Goal: Contribute content

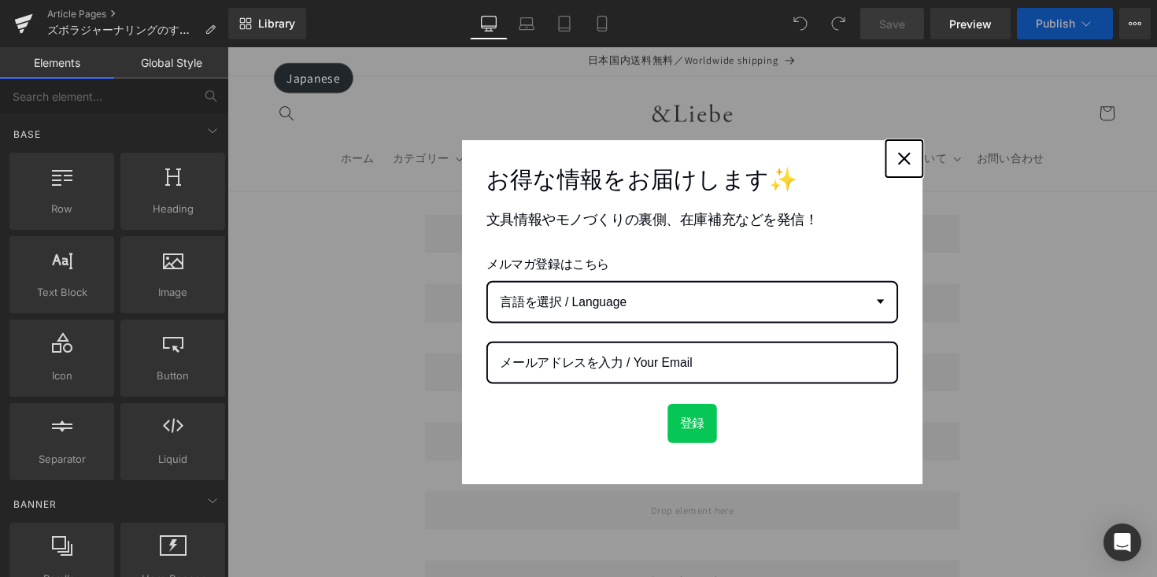
click at [928, 162] on button "Close" at bounding box center [921, 161] width 38 height 38
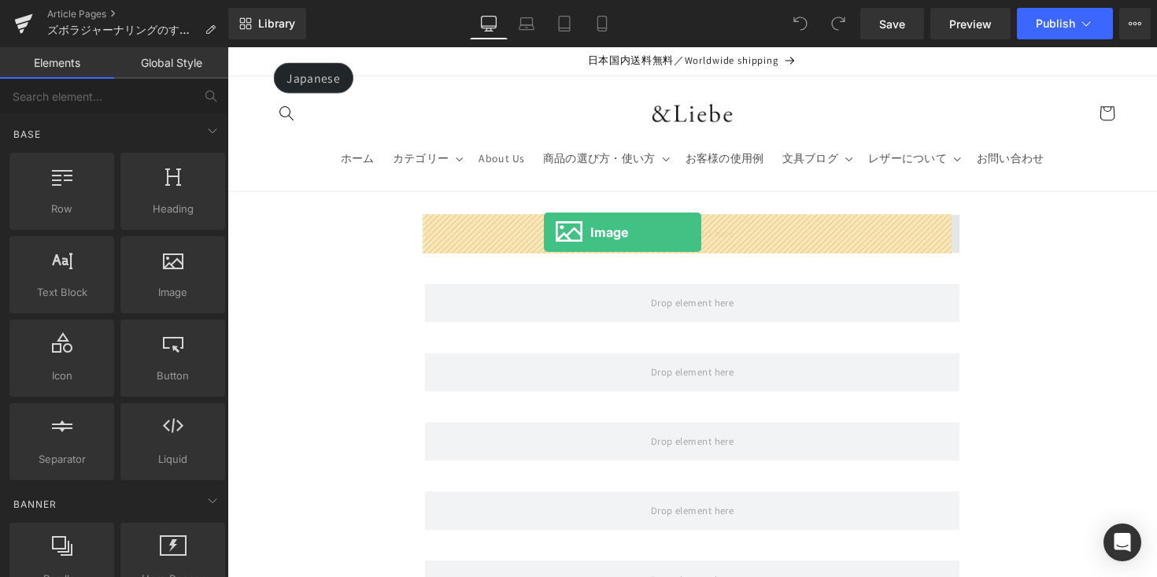
drag, startPoint x: 434, startPoint y: 320, endPoint x: 552, endPoint y: 237, distance: 144.1
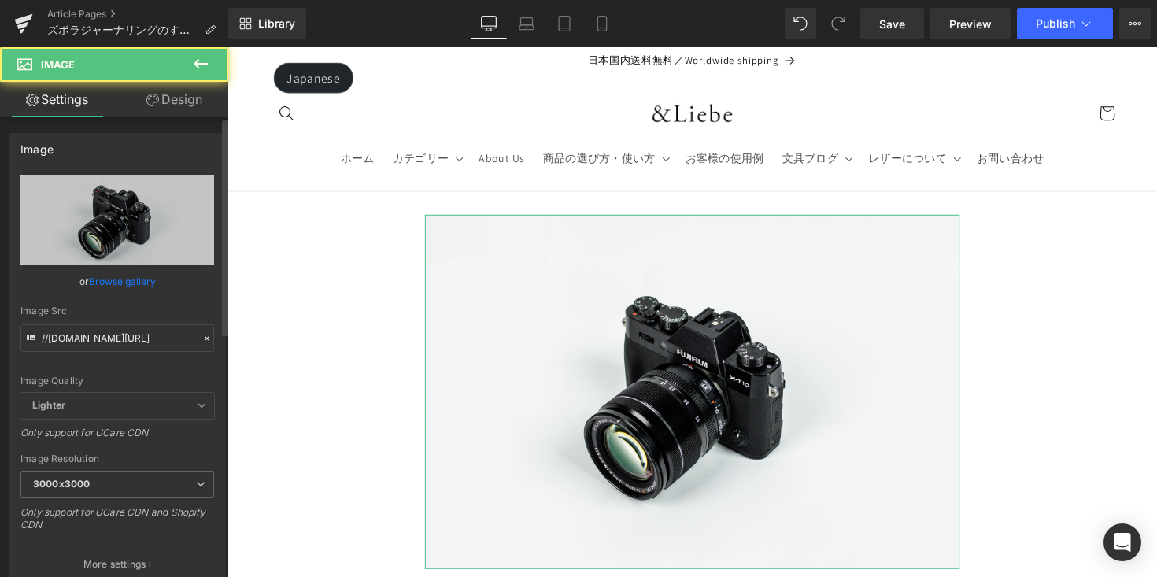
click at [140, 279] on link "Browse gallery" at bounding box center [122, 282] width 67 height 28
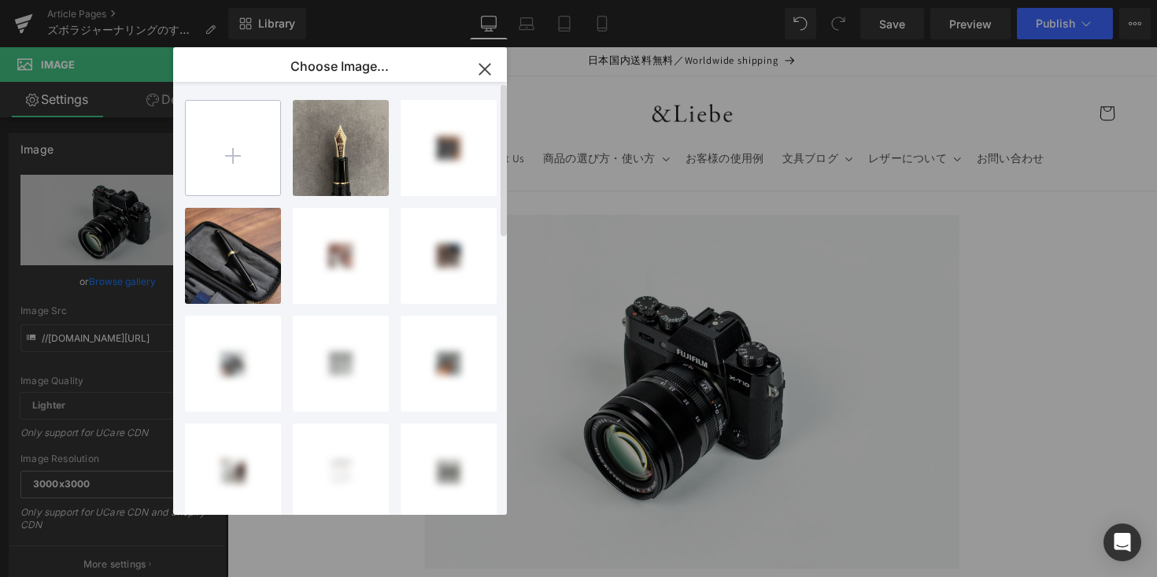
click at [227, 149] on input "file" at bounding box center [233, 148] width 94 height 94
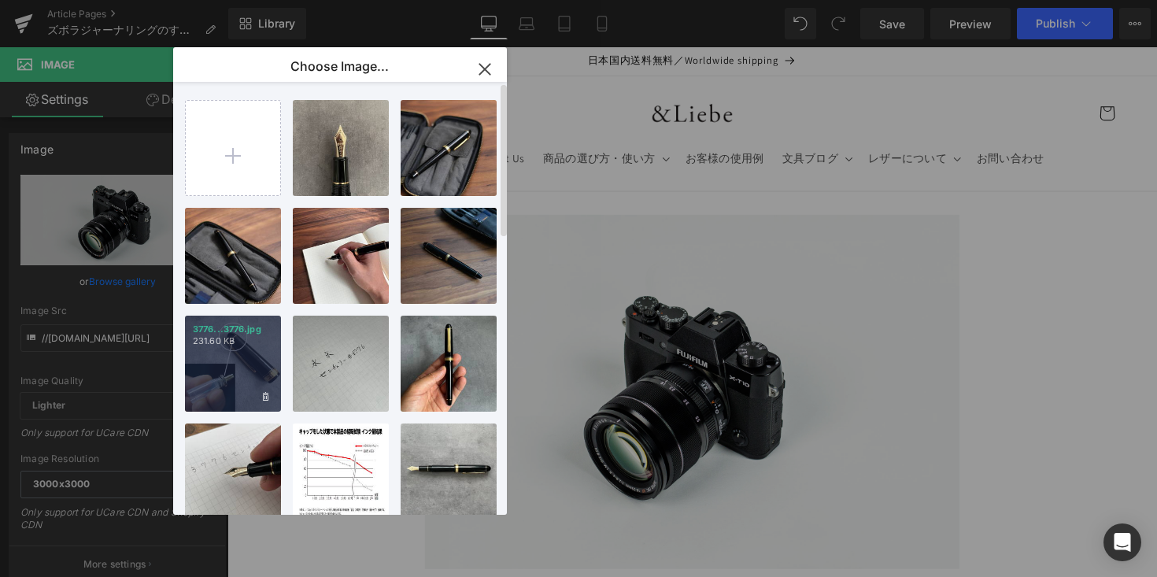
type input "C:\fakepath\IMG_0007-2_VSCO.JPG"
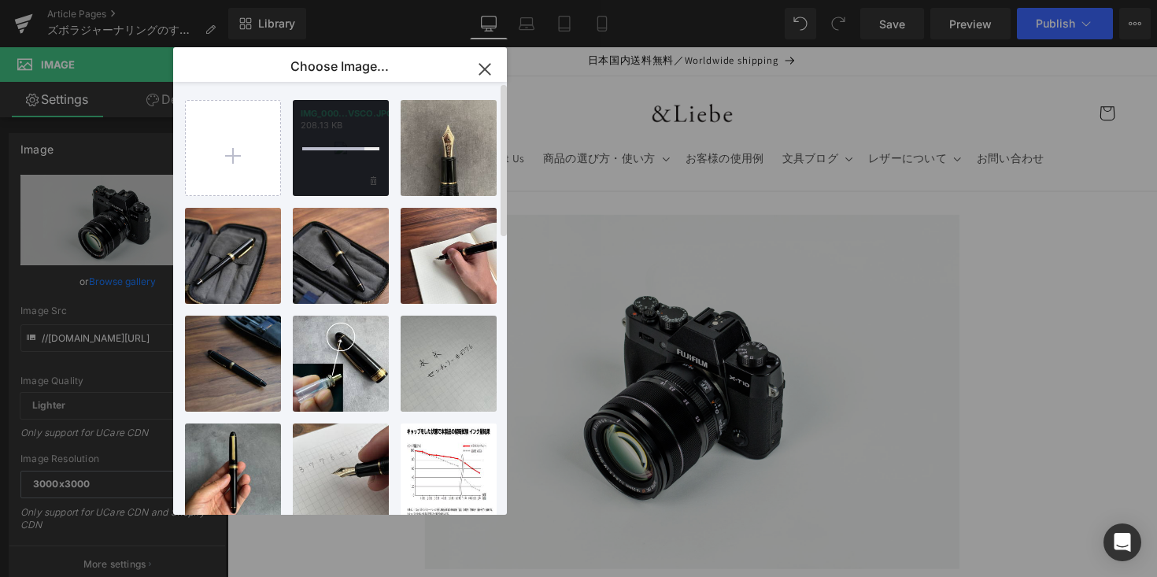
click at [340, 171] on div at bounding box center [341, 148] width 96 height 96
click at [335, 157] on div "IMG_000...VSCO.JPG 208.13 KB" at bounding box center [341, 148] width 96 height 96
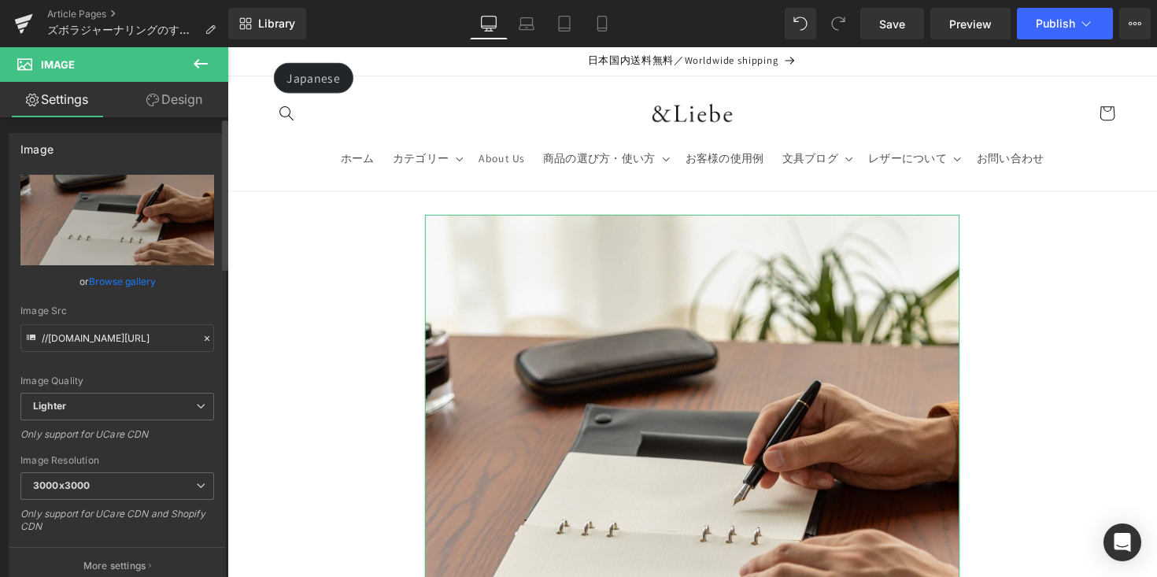
click at [138, 280] on link "Browse gallery" at bounding box center [122, 282] width 67 height 28
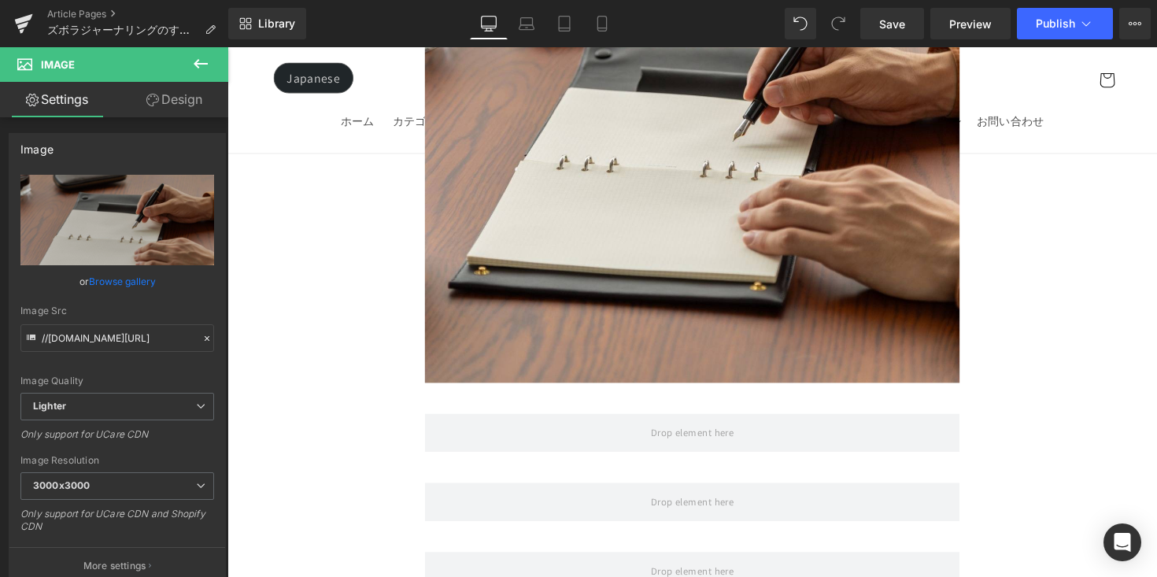
scroll to position [427, 0]
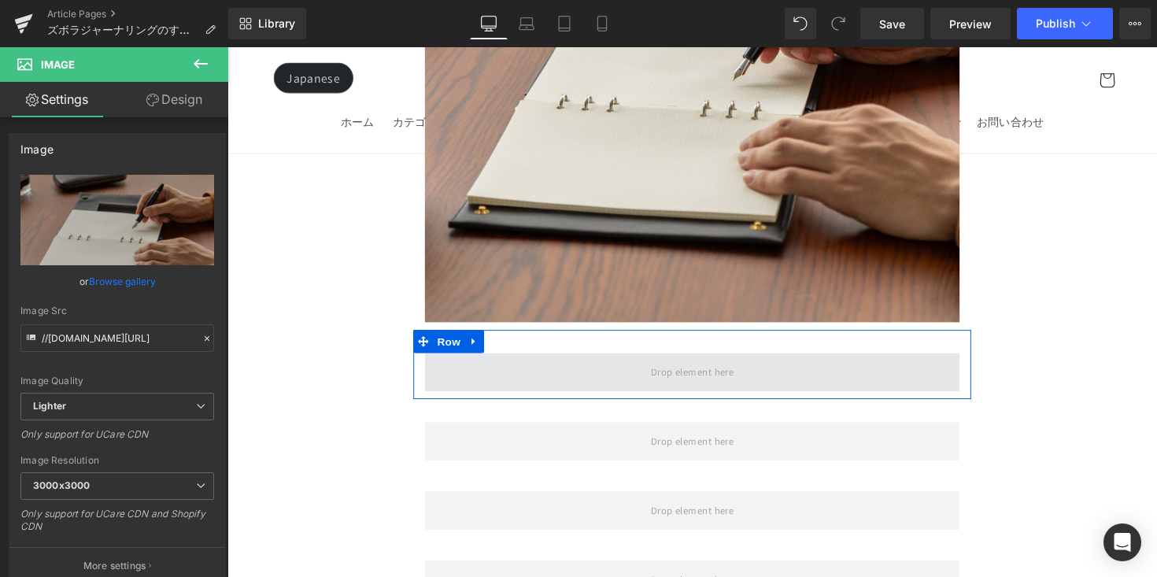
click at [656, 375] on span at bounding box center [704, 380] width 96 height 26
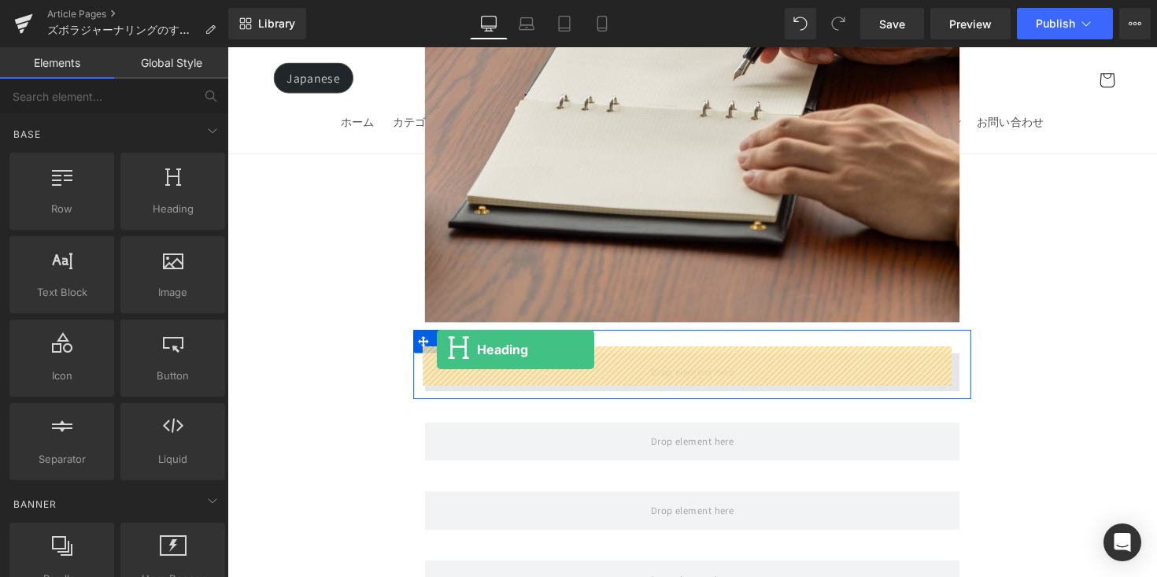
drag, startPoint x: 413, startPoint y: 264, endPoint x: 442, endPoint y: 357, distance: 96.6
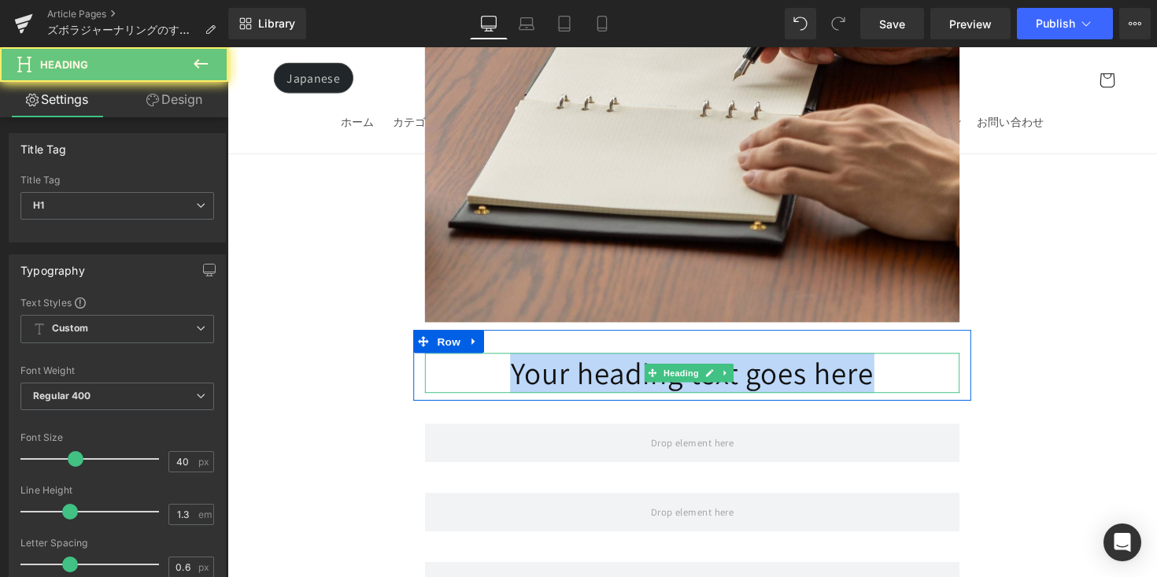
drag, startPoint x: 555, startPoint y: 384, endPoint x: 923, endPoint y: 383, distance: 367.6
click at [923, 383] on h1 "Your heading text goes here" at bounding box center [704, 381] width 548 height 41
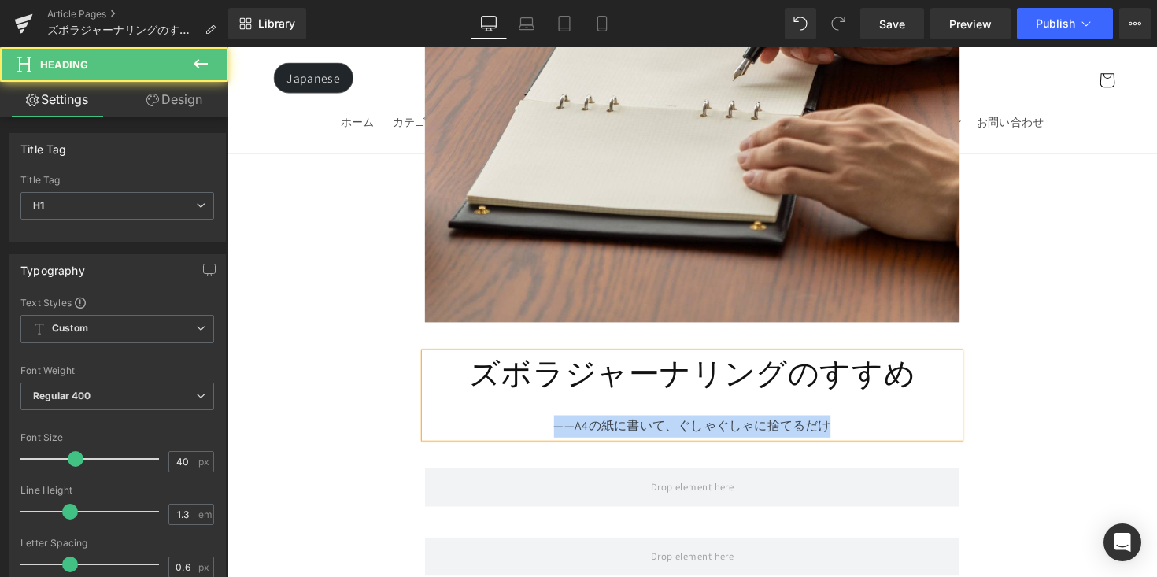
drag, startPoint x: 864, startPoint y: 428, endPoint x: 497, endPoint y: 435, distance: 366.9
click at [497, 435] on div "——A4の紙に書いて、ぐしゃぐしゃに捨てるだけ" at bounding box center [704, 435] width 548 height 23
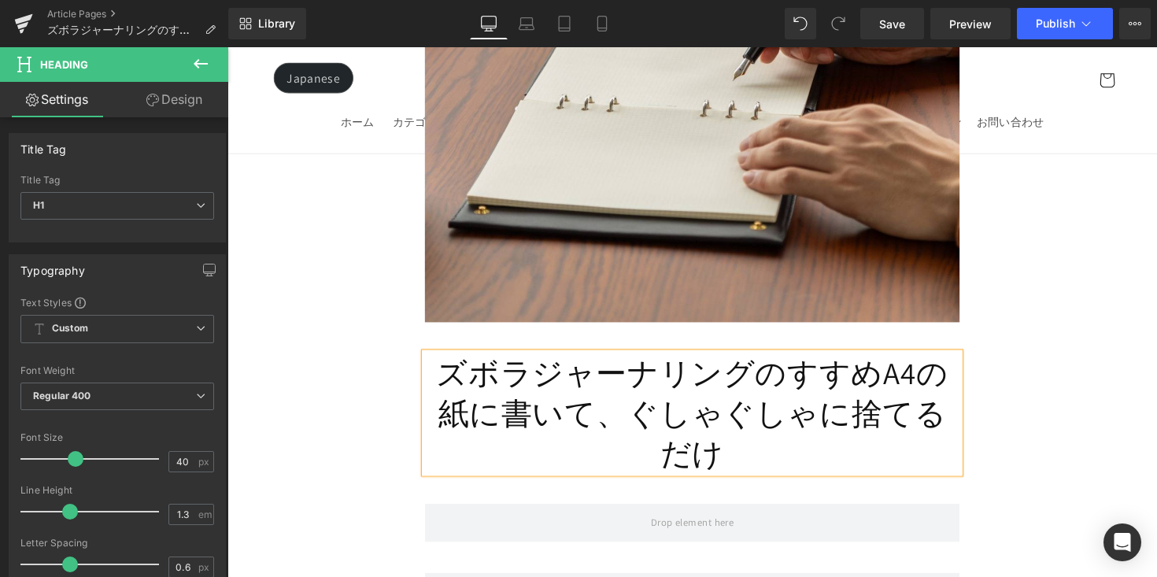
click at [886, 378] on h1 "ズボラジャーナリングのすすめA4の紙に書いて、ぐしゃぐしゃに捨てるだけ" at bounding box center [704, 422] width 548 height 123
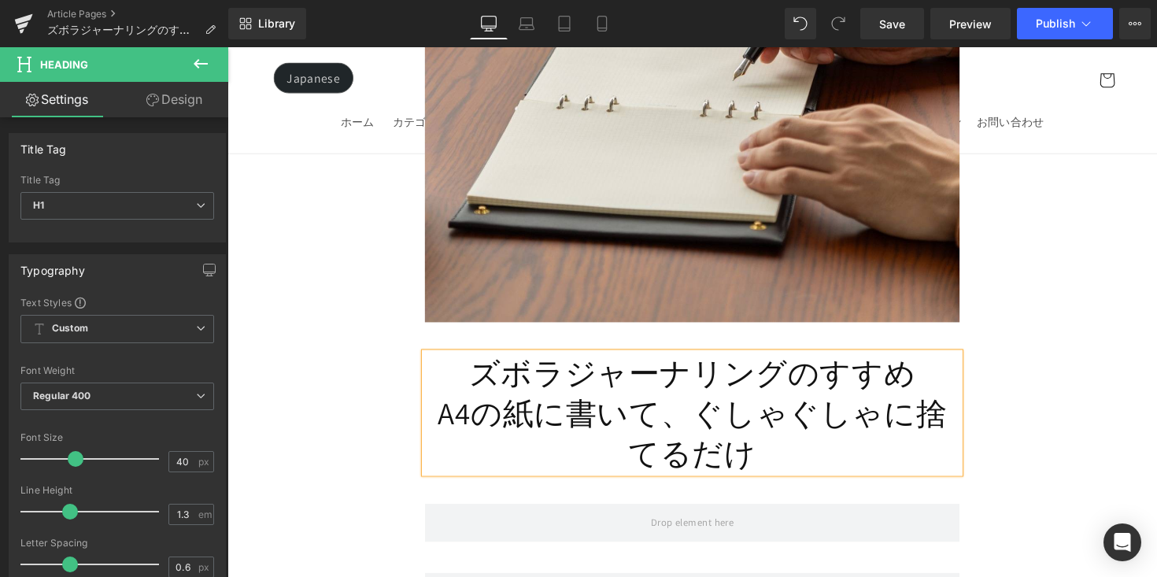
drag, startPoint x: 760, startPoint y: 452, endPoint x: 421, endPoint y: 382, distance: 345.7
click at [421, 382] on div "ズボラジャーナリングのすすめ A4の紙に書いて、ぐしゃぐしゃに捨てるだけ Heading" at bounding box center [704, 422] width 572 height 123
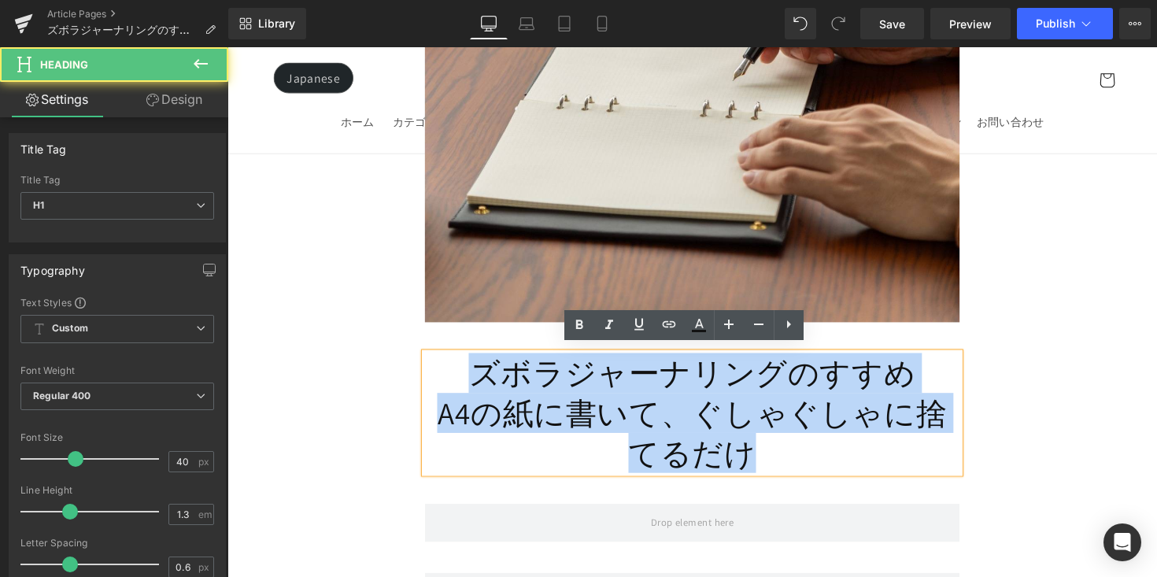
drag, startPoint x: 492, startPoint y: 375, endPoint x: 805, endPoint y: 451, distance: 321.7
click at [805, 450] on div "ズボラジャーナリングのすすめ A4の紙に書いて、ぐしゃぐしゃに捨てるだけ" at bounding box center [704, 422] width 548 height 123
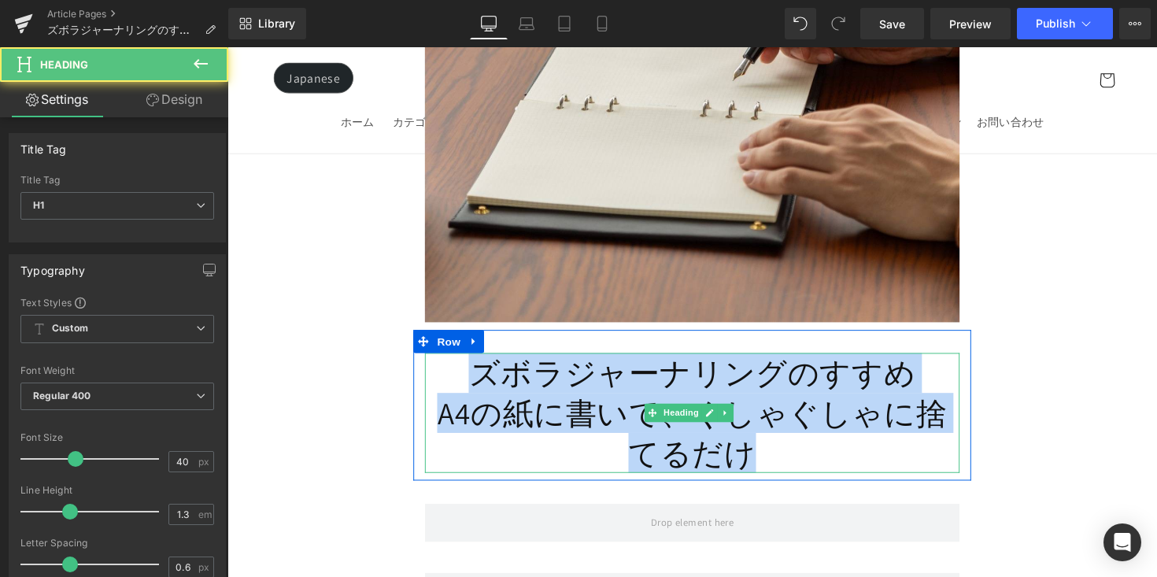
click at [494, 404] on h1 "A4の紙に書いて、ぐしゃぐしゃに捨てるだけ" at bounding box center [704, 442] width 548 height 82
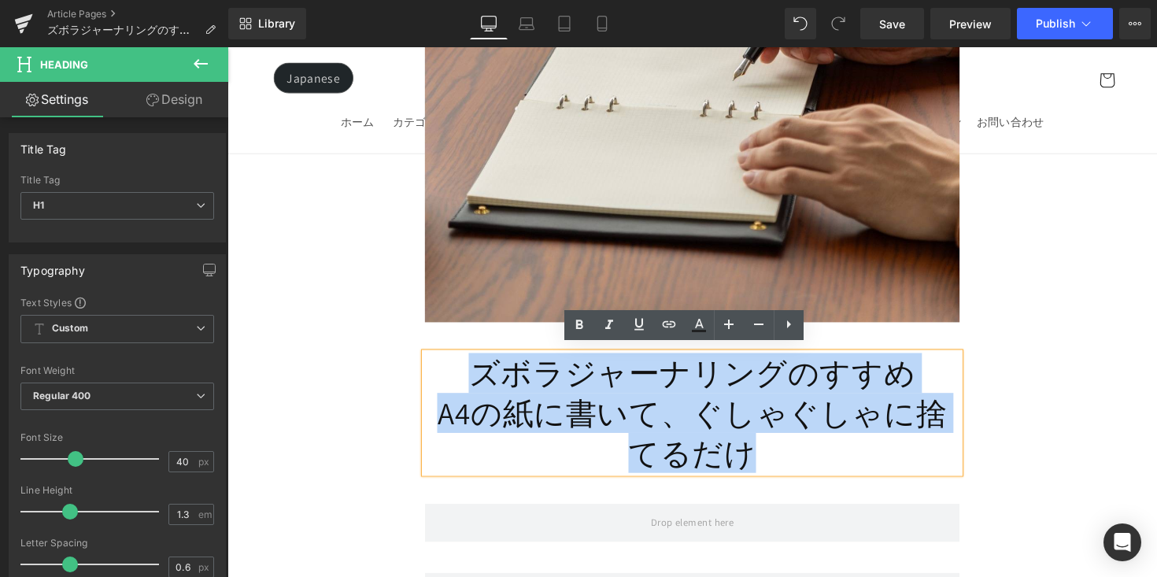
drag, startPoint x: 462, startPoint y: 374, endPoint x: 804, endPoint y: 457, distance: 351.5
click at [804, 457] on div "ズボラジャーナリングのすすめ A4の紙に書いて、ぐしゃぐしゃに捨てるだけ" at bounding box center [704, 422] width 548 height 123
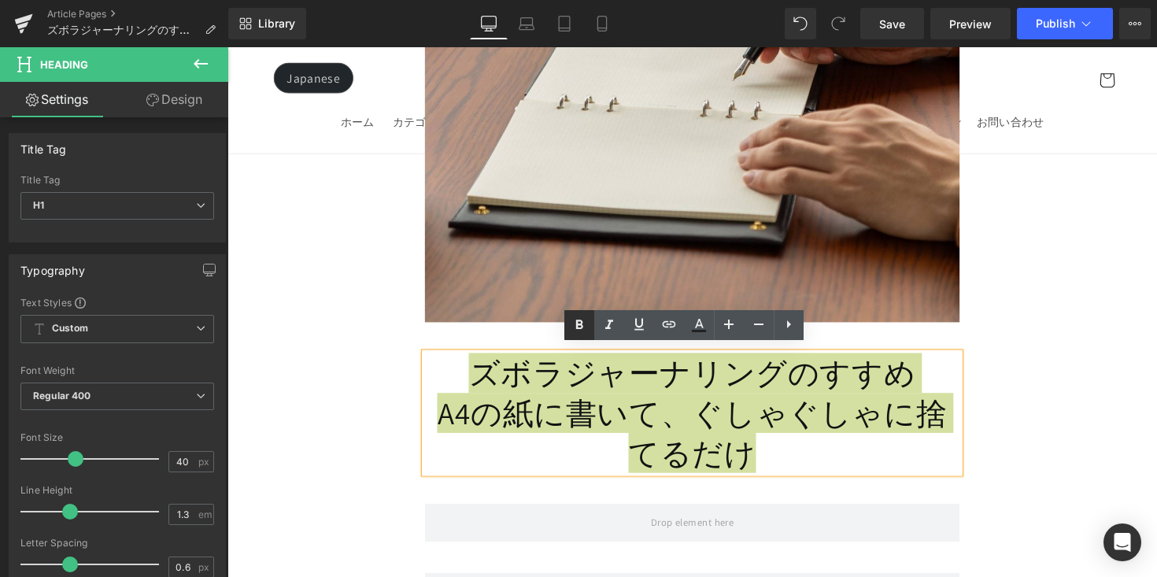
click at [577, 322] on icon at bounding box center [579, 324] width 7 height 9
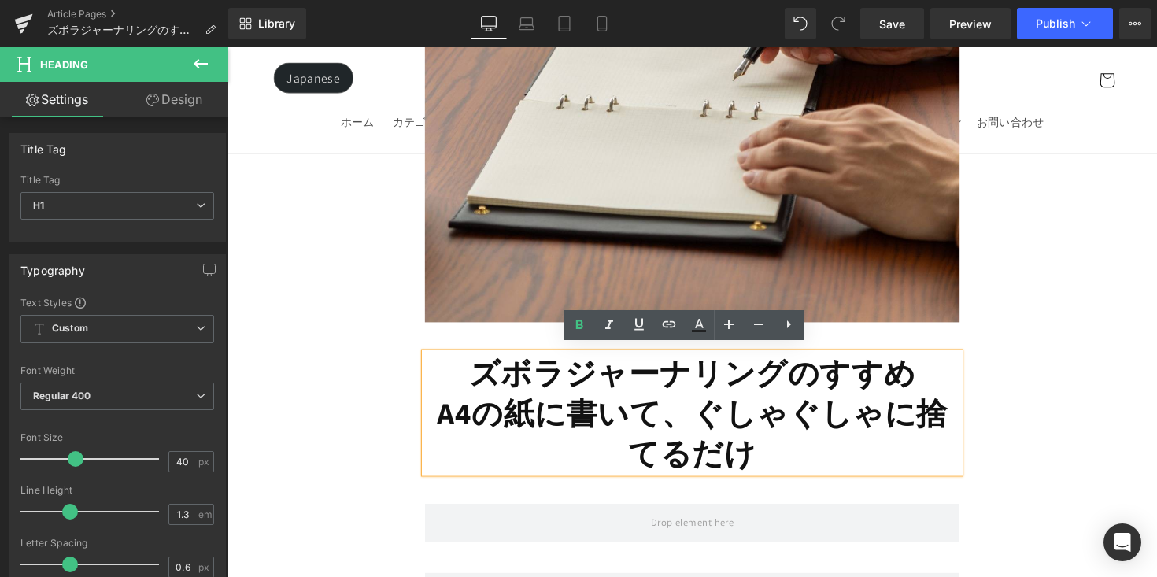
click at [599, 416] on strong "A4の紙に書いて、ぐしゃぐしゃに捨てるだけ" at bounding box center [703, 442] width 523 height 82
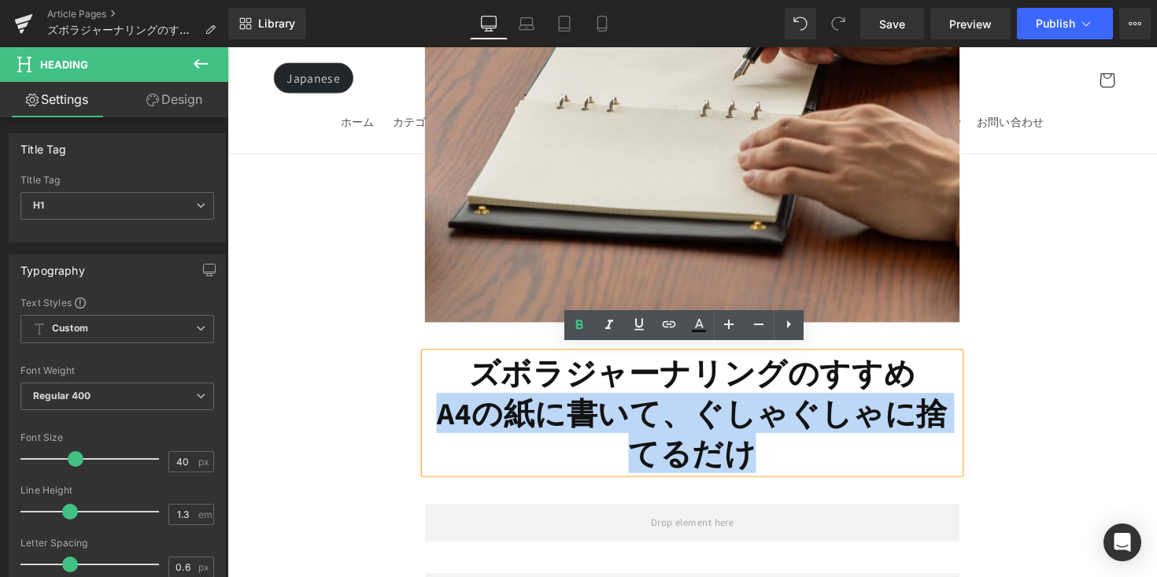
drag, startPoint x: 434, startPoint y: 419, endPoint x: 790, endPoint y: 453, distance: 357.5
click at [790, 453] on h1 "A4の紙に書いて、ぐしゃぐしゃに捨てるだけ" at bounding box center [704, 442] width 548 height 82
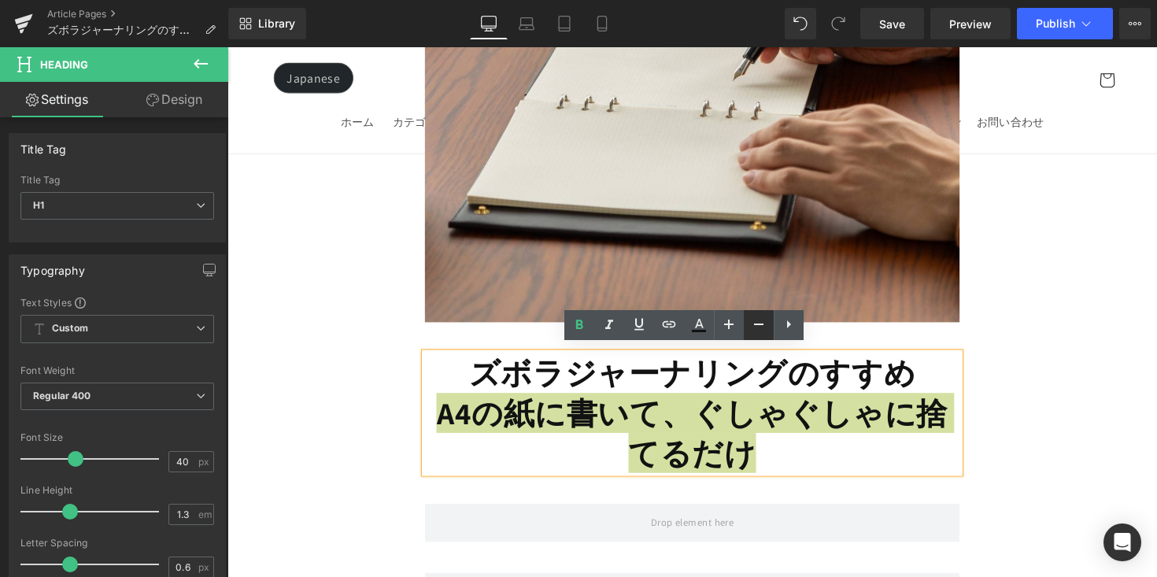
click at [759, 324] on icon at bounding box center [758, 325] width 9 height 2
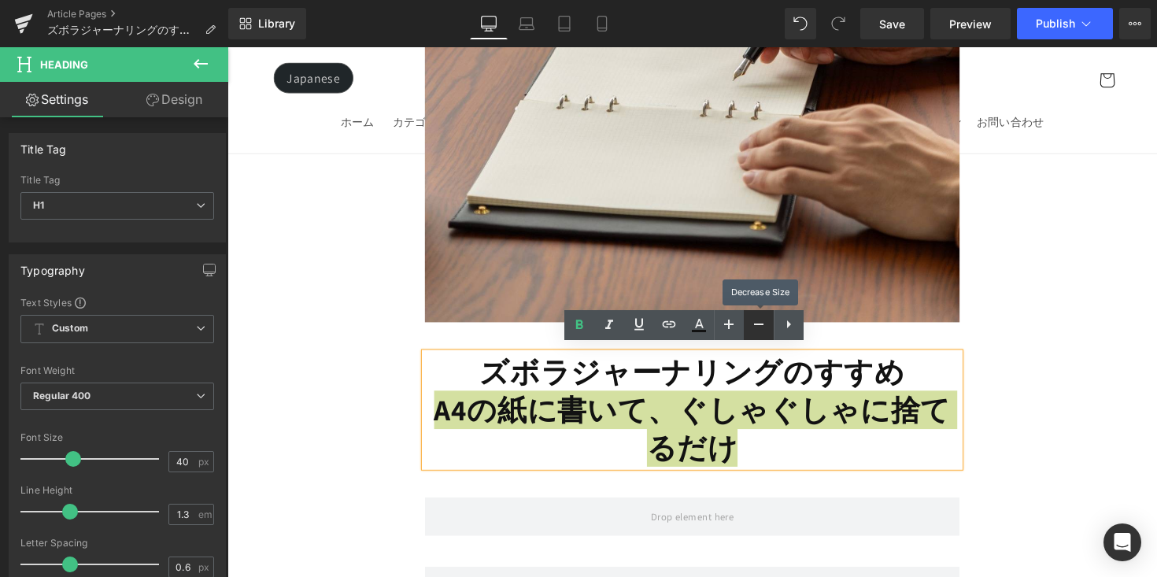
click at [759, 324] on icon at bounding box center [758, 325] width 9 height 2
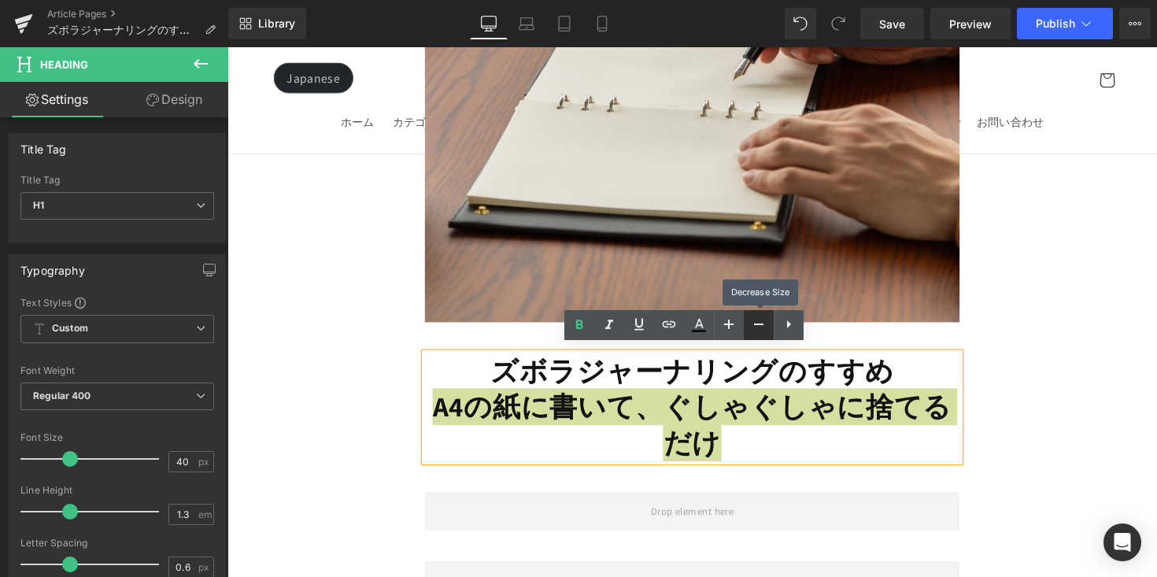
click at [759, 324] on icon at bounding box center [758, 325] width 9 height 2
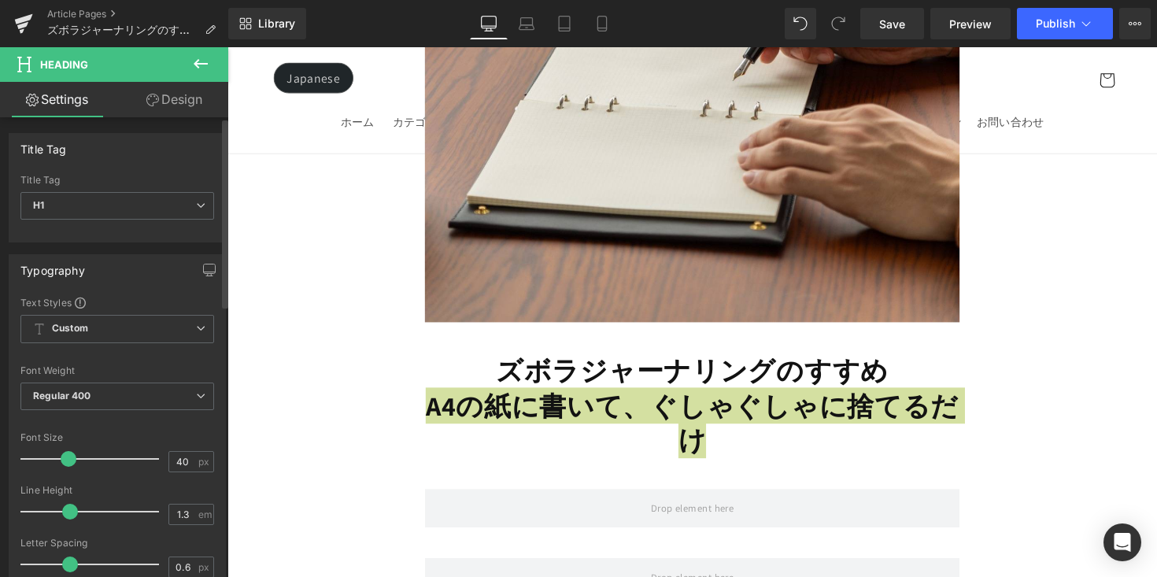
click at [70, 457] on span at bounding box center [69, 459] width 16 height 16
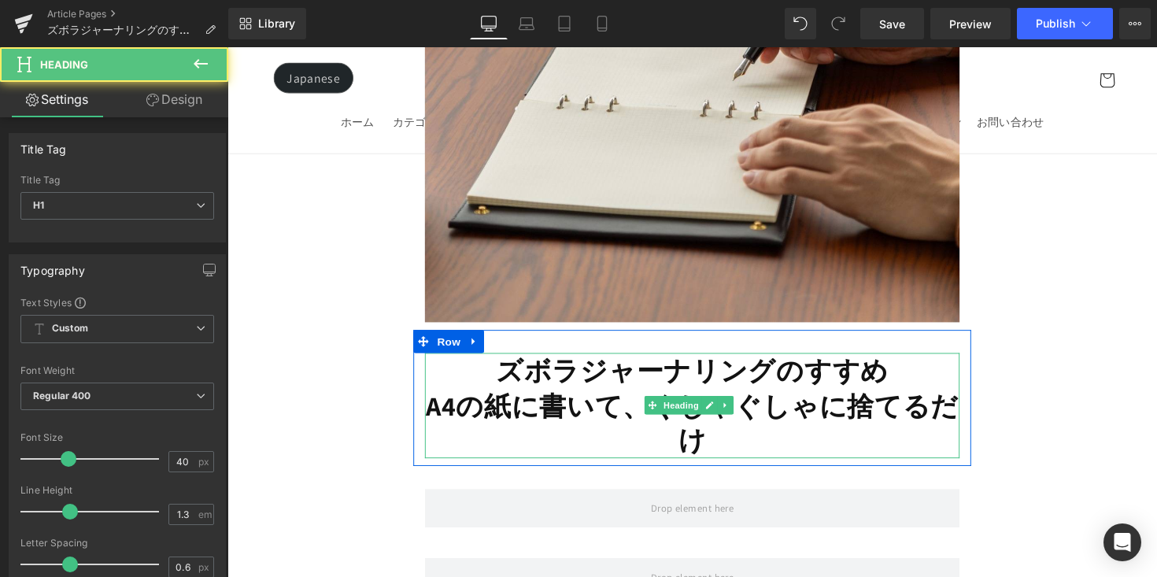
click at [649, 407] on strong "A4の紙に書いて、ぐしゃぐしゃに捨てるだけ" at bounding box center [704, 432] width 546 height 72
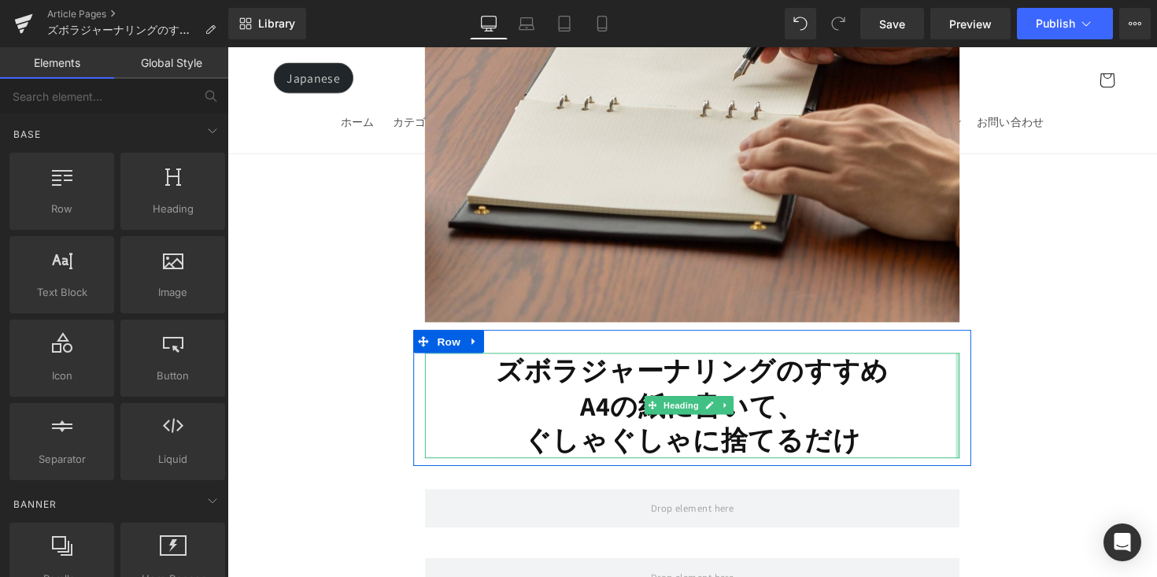
click at [789, 400] on strong "A4の紙に書いて、" at bounding box center [704, 414] width 230 height 36
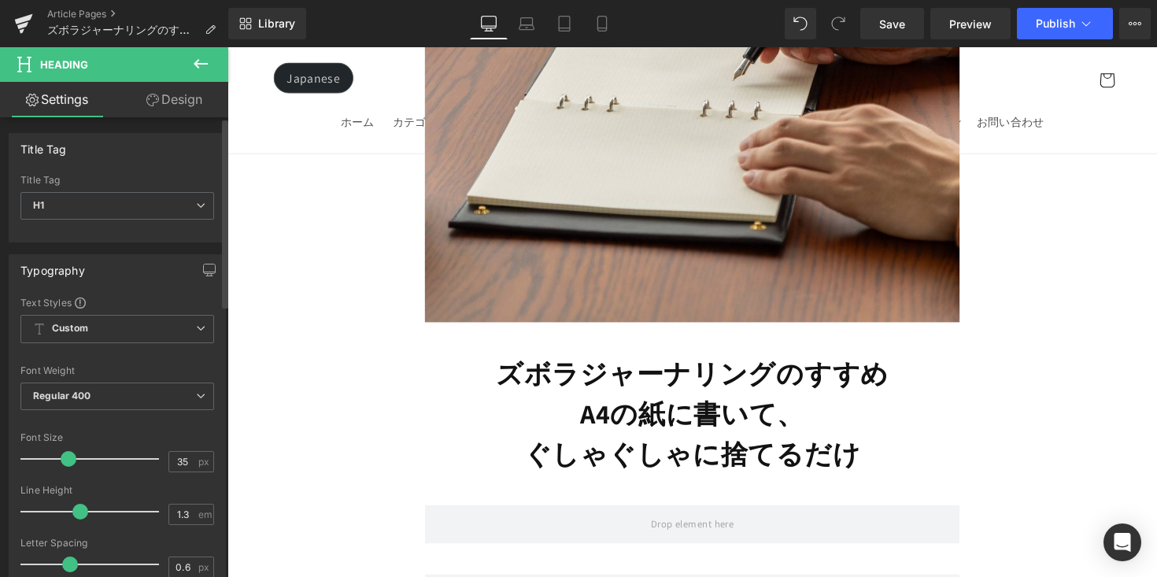
drag, startPoint x: 68, startPoint y: 511, endPoint x: 77, endPoint y: 513, distance: 9.0
click at [77, 513] on span at bounding box center [80, 512] width 16 height 16
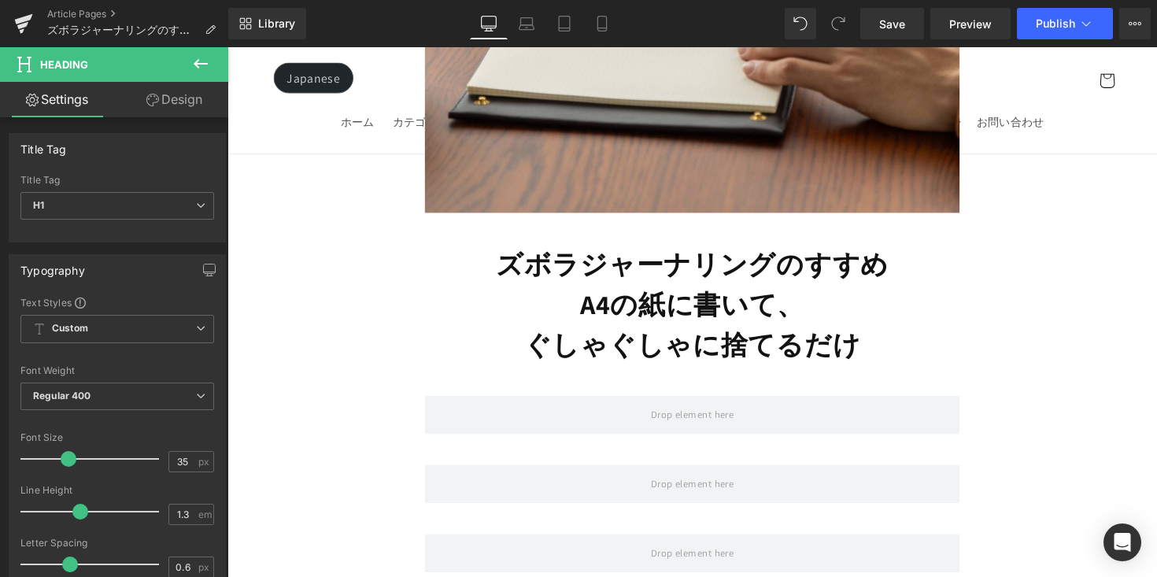
scroll to position [557, 0]
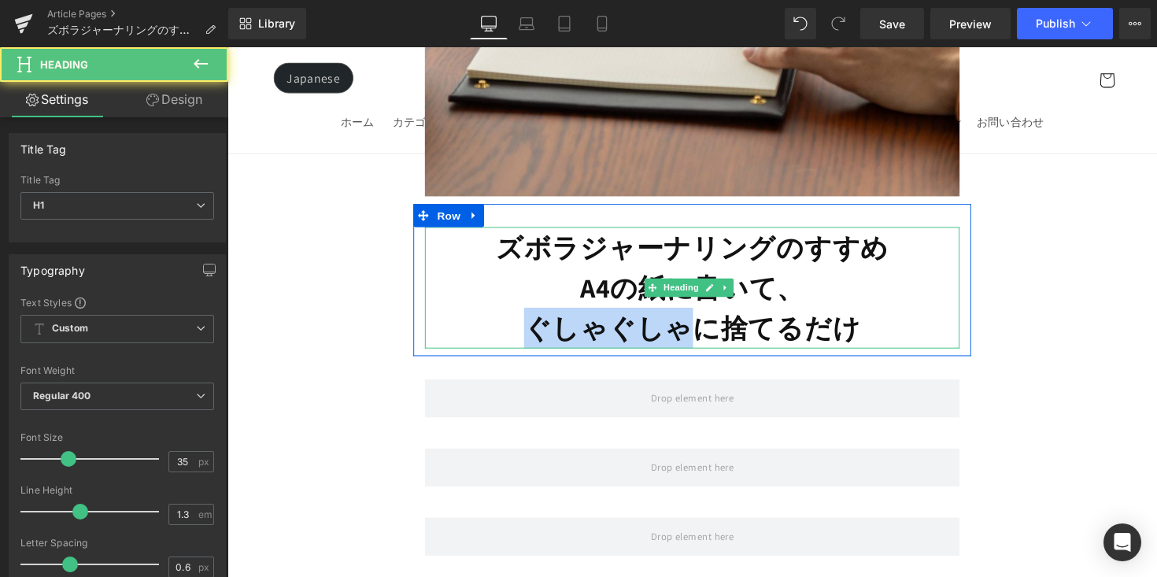
drag, startPoint x: 698, startPoint y: 330, endPoint x: 533, endPoint y: 337, distance: 165.5
click at [533, 337] on strong "ぐしゃぐしゃに捨てるだけ" at bounding box center [703, 334] width 345 height 36
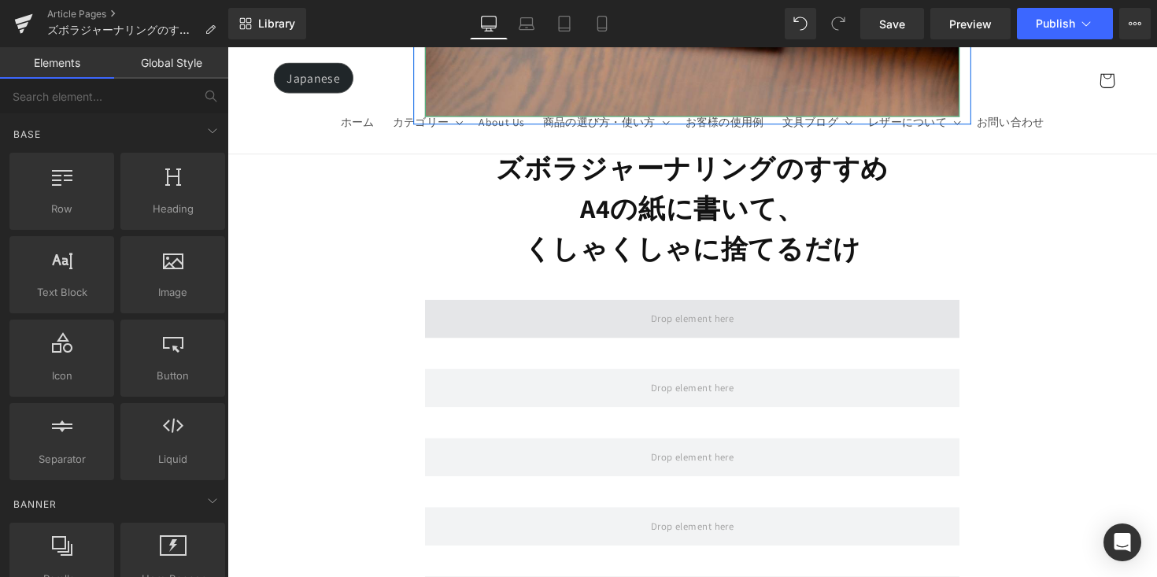
scroll to position [675, 0]
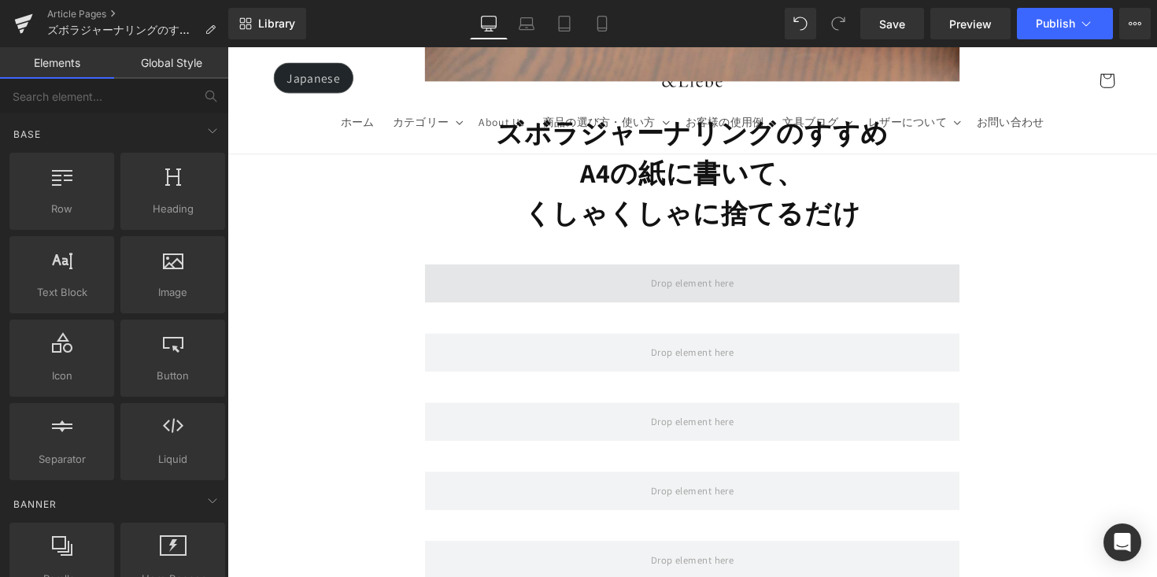
click at [527, 272] on span at bounding box center [704, 288] width 548 height 39
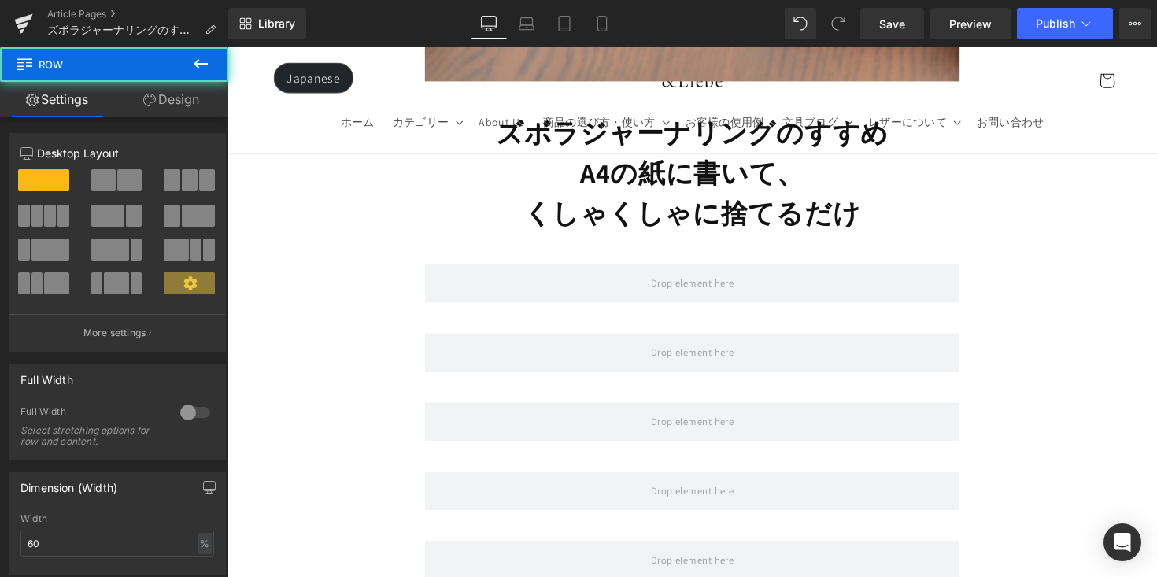
click at [202, 68] on icon at bounding box center [200, 63] width 19 height 19
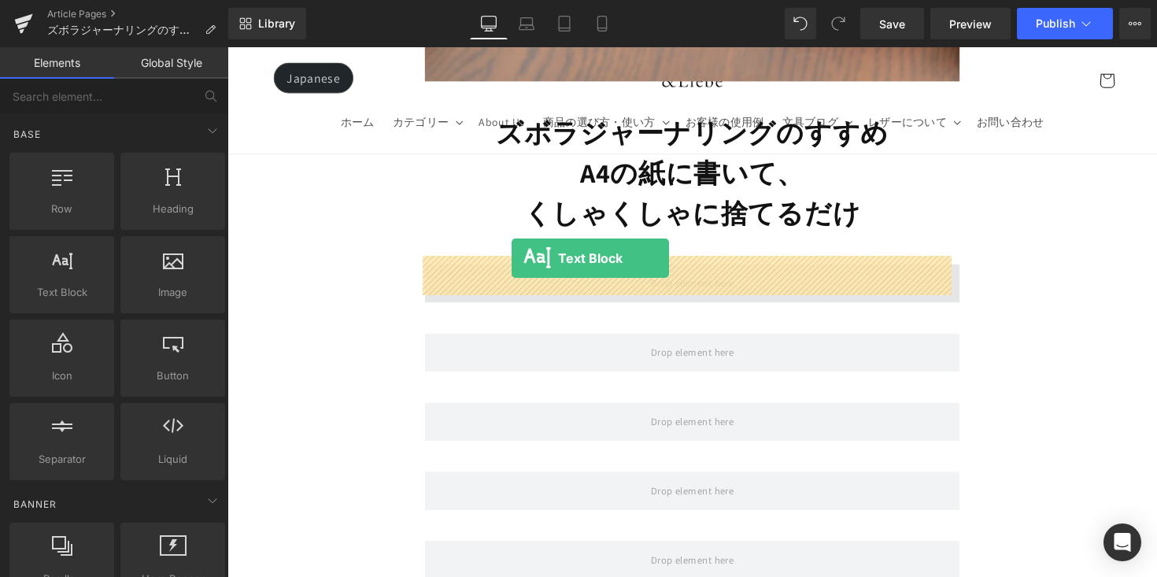
drag, startPoint x: 311, startPoint y: 316, endPoint x: 519, endPoint y: 264, distance: 214.4
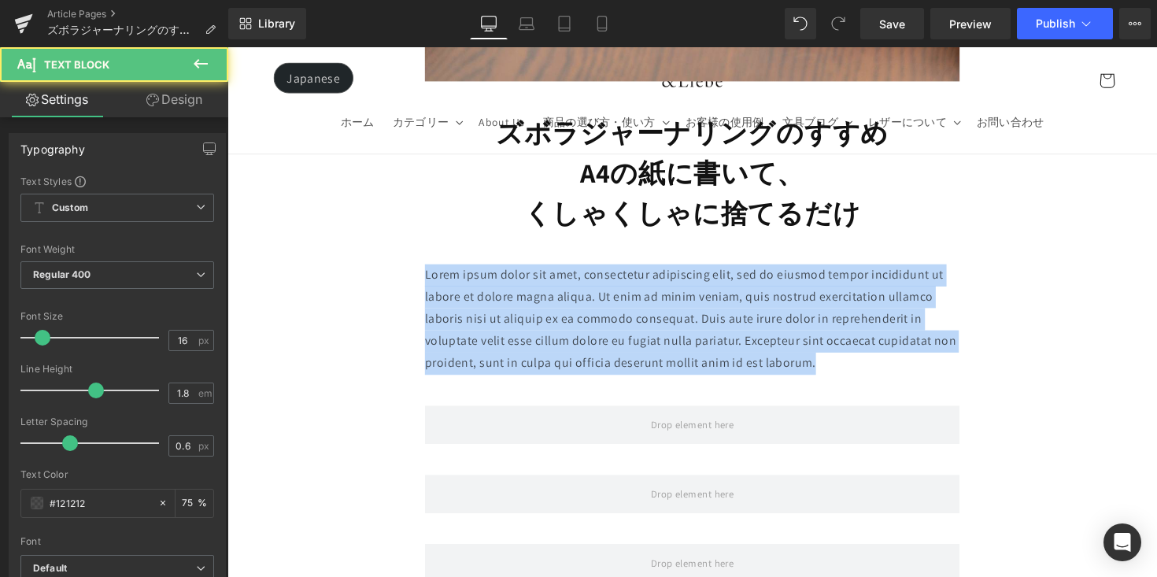
drag, startPoint x: 788, startPoint y: 356, endPoint x: 387, endPoint y: 283, distance: 408.1
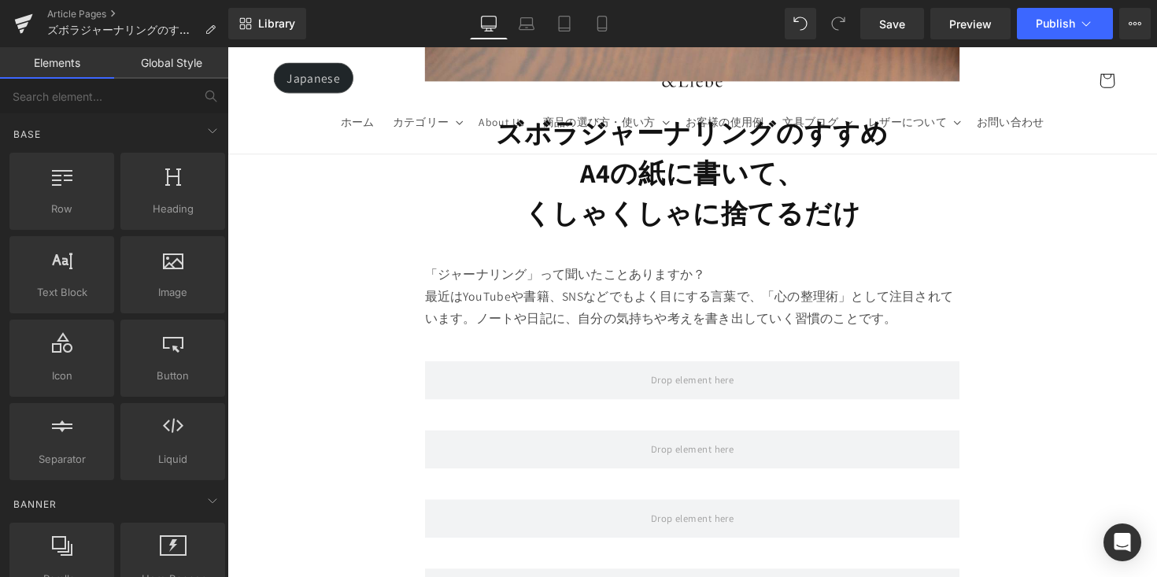
click at [778, 313] on p "「ジャーナリング」って聞いたことありますか？ 最近はYouTubeや書籍、SNSなどでもよく目にする言葉で、「心の整理術」として注目されています。ノートや日記…" at bounding box center [704, 303] width 548 height 68
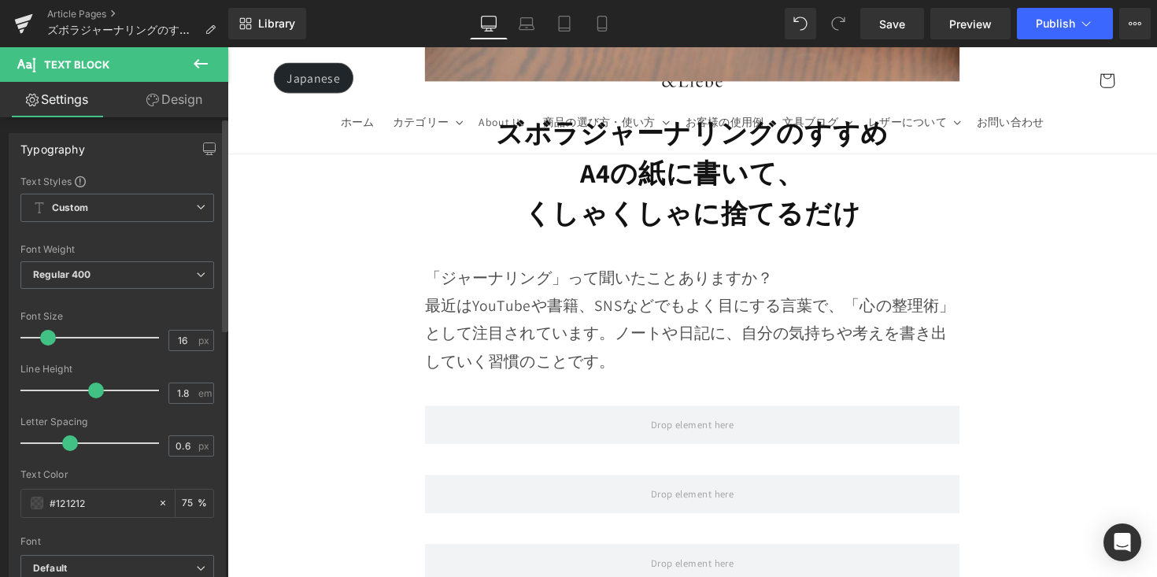
click at [47, 338] on span at bounding box center [48, 338] width 16 height 16
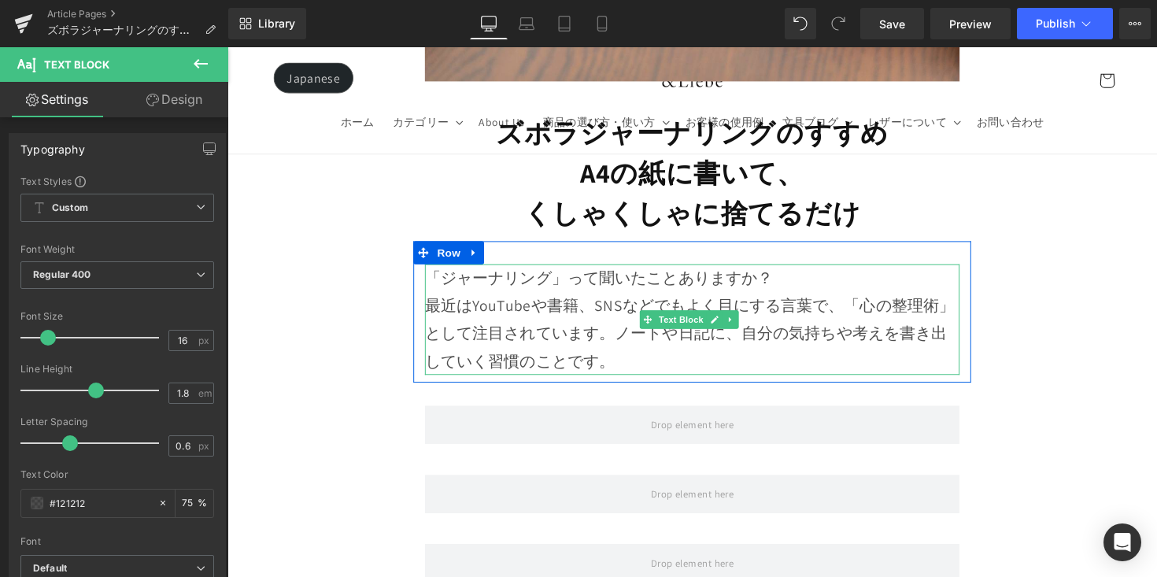
click at [805, 275] on p "「ジャーナリング」って聞いたことありますか？ 最近はYouTubeや書籍、SNSなどでもよく目にする言葉で、「心の整理術」として注目されています。ノートや日記…" at bounding box center [704, 325] width 548 height 113
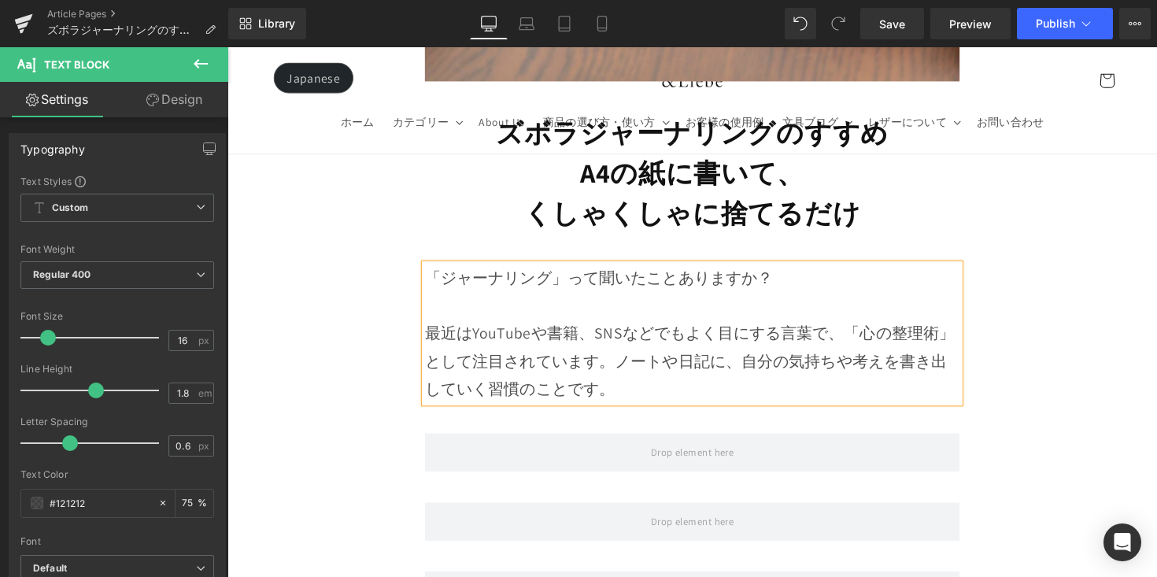
click at [616, 364] on p "最近はYouTubeや書籍、SNSなどでもよく目にする言葉で、「心の整理術」として注目されています。ノートや日記に、自分の気持ちや考えを書き出していく習慣のこ…" at bounding box center [704, 354] width 548 height 113
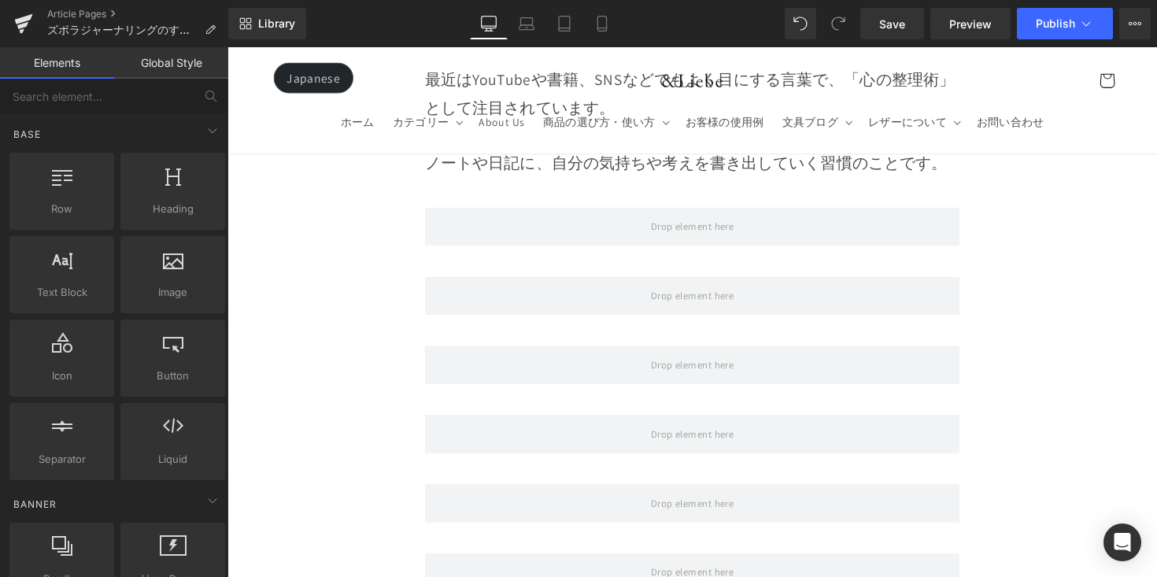
scroll to position [960, 0]
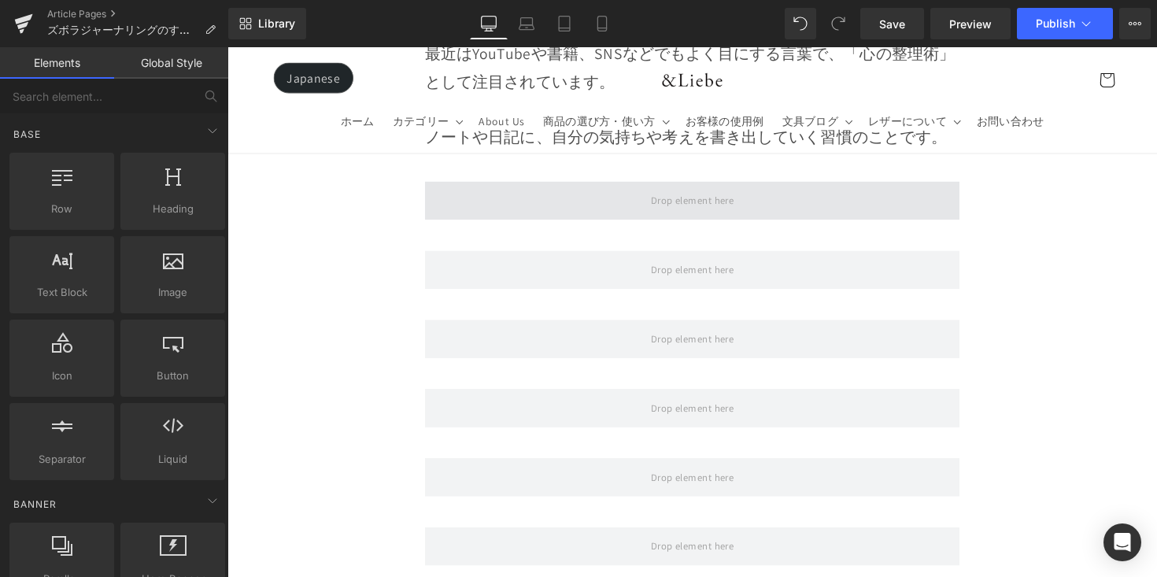
click at [540, 200] on span at bounding box center [704, 204] width 548 height 39
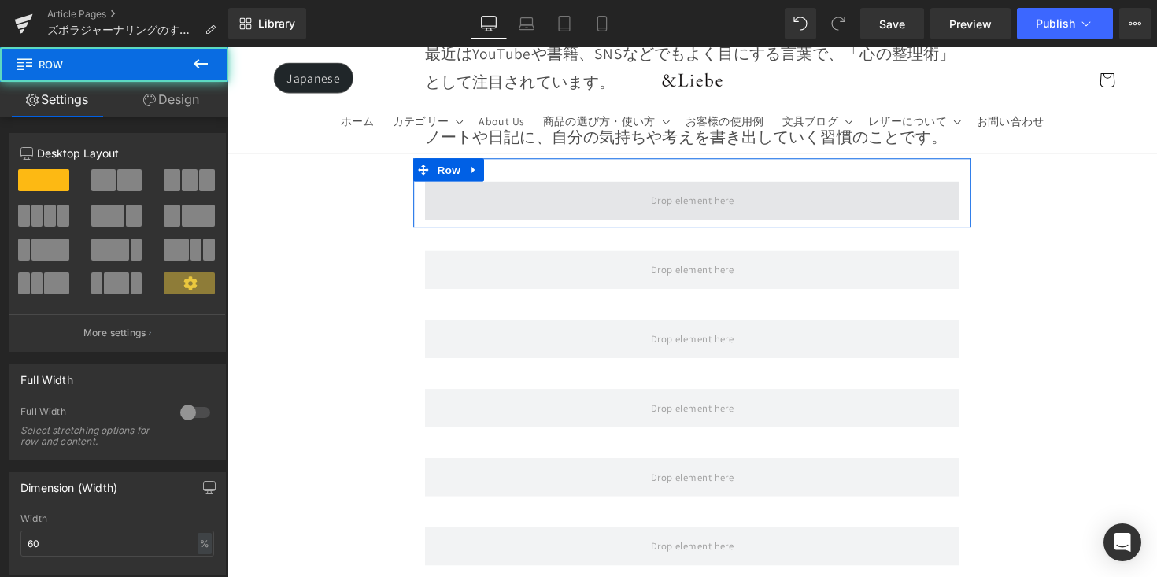
scroll to position [800, 0]
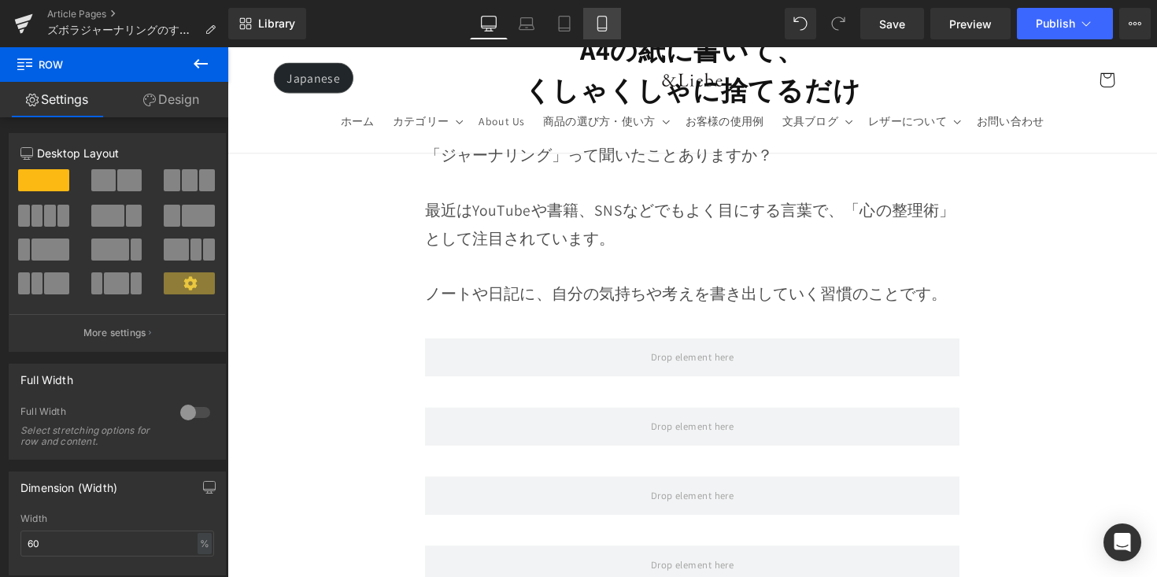
click at [590, 17] on link "Mobile" at bounding box center [602, 23] width 38 height 31
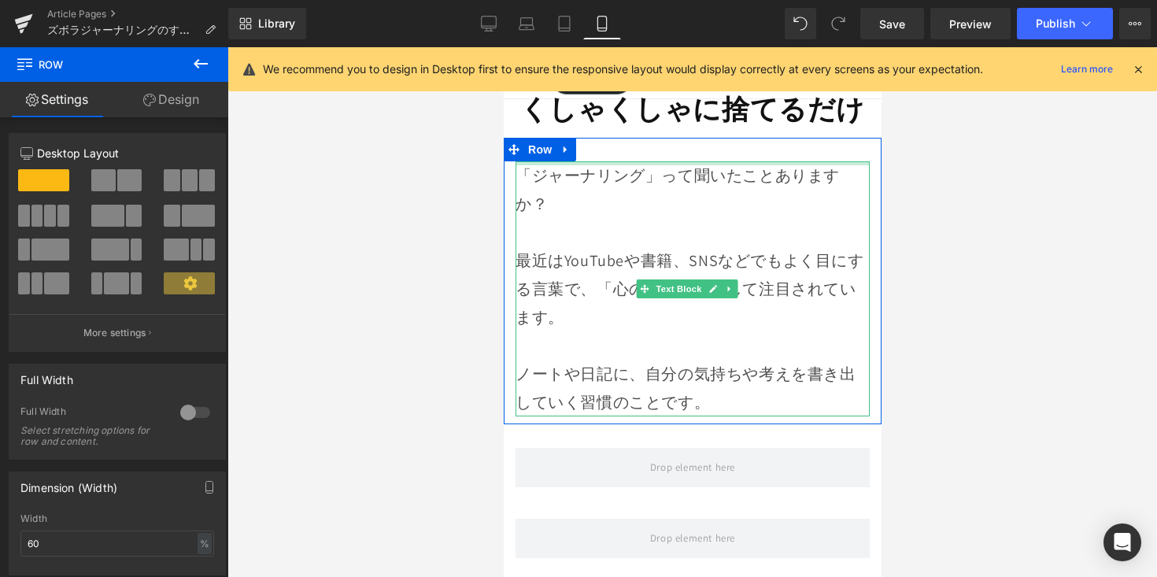
scroll to position [777, 0]
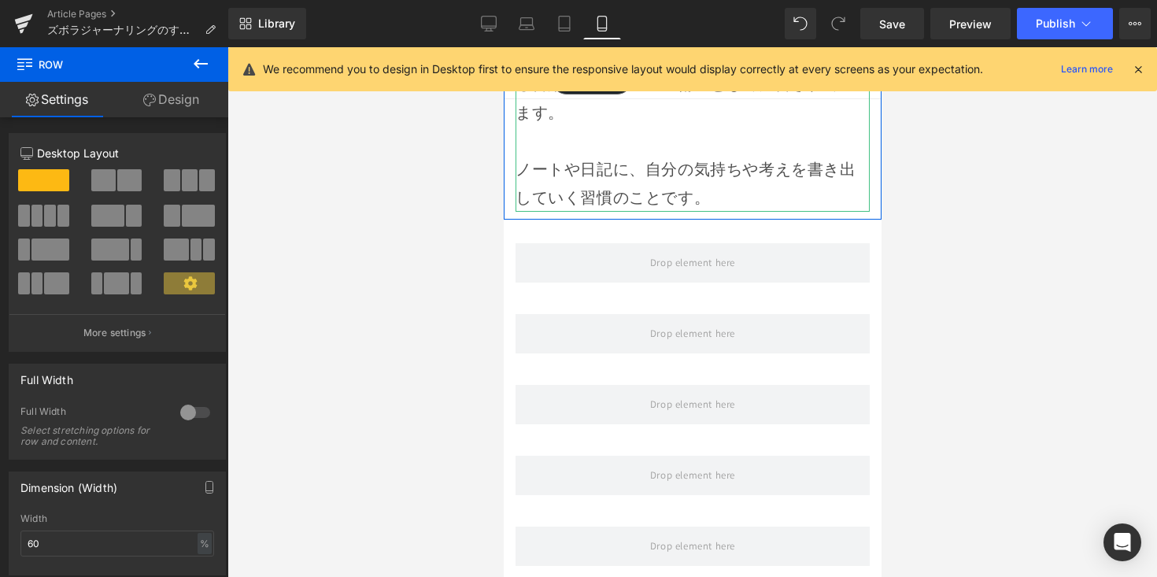
click at [763, 186] on p "ノートや日記に、自分の気持ちや考えを書き出していく習慣のことです。" at bounding box center [692, 169] width 354 height 85
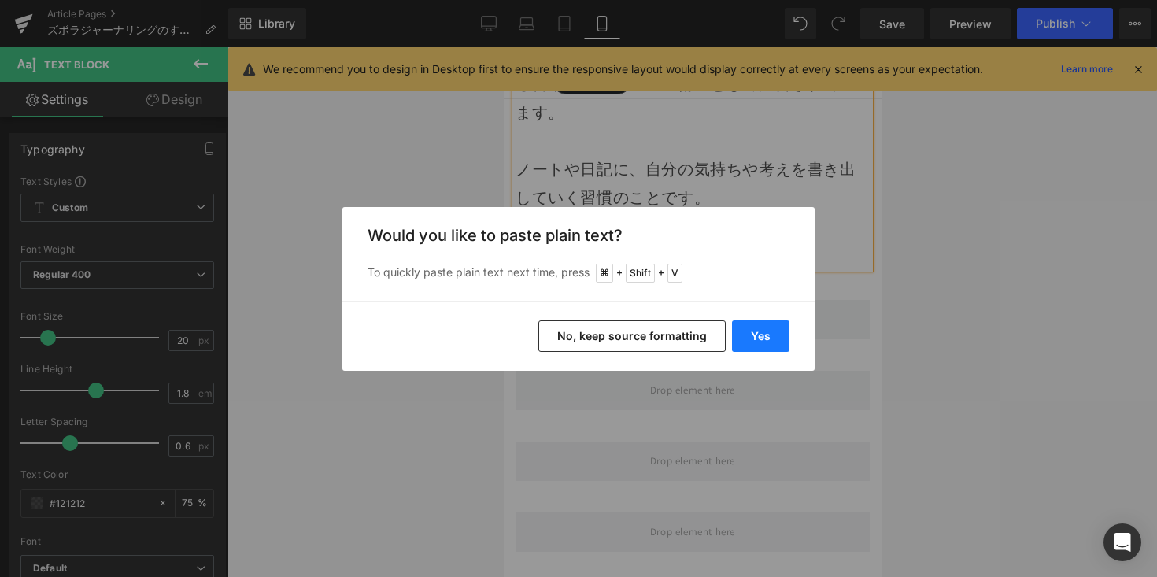
click at [761, 328] on button "Yes" at bounding box center [760, 335] width 57 height 31
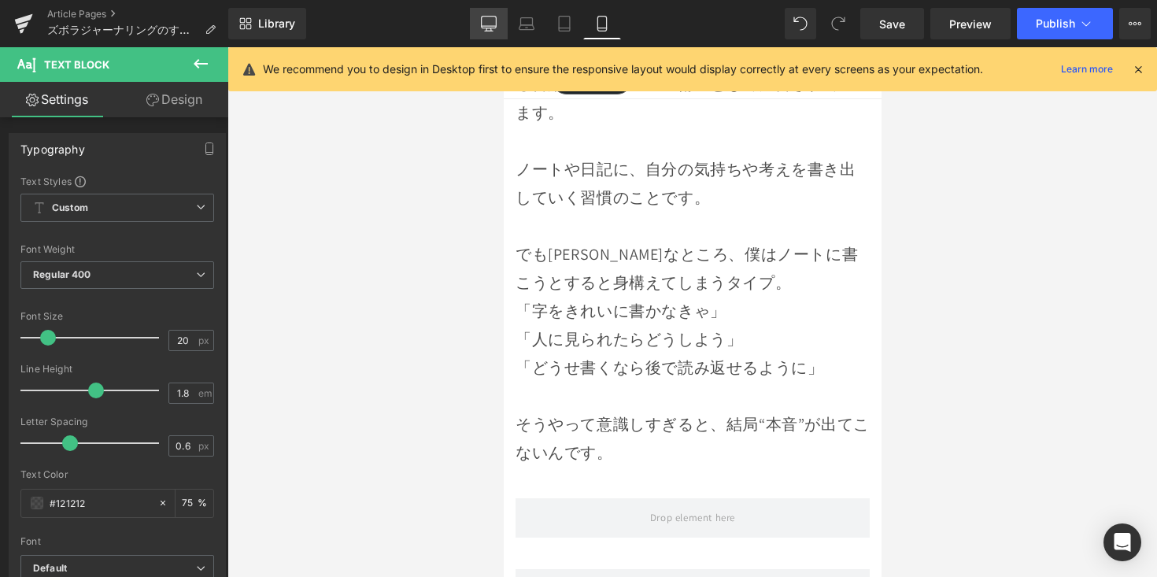
drag, startPoint x: 485, startPoint y: 25, endPoint x: 407, endPoint y: 154, distance: 150.1
click at [485, 24] on icon at bounding box center [489, 24] width 16 height 16
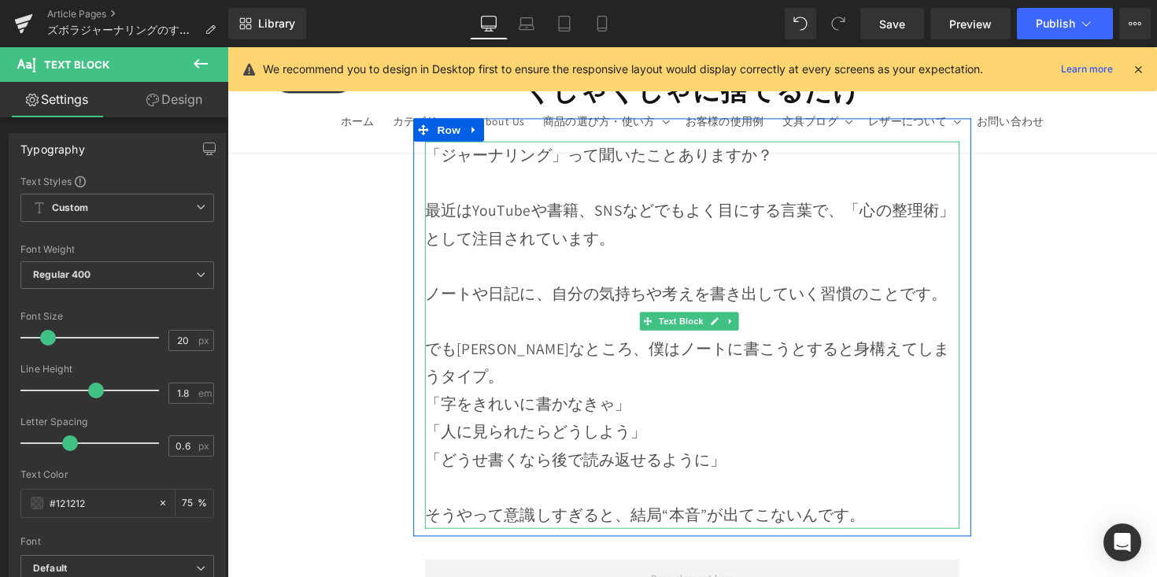
scroll to position [810, 0]
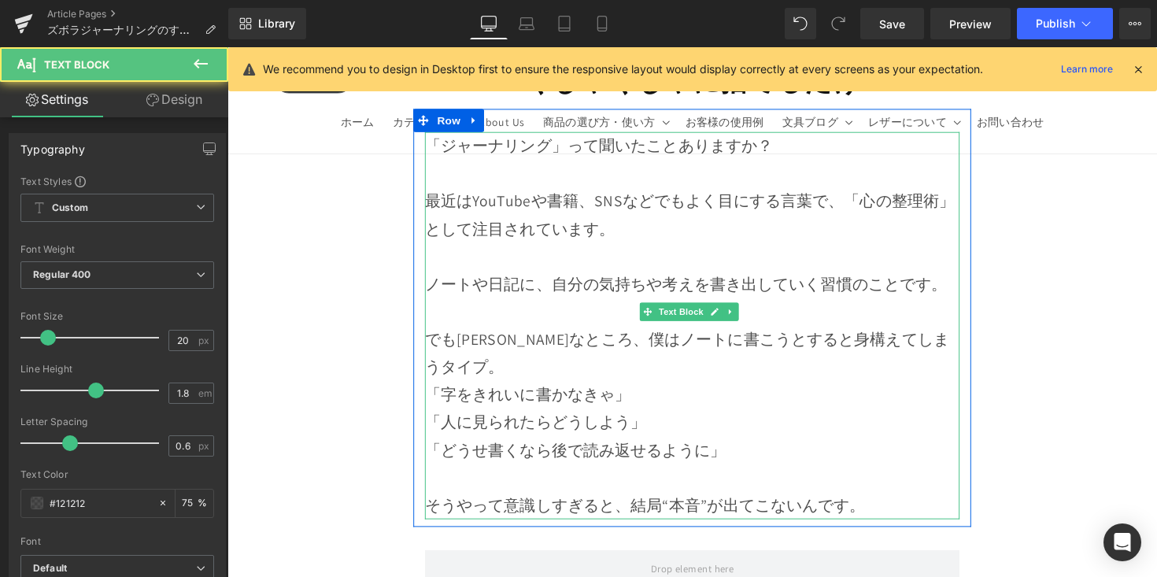
click at [948, 343] on p "でも[PERSON_NAME]なところ、僕はノートに書こうとすると身構えてしまうタイプ。" at bounding box center [704, 360] width 548 height 57
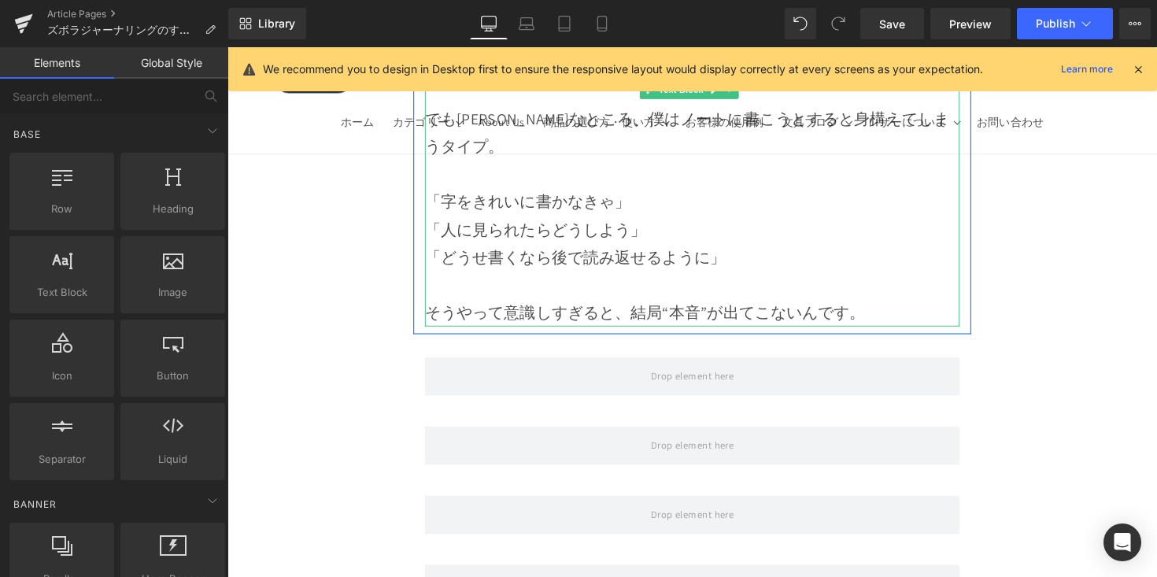
scroll to position [1081, 0]
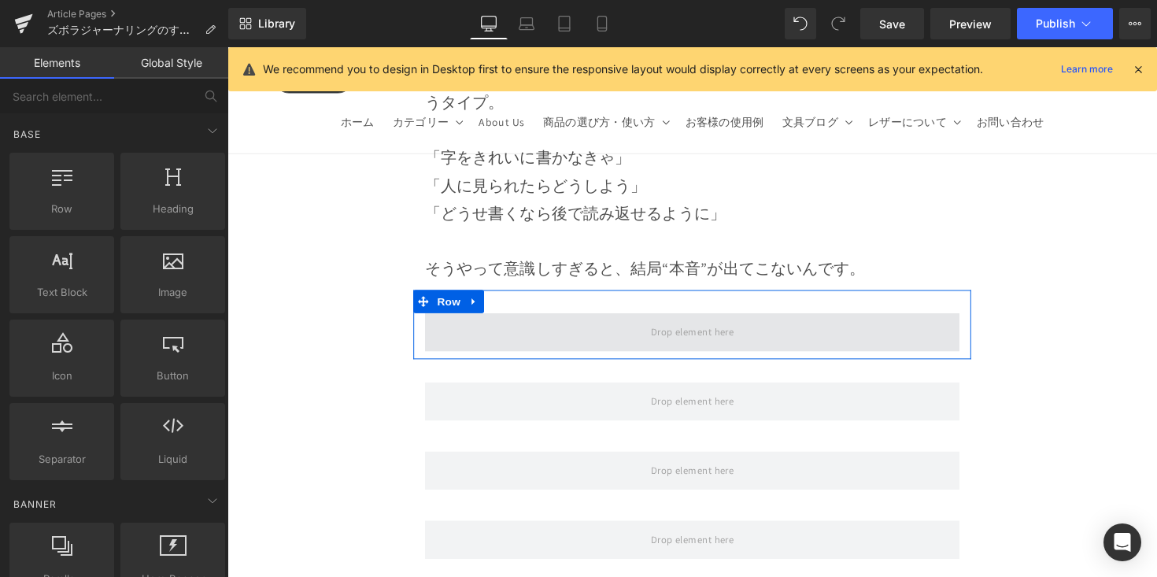
click at [600, 320] on span at bounding box center [704, 339] width 548 height 39
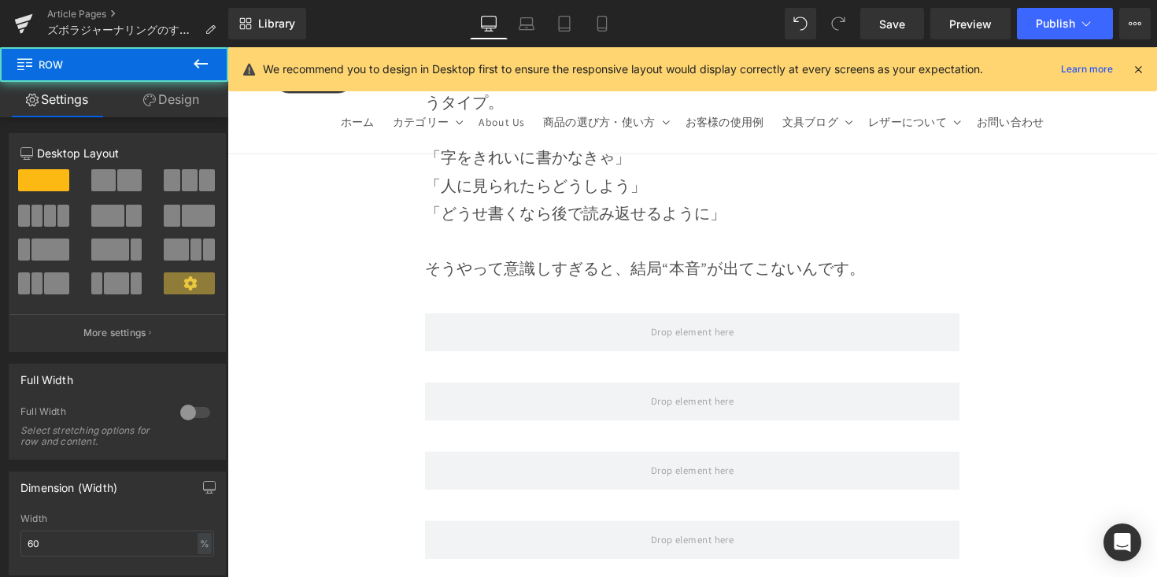
click at [190, 56] on button at bounding box center [200, 64] width 55 height 35
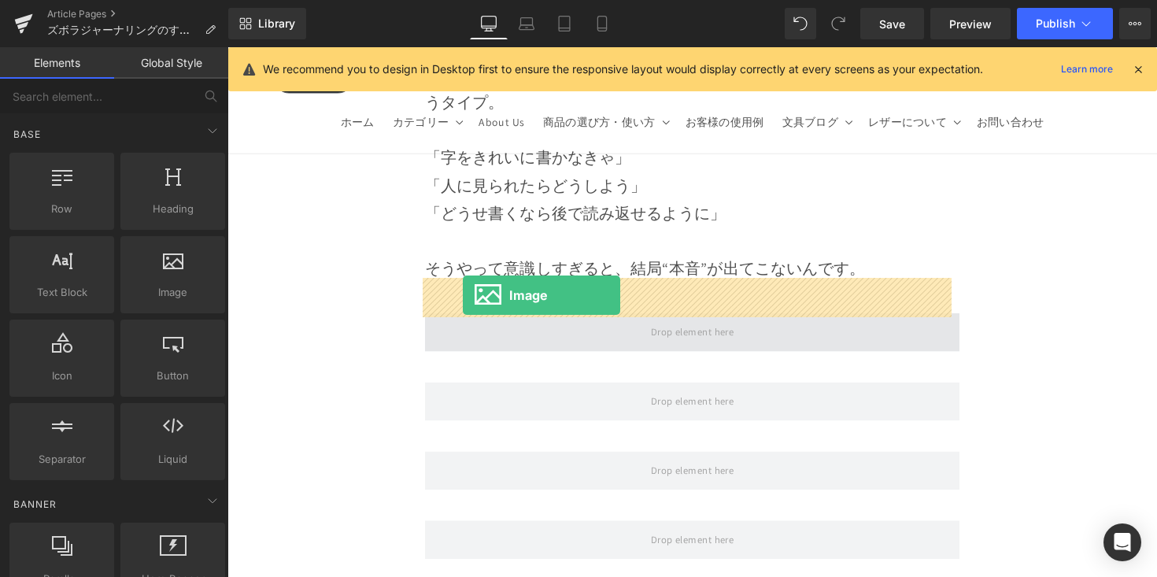
drag, startPoint x: 448, startPoint y: 331, endPoint x: 471, endPoint y: 301, distance: 37.6
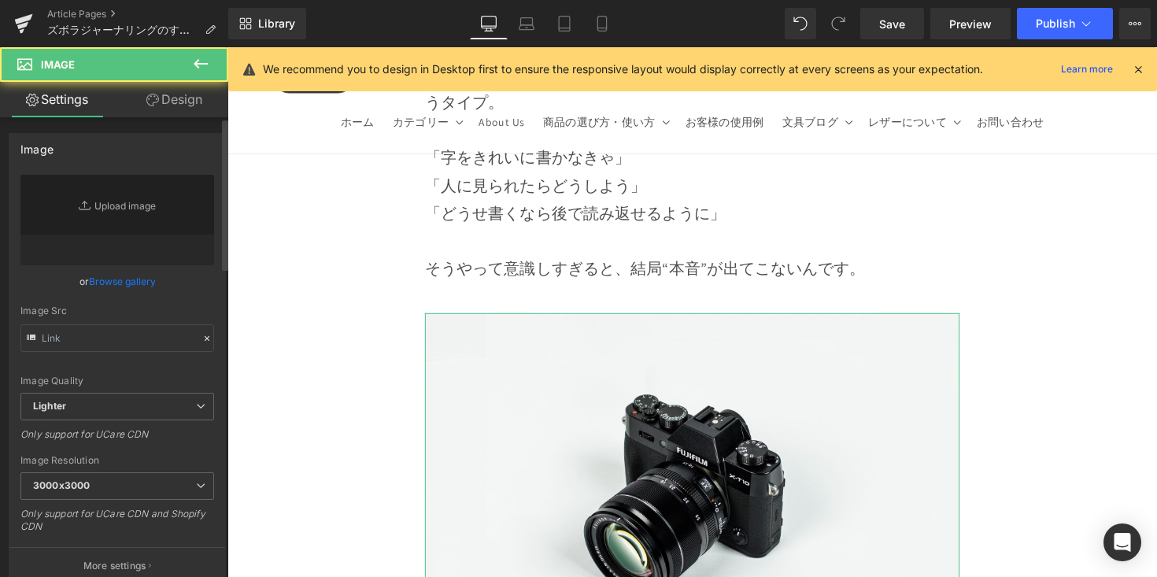
click at [146, 283] on link "Browse gallery" at bounding box center [122, 282] width 67 height 28
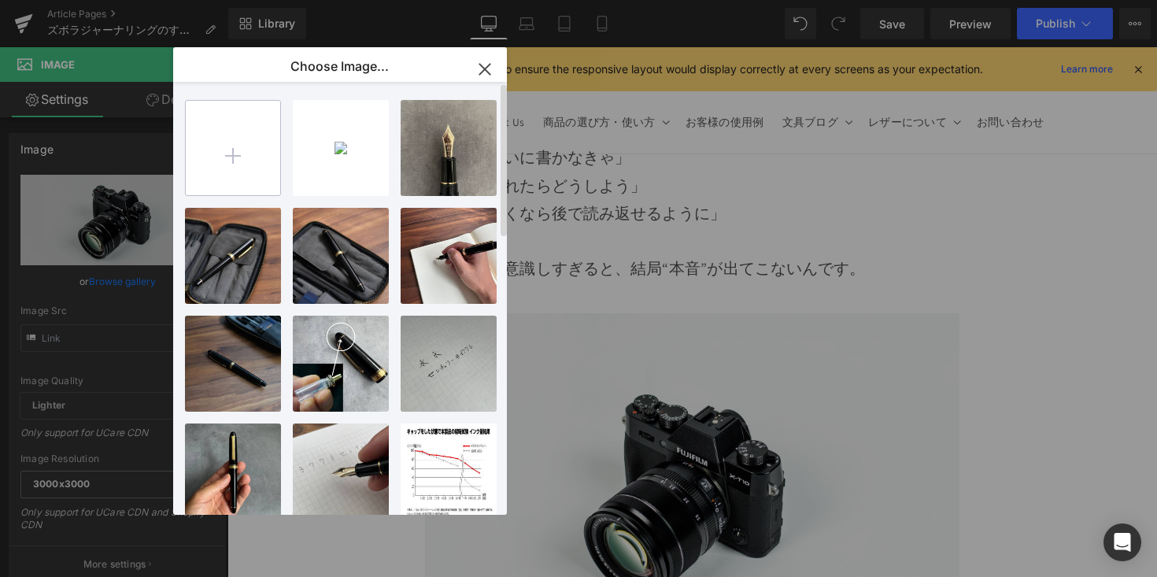
click at [229, 161] on input "file" at bounding box center [233, 148] width 94 height 94
click at [225, 151] on input "file" at bounding box center [233, 148] width 94 height 94
type input "C:\fakepath\無料素材 (7).jpg"
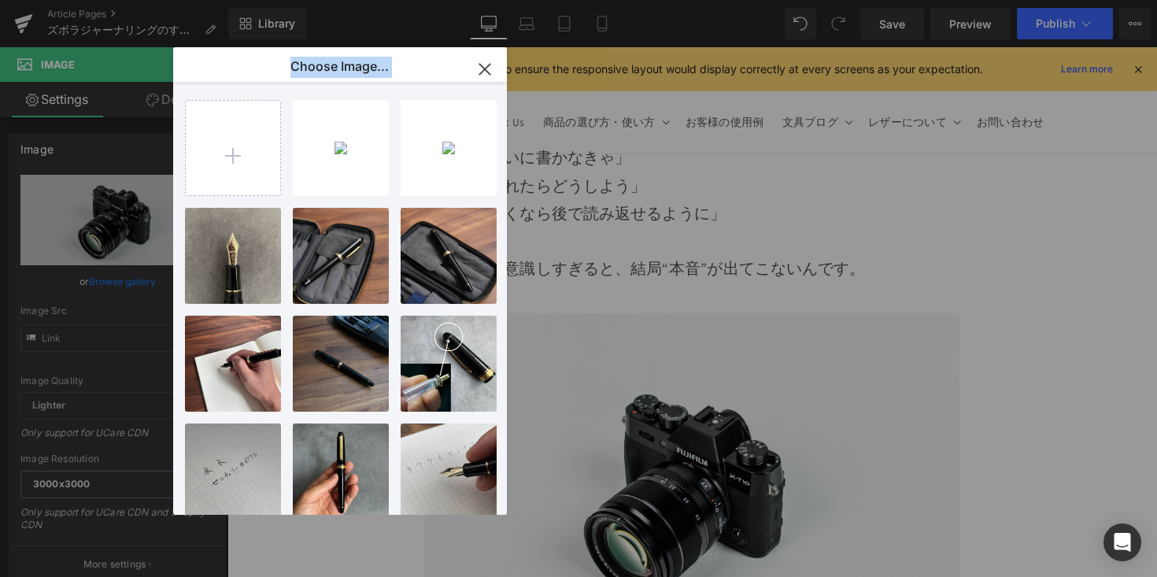
drag, startPoint x: 367, startPoint y: 173, endPoint x: 520, endPoint y: 288, distance: 191.8
click at [589, 326] on div "Choose Image... Back to Library Insert 無料素材 _7... _7_.jpg 130.49 KB Delete imag…" at bounding box center [578, 288] width 1157 height 577
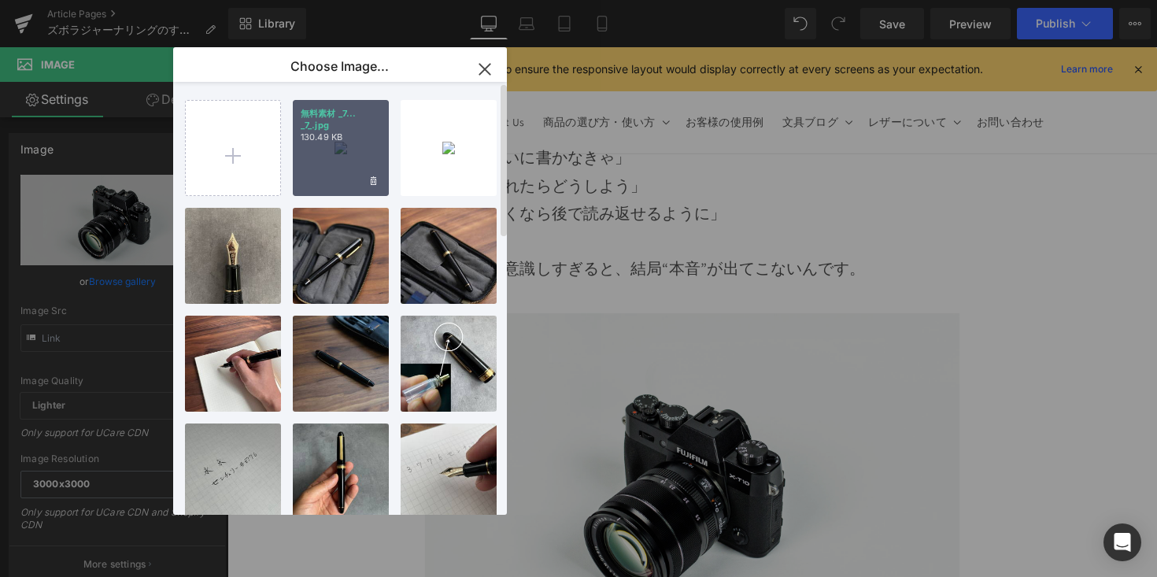
click at [363, 156] on div "無料素材 _7... _7_.jpg 130.49 KB" at bounding box center [341, 148] width 96 height 96
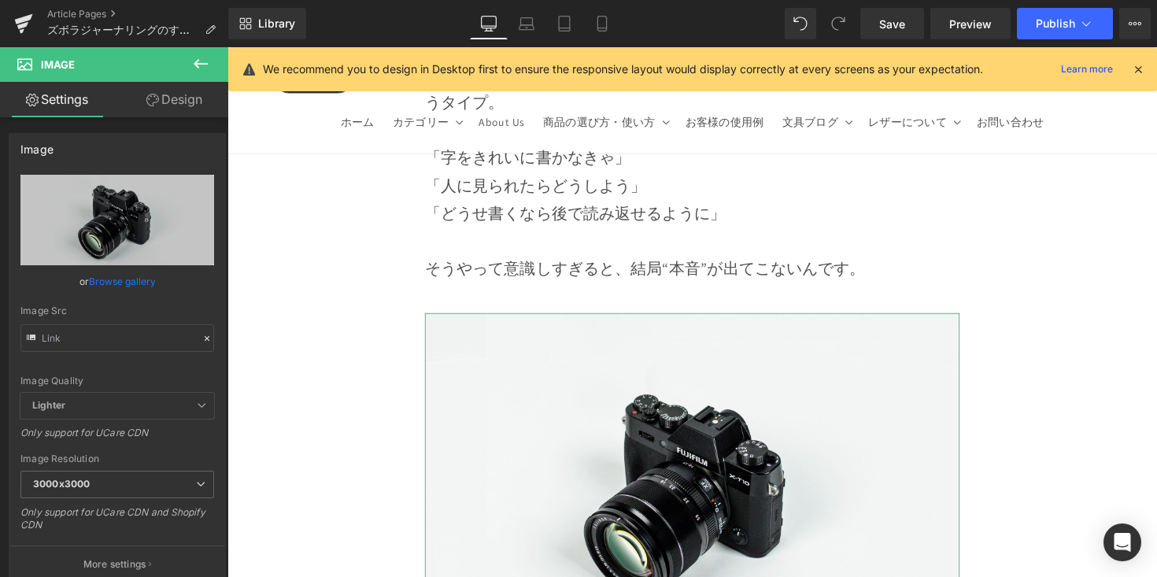
drag, startPoint x: 136, startPoint y: 283, endPoint x: 225, endPoint y: 246, distance: 96.6
click at [145, 281] on link "Browse gallery" at bounding box center [122, 282] width 67 height 28
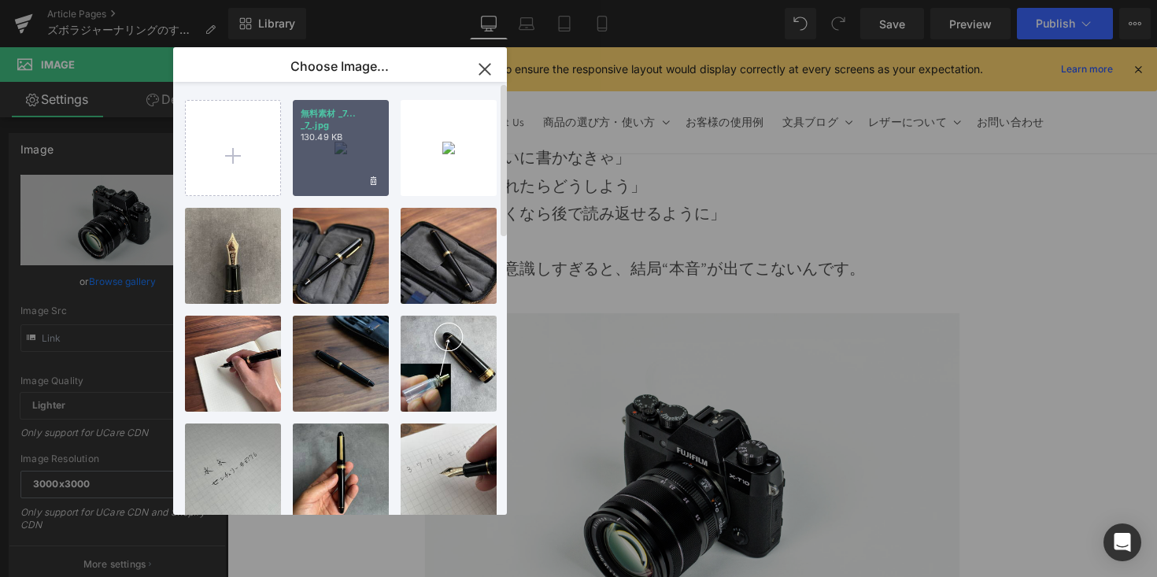
click at [332, 151] on div "無料素材 _7... _7_.jpg 130.49 KB" at bounding box center [341, 148] width 96 height 96
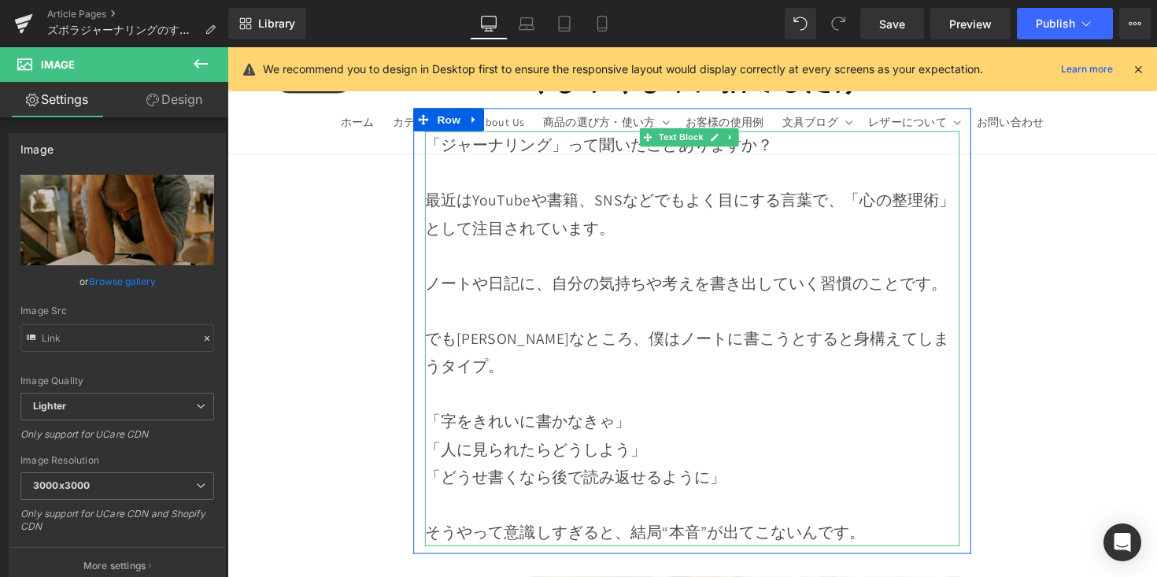
scroll to position [920, 0]
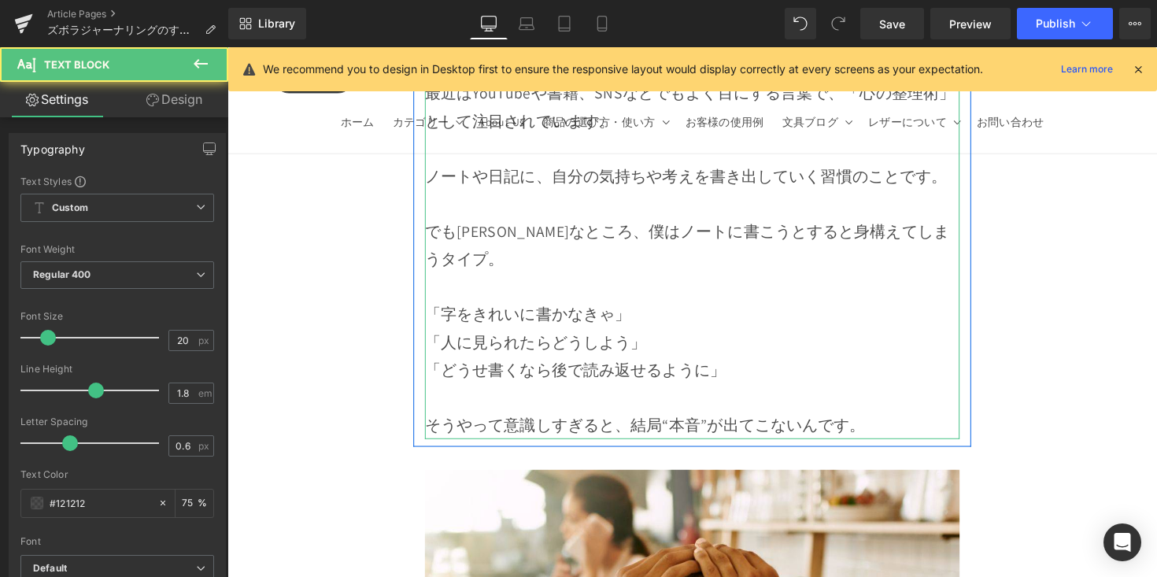
click at [853, 420] on p "そうやって意識しすぎると、結局“本音”が出てこないんです。" at bounding box center [704, 434] width 548 height 28
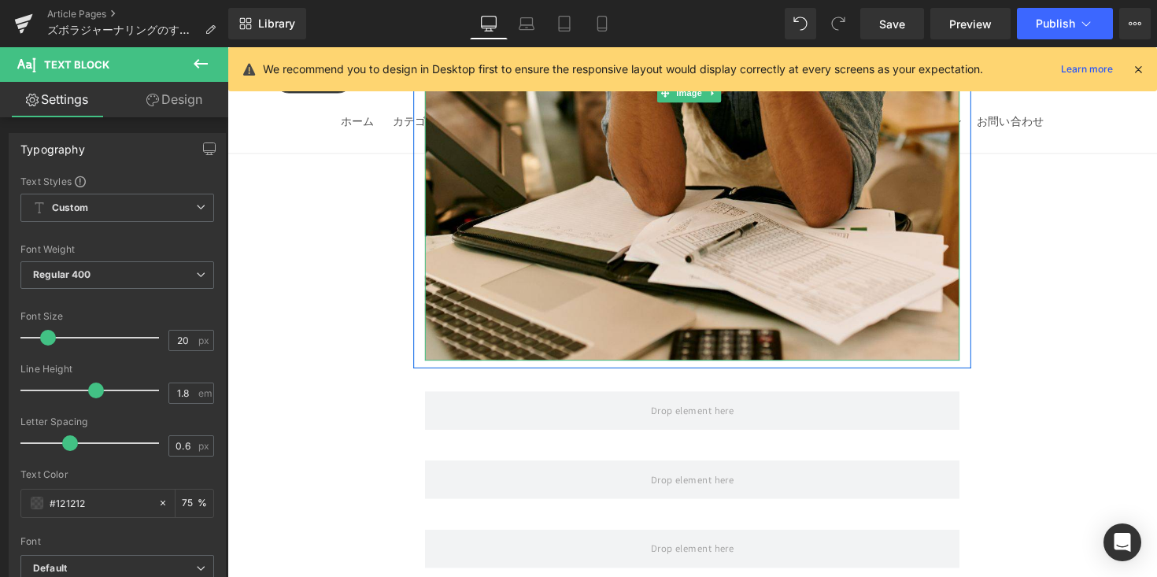
scroll to position [1601, 0]
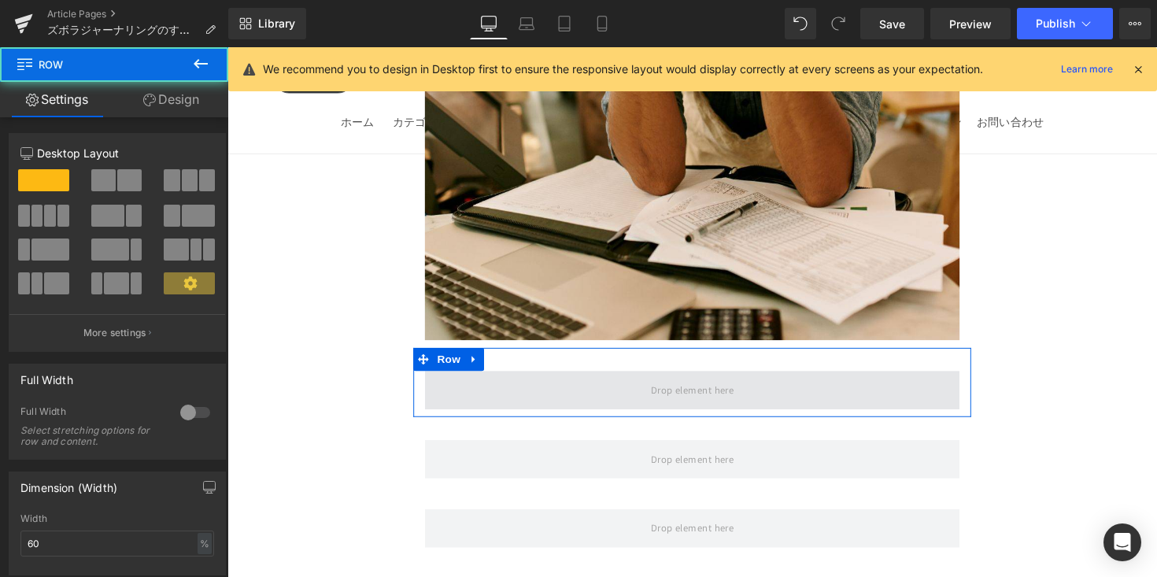
click at [590, 379] on span at bounding box center [704, 398] width 548 height 39
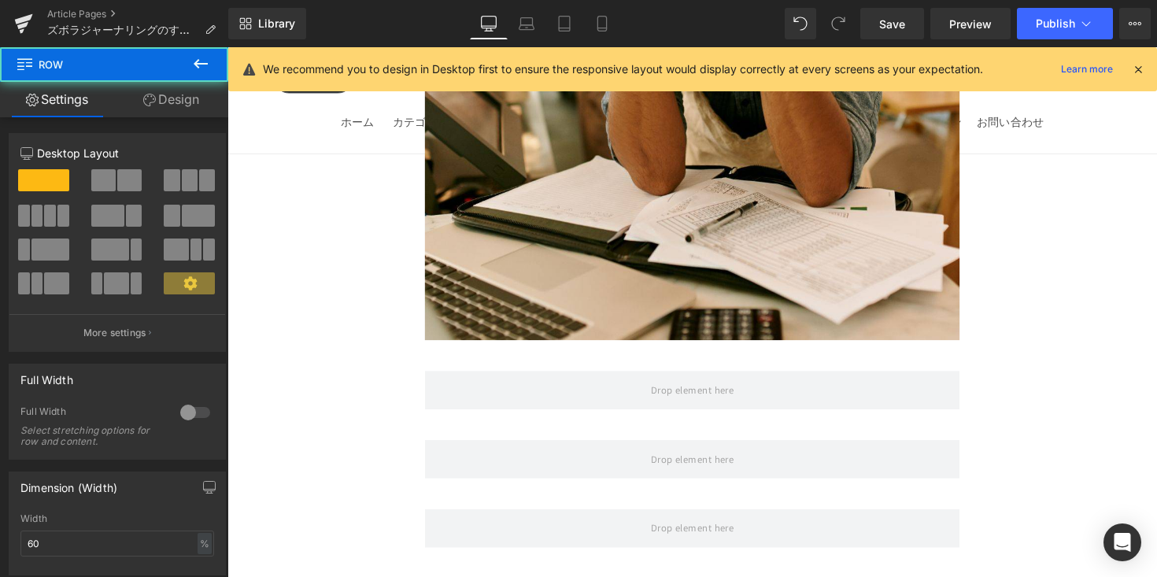
click at [203, 65] on icon at bounding box center [200, 63] width 19 height 19
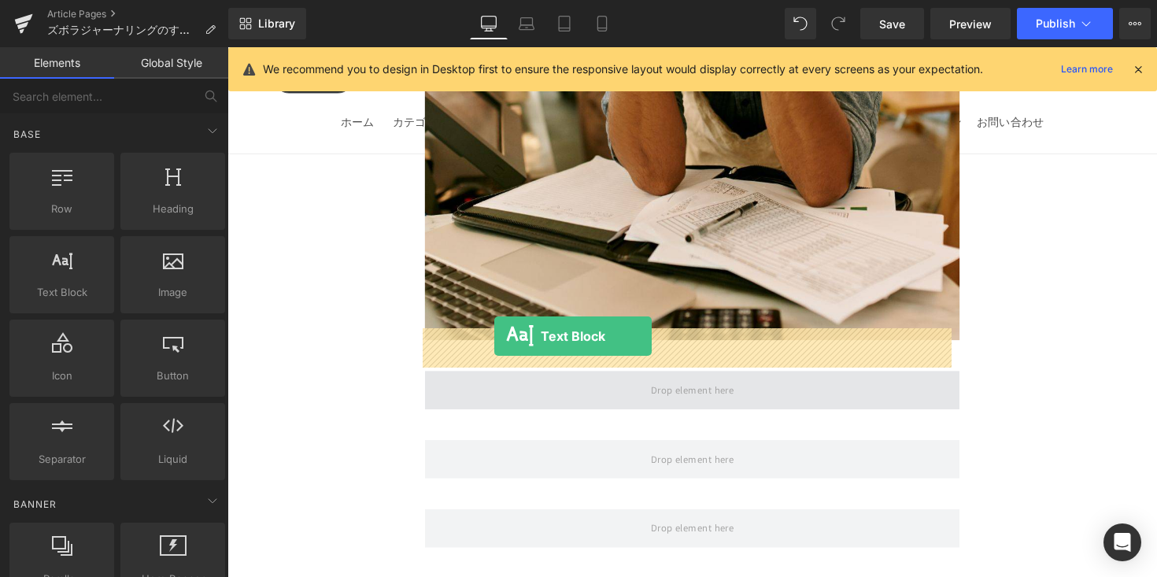
drag, startPoint x: 433, startPoint y: 313, endPoint x: 501, endPoint y: 343, distance: 74.3
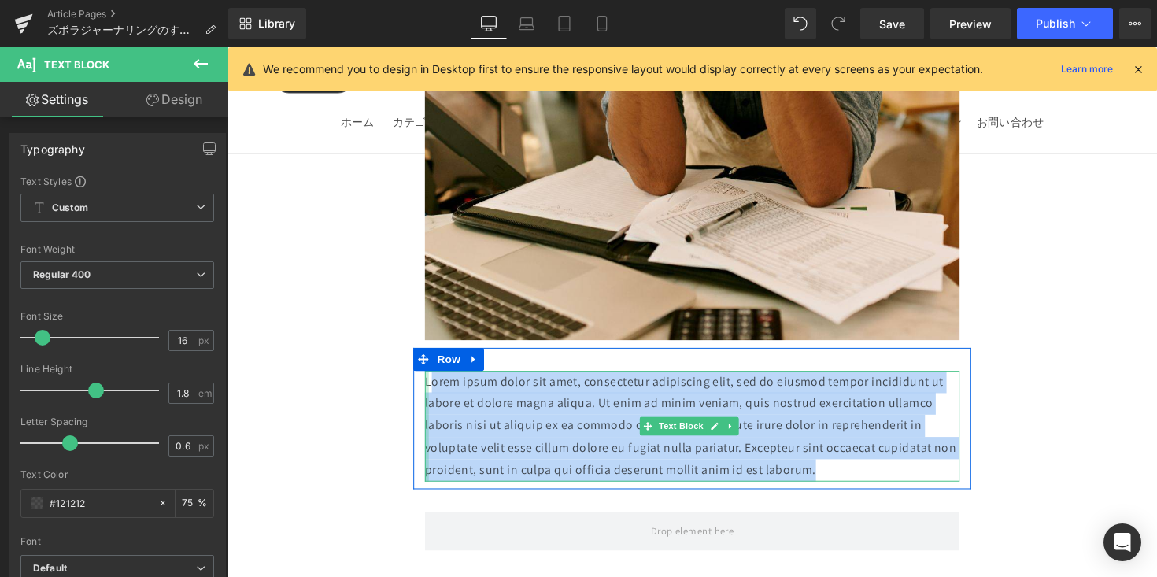
drag, startPoint x: 727, startPoint y: 414, endPoint x: 431, endPoint y: 346, distance: 303.6
click at [431, 379] on div "Lorem ipsum dolor sit amet, consectetur adipiscing elit, sed do eiusmod tempor …" at bounding box center [704, 435] width 548 height 113
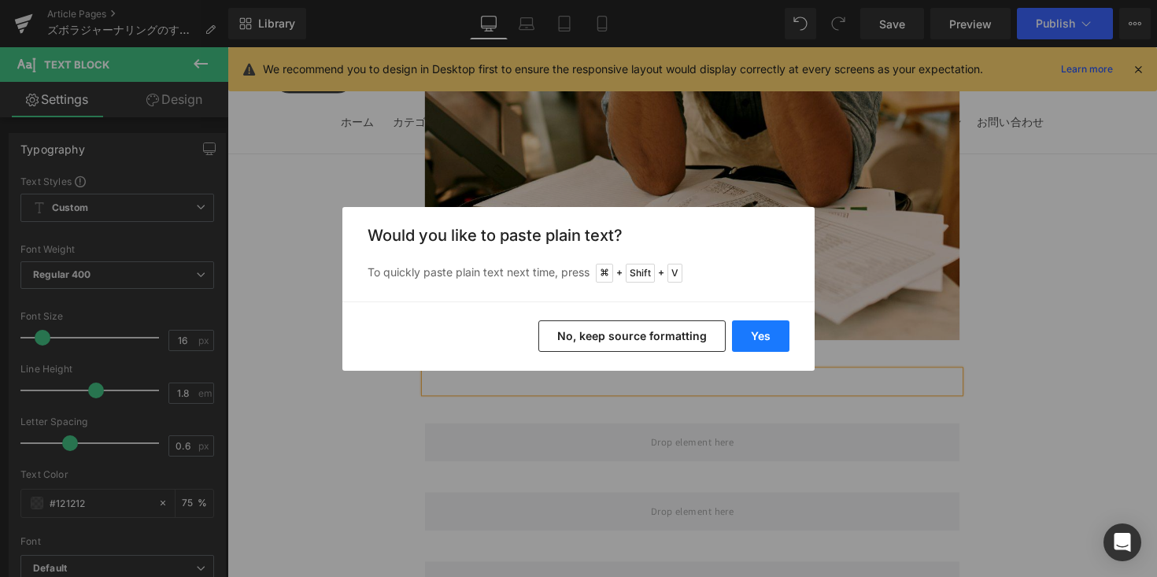
click at [760, 344] on button "Yes" at bounding box center [760, 335] width 57 height 31
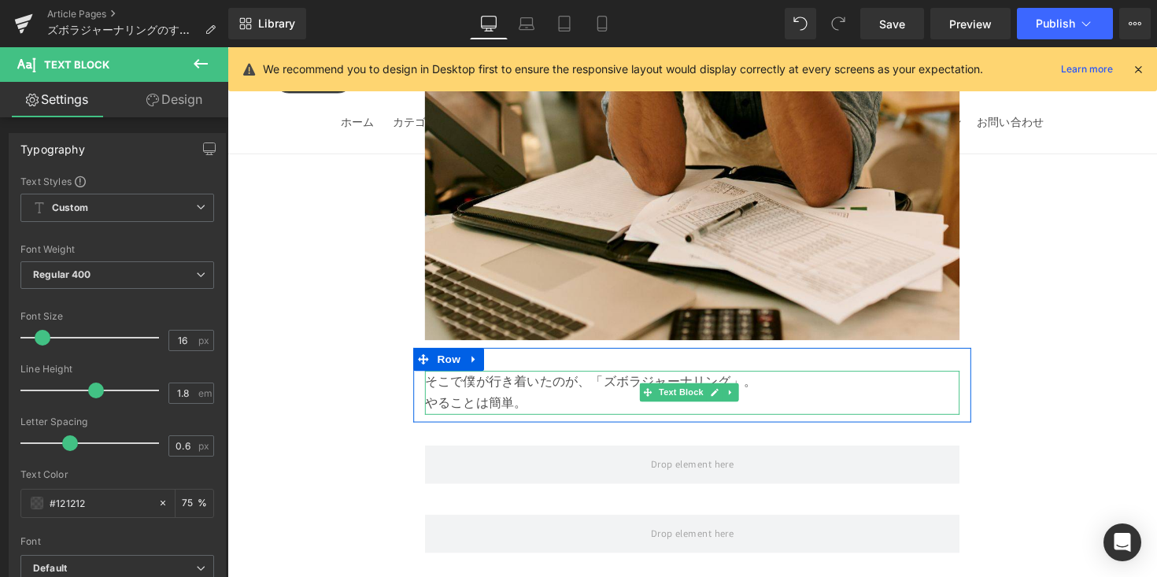
click at [549, 379] on p "そこで僕が行き着いたのが、「ズボラジャーナリング」。" at bounding box center [704, 390] width 548 height 23
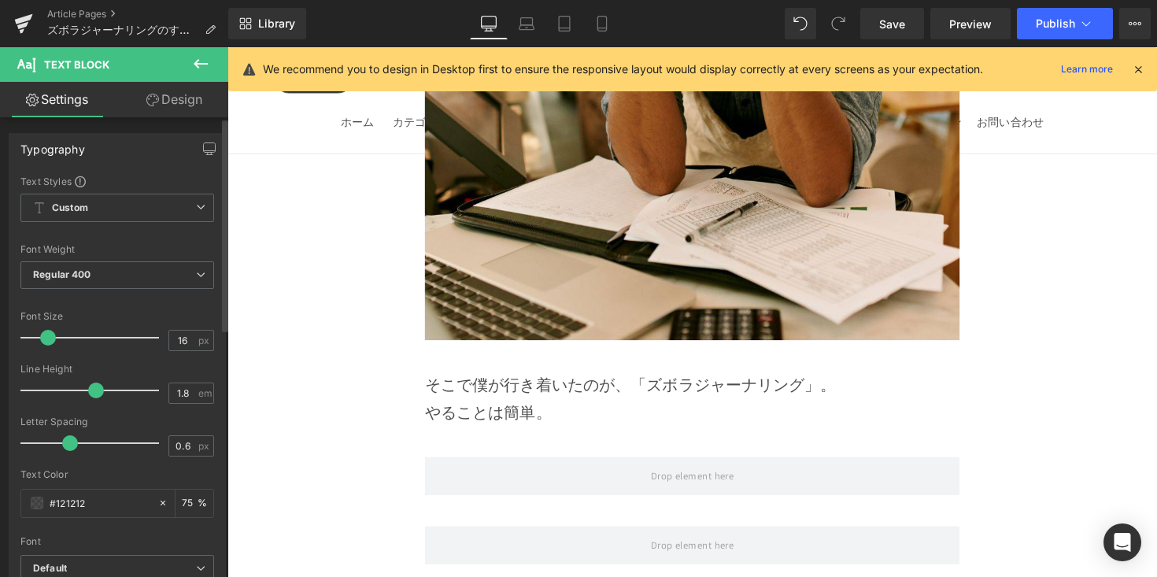
drag, startPoint x: 41, startPoint y: 338, endPoint x: 117, endPoint y: 303, distance: 84.2
click at [46, 342] on span at bounding box center [48, 338] width 16 height 16
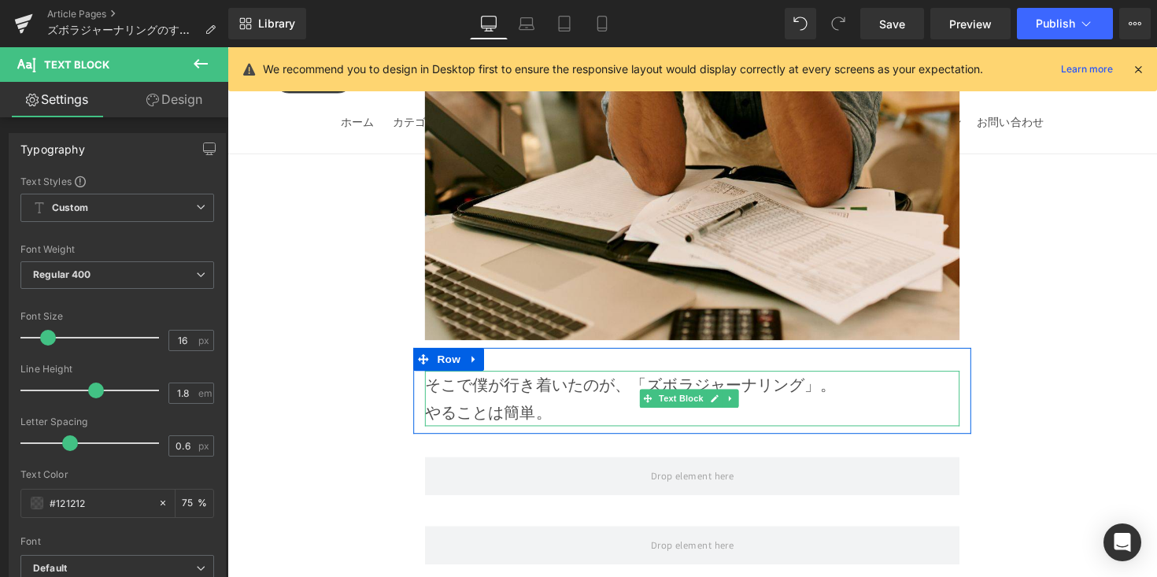
click at [846, 379] on p "そこで僕が行き着いたのが、「ズボラジャーナリング」。" at bounding box center [704, 393] width 548 height 28
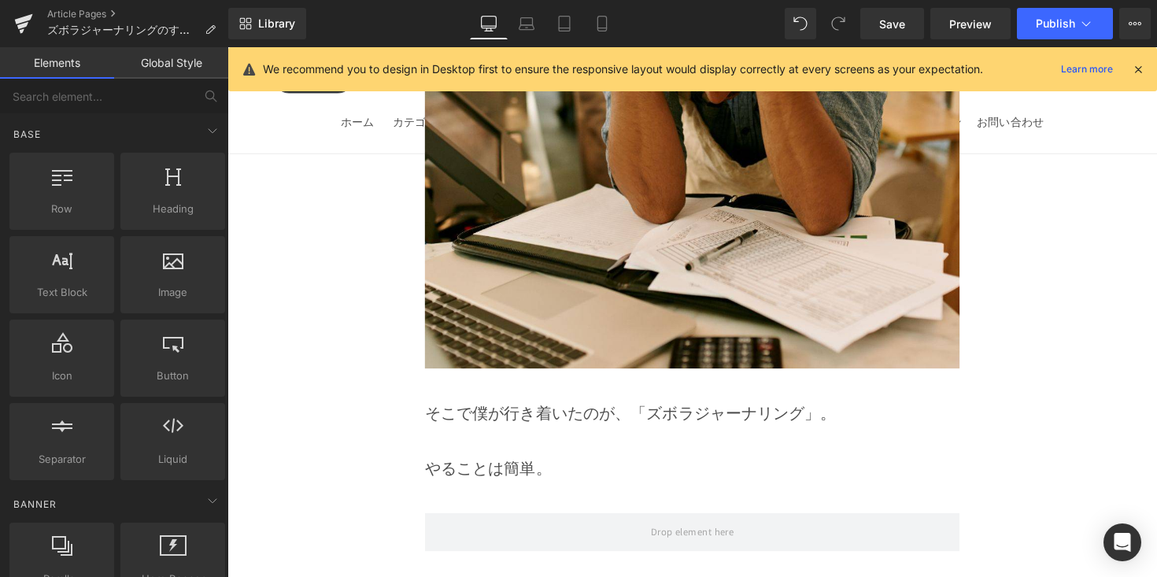
scroll to position [1573, 0]
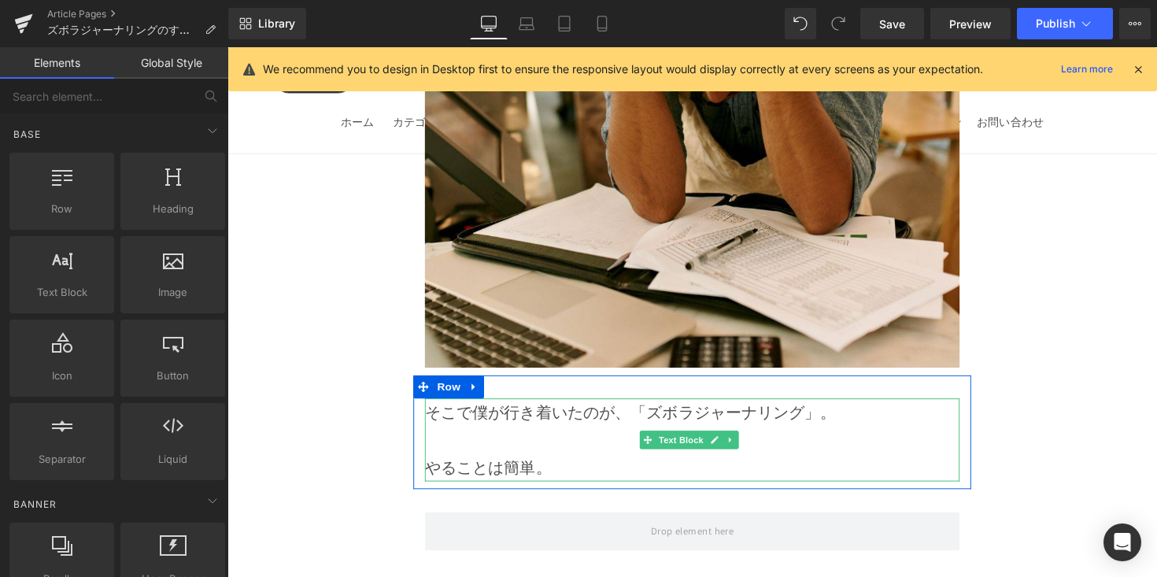
click at [609, 464] on p "やることは簡単。" at bounding box center [704, 478] width 548 height 28
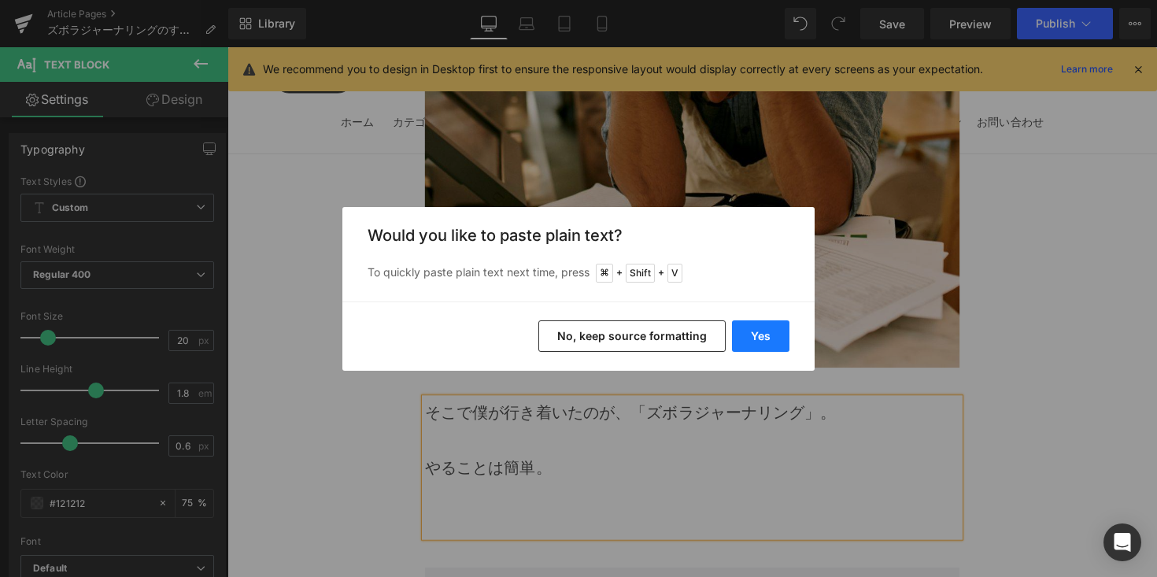
click at [769, 338] on button "Yes" at bounding box center [760, 335] width 57 height 31
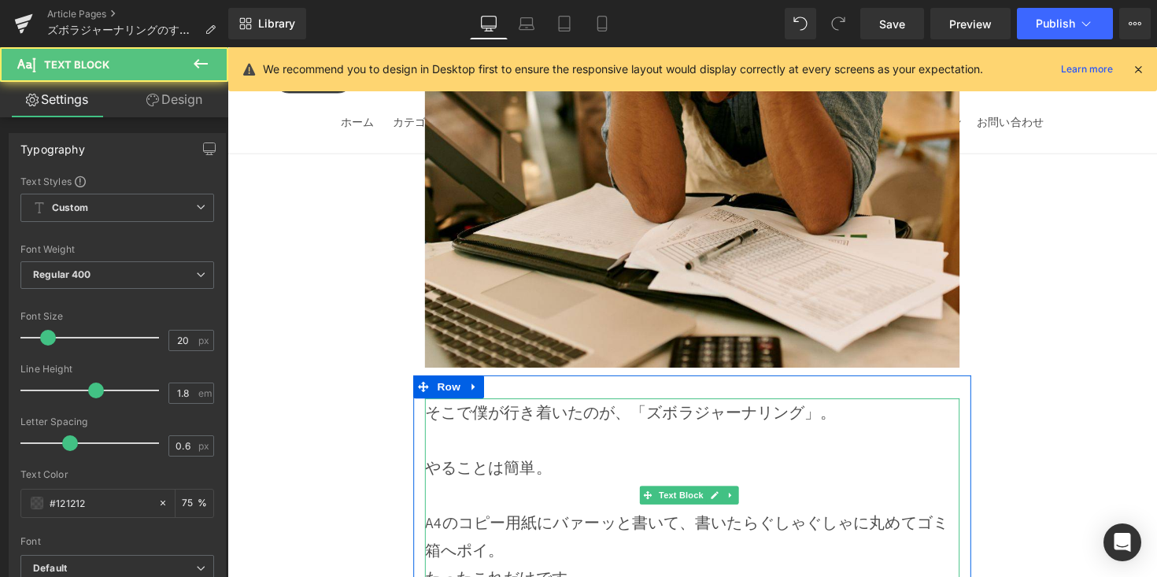
click at [660, 520] on p "A4のコピー用紙にバァーッと書いて、書いたらぐしゃぐしゃに丸めてゴミ箱へポイ。" at bounding box center [704, 548] width 548 height 57
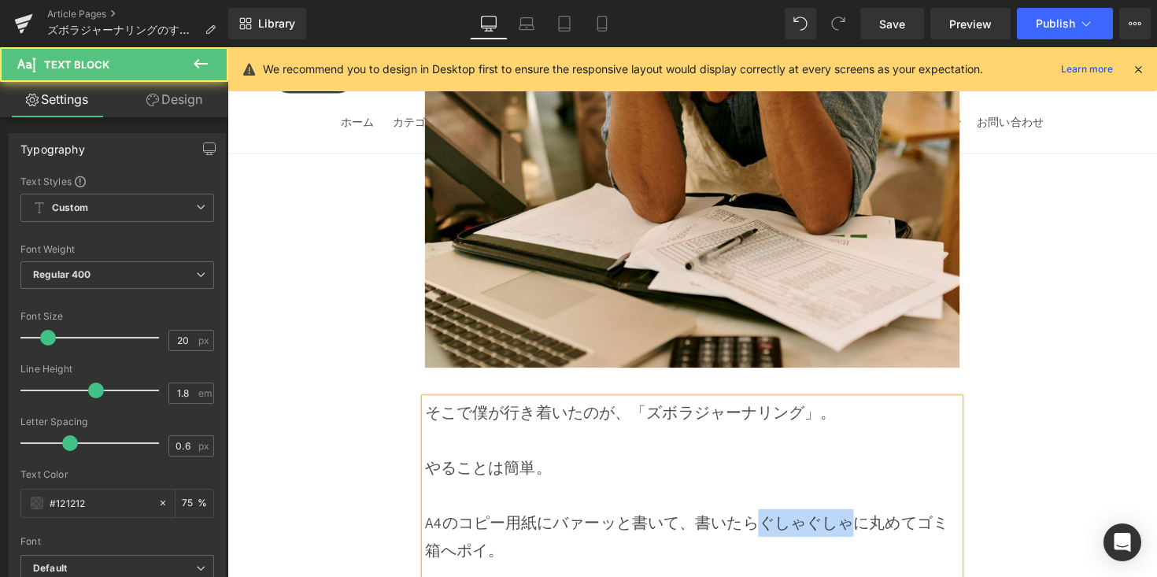
drag, startPoint x: 862, startPoint y: 490, endPoint x: 771, endPoint y: 491, distance: 91.3
click at [771, 520] on p "A4のコピー用紙にバァーッと書いて、書いたらぐしゃぐしゃに丸めてゴミ箱へポイ。" at bounding box center [704, 548] width 548 height 57
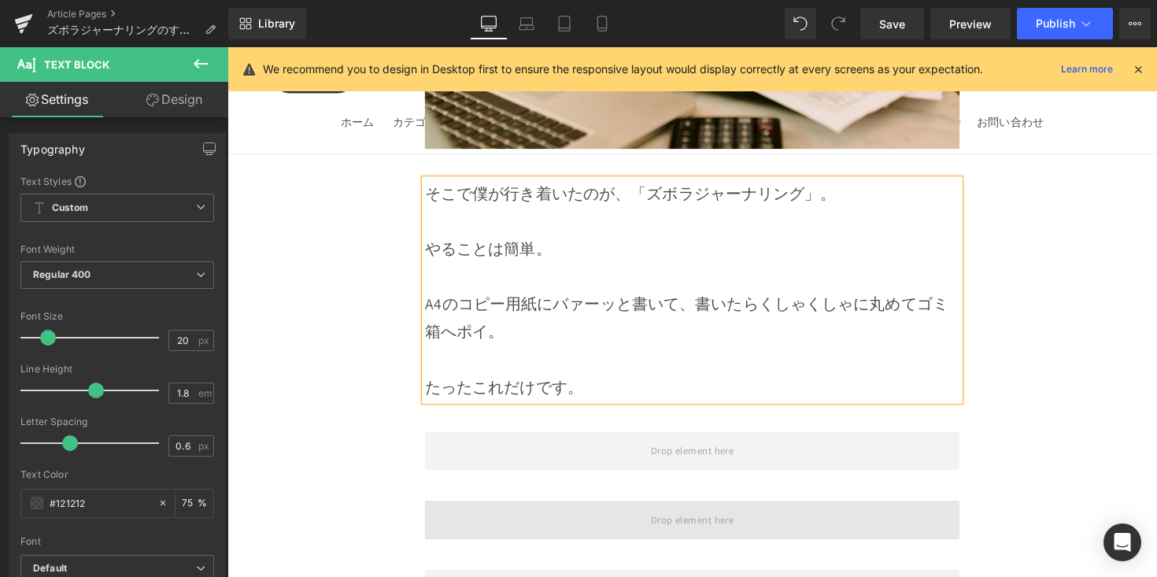
scroll to position [1911, 0]
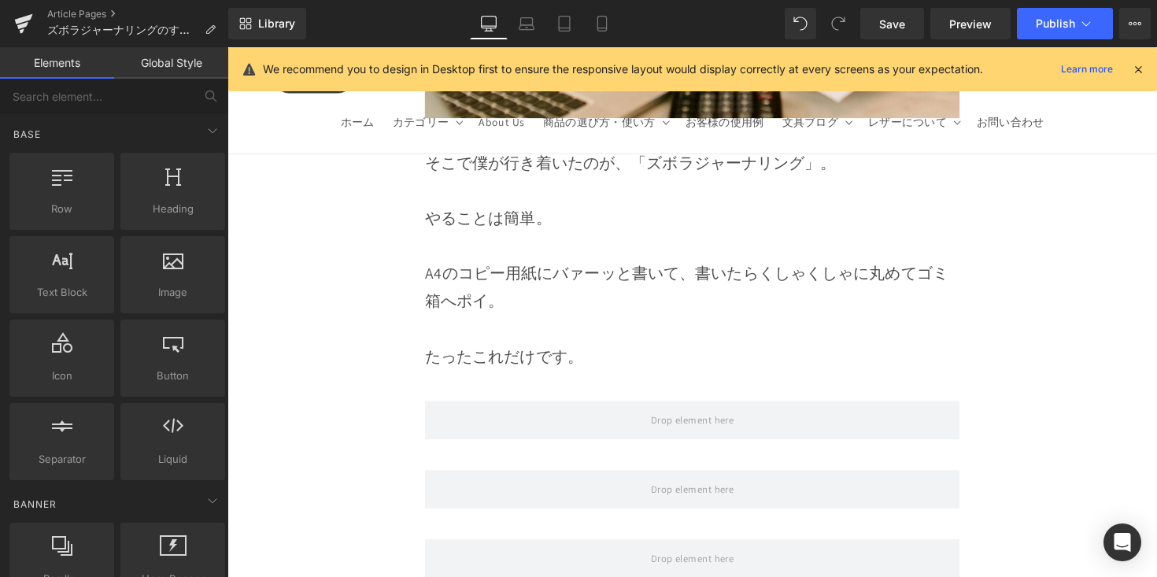
scroll to position [1856, 0]
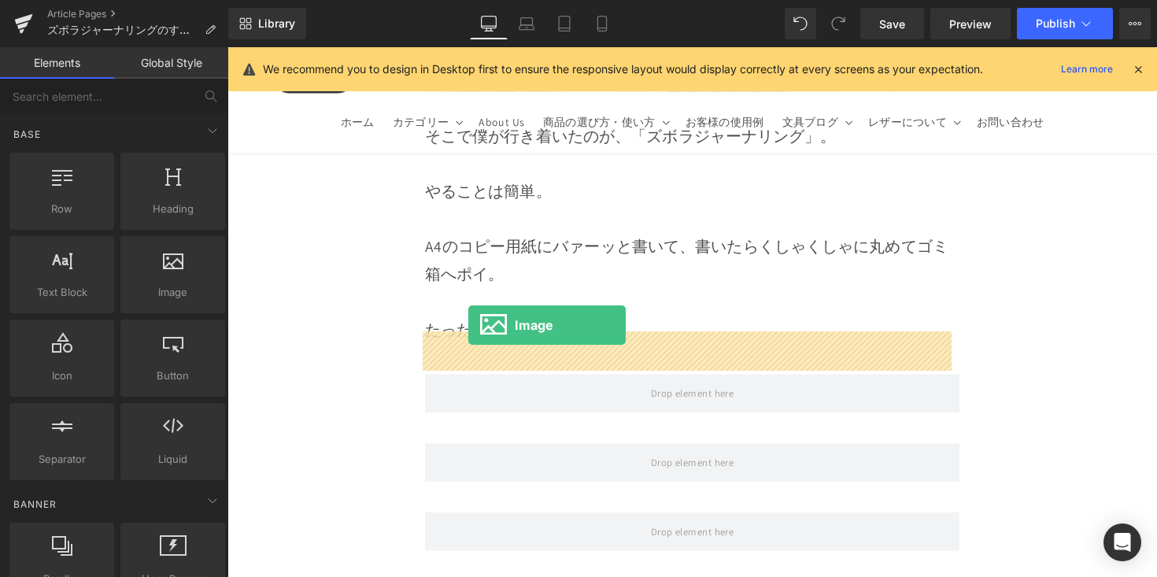
drag, startPoint x: 413, startPoint y: 309, endPoint x: 475, endPoint y: 332, distance: 65.8
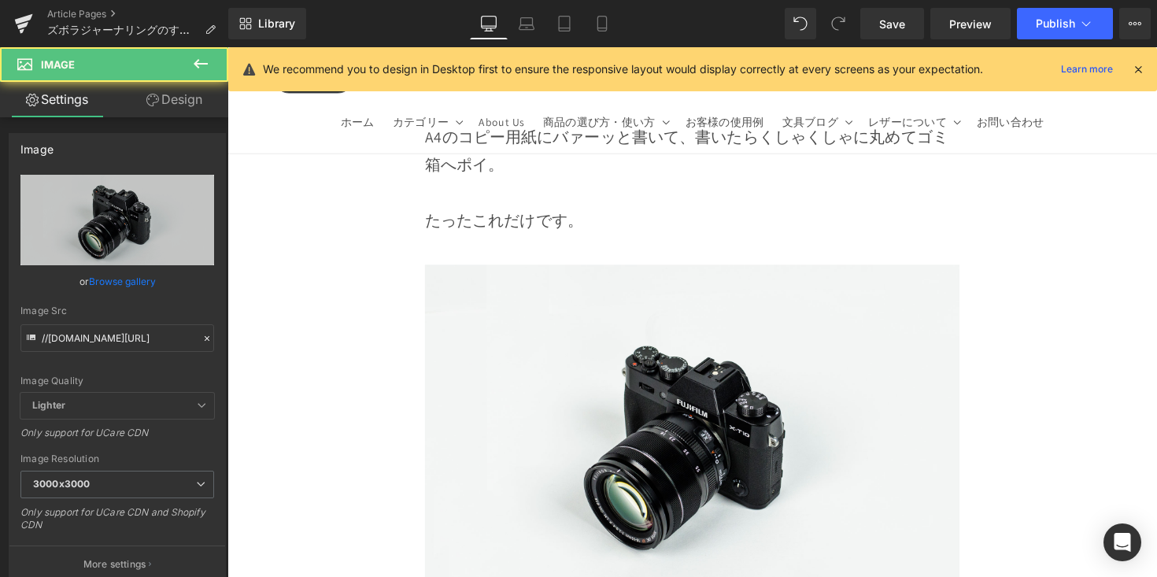
scroll to position [2161, 0]
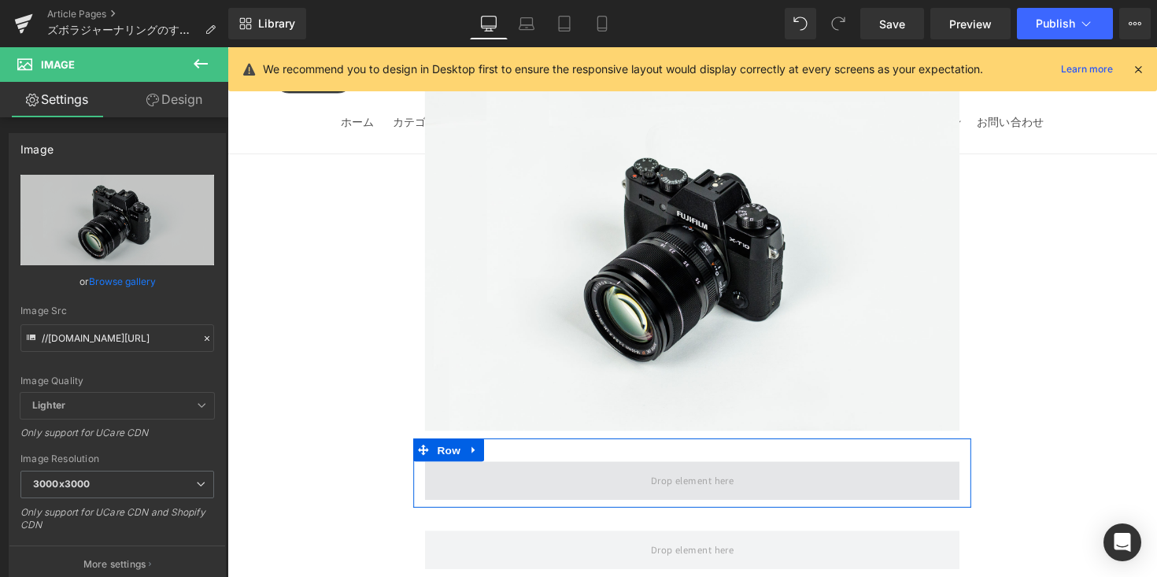
click at [579, 472] on span at bounding box center [704, 491] width 548 height 39
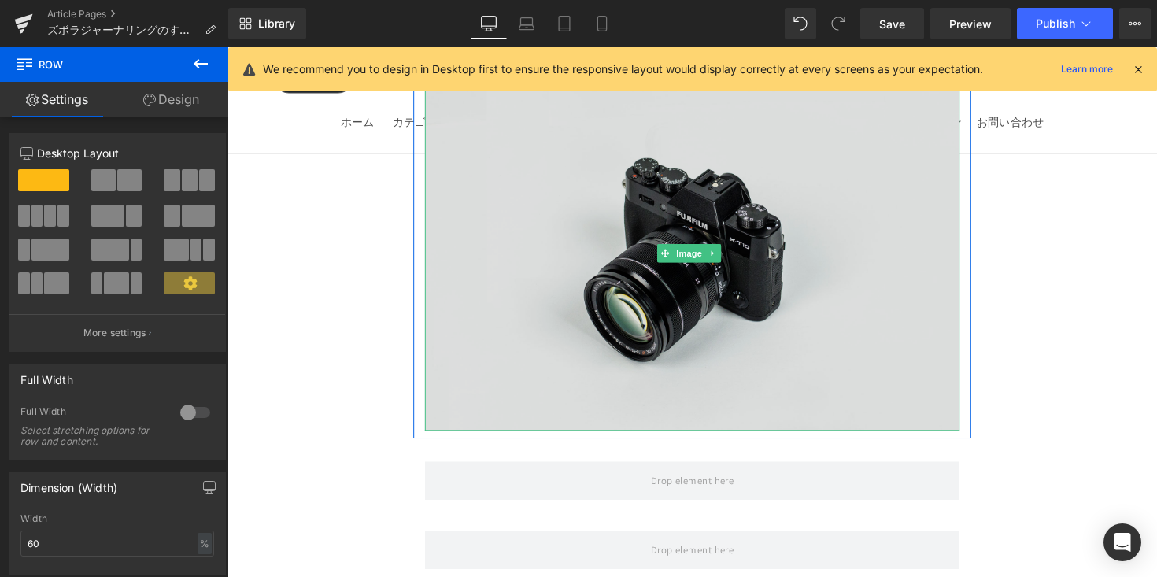
click at [558, 250] on img at bounding box center [704, 258] width 548 height 363
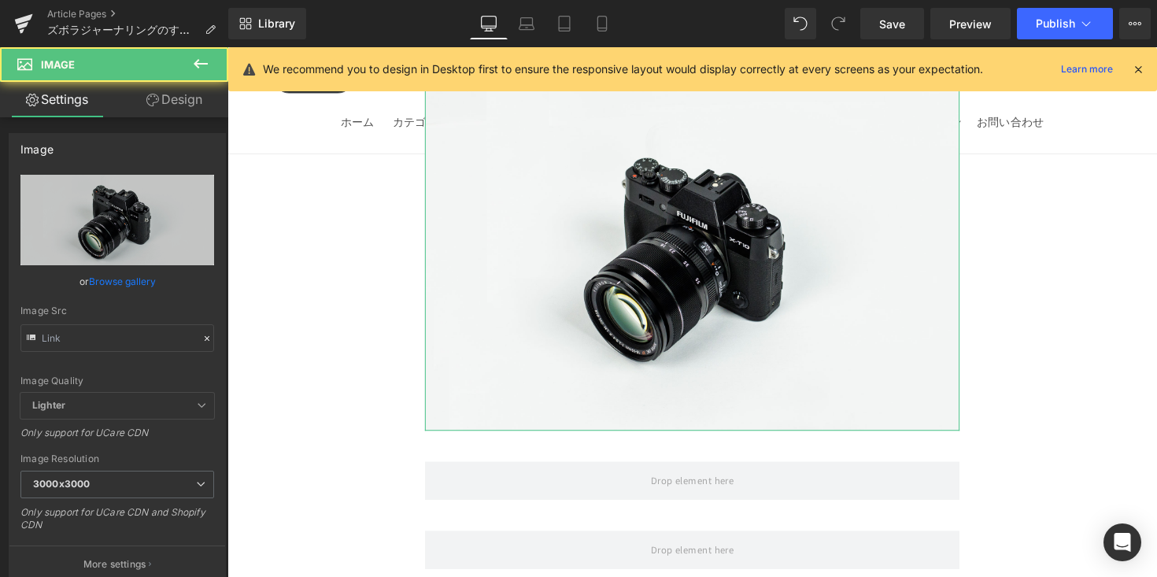
click at [118, 290] on link "Browse gallery" at bounding box center [122, 282] width 67 height 28
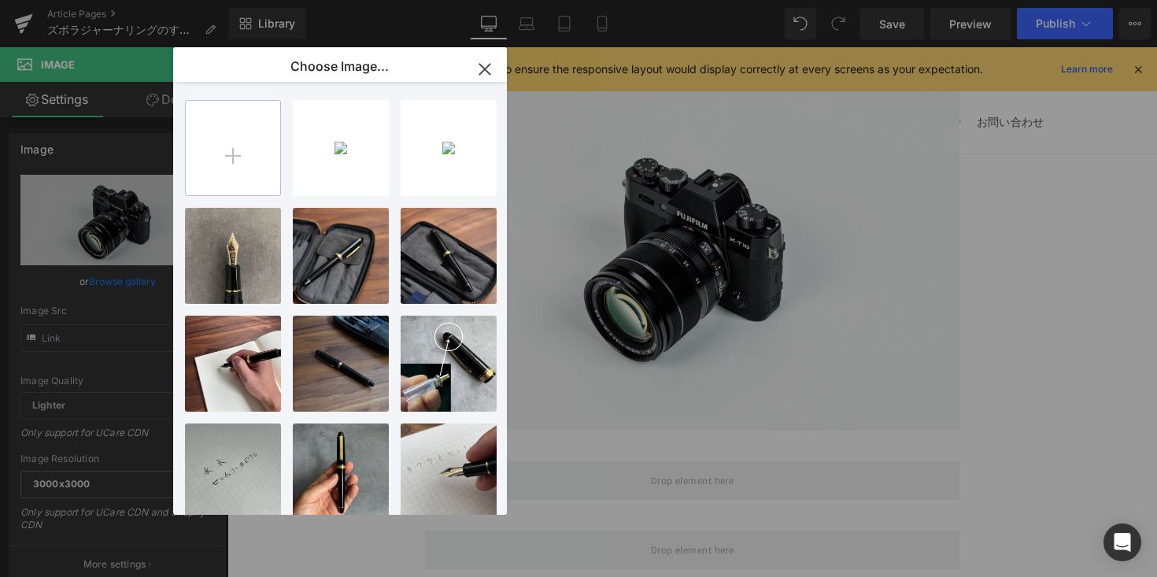
click at [234, 157] on input "file" at bounding box center [233, 148] width 94 height 94
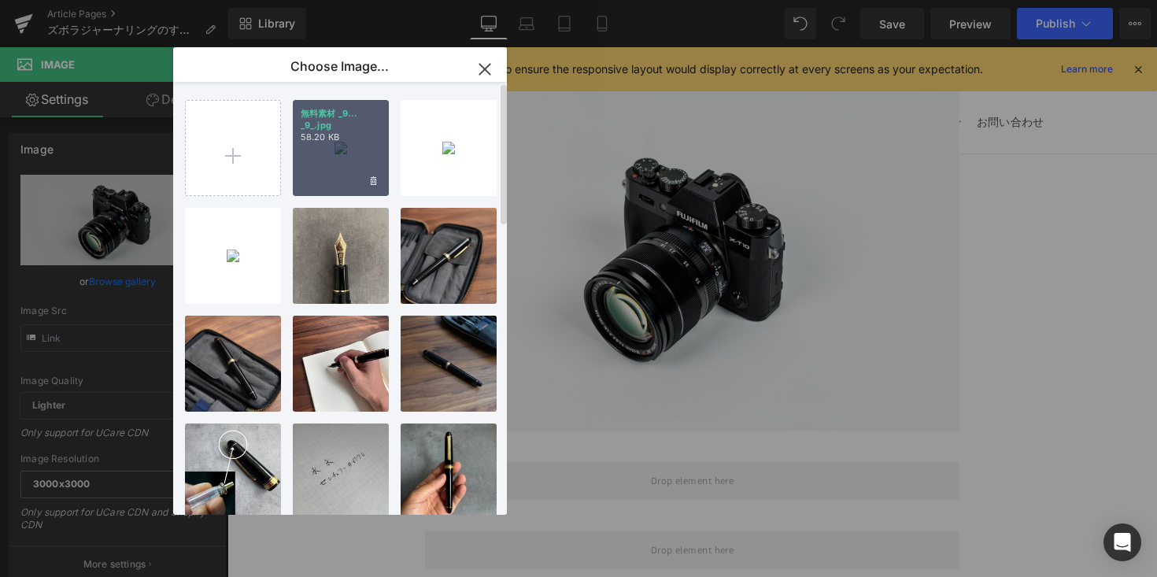
click at [327, 150] on div "無料素材 _9... _9_.jpg 58.20 KB" at bounding box center [341, 148] width 96 height 96
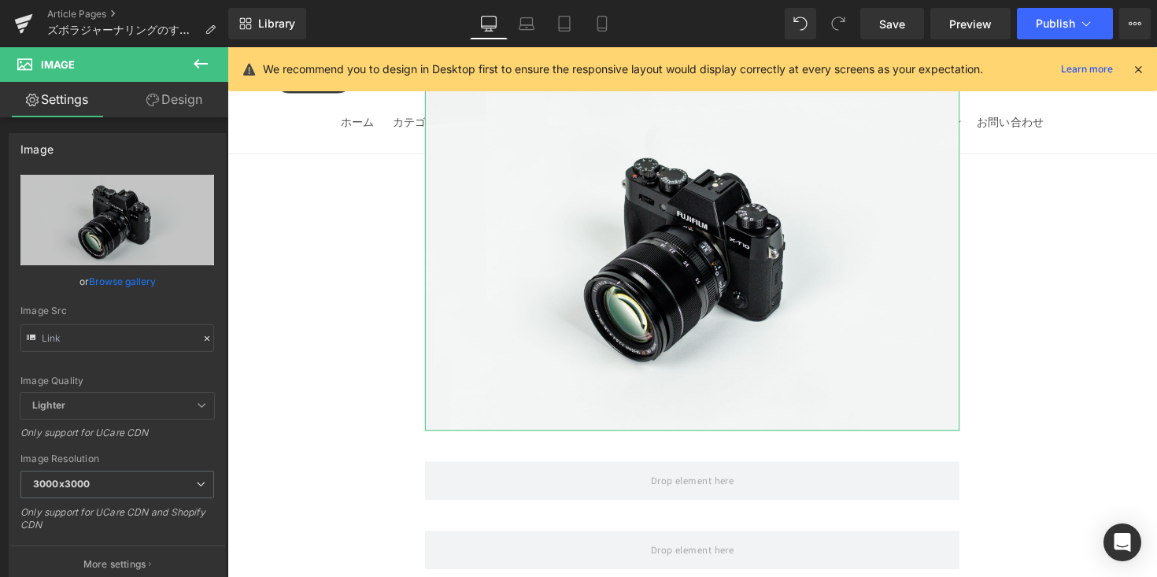
click at [137, 287] on link "Browse gallery" at bounding box center [122, 282] width 67 height 28
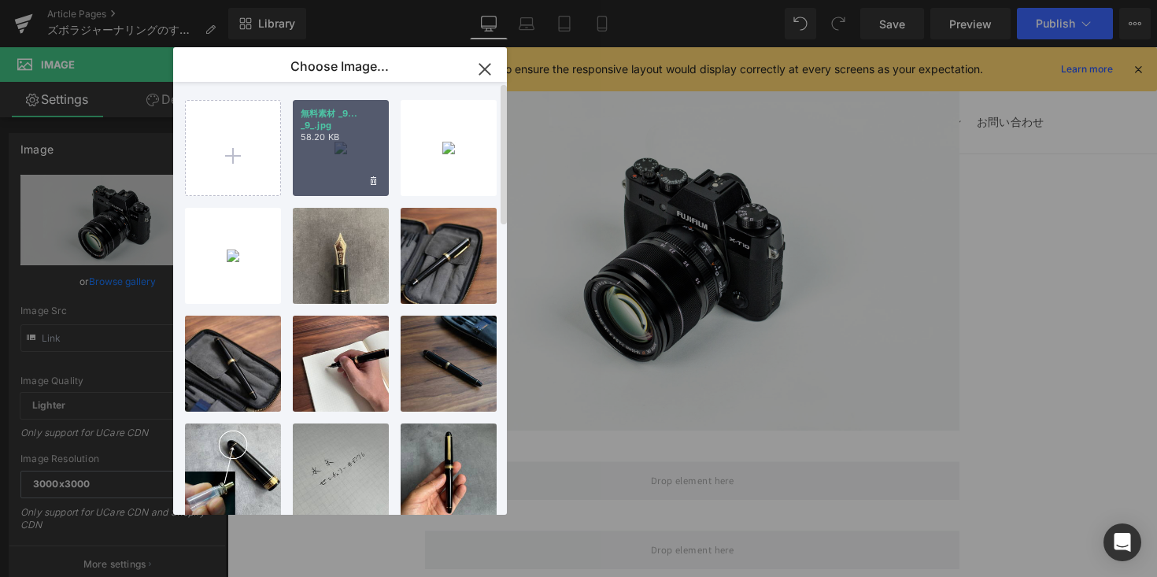
click at [327, 161] on div "無料素材 _9... _9_.jpg 58.20 KB" at bounding box center [341, 148] width 96 height 96
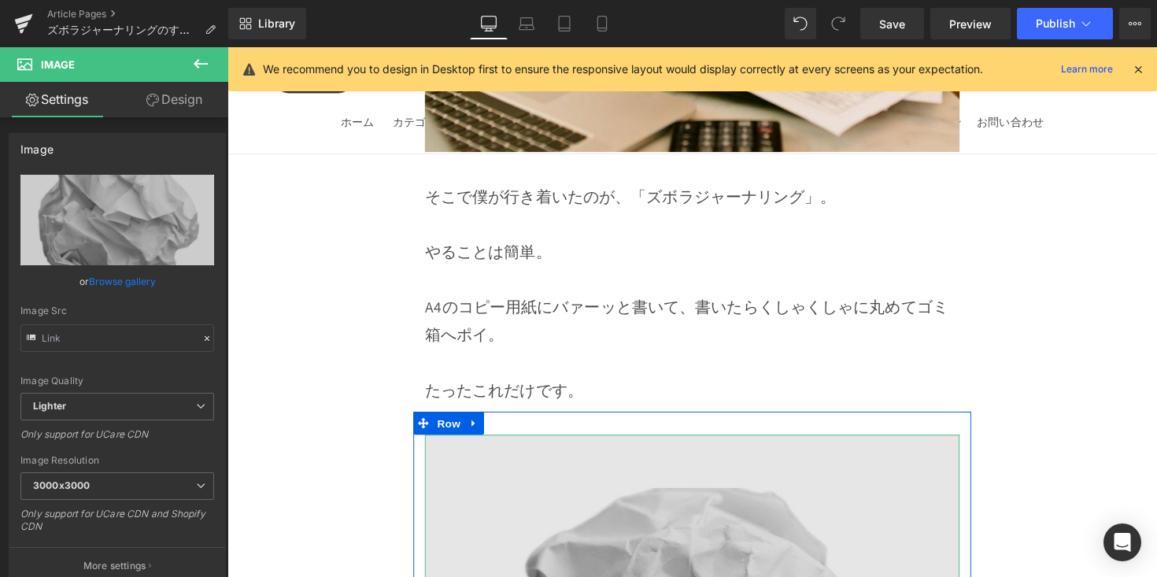
scroll to position [1610, 0]
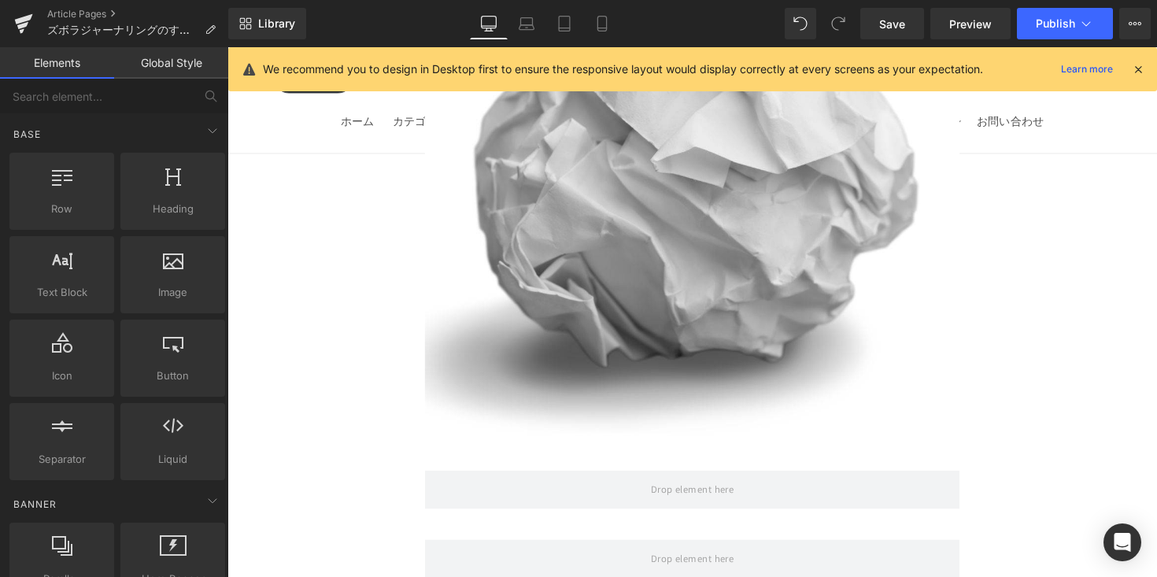
scroll to position [2347, 0]
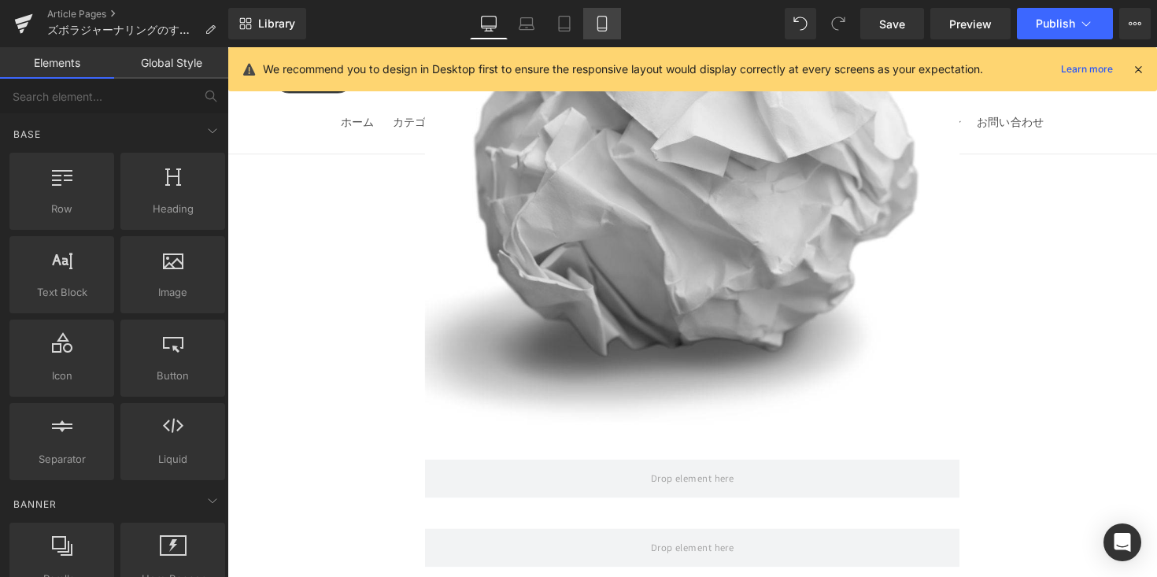
drag, startPoint x: 608, startPoint y: 26, endPoint x: 184, endPoint y: 60, distance: 425.6
click at [608, 26] on icon at bounding box center [602, 24] width 16 height 16
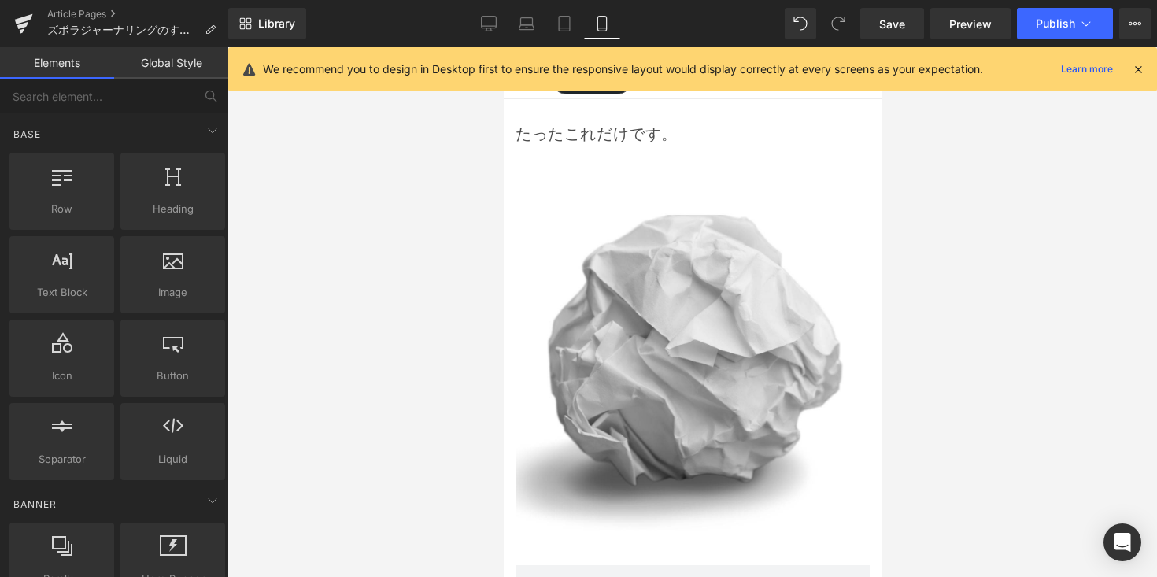
scroll to position [1800, 0]
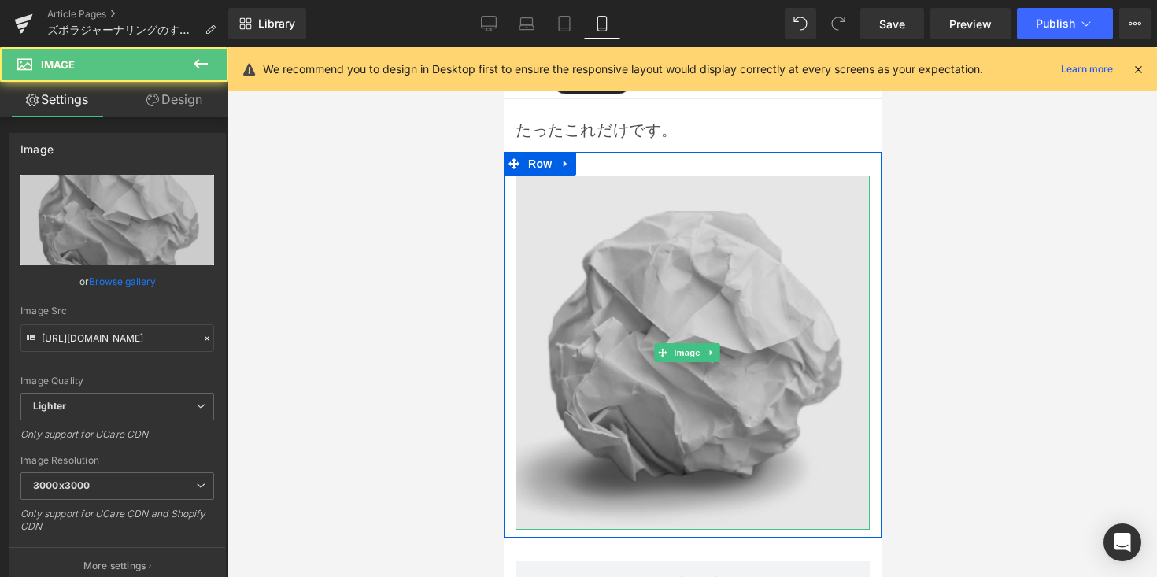
click at [597, 331] on img at bounding box center [692, 353] width 354 height 354
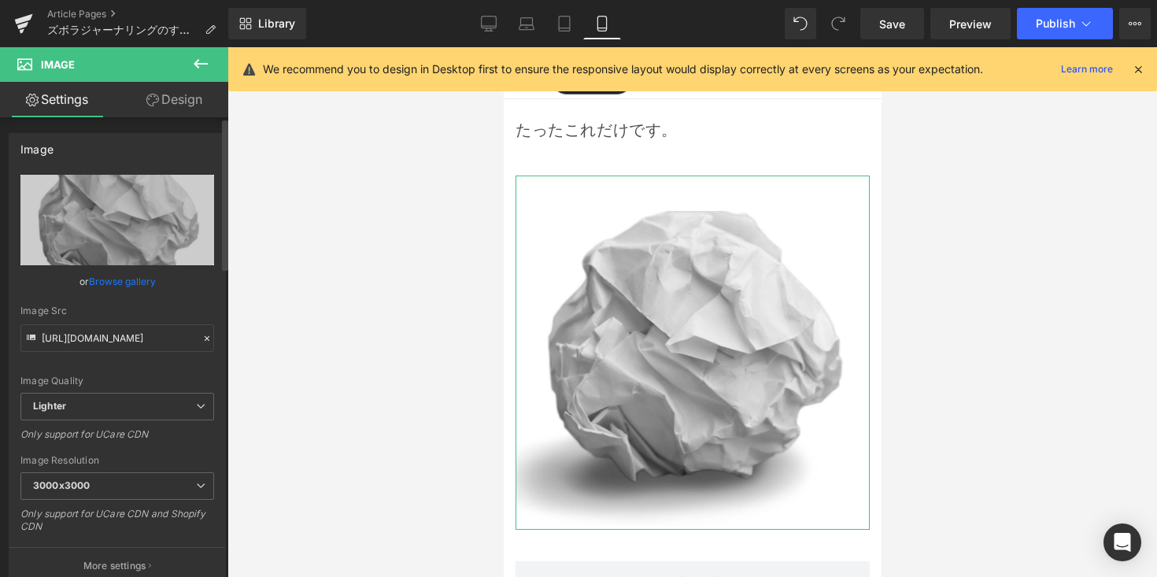
click at [135, 283] on link "Browse gallery" at bounding box center [122, 282] width 67 height 28
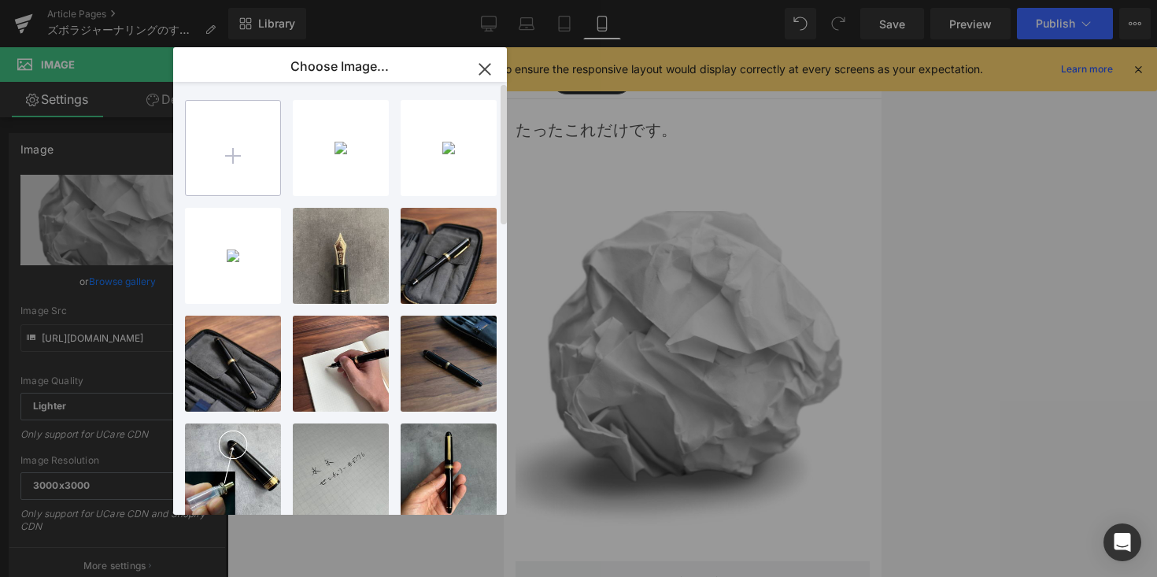
click at [230, 136] on input "file" at bounding box center [233, 148] width 94 height 94
type input "C:\fakepath\無料素材 (10).jpg"
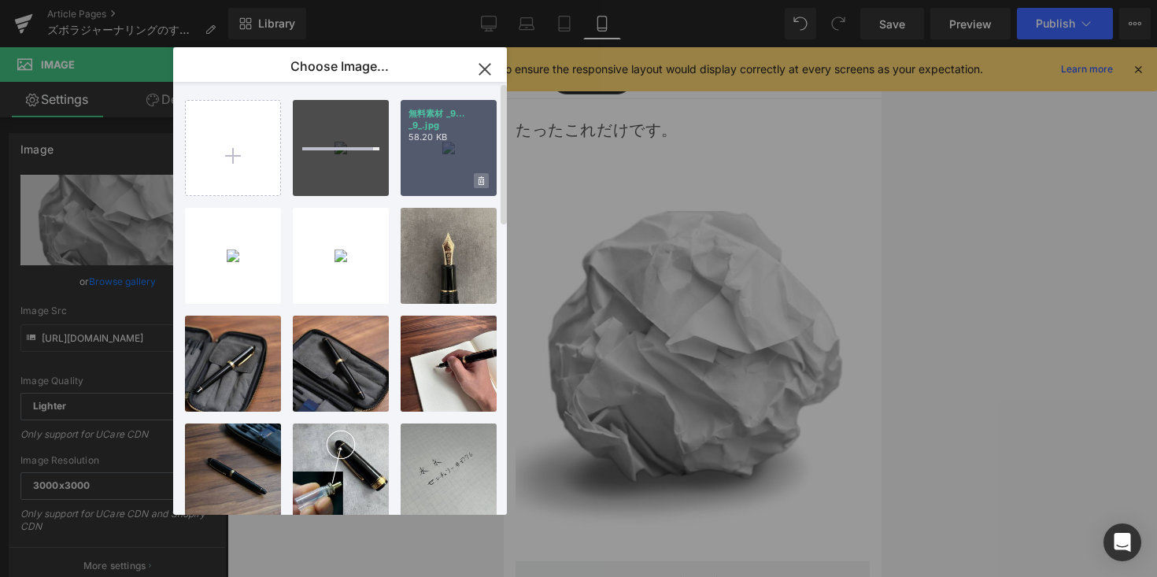
click at [483, 177] on icon at bounding box center [482, 180] width 6 height 9
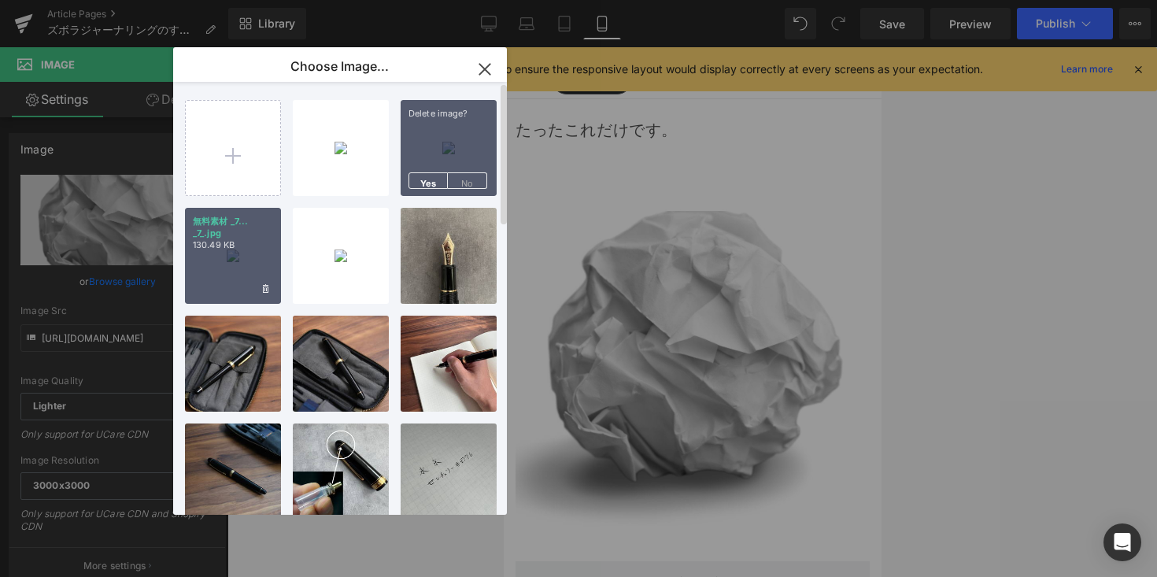
drag, startPoint x: 426, startPoint y: 176, endPoint x: 406, endPoint y: 177, distance: 19.7
click at [426, 176] on span "Yes" at bounding box center [428, 180] width 39 height 17
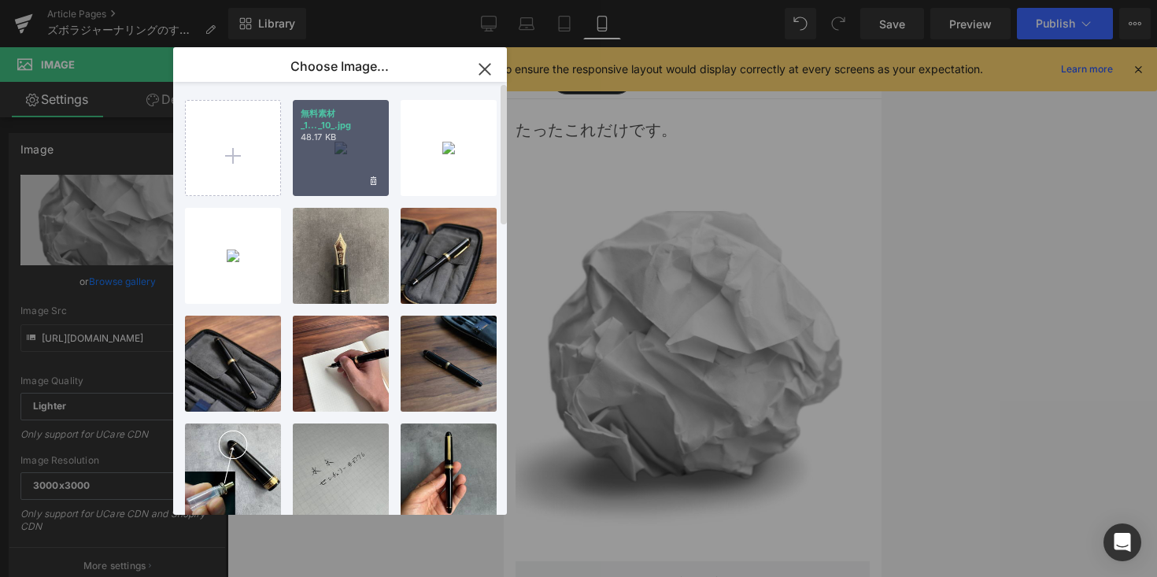
click at [335, 160] on div "無料素材 _1..._10_.jpg 48.17 KB" at bounding box center [341, 148] width 96 height 96
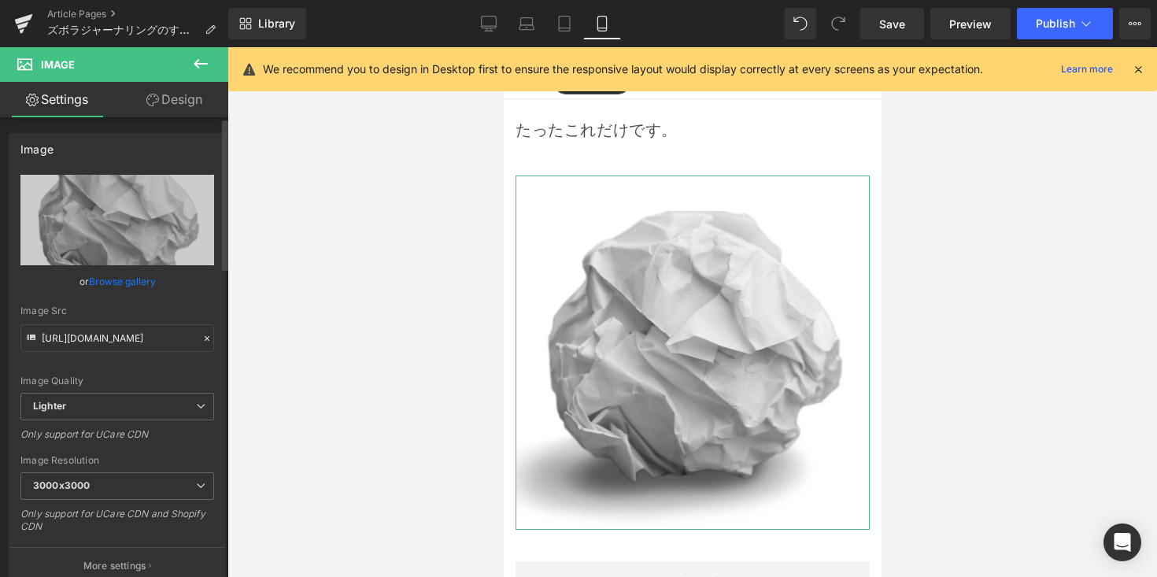
click at [128, 279] on link "Browse gallery" at bounding box center [122, 282] width 67 height 28
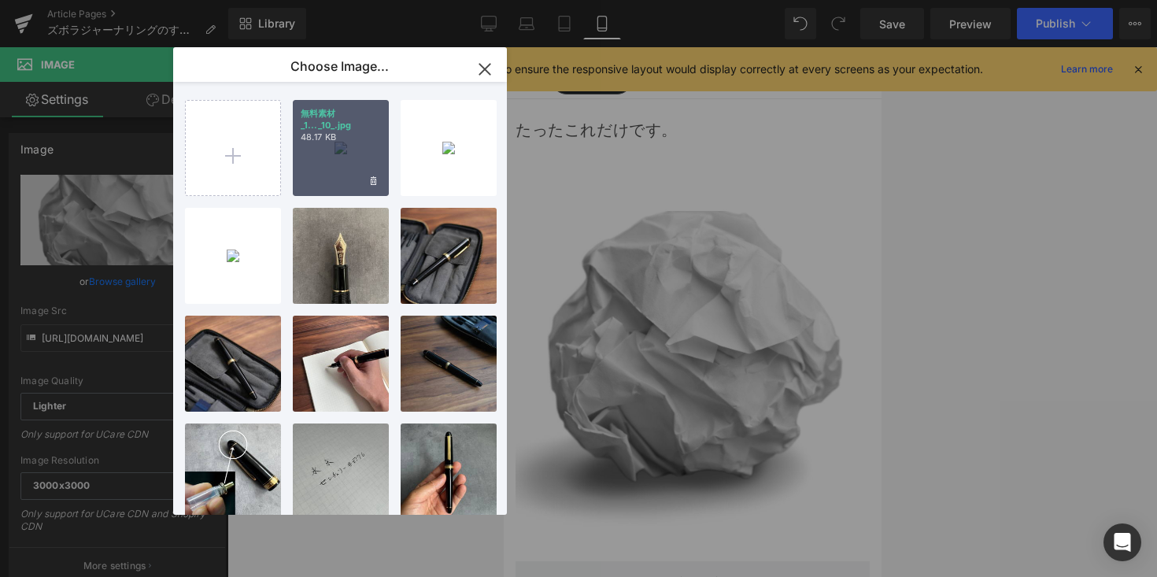
click at [332, 166] on div "無料素材 _1..._10_.jpg 48.17 KB" at bounding box center [341, 148] width 96 height 96
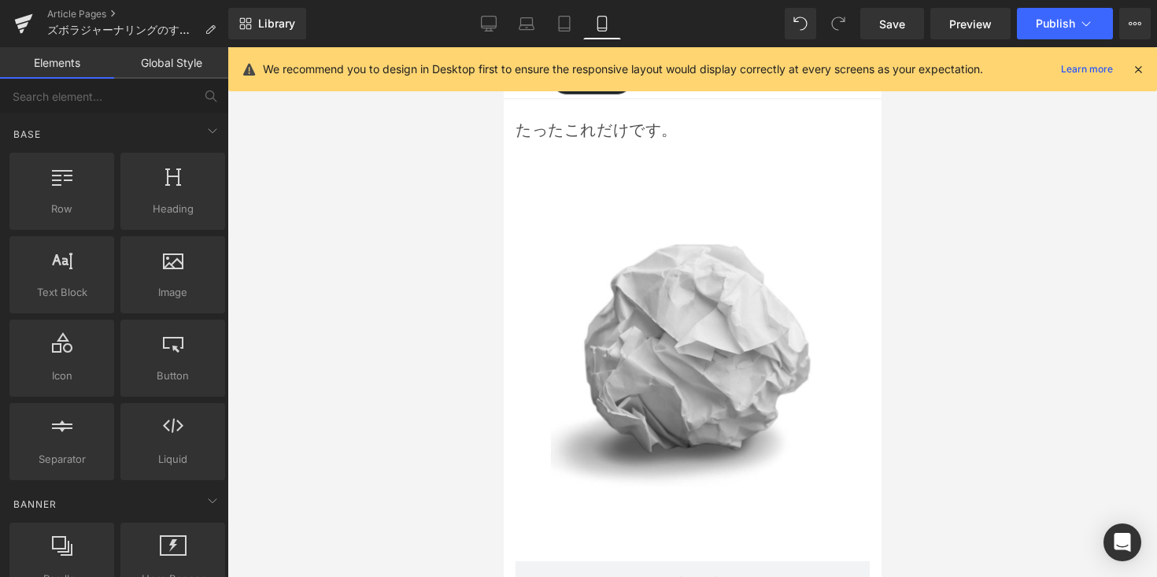
click at [940, 259] on div at bounding box center [692, 312] width 930 height 530
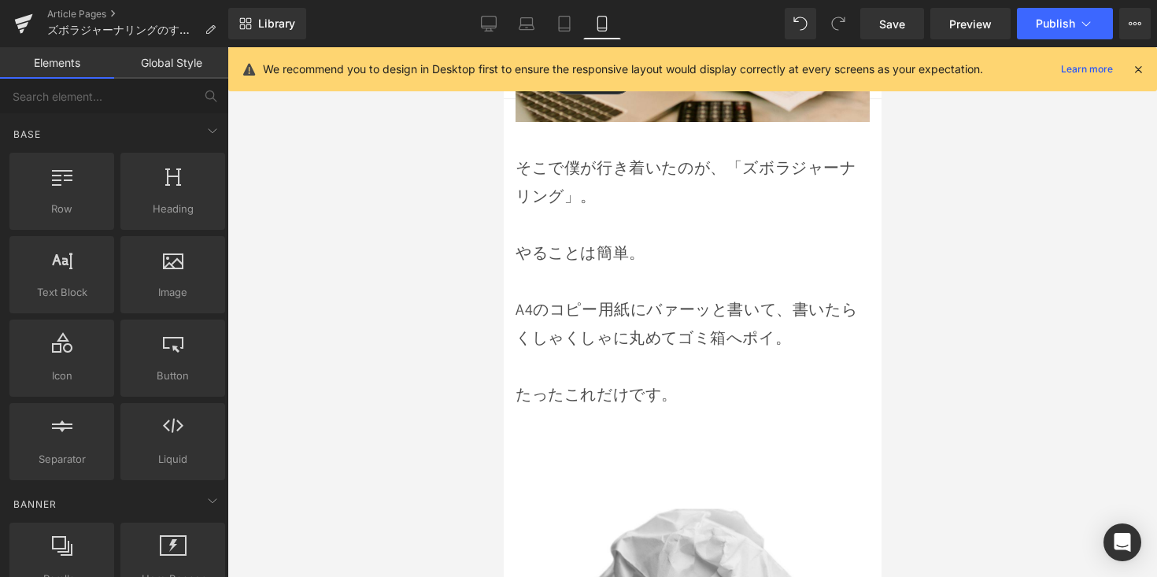
scroll to position [1580, 0]
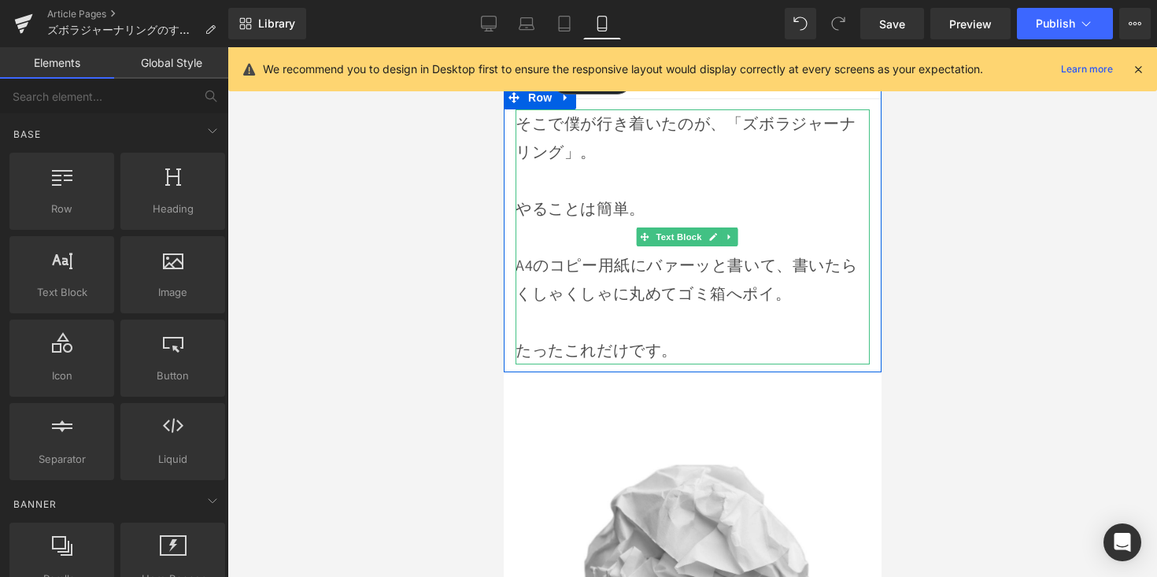
click at [710, 257] on p "A4のコピー用紙にバァーッと書いて、書いたらくしゃくしゃに丸めてゴミ箱へポイ。" at bounding box center [692, 279] width 354 height 57
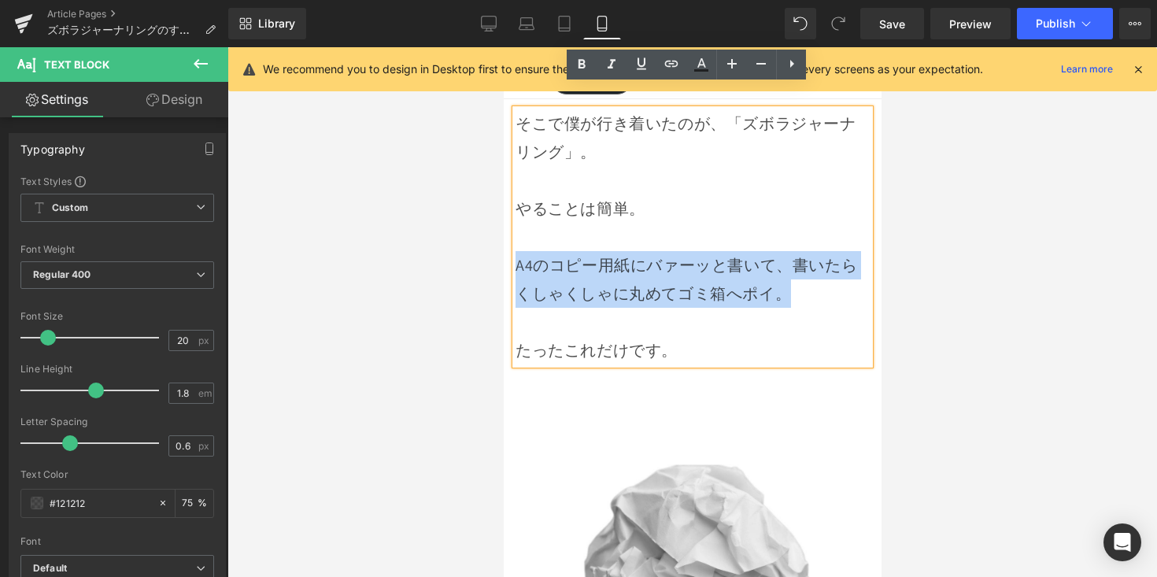
drag, startPoint x: 749, startPoint y: 272, endPoint x: 505, endPoint y: 254, distance: 245.5
click at [505, 254] on div "そこで僕が行き着いたのが、「ズボラジャーナリング」。 やることは簡単。 A4のコピー用紙にバァーッと書いて、書いたらくしゃくしゃに丸めてゴミ箱へポイ。 たった…" at bounding box center [692, 236] width 378 height 255
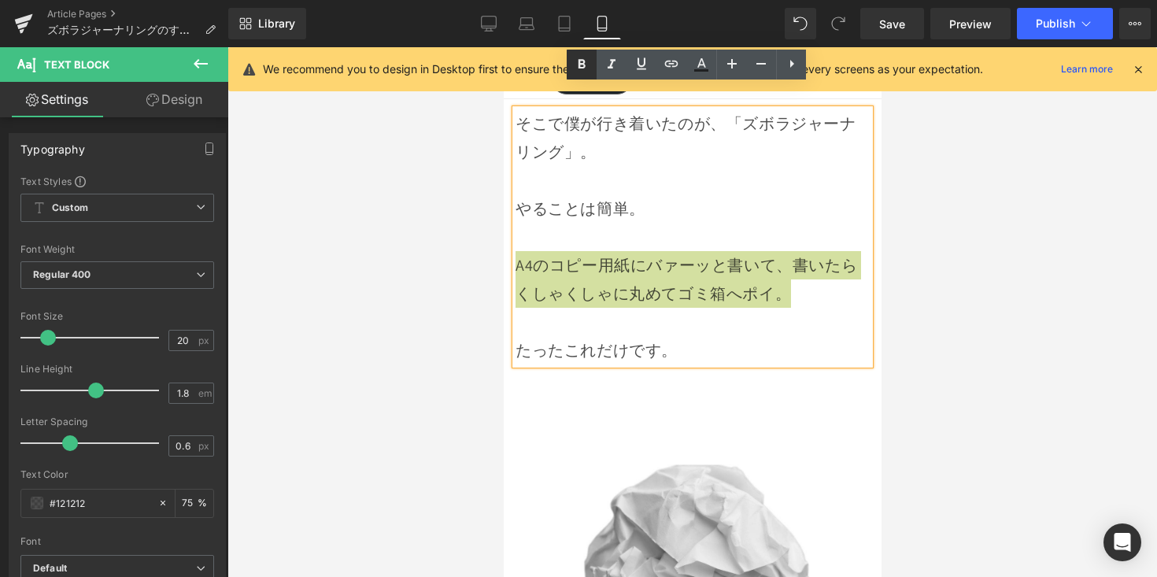
click at [583, 71] on icon at bounding box center [581, 64] width 19 height 19
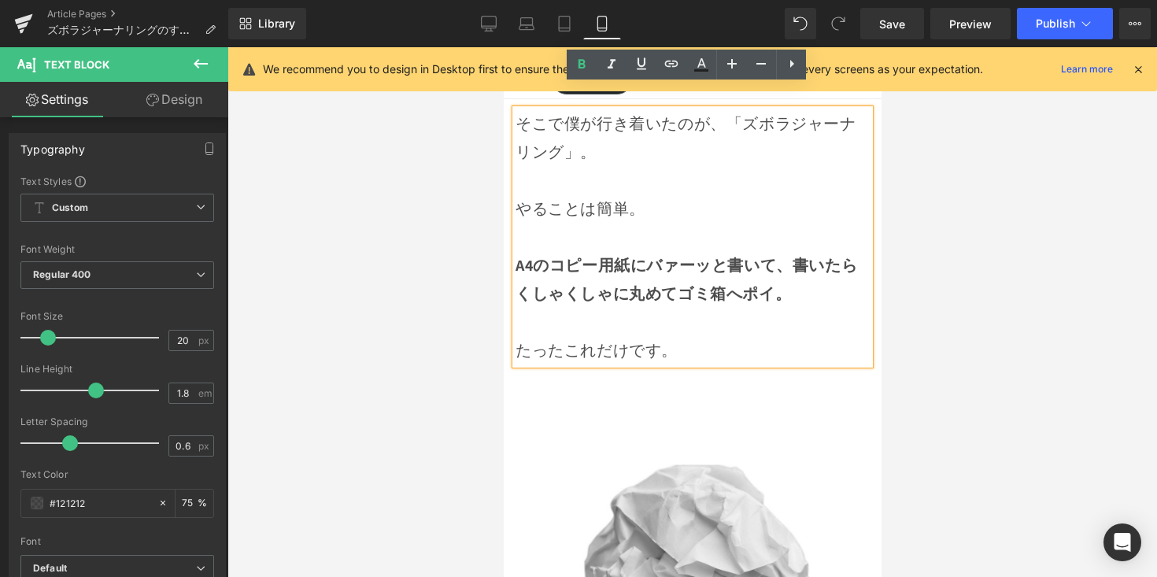
click at [934, 276] on div at bounding box center [692, 312] width 930 height 530
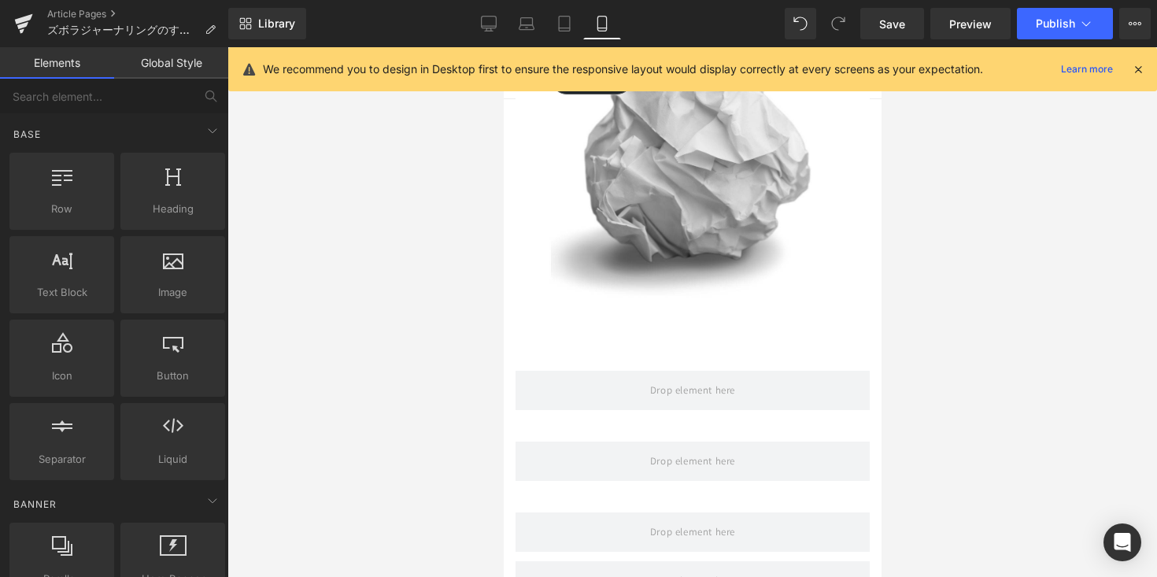
scroll to position [2002, 0]
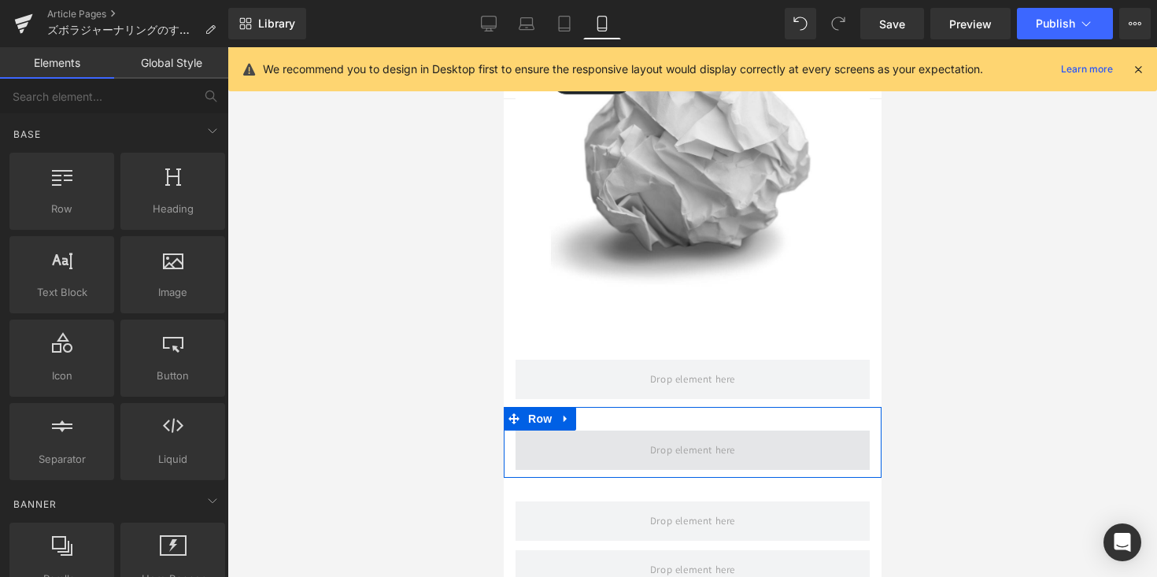
click at [605, 431] on span at bounding box center [692, 450] width 354 height 39
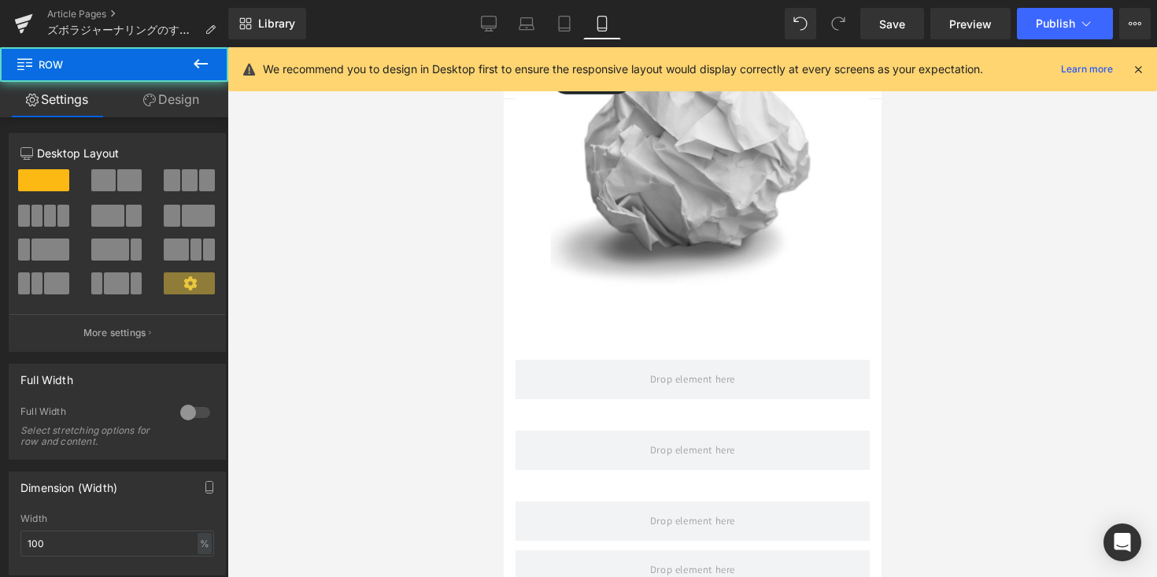
click at [483, 43] on div "Library Mobile Desktop Laptop Tablet Mobile Save Preview Publish Scheduled View…" at bounding box center [692, 23] width 929 height 47
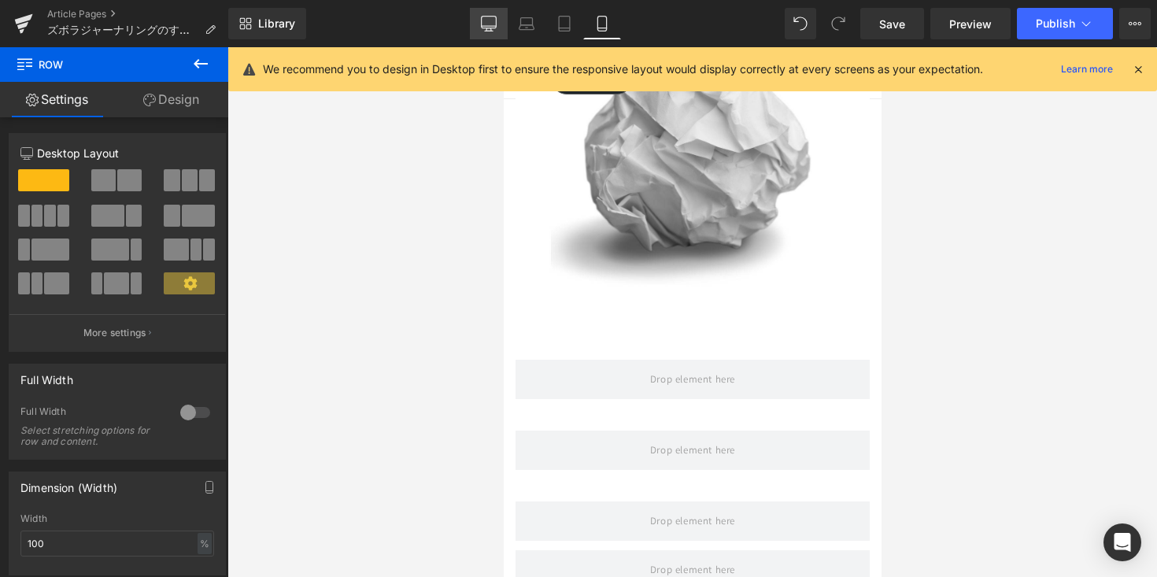
drag, startPoint x: 477, startPoint y: 31, endPoint x: 322, endPoint y: 145, distance: 192.1
click at [477, 31] on link "Desktop" at bounding box center [489, 23] width 38 height 31
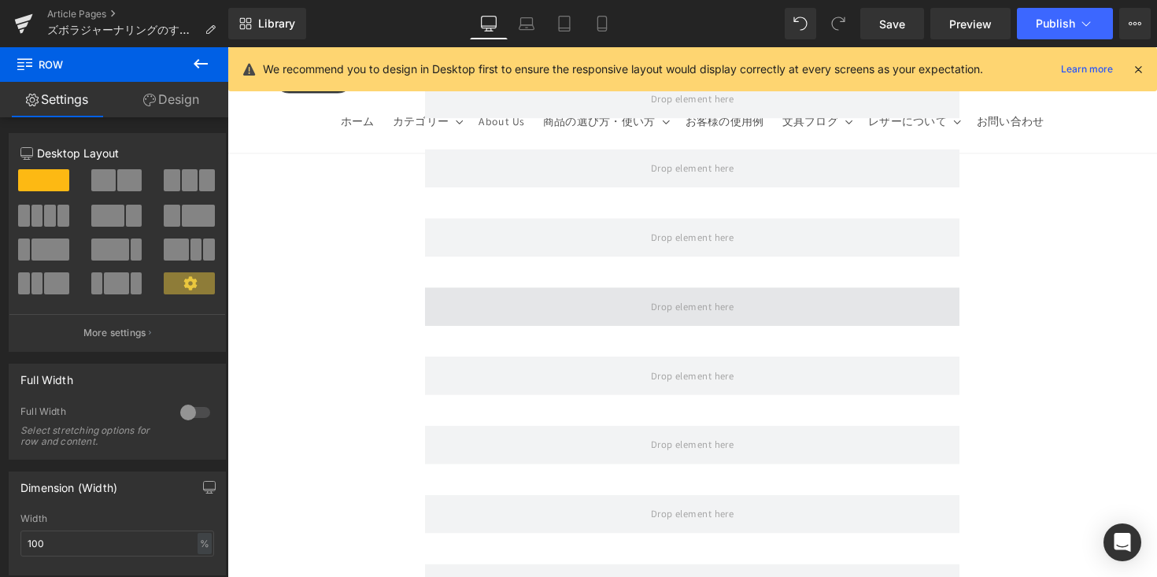
click at [575, 294] on span at bounding box center [704, 313] width 548 height 39
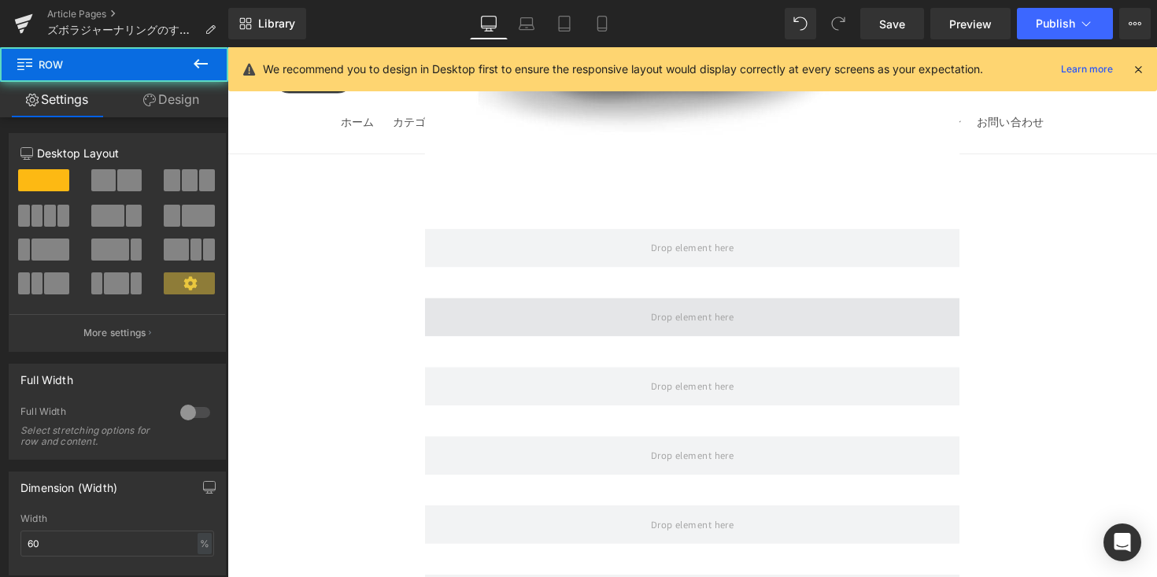
click at [579, 304] on span at bounding box center [704, 323] width 548 height 39
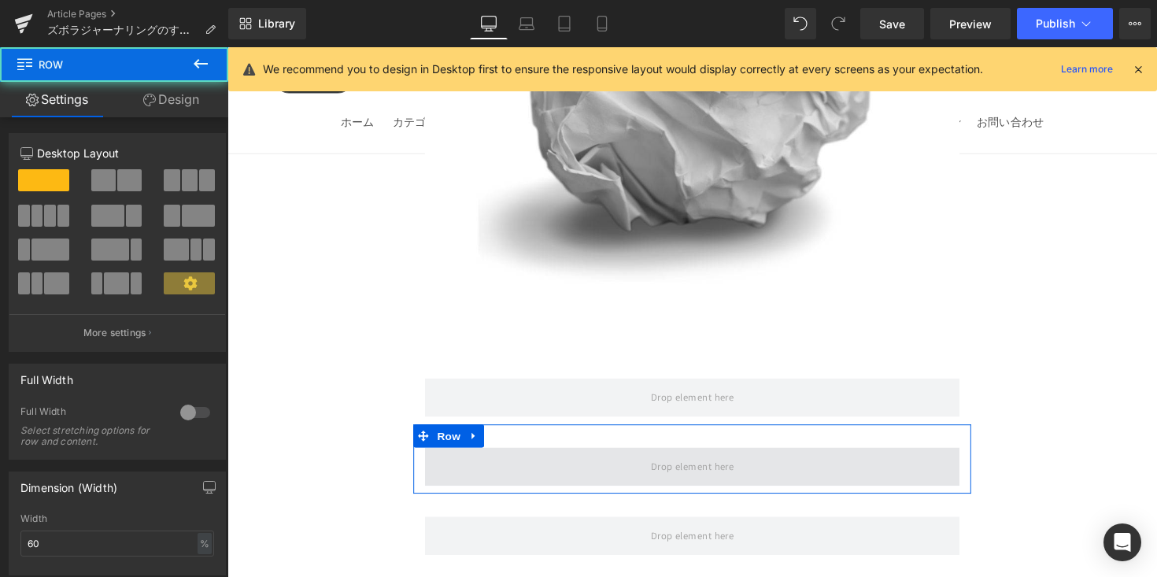
scroll to position [2429, 0]
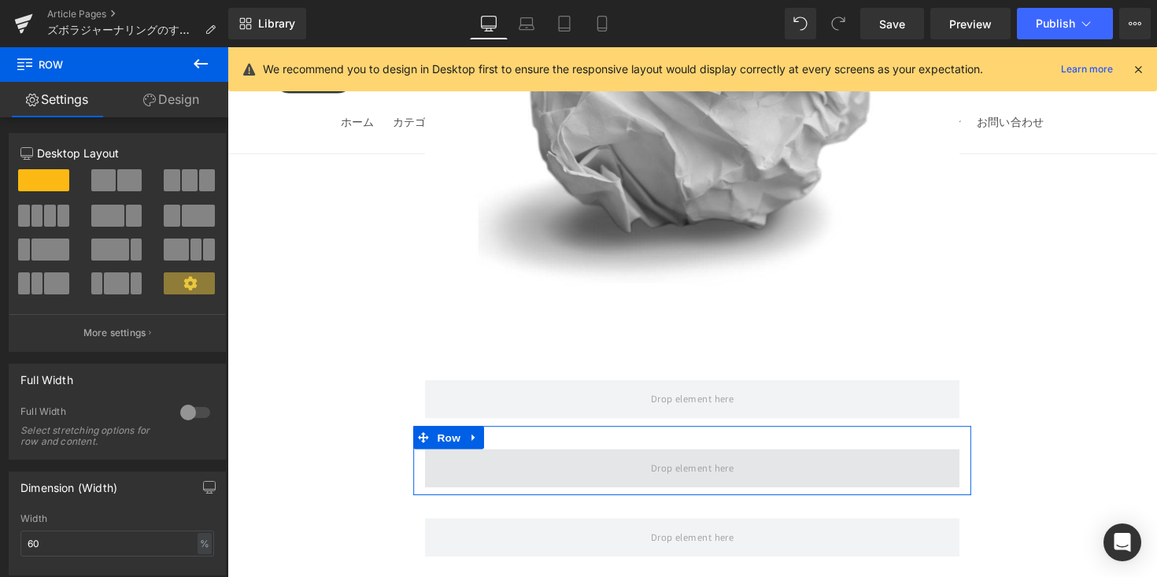
click at [561, 459] on span at bounding box center [704, 478] width 548 height 39
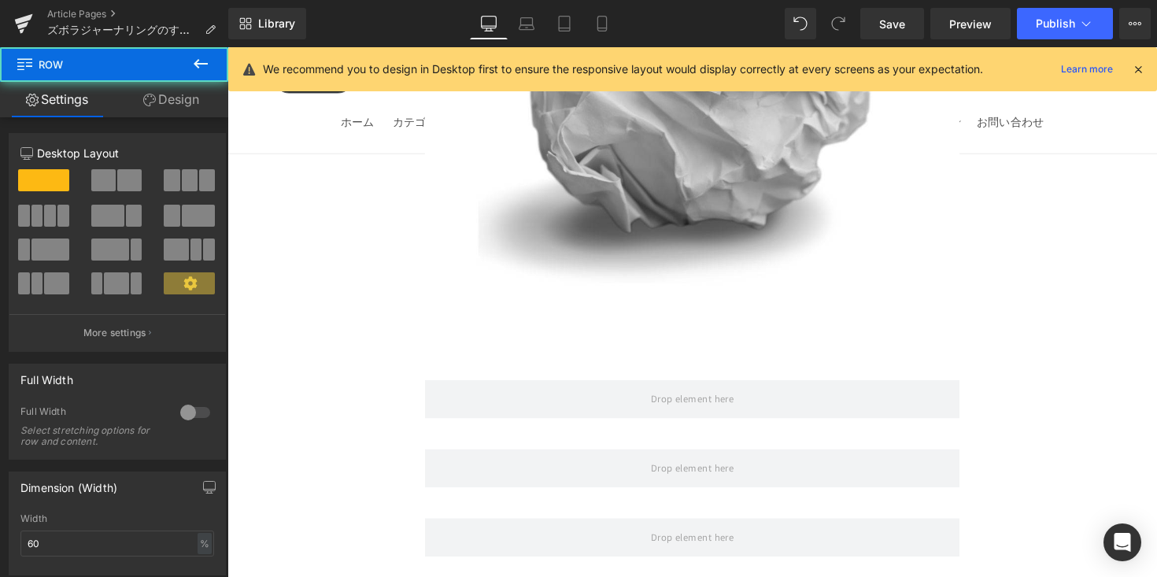
drag, startPoint x: 191, startPoint y: 67, endPoint x: 194, endPoint y: 87, distance: 19.9
click at [192, 67] on icon at bounding box center [200, 63] width 19 height 19
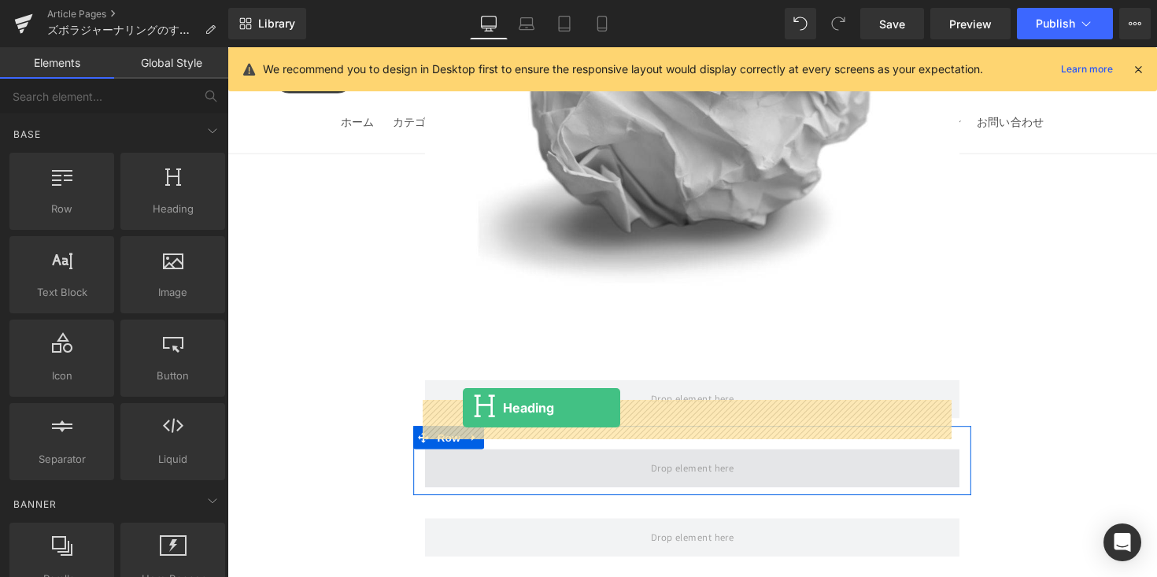
drag, startPoint x: 447, startPoint y: 287, endPoint x: 468, endPoint y: 416, distance: 130.8
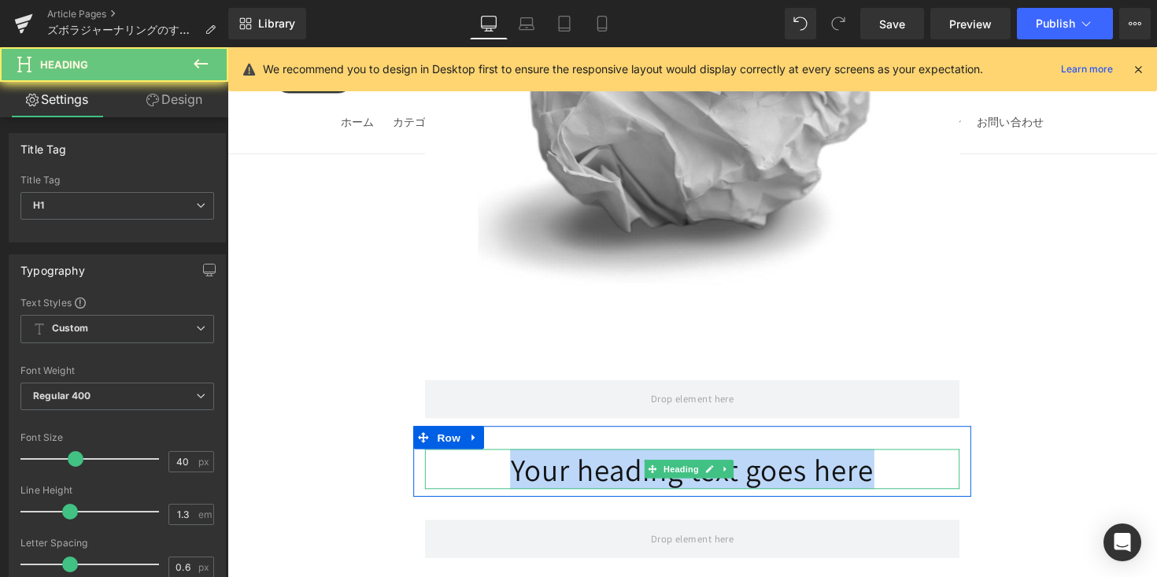
drag, startPoint x: 442, startPoint y: 424, endPoint x: 955, endPoint y: 431, distance: 513.3
click at [955, 459] on h1 "Your heading text goes here" at bounding box center [704, 479] width 548 height 41
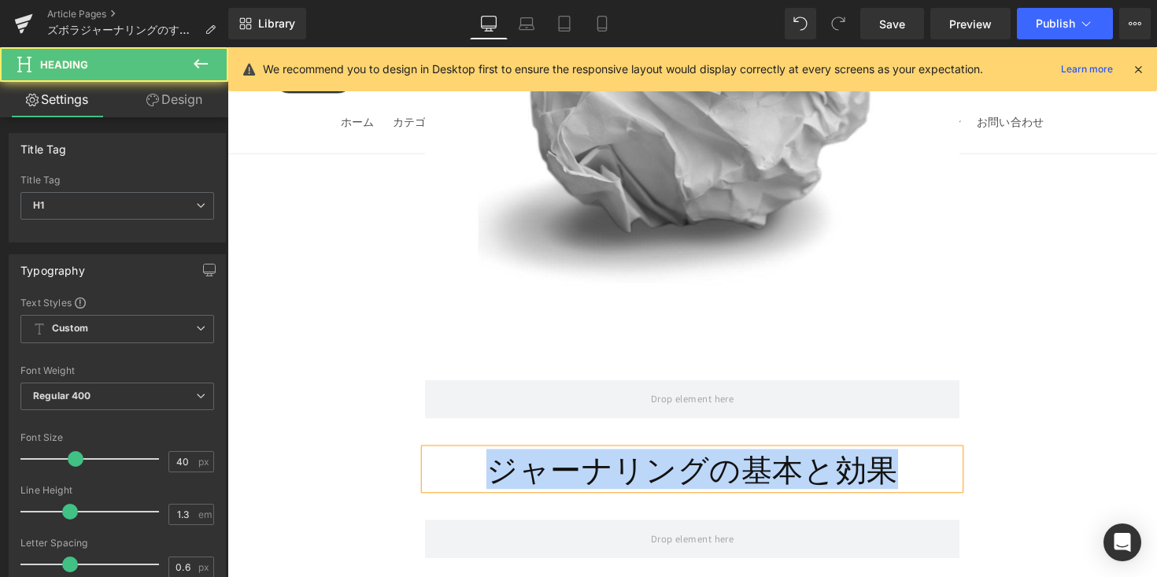
drag, startPoint x: 930, startPoint y: 424, endPoint x: 461, endPoint y: 420, distance: 468.4
click at [461, 459] on h1 "ジャーナリングの基本と効果" at bounding box center [704, 479] width 548 height 41
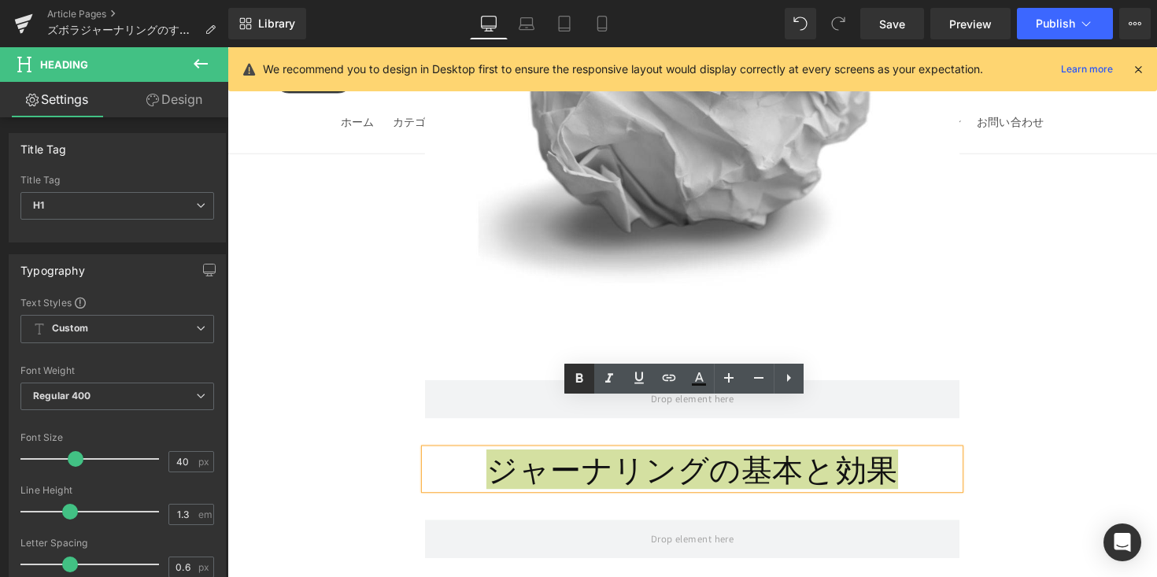
click at [576, 380] on icon at bounding box center [579, 378] width 7 height 9
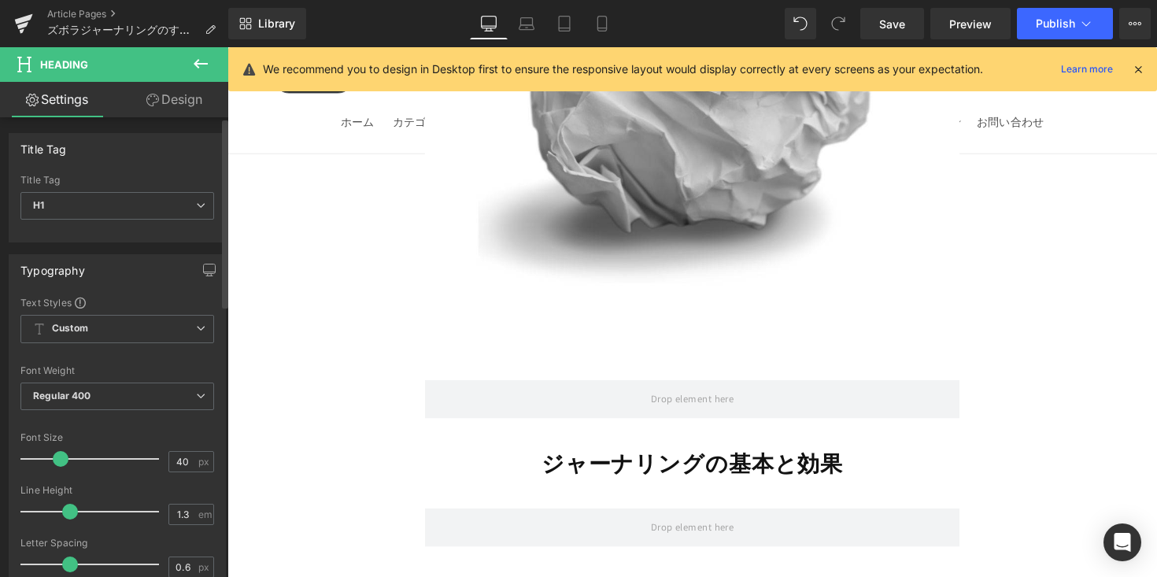
drag, startPoint x: 75, startPoint y: 461, endPoint x: 61, endPoint y: 470, distance: 17.0
click at [61, 470] on div at bounding box center [93, 458] width 131 height 31
click at [60, 471] on div at bounding box center [93, 458] width 131 height 31
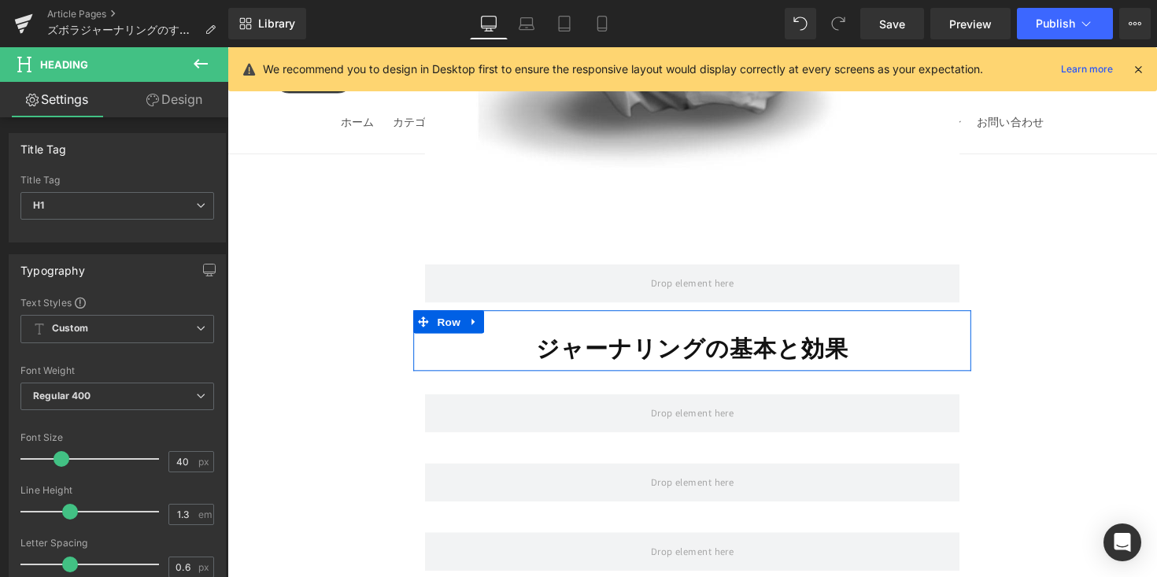
scroll to position [2559, 0]
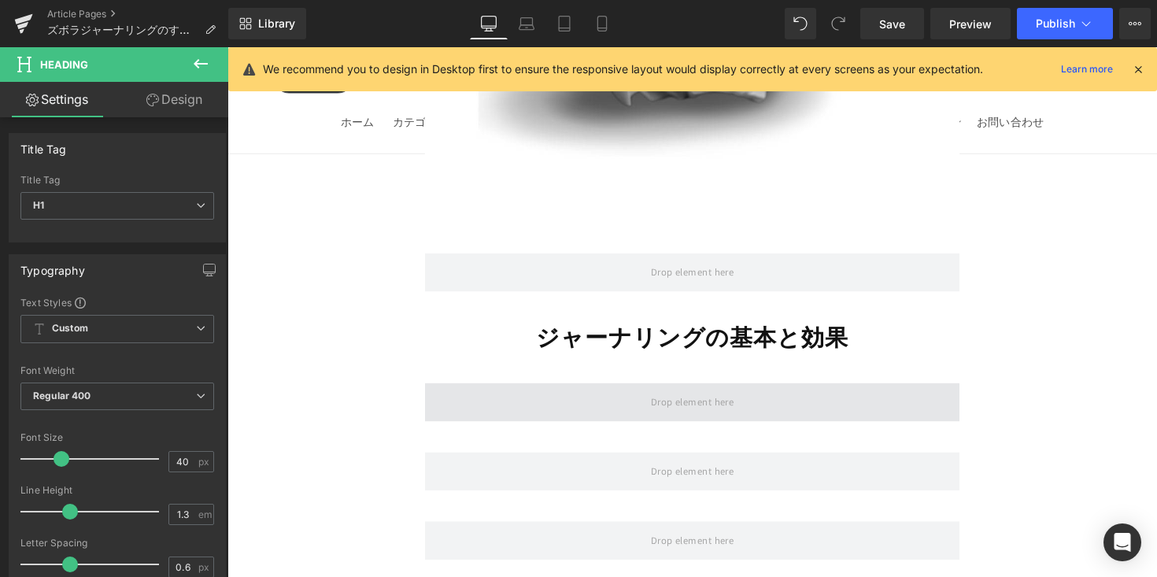
click at [498, 391] on span at bounding box center [704, 410] width 548 height 39
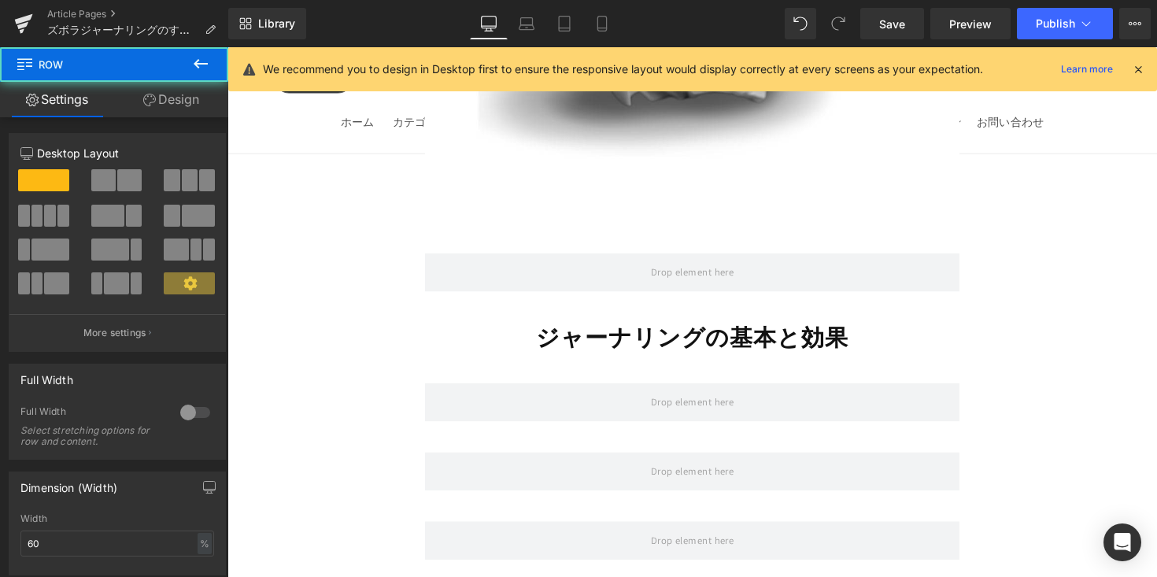
click at [194, 65] on icon at bounding box center [200, 63] width 19 height 19
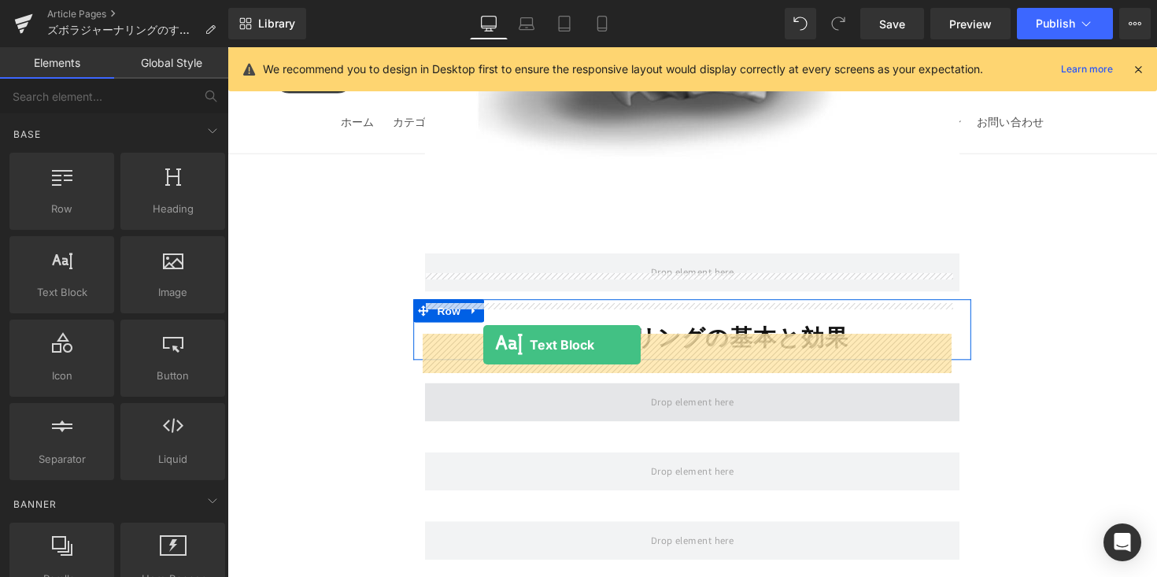
drag, startPoint x: 319, startPoint y: 324, endPoint x: 490, endPoint y: 352, distance: 173.0
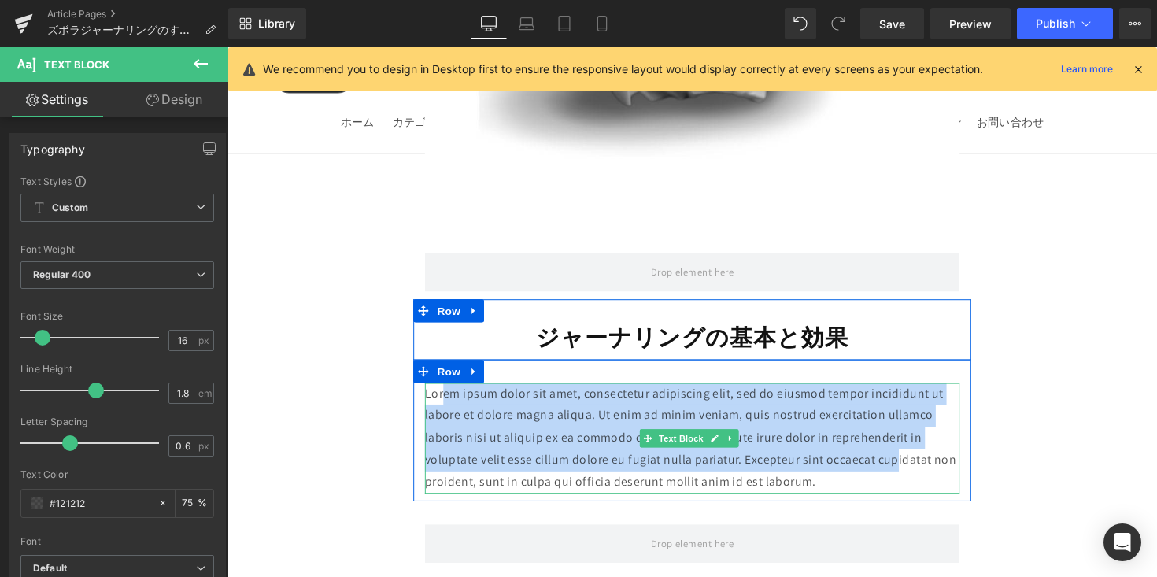
drag, startPoint x: 510, startPoint y: 375, endPoint x: 910, endPoint y: 438, distance: 404.8
click at [911, 434] on p "Lorem ipsum dolor sit amet, consectetur adipiscing elit, sed do eiusmod tempor …" at bounding box center [704, 447] width 548 height 113
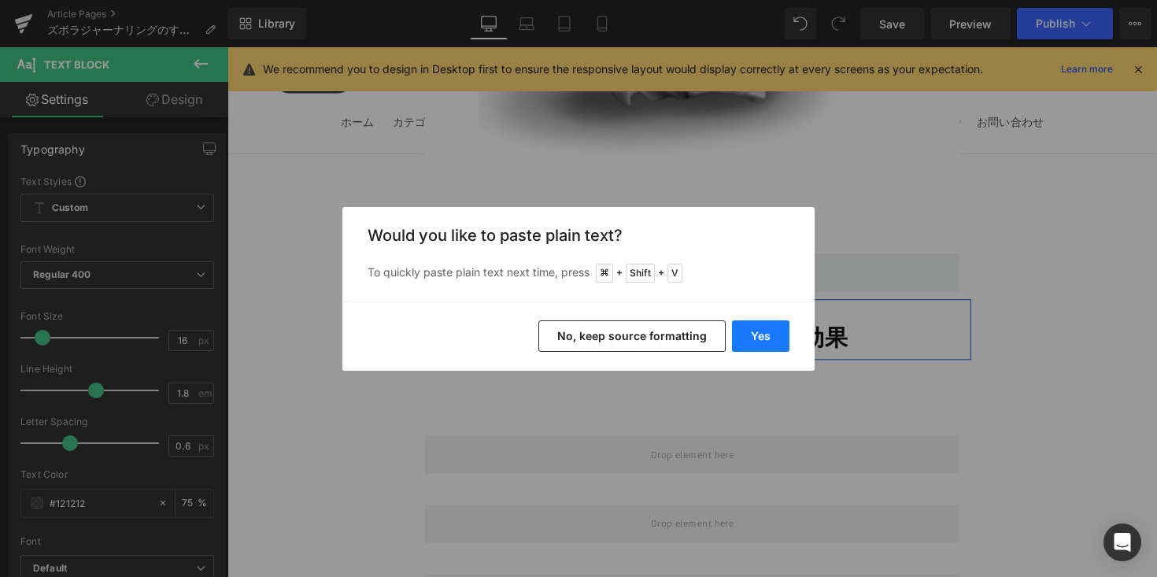
click at [763, 326] on button "Yes" at bounding box center [760, 335] width 57 height 31
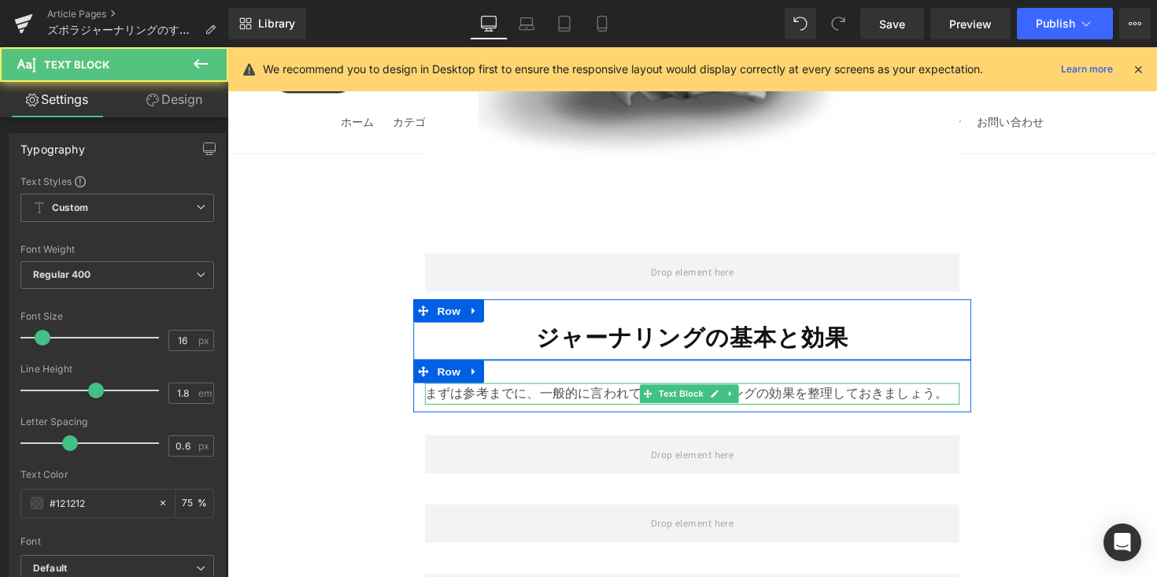
click at [823, 391] on p "まずは参考までに、一般的に言われているジャーナリングの効果を整理しておきましょう。" at bounding box center [704, 402] width 548 height 23
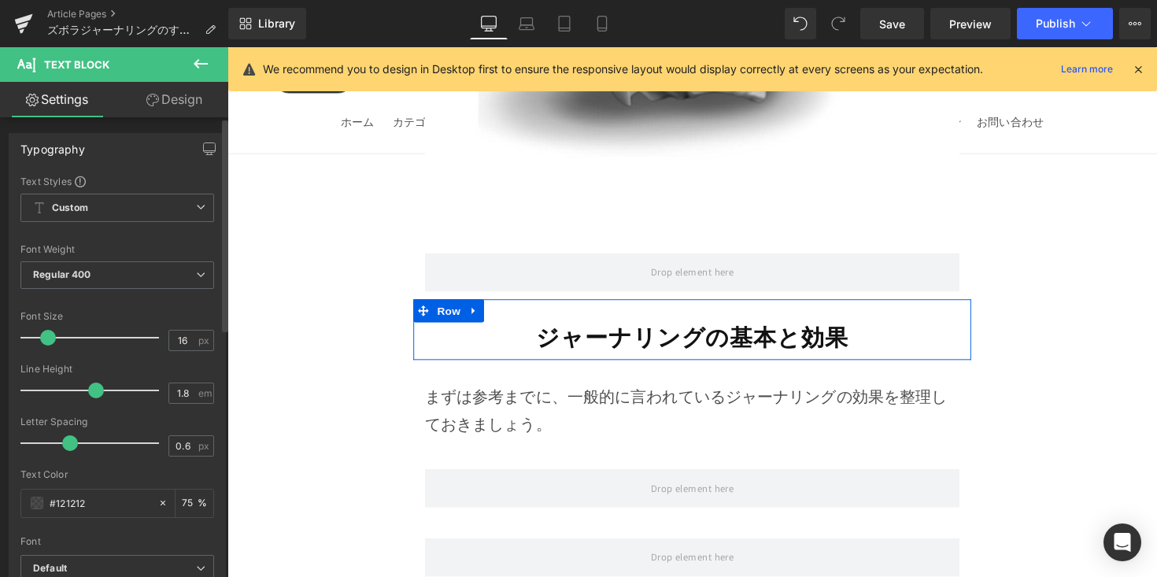
click at [44, 338] on span at bounding box center [48, 338] width 16 height 16
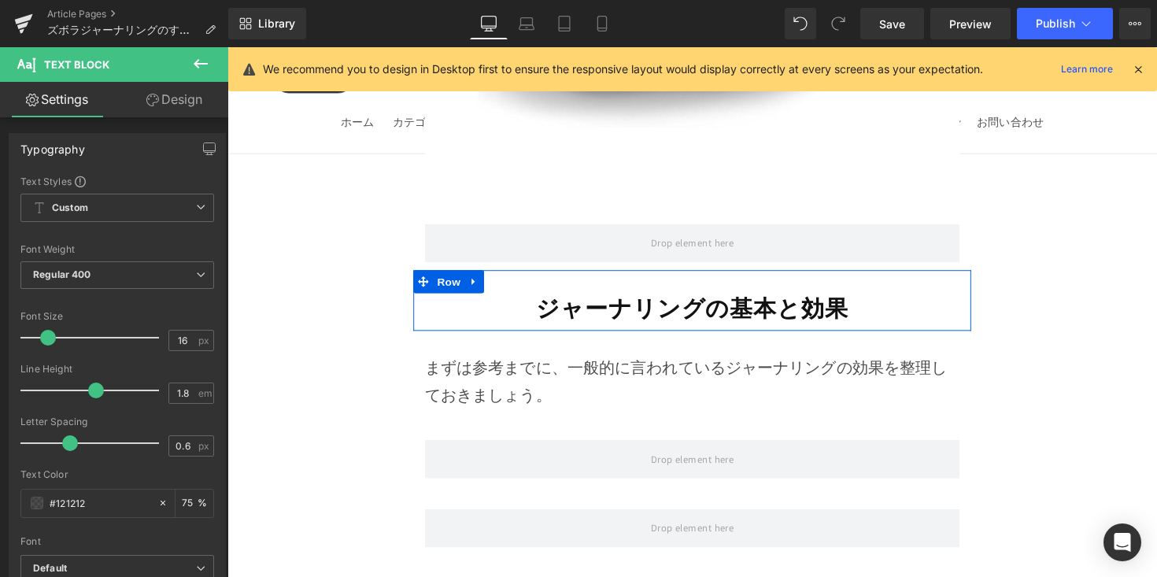
scroll to position [2591, 0]
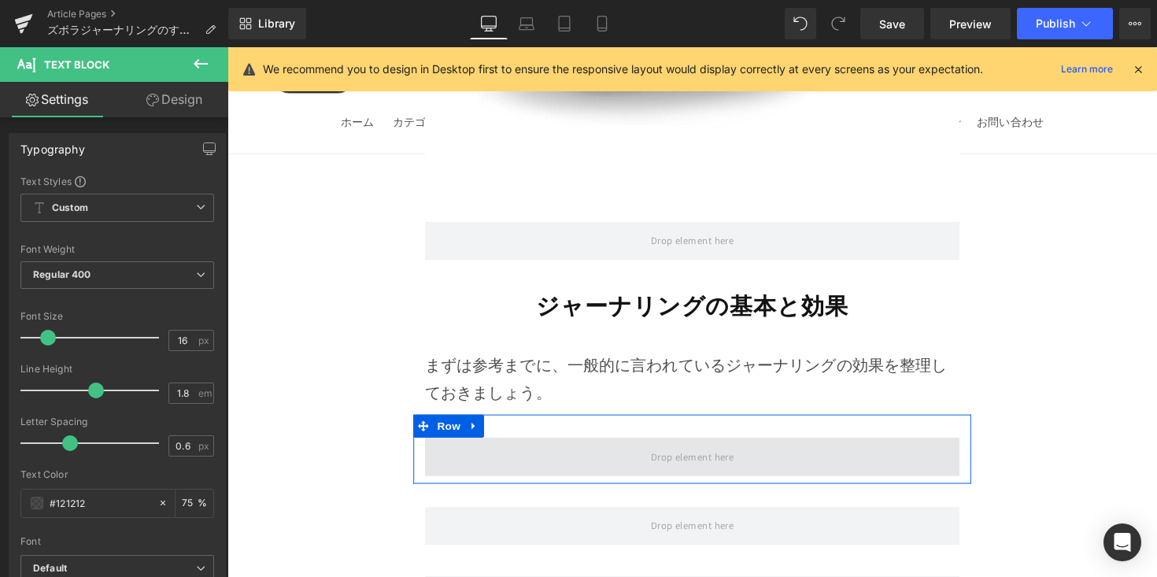
click at [535, 447] on span at bounding box center [704, 466] width 548 height 39
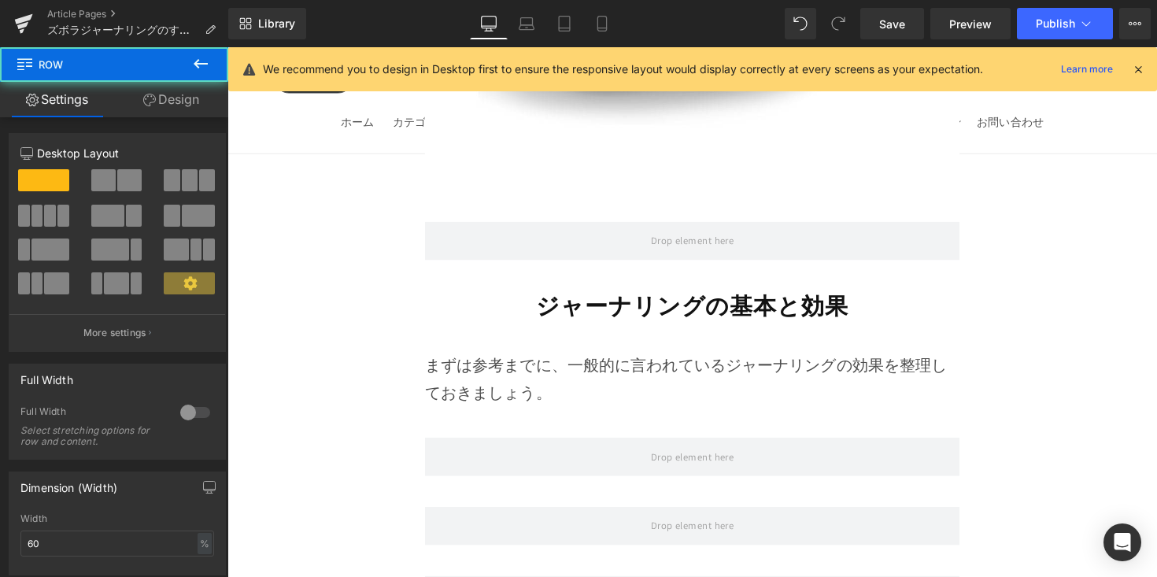
click at [198, 76] on button at bounding box center [200, 64] width 55 height 35
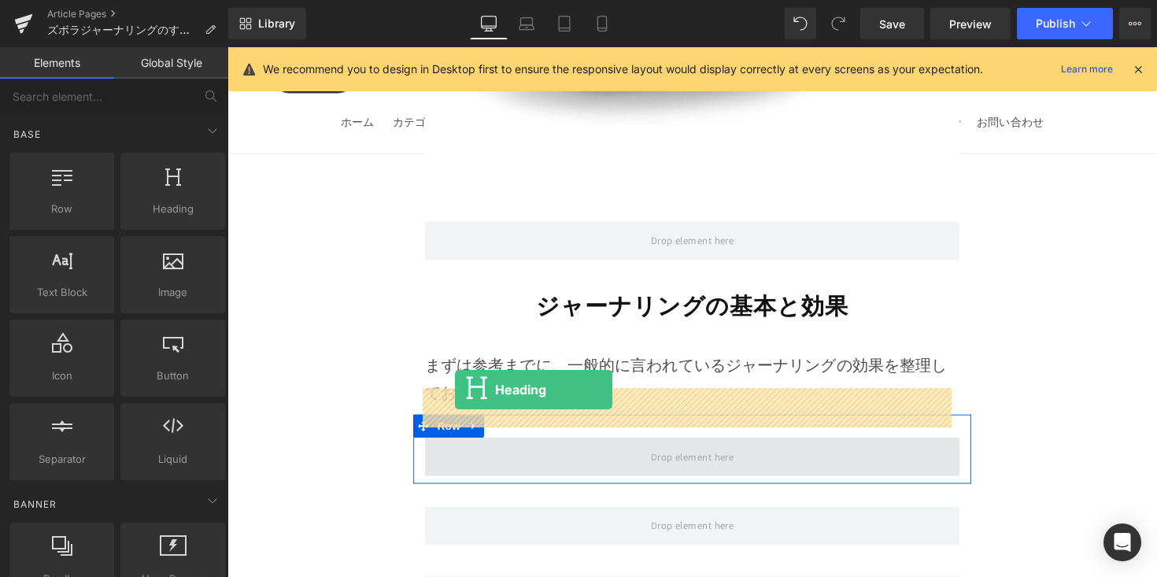
drag, startPoint x: 409, startPoint y: 260, endPoint x: 461, endPoint y: 399, distance: 148.7
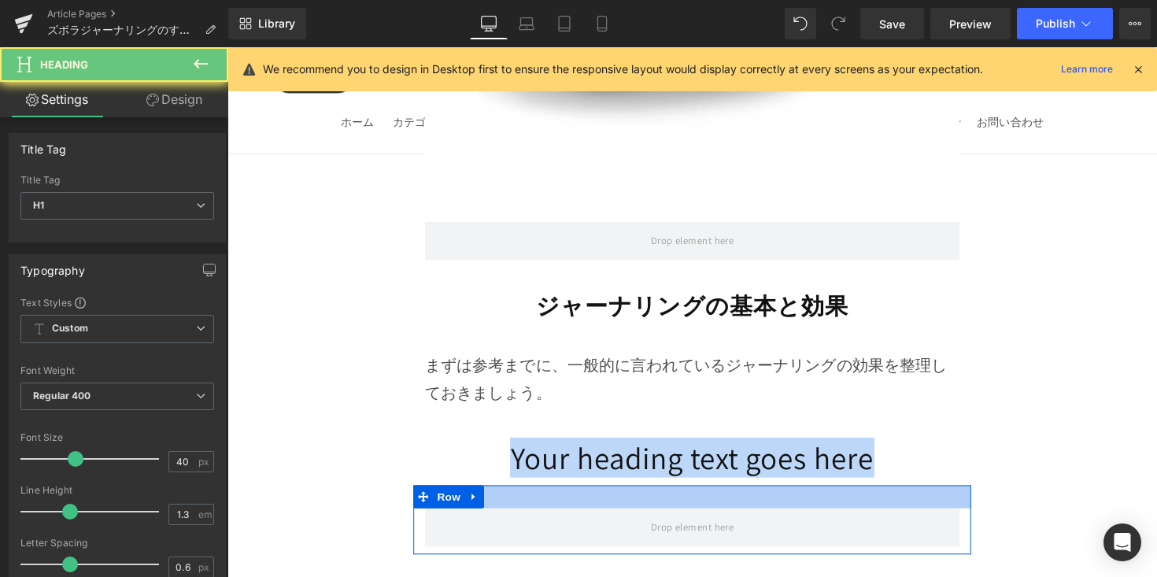
drag, startPoint x: 448, startPoint y: 413, endPoint x: 938, endPoint y: 447, distance: 491.6
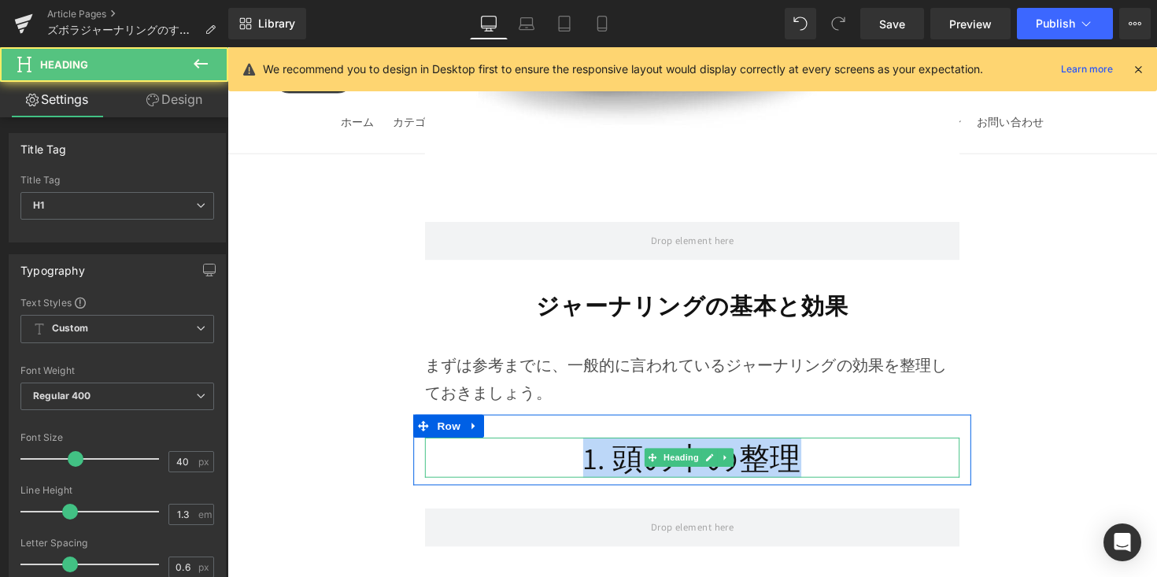
drag, startPoint x: 791, startPoint y: 427, endPoint x: 542, endPoint y: 428, distance: 248.8
click at [542, 447] on h1 "1. 頭の中の整理" at bounding box center [704, 467] width 548 height 41
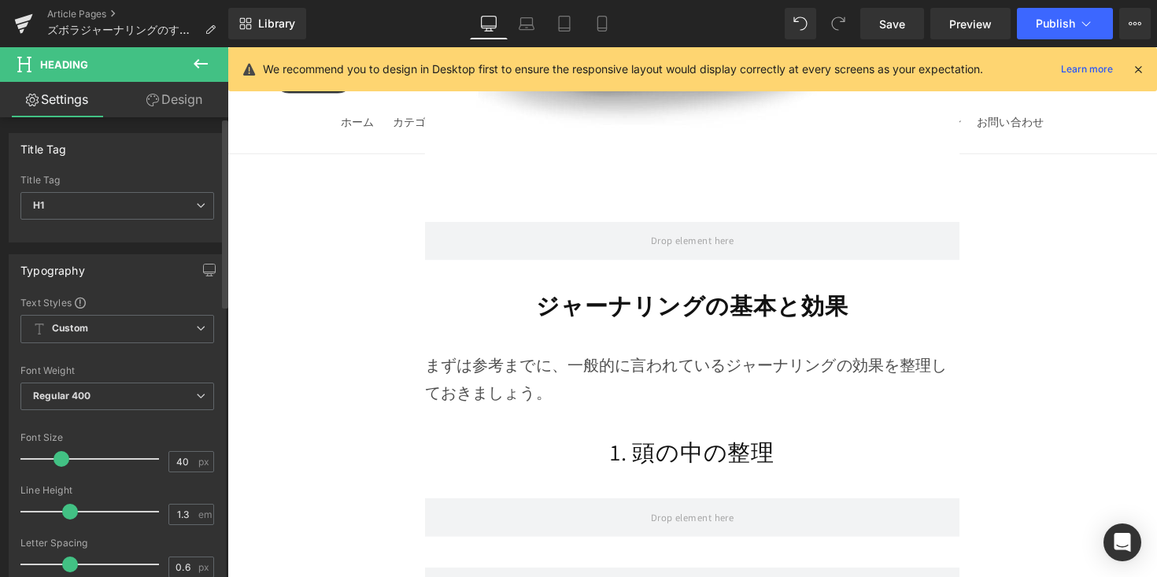
drag, startPoint x: 68, startPoint y: 462, endPoint x: 220, endPoint y: 297, distance: 224.0
click at [59, 468] on div at bounding box center [93, 458] width 131 height 31
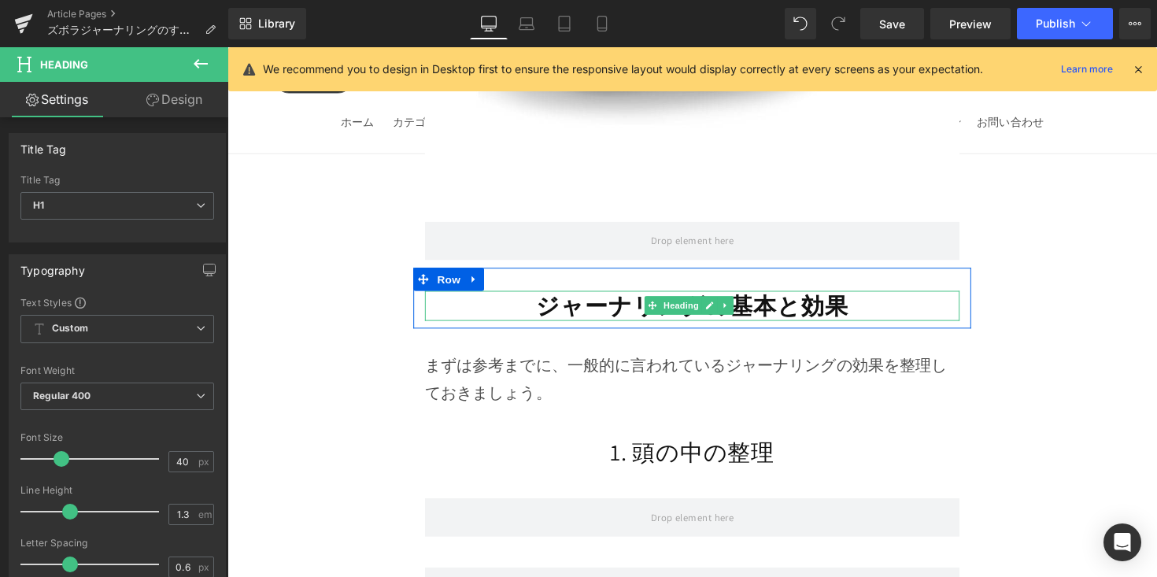
click at [554, 296] on strong "ジャーナリングの基本と効果" at bounding box center [704, 311] width 320 height 31
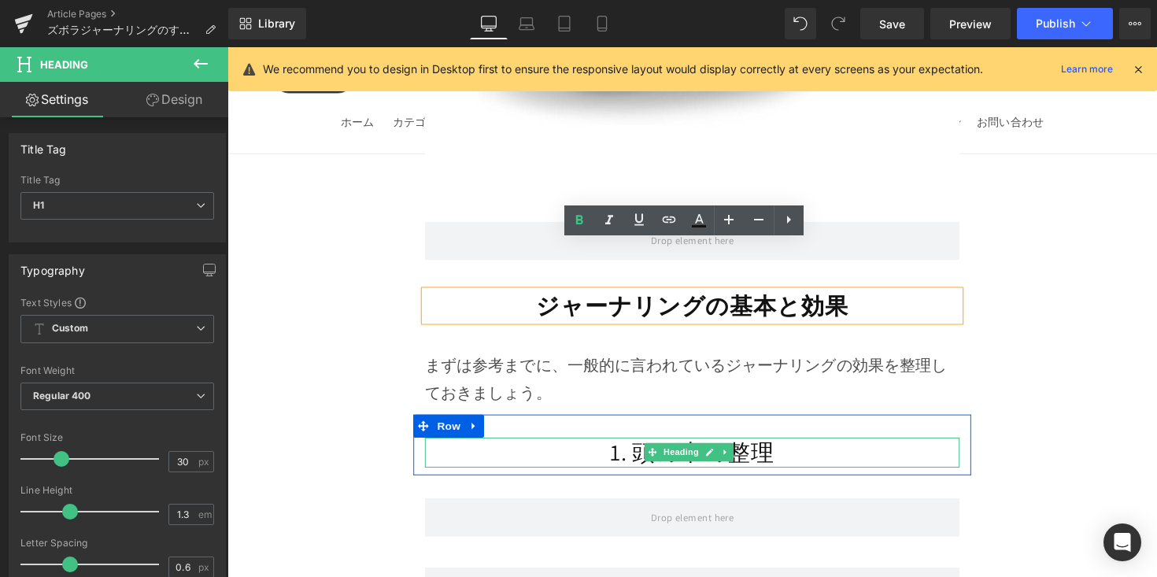
click at [588, 447] on h1 "1. 頭の中の整理" at bounding box center [704, 462] width 548 height 31
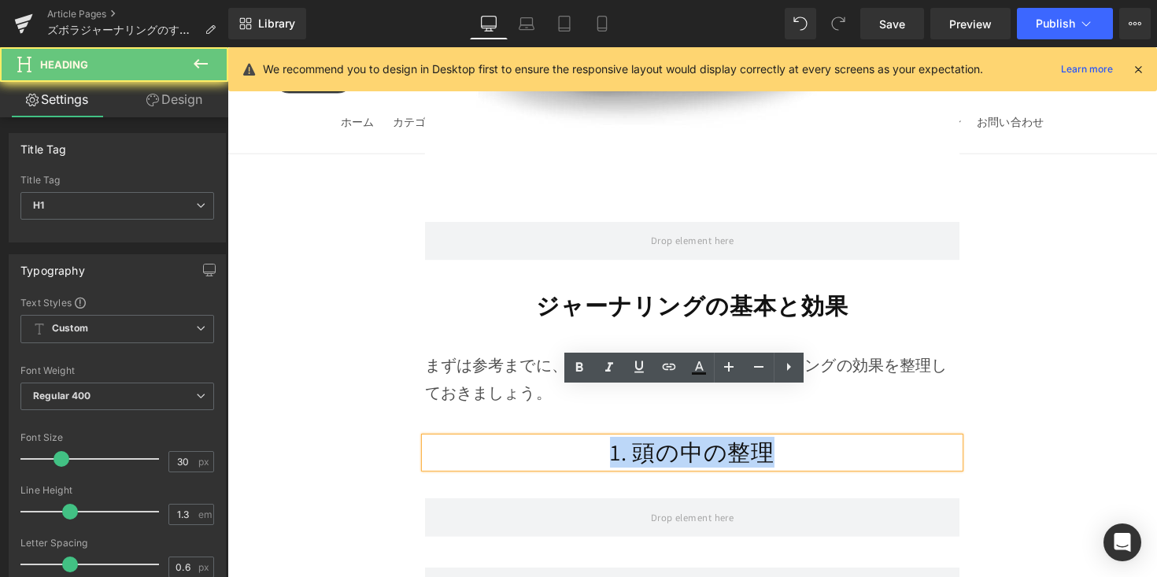
drag, startPoint x: 588, startPoint y: 420, endPoint x: 871, endPoint y: 424, distance: 283.4
click at [871, 447] on h1 "1. 頭の中の整理" at bounding box center [704, 462] width 548 height 31
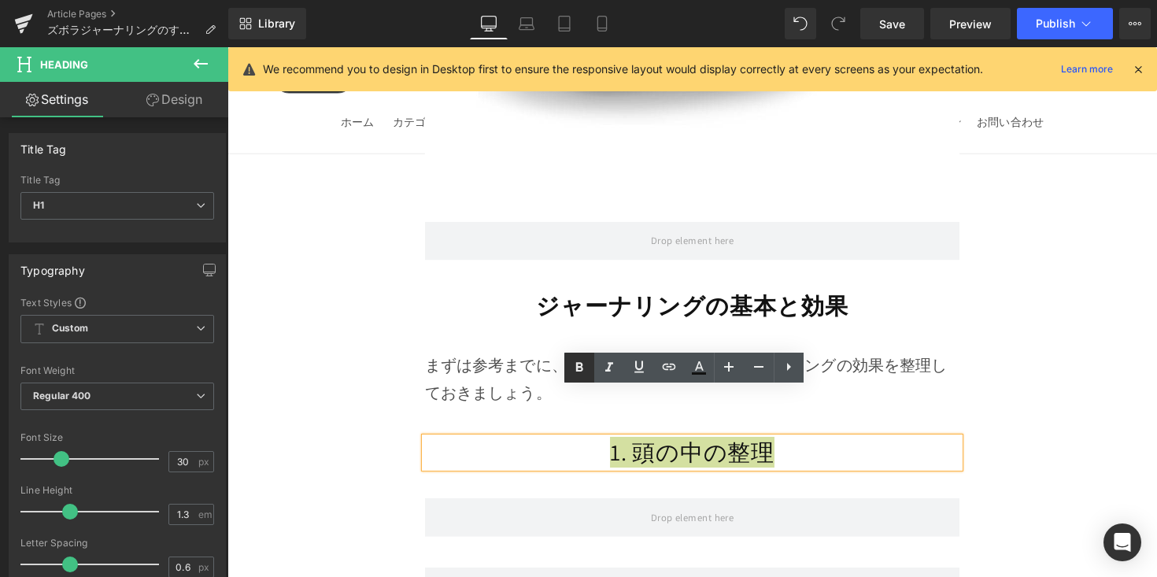
click at [579, 377] on link at bounding box center [579, 368] width 30 height 30
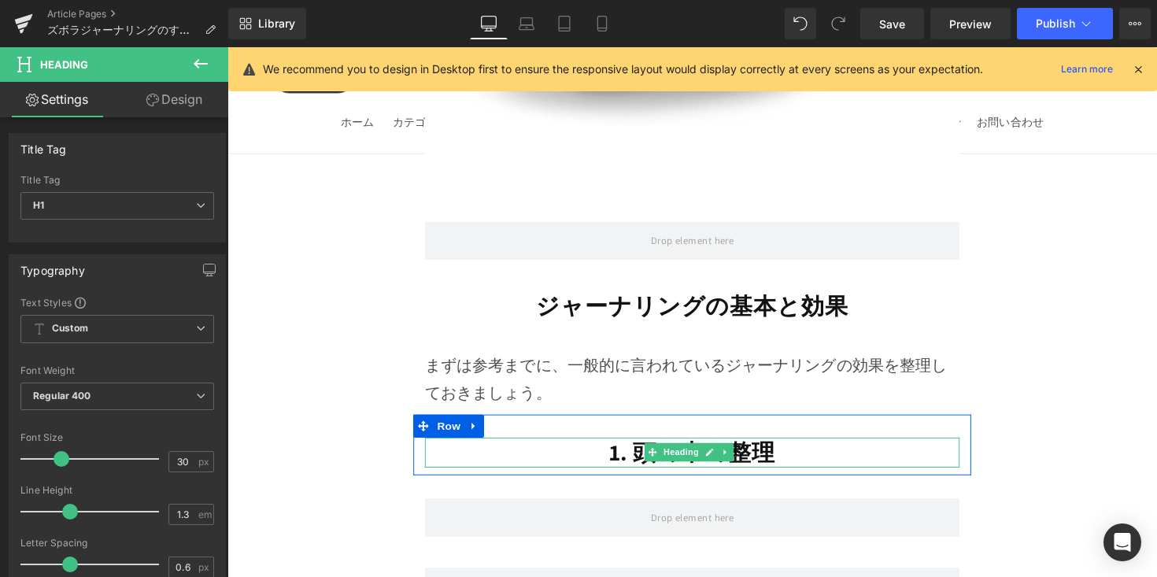
click at [506, 447] on h1 "1. 頭の中の整理" at bounding box center [704, 462] width 548 height 31
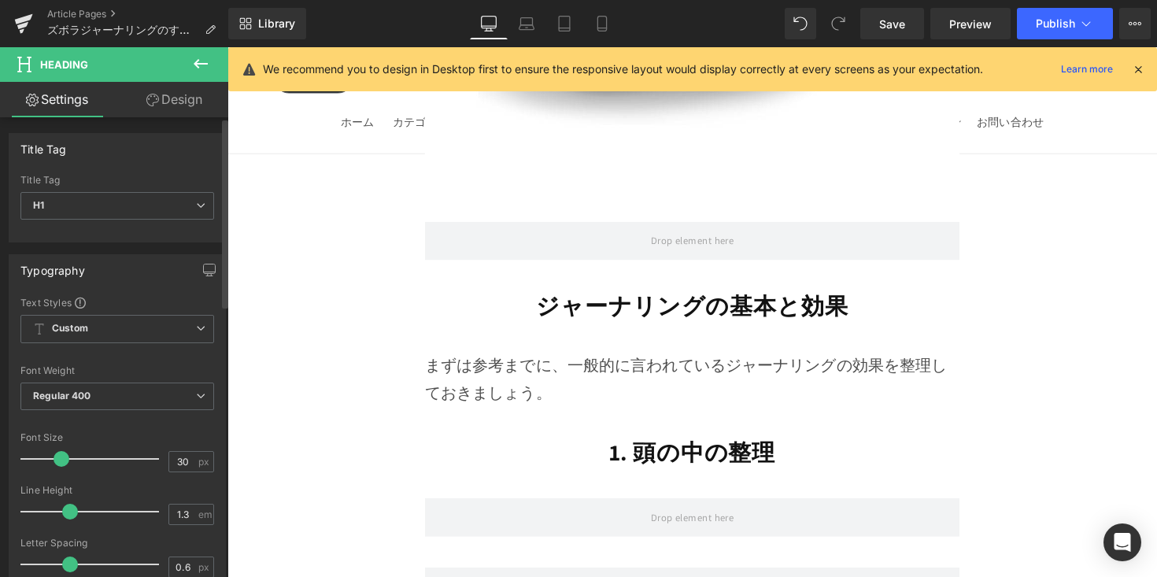
scroll to position [320, 0]
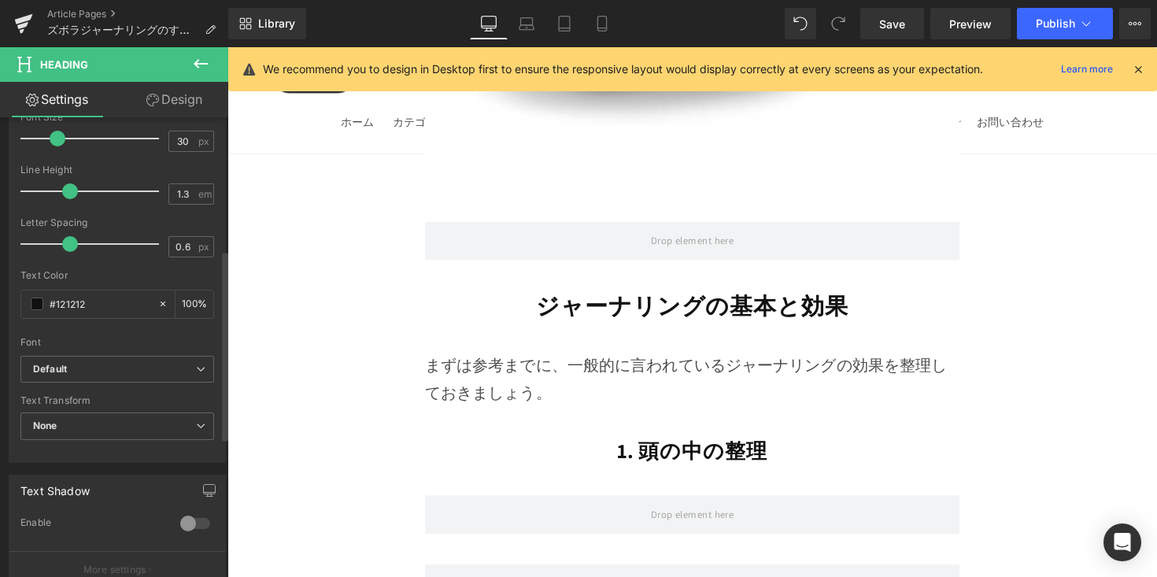
drag, startPoint x: 54, startPoint y: 136, endPoint x: 50, endPoint y: 148, distance: 12.4
click at [50, 148] on div at bounding box center [93, 138] width 131 height 31
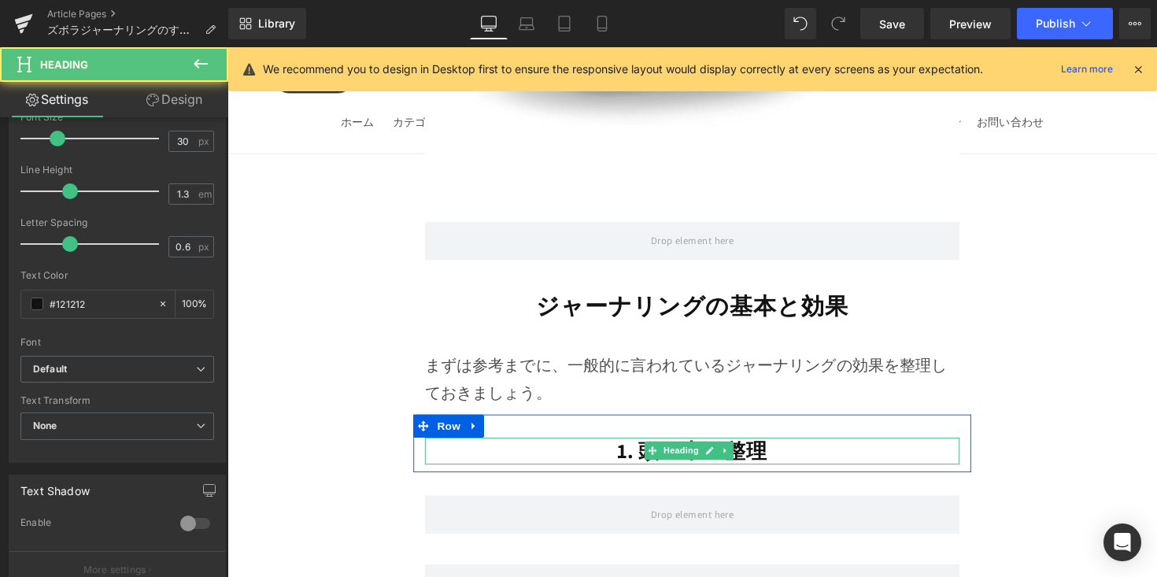
click at [527, 447] on h1 "1. 頭の中の整理" at bounding box center [704, 461] width 548 height 28
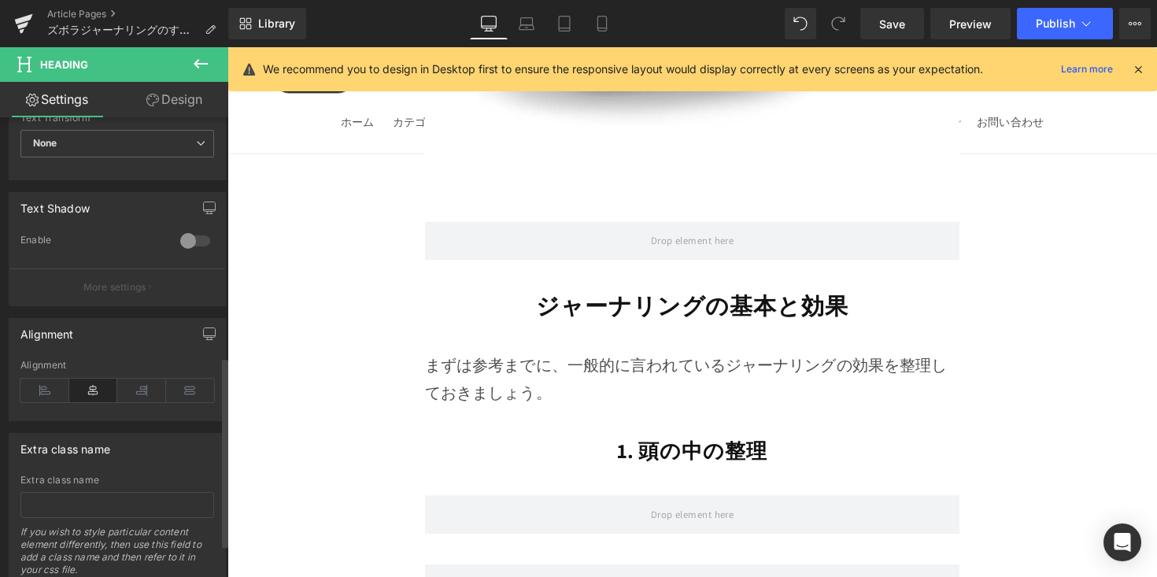
scroll to position [624, 0]
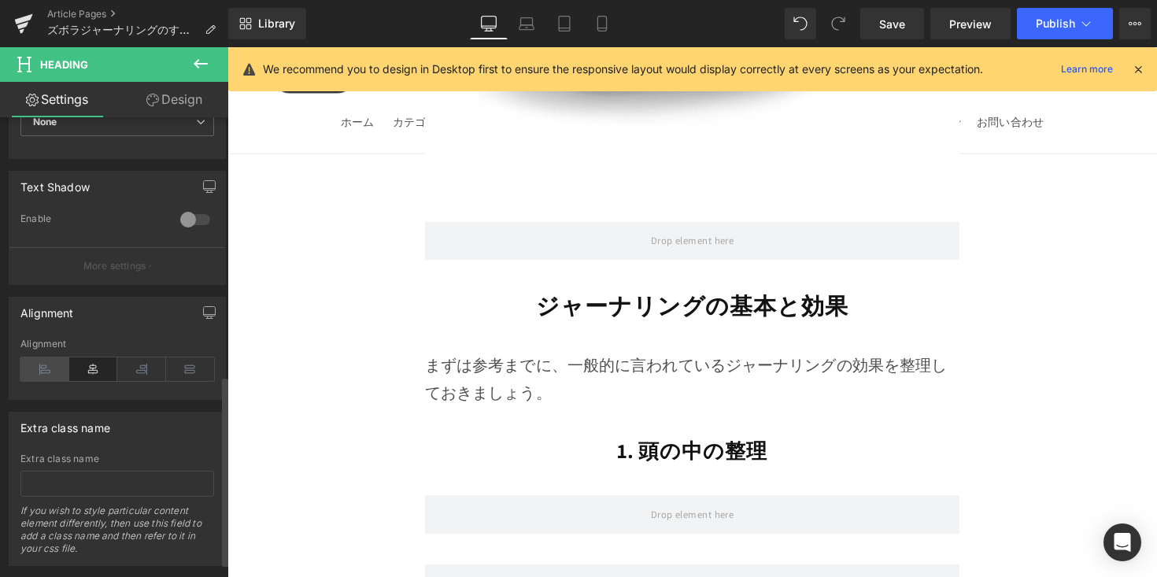
click at [22, 366] on icon at bounding box center [44, 369] width 49 height 24
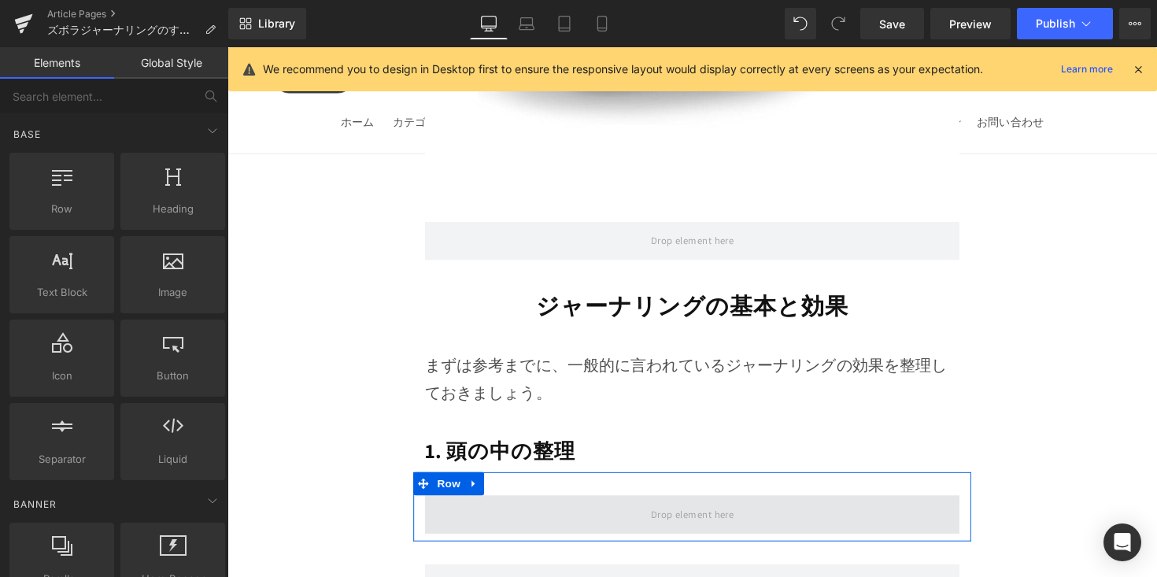
click at [443, 506] on span at bounding box center [704, 525] width 548 height 39
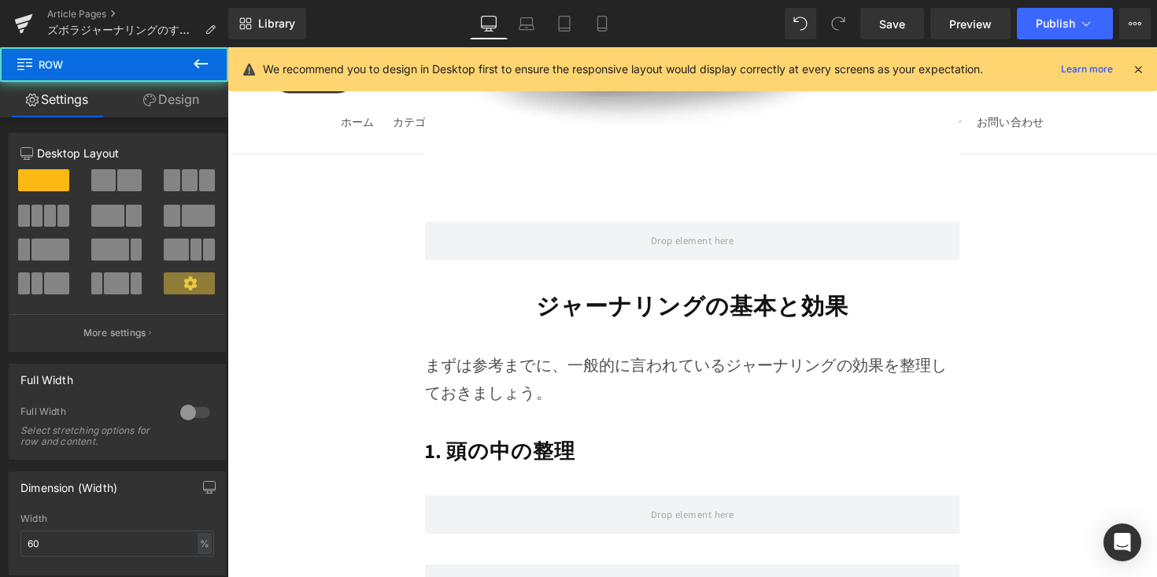
click at [187, 64] on button at bounding box center [200, 64] width 55 height 35
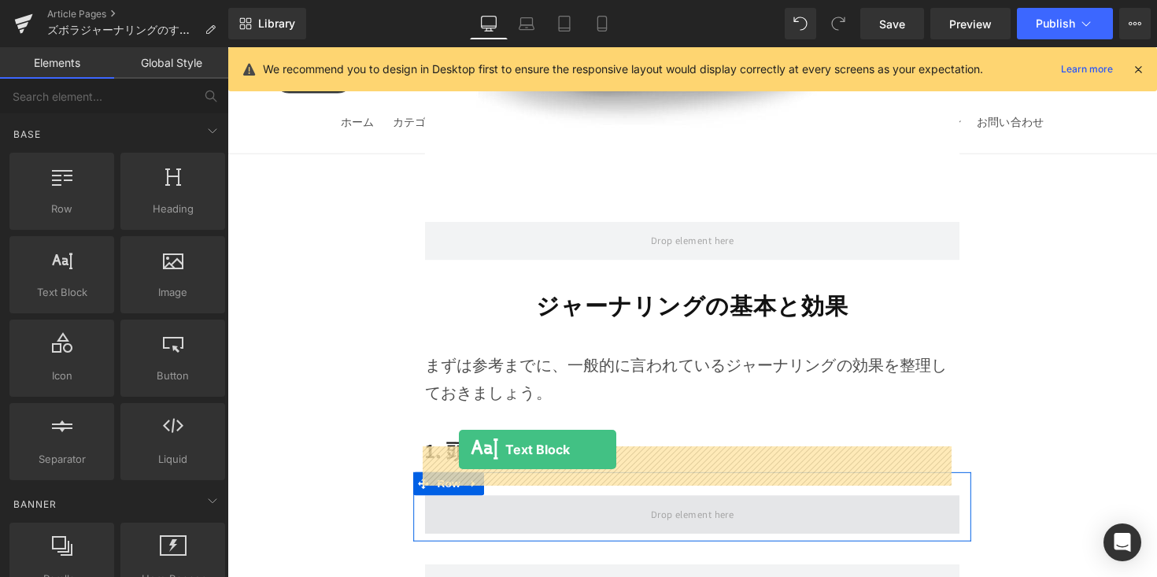
drag, startPoint x: 442, startPoint y: 379, endPoint x: 464, endPoint y: 460, distance: 84.2
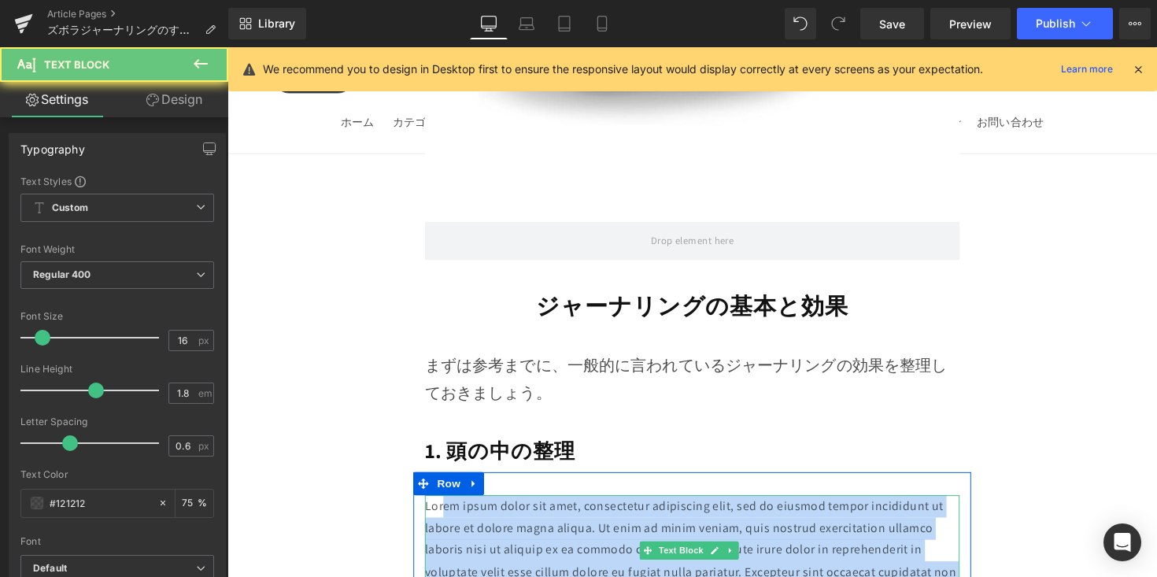
drag, startPoint x: 466, startPoint y: 472, endPoint x: 817, endPoint y: 561, distance: 362.2
click at [817, 561] on p "Lorem ipsum dolor sit amet, consectetur adipiscing elit, sed do eiusmod tempor …" at bounding box center [704, 562] width 548 height 113
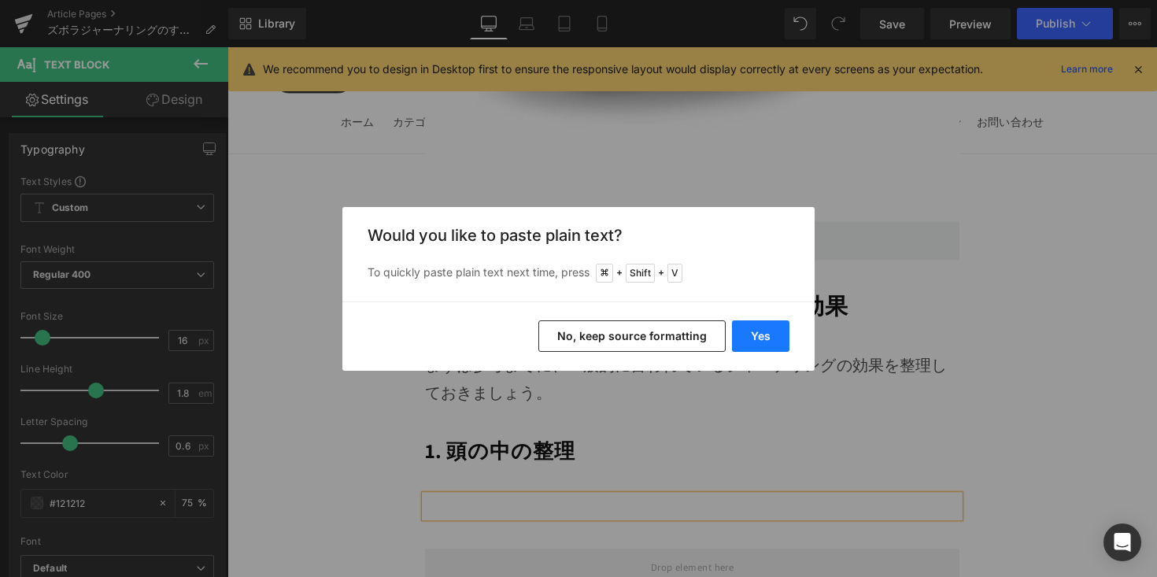
click at [754, 328] on button "Yes" at bounding box center [760, 335] width 57 height 31
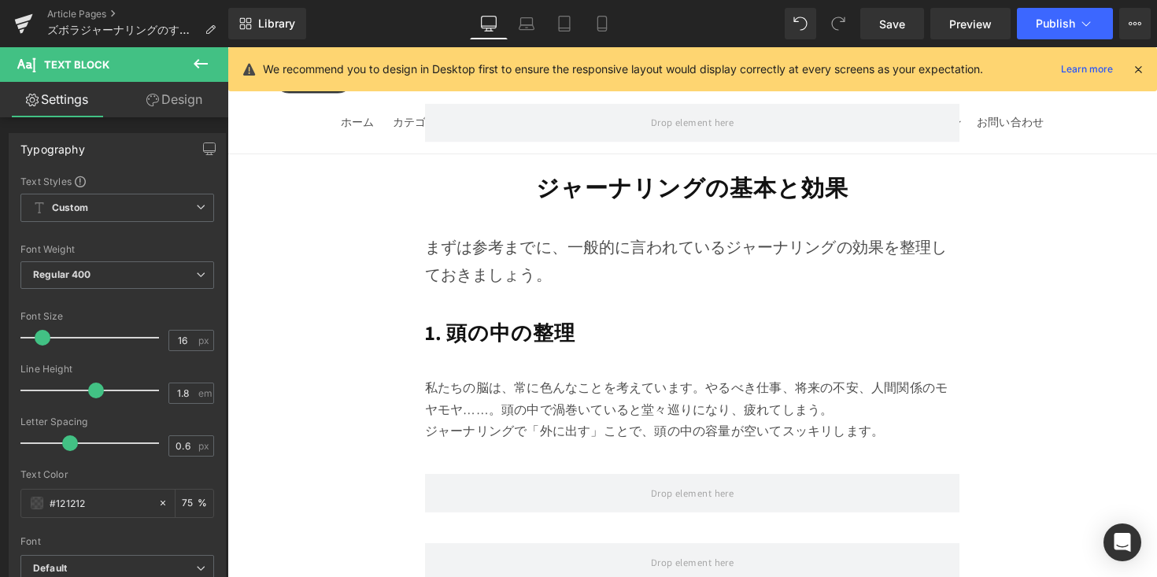
scroll to position [2721, 0]
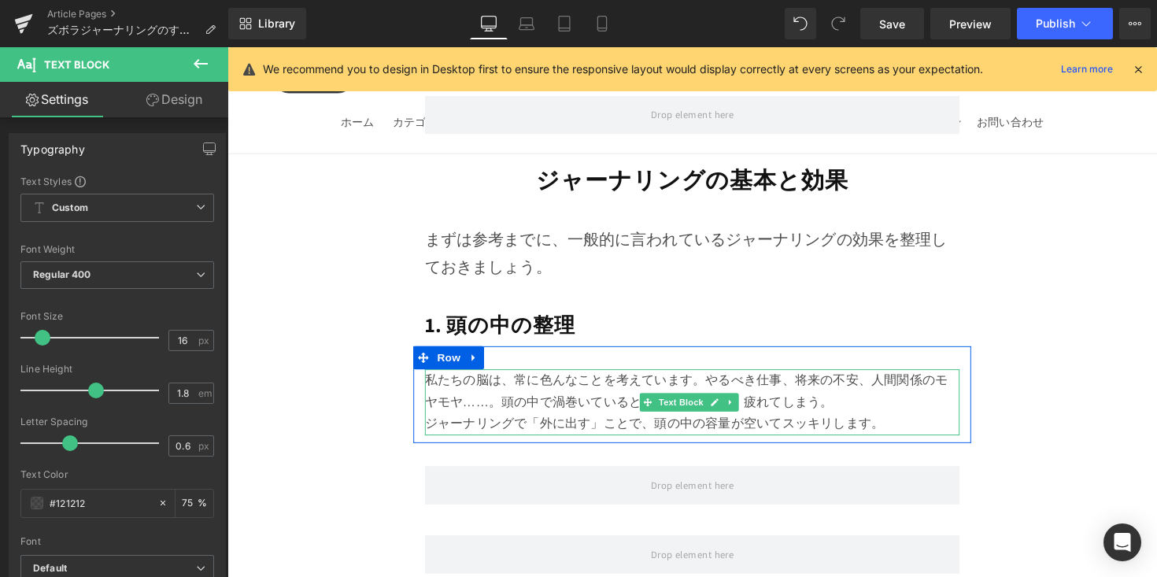
click at [715, 377] on p "私たちの脳は、常に色んなことを考えています。やるべき仕事、将来の不安、人間関係のモヤモヤ……。頭の中で渦巻いていると堂々巡りになり、疲れてしまう。" at bounding box center [704, 400] width 548 height 46
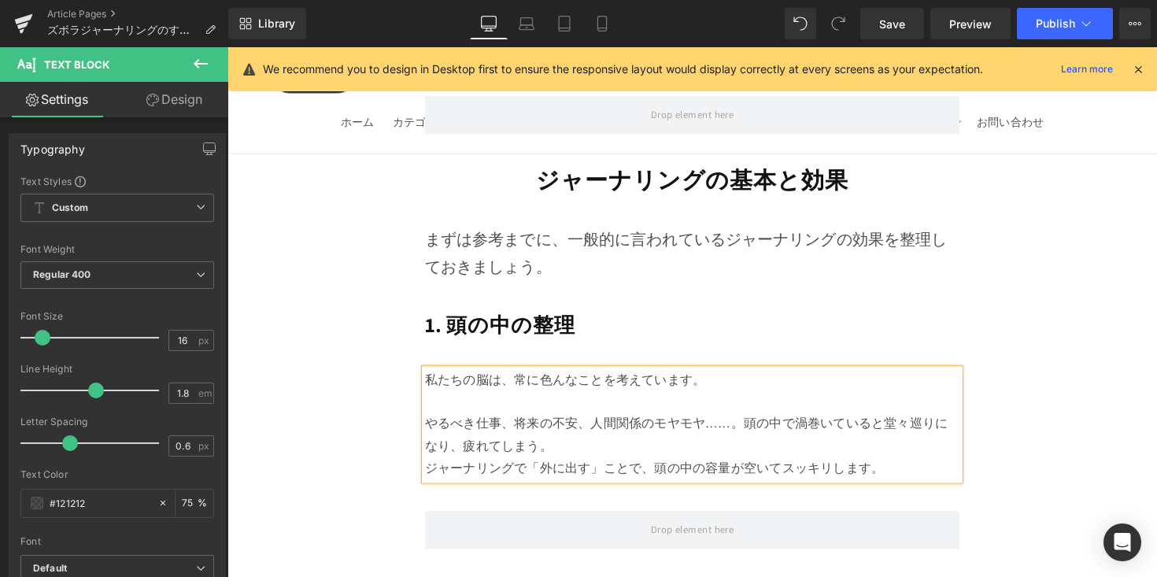
click at [753, 422] on p "やるべき仕事、将来の不安、人間関係のモヤモヤ……。頭の中で渦巻いていると堂々巡りになり、疲れてしまう。" at bounding box center [704, 445] width 548 height 46
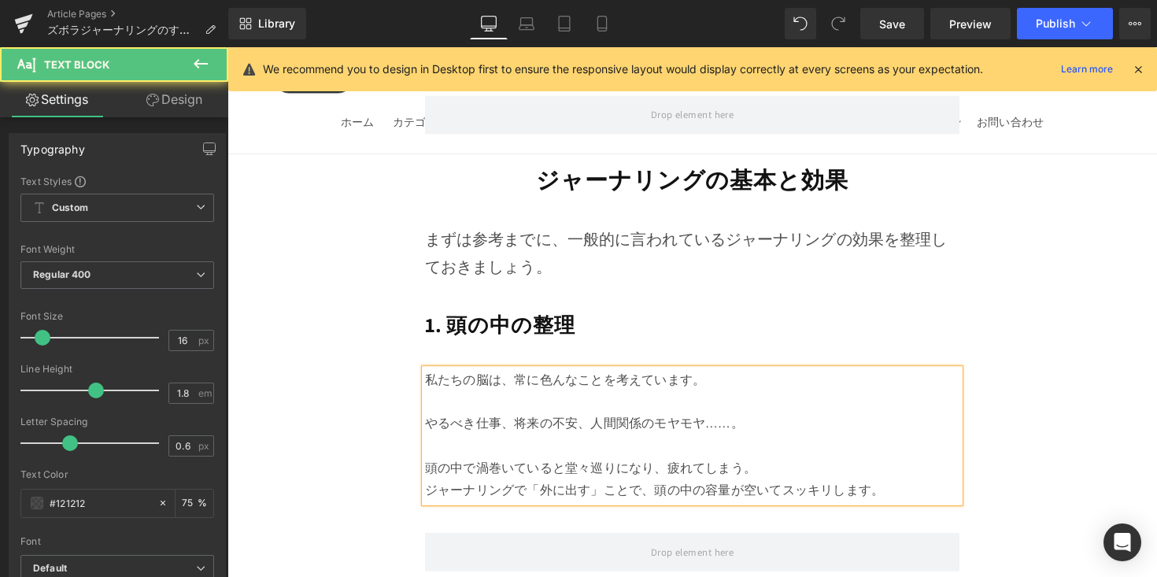
click at [789, 468] on p "頭の中で渦巻いていると堂々巡りになり、疲れてしまう。" at bounding box center [704, 479] width 548 height 23
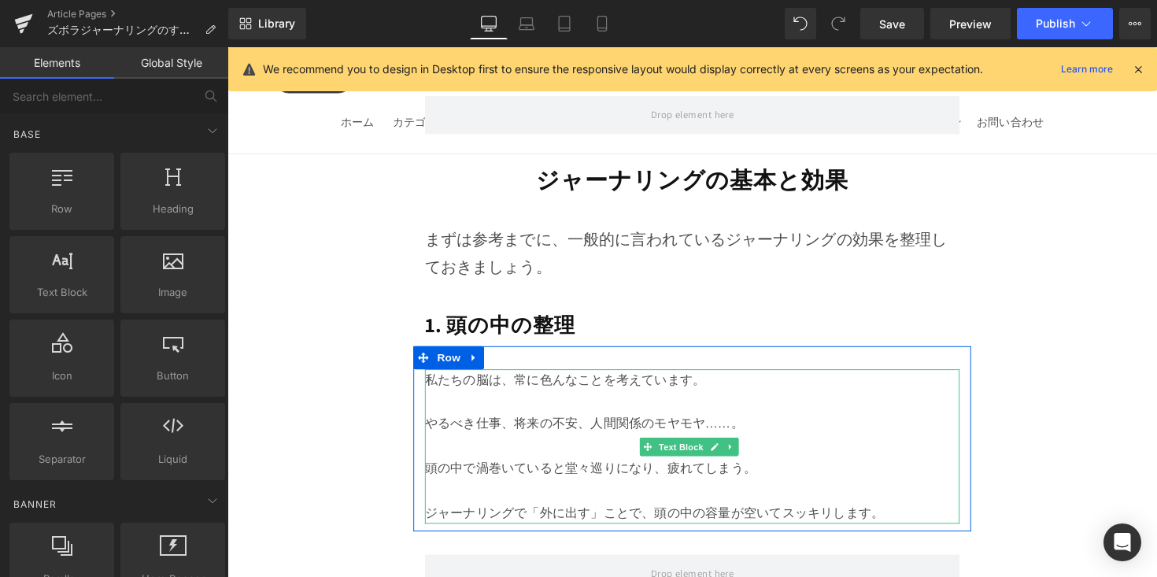
click at [853, 490] on p at bounding box center [704, 501] width 548 height 23
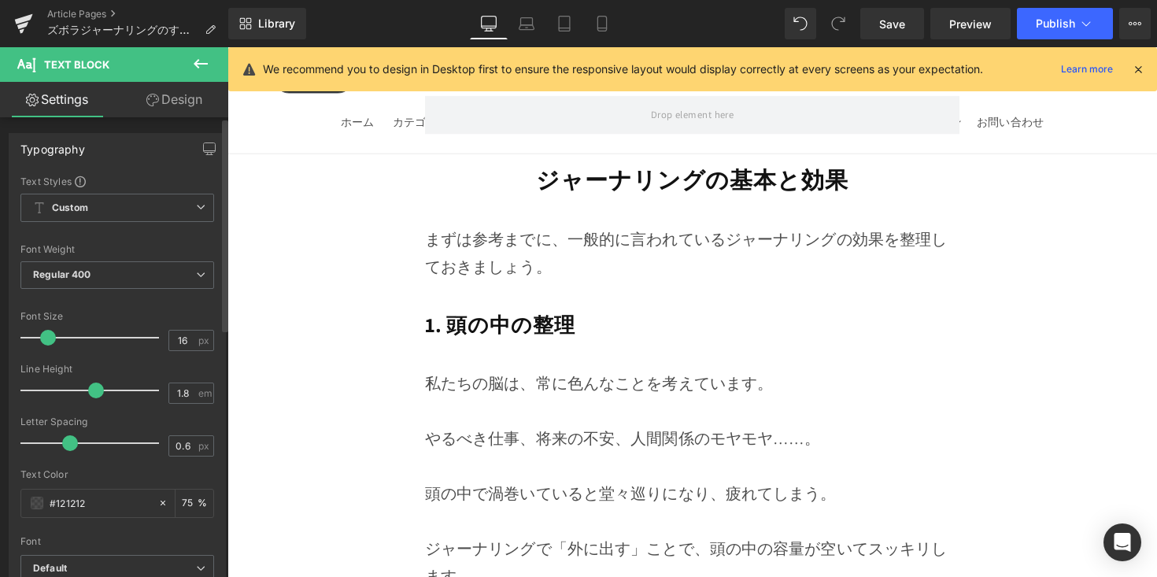
click at [49, 337] on span at bounding box center [48, 338] width 16 height 16
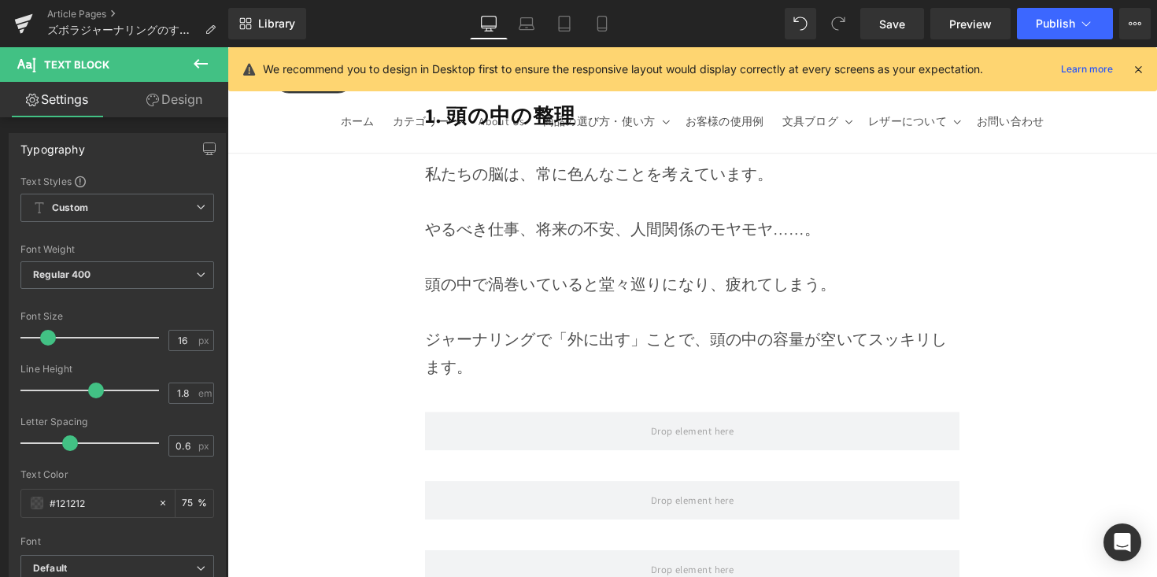
scroll to position [2953, 0]
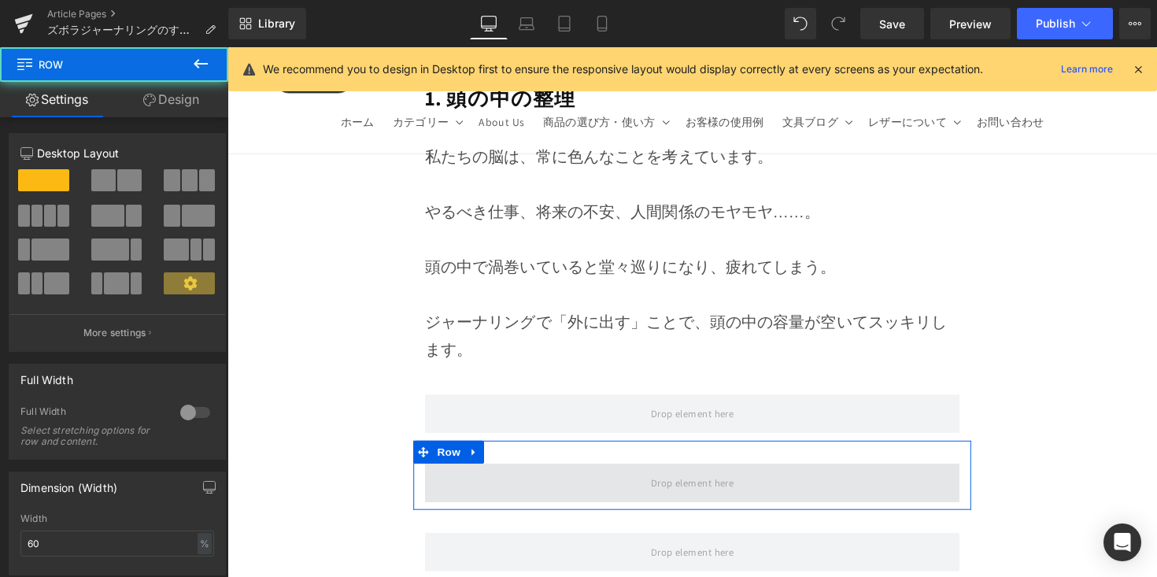
click at [512, 474] on span at bounding box center [704, 493] width 548 height 39
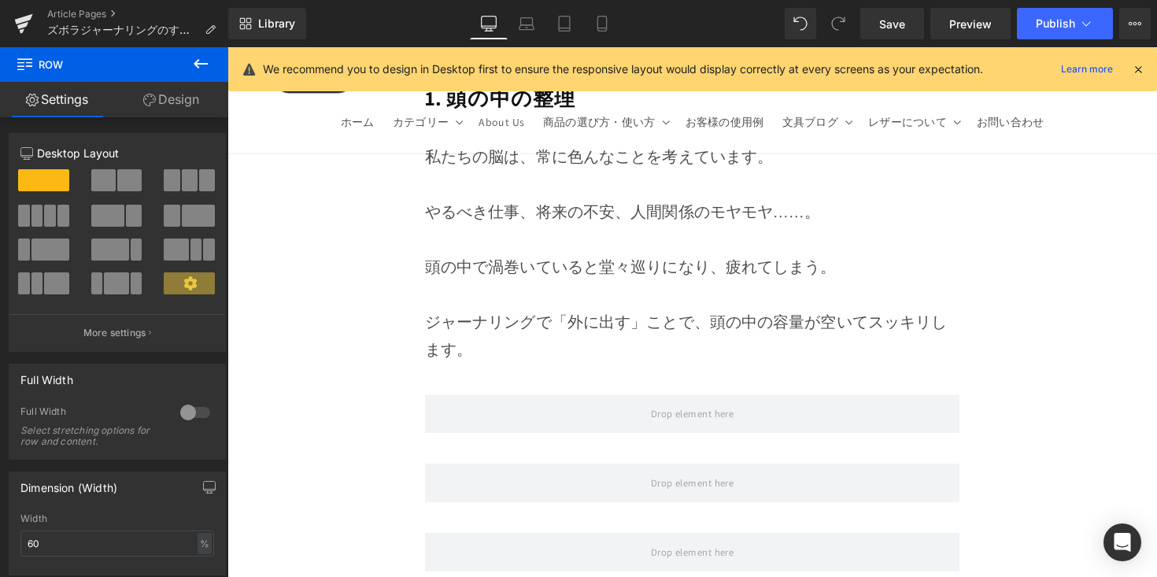
click at [207, 75] on button at bounding box center [200, 64] width 55 height 35
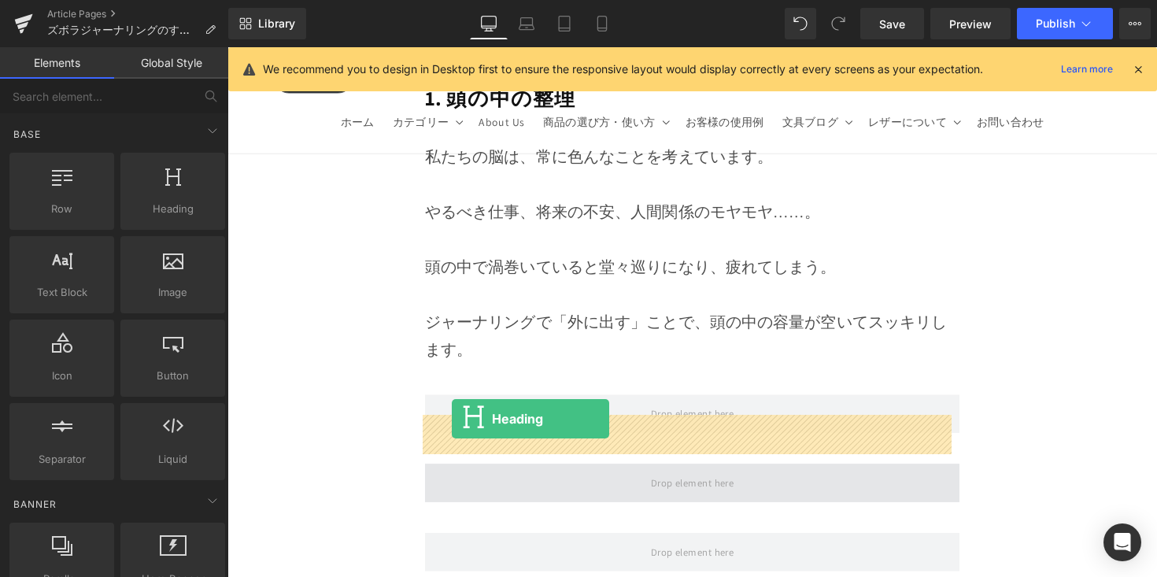
drag, startPoint x: 298, startPoint y: 357, endPoint x: 459, endPoint y: 429, distance: 176.6
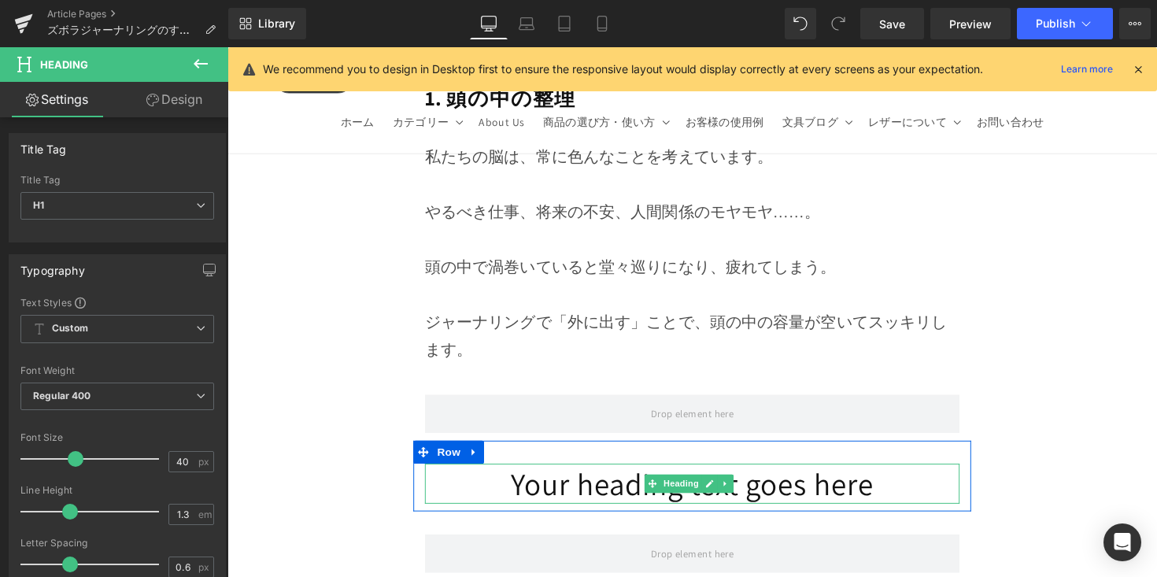
click at [512, 474] on h1 "Your heading text goes here" at bounding box center [704, 494] width 548 height 41
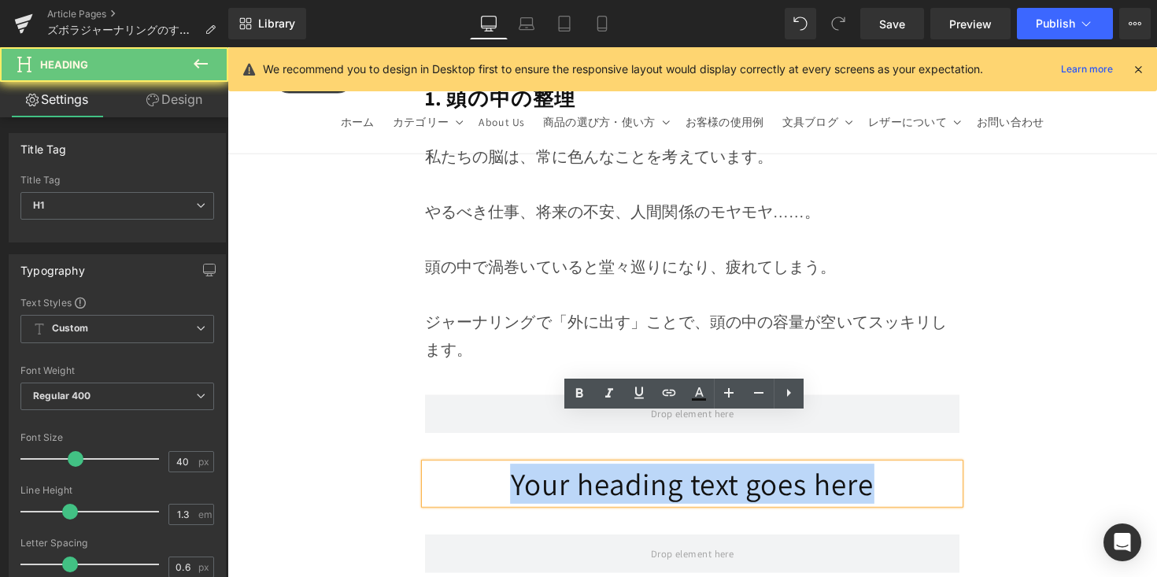
drag, startPoint x: 553, startPoint y: 452, endPoint x: 979, endPoint y: 464, distance: 426.1
click at [979, 474] on div "Your heading text goes here Heading" at bounding box center [704, 494] width 572 height 41
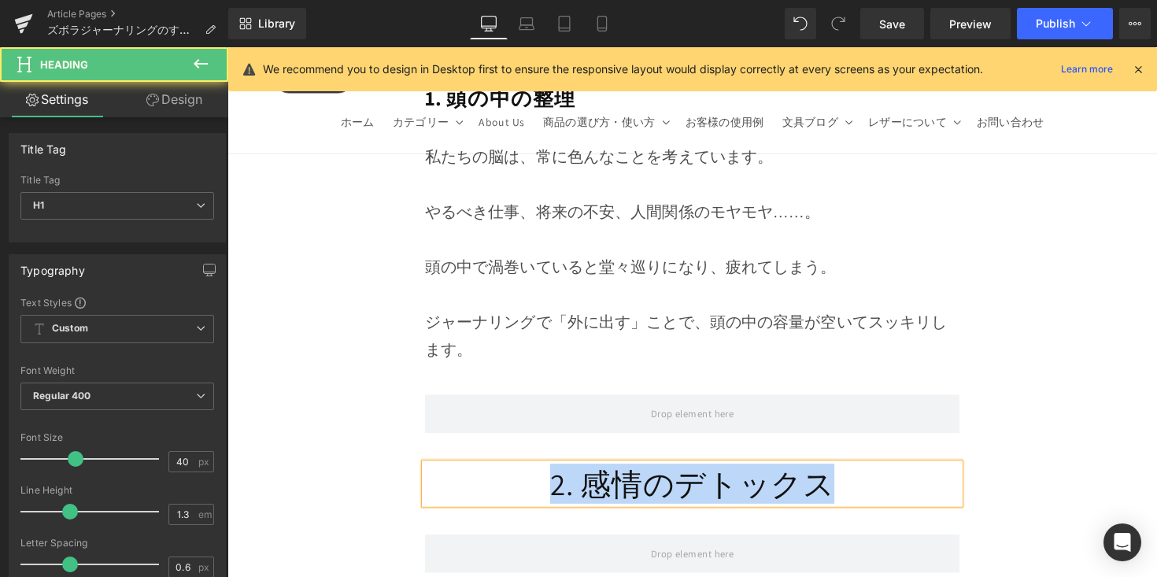
drag, startPoint x: 838, startPoint y: 452, endPoint x: 472, endPoint y: 434, distance: 366.5
click at [472, 474] on h1 "2. 感情のデトックス" at bounding box center [704, 494] width 548 height 41
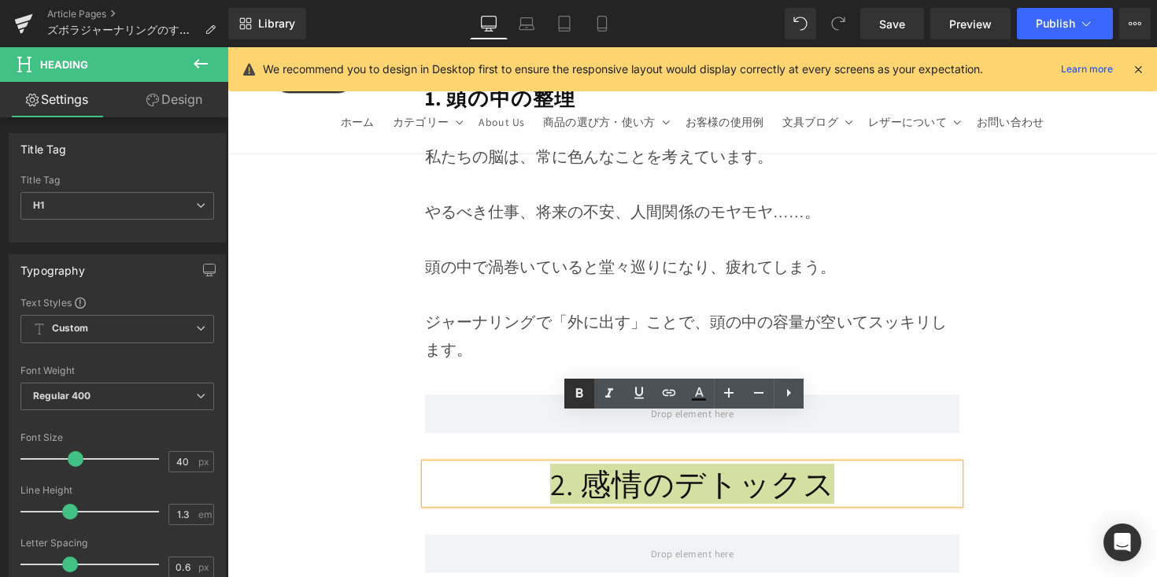
click at [575, 393] on icon at bounding box center [579, 393] width 19 height 19
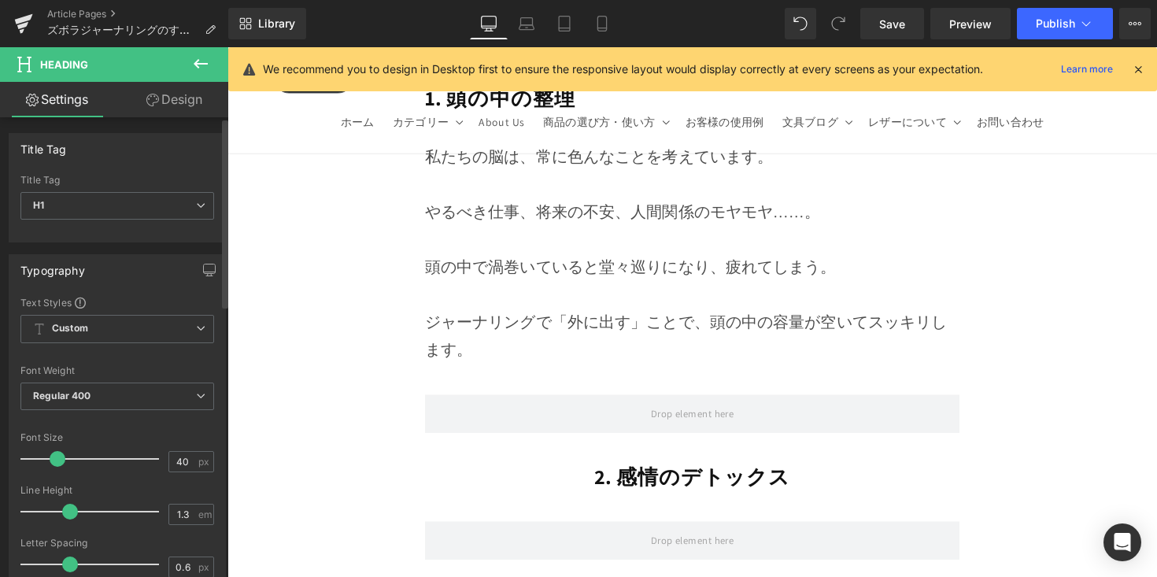
drag, startPoint x: 74, startPoint y: 463, endPoint x: 58, endPoint y: 473, distance: 18.8
click at [58, 473] on div at bounding box center [93, 458] width 131 height 31
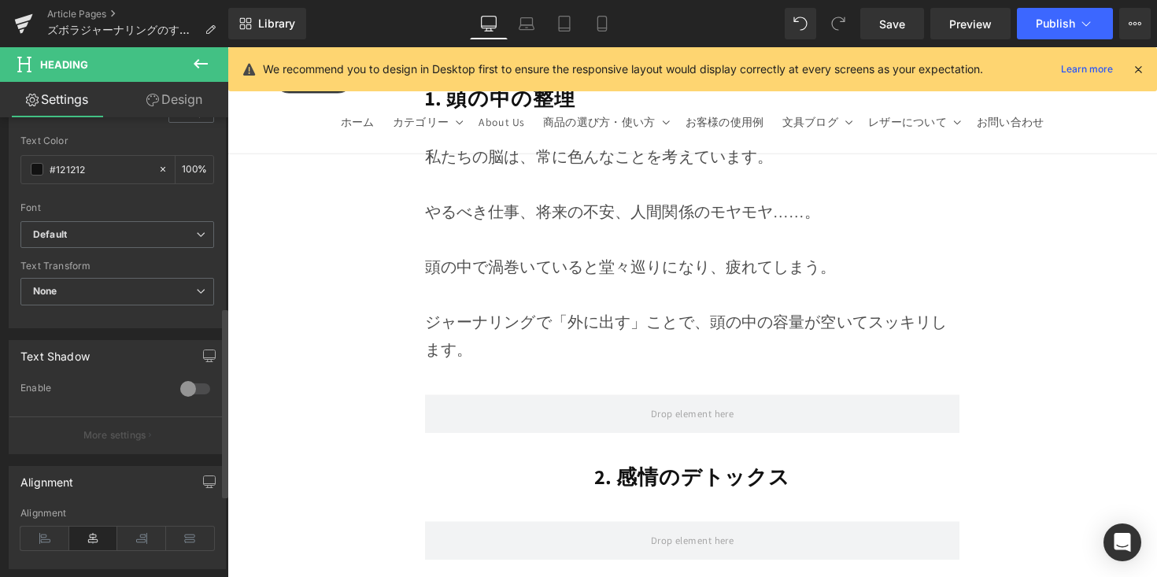
scroll to position [460, 0]
click at [51, 536] on icon at bounding box center [44, 534] width 49 height 24
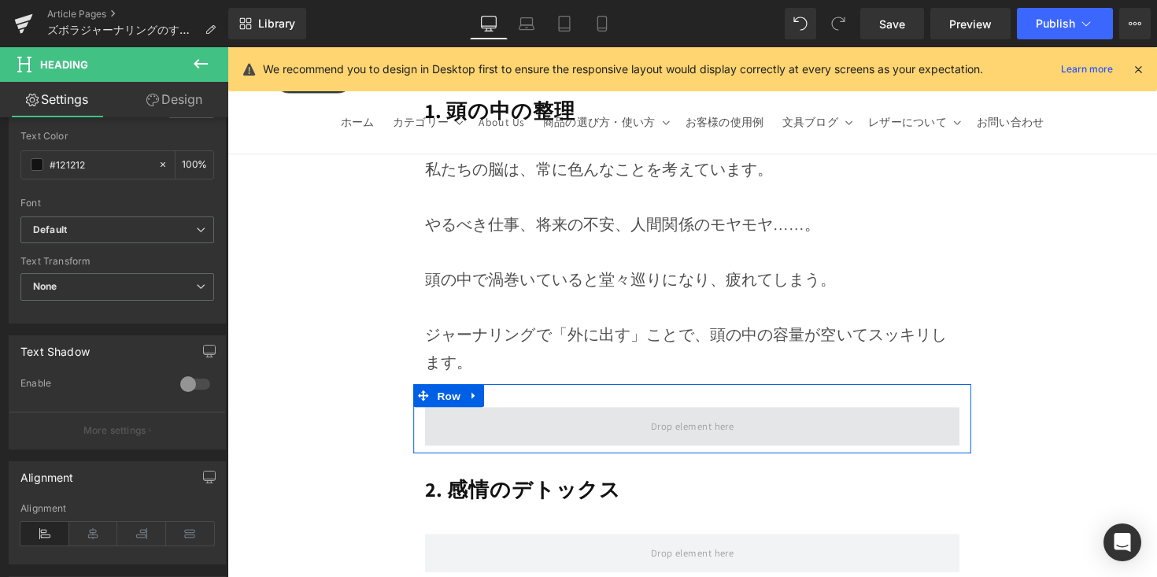
scroll to position [2948, 0]
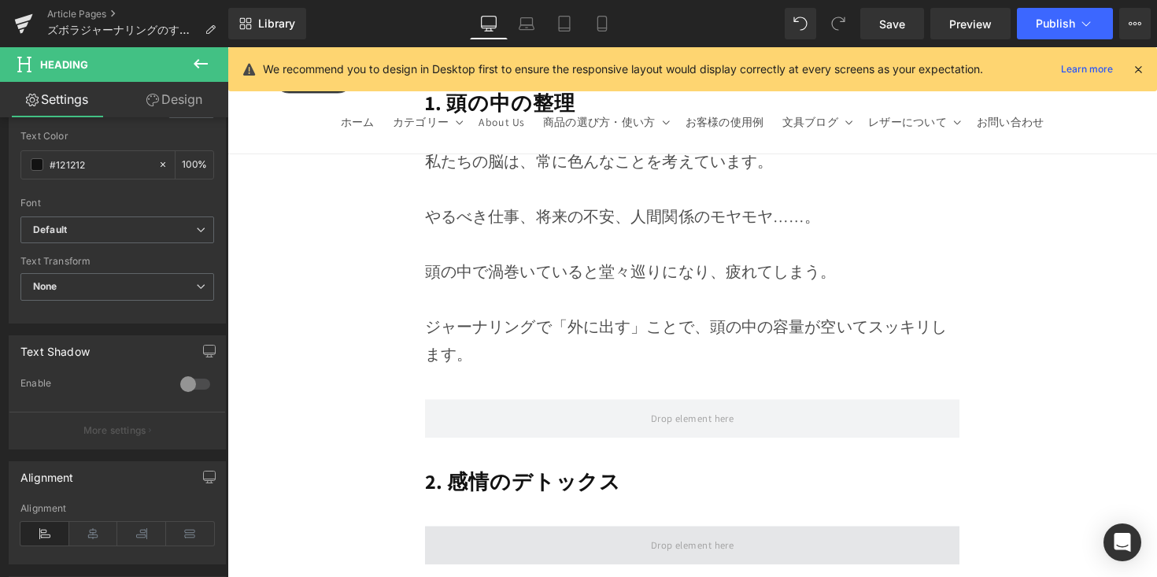
click at [511, 538] on span at bounding box center [704, 557] width 548 height 39
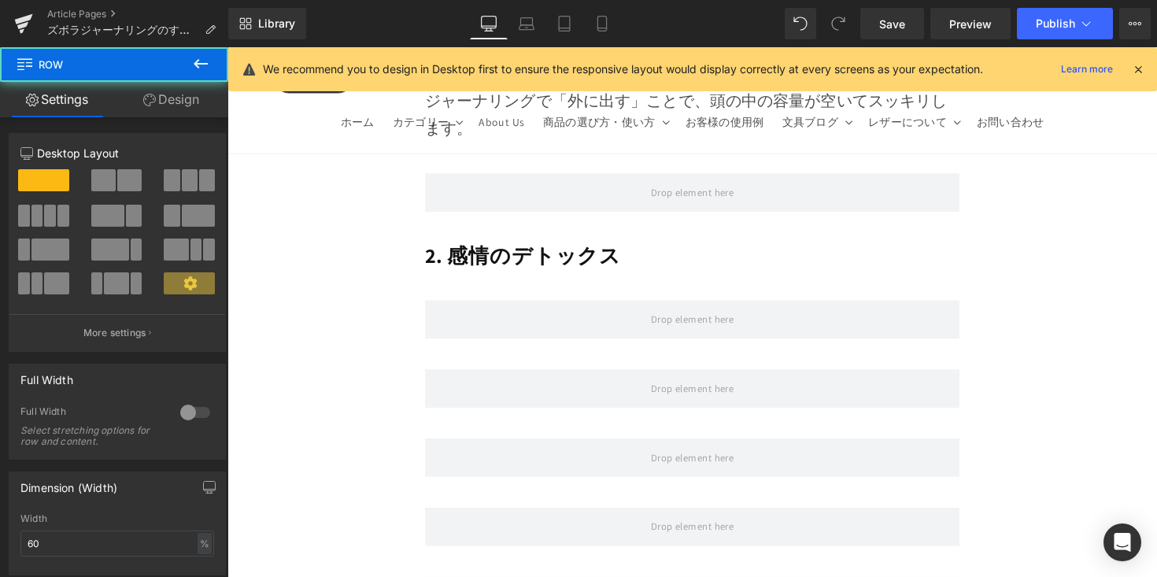
scroll to position [3211, 0]
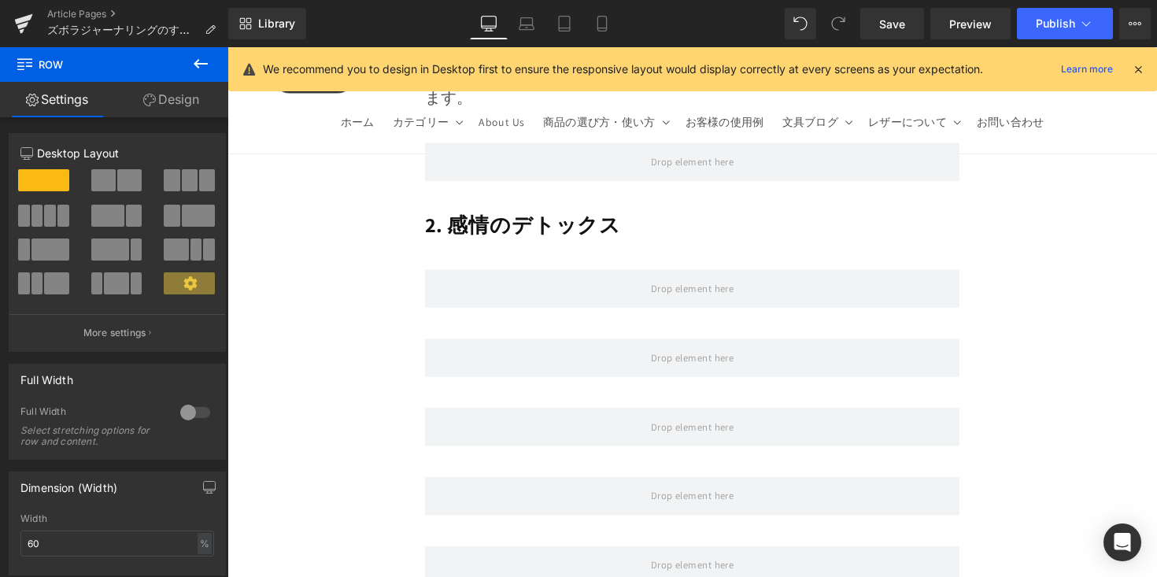
click at [208, 68] on icon at bounding box center [200, 63] width 19 height 19
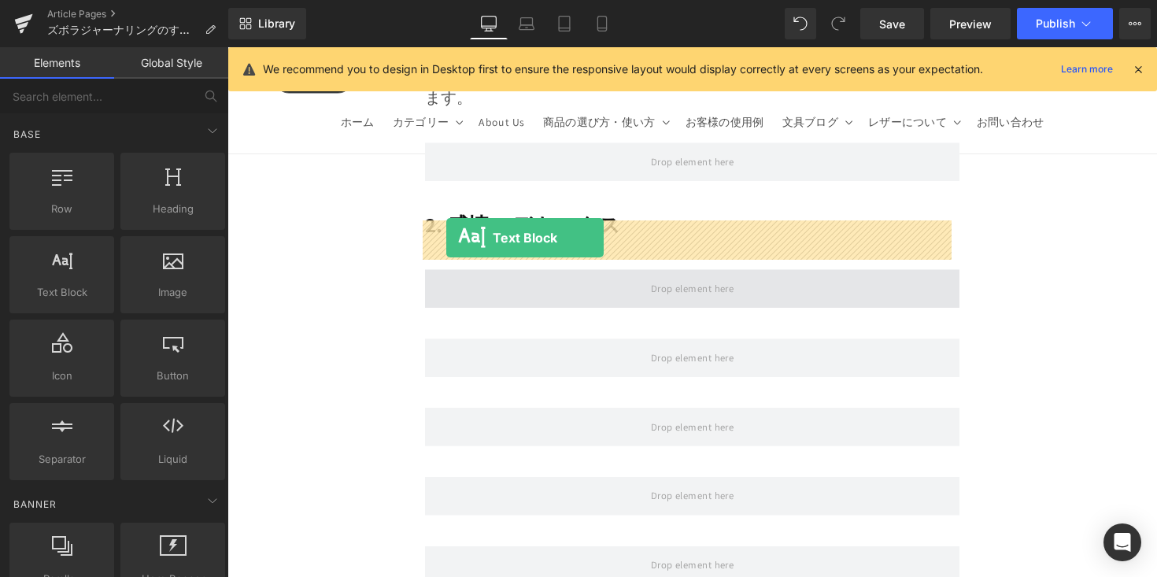
drag, startPoint x: 316, startPoint y: 324, endPoint x: 452, endPoint y: 242, distance: 158.2
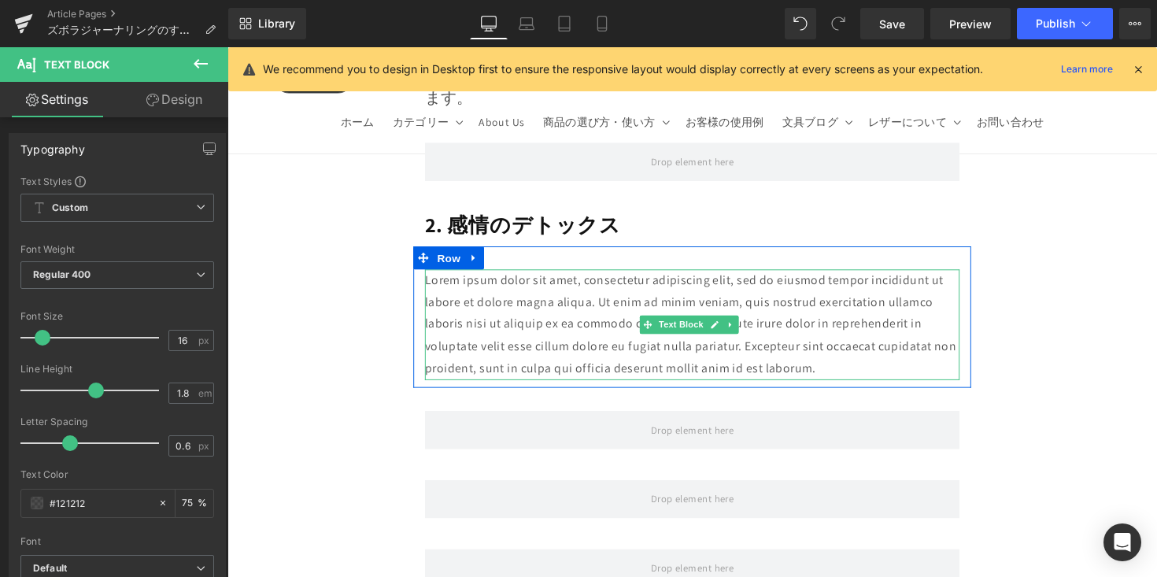
click at [535, 275] on p "Lorem ipsum dolor sit amet, consectetur adipiscing elit, sed do eiusmod tempor …" at bounding box center [704, 331] width 548 height 113
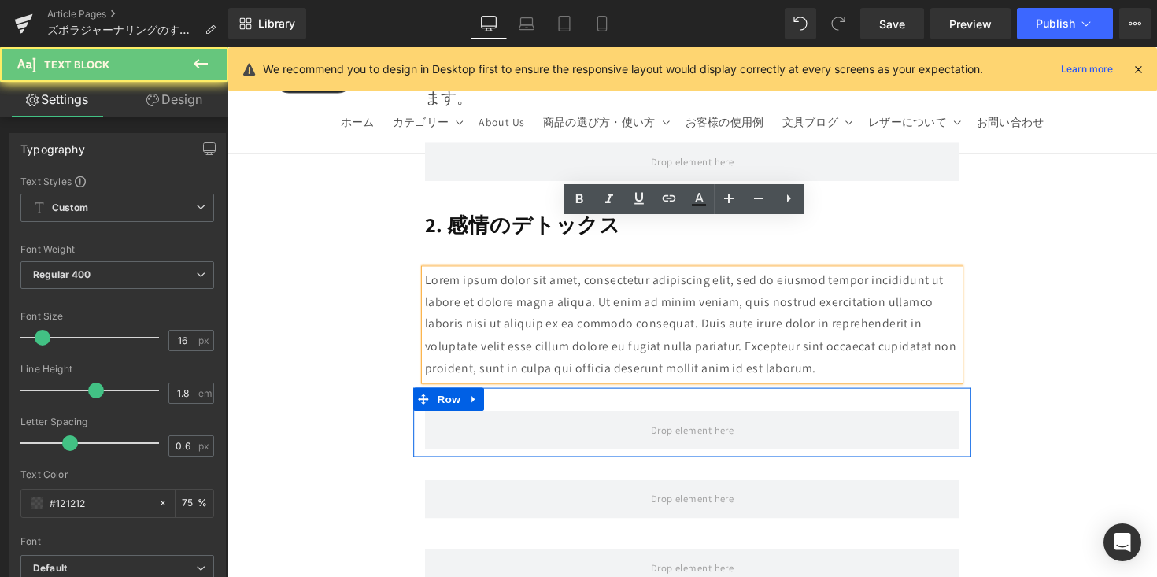
drag, startPoint x: 524, startPoint y: 273, endPoint x: 845, endPoint y: 357, distance: 332.0
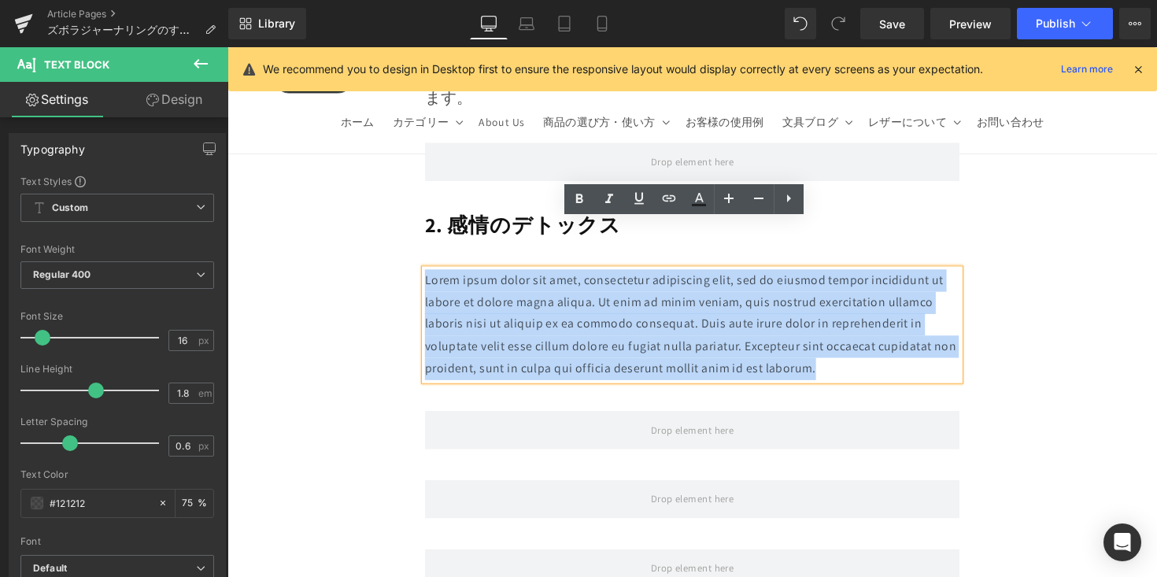
drag, startPoint x: 844, startPoint y: 320, endPoint x: 394, endPoint y: 234, distance: 458.5
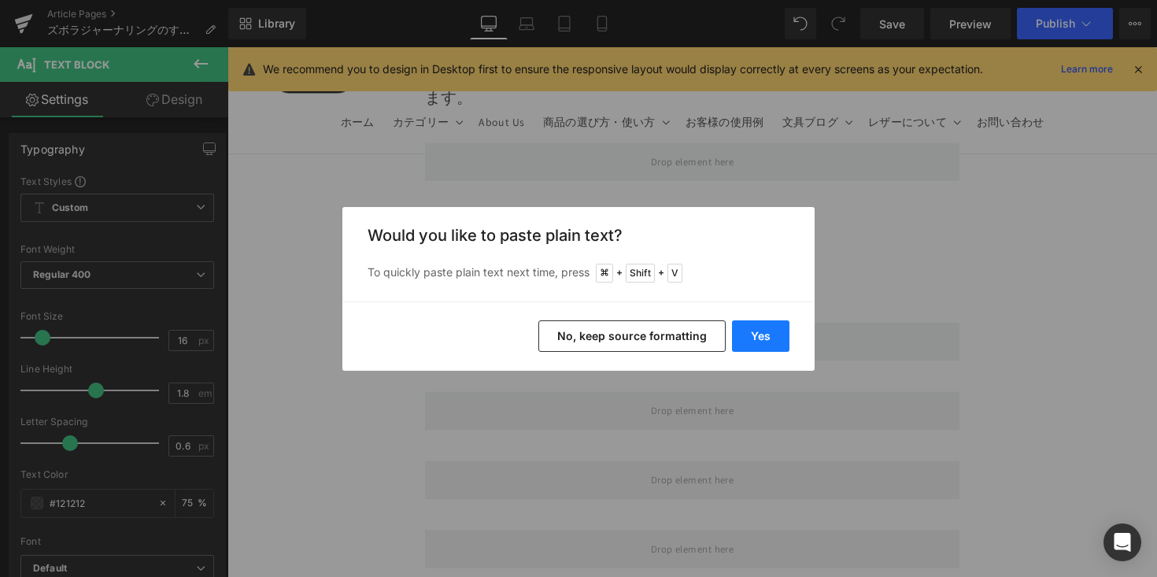
click at [758, 343] on button "Yes" at bounding box center [760, 335] width 57 height 31
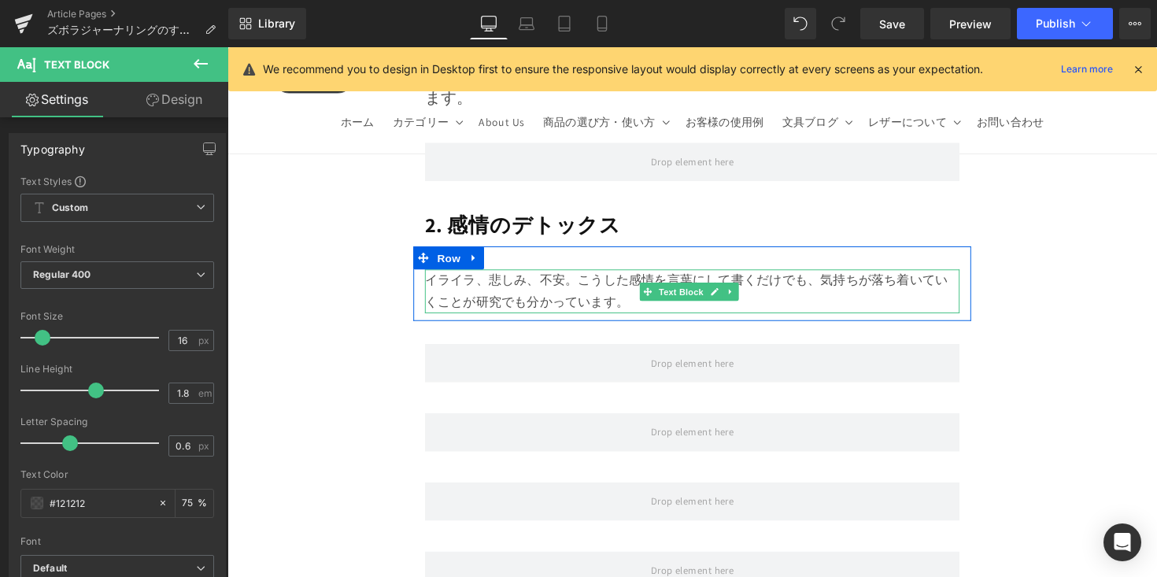
click at [827, 275] on p "イライラ、悲しみ、不安。こうした感情を言葉にして書くだけでも、気持ちが落ち着いていくことが研究でも分かっています。" at bounding box center [704, 298] width 548 height 46
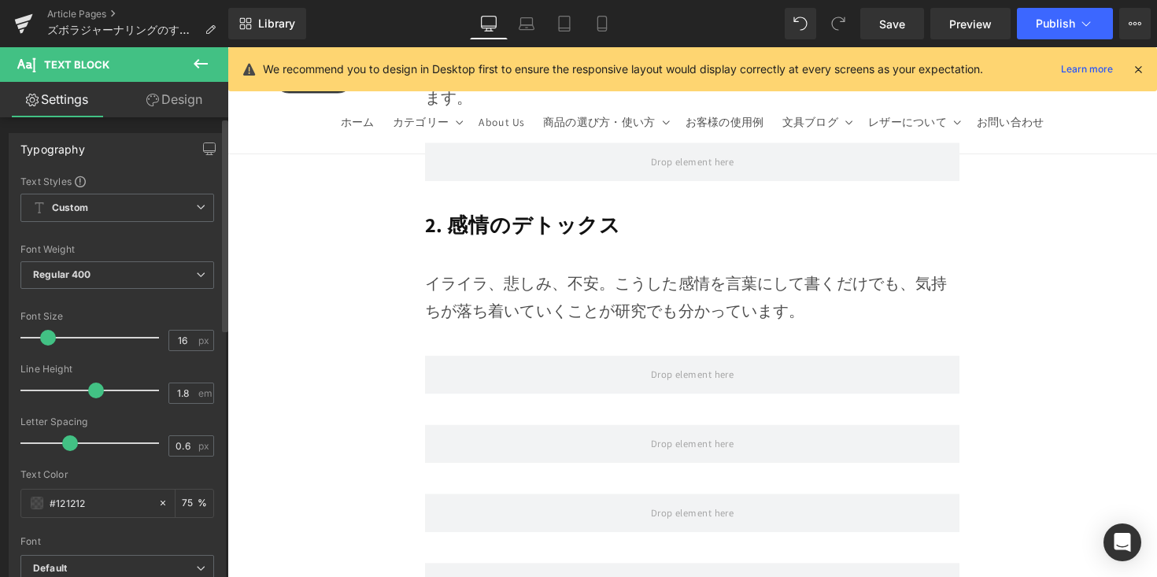
click at [49, 346] on div at bounding box center [93, 337] width 131 height 31
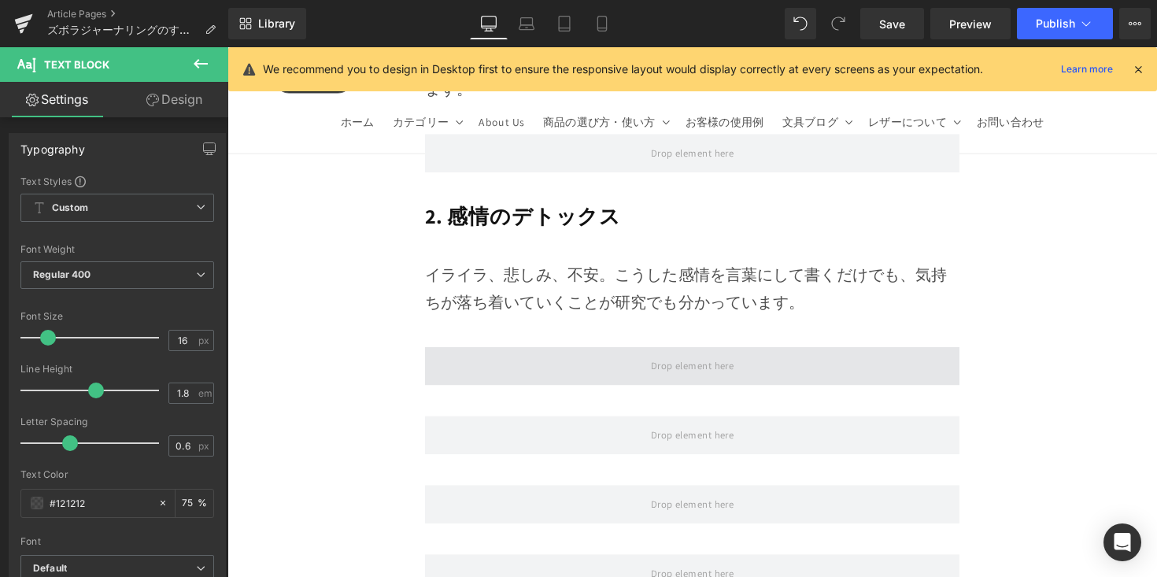
scroll to position [3224, 0]
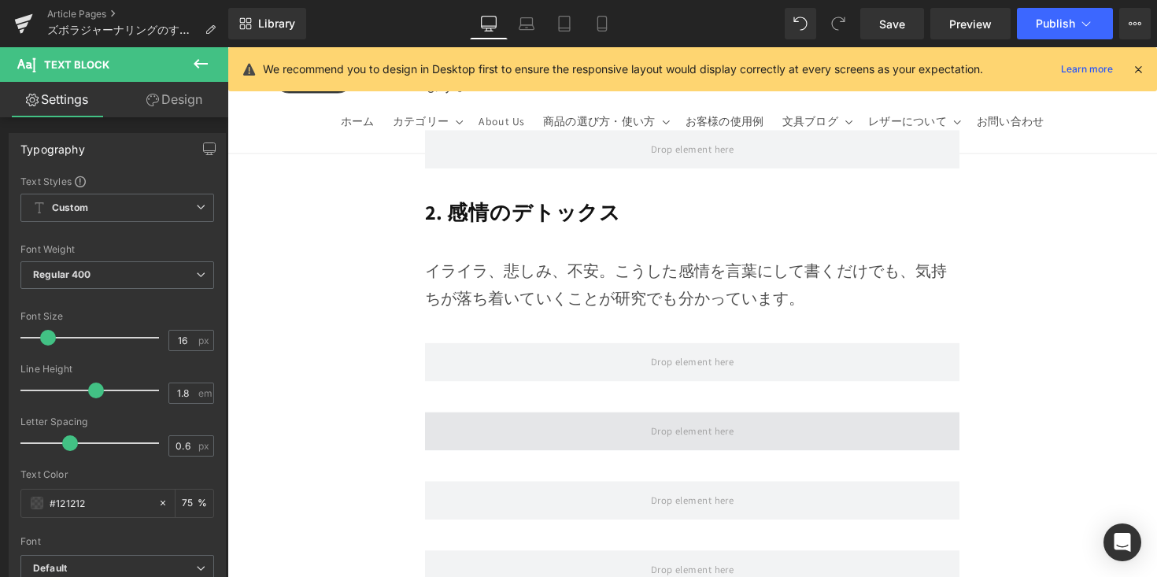
click at [509, 421] on span at bounding box center [704, 440] width 548 height 39
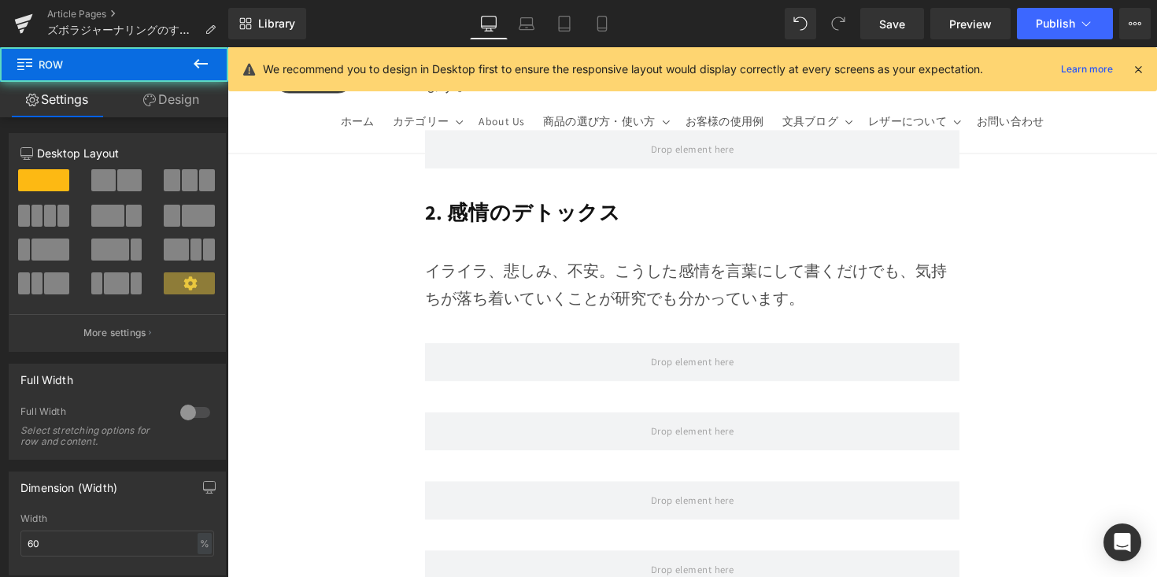
drag, startPoint x: 203, startPoint y: 63, endPoint x: 220, endPoint y: 191, distance: 128.7
click at [203, 63] on icon at bounding box center [201, 63] width 14 height 9
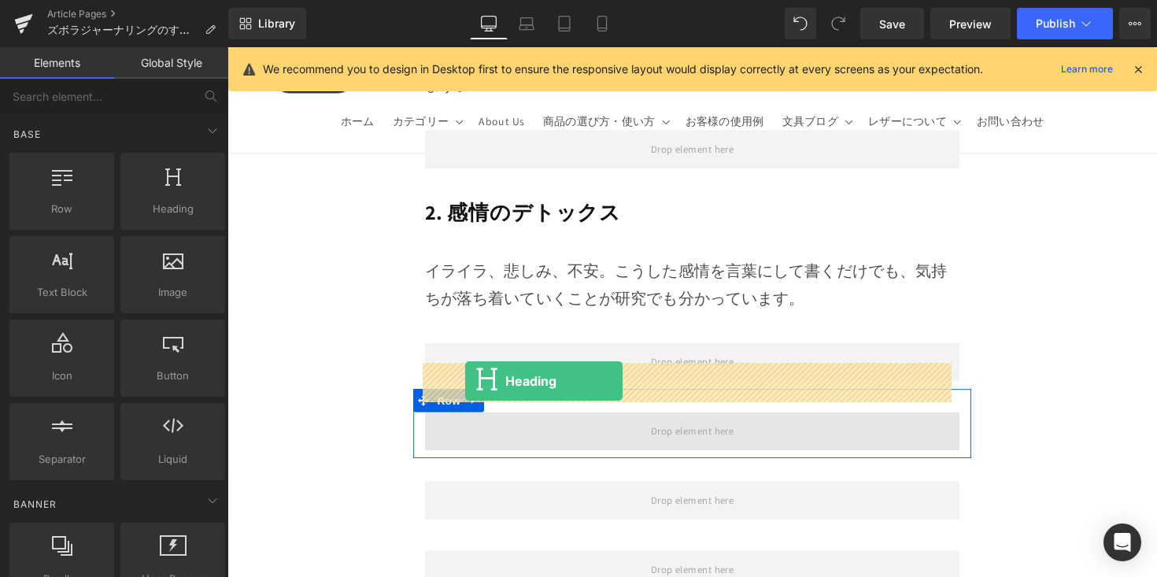
drag, startPoint x: 443, startPoint y: 316, endPoint x: 471, endPoint y: 389, distance: 78.2
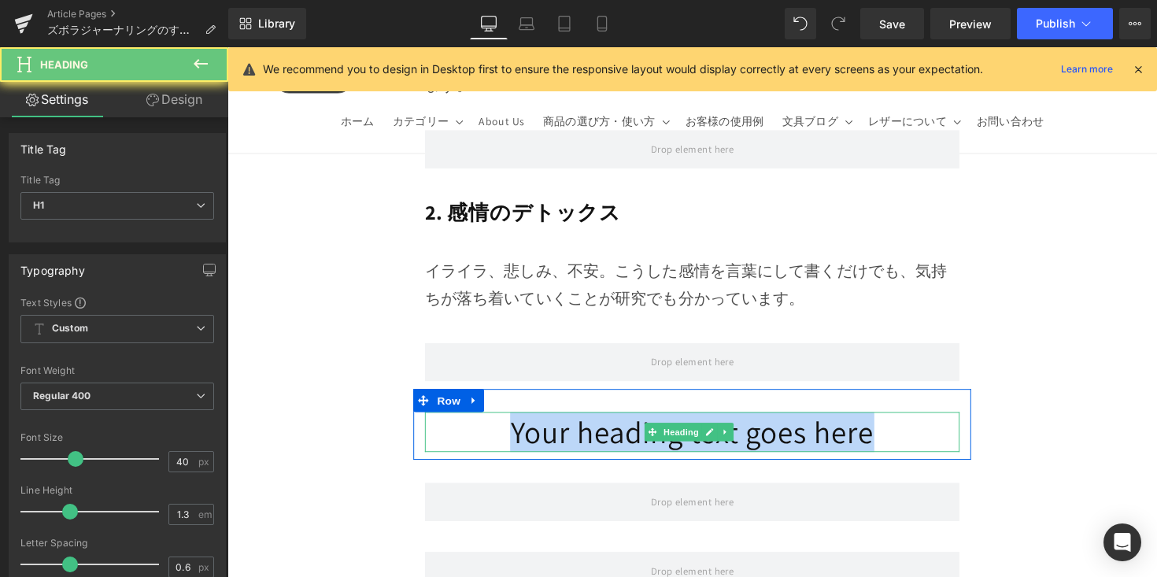
drag, startPoint x: 607, startPoint y: 391, endPoint x: 934, endPoint y: 400, distance: 327.6
click at [934, 421] on h1 "Your heading text goes here" at bounding box center [704, 441] width 548 height 41
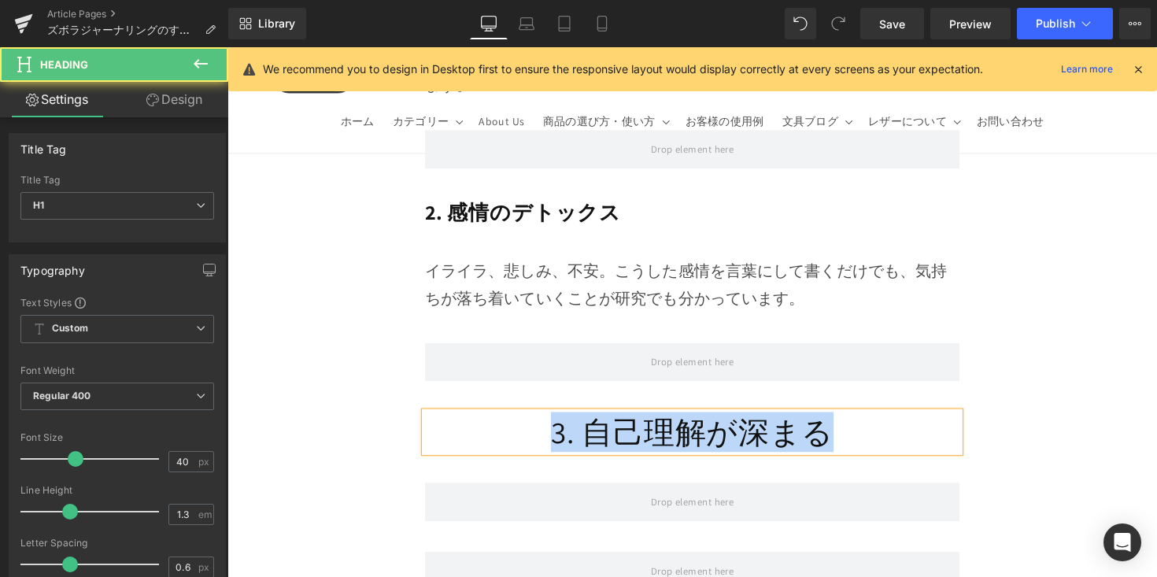
drag, startPoint x: 862, startPoint y: 401, endPoint x: 539, endPoint y: 390, distance: 322.9
click at [539, 421] on h1 "3. 自己理解が深まる" at bounding box center [704, 441] width 548 height 41
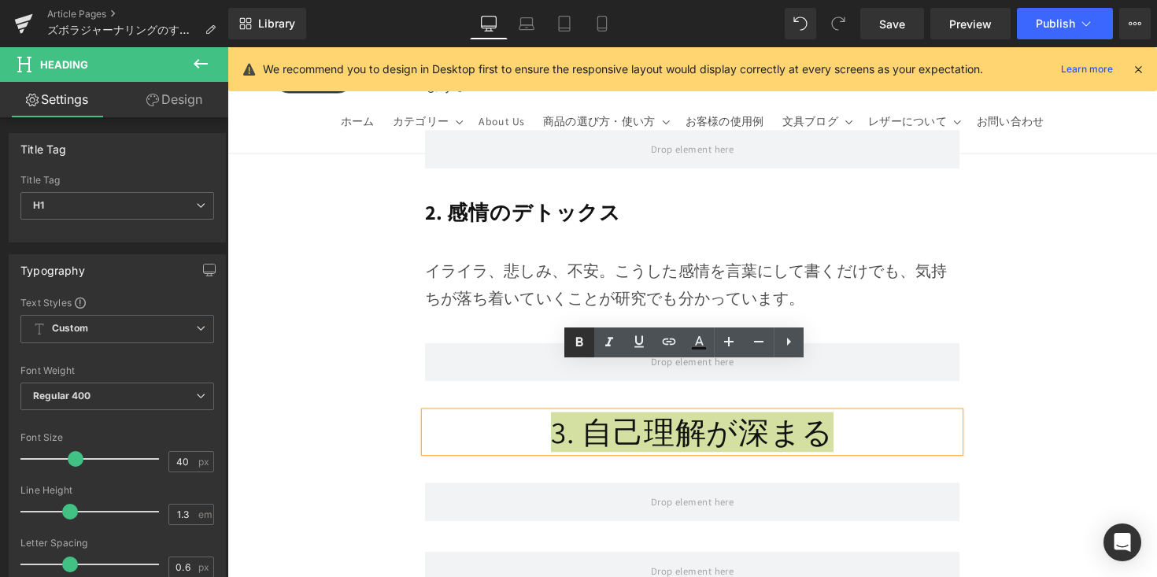
drag, startPoint x: 579, startPoint y: 338, endPoint x: 20, endPoint y: 392, distance: 561.5
click at [579, 338] on icon at bounding box center [579, 342] width 19 height 19
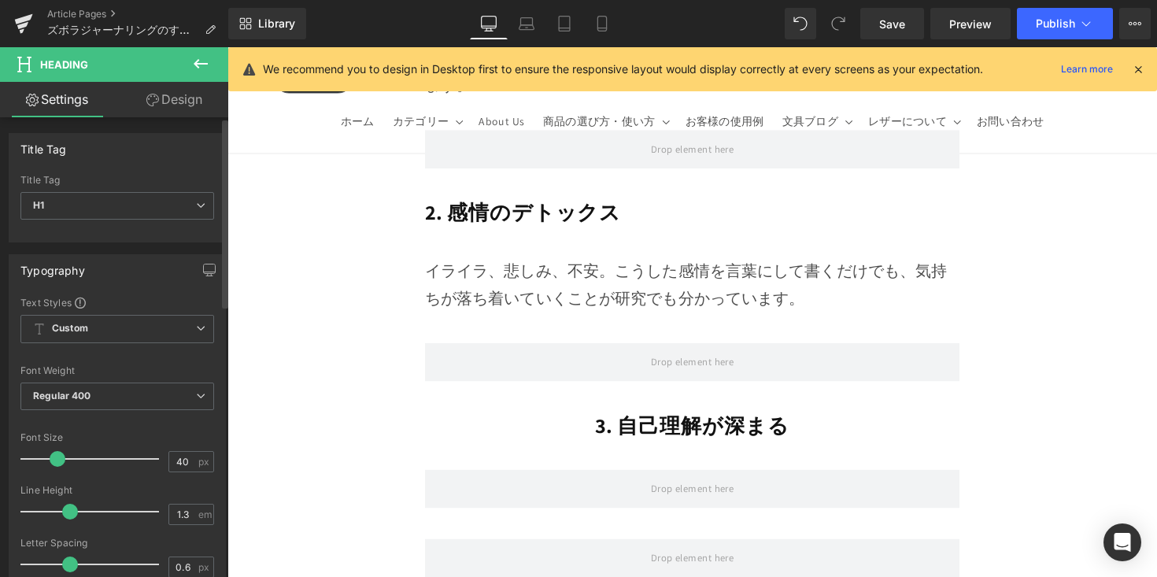
drag, startPoint x: 63, startPoint y: 462, endPoint x: 56, endPoint y: 469, distance: 10.0
click at [56, 469] on div at bounding box center [93, 458] width 131 height 31
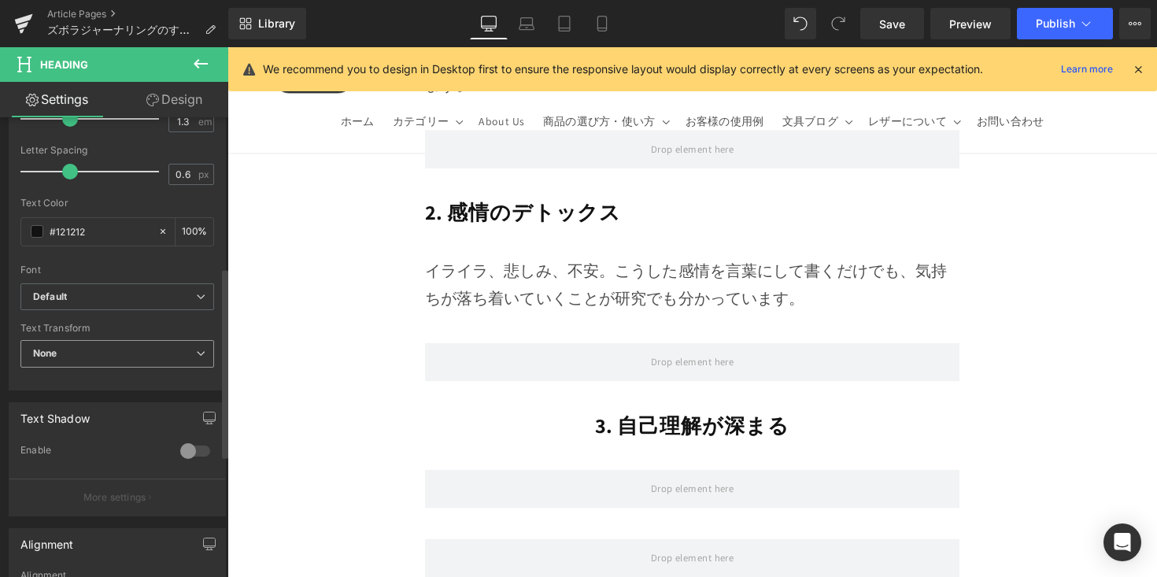
scroll to position [474, 0]
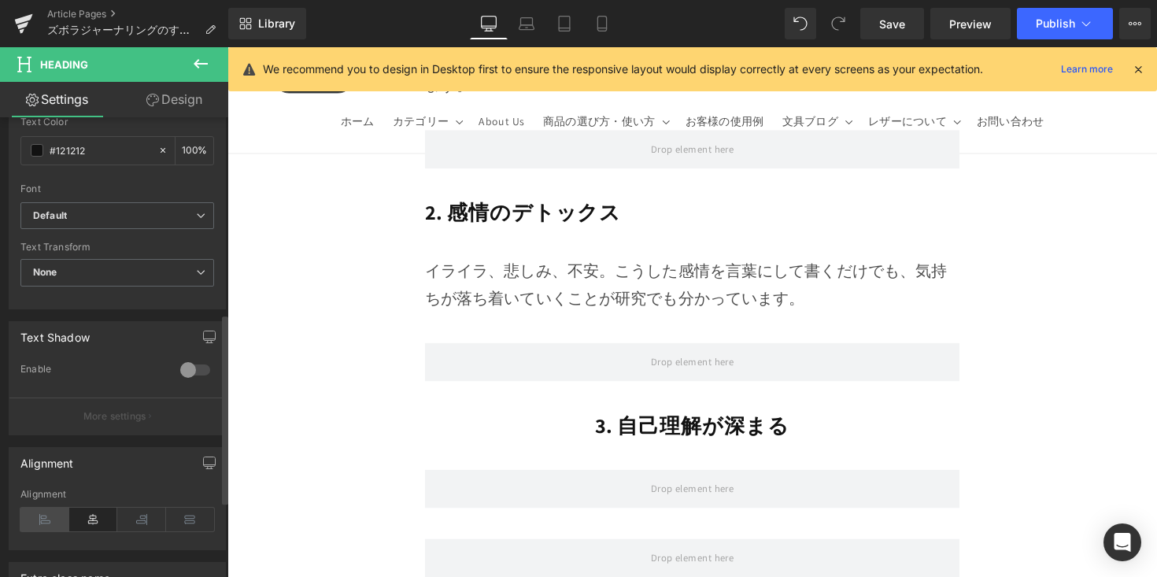
click at [48, 515] on icon at bounding box center [44, 520] width 49 height 24
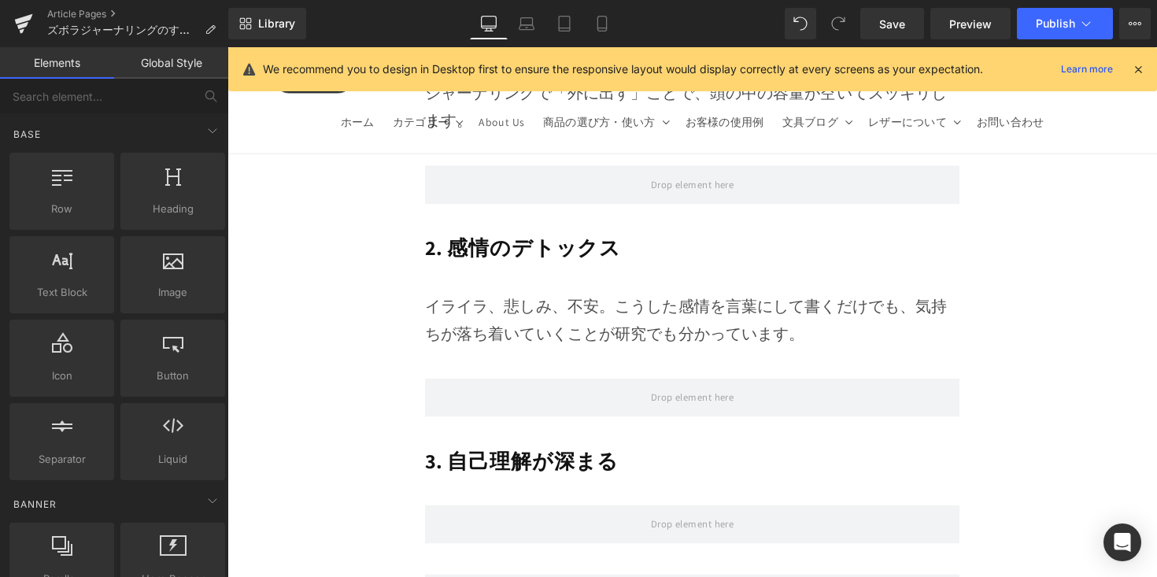
scroll to position [3352, 0]
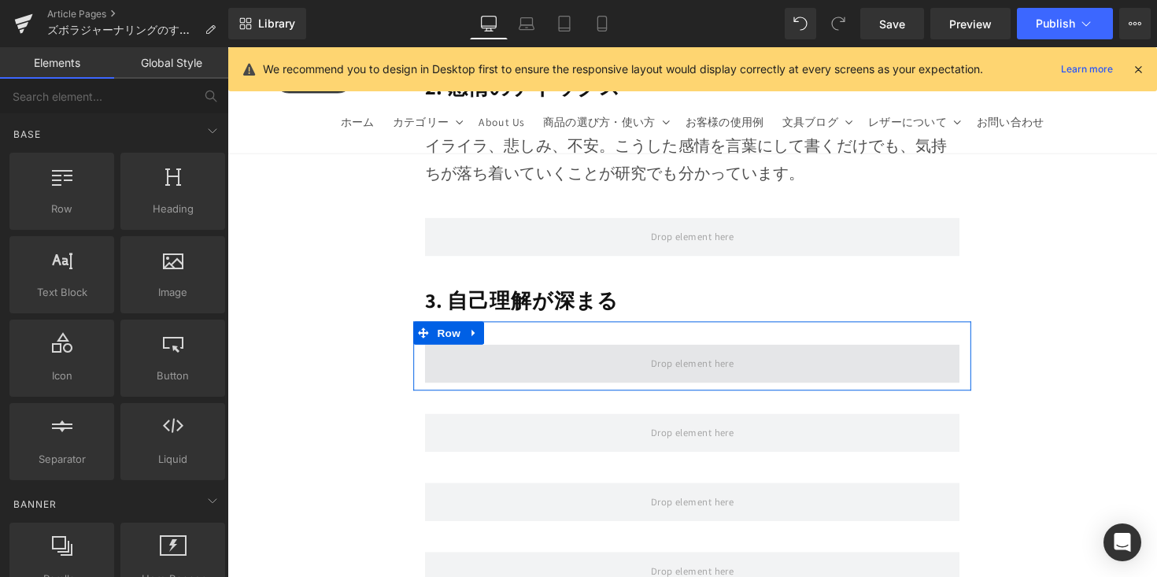
click at [593, 352] on span at bounding box center [704, 371] width 548 height 39
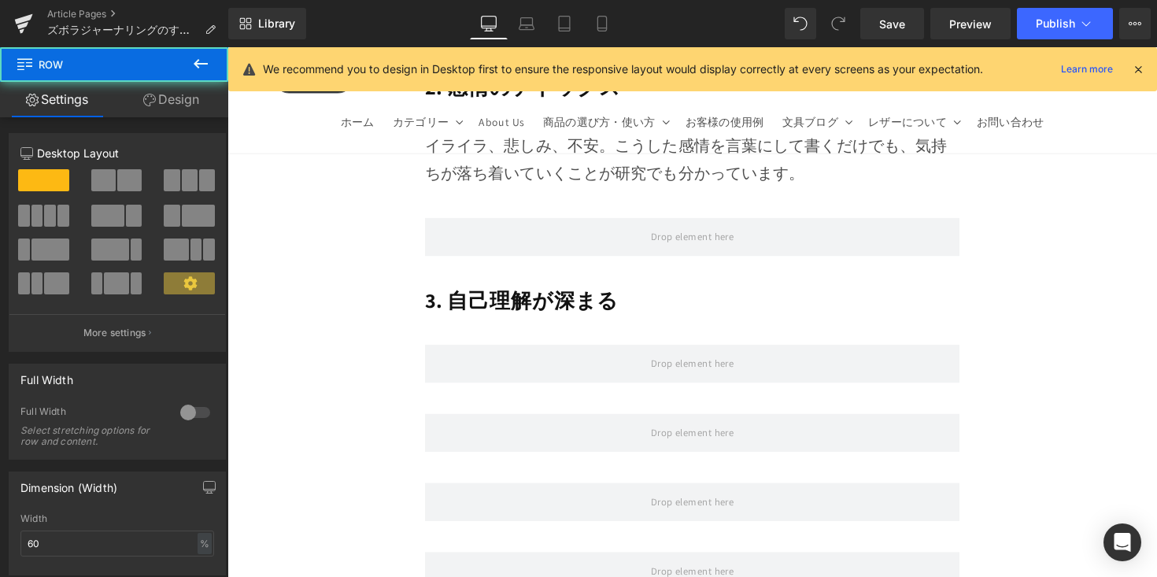
click at [209, 75] on button at bounding box center [200, 64] width 55 height 35
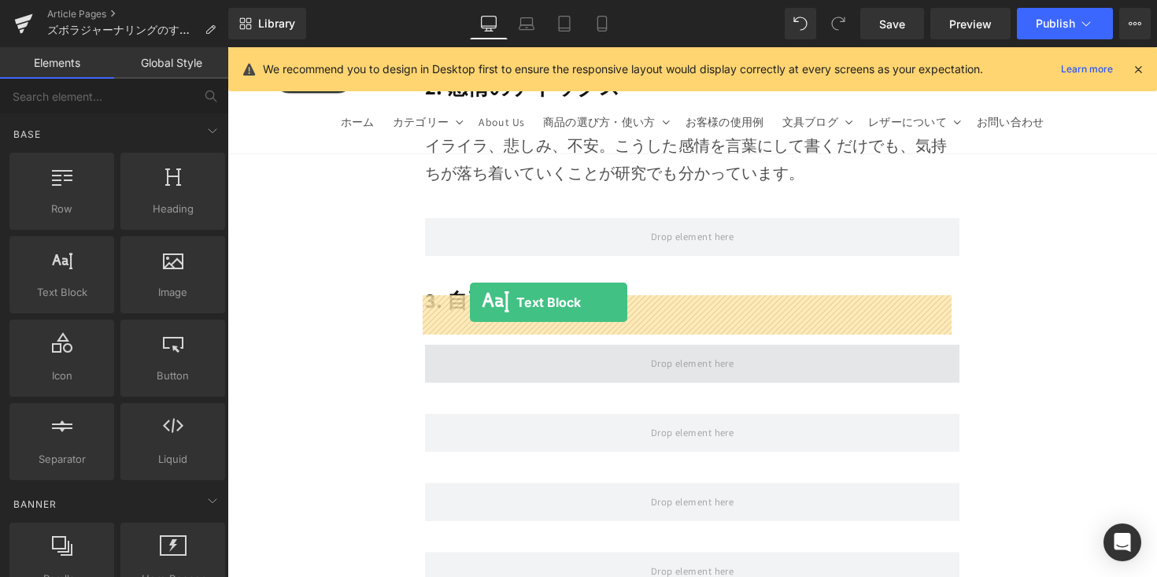
drag, startPoint x: 372, startPoint y: 331, endPoint x: 476, endPoint y: 309, distance: 106.2
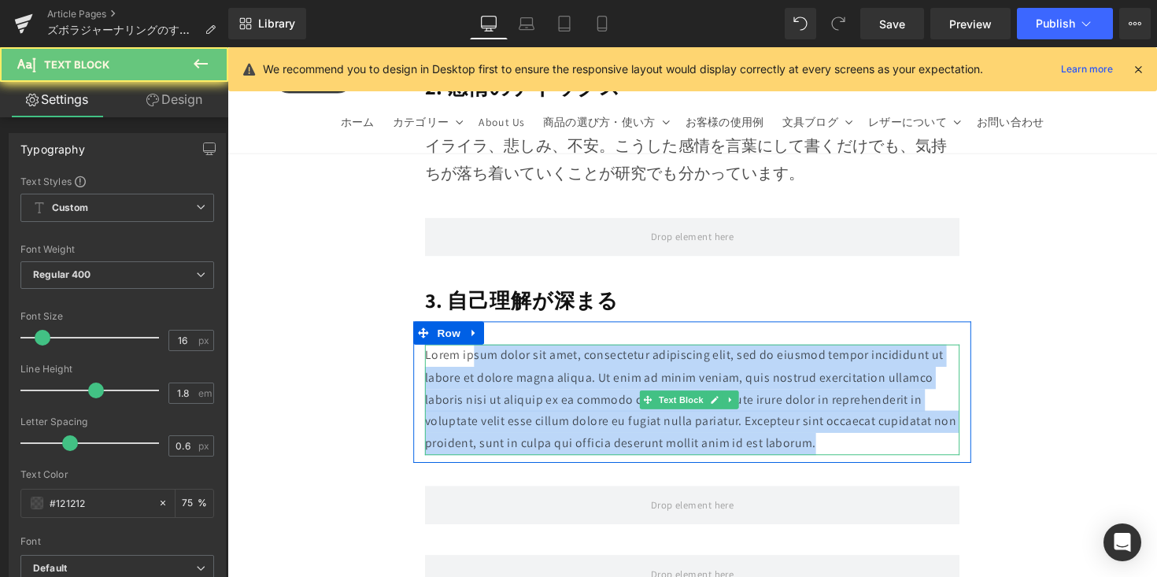
drag, startPoint x: 476, startPoint y: 313, endPoint x: 900, endPoint y: 416, distance: 435.9
click at [900, 416] on div "Lorem ipsum dolor sit amet, consectetur adipiscing elit, sed do eiusmod tempor …" at bounding box center [704, 400] width 572 height 145
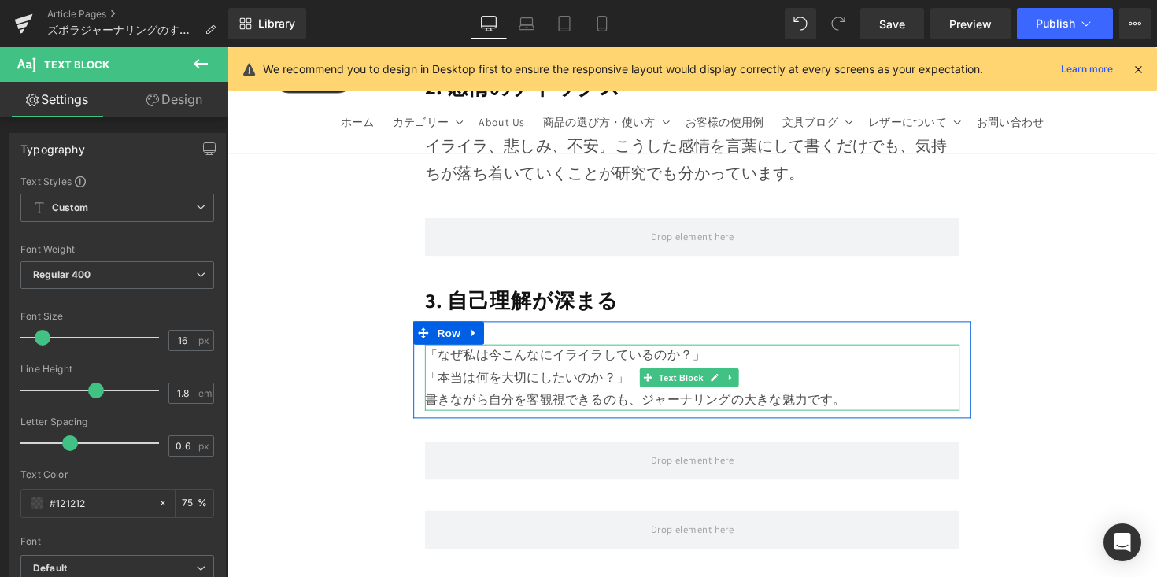
click at [782, 352] on div "「なぜ私は今こんなにイライラしているのか？」 「本当は何を大切にしたいのか？」 書きながら自分を客観視できるのも、ジャーナリングの大きな魅力です。" at bounding box center [704, 386] width 548 height 68
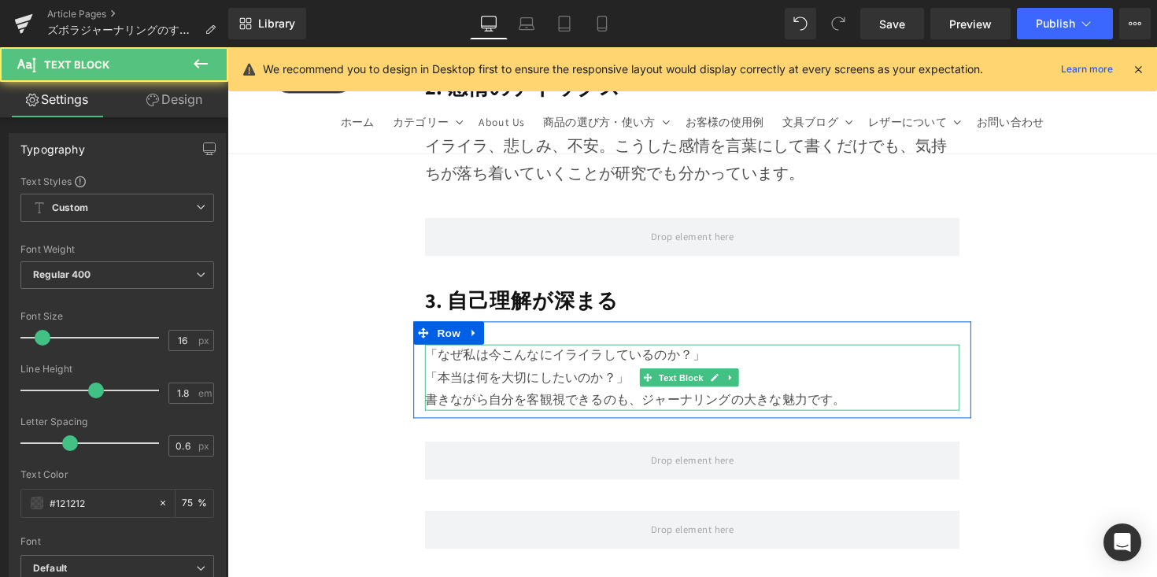
click at [886, 357] on div "「なぜ私は今こんなにイライラしているのか？」 「本当は何を大切にしたいのか？」 書きながら自分を客観視できるのも、ジャーナリングの大きな魅力です。" at bounding box center [704, 386] width 548 height 68
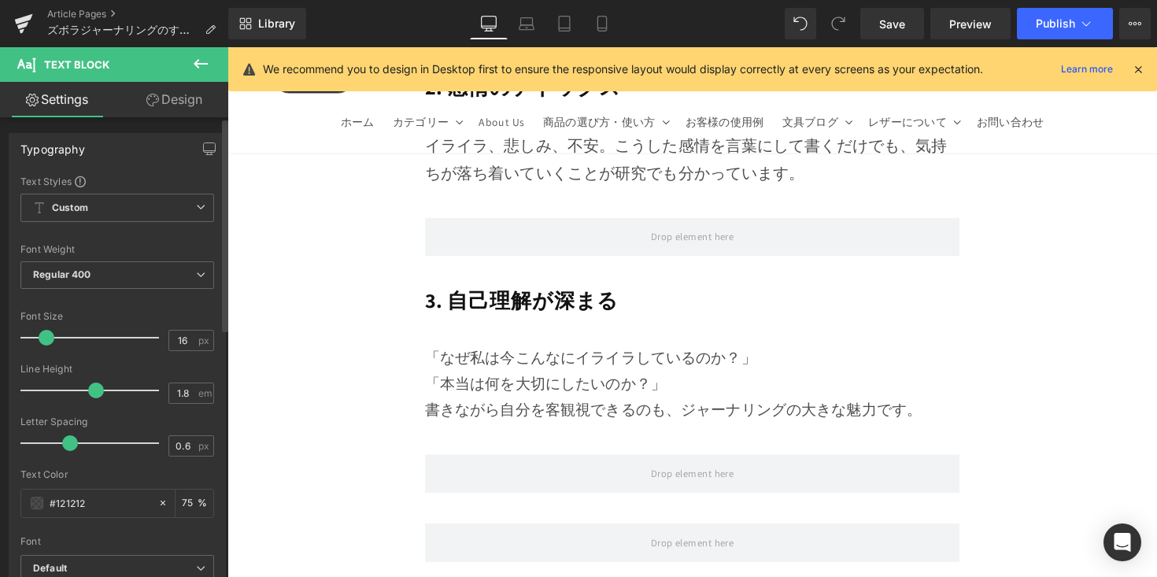
click at [45, 336] on span at bounding box center [47, 338] width 16 height 16
click at [46, 337] on span at bounding box center [47, 338] width 16 height 16
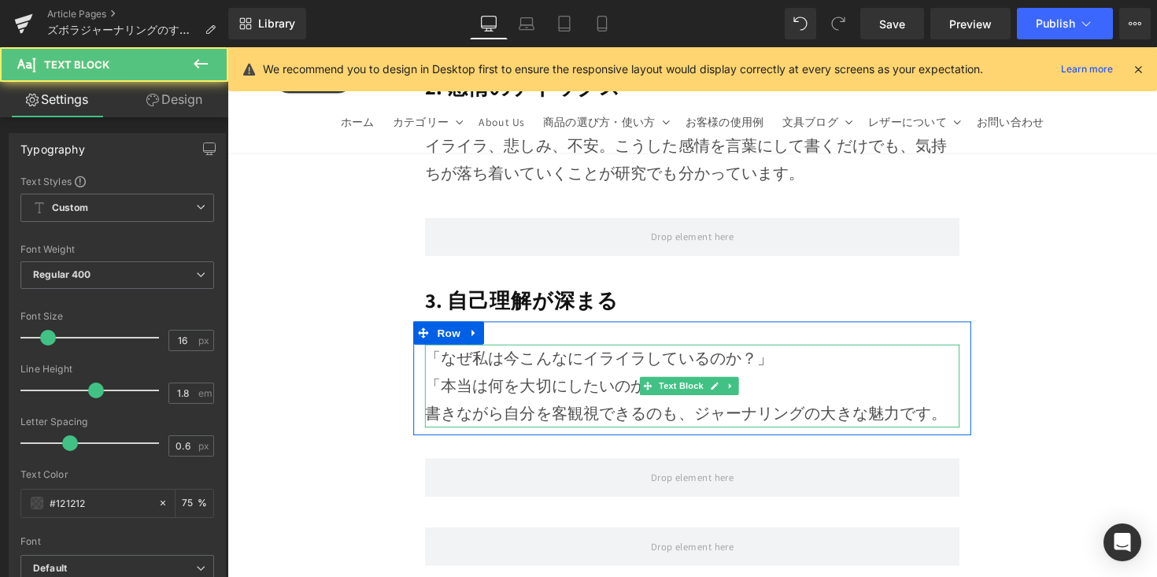
click at [818, 352] on div "「なぜ私は今こんなにイライラしているのか？」 「本当は何を大切にしたいのか？」 書きながら自分を客観視できるのも、ジャーナリングの大きな魅力です。" at bounding box center [704, 394] width 548 height 85
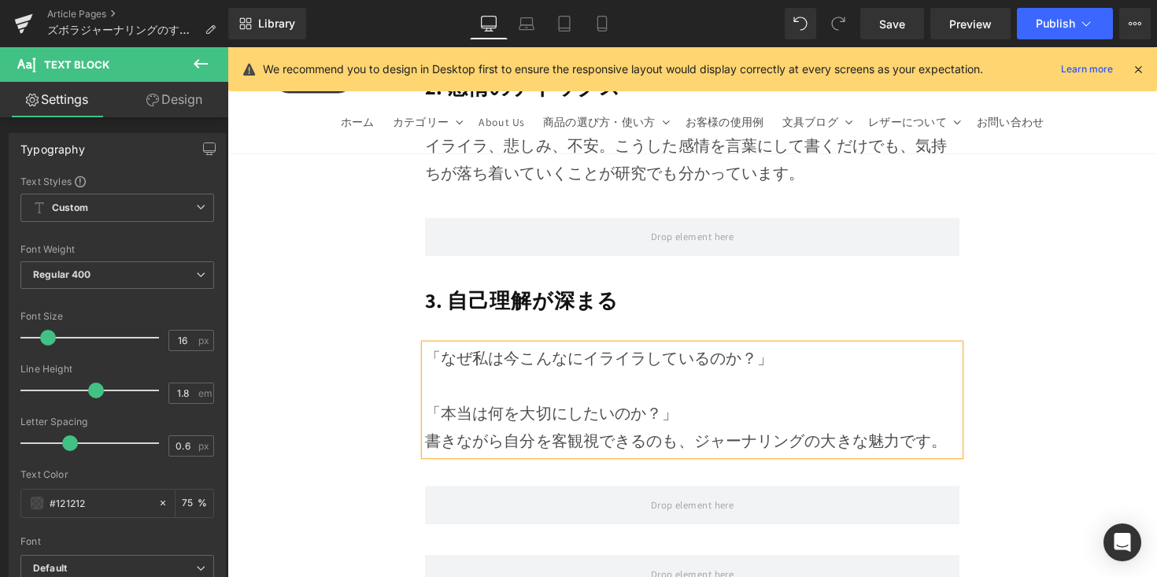
click at [797, 380] on div "「本当は何を大切にしたいのか？」 書きながら自分を客観視できるのも、ジャーナリングの大きな魅力です。" at bounding box center [704, 422] width 548 height 85
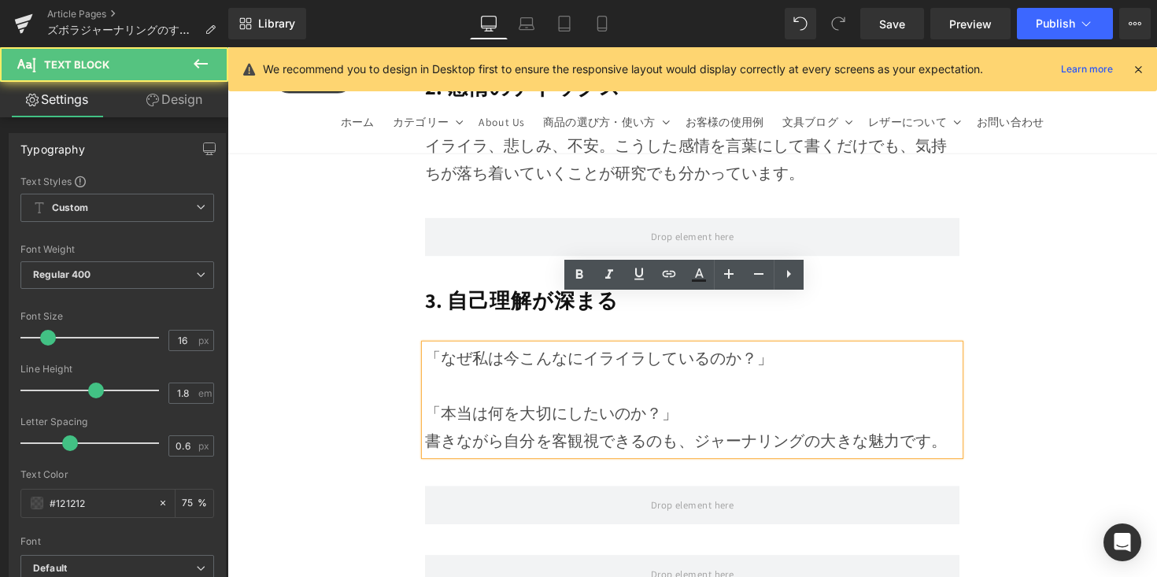
click at [782, 380] on div "「本当は何を大切にしたいのか？」 書きながら自分を客観視できるのも、ジャーナリングの大きな魅力です。" at bounding box center [704, 422] width 548 height 85
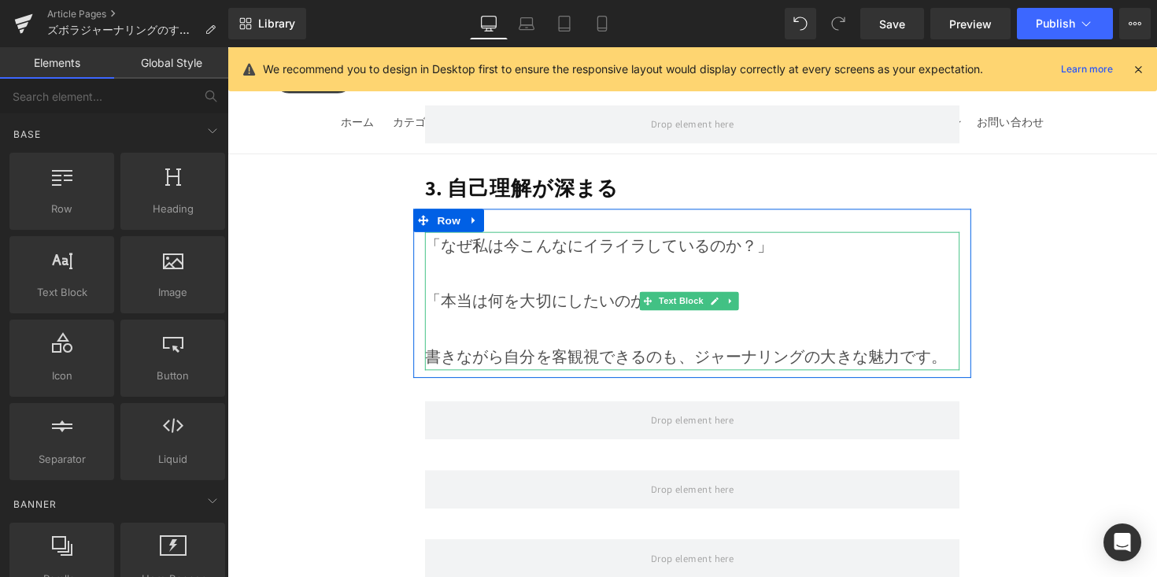
scroll to position [3468, 0]
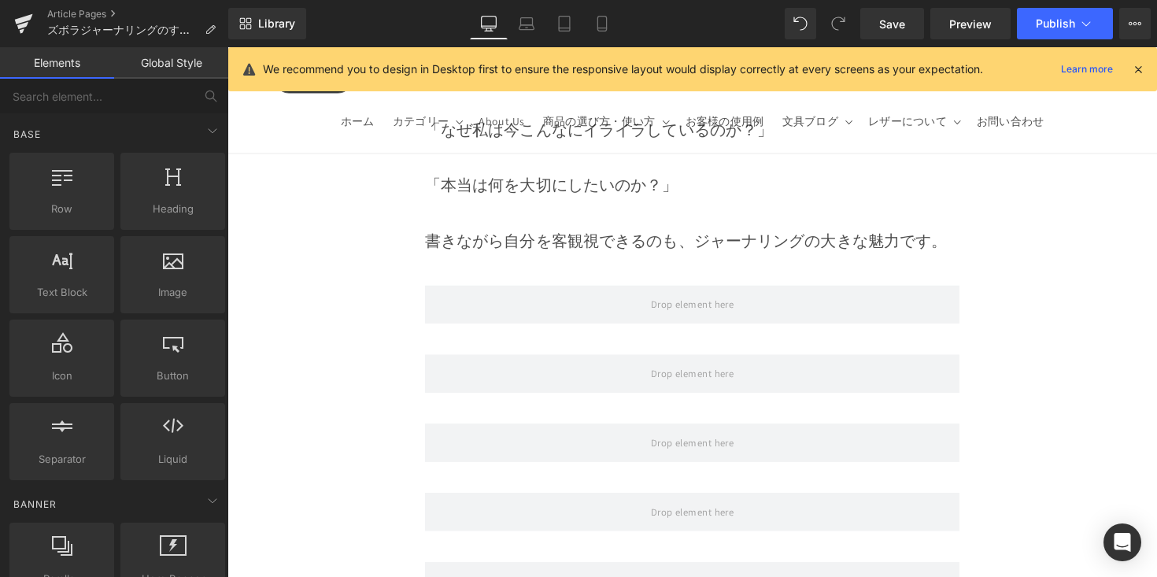
scroll to position [3596, 0]
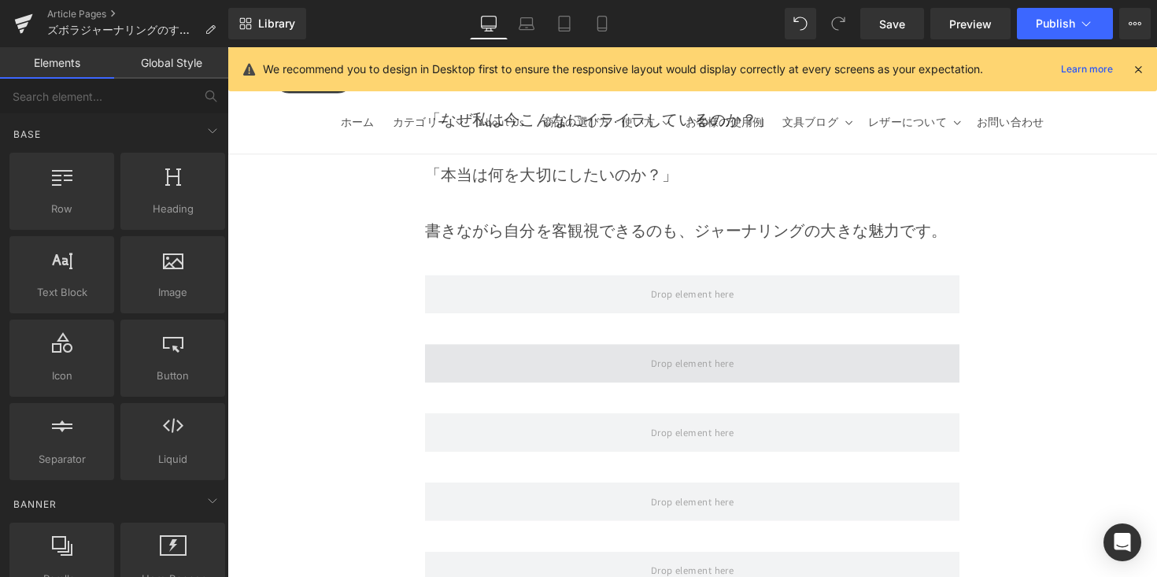
click at [540, 352] on span at bounding box center [704, 371] width 548 height 39
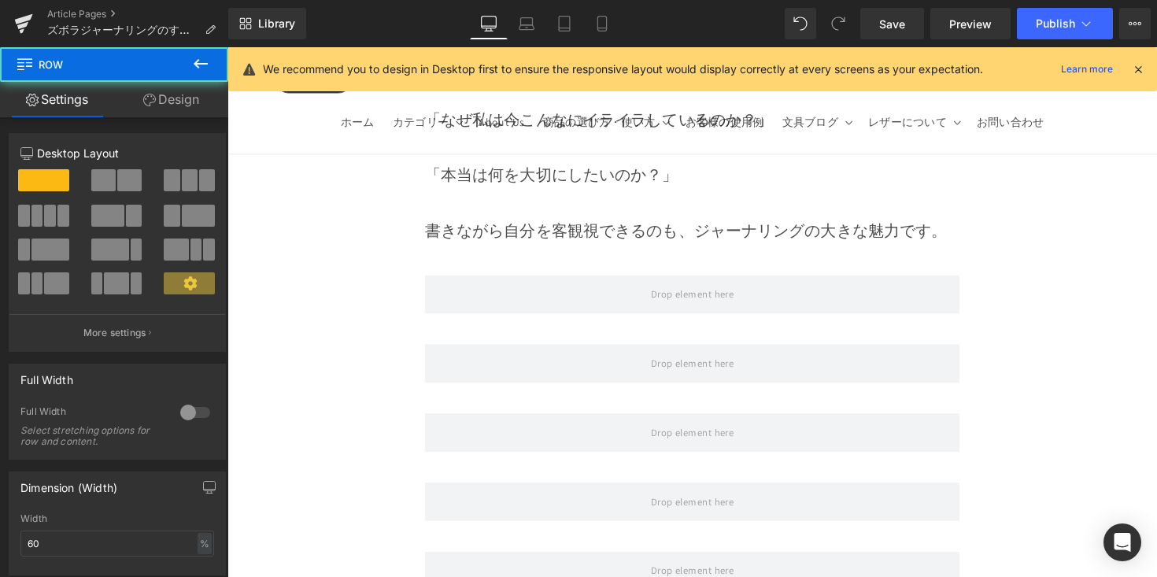
click at [198, 62] on icon at bounding box center [200, 63] width 19 height 19
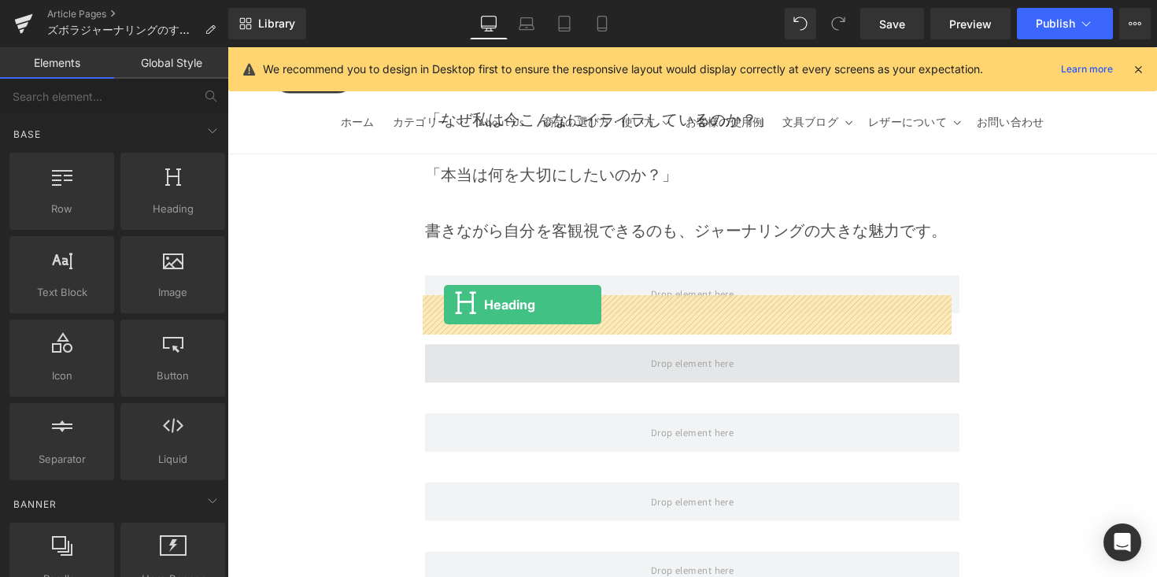
drag, startPoint x: 397, startPoint y: 246, endPoint x: 449, endPoint y: 311, distance: 83.4
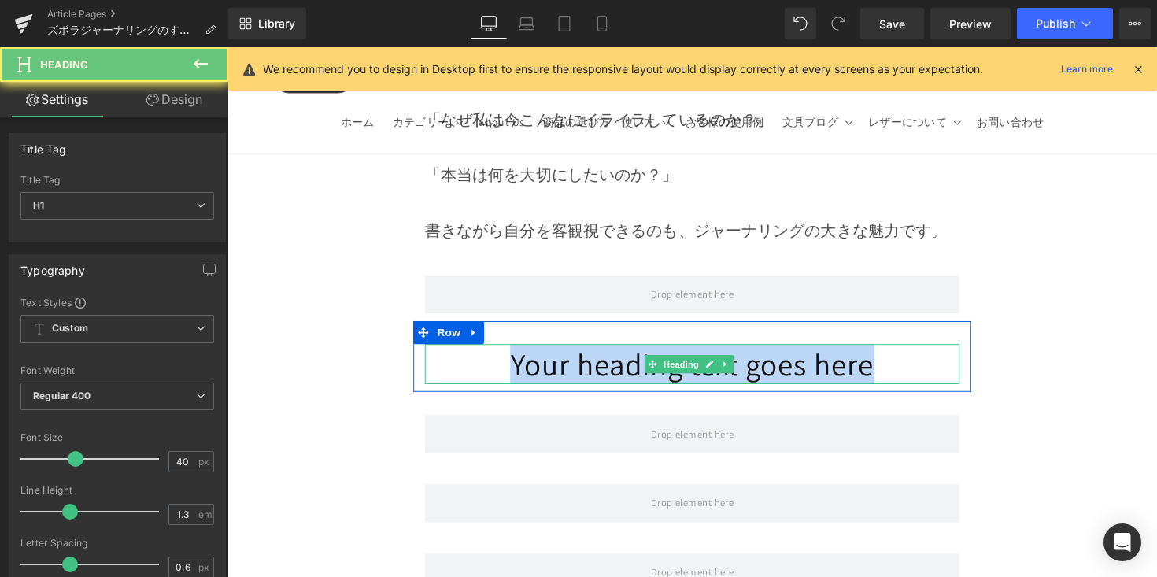
drag, startPoint x: 458, startPoint y: 313, endPoint x: 937, endPoint y: 327, distance: 478.8
click at [937, 352] on h1 "Your heading text goes here" at bounding box center [704, 372] width 548 height 41
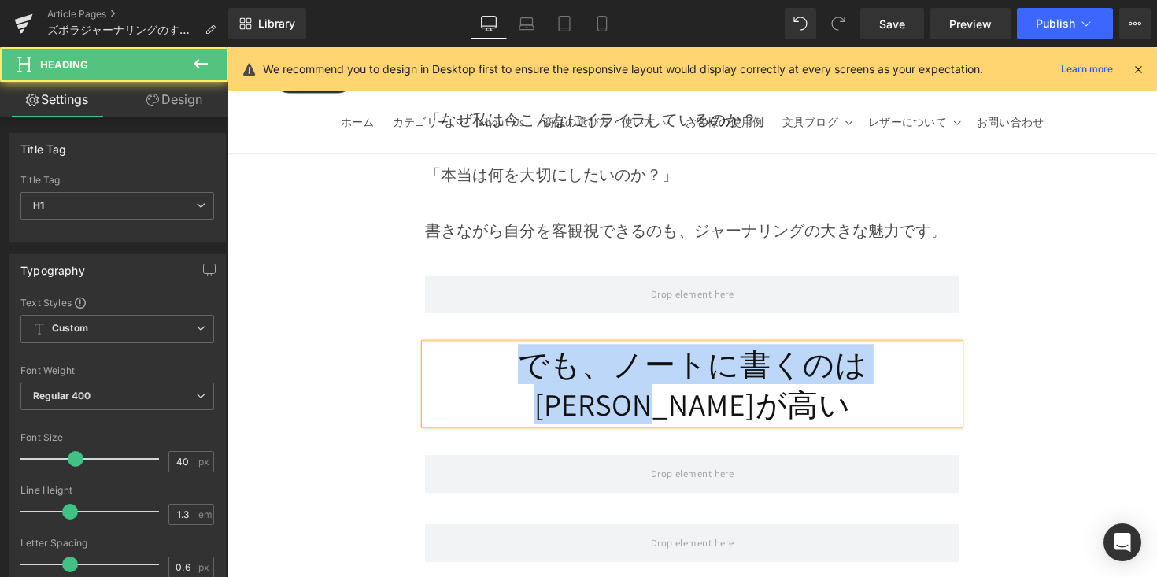
drag, startPoint x: 732, startPoint y: 346, endPoint x: 351, endPoint y: 324, distance: 381.6
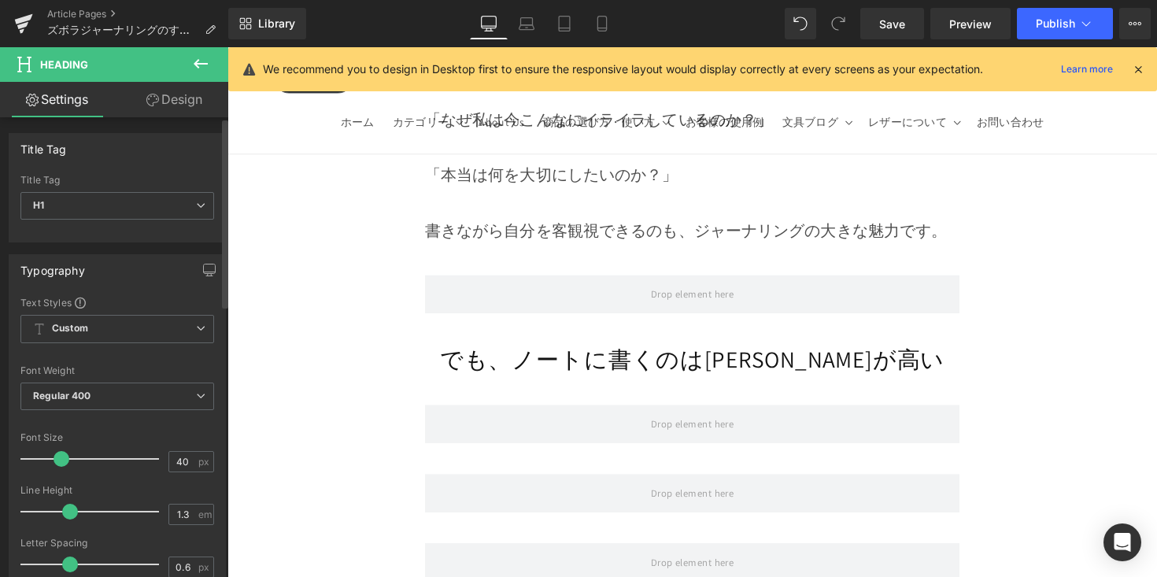
drag, startPoint x: 70, startPoint y: 462, endPoint x: 98, endPoint y: 453, distance: 29.1
click at [58, 471] on div at bounding box center [93, 458] width 131 height 31
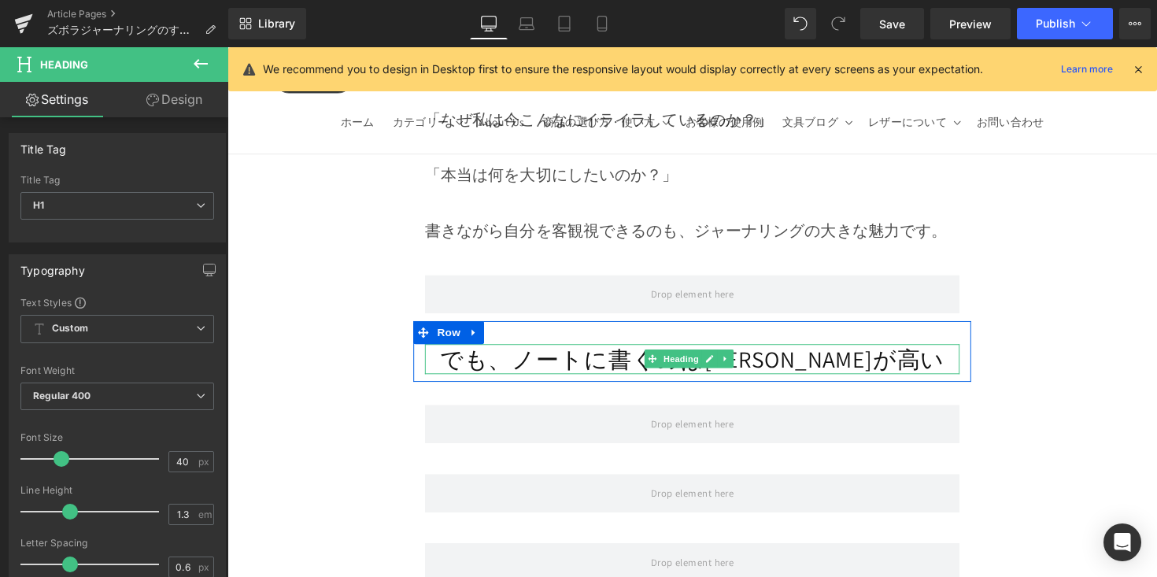
click at [513, 352] on h1 "でも、ノートに書くのはハードルが高い" at bounding box center [704, 367] width 548 height 31
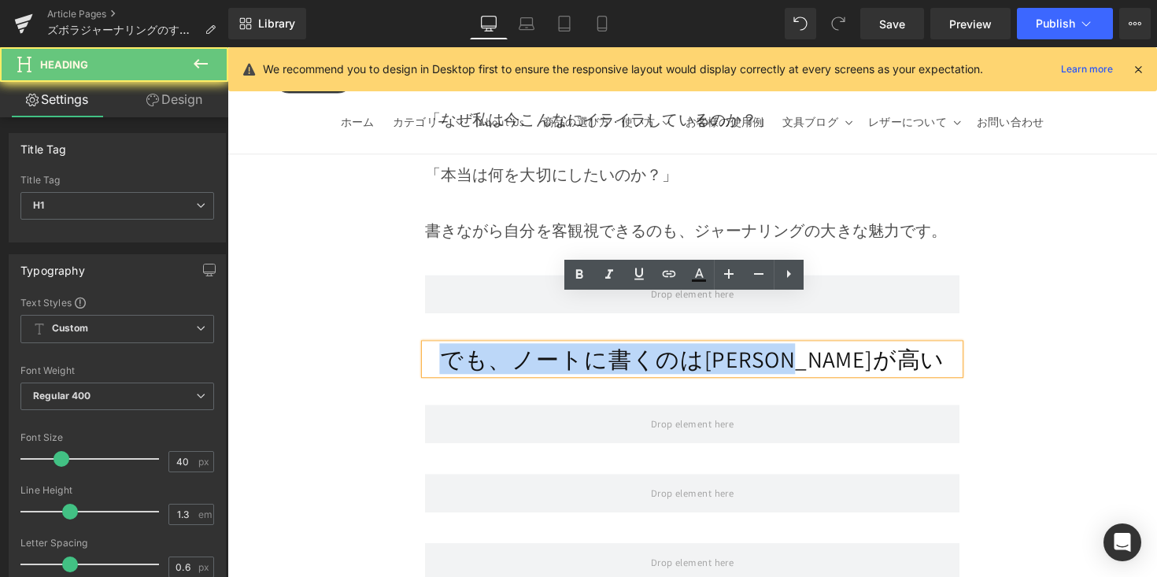
drag, startPoint x: 491, startPoint y: 320, endPoint x: 906, endPoint y: 322, distance: 414.9
click at [928, 352] on h1 "でも、ノートに書くのはハードルが高い" at bounding box center [704, 367] width 548 height 31
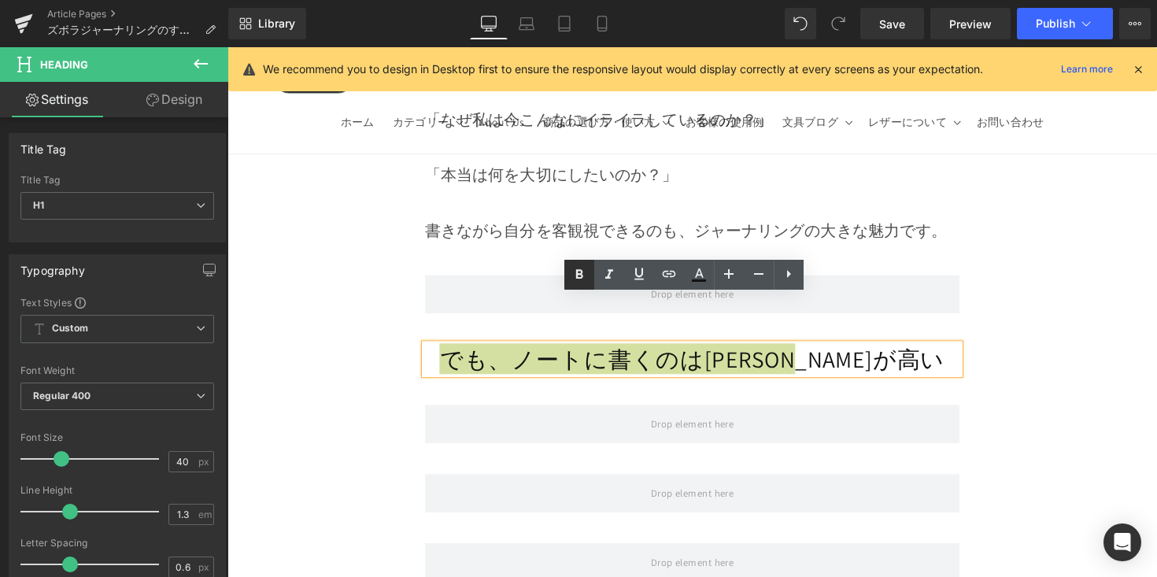
click at [574, 274] on icon at bounding box center [579, 274] width 19 height 19
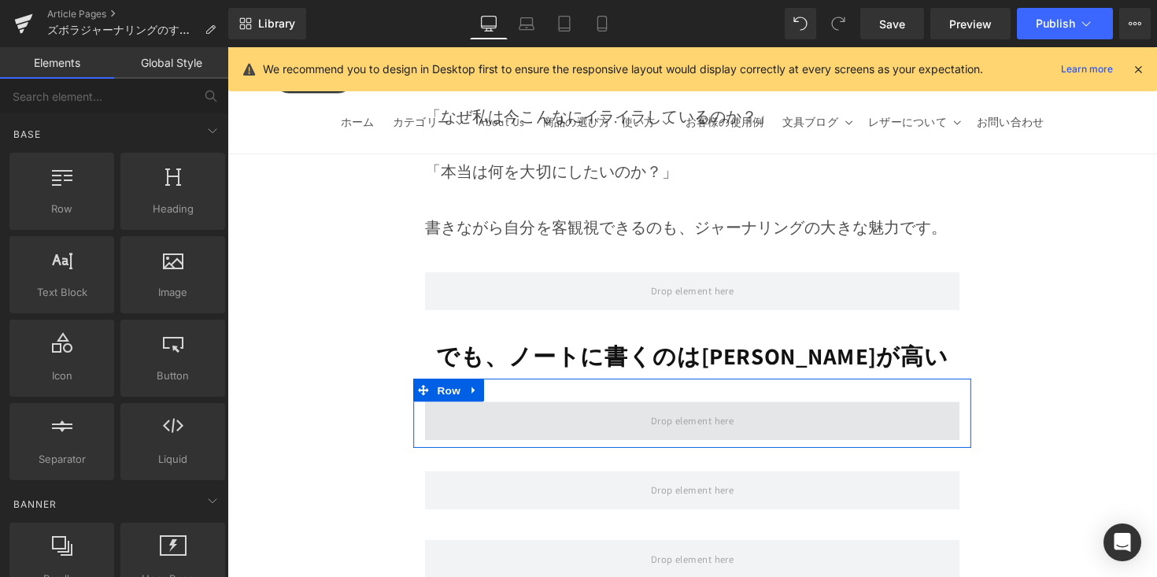
scroll to position [3630, 0]
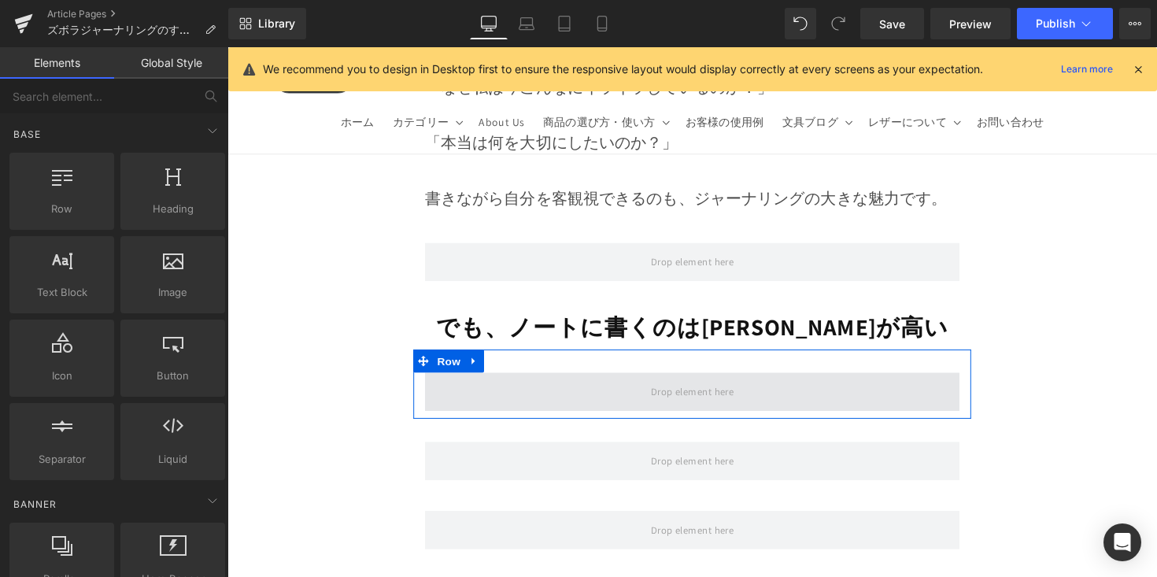
click at [682, 387] on span at bounding box center [704, 400] width 96 height 26
click at [570, 380] on span at bounding box center [704, 399] width 548 height 39
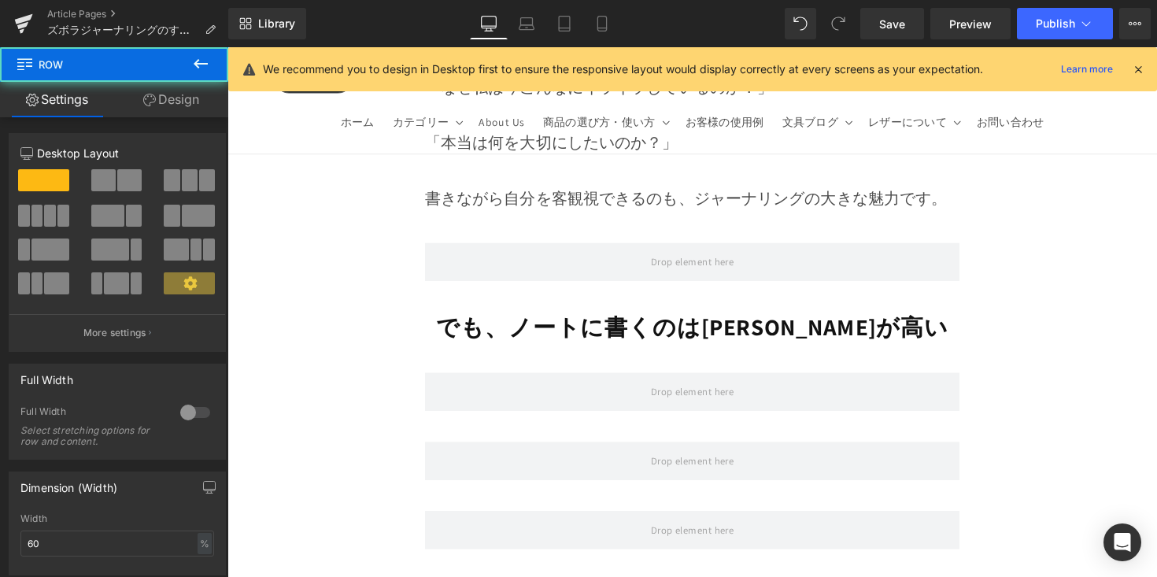
click at [203, 76] on button at bounding box center [200, 64] width 55 height 35
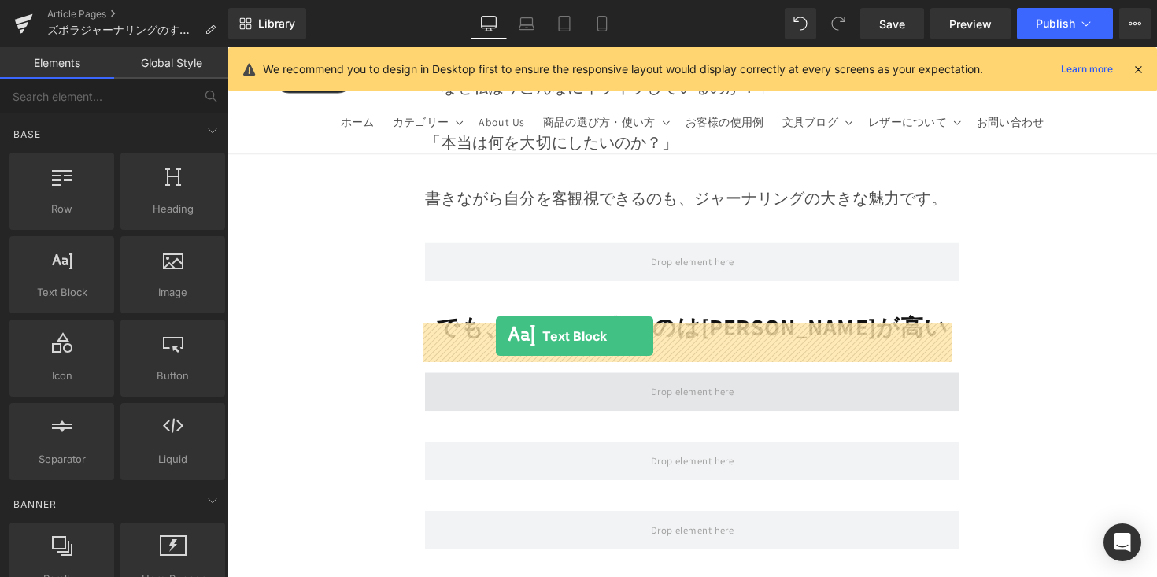
drag, startPoint x: 387, startPoint y: 338, endPoint x: 502, endPoint y: 343, distance: 115.1
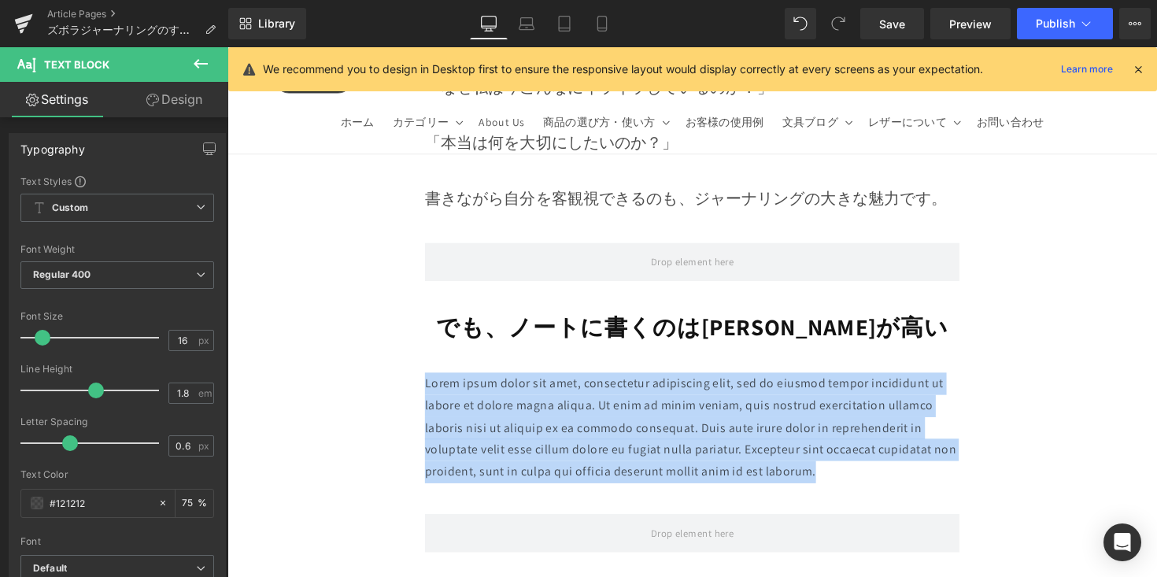
drag, startPoint x: 839, startPoint y: 435, endPoint x: 366, endPoint y: 326, distance: 485.6
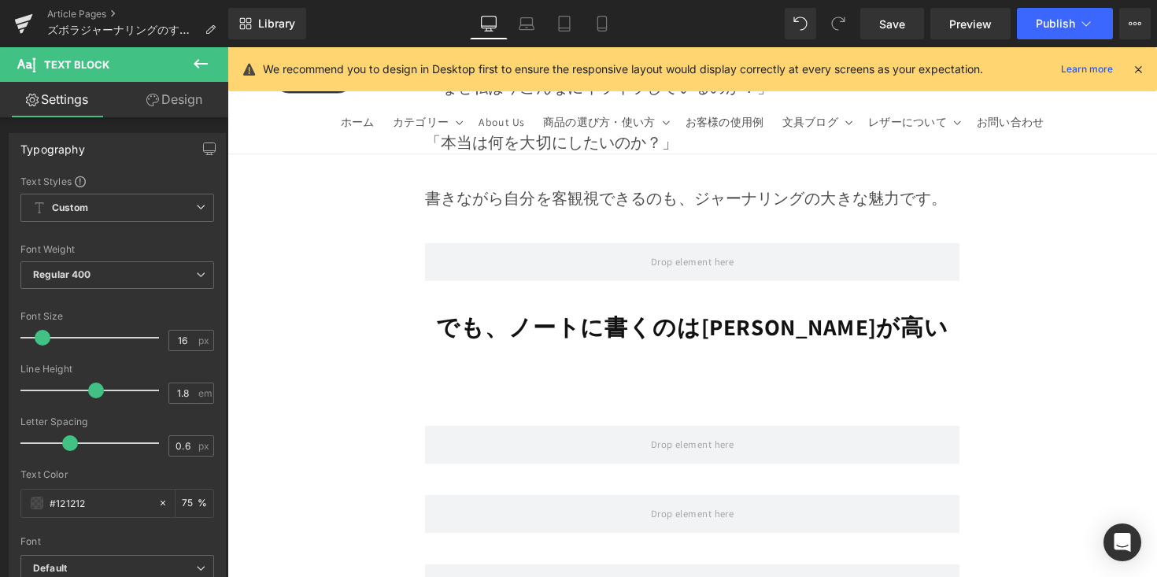
scroll to position [3739, 0]
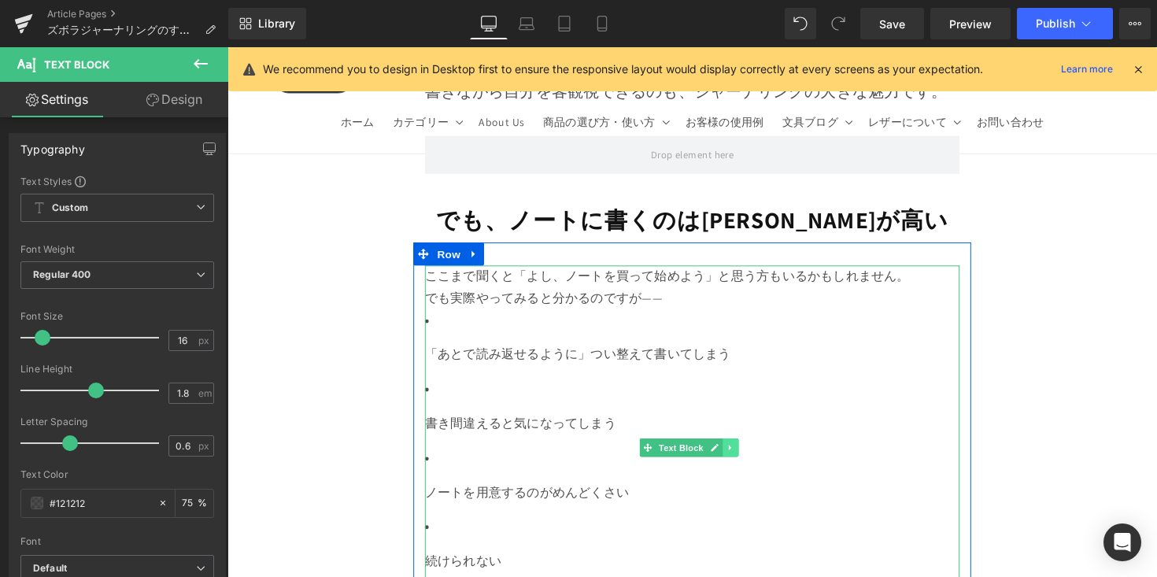
click at [745, 448] on link at bounding box center [742, 457] width 17 height 19
click at [745, 448] on link at bounding box center [750, 457] width 17 height 19
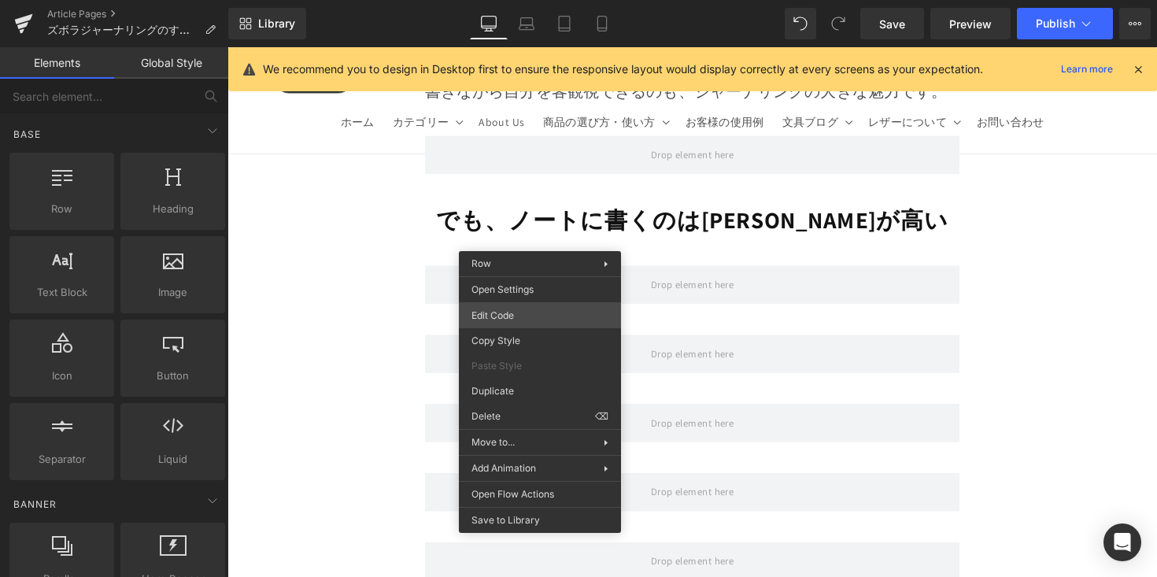
click at [529, 0] on div "Text Block You are previewing how the will restyle your page. You can not edit …" at bounding box center [578, 0] width 1157 height 0
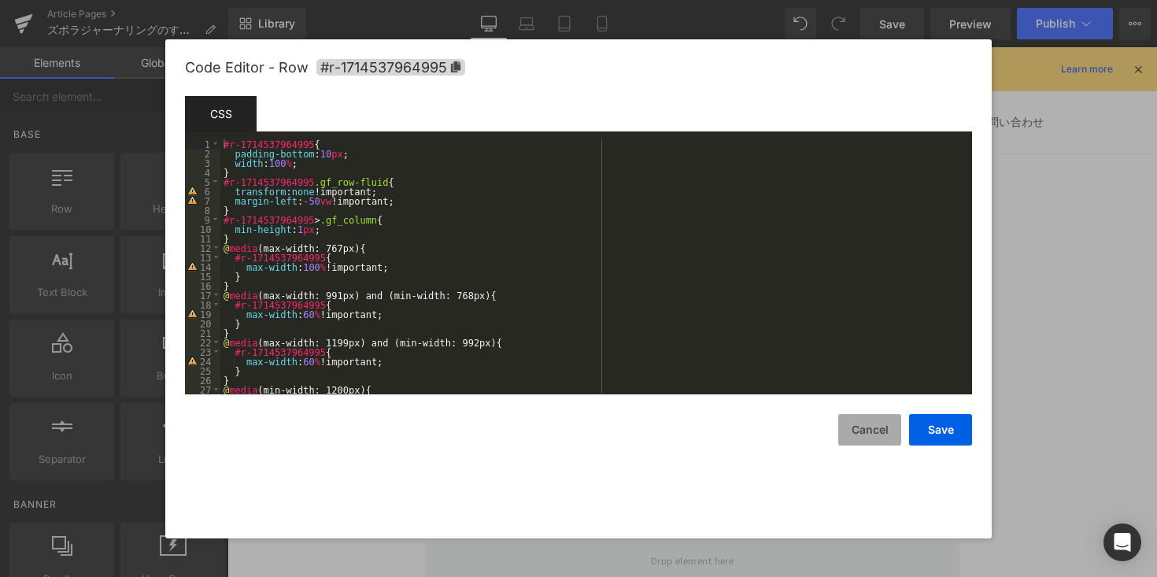
click at [863, 433] on button "Cancel" at bounding box center [869, 429] width 63 height 31
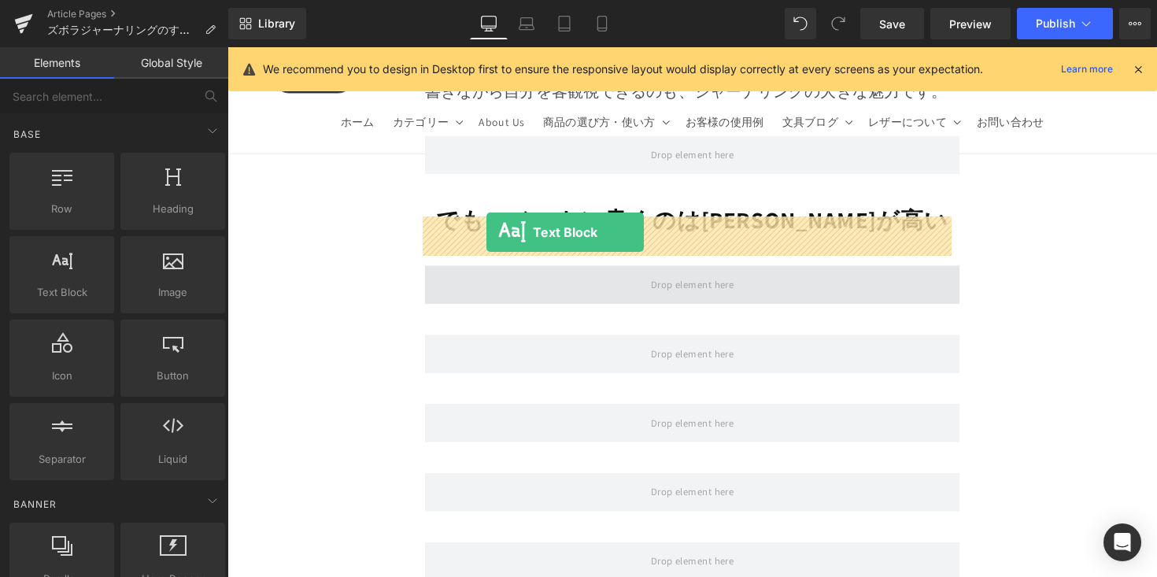
drag, startPoint x: 423, startPoint y: 311, endPoint x: 493, endPoint y: 236, distance: 102.5
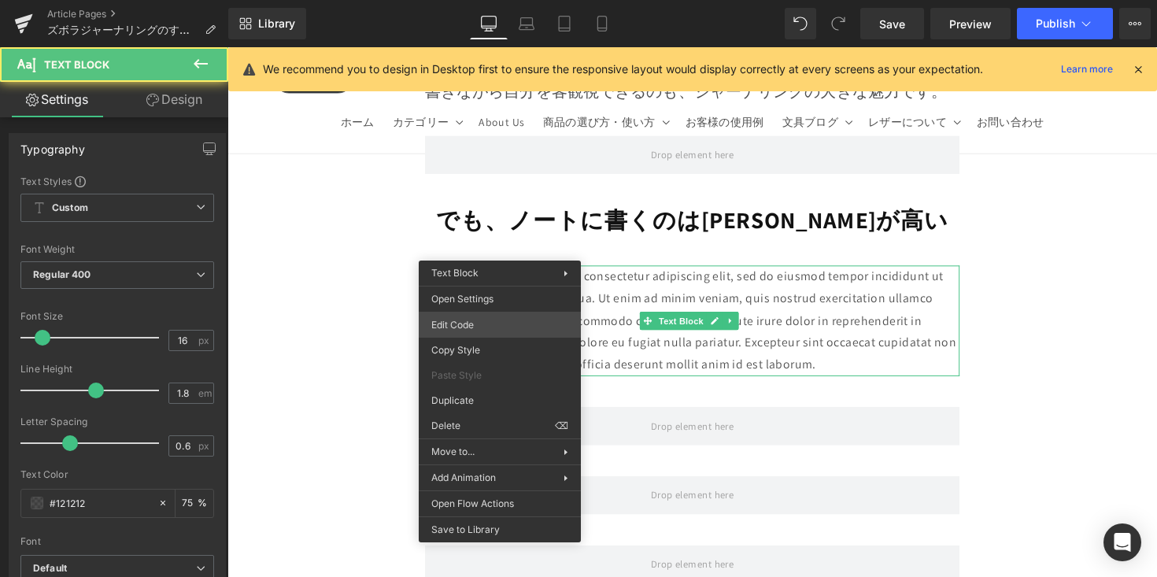
click at [498, 0] on div "Text Block You are previewing how the will restyle your page. You can not edit …" at bounding box center [578, 0] width 1157 height 0
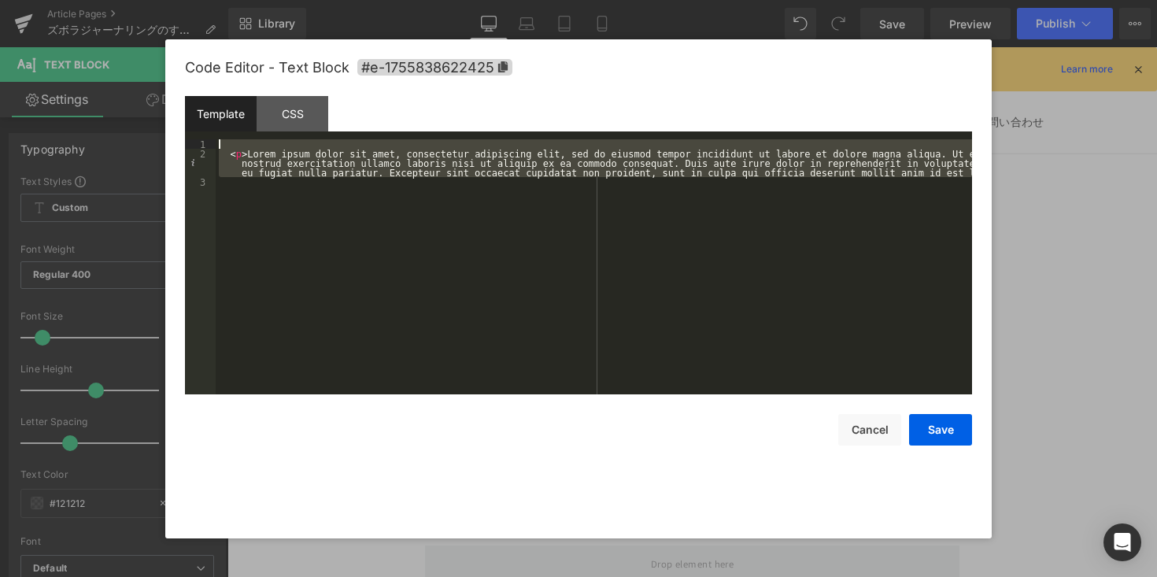
drag, startPoint x: 713, startPoint y: 160, endPoint x: 209, endPoint y: 136, distance: 505.1
click at [209, 136] on div "Template CSS 1 2 3 < p > Lorem ipsum dolor sit amet, consectetur adipiscing eli…" at bounding box center [578, 245] width 787 height 298
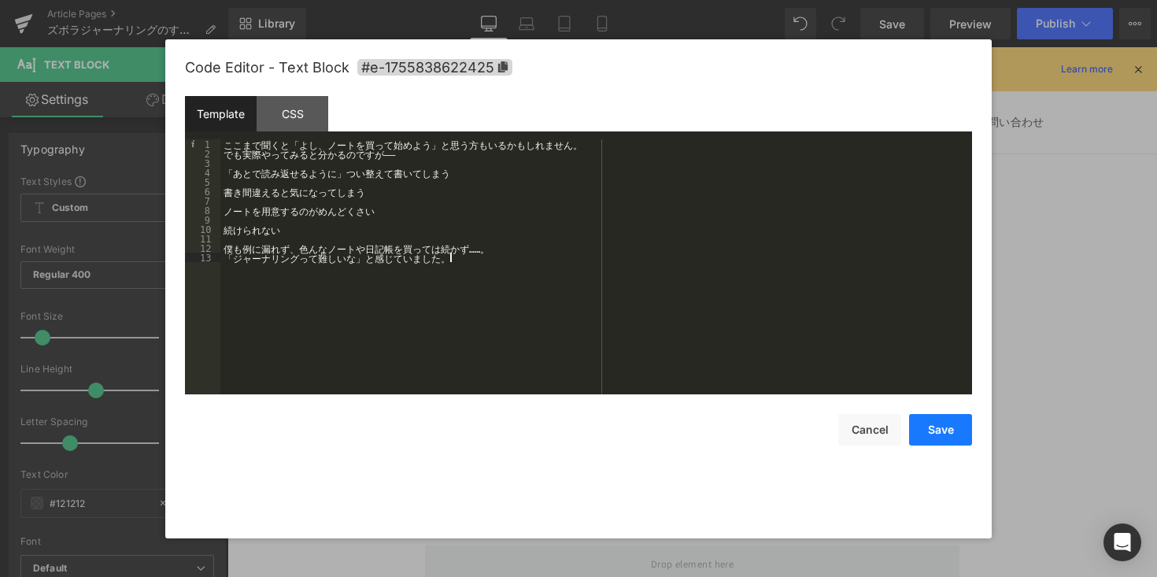
click at [942, 431] on button "Save" at bounding box center [940, 429] width 63 height 31
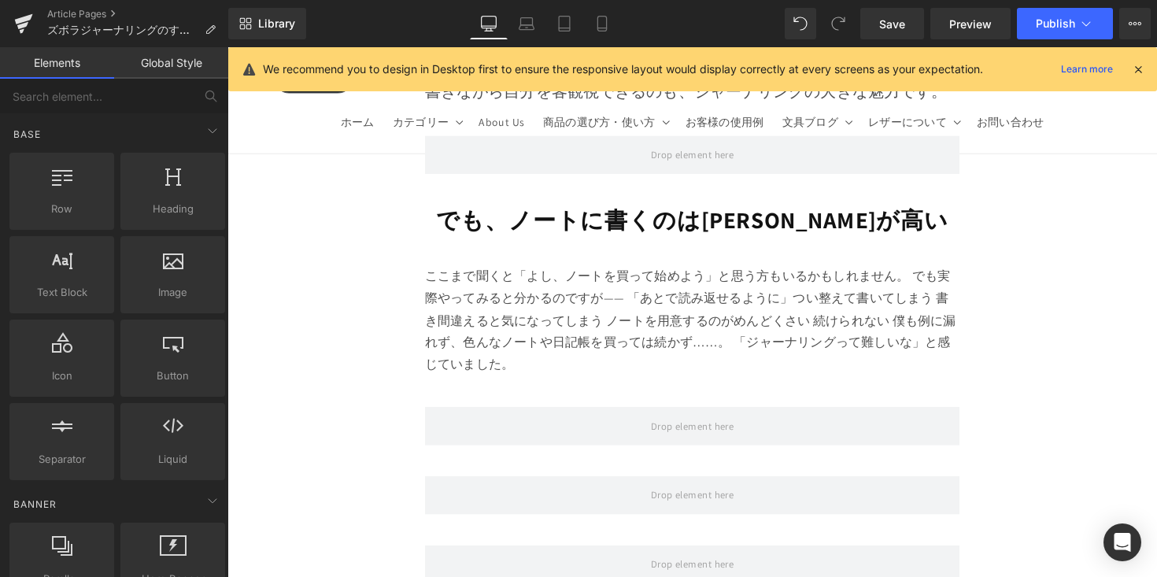
click at [822, 279] on div "ここまで聞くと「よし、ノートを買って始めよう」と思う方もいるかもしれません。 でも実際やってみると分かるのですが—— 「あとで読み返せるように」つい整えて書い…" at bounding box center [704, 327] width 548 height 113
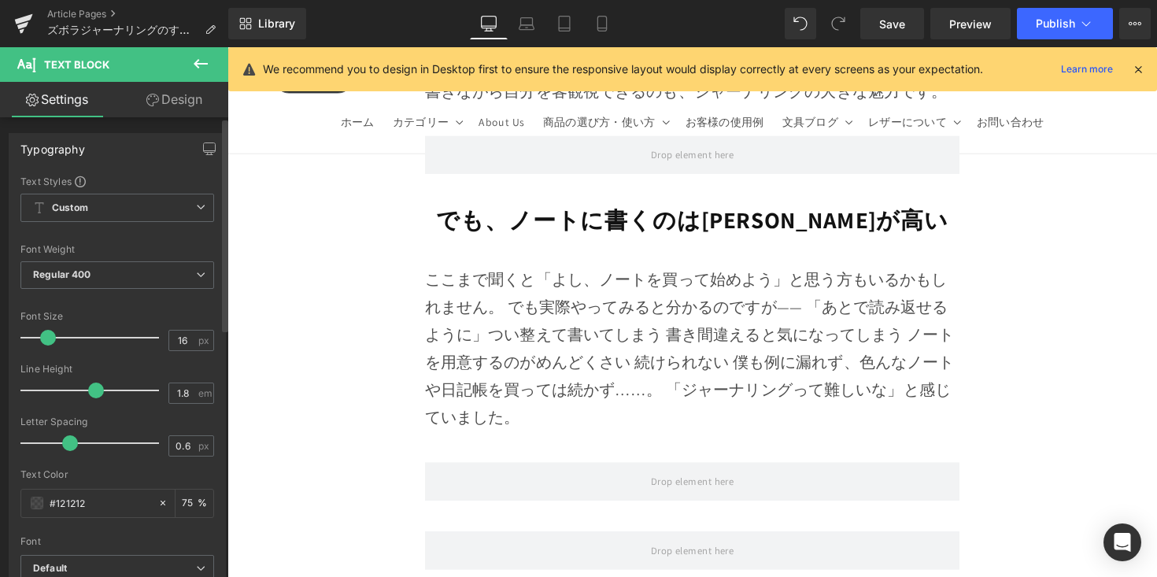
click at [50, 347] on div at bounding box center [93, 337] width 131 height 31
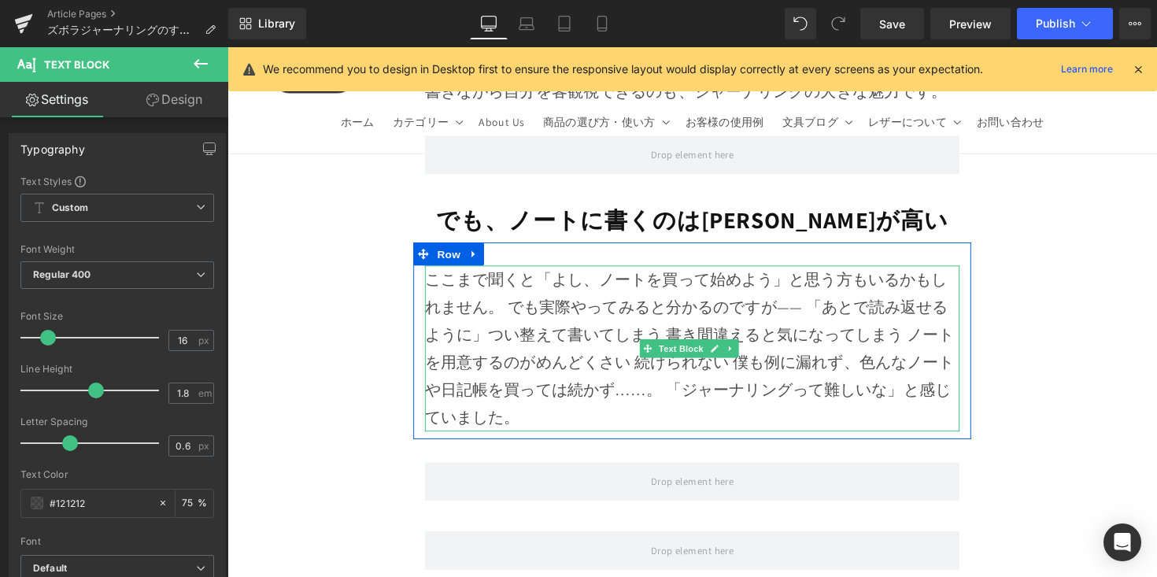
click at [518, 271] on div "ここまで聞くと「よし、ノートを買って始めよう」と思う方もいるかもしれません。 でも実際やってみると分かるのですが—— 「あとで読み返せるように」つい整えて書い…" at bounding box center [704, 356] width 548 height 170
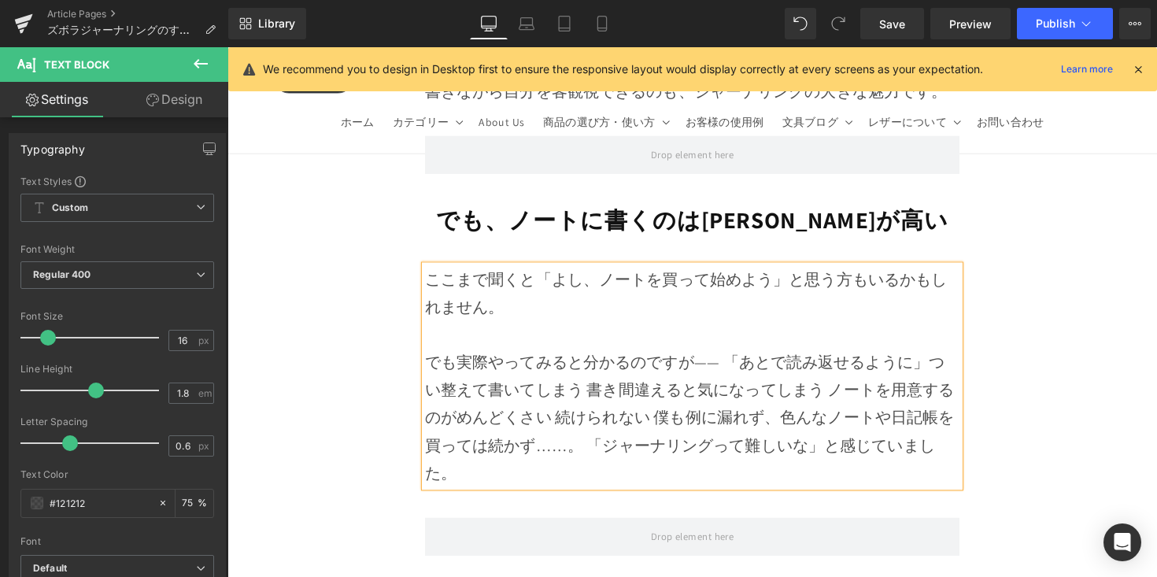
click at [736, 356] on div "でも実際やってみると分かるのですが—— 「あとで読み返せるように」つい整えて書いてしまう 書き間違えると気になってしまう ノートを用意するのがめんどくさい 続…" at bounding box center [704, 427] width 548 height 142
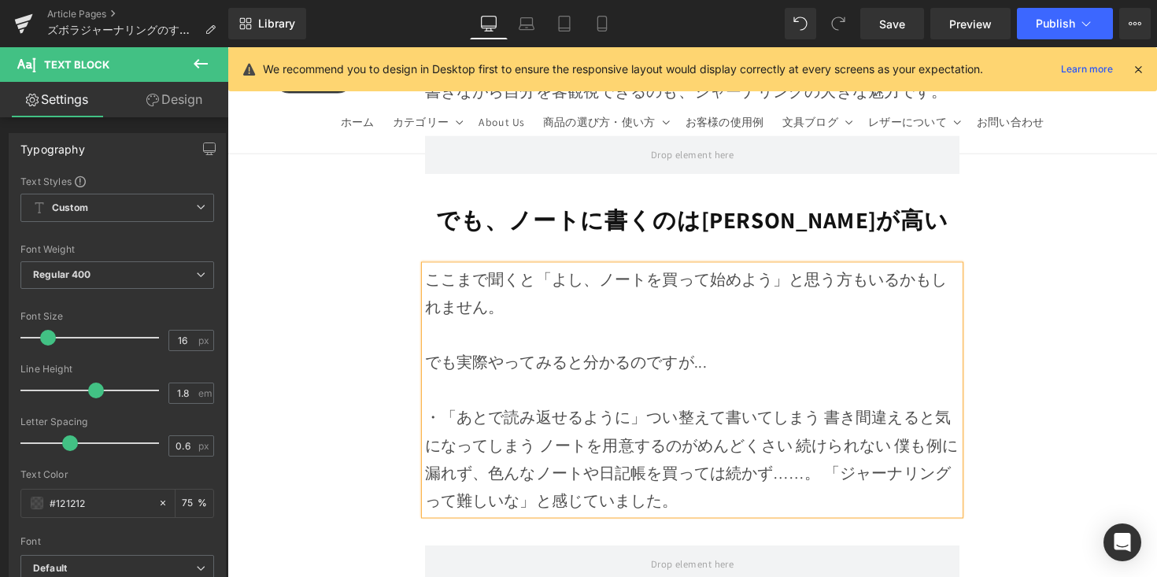
click at [831, 416] on span "・「あとで読み返せるように」つい整えて書いてしまう 書き間違えると気になってしまう ノートを用意するのがめんどくさい 続けられない 僕も例に漏れず、色んなノー…" at bounding box center [703, 468] width 546 height 105
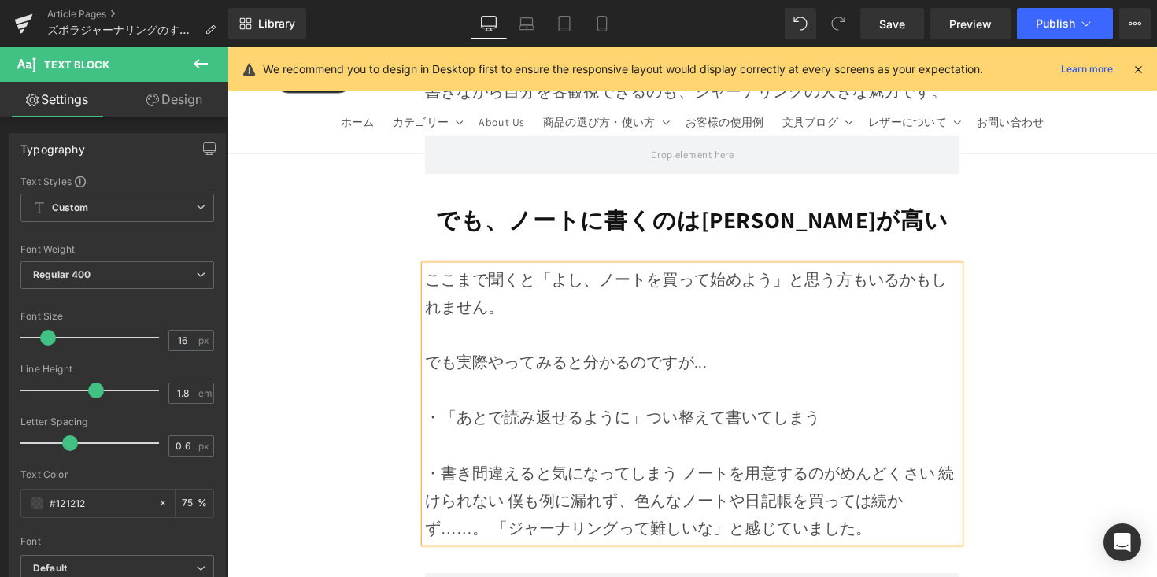
click at [694, 473] on span "・書き間違えると気になってしまう ノートを用意するのがめんどくさい 続けられない 僕も例に漏れず、色んなノートや日記帳を買っては続かず……。 「ジャーナリング…" at bounding box center [701, 511] width 542 height 77
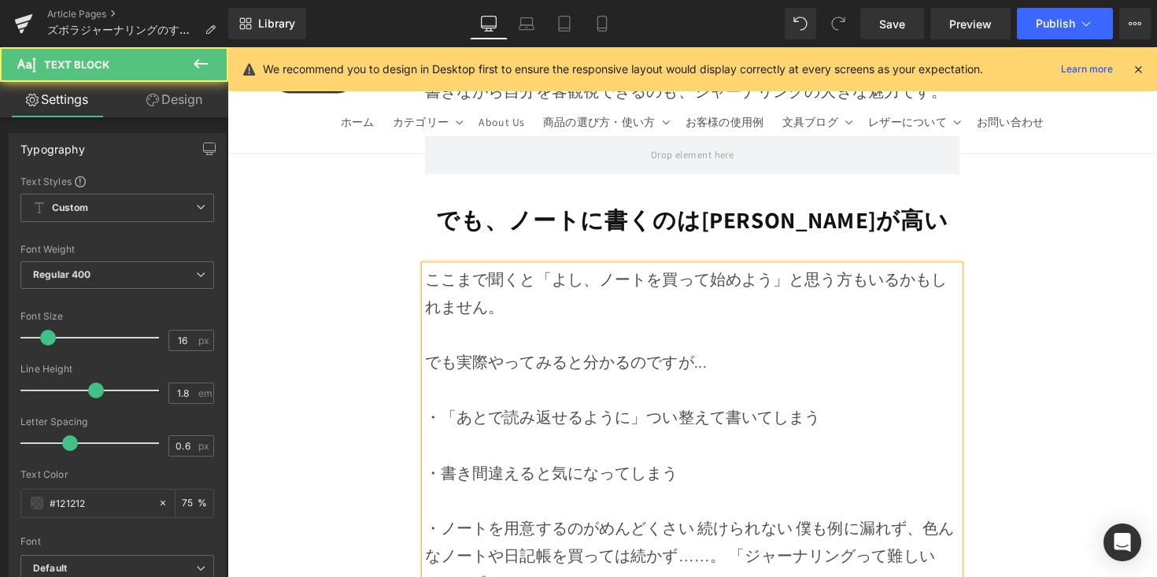
click at [709, 530] on span "・ノートを用意するのがめんどくさい 続けられない 僕も例に漏れず、色んなノートや日記帳を買っては続かず……。 「ジャーナリングって難しいな」と感じていました。" at bounding box center [701, 568] width 542 height 77
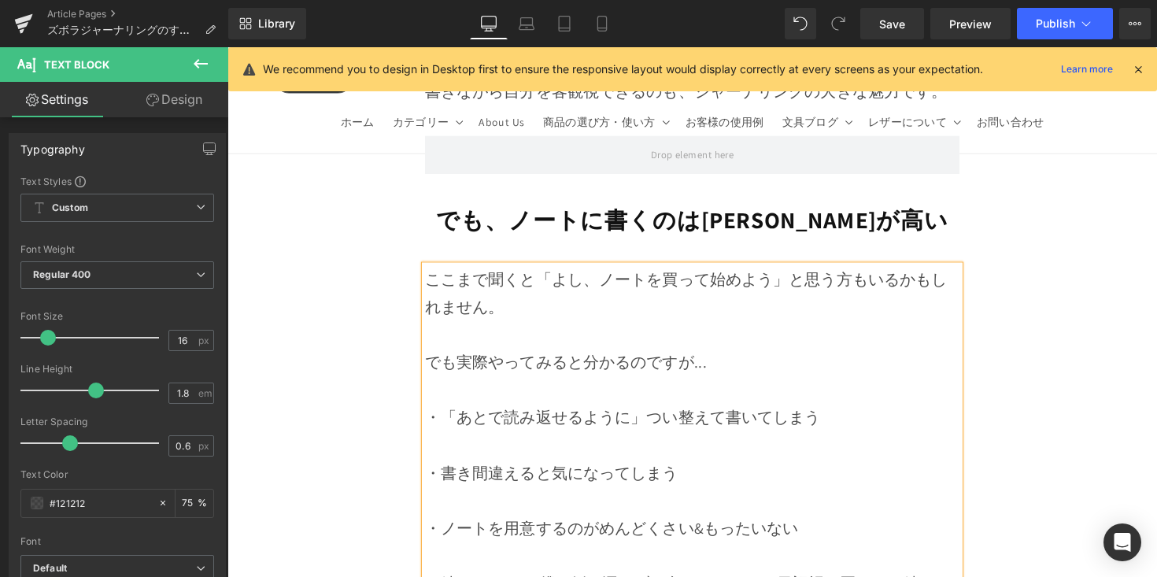
scroll to position [3742, 0]
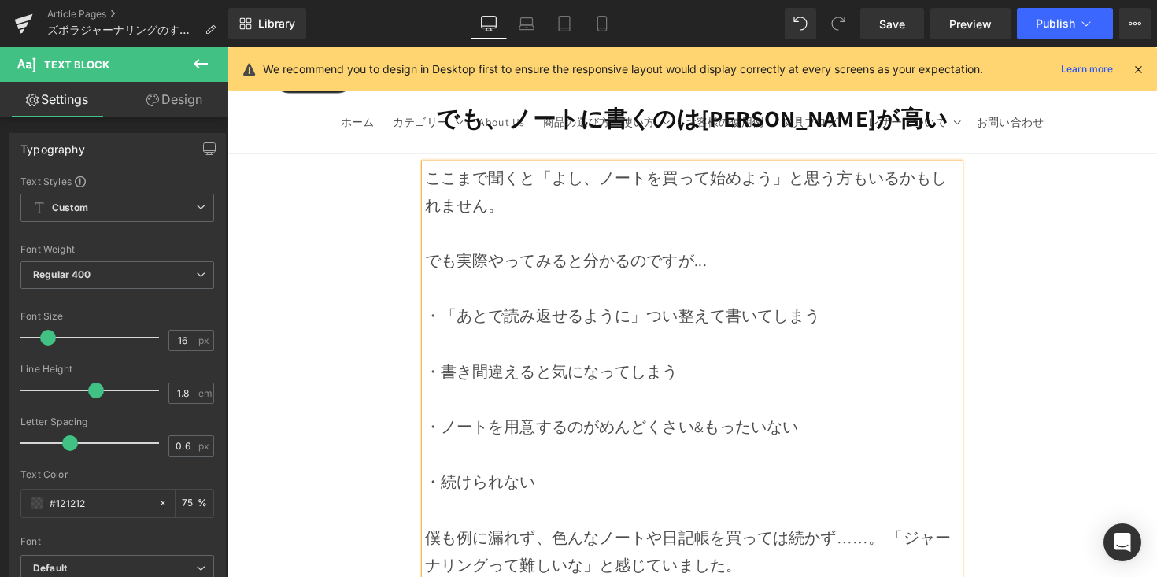
scroll to position [3907, 0]
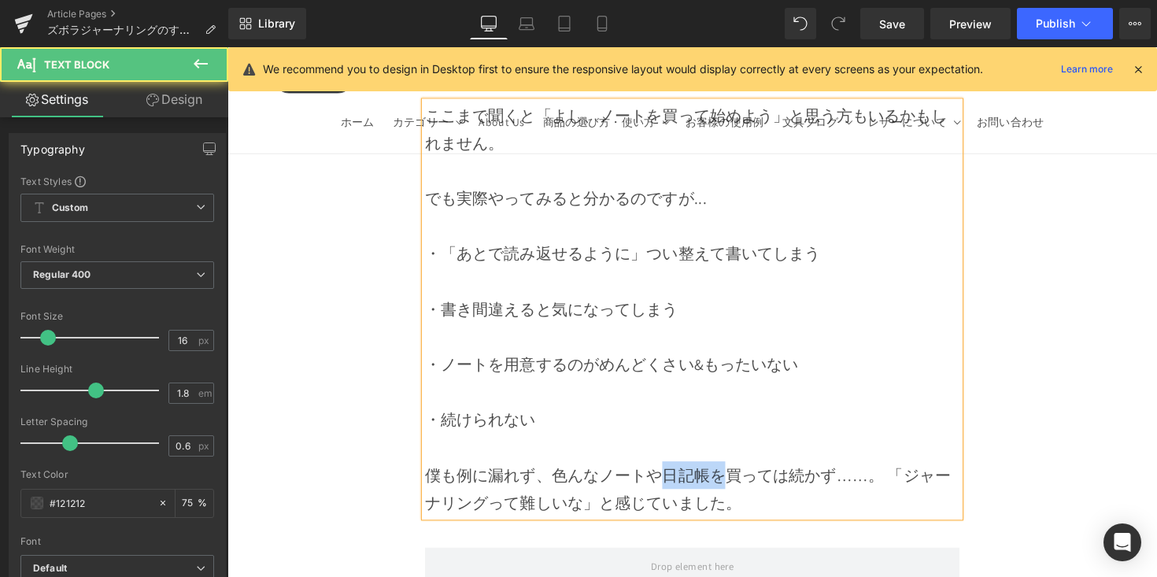
drag, startPoint x: 716, startPoint y: 440, endPoint x: 657, endPoint y: 441, distance: 58.3
click at [657, 475] on span "僕も例に漏れず、色んなノートや日記帳を買っては続かず……。 「ジャーナリングって難しいな」と感じていました。" at bounding box center [699, 499] width 538 height 49
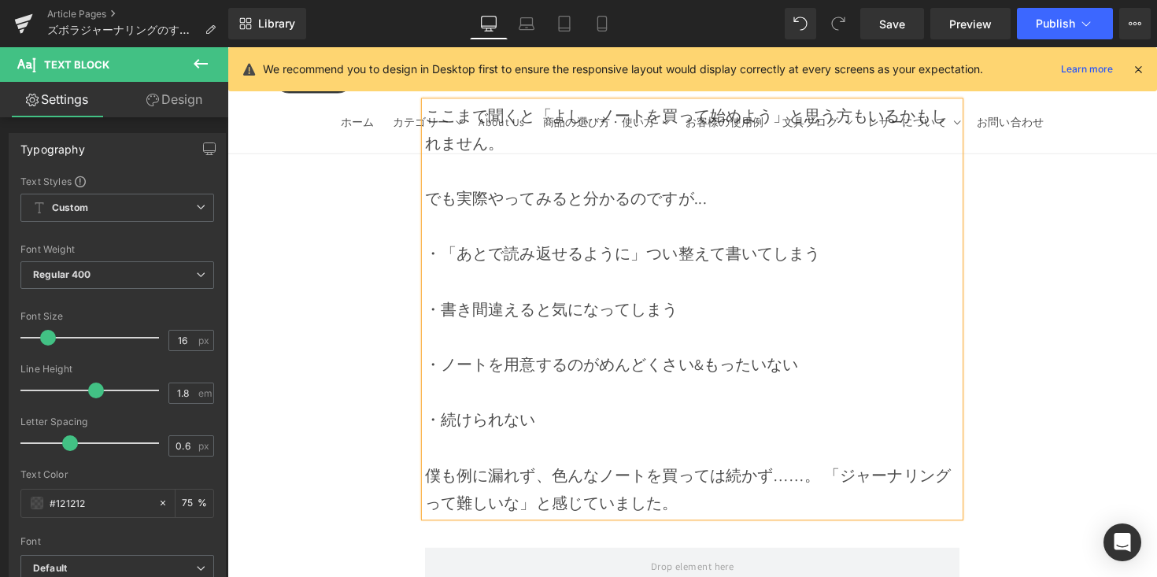
click at [841, 475] on span "僕も例に漏れず、色んなノートを買っては続かず……。 「ジャーナリングって難しいな」と感じていました。" at bounding box center [699, 499] width 538 height 49
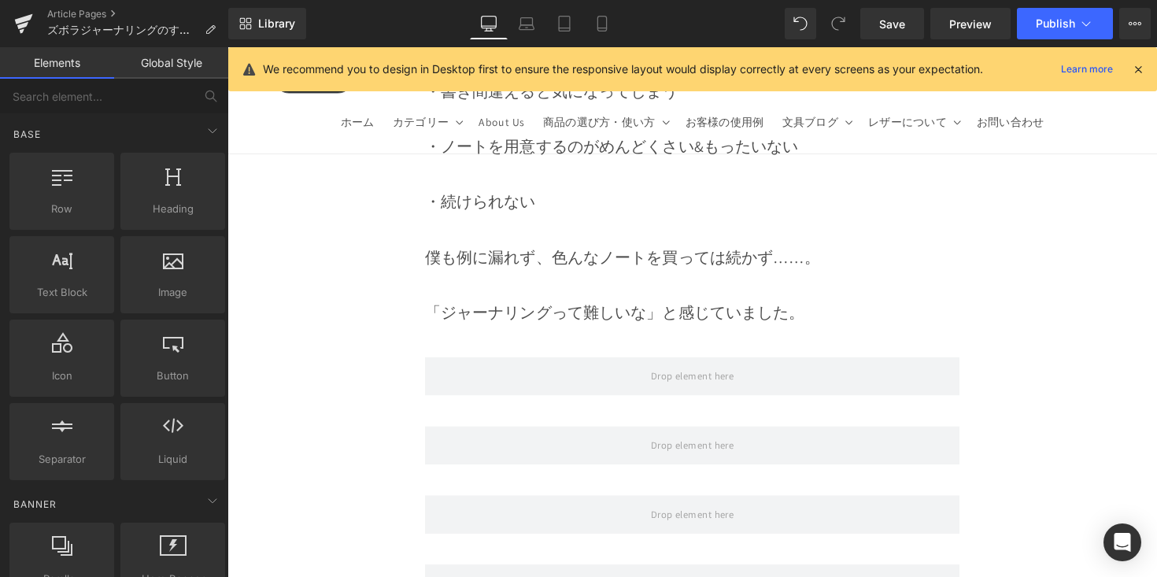
scroll to position [4161, 0]
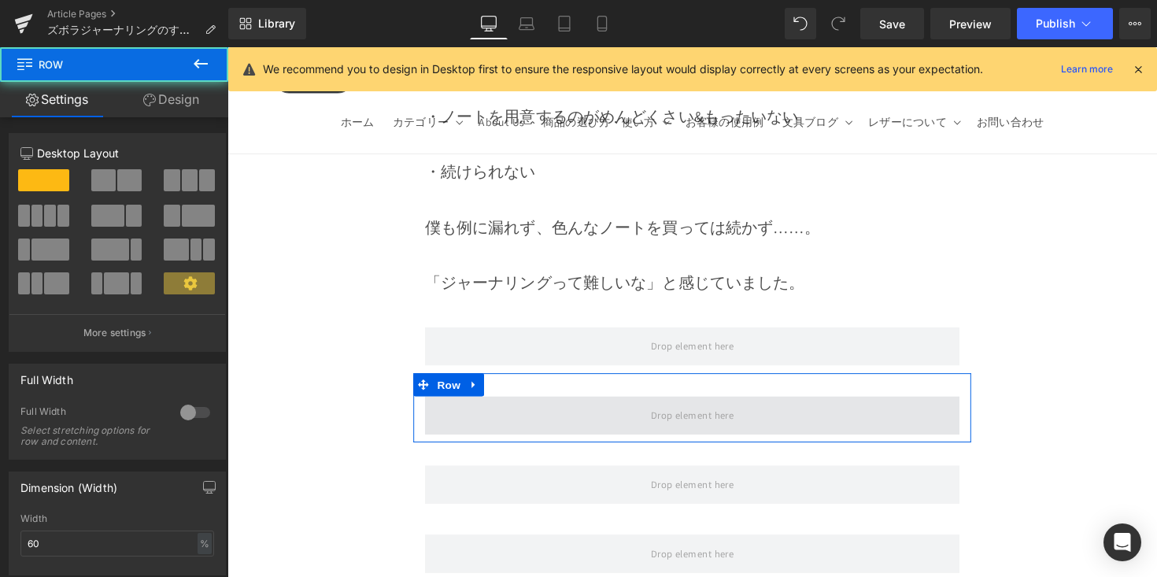
click at [527, 405] on span at bounding box center [704, 424] width 548 height 39
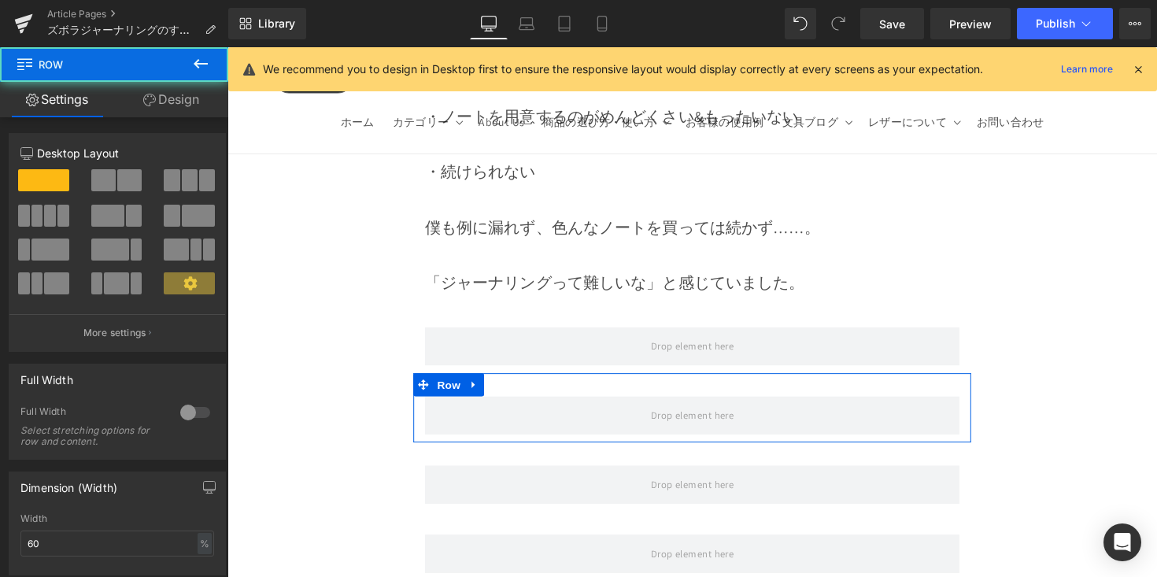
click at [198, 82] on link "Design" at bounding box center [171, 99] width 114 height 35
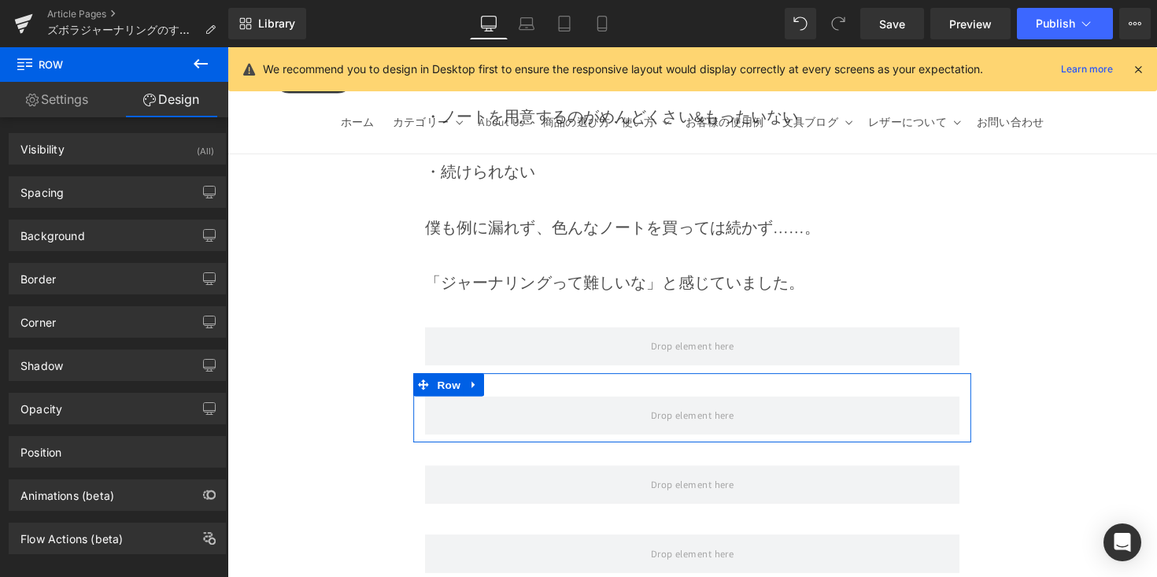
drag, startPoint x: 80, startPoint y: 89, endPoint x: 131, endPoint y: 75, distance: 53.9
click at [80, 89] on link "Settings" at bounding box center [57, 99] width 114 height 35
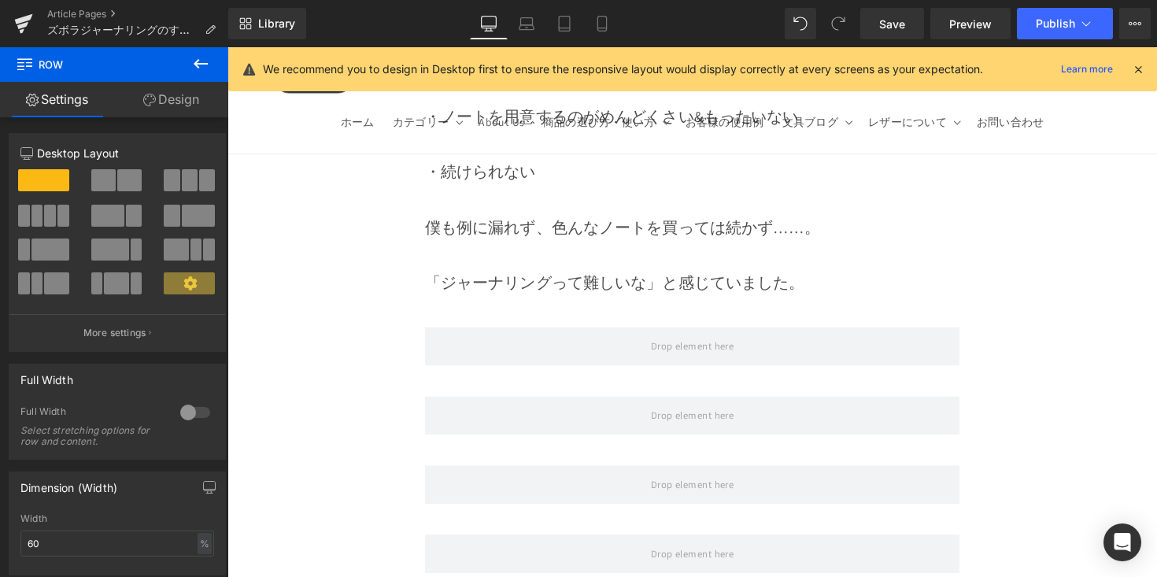
click at [198, 64] on icon at bounding box center [201, 63] width 14 height 9
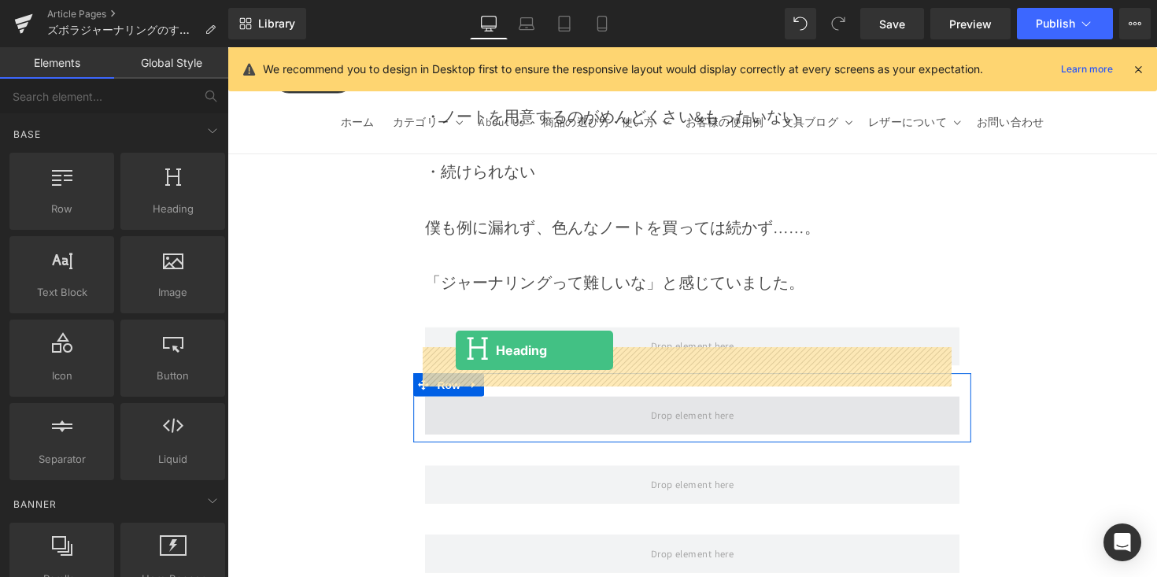
drag, startPoint x: 440, startPoint y: 290, endPoint x: 461, endPoint y: 357, distance: 70.2
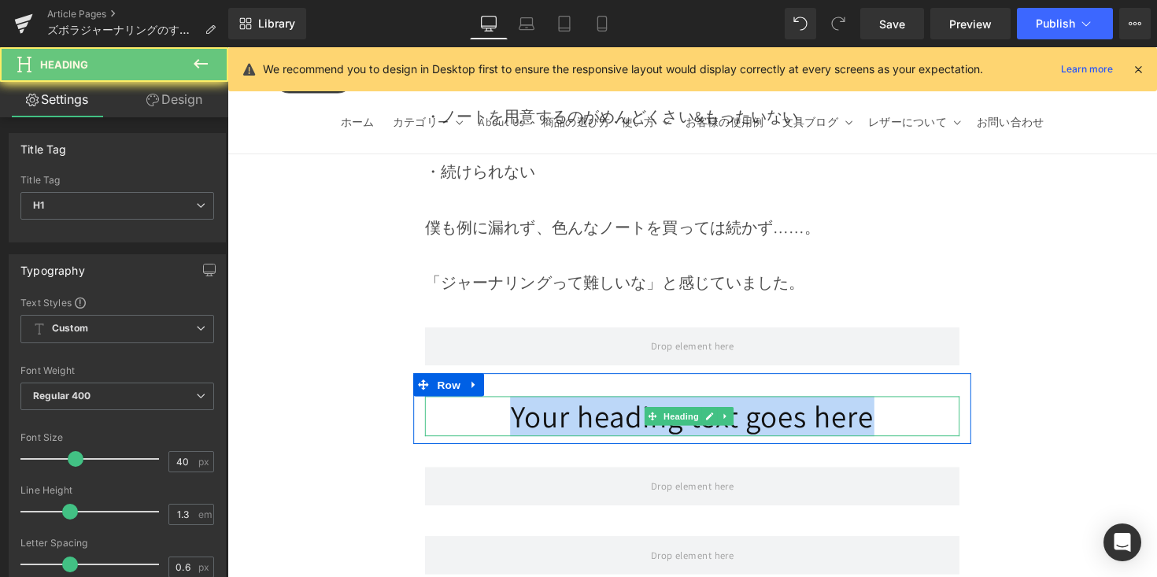
drag, startPoint x: 458, startPoint y: 372, endPoint x: 934, endPoint y: 372, distance: 475.5
click at [934, 405] on h1 "Your heading text goes here" at bounding box center [704, 425] width 548 height 41
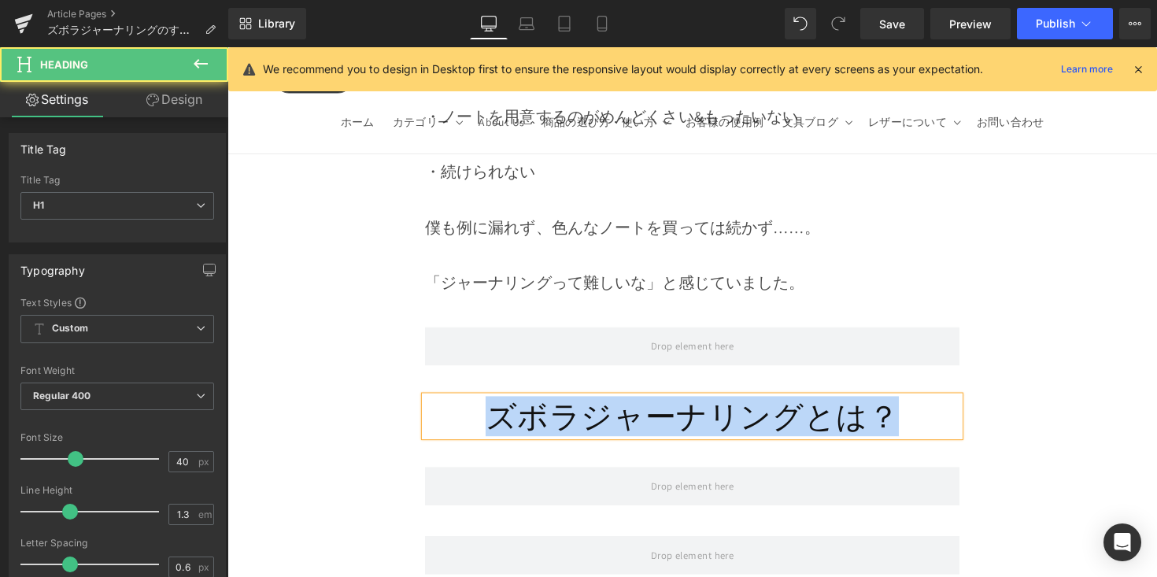
drag, startPoint x: 916, startPoint y: 379, endPoint x: 410, endPoint y: 388, distance: 506.3
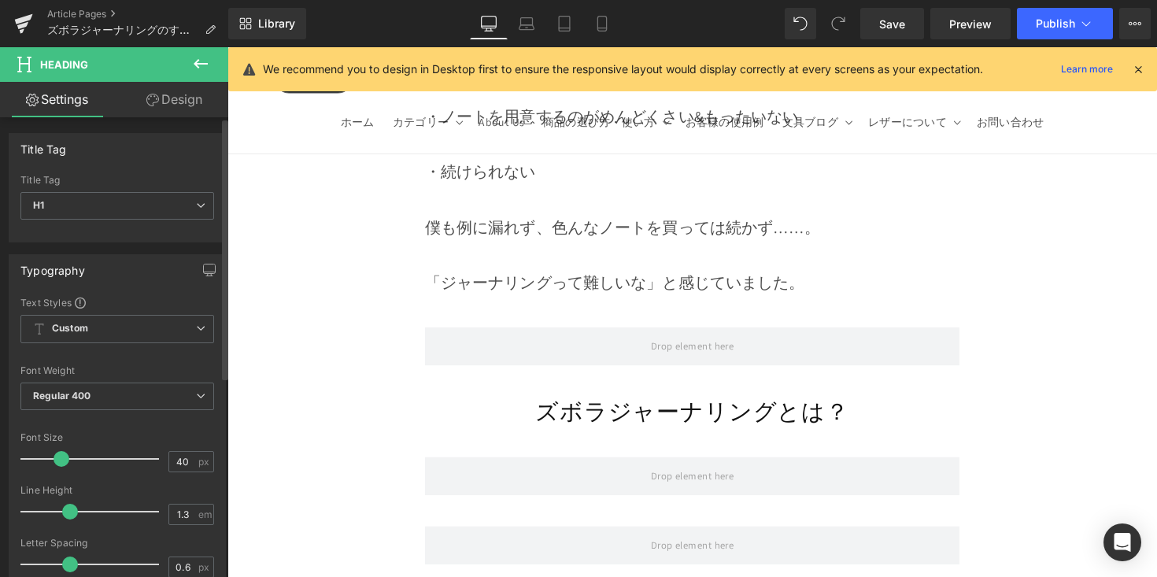
drag, startPoint x: 61, startPoint y: 461, endPoint x: 187, endPoint y: 439, distance: 127.9
click at [59, 462] on span at bounding box center [62, 459] width 16 height 16
click at [64, 459] on span at bounding box center [62, 459] width 16 height 16
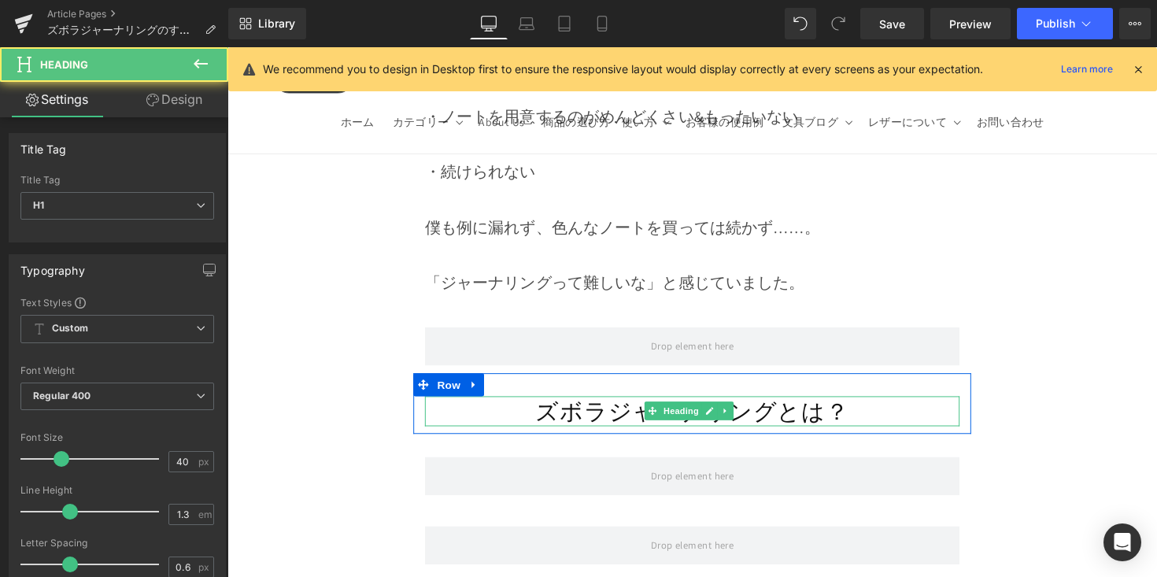
click at [497, 405] on h1 "ズボラジャーナリングとは？" at bounding box center [704, 420] width 548 height 31
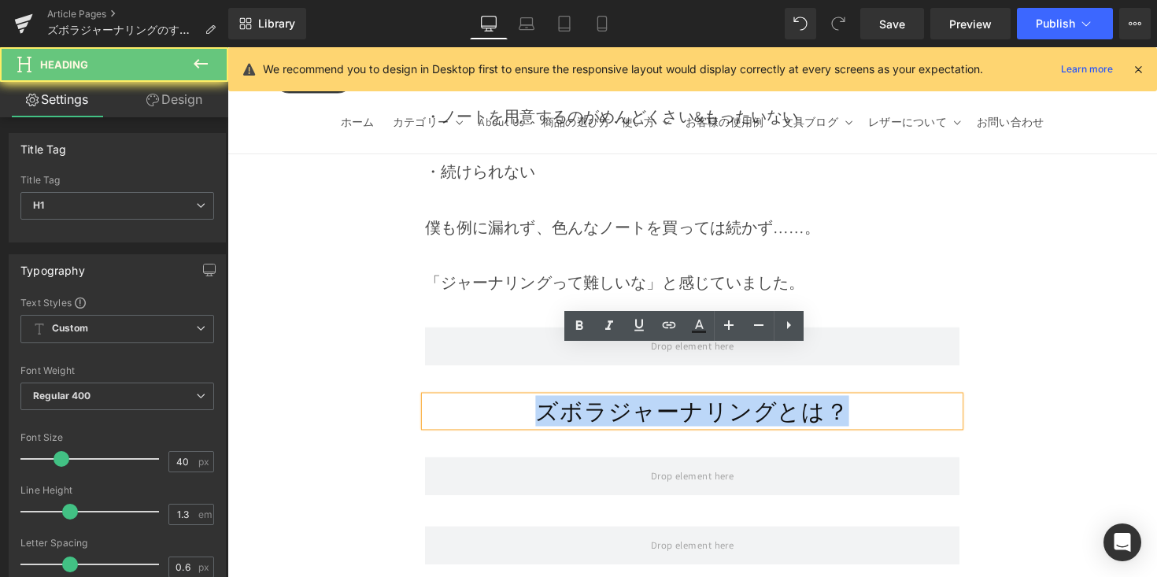
drag, startPoint x: 499, startPoint y: 370, endPoint x: 859, endPoint y: 361, distance: 359.9
click at [859, 405] on h1 "ズボラジャーナリングとは？" at bounding box center [704, 420] width 548 height 31
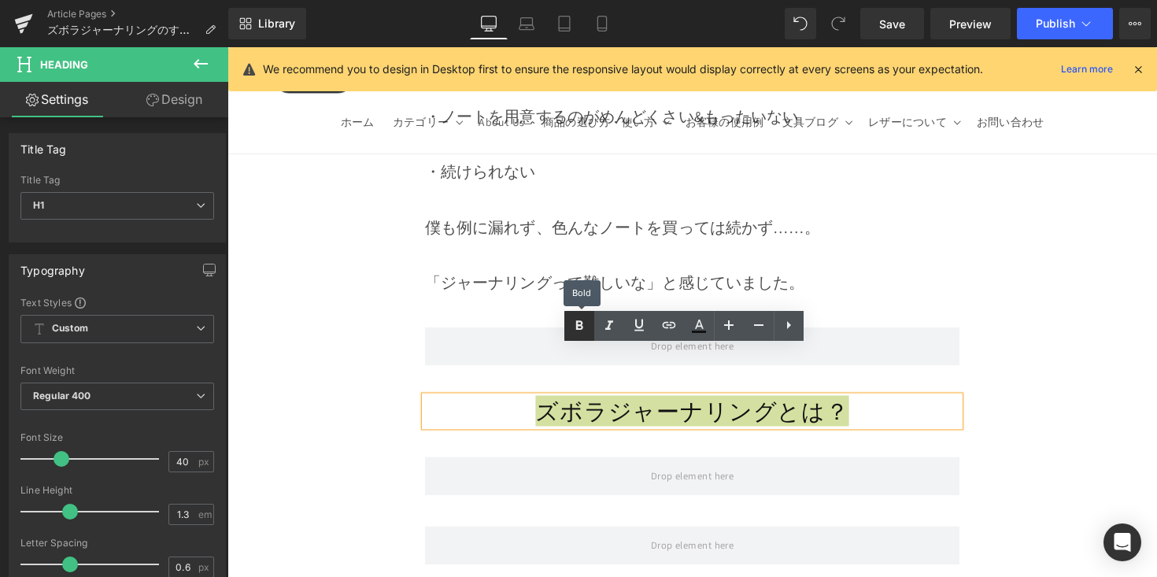
click at [570, 324] on icon at bounding box center [579, 325] width 19 height 19
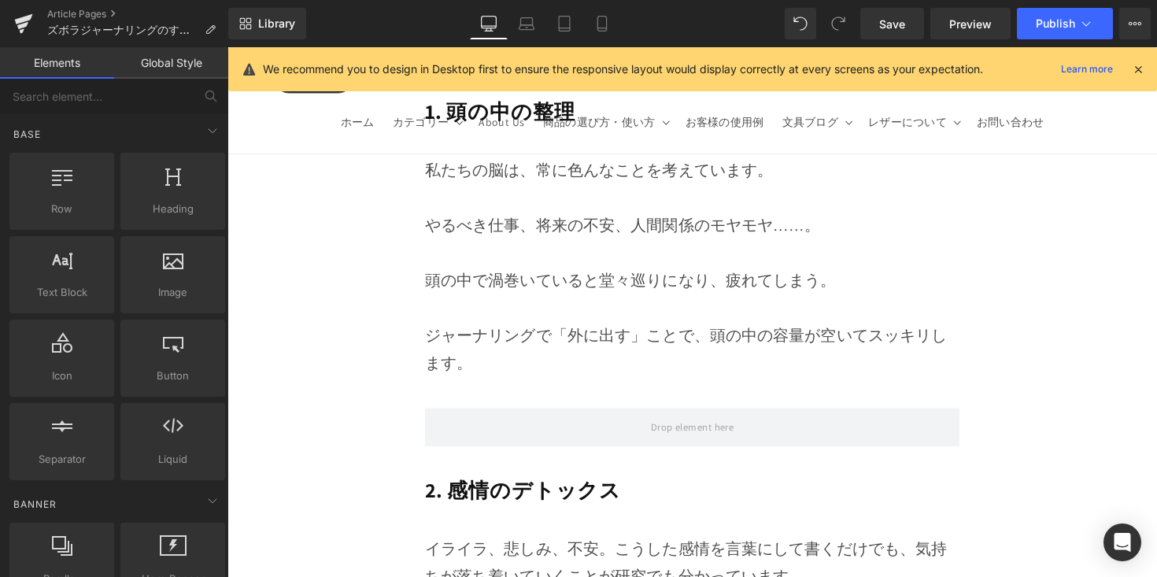
scroll to position [2402, 0]
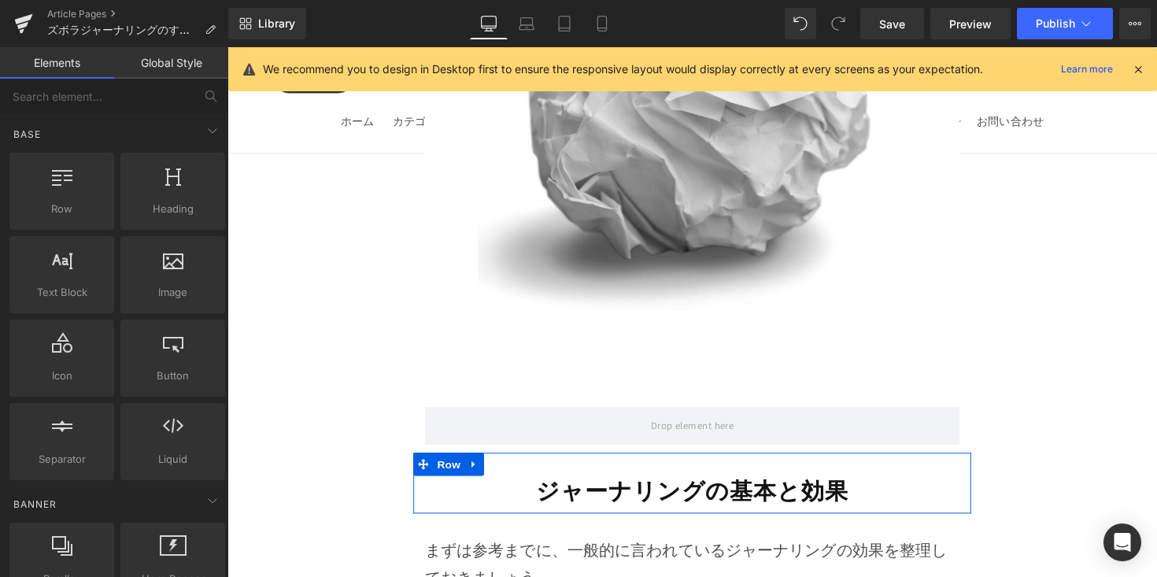
click at [524, 486] on h1 "ジャーナリングの基本と効果" at bounding box center [704, 501] width 548 height 31
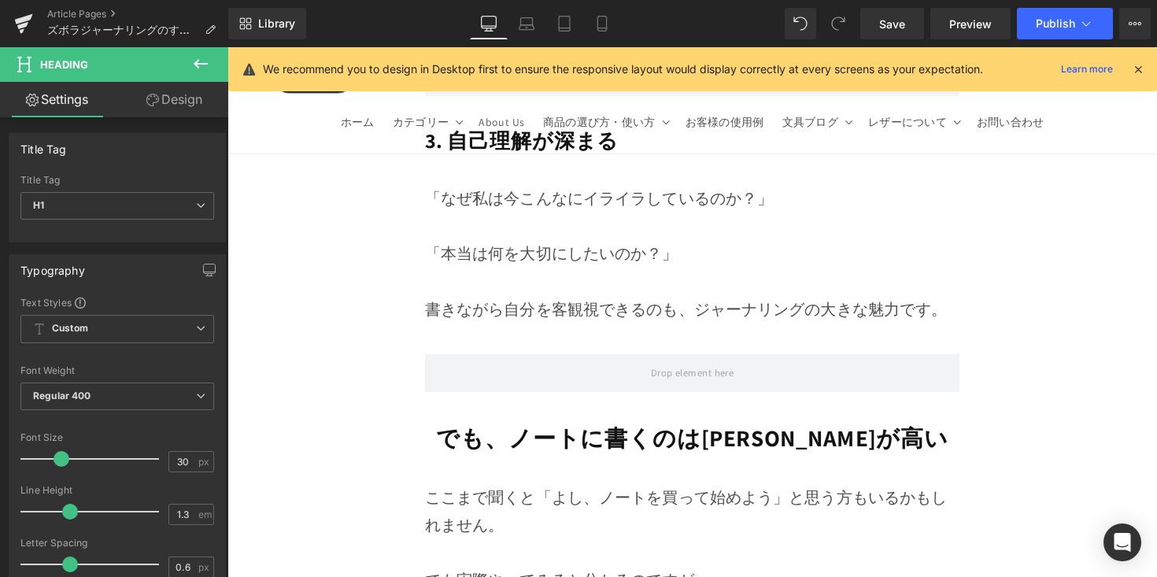
scroll to position [3518, 0]
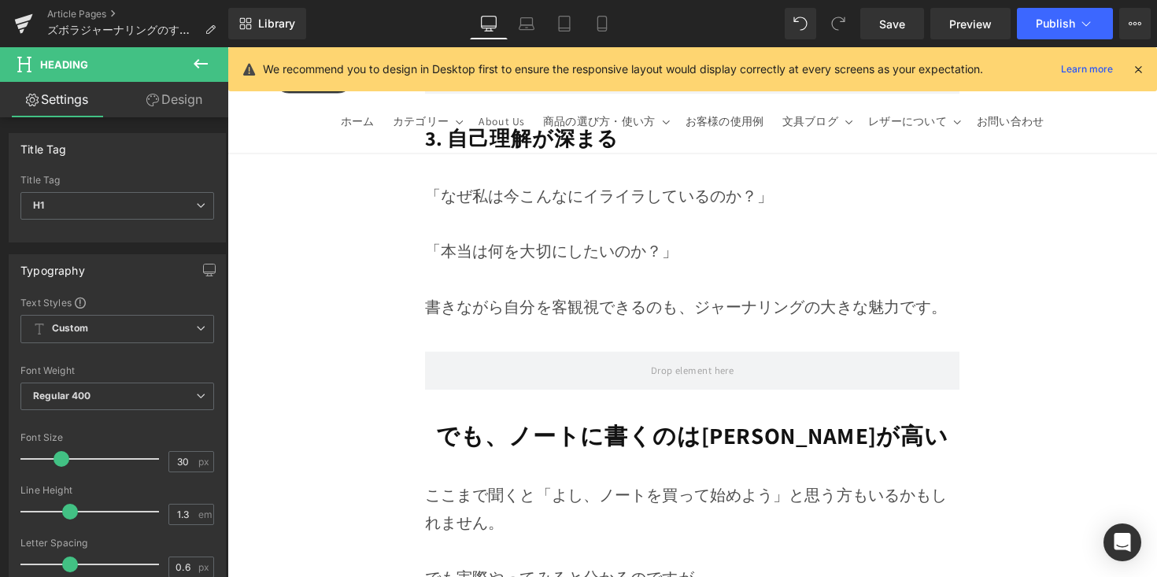
click at [472, 430] on h1 "でも、ノートに書くのはハードルが高い" at bounding box center [704, 445] width 548 height 31
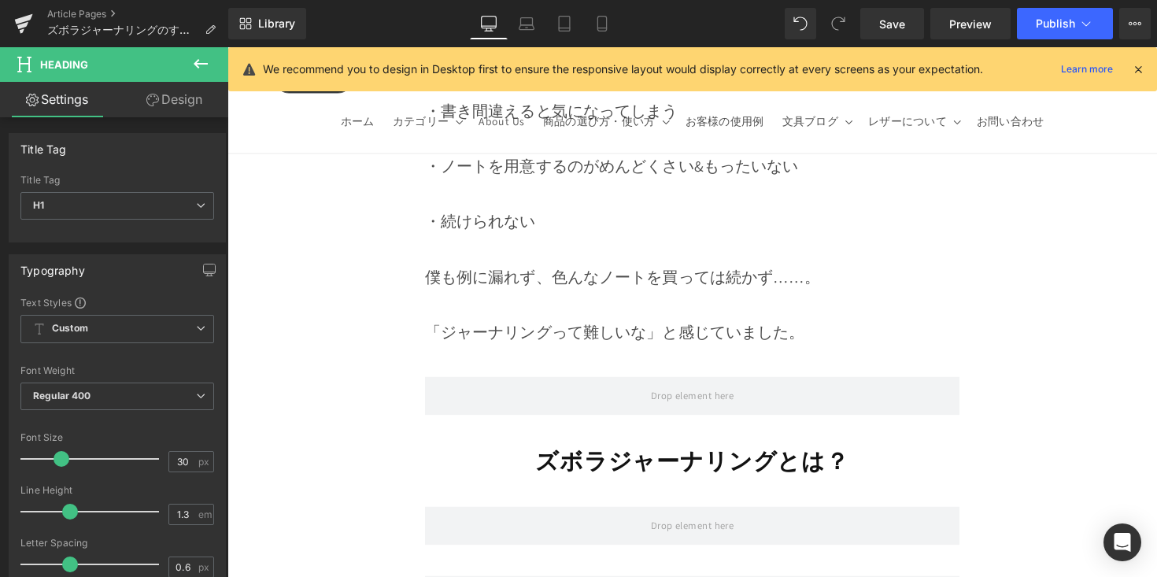
scroll to position [4237, 0]
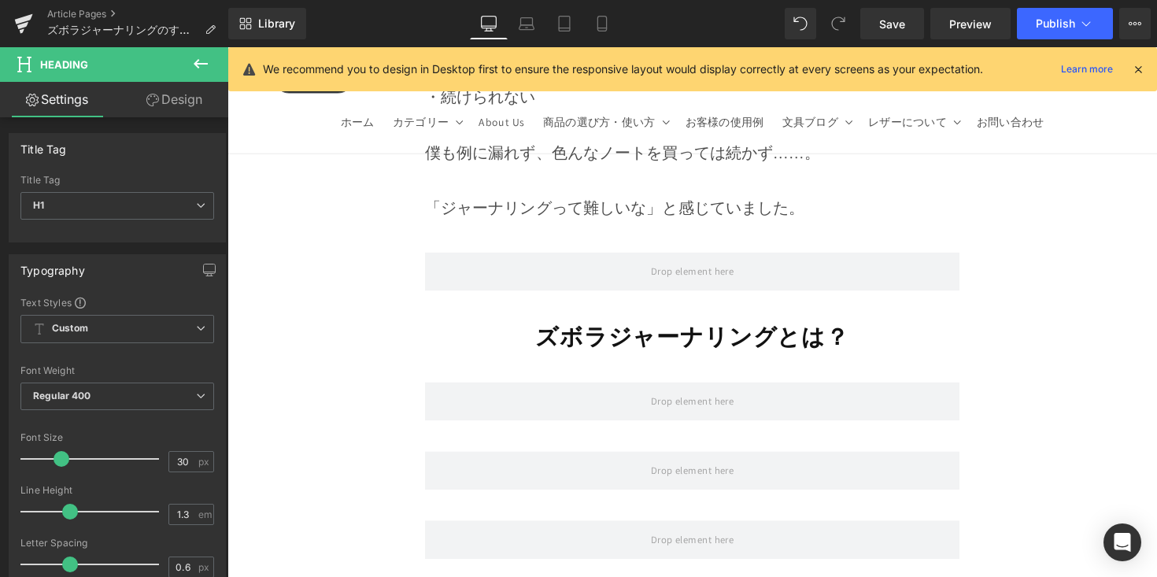
click at [543, 327] on strong "ズボラジャーナリングとは？" at bounding box center [704, 342] width 322 height 31
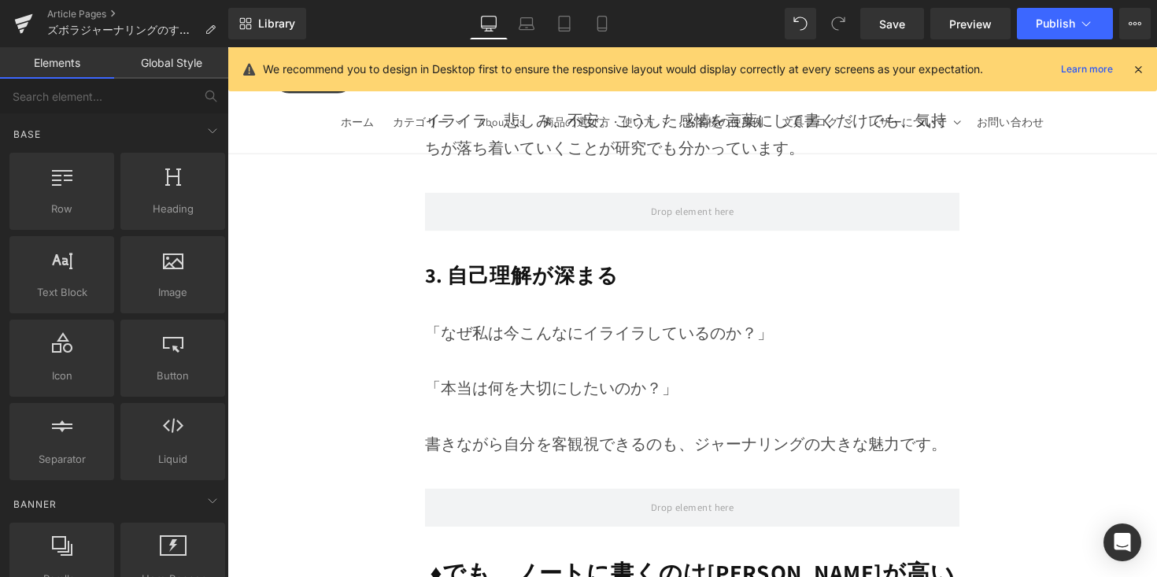
scroll to position [3239, 0]
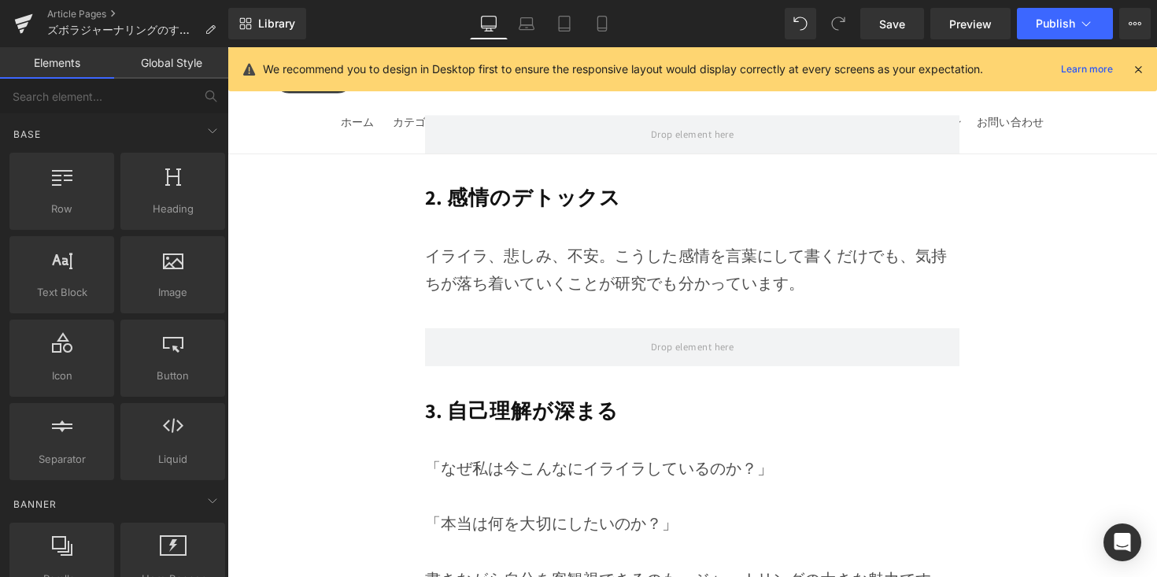
click at [904, 42] on div "Library Desktop Desktop Laptop Tablet Mobile Save Preview Publish Scheduled Vie…" at bounding box center [692, 23] width 929 height 47
click at [900, 30] on span "Save" at bounding box center [892, 24] width 26 height 17
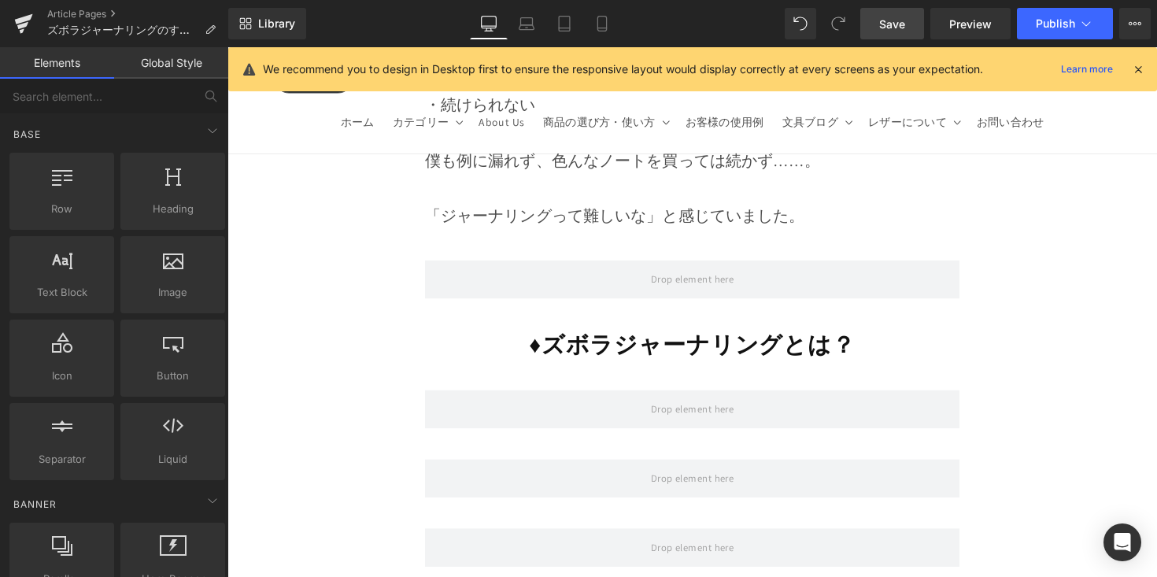
scroll to position [4249, 0]
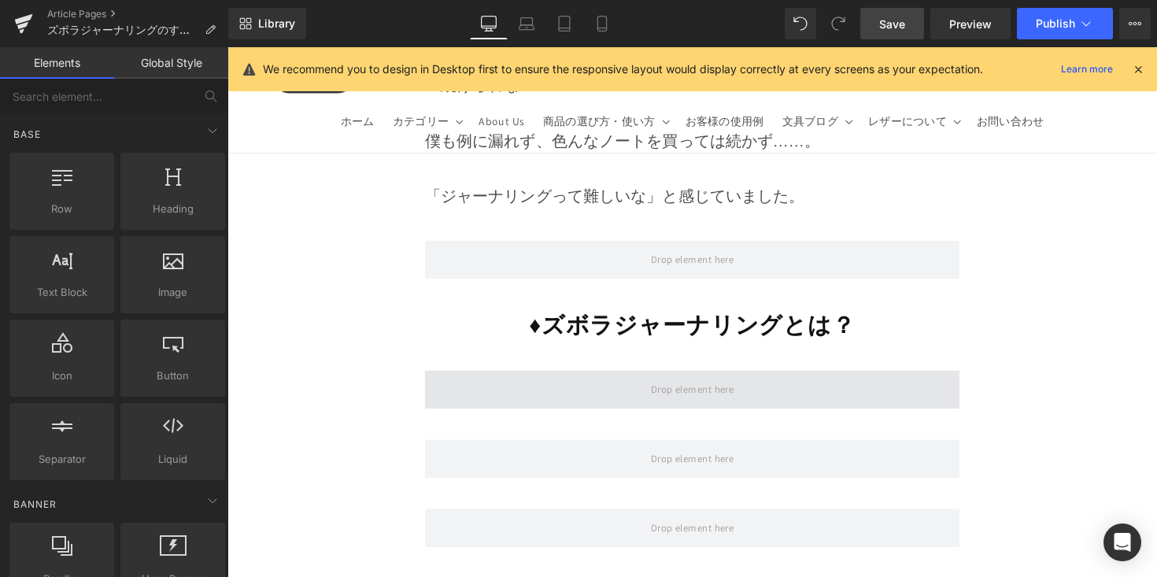
click at [534, 379] on span at bounding box center [704, 398] width 548 height 39
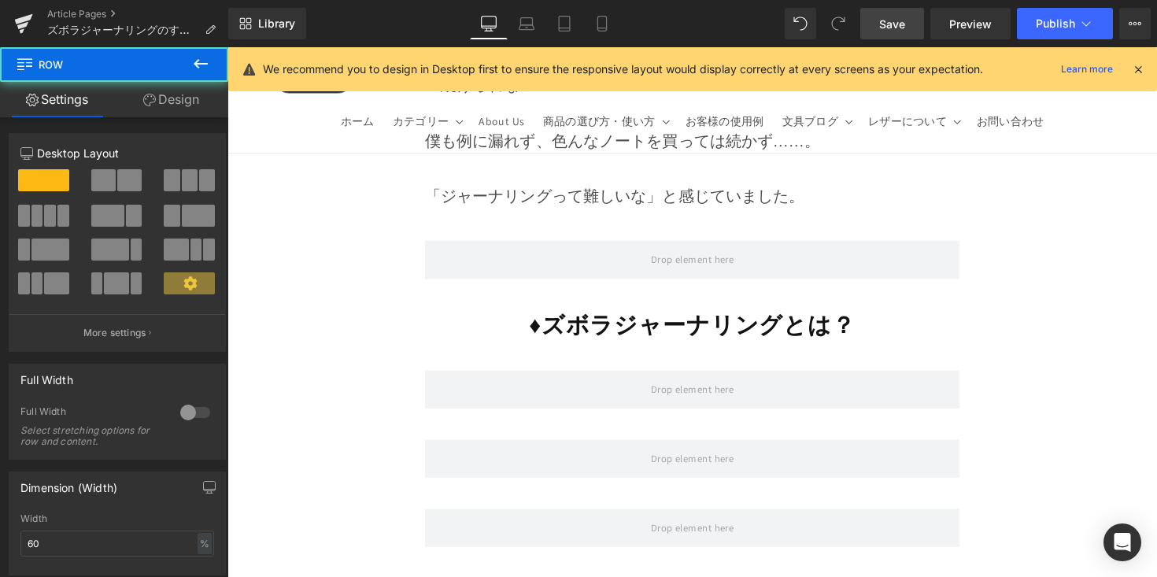
click at [209, 65] on icon at bounding box center [200, 63] width 19 height 19
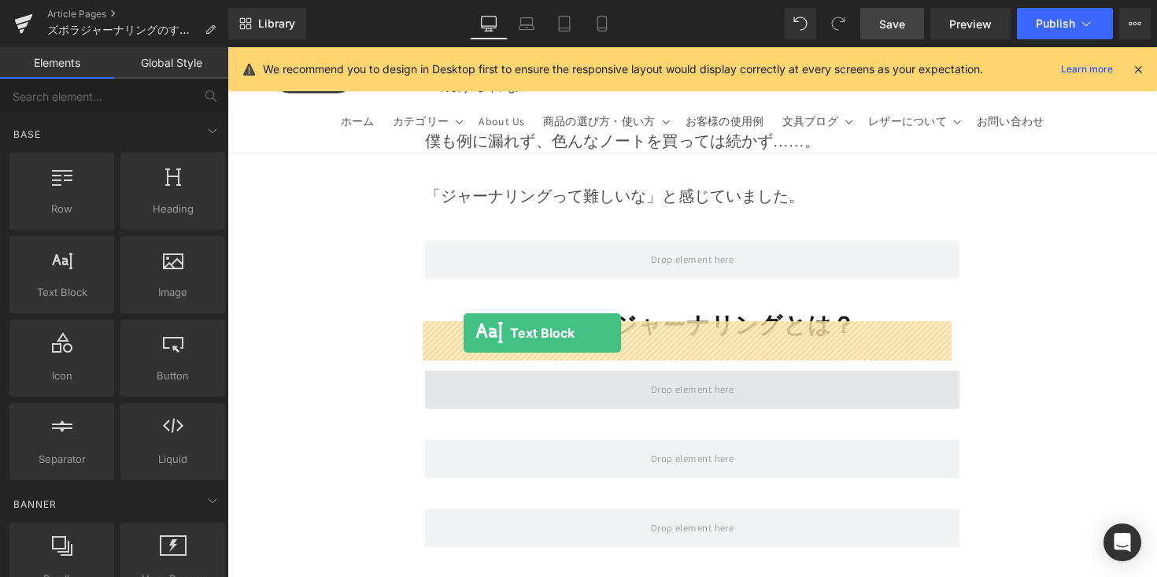
drag, startPoint x: 443, startPoint y: 357, endPoint x: 469, endPoint y: 340, distance: 31.2
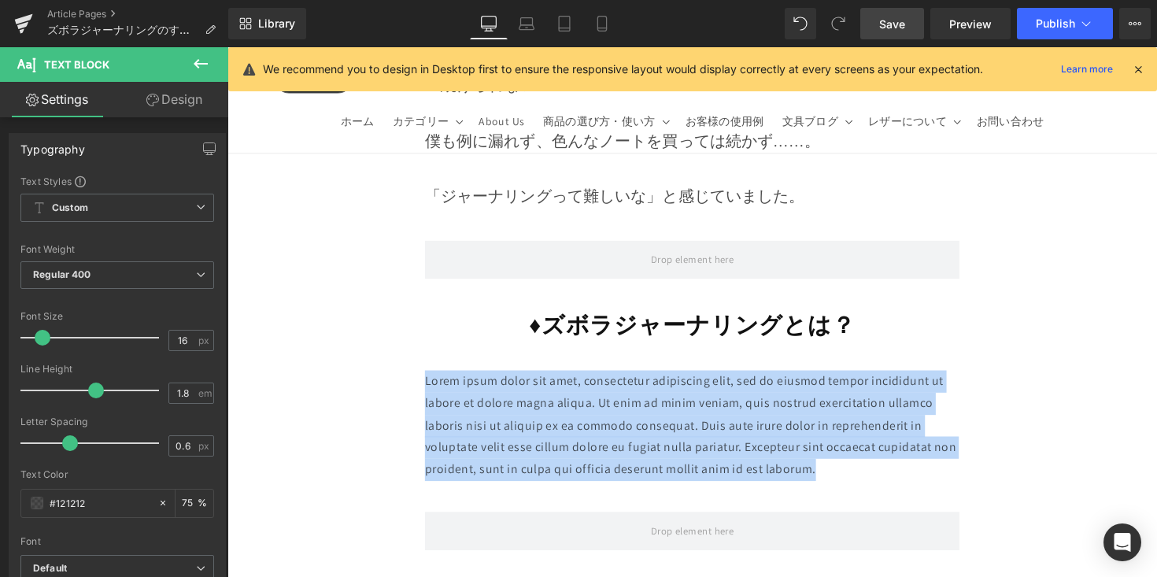
drag, startPoint x: 596, startPoint y: 401, endPoint x: 368, endPoint y: 327, distance: 240.0
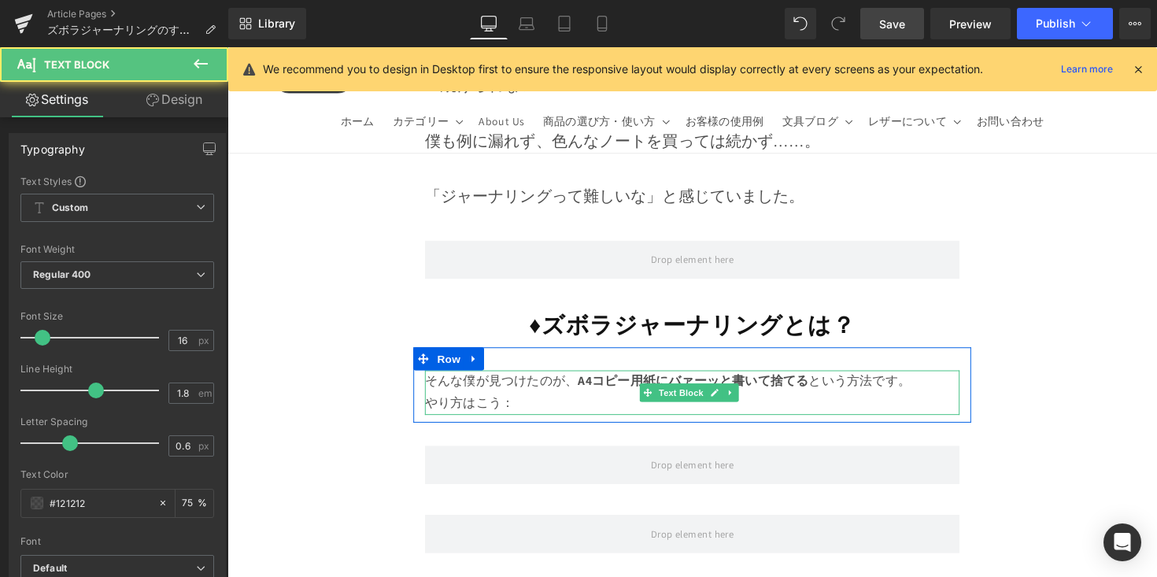
click at [936, 379] on p "そんな僕が見つけたのが、 A4コピー用紙にバァーッと書いて捨てる という方法です。" at bounding box center [704, 390] width 548 height 23
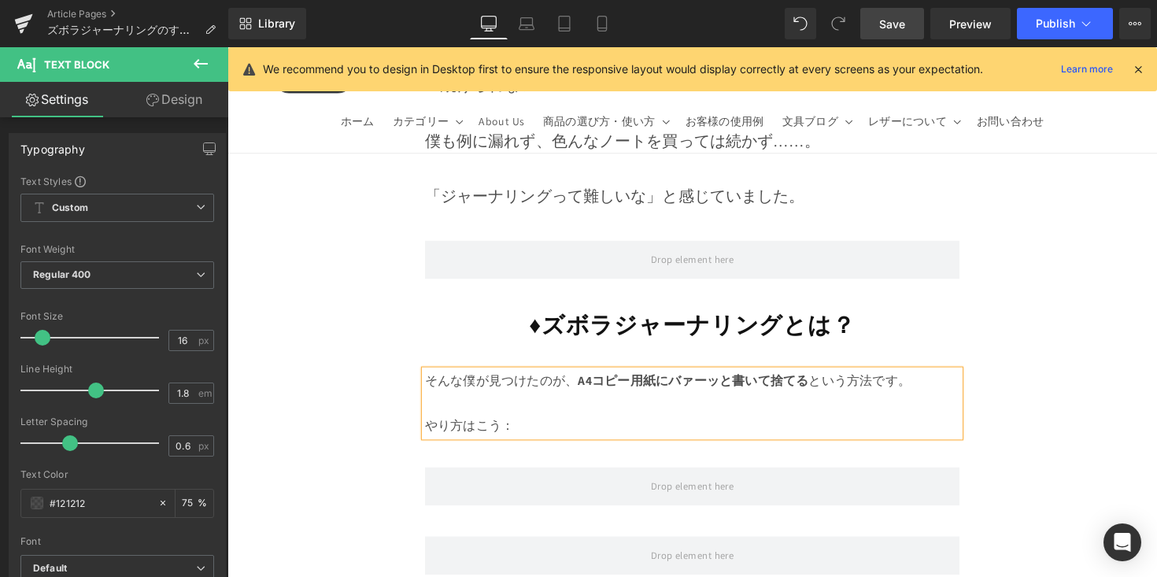
click at [555, 424] on p "やり方はこう：" at bounding box center [704, 435] width 548 height 23
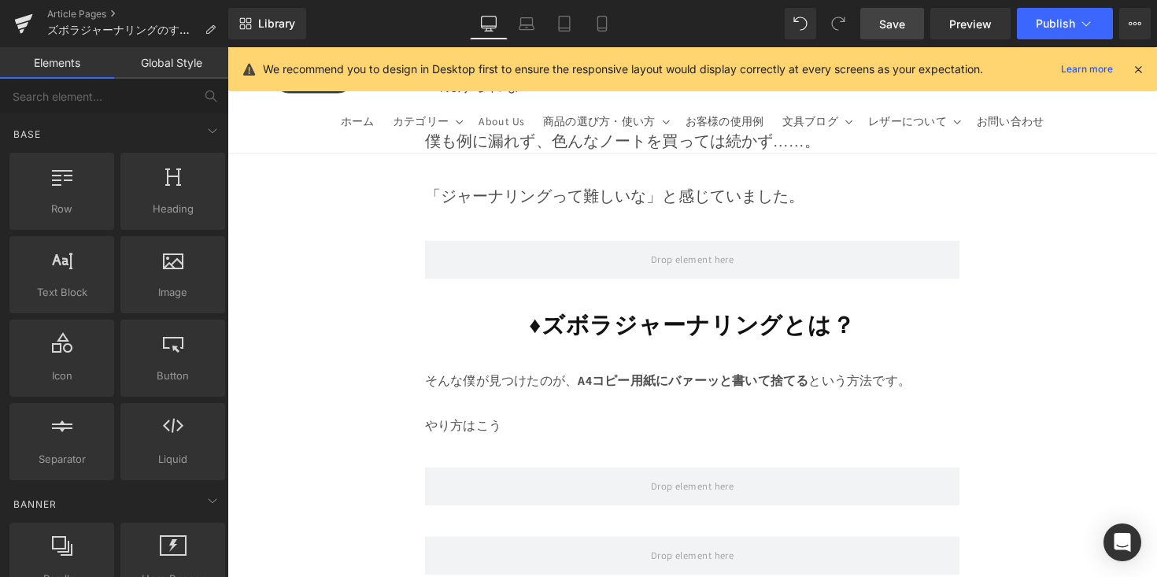
click at [809, 401] on p at bounding box center [704, 412] width 548 height 23
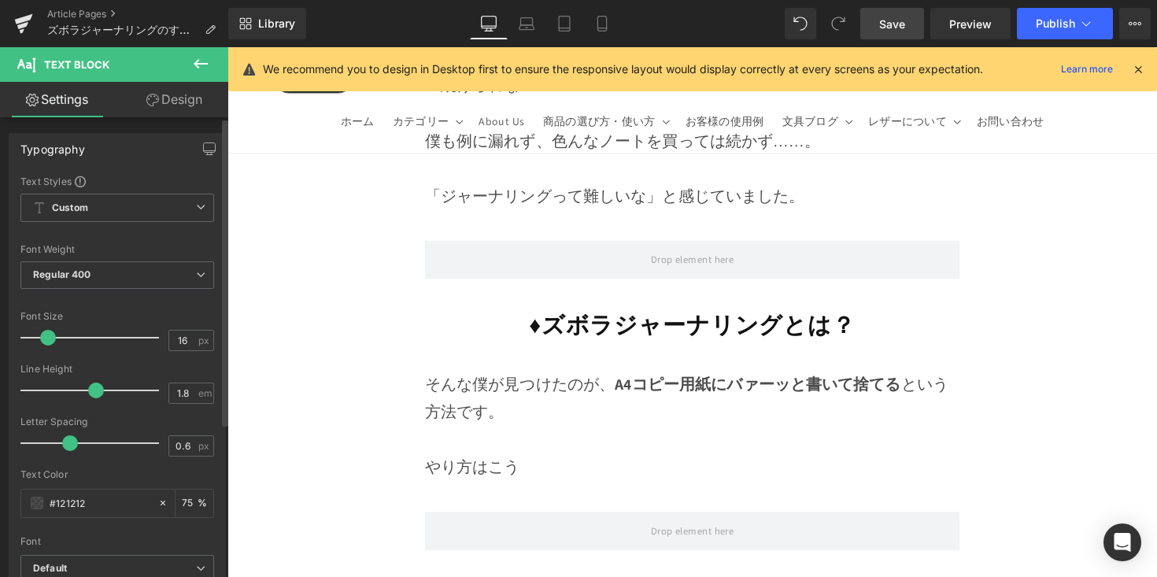
click at [48, 335] on span at bounding box center [48, 338] width 16 height 16
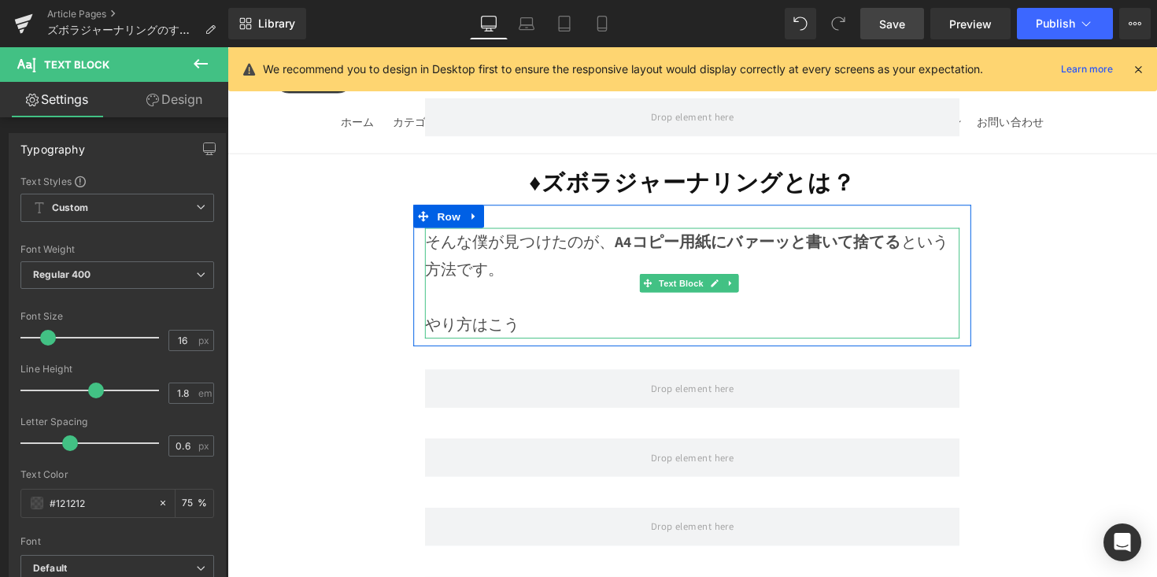
scroll to position [4399, 0]
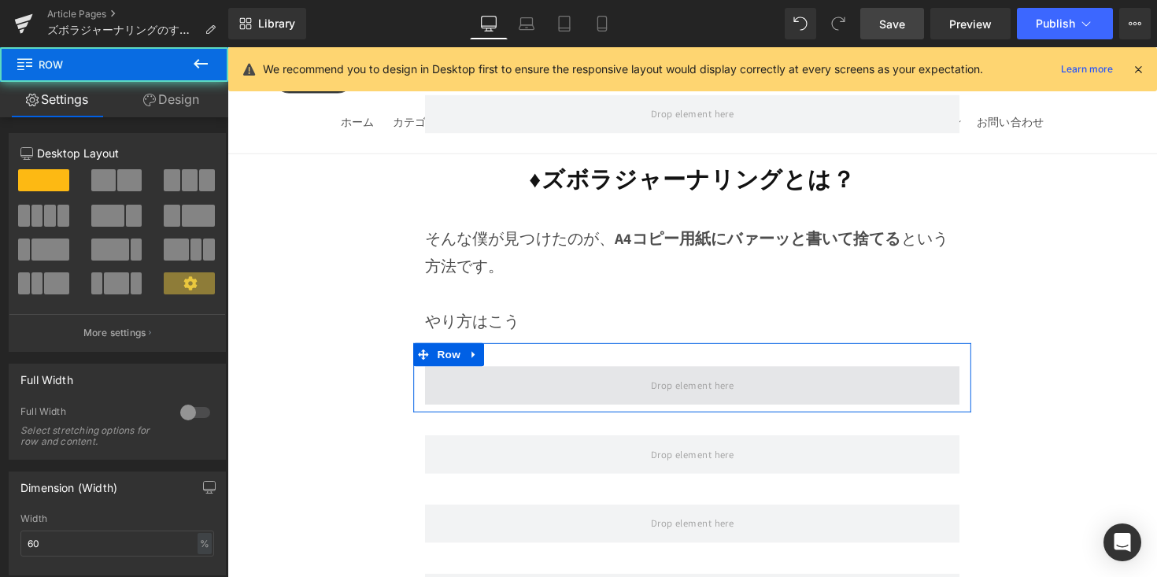
click at [487, 374] on span at bounding box center [704, 393] width 548 height 39
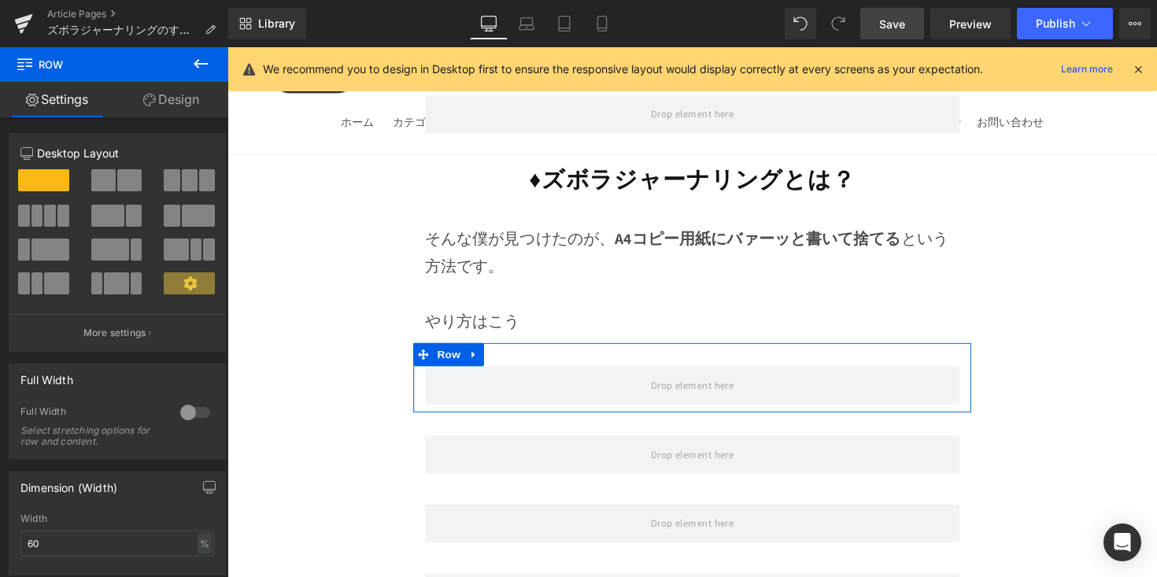
click at [206, 72] on icon at bounding box center [200, 63] width 19 height 19
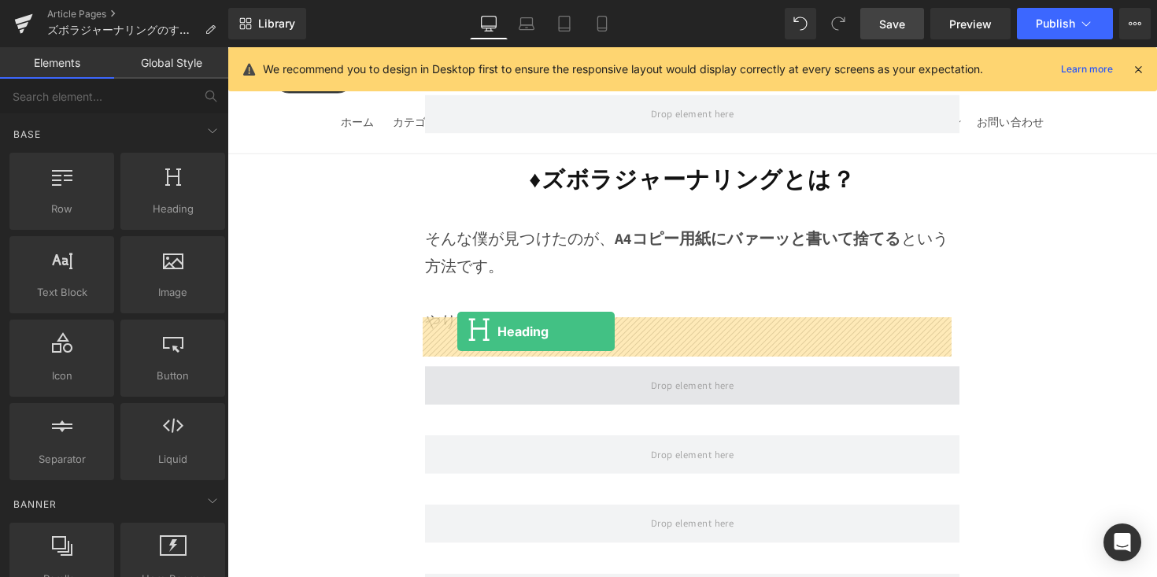
drag, startPoint x: 449, startPoint y: 294, endPoint x: 463, endPoint y: 338, distance: 47.1
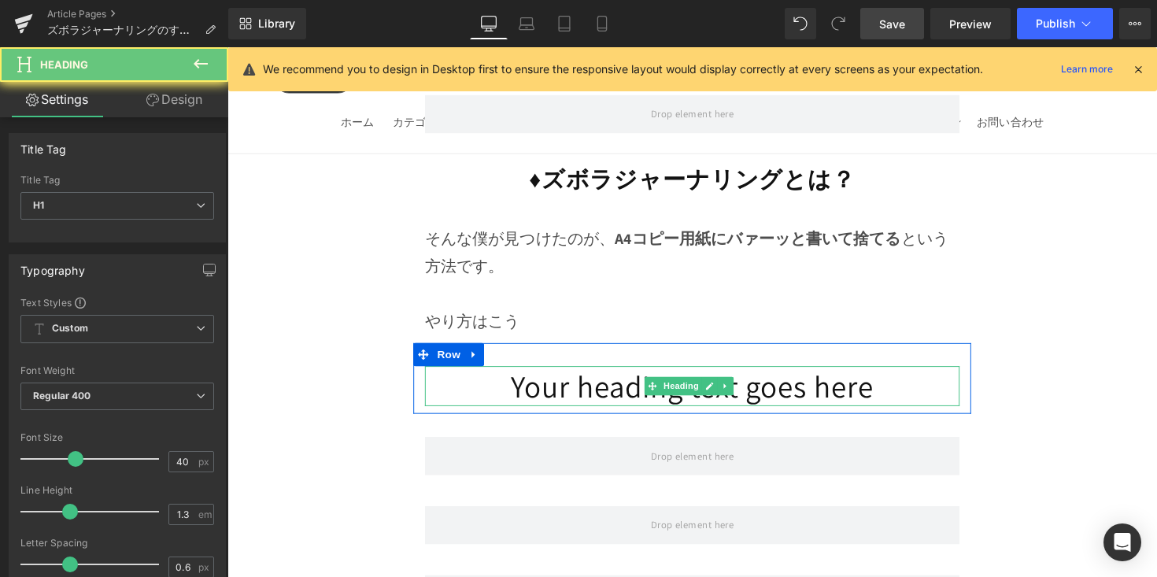
click at [463, 374] on h1 "Your heading text goes here" at bounding box center [704, 394] width 548 height 41
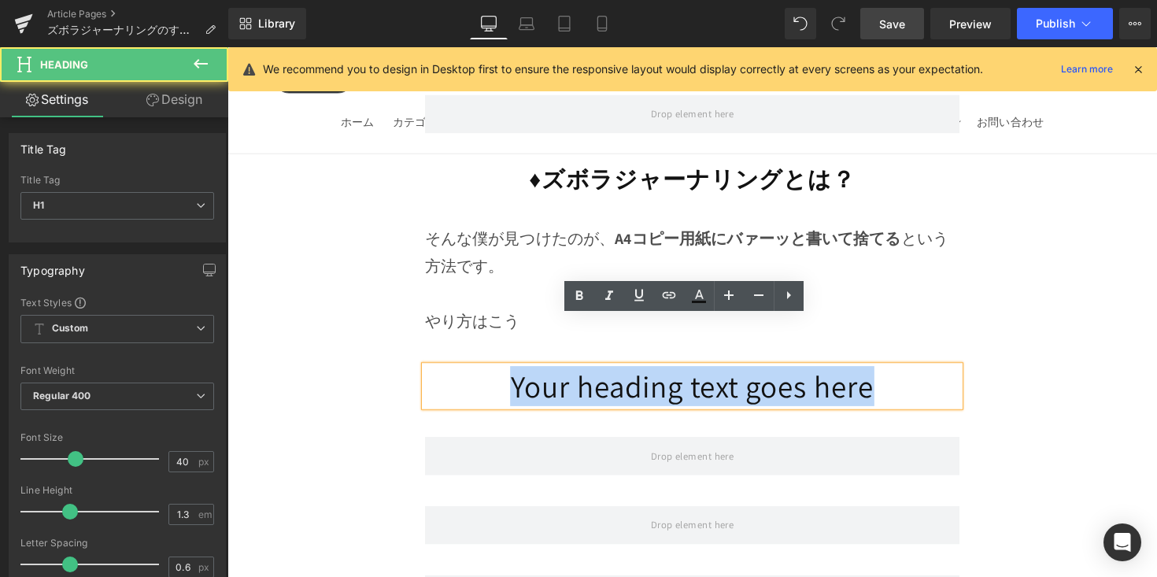
drag, startPoint x: 549, startPoint y: 346, endPoint x: 953, endPoint y: 367, distance: 404.4
click at [953, 374] on div "Your heading text goes here" at bounding box center [704, 394] width 548 height 41
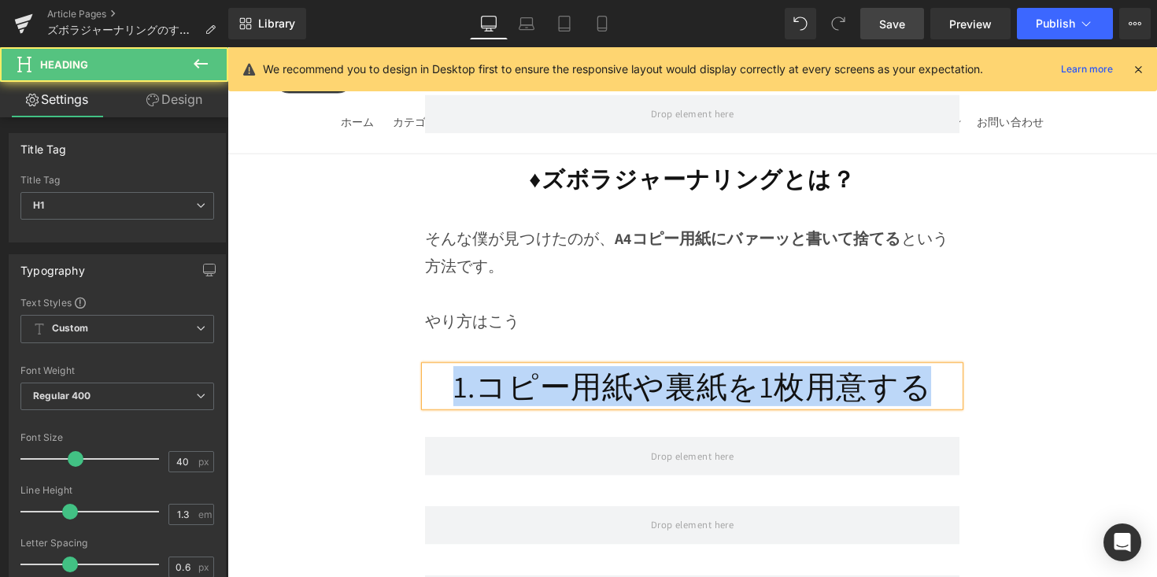
drag, startPoint x: 457, startPoint y: 352, endPoint x: 947, endPoint y: 356, distance: 490.4
click at [947, 374] on h1 "1.コピー用紙や裏紙を1枚用意する" at bounding box center [704, 394] width 548 height 41
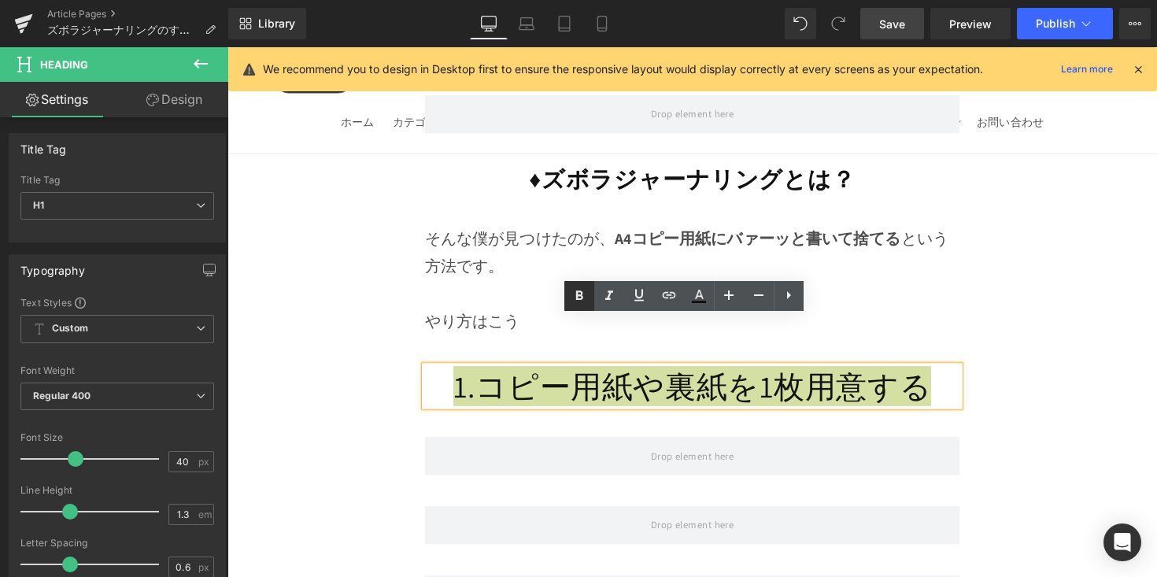
click at [584, 298] on icon at bounding box center [579, 296] width 19 height 19
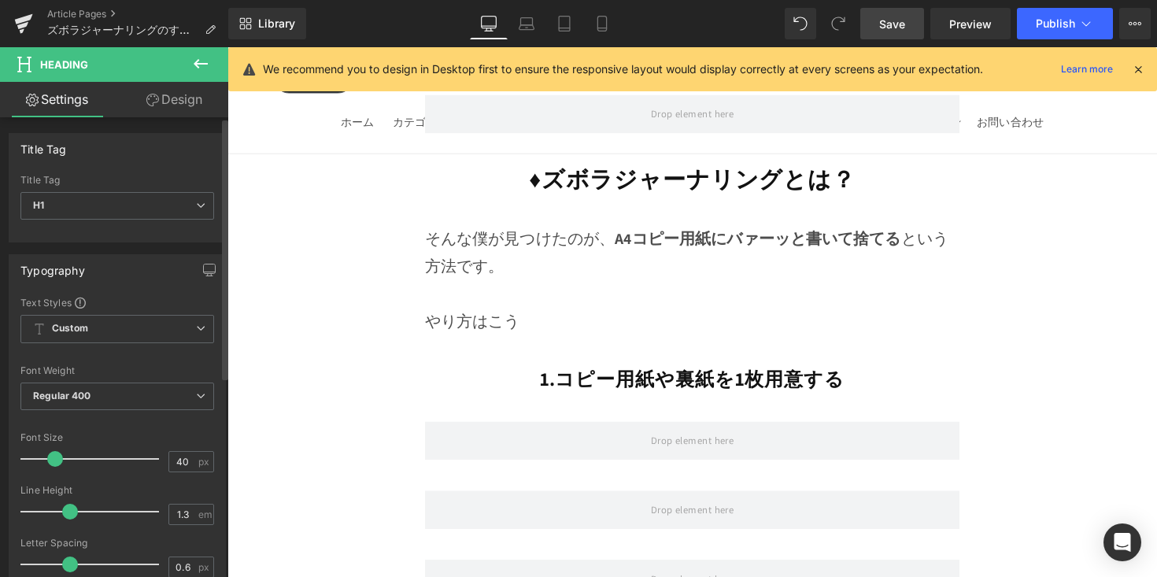
drag, startPoint x: 75, startPoint y: 462, endPoint x: 54, endPoint y: 468, distance: 21.2
click at [54, 468] on div at bounding box center [93, 458] width 131 height 31
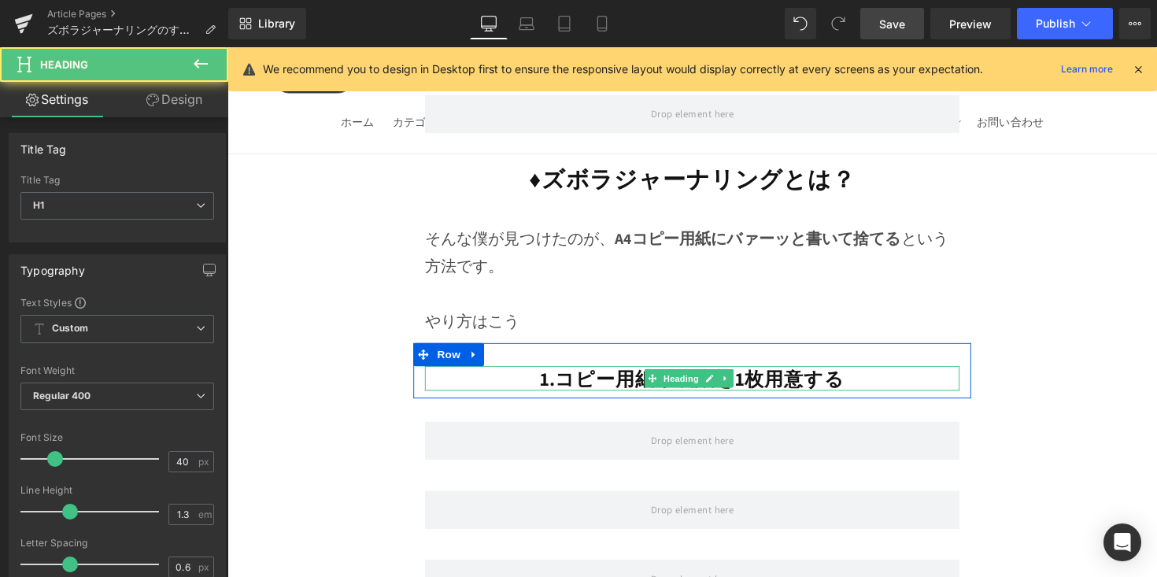
click at [534, 374] on h1 "1.コピー用紙や裏紙を1枚用意する" at bounding box center [704, 387] width 548 height 26
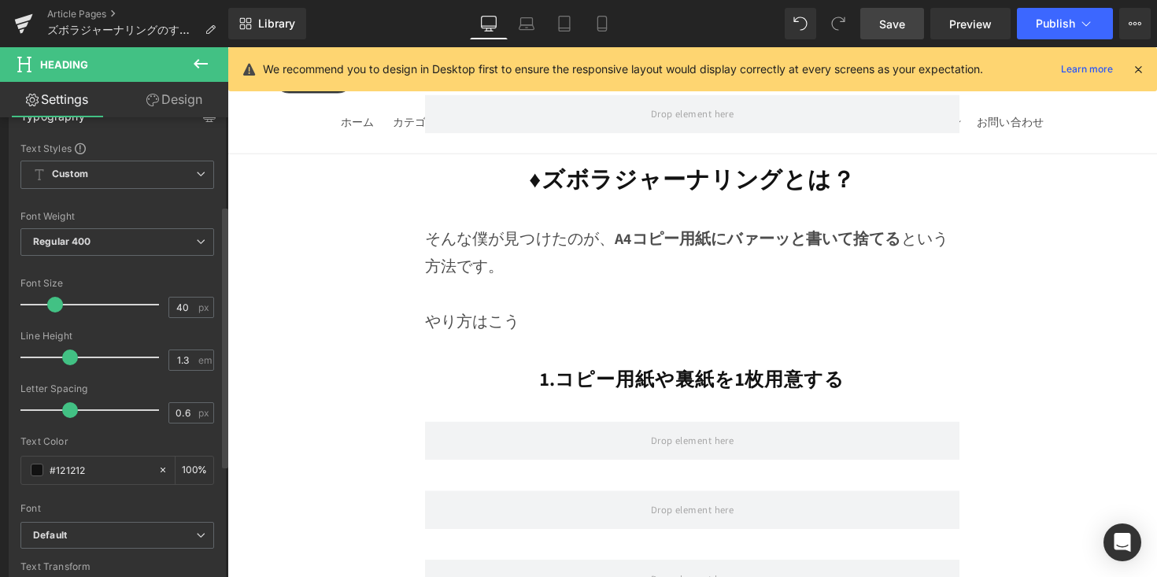
scroll to position [469, 0]
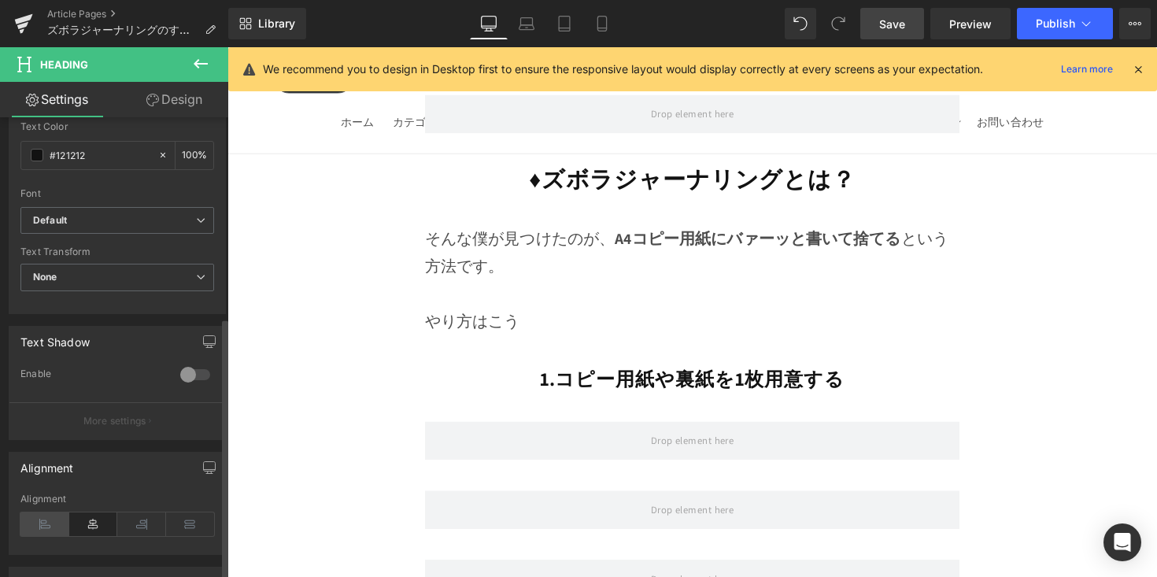
click at [48, 513] on icon at bounding box center [44, 524] width 49 height 24
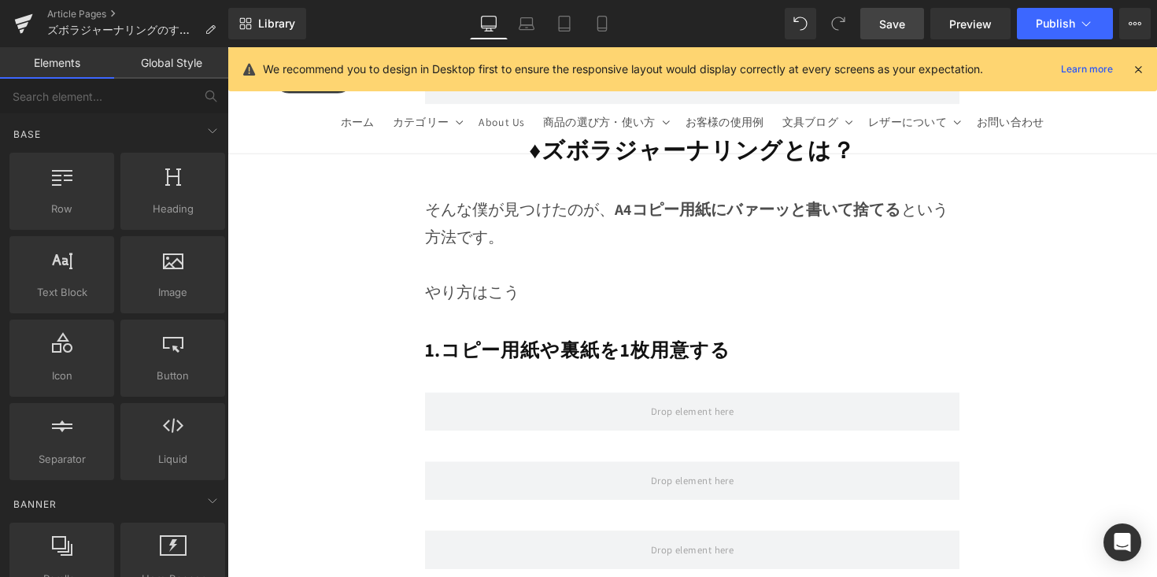
scroll to position [4430, 0]
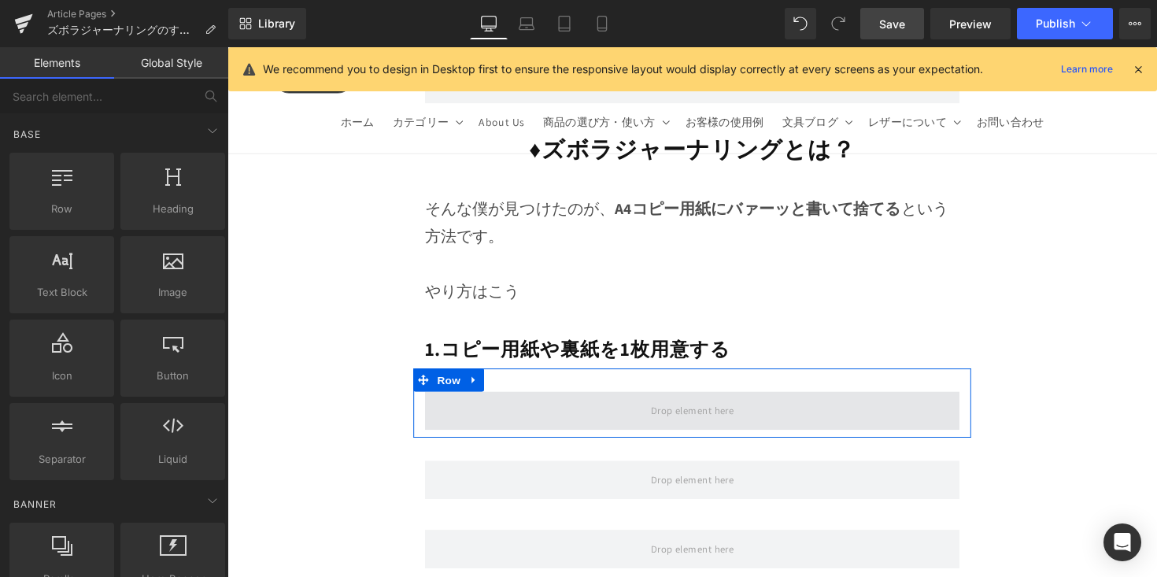
click at [772, 400] on span at bounding box center [704, 419] width 548 height 39
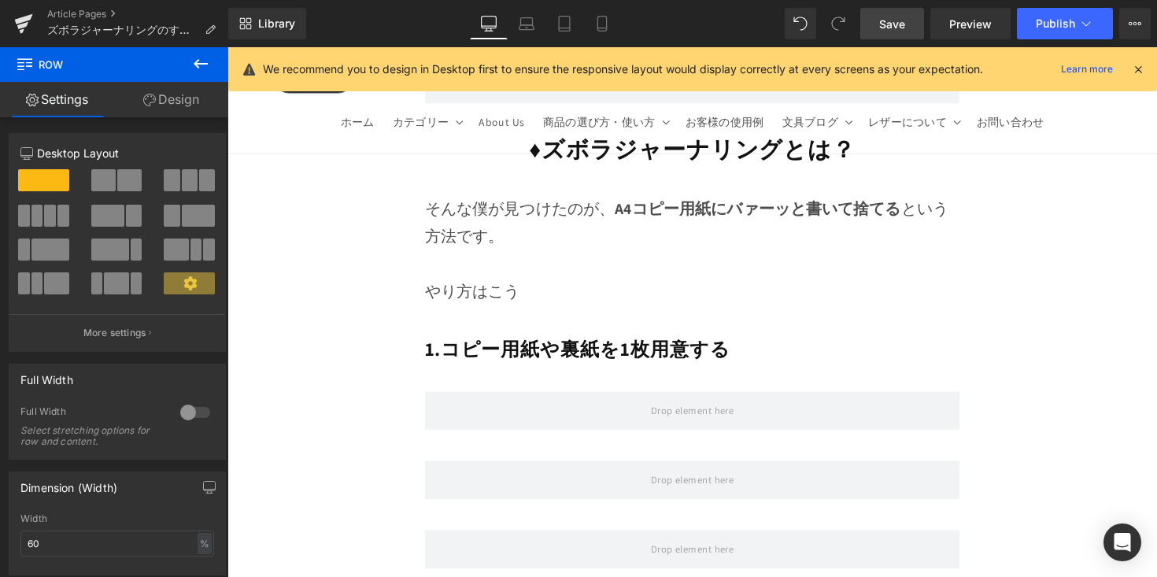
drag, startPoint x: 220, startPoint y: 57, endPoint x: 218, endPoint y: 87, distance: 30.0
click at [219, 57] on button at bounding box center [200, 64] width 55 height 35
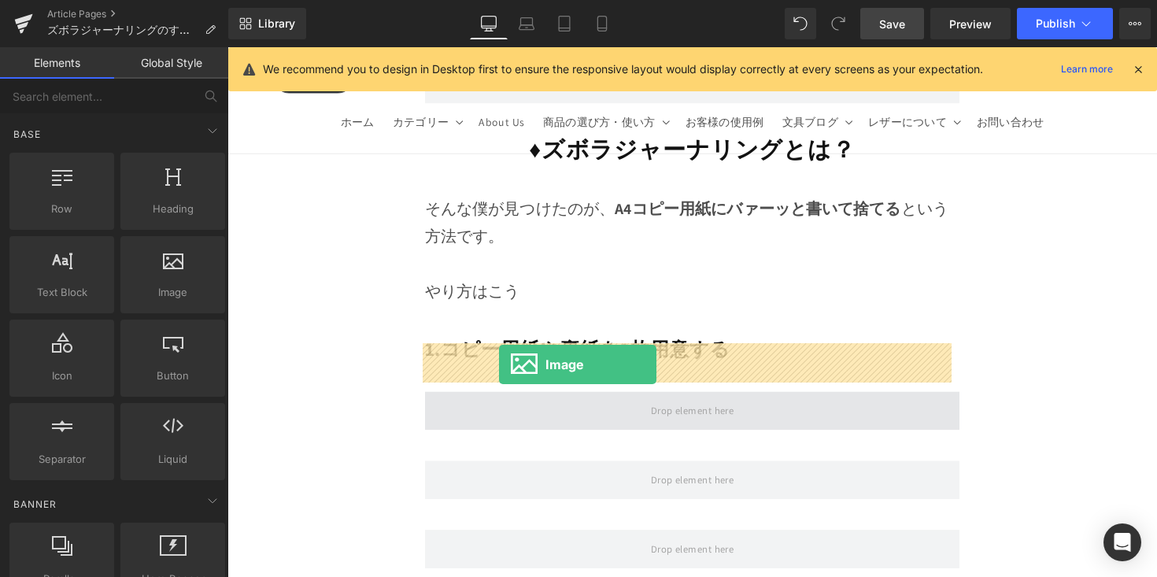
drag, startPoint x: 429, startPoint y: 371, endPoint x: 505, endPoint y: 372, distance: 75.6
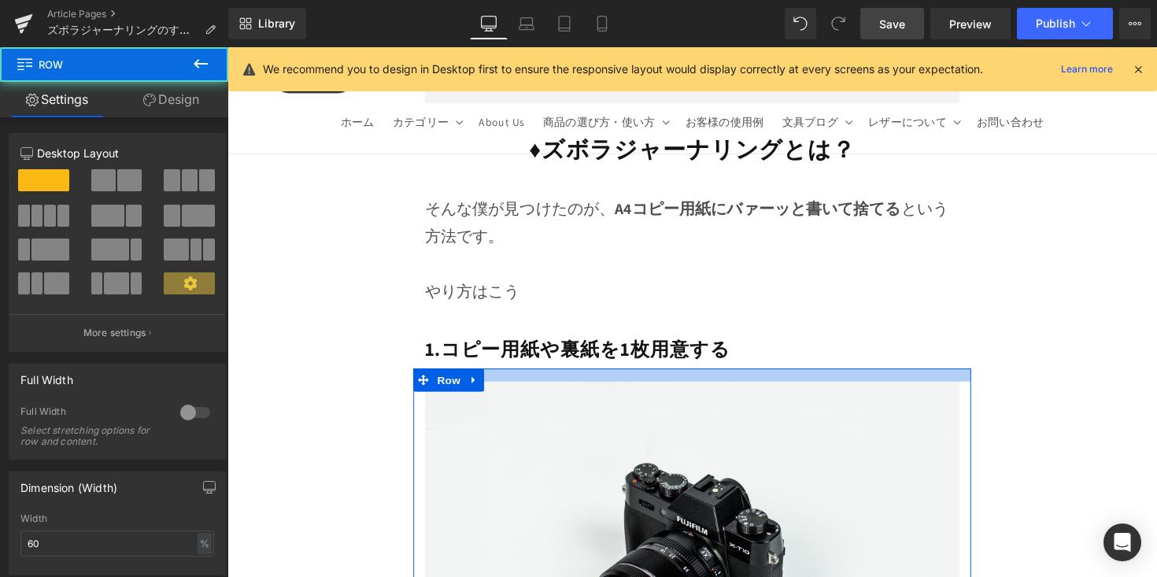
drag, startPoint x: 827, startPoint y: 329, endPoint x: 846, endPoint y: 322, distance: 20.9
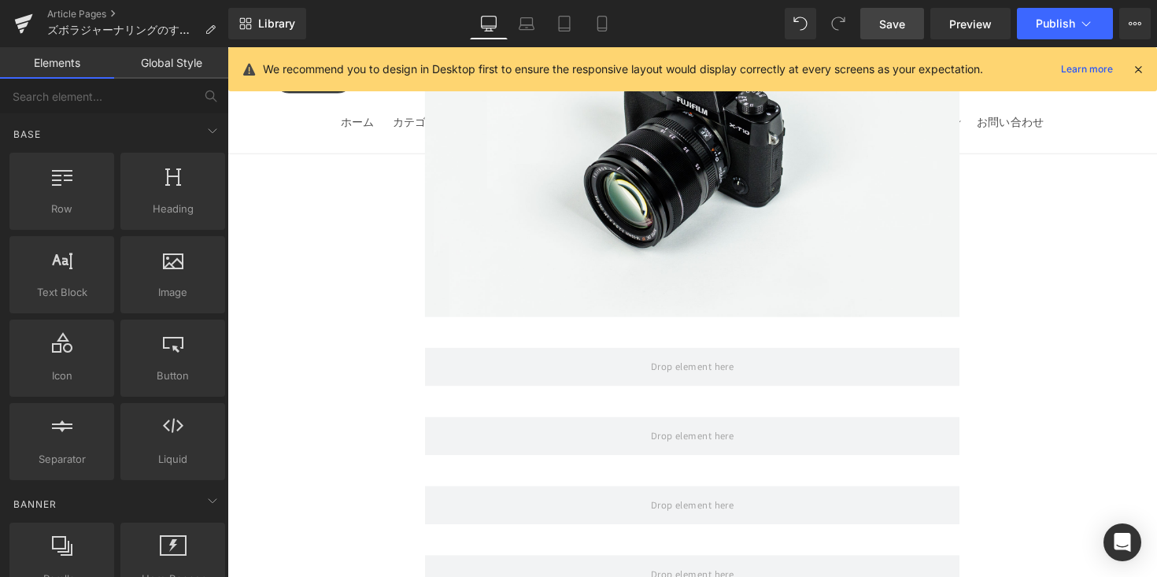
scroll to position [4862, 0]
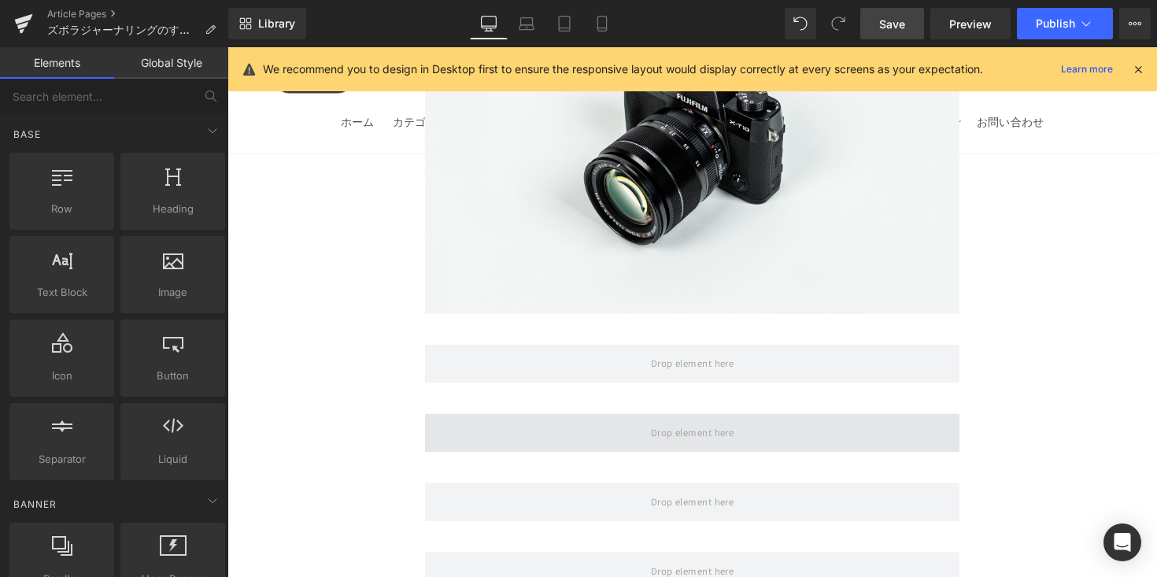
click at [696, 429] on span at bounding box center [704, 442] width 96 height 26
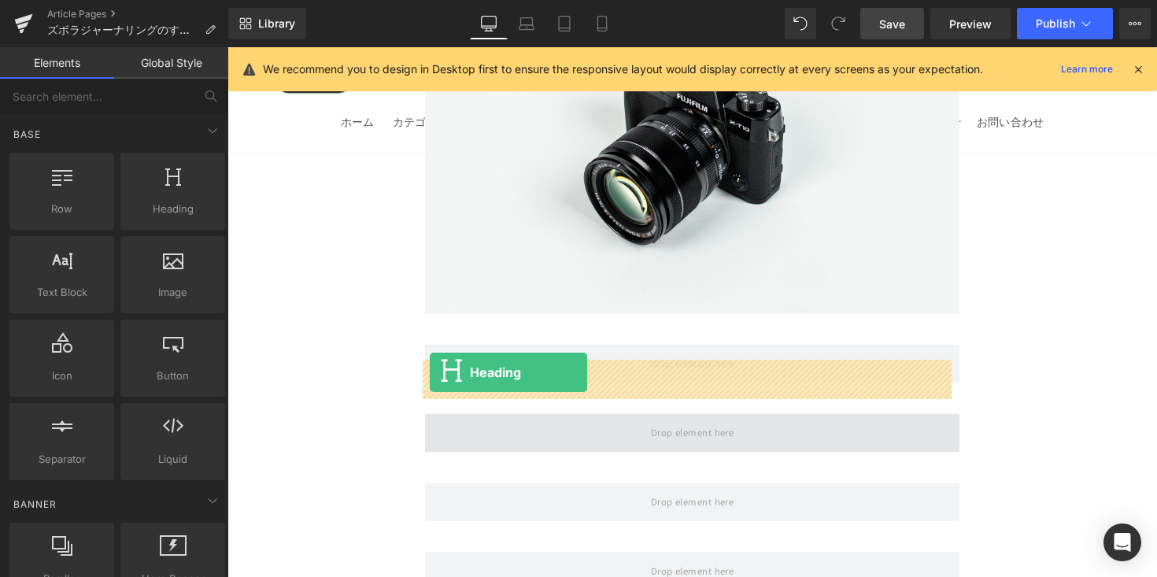
drag, startPoint x: 404, startPoint y: 241, endPoint x: 435, endPoint y: 380, distance: 142.7
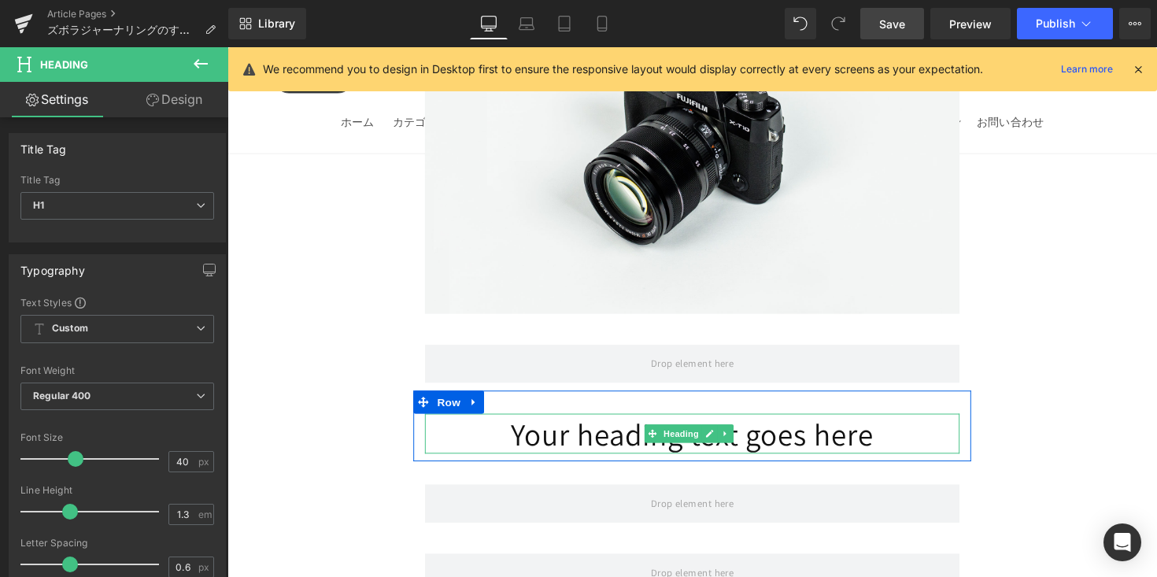
click at [486, 423] on h1 "Your heading text goes here" at bounding box center [704, 443] width 548 height 41
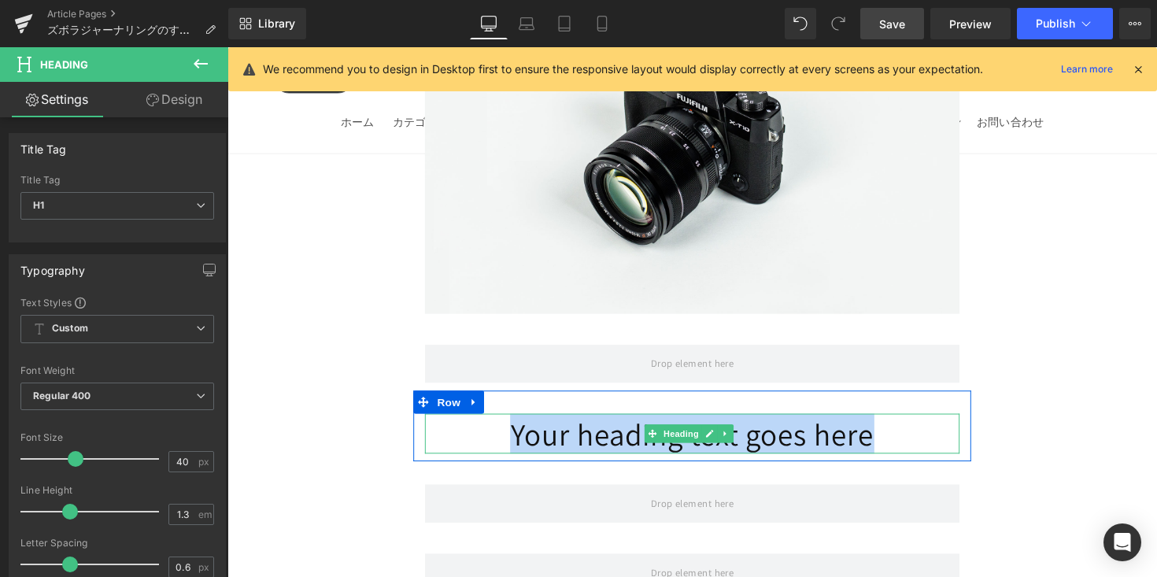
drag, startPoint x: 671, startPoint y: 398, endPoint x: 473, endPoint y: 391, distance: 197.7
click at [473, 423] on h1 "Your heading text goes here" at bounding box center [704, 443] width 548 height 41
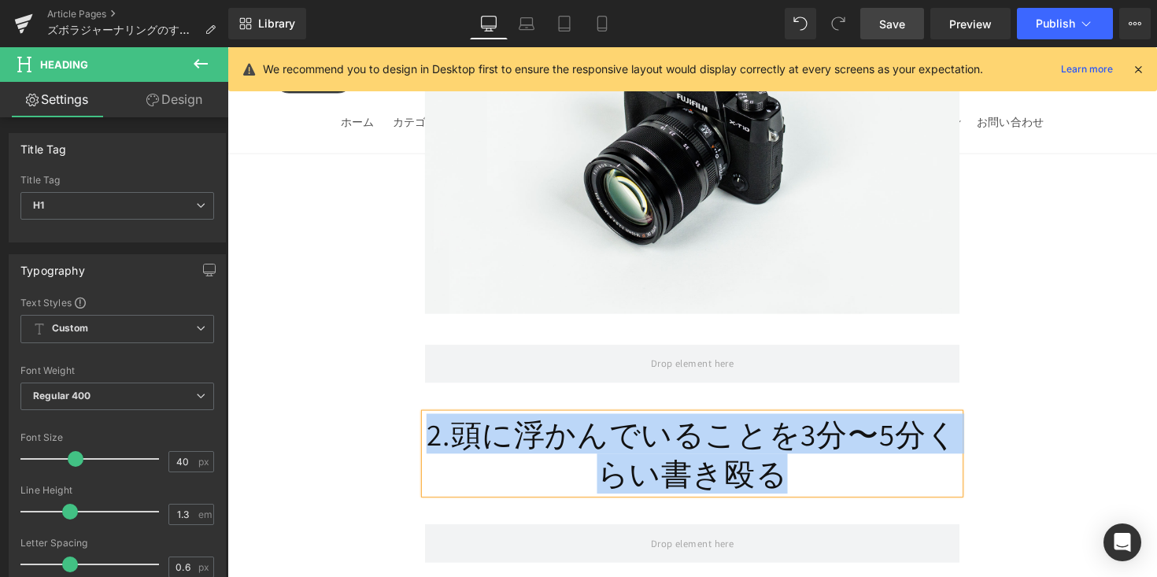
drag, startPoint x: 801, startPoint y: 435, endPoint x: 322, endPoint y: 378, distance: 482.0
click at [431, 423] on h1 "2.頭に浮かんでいることを3分〜5分くらい書き殴る" at bounding box center [704, 464] width 548 height 82
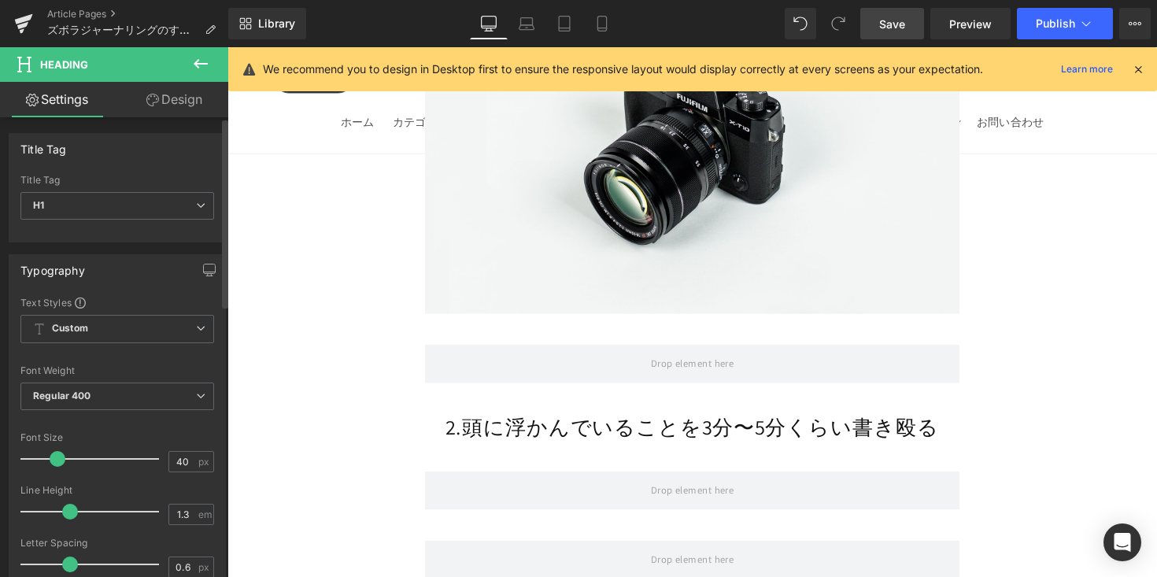
drag, startPoint x: 68, startPoint y: 462, endPoint x: 51, endPoint y: 469, distance: 18.7
click at [51, 469] on div at bounding box center [93, 458] width 131 height 31
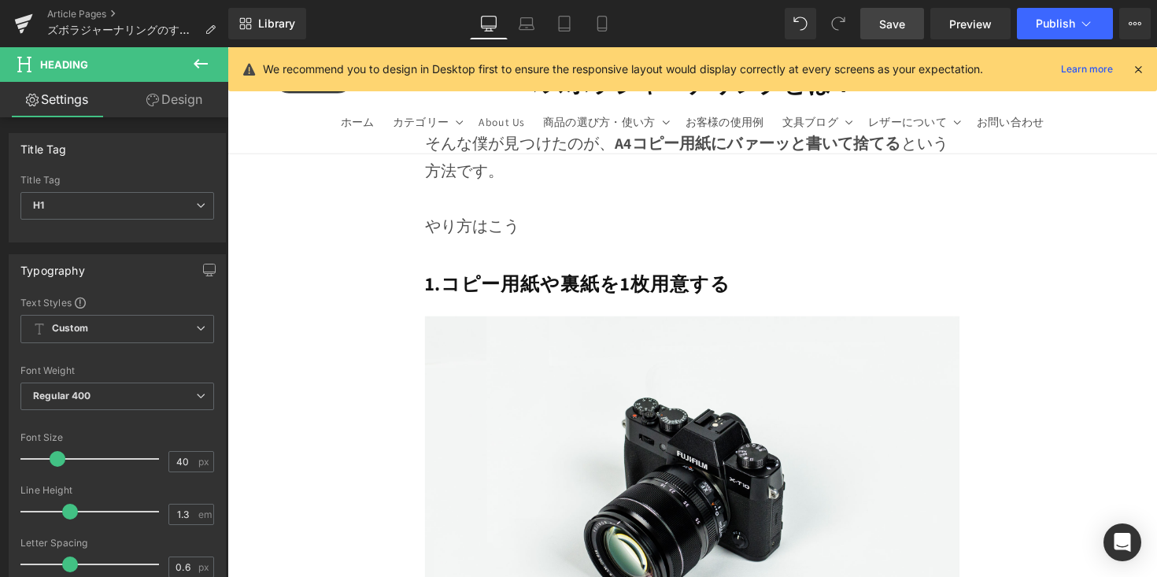
scroll to position [4400, 0]
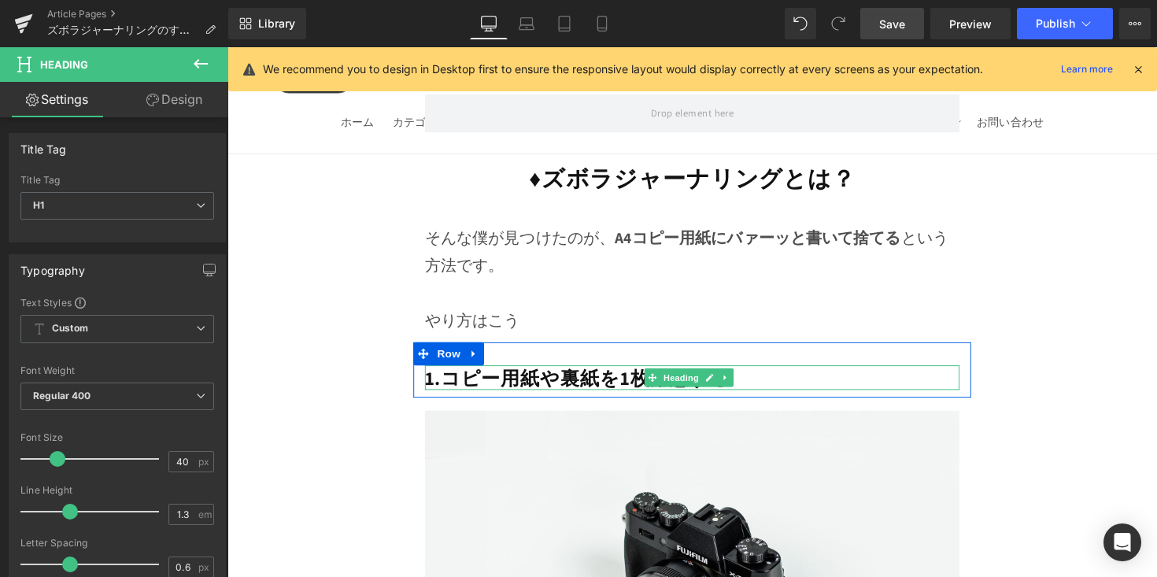
click at [435, 372] on strong "1.コピー用紙や裏紙を1枚用意する" at bounding box center [586, 385] width 313 height 26
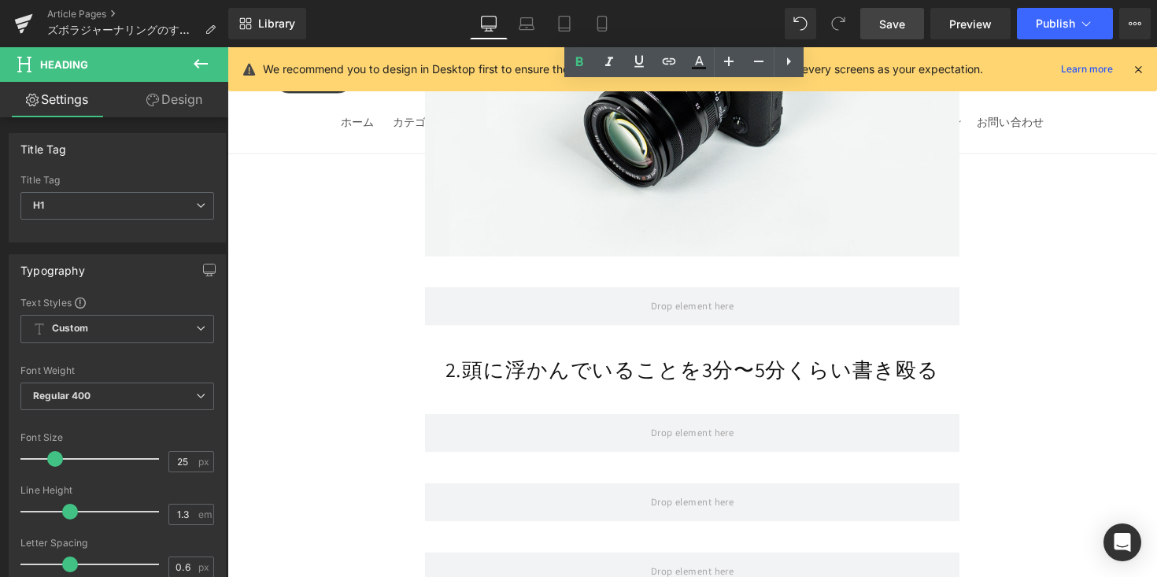
scroll to position [4920, 0]
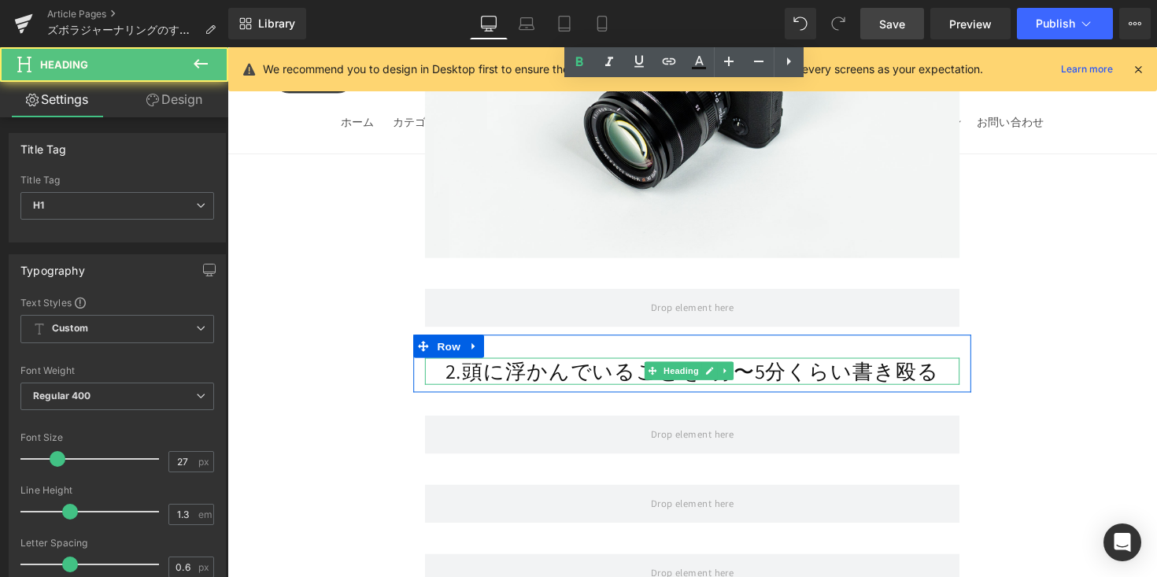
click at [457, 365] on h1 "2.頭に浮かんでいることを3分〜5分くらい書き殴る" at bounding box center [704, 379] width 548 height 28
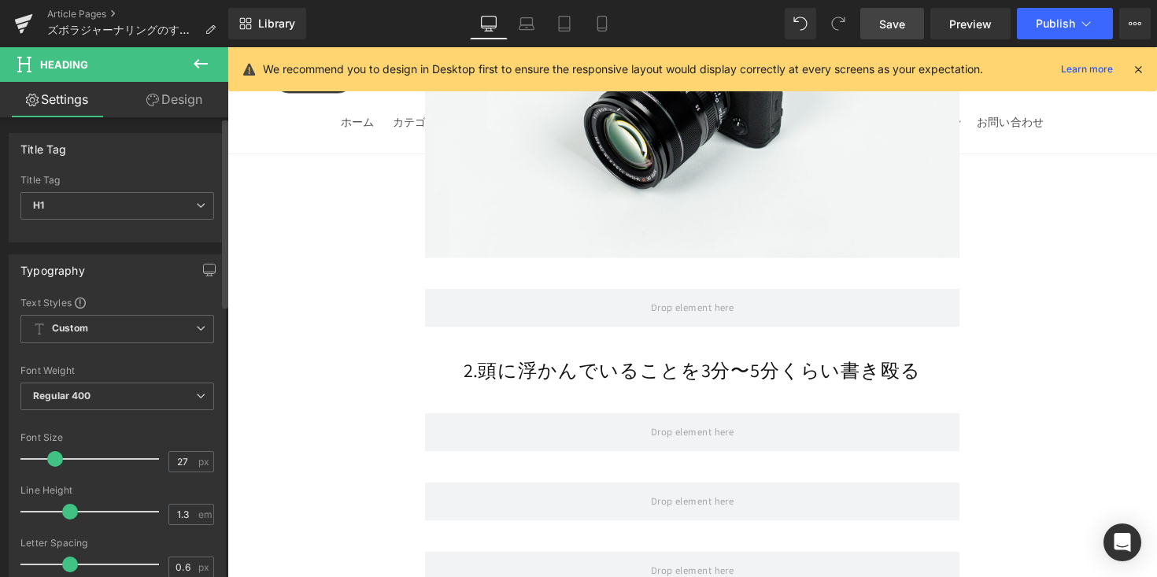
click at [56, 462] on span at bounding box center [55, 459] width 16 height 16
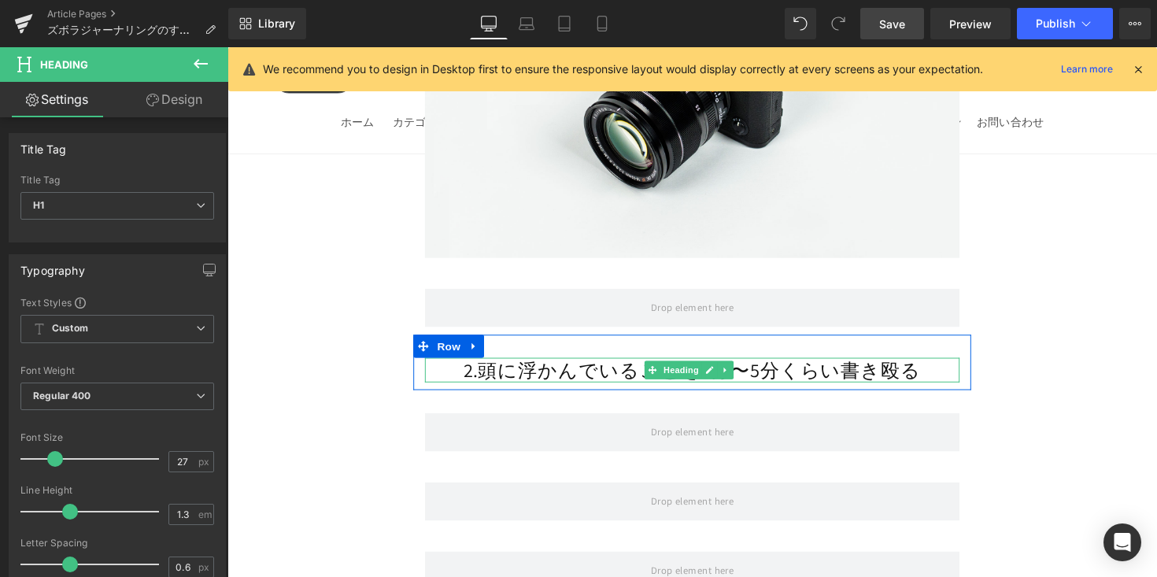
click at [453, 365] on h1 "2.頭に浮かんでいることを3分〜5分くらい書き殴る" at bounding box center [704, 378] width 548 height 26
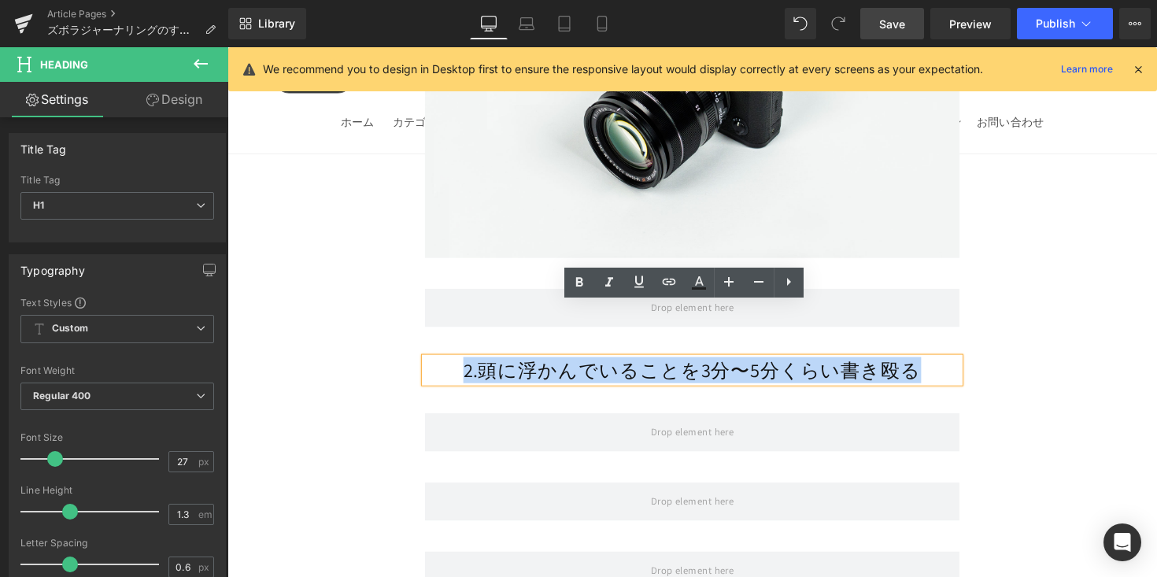
drag, startPoint x: 599, startPoint y: 321, endPoint x: 1049, endPoint y: 324, distance: 450.3
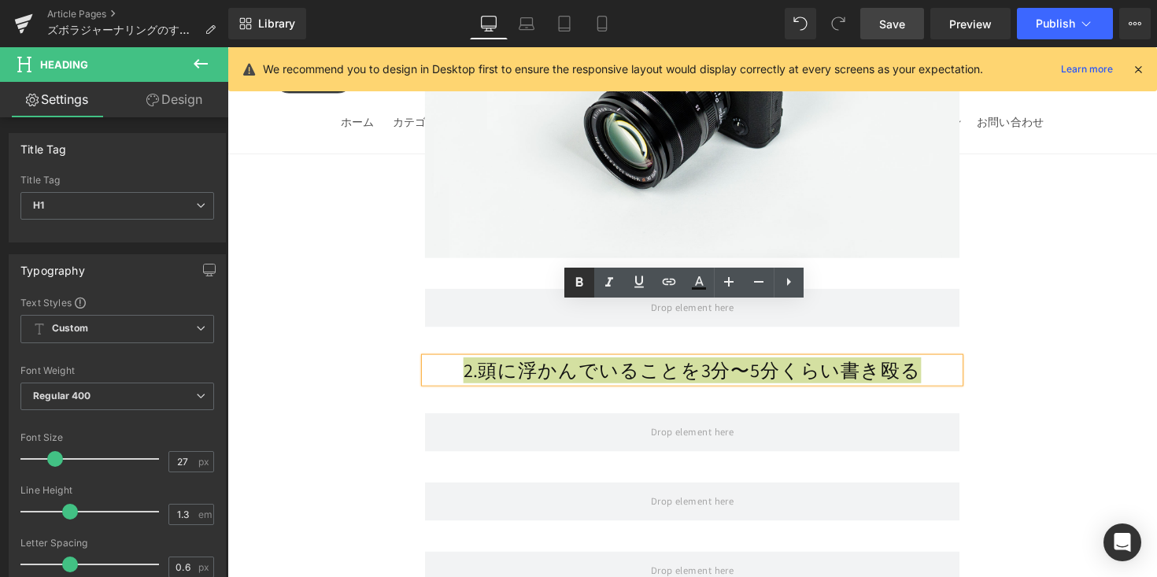
click at [572, 278] on icon at bounding box center [579, 282] width 19 height 19
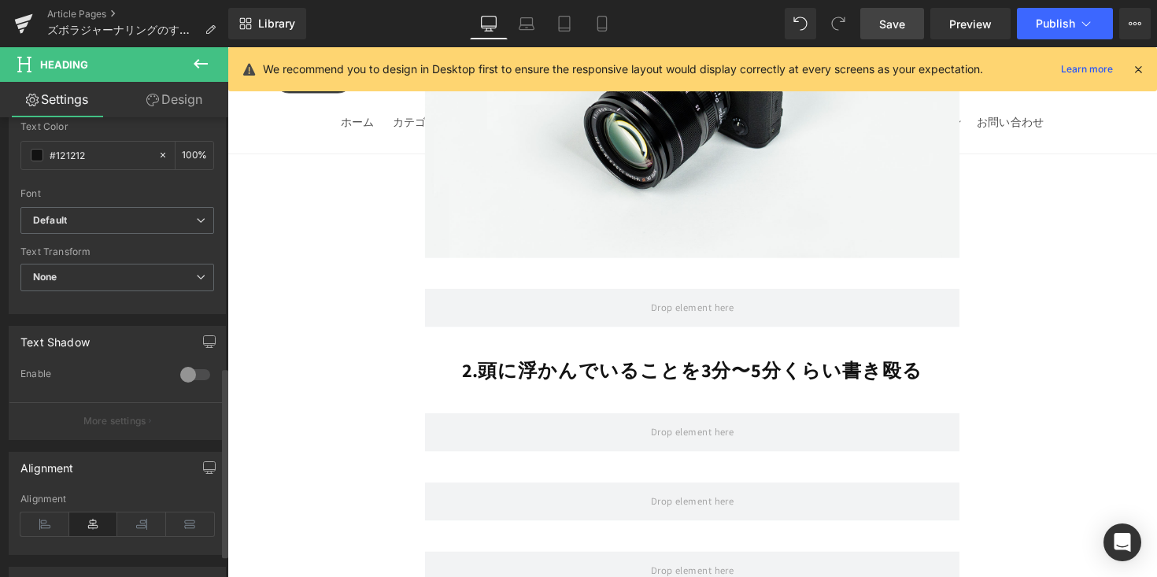
scroll to position [657, 0]
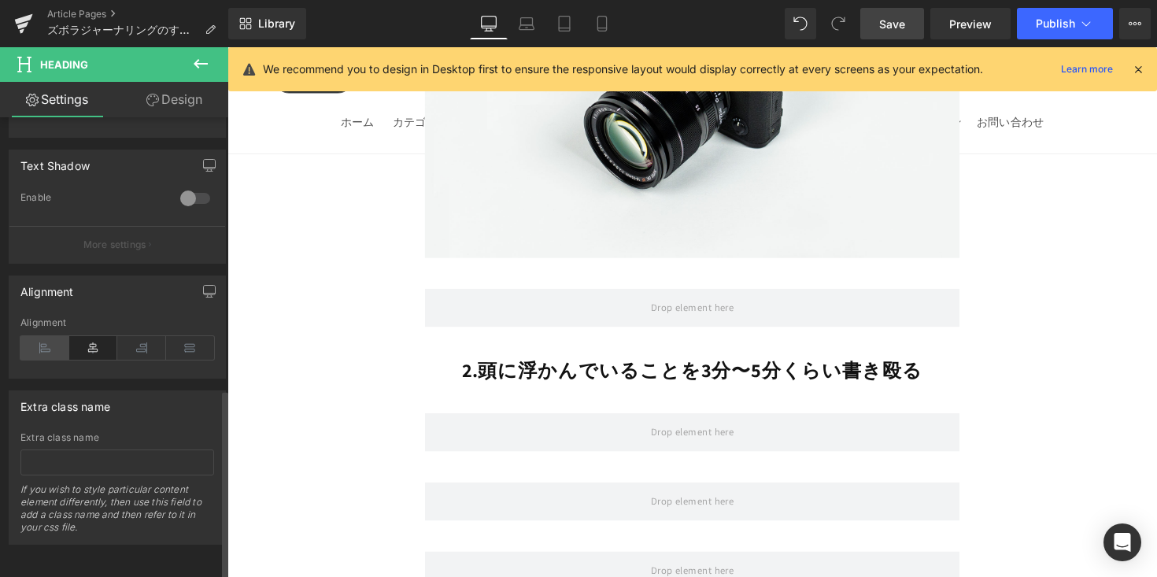
click at [57, 346] on div "Alignment" at bounding box center [117, 347] width 194 height 61
click at [48, 336] on icon at bounding box center [44, 348] width 49 height 24
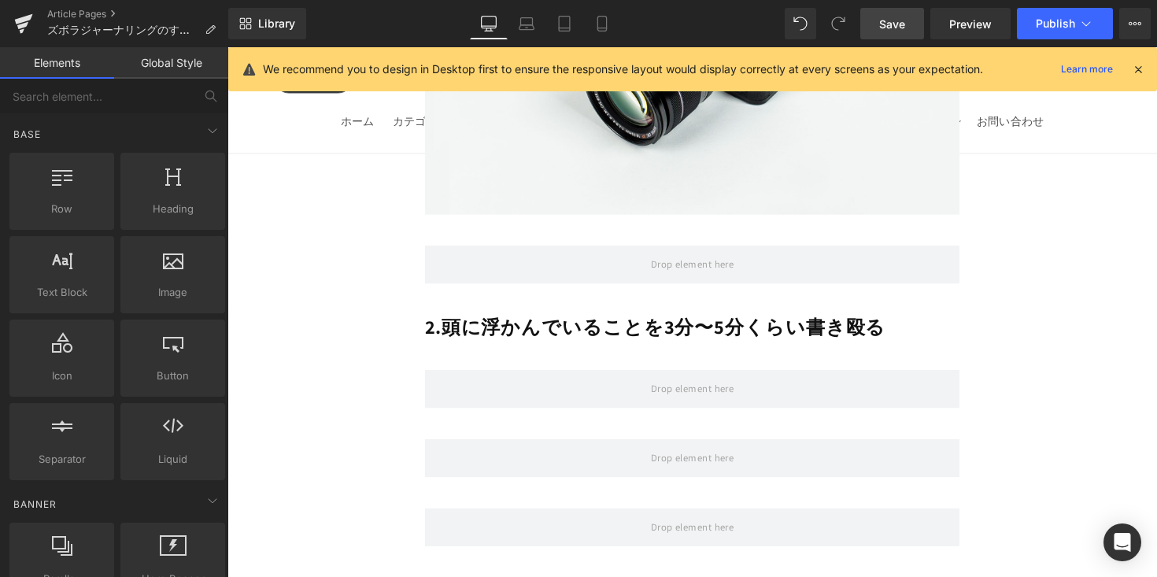
scroll to position [4917, 0]
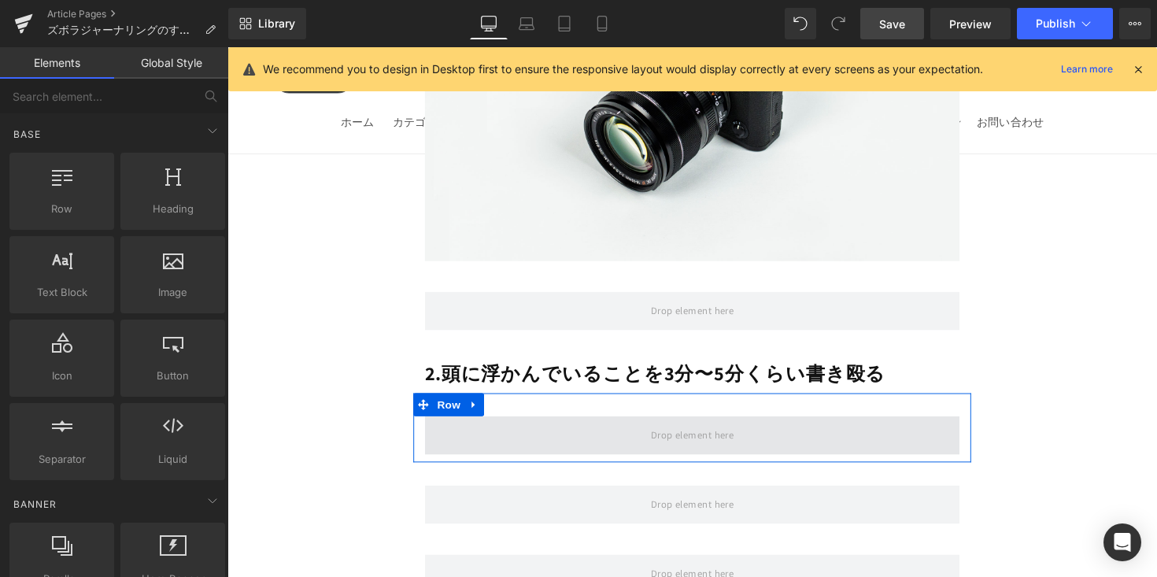
click at [656, 431] on span at bounding box center [704, 444] width 96 height 26
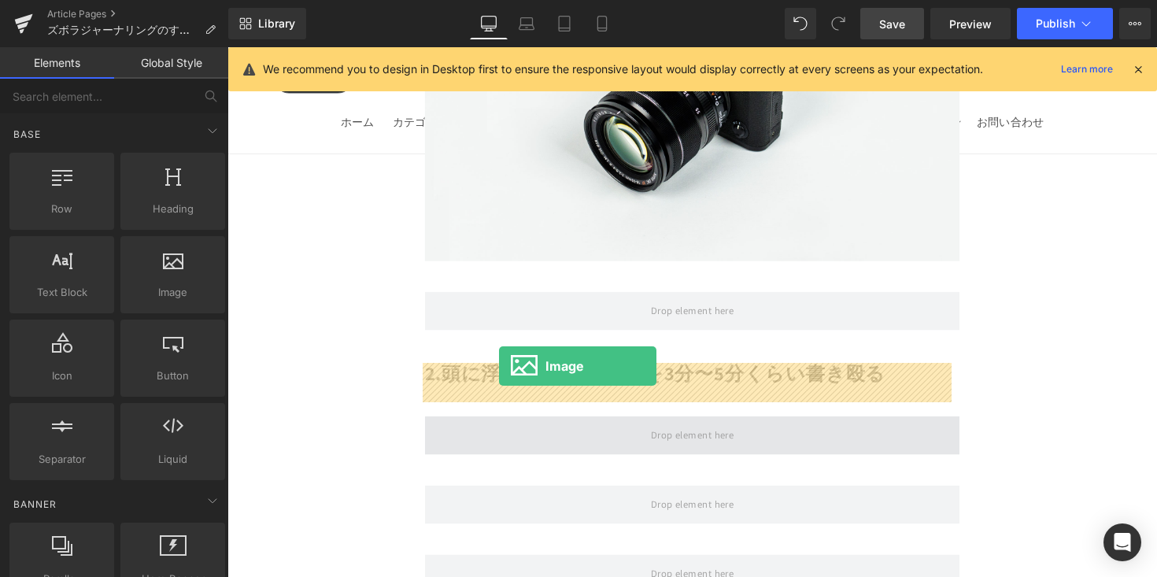
drag, startPoint x: 454, startPoint y: 359, endPoint x: 505, endPoint y: 374, distance: 53.3
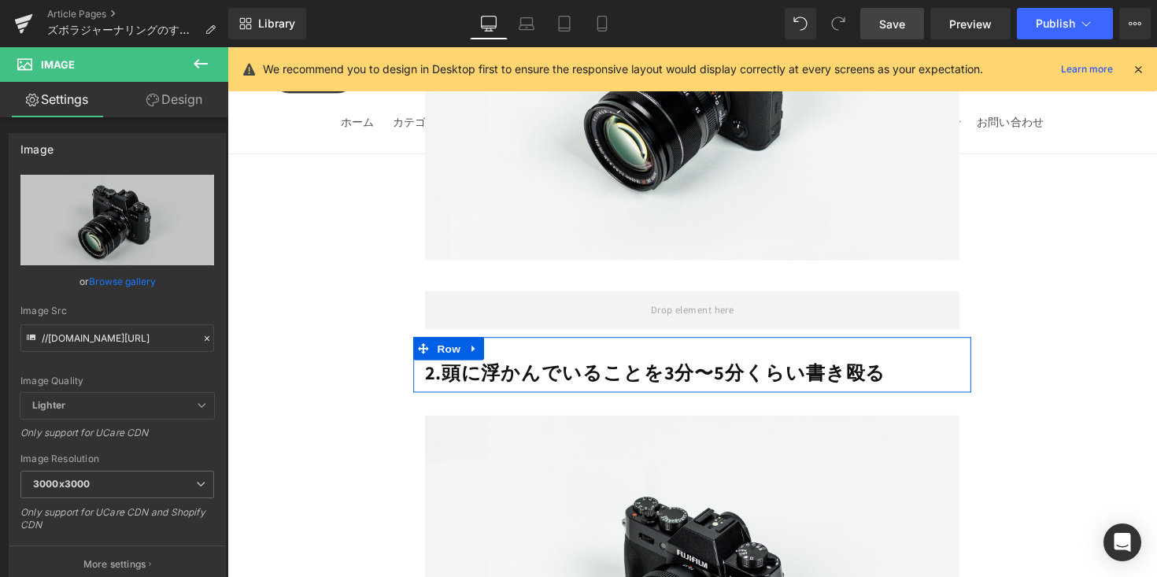
scroll to position [5223, 0]
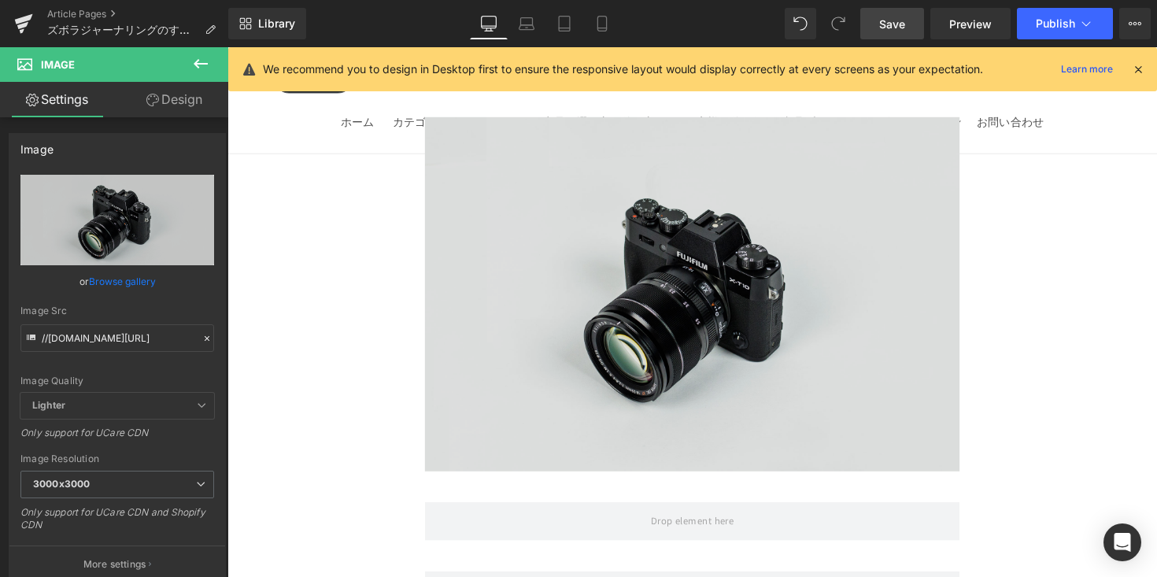
click at [763, 301] on img at bounding box center [704, 300] width 548 height 363
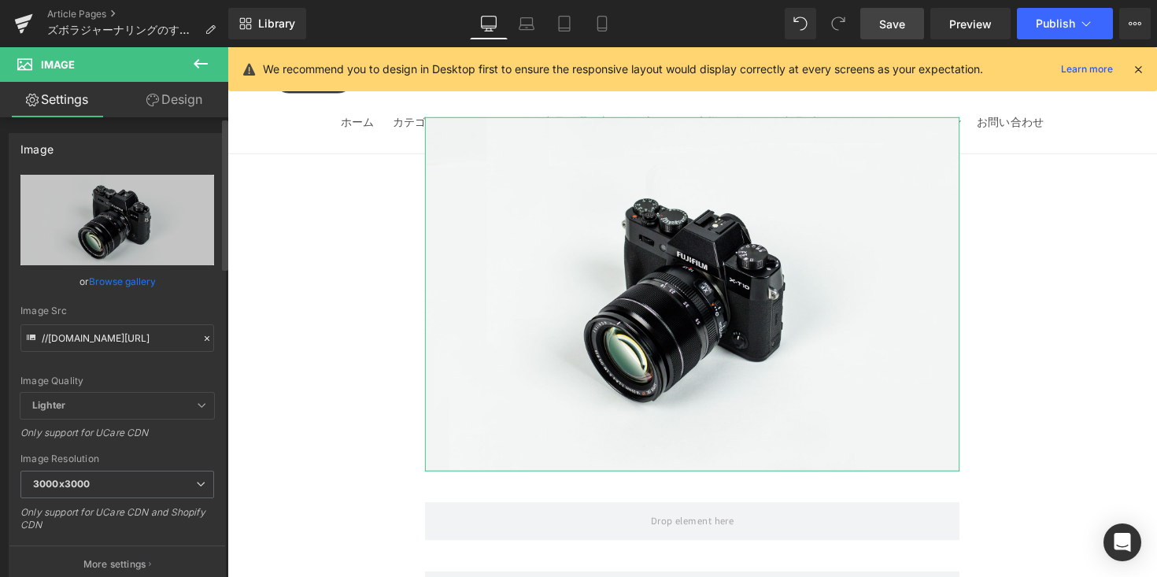
click at [146, 281] on link "Browse gallery" at bounding box center [122, 282] width 67 height 28
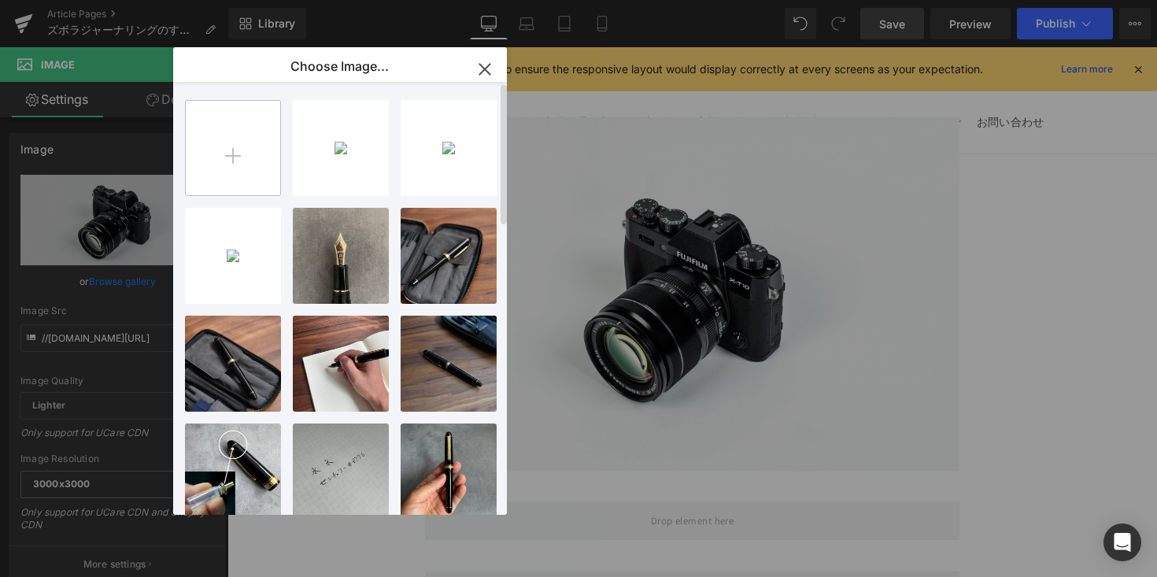
click at [239, 152] on input "file" at bounding box center [233, 148] width 94 height 94
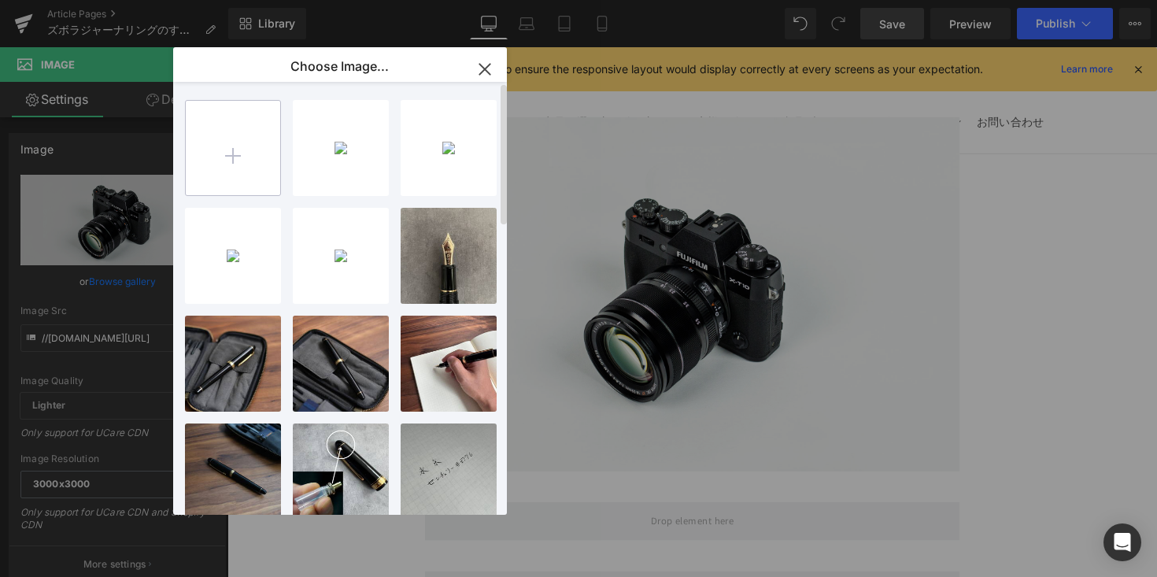
click at [227, 153] on input "file" at bounding box center [233, 148] width 94 height 94
type input "C:\fakepath\1万円以下で買える！ (1).jpg"
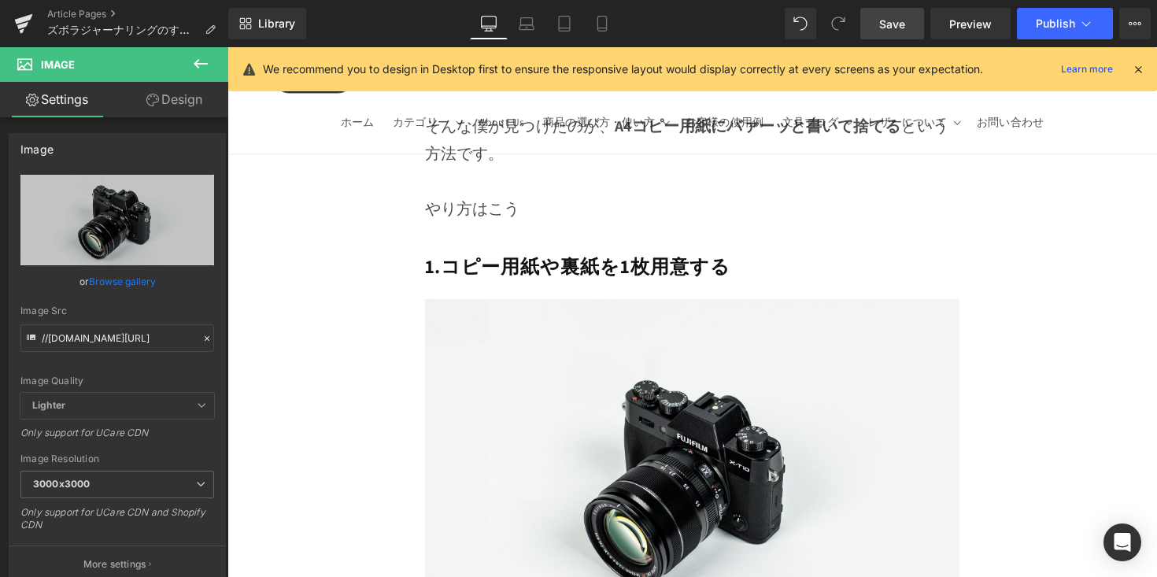
scroll to position [4562, 0]
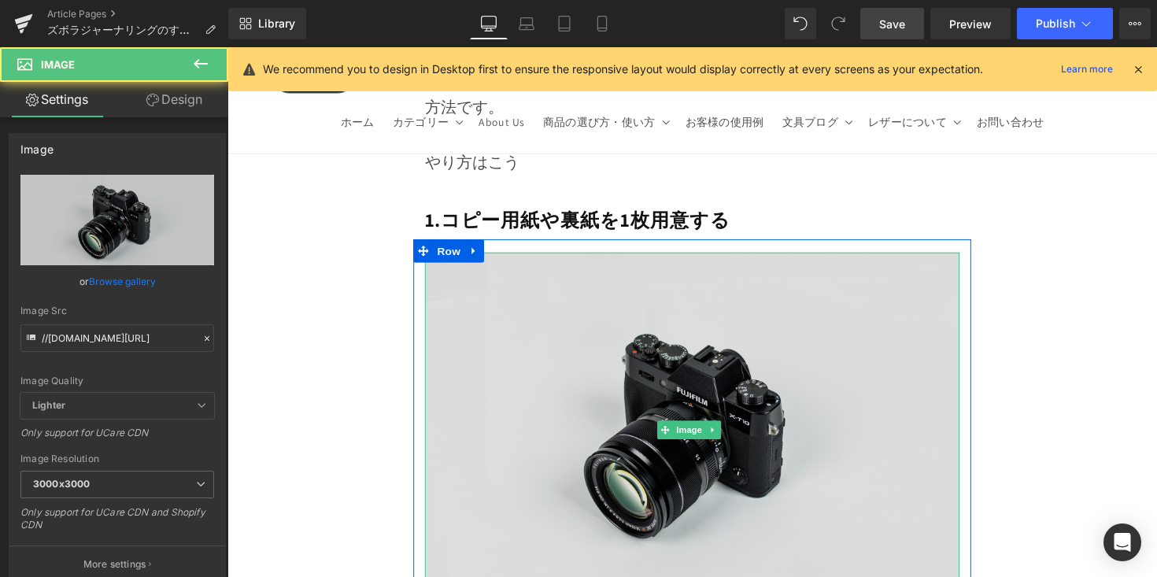
click at [668, 257] on img at bounding box center [704, 438] width 548 height 363
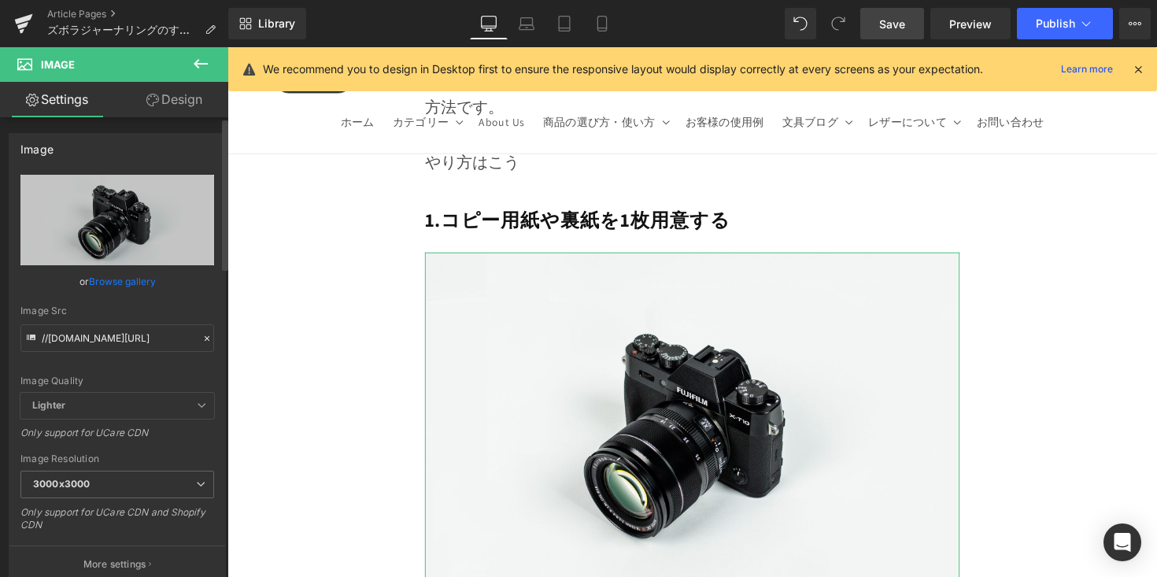
click at [106, 287] on link "Browse gallery" at bounding box center [122, 282] width 67 height 28
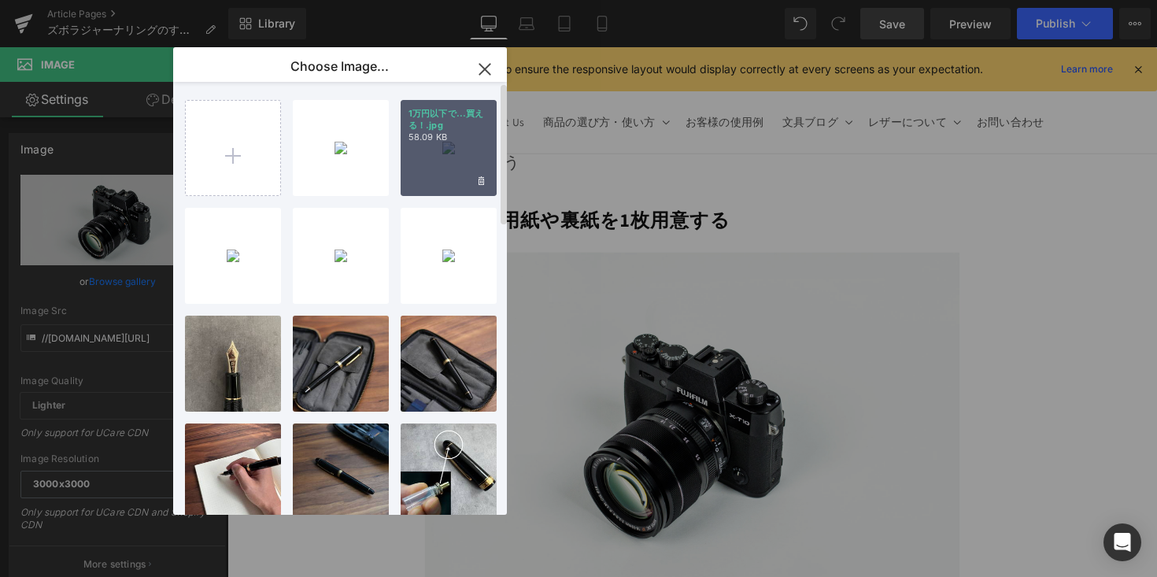
click at [442, 148] on div "1万円以下で...買える！.jpg 58.09 KB" at bounding box center [449, 148] width 96 height 96
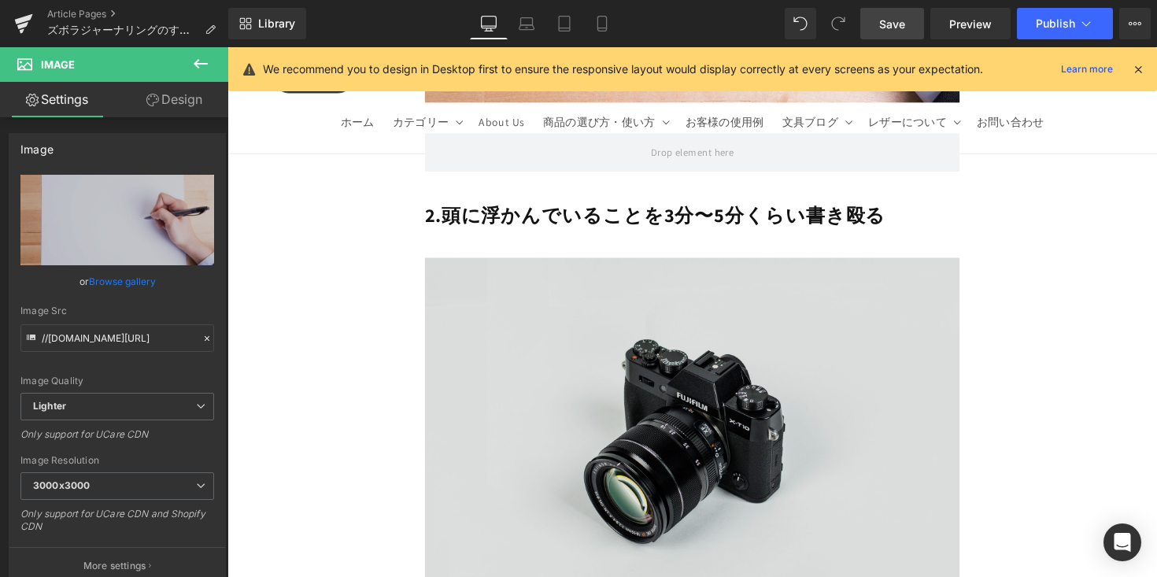
scroll to position [5029, 0]
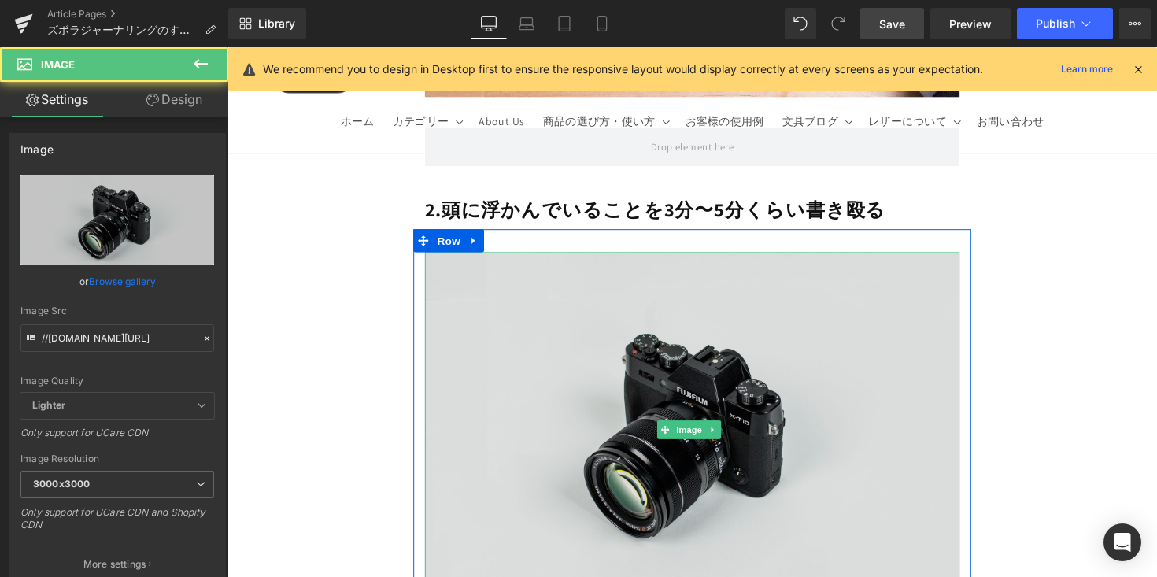
click at [566, 257] on img at bounding box center [704, 438] width 548 height 363
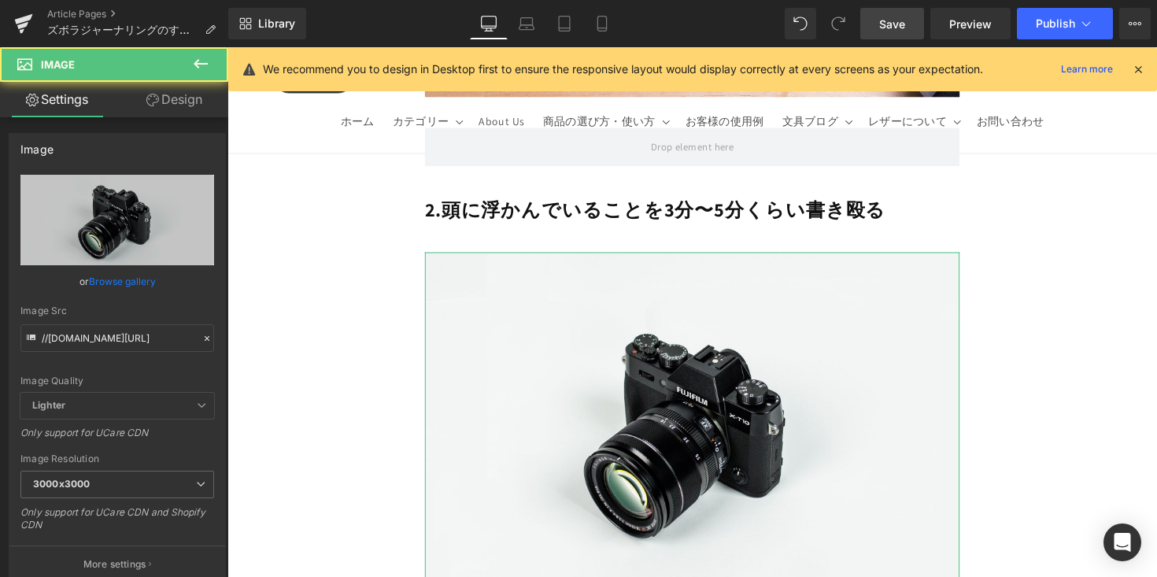
click at [125, 277] on link "Browse gallery" at bounding box center [122, 282] width 67 height 28
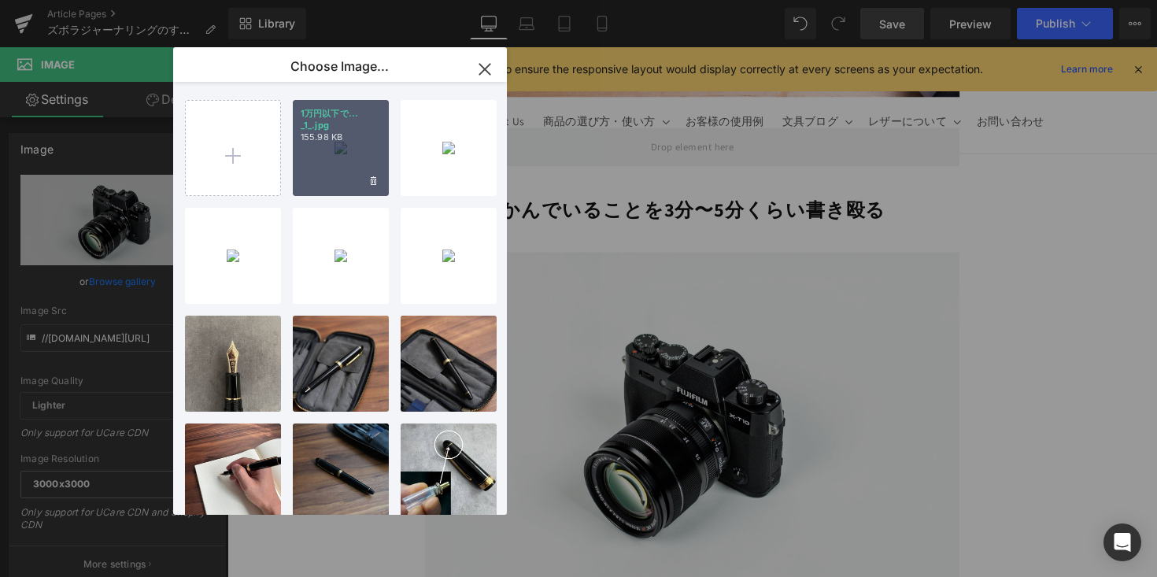
click at [357, 168] on div "1万円以下で... _1_.jpg 155.98 KB" at bounding box center [341, 148] width 96 height 96
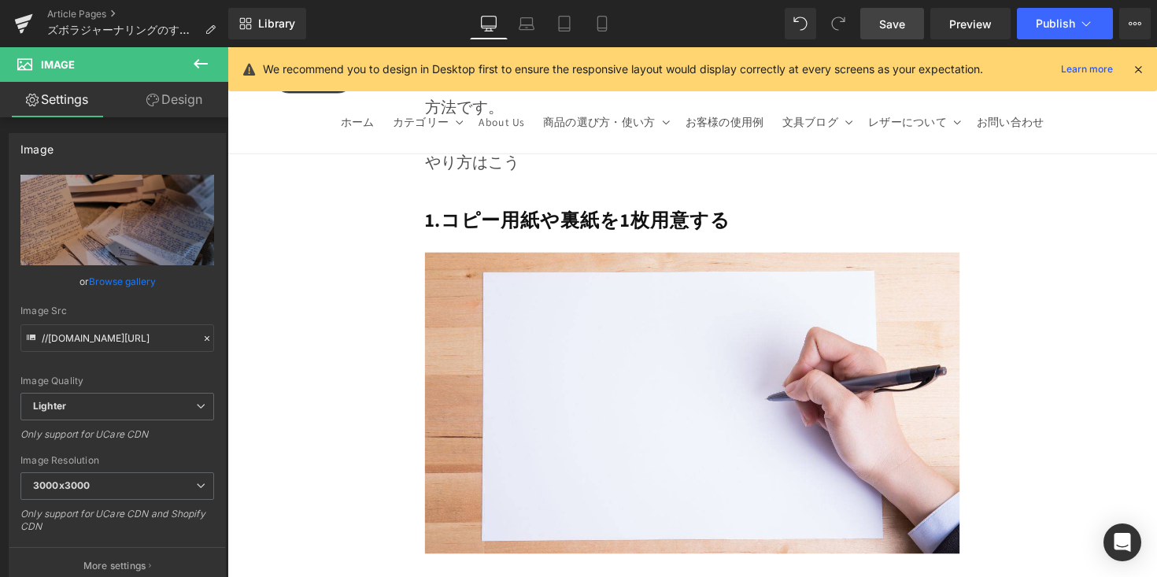
scroll to position [4532, 0]
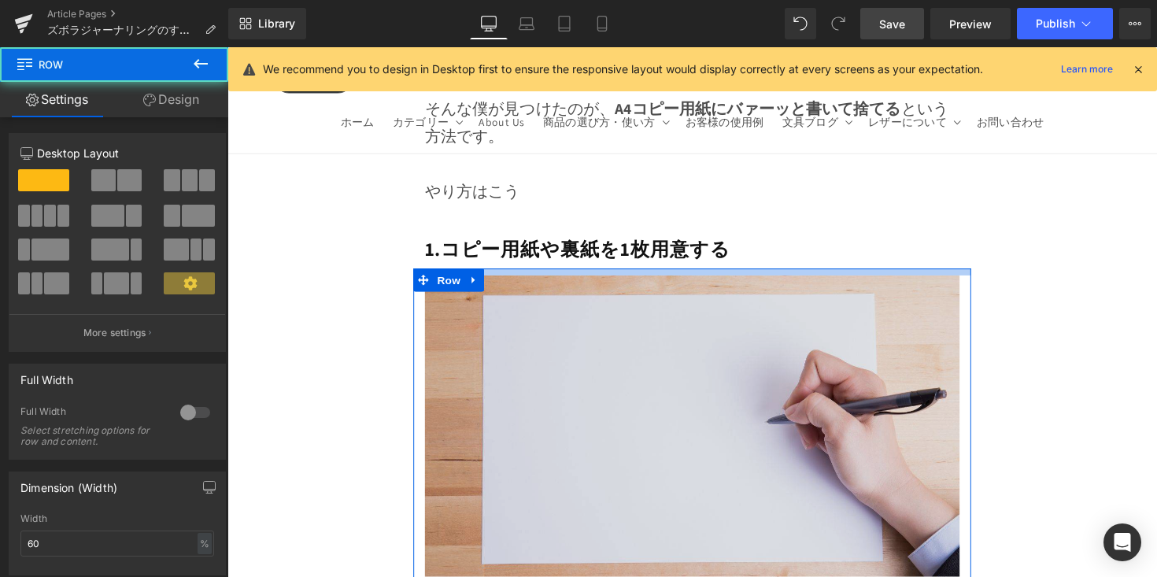
drag, startPoint x: 682, startPoint y: 222, endPoint x: 718, endPoint y: 362, distance: 144.5
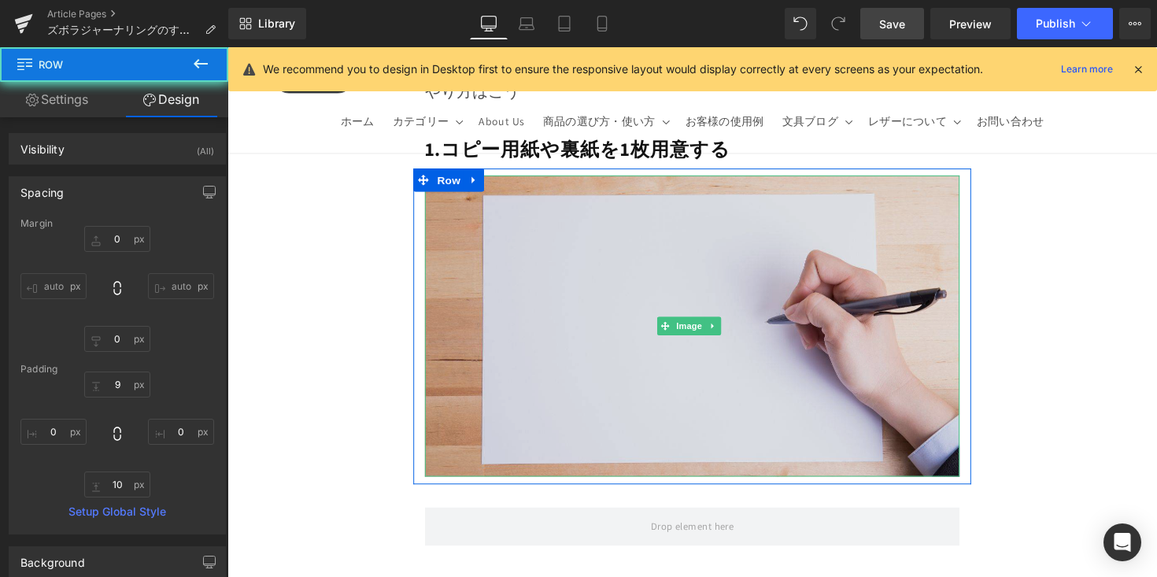
scroll to position [4853, 0]
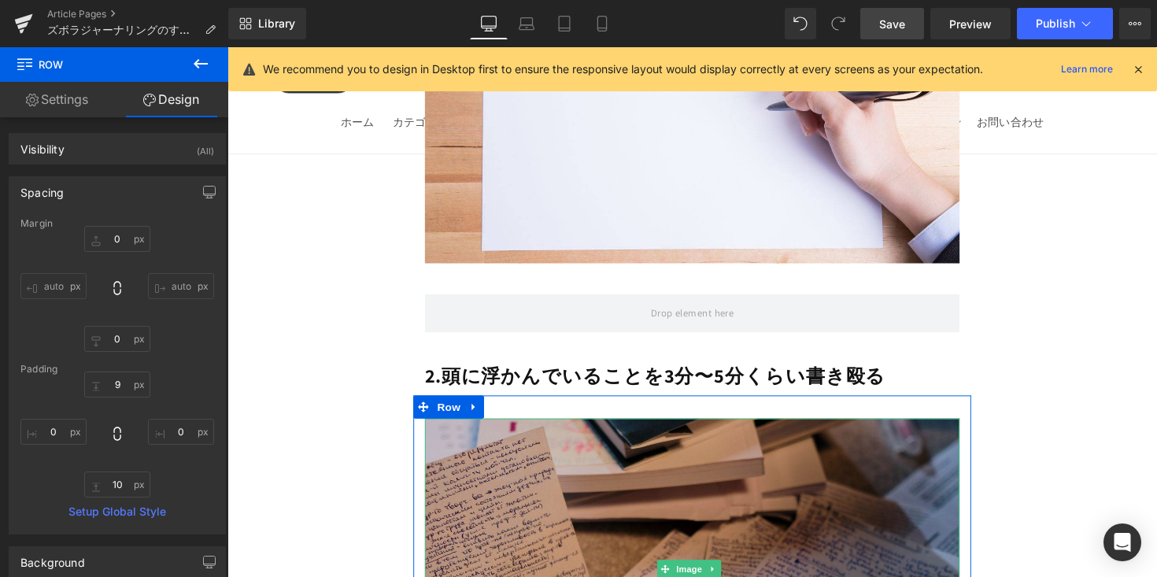
click at [708, 427] on img at bounding box center [704, 581] width 548 height 309
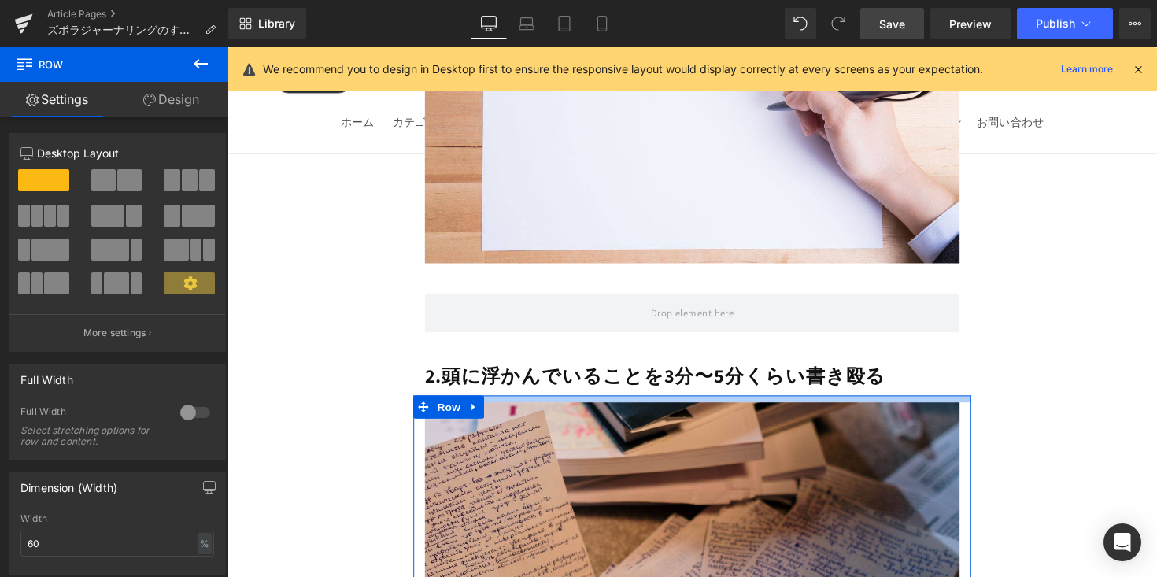
drag, startPoint x: 707, startPoint y: 353, endPoint x: 707, endPoint y: 337, distance: 16.5
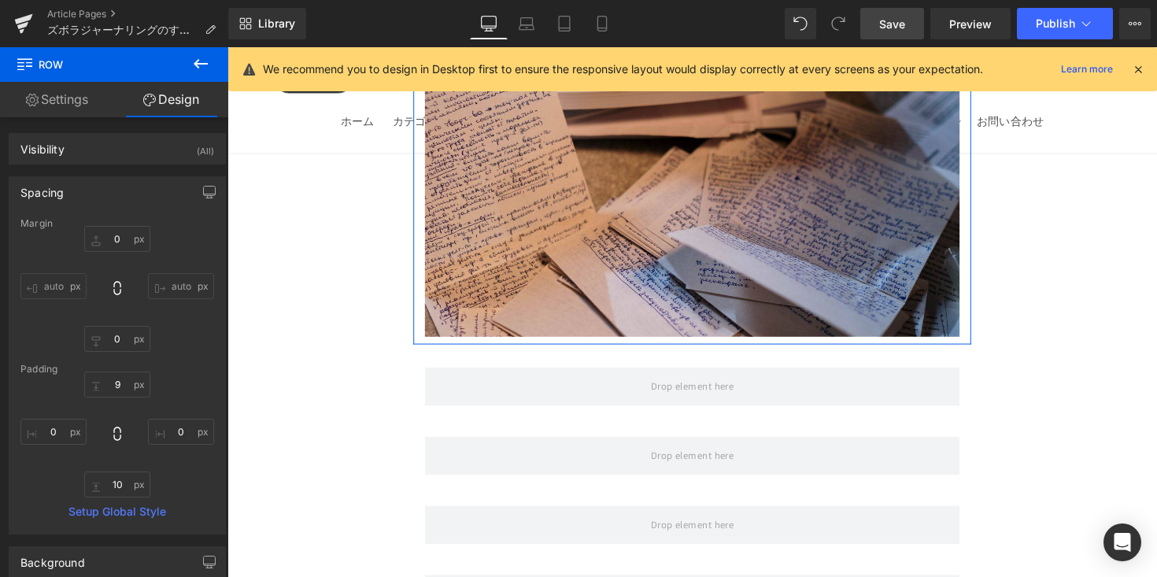
scroll to position [5280, 0]
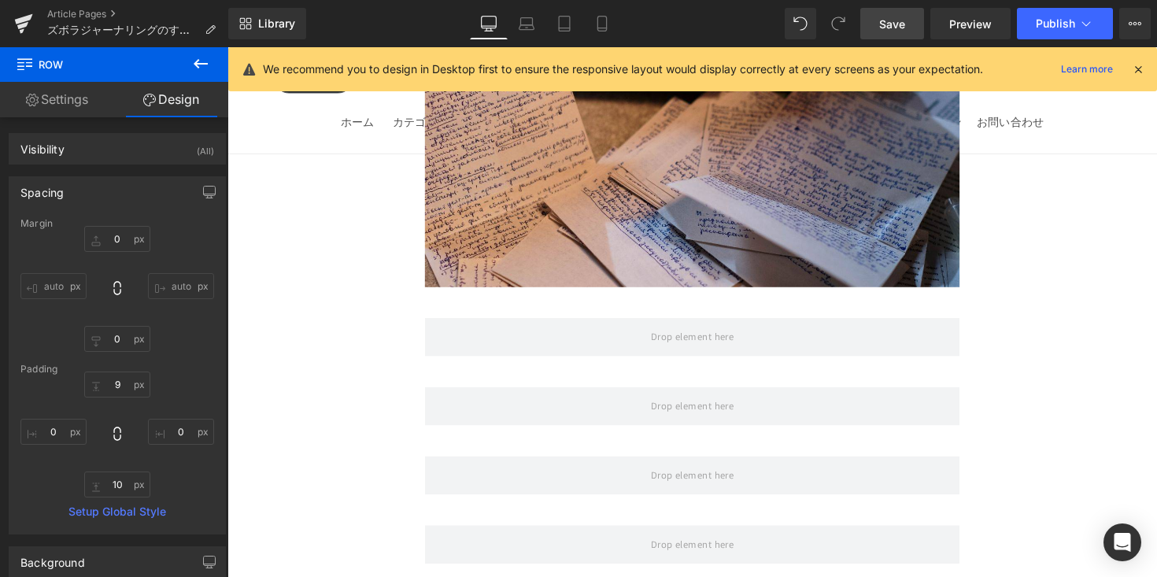
click at [214, 65] on button at bounding box center [200, 64] width 55 height 35
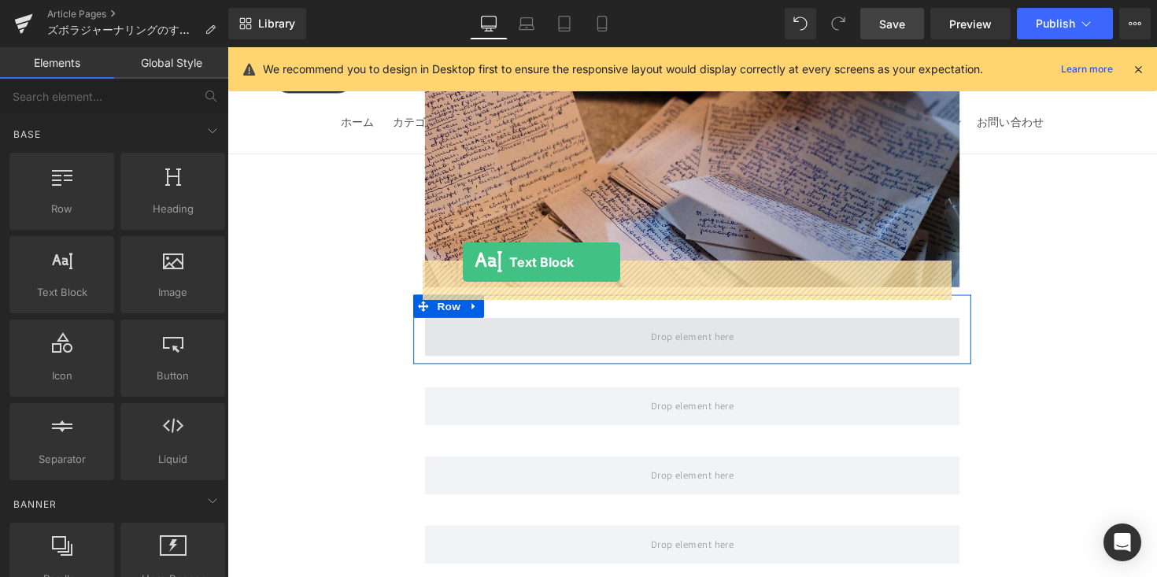
drag, startPoint x: 298, startPoint y: 318, endPoint x: 468, endPoint y: 268, distance: 177.3
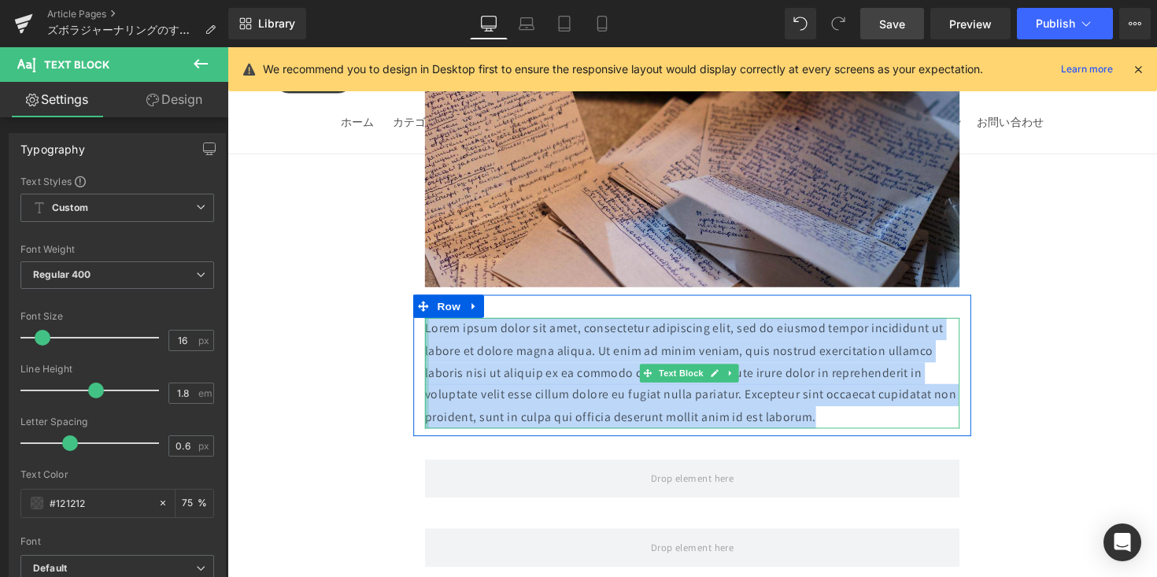
drag, startPoint x: 726, startPoint y: 339, endPoint x: 425, endPoint y: 274, distance: 307.7
click at [425, 324] on div "Lorem ipsum dolor sit amet, consectetur adipiscing elit, sed do eiusmod tempor …" at bounding box center [704, 380] width 572 height 113
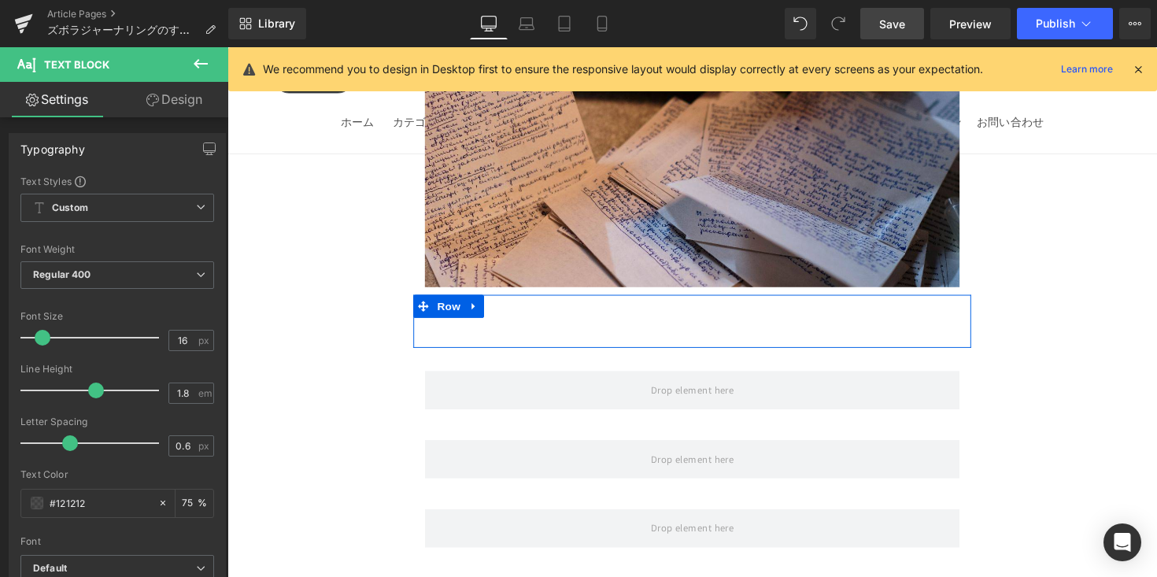
scroll to position [5292, 0]
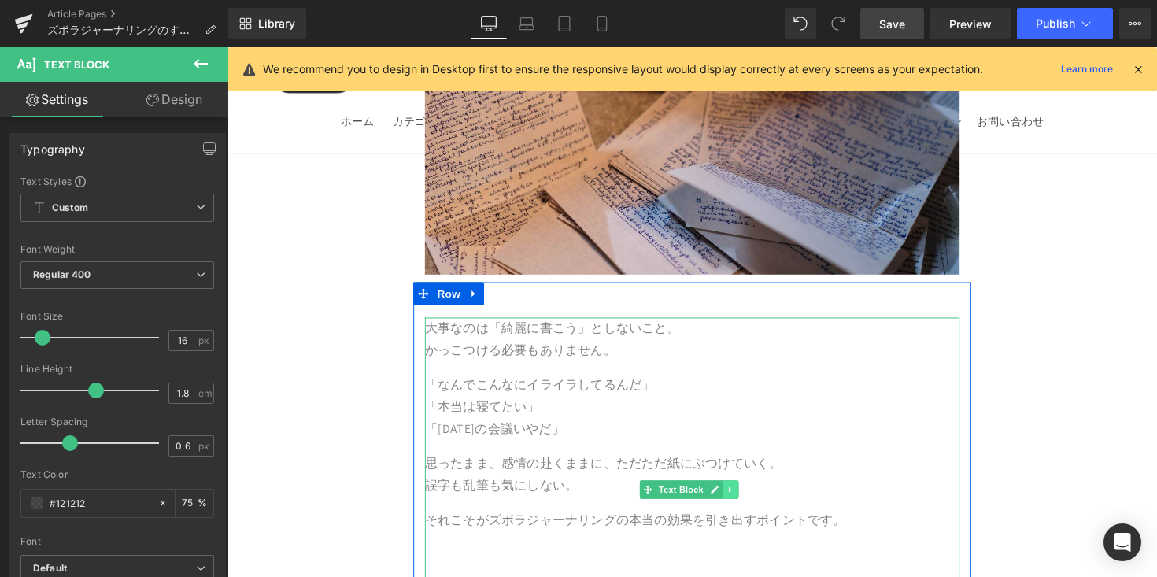
click at [744, 491] on link at bounding box center [742, 500] width 17 height 19
click at [748, 496] on icon at bounding box center [750, 500] width 9 height 9
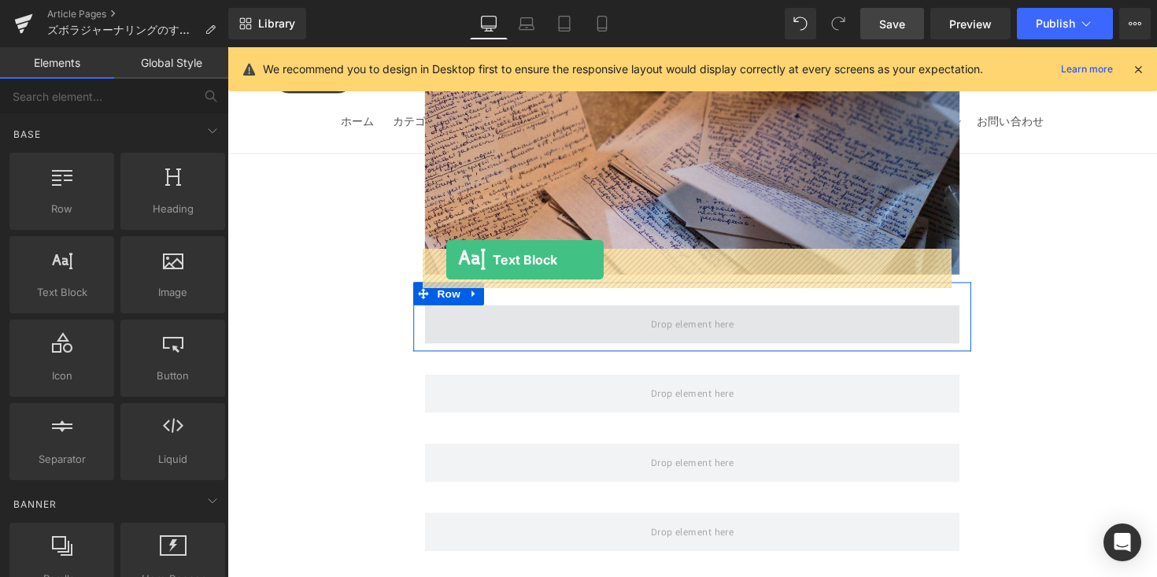
drag, startPoint x: 320, startPoint y: 324, endPoint x: 452, endPoint y: 265, distance: 143.8
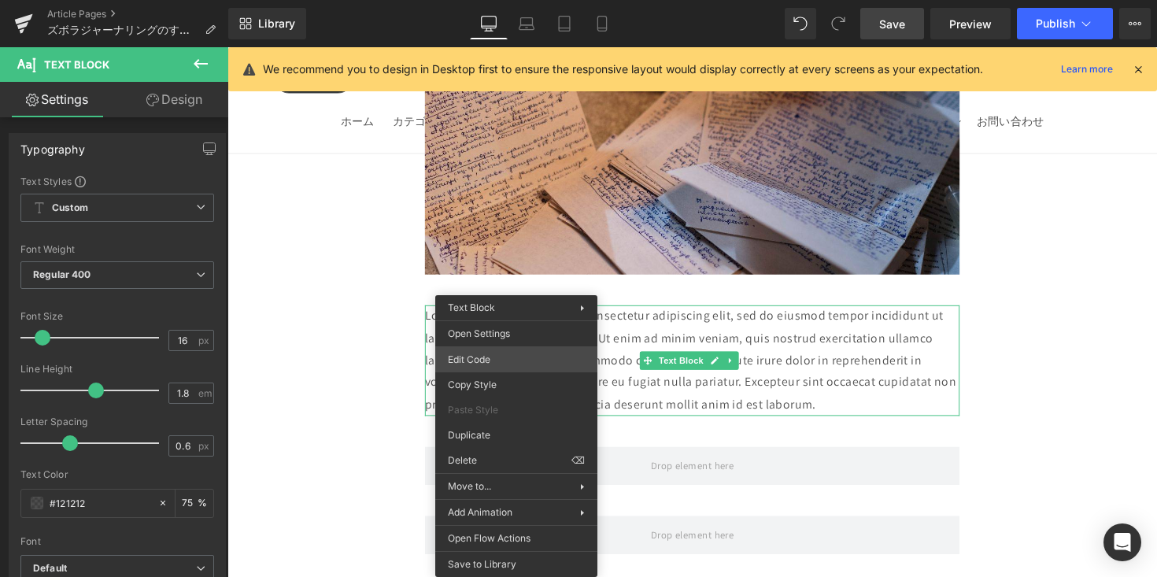
click at [498, 0] on div "Text Block You are previewing how the will restyle your page. You can not edit …" at bounding box center [578, 0] width 1157 height 0
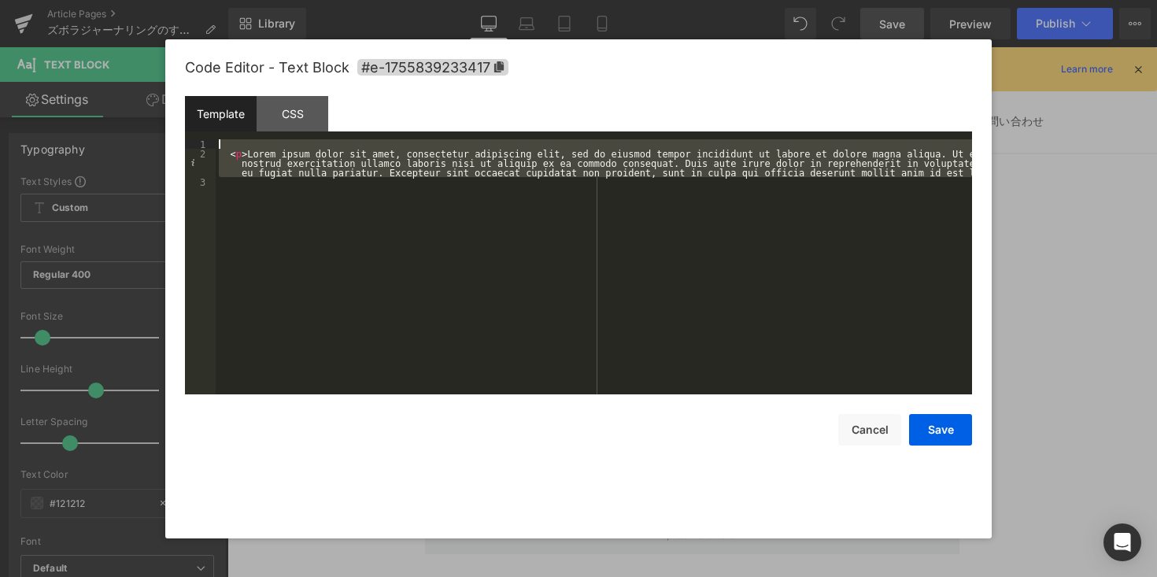
drag, startPoint x: 907, startPoint y: 179, endPoint x: 227, endPoint y: 137, distance: 681.5
click at [227, 137] on div "Template CSS 1 2 3 < p > Lorem ipsum dolor sit amet, consectetur adipiscing eli…" at bounding box center [578, 245] width 787 height 298
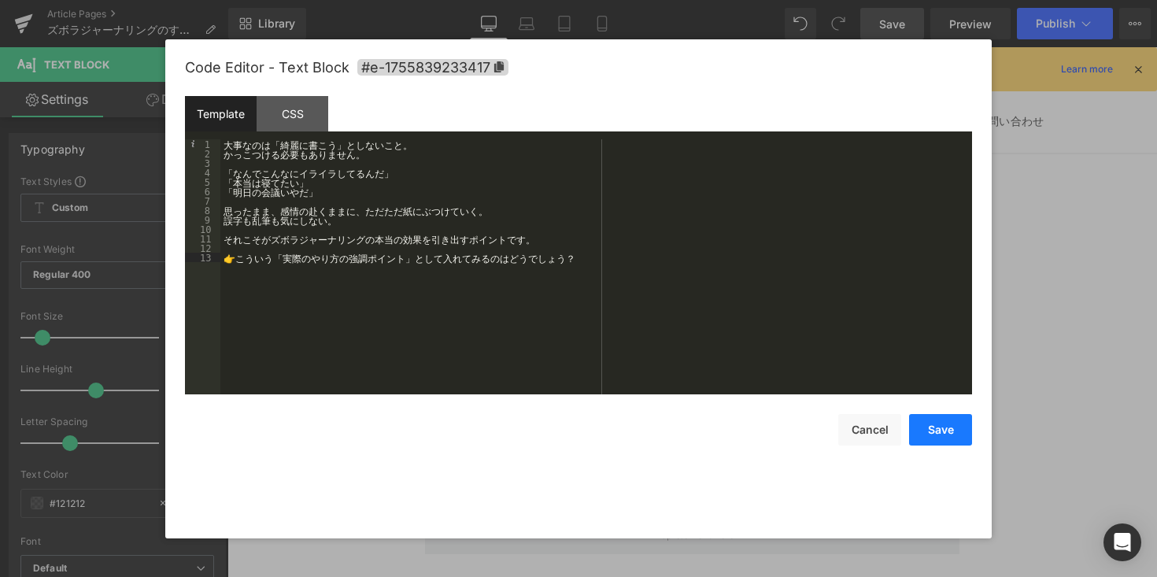
click at [945, 434] on button "Save" at bounding box center [940, 429] width 63 height 31
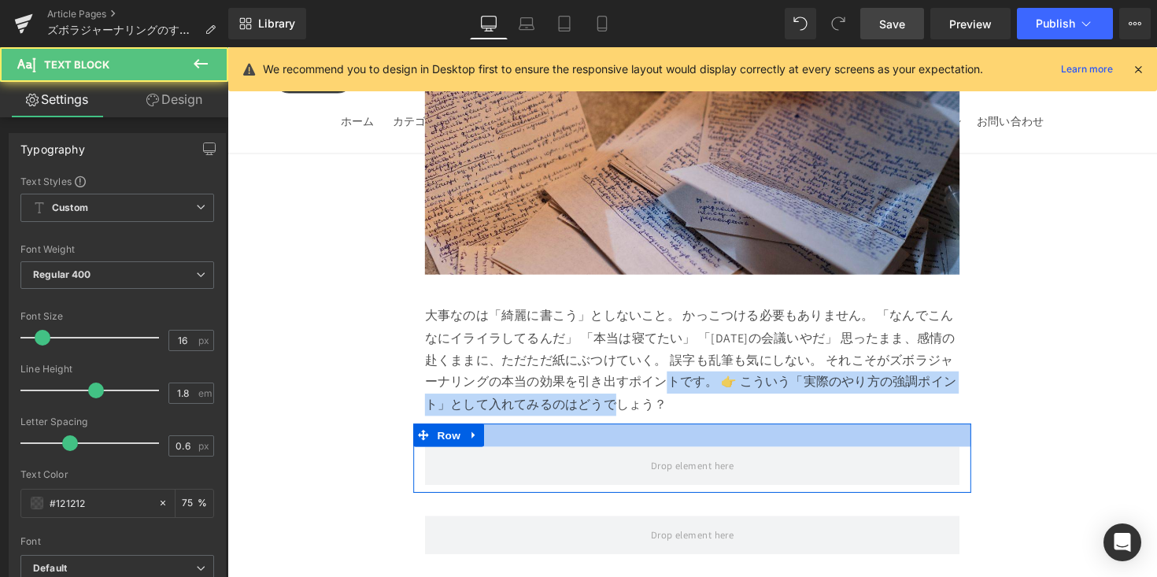
drag, startPoint x: 726, startPoint y: 331, endPoint x: 804, endPoint y: 390, distance: 97.8
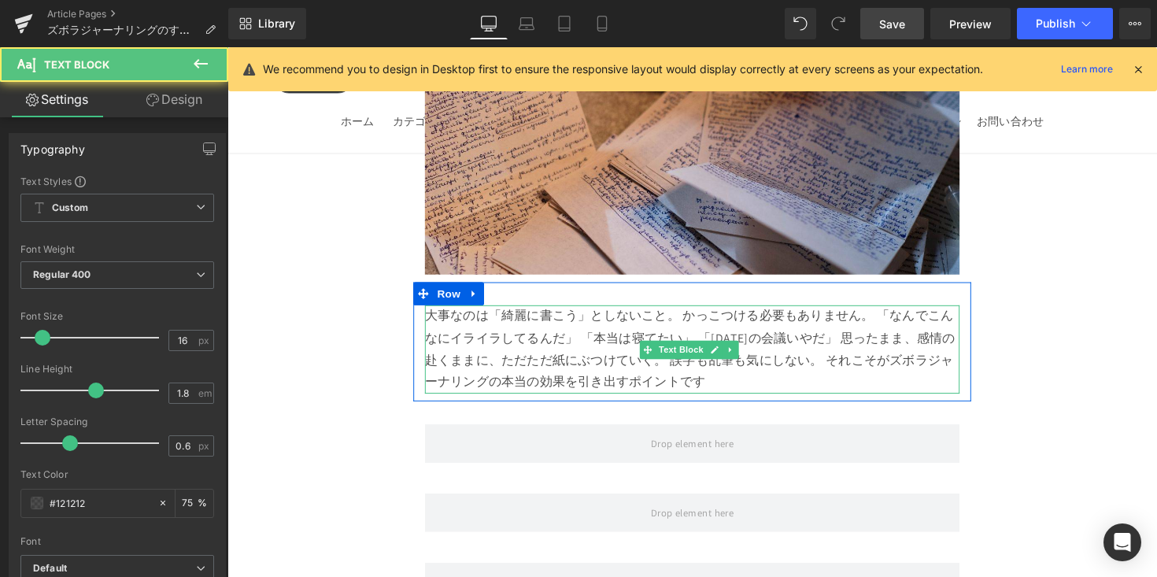
click at [904, 312] on div "大事なのは「綺麗に書こう」としないこと。 かっこつける必要もありません。 「なんでこんなにイライラしてるんだ」 「本当は寝てたい」 「明日の会議いやだ」 思っ…" at bounding box center [704, 357] width 548 height 91
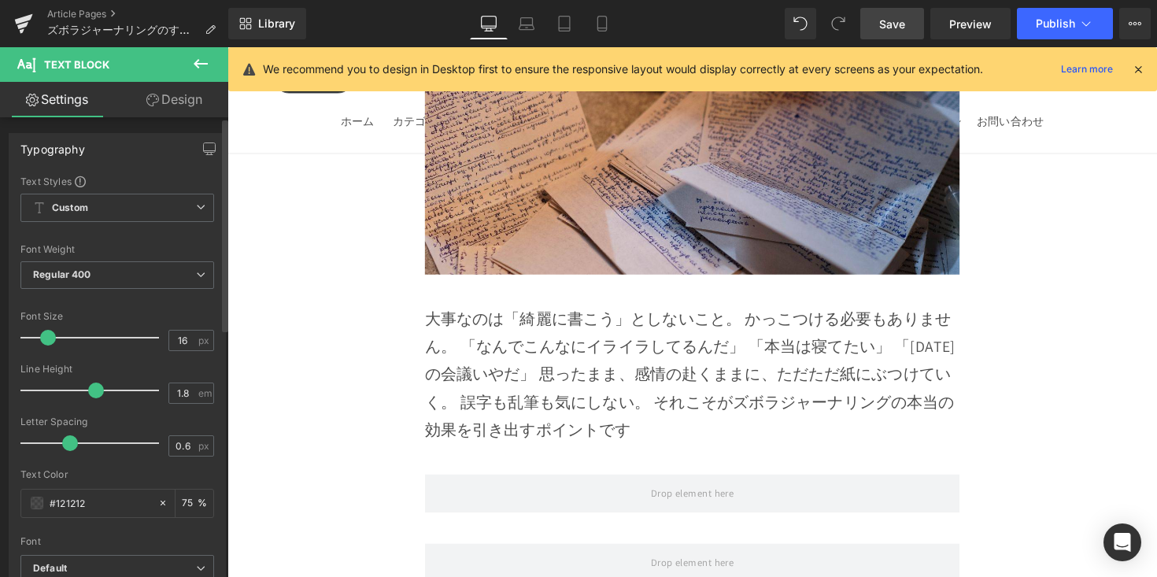
drag, startPoint x: 31, startPoint y: 338, endPoint x: 46, endPoint y: 343, distance: 16.4
click at [46, 343] on div at bounding box center [93, 337] width 131 height 31
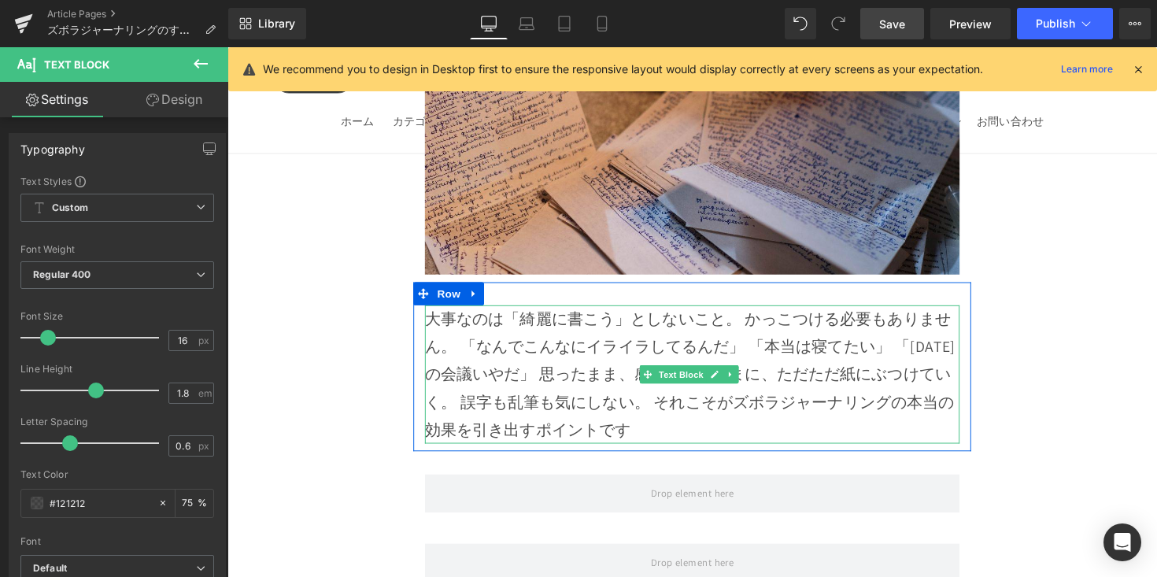
click at [751, 312] on div "大事なのは「綺麗に書こう」としないこと。 かっこつける必要もありません。 「なんでこんなにイライラしてるんだ」 「本当は寝てたい」 「明日の会議いやだ」 思っ…" at bounding box center [704, 383] width 548 height 142
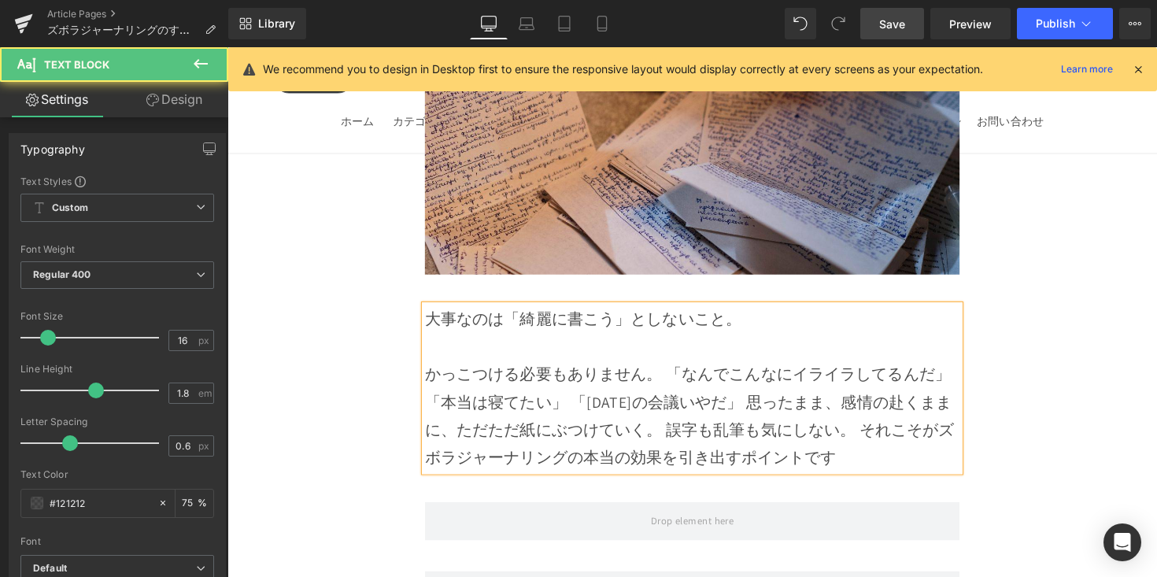
click at [684, 368] on div "かっこつける必要もありません。 「なんでこんなにイライラしてるんだ」 「本当は寝てたい」 「明日の会議いやだ」 思ったまま、感情の赴くままに、ただただ紙にぶつ…" at bounding box center [704, 424] width 548 height 113
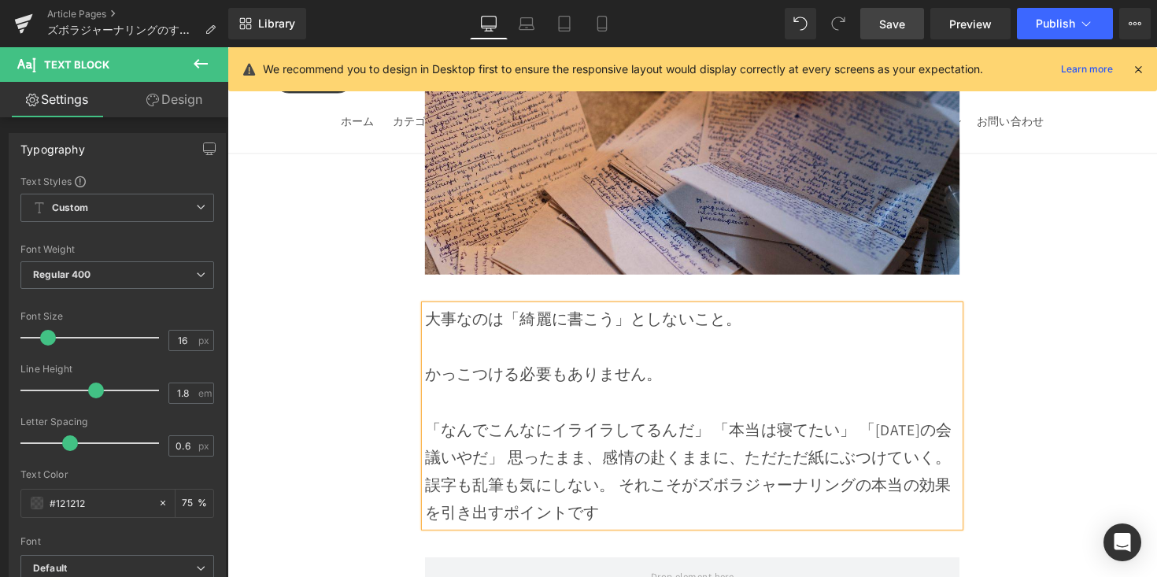
click at [729, 429] on span "「なんでこんなにイライラしてるんだ」 「本当は寝てたい」 「明日の会議いやだ」 思ったまま、感情の赴くままに、ただただ紙にぶつけていく。 誤字も乱筆も気にしな…" at bounding box center [700, 481] width 540 height 105
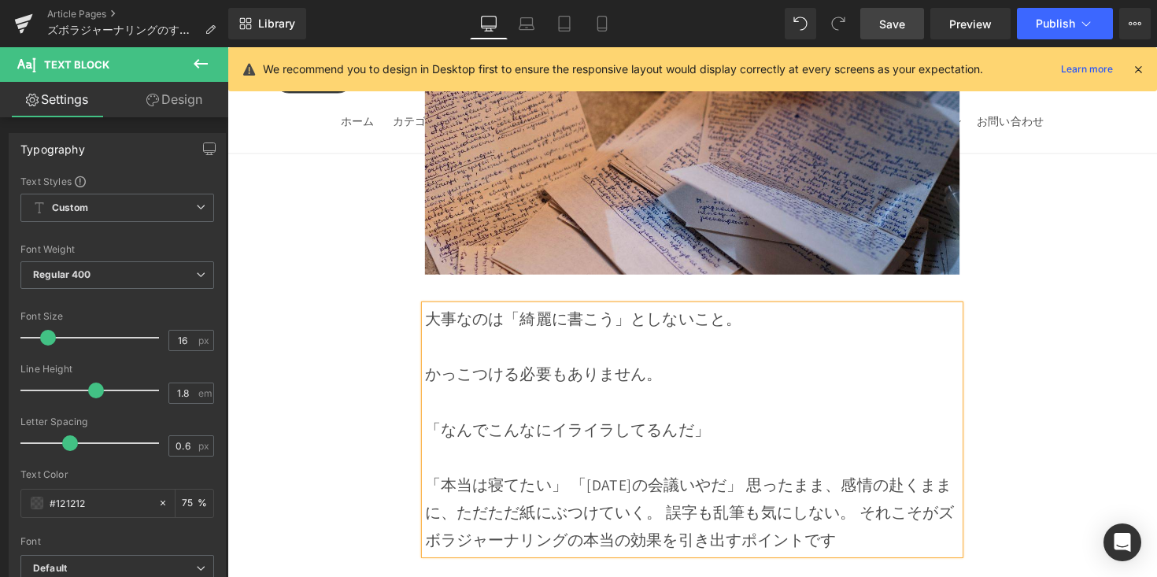
click at [581, 486] on span "「本当は寝てたい」 「明日の会議いやだ」 思ったまま、感情の赴くままに、ただただ紙にぶつけていく。 誤字も乱筆も気にしない。 それこそがズボラジャーナリングの…" at bounding box center [701, 524] width 542 height 77
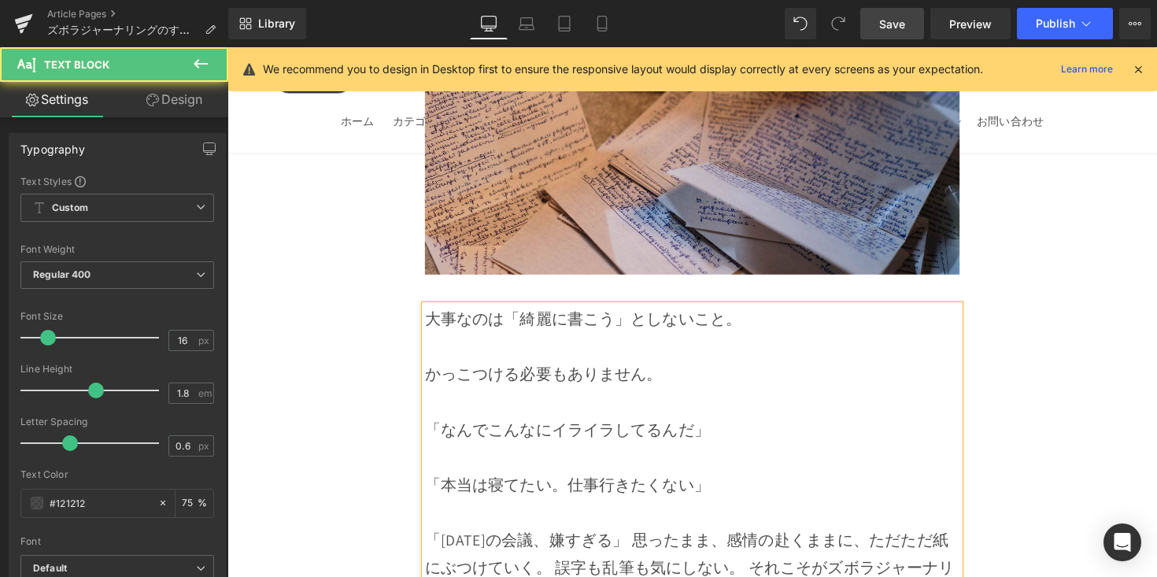
drag, startPoint x: 629, startPoint y: 498, endPoint x: 660, endPoint y: 514, distance: 34.9
click at [631, 542] on span "「明日の会議、嫌すぎる」 思ったまま、感情の赴くままに、ただただ紙にぶつけていく。 誤字も乱筆も気にしない。 それこそがズボラジャーナリングの本当の効果を引き…" at bounding box center [701, 580] width 542 height 77
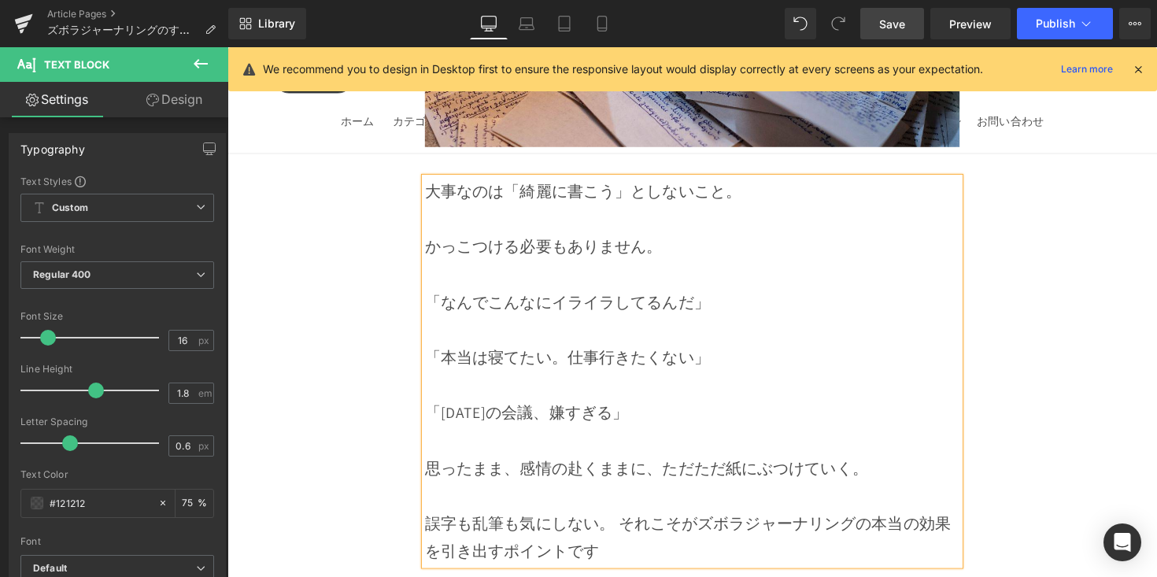
scroll to position [5442, 0]
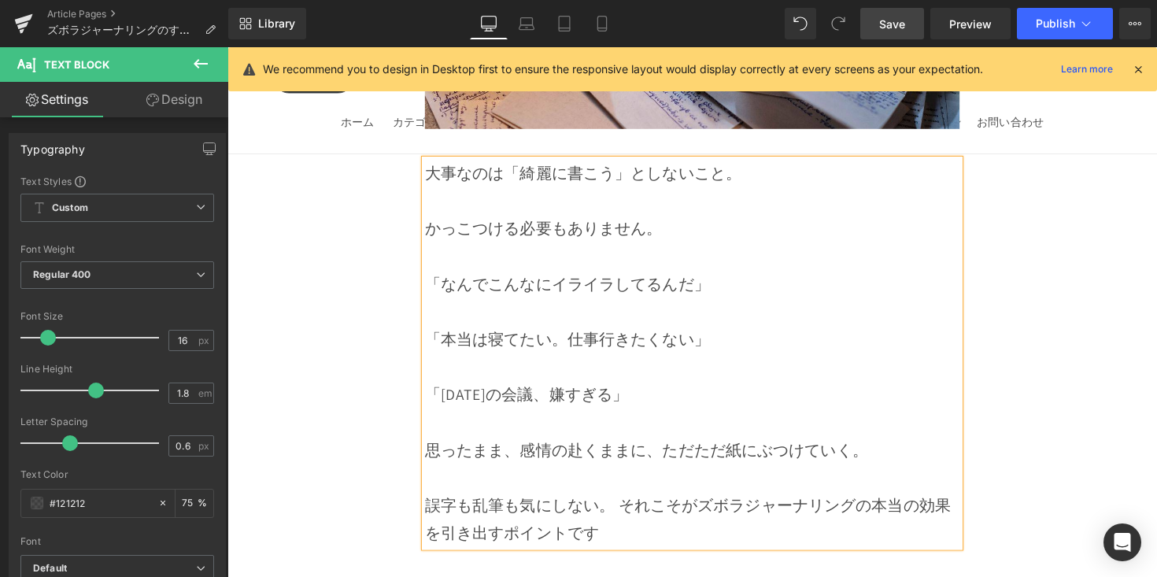
click at [634, 506] on span "誤字も乱筆も気にしない。 それこそがズボラジャーナリングの本当の効果を引き出すポイントです" at bounding box center [699, 530] width 538 height 49
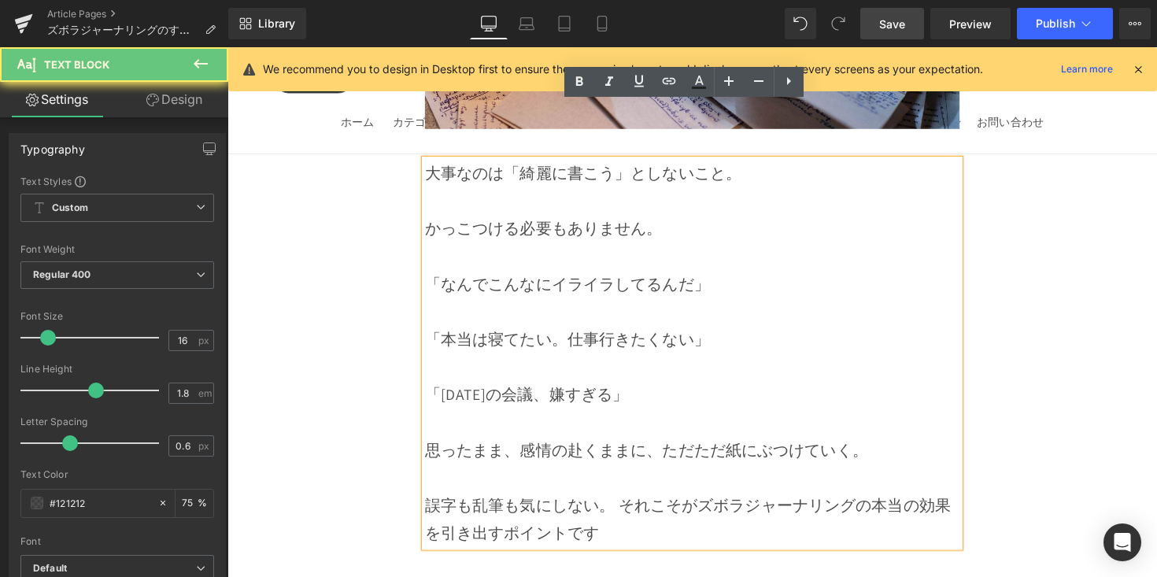
click at [630, 506] on span "誤字も乱筆も気にしない。 それこそがズボラジャーナリングの本当の効果を引き出すポイントです" at bounding box center [699, 530] width 538 height 49
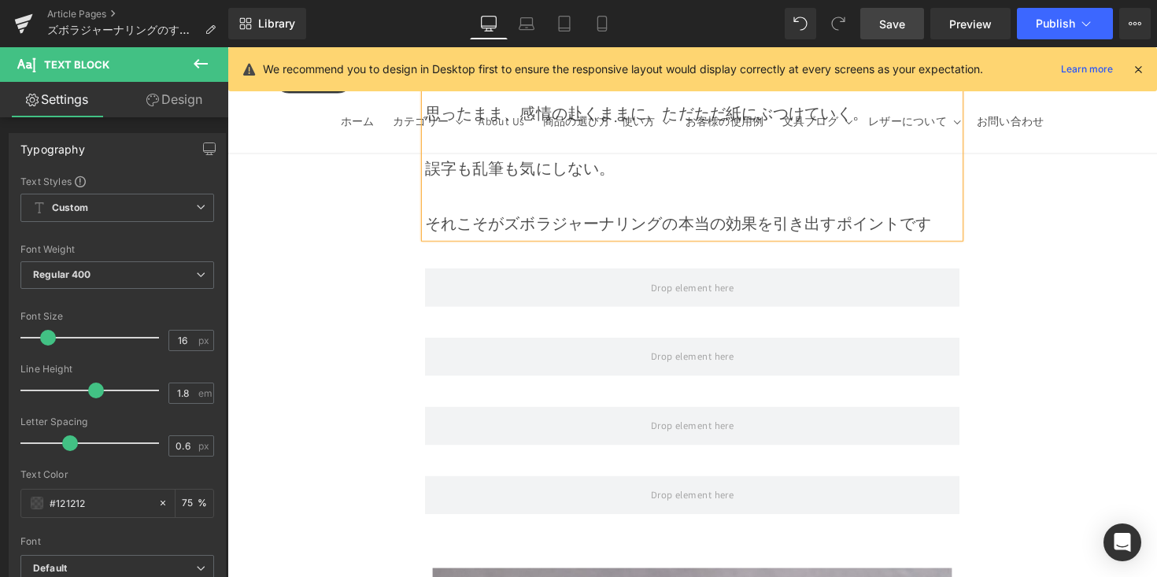
scroll to position [5764, 0]
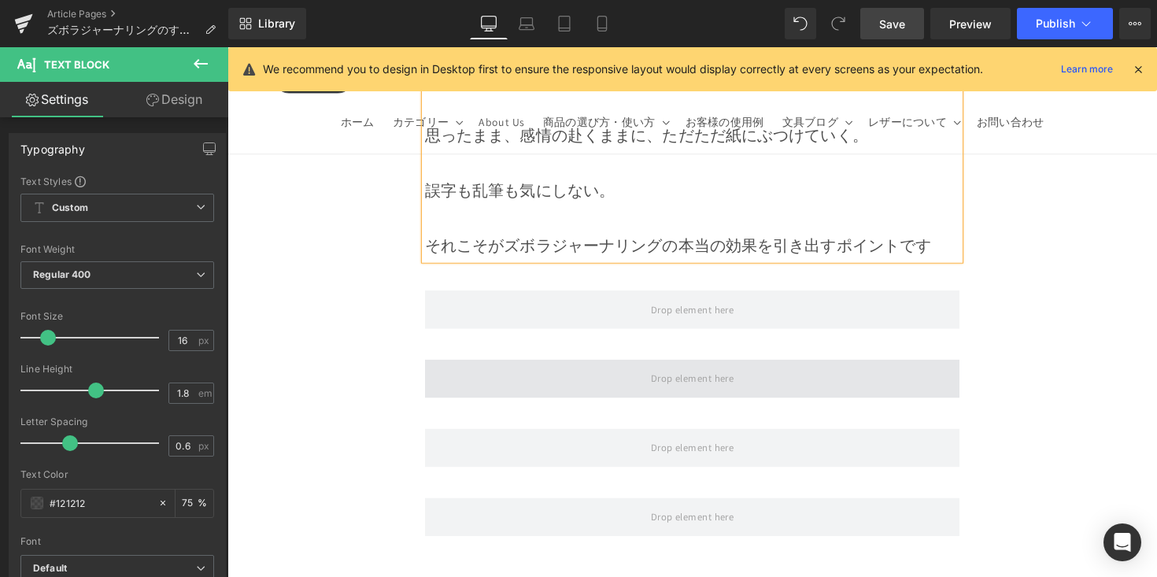
click at [560, 368] on span at bounding box center [704, 387] width 548 height 39
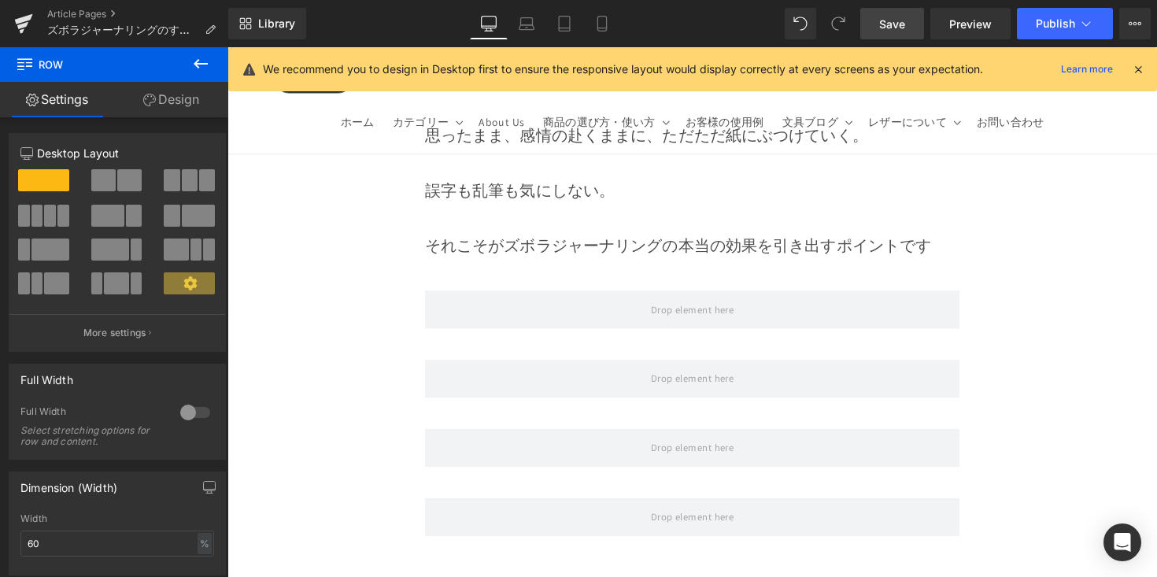
click at [216, 78] on button at bounding box center [200, 64] width 55 height 35
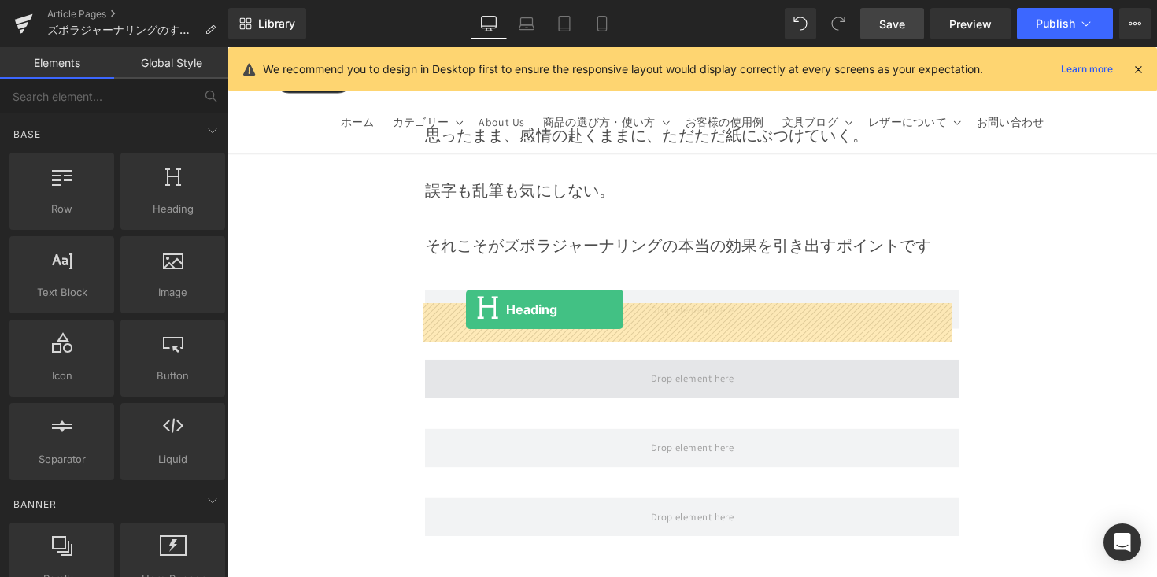
drag, startPoint x: 431, startPoint y: 279, endPoint x: 472, endPoint y: 316, distance: 55.2
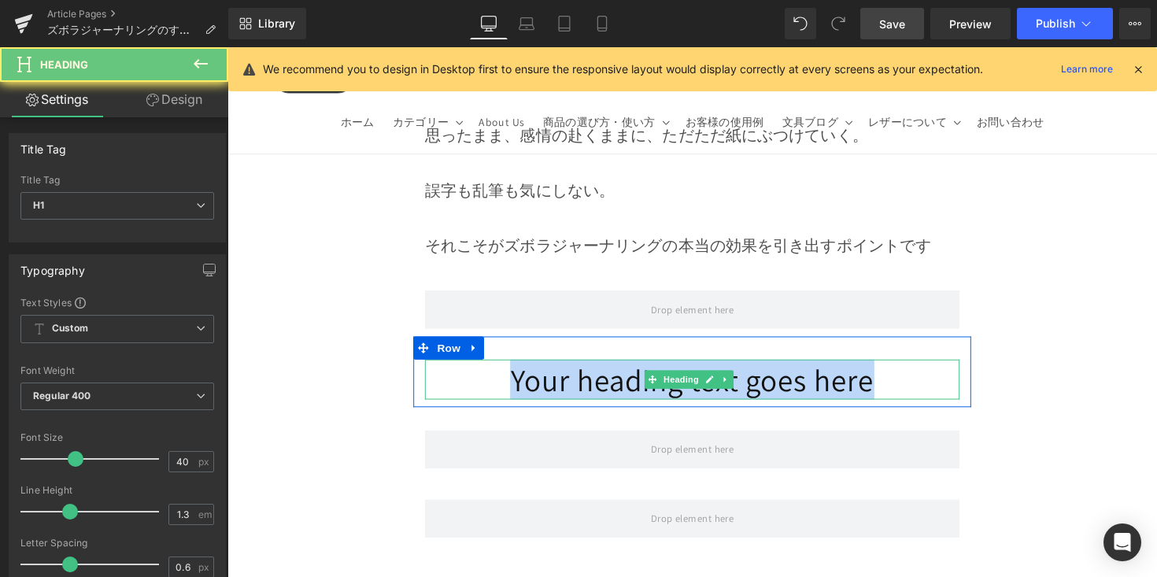
drag, startPoint x: 449, startPoint y: 326, endPoint x: 927, endPoint y: 345, distance: 478.2
click at [927, 368] on h1 "Your heading text goes here" at bounding box center [704, 388] width 548 height 41
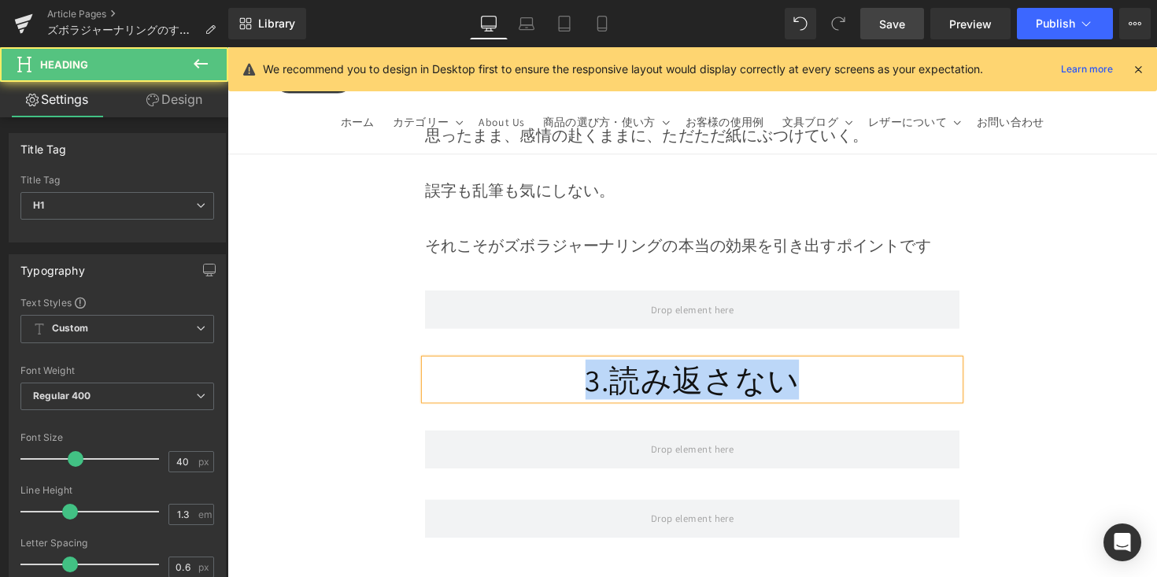
drag, startPoint x: 786, startPoint y: 333, endPoint x: 516, endPoint y: 341, distance: 270.1
click at [516, 368] on h1 "3.読み返さない" at bounding box center [704, 388] width 548 height 41
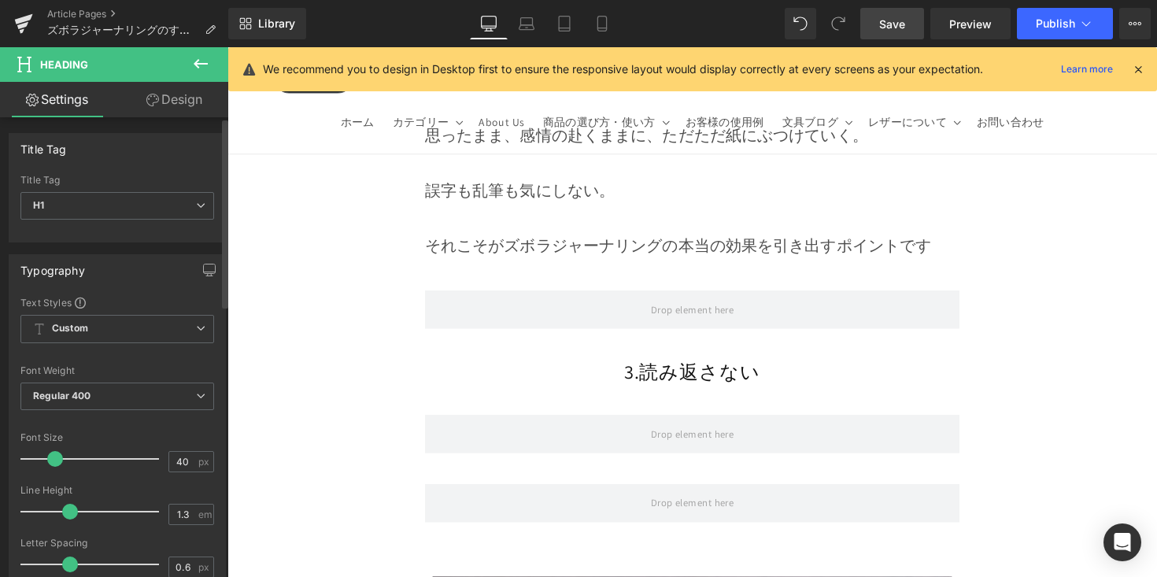
drag, startPoint x: 68, startPoint y: 461, endPoint x: 55, endPoint y: 468, distance: 14.1
click at [55, 468] on div at bounding box center [93, 458] width 131 height 31
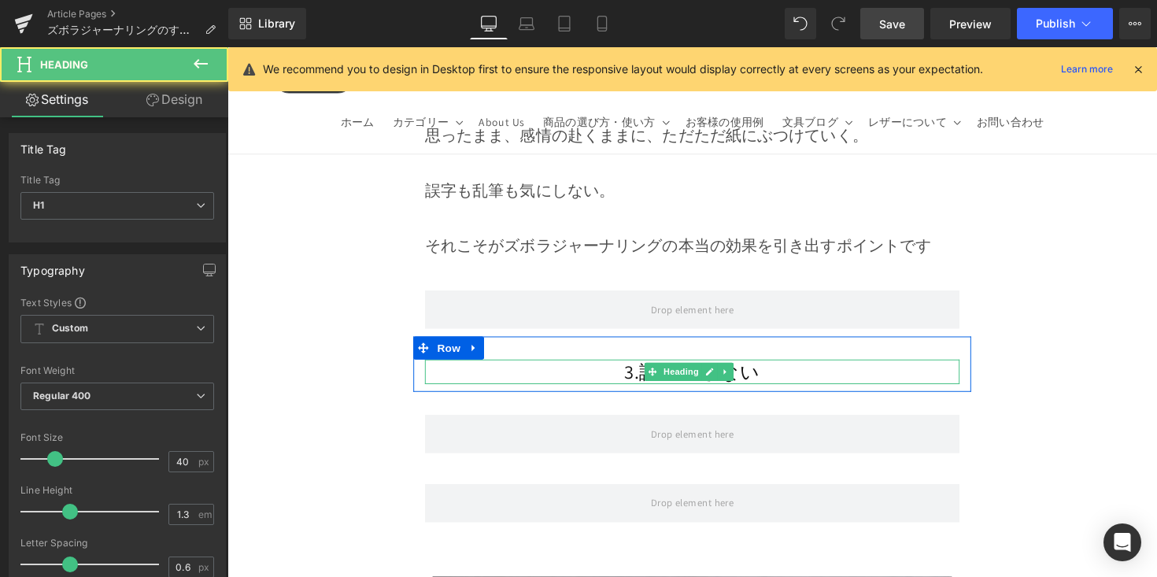
click at [568, 368] on h1 "3.読み返さない" at bounding box center [704, 381] width 548 height 26
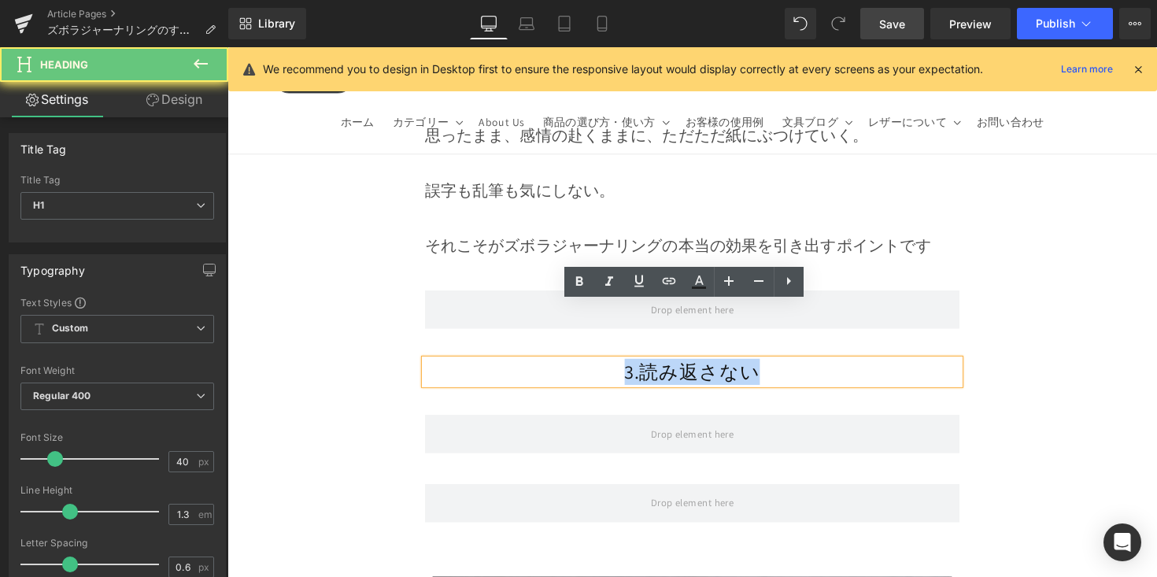
drag, startPoint x: 747, startPoint y: 335, endPoint x: 827, endPoint y: 335, distance: 80.3
click at [827, 368] on h1 "3.読み返さない" at bounding box center [704, 381] width 548 height 26
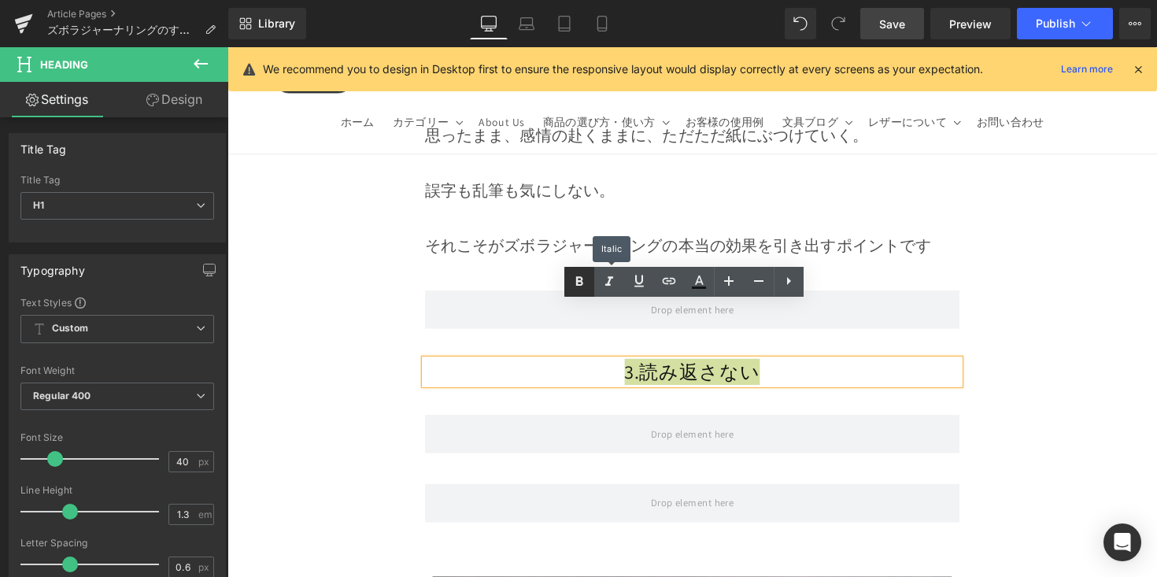
click at [578, 289] on icon at bounding box center [579, 281] width 19 height 19
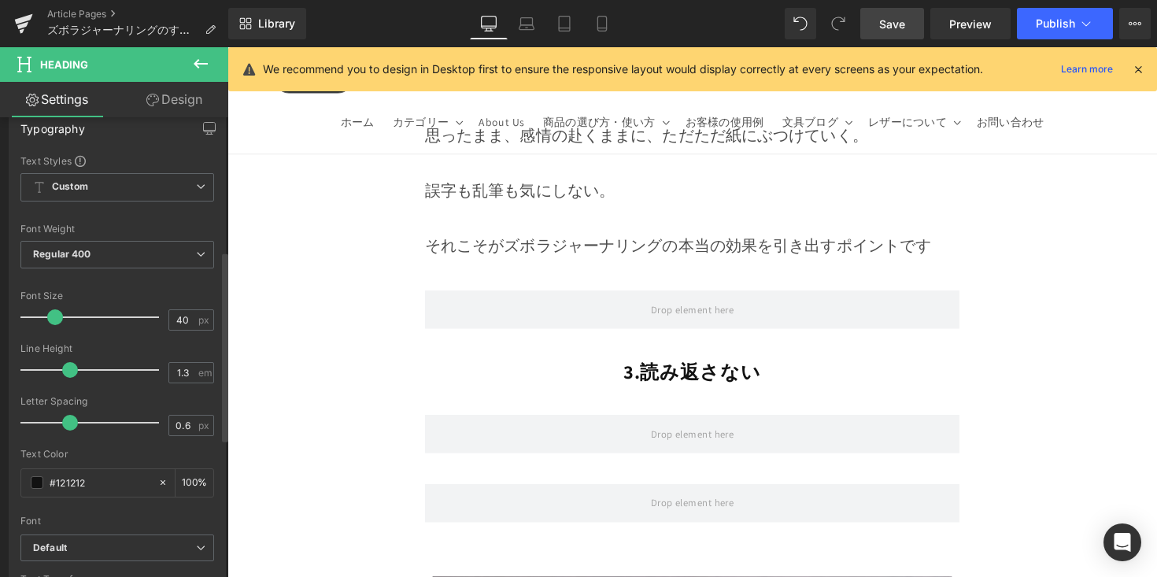
scroll to position [542, 0]
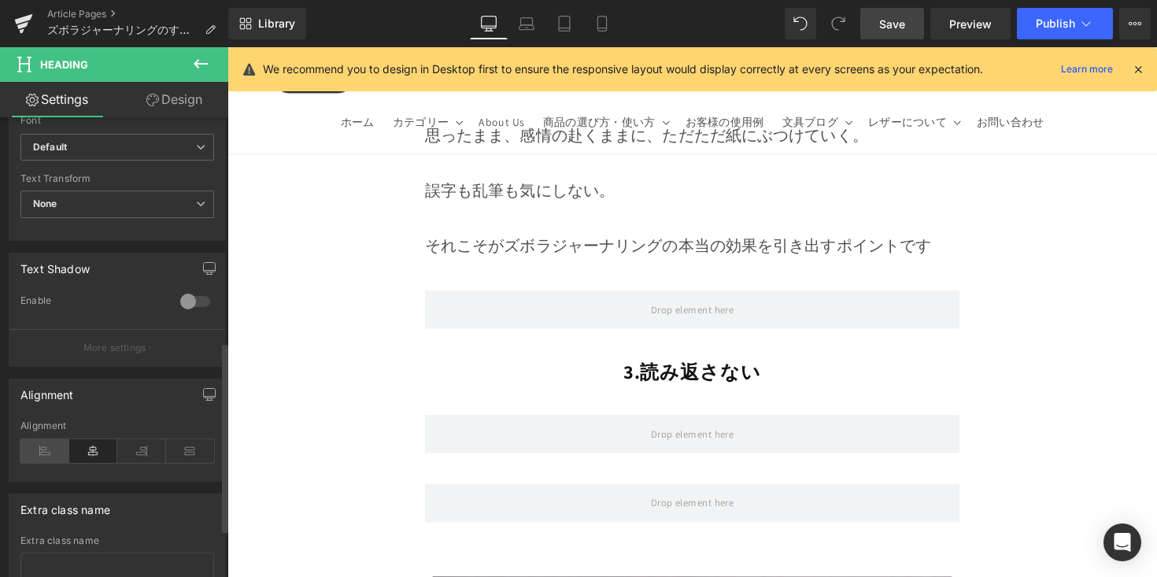
click at [53, 445] on icon at bounding box center [44, 451] width 49 height 24
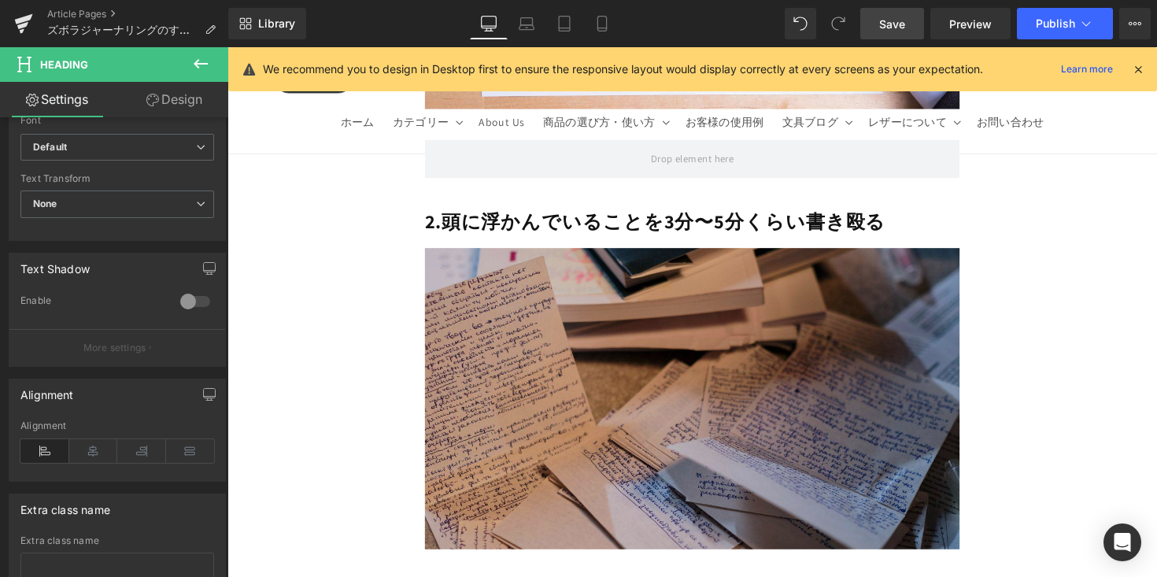
scroll to position [4737, 0]
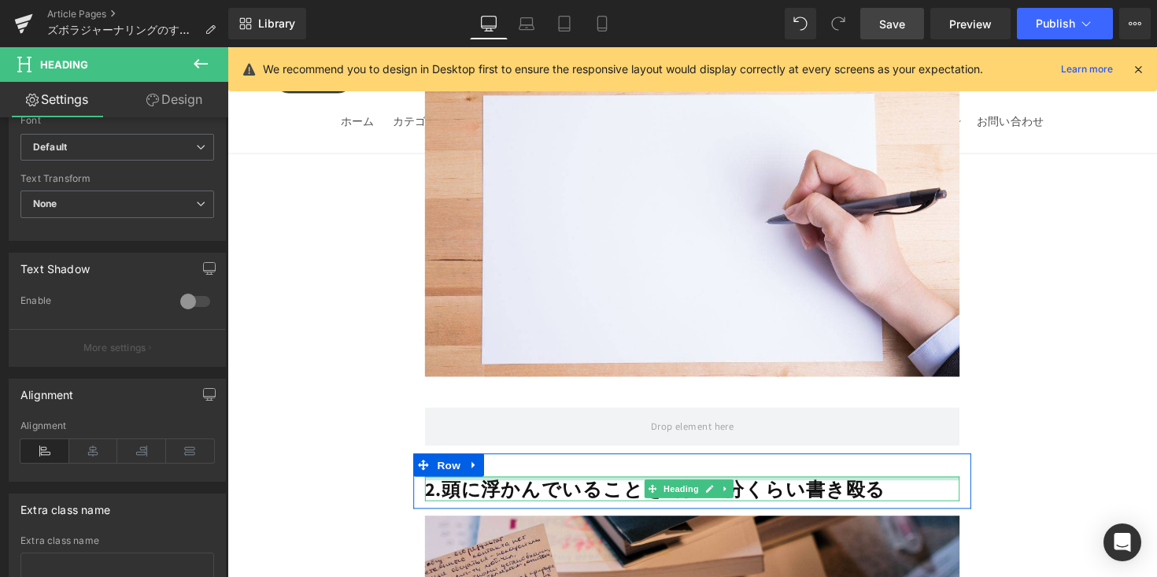
click at [653, 487] on div at bounding box center [704, 489] width 548 height 4
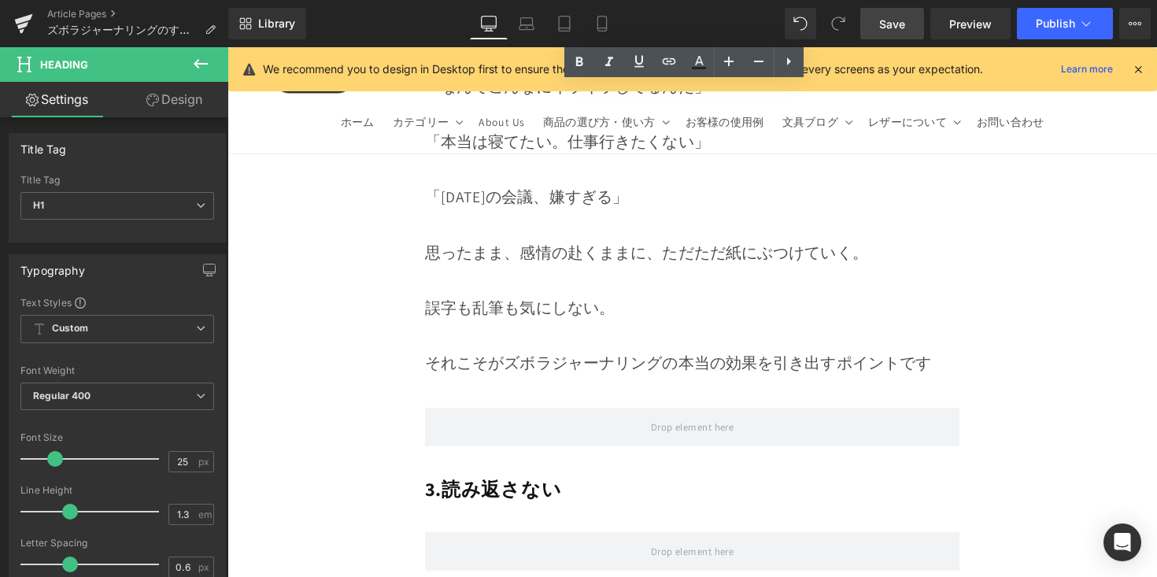
scroll to position [5672, 0]
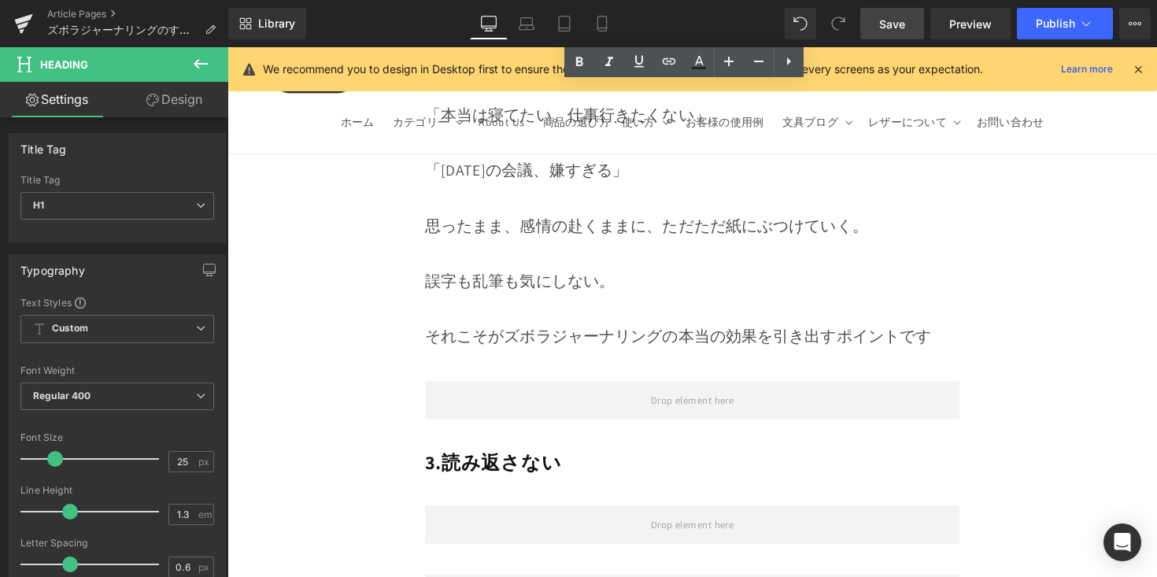
click at [593, 460] on h1 "3.読み返さない" at bounding box center [704, 473] width 548 height 26
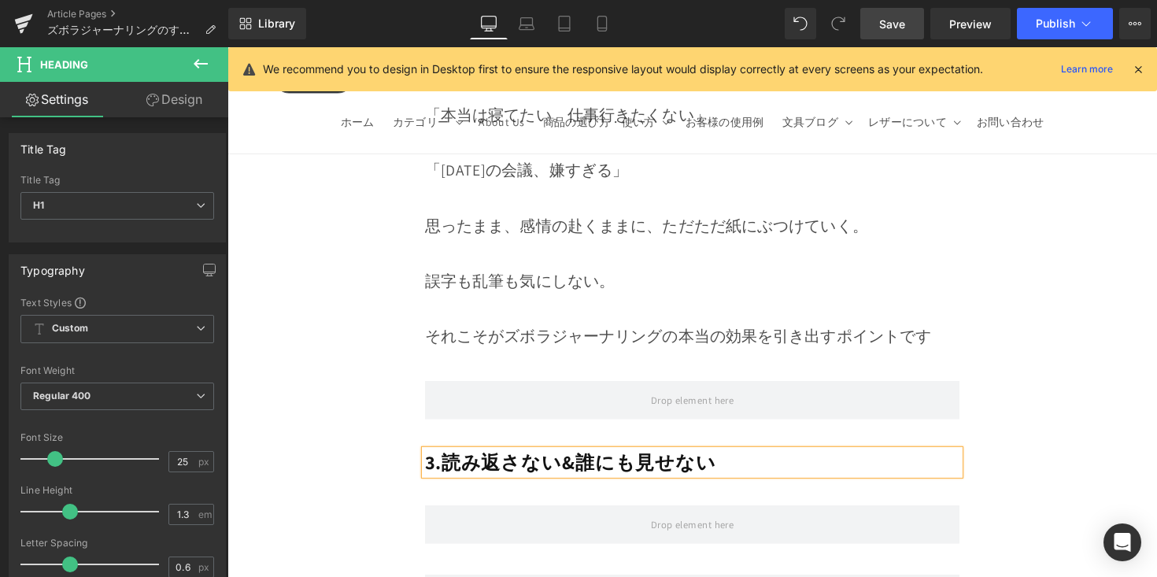
click at [571, 459] on strong "3.読み返さない&誰にも見せない" at bounding box center [579, 472] width 299 height 26
click at [589, 459] on strong "3.読み返さない &誰にも見せない" at bounding box center [581, 472] width 303 height 26
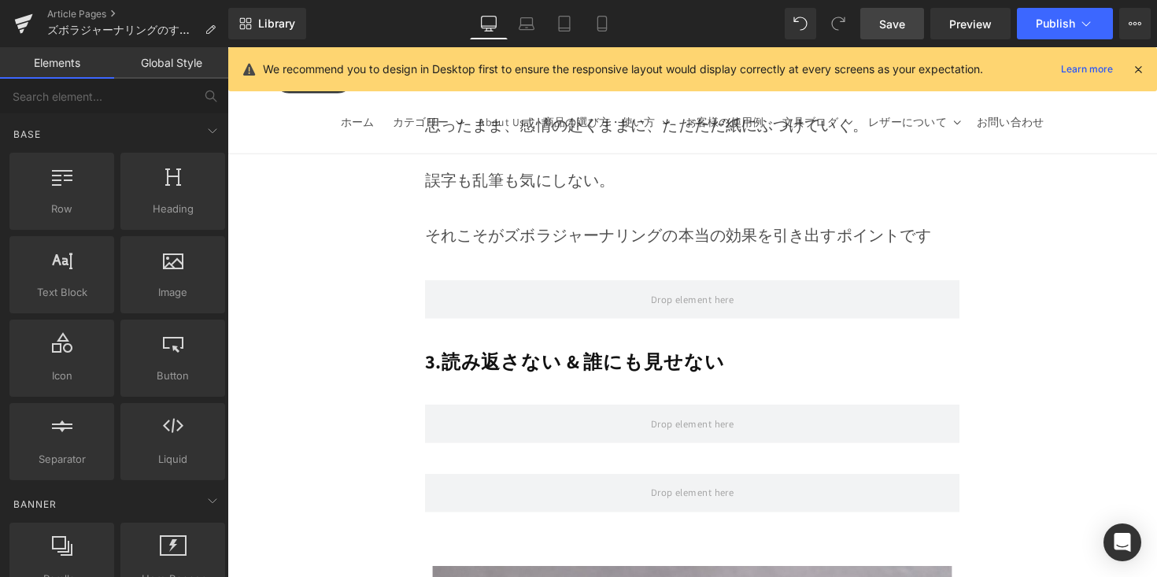
scroll to position [5790, 0]
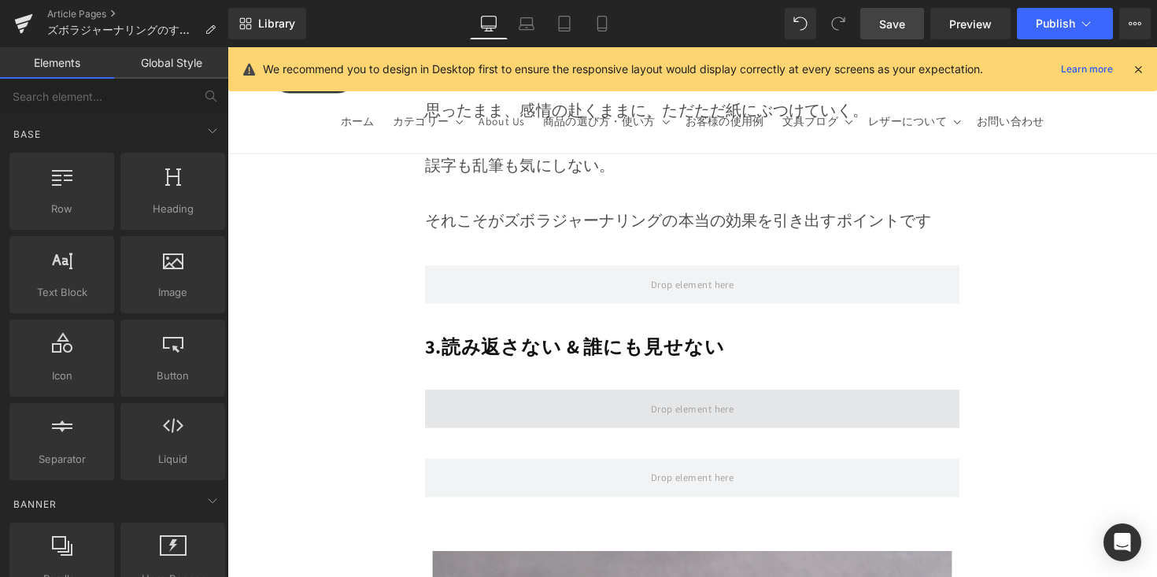
click at [760, 398] on span at bounding box center [704, 417] width 548 height 39
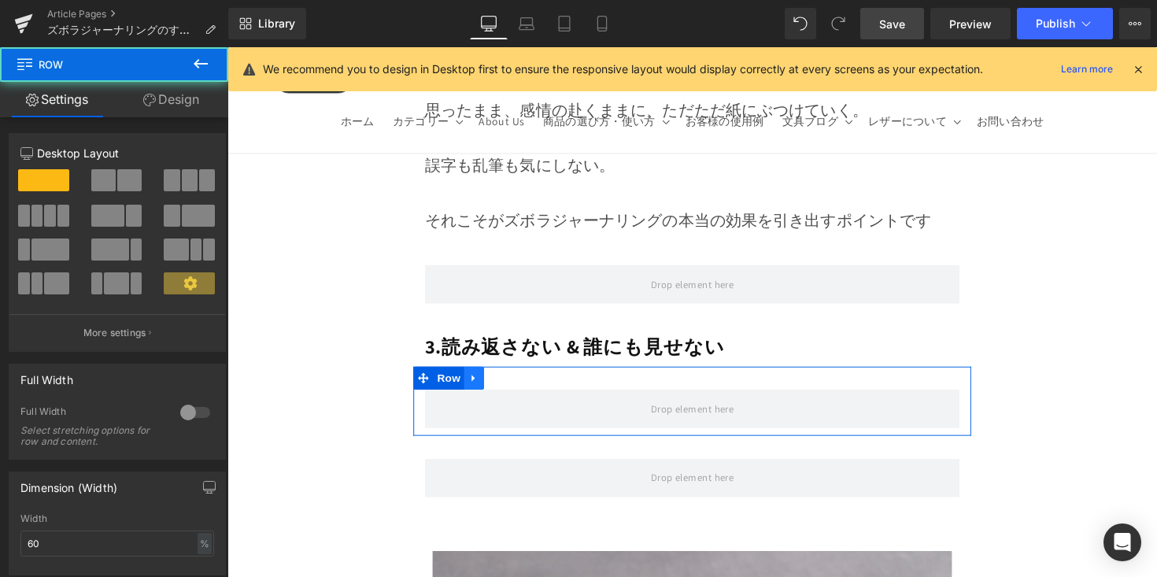
click at [482, 381] on icon at bounding box center [480, 387] width 11 height 12
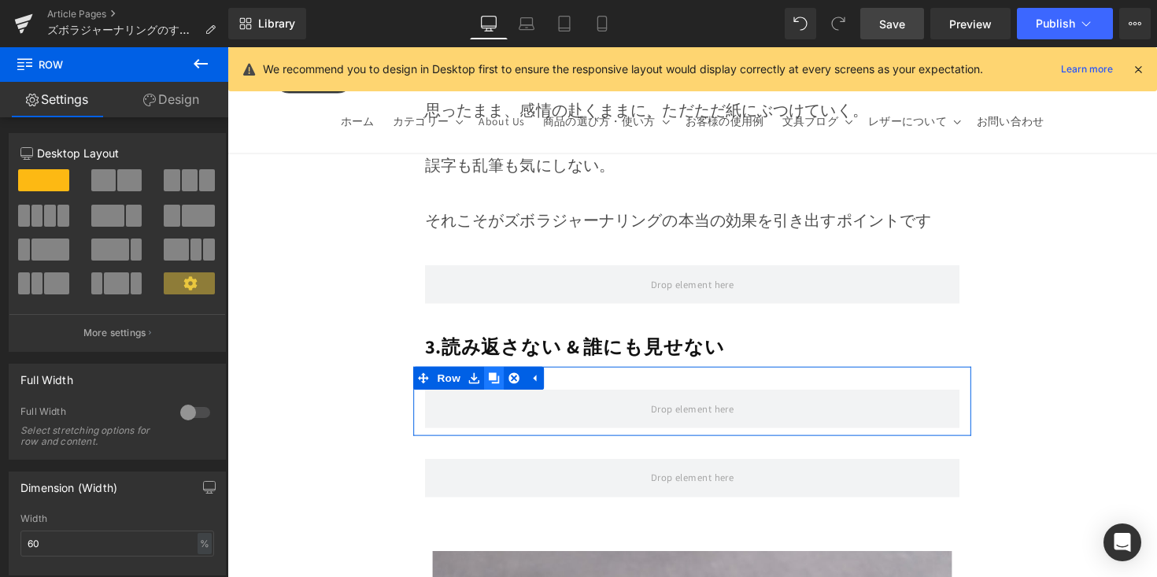
click at [495, 381] on icon at bounding box center [500, 387] width 11 height 12
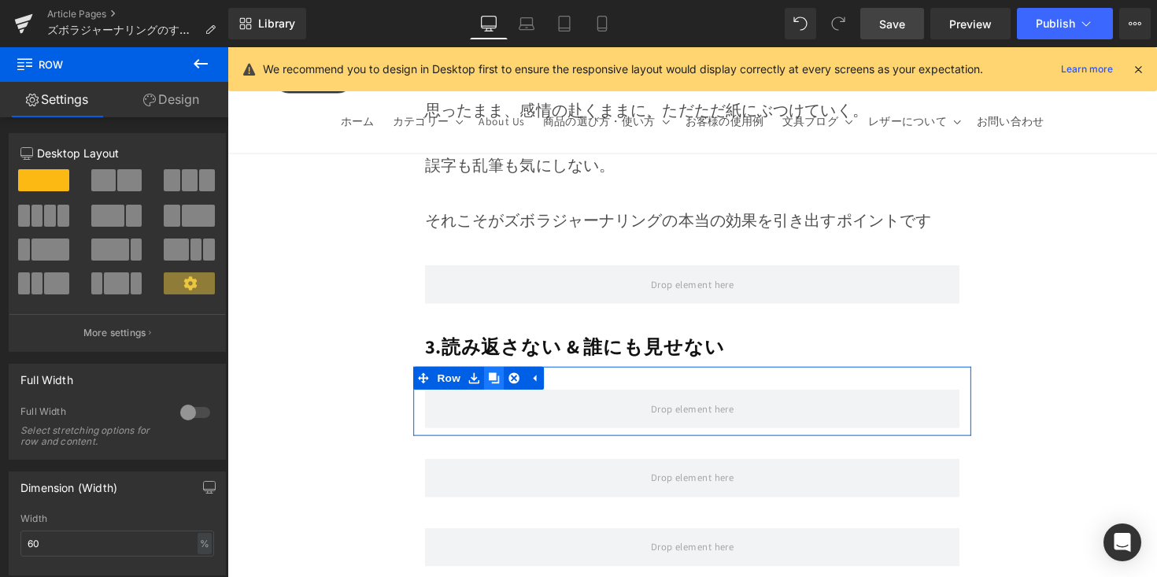
click at [495, 381] on icon at bounding box center [500, 387] width 11 height 12
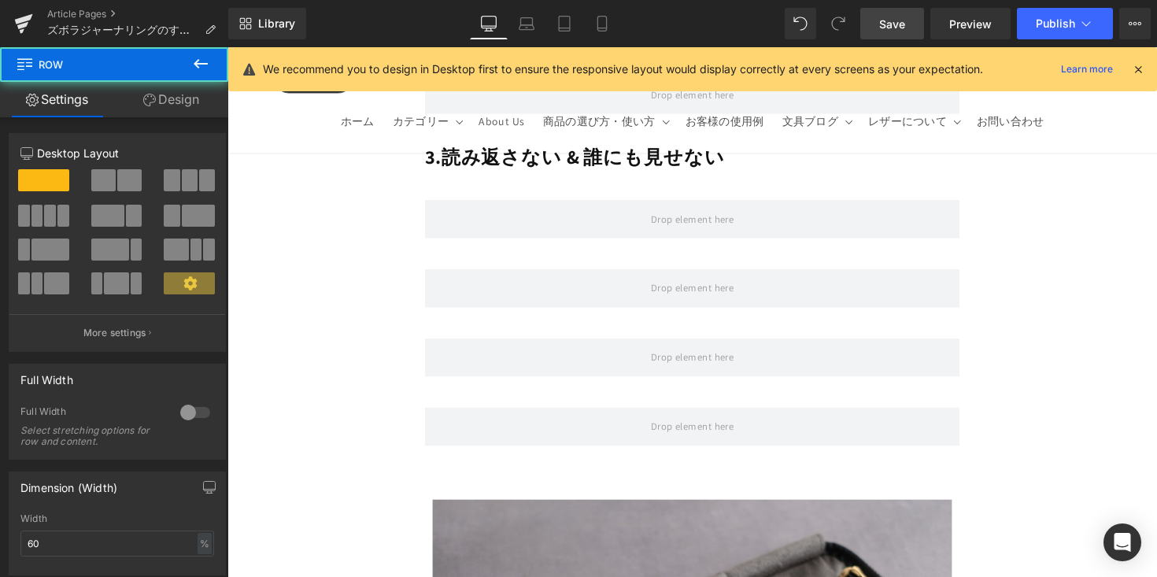
click at [493, 324] on div "Row" at bounding box center [704, 357] width 572 height 71
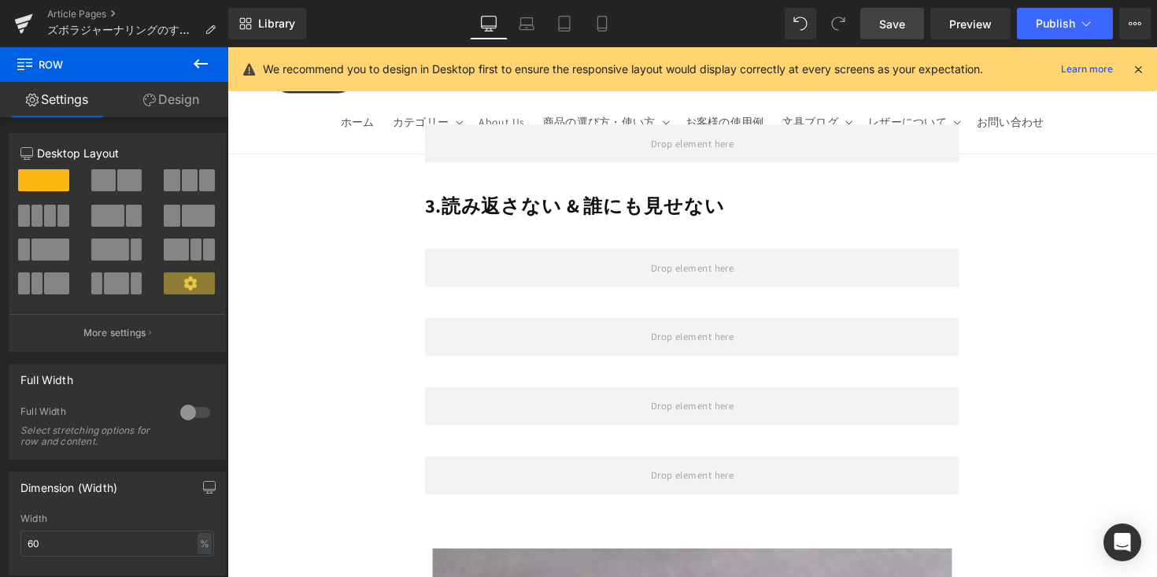
scroll to position [5934, 0]
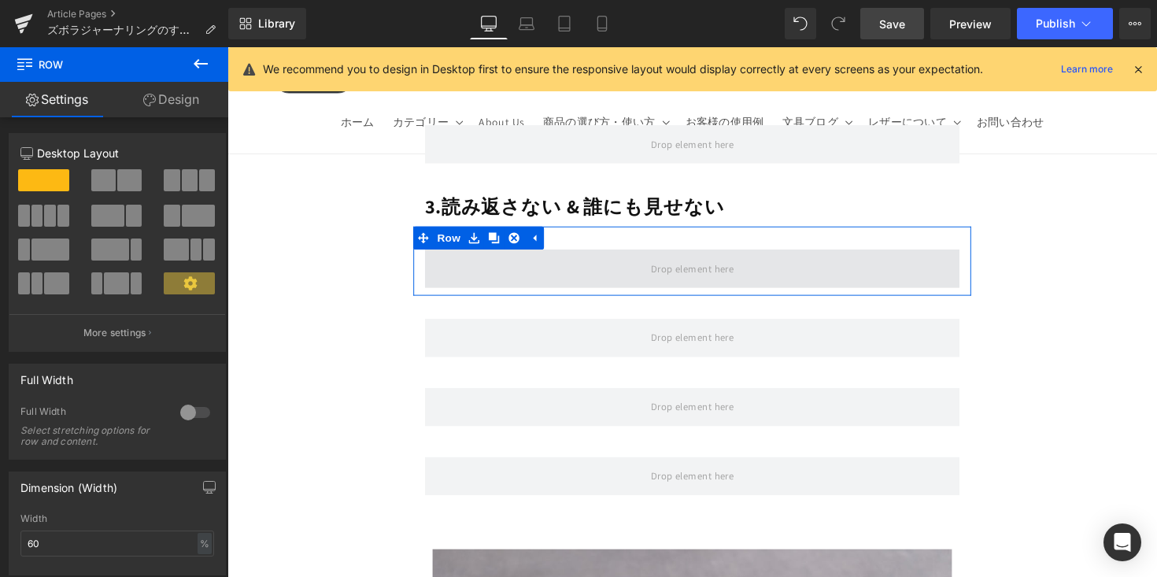
click at [537, 254] on span at bounding box center [704, 273] width 548 height 39
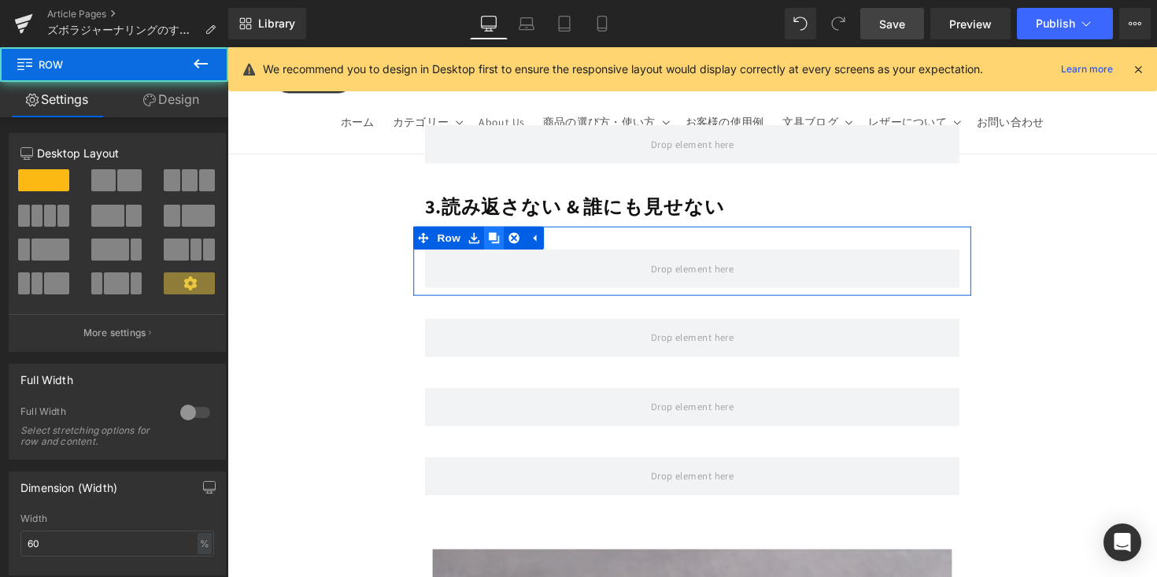
click at [499, 237] on icon at bounding box center [500, 242] width 11 height 11
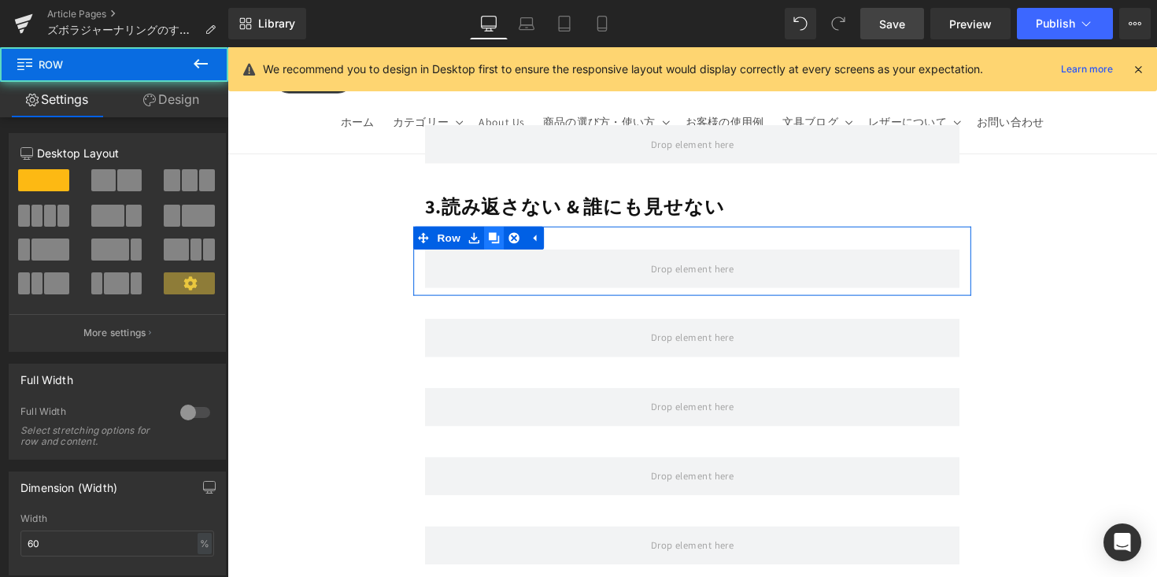
click at [499, 237] on icon at bounding box center [500, 242] width 11 height 11
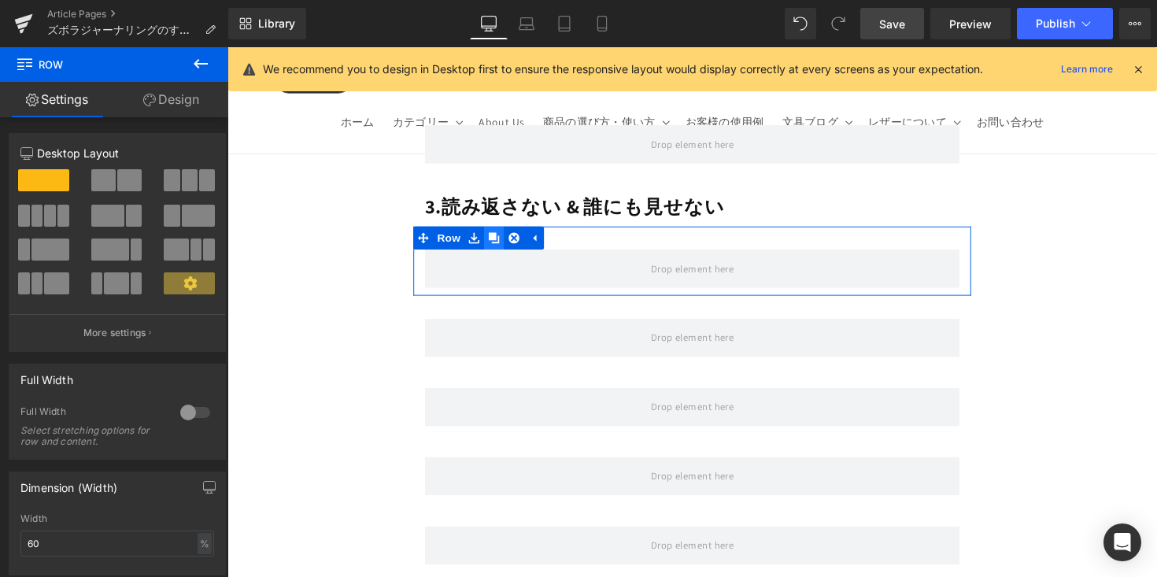
click at [499, 237] on icon at bounding box center [500, 242] width 11 height 11
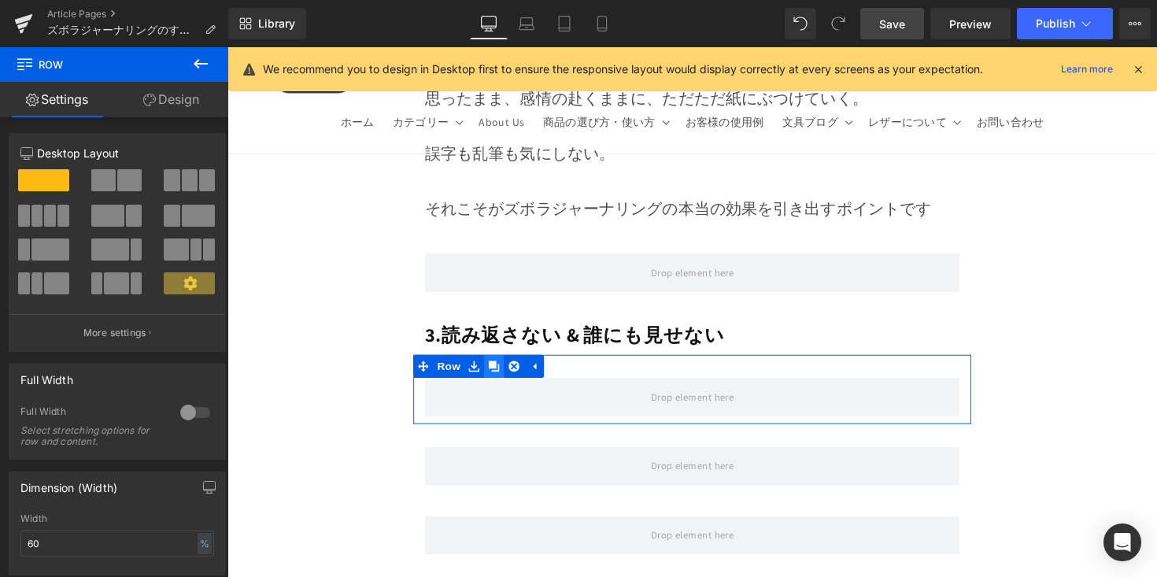
scroll to position [5788, 0]
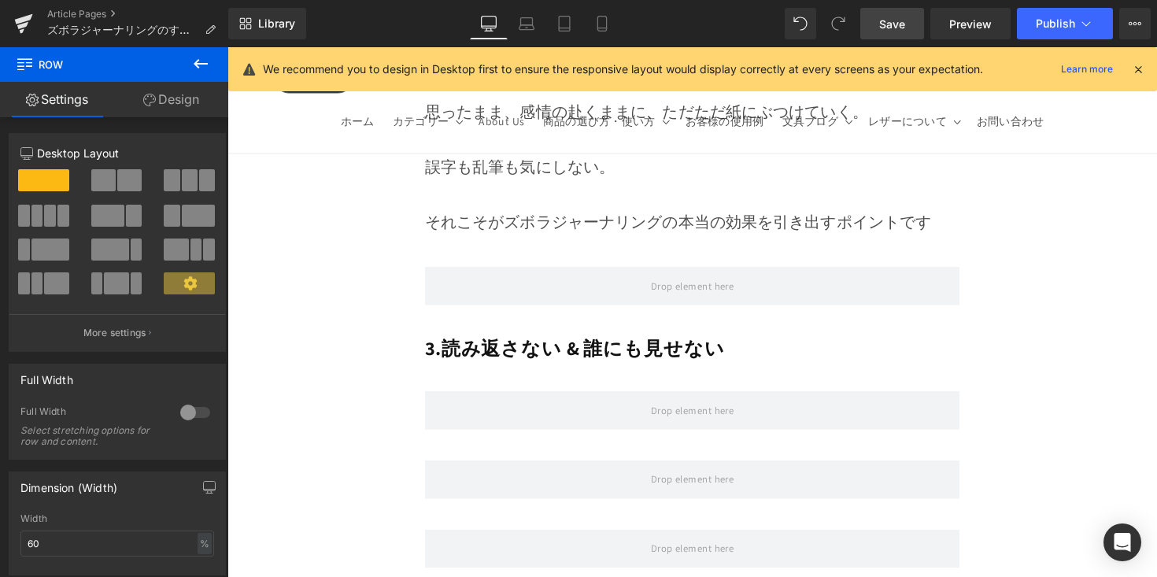
click at [227, 47] on div at bounding box center [227, 47] width 0 height 0
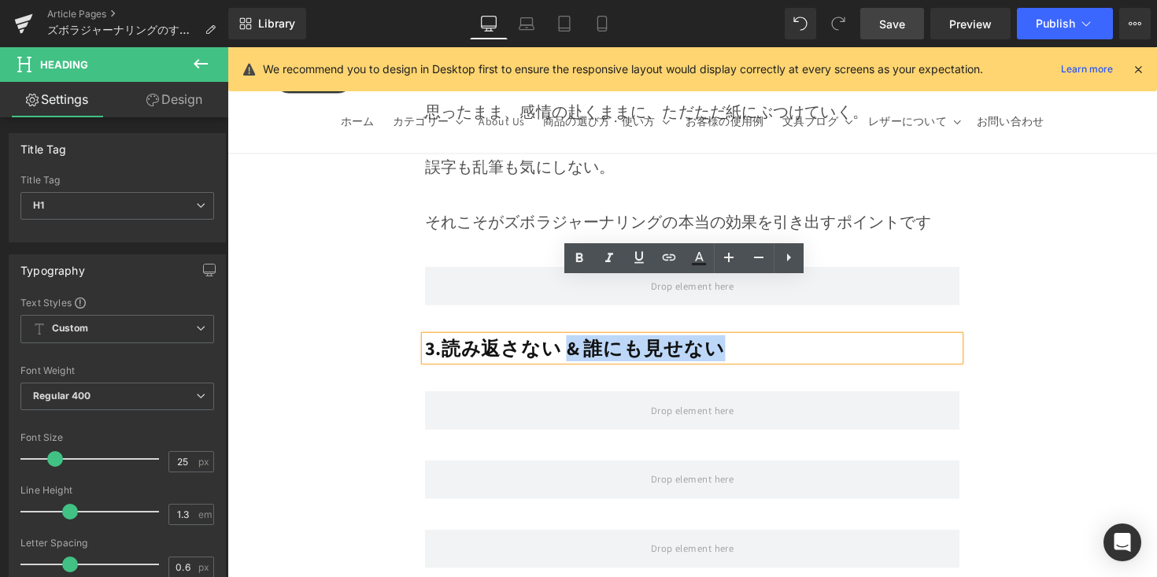
drag, startPoint x: 569, startPoint y: 292, endPoint x: 753, endPoint y: 304, distance: 184.6
click at [753, 343] on h1 "3.読み返さない & 誰にも見せない" at bounding box center [704, 356] width 548 height 26
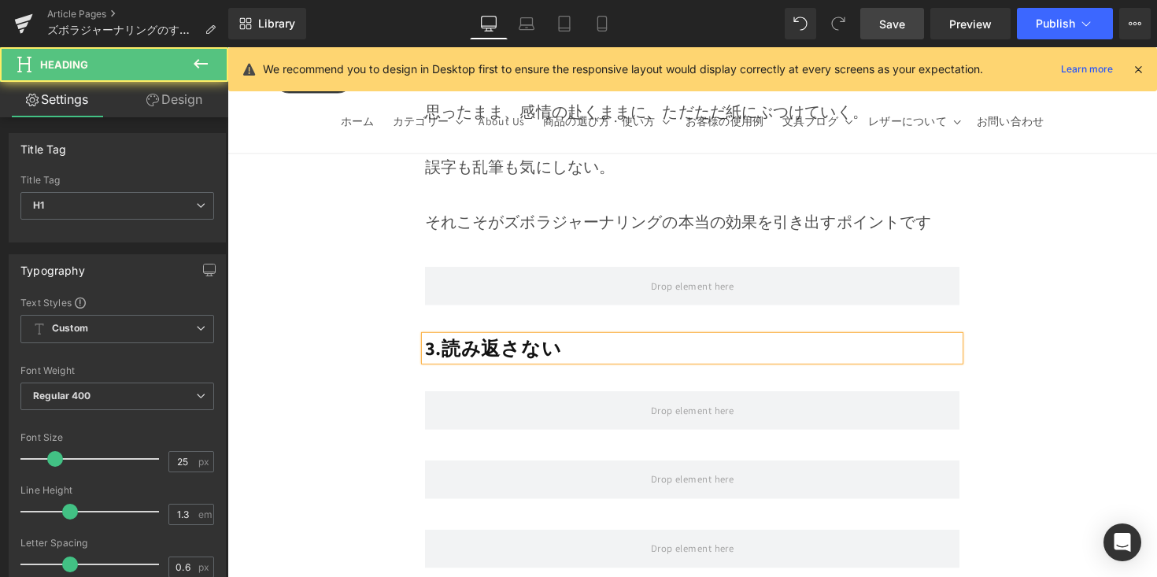
click at [450, 342] on strong "3.読み返さない" at bounding box center [500, 355] width 141 height 26
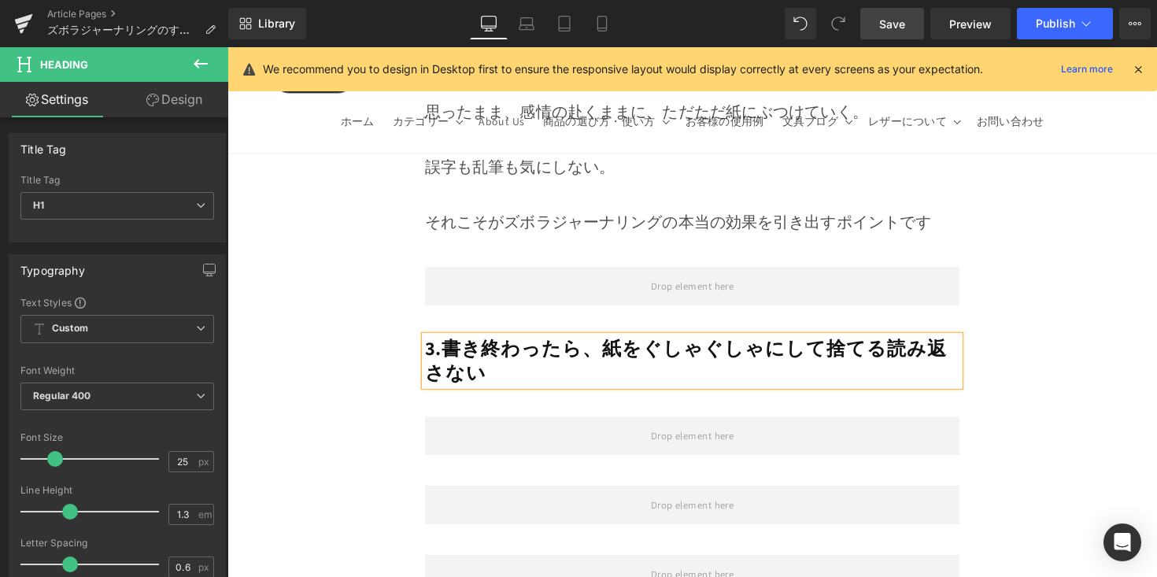
click at [605, 342] on strong "3.書き終わったら、紙をぐしゃぐしゃにして捨てる読み返さない" at bounding box center [697, 368] width 535 height 52
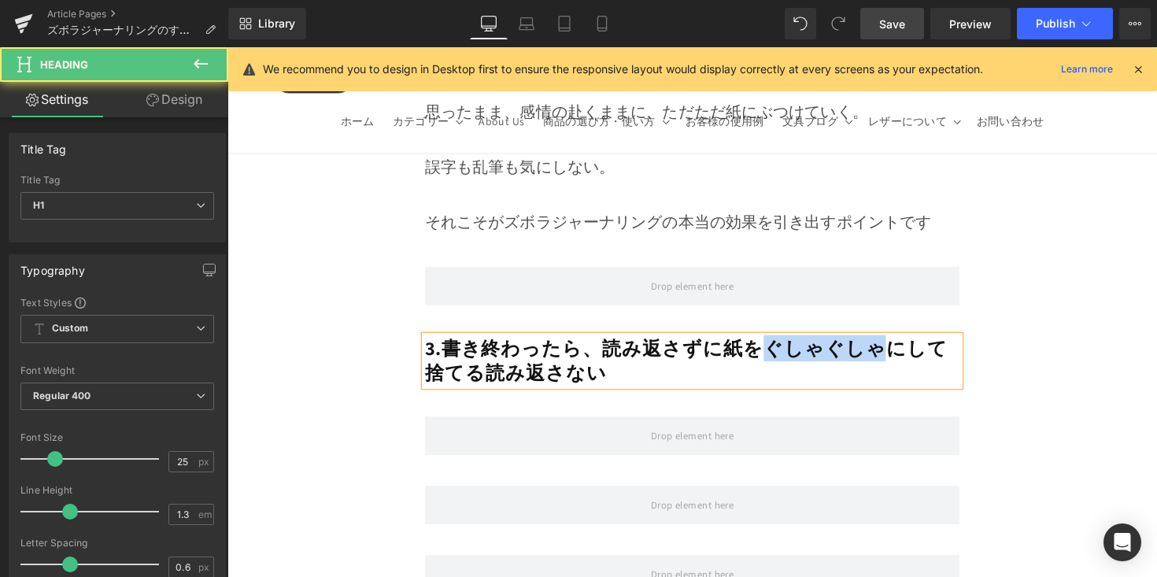
drag, startPoint x: 883, startPoint y: 298, endPoint x: 774, endPoint y: 301, distance: 109.5
click at [774, 342] on strong "3.書き終わったら、読み返さずに紙をぐしゃぐしゃにして捨てる読み返さない" at bounding box center [697, 368] width 535 height 52
drag, startPoint x: 505, startPoint y: 329, endPoint x: 615, endPoint y: 334, distance: 109.5
click at [616, 343] on h1 "3.書き終わったら、読み返さずに紙をクシャクシャにして捨てる読み返さない" at bounding box center [704, 368] width 548 height 51
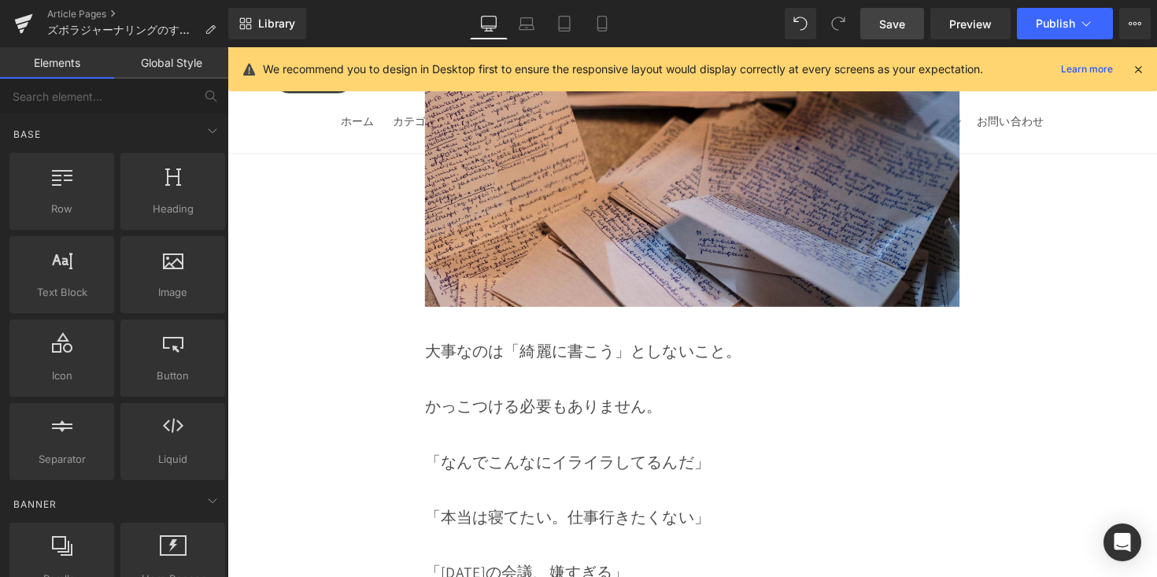
scroll to position [5781, 0]
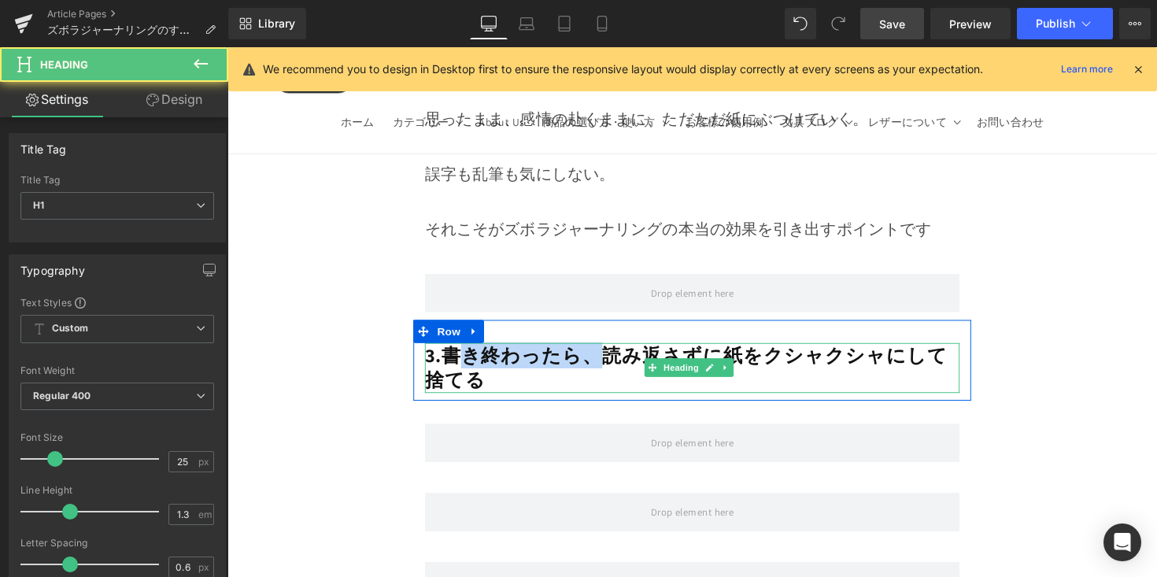
drag, startPoint x: 601, startPoint y: 305, endPoint x: 473, endPoint y: 306, distance: 128.3
click at [465, 350] on strong "3.書き終わったら、読み返さずに紙をクシャクシャにして捨てる" at bounding box center [697, 376] width 535 height 52
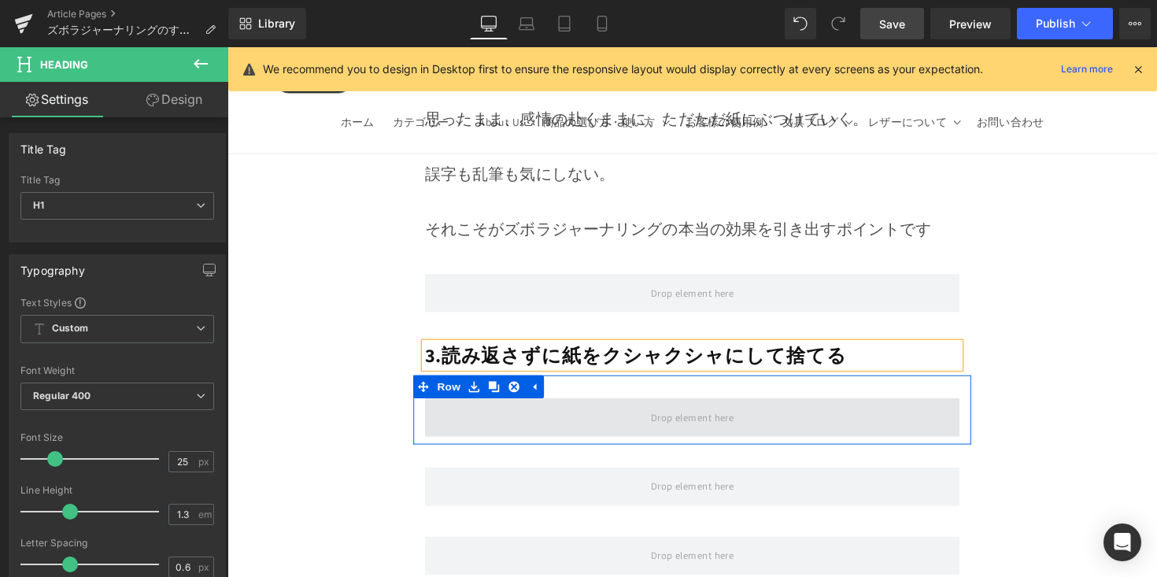
click at [580, 407] on span at bounding box center [704, 426] width 548 height 39
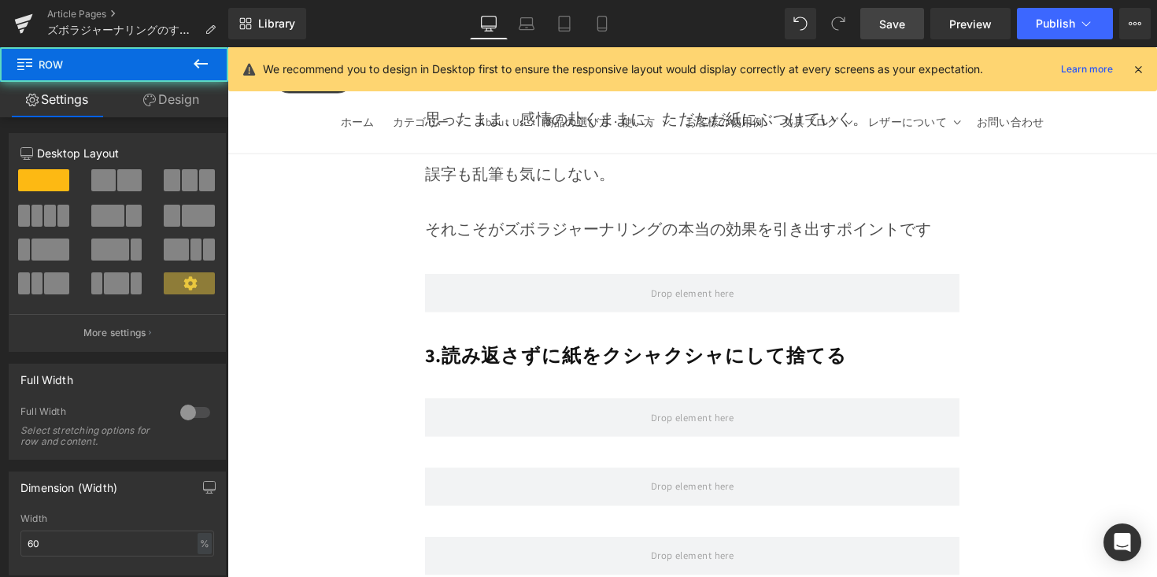
click at [203, 57] on icon at bounding box center [200, 63] width 19 height 19
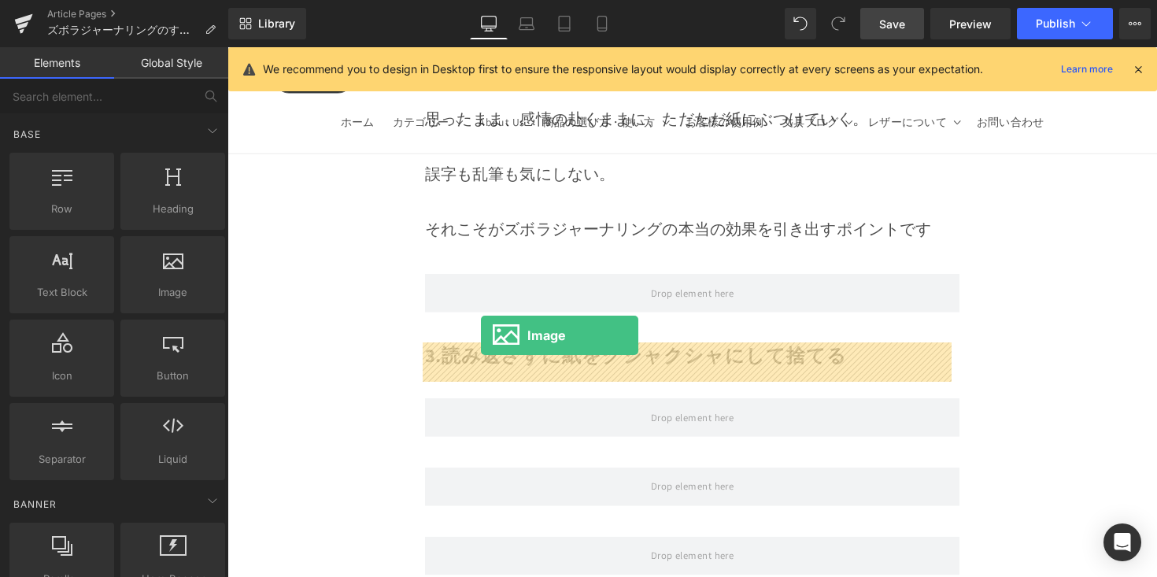
drag, startPoint x: 469, startPoint y: 340, endPoint x: 487, endPoint y: 342, distance: 18.3
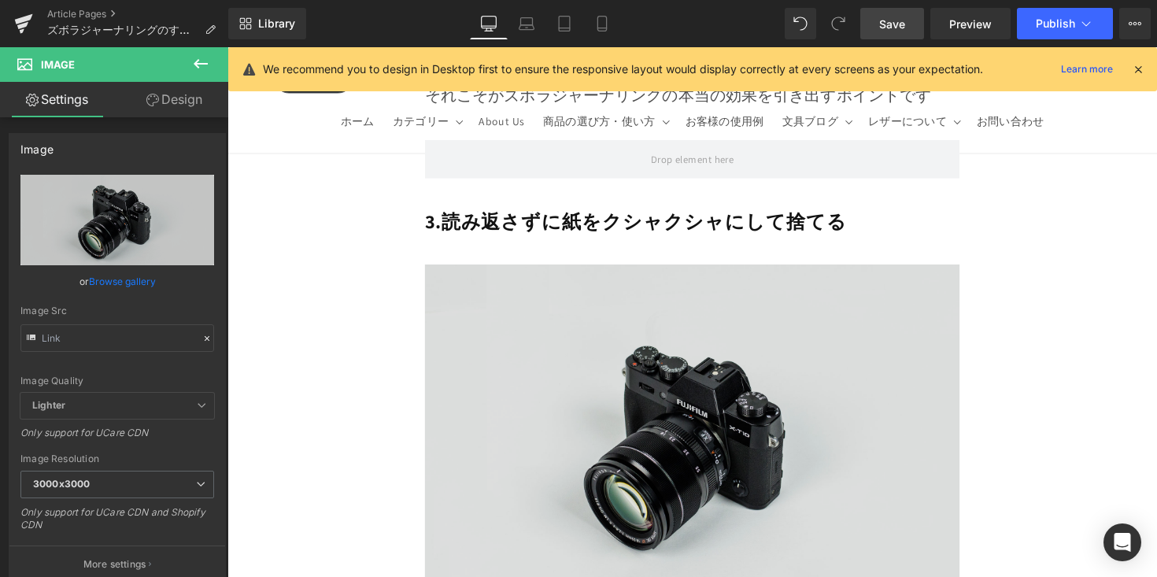
scroll to position [5928, 0]
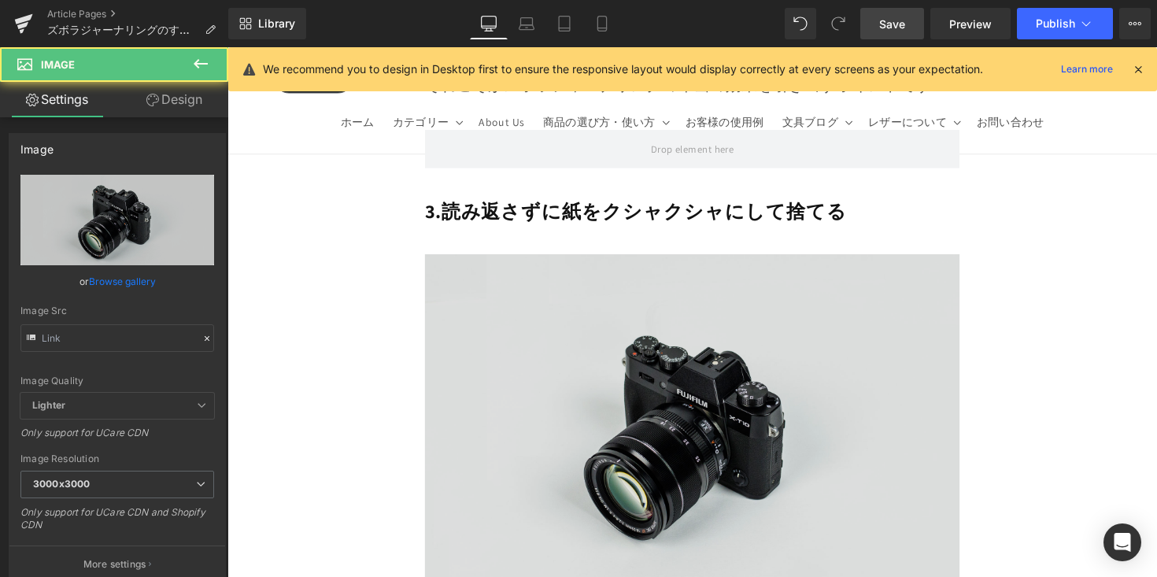
click at [497, 270] on img at bounding box center [704, 441] width 548 height 363
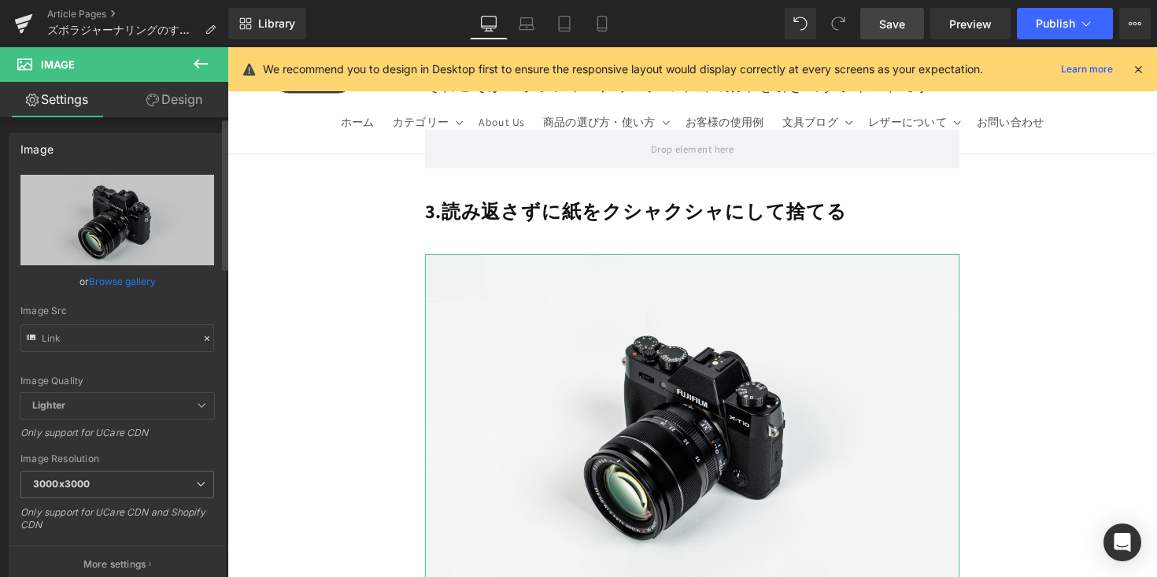
click at [139, 281] on link "Browse gallery" at bounding box center [122, 282] width 67 height 28
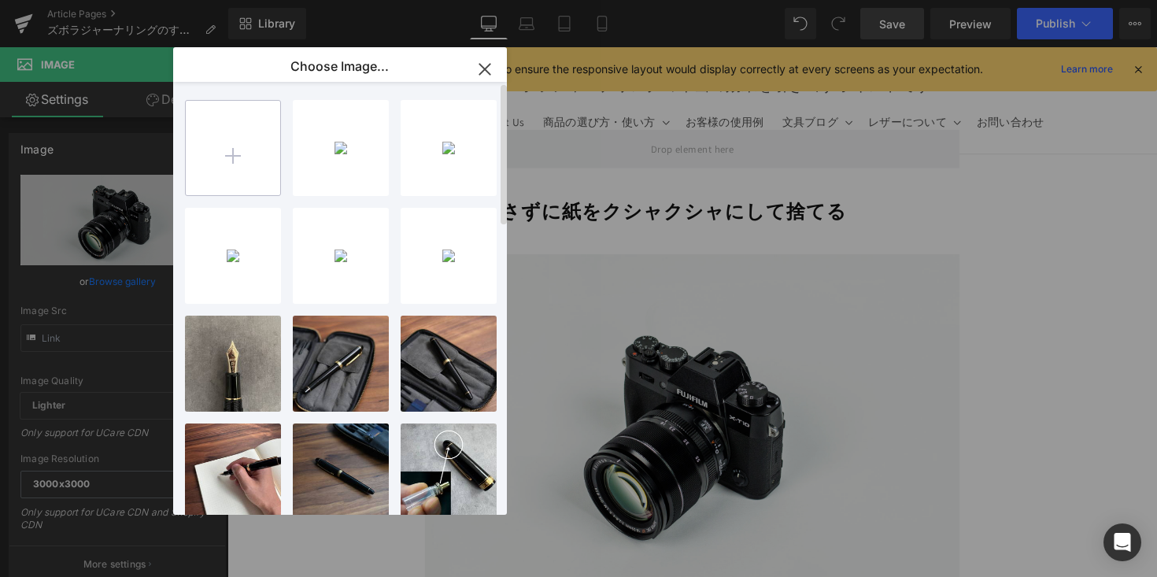
click at [208, 160] on input "file" at bounding box center [233, 148] width 94 height 94
type input "C:\fakepath\1万円以下で買える！ (2).jpg"
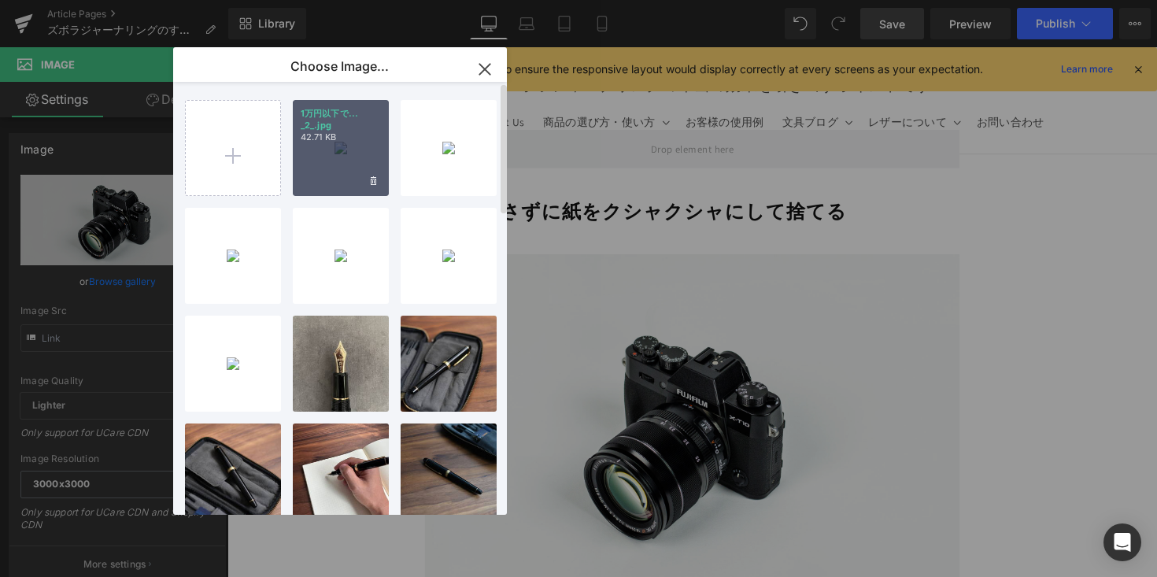
click at [363, 147] on div "1万円以下で... _2_.jpg 42.71 KB" at bounding box center [341, 148] width 96 height 96
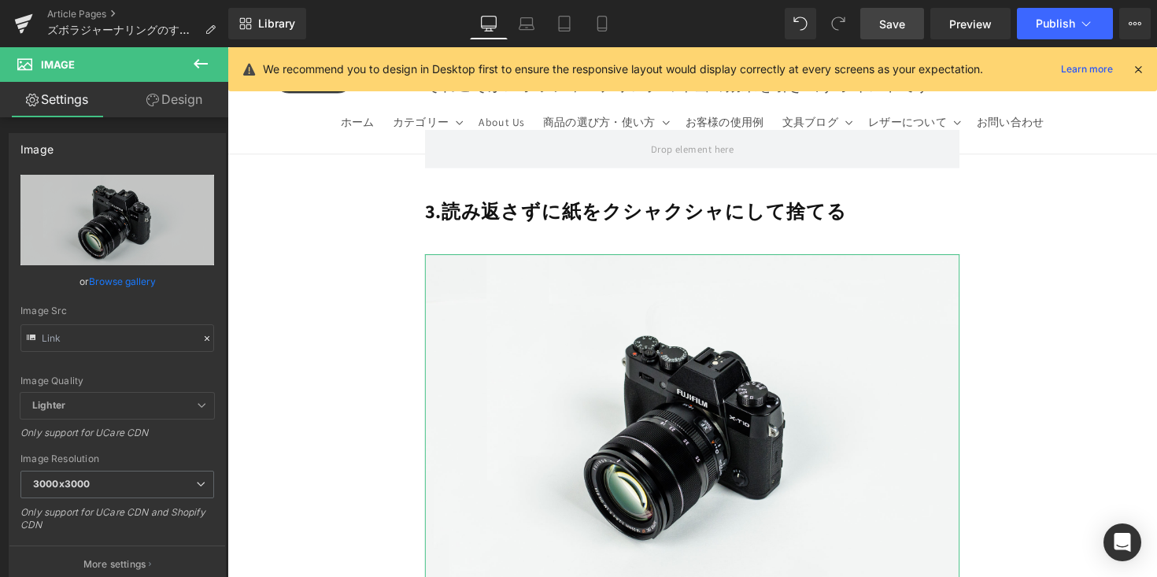
click at [105, 286] on link "Browse gallery" at bounding box center [122, 282] width 67 height 28
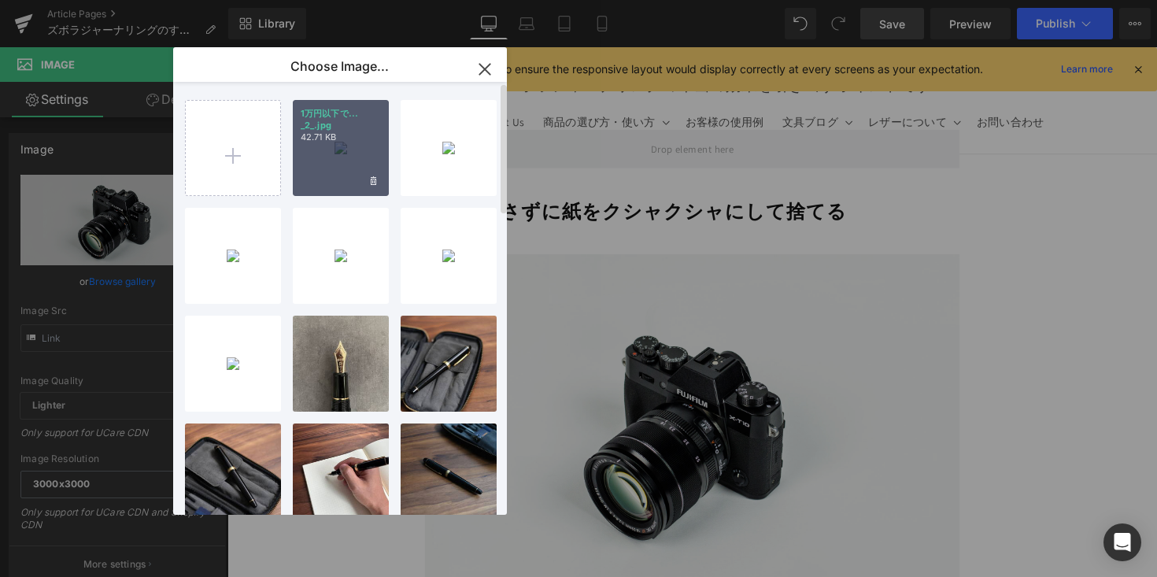
click at [372, 156] on div "1万円以下で... _2_.jpg 42.71 KB" at bounding box center [341, 148] width 96 height 96
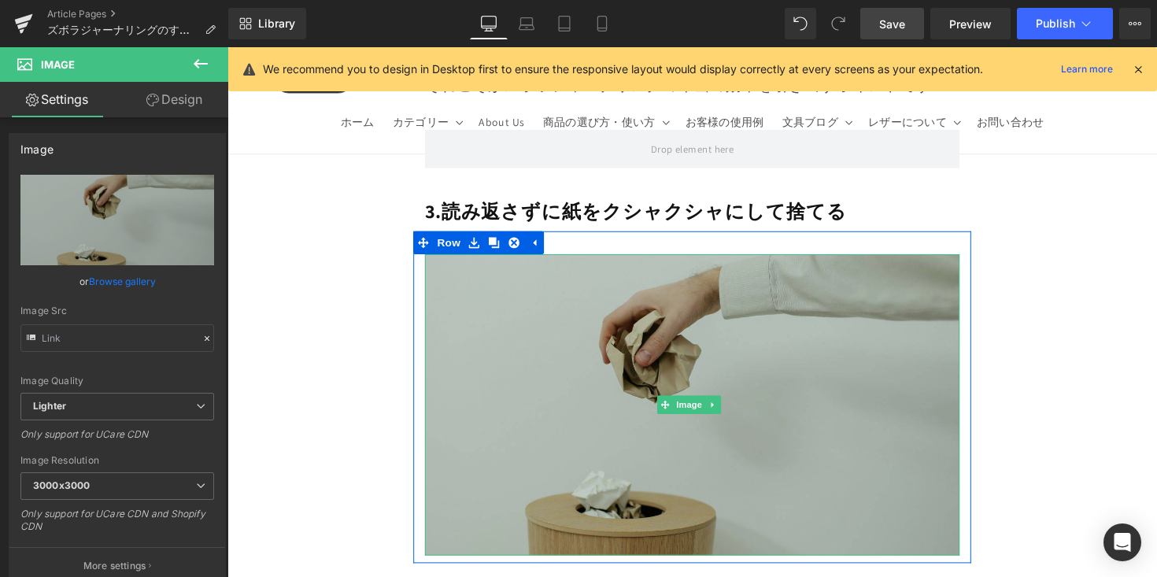
click at [575, 260] on img at bounding box center [704, 414] width 548 height 309
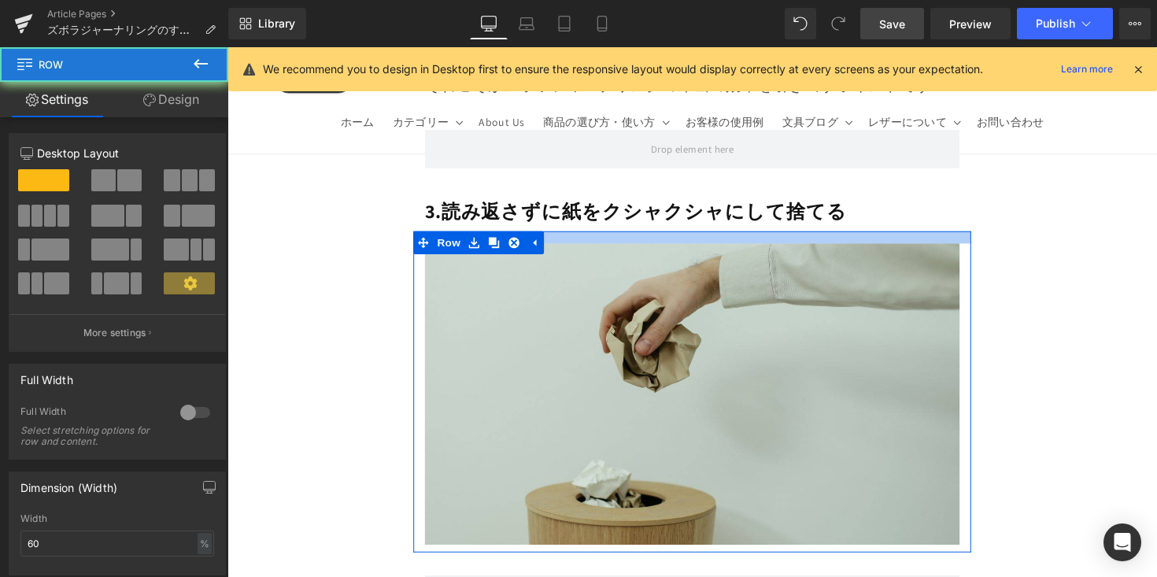
drag, startPoint x: 634, startPoint y: 181, endPoint x: 638, endPoint y: 170, distance: 12.0
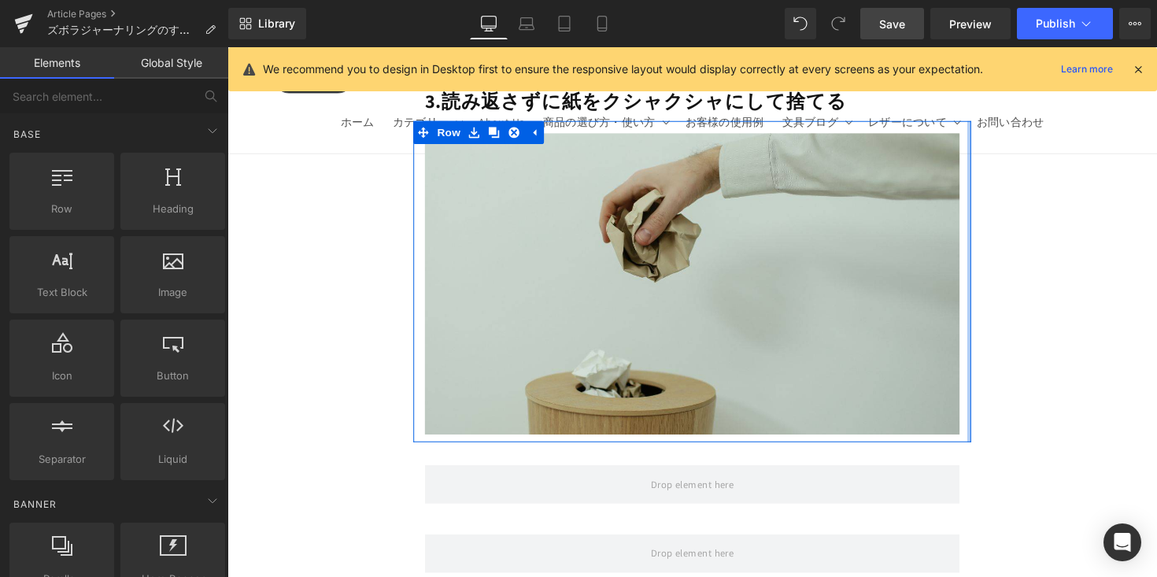
scroll to position [6063, 0]
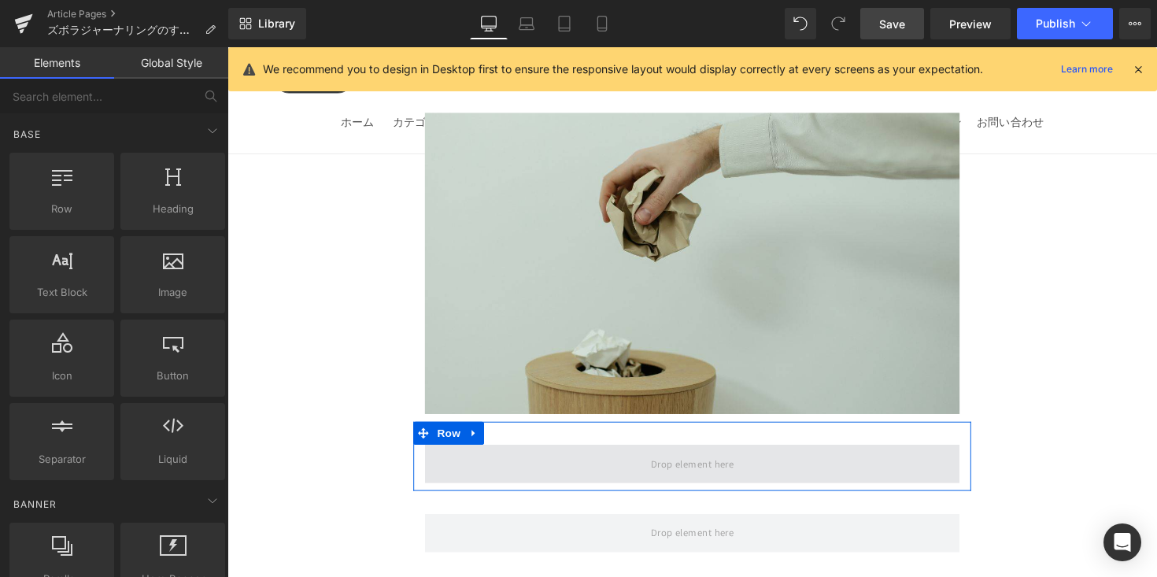
click at [542, 454] on span at bounding box center [704, 473] width 548 height 39
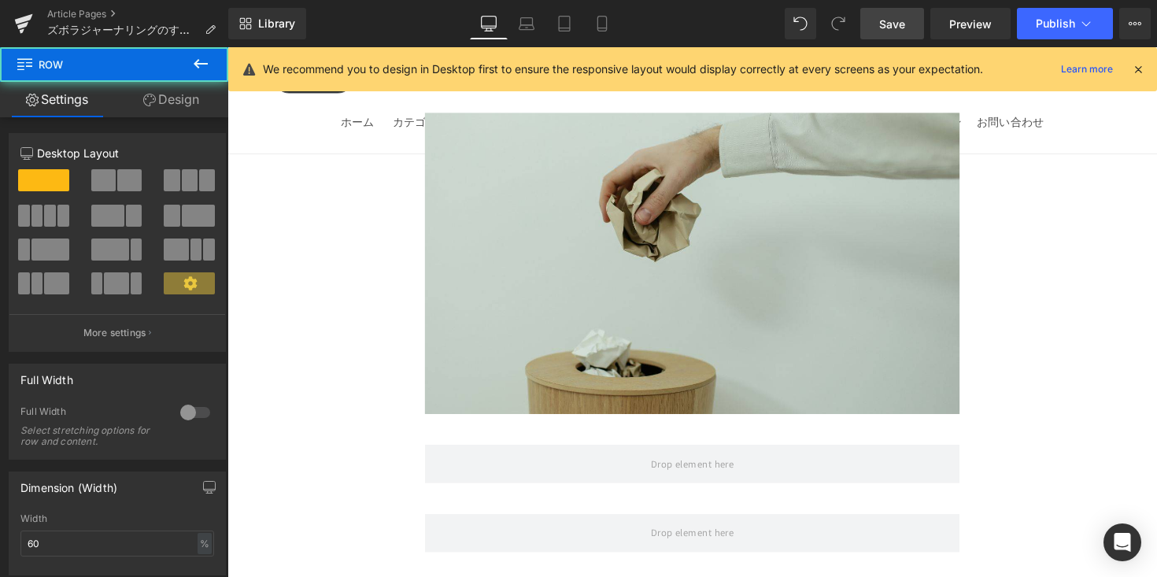
click at [205, 67] on icon at bounding box center [200, 63] width 19 height 19
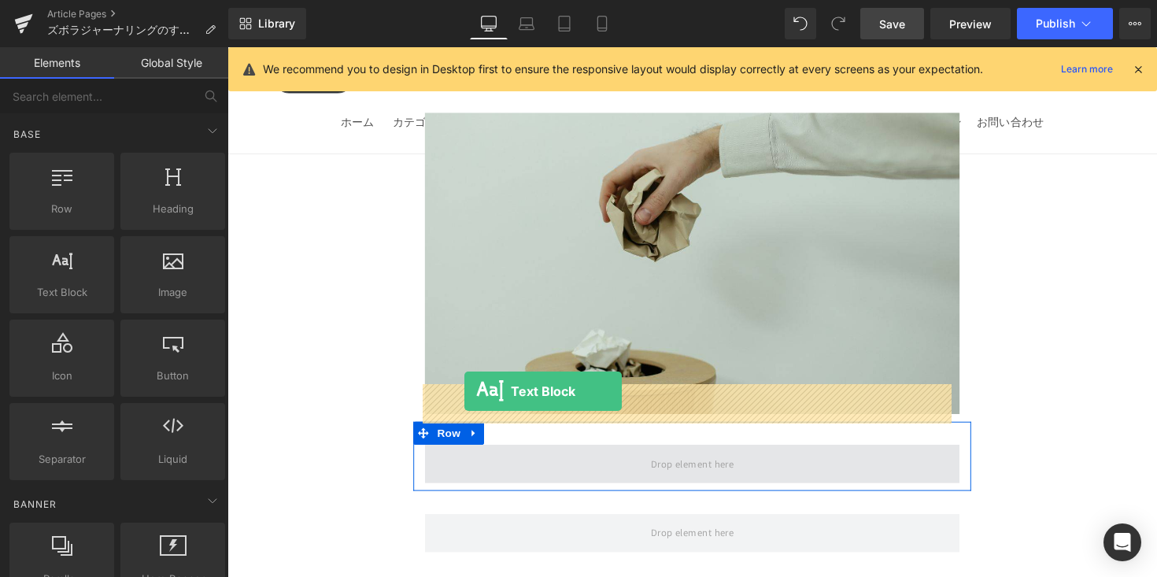
drag, startPoint x: 412, startPoint y: 382, endPoint x: 470, endPoint y: 401, distance: 61.2
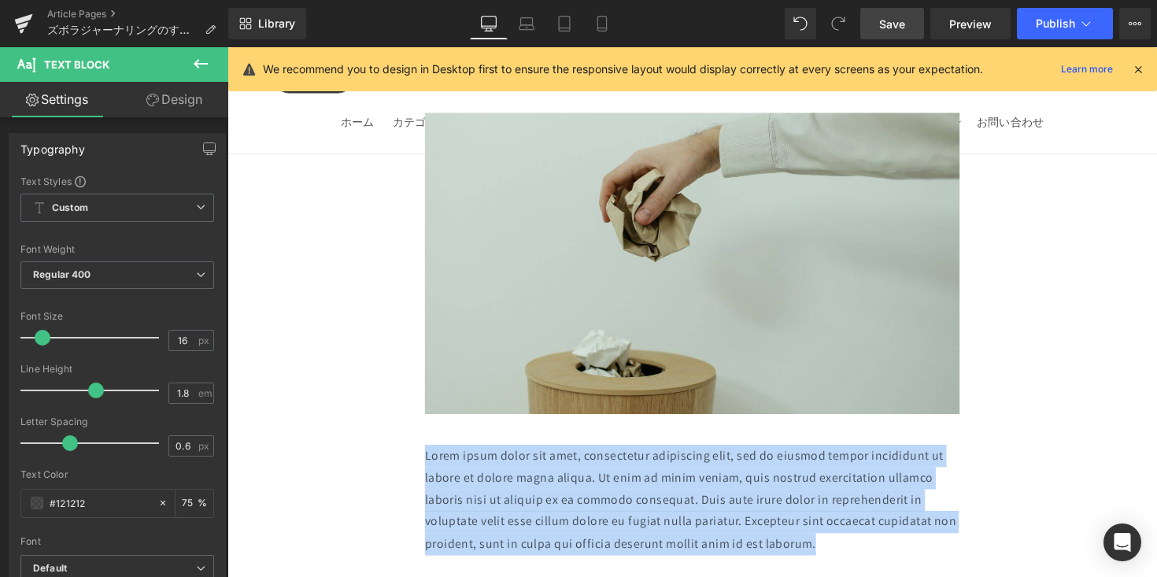
drag, startPoint x: 784, startPoint y: 487, endPoint x: 390, endPoint y: 399, distance: 404.1
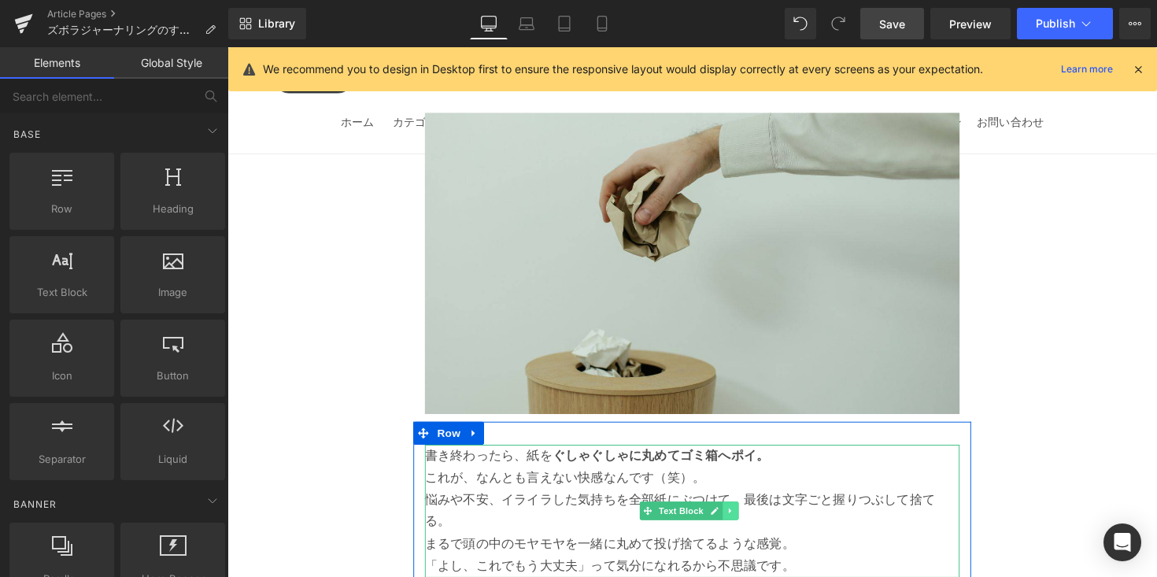
click at [734, 512] on link at bounding box center [742, 521] width 17 height 19
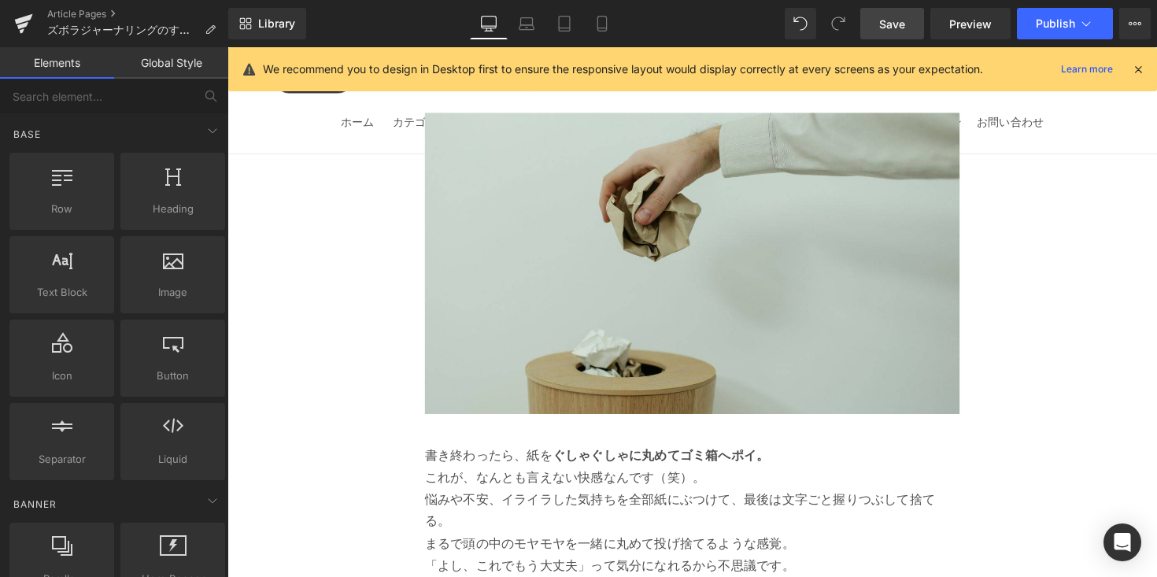
click at [442, 454] on p "書き終わったら、紙を ぐしゃぐしゃに丸めてゴミ箱へポイ。 これが、なんとも言えない快感なんです（笑）。" at bounding box center [704, 477] width 548 height 46
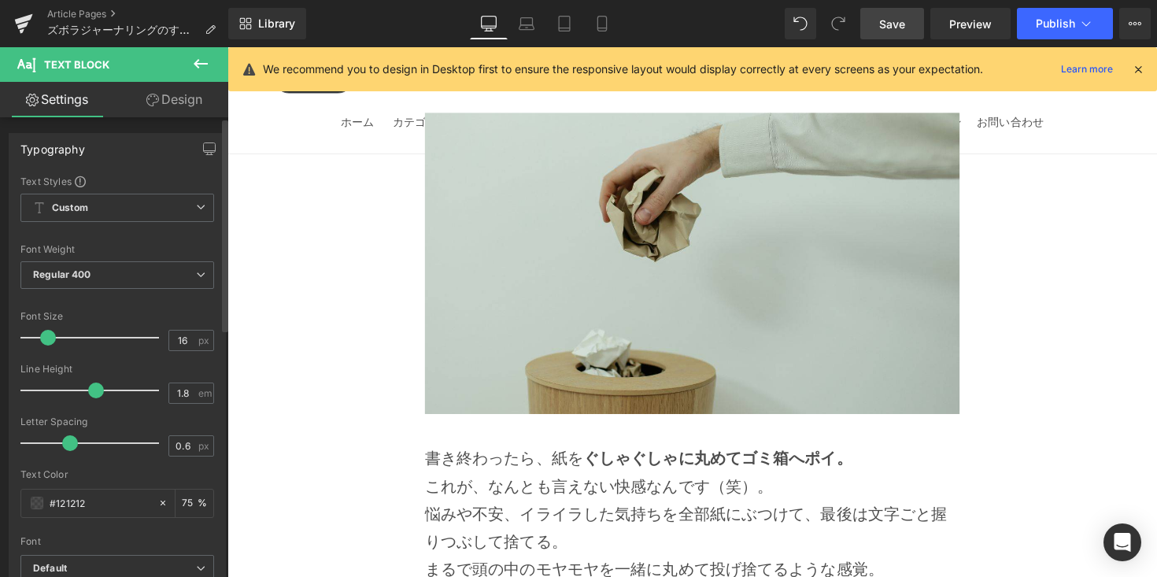
drag, startPoint x: 34, startPoint y: 338, endPoint x: 92, endPoint y: 319, distance: 61.5
click at [40, 340] on span at bounding box center [48, 338] width 16 height 16
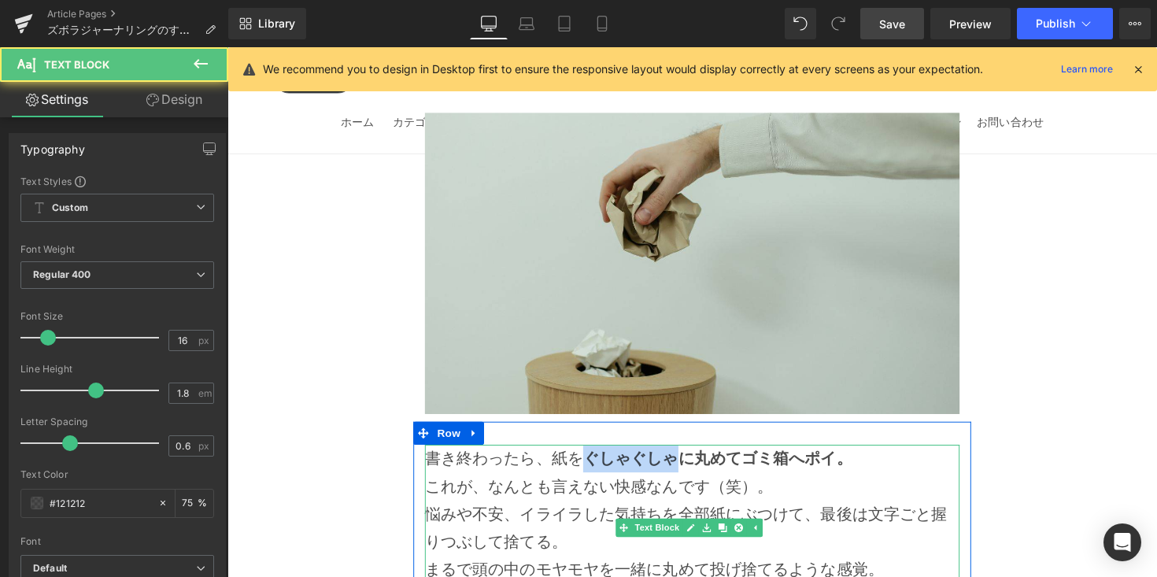
drag, startPoint x: 686, startPoint y: 405, endPoint x: 597, endPoint y: 404, distance: 89.7
click at [597, 458] on strong "ぐしゃぐしゃに丸めてゴミ箱へポイ。" at bounding box center [730, 468] width 276 height 20
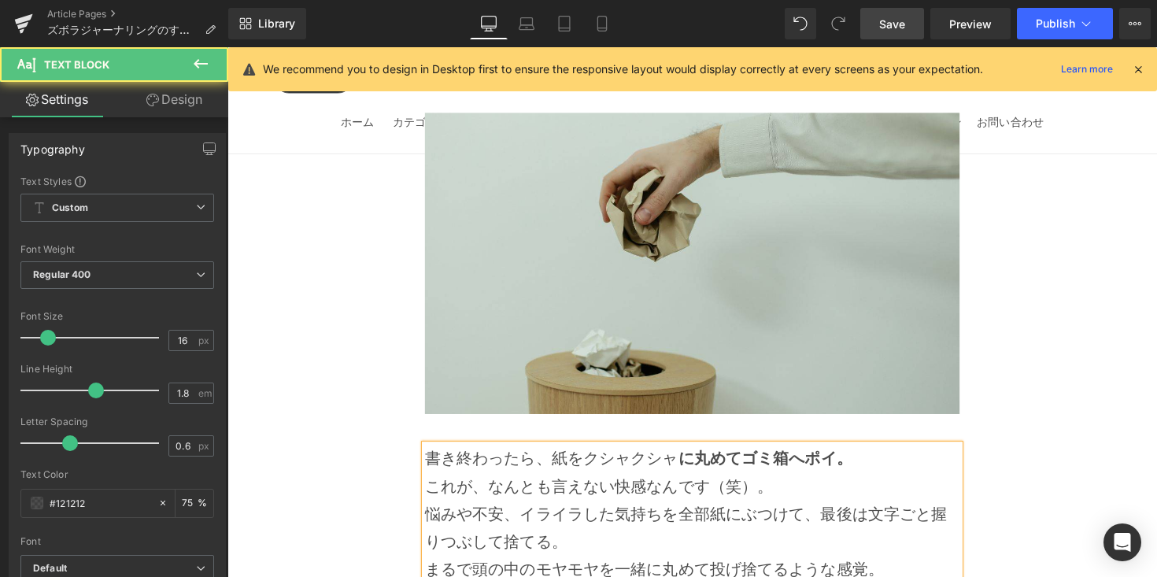
click at [882, 454] on p "書き終わったら、紙をクシャクシャ に丸めてゴミ箱へポイ。 これが、なんとも言えない快感なんです（笑）。" at bounding box center [704, 482] width 548 height 57
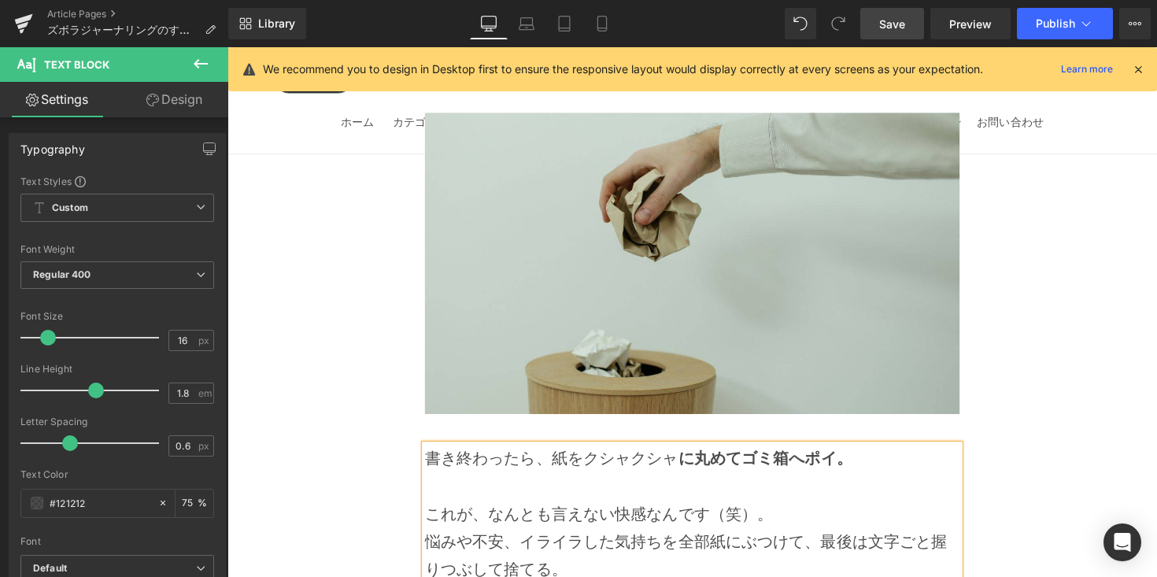
click at [842, 483] on p "これが、なんとも言えない快感なんです（笑）。" at bounding box center [704, 511] width 548 height 57
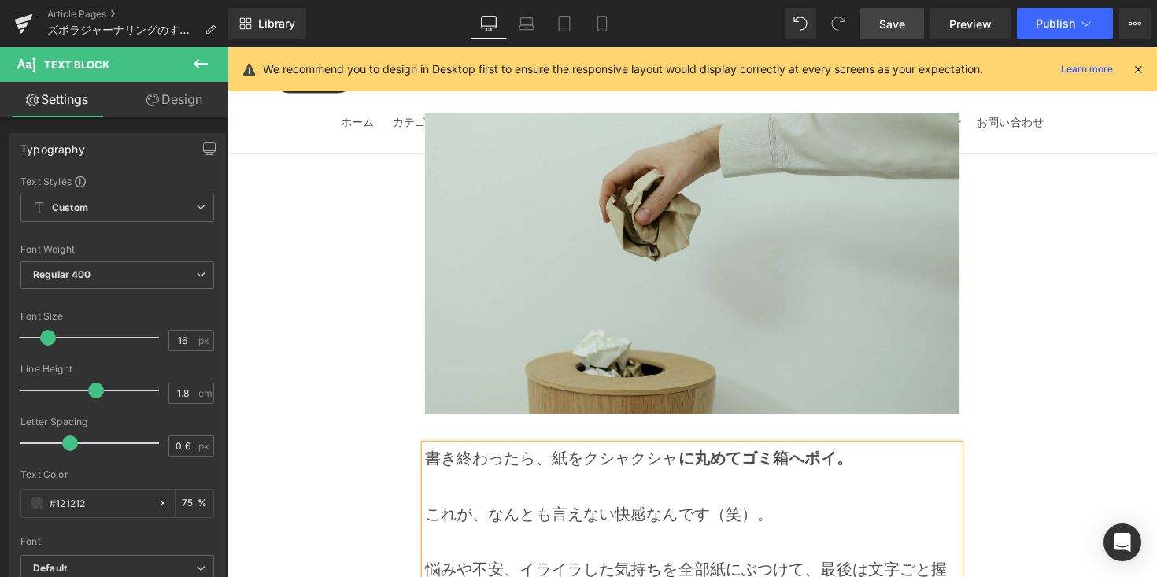
scroll to position [6091, 0]
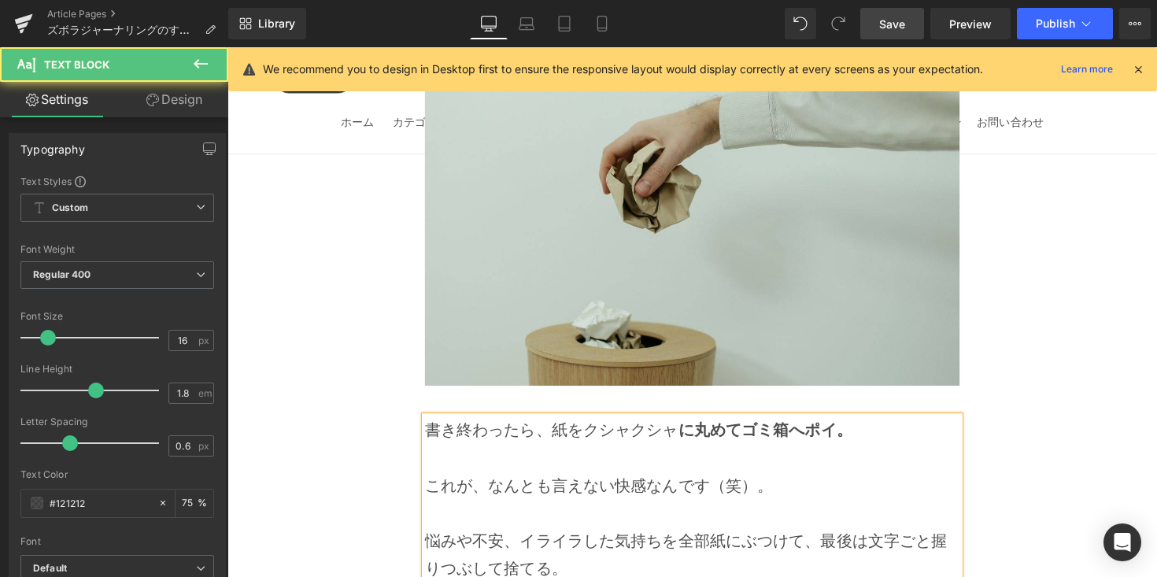
click at [780, 539] on p "悩みや不安、イライラした気持ちを全部紙にぶつけて、最後は文字ごと握りつぶして捨てる。 まるで頭の中のモヤモヤを一緒に丸めて投げ捨てるような感覚。" at bounding box center [704, 581] width 548 height 85
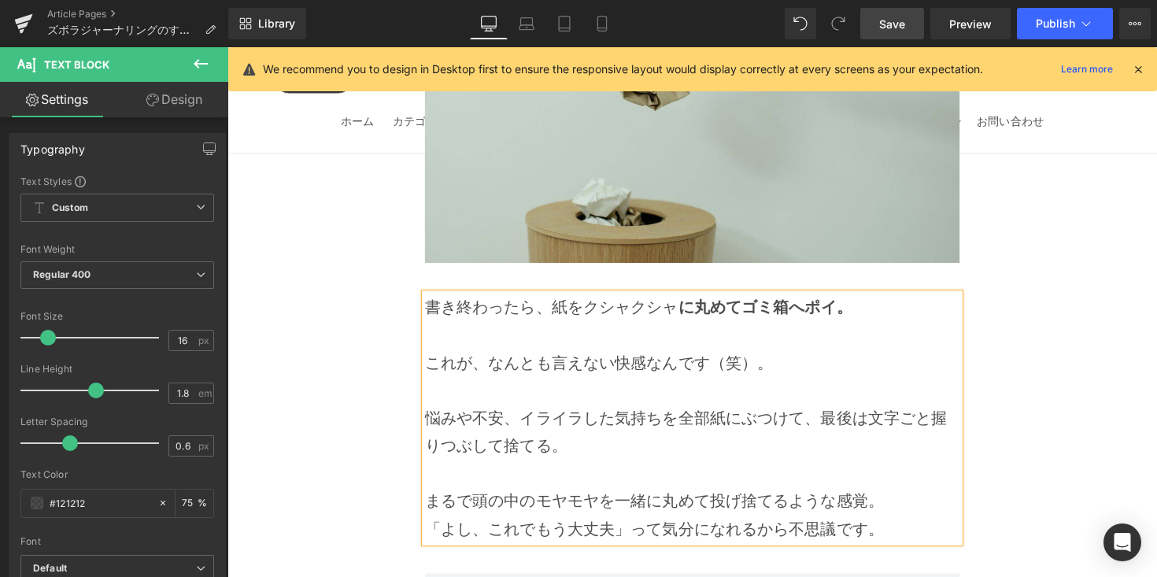
scroll to position [6224, 0]
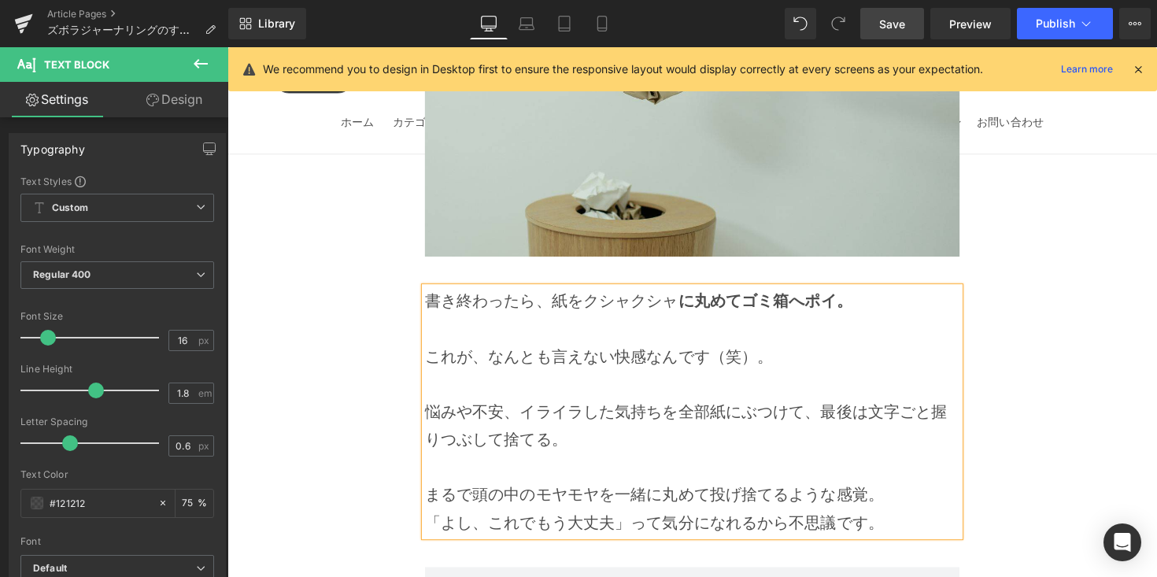
click at [896, 463] on p "まるで頭の中のモヤモヤを一緒に丸めて投げ捨てるような感覚。" at bounding box center [704, 491] width 548 height 57
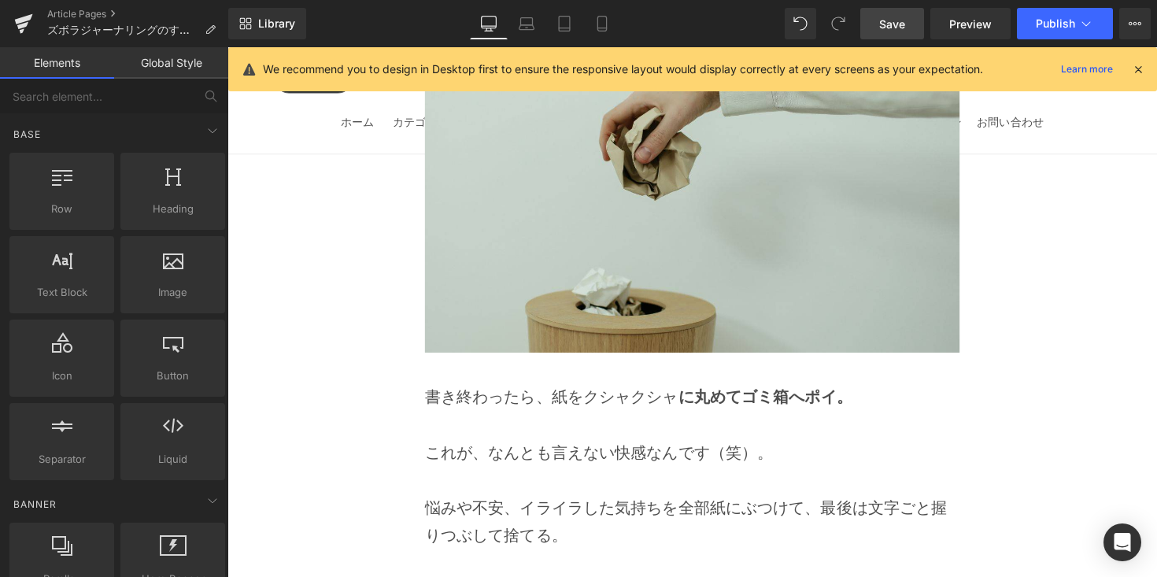
scroll to position [6022, 0]
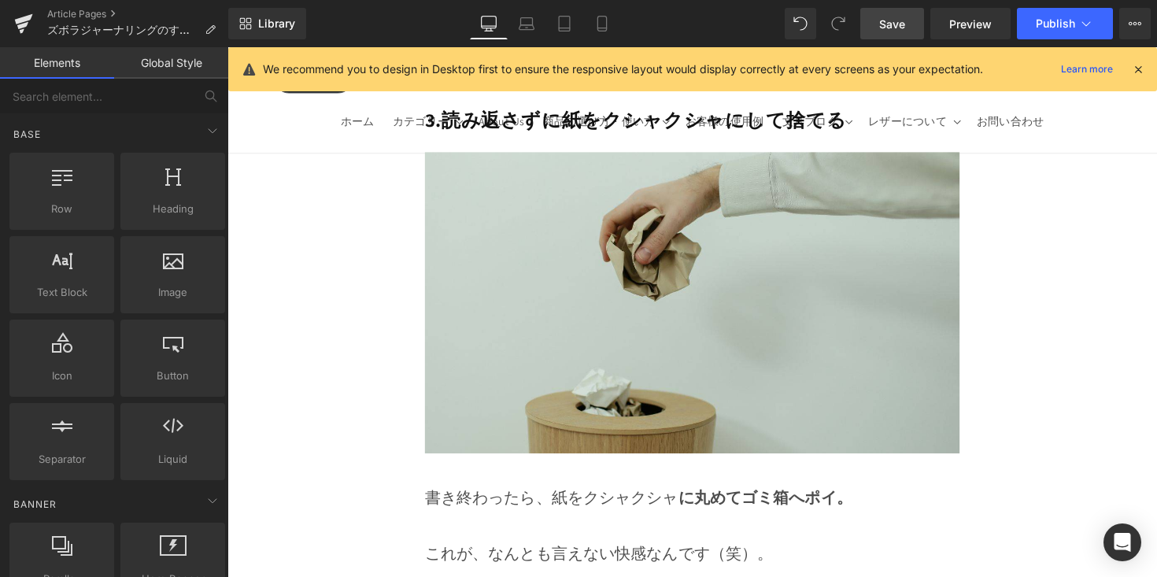
drag, startPoint x: 901, startPoint y: 30, endPoint x: 683, endPoint y: 200, distance: 276.5
click at [901, 29] on span "Save" at bounding box center [892, 24] width 26 height 17
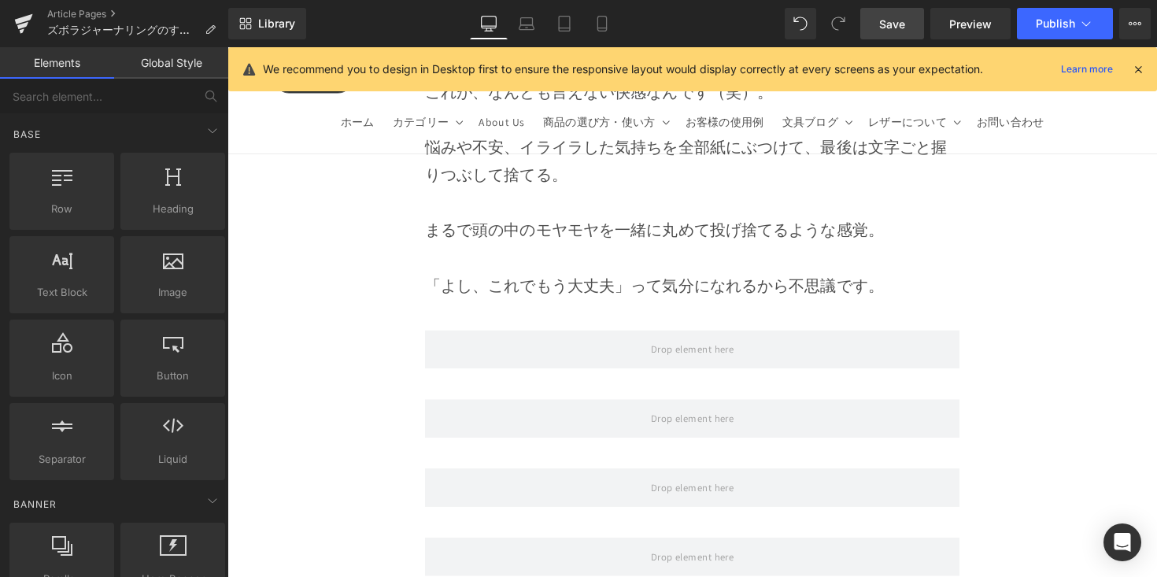
scroll to position [6506, 0]
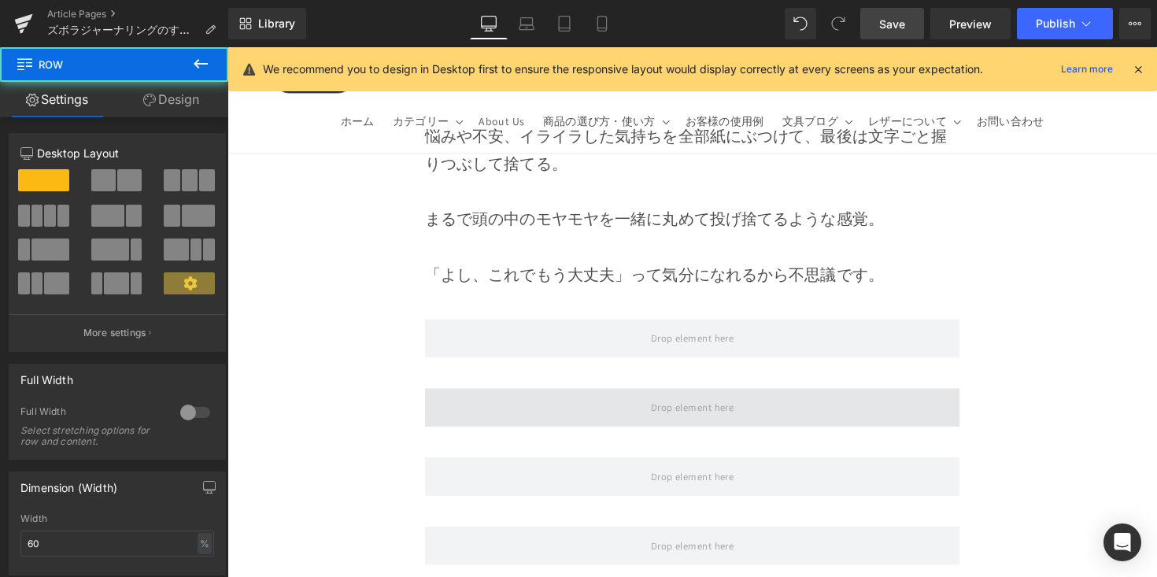
click at [590, 397] on span at bounding box center [704, 416] width 548 height 39
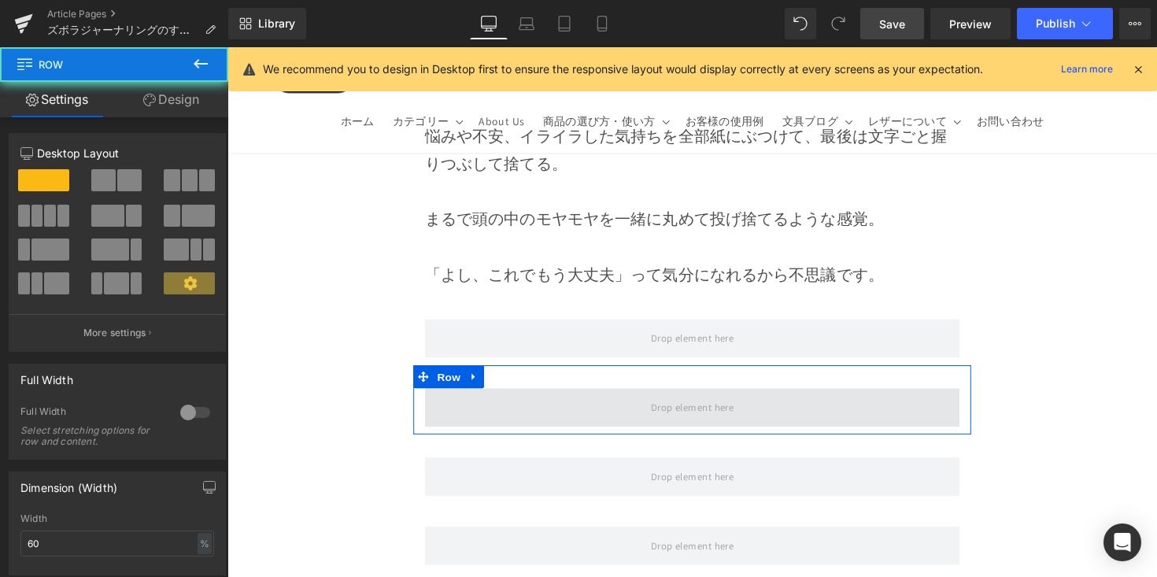
click at [590, 397] on span at bounding box center [704, 416] width 548 height 39
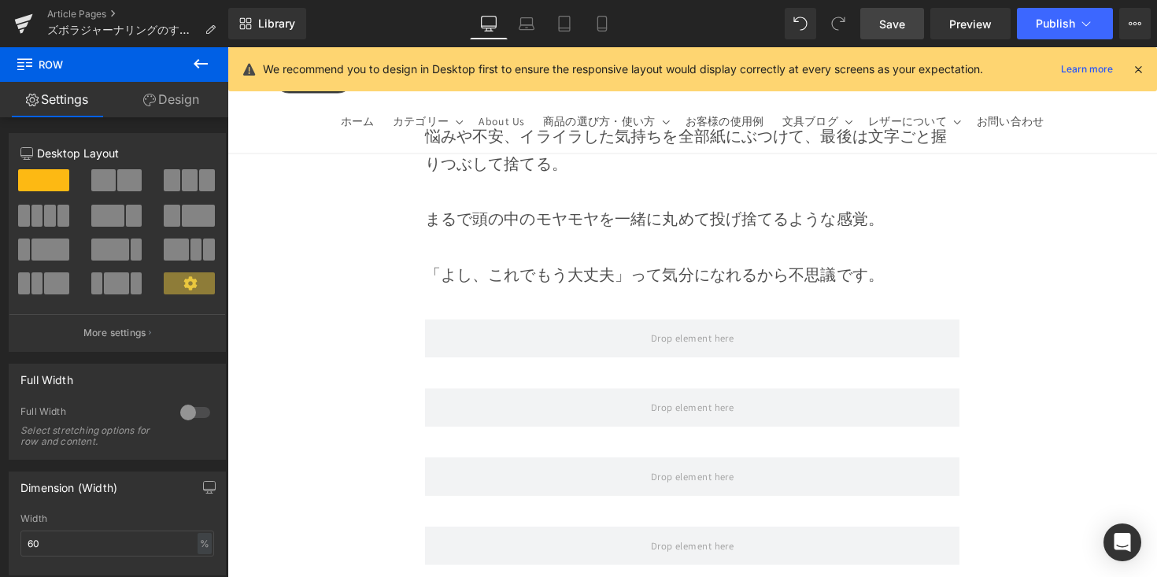
click at [219, 77] on button at bounding box center [200, 64] width 55 height 35
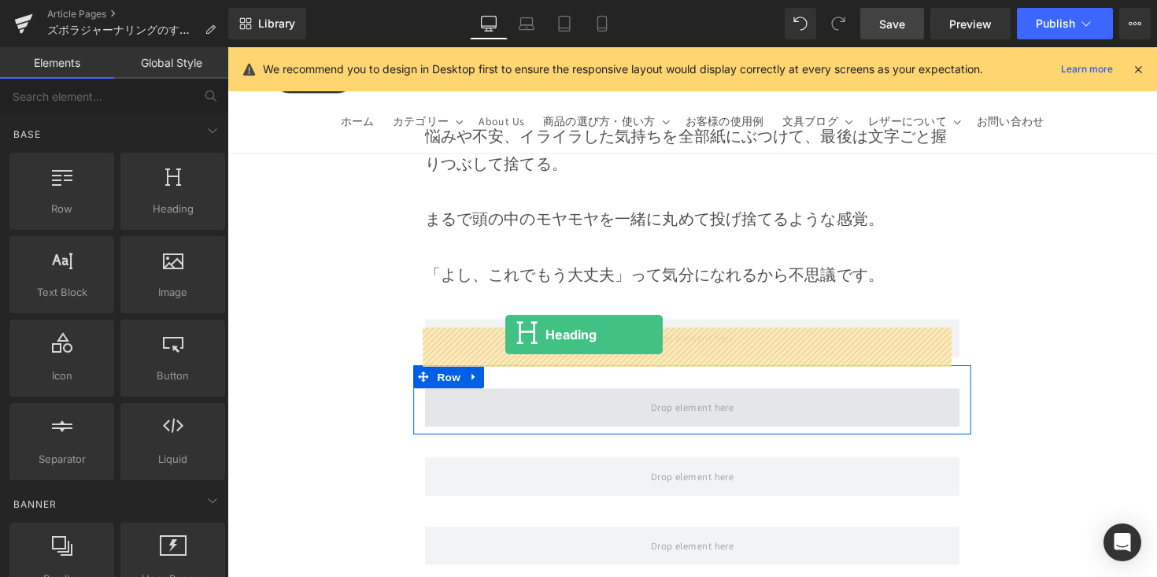
drag, startPoint x: 435, startPoint y: 274, endPoint x: 512, endPoint y: 342, distance: 103.2
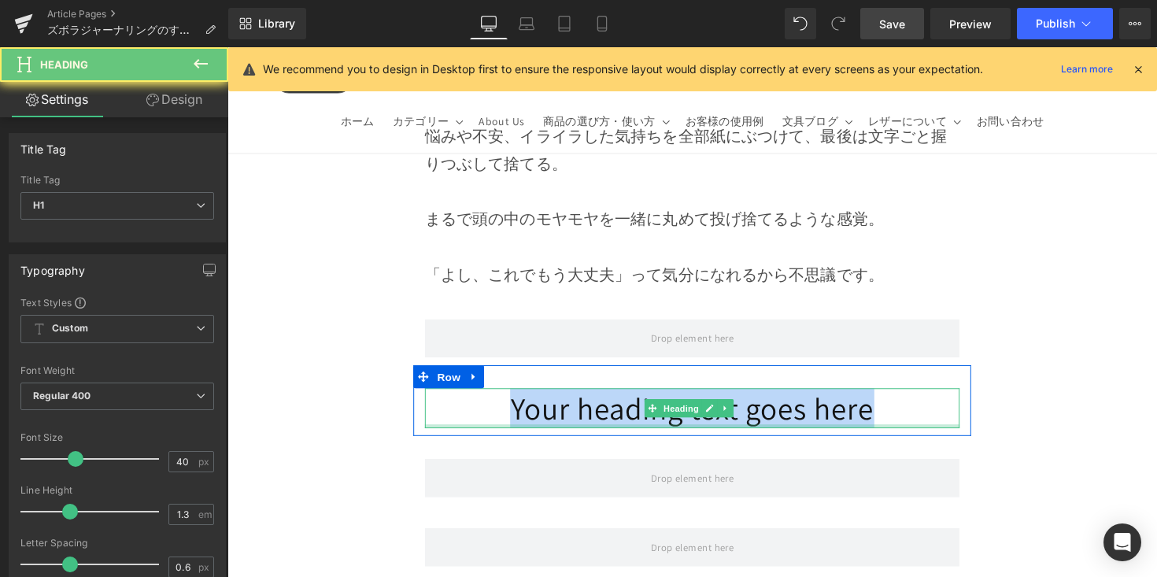
drag, startPoint x: 497, startPoint y: 351, endPoint x: 927, endPoint y: 374, distance: 431.2
click at [927, 397] on div "Your heading text goes here Heading" at bounding box center [704, 417] width 548 height 41
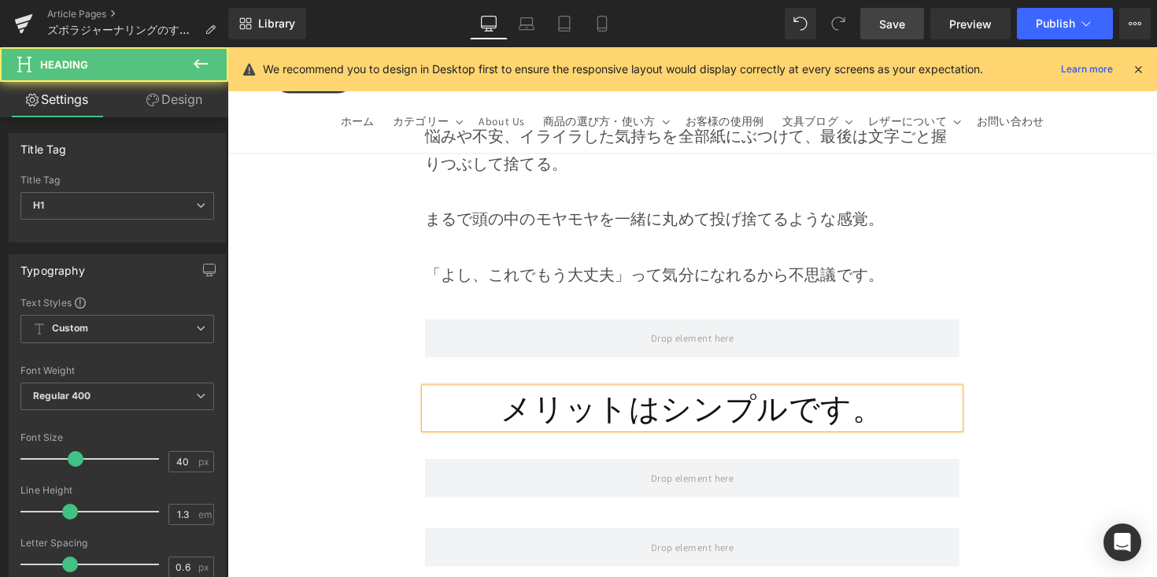
click at [512, 397] on h1 "メリットはシンプルです。" at bounding box center [704, 417] width 548 height 41
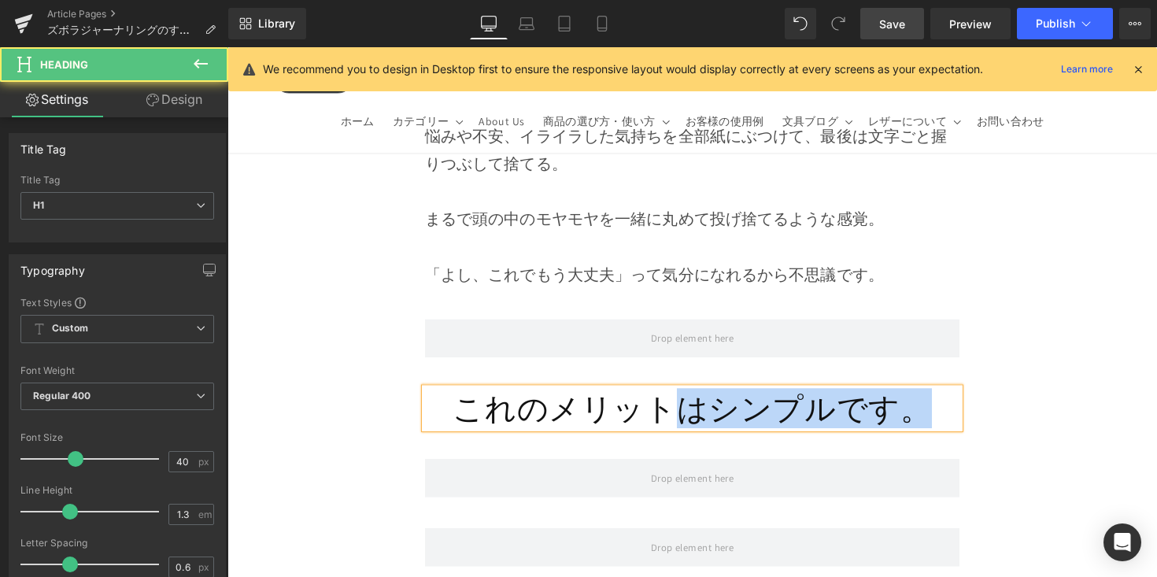
drag, startPoint x: 683, startPoint y: 359, endPoint x: 947, endPoint y: 364, distance: 263.8
click at [947, 397] on h1 "これのメリットはシンプルです。" at bounding box center [704, 417] width 548 height 41
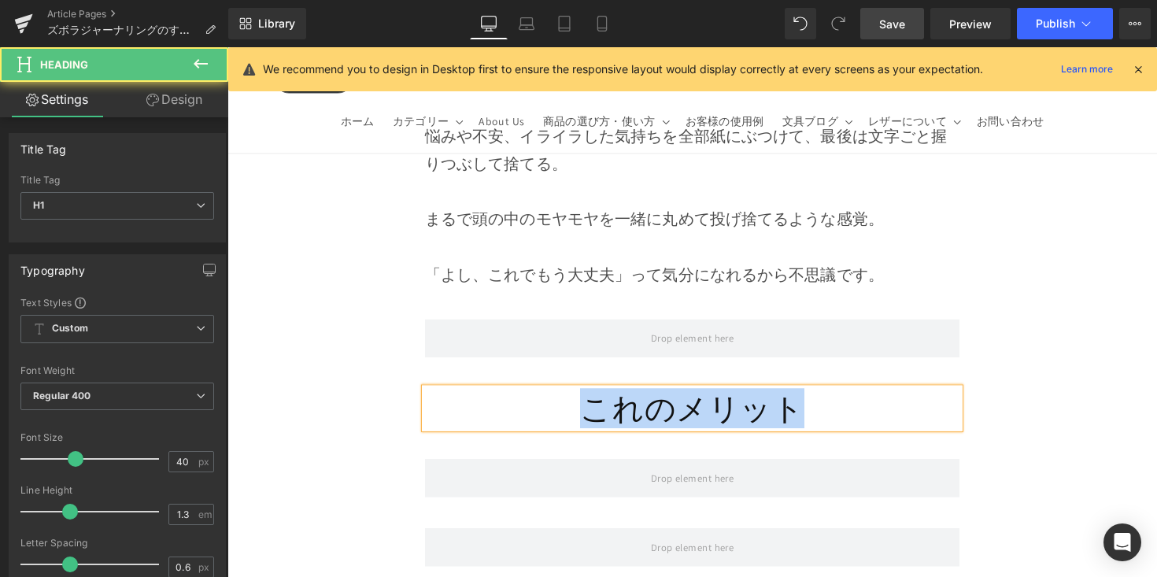
drag, startPoint x: 767, startPoint y: 364, endPoint x: 543, endPoint y: 370, distance: 223.6
click at [543, 397] on h1 "これのメリット" at bounding box center [704, 417] width 548 height 41
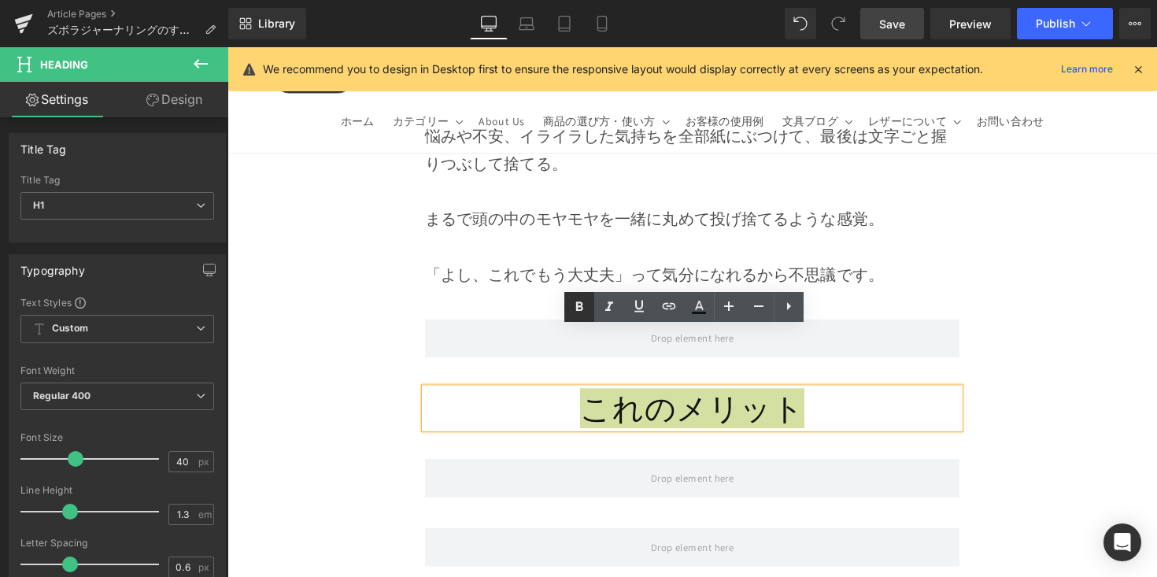
click at [580, 309] on icon at bounding box center [579, 307] width 19 height 19
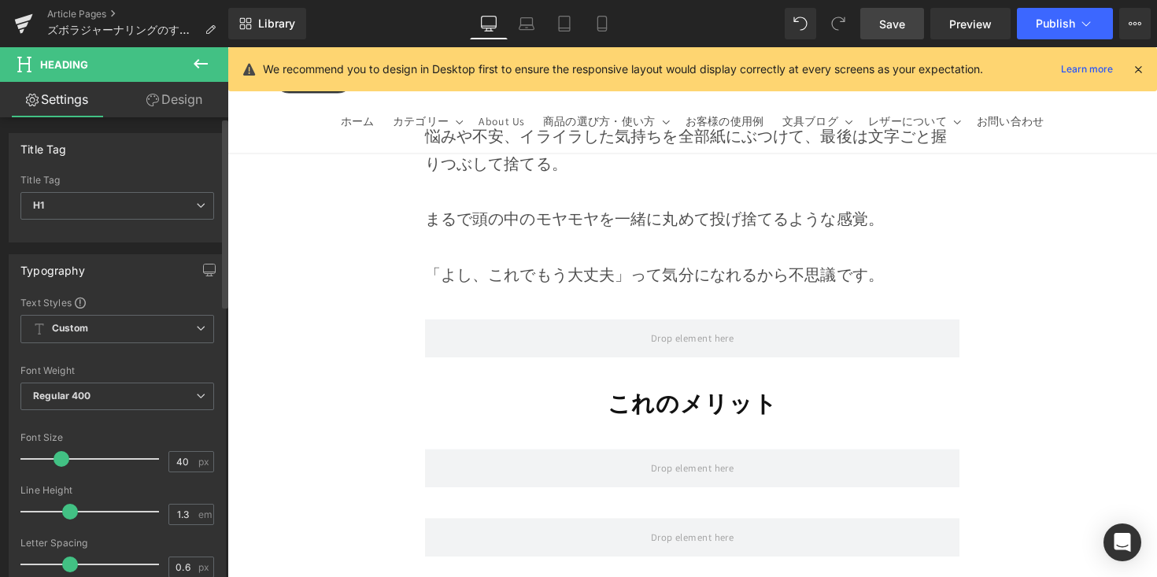
drag, startPoint x: 72, startPoint y: 460, endPoint x: 61, endPoint y: 466, distance: 13.4
click at [61, 466] on span at bounding box center [62, 459] width 16 height 16
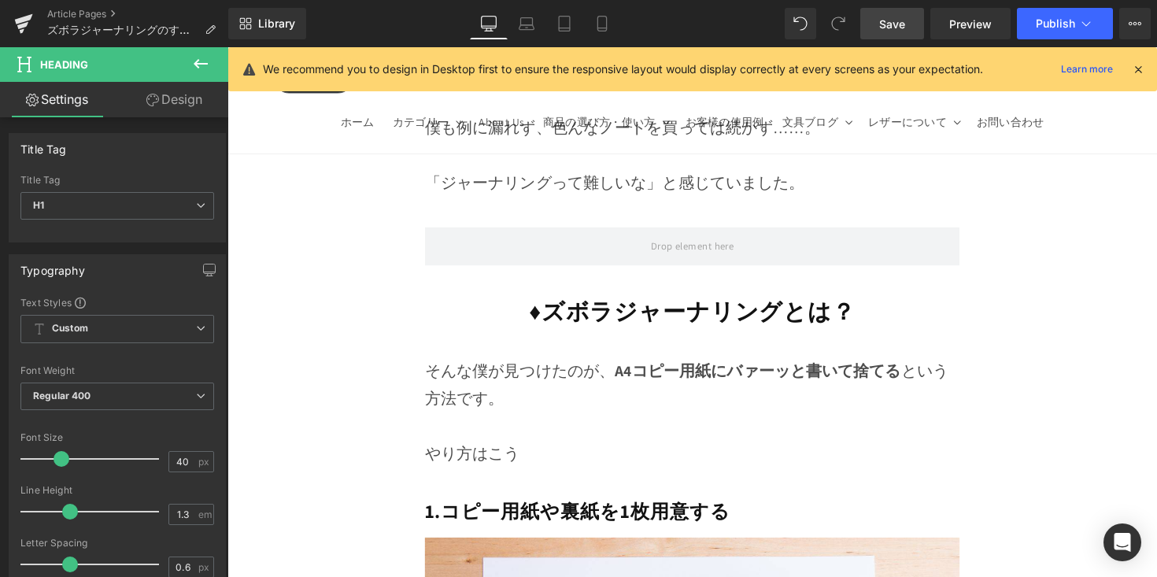
scroll to position [4181, 0]
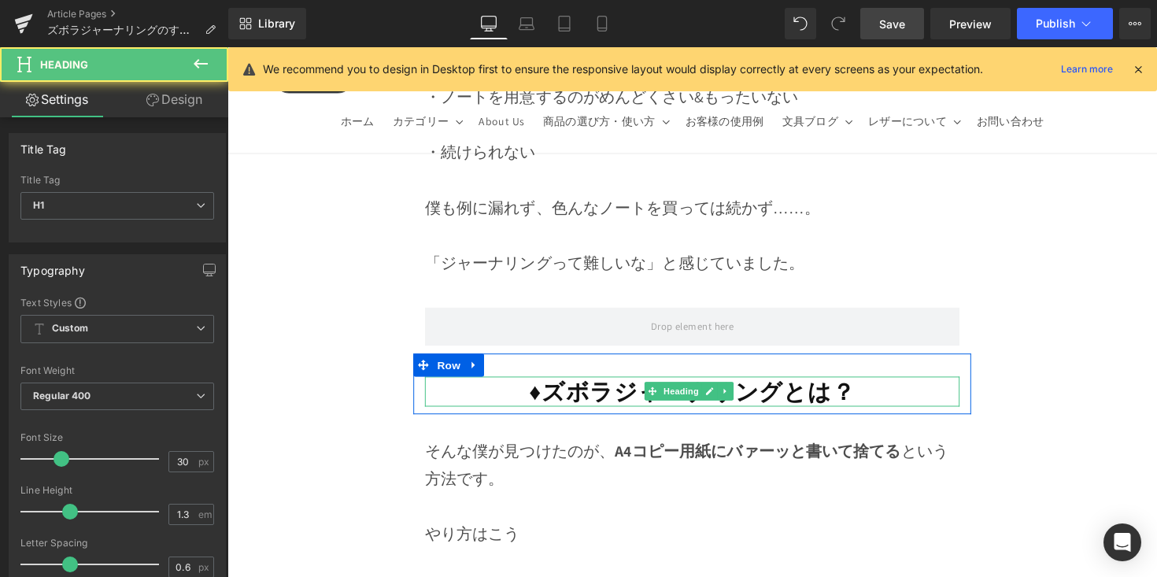
click at [554, 384] on strong "♦︎ズボラジャーナリングとは？" at bounding box center [704, 399] width 335 height 31
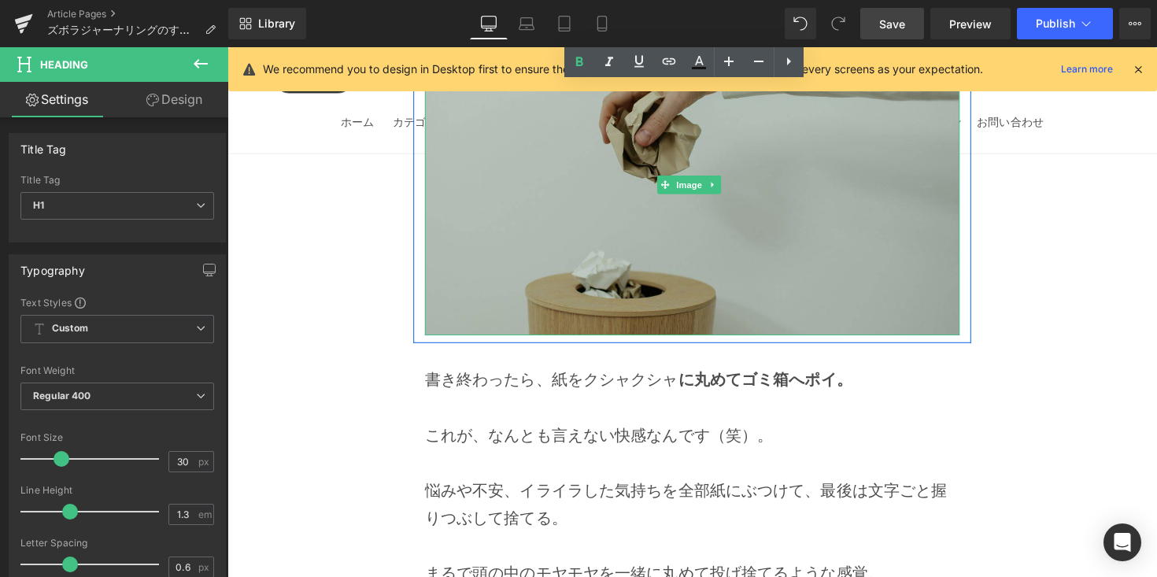
scroll to position [6438, 0]
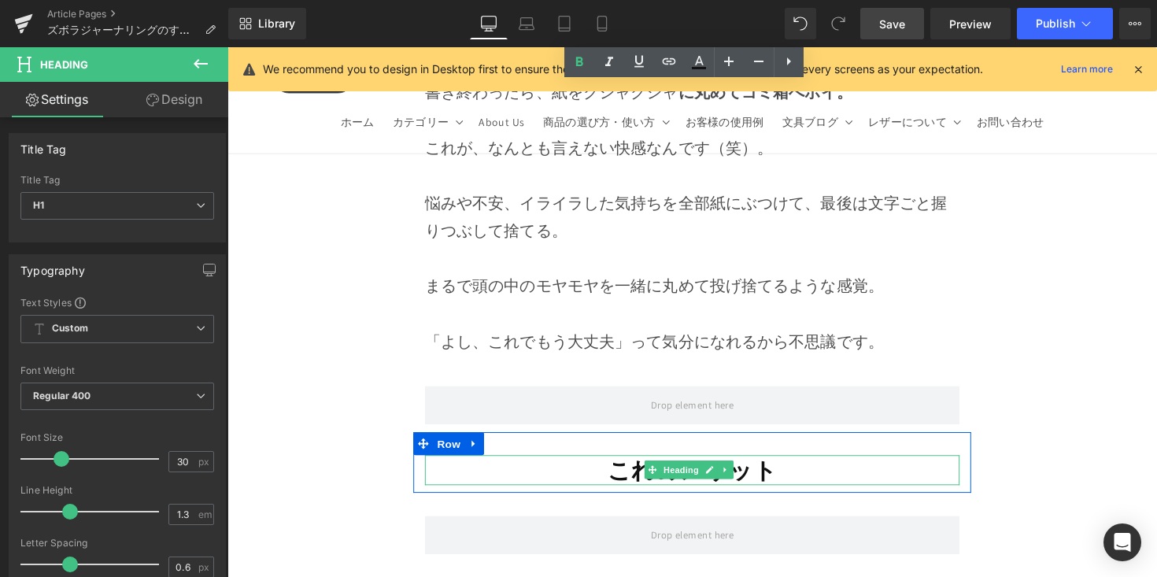
click at [608, 465] on h1 "これのメリット" at bounding box center [704, 480] width 548 height 31
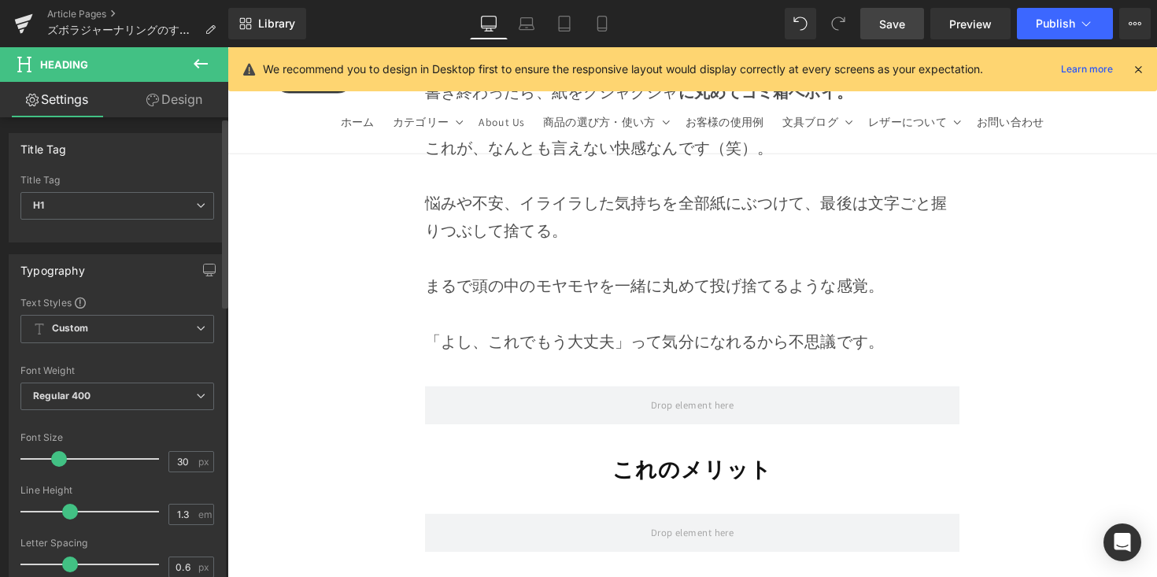
click at [61, 462] on span at bounding box center [59, 459] width 16 height 16
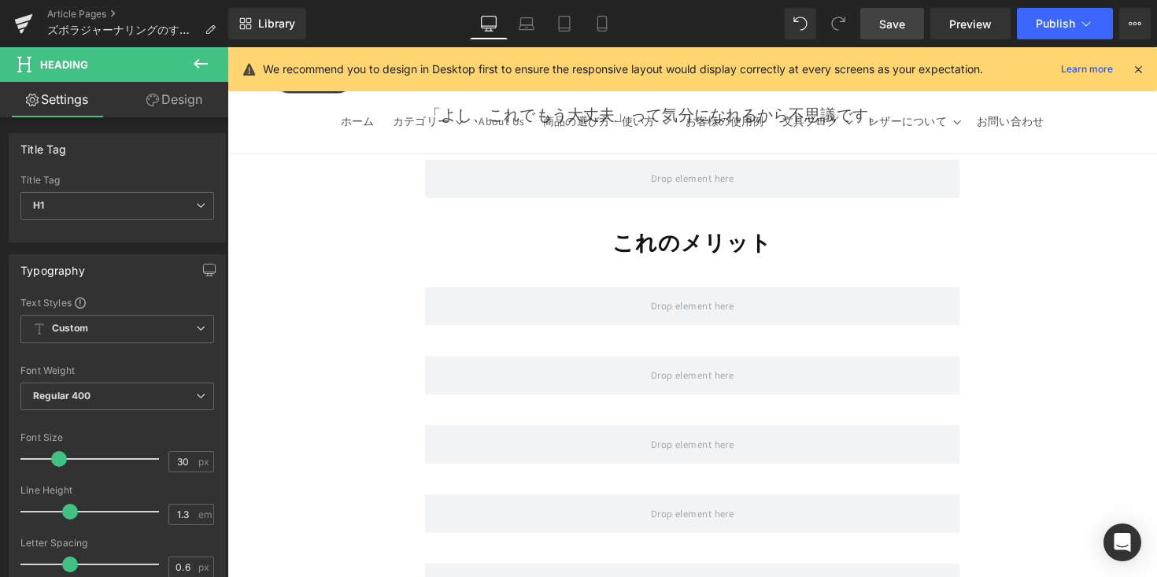
scroll to position [6700, 0]
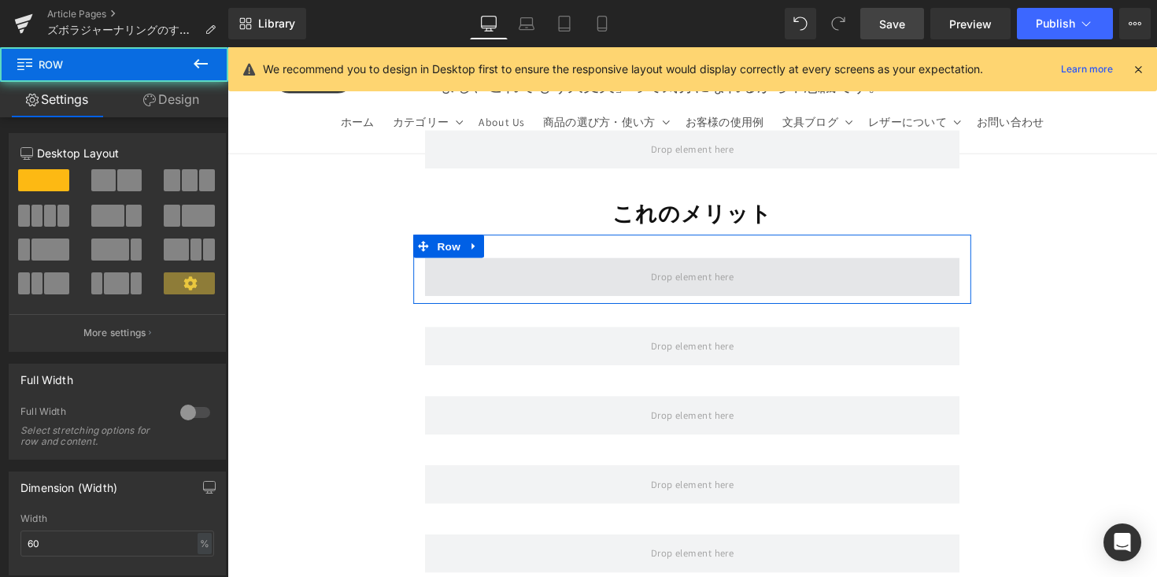
click at [607, 263] on span at bounding box center [704, 282] width 548 height 39
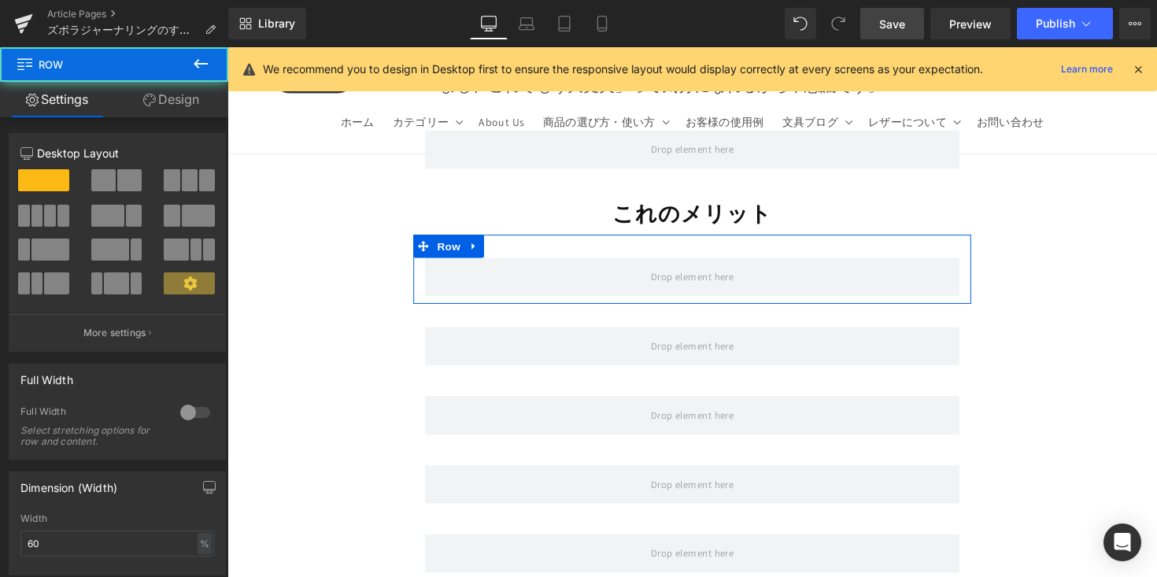
click at [205, 86] on link "Design" at bounding box center [171, 99] width 114 height 35
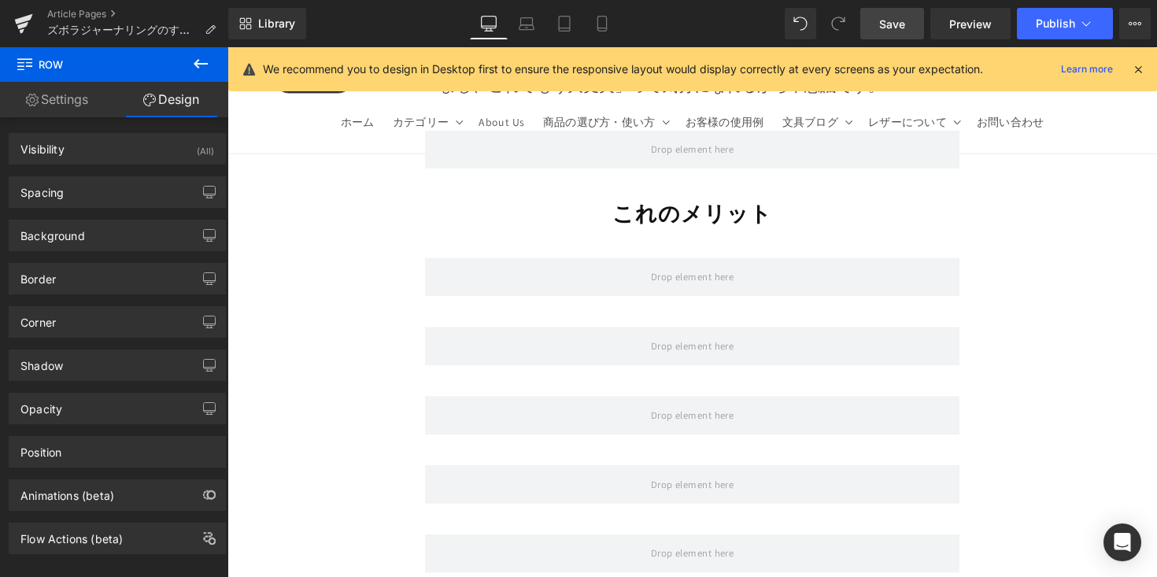
click at [217, 53] on button at bounding box center [200, 64] width 55 height 35
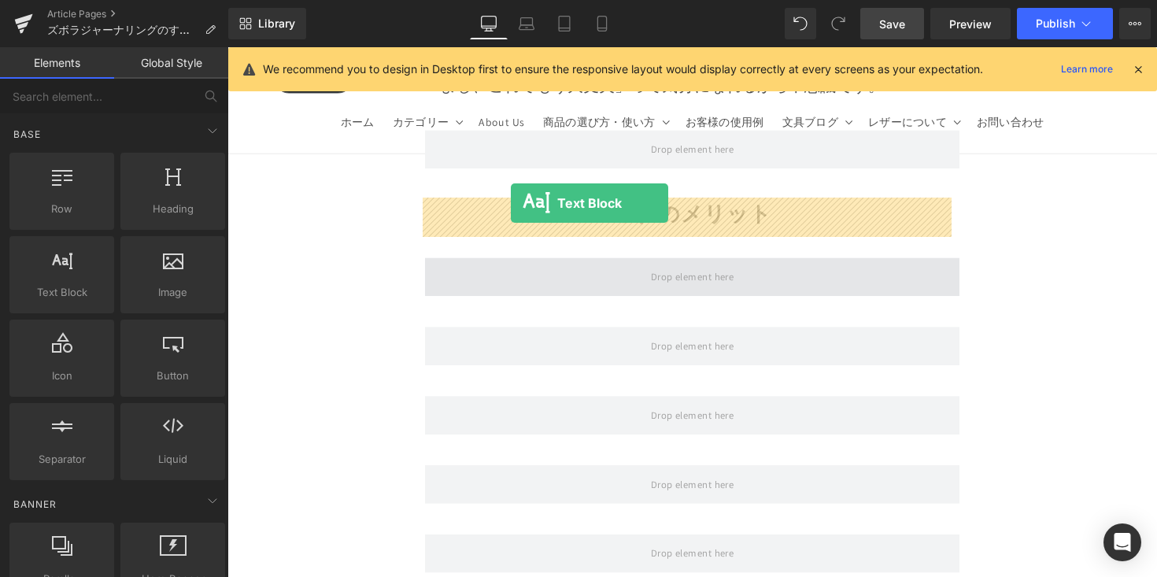
drag, startPoint x: 307, startPoint y: 331, endPoint x: 518, endPoint y: 207, distance: 244.9
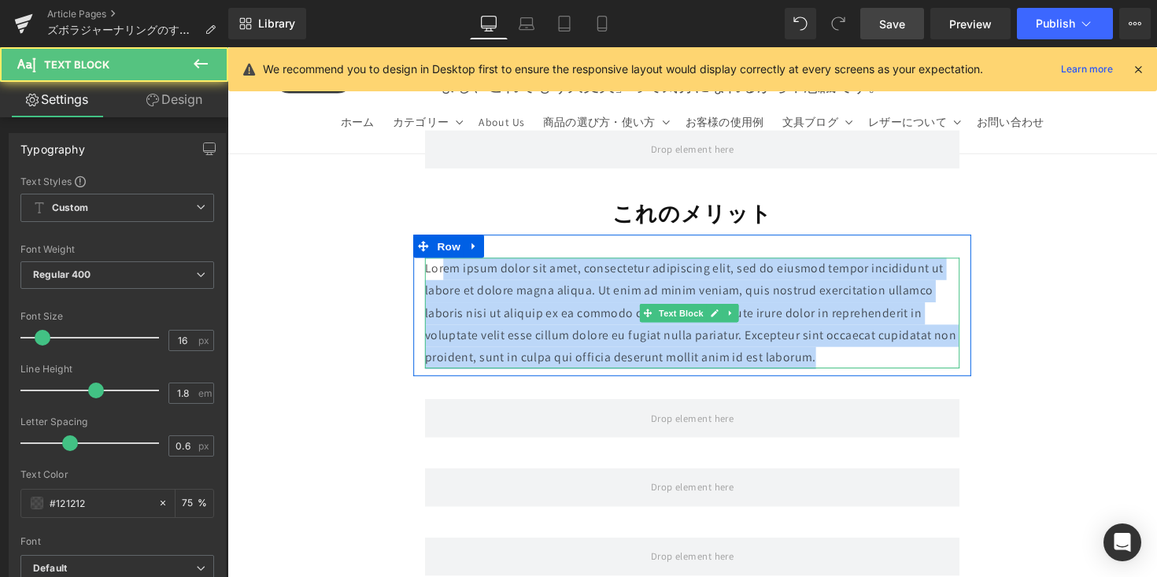
drag, startPoint x: 454, startPoint y: 215, endPoint x: 908, endPoint y: 303, distance: 462.7
click at [908, 303] on p "Lorem ipsum dolor sit amet, consectetur adipiscing elit, sed do eiusmod tempor …" at bounding box center [704, 319] width 548 height 113
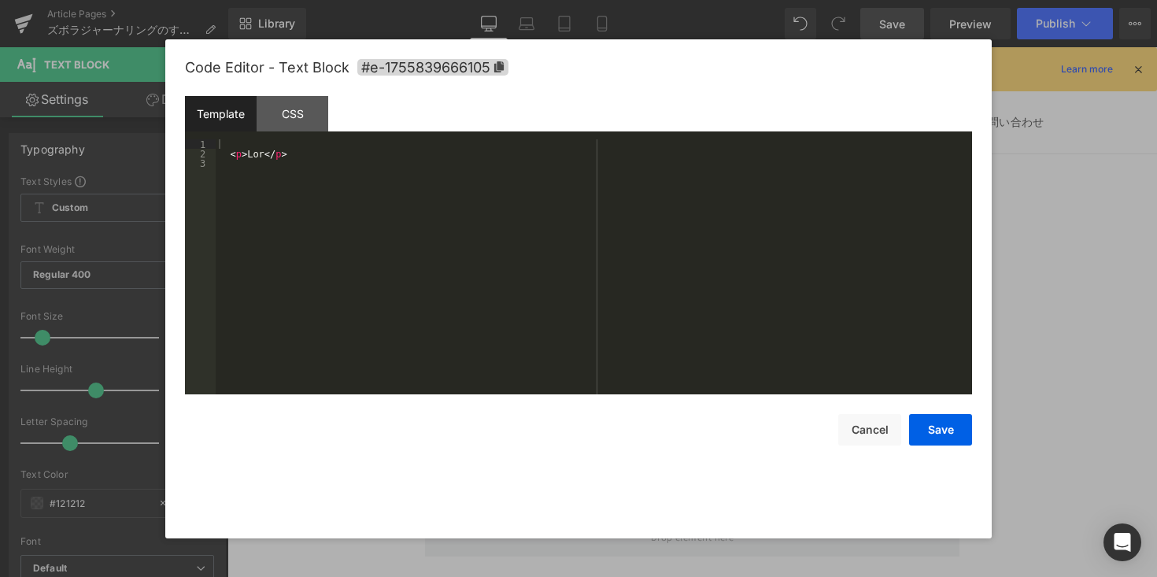
click at [653, 0] on div "Text Block You are previewing how the will restyle your page. You can not edit …" at bounding box center [578, 0] width 1157 height 0
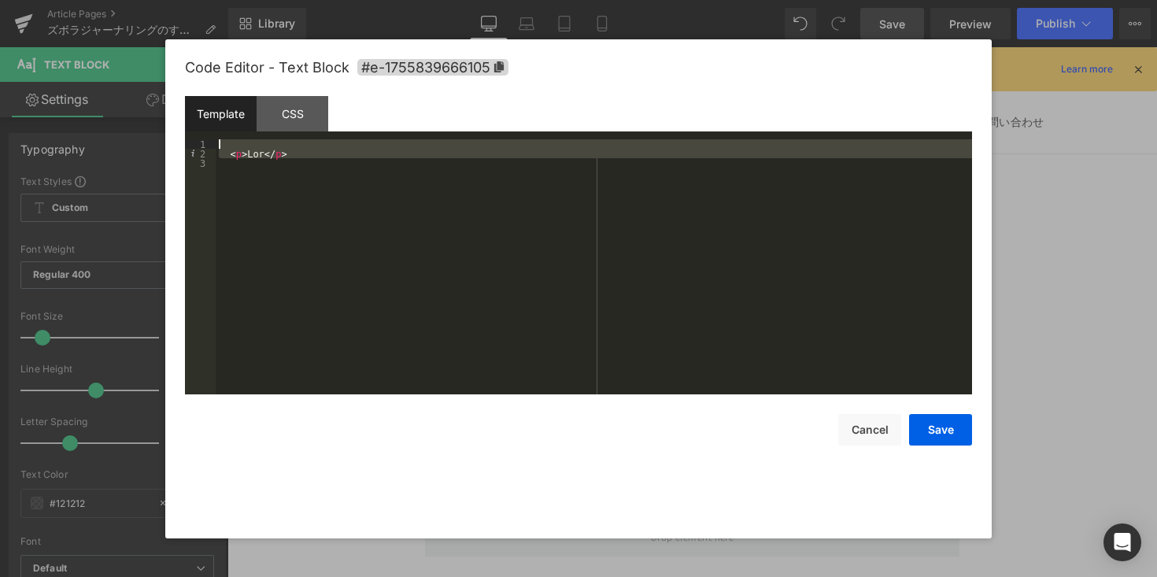
drag, startPoint x: 499, startPoint y: 164, endPoint x: 197, endPoint y: 143, distance: 303.0
click at [197, 143] on pre "1 2 3 < p > Lor </ p > XXXXXXXXXXXXXXXXXXXXXXXXXXXXXXXXXXXXXXXXXXXXXXXXXX" at bounding box center [578, 266] width 787 height 255
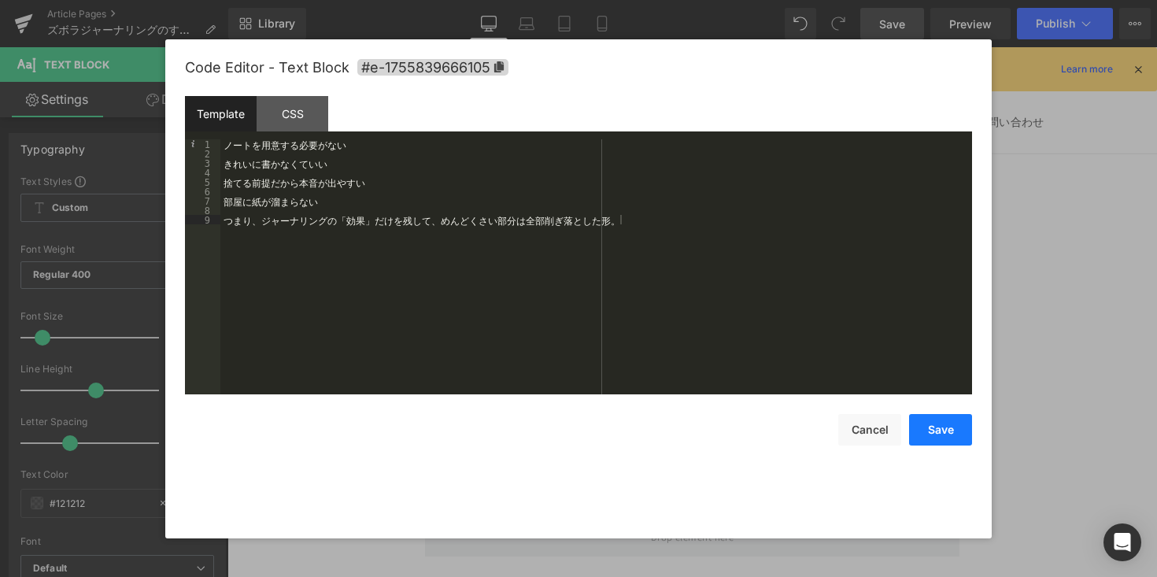
click at [918, 433] on button "Save" at bounding box center [940, 429] width 63 height 31
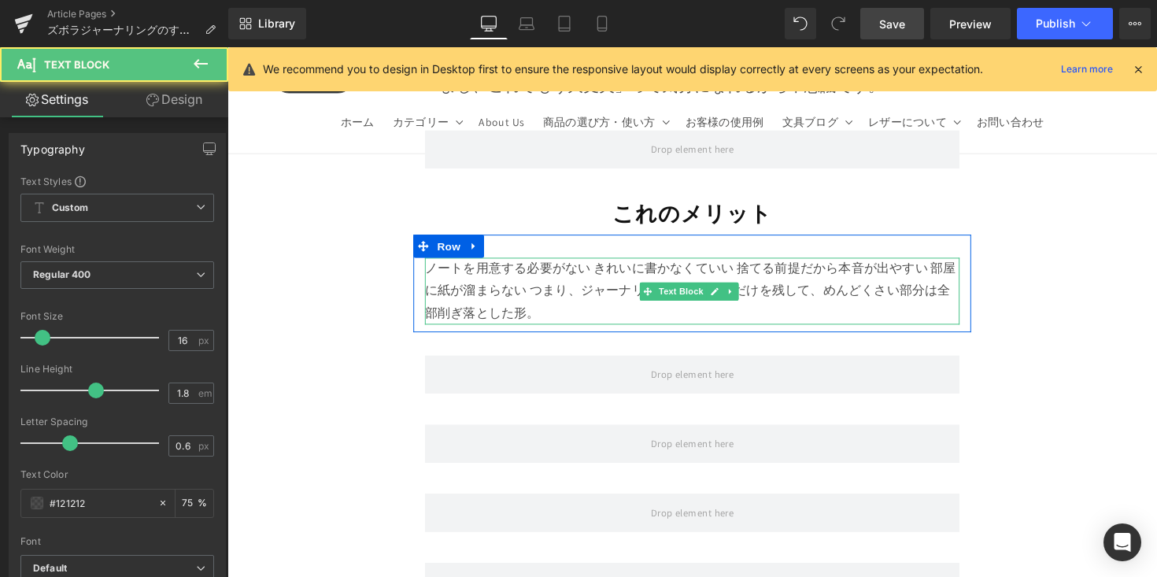
click at [590, 263] on div "ノートを用意する必要がない きれいに書かなくていい 捨てる前提だから本音が出やすい 部屋に紙が溜まらない つまり、ジャーナリングの「効果」だけを残して、めんど…" at bounding box center [704, 297] width 548 height 68
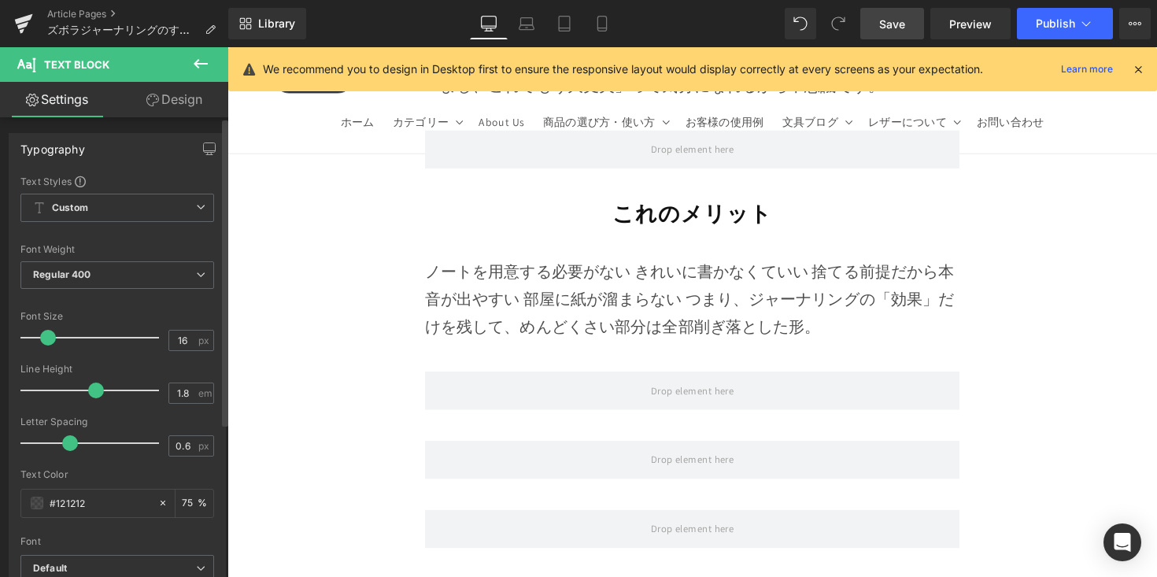
click at [46, 338] on span at bounding box center [48, 338] width 16 height 16
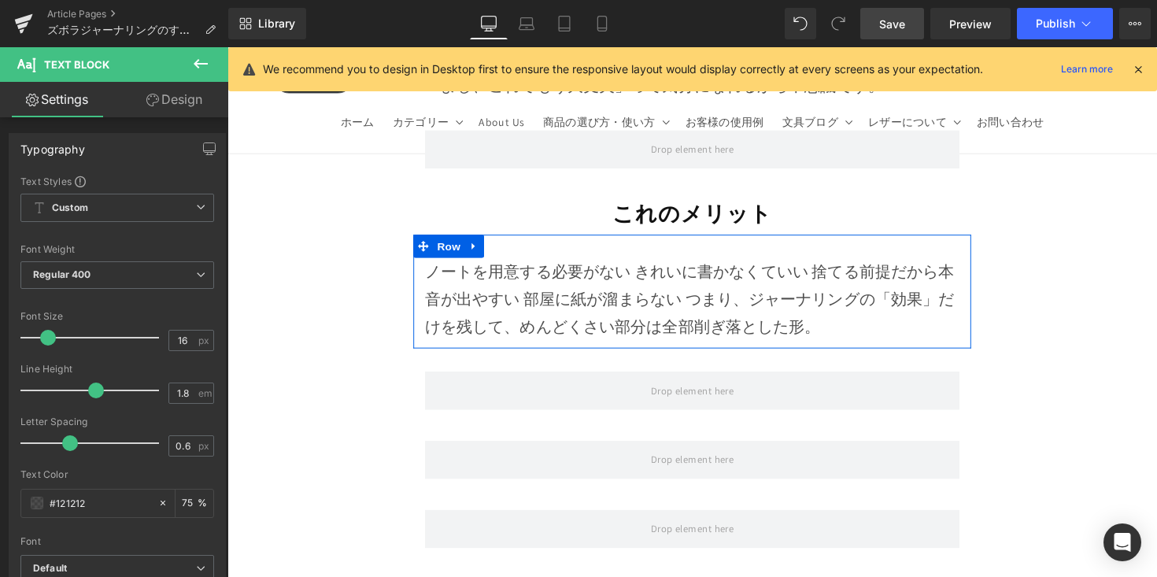
click at [431, 263] on div "ノートを用意する必要がない きれいに書かなくていい 捨てる前提だから本音が出やすい 部屋に紙が溜まらない つまり、ジャーナリングの「効果」だけを残して、めんど…" at bounding box center [704, 305] width 548 height 85
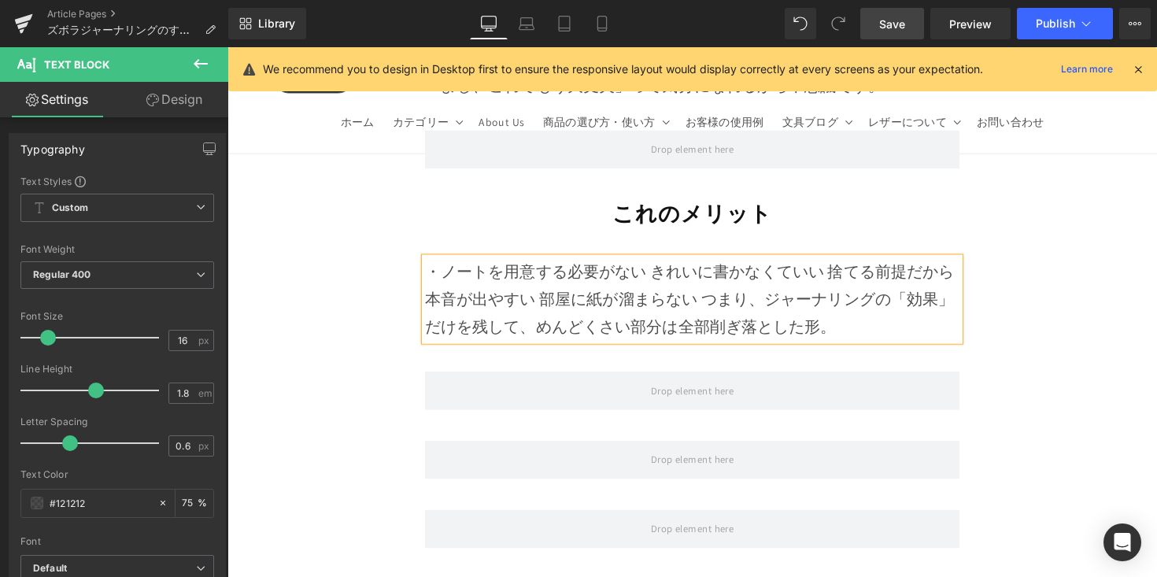
click at [665, 263] on div "・ノートを用意する必要がない きれいに書かなくていい 捨てる前提だから本音が出やすい 部屋に紙が溜まらない つまり、ジャーナリングの「効果」だけを残して、めん…" at bounding box center [704, 305] width 548 height 85
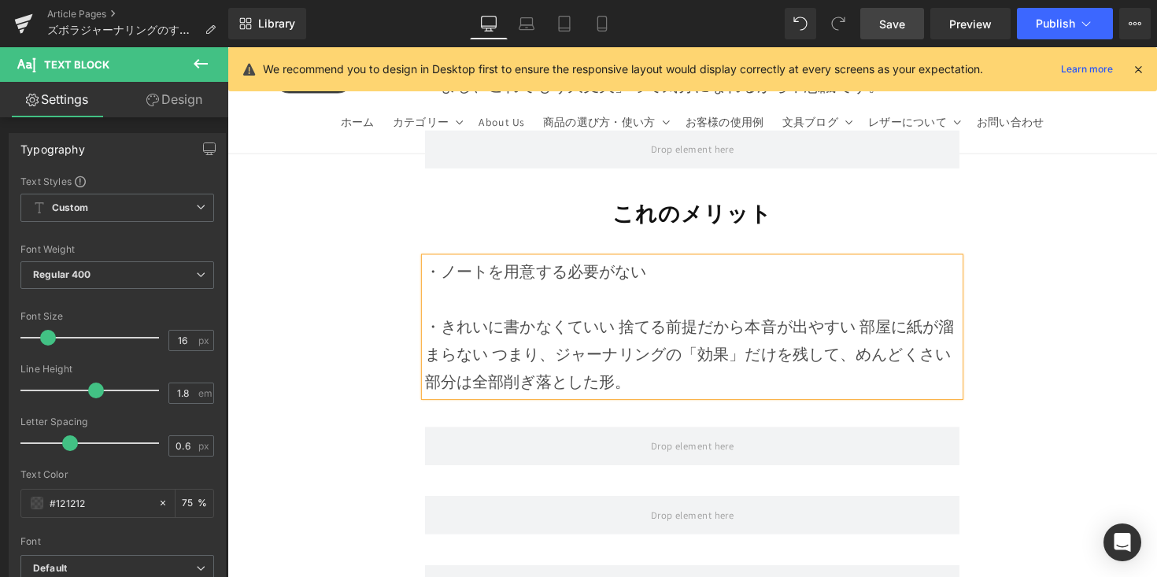
click at [629, 320] on div "・きれいに書かなくていい 捨てる前提だから本音が出やすい 部屋に紙が溜まらない つまり、ジャーナリングの「効果」だけを残して、めんどくさい部分は全部削ぎ落とし…" at bounding box center [704, 362] width 548 height 85
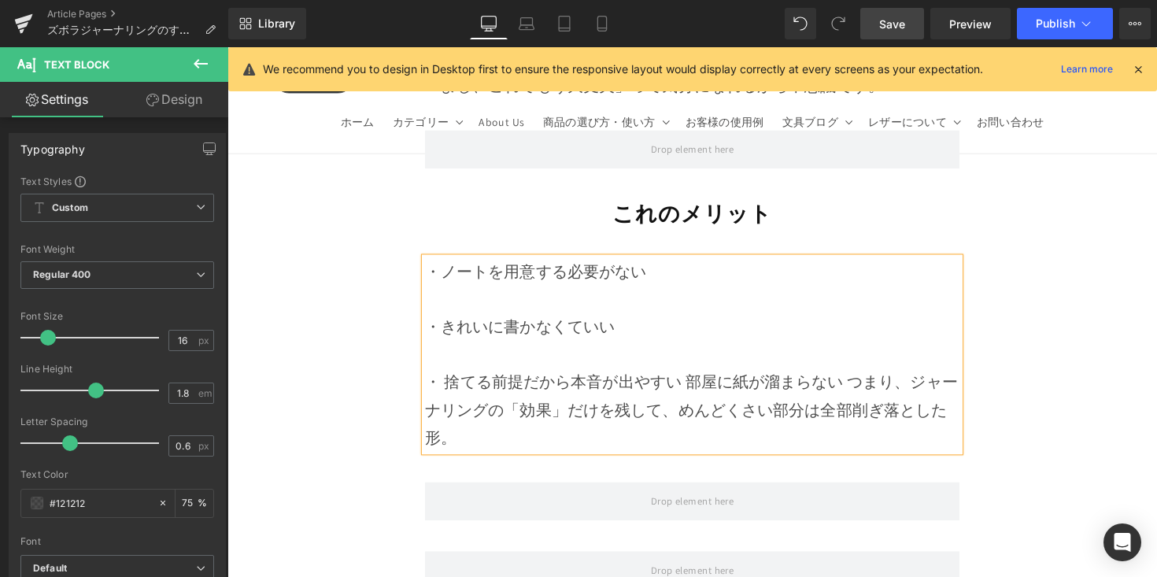
click at [442, 320] on div "・きれいに書かなくていい" at bounding box center [704, 334] width 548 height 28
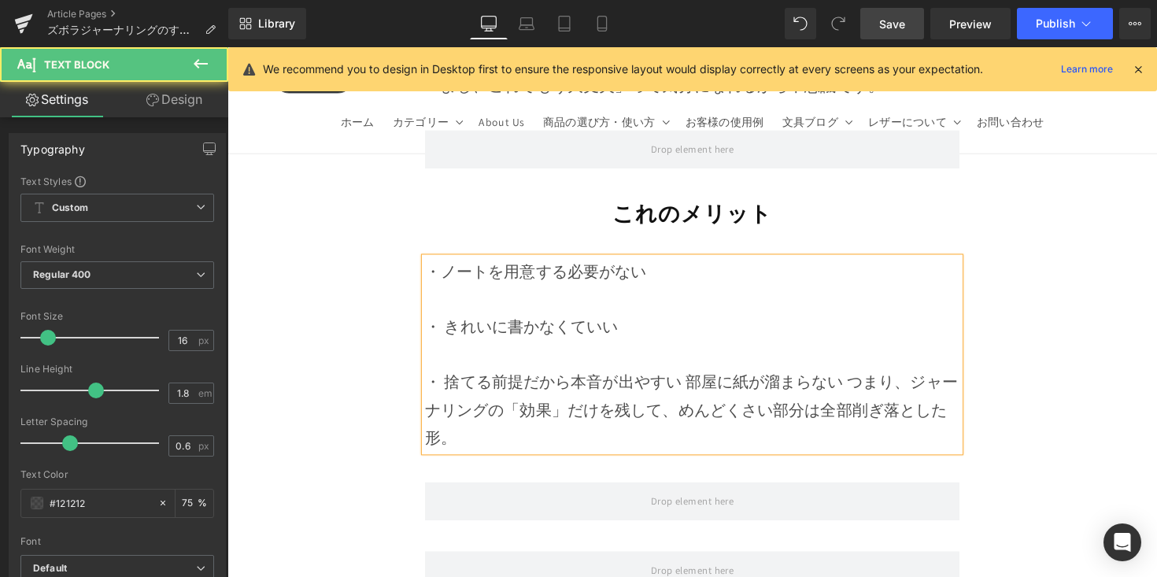
click at [691, 376] on div "・ 捨てる前提だから本音が出やすい 部屋に紙が溜まらない つまり、ジャーナリングの「効果」だけを残して、めんどくさい部分は全部削ぎ落とした形。" at bounding box center [704, 418] width 548 height 85
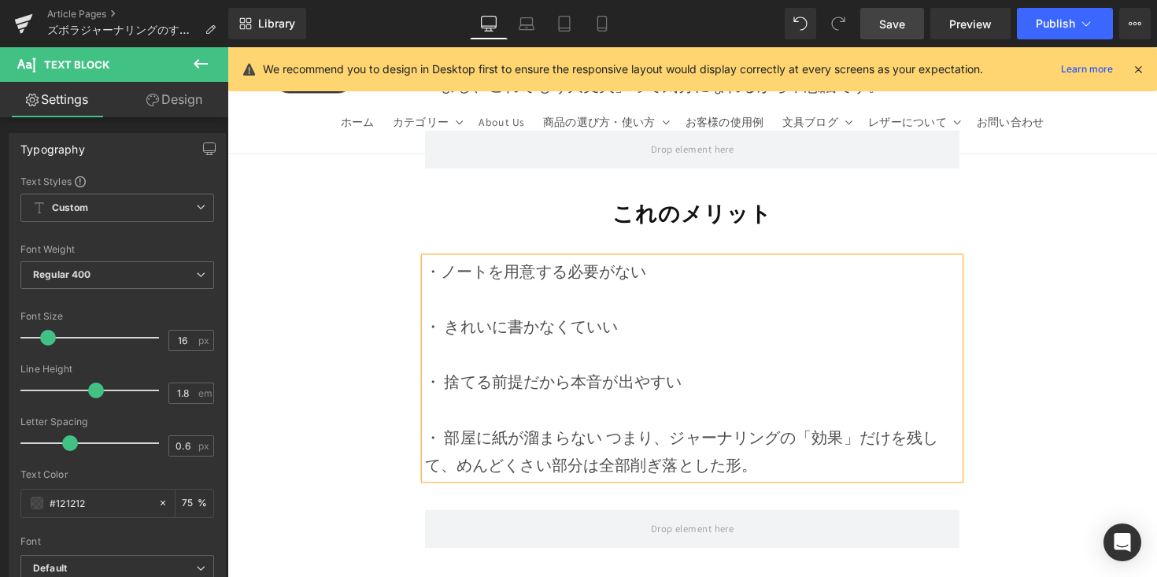
click at [617, 433] on div "・ 部屋に紙が溜まらない つまり、ジャーナリングの「効果」だけを残して、めんどくさい部分は全部削ぎ落とした形。" at bounding box center [704, 461] width 548 height 57
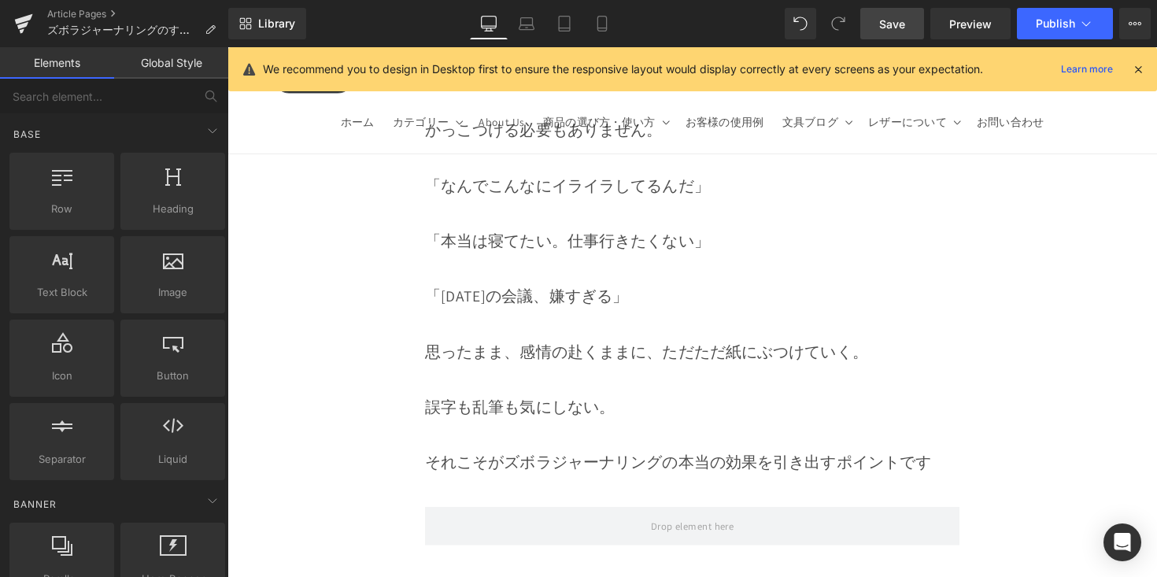
scroll to position [5197, 0]
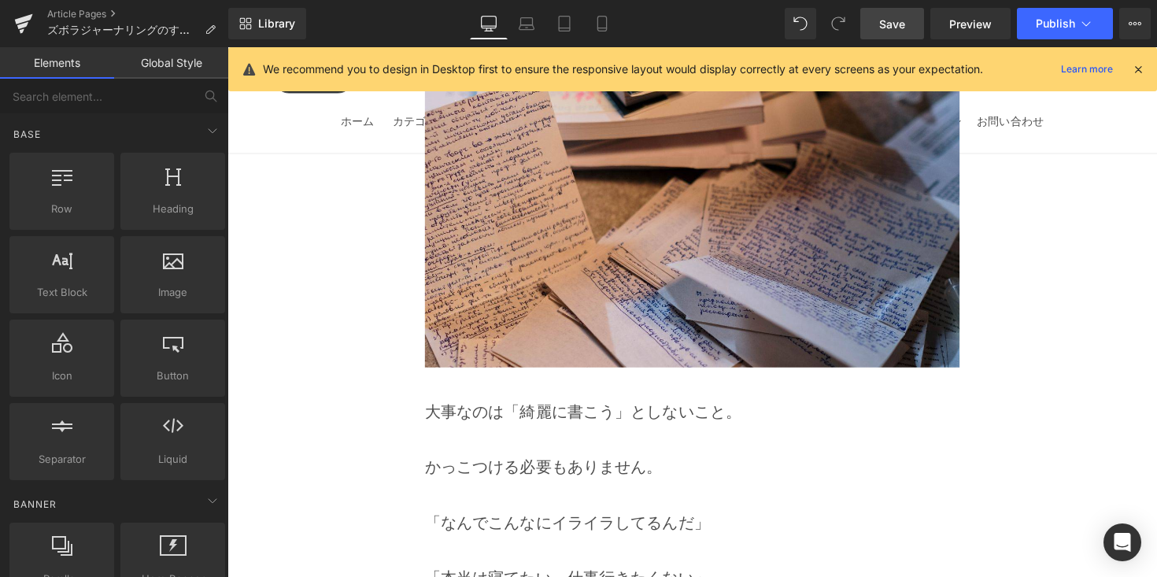
click at [907, 23] on link "Save" at bounding box center [892, 23] width 64 height 31
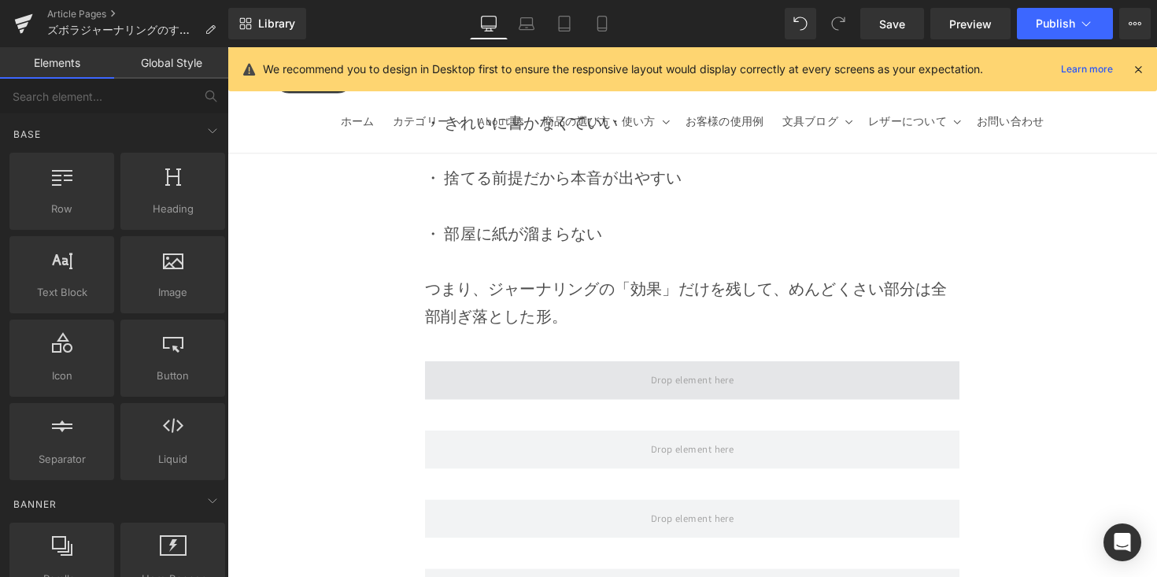
scroll to position [6923, 0]
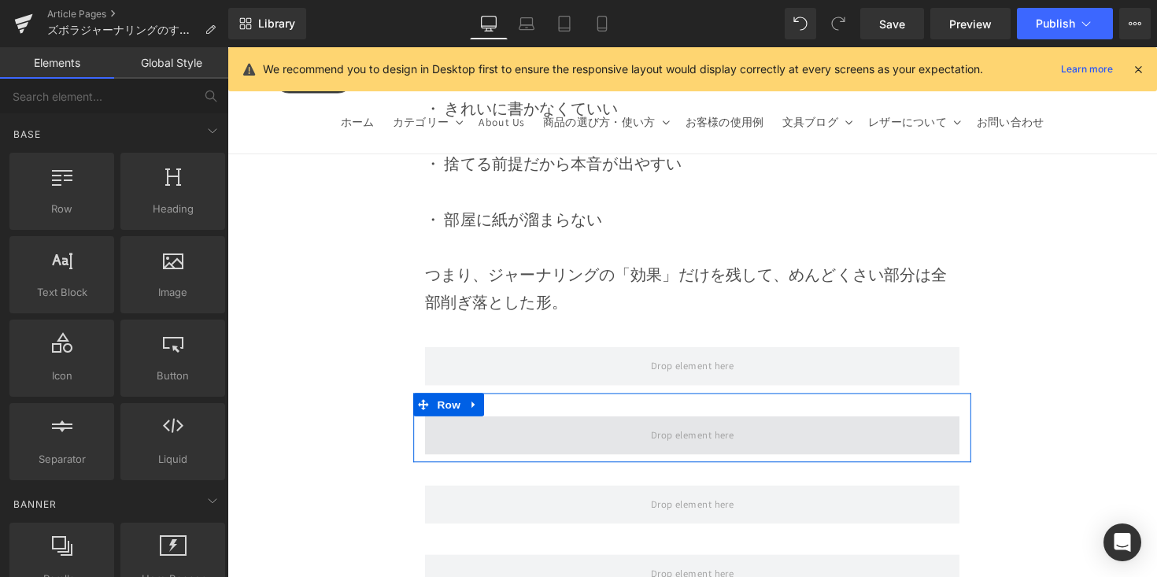
click at [531, 425] on span at bounding box center [704, 444] width 548 height 39
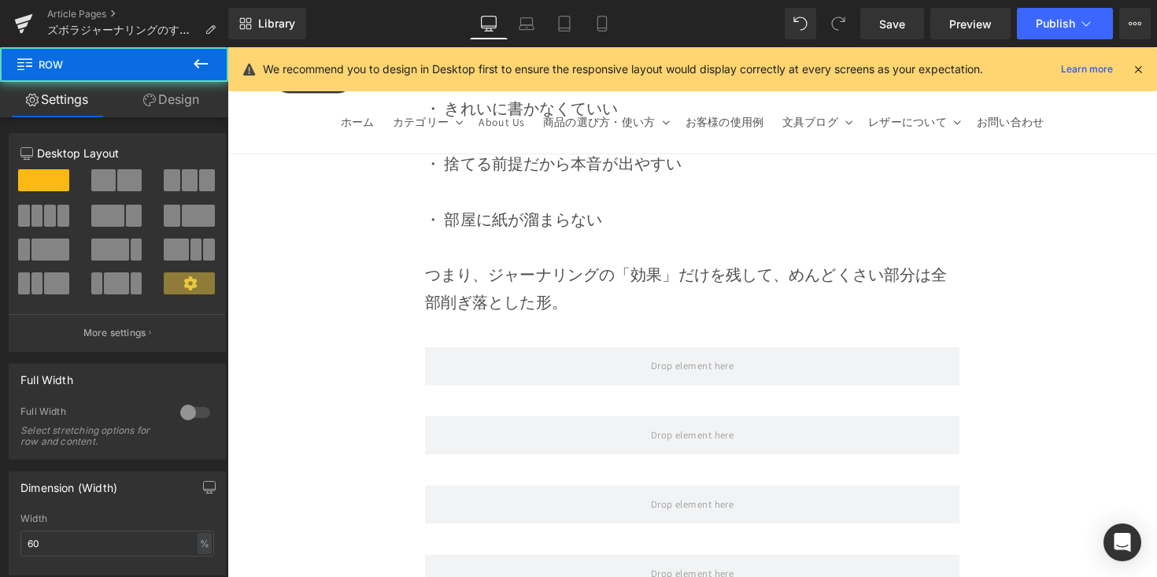
drag, startPoint x: 198, startPoint y: 59, endPoint x: 211, endPoint y: 181, distance: 122.7
click at [197, 60] on icon at bounding box center [200, 63] width 19 height 19
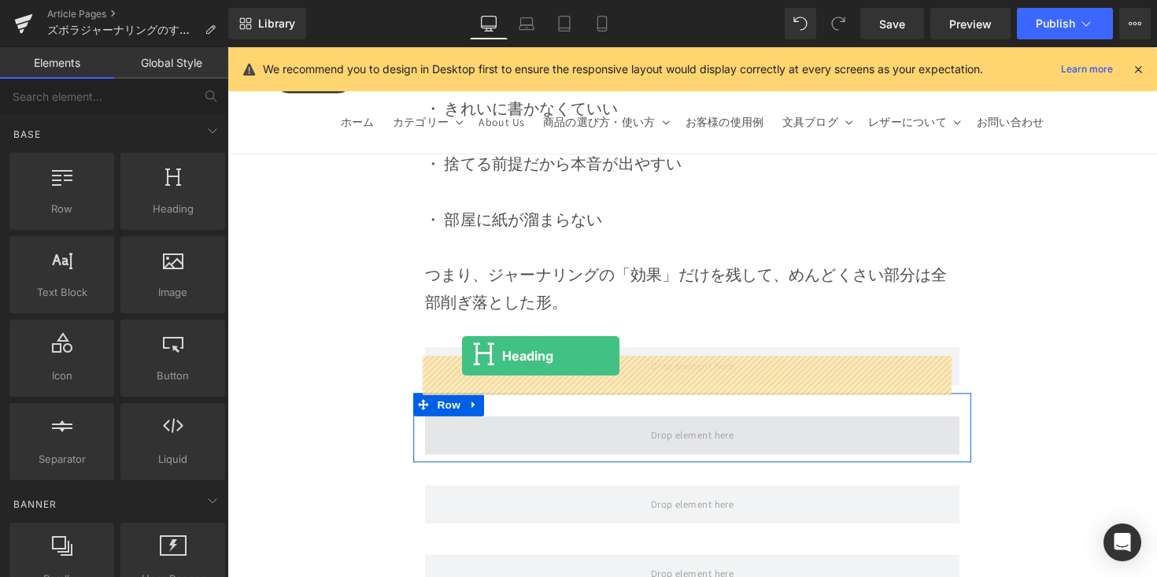
drag, startPoint x: 409, startPoint y: 253, endPoint x: 468, endPoint y: 364, distance: 125.7
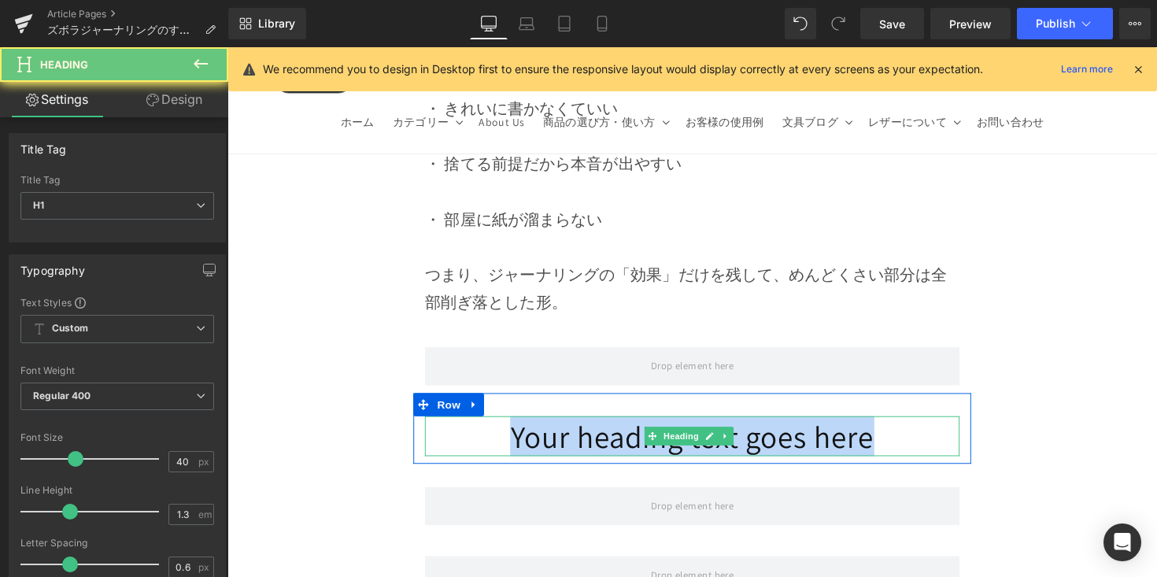
drag, startPoint x: 714, startPoint y: 405, endPoint x: 962, endPoint y: 390, distance: 248.4
click at [962, 425] on h1 "Your heading text goes here" at bounding box center [704, 445] width 548 height 41
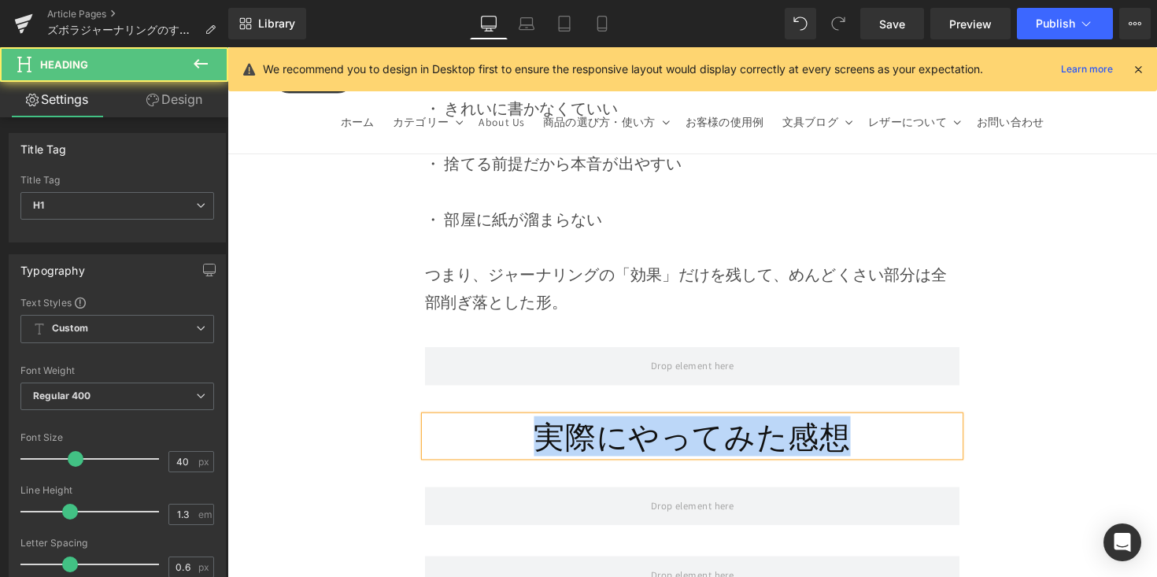
drag, startPoint x: 886, startPoint y: 391, endPoint x: 514, endPoint y: 390, distance: 372.3
click at [514, 425] on h1 "実際にやってみた感想" at bounding box center [704, 445] width 548 height 41
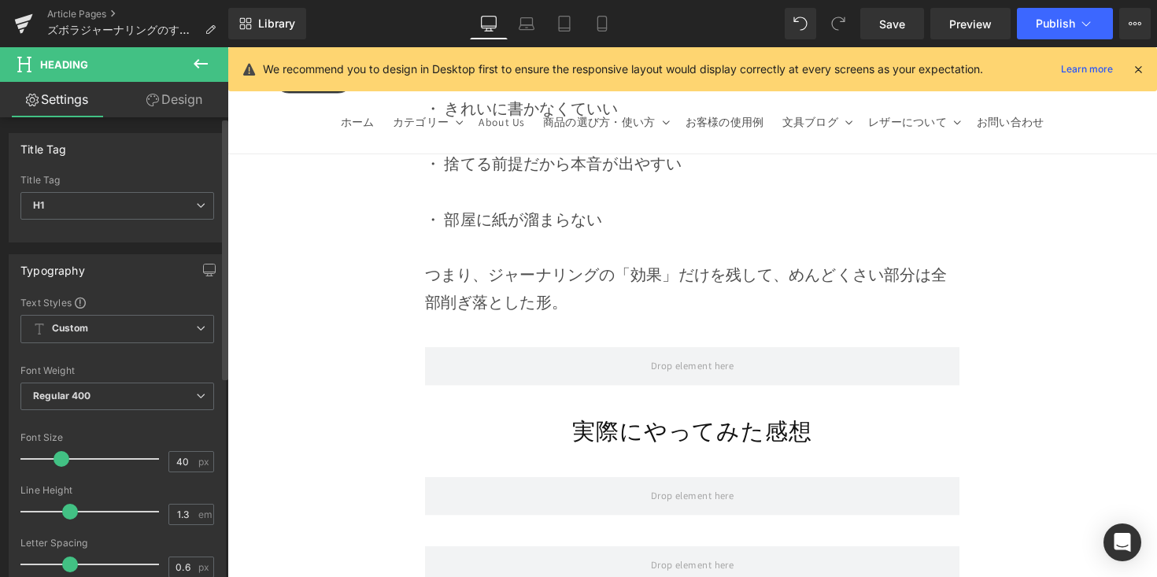
drag, startPoint x: 68, startPoint y: 458, endPoint x: 55, endPoint y: 467, distance: 15.3
click at [55, 467] on div at bounding box center [93, 458] width 131 height 31
click at [523, 425] on h1 "実際にやってみた感想" at bounding box center [704, 440] width 548 height 31
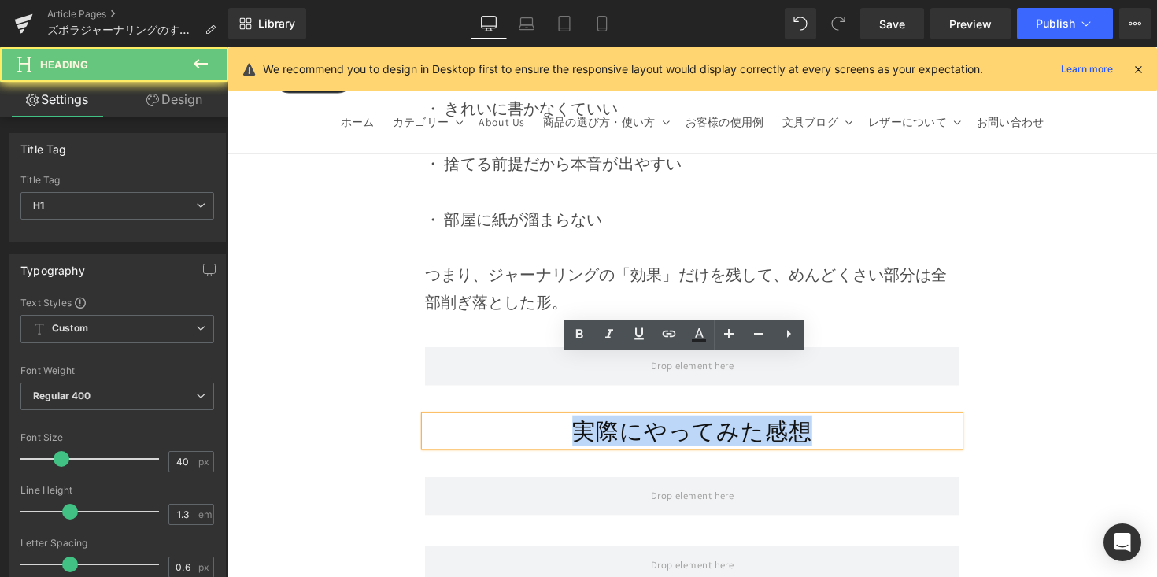
drag, startPoint x: 619, startPoint y: 379, endPoint x: 830, endPoint y: 378, distance: 211.8
click at [830, 425] on h1 "実際にやってみた感想" at bounding box center [704, 440] width 548 height 31
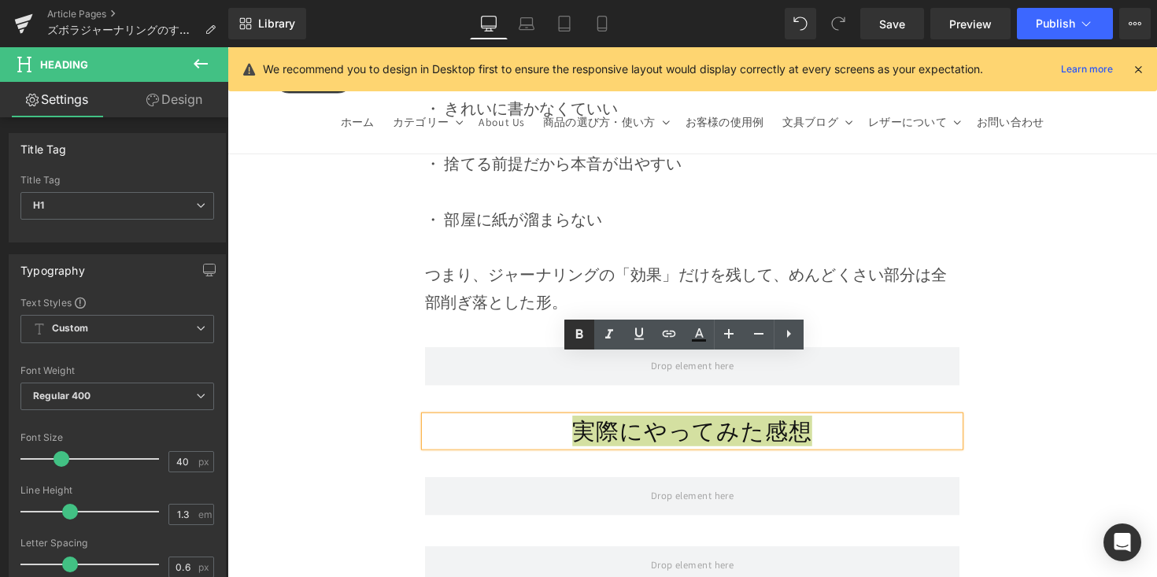
drag, startPoint x: 572, startPoint y: 332, endPoint x: 592, endPoint y: 338, distance: 20.7
click at [572, 332] on icon at bounding box center [579, 334] width 19 height 19
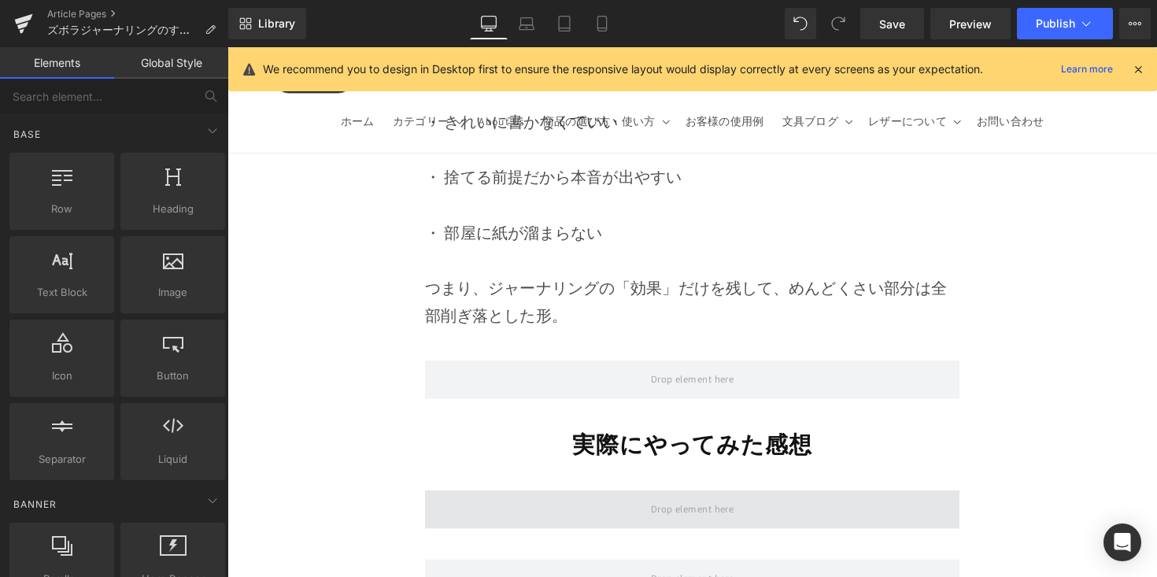
scroll to position [6970, 0]
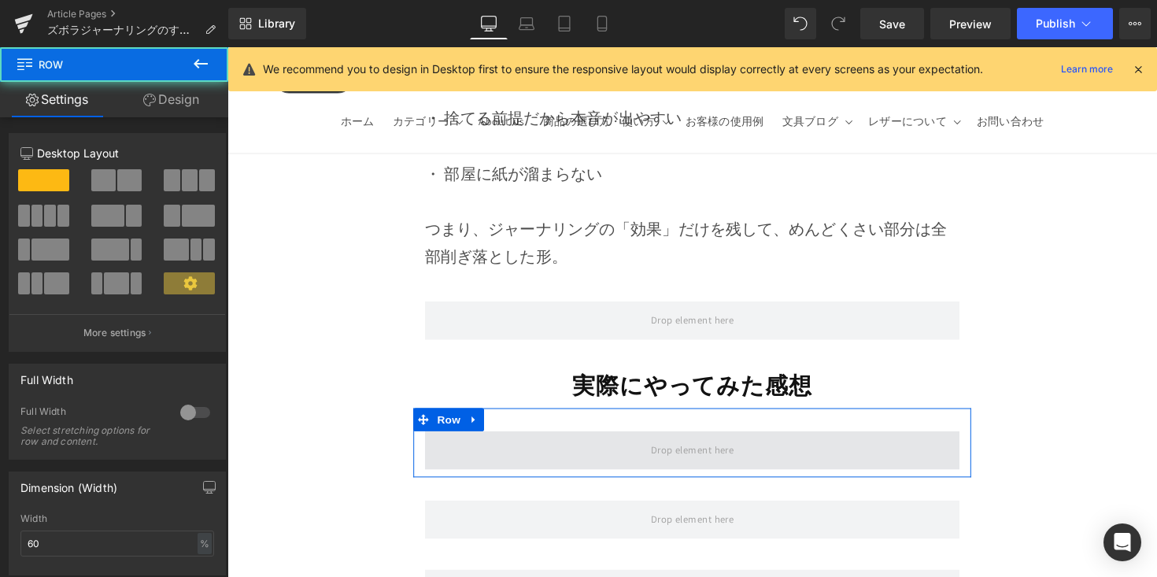
click at [574, 441] on span at bounding box center [704, 460] width 548 height 39
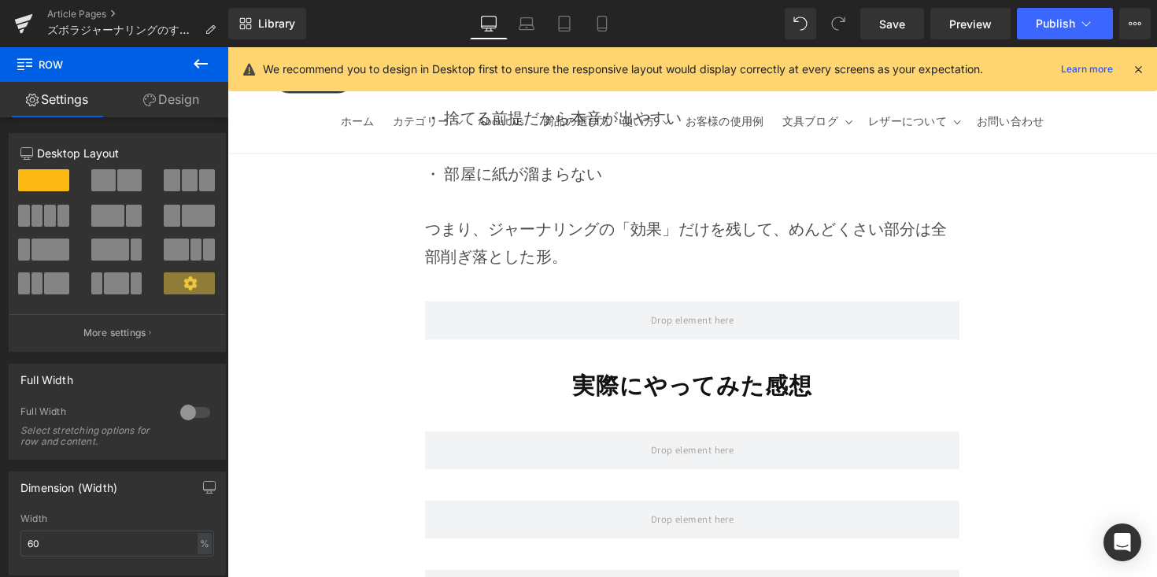
click at [200, 68] on icon at bounding box center [200, 63] width 19 height 19
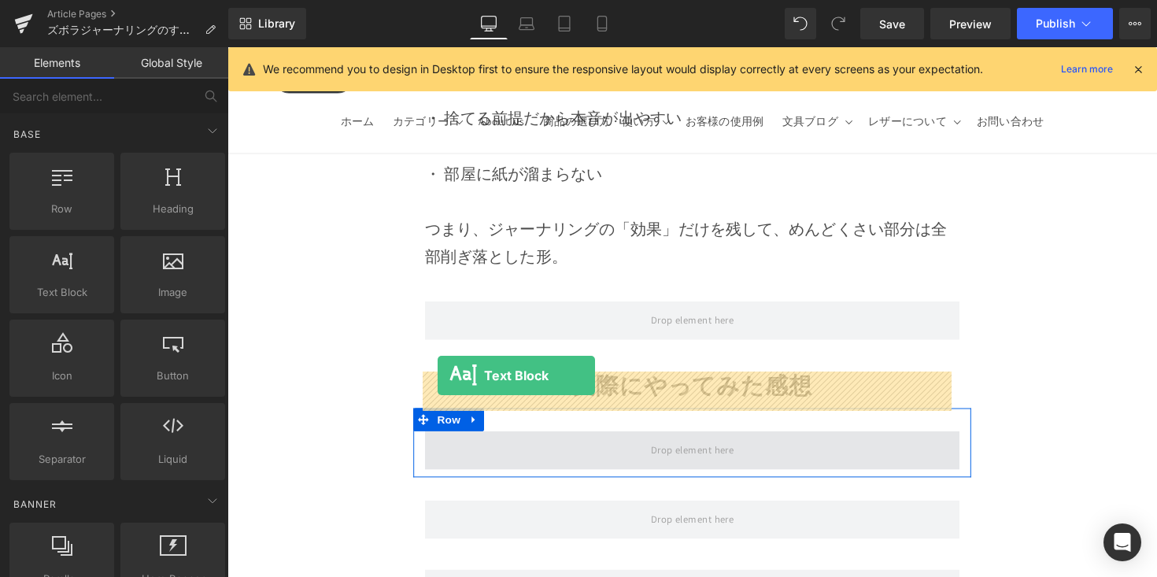
drag, startPoint x: 446, startPoint y: 360, endPoint x: 446, endPoint y: 384, distance: 24.4
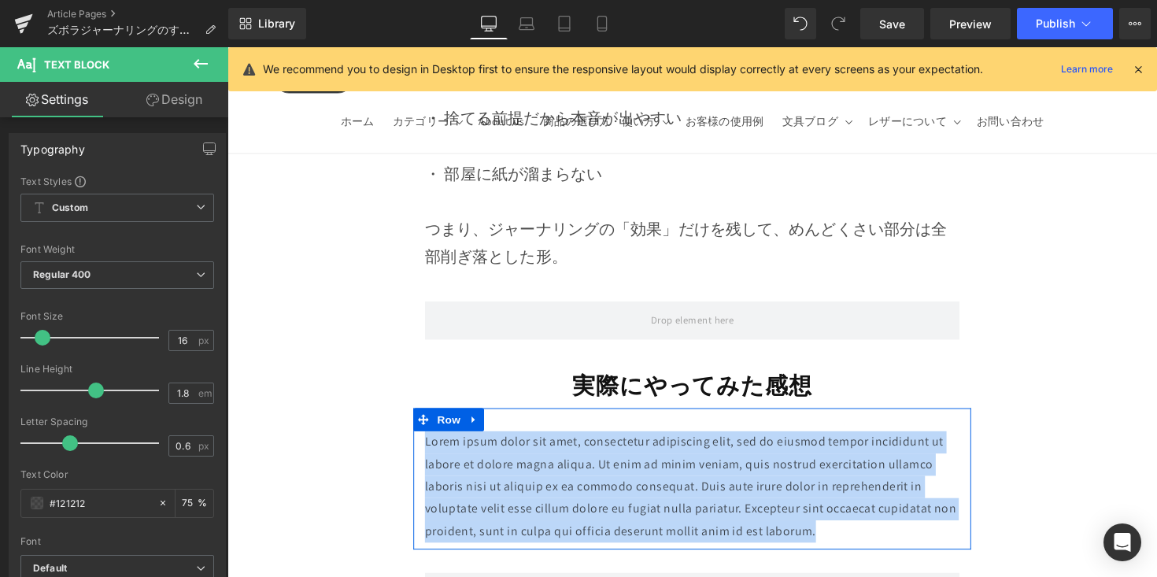
drag, startPoint x: 829, startPoint y: 478, endPoint x: 424, endPoint y: 387, distance: 415.4
click at [424, 441] on div "Lorem ipsum dolor sit amet, consectetur adipiscing elit, sed do eiusmod tempor …" at bounding box center [704, 497] width 572 height 113
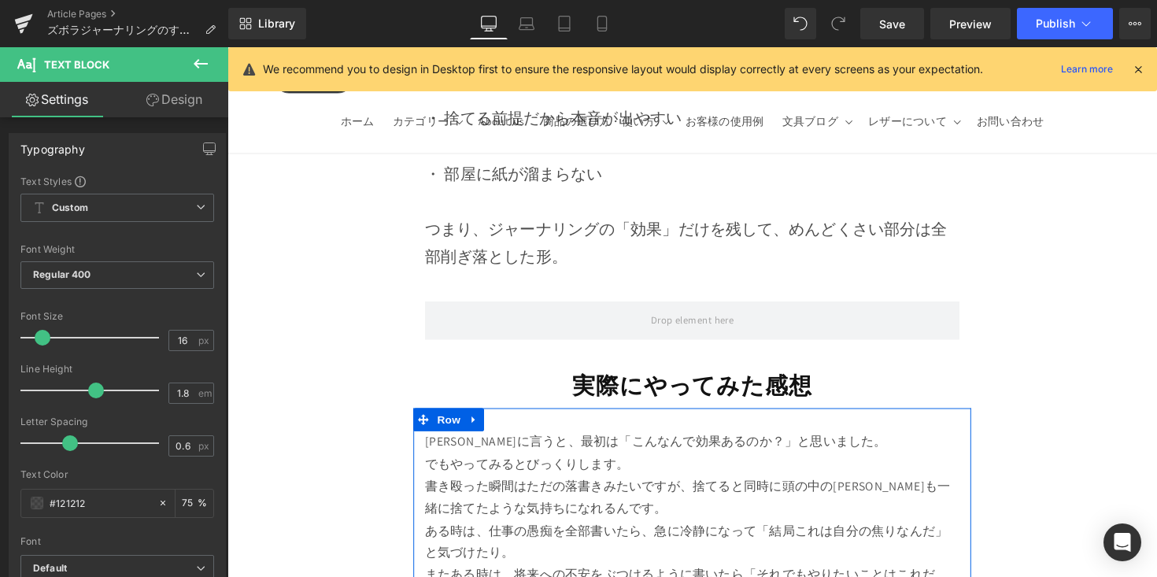
scroll to position [6982, 0]
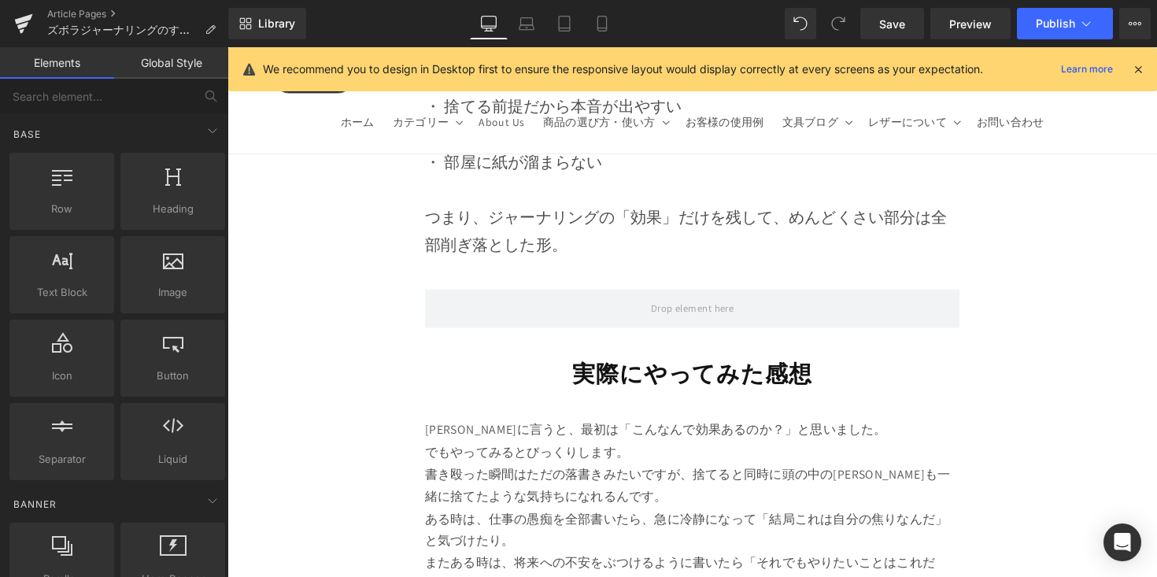
click at [782, 520] on p "ある時は、仕事の愚痴を全部書いたら、急に冷静になって「結局これは自分の焦りなんだ」と気づけたり。 またある時は、将来への不安をぶつけるように書いたら「それでも…" at bounding box center [704, 565] width 548 height 91
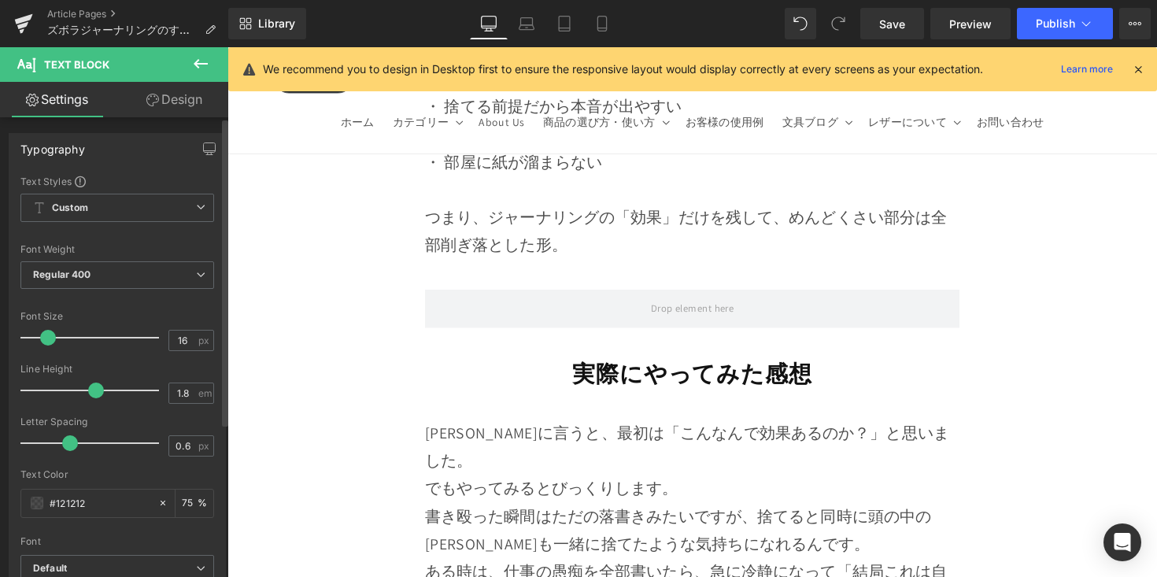
drag, startPoint x: 40, startPoint y: 338, endPoint x: 99, endPoint y: 306, distance: 67.3
click at [45, 341] on span at bounding box center [48, 338] width 16 height 16
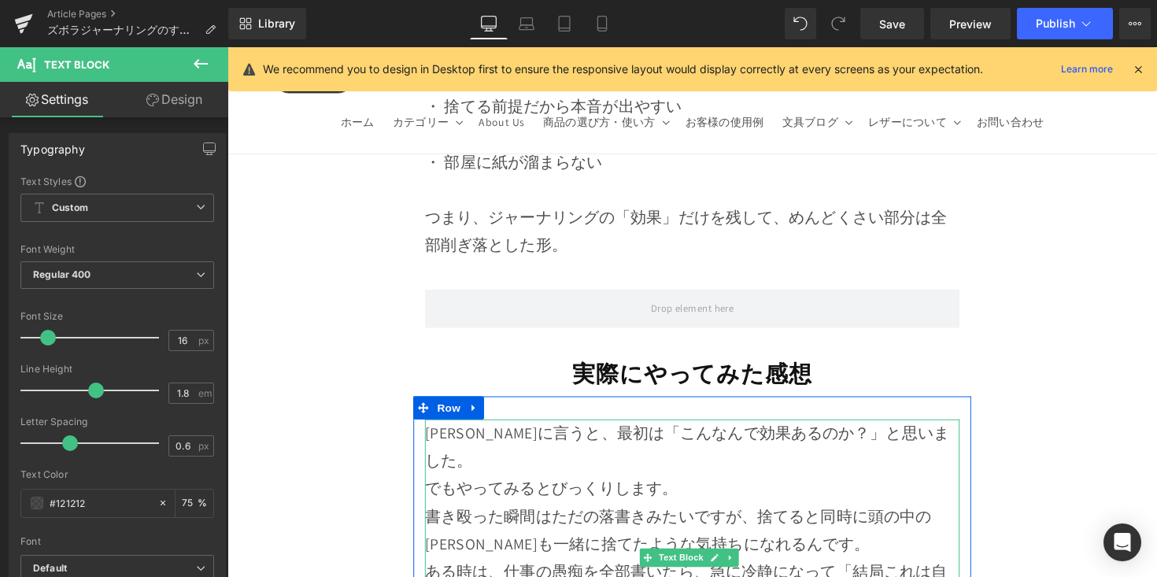
click at [931, 428] on p "正直に言うと、最初は「こんなんで効果あるのか？」と思いました。 でもやってみるとびっくりします。" at bounding box center [704, 470] width 548 height 85
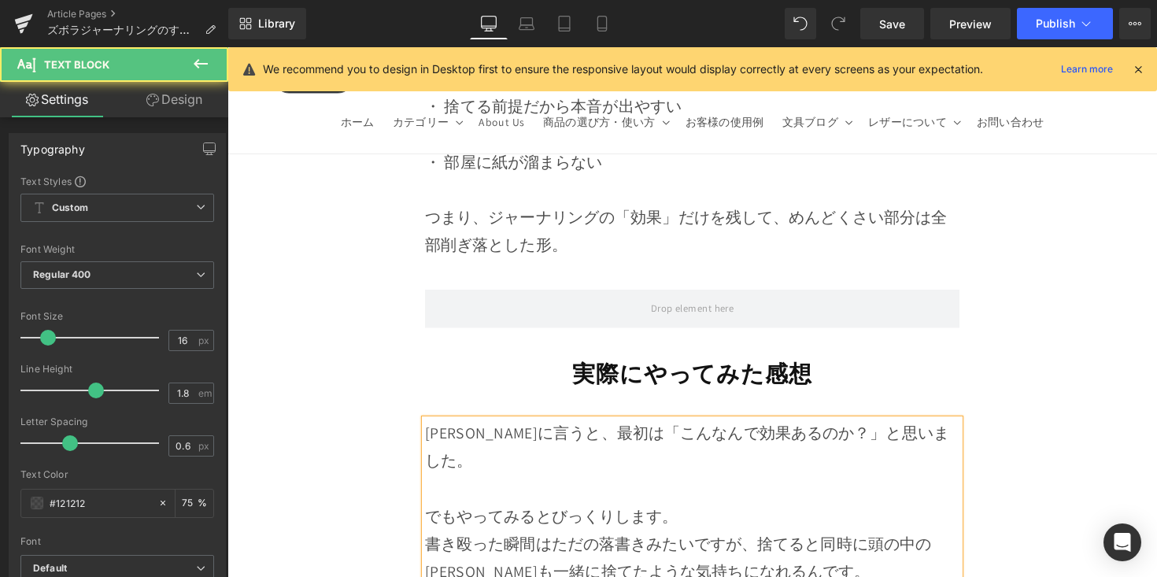
click at [808, 485] on p "でもやってみるとびっくりします。" at bounding box center [704, 513] width 548 height 57
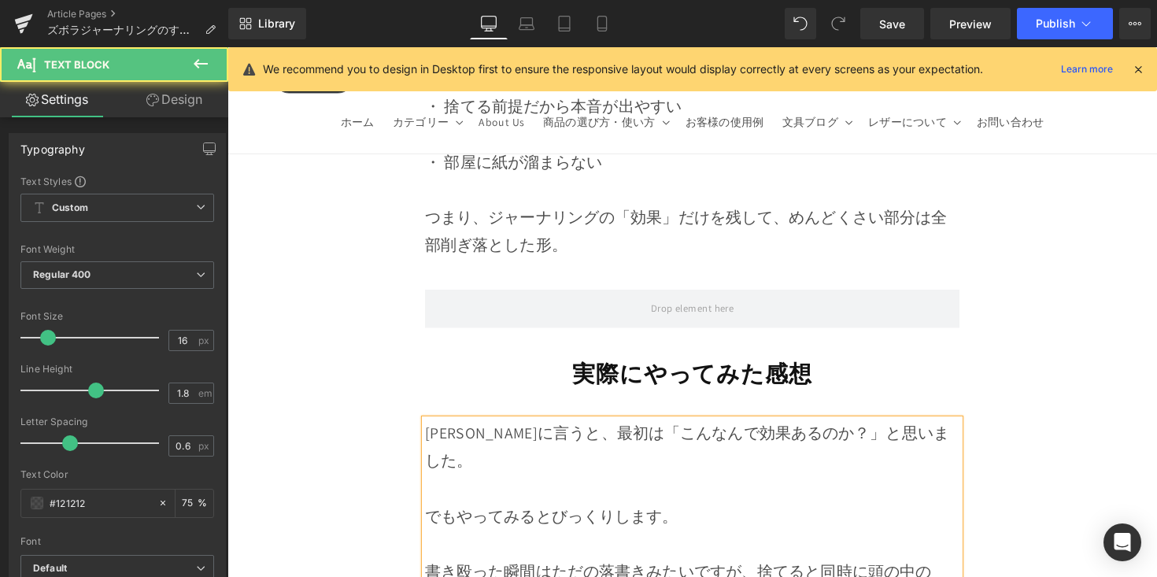
scroll to position [7121, 0]
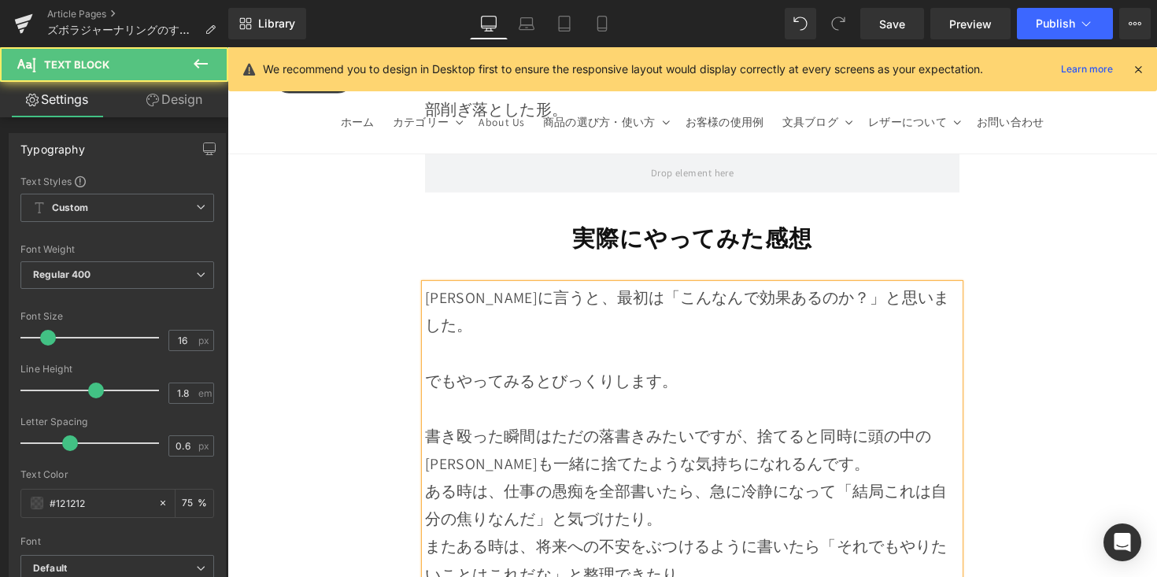
click at [813, 431] on p "書き殴った瞬間はただの落書きみたいですが、捨てると同時に頭の中の[PERSON_NAME]も一緒に捨てたような気持ちになれるんです。" at bounding box center [704, 459] width 548 height 57
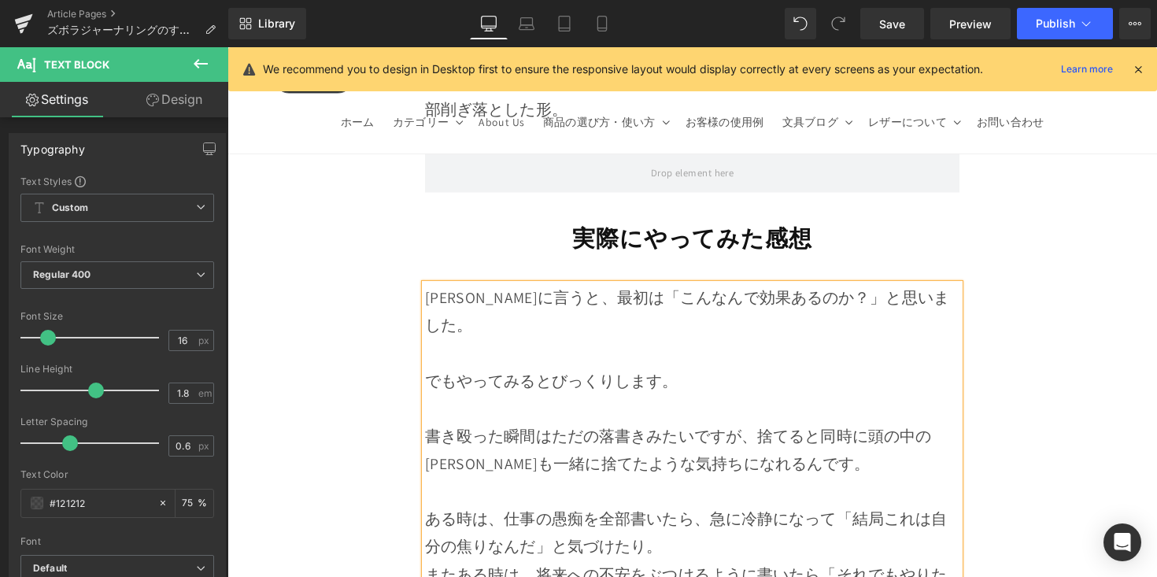
click at [676, 516] on p "ある時は、仕事の愚痴を全部書いたら、急に冷静になって「結局これは自分の焦りなんだ」と気づけたり。 またある時は、将来への不安をぶつけるように書いたら「それでも…" at bounding box center [704, 572] width 548 height 113
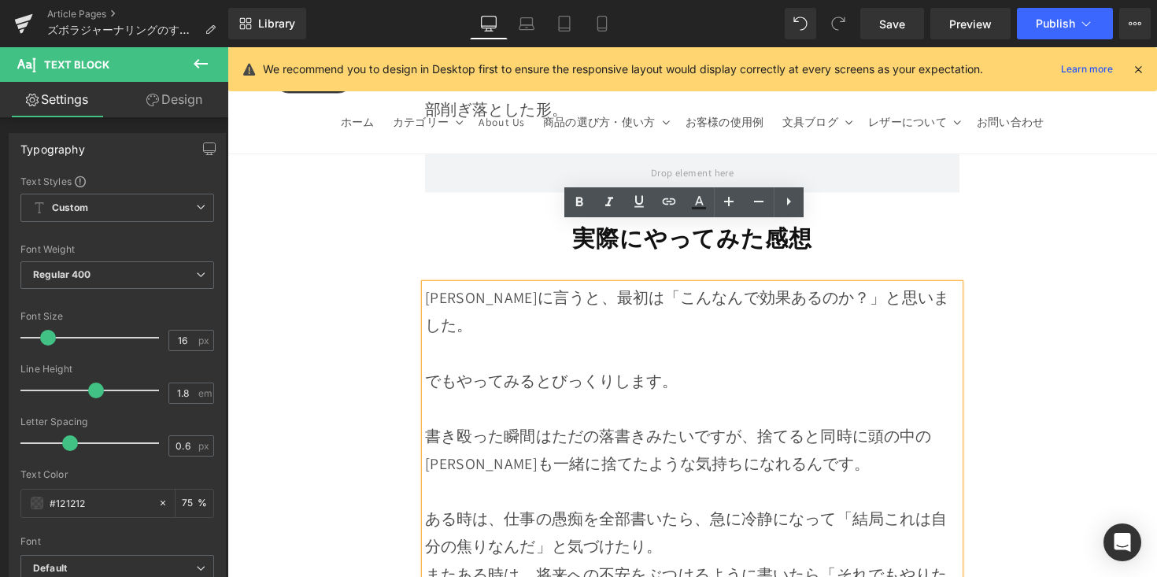
click at [542, 516] on p "ある時は、仕事の愚痴を全部書いたら、急に冷静になって「結局これは自分の焦りなんだ」と気づけたり。 またある時は、将来への不安をぶつけるように書いたら「それでも…" at bounding box center [704, 572] width 548 height 113
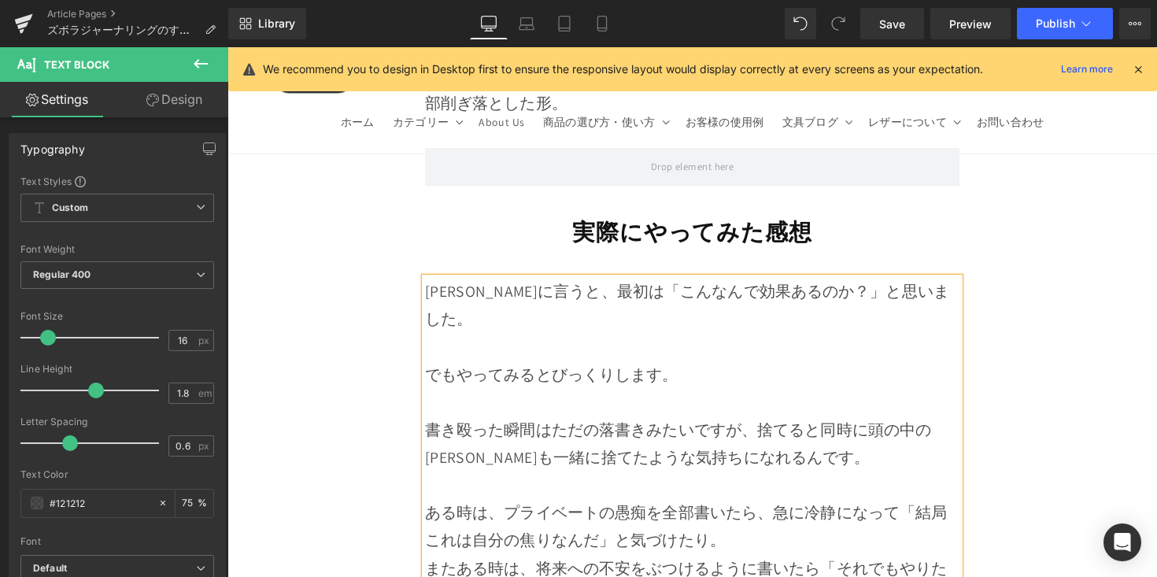
scroll to position [7128, 0]
click at [780, 509] on p "ある時は、プライベートの愚痴を全部書いたら、急に冷静になって「結局これは自分の焦りなんだ」と気づけたり。 またある時は、将来への不安をぶつけるように書いたら「…" at bounding box center [704, 565] width 548 height 113
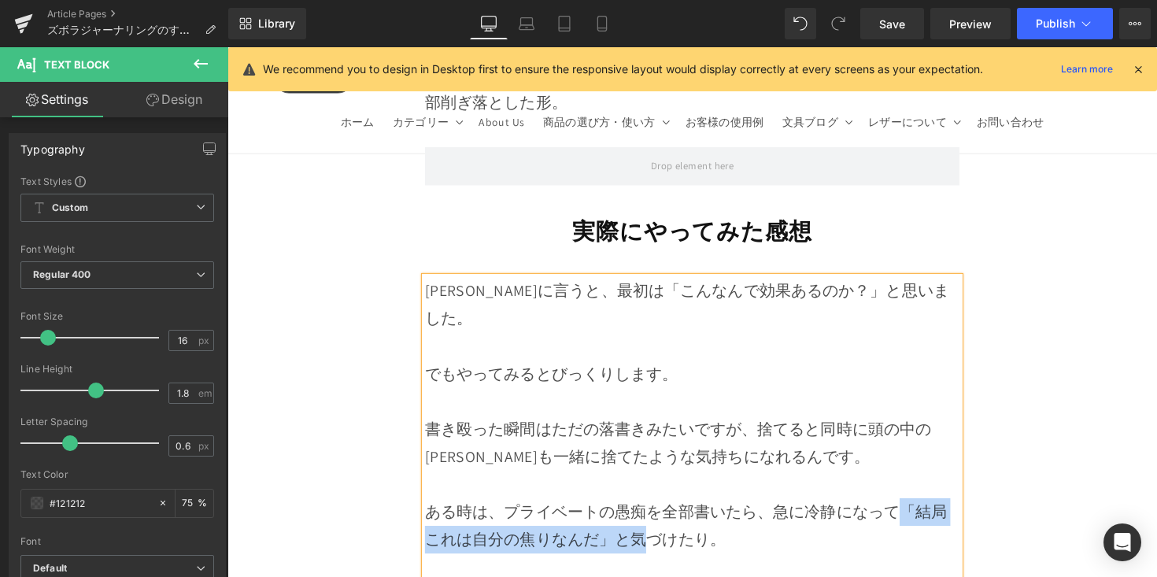
drag, startPoint x: 919, startPoint y: 434, endPoint x: 655, endPoint y: 472, distance: 266.5
click at [655, 509] on p "ある時は、プライベートの愚痴を全部書いたら、急に冷静になって「結局これは自分の焦りなんだ」と気づけたり。" at bounding box center [704, 537] width 548 height 57
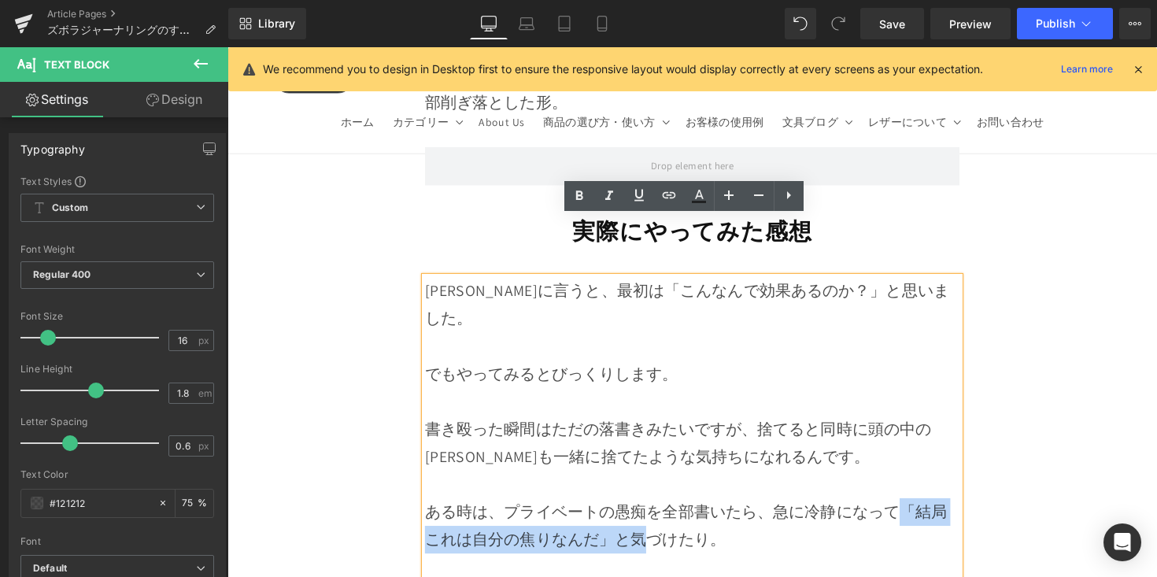
click at [623, 509] on p "ある時は、プライベートの愚痴を全部書いたら、急に冷静になって「結局これは自分の焦りなんだ」と気づけたり。" at bounding box center [704, 537] width 548 height 57
drag, startPoint x: 608, startPoint y: 464, endPoint x: 432, endPoint y: 470, distance: 175.6
click at [432, 509] on p "ある時は、プライベートの愚痴を全部書いたら、急に冷静になって「結局これは自分の焦りなんだ」と気づけたり。" at bounding box center [704, 537] width 548 height 57
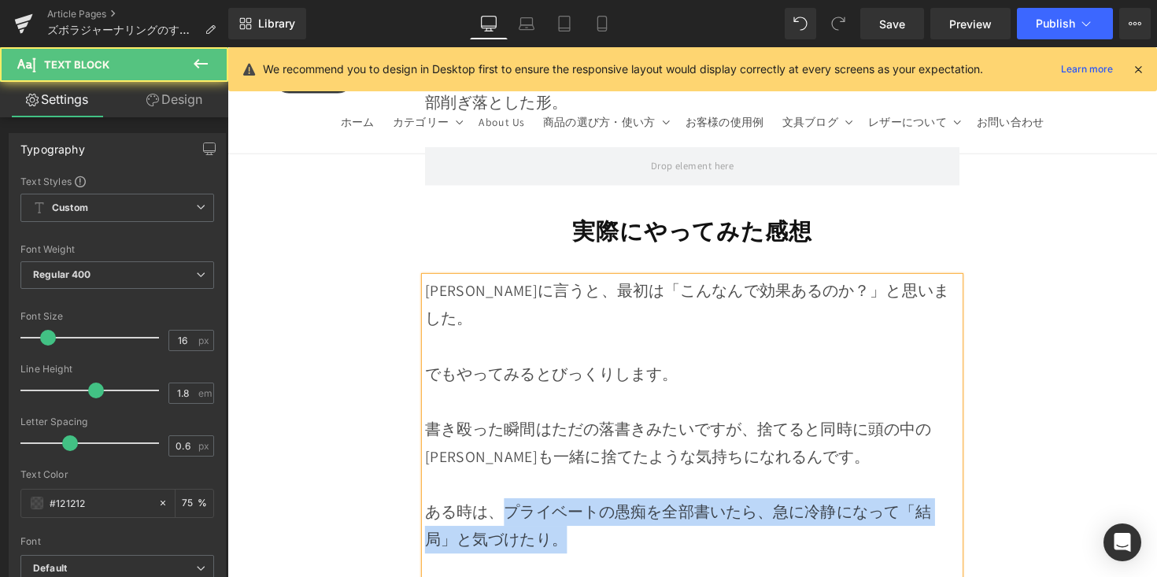
drag, startPoint x: 505, startPoint y: 435, endPoint x: 589, endPoint y: 471, distance: 91.0
click at [589, 509] on p "ある時は、プライベートの愚痴を全部書いたら、急に冷静になって「結局」と気づけたり。" at bounding box center [704, 537] width 548 height 57
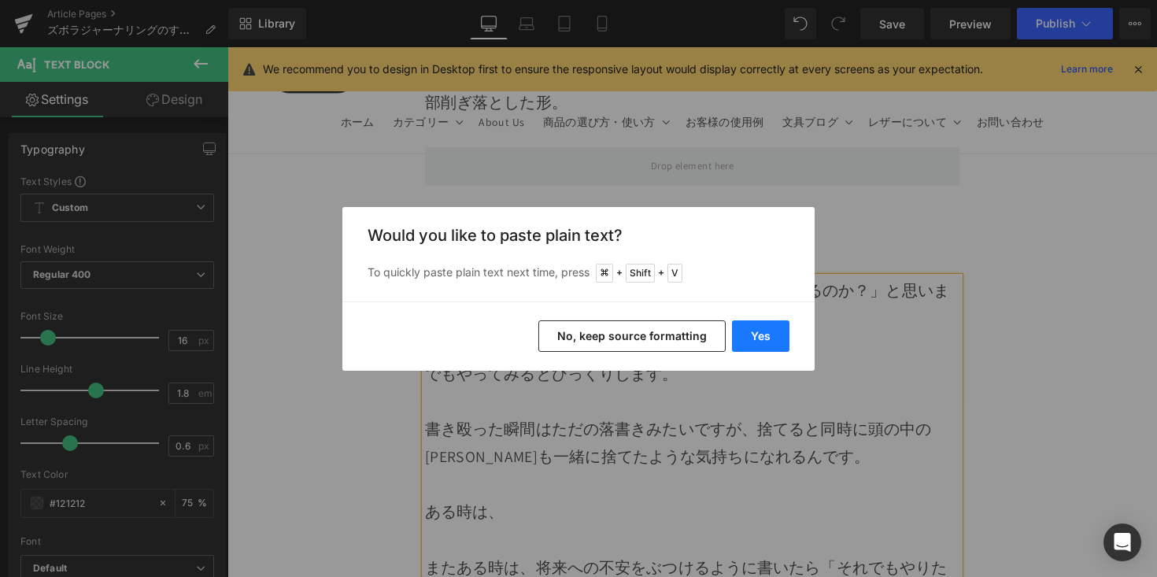
click at [769, 343] on button "Yes" at bounding box center [760, 335] width 57 height 31
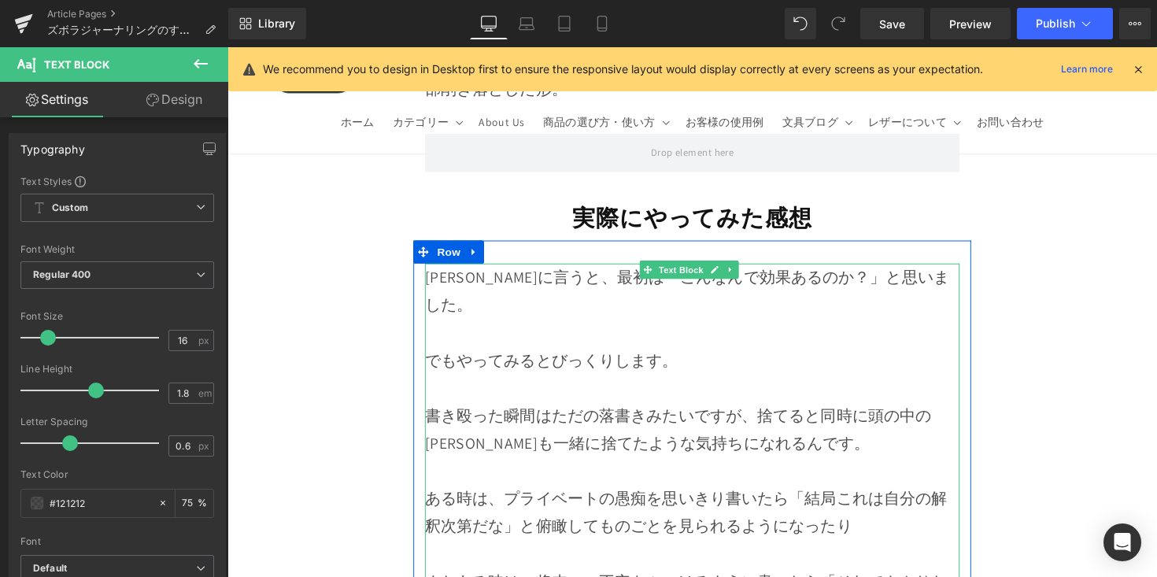
scroll to position [7144, 0]
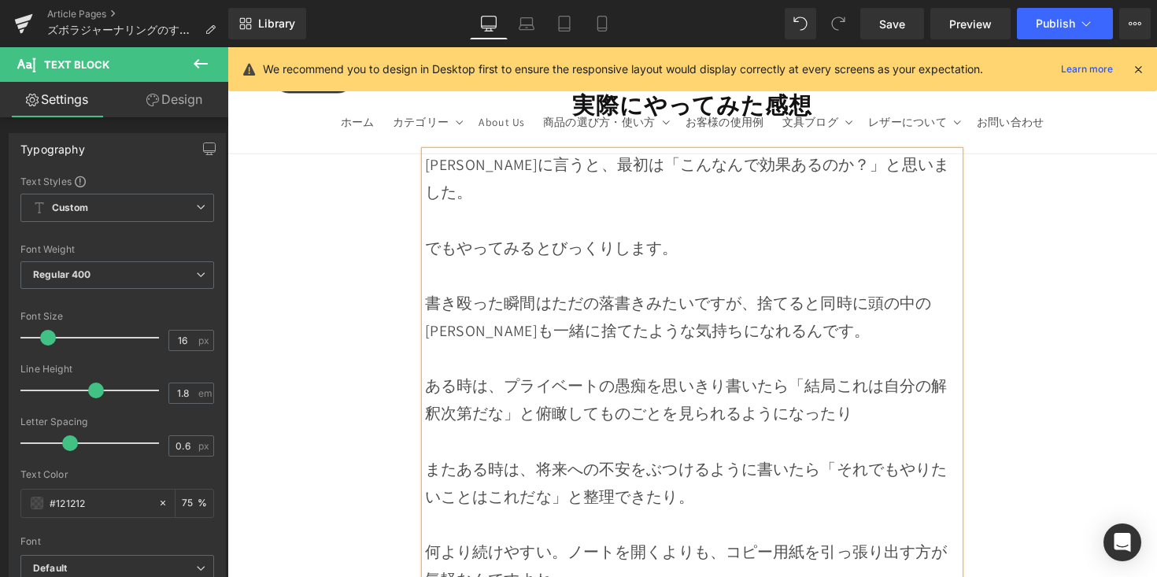
scroll to position [7293, 0]
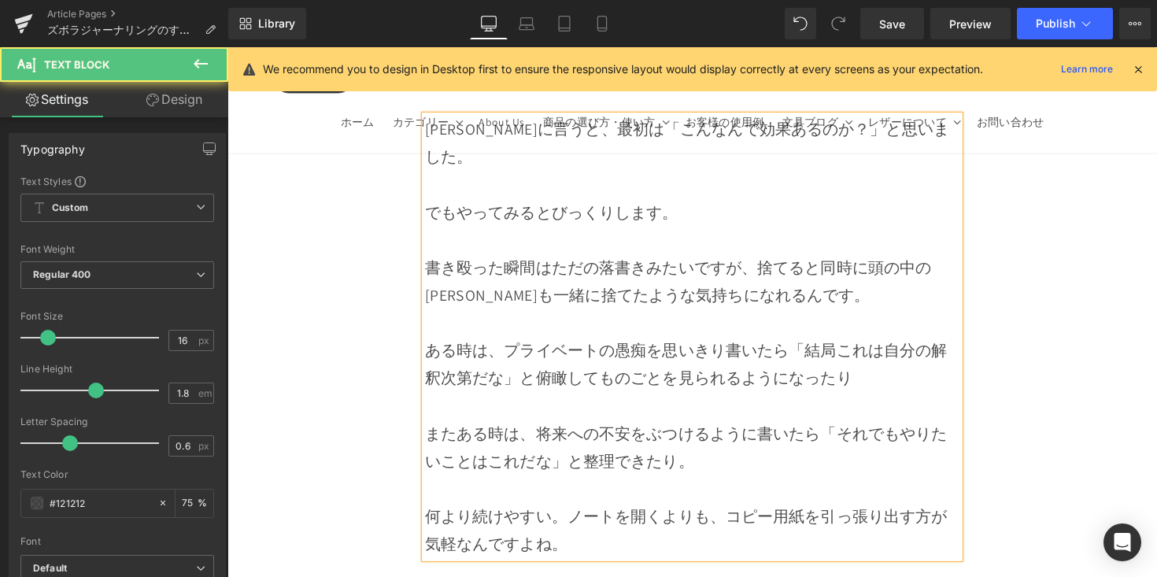
click at [572, 514] on p "何より続けやすい。ノートを開くよりも、コピー用紙を引っ張り出す方が気軽なんですよね。" at bounding box center [704, 542] width 548 height 57
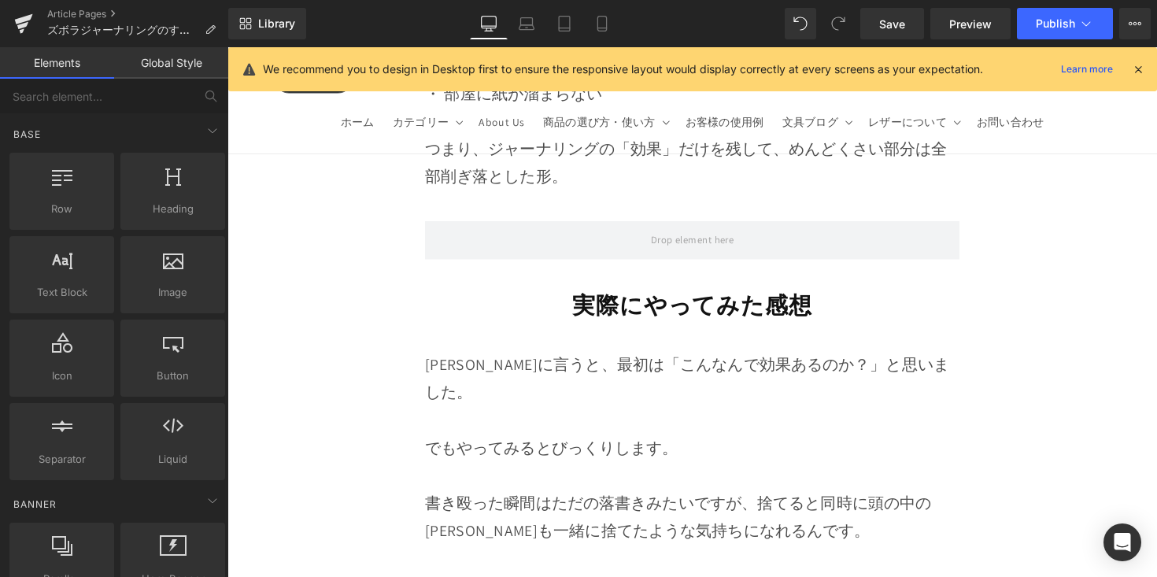
scroll to position [7032, 0]
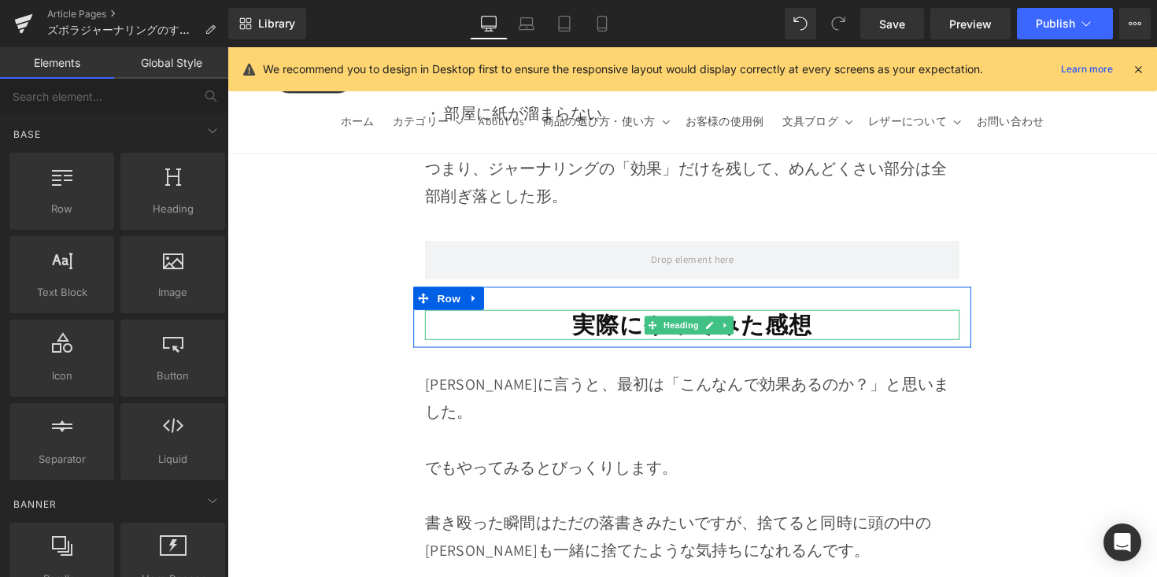
click at [551, 316] on h1 "実際にやってみた感想" at bounding box center [704, 331] width 548 height 31
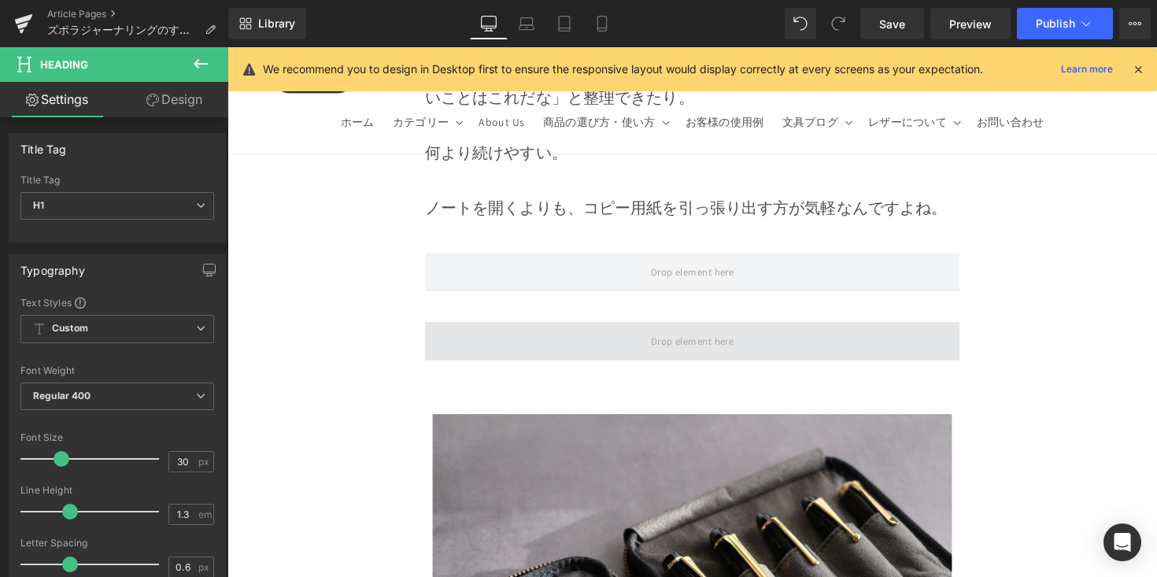
scroll to position [7529, 0]
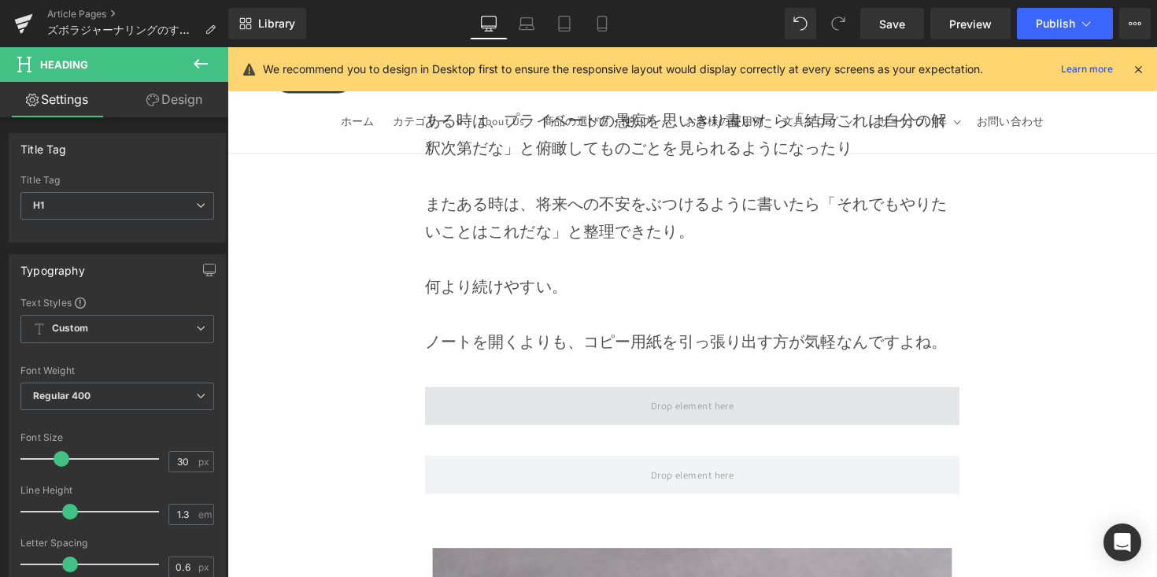
click at [558, 395] on span at bounding box center [704, 414] width 548 height 39
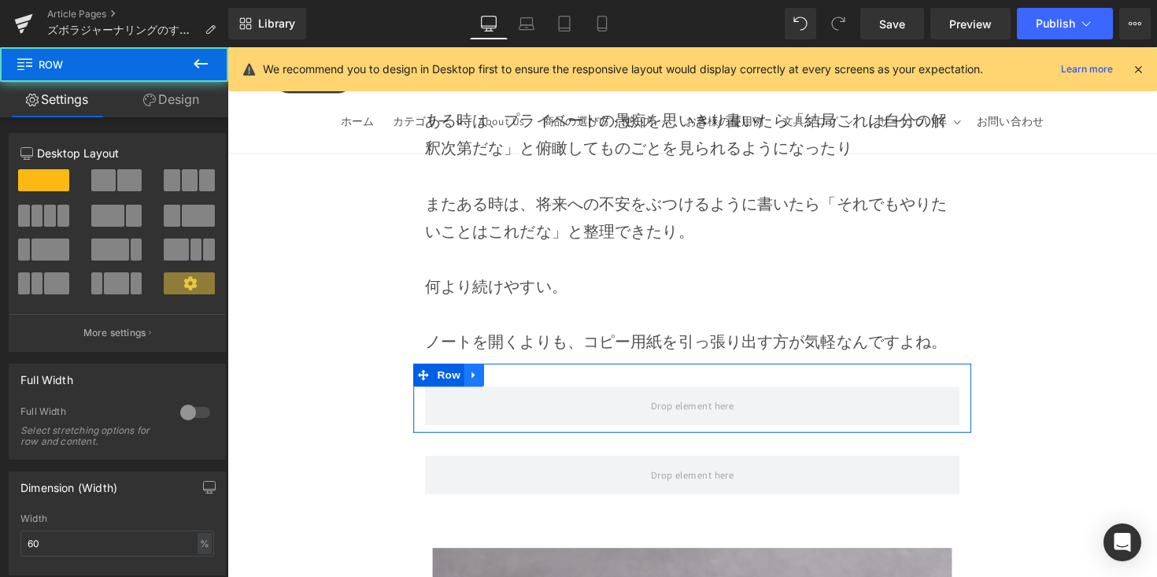
click at [485, 372] on link at bounding box center [480, 384] width 20 height 24
click at [496, 378] on icon at bounding box center [500, 383] width 11 height 11
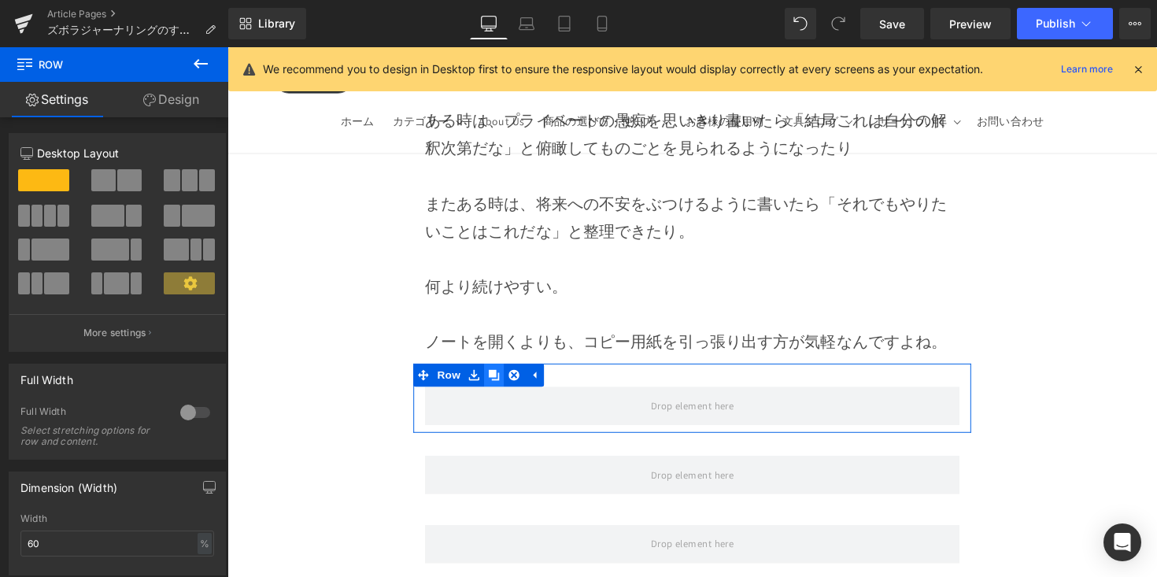
click at [496, 378] on icon at bounding box center [500, 383] width 11 height 11
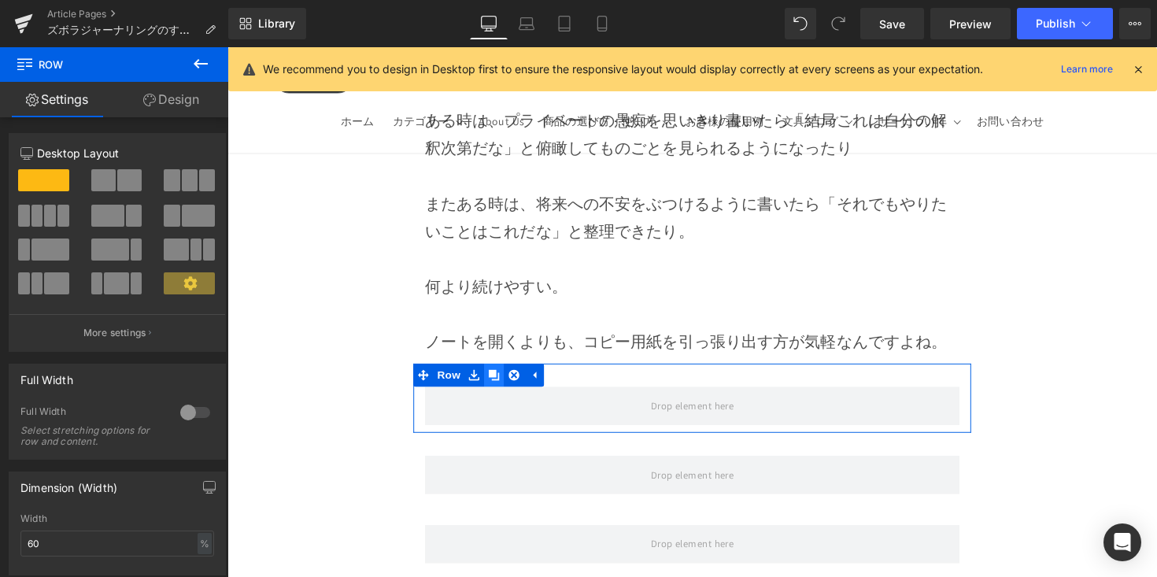
click at [496, 378] on icon at bounding box center [500, 383] width 11 height 11
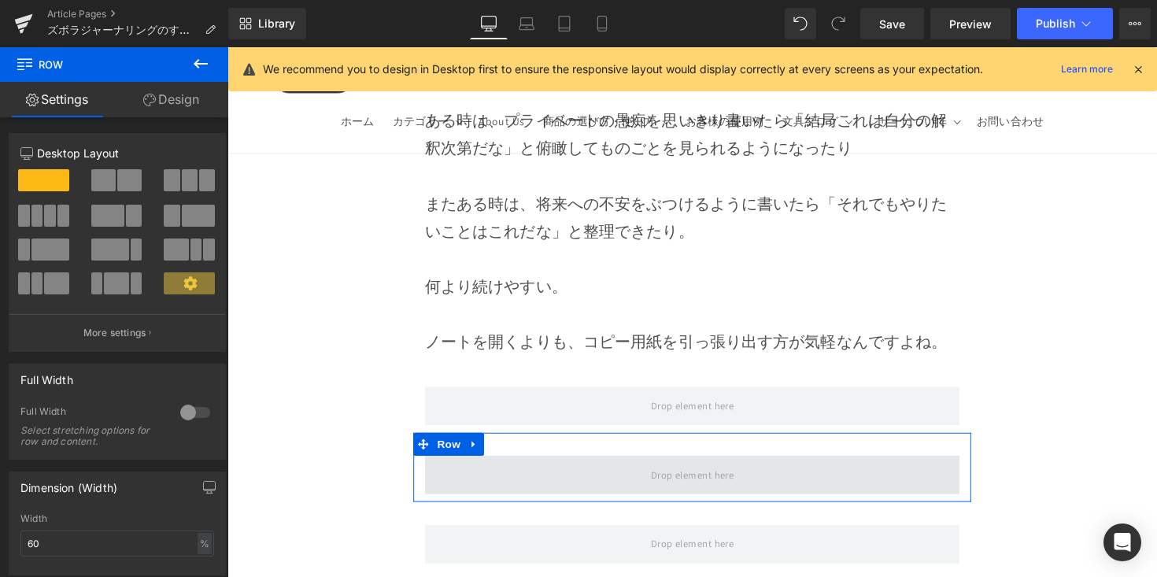
click at [522, 466] on span at bounding box center [704, 485] width 548 height 39
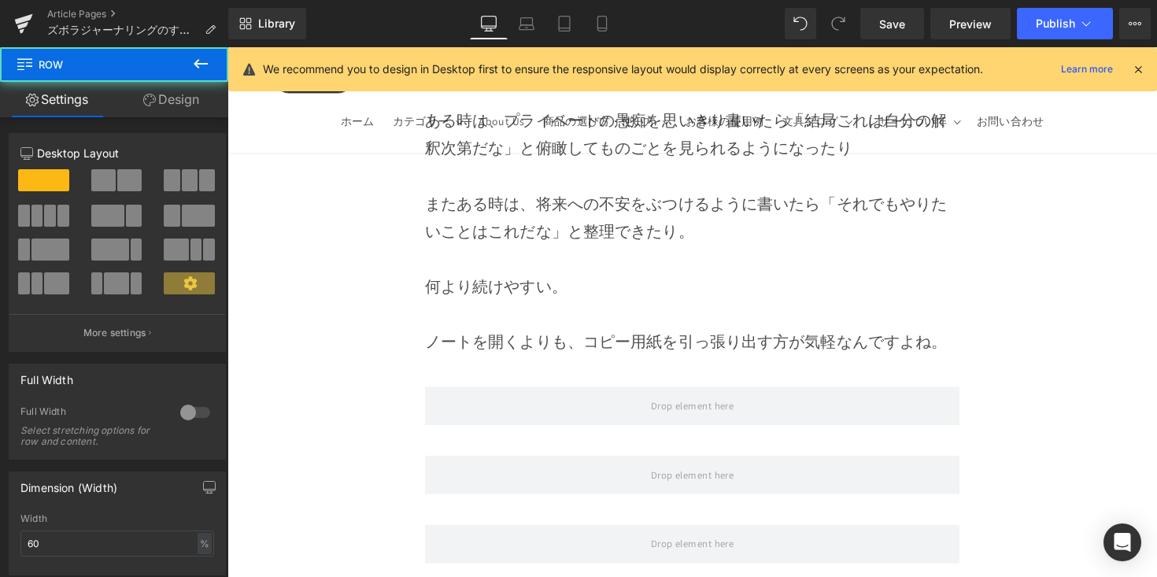
click at [205, 72] on icon at bounding box center [200, 63] width 19 height 19
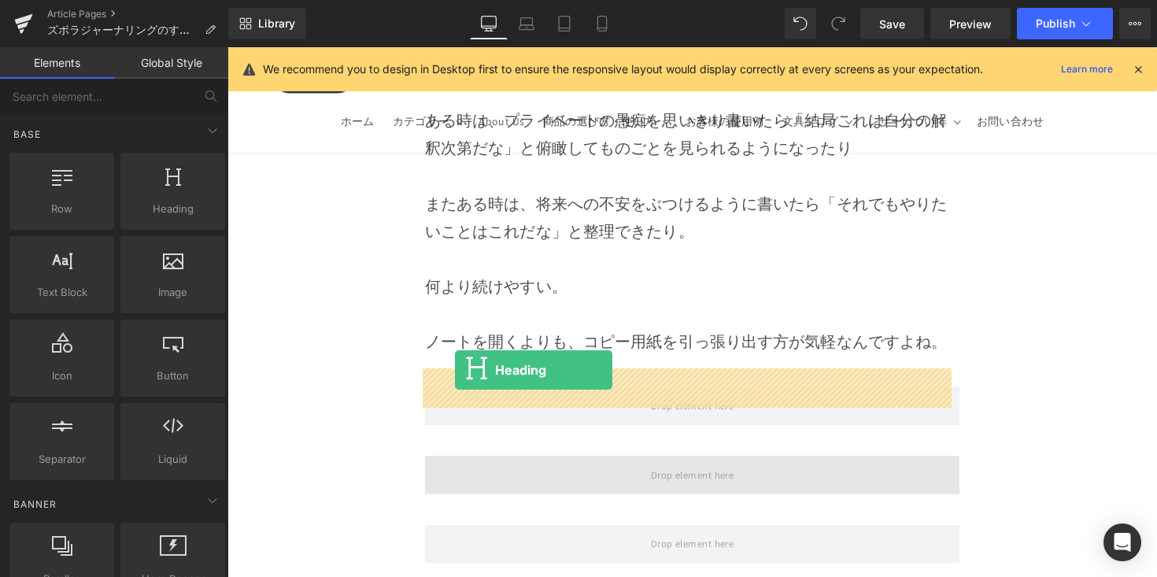
drag, startPoint x: 453, startPoint y: 311, endPoint x: 461, endPoint y: 378, distance: 67.3
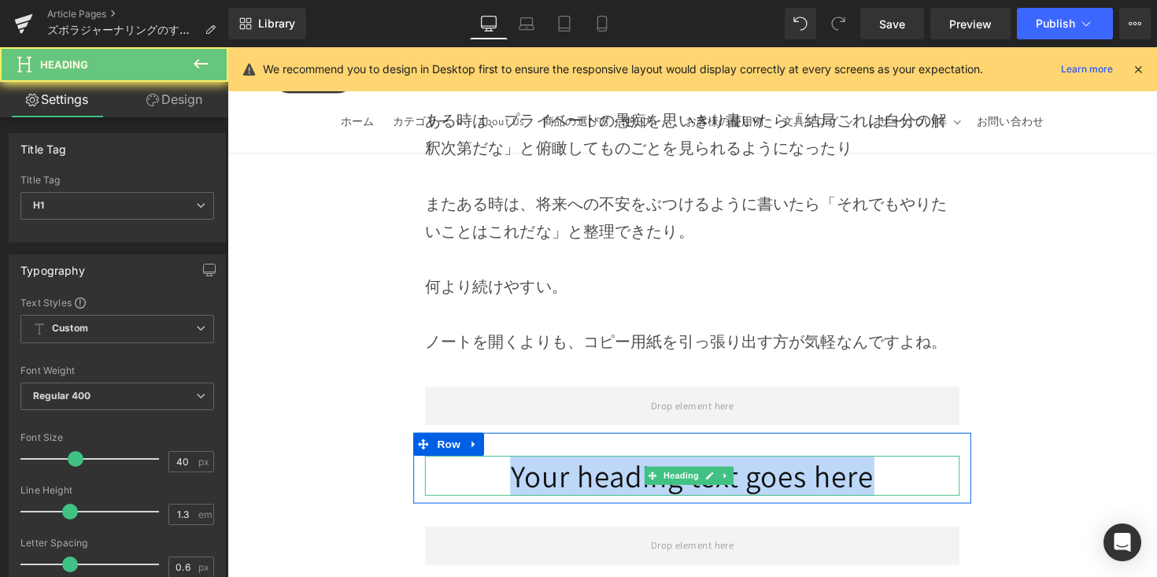
drag, startPoint x: 439, startPoint y: 390, endPoint x: 882, endPoint y: 412, distance: 443.7
click at [882, 466] on h1 "Your heading text goes here" at bounding box center [704, 486] width 548 height 41
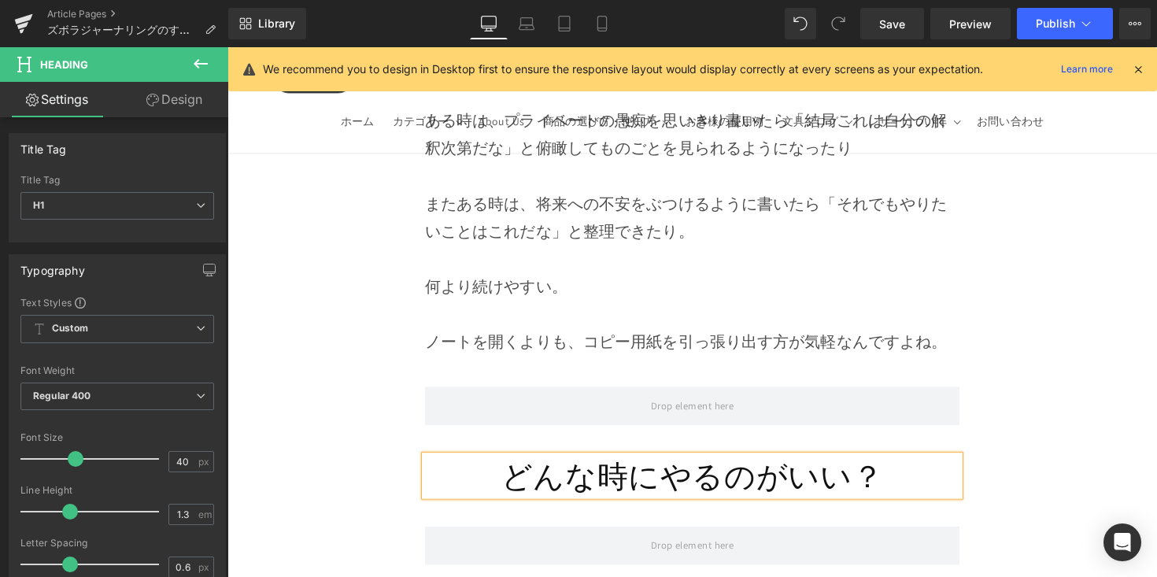
click at [512, 466] on h1 "どんな時にやるのがいい？" at bounding box center [704, 486] width 548 height 41
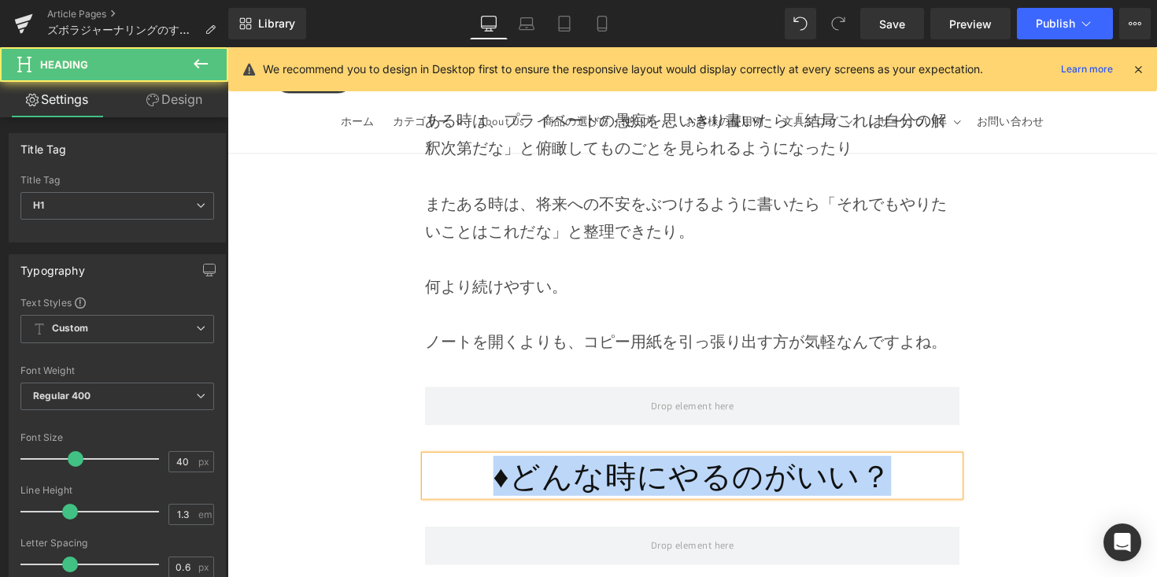
drag, startPoint x: 453, startPoint y: 389, endPoint x: 949, endPoint y: 391, distance: 496.7
click at [949, 466] on h1 "♦︎どんな時にやるのがいい？" at bounding box center [704, 486] width 548 height 41
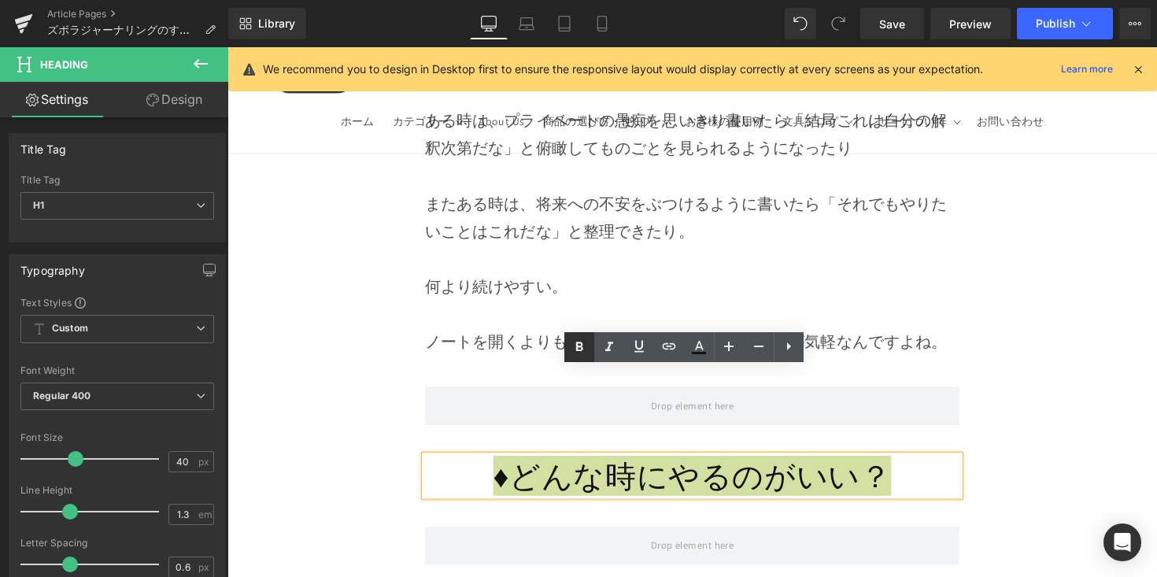
click at [575, 352] on icon at bounding box center [579, 347] width 19 height 19
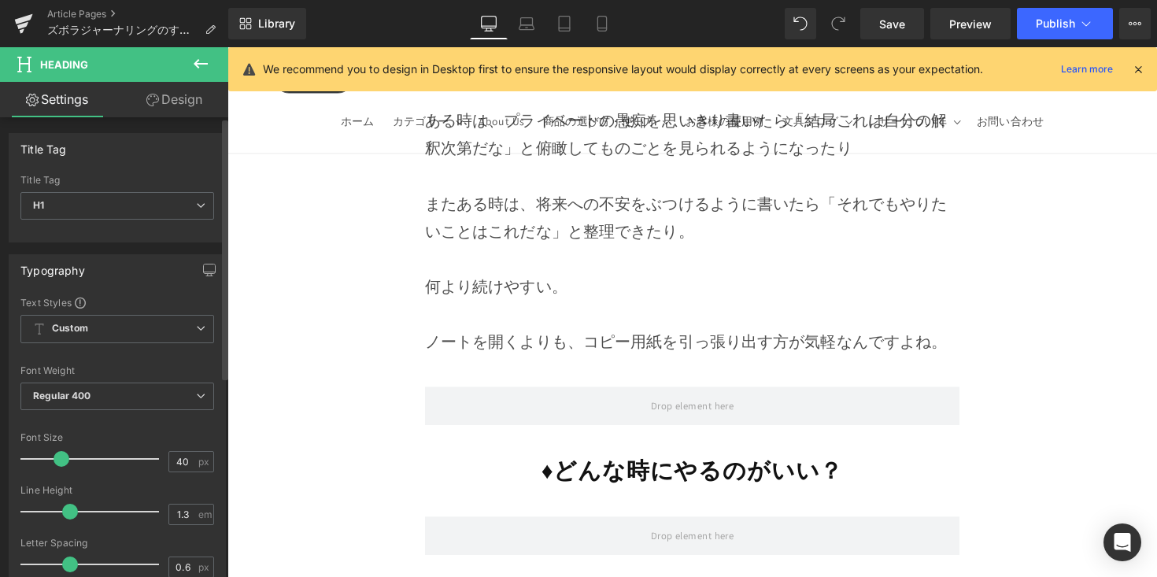
drag, startPoint x: 68, startPoint y: 457, endPoint x: 60, endPoint y: 465, distance: 12.2
click at [60, 465] on span at bounding box center [62, 459] width 16 height 16
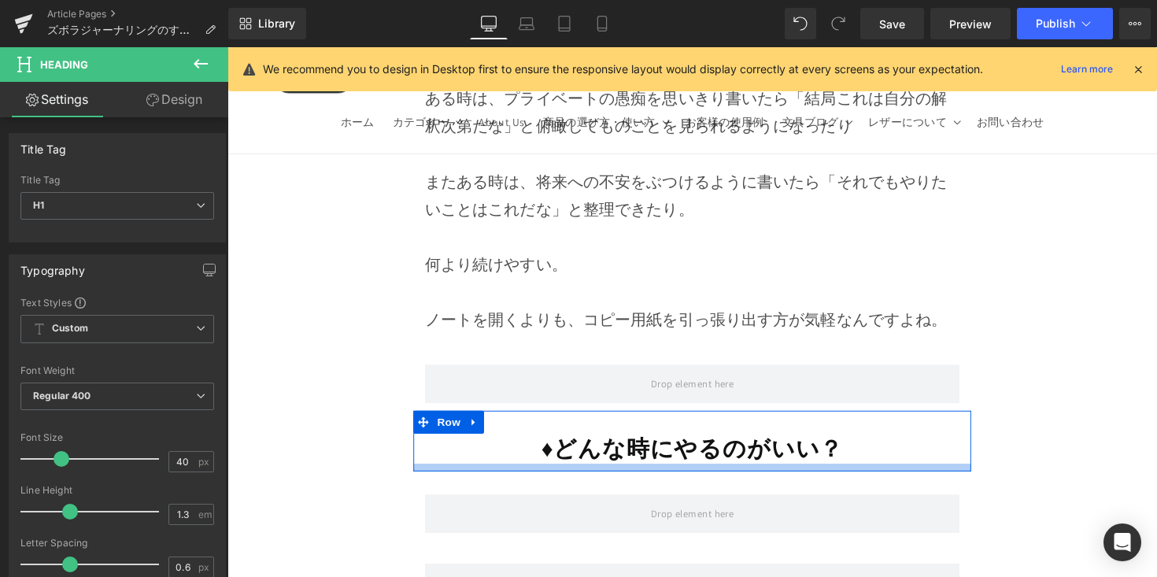
scroll to position [7555, 0]
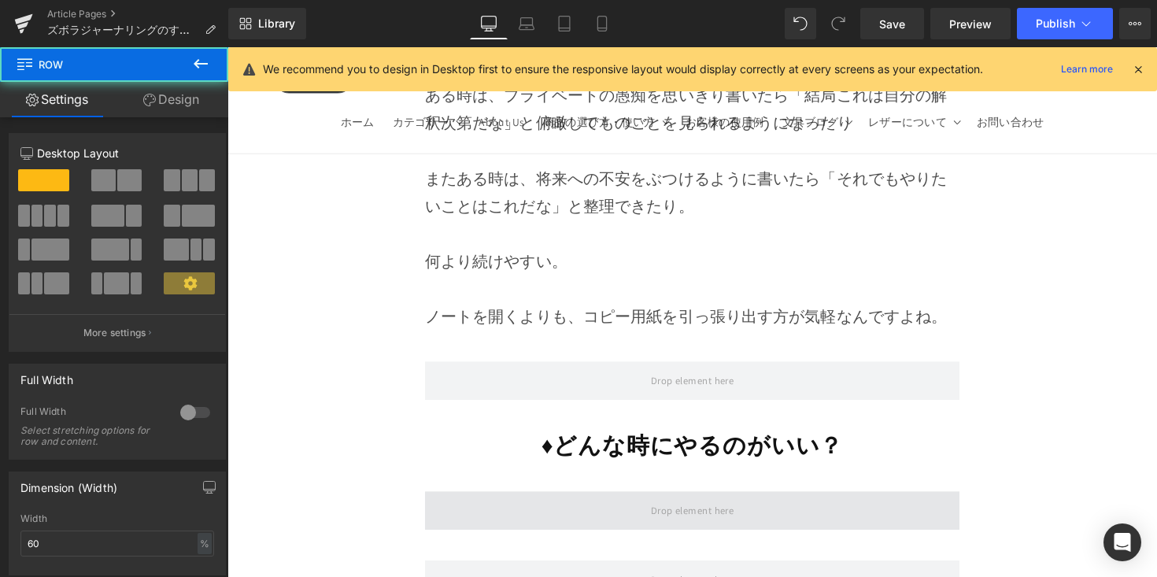
click at [637, 502] on span at bounding box center [704, 521] width 548 height 39
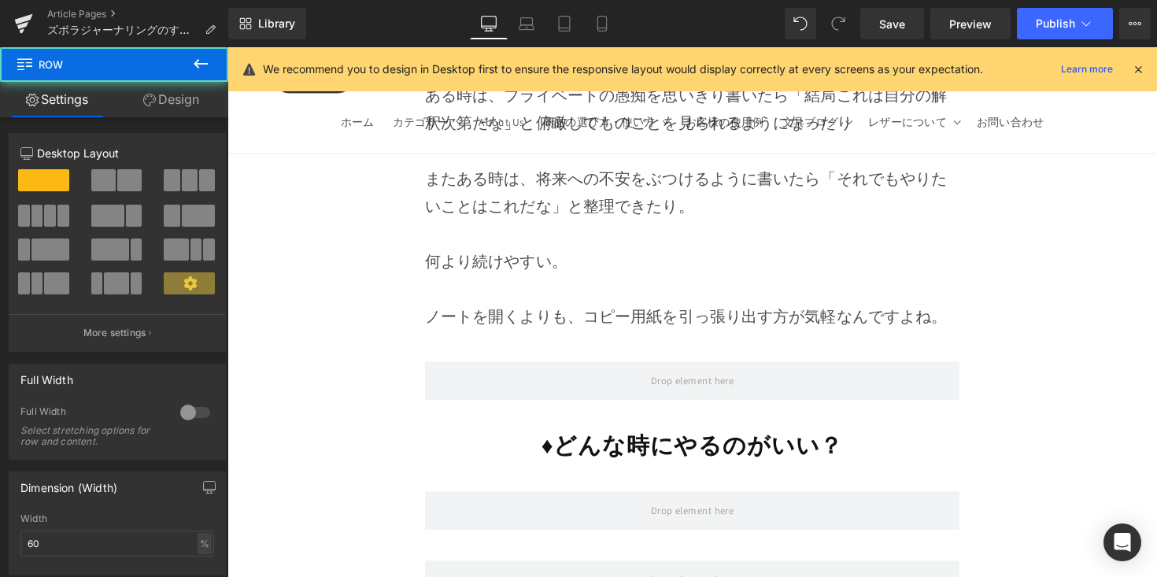
click at [209, 71] on icon at bounding box center [200, 63] width 19 height 19
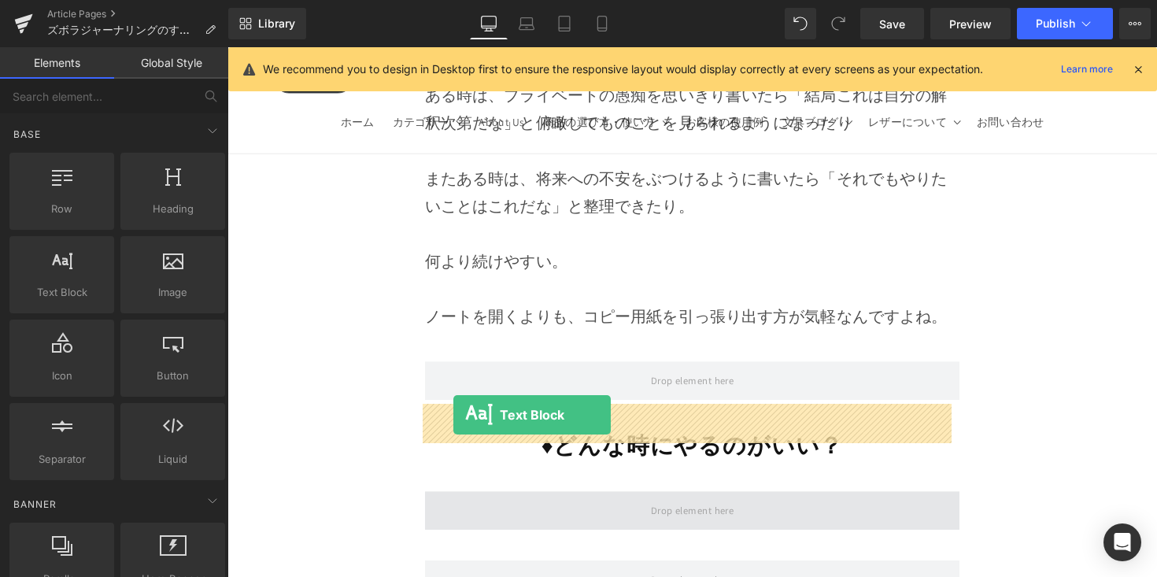
drag, startPoint x: 306, startPoint y: 340, endPoint x: 459, endPoint y: 424, distance: 174.0
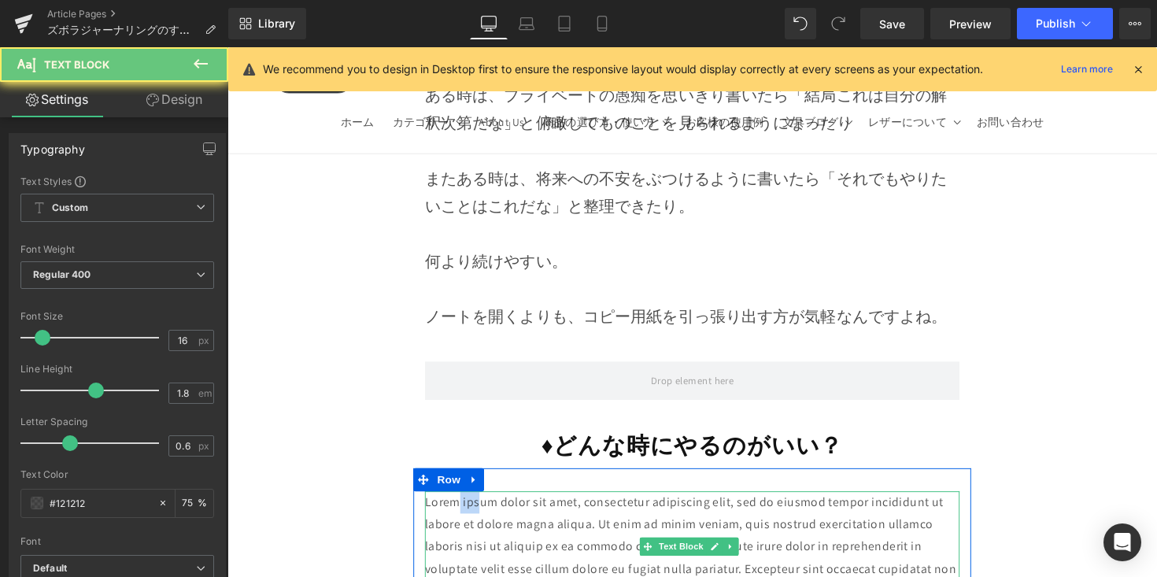
drag, startPoint x: 459, startPoint y: 424, endPoint x: 486, endPoint y: 424, distance: 27.6
click at [486, 502] on p "Lorem ipsum dolor sit amet, consectetur adipiscing elit, sed do eiusmod tempor …" at bounding box center [704, 558] width 548 height 113
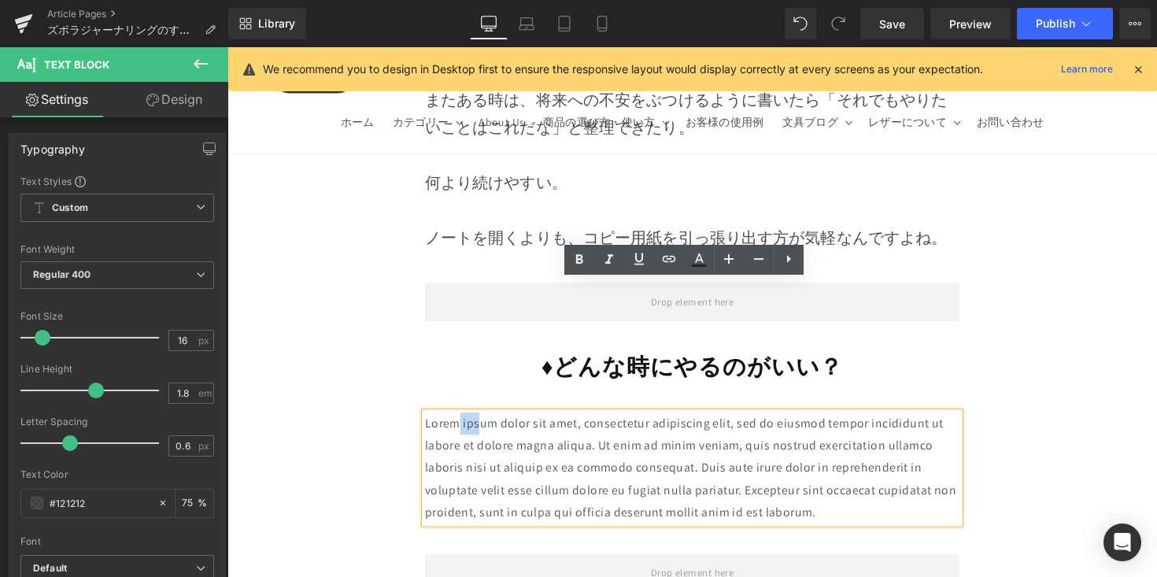
scroll to position [7681, 0]
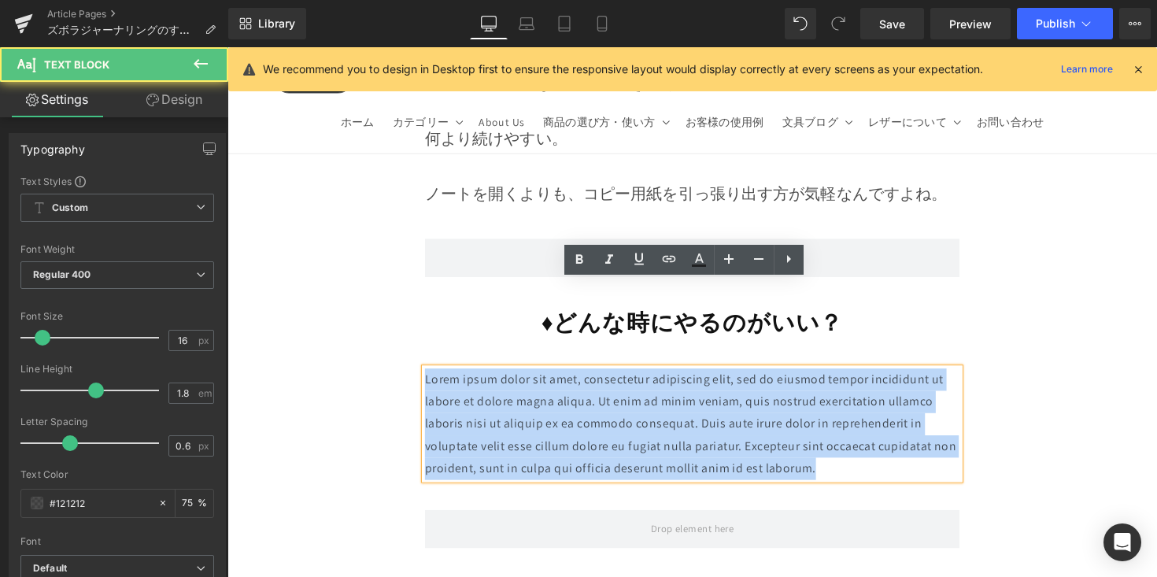
drag, startPoint x: 745, startPoint y: 365, endPoint x: 326, endPoint y: 265, distance: 431.3
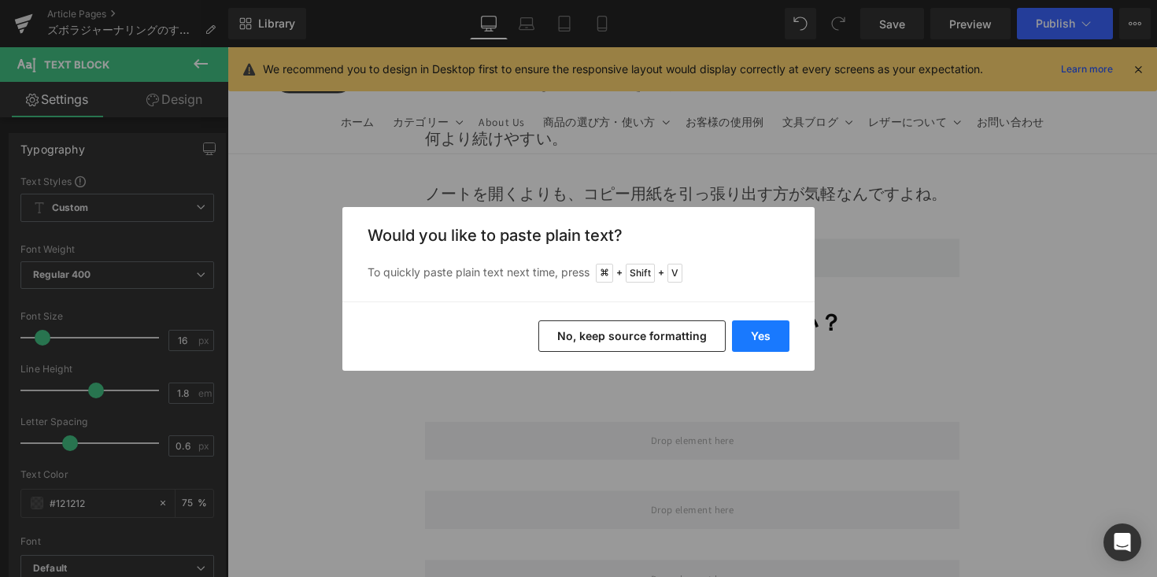
click at [733, 329] on button "Yes" at bounding box center [760, 335] width 57 height 31
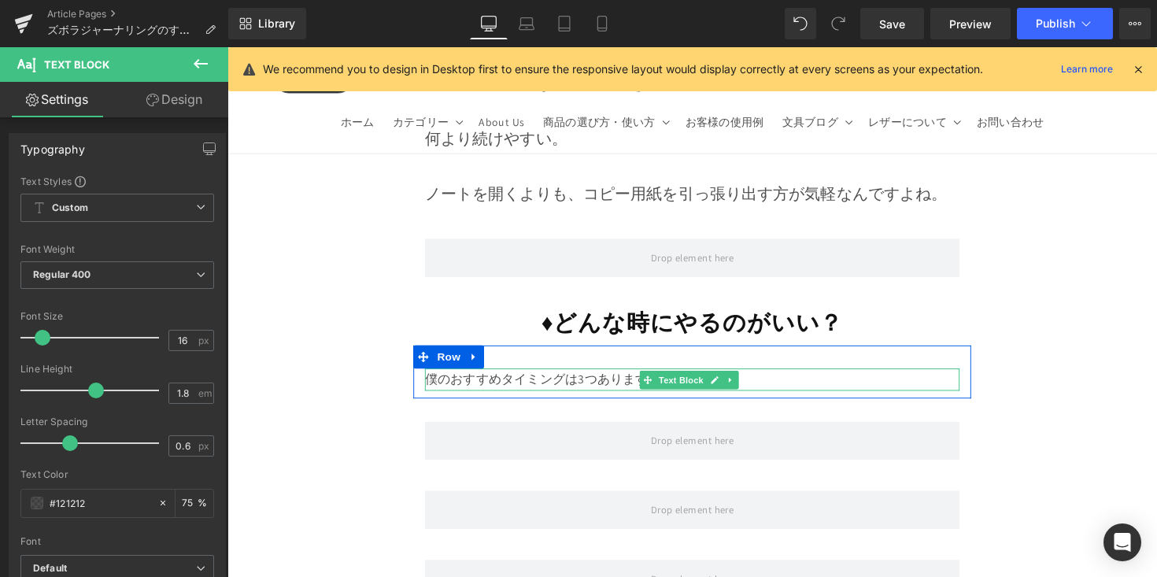
click at [624, 376] on p "僕のおすすめタイミングは3つあります。" at bounding box center [704, 387] width 548 height 23
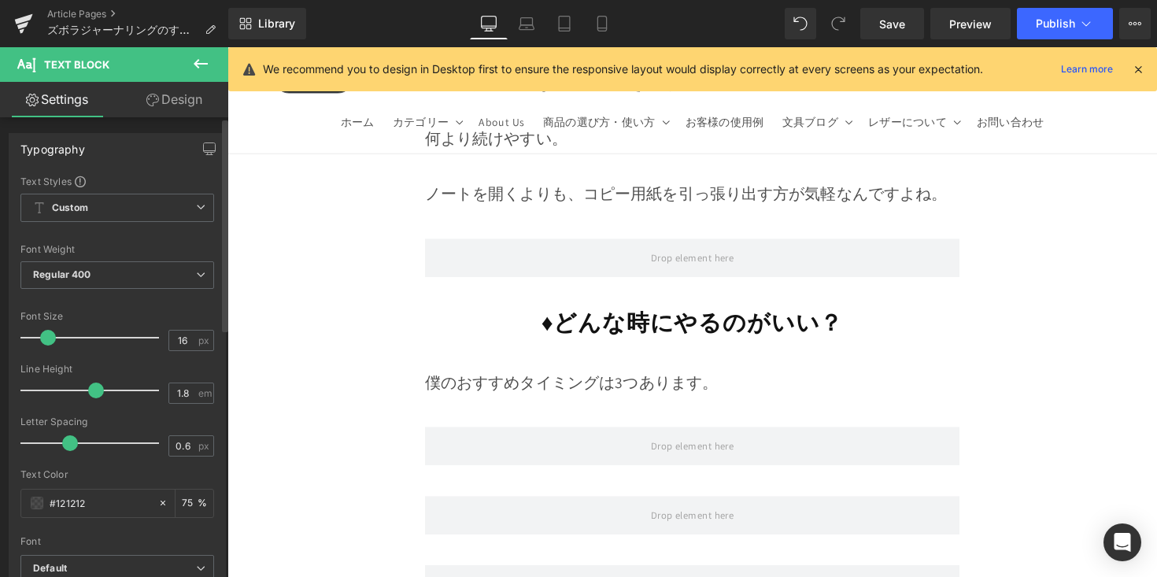
click at [46, 338] on span at bounding box center [48, 338] width 16 height 16
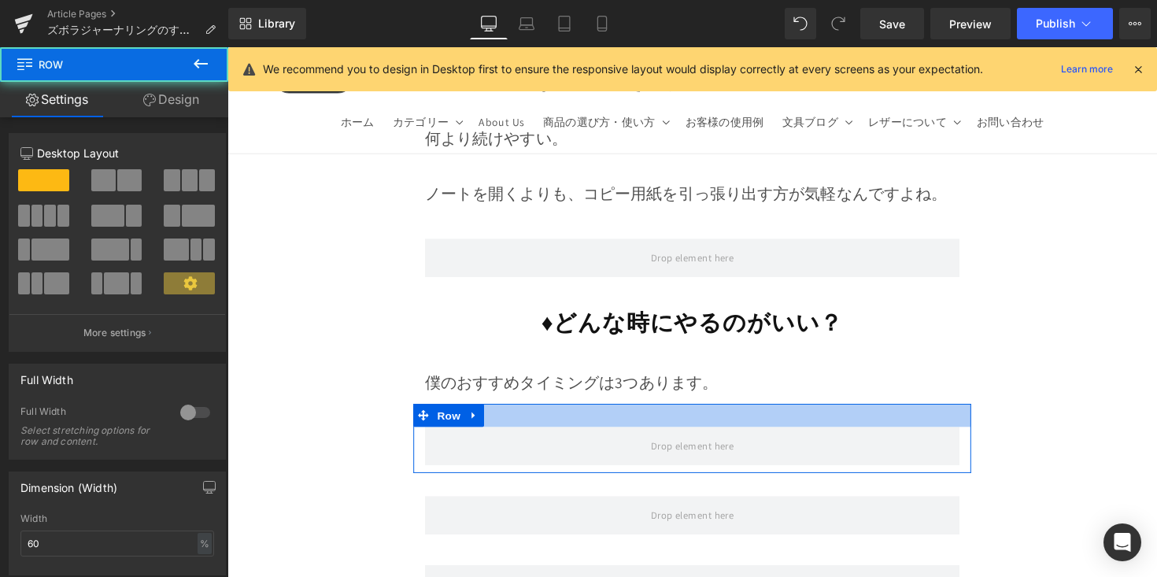
click at [516, 412] on div at bounding box center [704, 424] width 572 height 24
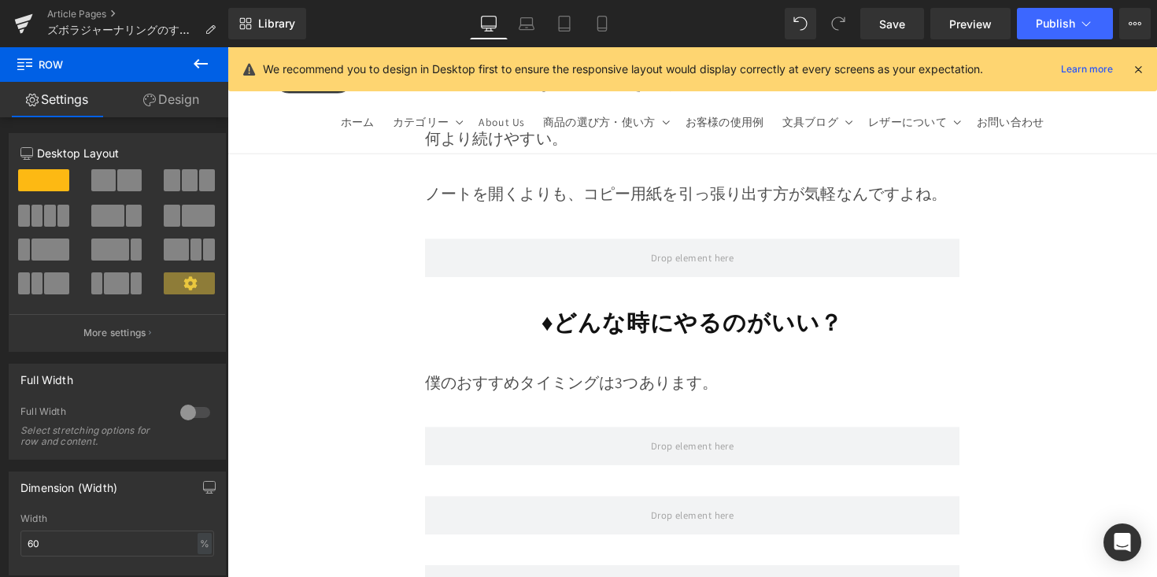
click at [208, 68] on icon at bounding box center [200, 63] width 19 height 19
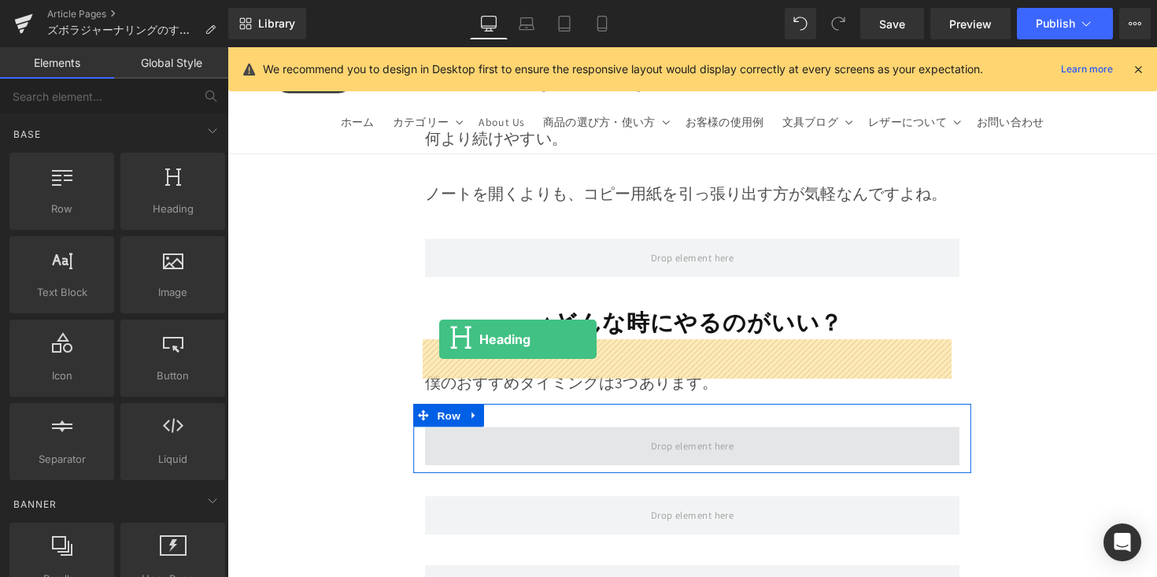
drag, startPoint x: 389, startPoint y: 244, endPoint x: 445, endPoint y: 346, distance: 116.6
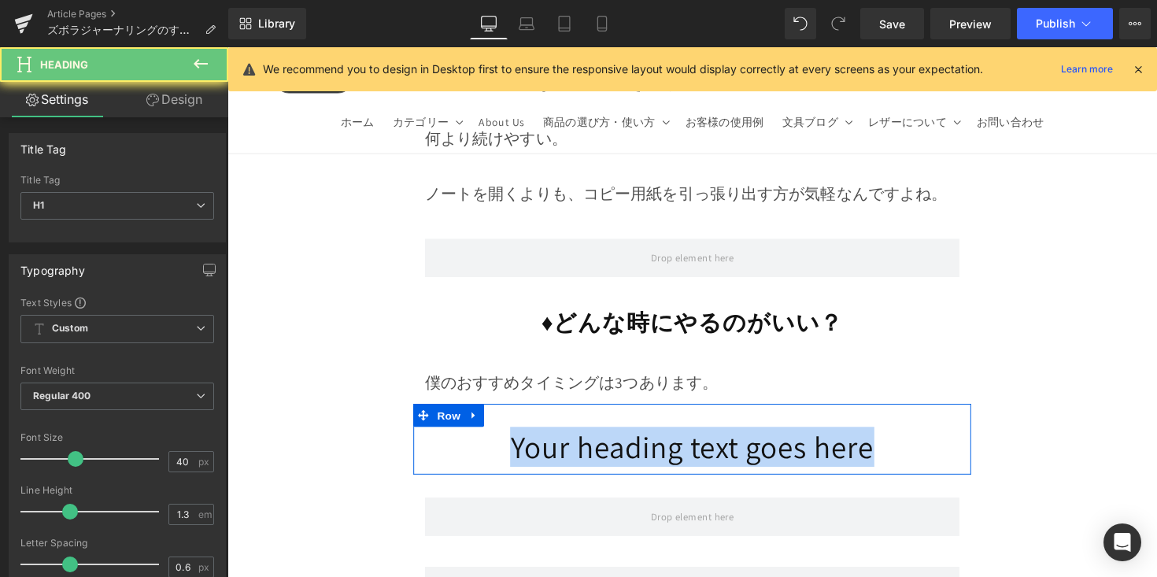
drag, startPoint x: 490, startPoint y: 371, endPoint x: 903, endPoint y: 388, distance: 412.9
click at [903, 412] on div "Your heading text goes here Heading Row" at bounding box center [704, 448] width 572 height 72
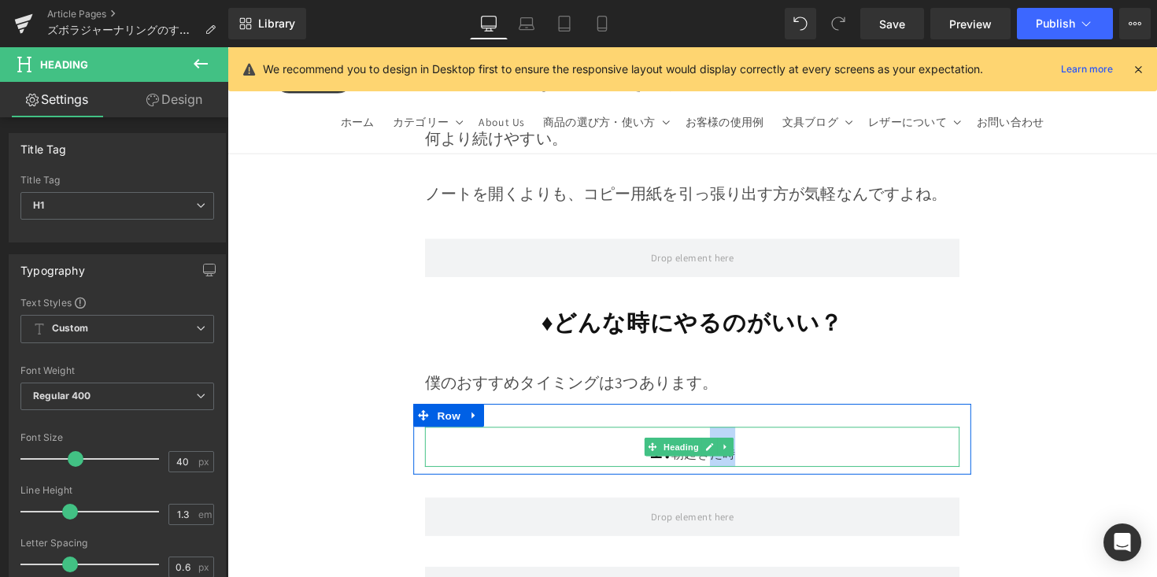
drag, startPoint x: 782, startPoint y: 371, endPoint x: 749, endPoint y: 372, distance: 33.1
click at [749, 436] on h1 "1. 朝起きた時" at bounding box center [704, 456] width 548 height 41
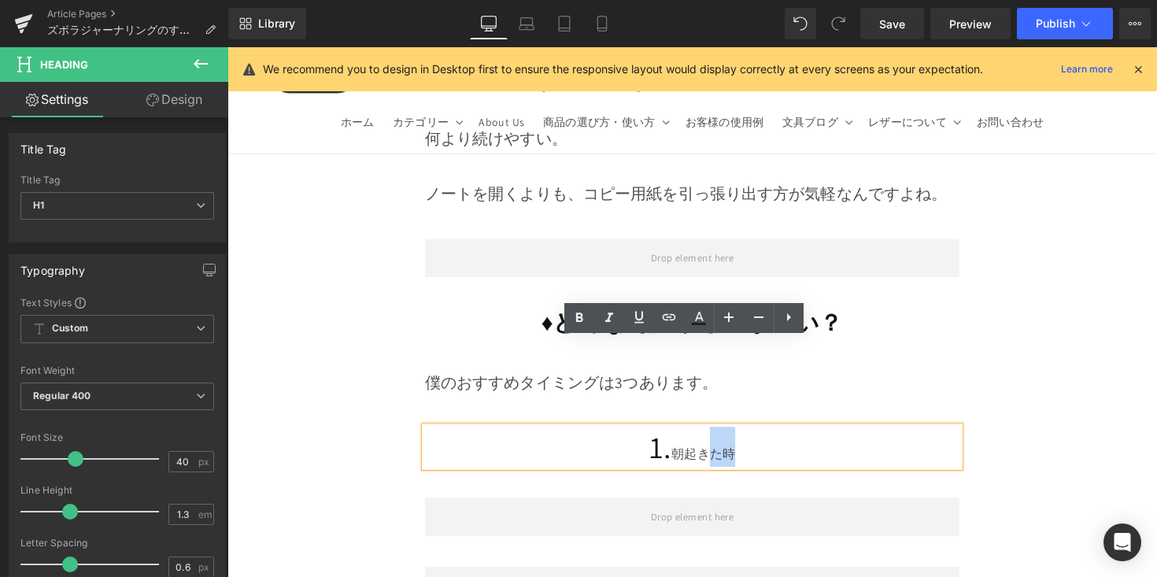
click at [760, 436] on h1 "1. 朝起きた時" at bounding box center [704, 456] width 548 height 41
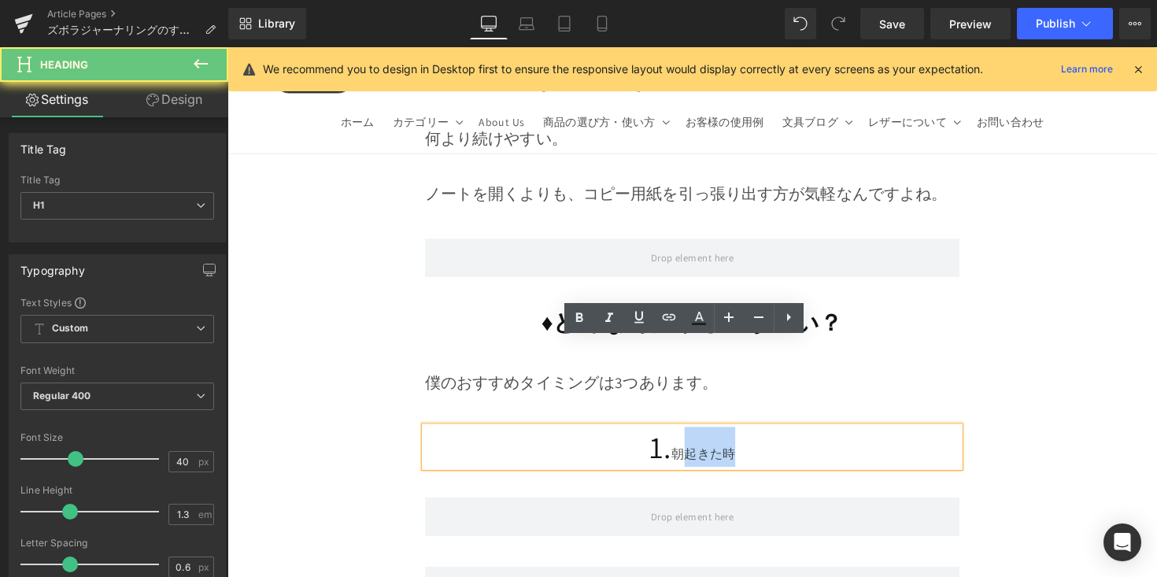
drag, startPoint x: 745, startPoint y: 372, endPoint x: 692, endPoint y: 371, distance: 52.8
click at [692, 436] on h1 "1. 朝起きた時" at bounding box center [704, 456] width 548 height 41
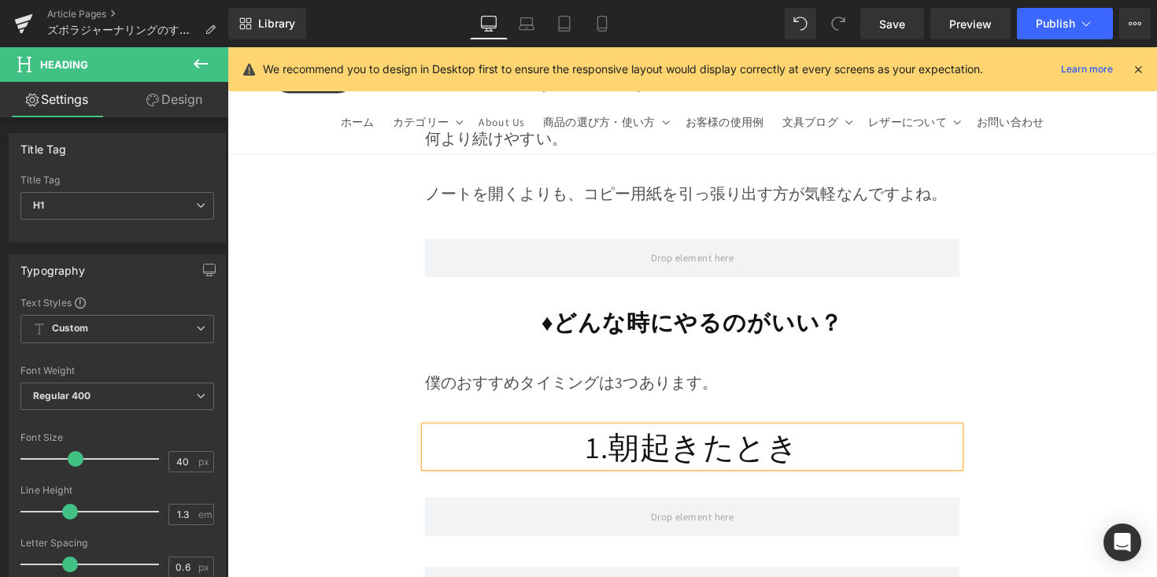
click at [559, 436] on h1 "1.朝起きたとき" at bounding box center [704, 456] width 548 height 41
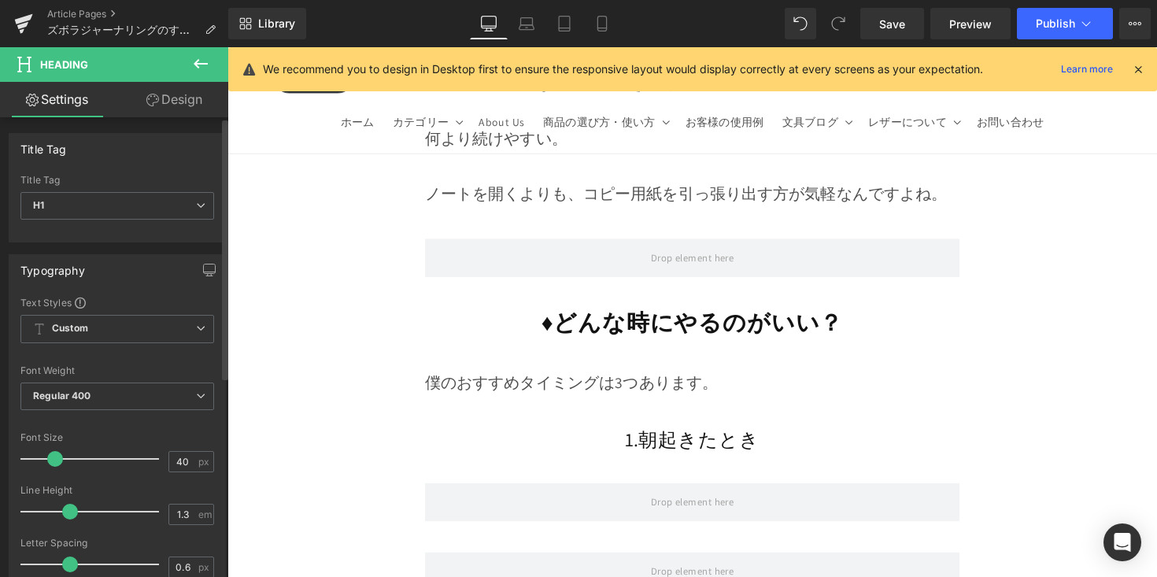
drag, startPoint x: 71, startPoint y: 457, endPoint x: 51, endPoint y: 467, distance: 22.2
click at [51, 467] on div at bounding box center [93, 458] width 131 height 31
click at [563, 436] on h1 "1.朝起きたとき" at bounding box center [704, 449] width 548 height 26
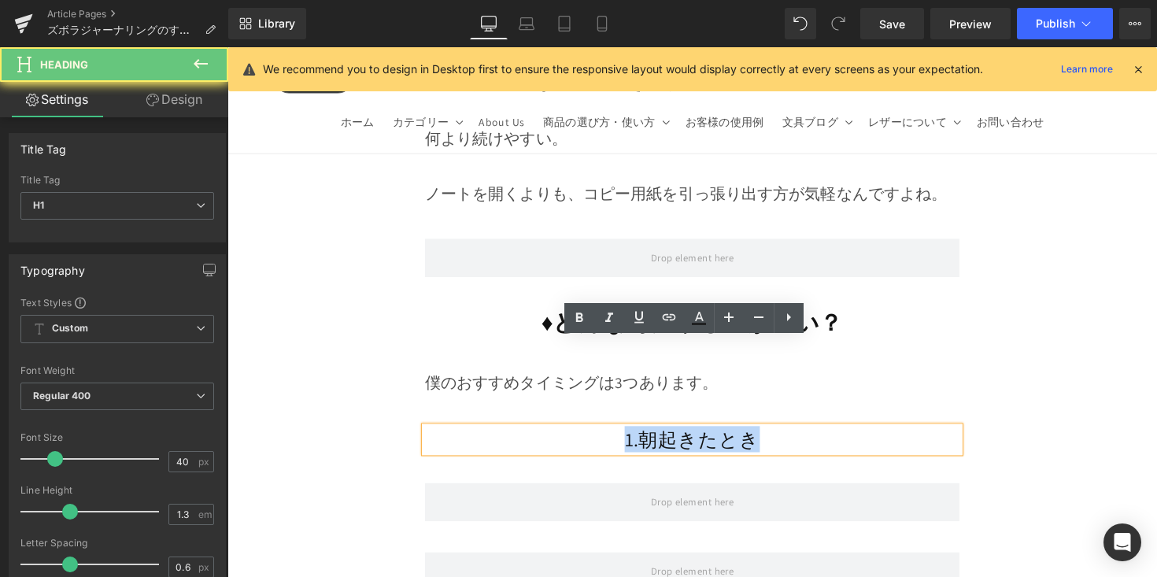
drag, startPoint x: 784, startPoint y: 368, endPoint x: 823, endPoint y: 368, distance: 38.6
click at [823, 436] on h1 "1.朝起きたとき" at bounding box center [704, 449] width 548 height 26
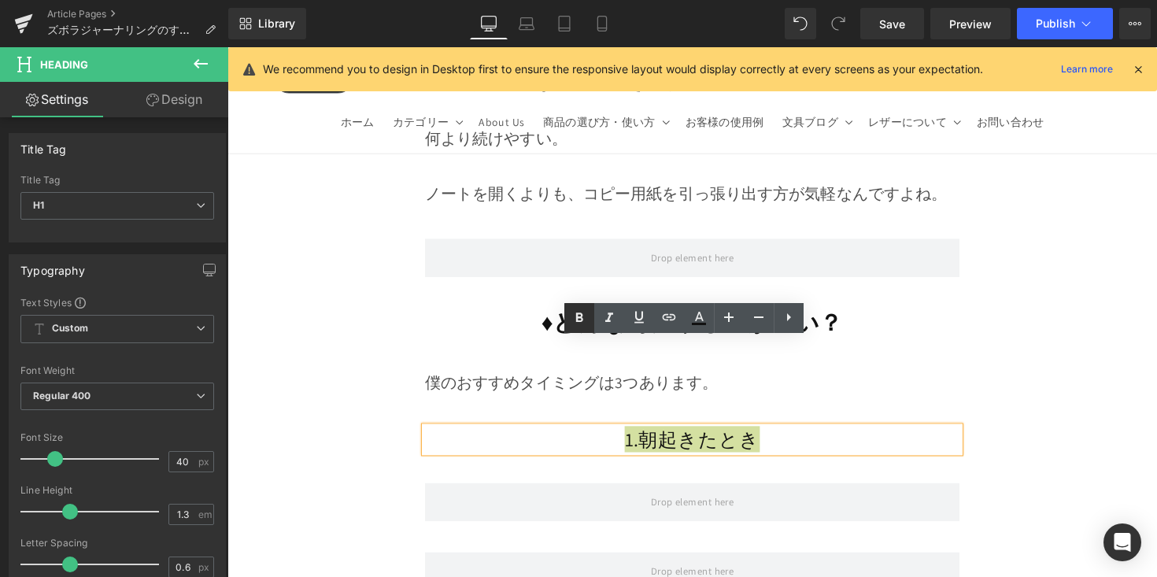
click at [583, 324] on icon at bounding box center [579, 318] width 19 height 19
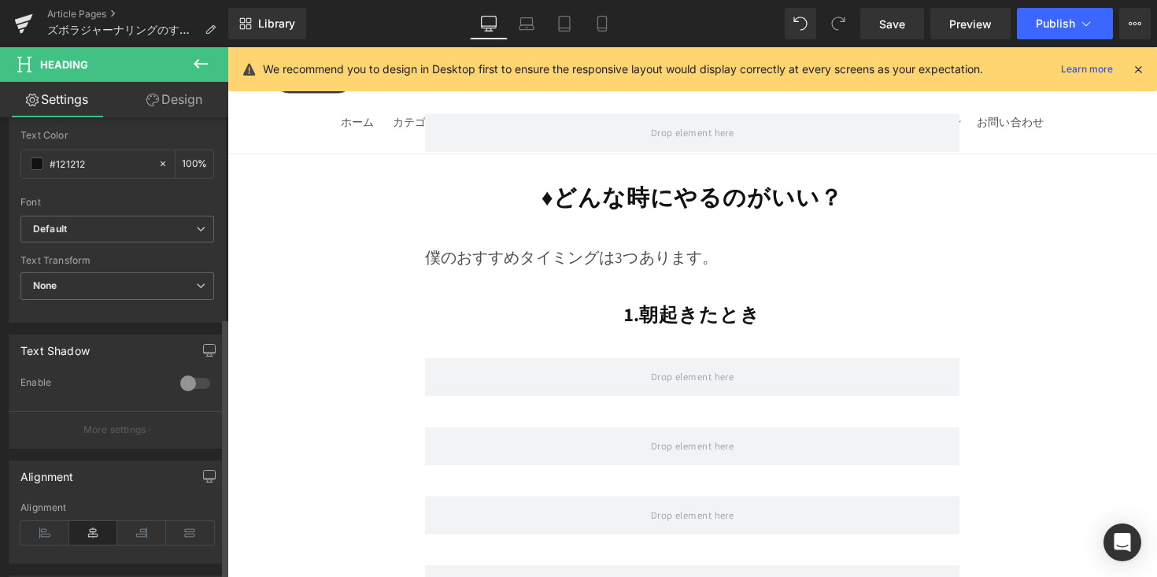
scroll to position [464, 0]
click at [57, 520] on icon at bounding box center [44, 530] width 49 height 24
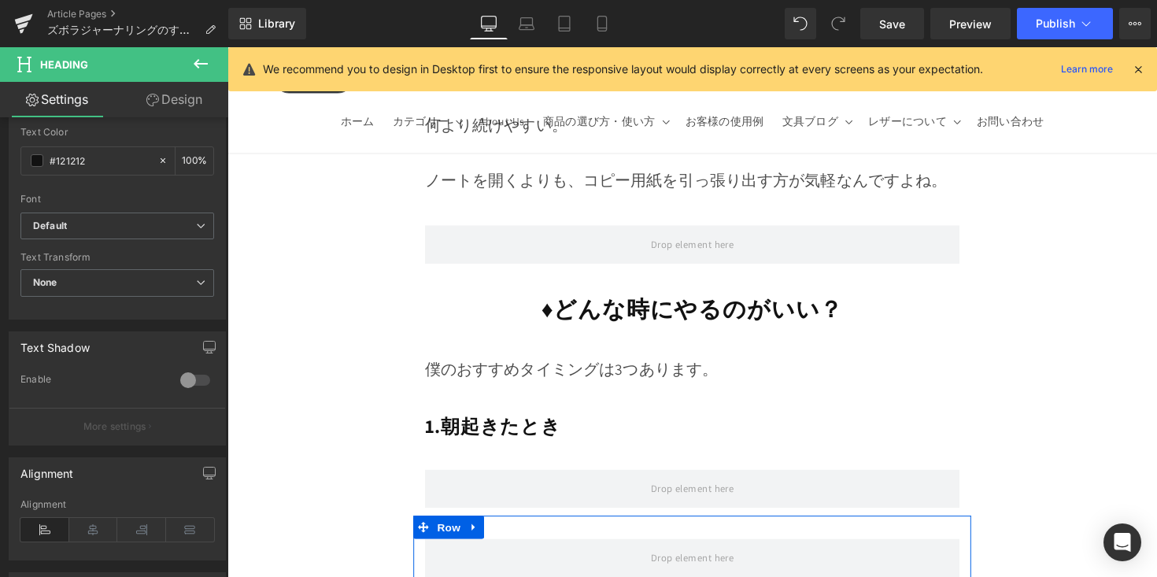
scroll to position [7669, 0]
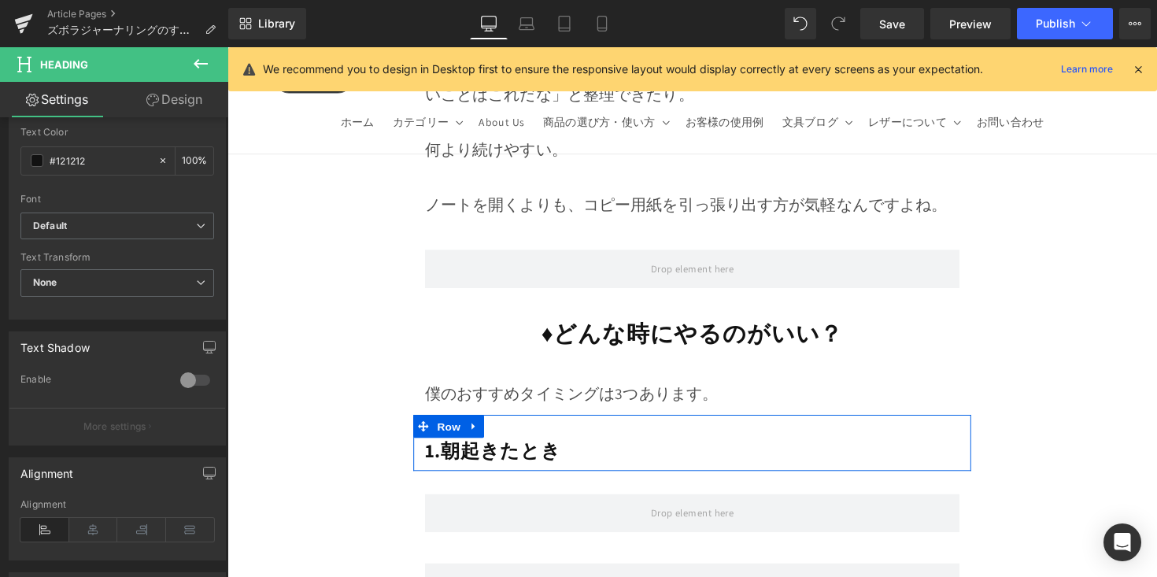
click at [986, 424] on div at bounding box center [988, 452] width 4 height 57
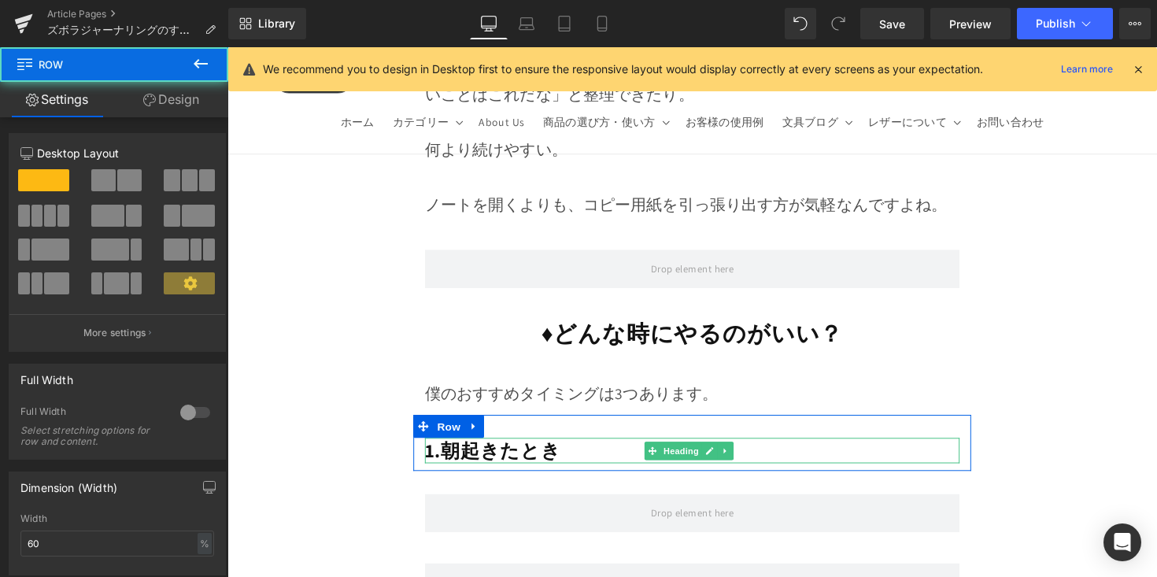
click at [443, 447] on strong "1.朝起きたとき" at bounding box center [500, 460] width 140 height 26
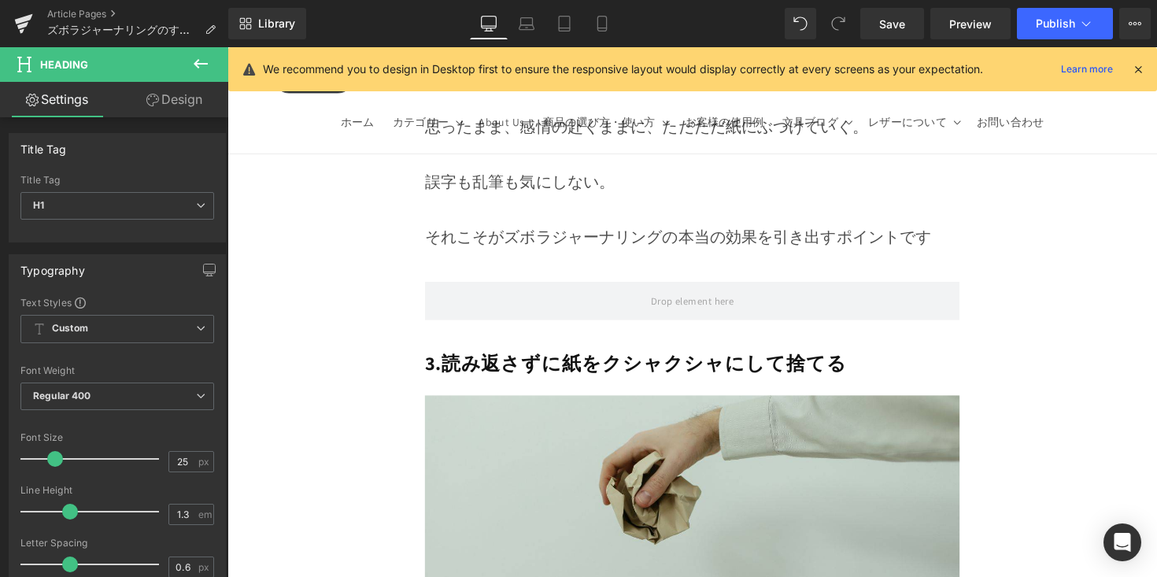
scroll to position [5772, 0]
click at [441, 358] on strong "3.読み返さずに紙をクシャクシャにして捨てる" at bounding box center [646, 371] width 432 height 26
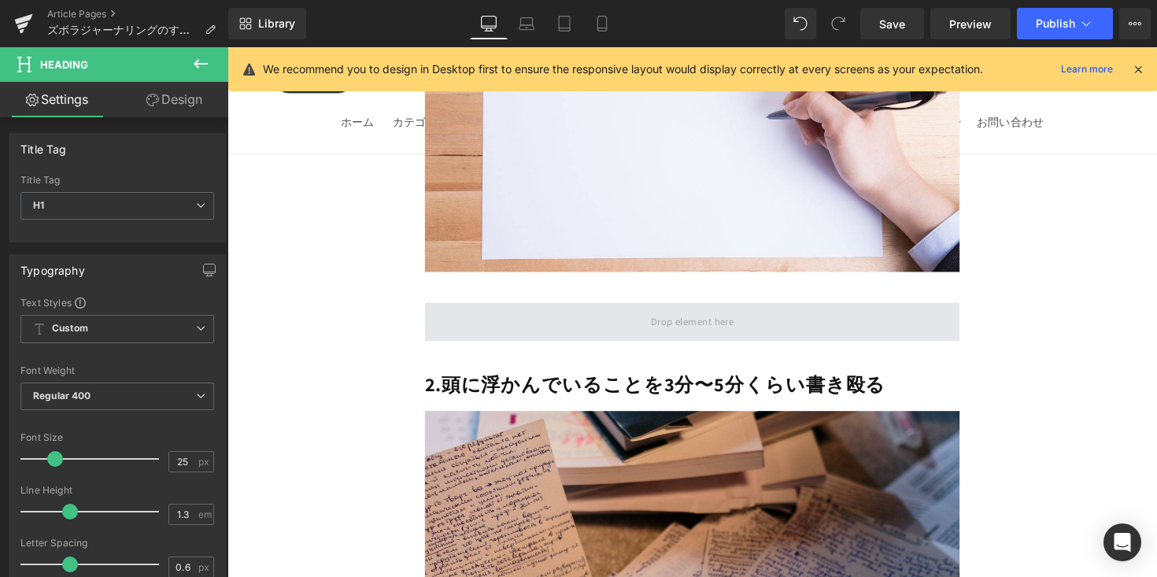
scroll to position [4840, 0]
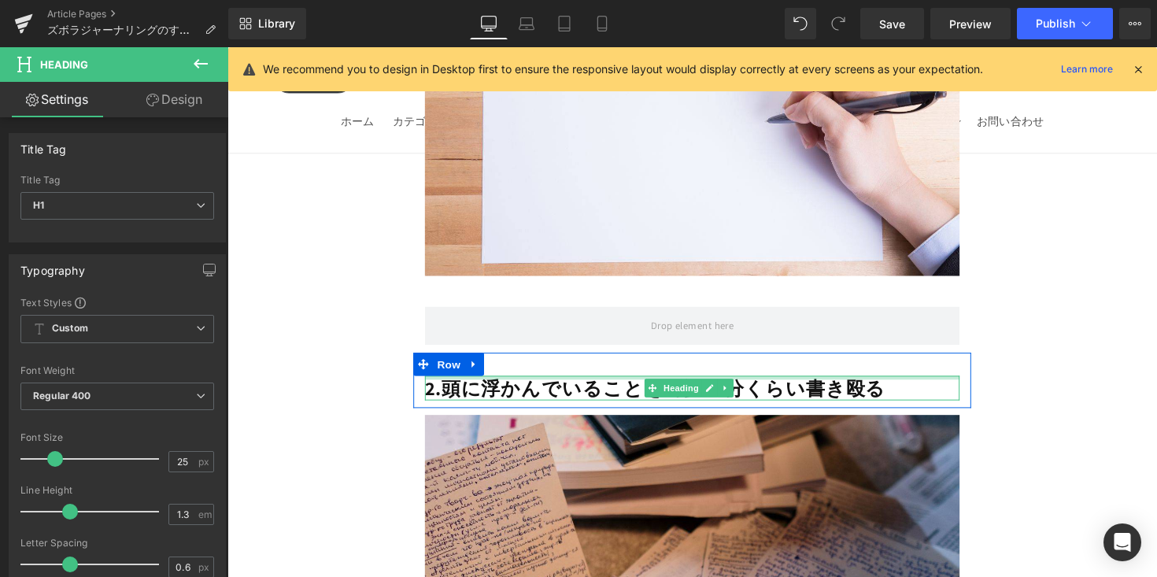
click at [445, 383] on strong "2.頭に浮かんでいることを3分〜5分くらい書き殴る" at bounding box center [666, 396] width 472 height 26
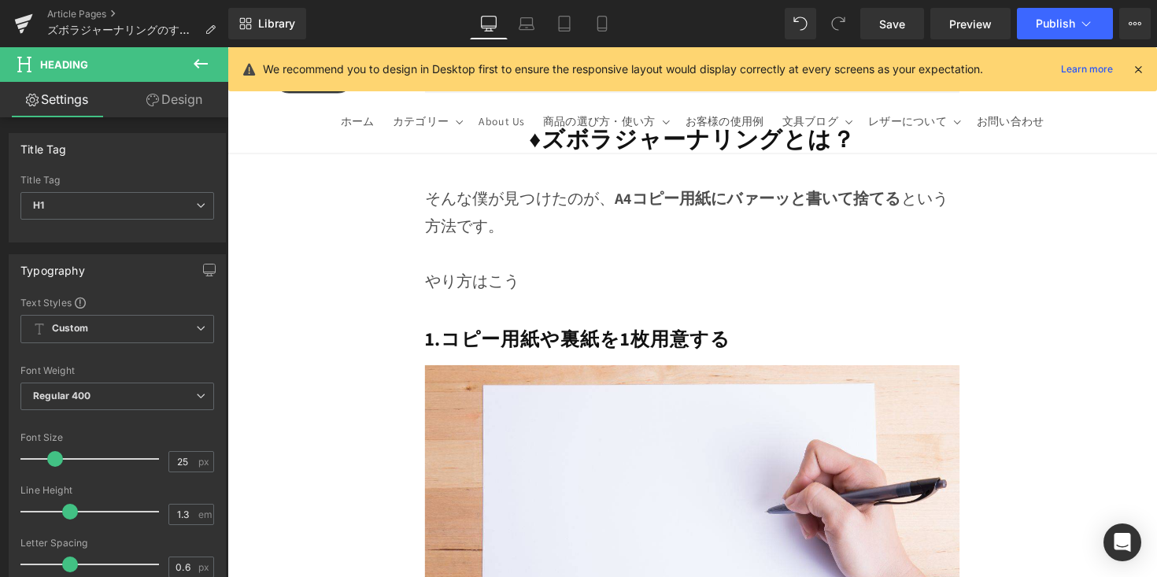
scroll to position [4371, 0]
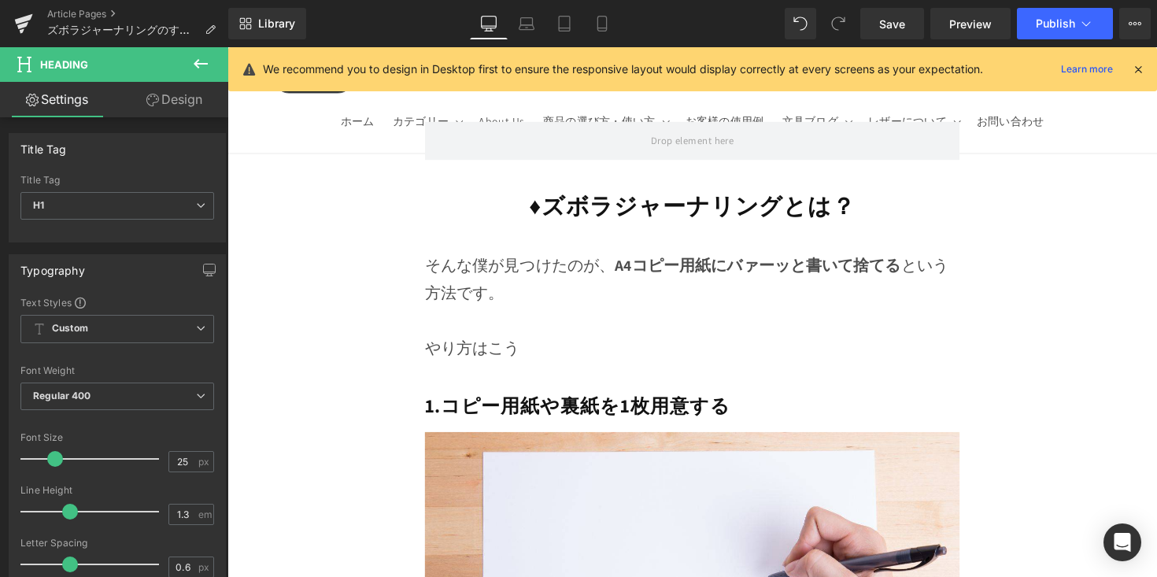
click at [451, 401] on strong "1.コピー用紙や裏紙を1枚用意する" at bounding box center [586, 414] width 313 height 26
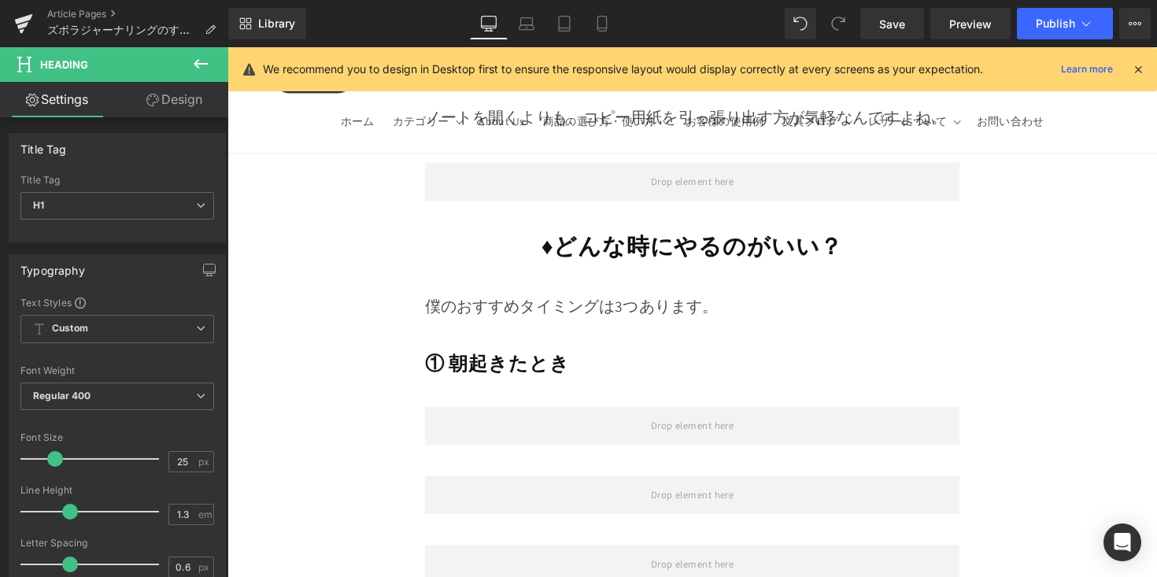
scroll to position [7761, 0]
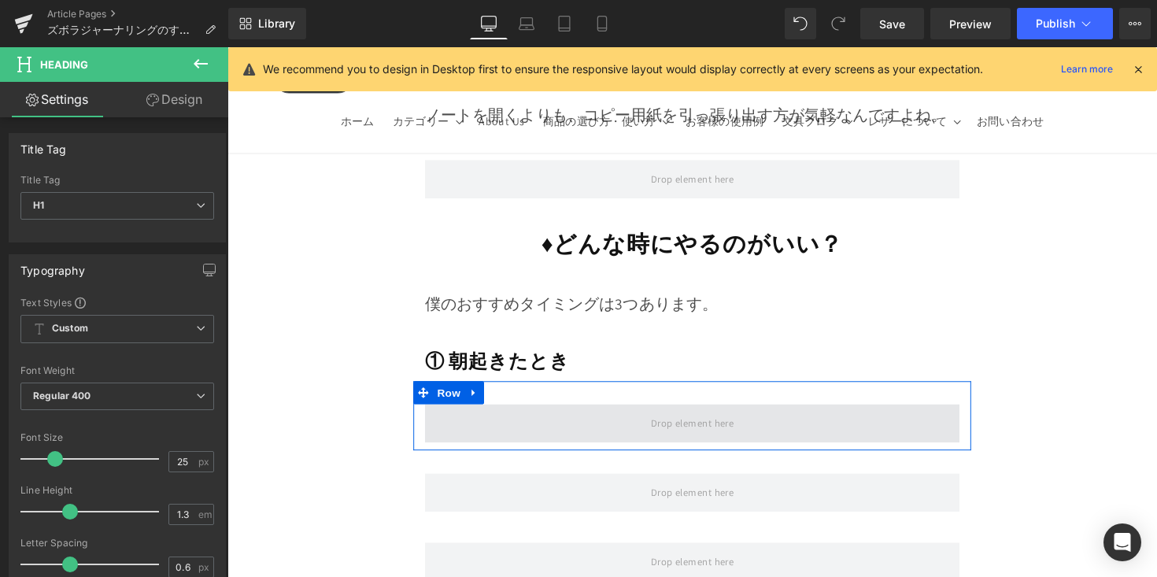
click at [517, 413] on span at bounding box center [704, 432] width 548 height 39
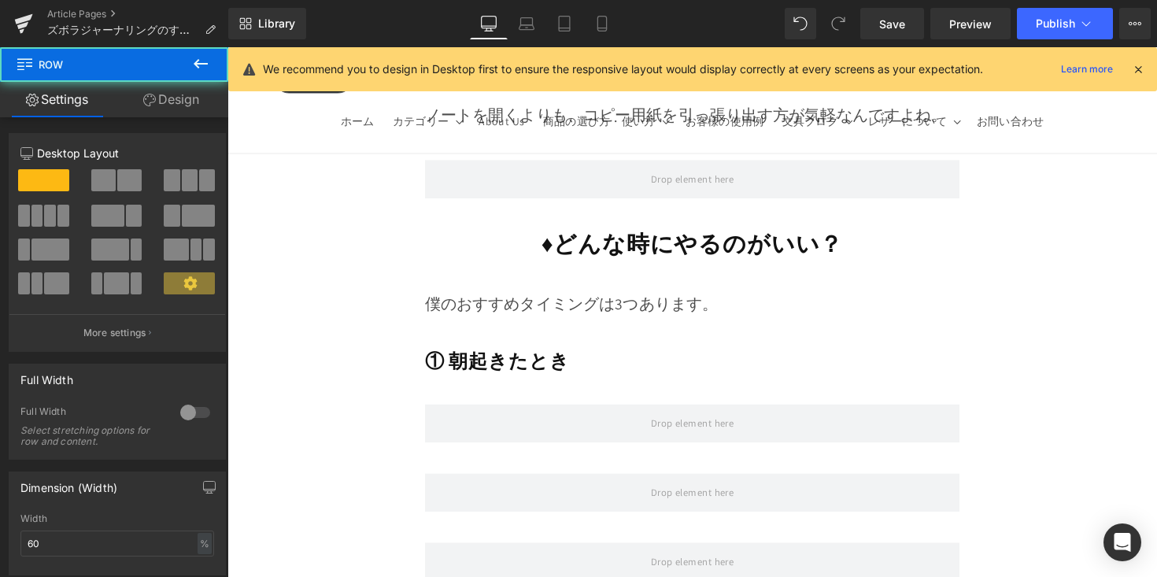
click at [198, 75] on button at bounding box center [200, 64] width 55 height 35
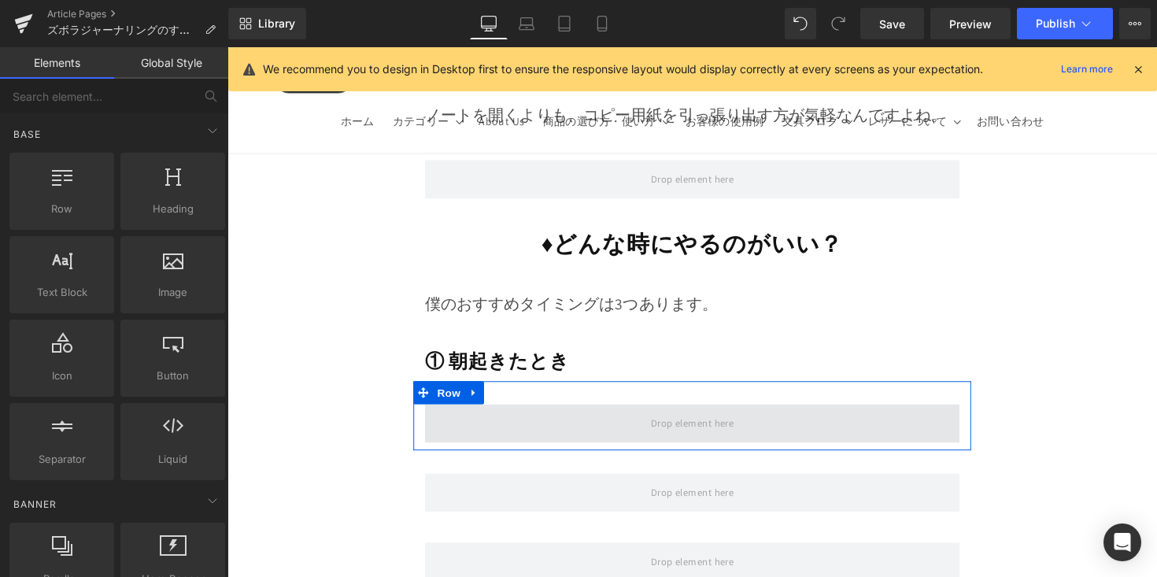
click at [532, 413] on span at bounding box center [704, 432] width 548 height 39
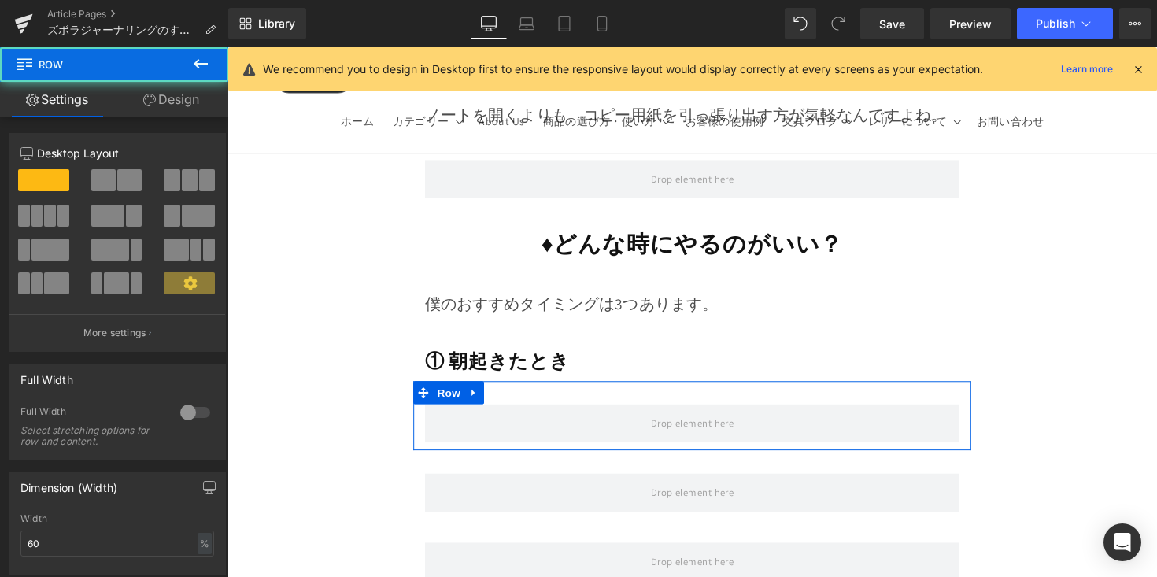
drag, startPoint x: 205, startPoint y: 55, endPoint x: 204, endPoint y: 65, distance: 9.5
click at [205, 56] on icon at bounding box center [200, 63] width 19 height 19
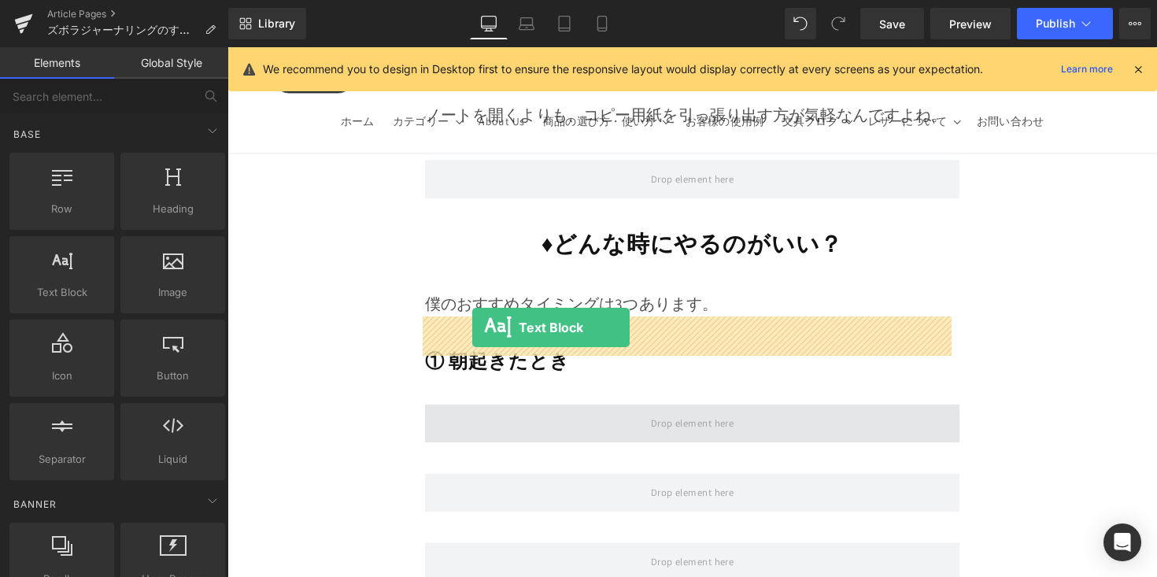
drag, startPoint x: 429, startPoint y: 367, endPoint x: 479, endPoint y: 335, distance: 59.2
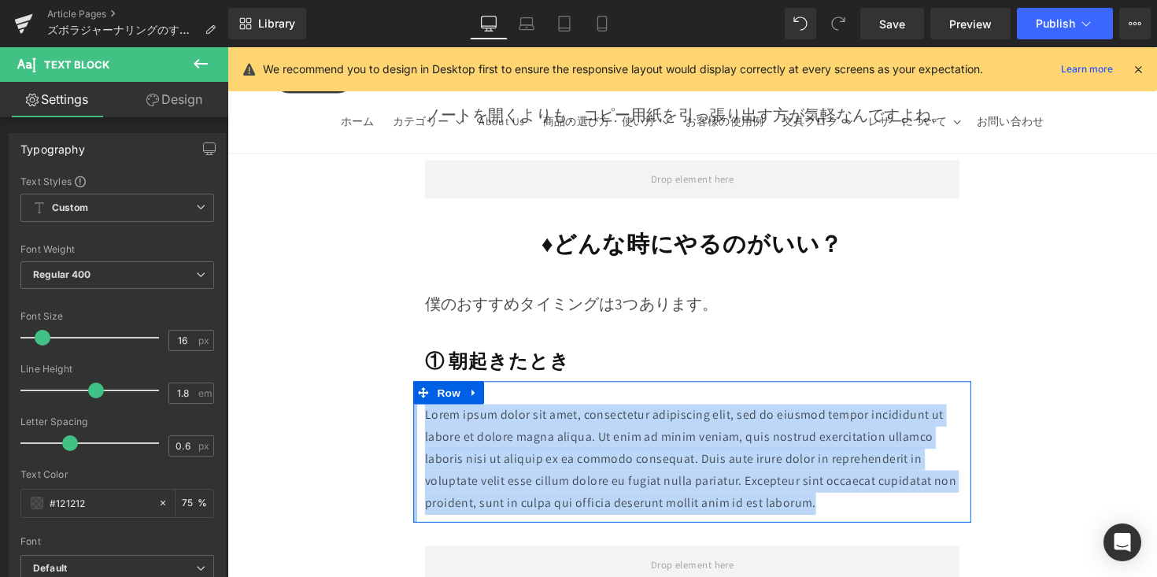
drag, startPoint x: 744, startPoint y: 405, endPoint x: 414, endPoint y: 323, distance: 340.0
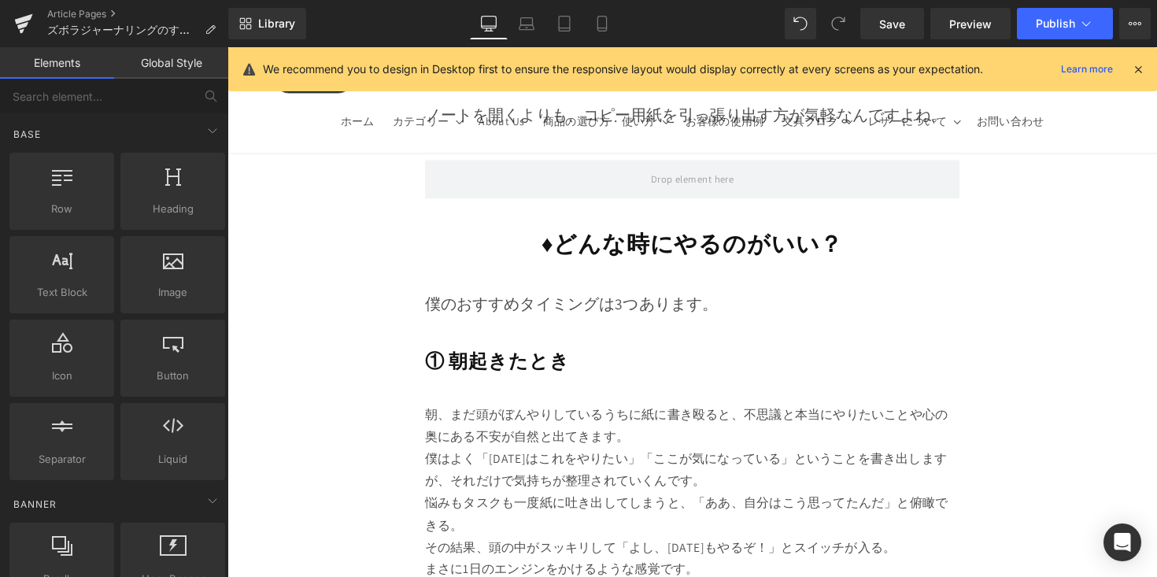
click at [799, 413] on p "朝、まだ頭がぼんやりしているうちに紙に書き殴ると、不思議と本当にやりたいことや心の奥にある不安が自然と出てきます。 僕はよく「今日はこれをやりたい」「ここが気…" at bounding box center [704, 458] width 548 height 91
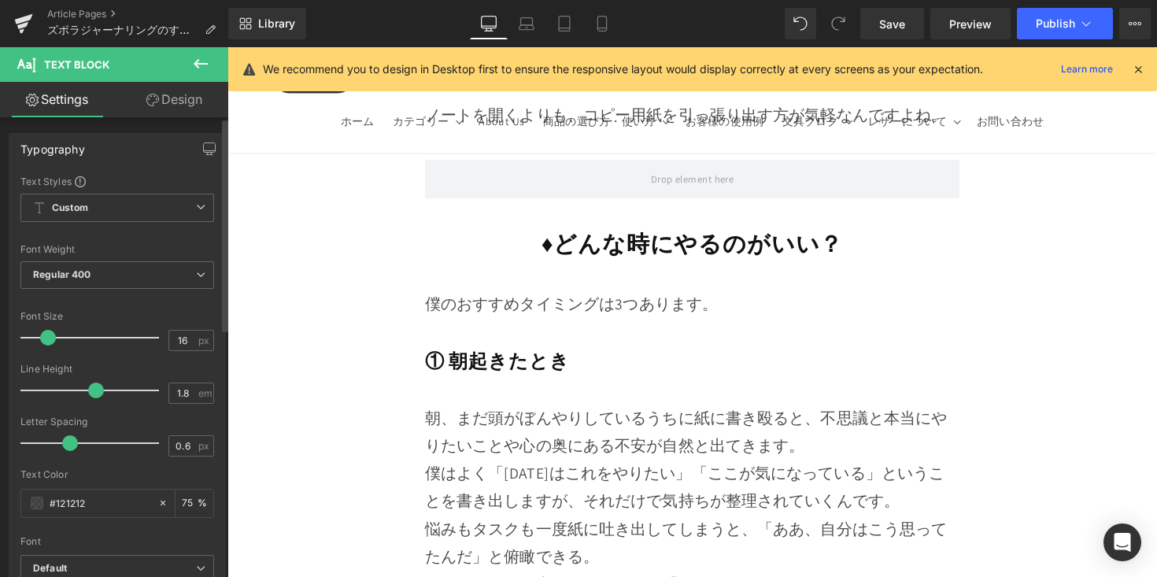
click at [45, 341] on span at bounding box center [48, 338] width 16 height 16
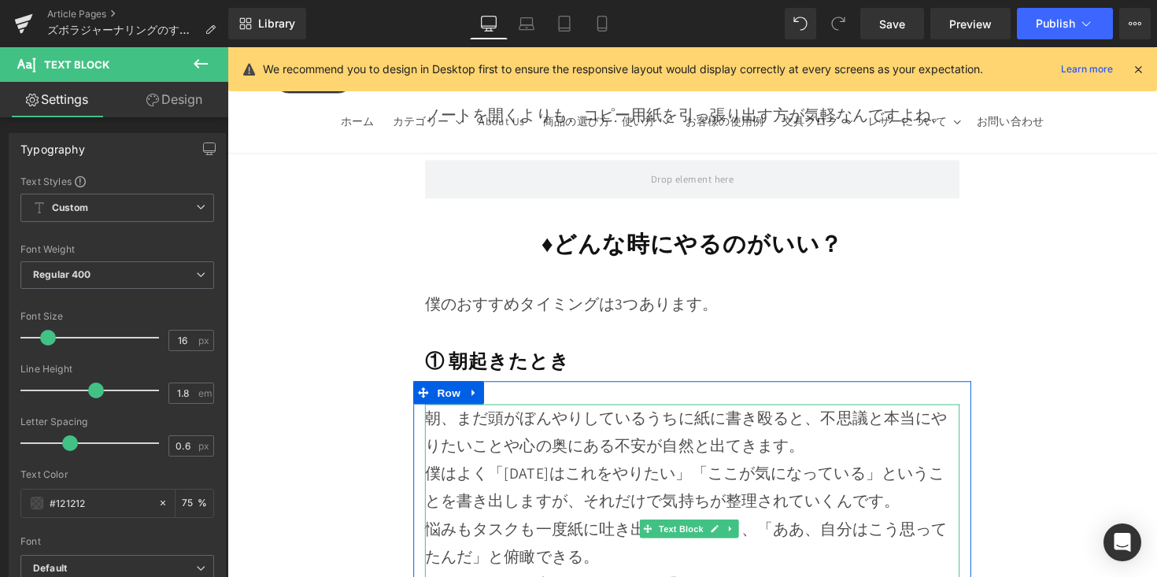
click at [847, 413] on p "朝、まだ頭がぼんやりしているうちに紙に書き殴ると、不思議と本当にやりたいことや心の奥にある不安が自然と出てきます。 僕はよく「今日はこれをやりたい」「ここが気…" at bounding box center [704, 469] width 548 height 113
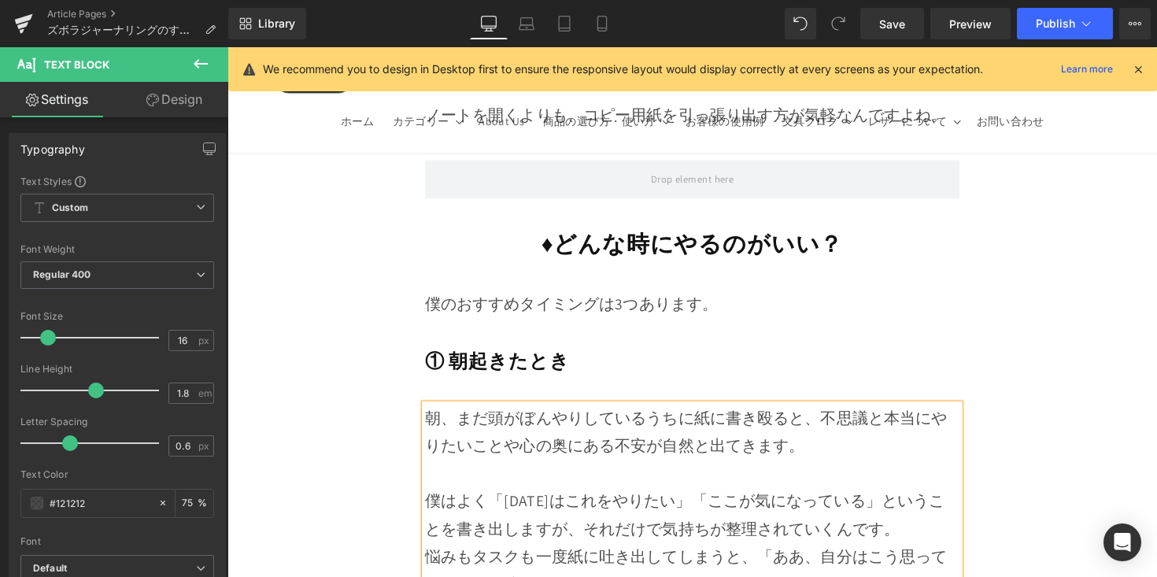
click at [901, 470] on p "僕はよく「[DATE]はこれをやりたい」「ここが気になっている」ということを書き出しますが、それだけで気持ちが整理されていくんです。" at bounding box center [704, 512] width 548 height 85
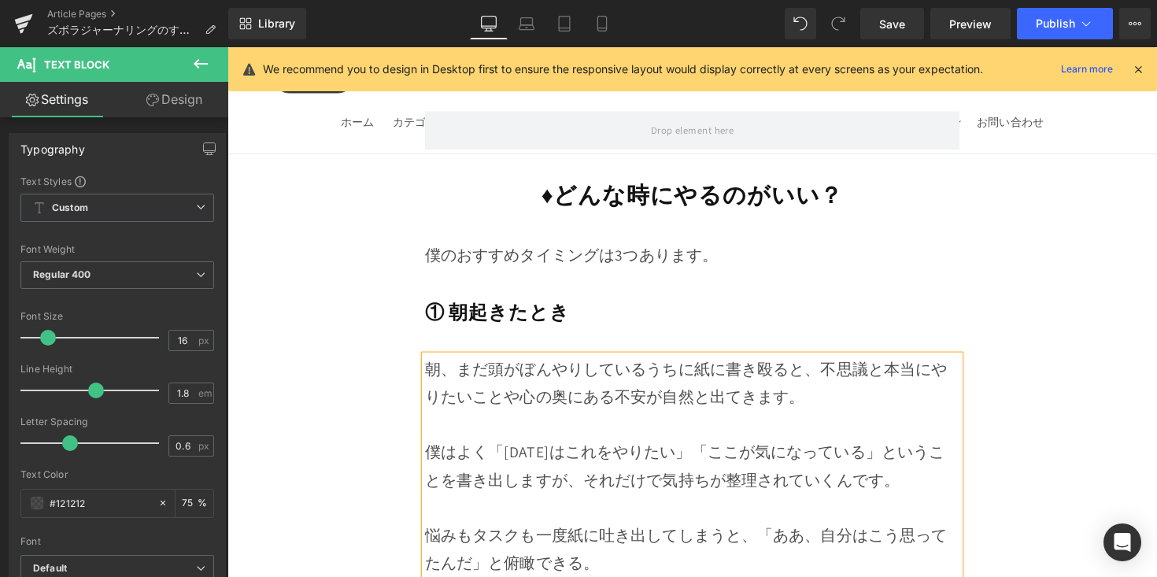
scroll to position [7873, 0]
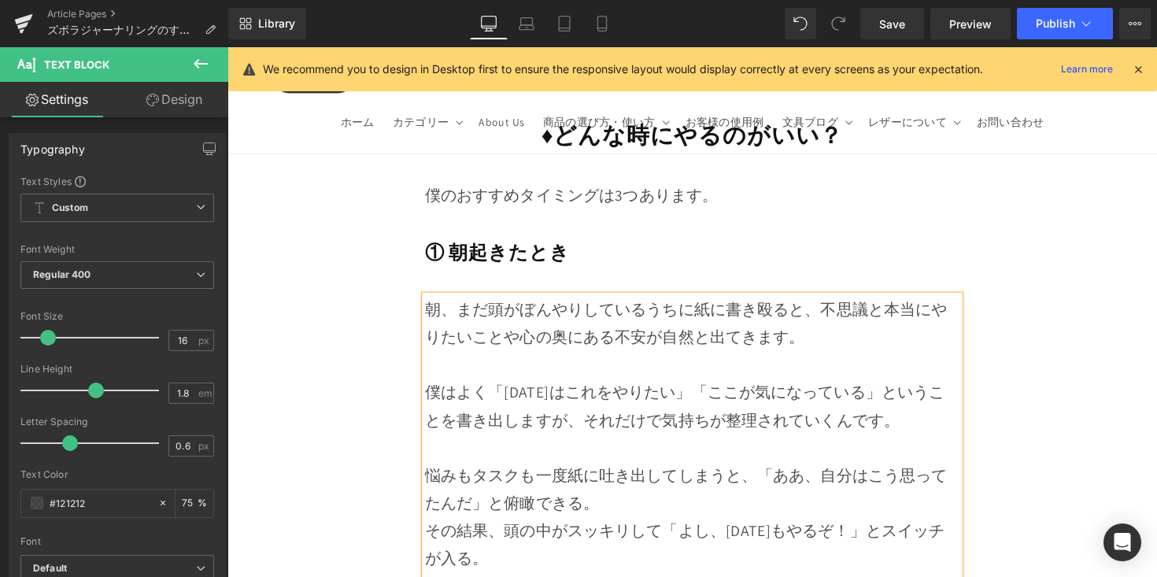
click at [825, 472] on p "悩みもタスクも一度紙に吐き出してしまうと、「ああ、自分はこう思ってたんだ」と俯瞰できる。 その結果、頭の中がスッキリして「よし、今日もやるぞ！」とスイッチが入…" at bounding box center [704, 543] width 548 height 142
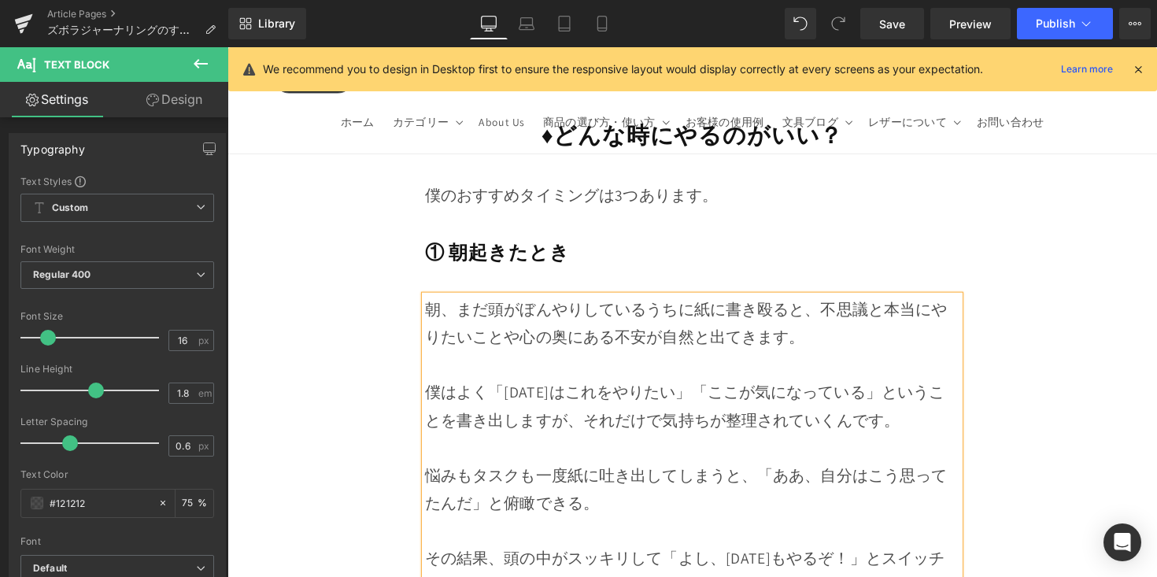
click at [724, 528] on p "その結果、頭の中がスッキリして「よし、今日もやるぞ！」とスイッチが入る。 まさに1日のエンジンをかけるような感覚です。" at bounding box center [704, 584] width 548 height 113
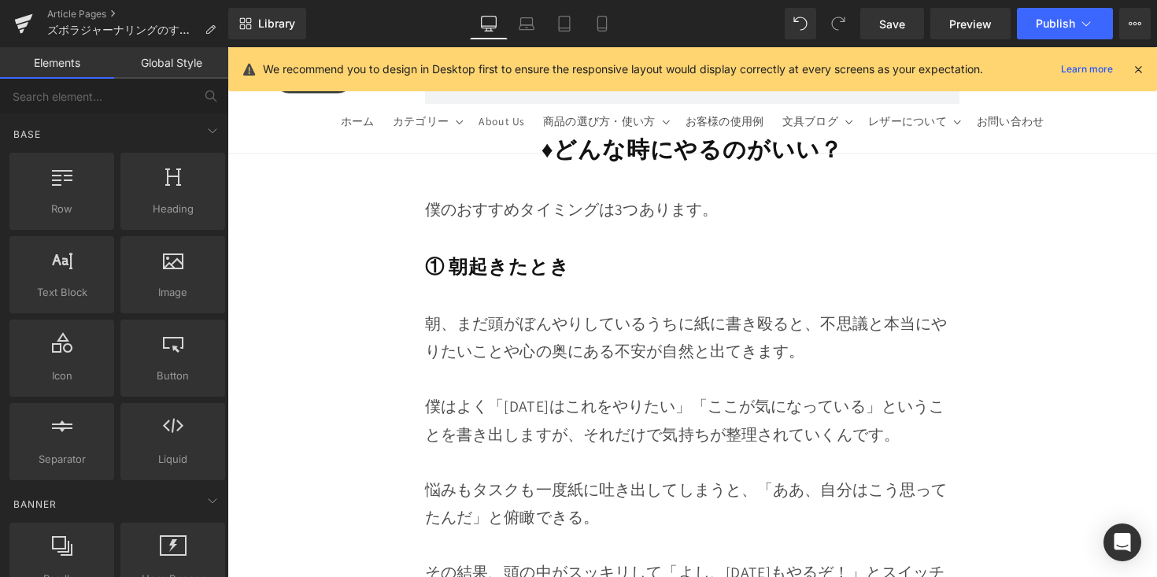
scroll to position [7848, 0]
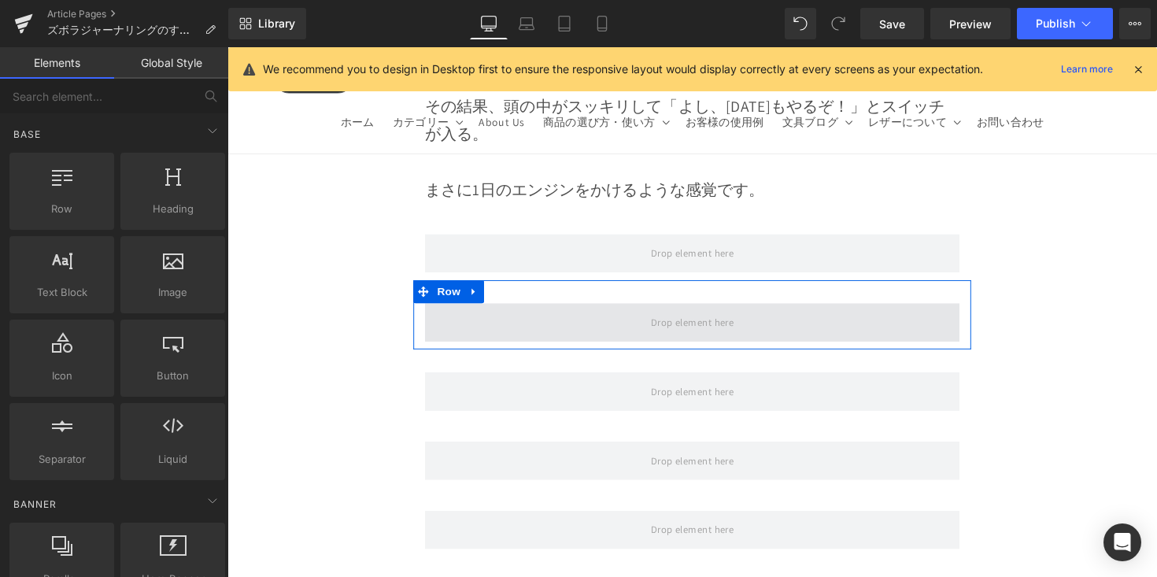
click at [541, 309] on span at bounding box center [704, 328] width 548 height 39
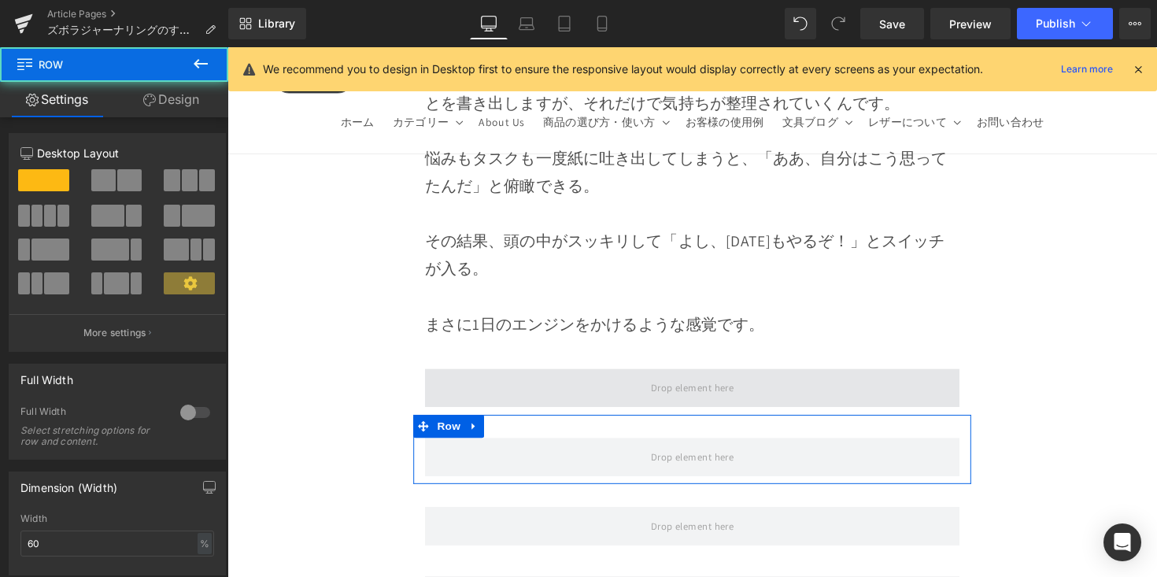
scroll to position [8194, 0]
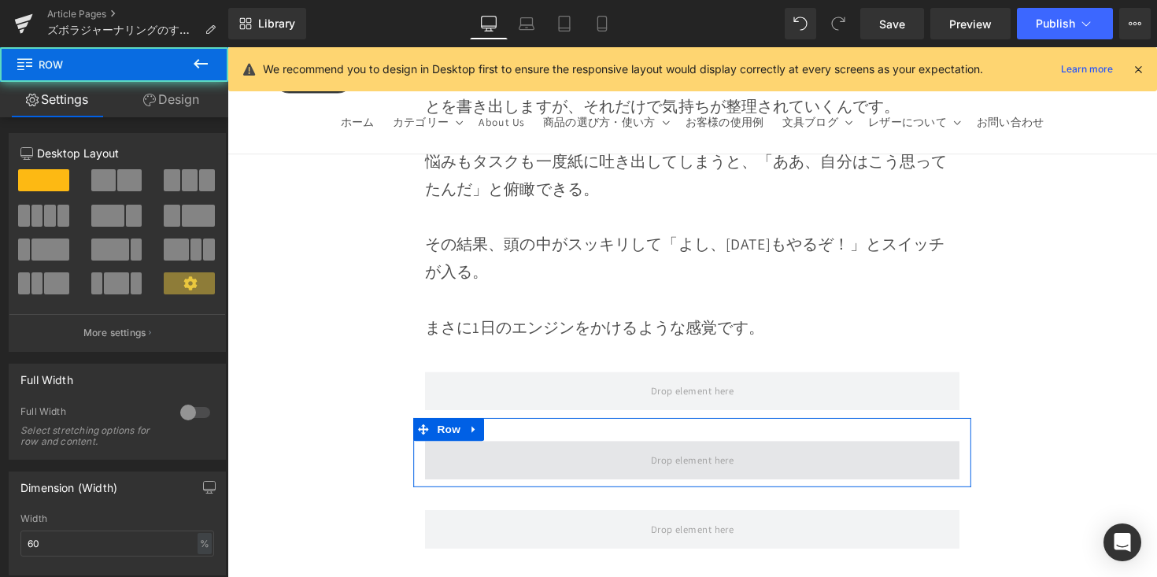
click at [497, 451] on span at bounding box center [704, 470] width 548 height 39
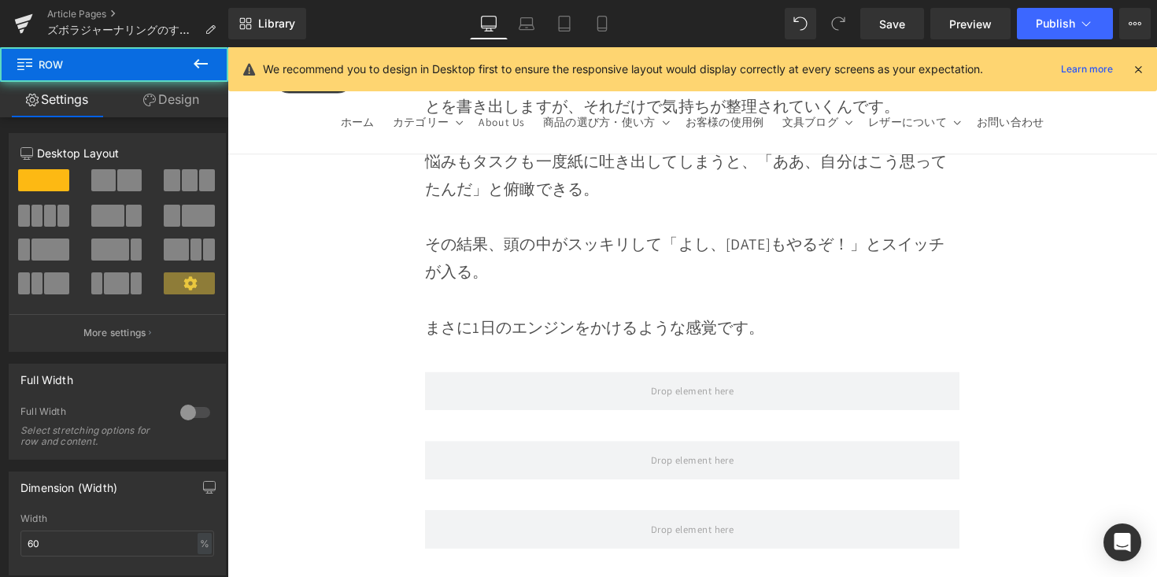
click at [205, 64] on icon at bounding box center [201, 63] width 14 height 9
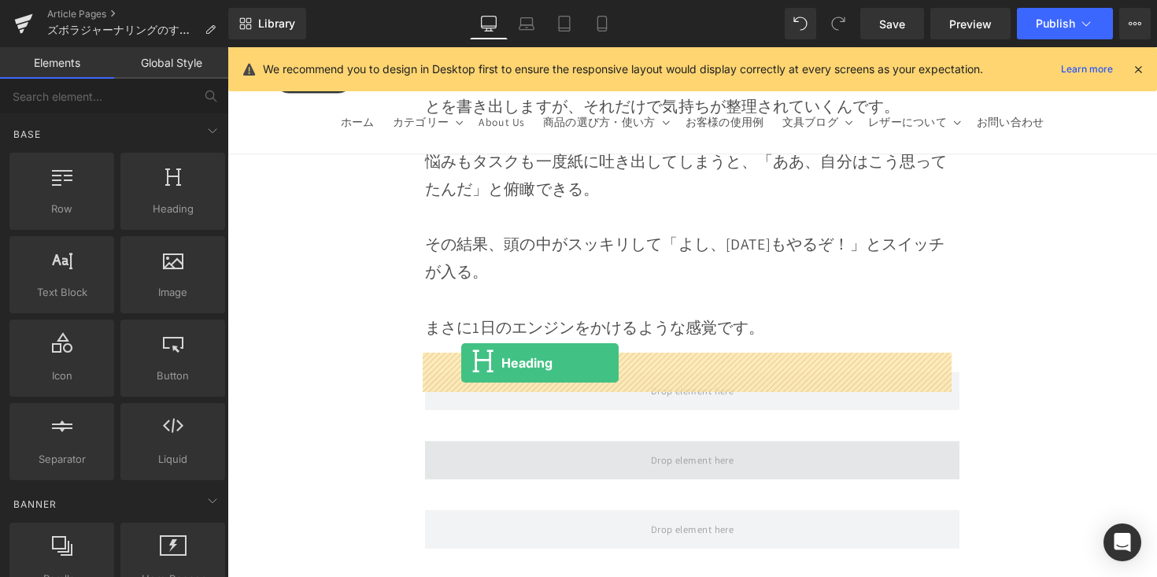
drag, startPoint x: 374, startPoint y: 255, endPoint x: 467, endPoint y: 371, distance: 148.4
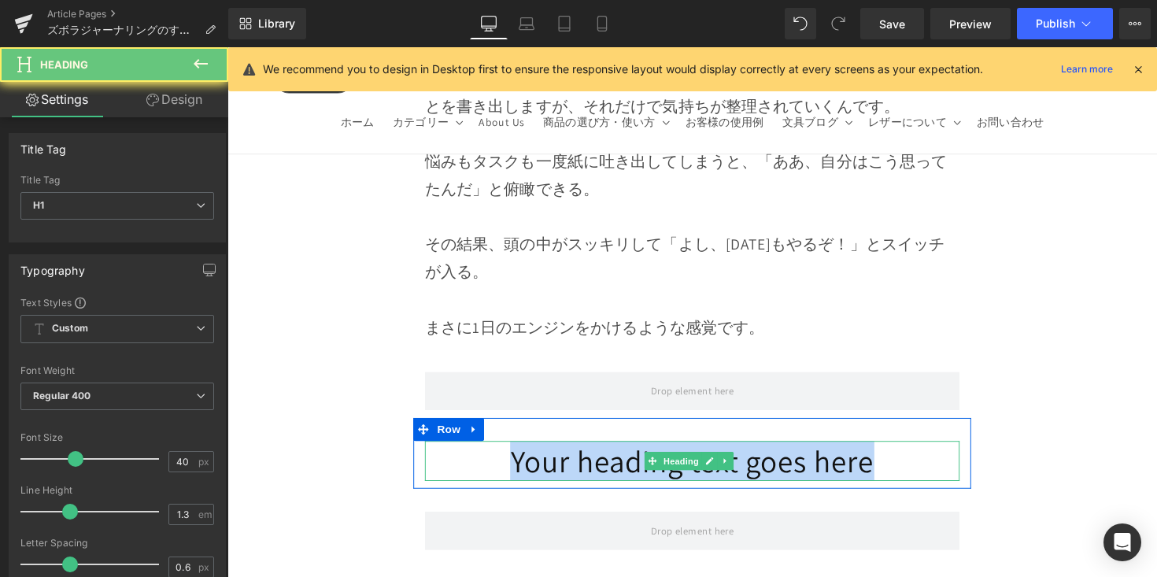
drag, startPoint x: 537, startPoint y: 380, endPoint x: 908, endPoint y: 382, distance: 371.6
click at [908, 451] on h1 "Your heading text goes here" at bounding box center [704, 471] width 548 height 41
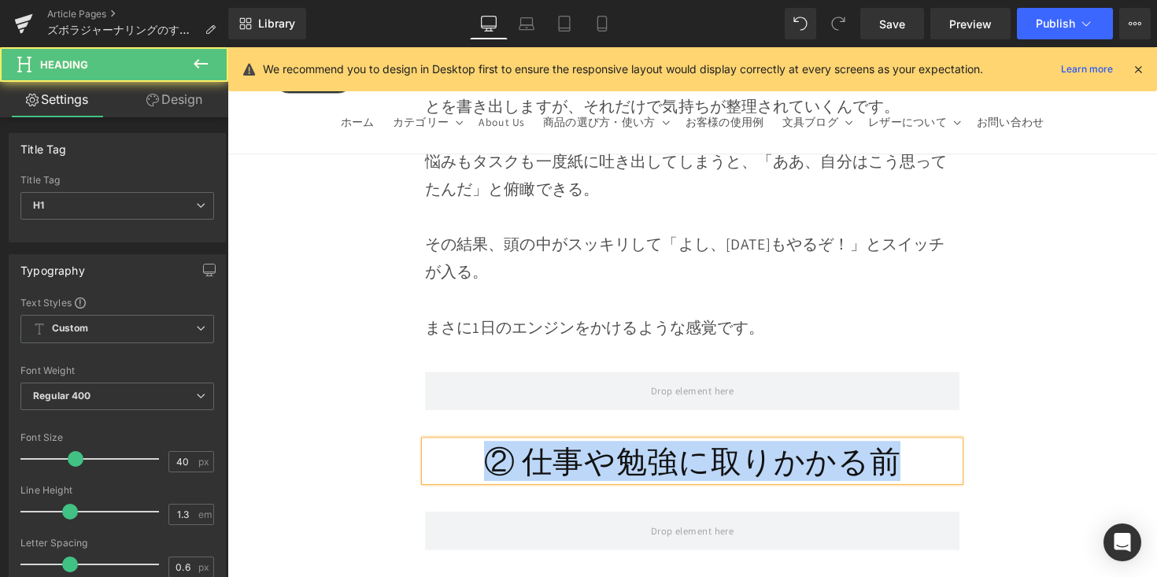
drag, startPoint x: 859, startPoint y: 383, endPoint x: 468, endPoint y: 388, distance: 391.3
click at [468, 451] on h1 "② 仕事や勉強に取りかかる前" at bounding box center [704, 471] width 548 height 41
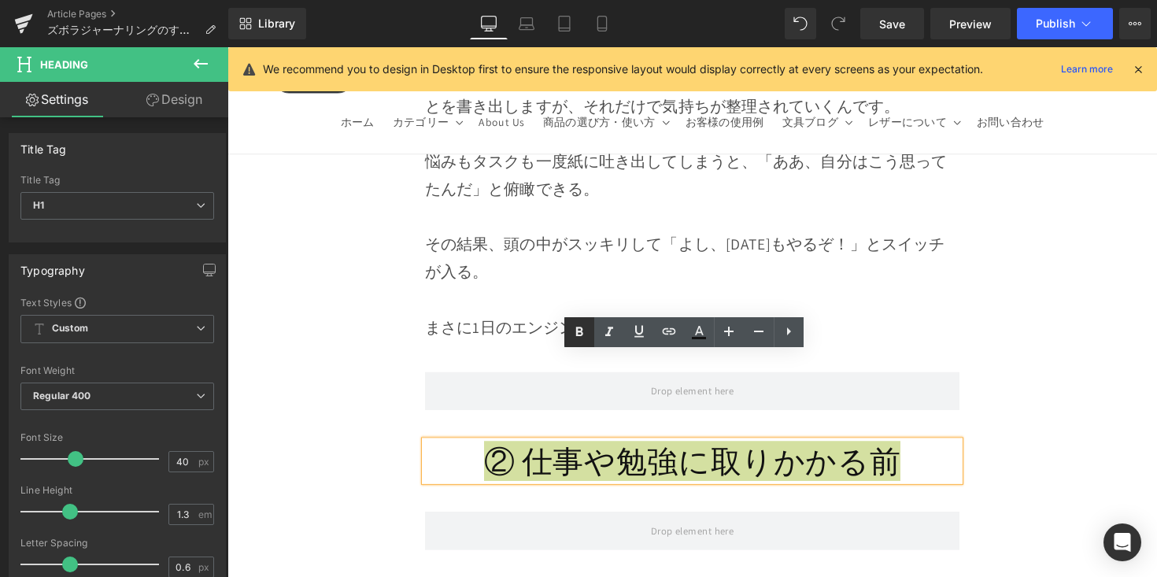
click at [570, 336] on icon at bounding box center [579, 332] width 19 height 19
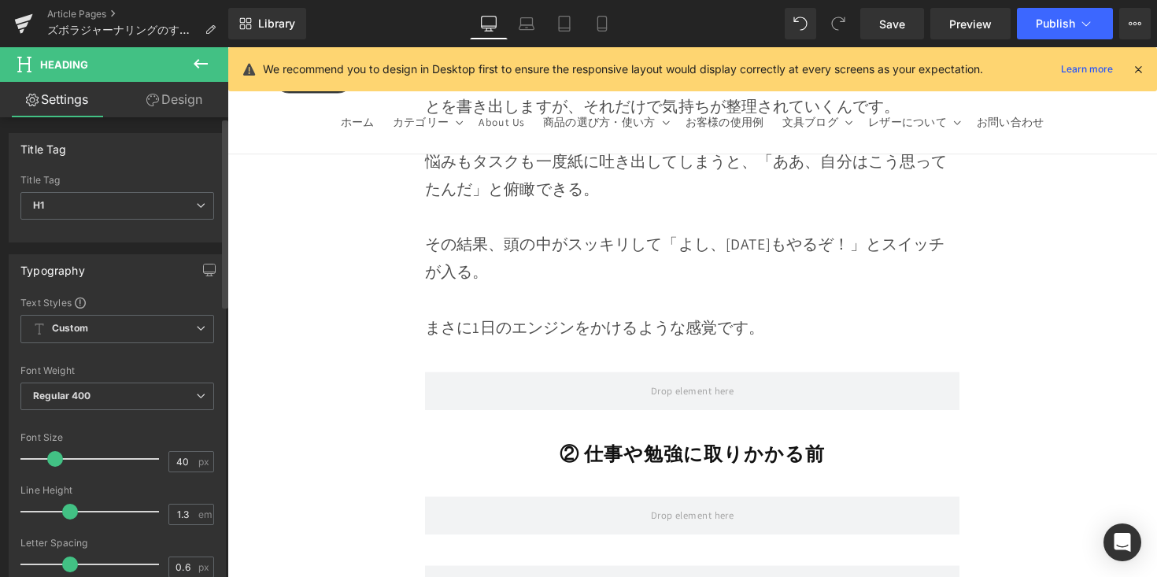
drag, startPoint x: 80, startPoint y: 458, endPoint x: 54, endPoint y: 462, distance: 27.1
click at [54, 462] on div at bounding box center [93, 458] width 131 height 31
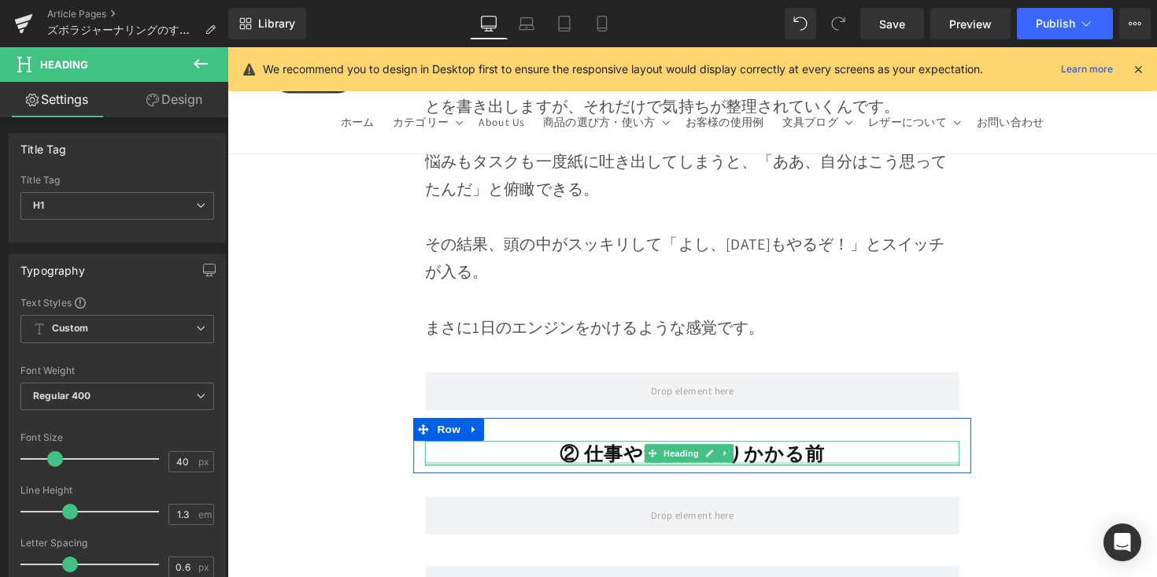
click at [517, 472] on div at bounding box center [704, 474] width 548 height 4
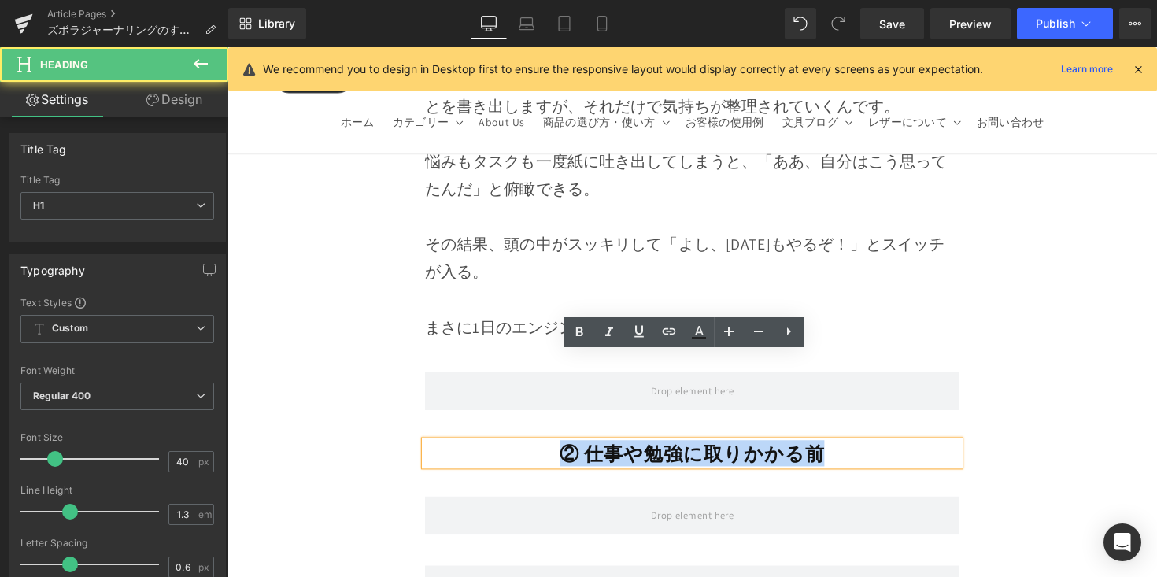
drag, startPoint x: 523, startPoint y: 376, endPoint x: 866, endPoint y: 380, distance: 343.2
click at [866, 451] on h1 "② 仕事や勉強に取りかかる前" at bounding box center [704, 464] width 548 height 26
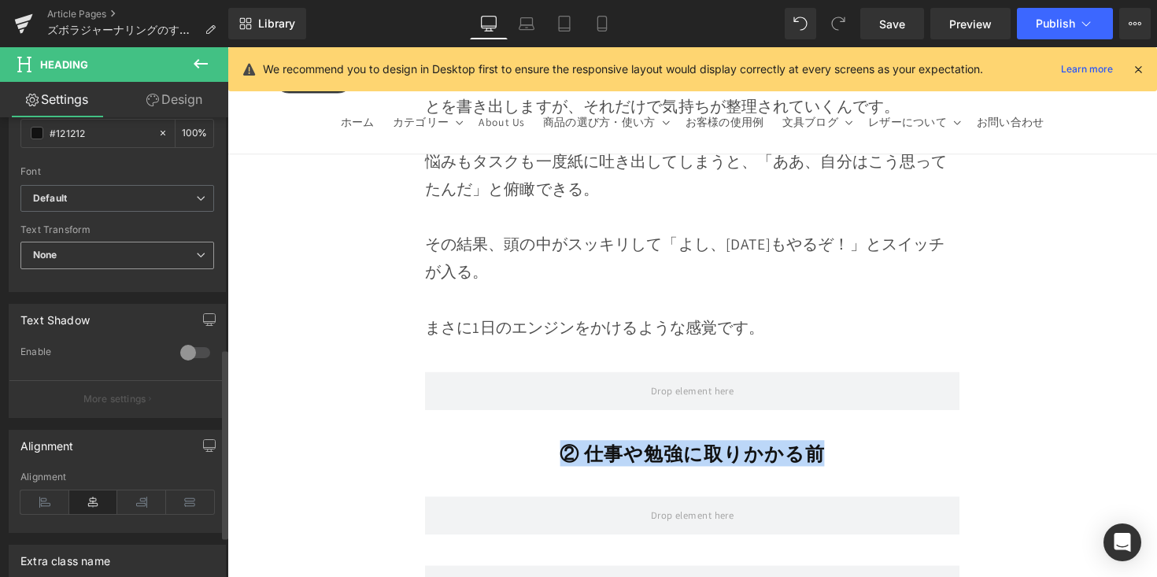
scroll to position [583, 0]
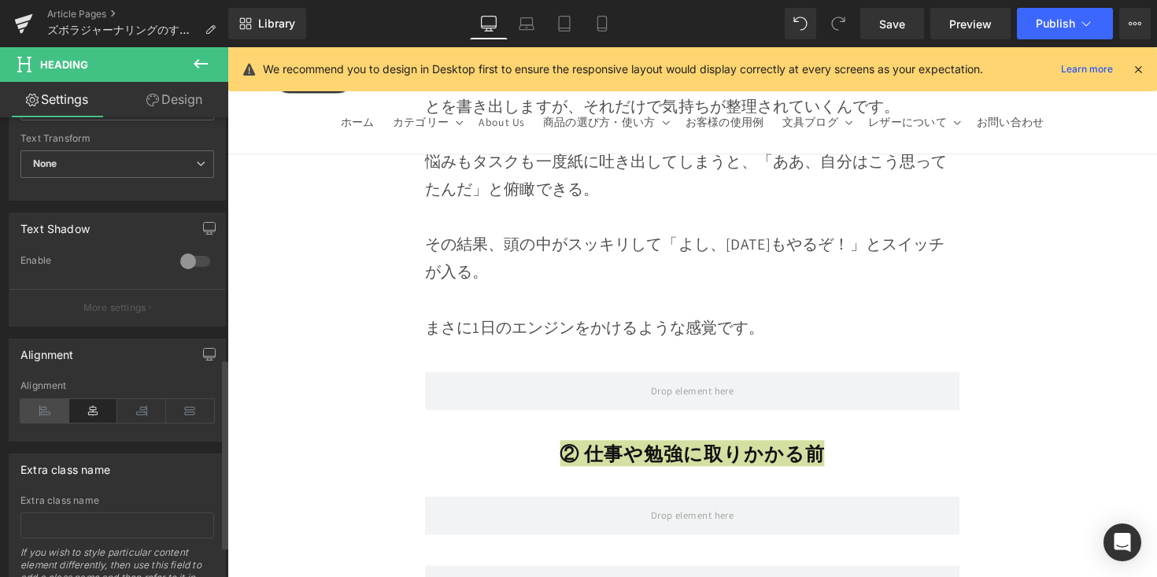
click at [51, 416] on icon at bounding box center [44, 411] width 49 height 24
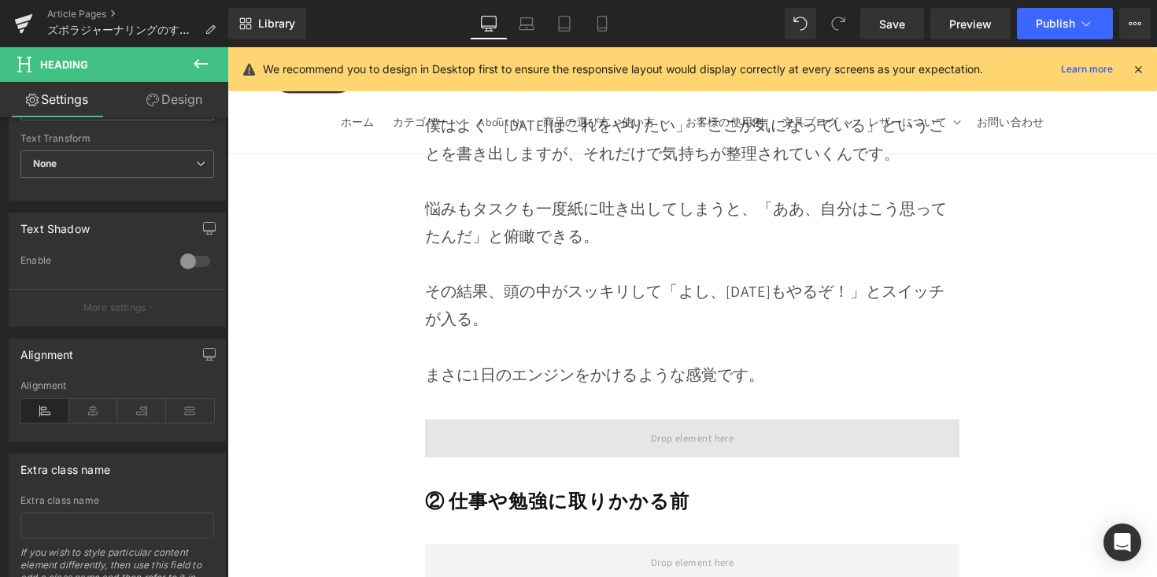
scroll to position [8237, 0]
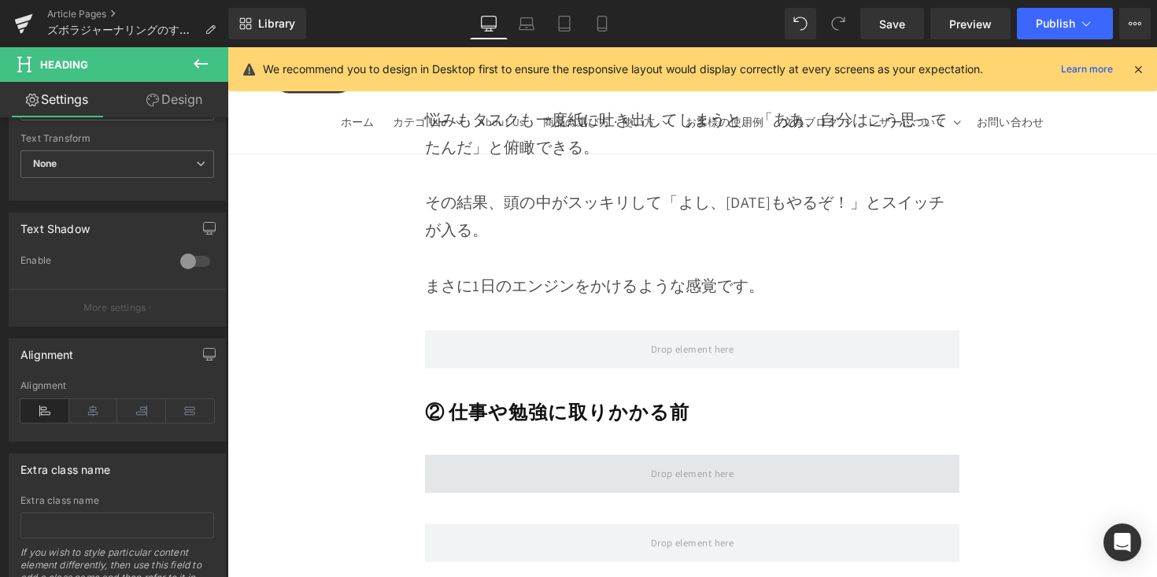
click at [490, 464] on span at bounding box center [704, 483] width 548 height 39
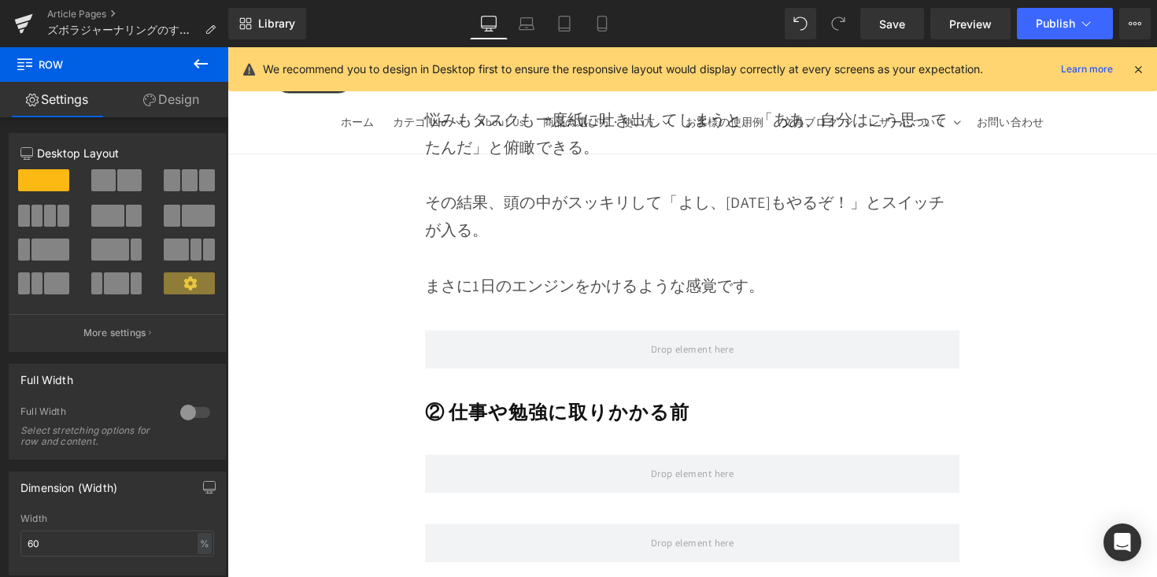
drag, startPoint x: 206, startPoint y: 65, endPoint x: 213, endPoint y: 109, distance: 44.5
click at [206, 65] on icon at bounding box center [200, 63] width 19 height 19
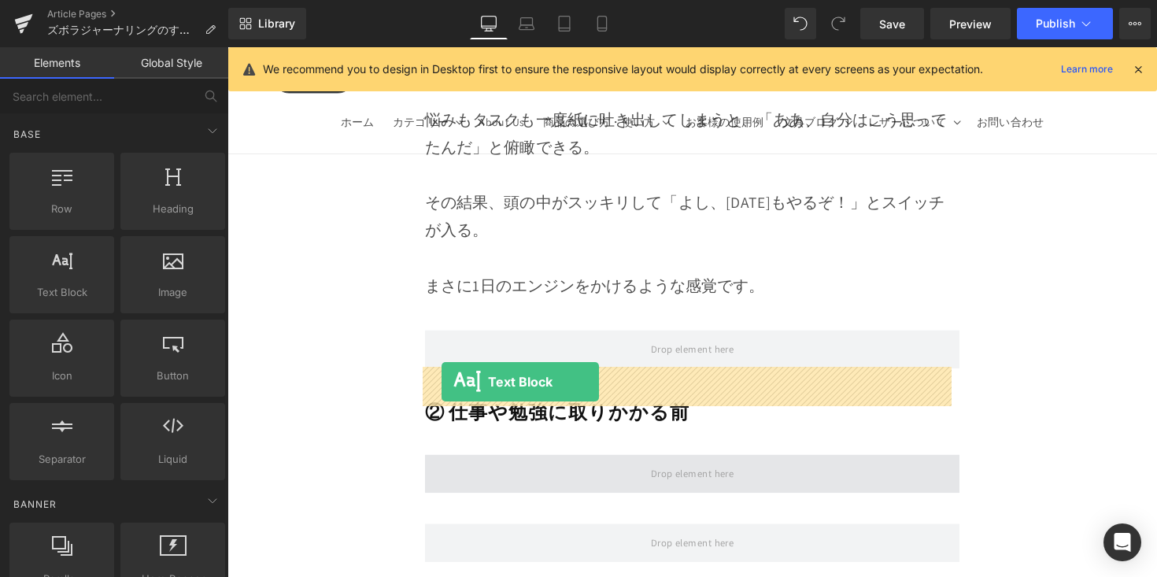
drag, startPoint x: 438, startPoint y: 340, endPoint x: 447, endPoint y: 390, distance: 50.5
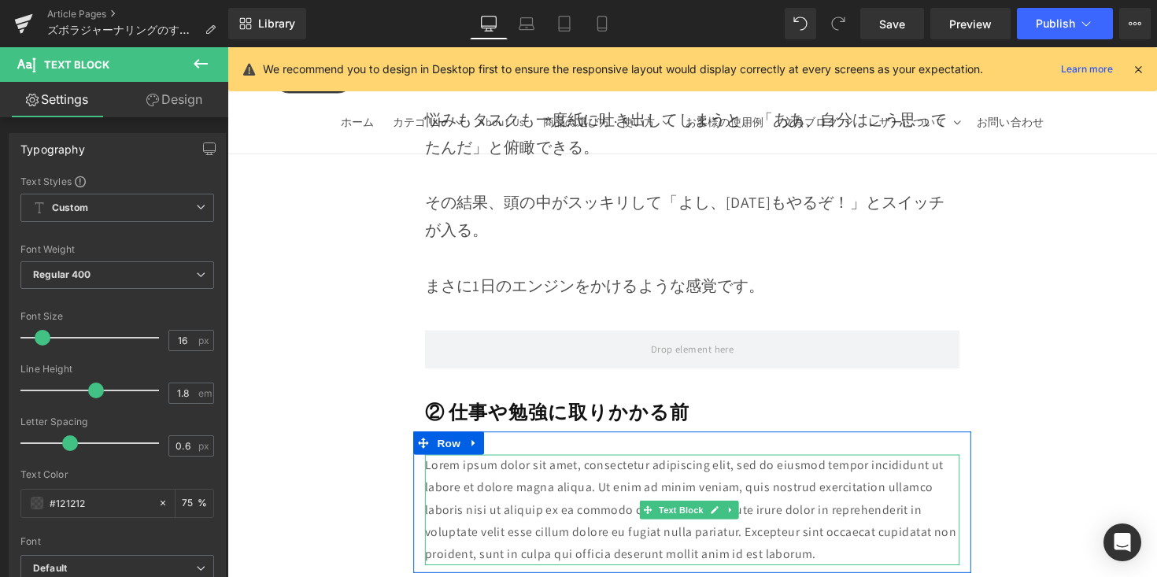
click at [495, 464] on p "Lorem ipsum dolor sit amet, consectetur adipiscing elit, sed do eiusmod tempor …" at bounding box center [704, 520] width 548 height 113
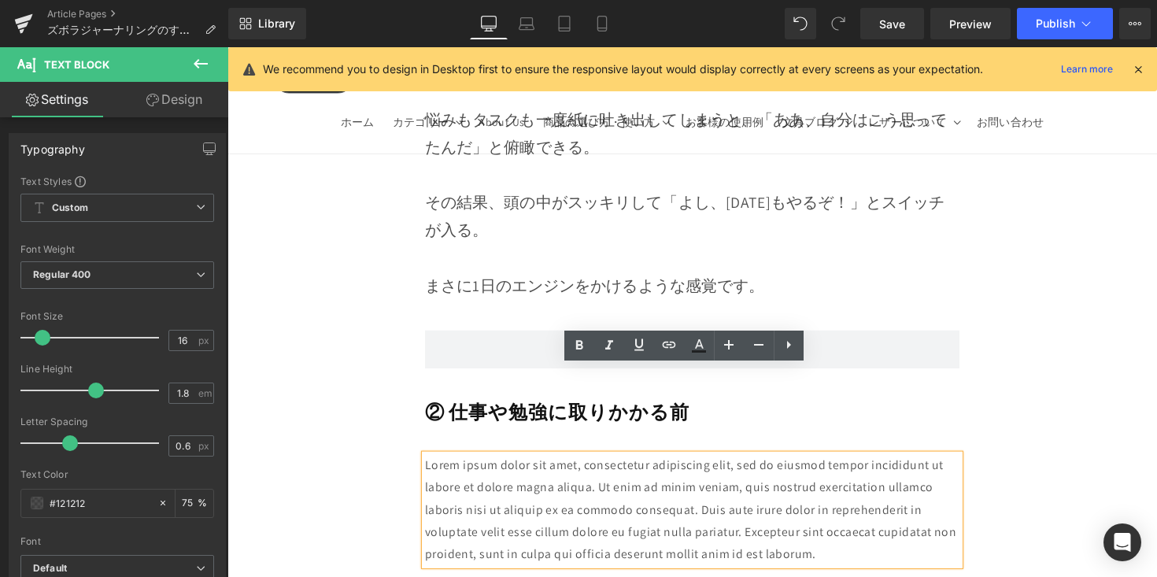
drag, startPoint x: 673, startPoint y: 447, endPoint x: 424, endPoint y: 394, distance: 254.3
click at [430, 464] on div "Lorem ipsum dolor sit amet, consectetur adipiscing elit, sed do eiusmod tempor …" at bounding box center [704, 520] width 548 height 113
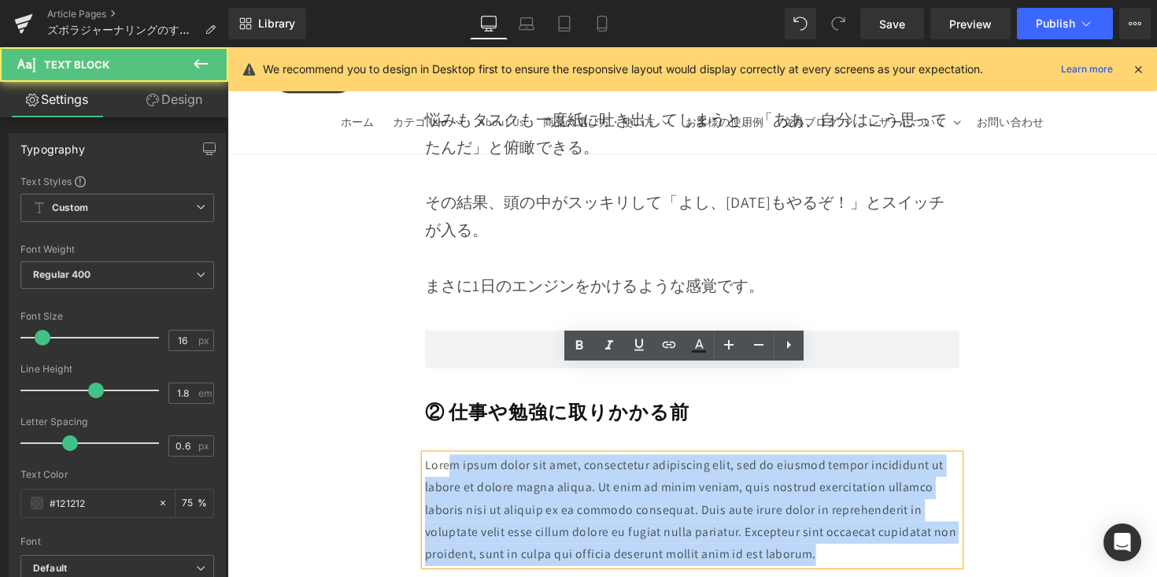
drag, startPoint x: 581, startPoint y: 434, endPoint x: 997, endPoint y: 468, distance: 417.8
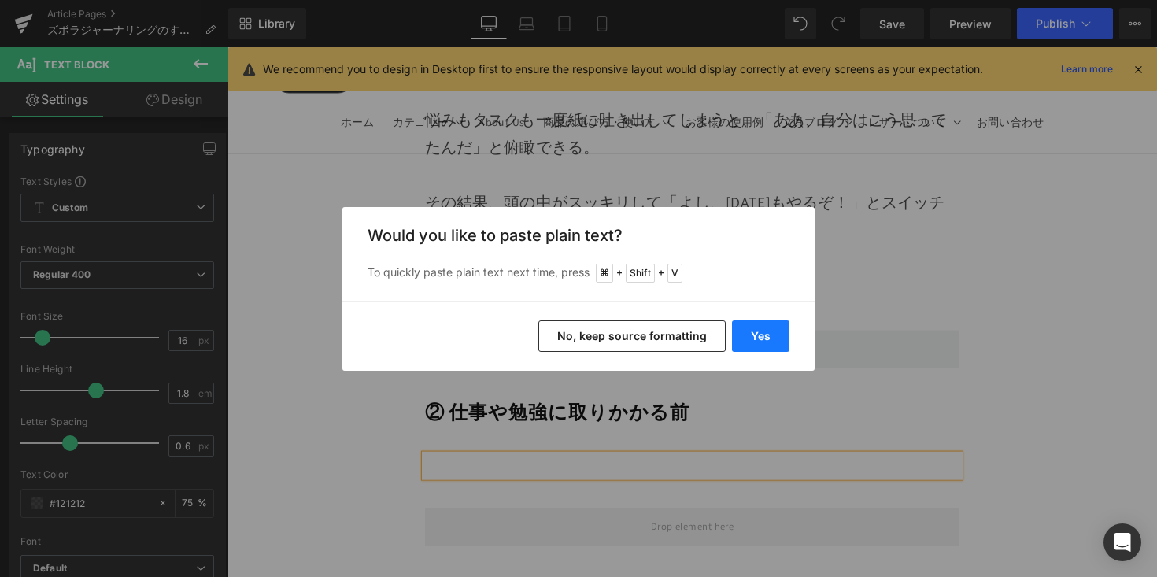
click at [771, 343] on button "Yes" at bounding box center [760, 335] width 57 height 31
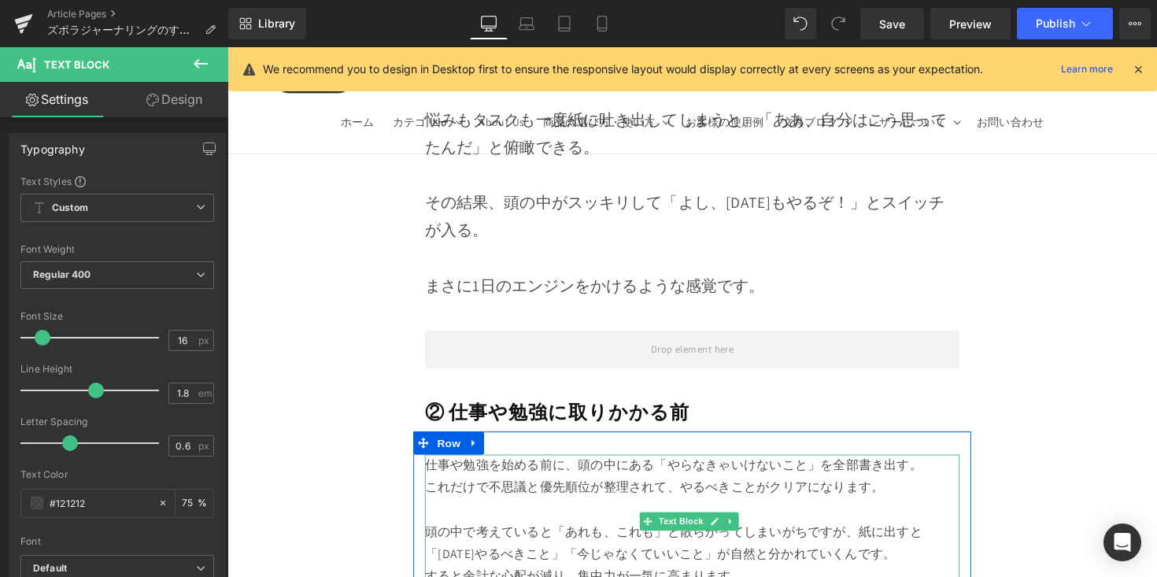
click at [960, 533] on p "頭の中で考えていると「あれも、これも」と散らかってしまいがちですが、紙に出すと「今日やるべきこと」「今じゃなくていいこと」が自然と分かれていくんです。" at bounding box center [704, 556] width 548 height 46
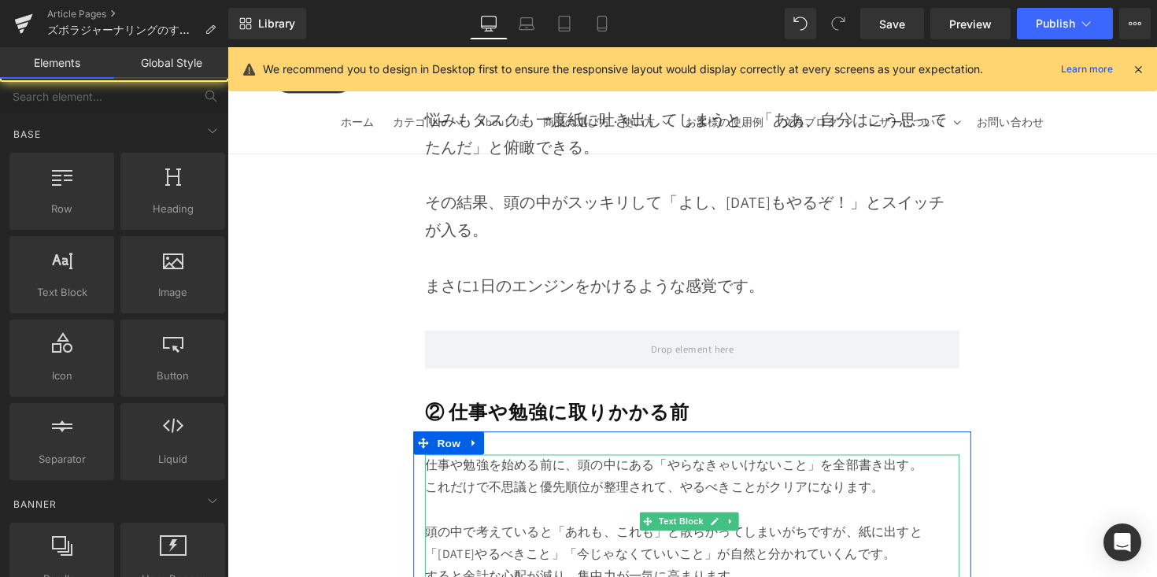
click at [701, 533] on p "頭の中で考えていると「あれも、これも」と散らかってしまいがちですが、紙に出すと「今日やるべきこと」「今じゃなくていいこと」が自然と分かれていくんです。" at bounding box center [704, 556] width 548 height 46
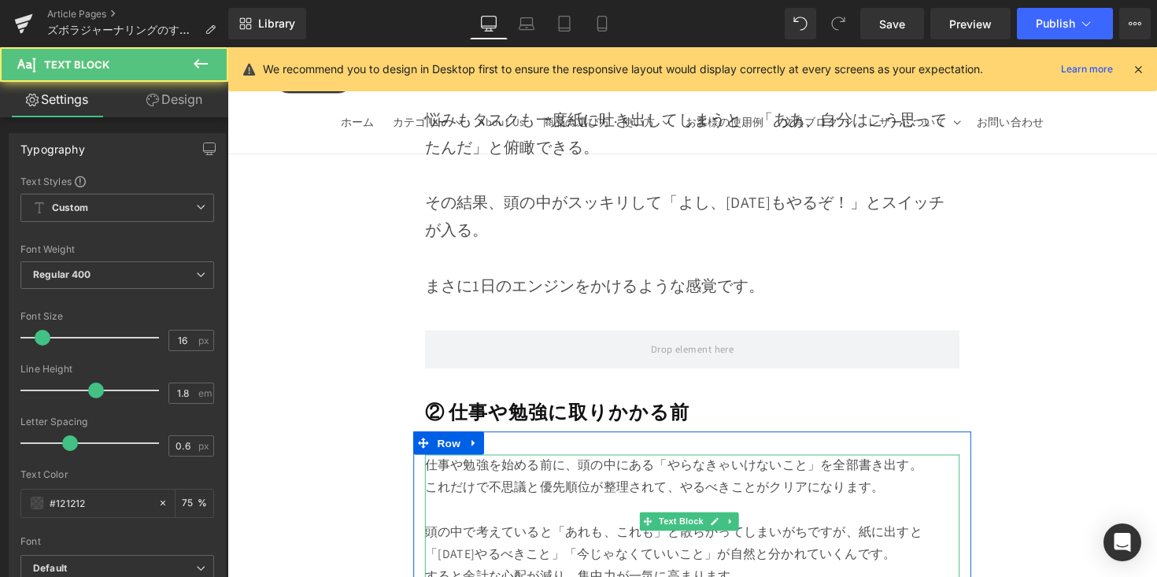
drag, startPoint x: 791, startPoint y: 432, endPoint x: 803, endPoint y: 433, distance: 11.8
click at [803, 510] on p at bounding box center [704, 521] width 548 height 23
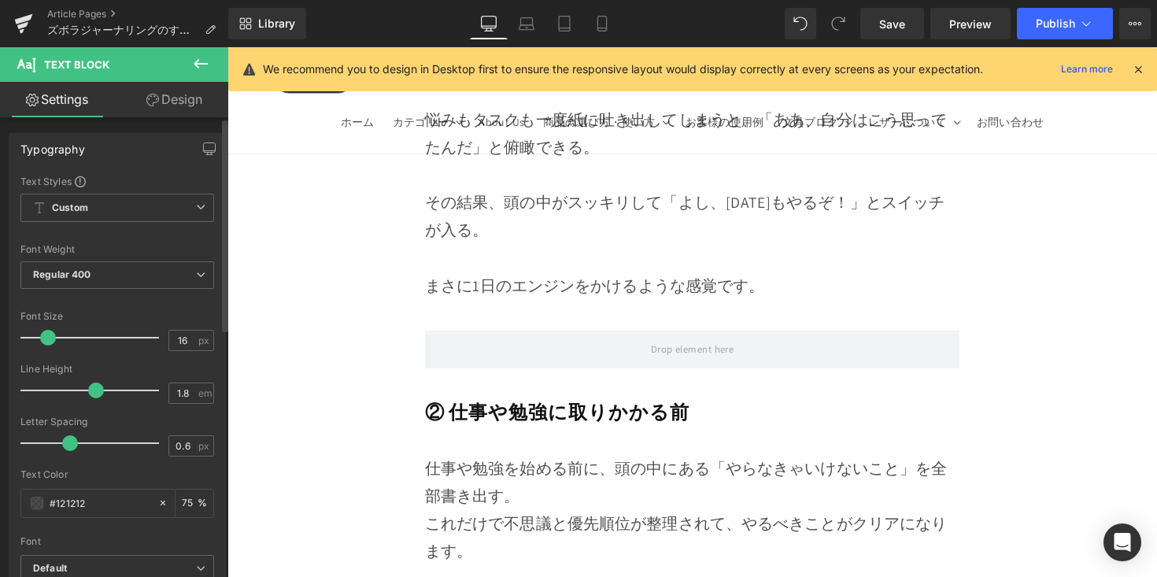
click at [49, 338] on span at bounding box center [48, 338] width 16 height 16
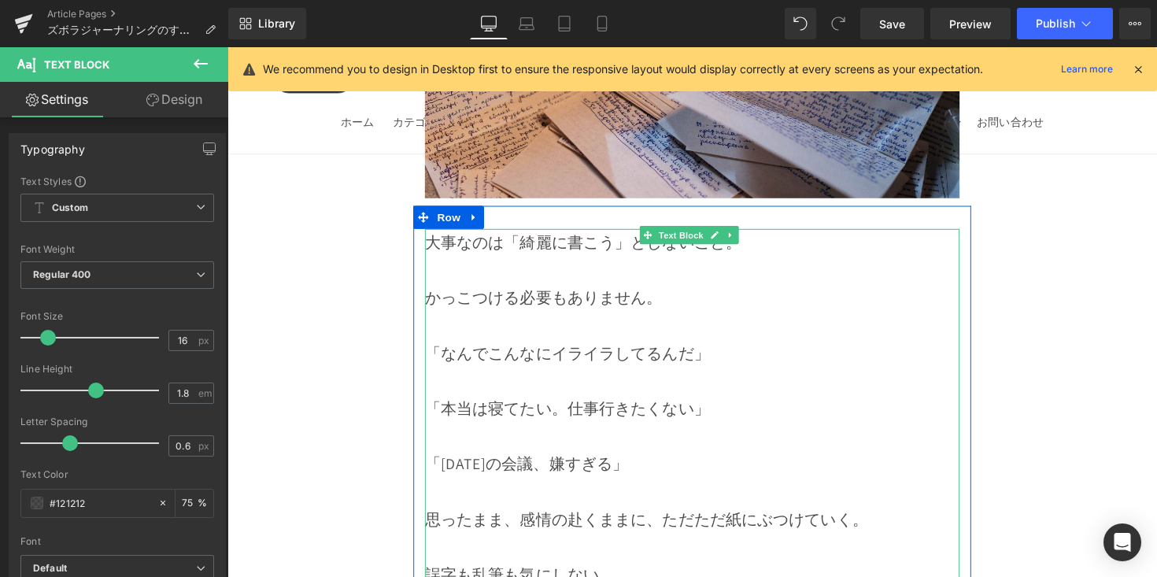
scroll to position [5363, 0]
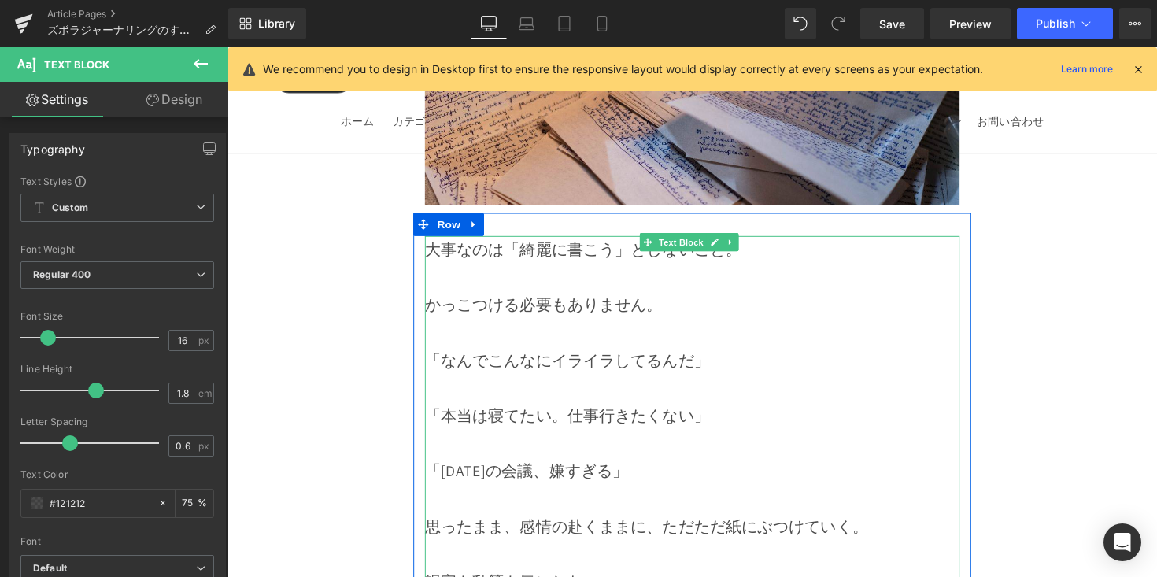
click at [719, 298] on div "かっこつける必要もありません。" at bounding box center [704, 312] width 548 height 28
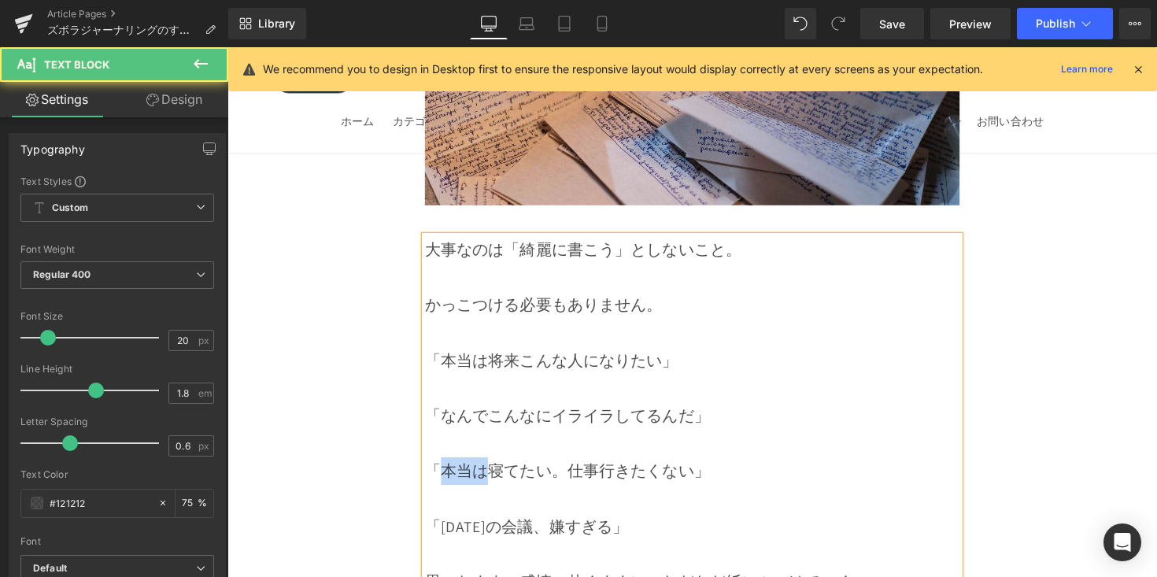
drag, startPoint x: 493, startPoint y: 428, endPoint x: 447, endPoint y: 426, distance: 45.7
click at [447, 472] on span "「本当は寝てたい。仕事行きたくない」" at bounding box center [576, 482] width 292 height 20
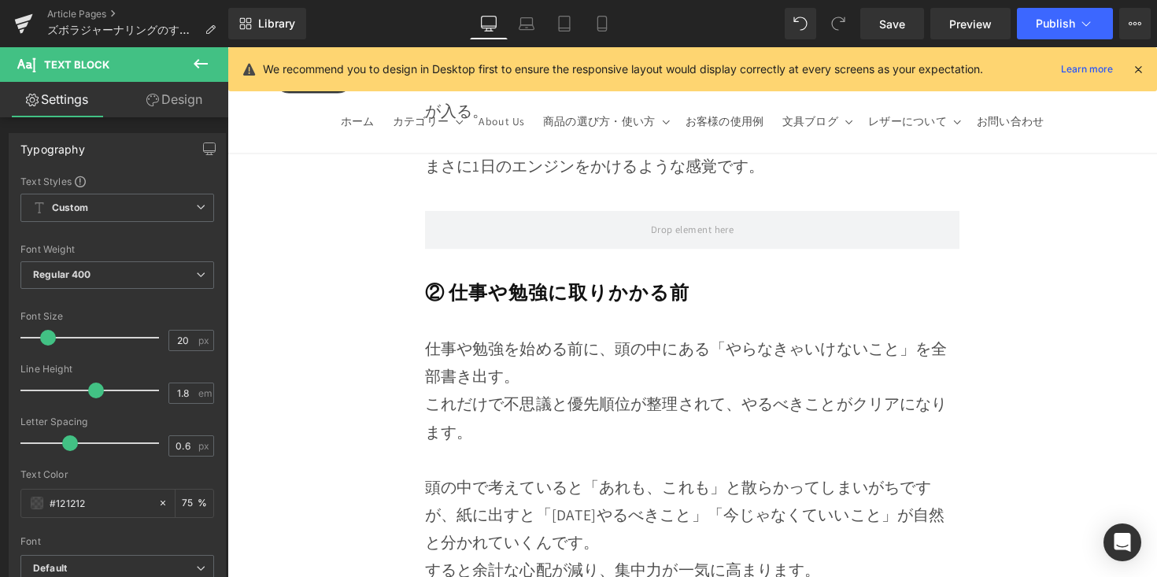
scroll to position [8433, 0]
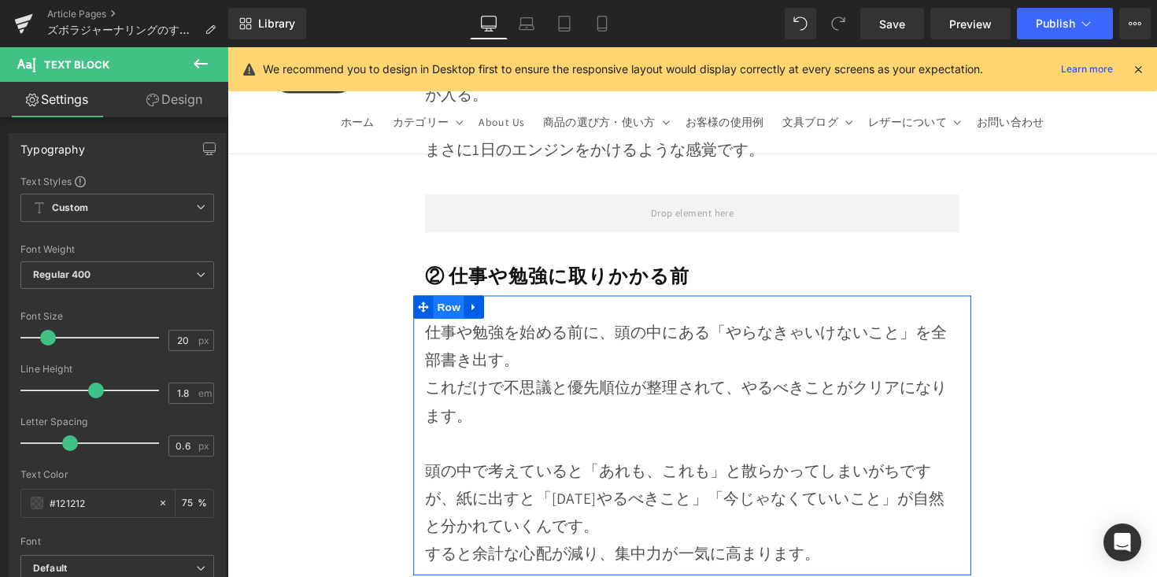
click at [453, 301] on span "Row" at bounding box center [453, 313] width 31 height 24
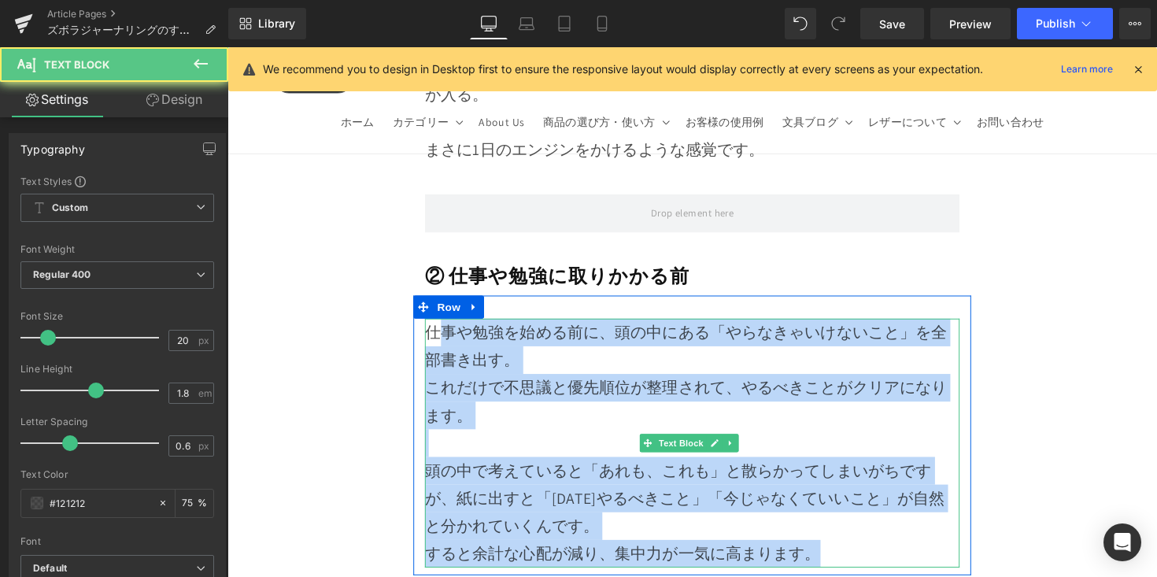
drag, startPoint x: 642, startPoint y: 368, endPoint x: 937, endPoint y: 479, distance: 314.4
click at [937, 479] on div "仕事や勉強を始める前に、頭の中にある「やらなきゃいけないこと」を全部書き出す。 これだけで不思議と優先順位が整理されて、やるべきことがクリアになります。 頭の…" at bounding box center [704, 452] width 548 height 255
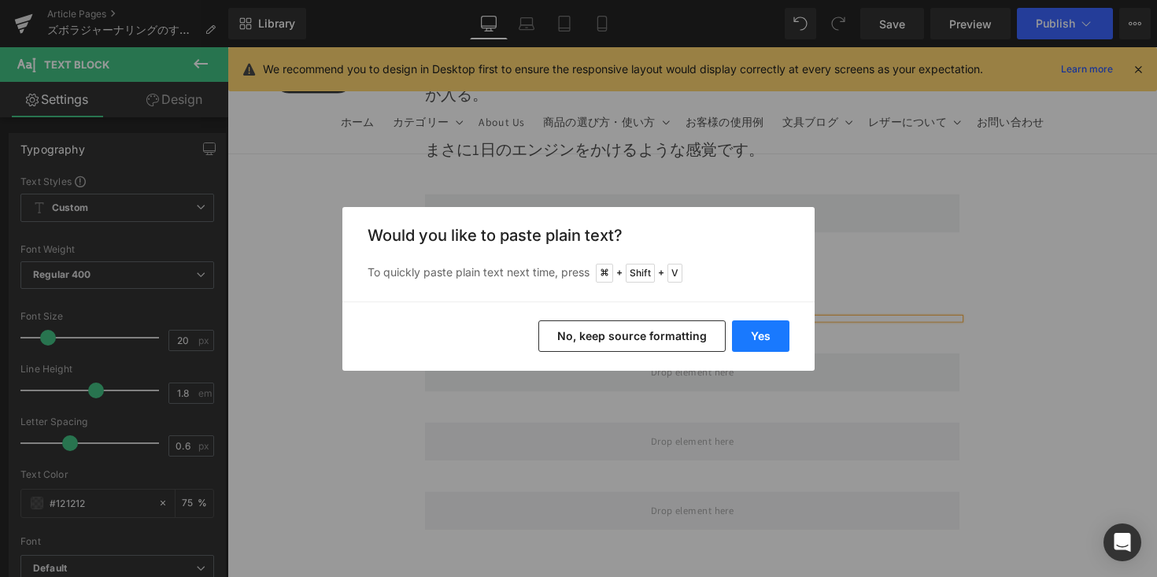
click at [772, 338] on button "Yes" at bounding box center [760, 335] width 57 height 31
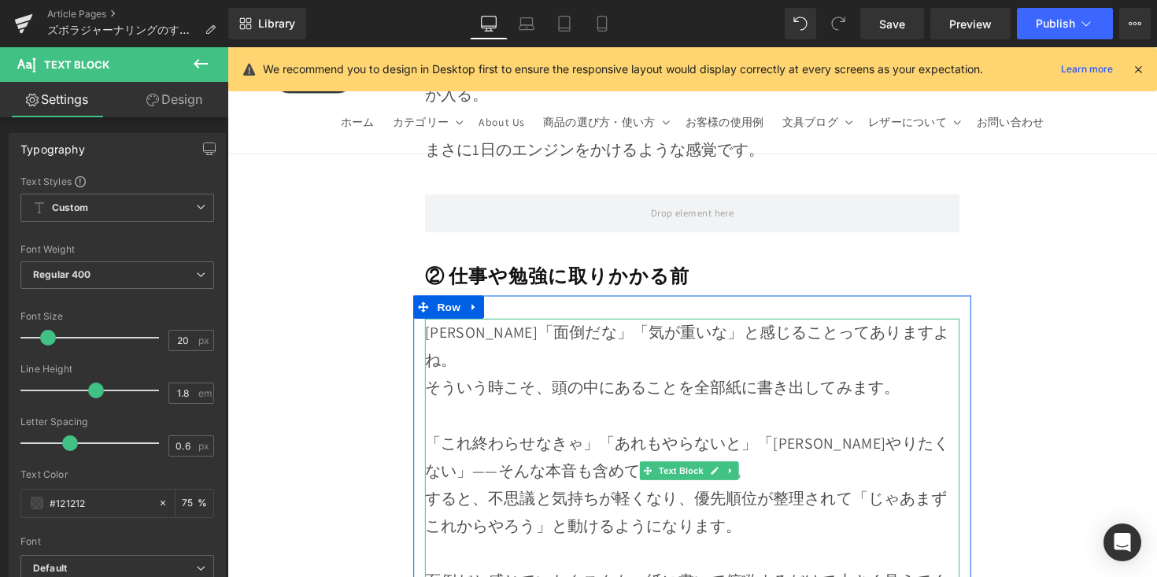
click at [914, 382] on div "そういう時こそ、頭の中にあることを全部紙に書き出してみます。" at bounding box center [704, 396] width 548 height 28
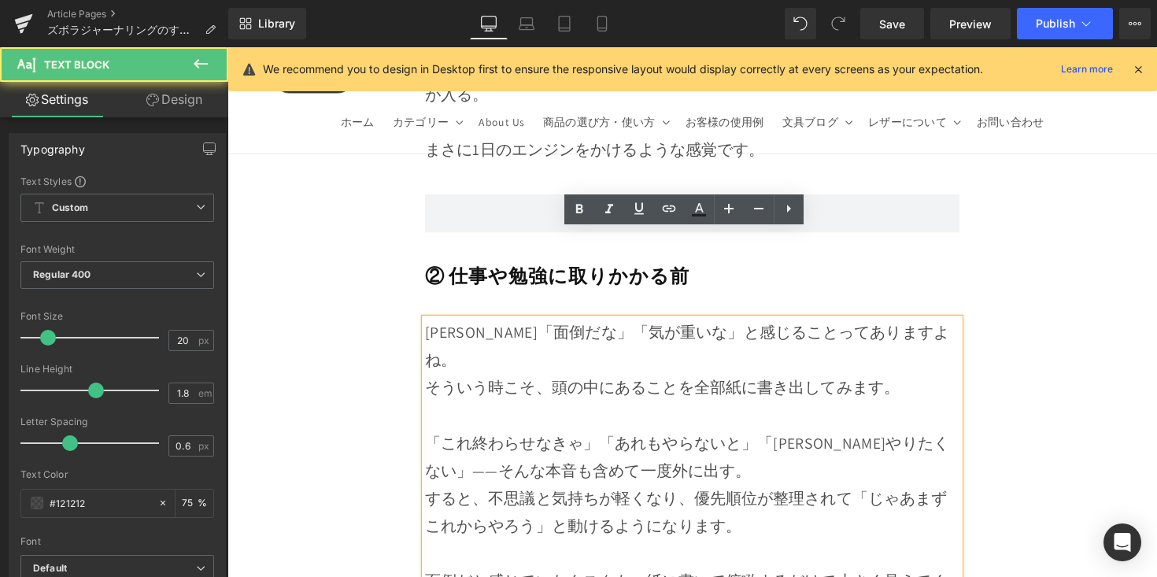
click at [912, 325] on div "[PERSON_NAME]「面倒だな」「気が重いな」と感じることってありますよね。 そういう時こそ、頭の中にあることを全部紙に書き出してみます。 「これ終わら…" at bounding box center [704, 495] width 548 height 340
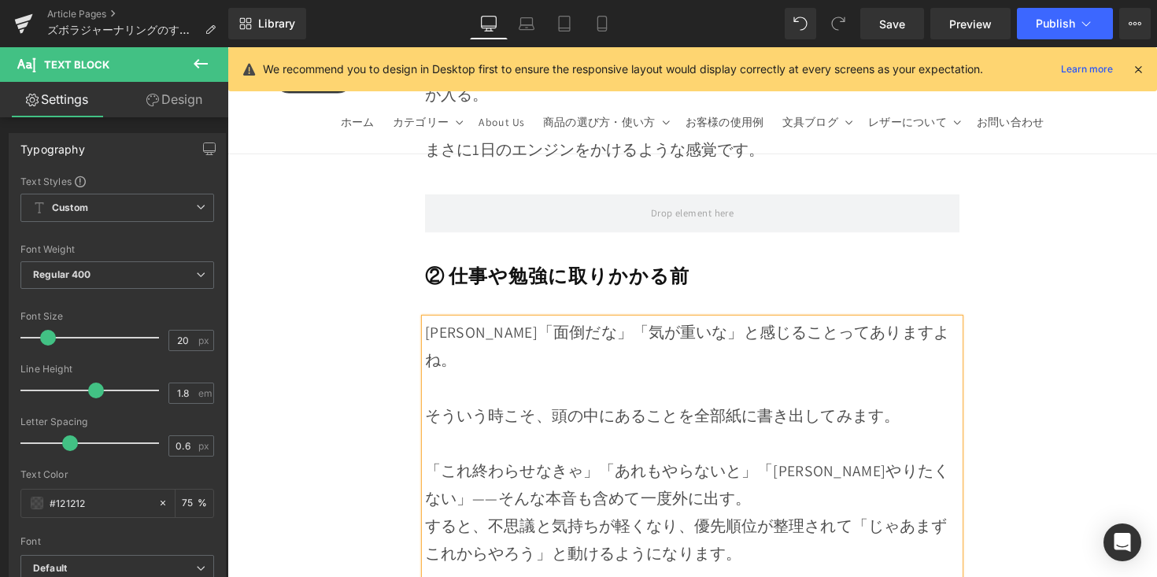
click at [853, 467] on div "「これ終わらせなきゃ」「あれもやらないと」「[PERSON_NAME]やりたくない」——そんな本音も含めて一度外に出す。" at bounding box center [704, 495] width 548 height 57
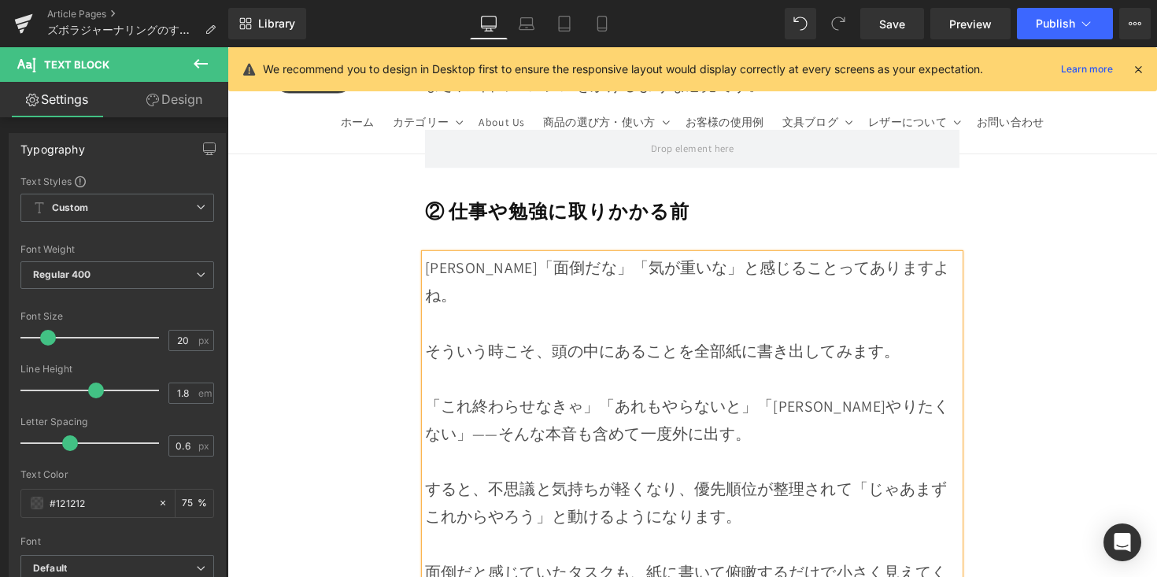
scroll to position [8508, 0]
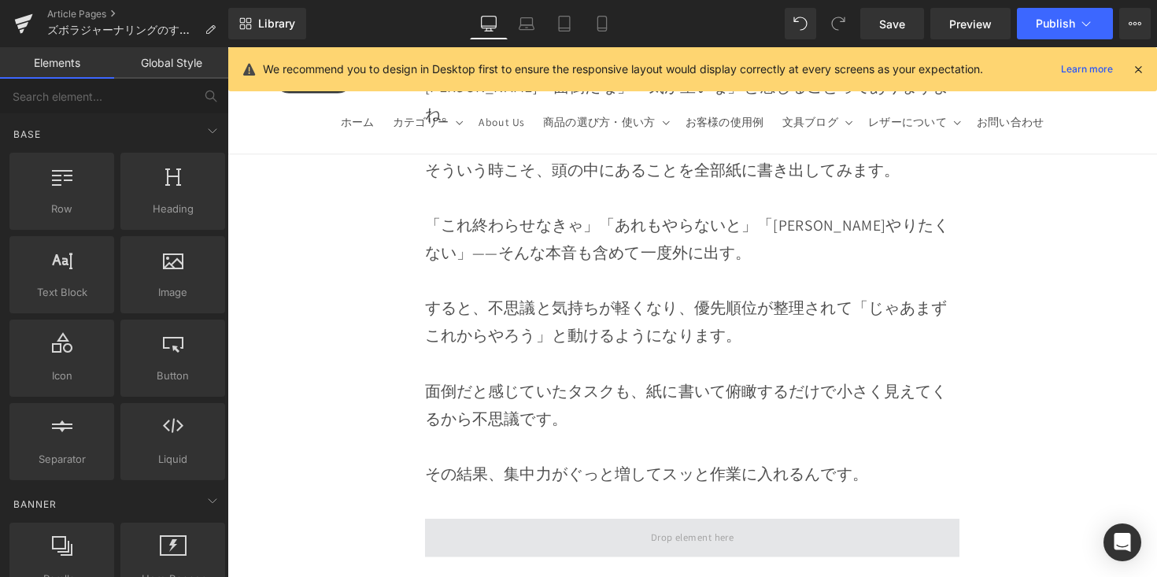
scroll to position [8713, 0]
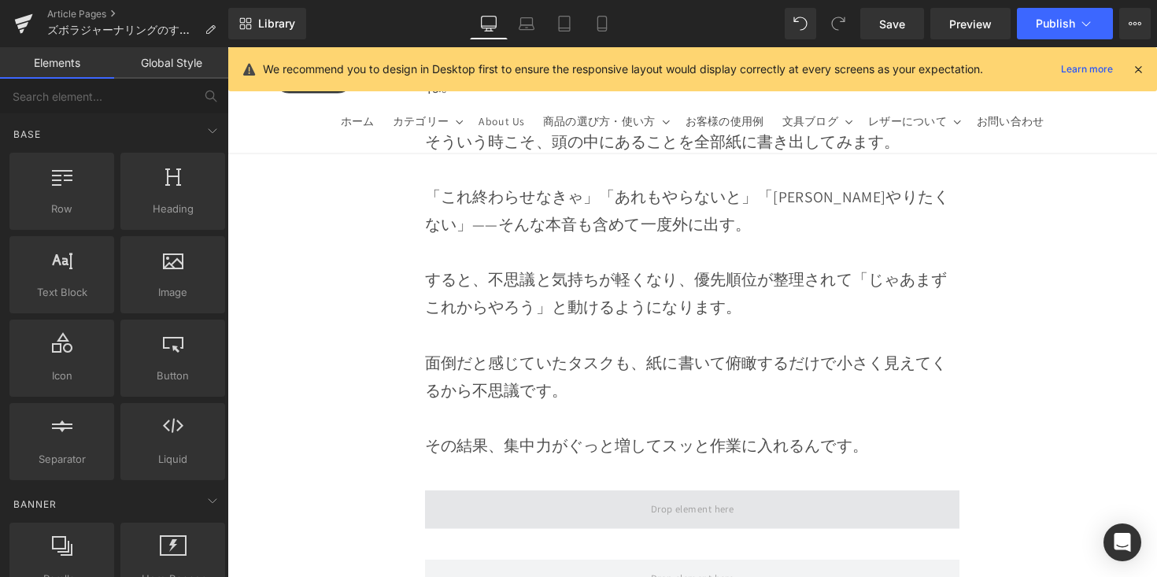
click at [809, 501] on span at bounding box center [704, 520] width 548 height 39
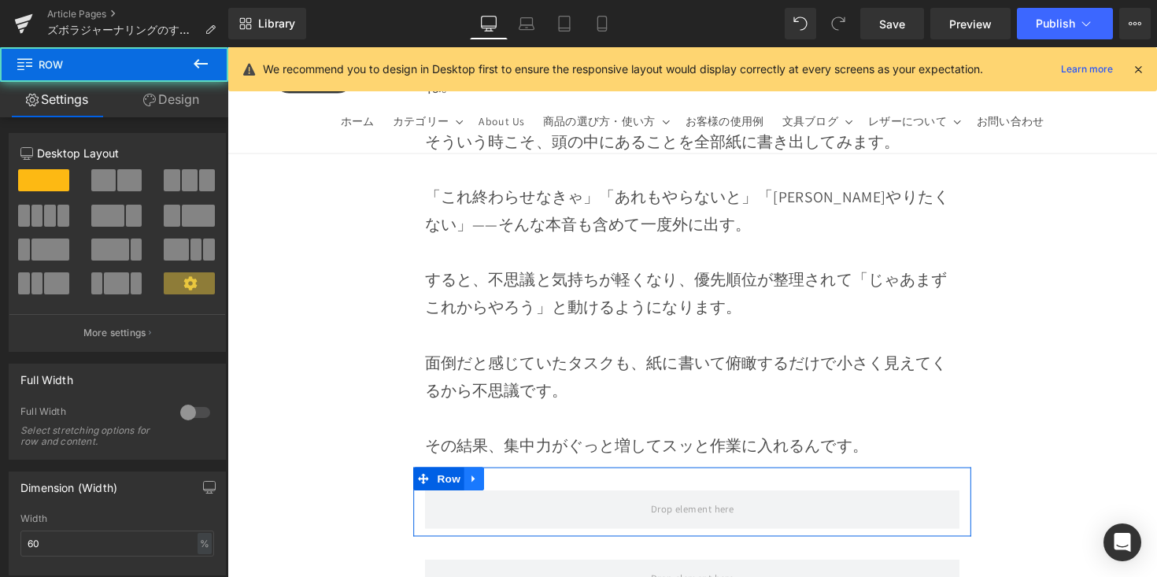
click at [487, 478] on link at bounding box center [480, 490] width 20 height 24
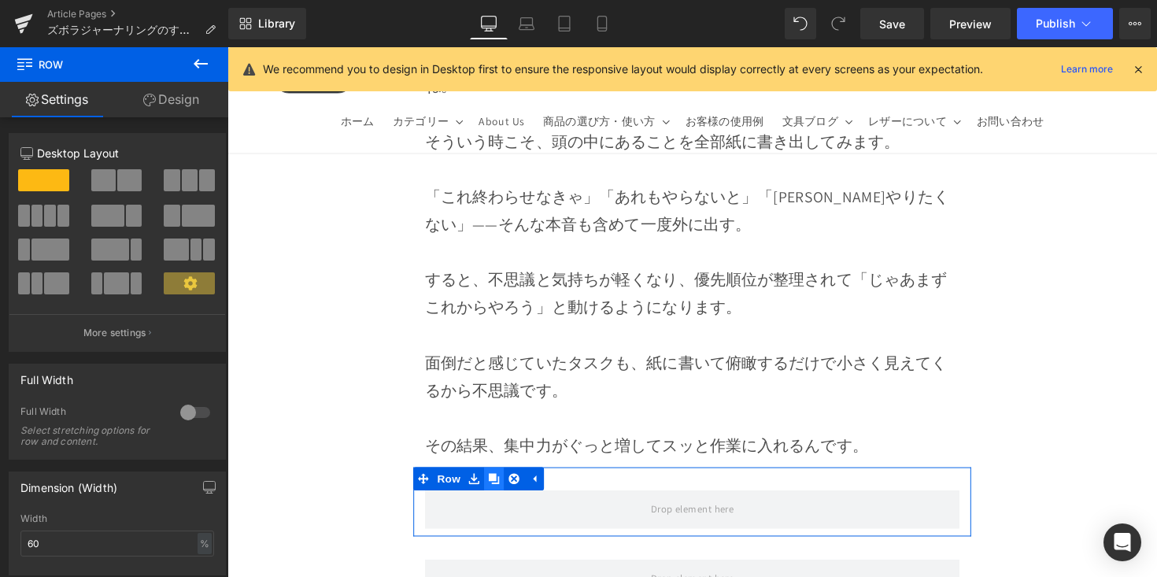
click at [495, 484] on icon at bounding box center [500, 489] width 11 height 11
click at [495, 484] on icon at bounding box center [500, 490] width 11 height 12
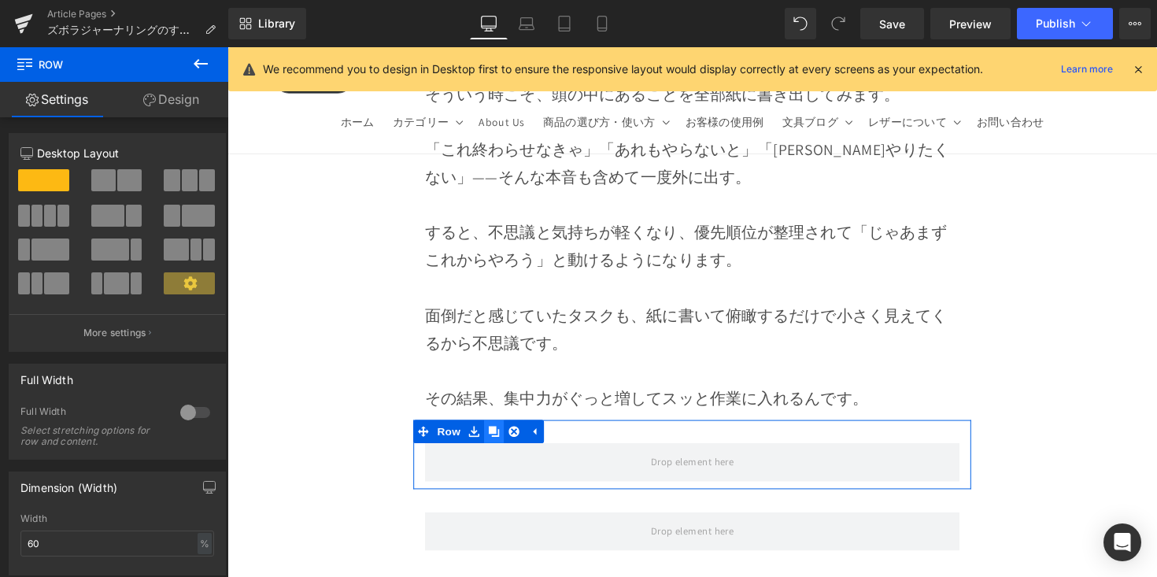
click at [494, 453] on span at bounding box center [704, 472] width 548 height 39
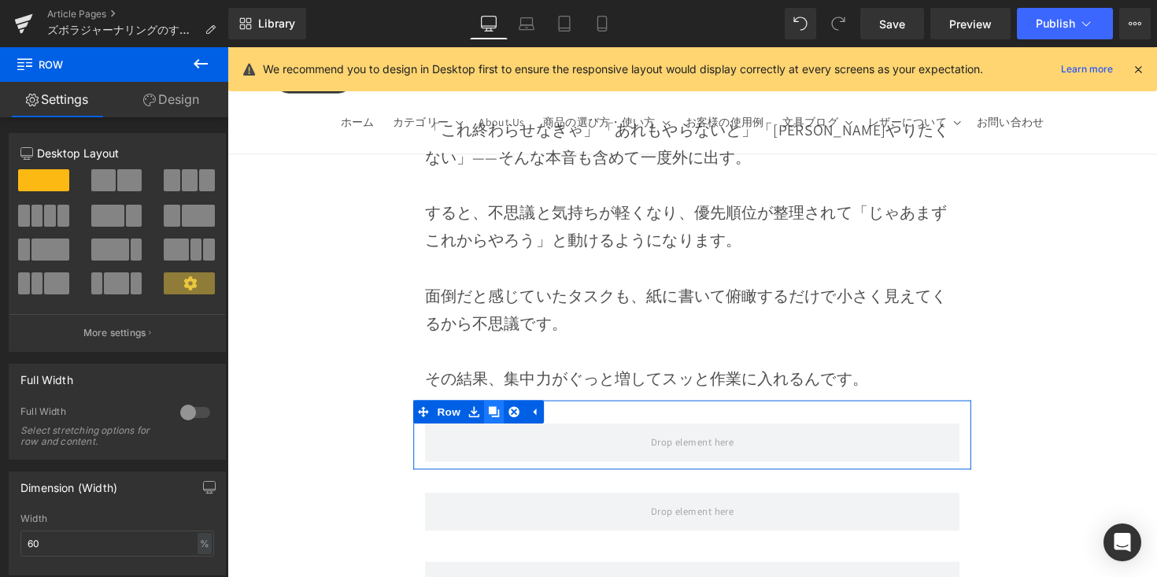
click at [494, 479] on div "Row" at bounding box center [704, 514] width 572 height 71
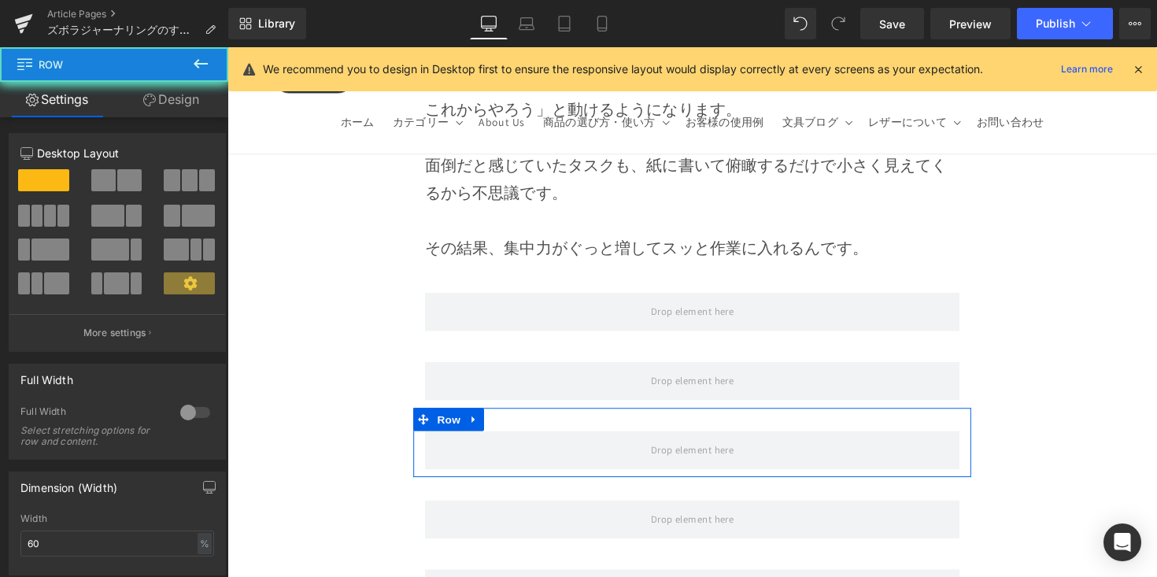
click at [494, 417] on div "Row" at bounding box center [704, 452] width 572 height 71
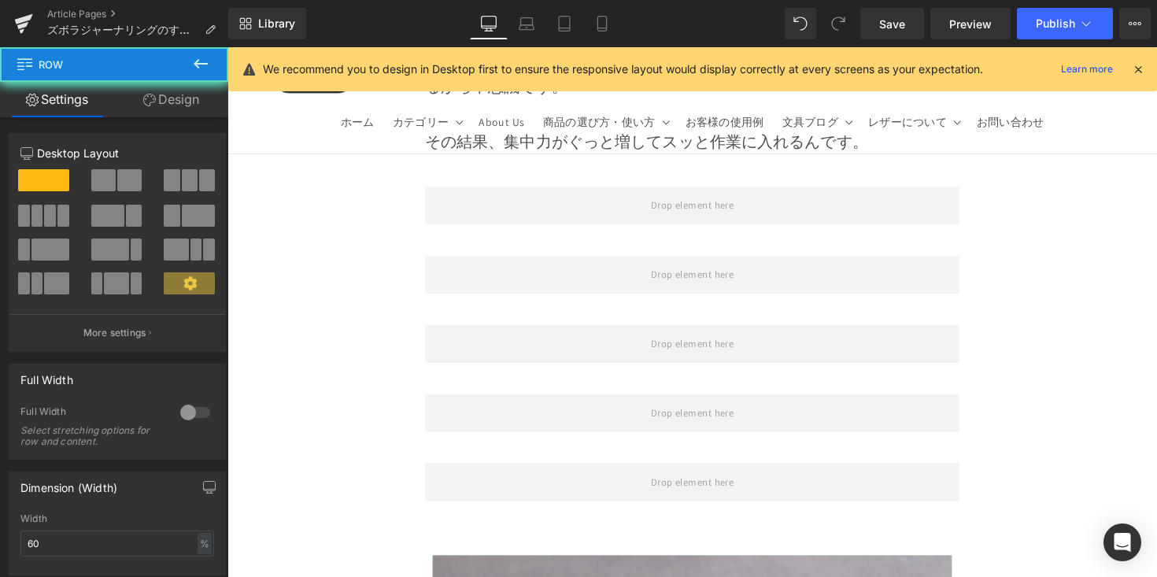
scroll to position [9034, 0]
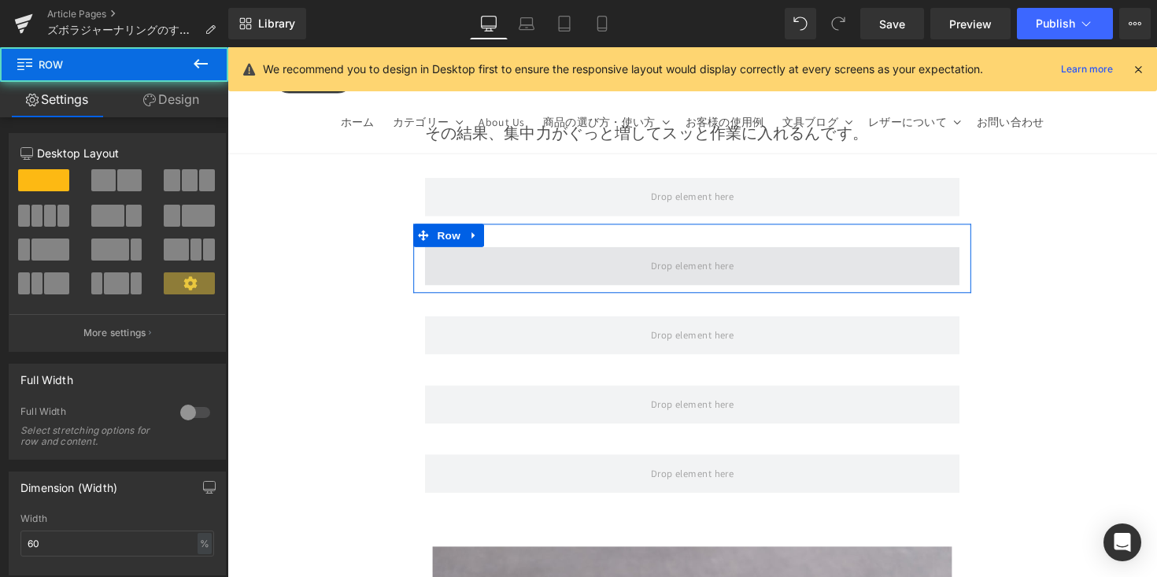
click at [521, 252] on span at bounding box center [704, 271] width 548 height 39
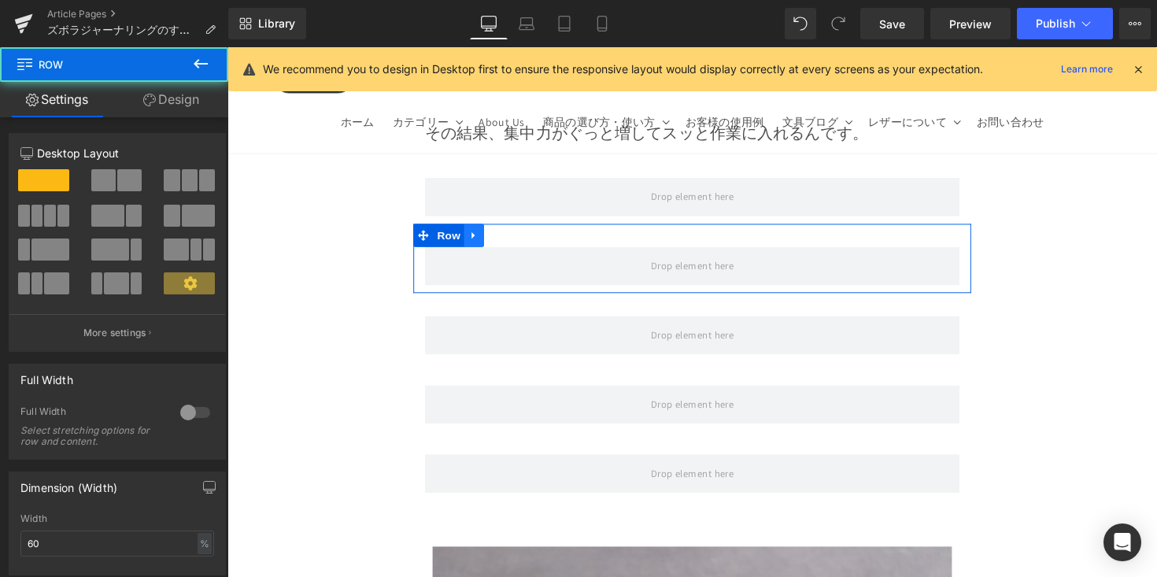
click at [484, 228] on link at bounding box center [480, 240] width 20 height 24
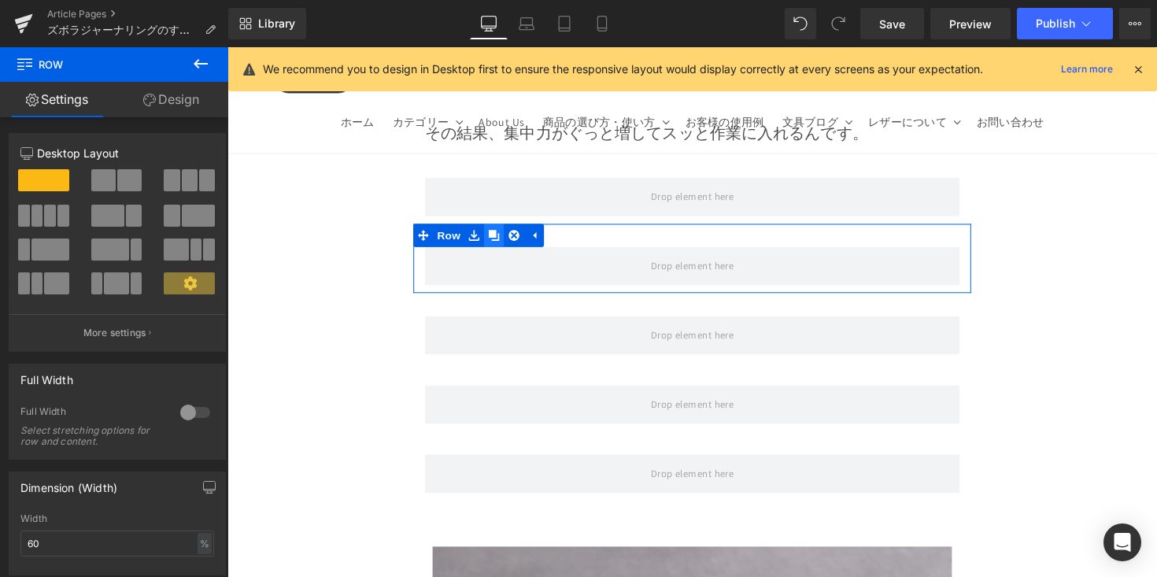
click at [495, 235] on icon at bounding box center [500, 240] width 11 height 11
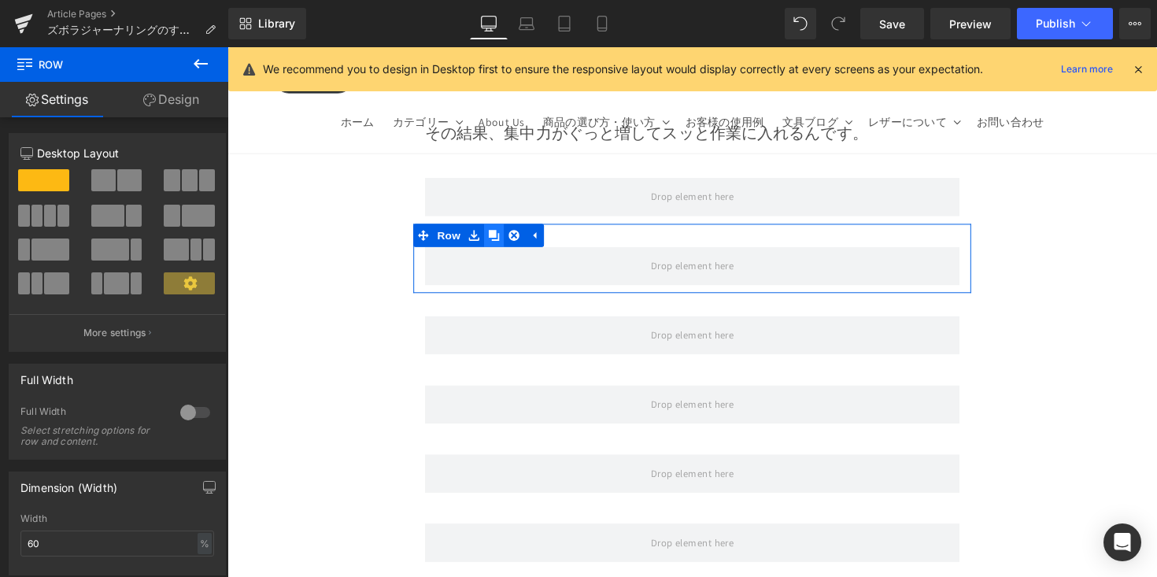
click at [495, 235] on icon at bounding box center [500, 240] width 11 height 11
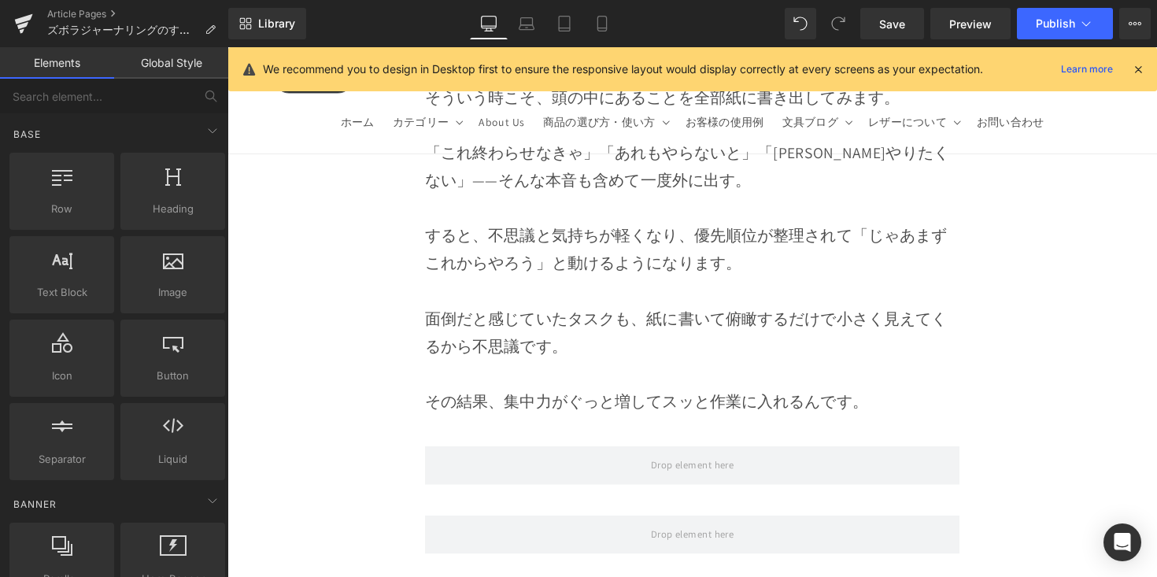
scroll to position [8753, 0]
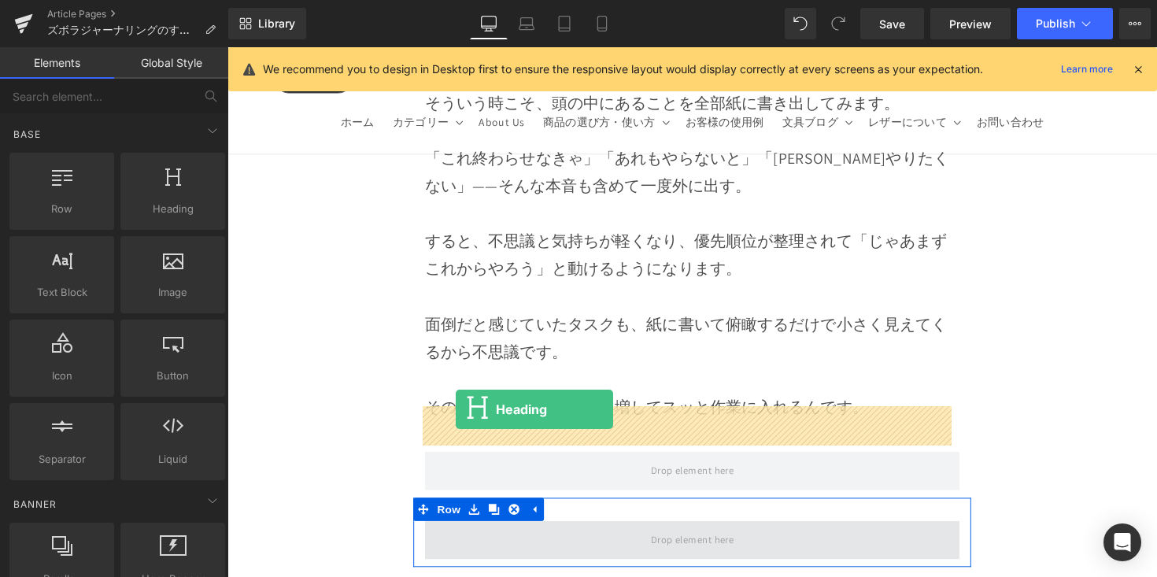
drag, startPoint x: 436, startPoint y: 250, endPoint x: 461, endPoint y: 418, distance: 169.6
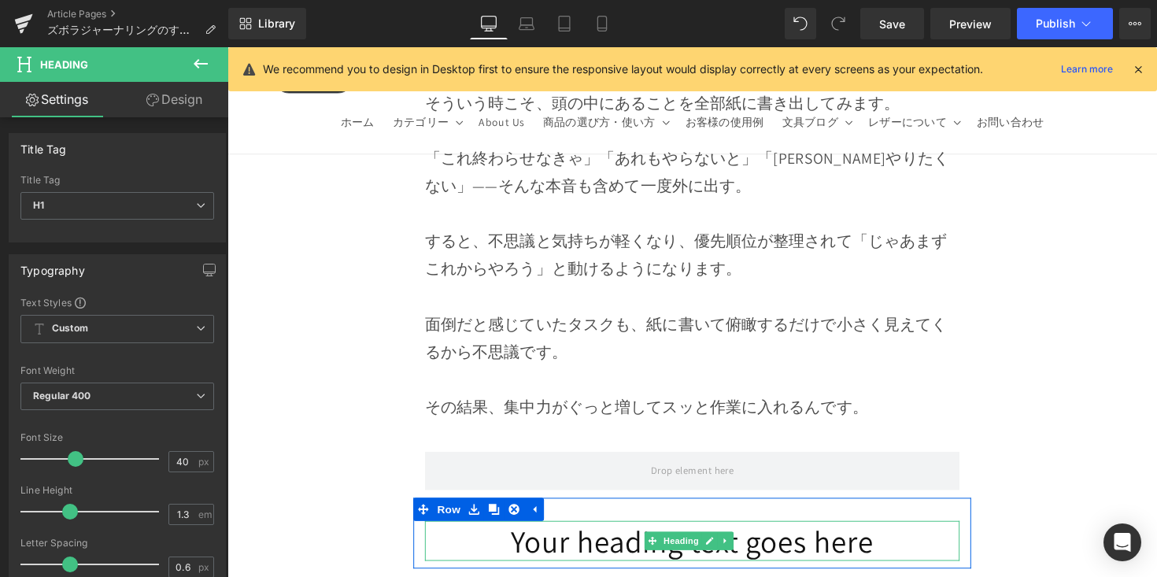
click at [527, 533] on h1 "Your heading text goes here" at bounding box center [704, 553] width 548 height 41
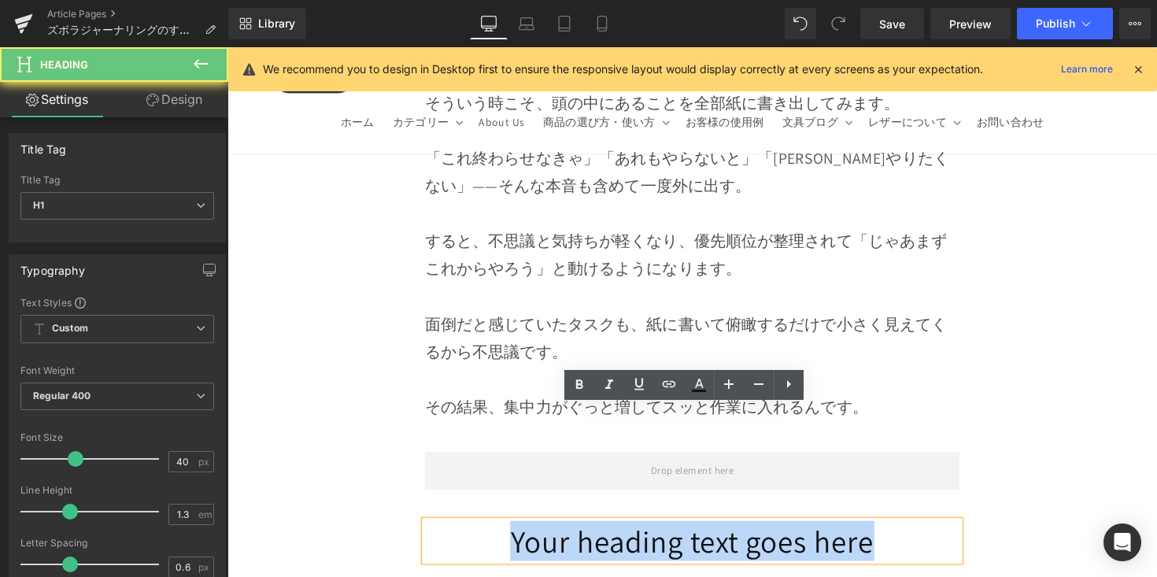
drag, startPoint x: 502, startPoint y: 431, endPoint x: 943, endPoint y: 456, distance: 441.5
click at [943, 533] on div "Your heading text goes here" at bounding box center [704, 553] width 548 height 41
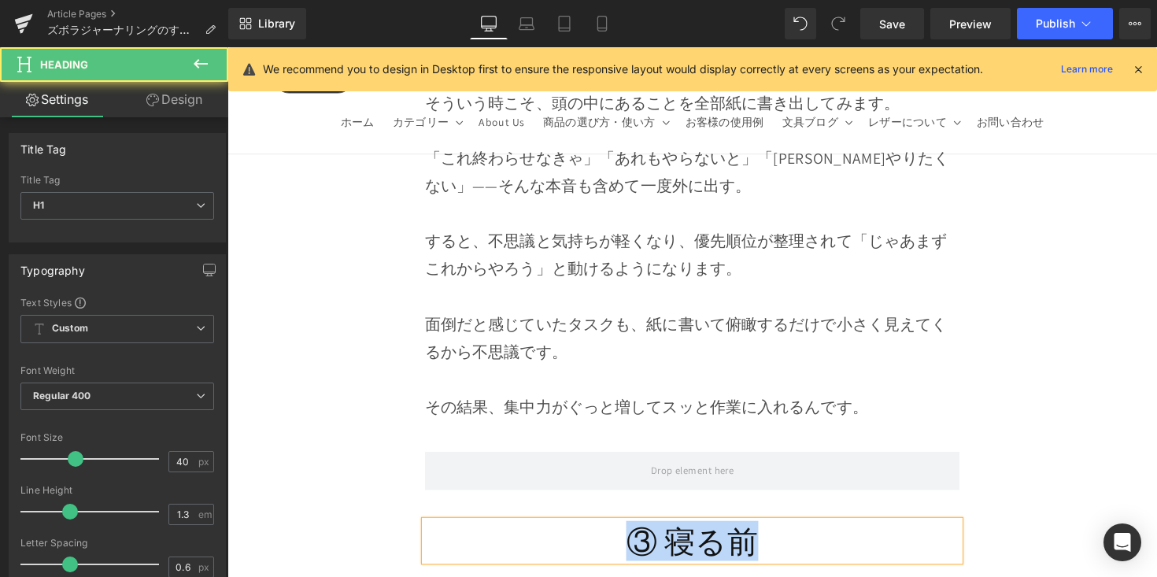
drag, startPoint x: 823, startPoint y: 427, endPoint x: 500, endPoint y: 430, distance: 323.5
click at [500, 533] on h1 "③ 寝る前" at bounding box center [704, 553] width 548 height 41
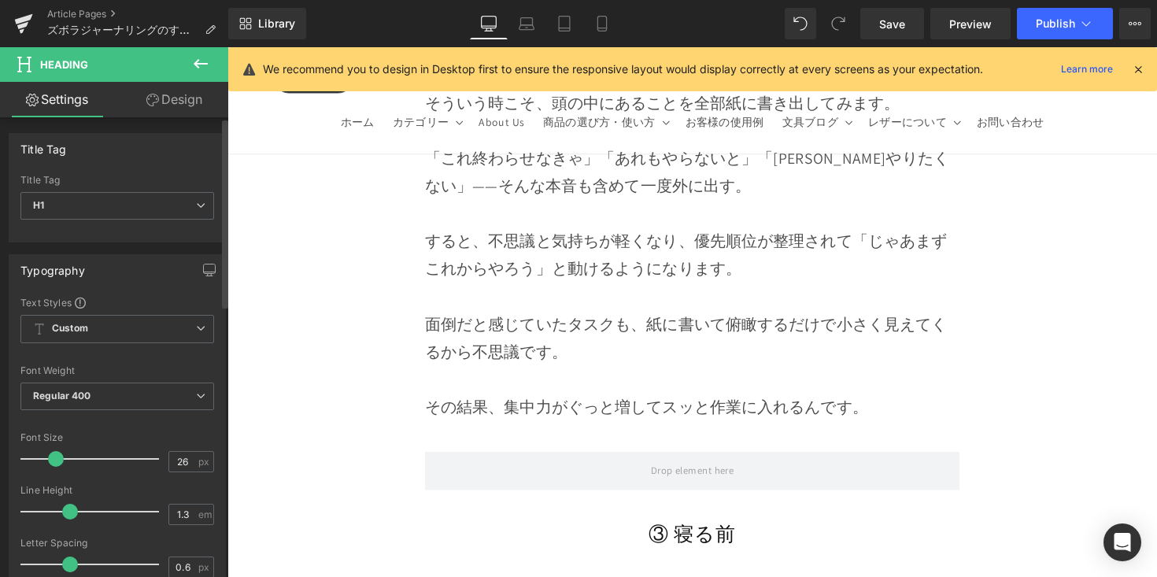
type input "25"
drag, startPoint x: 72, startPoint y: 454, endPoint x: 54, endPoint y: 468, distance: 23.0
click at [54, 468] on div at bounding box center [93, 458] width 131 height 31
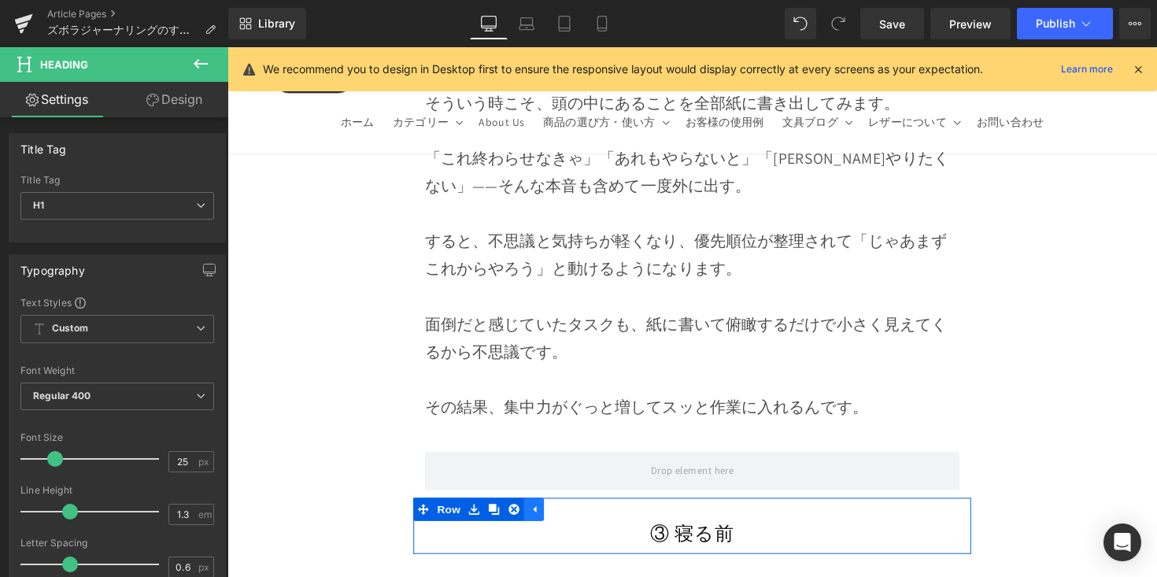
click at [547, 509] on link at bounding box center [541, 521] width 20 height 24
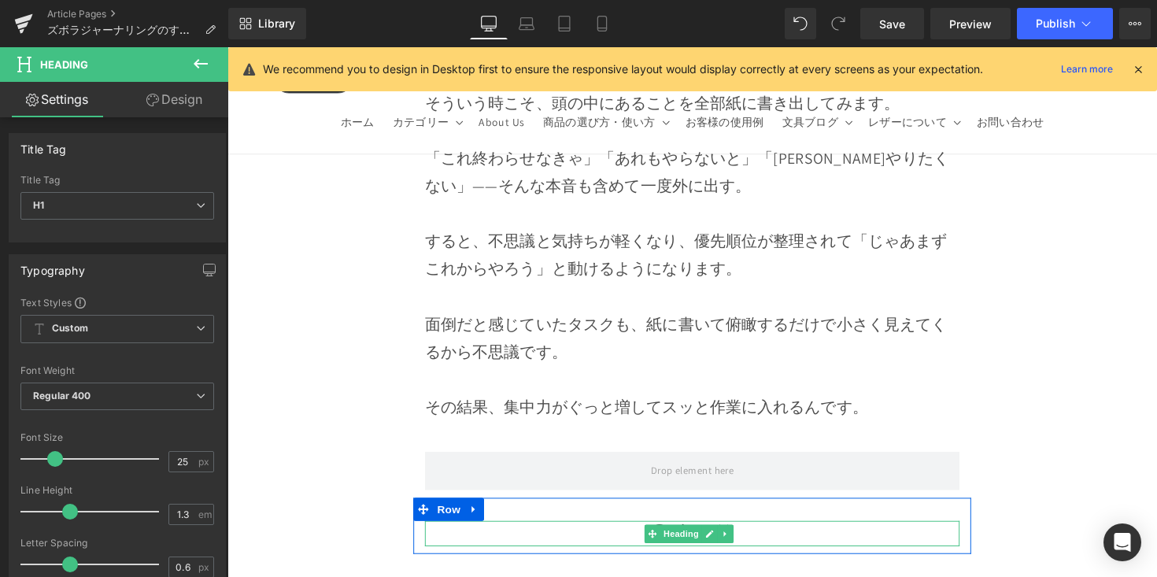
click at [616, 533] on h1 "③ 寝る前" at bounding box center [704, 546] width 548 height 26
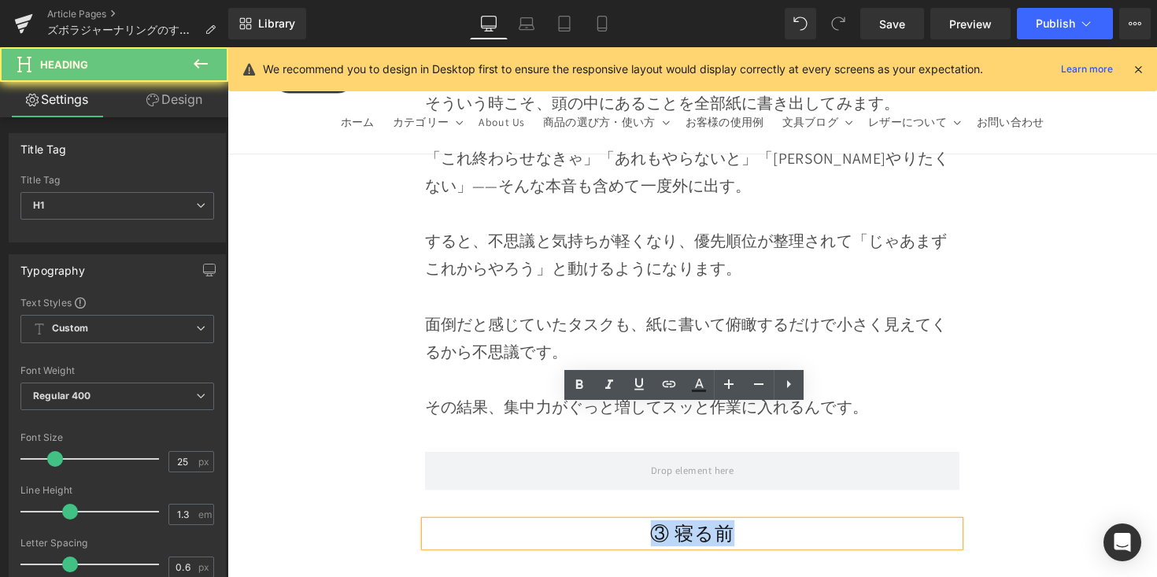
drag, startPoint x: 636, startPoint y: 427, endPoint x: 592, endPoint y: 414, distance: 46.1
click at [787, 533] on h1 "③ 寝る前" at bounding box center [704, 546] width 548 height 26
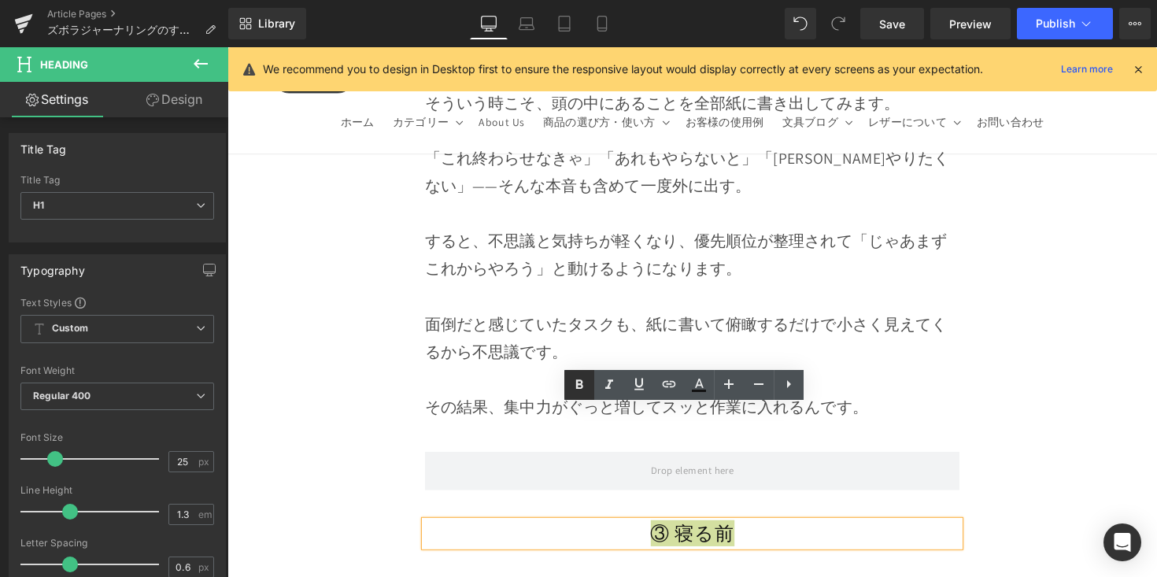
click at [576, 387] on icon at bounding box center [579, 383] width 7 height 9
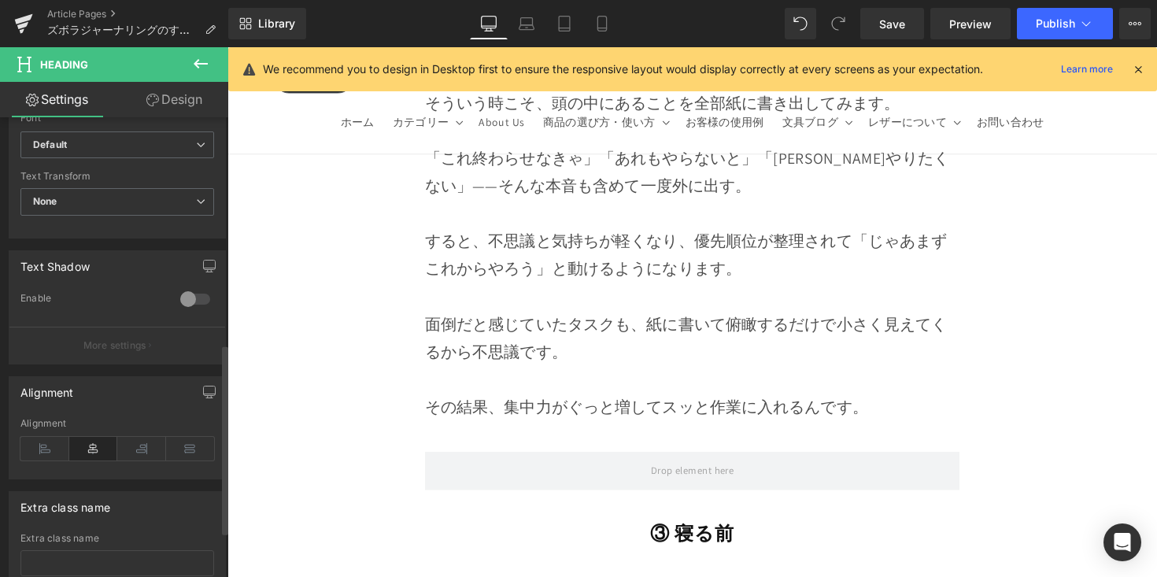
scroll to position [547, 0]
click at [54, 457] on icon at bounding box center [44, 447] width 49 height 24
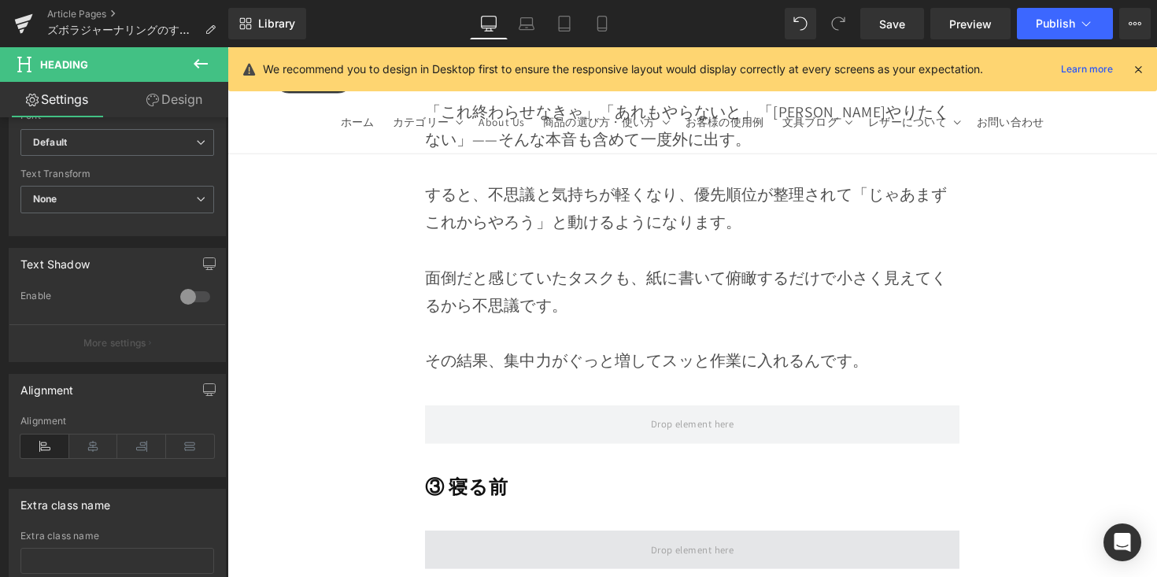
scroll to position [8802, 0]
click at [540, 541] on span at bounding box center [704, 560] width 548 height 39
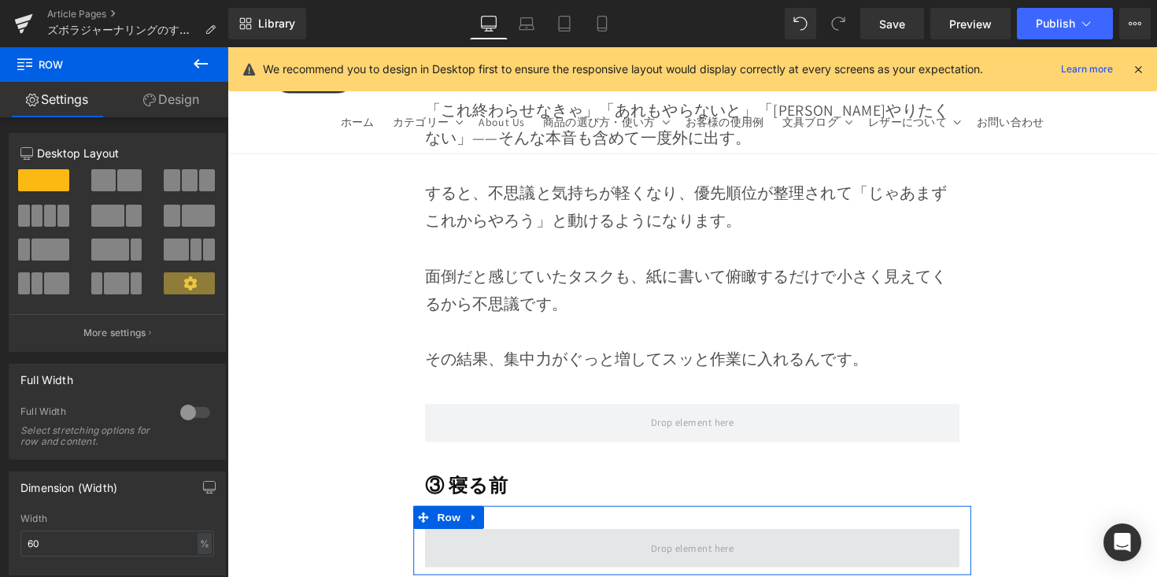
click at [539, 541] on span at bounding box center [704, 560] width 548 height 39
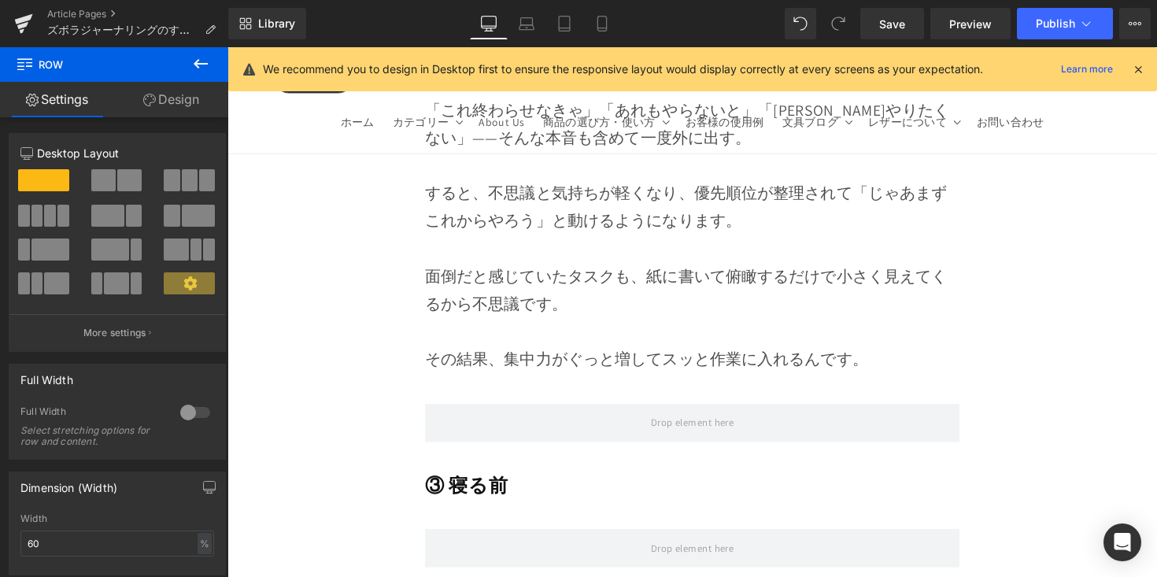
click at [207, 75] on button at bounding box center [200, 64] width 55 height 35
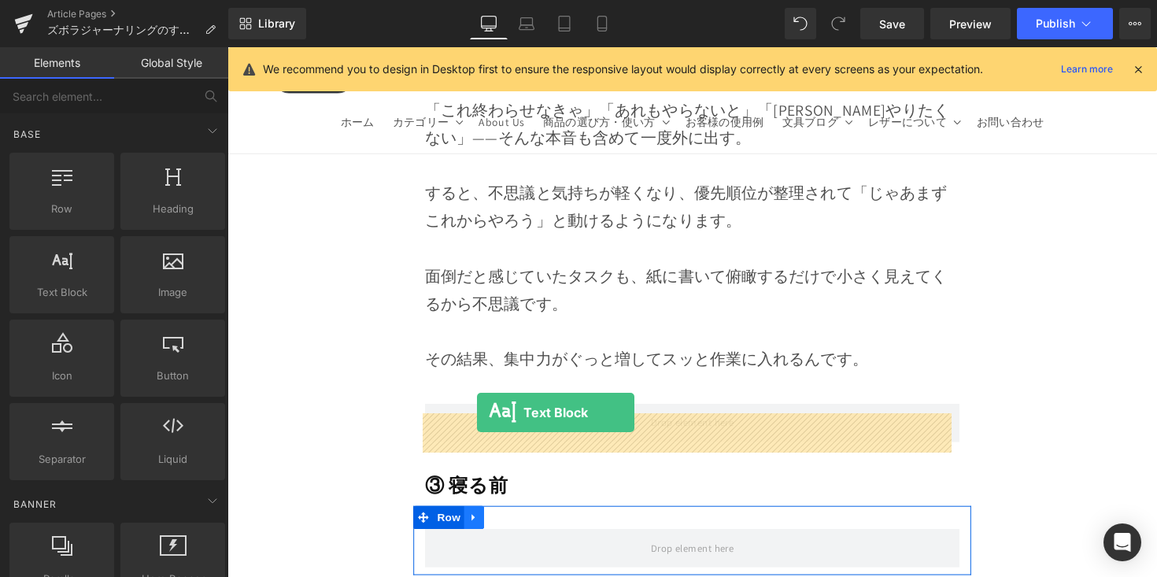
drag, startPoint x: 436, startPoint y: 388, endPoint x: 483, endPoint y: 421, distance: 57.7
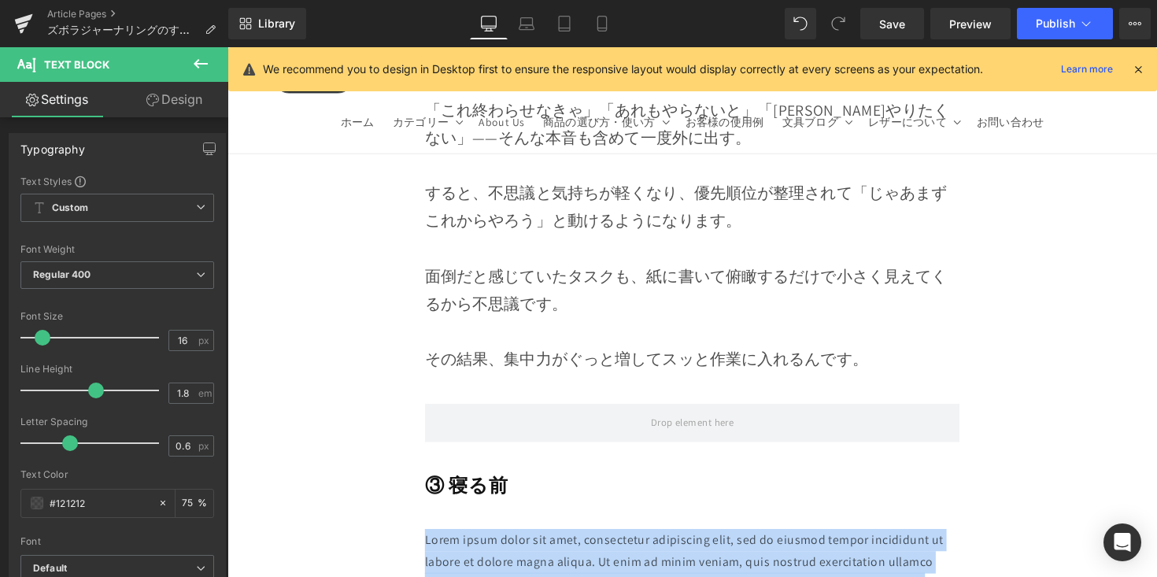
drag, startPoint x: 830, startPoint y: 519, endPoint x: 406, endPoint y: 420, distance: 434.8
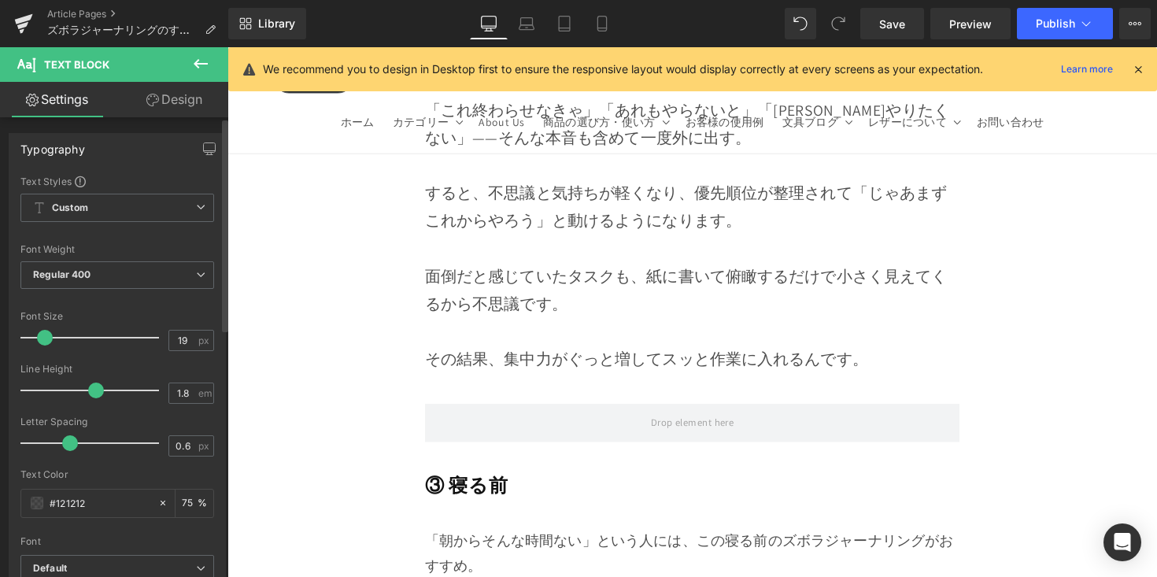
type input "20"
click at [43, 340] on span at bounding box center [48, 338] width 16 height 16
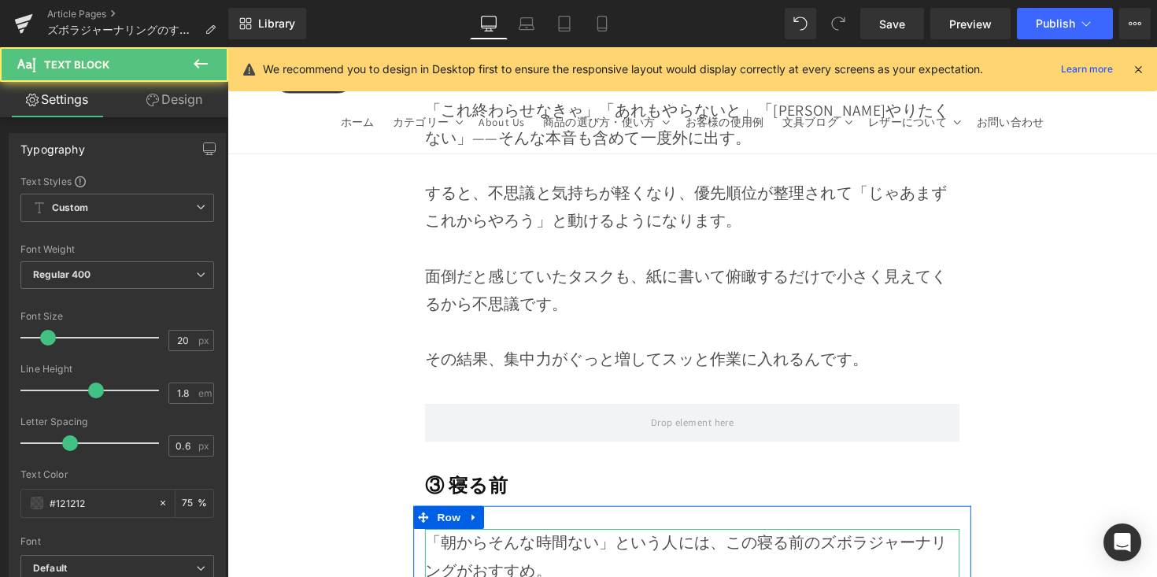
click at [597, 541] on p "「朝からそんな時間ない」という人には、この寝る前のズボラジャーナリングがおすすめ。" at bounding box center [704, 569] width 548 height 57
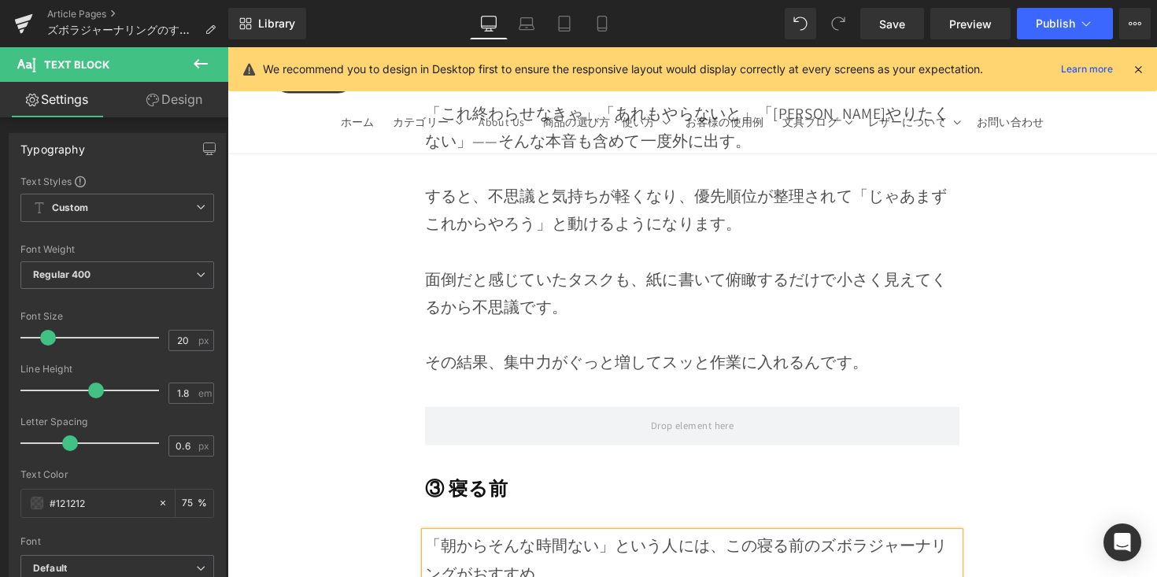
scroll to position [8902, 0]
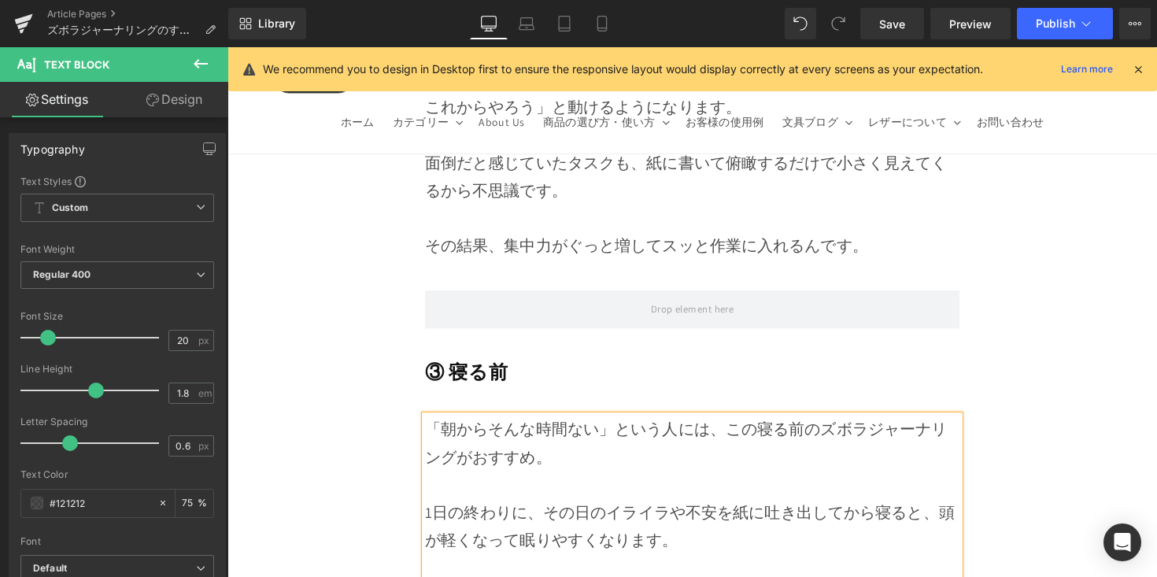
scroll to position [8926, 0]
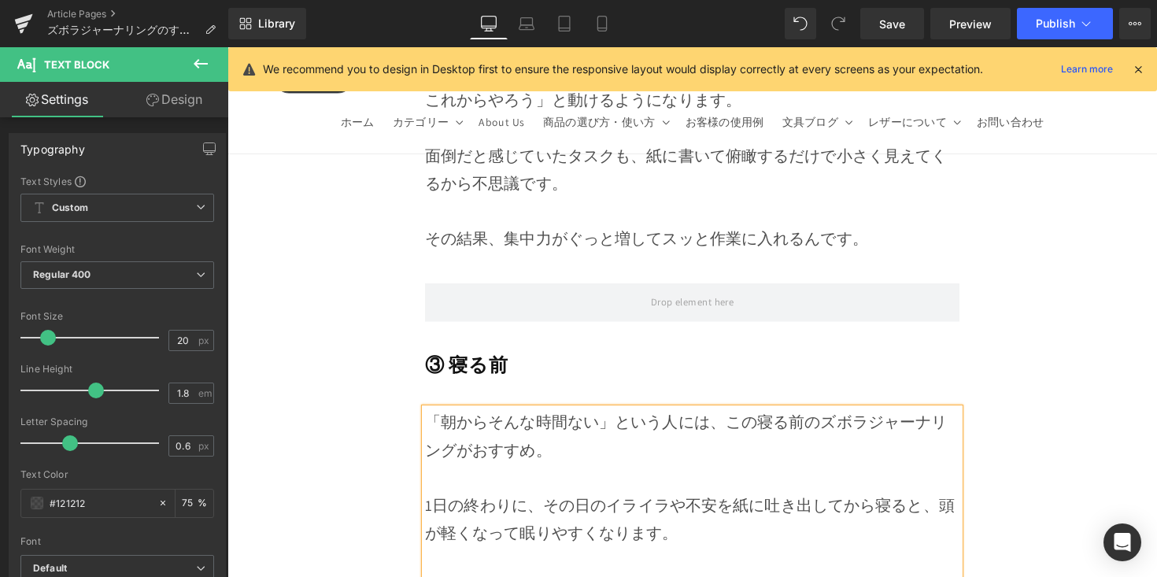
click at [623, 522] on div "Rendering Content" at bounding box center [579, 514] width 97 height 17
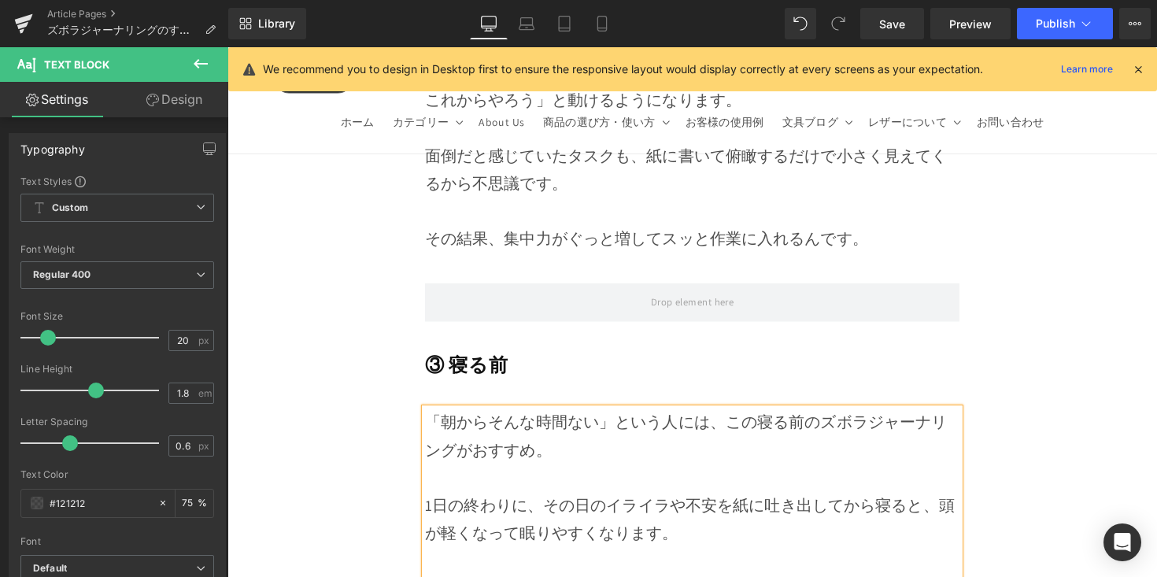
scroll to position [9224, 0]
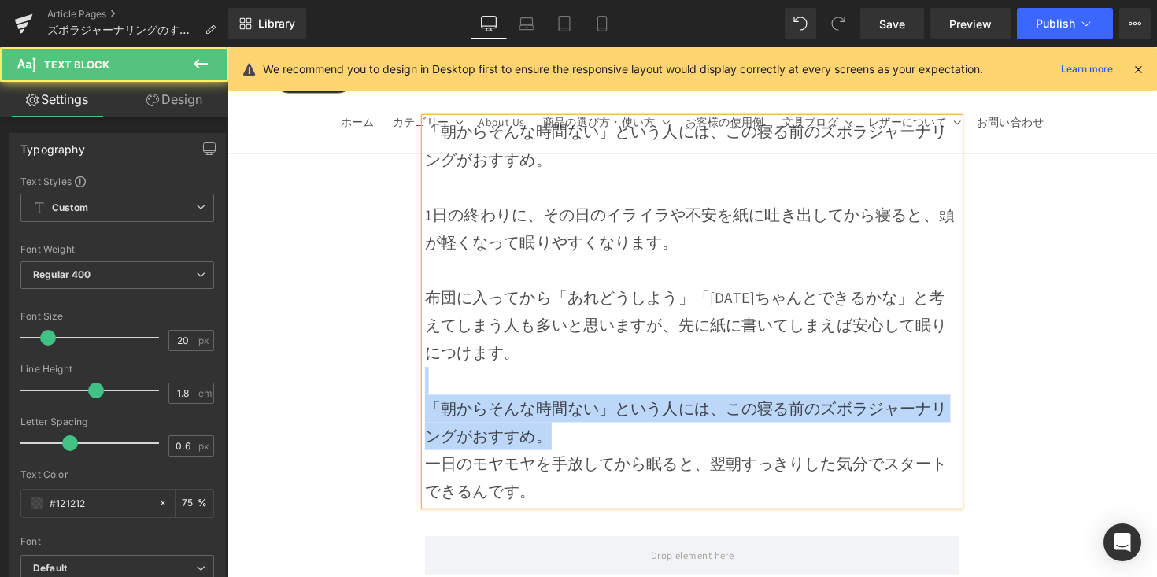
drag, startPoint x: 512, startPoint y: 320, endPoint x: 412, endPoint y: 284, distance: 106.3
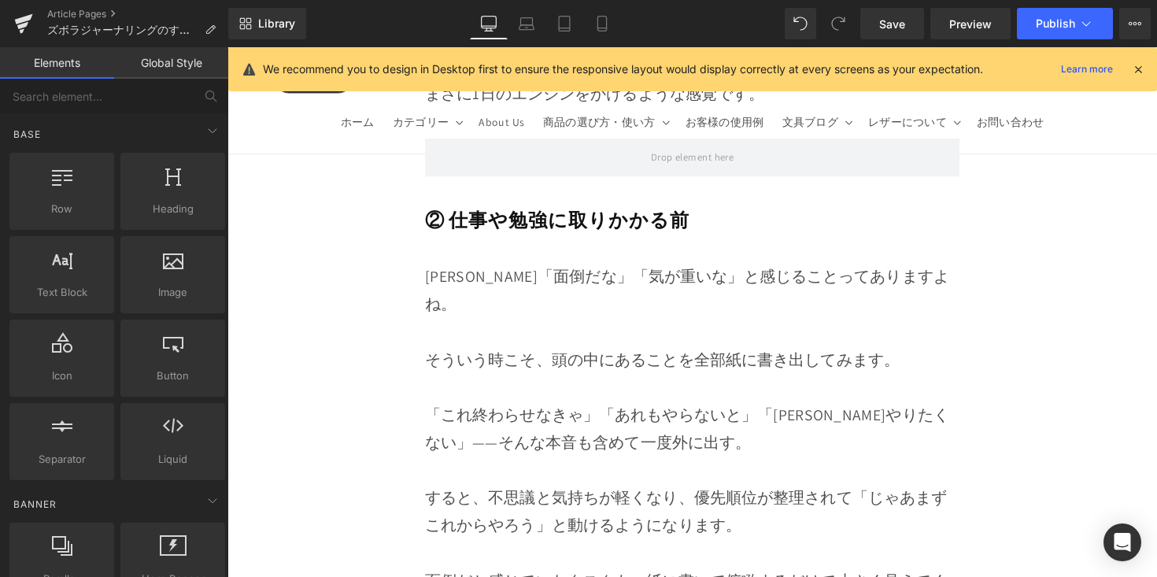
scroll to position [8491, 0]
click at [901, 36] on link "Save" at bounding box center [892, 23] width 64 height 31
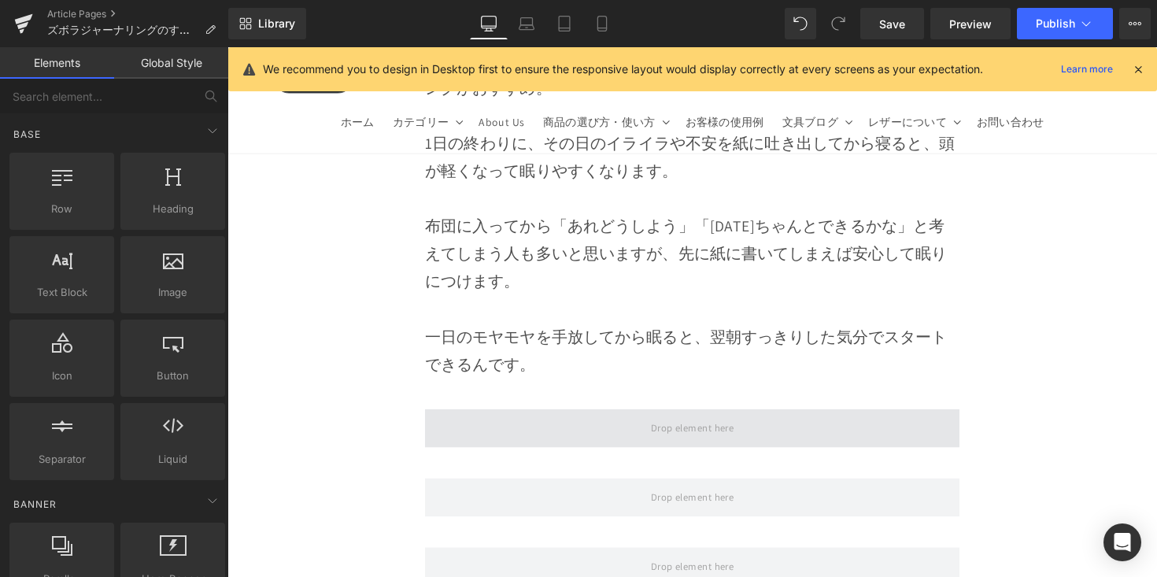
scroll to position [9296, 0]
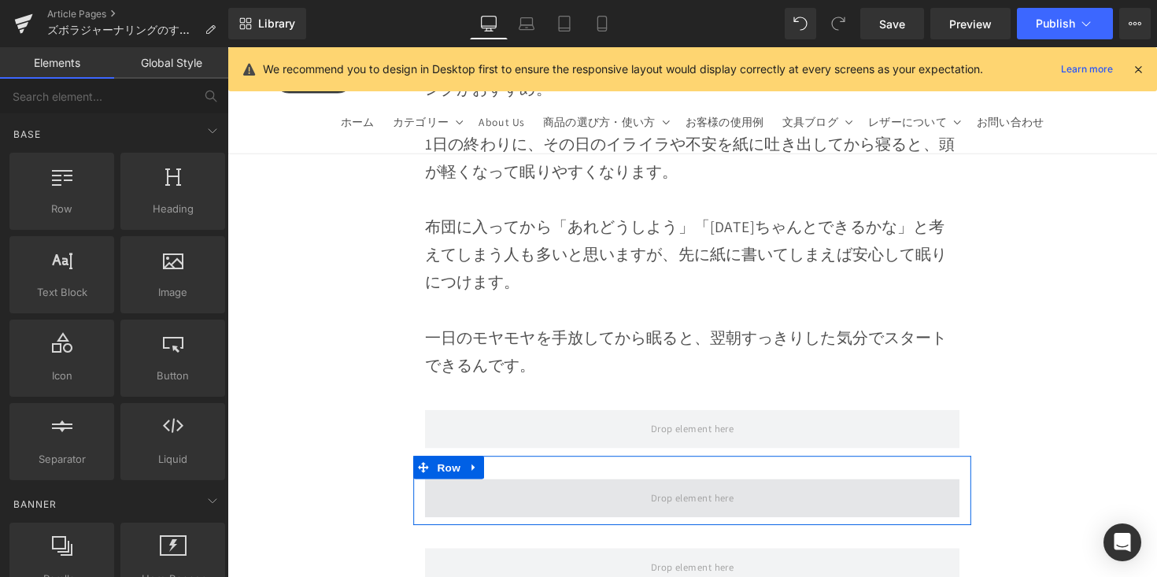
click at [520, 490] on span at bounding box center [704, 509] width 548 height 39
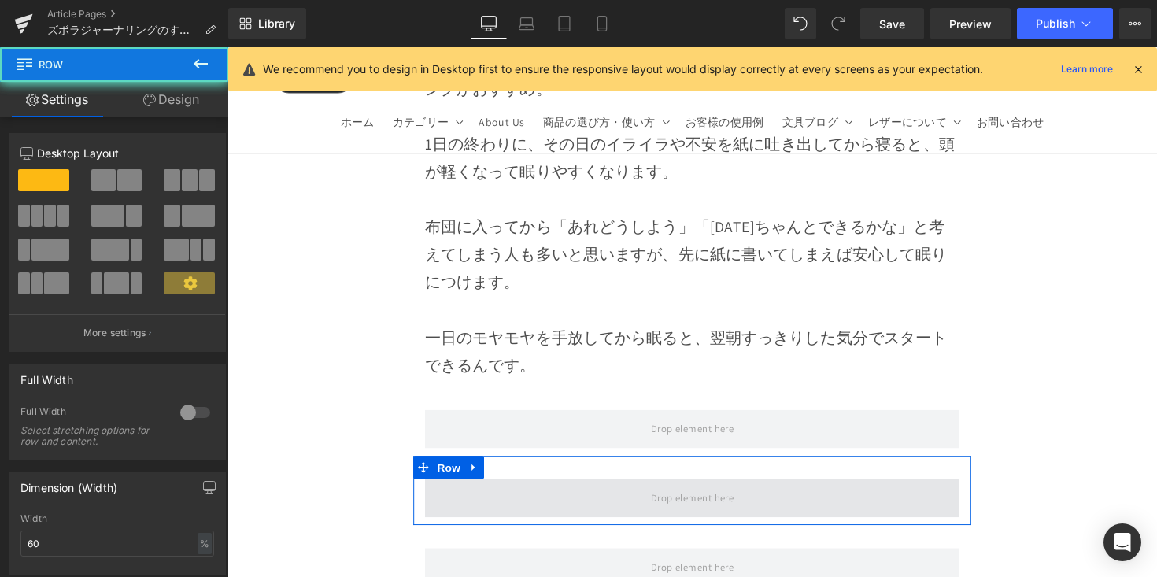
click at [520, 490] on span at bounding box center [704, 509] width 548 height 39
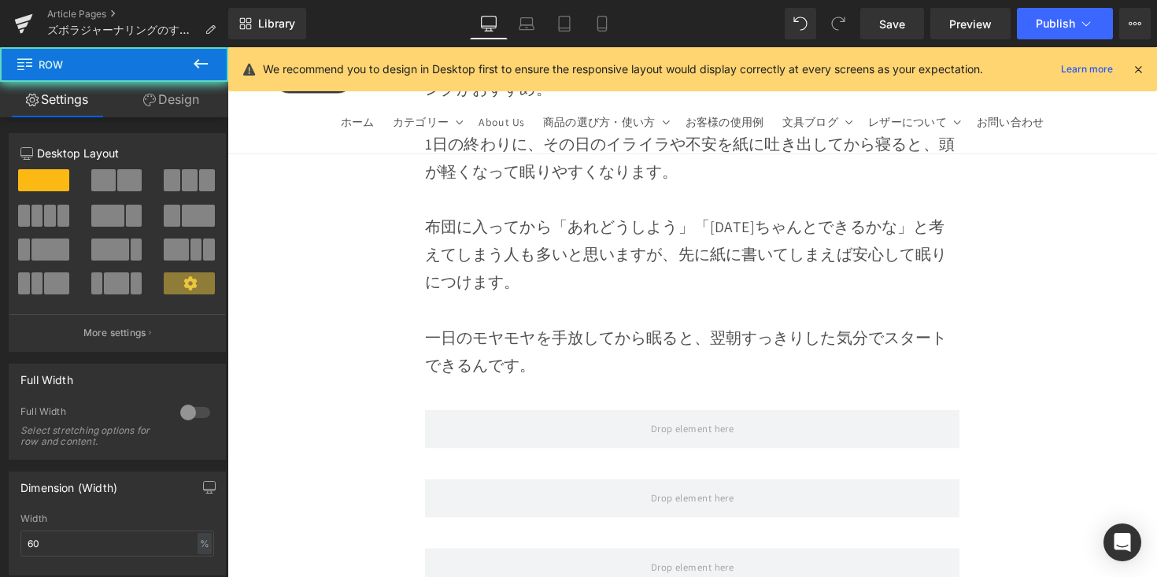
click at [205, 58] on icon at bounding box center [200, 63] width 19 height 19
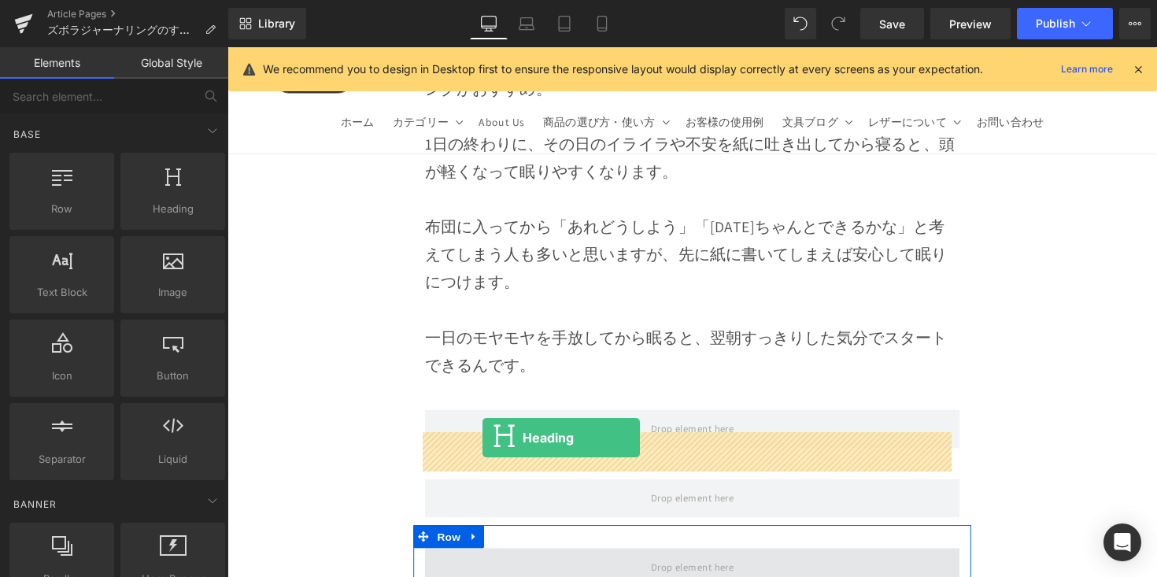
drag, startPoint x: 408, startPoint y: 281, endPoint x: 489, endPoint y: 447, distance: 184.8
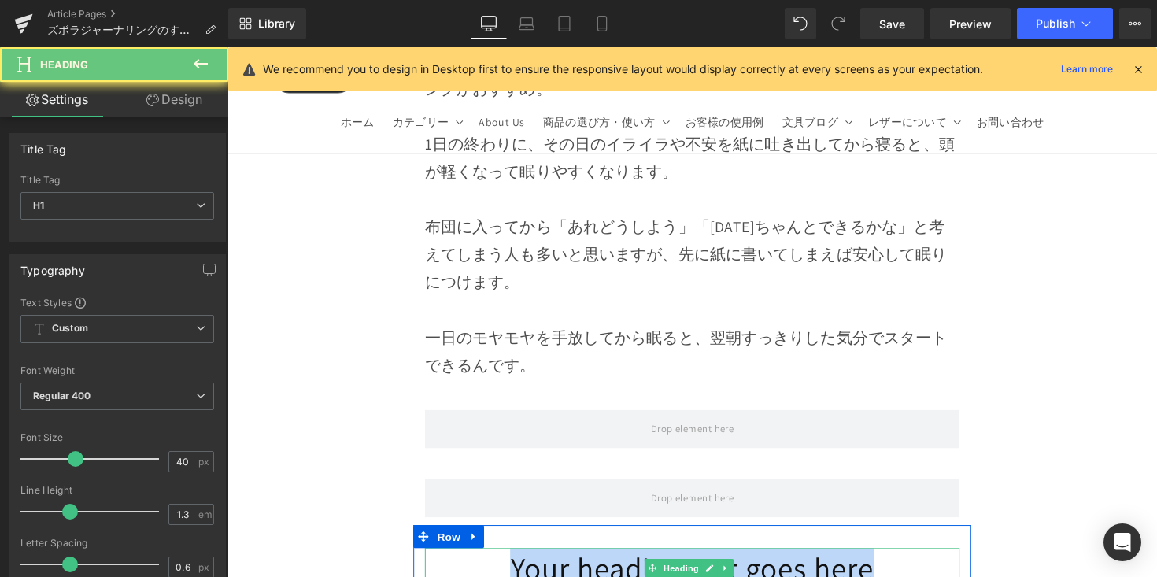
drag, startPoint x: 459, startPoint y: 459, endPoint x: 895, endPoint y: 462, distance: 436.1
click at [895, 560] on h1 "Your heading text goes here" at bounding box center [704, 580] width 548 height 41
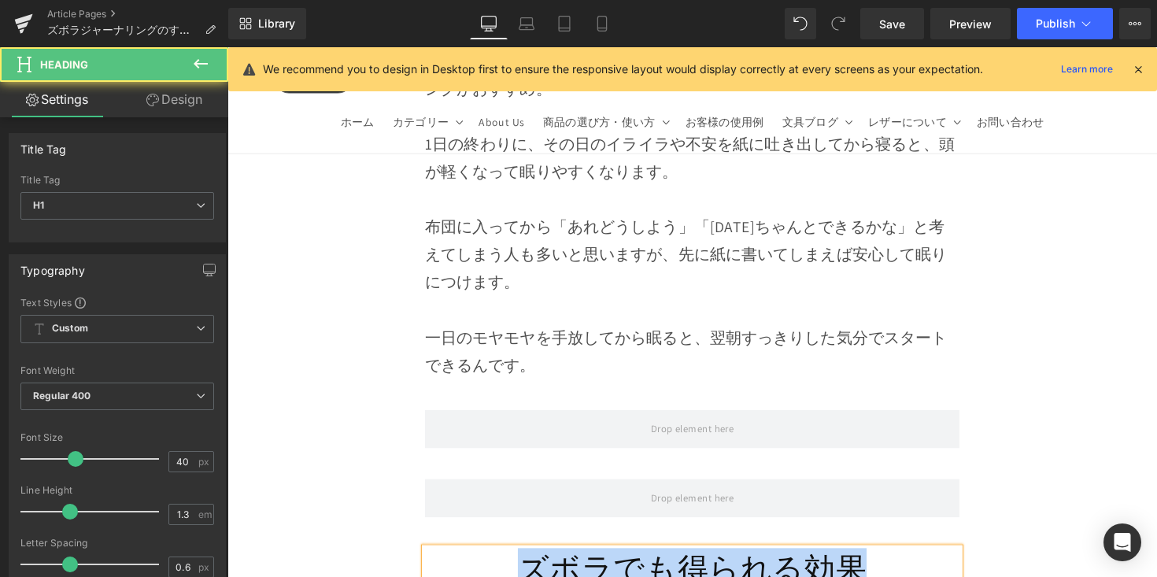
drag, startPoint x: 889, startPoint y: 464, endPoint x: 505, endPoint y: 456, distance: 383.5
click at [505, 560] on h1 "ズボラでも得られる効果" at bounding box center [704, 580] width 548 height 41
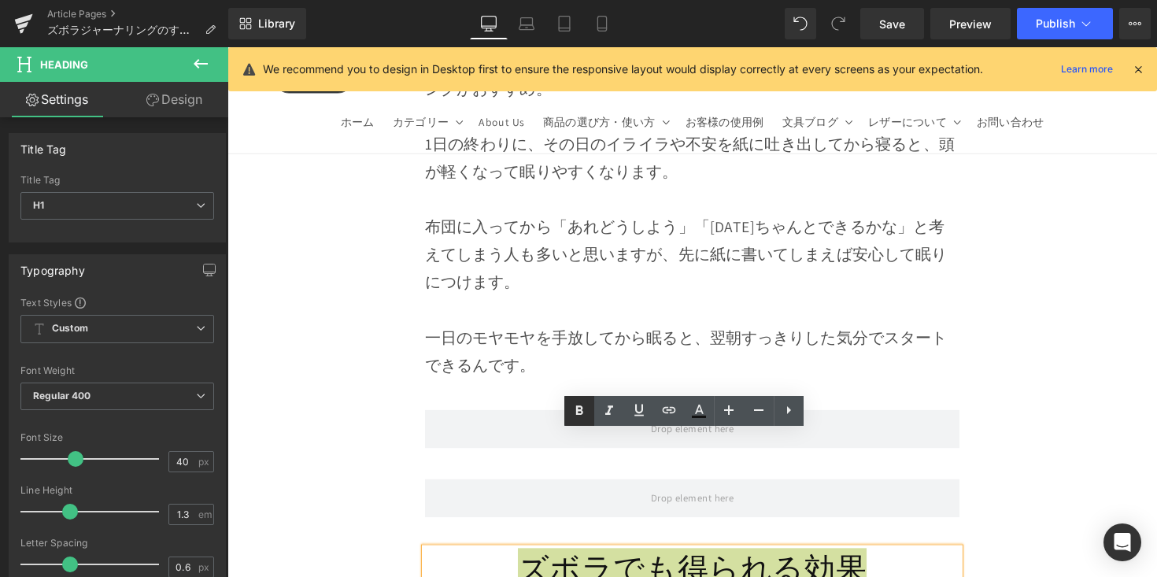
click at [587, 412] on icon at bounding box center [579, 410] width 19 height 19
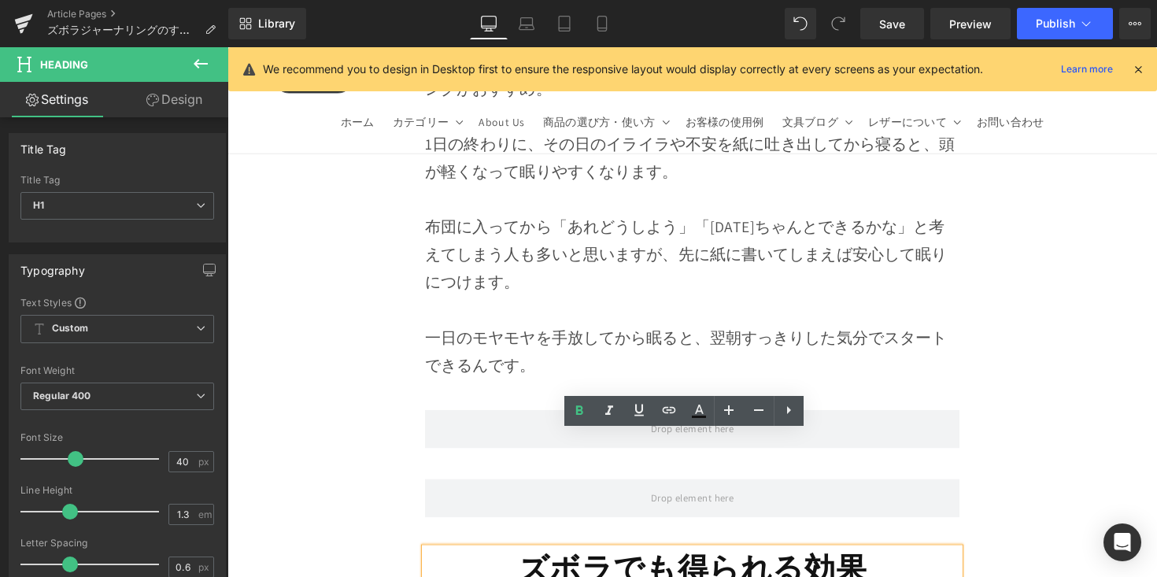
click at [516, 560] on h1 "ズボラでも得られる効果" at bounding box center [704, 580] width 548 height 41
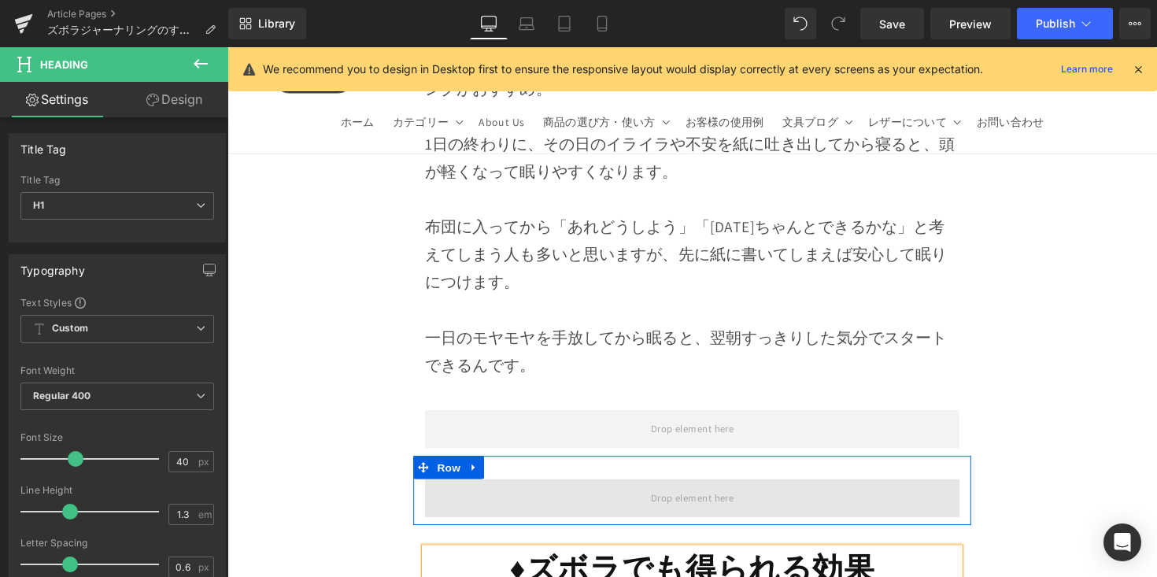
click at [549, 490] on span at bounding box center [704, 509] width 548 height 39
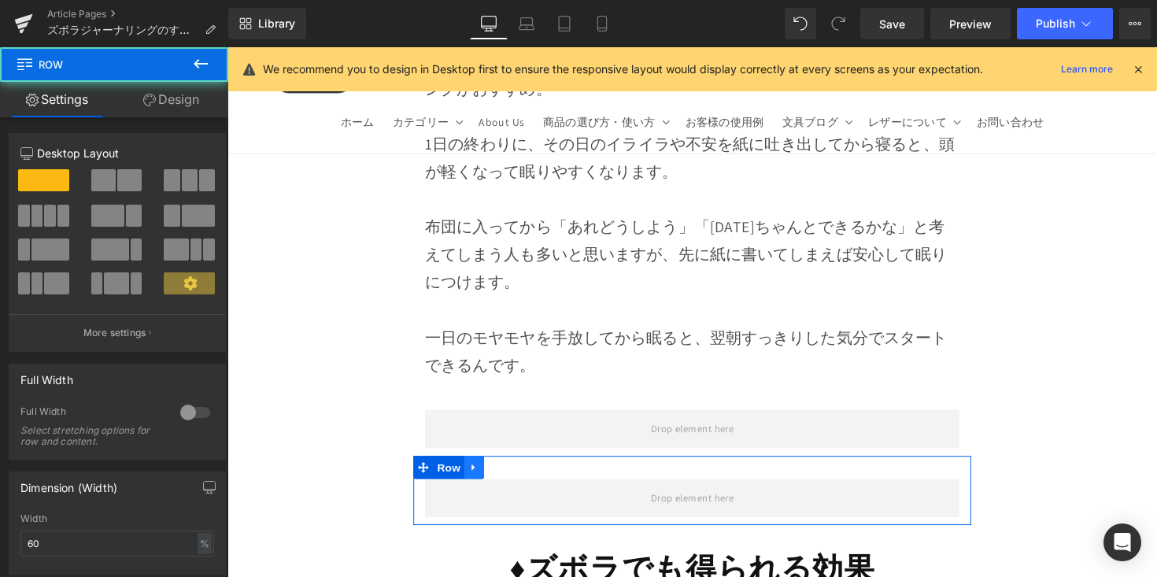
click at [478, 472] on icon at bounding box center [480, 478] width 11 height 12
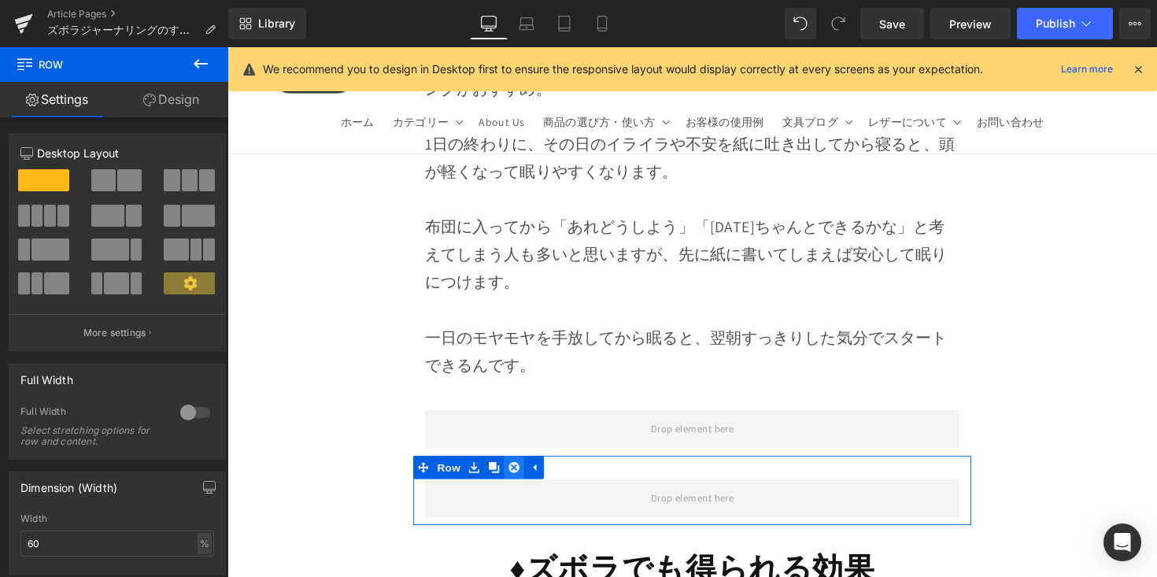
click at [516, 472] on icon at bounding box center [521, 477] width 11 height 11
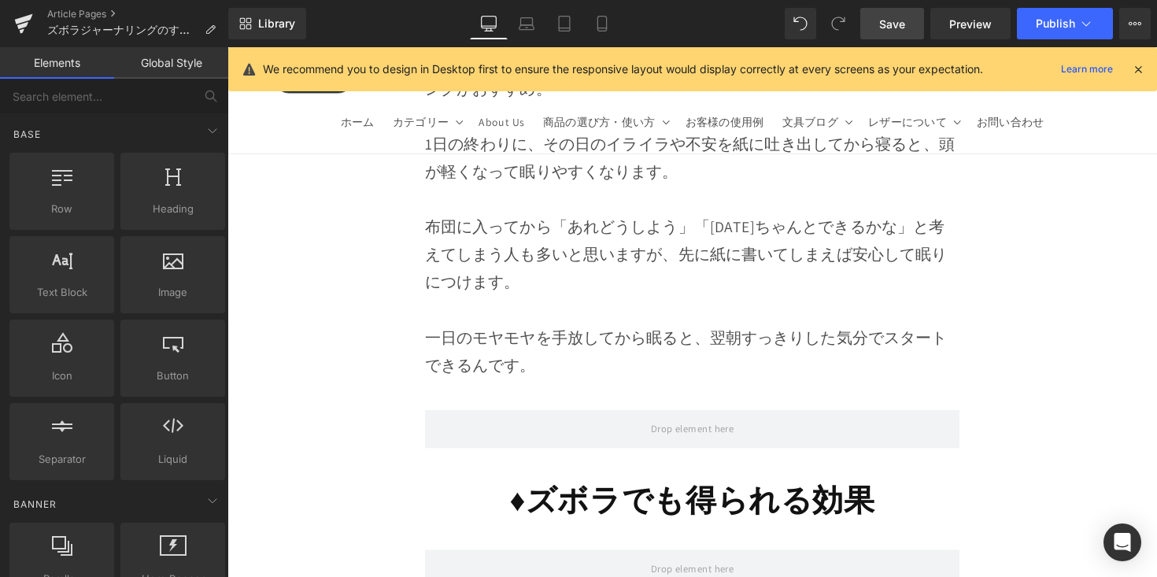
click at [898, 34] on link "Save" at bounding box center [892, 23] width 64 height 31
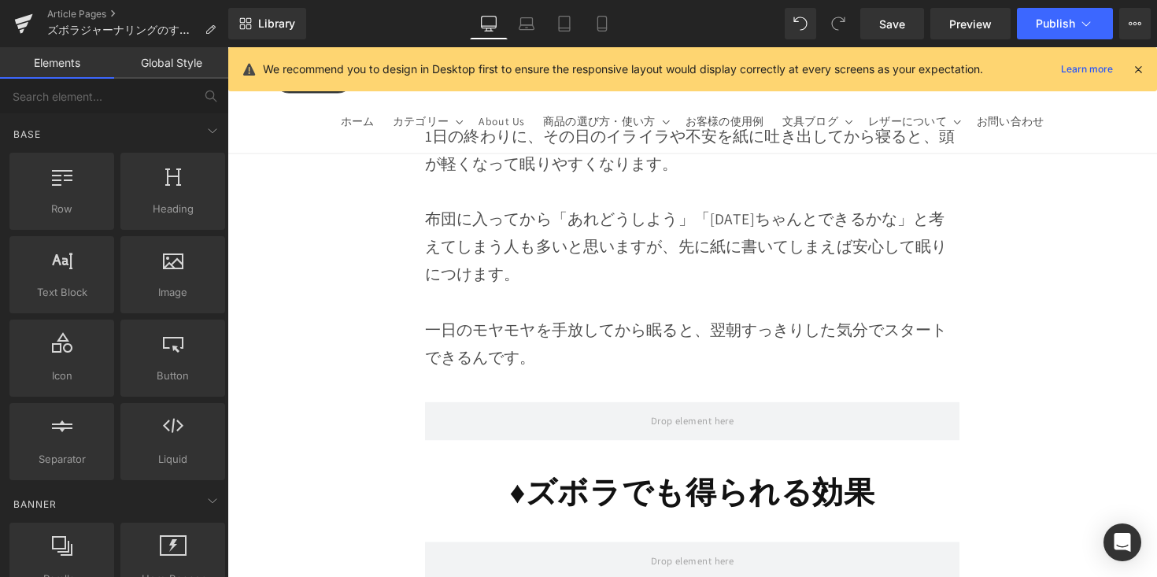
scroll to position [9431, 0]
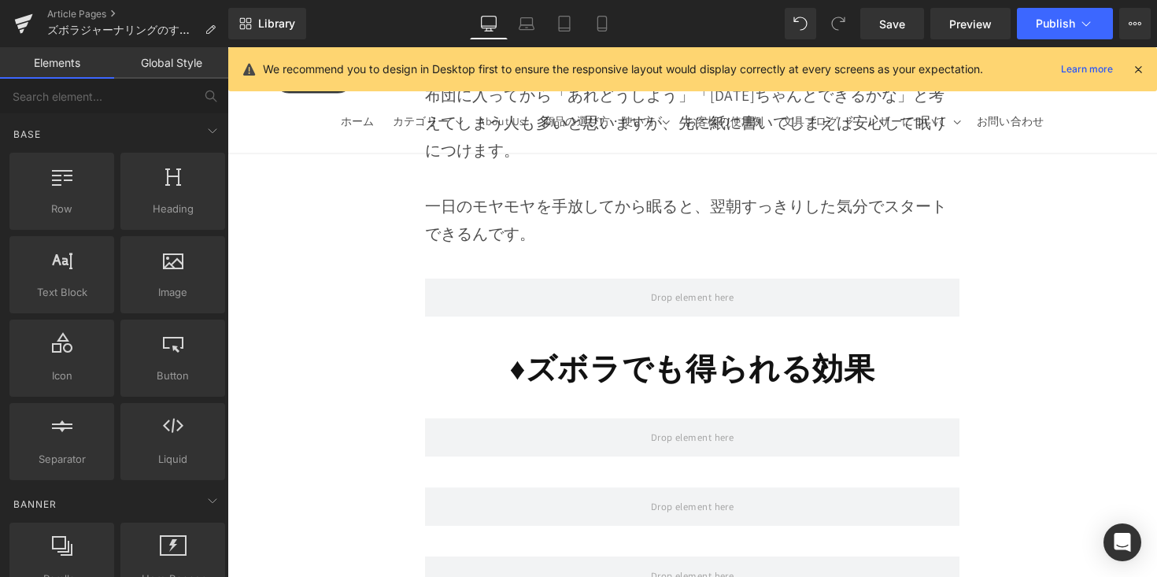
click at [590, 355] on strong "♦︎ズボラでも得られる効果" at bounding box center [703, 375] width 375 height 41
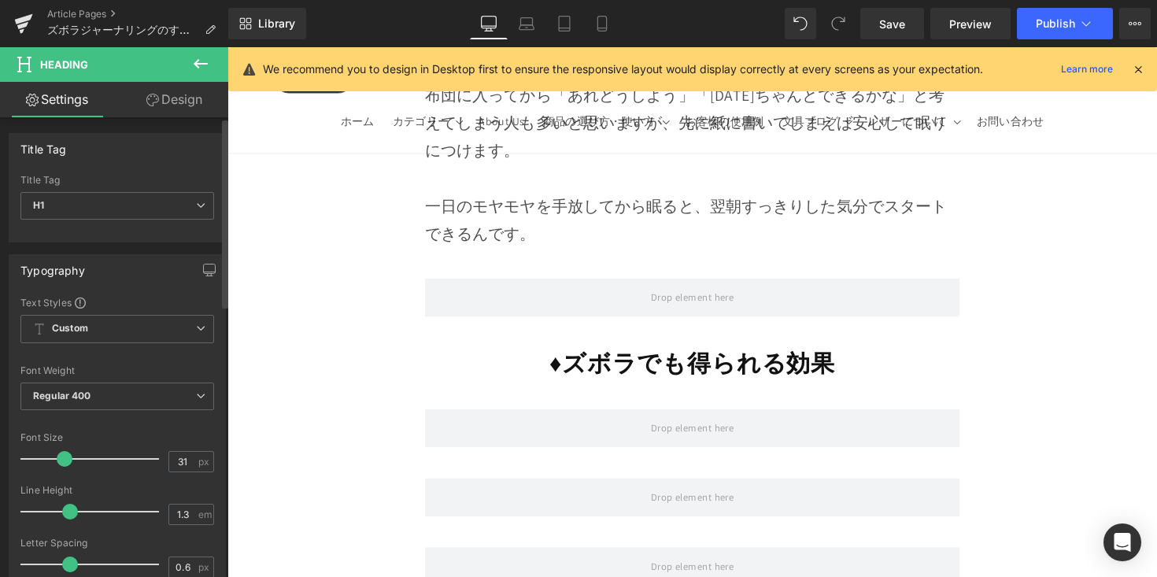
type input "30"
drag, startPoint x: 72, startPoint y: 461, endPoint x: 59, endPoint y: 463, distance: 12.7
click at [59, 463] on span at bounding box center [62, 459] width 16 height 16
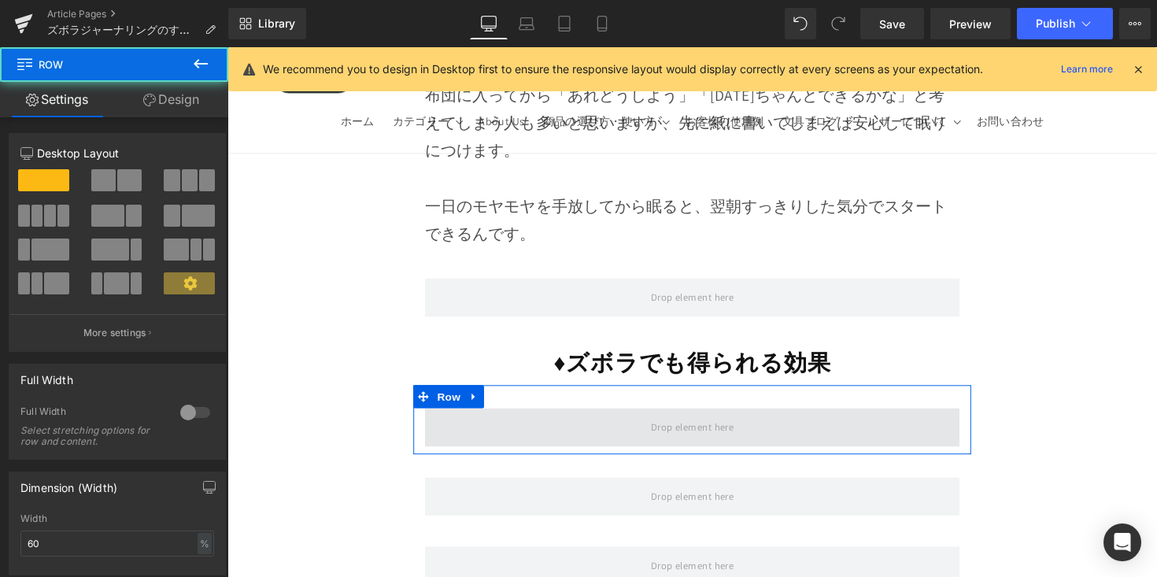
click at [523, 417] on span at bounding box center [704, 436] width 548 height 39
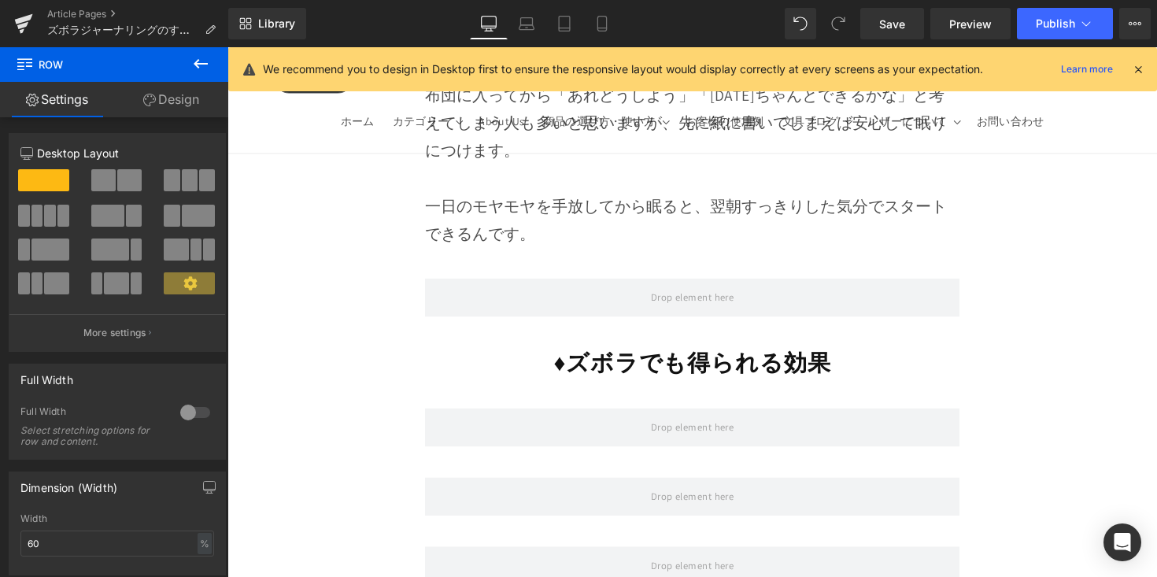
click at [198, 58] on icon at bounding box center [200, 63] width 19 height 19
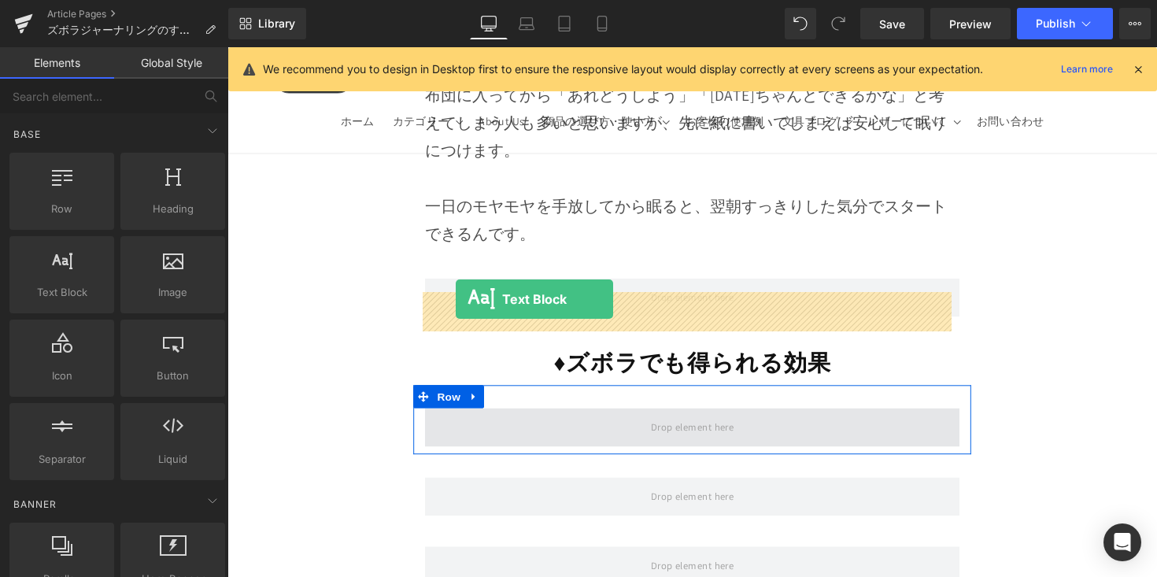
drag, startPoint x: 403, startPoint y: 331, endPoint x: 461, endPoint y: 305, distance: 63.5
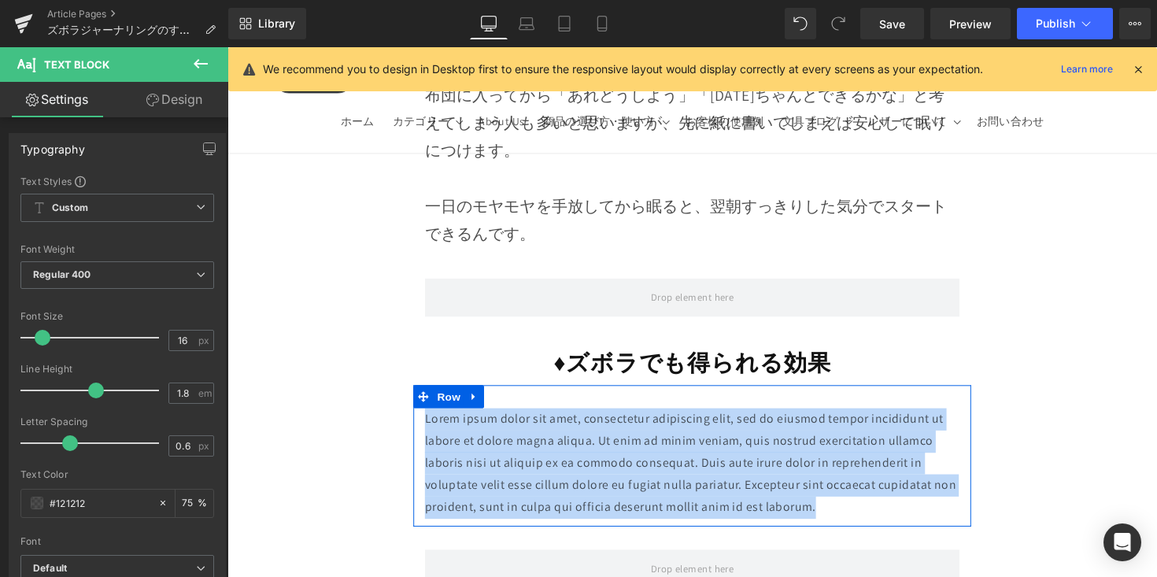
drag, startPoint x: 818, startPoint y: 395, endPoint x: 427, endPoint y: 317, distance: 398.1
click at [430, 417] on p "Lorem ipsum dolor sit amet, consectetur adipiscing elit, sed do eiusmod tempor …" at bounding box center [704, 473] width 548 height 113
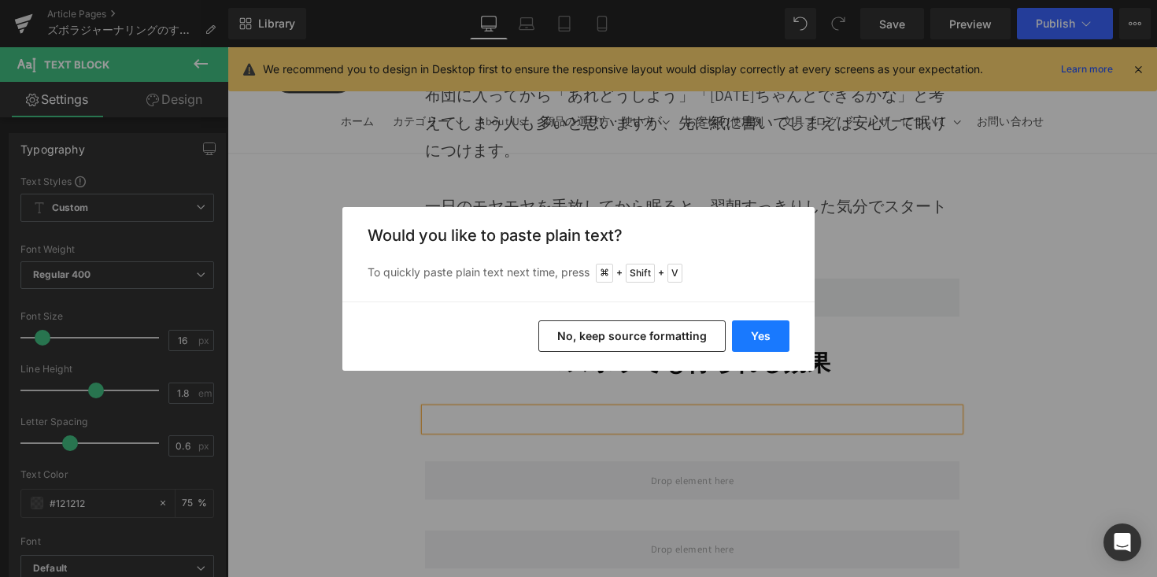
click at [753, 338] on button "Yes" at bounding box center [760, 335] width 57 height 31
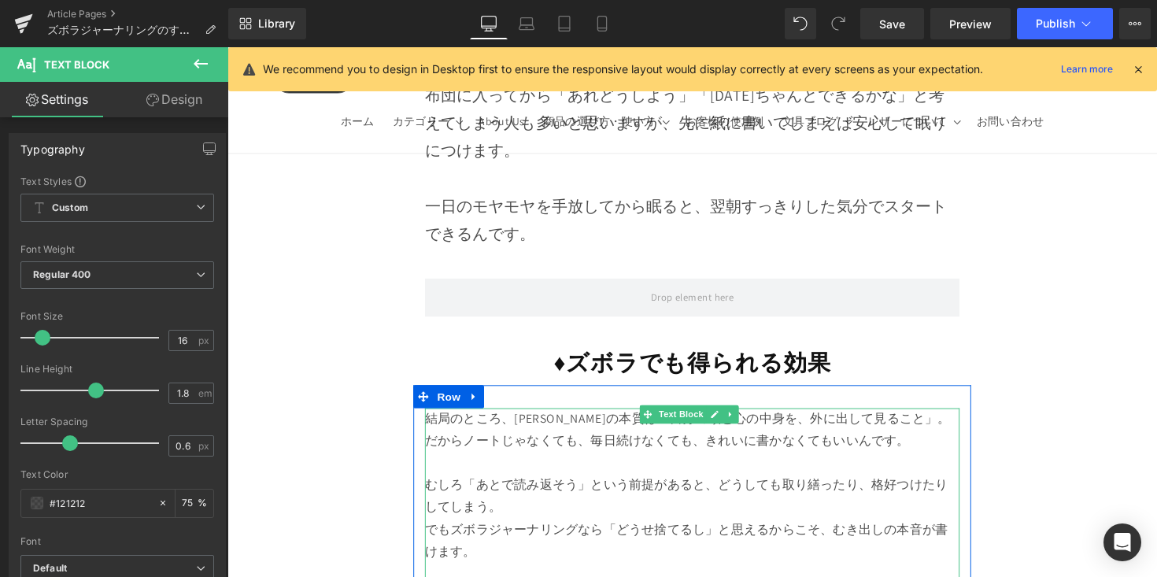
click at [743, 485] on p "むしろ「あとで読み返そう」という前提があると、どうしても取り繕ったり、格好つけたりしてしまう。" at bounding box center [704, 508] width 548 height 46
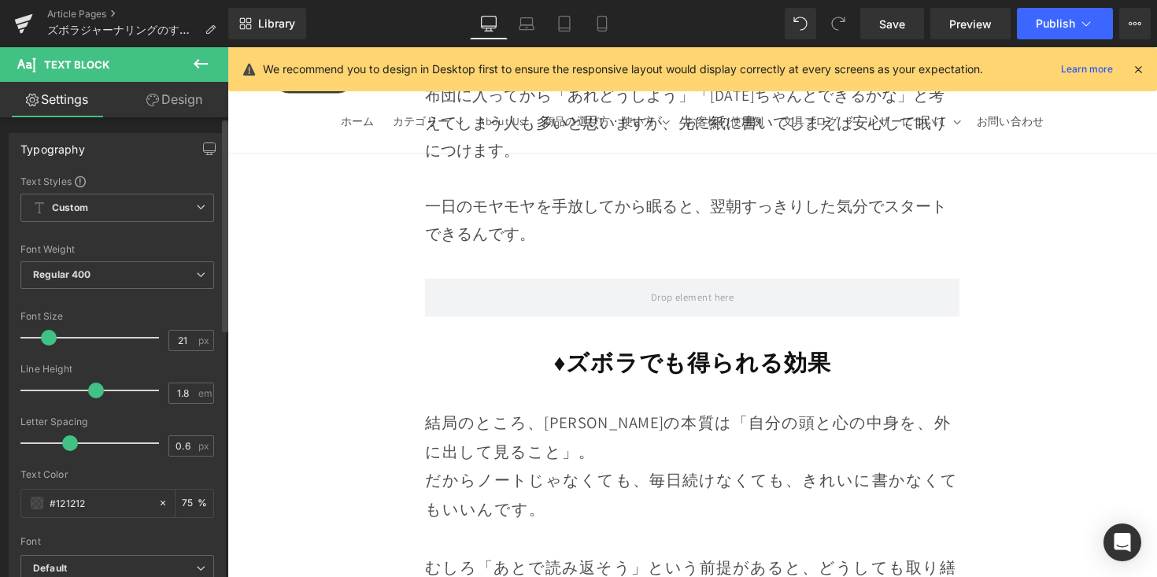
type input "20"
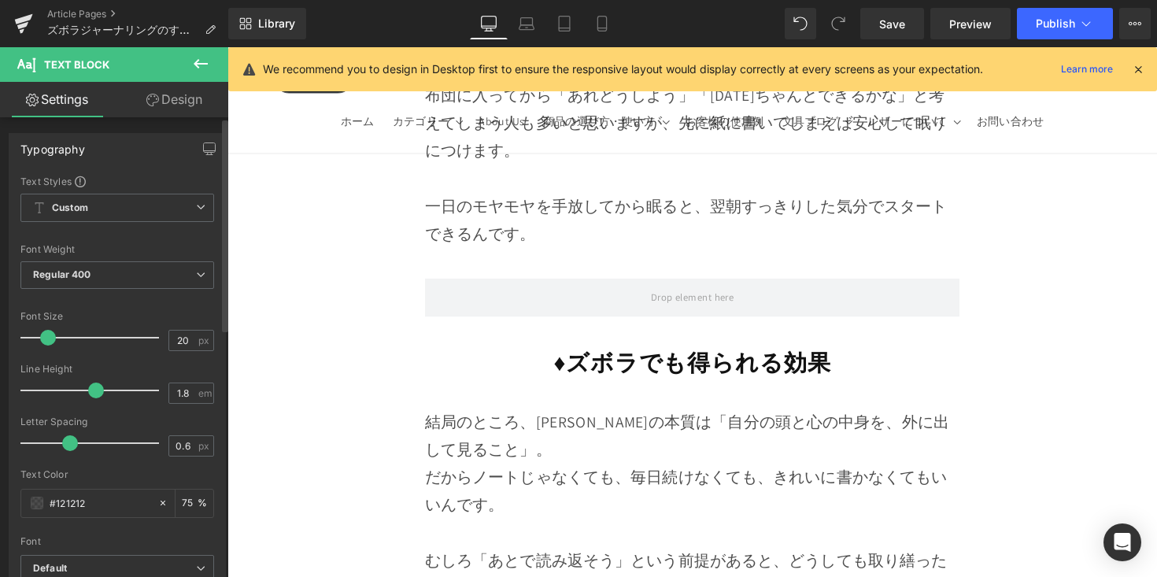
click at [46, 341] on div at bounding box center [93, 337] width 131 height 31
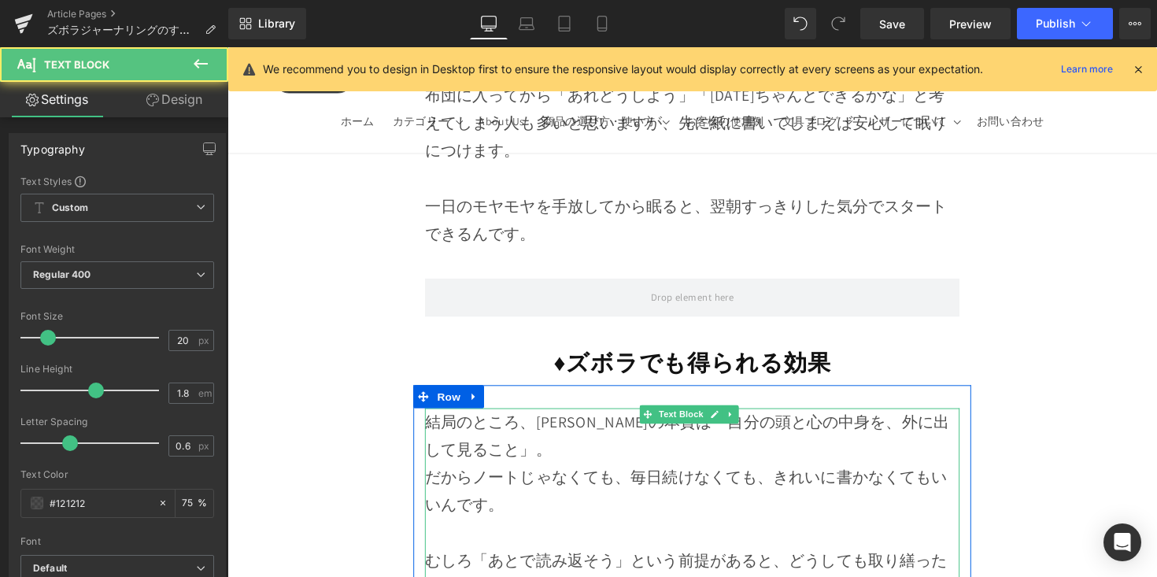
click at [641, 417] on p "結局のところ、[PERSON_NAME]の本質は「自分の頭と心の中身を、外に出して見ること」。" at bounding box center [704, 445] width 548 height 57
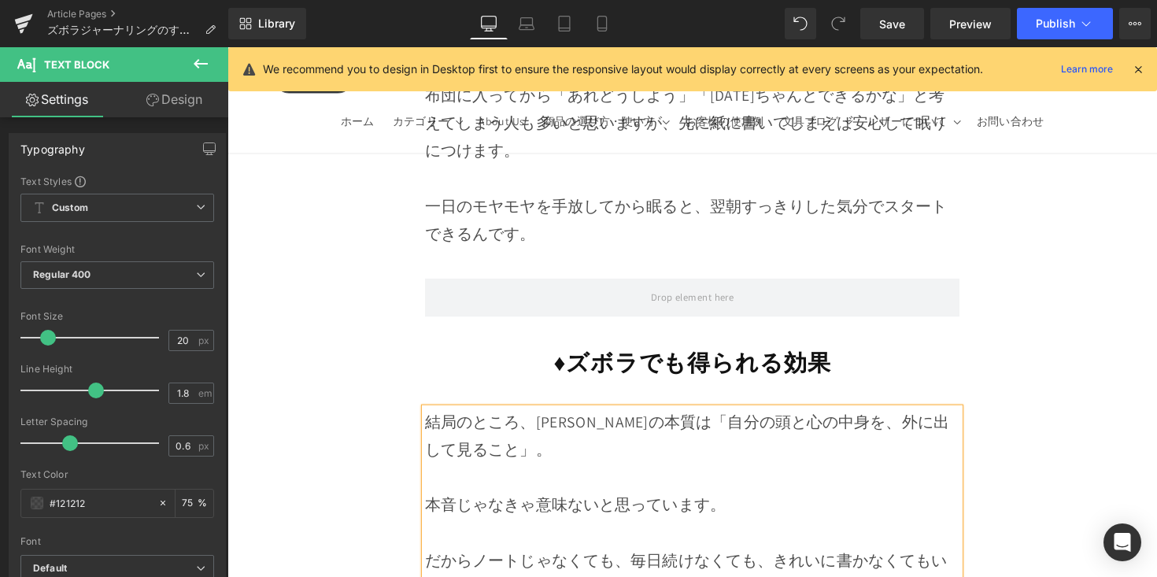
click at [431, 502] on p "本音じゃなきゃ意味ないと思っています。" at bounding box center [704, 516] width 548 height 28
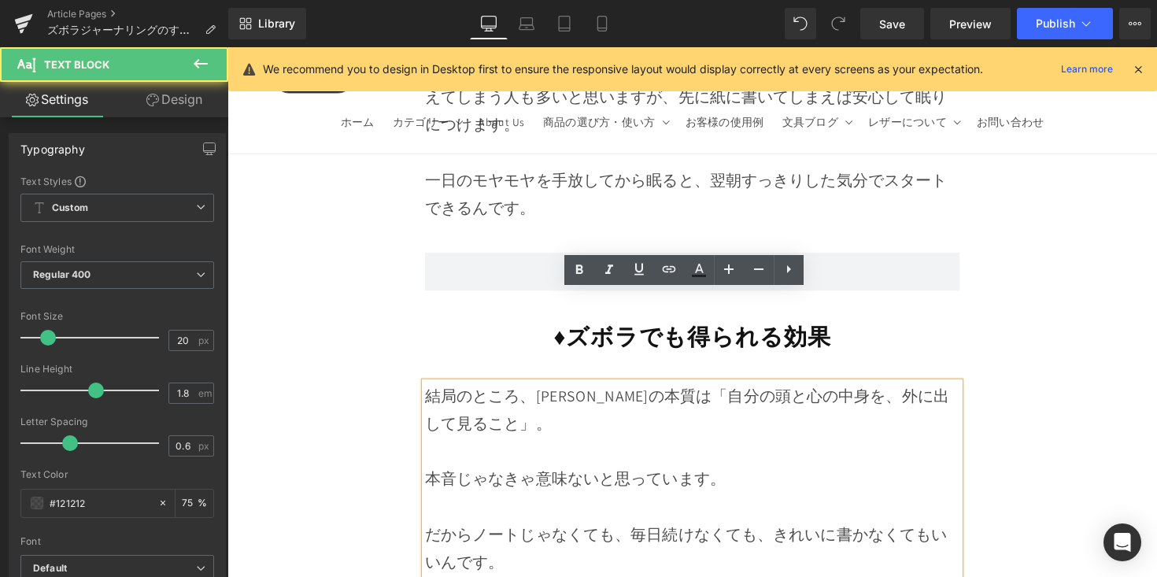
scroll to position [9459, 0]
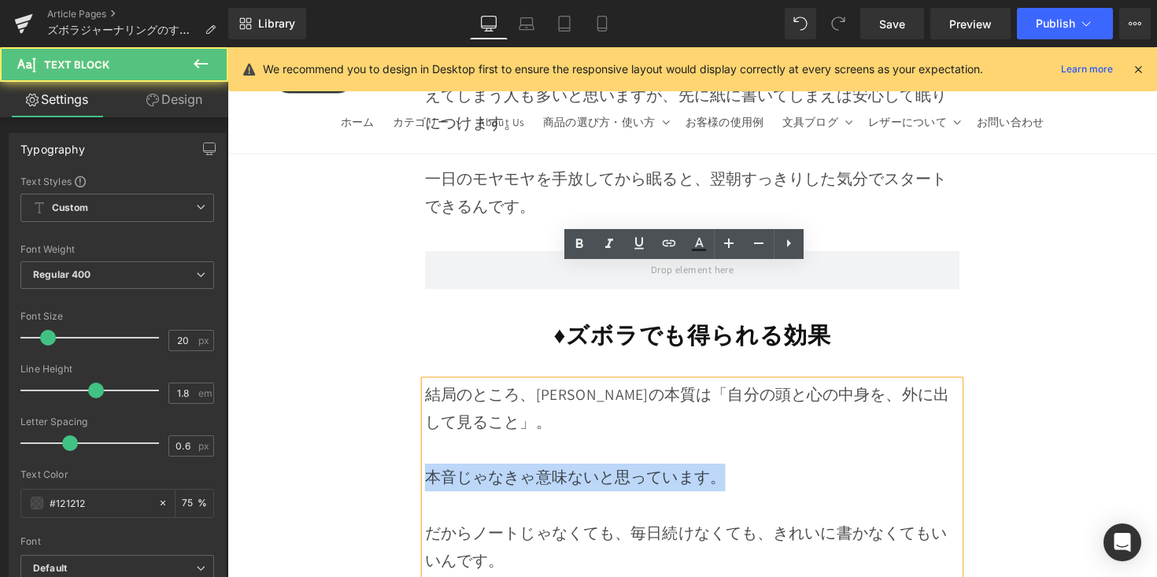
drag, startPoint x: 730, startPoint y: 369, endPoint x: 403, endPoint y: 372, distance: 326.7
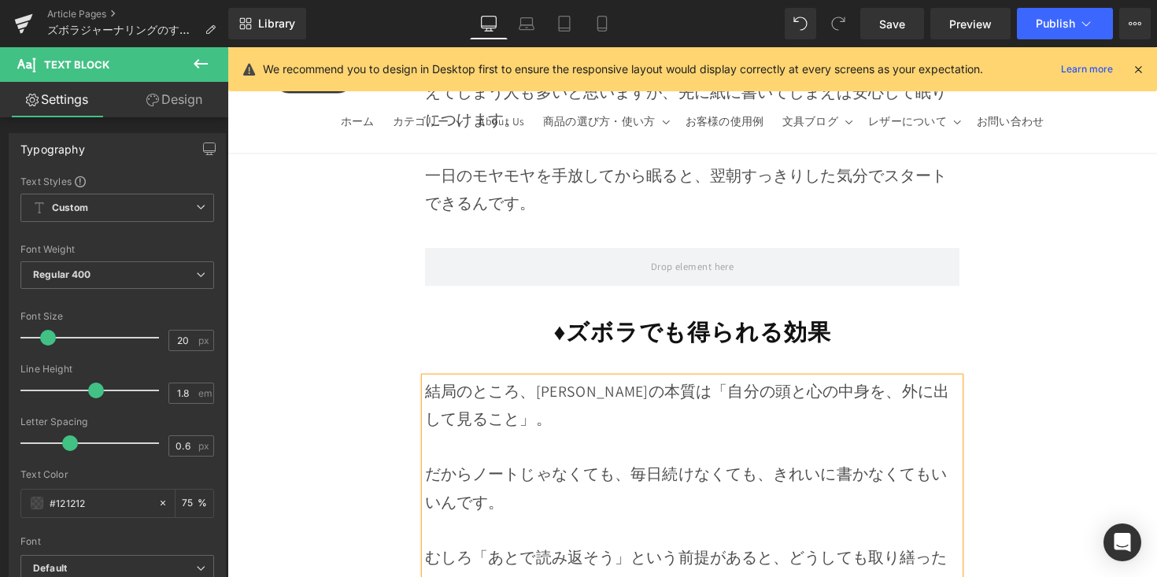
scroll to position [9483, 0]
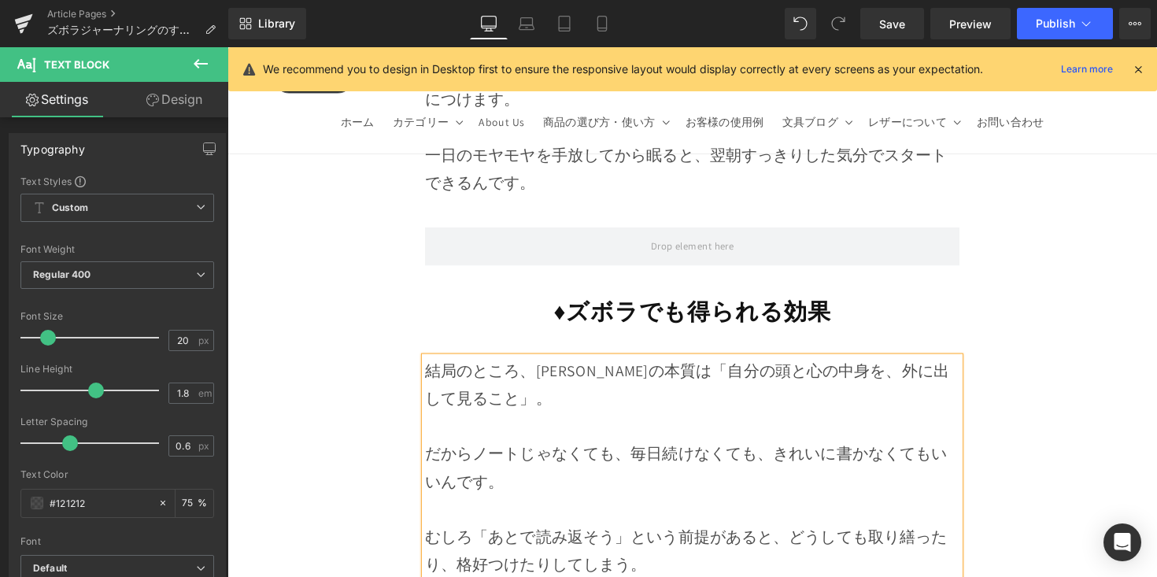
click at [655, 535] on p "むしろ「あとで読み返そう」という前提があると、どうしても取り繕ったり、格好つけたりしてしまう。" at bounding box center [704, 563] width 548 height 57
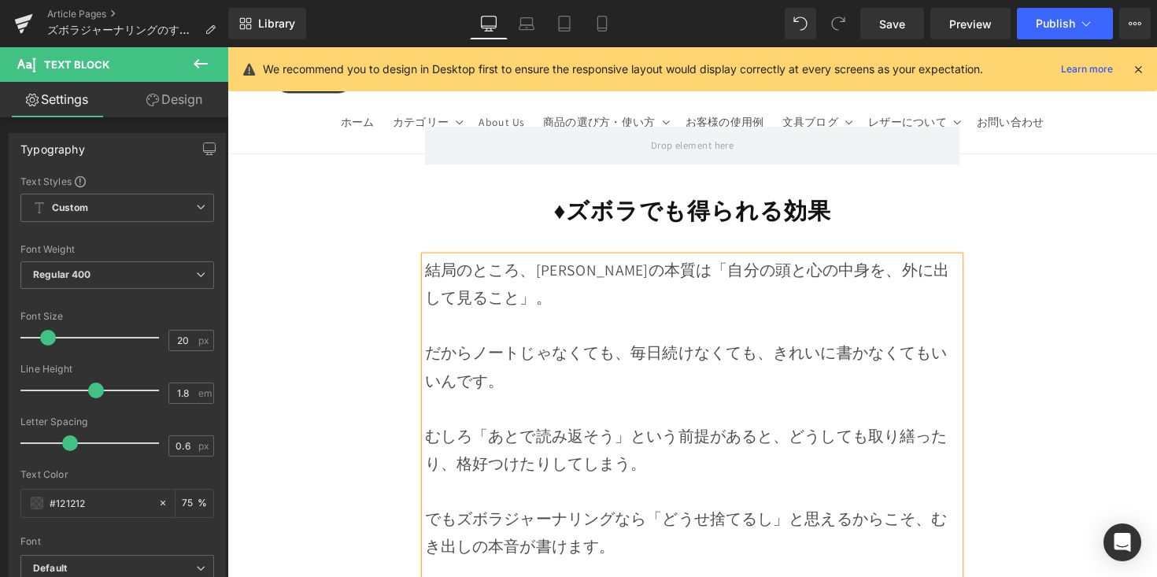
scroll to position [9594, 0]
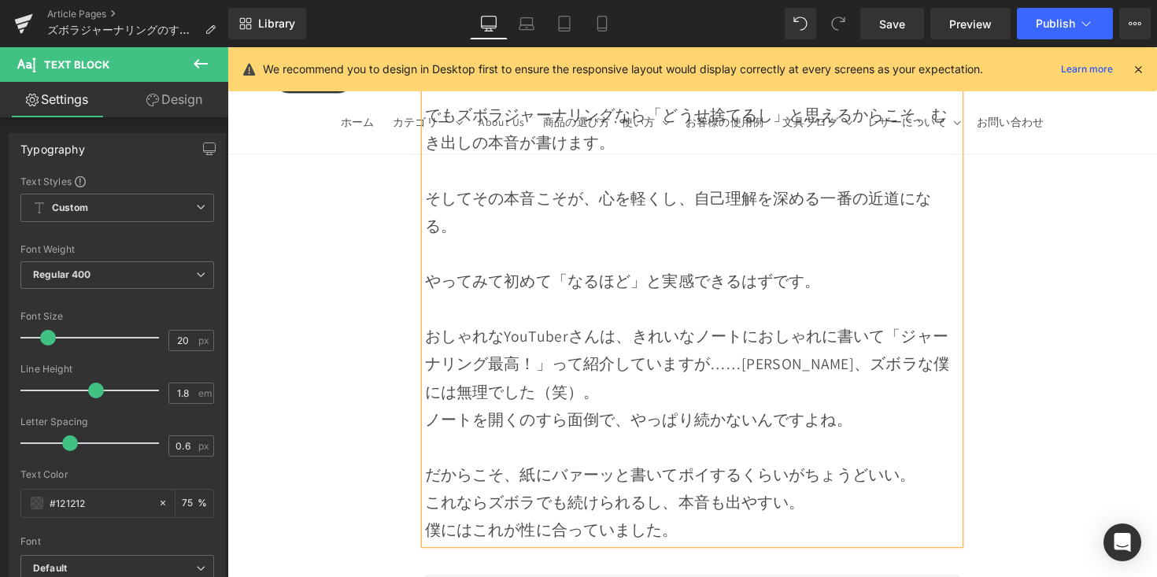
scroll to position [10010, 0]
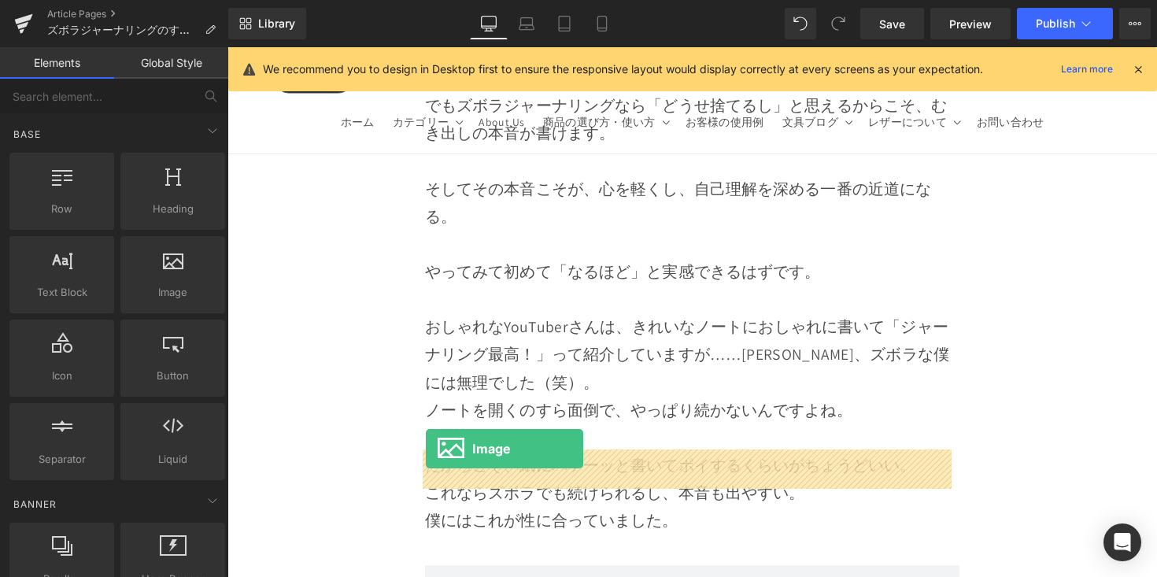
drag, startPoint x: 439, startPoint y: 353, endPoint x: 431, endPoint y: 458, distance: 105.1
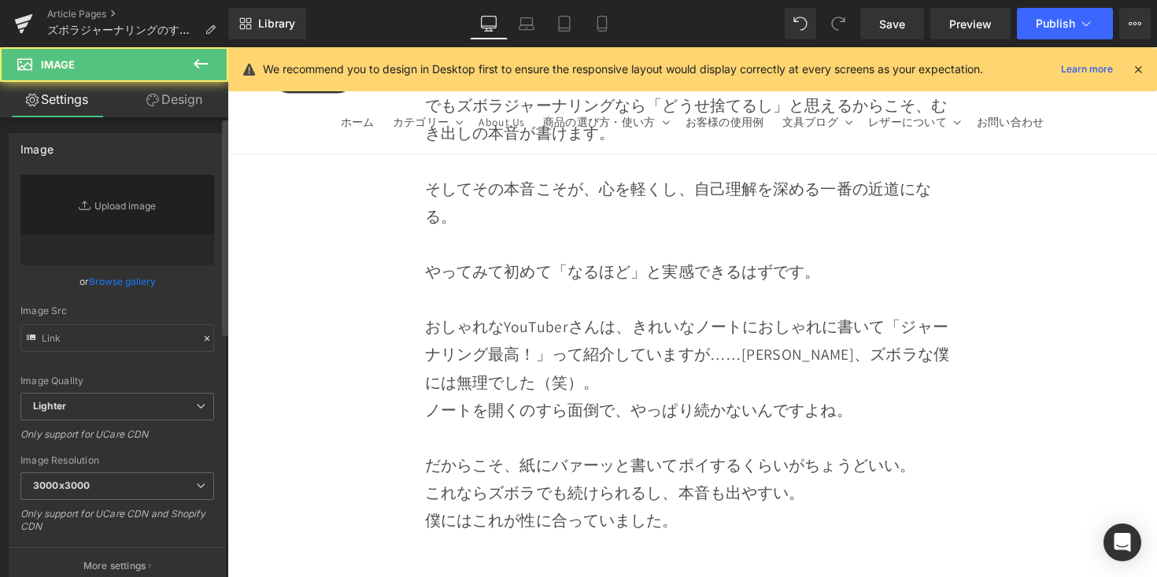
type input "//[DOMAIN_NAME][URL]"
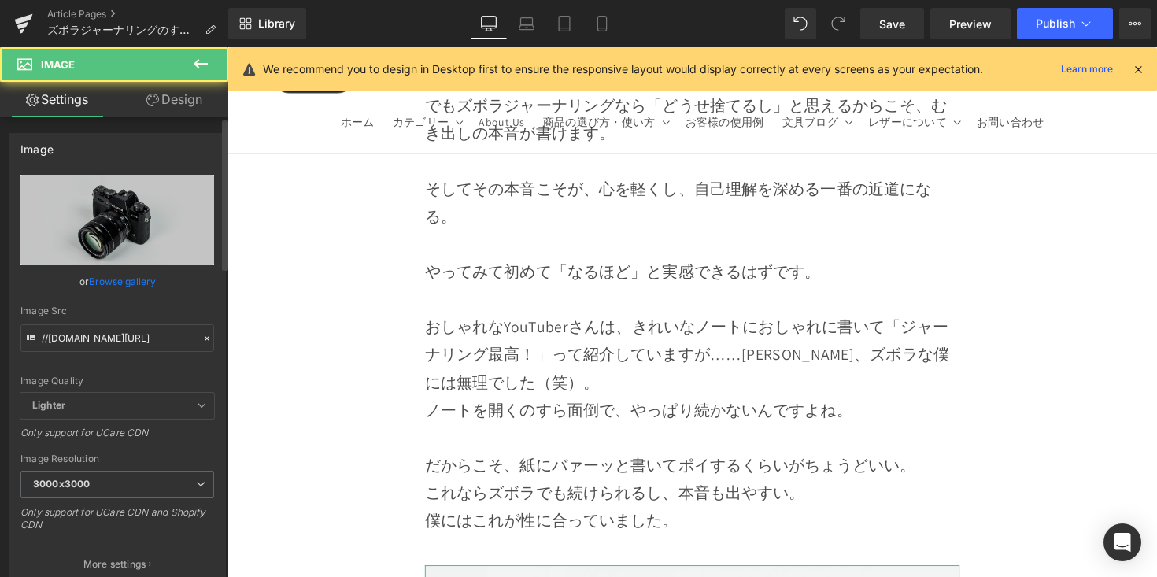
click at [136, 275] on link "Browse gallery" at bounding box center [122, 282] width 67 height 28
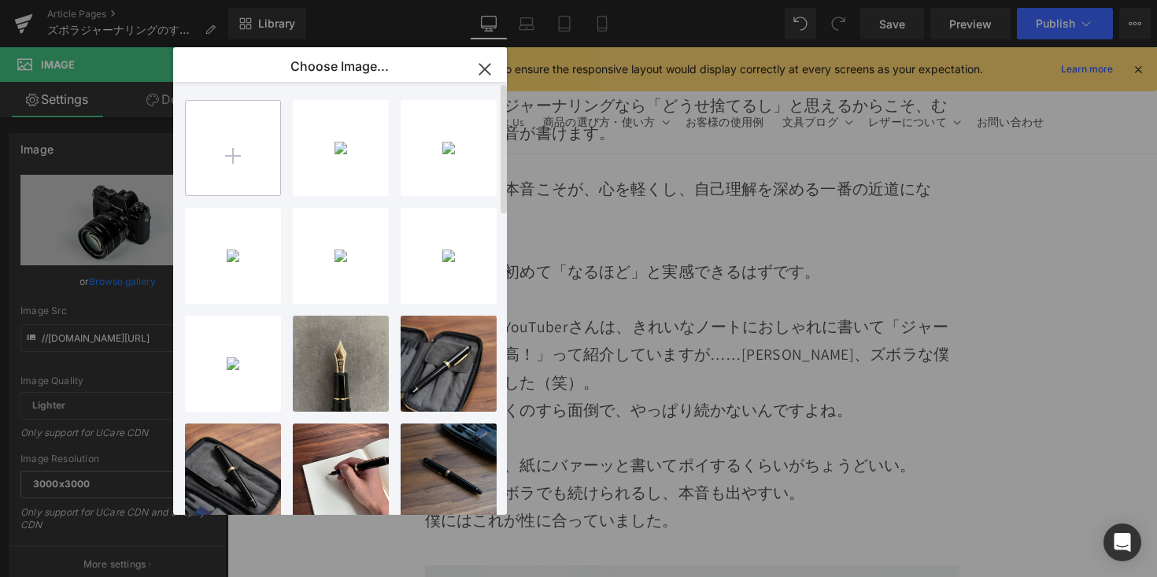
click at [235, 169] on input "file" at bounding box center [233, 148] width 94 height 94
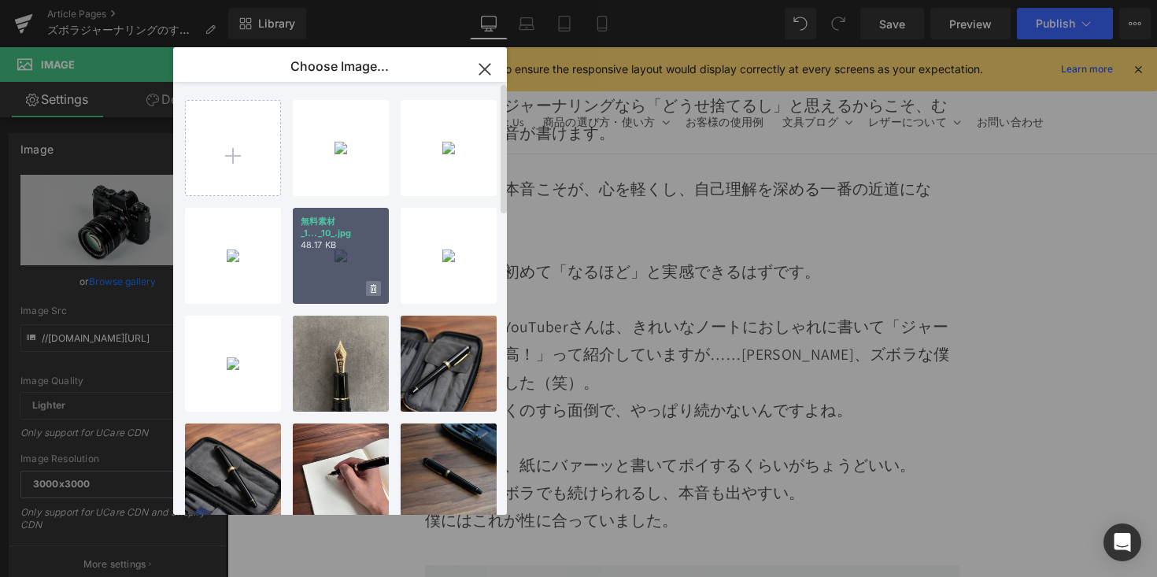
click at [366, 283] on span at bounding box center [373, 288] width 15 height 15
drag, startPoint x: 313, startPoint y: 287, endPoint x: 269, endPoint y: 206, distance: 91.2
click at [313, 287] on span "Yes" at bounding box center [320, 288] width 39 height 17
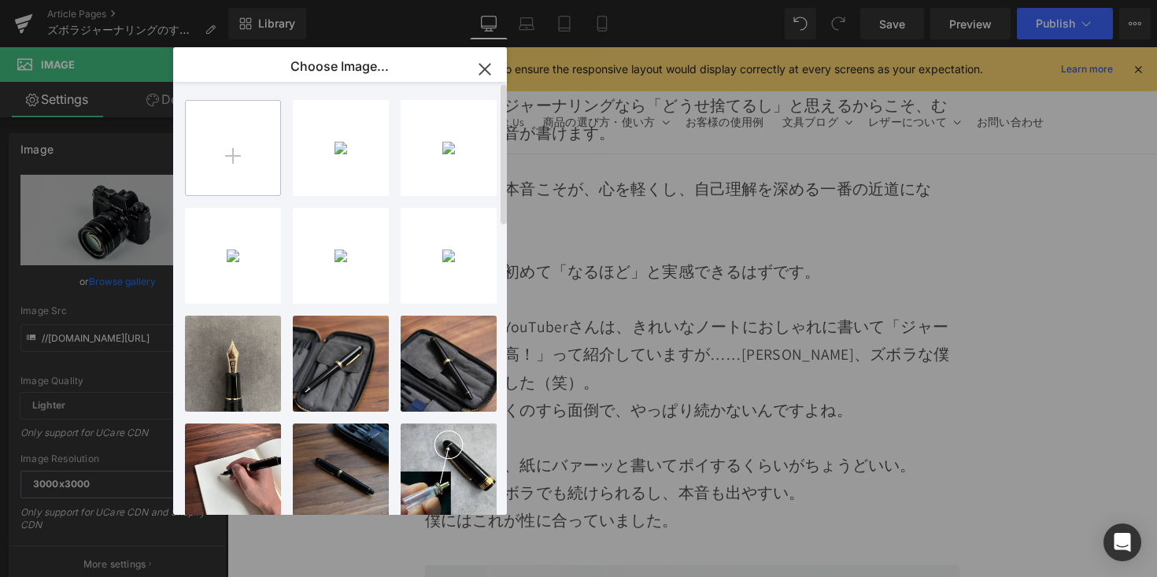
click at [231, 154] on input "file" at bounding box center [233, 148] width 94 height 94
type input "C:\fakepath\無料素材 (11).jpg"
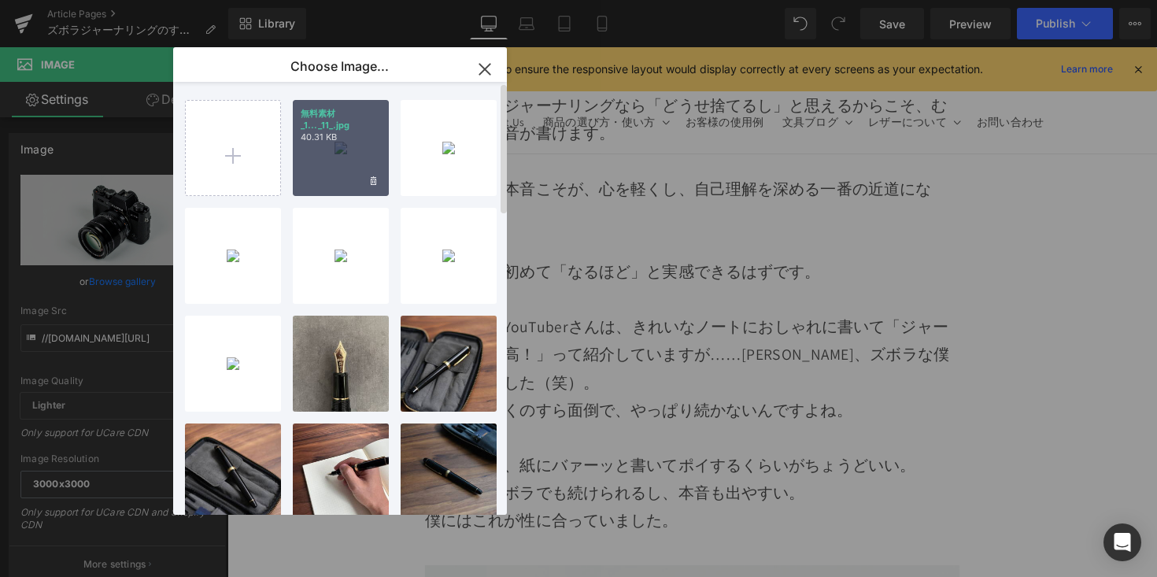
click at [349, 161] on div "無料素材 _1..._11_.jpg 40.31 KB" at bounding box center [341, 148] width 96 height 96
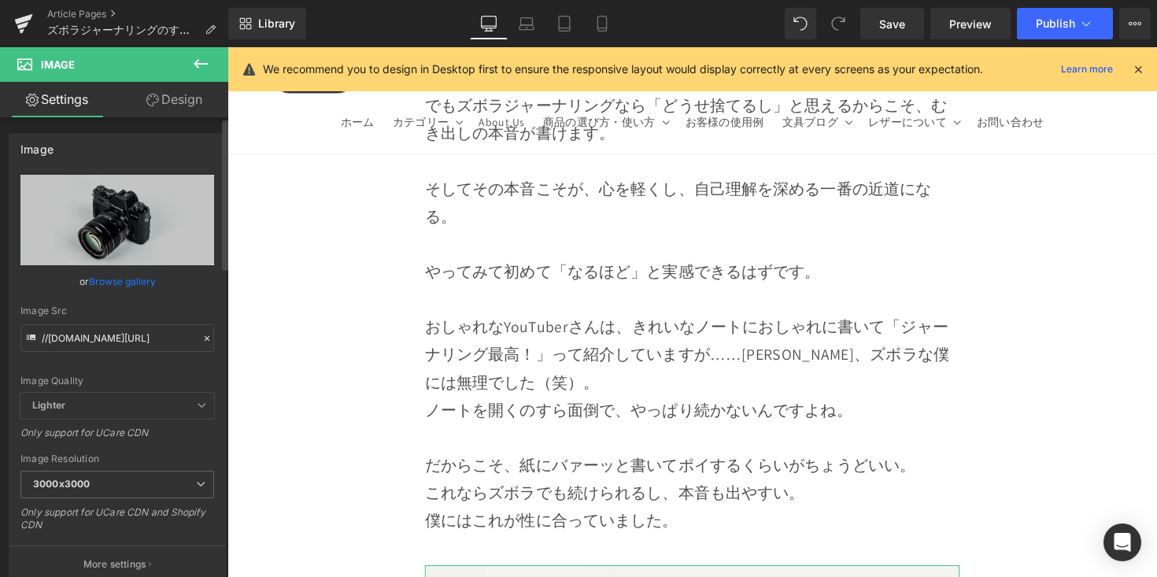
click at [142, 279] on link "Browse gallery" at bounding box center [122, 282] width 67 height 28
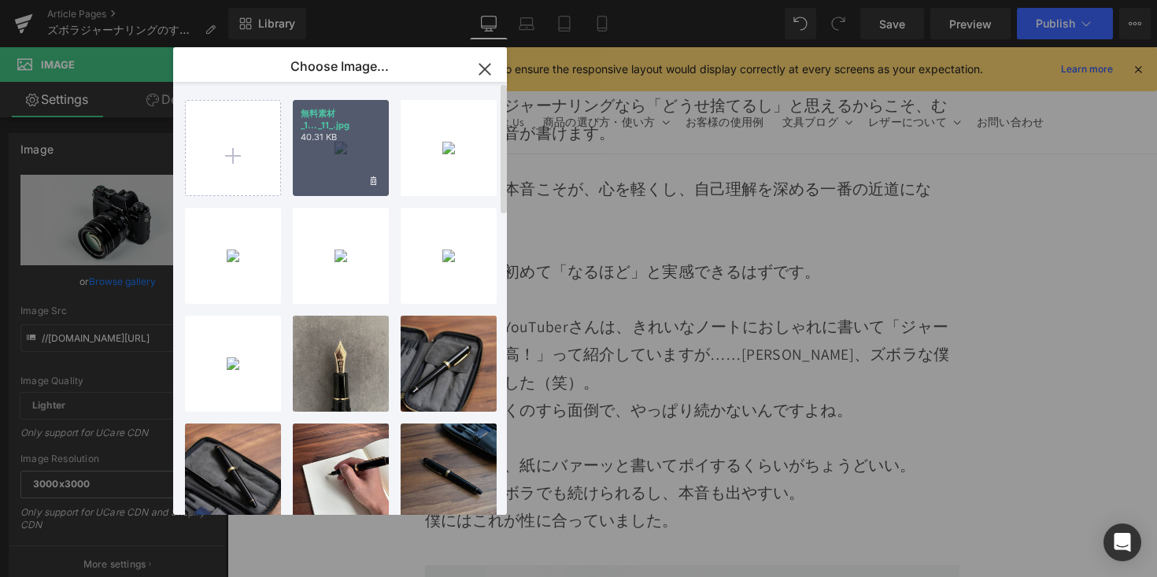
click at [370, 150] on div "無料素材 _1..._11_.jpg 40.31 KB" at bounding box center [341, 148] width 96 height 96
type input "[URL][DOMAIN_NAME]"
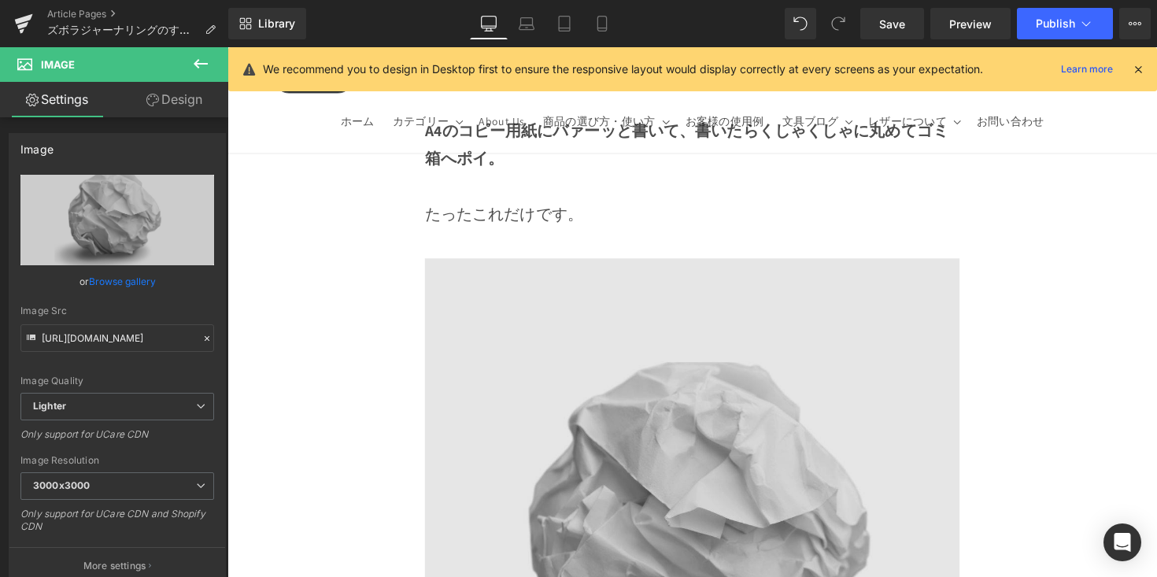
scroll to position [1975, 0]
click at [616, 370] on img at bounding box center [704, 537] width 548 height 548
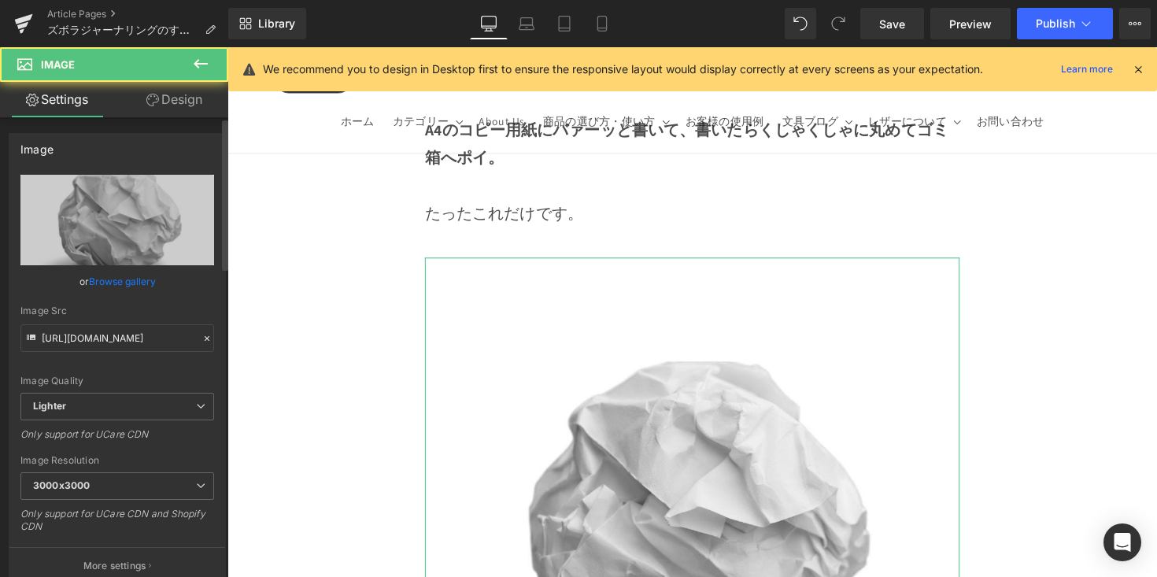
click at [138, 285] on link "Browse gallery" at bounding box center [122, 282] width 67 height 28
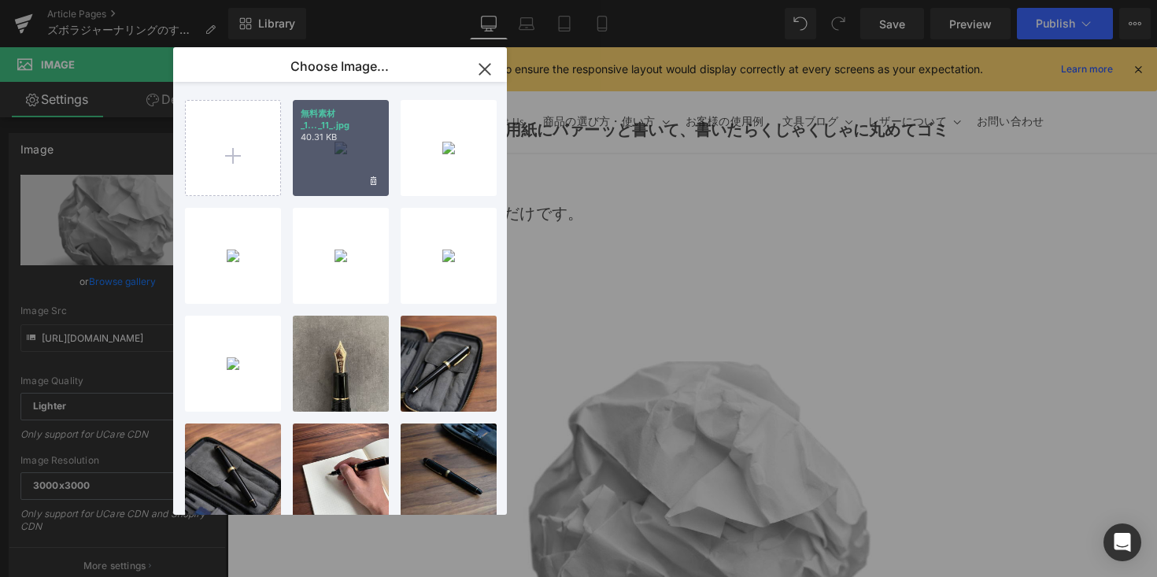
click at [351, 157] on div "無料素材 _1..._11_.jpg 40.31 KB" at bounding box center [341, 148] width 96 height 96
type input "[URL][DOMAIN_NAME]"
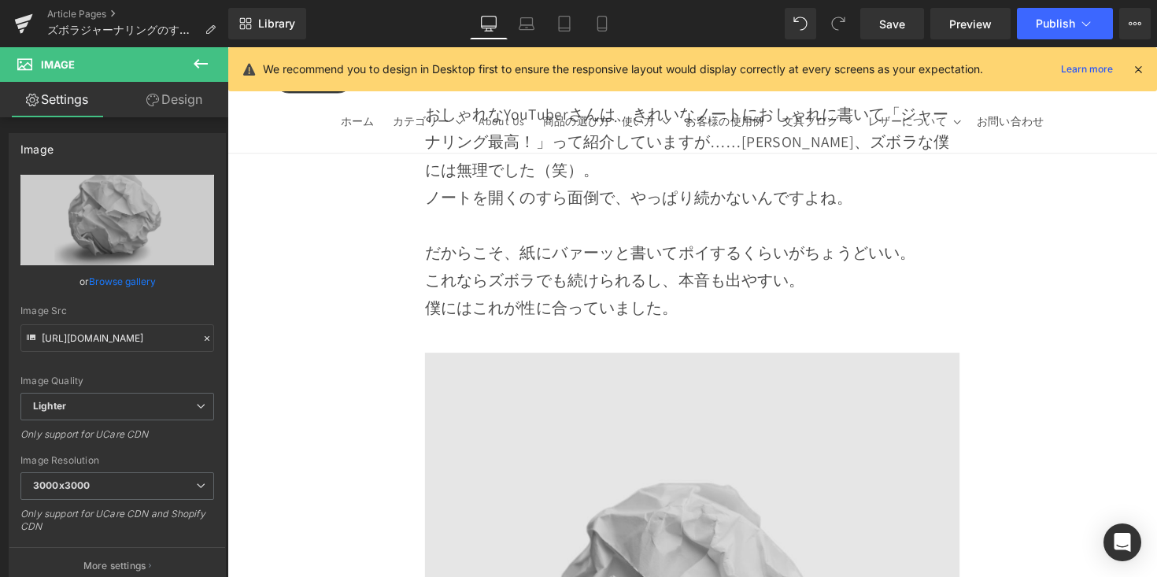
scroll to position [10242, 0]
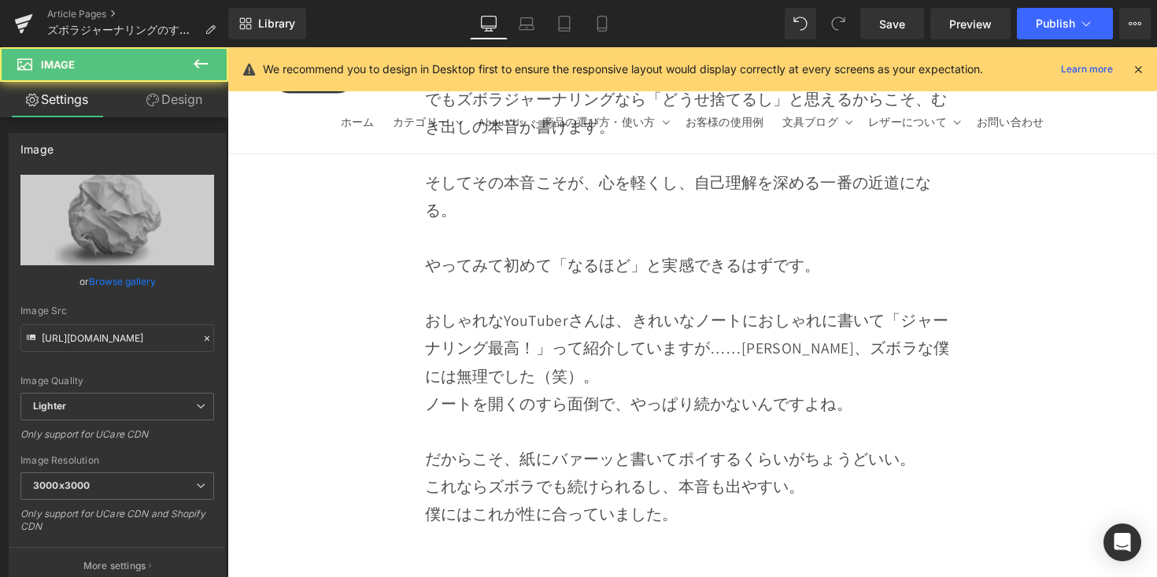
scroll to position [9941, 0]
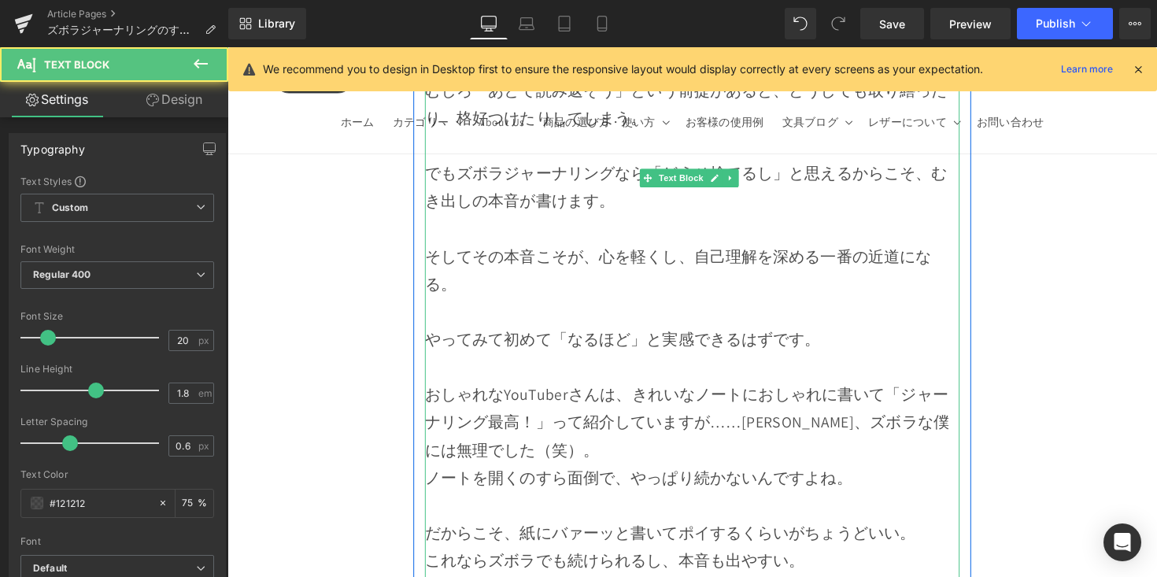
drag, startPoint x: 634, startPoint y: 440, endPoint x: 482, endPoint y: 312, distance: 199.5
click at [482, 313] on div "結局のところ、[PERSON_NAME]の本質は「自分の頭と心の中身を、外に出して見ること」。 だからノートじゃなくても、毎日続けなくても、きれいに書かなくて…" at bounding box center [704, 261] width 548 height 708
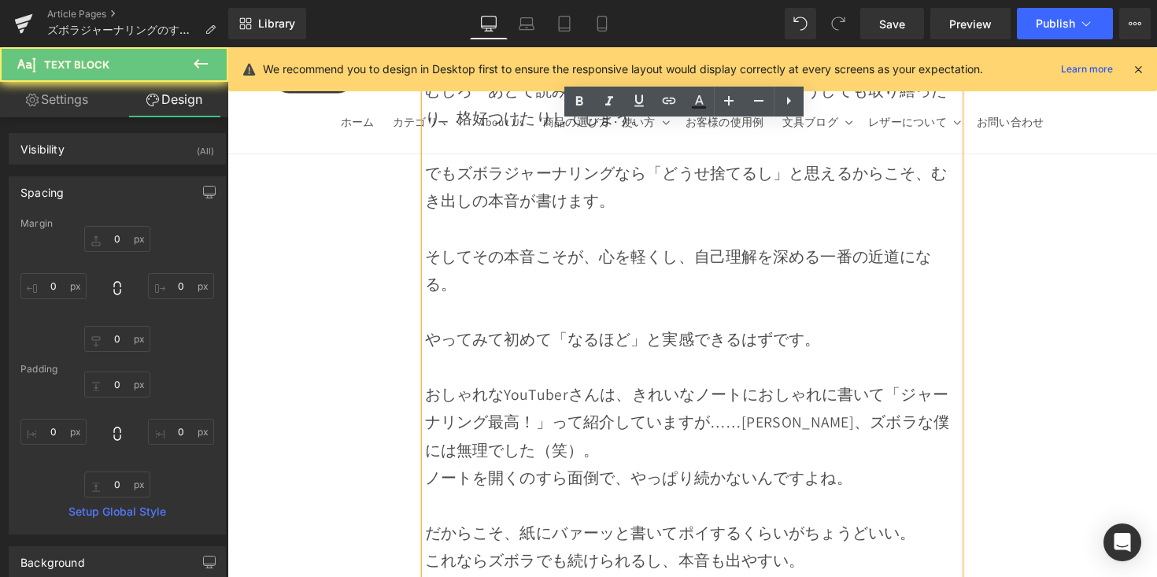
scroll to position [9912, 0]
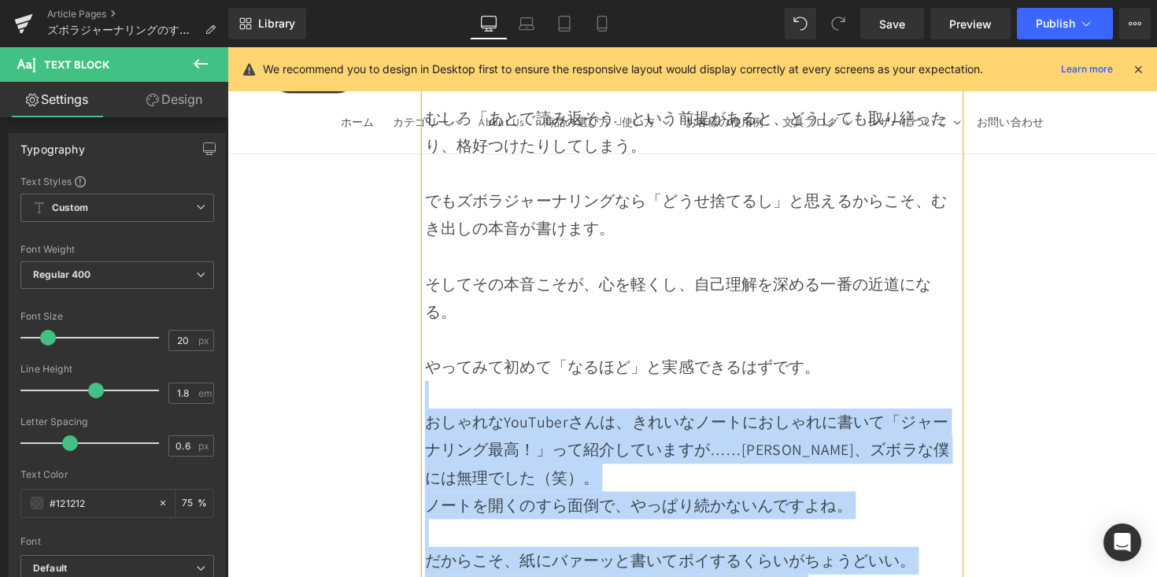
drag, startPoint x: 488, startPoint y: 315, endPoint x: 741, endPoint y: 502, distance: 314.6
click at [741, 502] on div "結局のところ、[PERSON_NAME]の本質は「自分の頭と心の中身を、外に出して見ること」。 だからノートじゃなくても、毎日続けなくても、きれいに書かなくて…" at bounding box center [704, 289] width 548 height 708
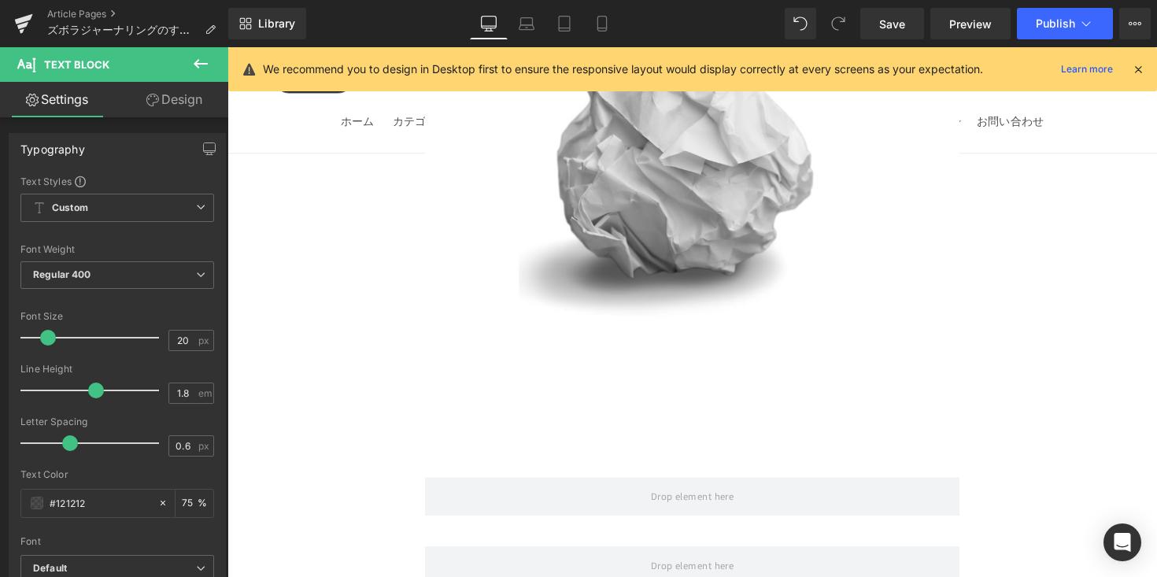
click at [1082, 370] on div "Image Row ズボラジャーナリングのすすめ A4の紙に書いて、 くしゃくしゃに捨てるだけ Heading Row 「ジャーナリング」って聞いたことありま…" at bounding box center [703, 248] width 953 height 20970
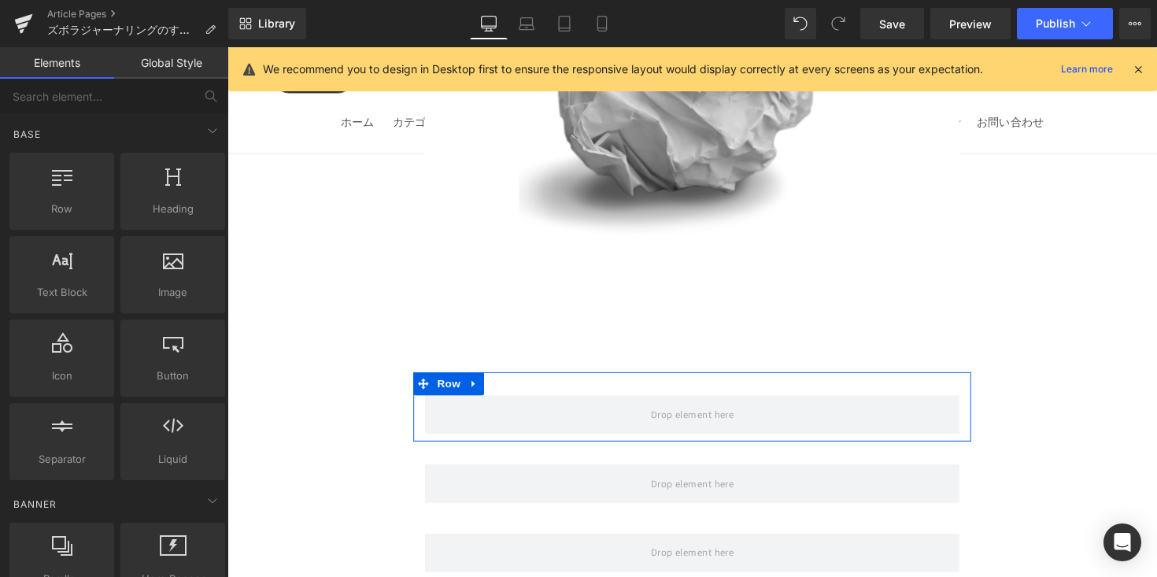
scroll to position [10494, 0]
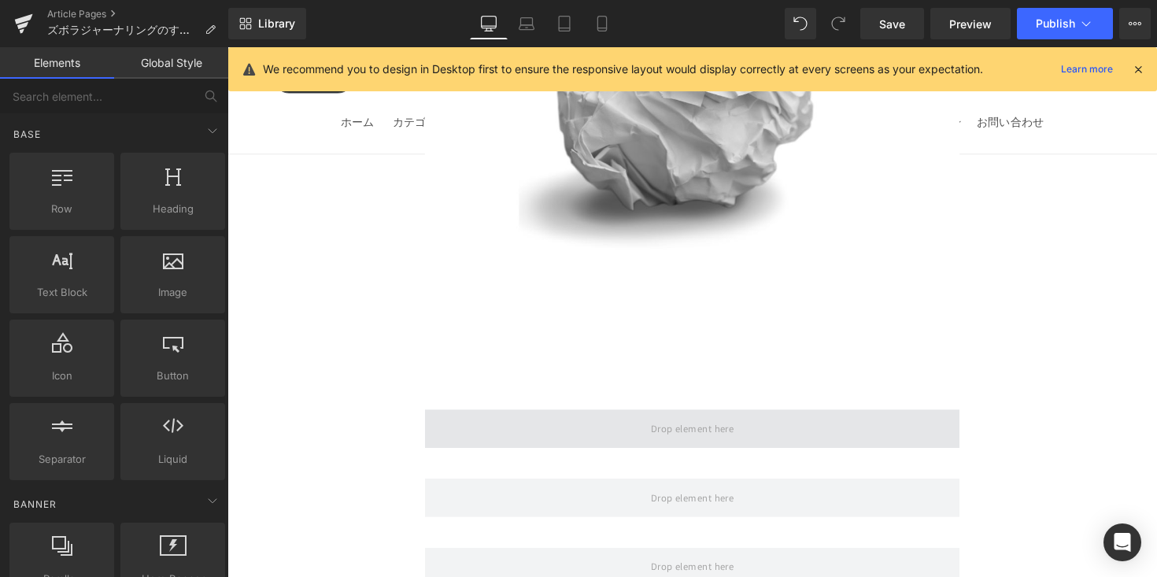
click at [747, 418] on span at bounding box center [704, 437] width 548 height 39
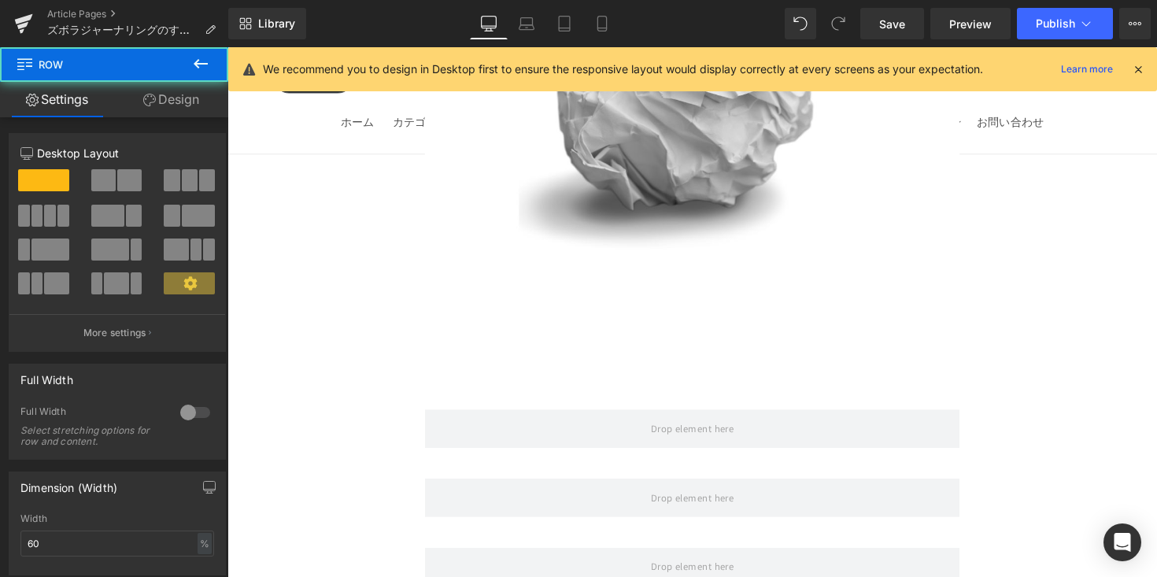
click at [197, 72] on icon at bounding box center [200, 63] width 19 height 19
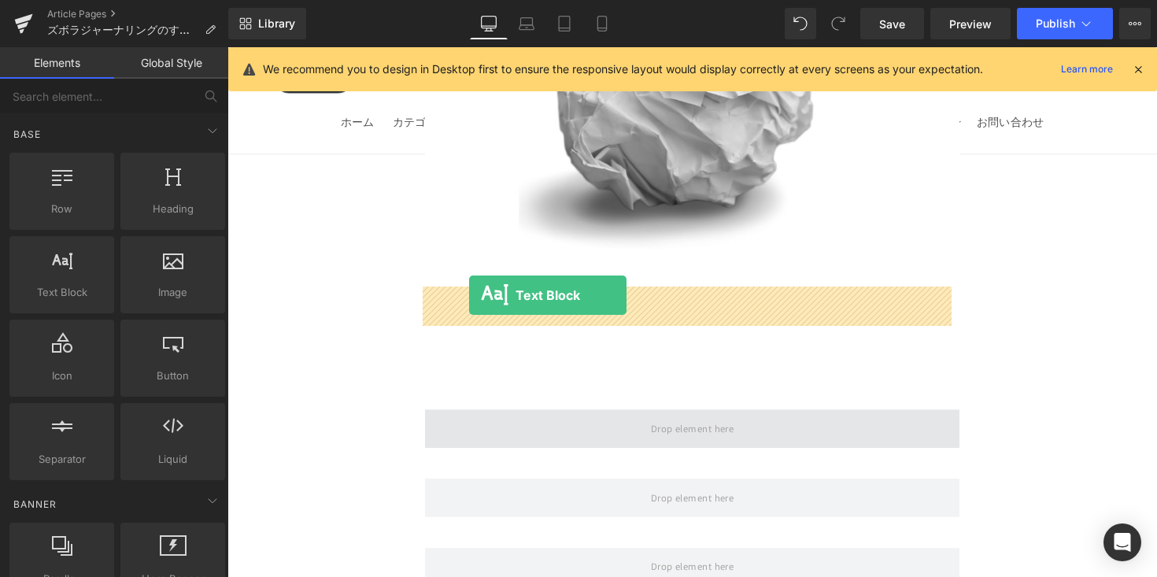
drag, startPoint x: 293, startPoint y: 320, endPoint x: 475, endPoint y: 301, distance: 183.6
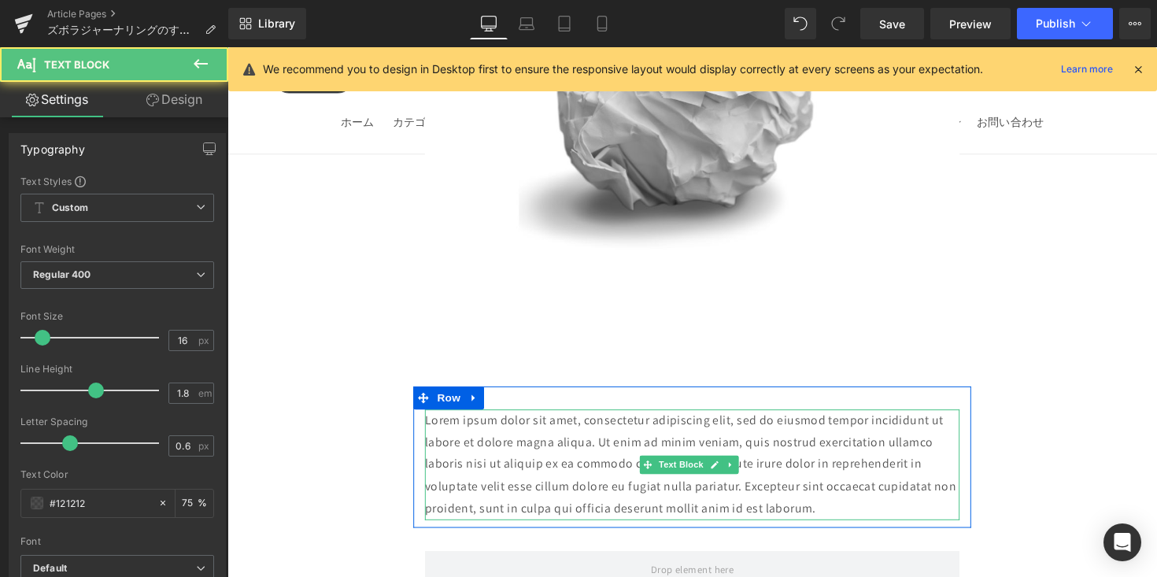
click at [527, 418] on p "Lorem ipsum dolor sit amet, consectetur adipiscing elit, sed do eiusmod tempor …" at bounding box center [704, 474] width 548 height 113
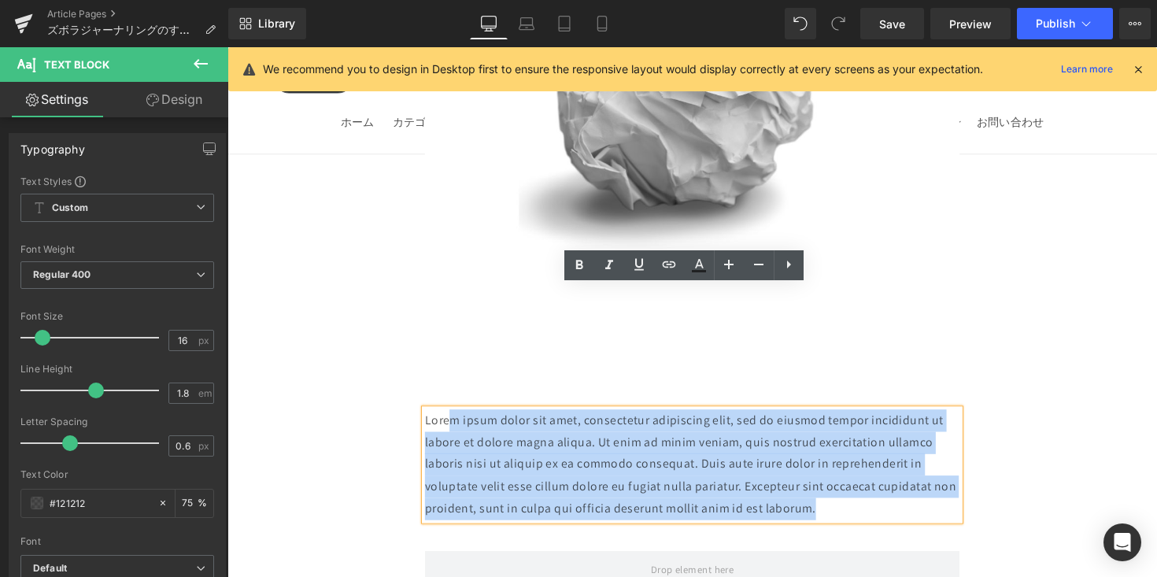
drag, startPoint x: 504, startPoint y: 324, endPoint x: 949, endPoint y: 387, distance: 450.1
click at [949, 418] on p "Lorem ipsum dolor sit amet, consectetur adipiscing elit, sed do eiusmod tempor …" at bounding box center [704, 474] width 548 height 113
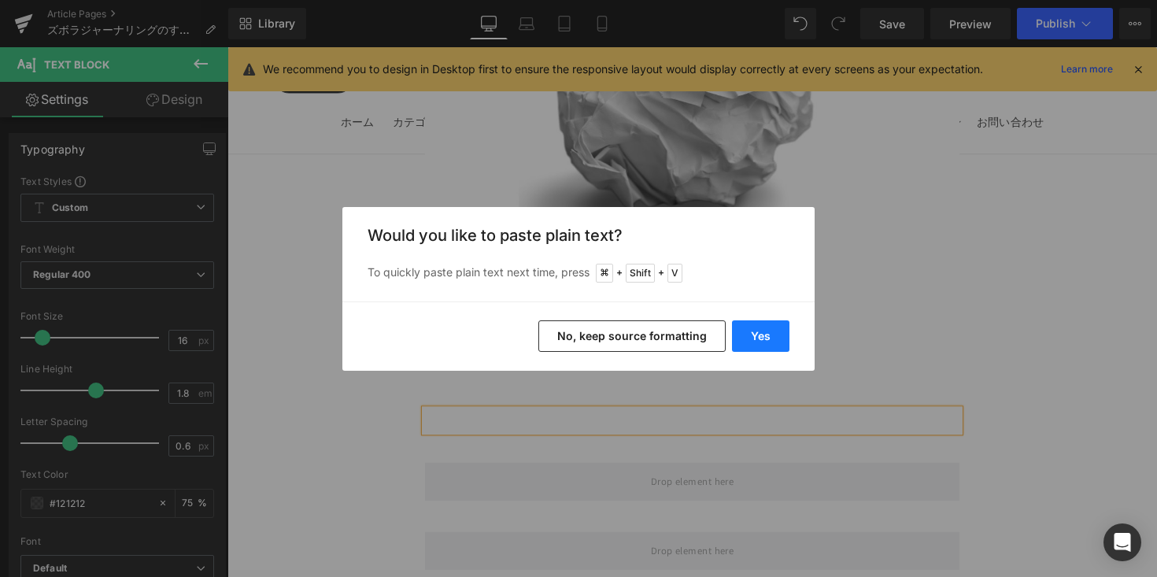
click at [768, 345] on button "Yes" at bounding box center [760, 335] width 57 height 31
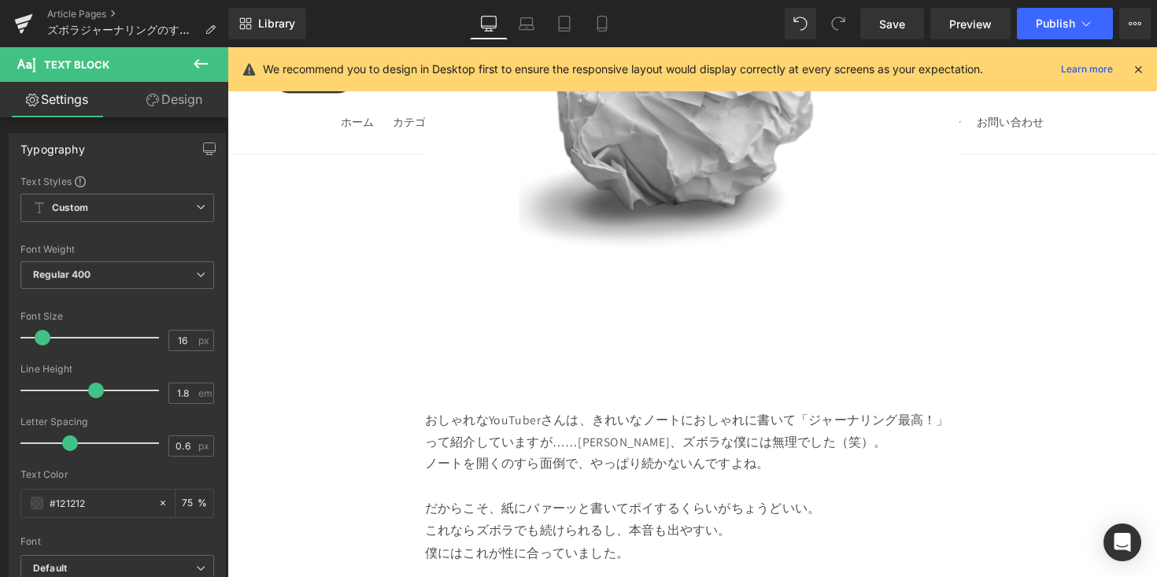
click at [1023, 368] on div "Image Row ズボラジャーナリングのすすめ A4の紙に書いて、 くしゃくしゃに捨てるだけ Heading Row 「ジャーナリング」って聞いたことありま…" at bounding box center [703, 238] width 953 height 21090
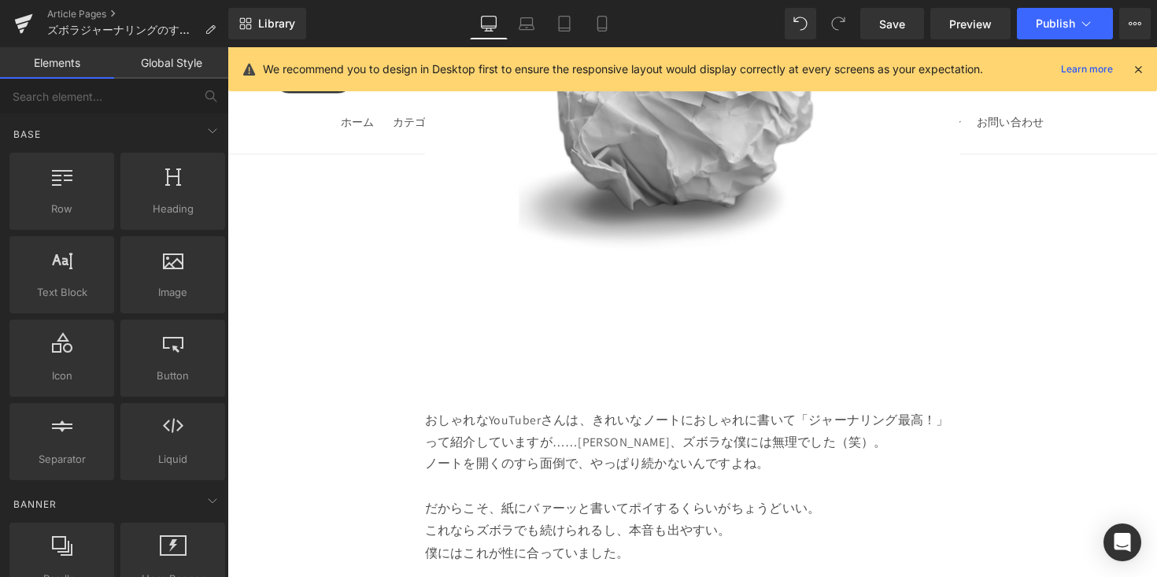
click at [885, 463] on p "ノートを開くのすら面倒で、やっぱり続かないんですよね。" at bounding box center [704, 474] width 548 height 23
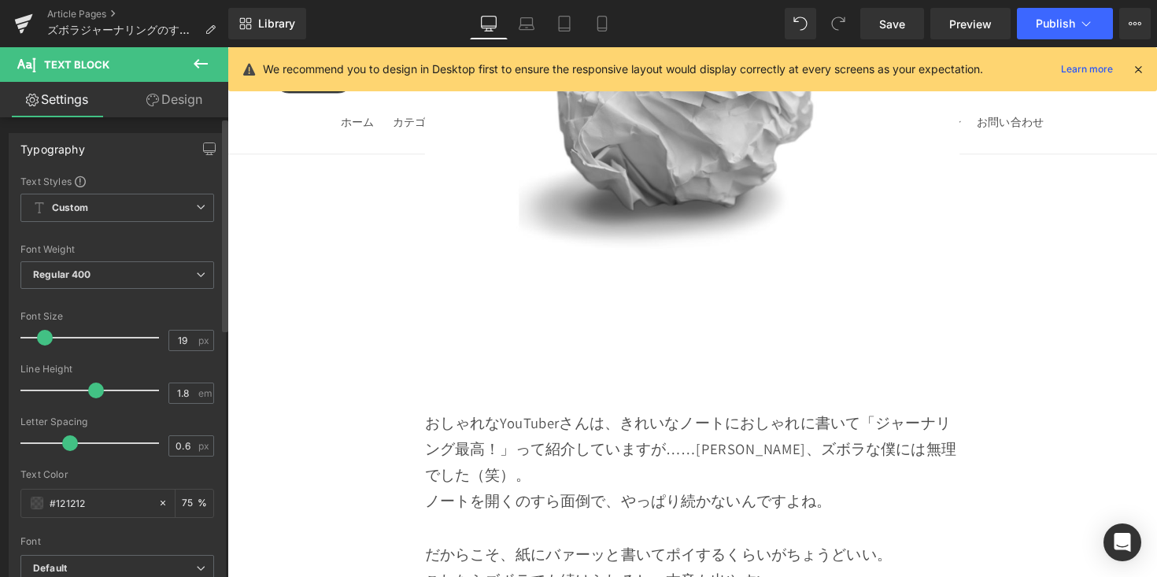
type input "20"
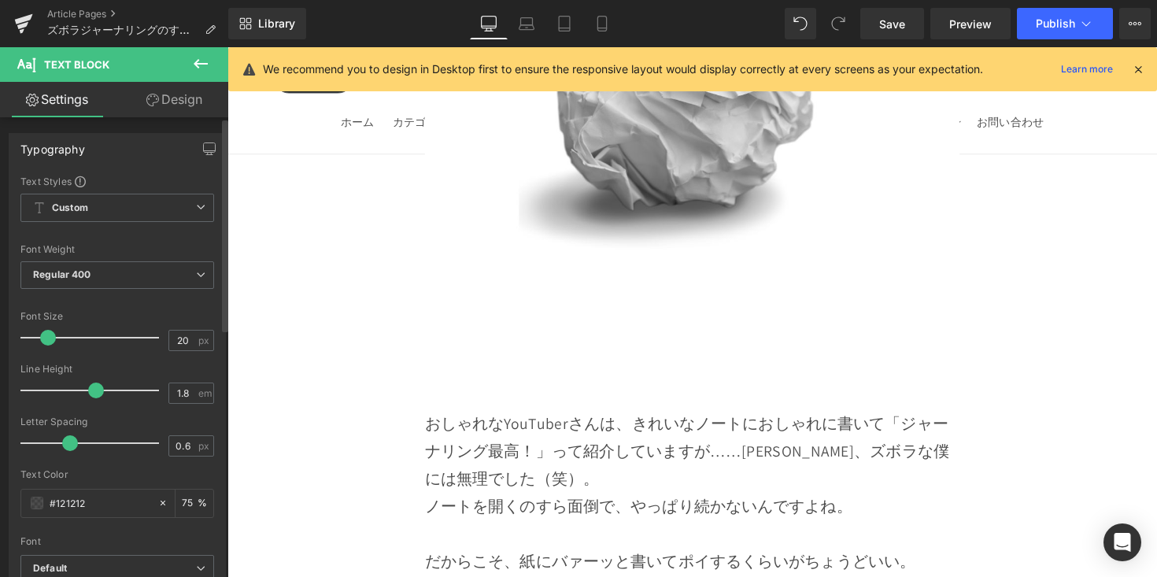
click at [51, 342] on span at bounding box center [48, 338] width 16 height 16
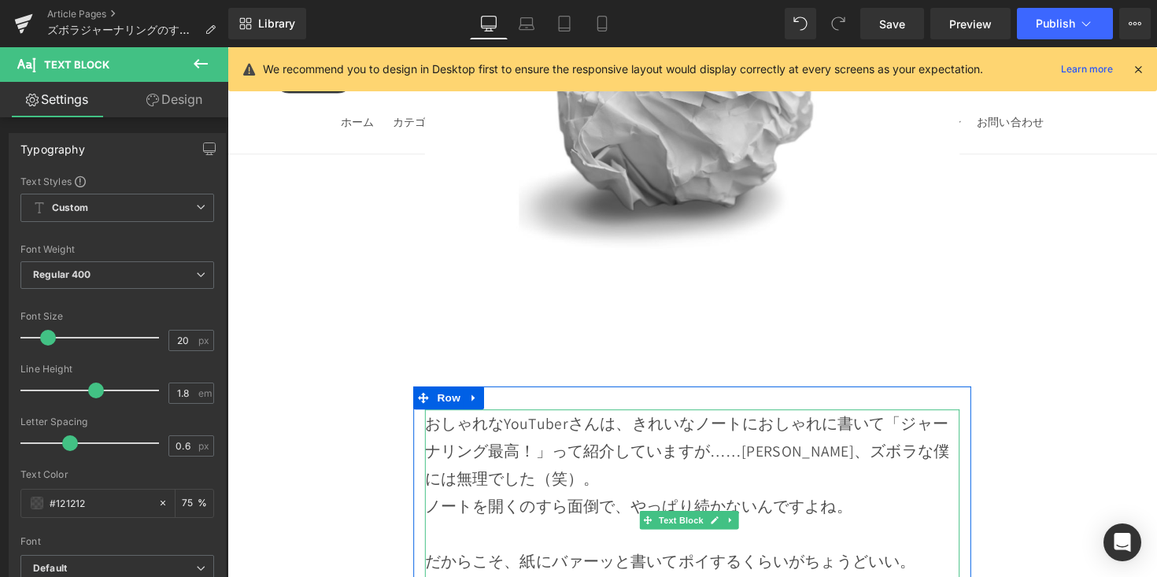
click at [753, 418] on p "おしゃれなYouTuberさんは、きれいなノートにおしゃれに書いて「ジャーナリング最高！」って紹介していますが……[PERSON_NAME]、ズボラな僕には無…" at bounding box center [704, 460] width 548 height 85
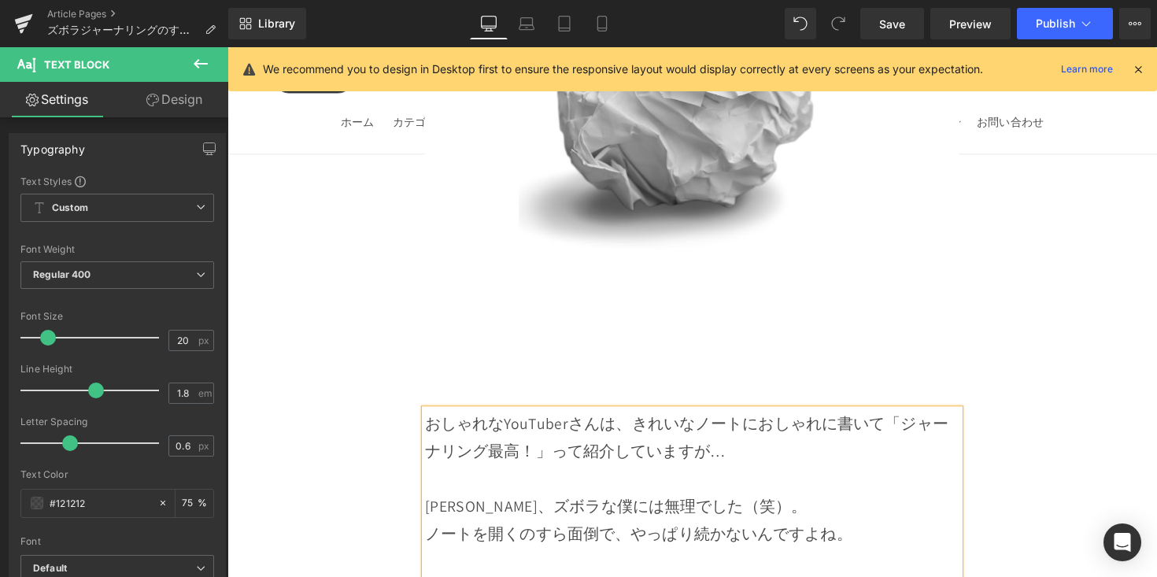
click at [759, 503] on p "[PERSON_NAME]、ズボラな僕には無理でした（笑）。" at bounding box center [704, 517] width 548 height 28
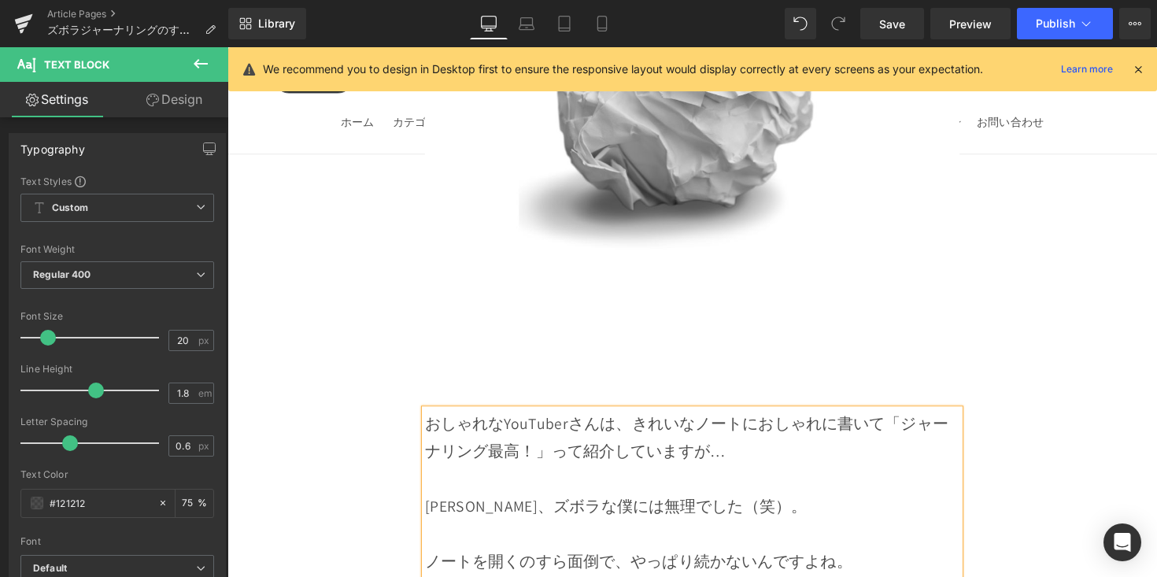
scroll to position [10518, 0]
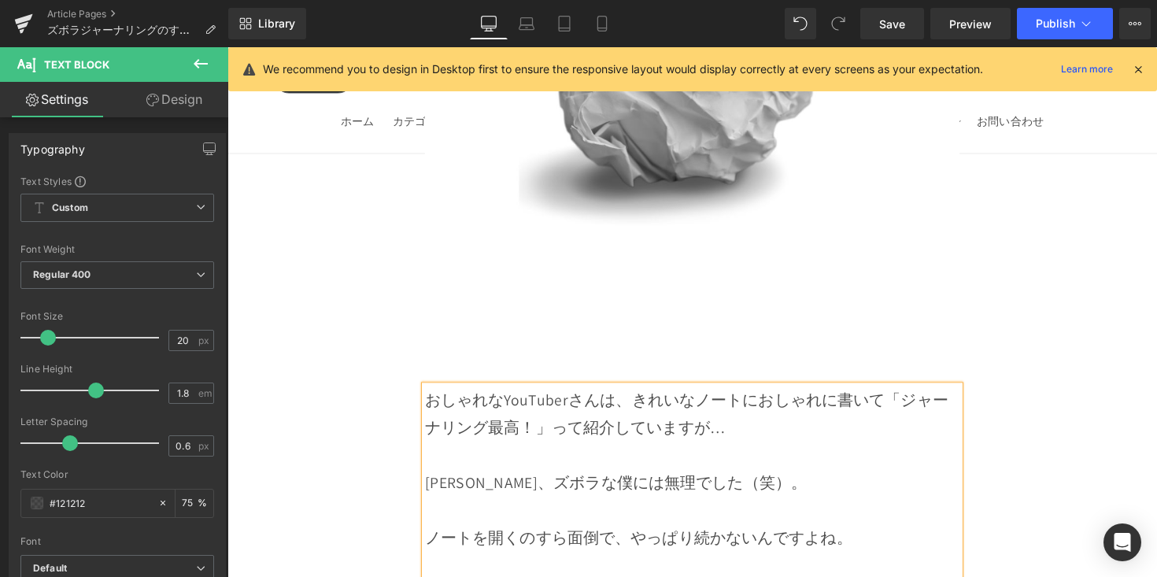
click at [1012, 514] on div "Image Row ズボラジャーナリングのすすめ A4の紙に書いて、 くしゃくしゃに捨てるだけ Heading Row 「ジャーナリング」って聞いたことありま…" at bounding box center [703, 304] width 953 height 21271
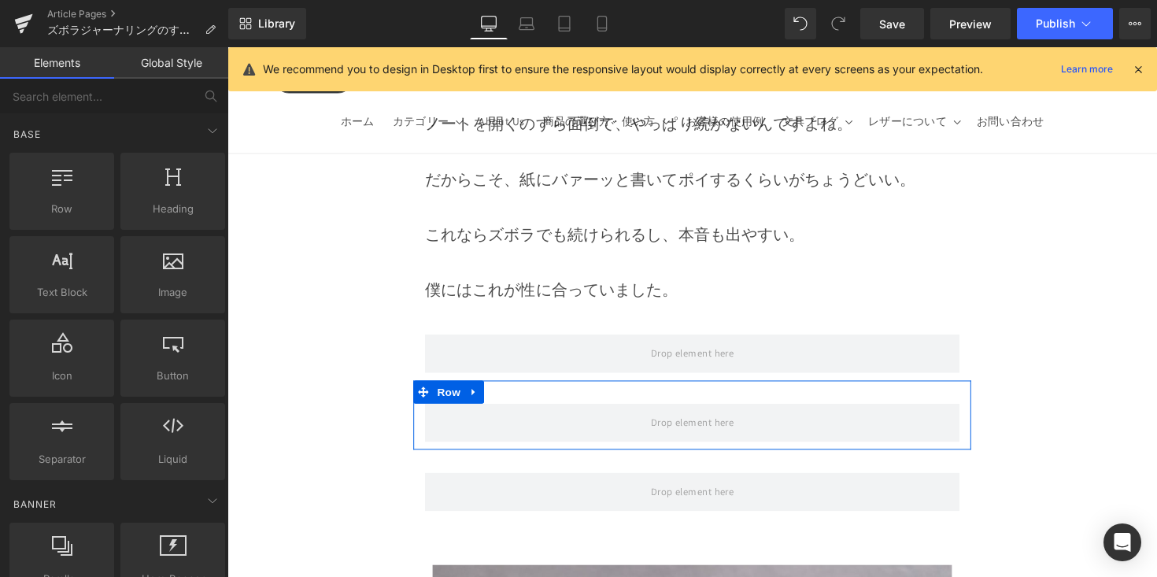
scroll to position [10800, 0]
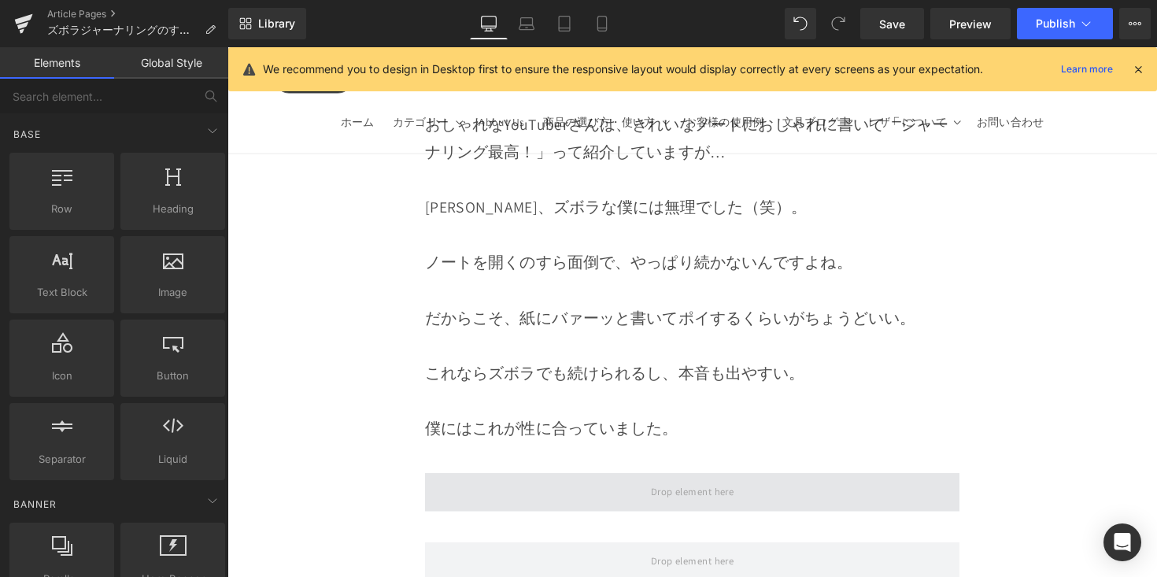
click at [554, 483] on span at bounding box center [704, 502] width 548 height 39
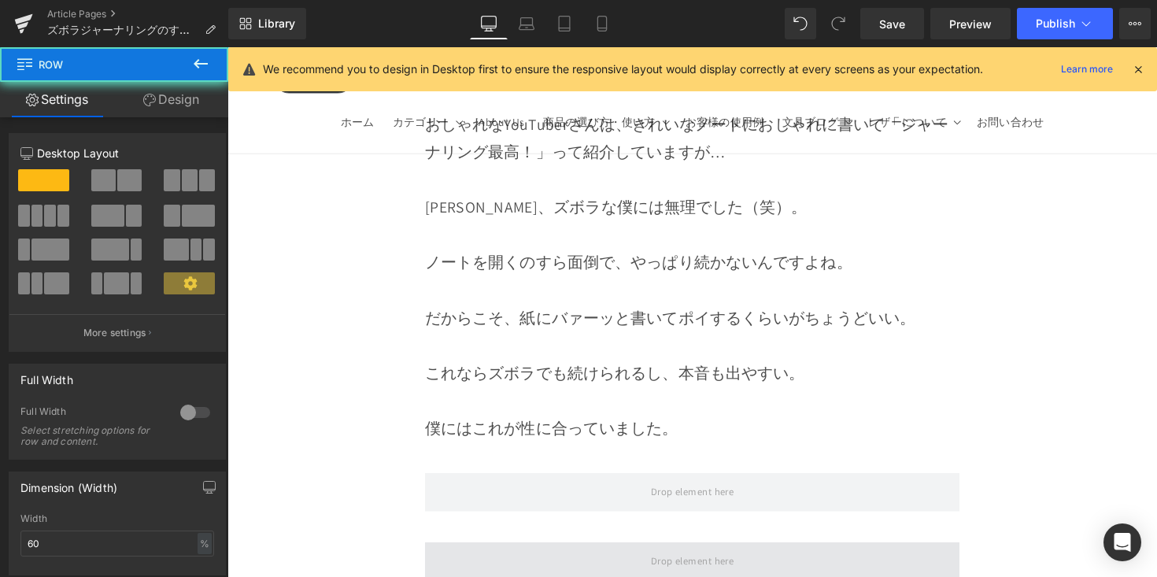
click at [555, 554] on span at bounding box center [704, 573] width 548 height 39
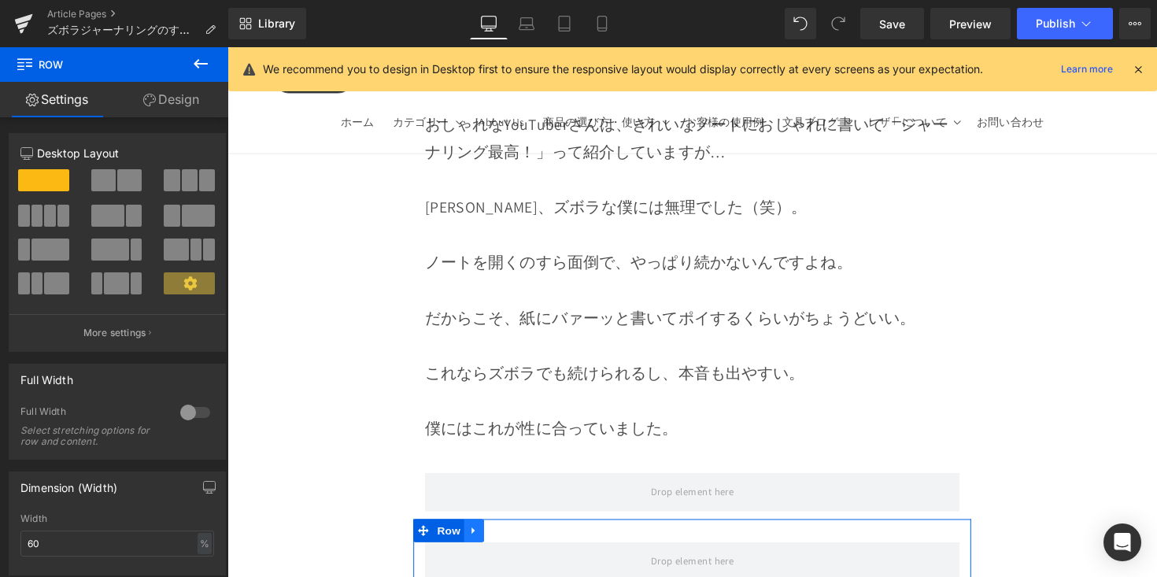
click at [475, 536] on icon at bounding box center [480, 542] width 11 height 12
click at [498, 537] on icon at bounding box center [500, 542] width 11 height 11
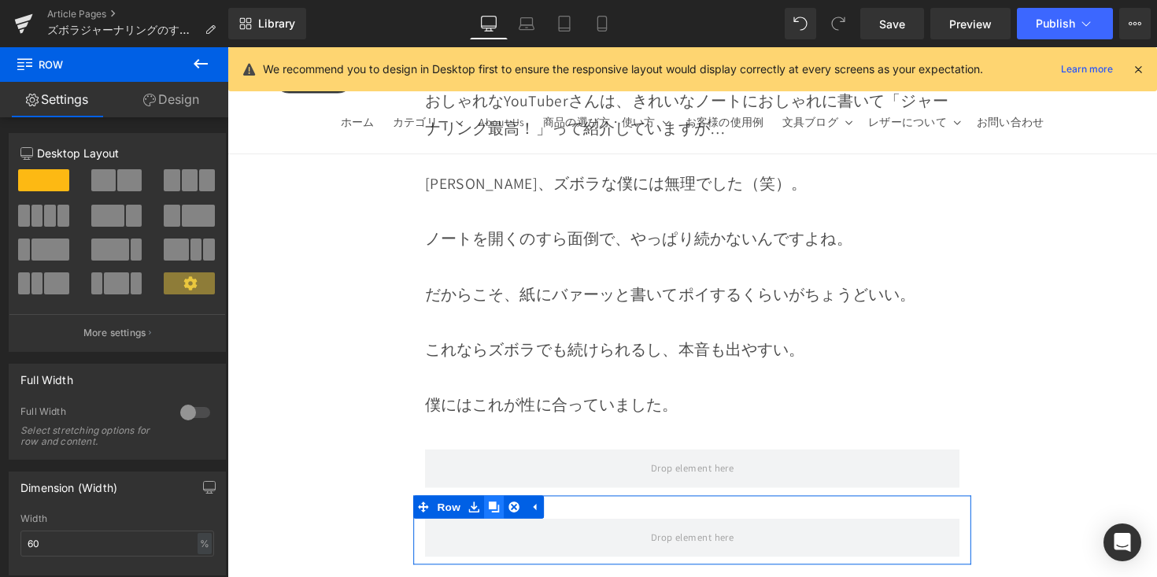
click at [498, 506] on div "Row" at bounding box center [704, 541] width 572 height 71
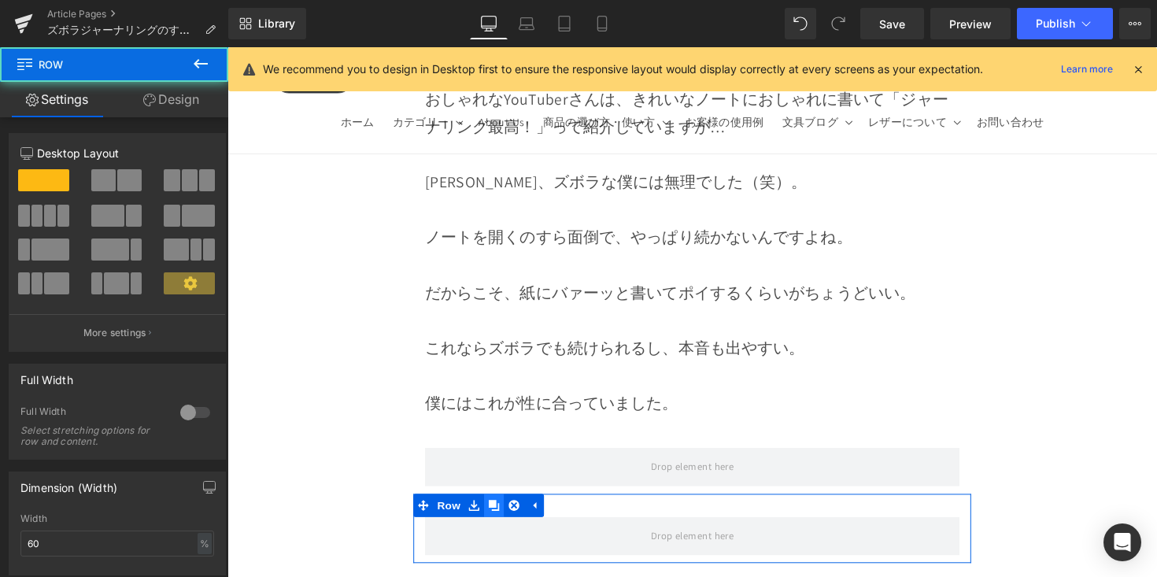
click at [498, 415] on div "Image Row ズボラジャーナリングのすすめ A4の紙に書いて、 くしゃくしゃに捨てるだけ Heading Row 「ジャーナリング」って聞いたことありま…" at bounding box center [703, 31] width 953 height 21342
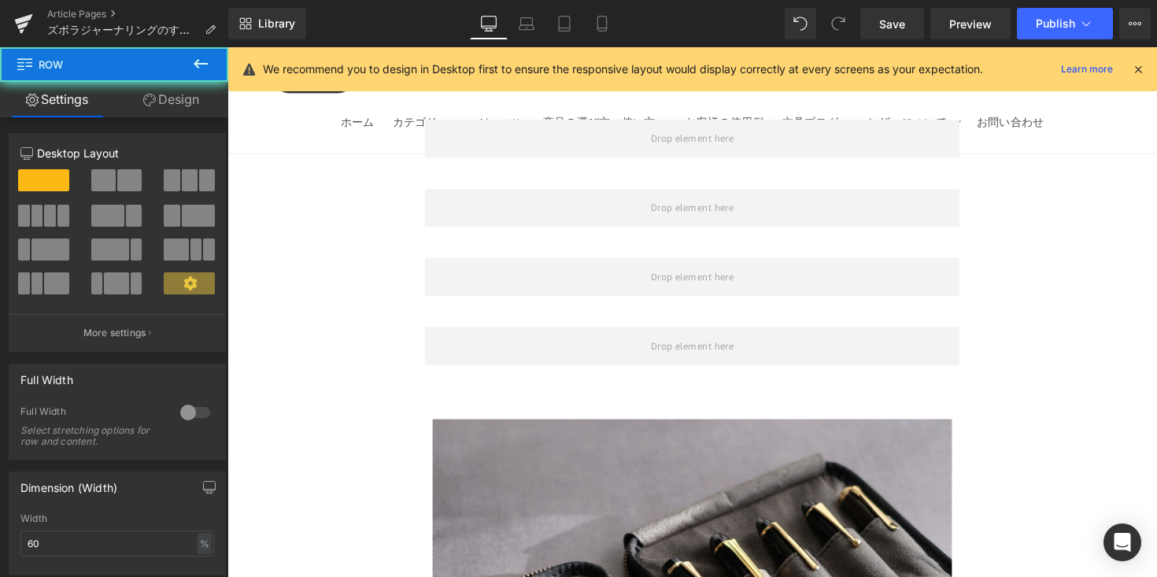
scroll to position [10859, 0]
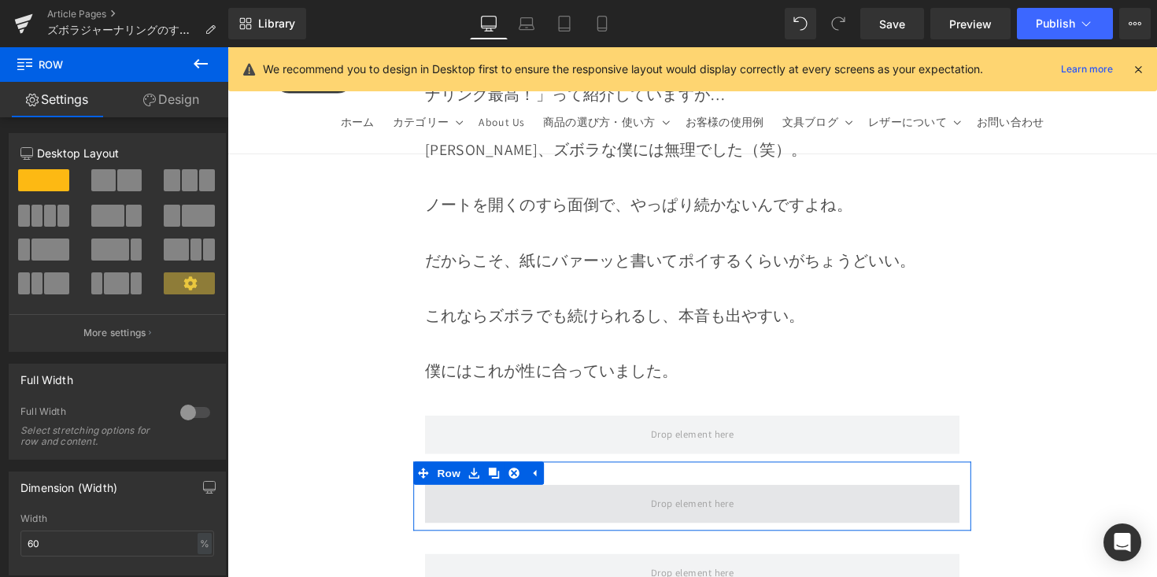
click at [508, 495] on span at bounding box center [704, 514] width 548 height 39
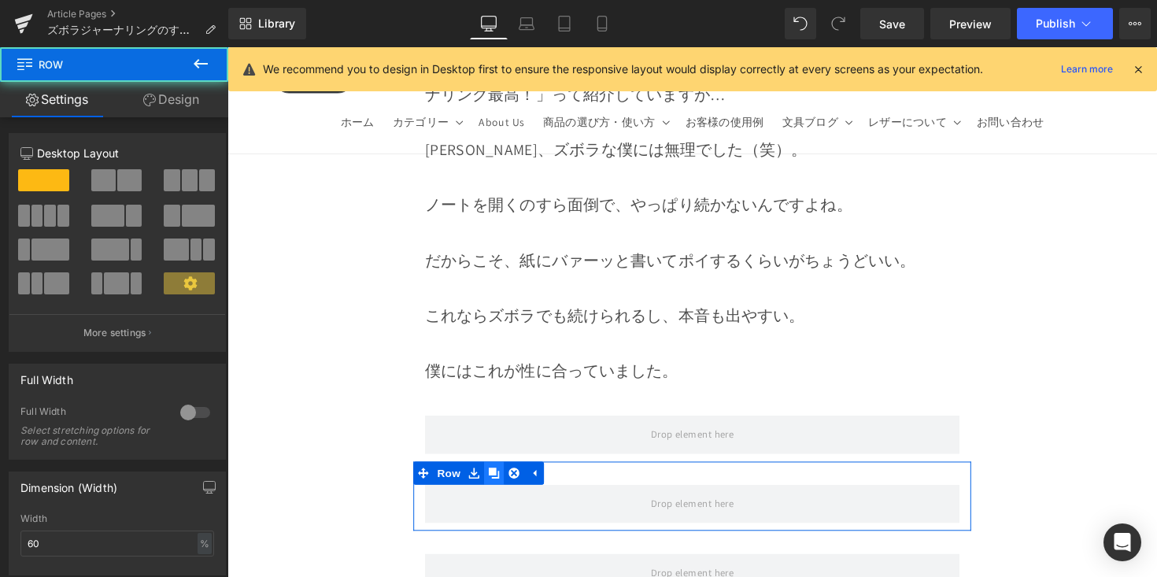
click at [504, 478] on icon at bounding box center [500, 483] width 11 height 11
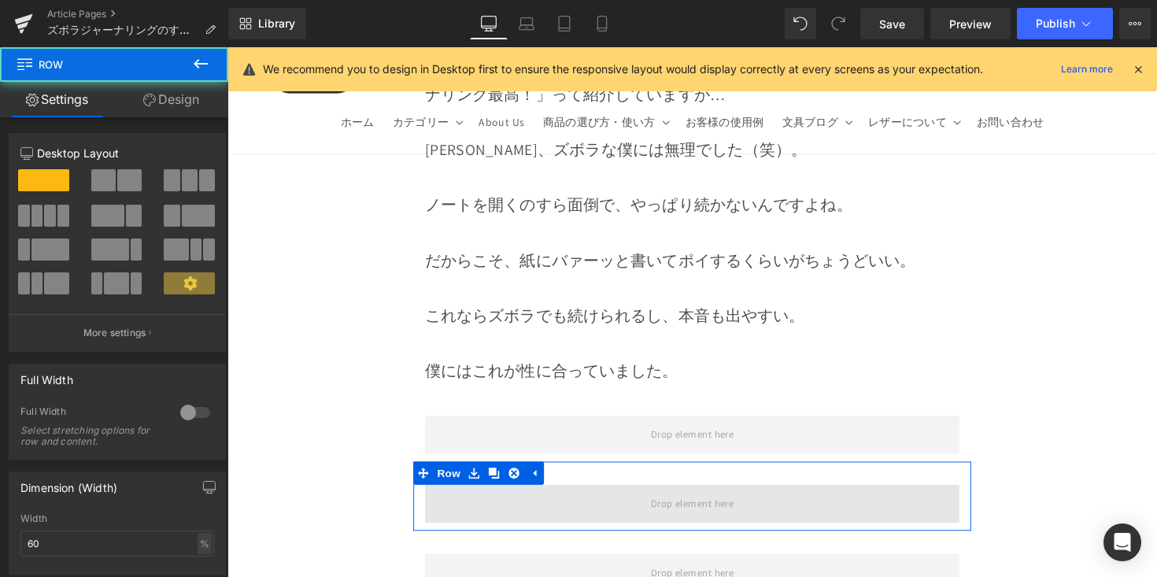
click at [504, 472] on div "Row" at bounding box center [704, 507] width 572 height 71
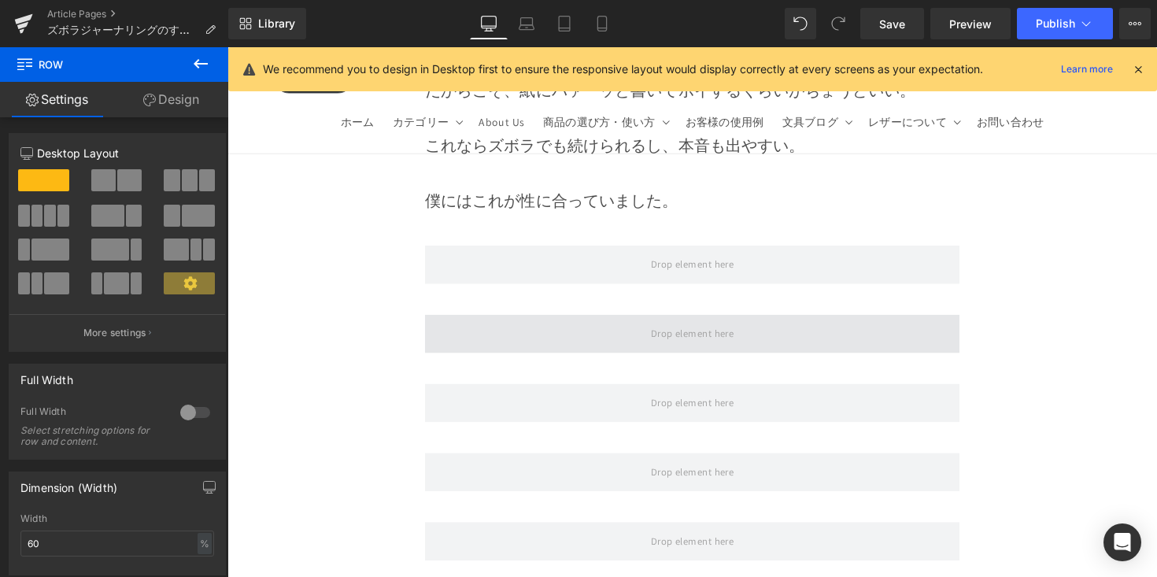
scroll to position [11029, 0]
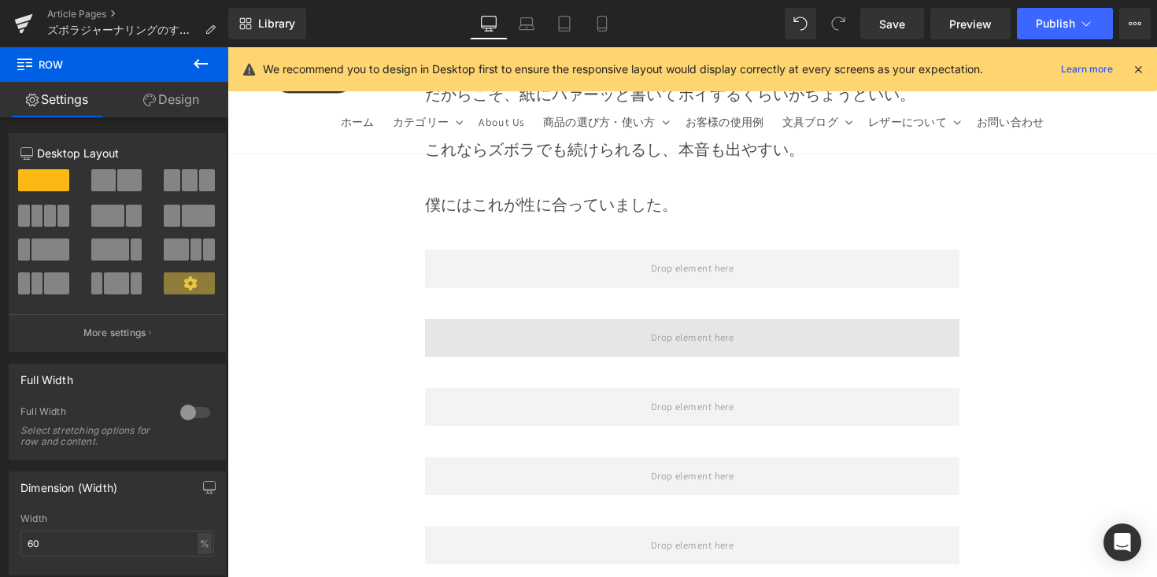
click at [513, 325] on span at bounding box center [704, 344] width 548 height 39
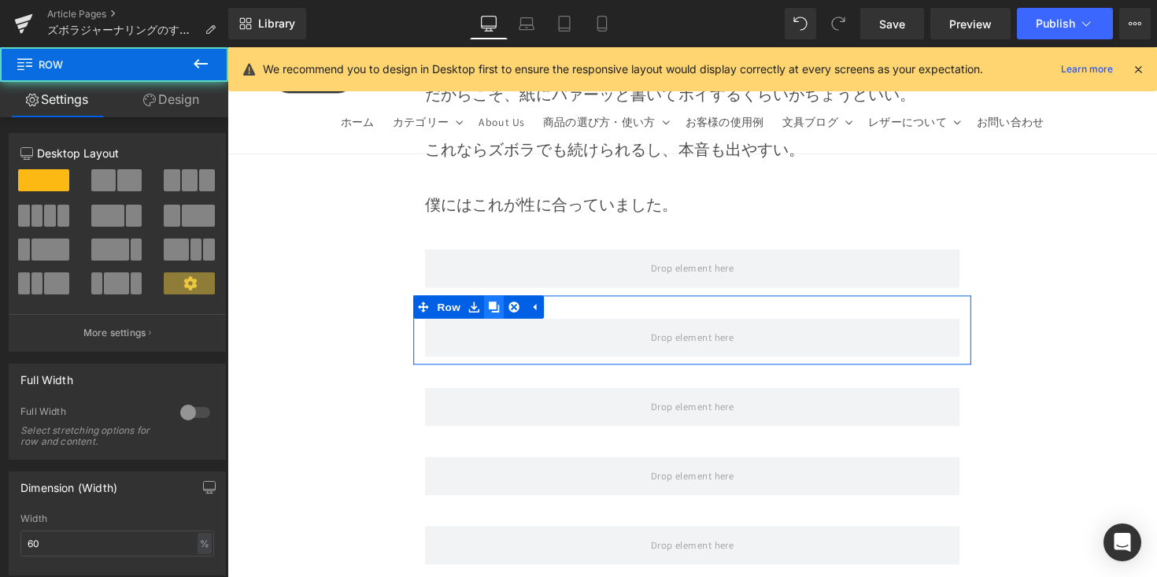
click at [505, 301] on link at bounding box center [500, 313] width 20 height 24
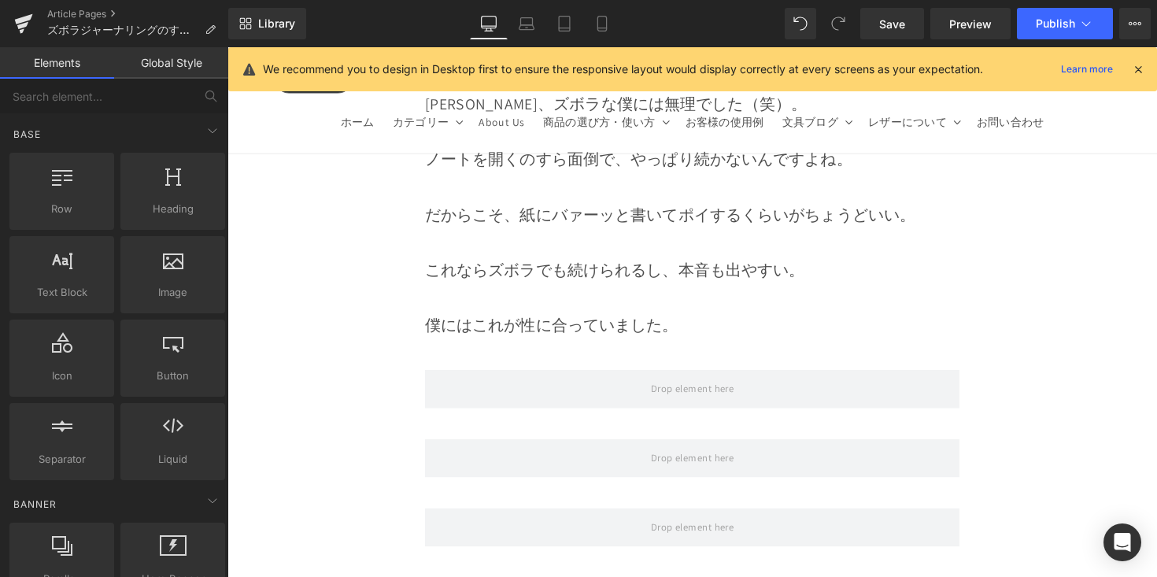
scroll to position [10903, 0]
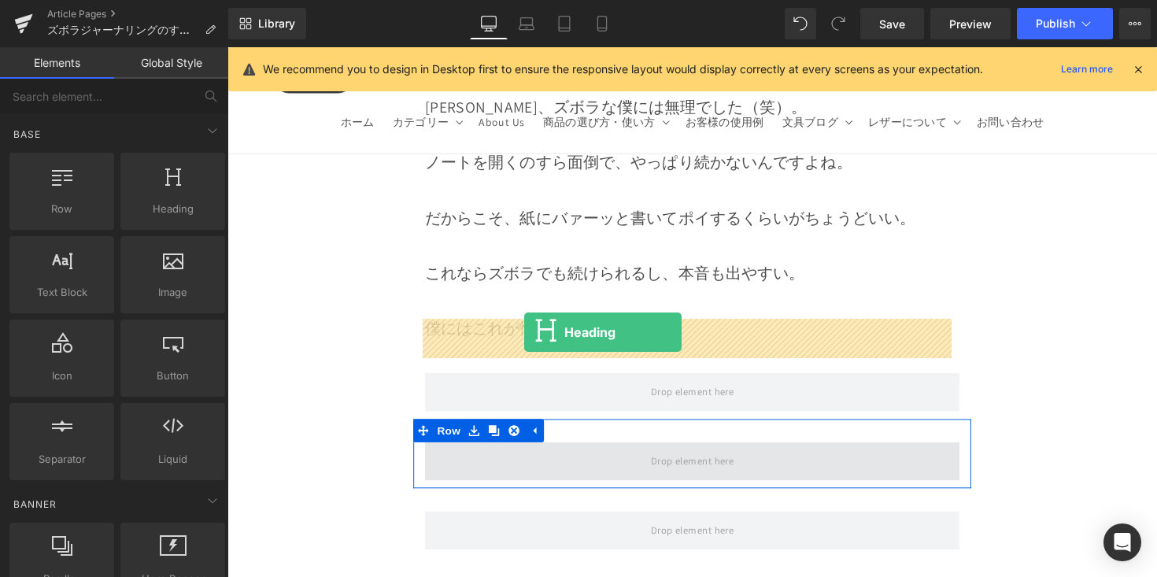
drag, startPoint x: 447, startPoint y: 271, endPoint x: 531, endPoint y: 339, distance: 108.6
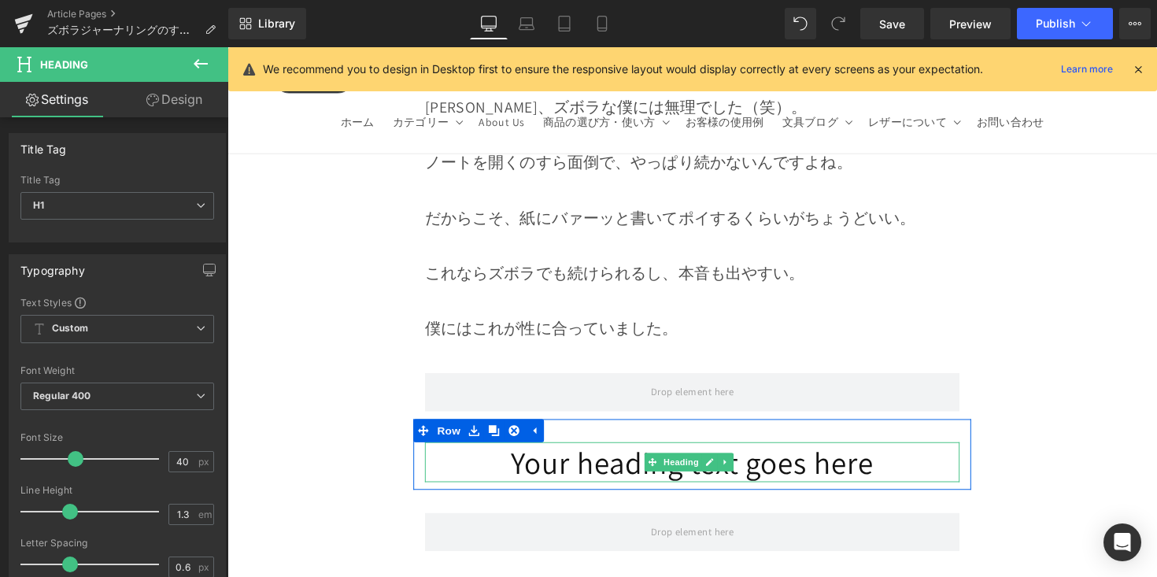
click at [514, 452] on h1 "Your heading text goes here" at bounding box center [704, 472] width 548 height 41
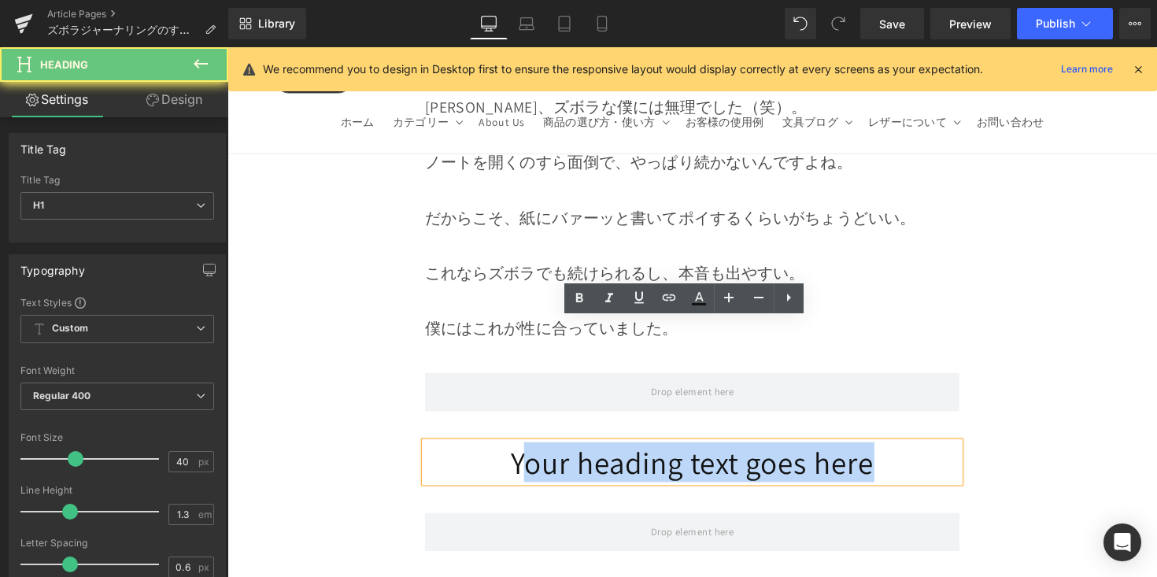
drag, startPoint x: 701, startPoint y: 351, endPoint x: 1029, endPoint y: 331, distance: 328.1
click at [1029, 331] on div "Image Row ズボラジャーナリングのすすめ A4の紙に書いて、 くしゃくしゃに捨てるだけ Heading Row 「ジャーナリング」って聞いたことありま…" at bounding box center [703, 97] width 953 height 21627
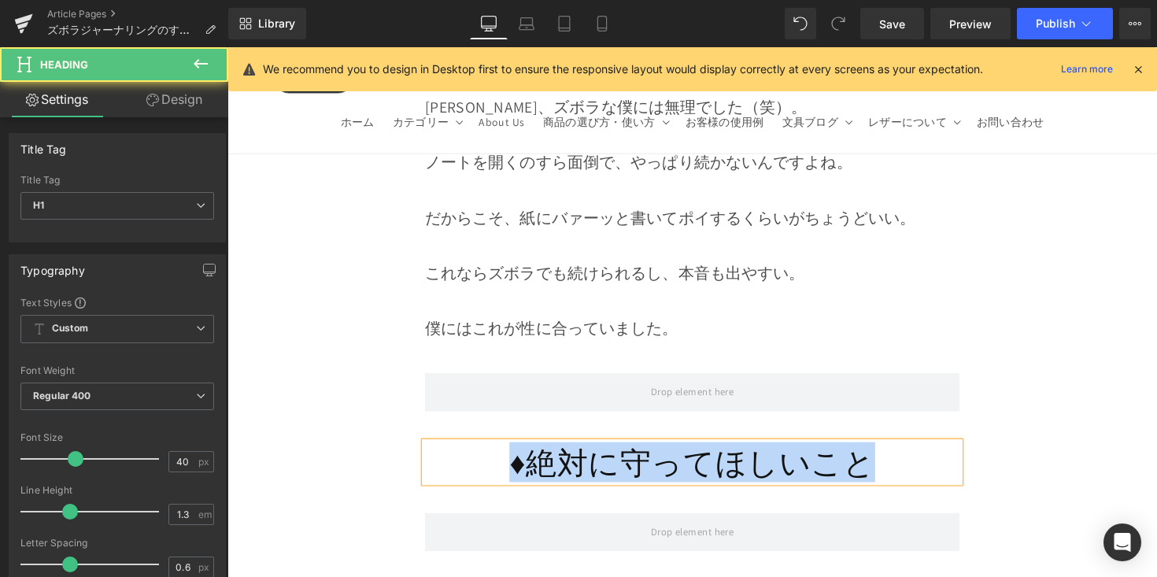
drag, startPoint x: 869, startPoint y: 348, endPoint x: 494, endPoint y: 342, distance: 374.7
click at [494, 452] on h1 "♦︎絶対に守ってほしいこと" at bounding box center [704, 472] width 548 height 41
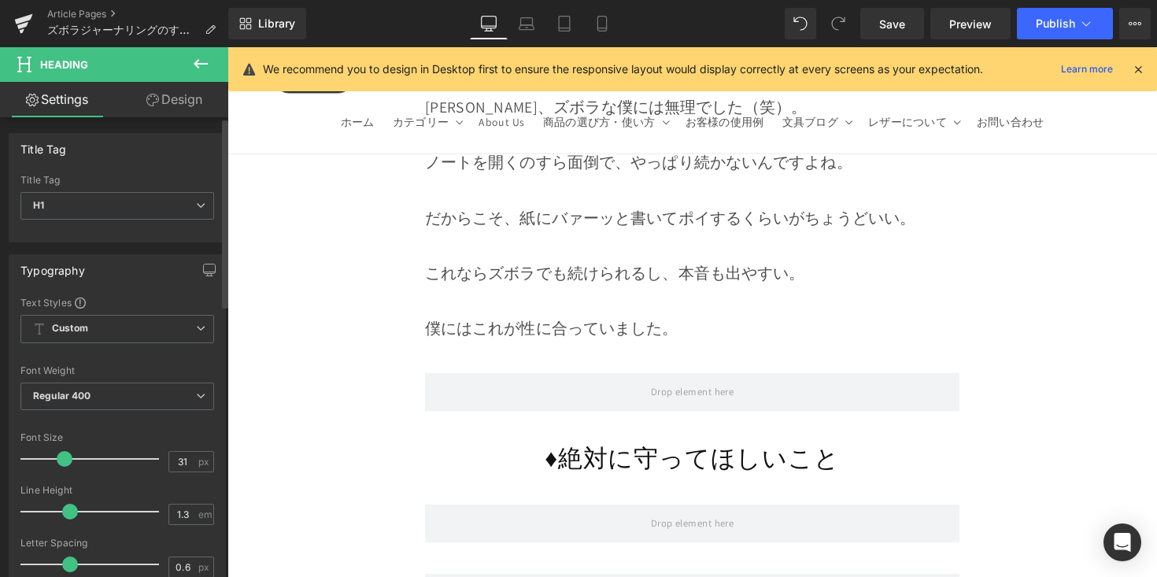
type input "30"
drag, startPoint x: 68, startPoint y: 455, endPoint x: 60, endPoint y: 464, distance: 12.8
click at [60, 464] on span at bounding box center [62, 459] width 16 height 16
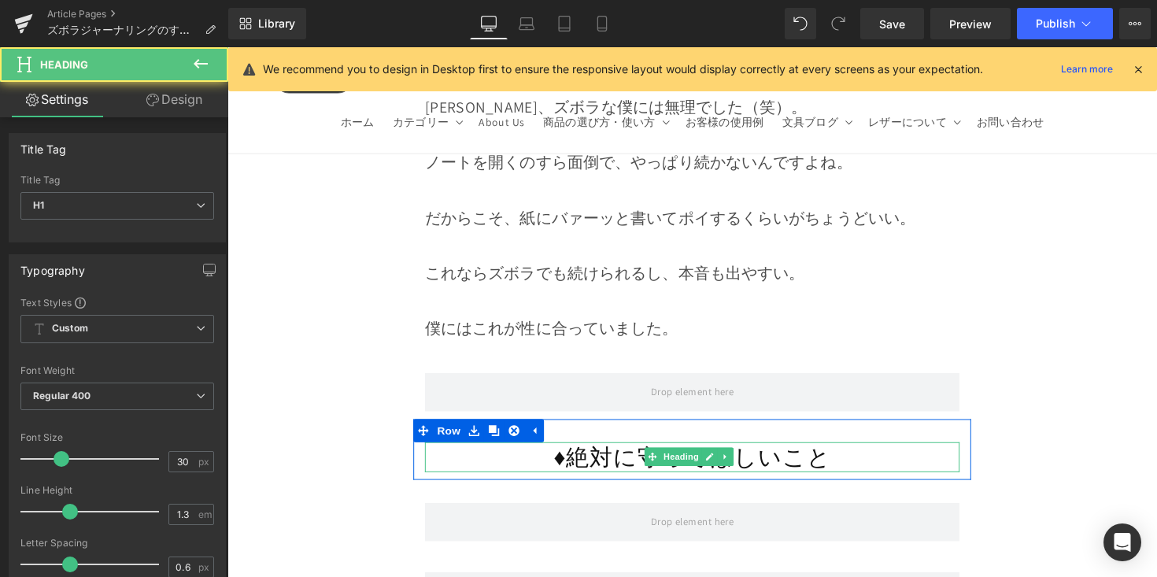
click at [538, 452] on h1 "♦︎絶対に守ってほしいこと" at bounding box center [704, 467] width 548 height 31
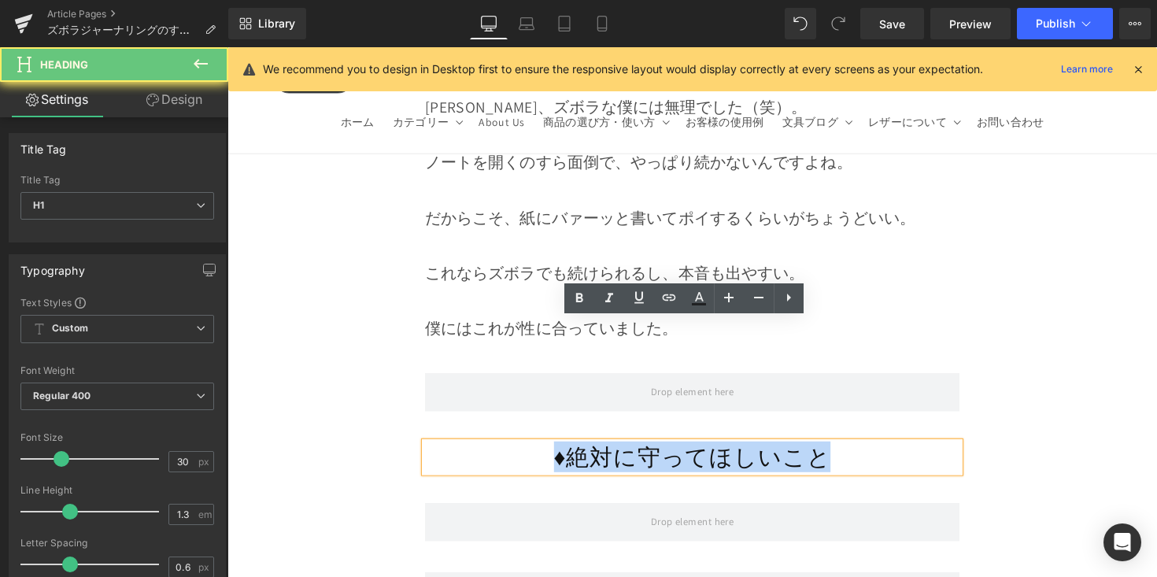
drag, startPoint x: 696, startPoint y: 349, endPoint x: 861, endPoint y: 352, distance: 165.3
click at [861, 452] on h1 "♦︎絶対に守ってほしいこと" at bounding box center [704, 467] width 548 height 31
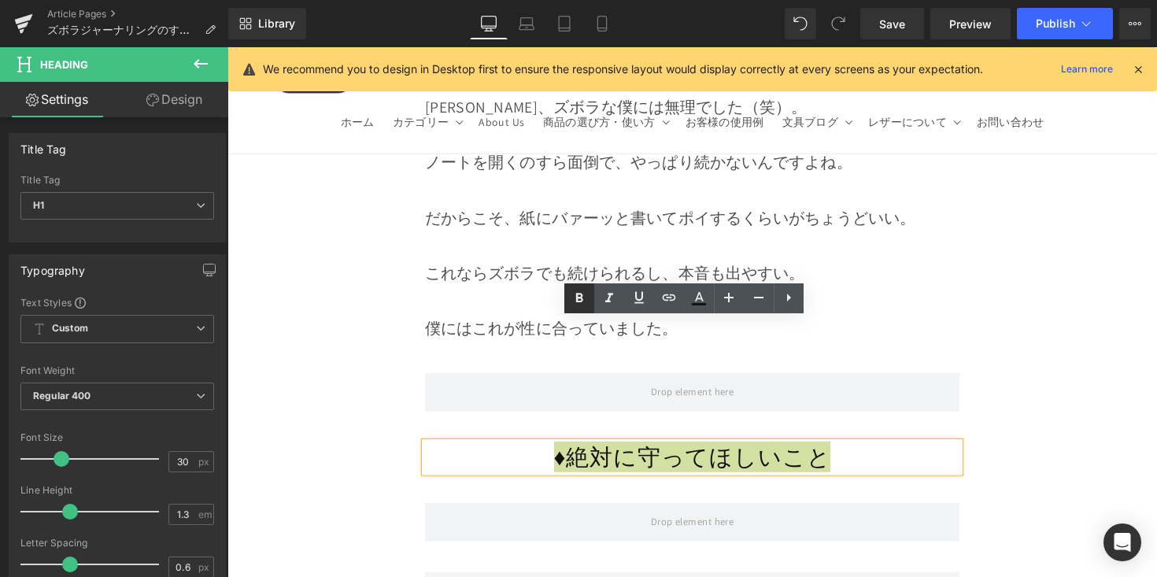
click at [586, 294] on icon at bounding box center [579, 298] width 19 height 19
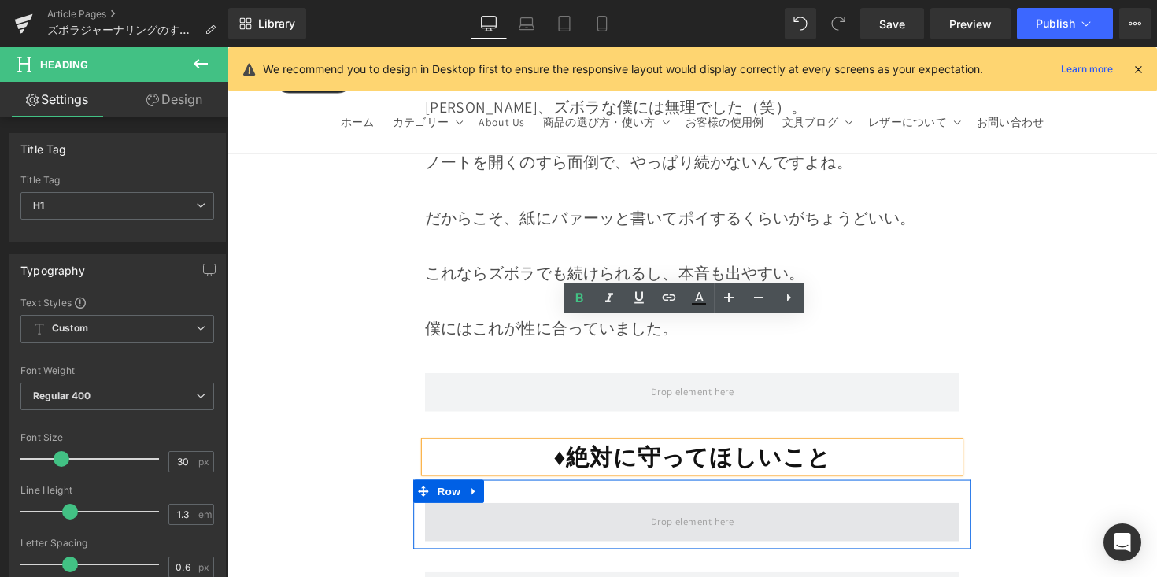
click at [604, 514] on span at bounding box center [704, 533] width 548 height 39
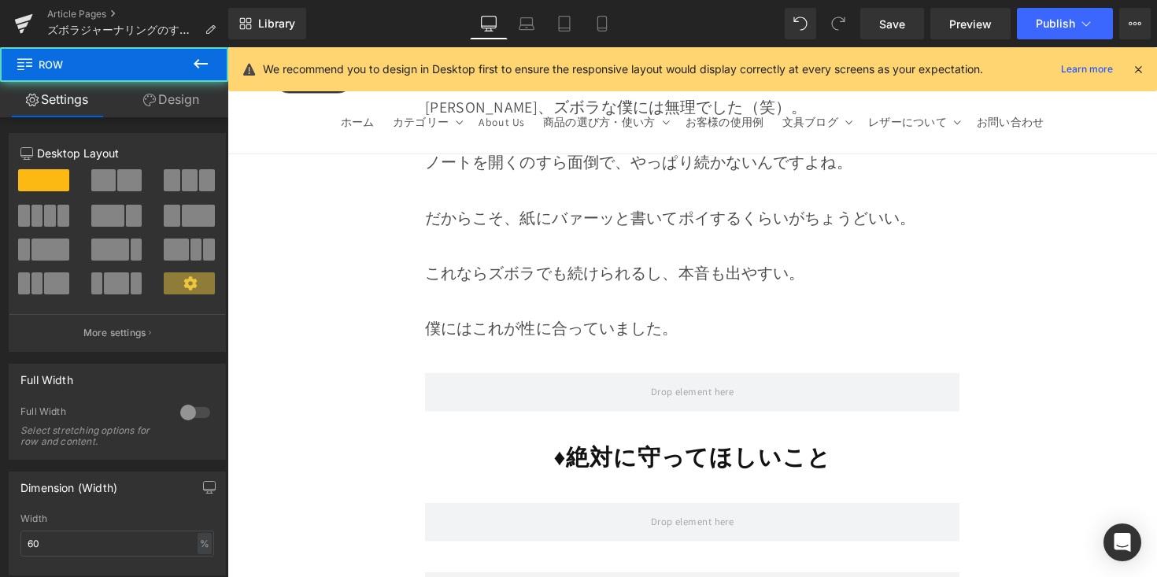
click at [192, 76] on button at bounding box center [200, 64] width 55 height 35
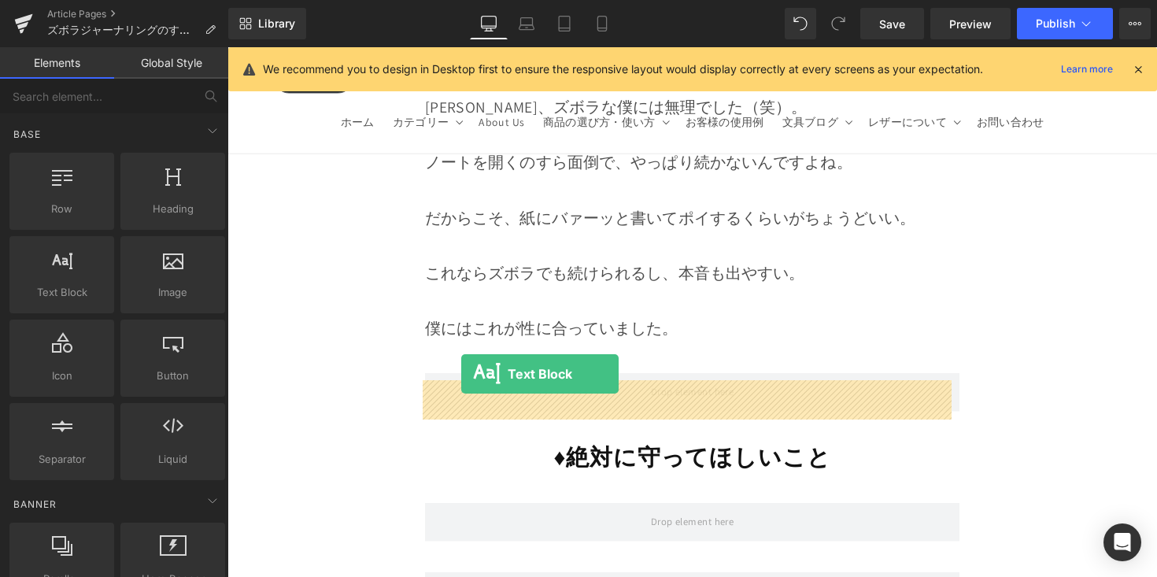
drag, startPoint x: 438, startPoint y: 366, endPoint x: 467, endPoint y: 382, distance: 32.4
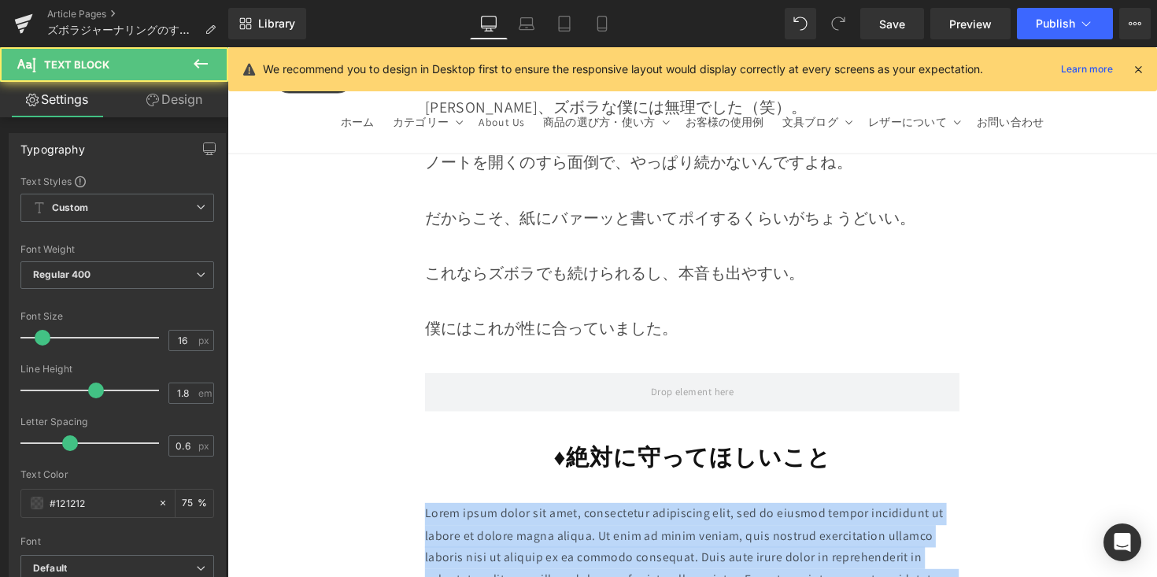
drag, startPoint x: 636, startPoint y: 434, endPoint x: 411, endPoint y: 399, distance: 227.8
click at [411, 399] on div "Image Row ズボラジャーナリングのすすめ A4の紙に書いて、 くしゃくしゃに捨てるだけ Heading Row 「ジャーナリング」って聞いたことありま…" at bounding box center [703, 129] width 953 height 21690
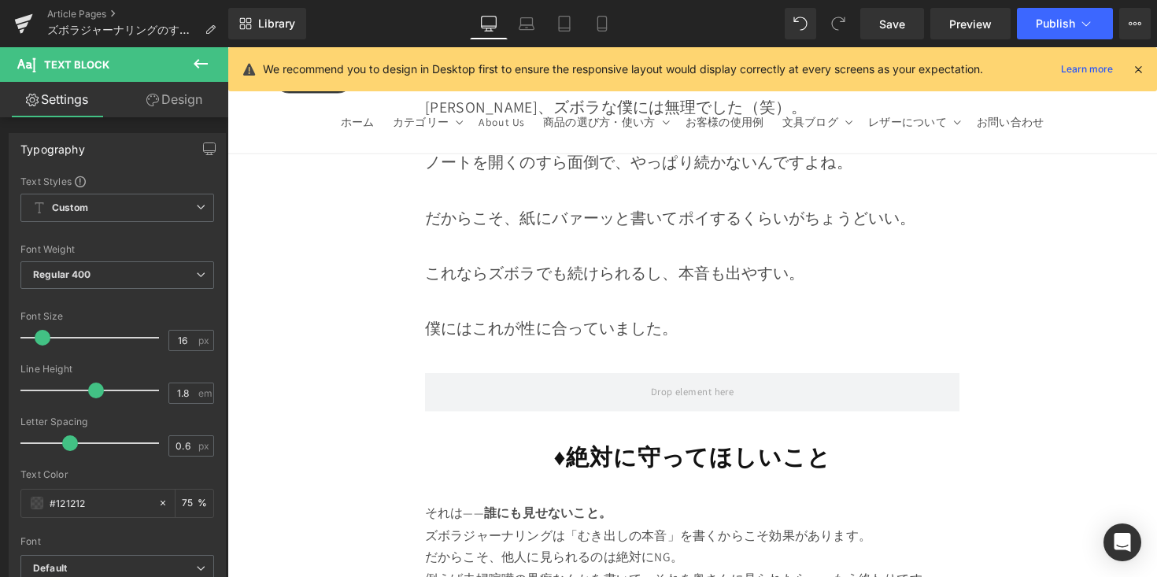
click at [1048, 407] on div "Image Row ズボラジャーナリングのすすめ A4の紙に書いて、 くしゃくしゃに捨てるだけ Heading Row 「ジャーナリング」って聞いたことありま…" at bounding box center [703, 129] width 953 height 21690
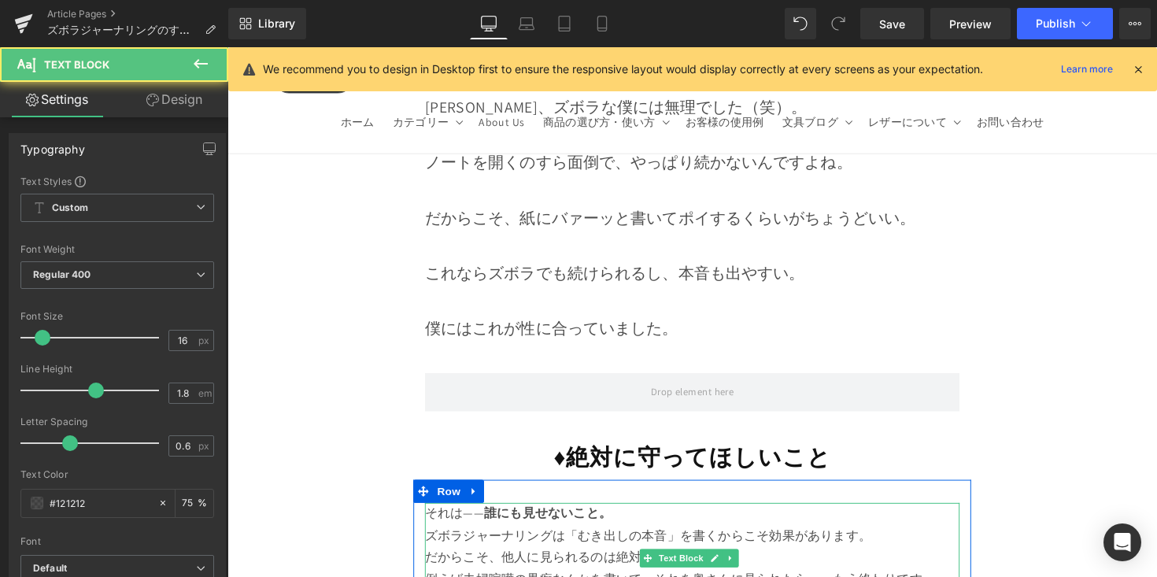
click at [856, 537] on p "ズボラジャーナリングは「むき出しの本音」を書くからこそ効果があります。 だからこそ、他人に見られるのは絶対にNG。" at bounding box center [704, 560] width 548 height 46
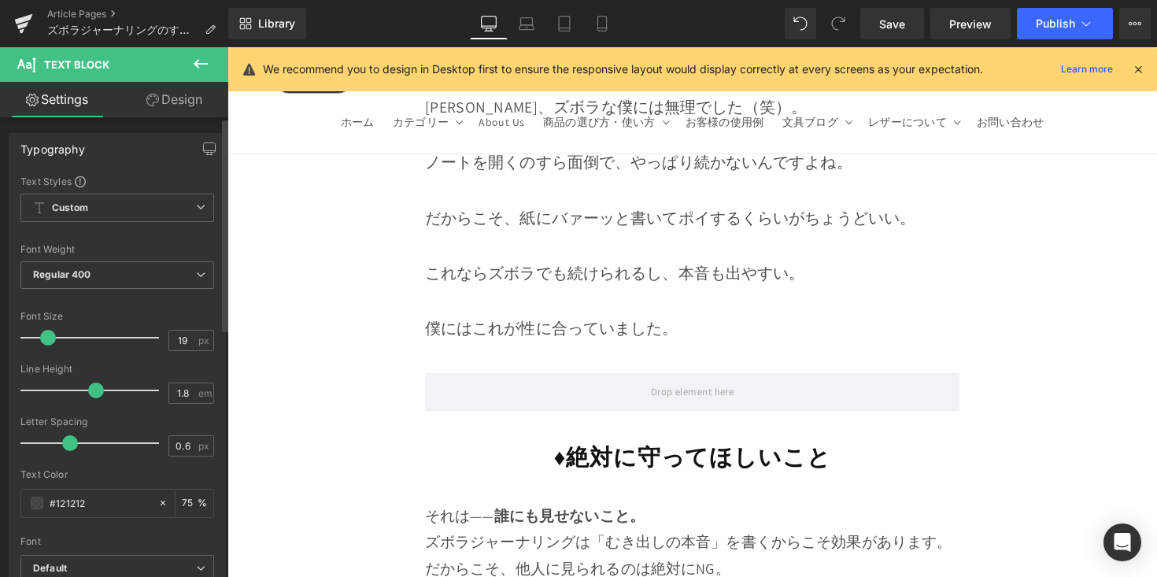
click at [39, 346] on div at bounding box center [93, 337] width 131 height 31
click at [41, 342] on span at bounding box center [47, 338] width 16 height 16
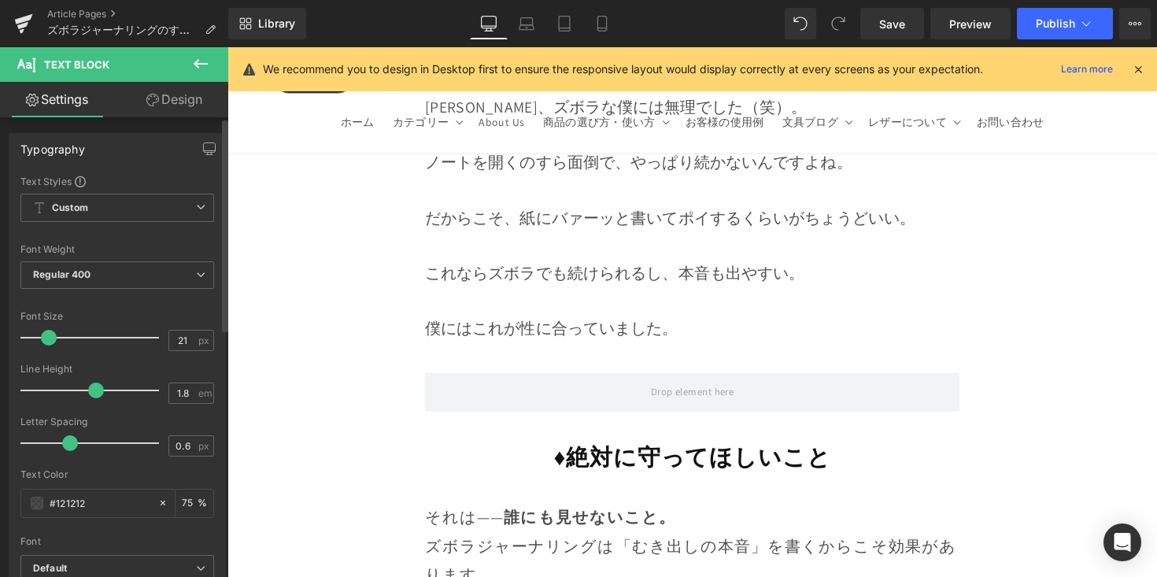
type input "20"
click at [43, 342] on span at bounding box center [48, 338] width 16 height 16
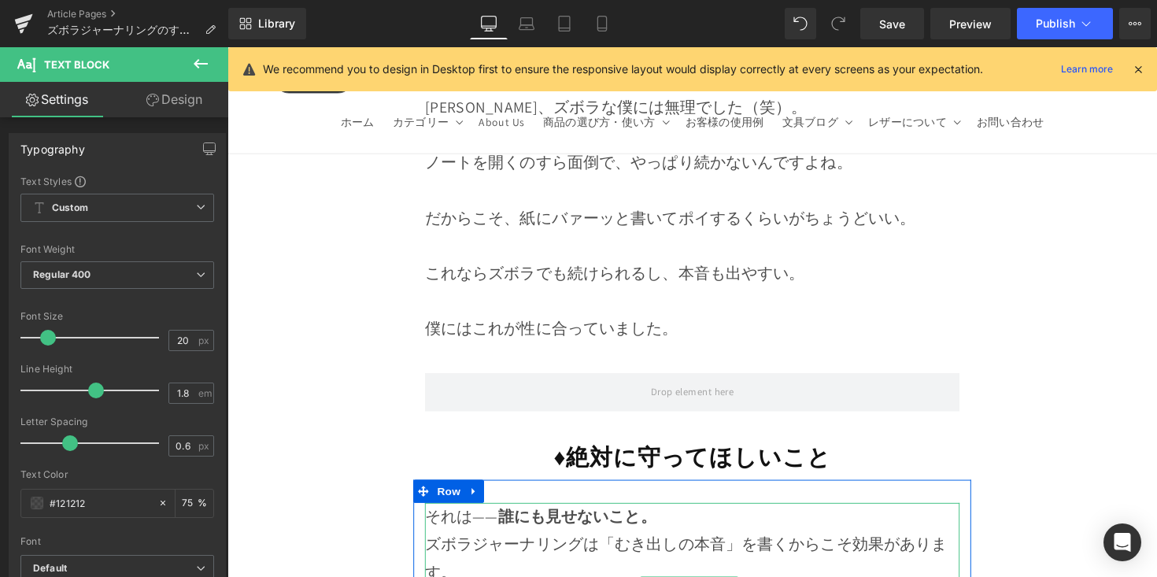
click at [668, 514] on p "それは—— 誰にも見せないこと。" at bounding box center [704, 528] width 548 height 28
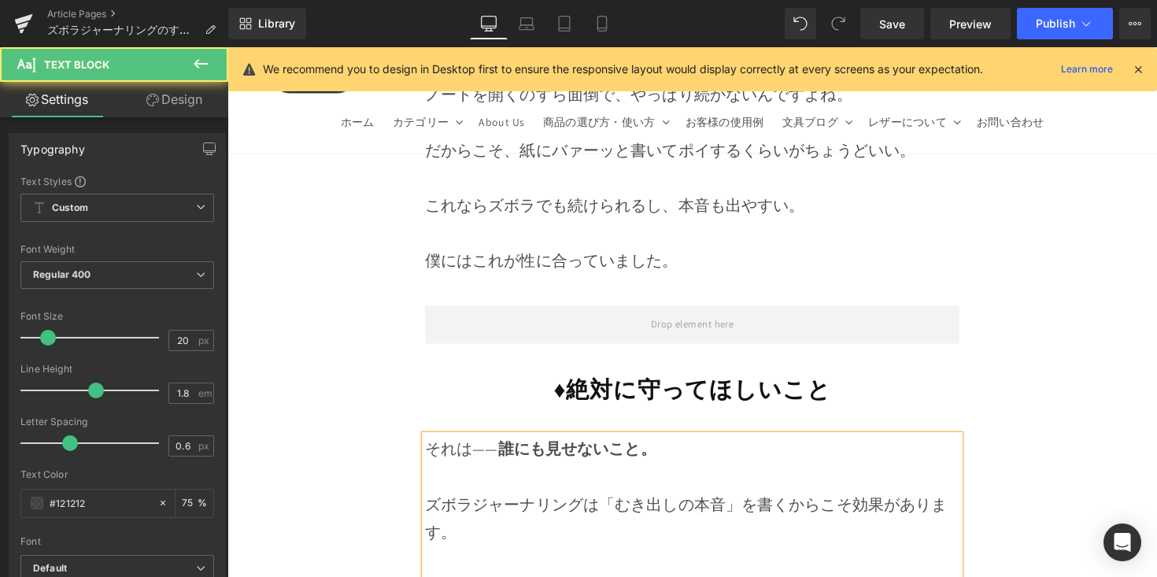
scroll to position [11025, 0]
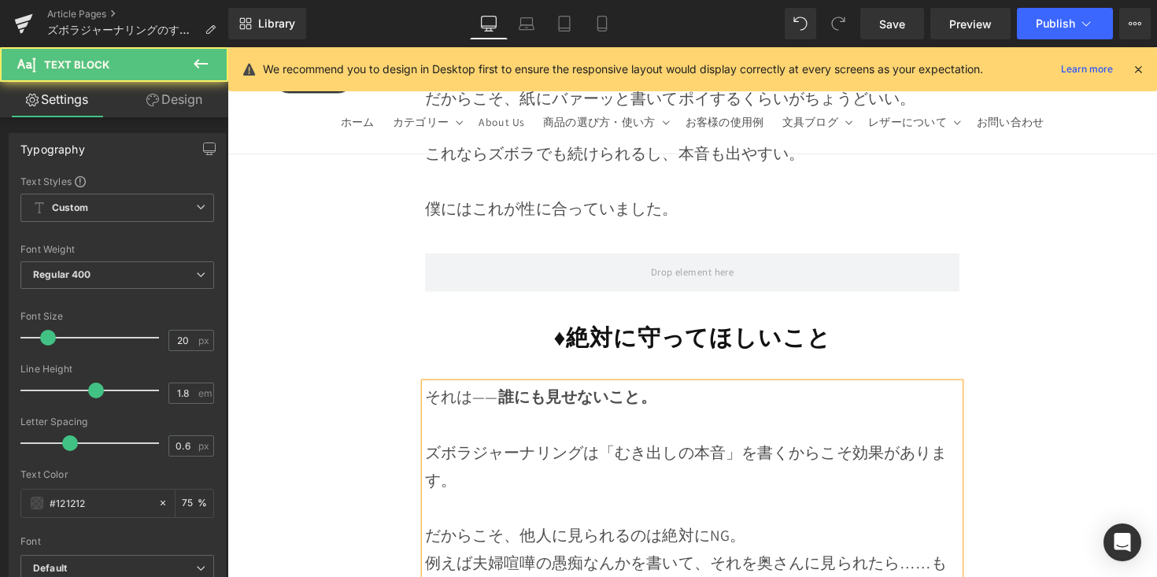
click at [758, 505] on p "だからこそ、他人に見られるのは絶対にNG。" at bounding box center [704, 533] width 548 height 57
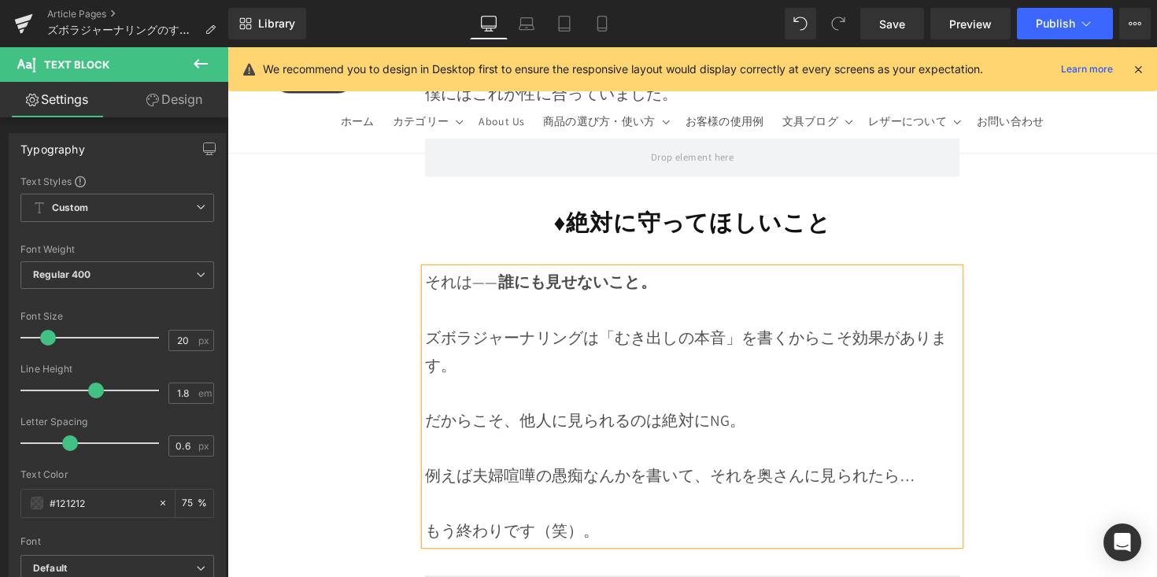
scroll to position [11146, 0]
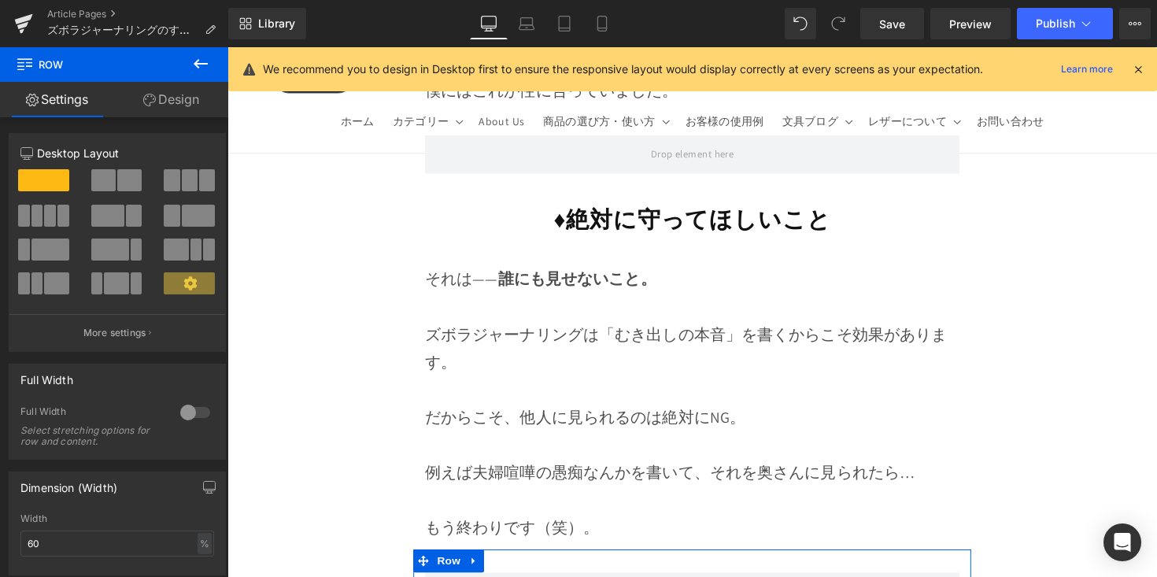
click at [210, 80] on button at bounding box center [200, 64] width 55 height 35
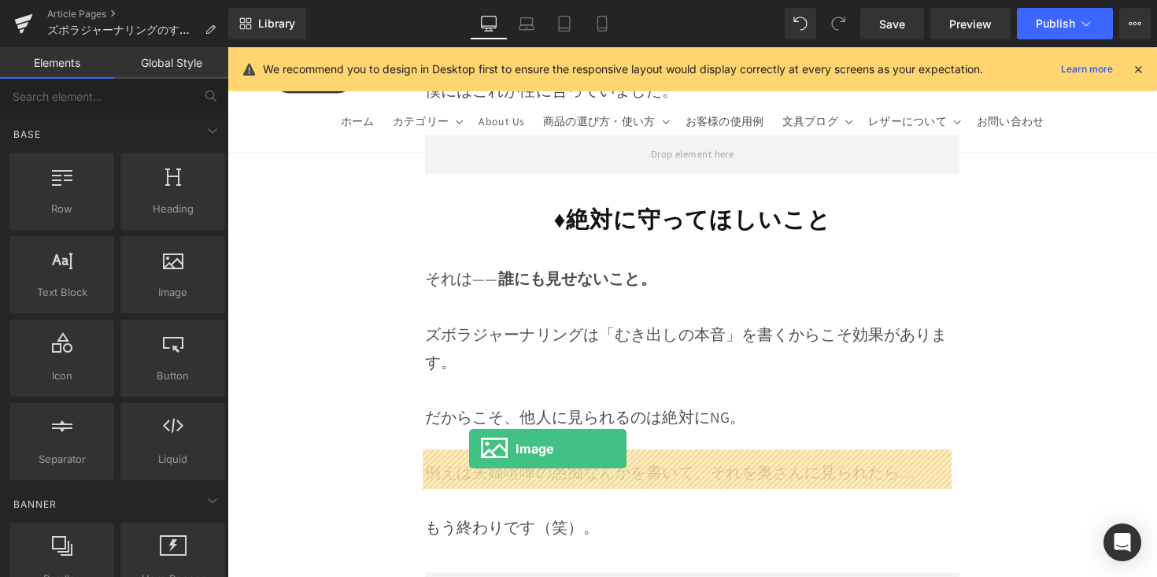
drag, startPoint x: 418, startPoint y: 324, endPoint x: 475, endPoint y: 459, distance: 146.4
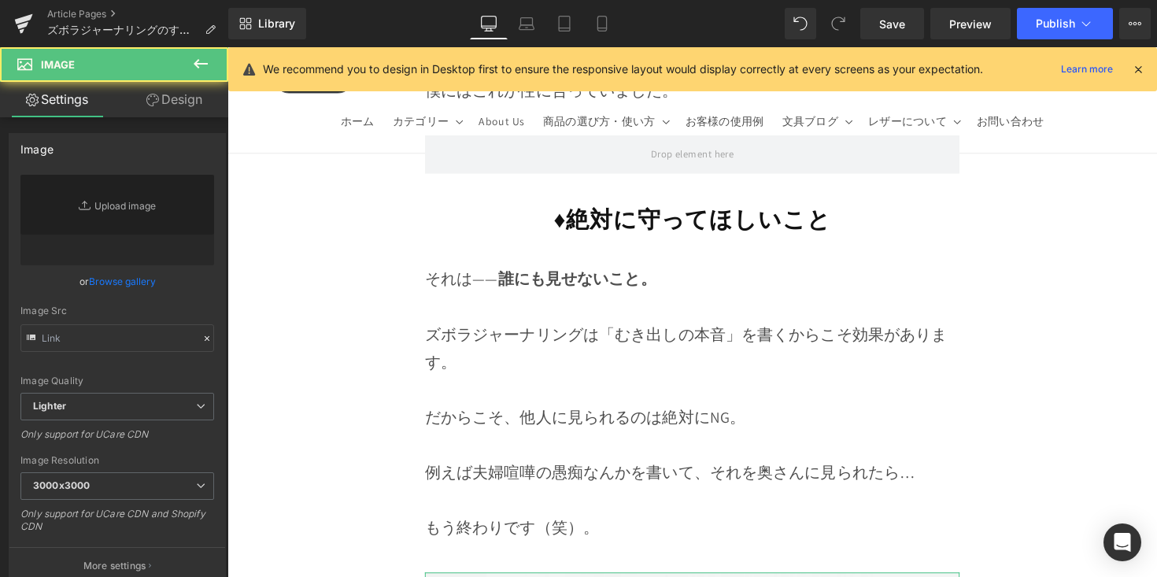
click at [134, 283] on link "Browse gallery" at bounding box center [122, 282] width 67 height 28
type input "//[DOMAIN_NAME][URL]"
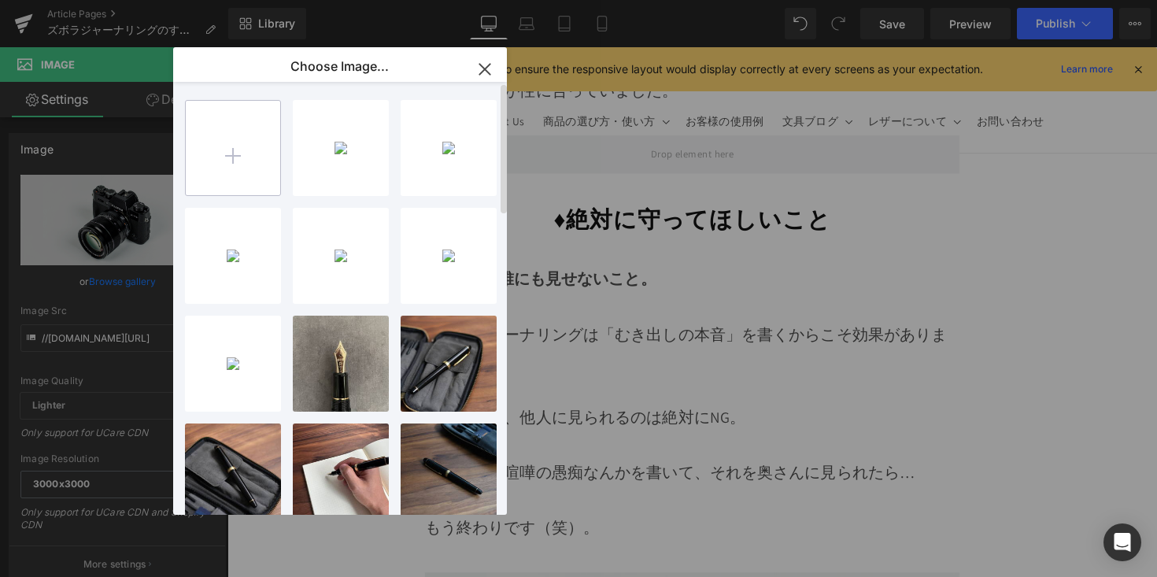
click at [235, 160] on input "file" at bounding box center [233, 148] width 94 height 94
type input "C:\fakepath\1万円以下で買える！ (3).jpg"
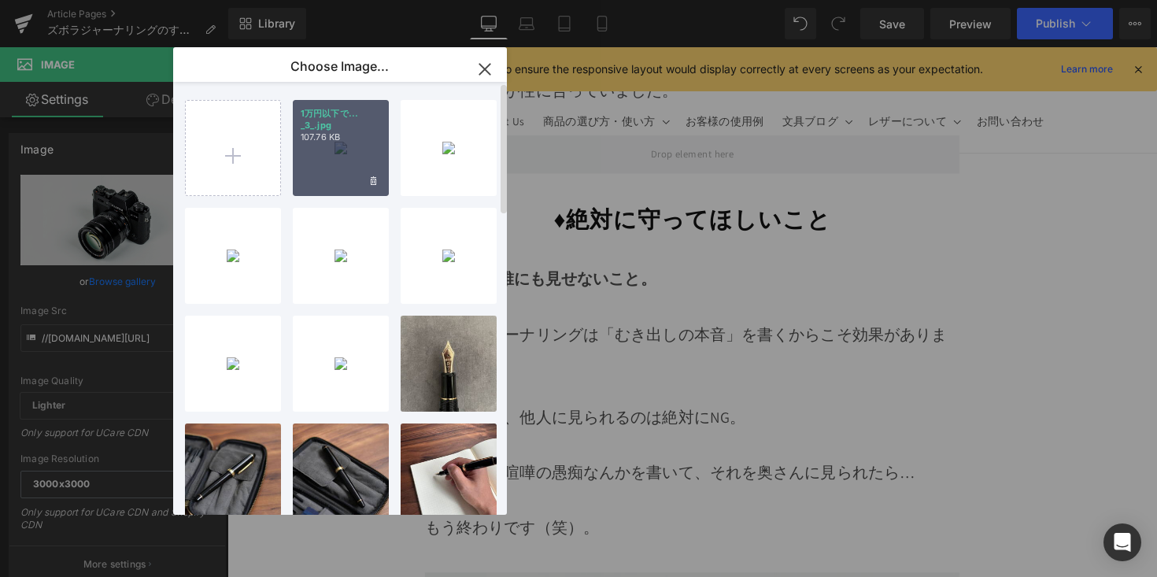
click at [321, 139] on p "107.76 KB" at bounding box center [341, 137] width 80 height 12
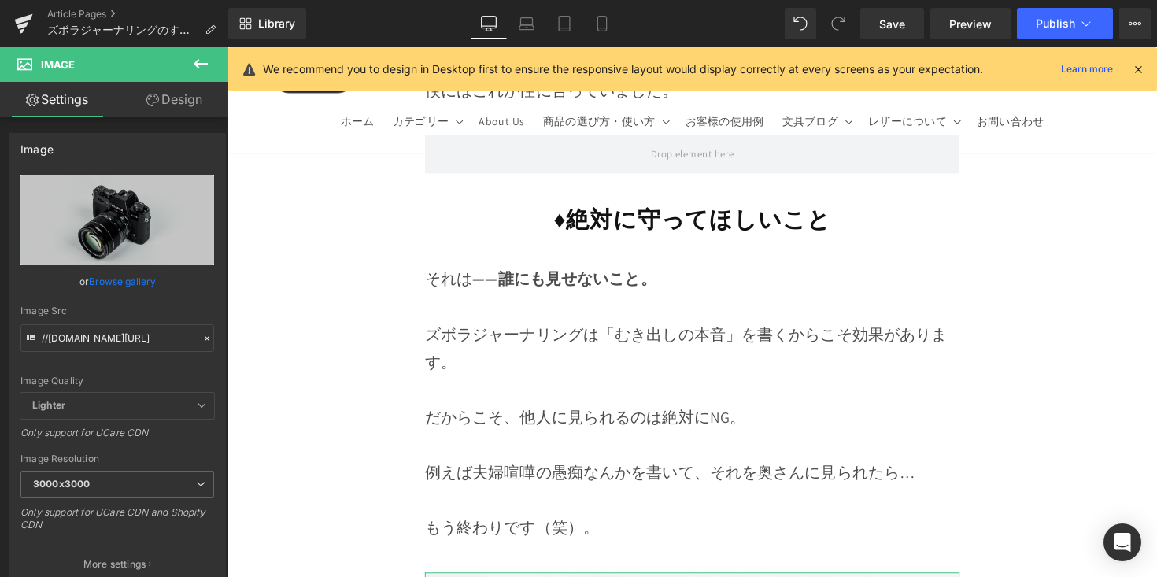
click at [139, 276] on link "Browse gallery" at bounding box center [122, 282] width 67 height 28
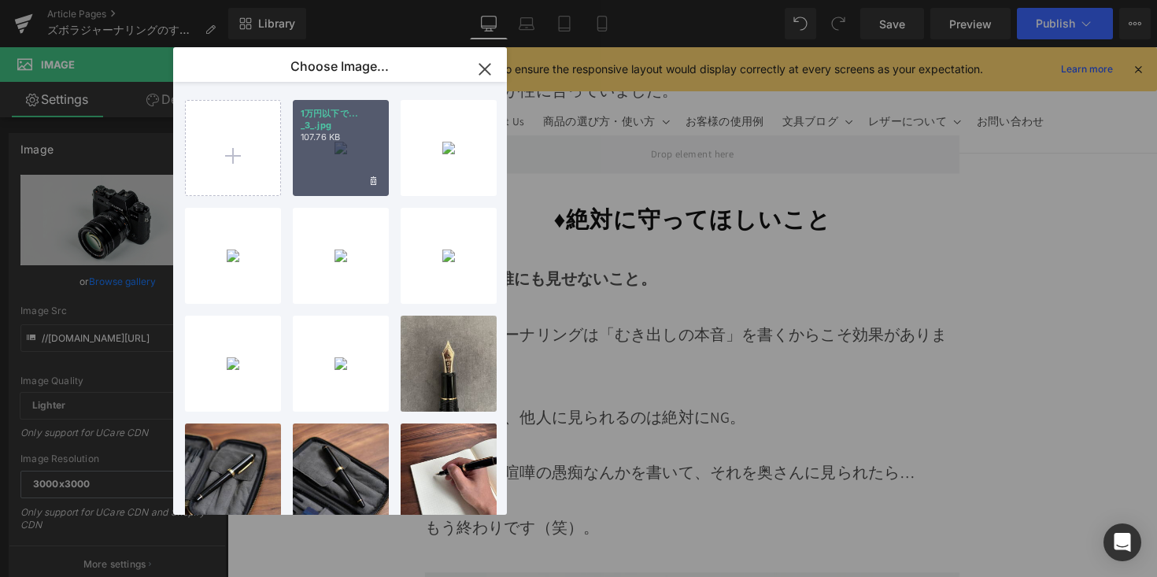
click at [299, 154] on div "1万円以下で... _3_.jpg 107.76 KB" at bounding box center [341, 148] width 96 height 96
type input "[URL][DOMAIN_NAME]"
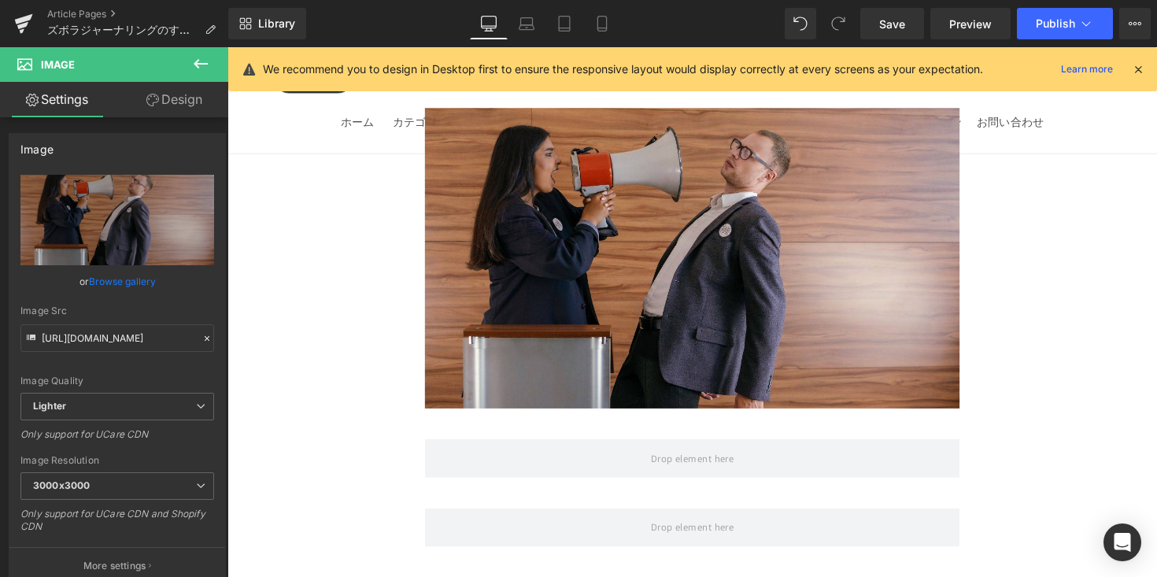
scroll to position [11634, 0]
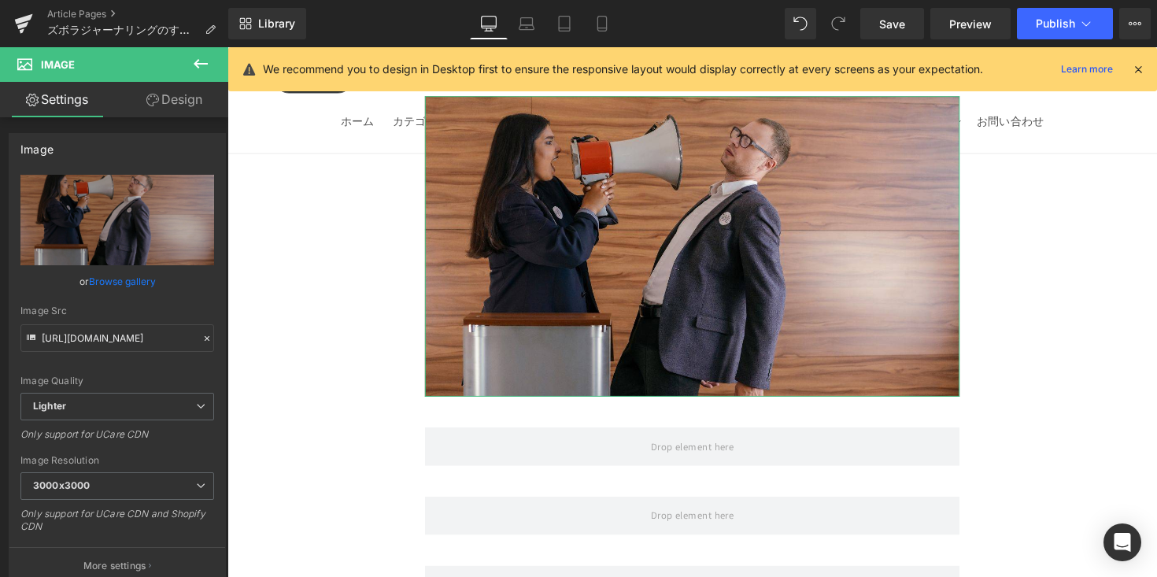
drag, startPoint x: 198, startPoint y: 68, endPoint x: 189, endPoint y: 170, distance: 102.0
click at [198, 68] on icon at bounding box center [200, 63] width 19 height 19
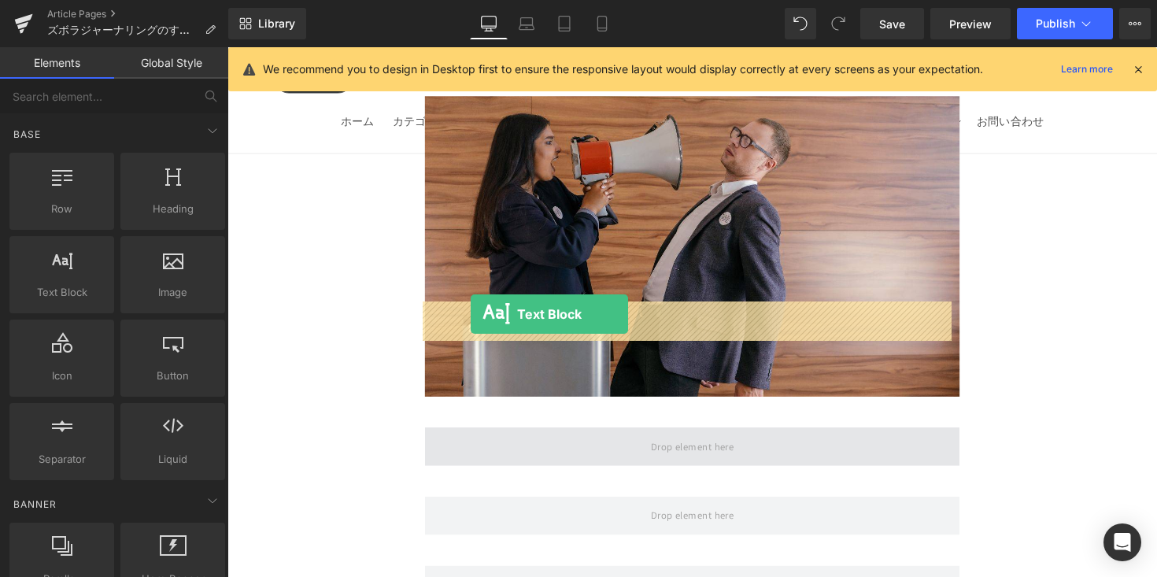
drag, startPoint x: 431, startPoint y: 353, endPoint x: 477, endPoint y: 320, distance: 55.9
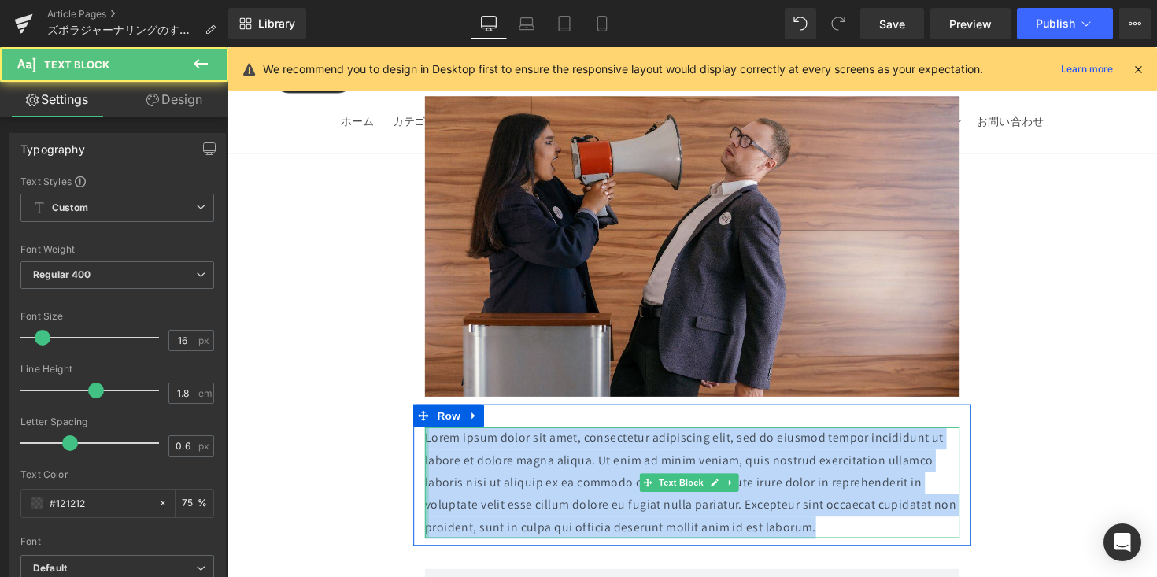
drag, startPoint x: 832, startPoint y: 409, endPoint x: 425, endPoint y: 318, distance: 416.9
click at [425, 437] on div "Lorem ipsum dolor sit amet, consectetur adipiscing elit, sed do eiusmod tempor …" at bounding box center [704, 493] width 572 height 113
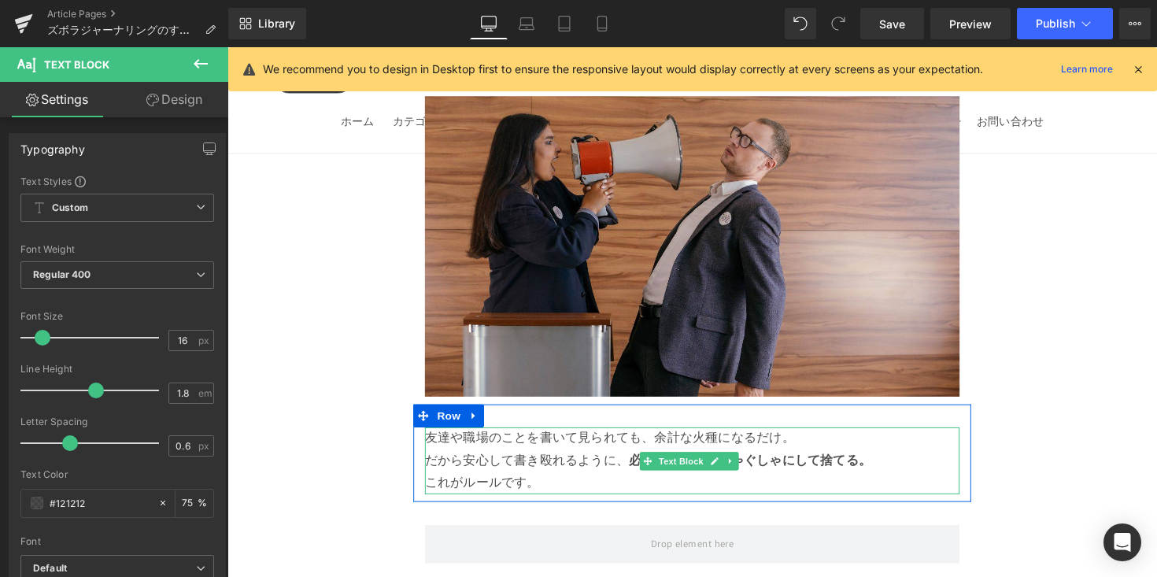
click at [478, 460] on p "だから安心して書き殴れるように、 必ず書いたらぐしゃぐしゃにして捨てる。 これがルールです。" at bounding box center [704, 483] width 548 height 46
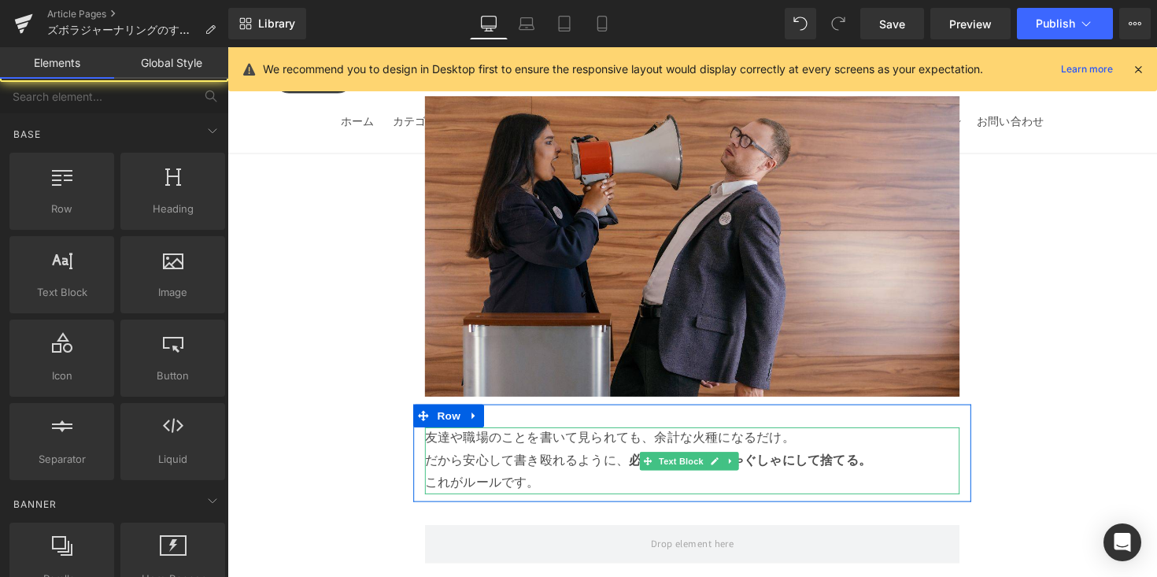
click at [483, 460] on p "だから安心して書き殴れるように、 必ず書いたらぐしゃぐしゃにして捨てる。 これがルールです。" at bounding box center [704, 483] width 548 height 46
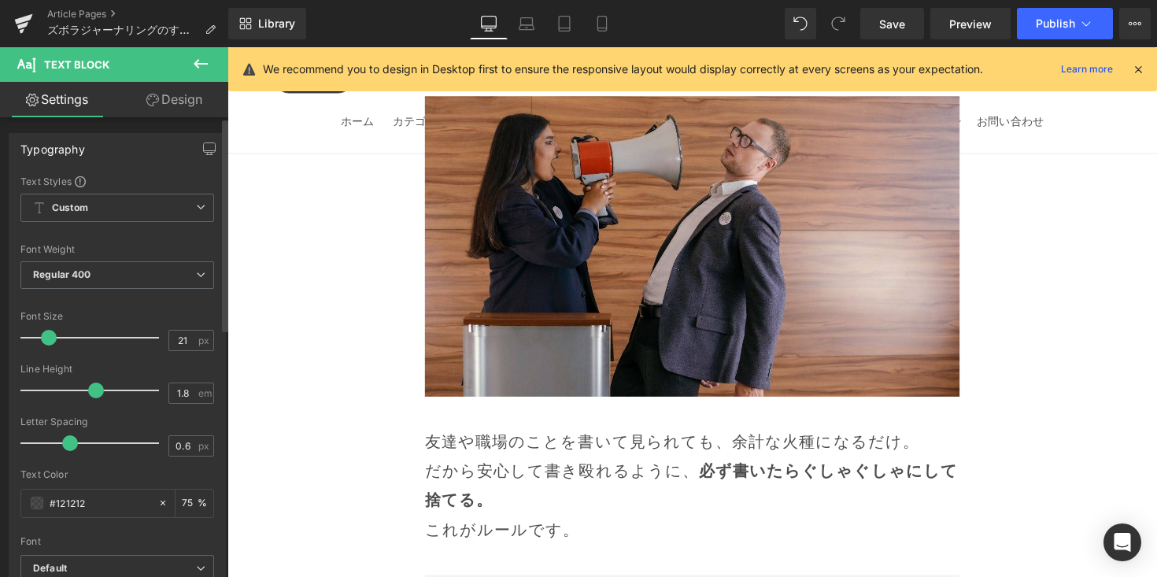
type input "20"
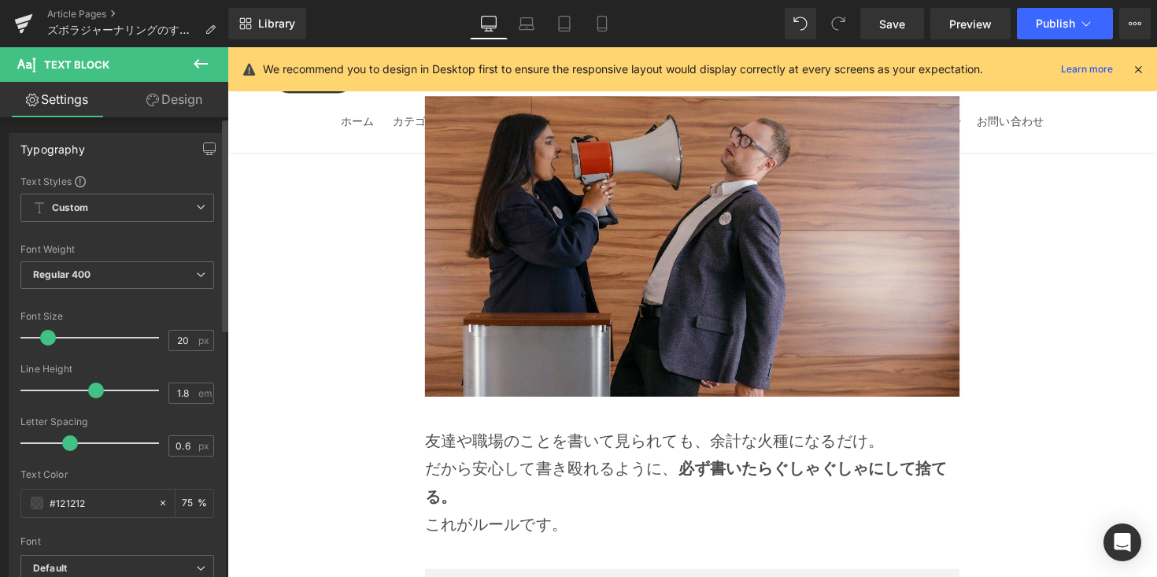
click at [48, 337] on span at bounding box center [48, 338] width 16 height 16
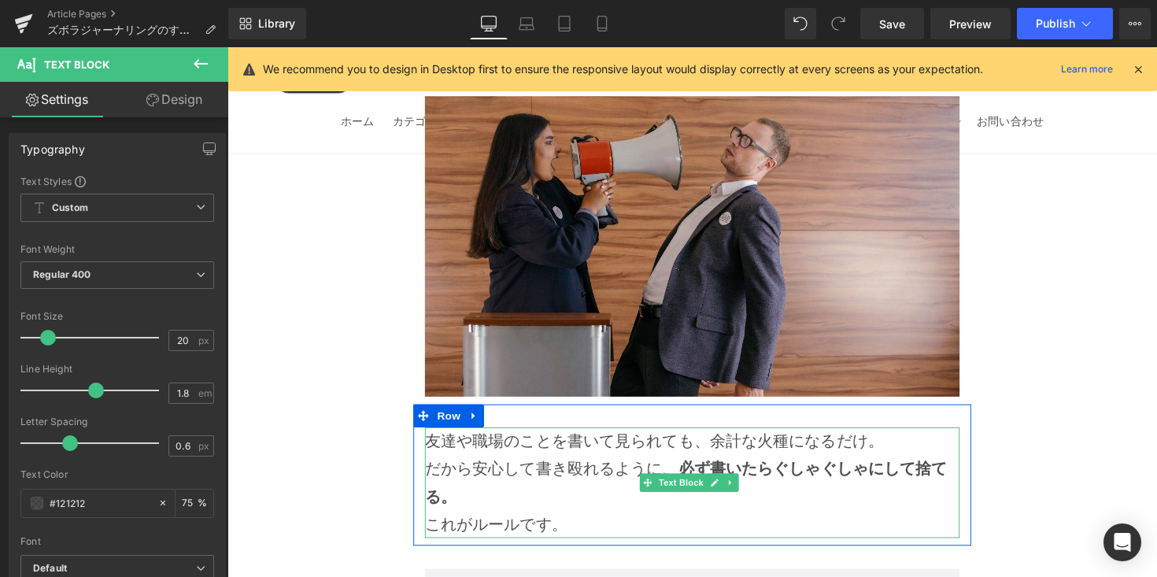
click at [898, 437] on p "友達や職場のことを書いて見られても、余計な火種になるだけ。" at bounding box center [704, 451] width 548 height 28
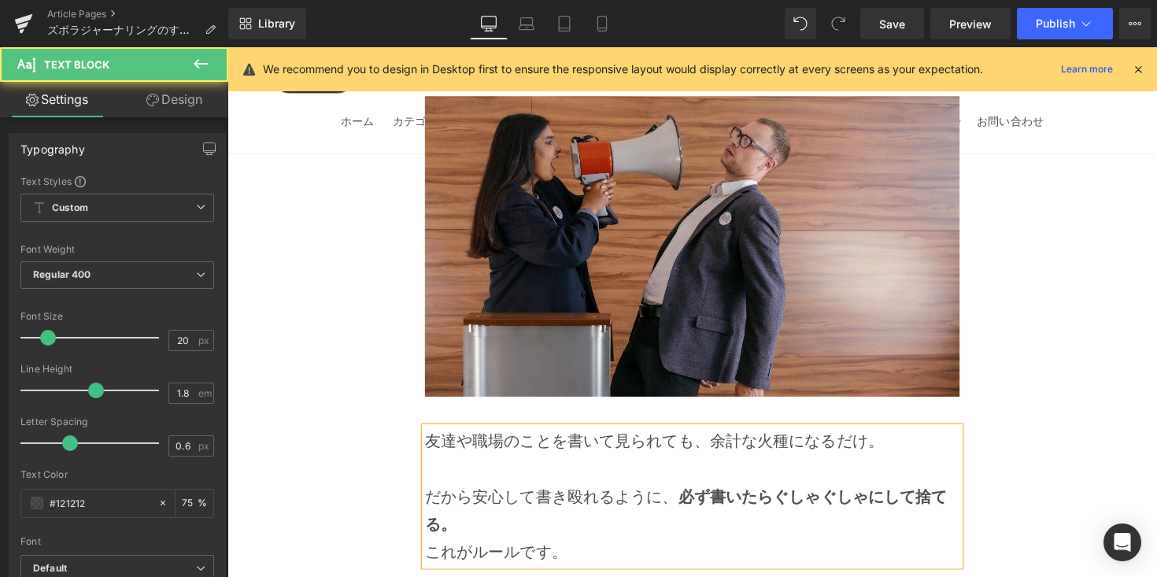
click at [682, 494] on p "だから安心して書き殴れるように、 必ず書いたらぐしゃぐしゃにして捨てる。 これがルールです。" at bounding box center [704, 536] width 548 height 85
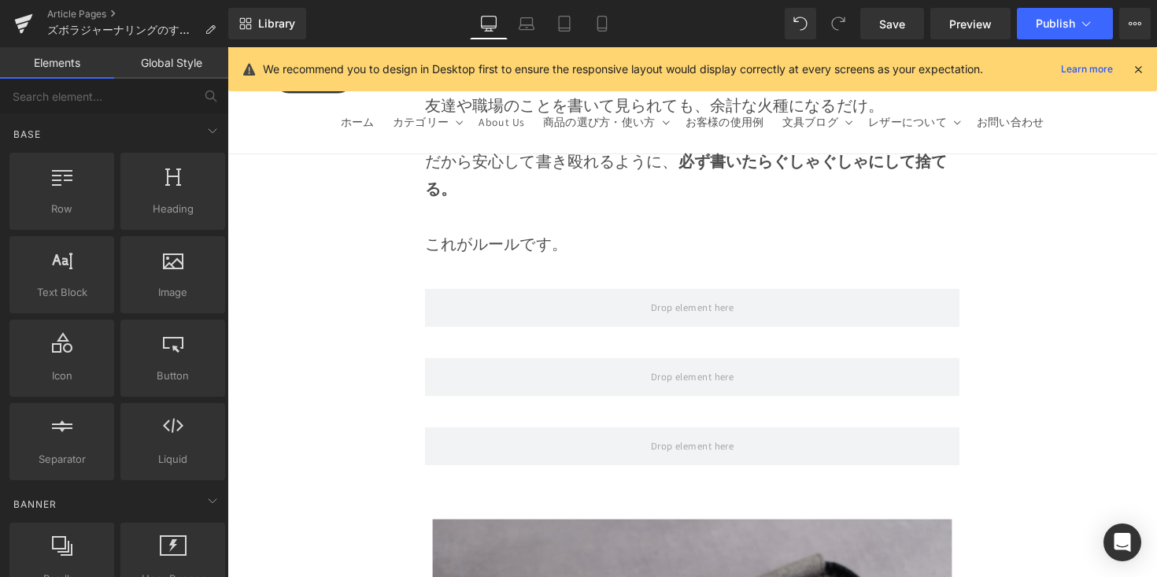
scroll to position [11977, 0]
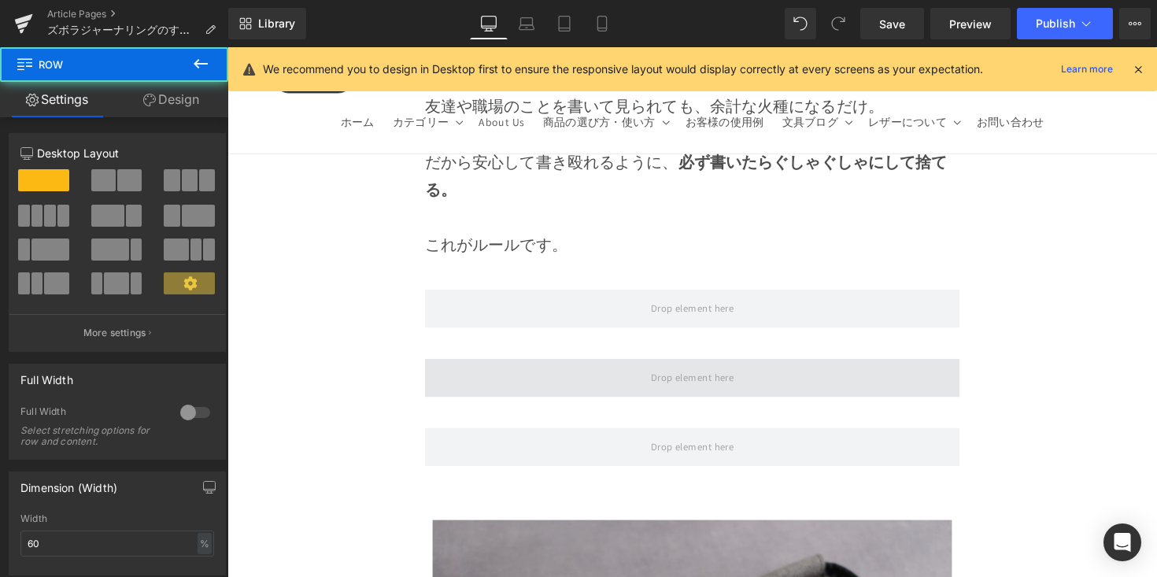
click at [568, 366] on span at bounding box center [704, 385] width 548 height 39
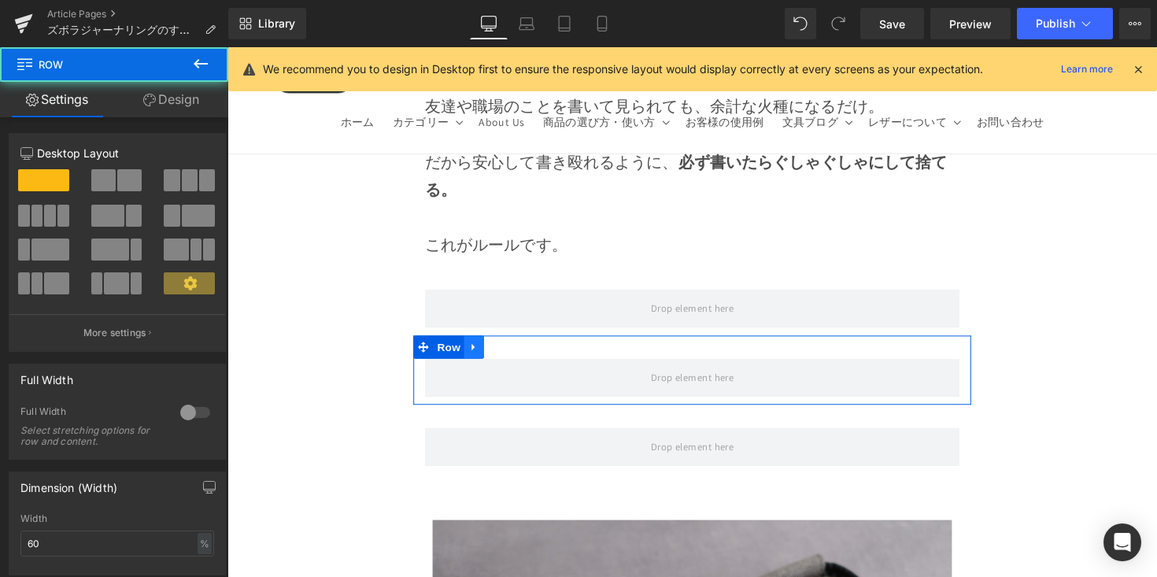
click at [478, 351] on icon at bounding box center [479, 354] width 3 height 7
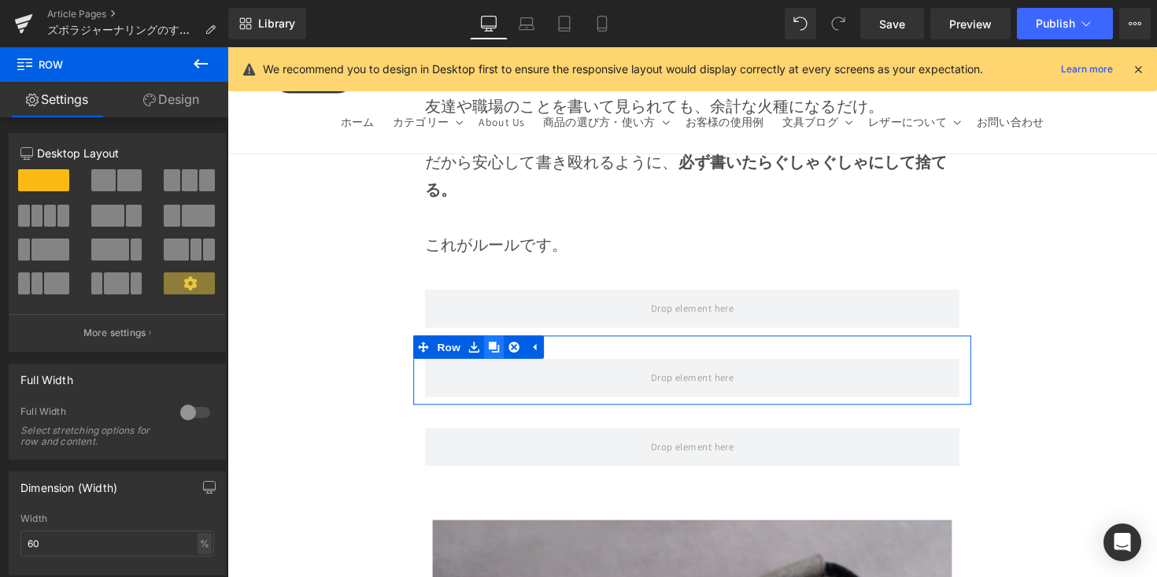
click at [495, 349] on icon at bounding box center [500, 354] width 11 height 11
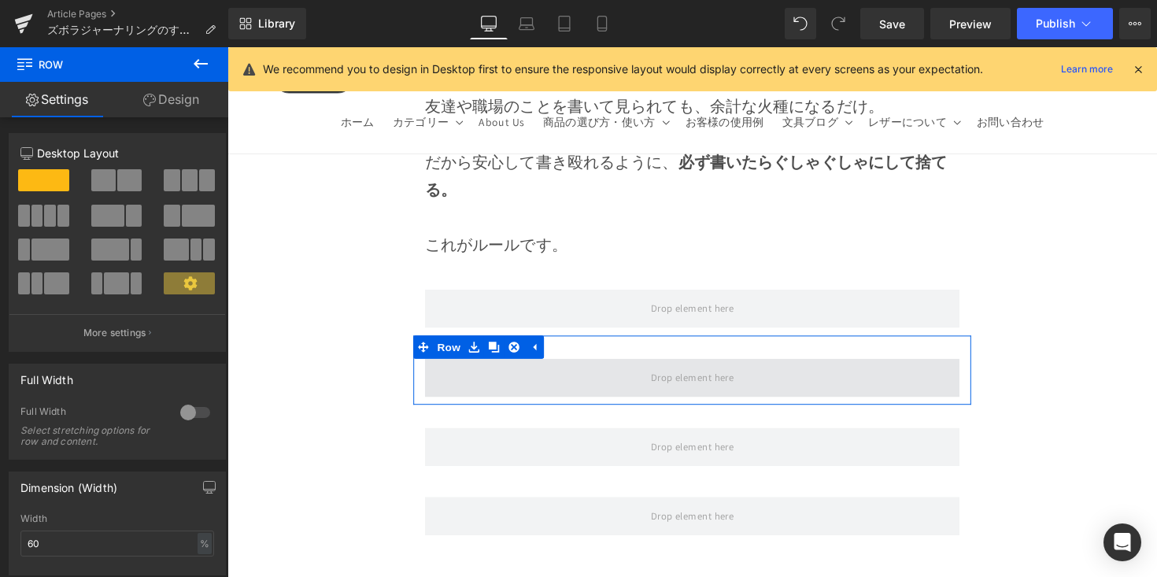
click at [509, 366] on span at bounding box center [704, 385] width 548 height 39
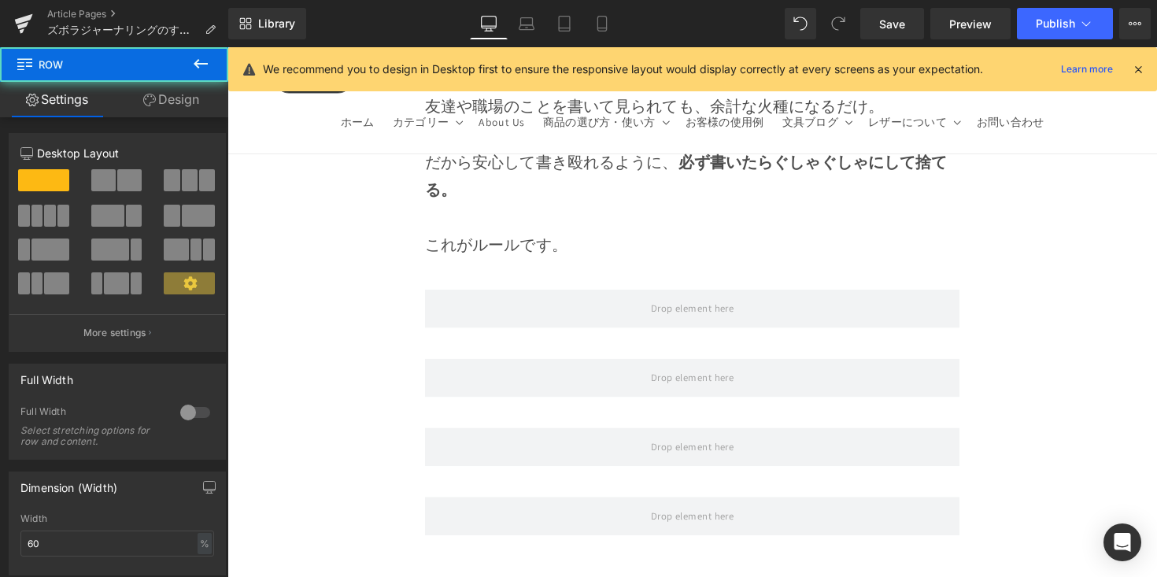
click at [213, 57] on button at bounding box center [200, 64] width 55 height 35
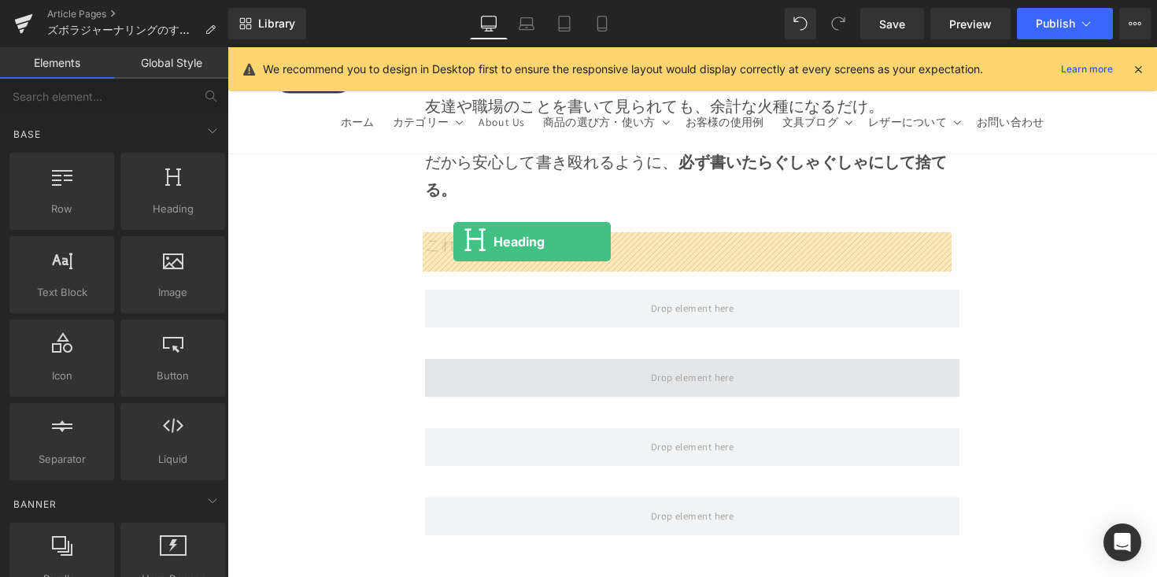
drag, startPoint x: 450, startPoint y: 247, endPoint x: 459, endPoint y: 246, distance: 8.7
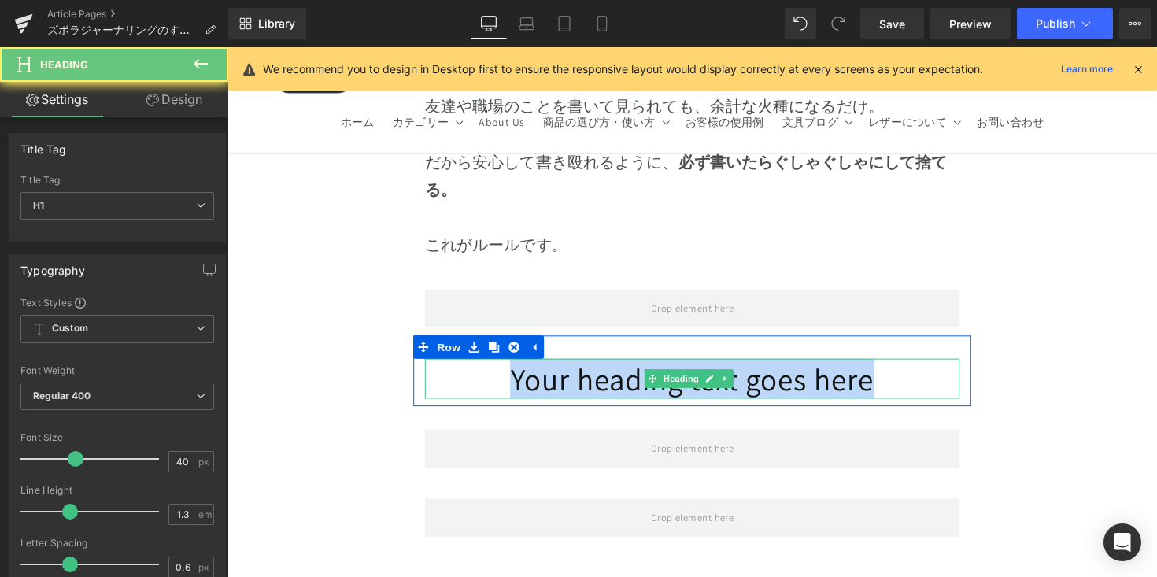
drag, startPoint x: 517, startPoint y: 261, endPoint x: 941, endPoint y: 263, distance: 423.5
click at [941, 366] on h1 "Your heading text goes here" at bounding box center [704, 386] width 548 height 41
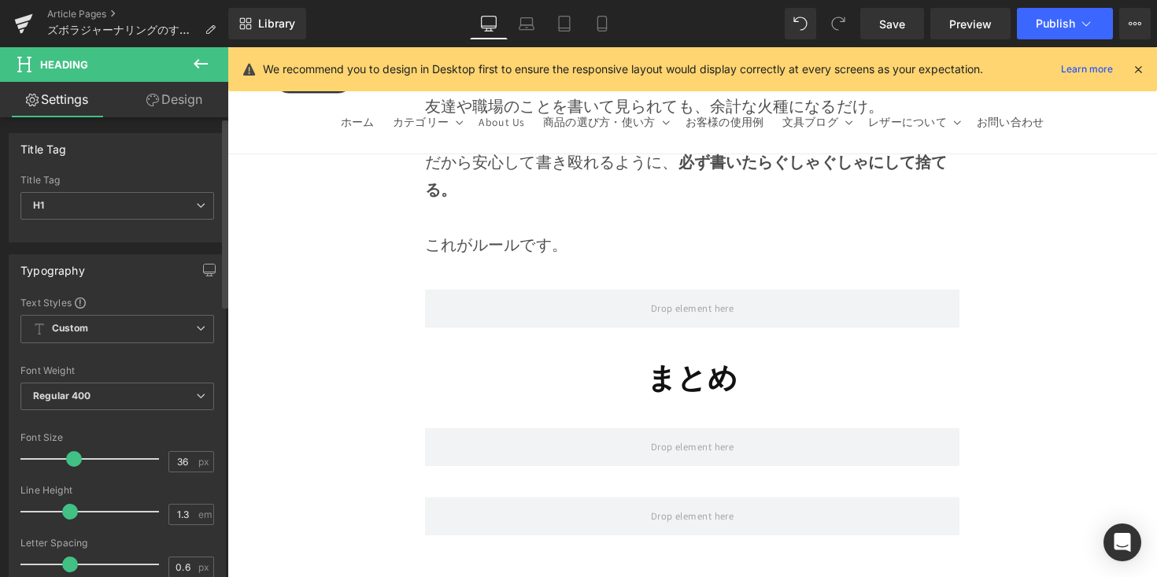
type input "35"
click at [61, 466] on div at bounding box center [93, 458] width 131 height 31
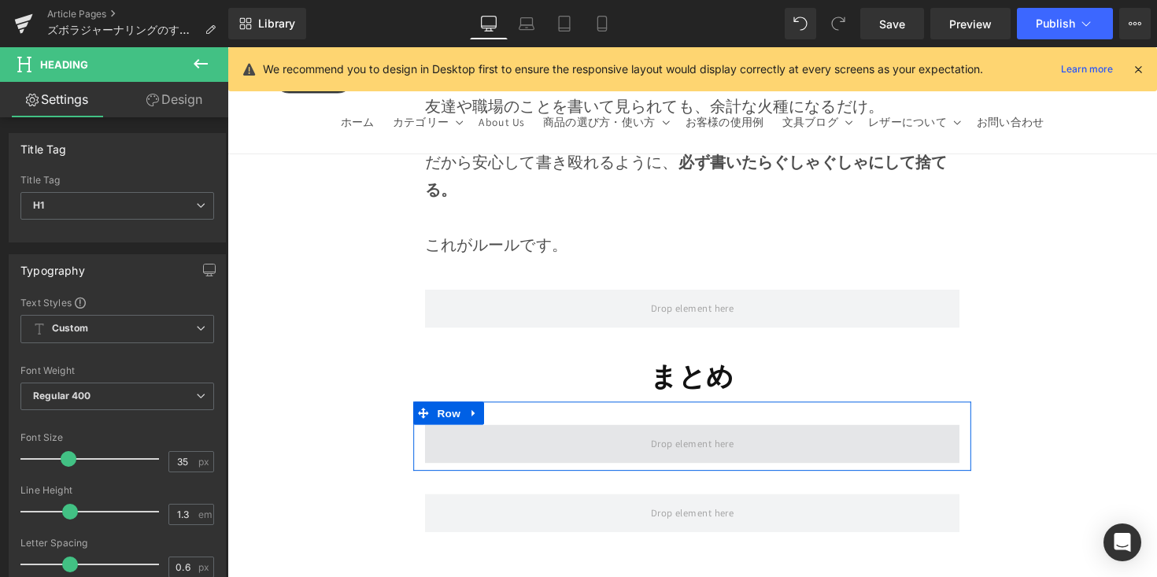
click at [572, 434] on span at bounding box center [704, 453] width 548 height 39
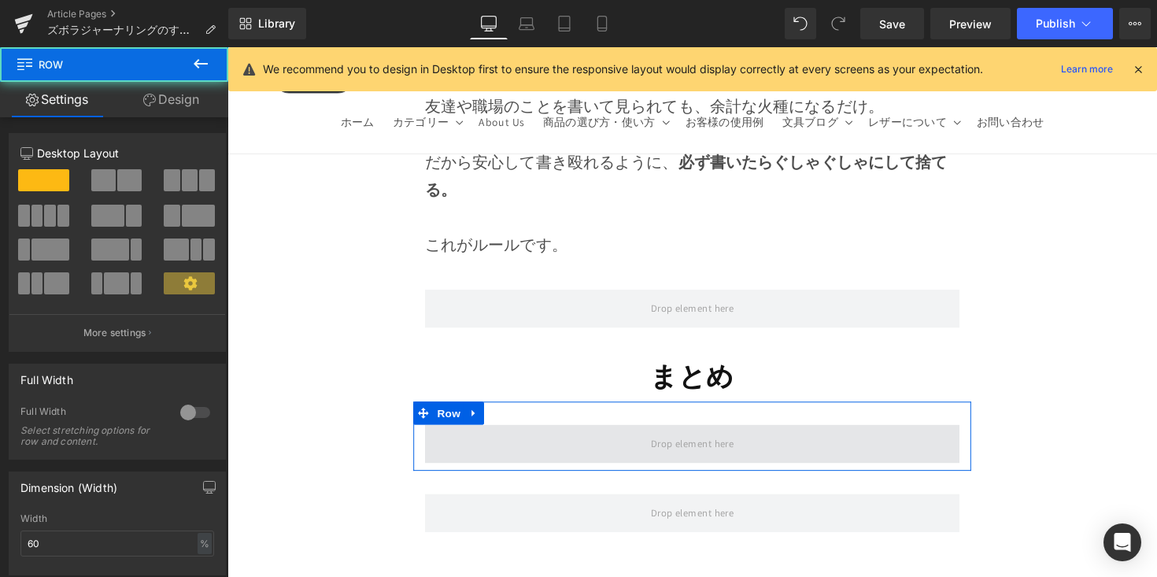
scroll to position [11974, 0]
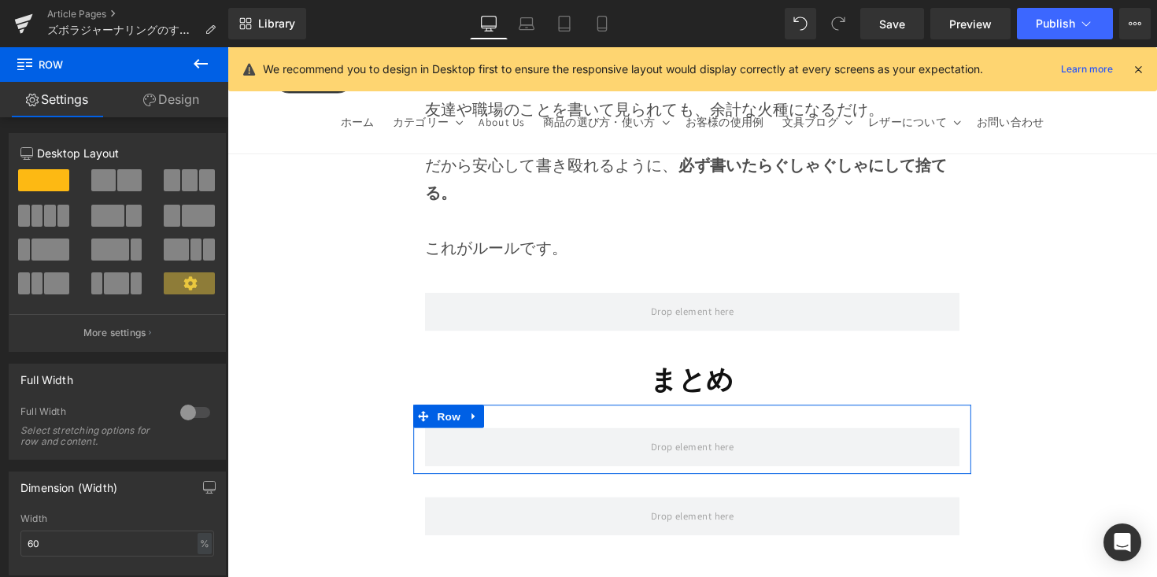
click at [199, 73] on button at bounding box center [200, 64] width 55 height 35
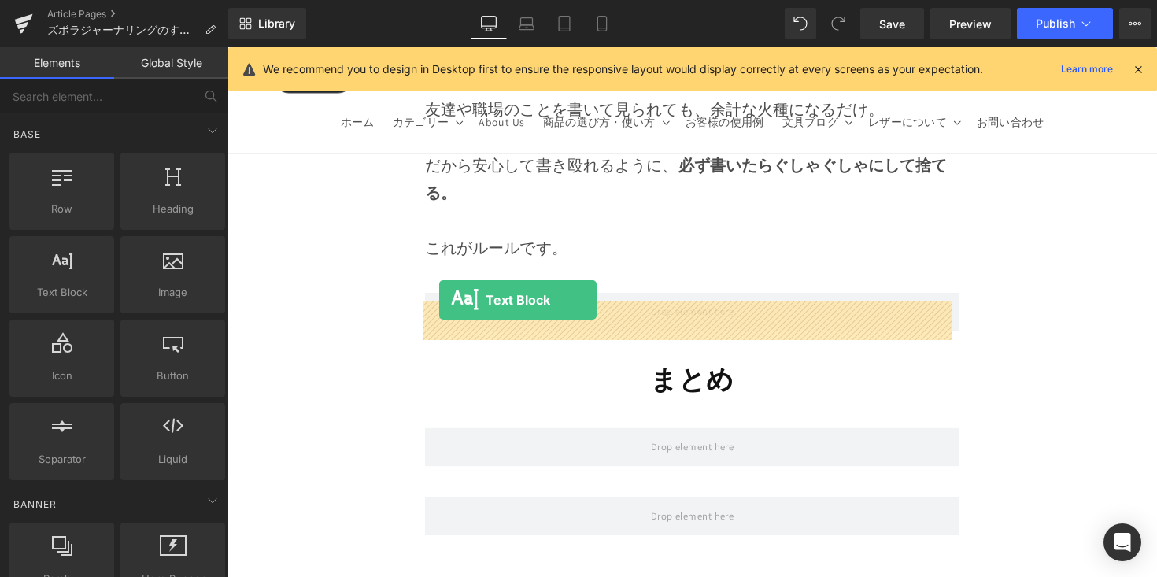
drag, startPoint x: 441, startPoint y: 331, endPoint x: 445, endPoint y: 306, distance: 25.5
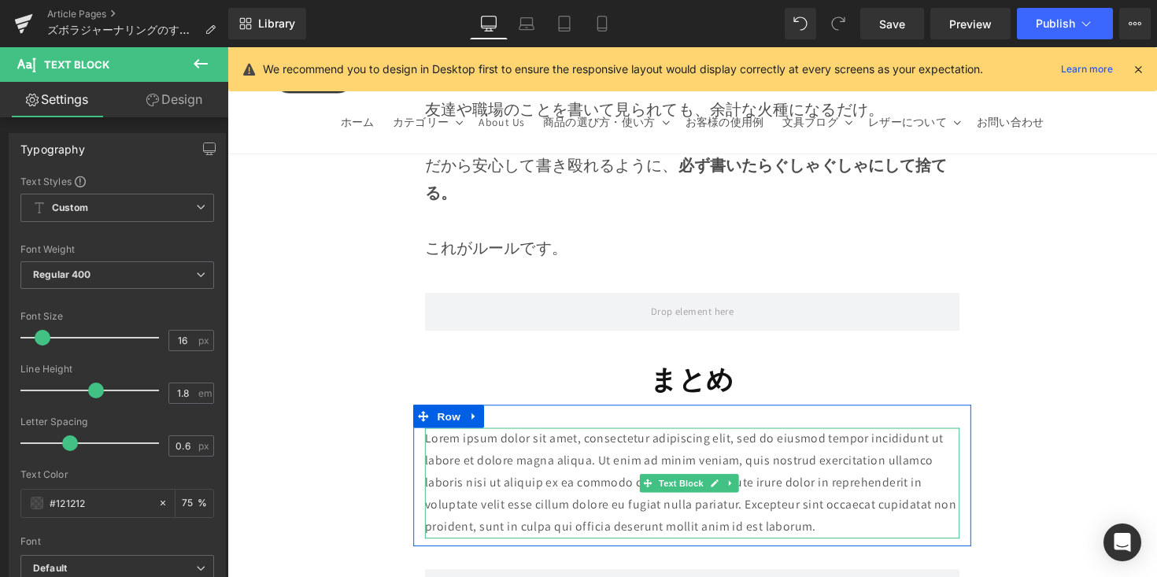
click at [457, 437] on p "Lorem ipsum dolor sit amet, consectetur adipiscing elit, sed do eiusmod tempor …" at bounding box center [704, 493] width 548 height 113
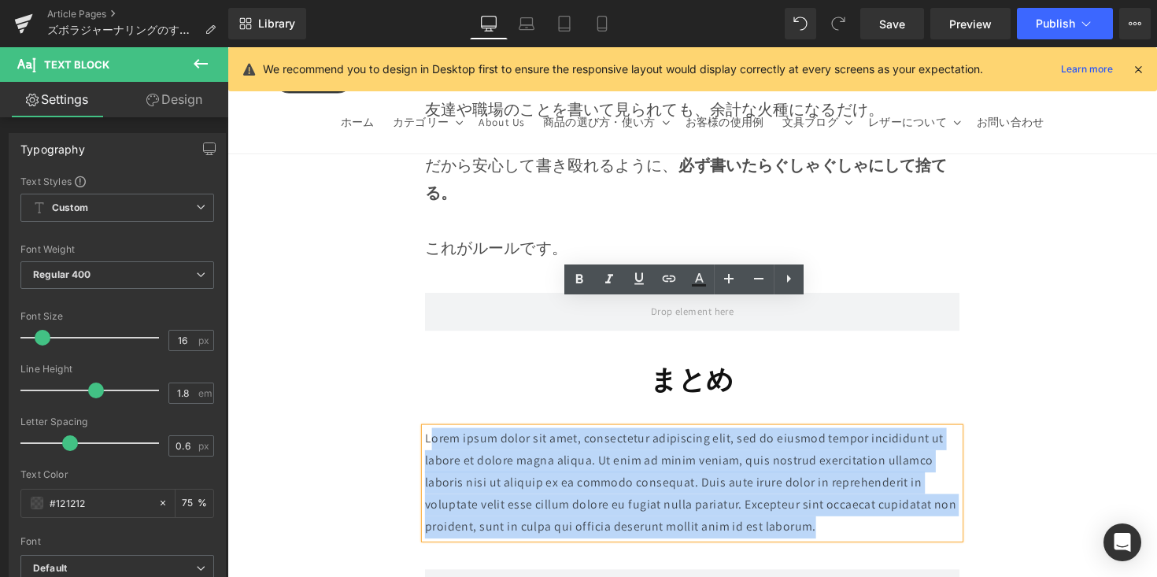
drag, startPoint x: 481, startPoint y: 345, endPoint x: 929, endPoint y: 436, distance: 457.1
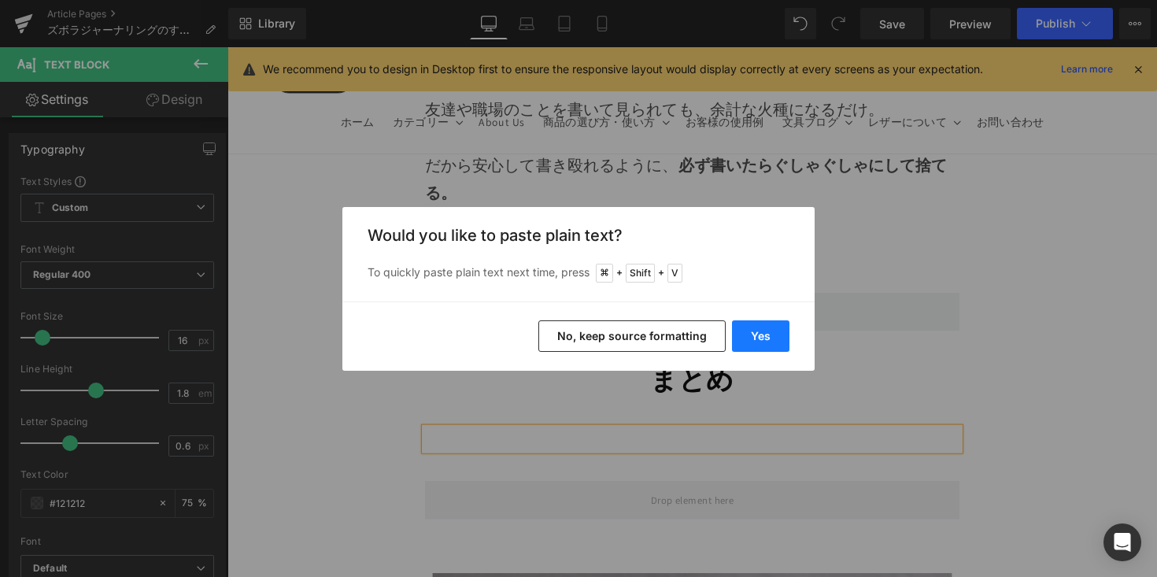
click at [756, 327] on button "Yes" at bounding box center [760, 335] width 57 height 31
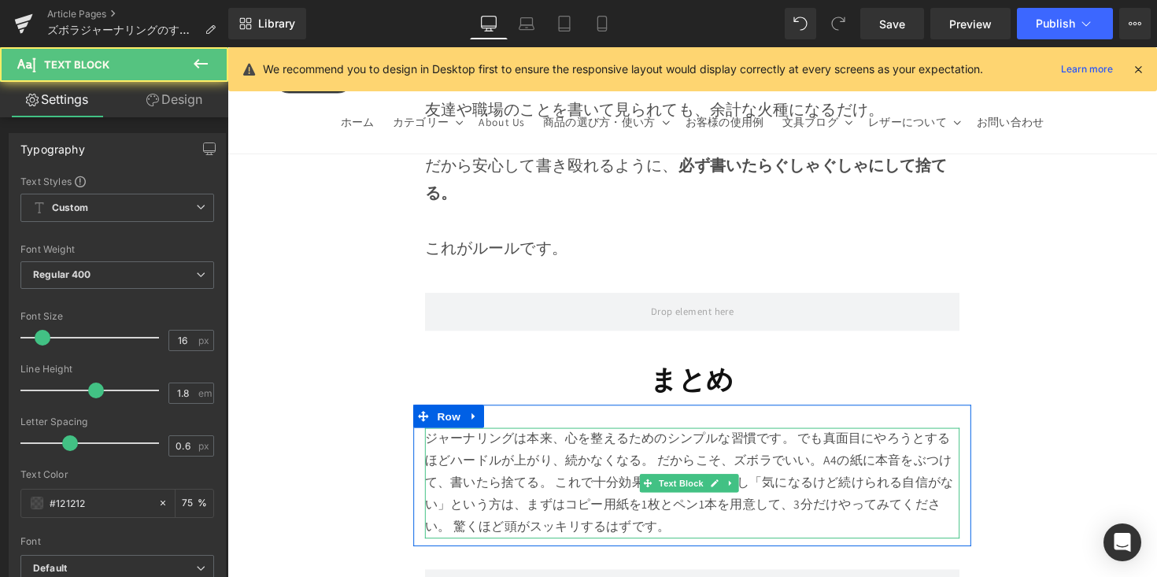
click at [808, 437] on div "ジャーナリングは本来、心を整えるためのシンプルな習慣です。 でも真面目にやろうとするほどハードルが上がり、続かなくなる。 だからこそ、ズボラでいい。A4の紙に…" at bounding box center [704, 493] width 548 height 113
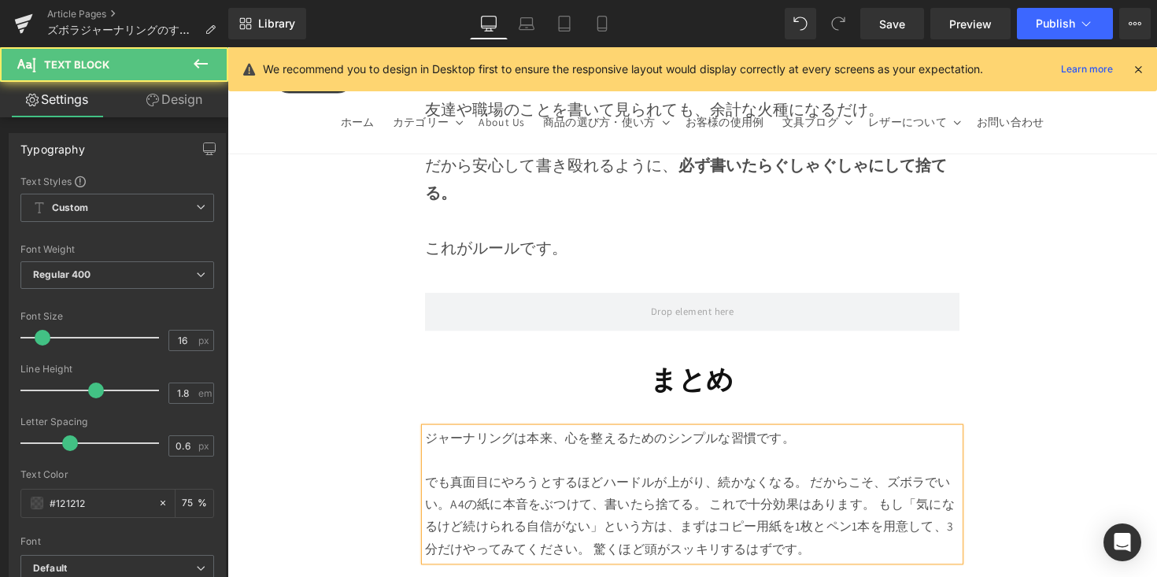
click at [819, 482] on div "でも真面目にやろうとするほどハードルが上がり、続かなくなる。 だからこそ、ズボラでいい。A4の紙に本音をぶつけて、書いたら捨てる。 これで十分効果はあります。…" at bounding box center [704, 527] width 548 height 91
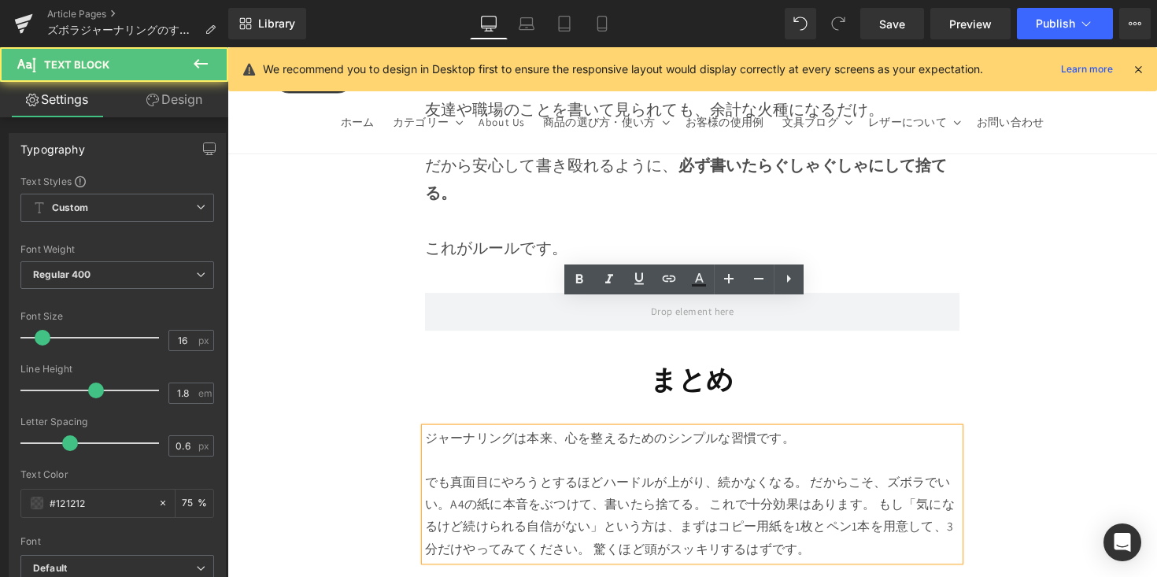
click at [826, 482] on div "でも真面目にやろうとするほどハードルが上がり、続かなくなる。 だからこそ、ズボラでいい。A4の紙に本音をぶつけて、書いたら捨てる。 これで十分効果はあります。…" at bounding box center [704, 527] width 548 height 91
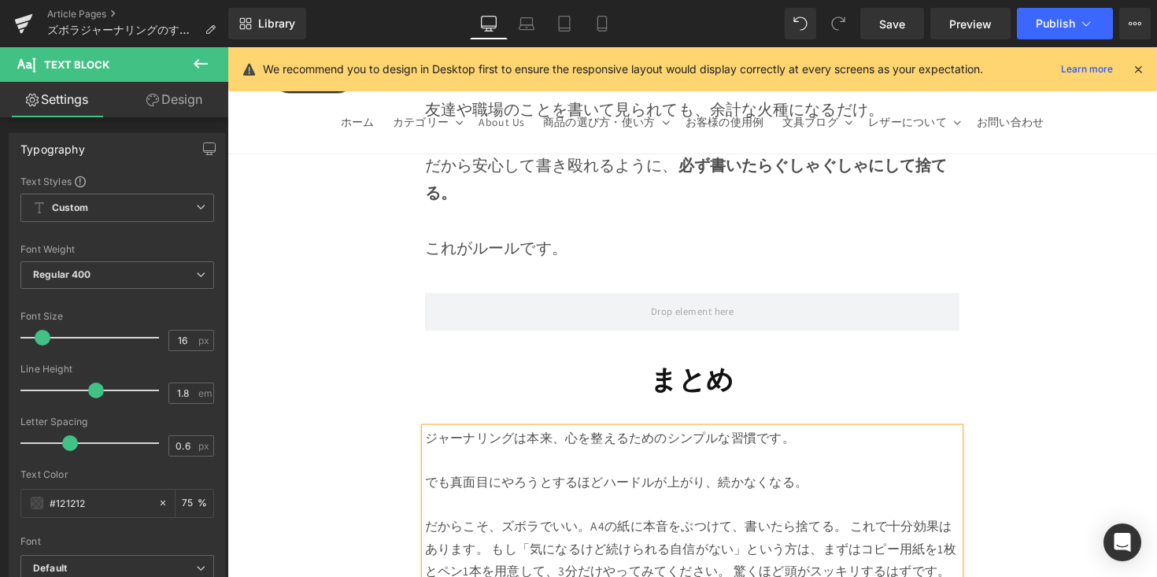
click at [864, 527] on div "だからこそ、ズボラでいい。A4の紙に本音をぶつけて、書いたら捨てる。 これで十分効果はあります。 もし「気になるけど続けられる自信がない」という方は、まずはコ…" at bounding box center [704, 561] width 548 height 68
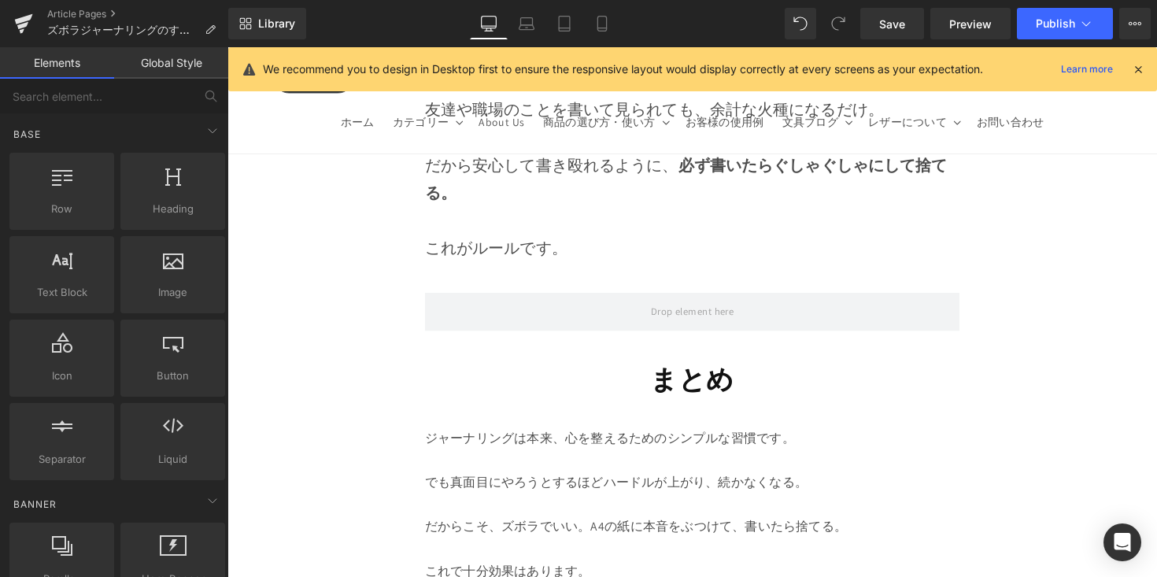
click at [819, 527] on div "だからこそ、ズボラでいい。A4の紙に本音をぶつけて、書いたら捨てる。" at bounding box center [704, 538] width 548 height 23
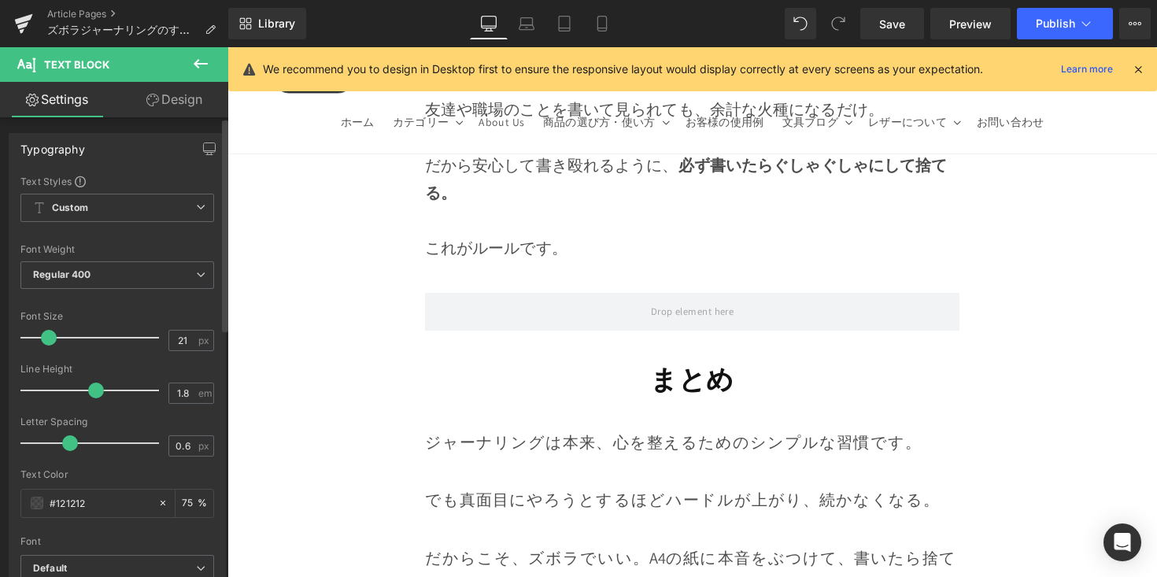
type input "20"
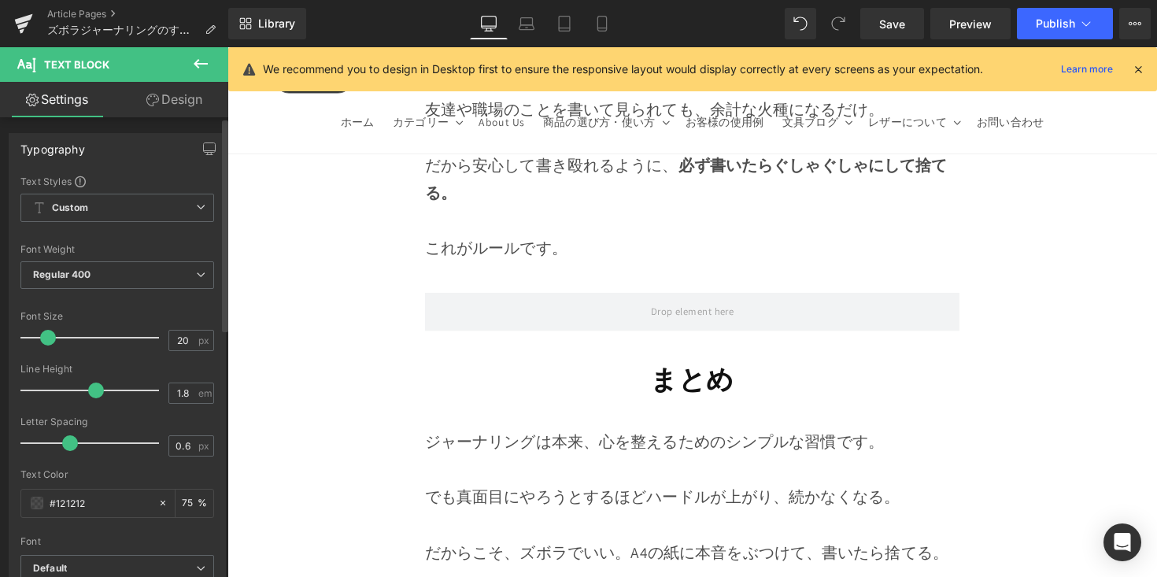
drag, startPoint x: 46, startPoint y: 331, endPoint x: 51, endPoint y: 338, distance: 8.5
click at [51, 338] on span at bounding box center [48, 338] width 16 height 16
click at [896, 24] on span "Save" at bounding box center [892, 24] width 26 height 17
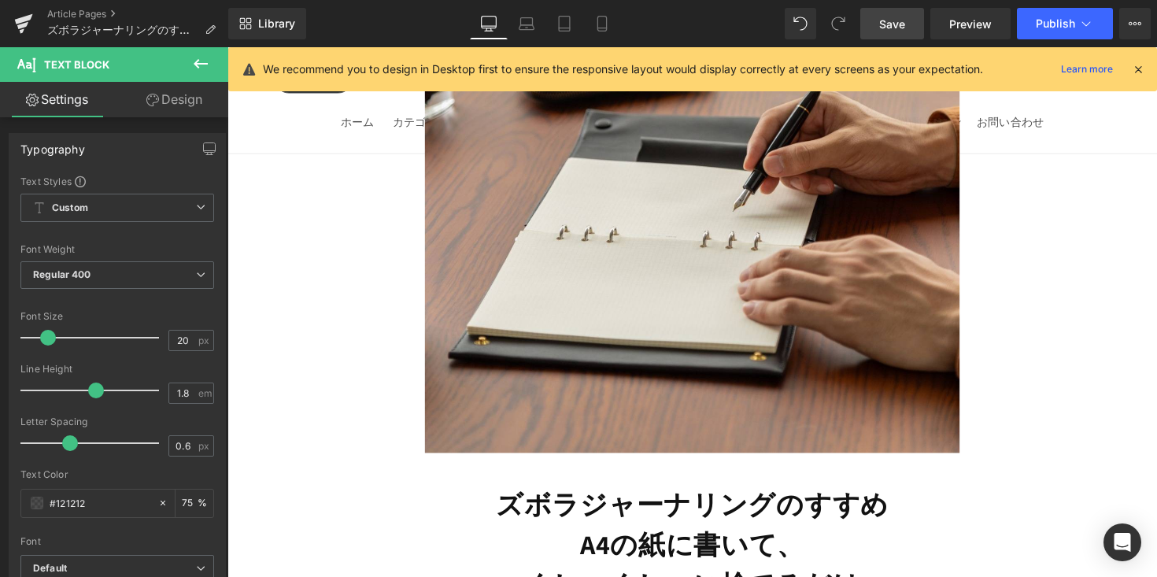
scroll to position [301, 0]
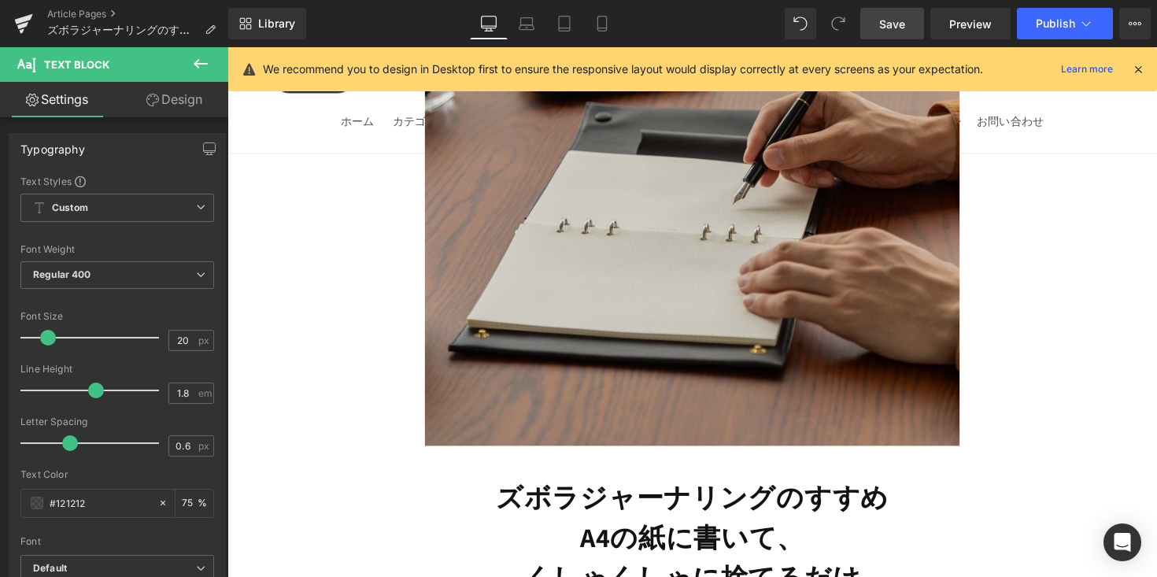
click at [738, 194] on img at bounding box center [704, 182] width 548 height 546
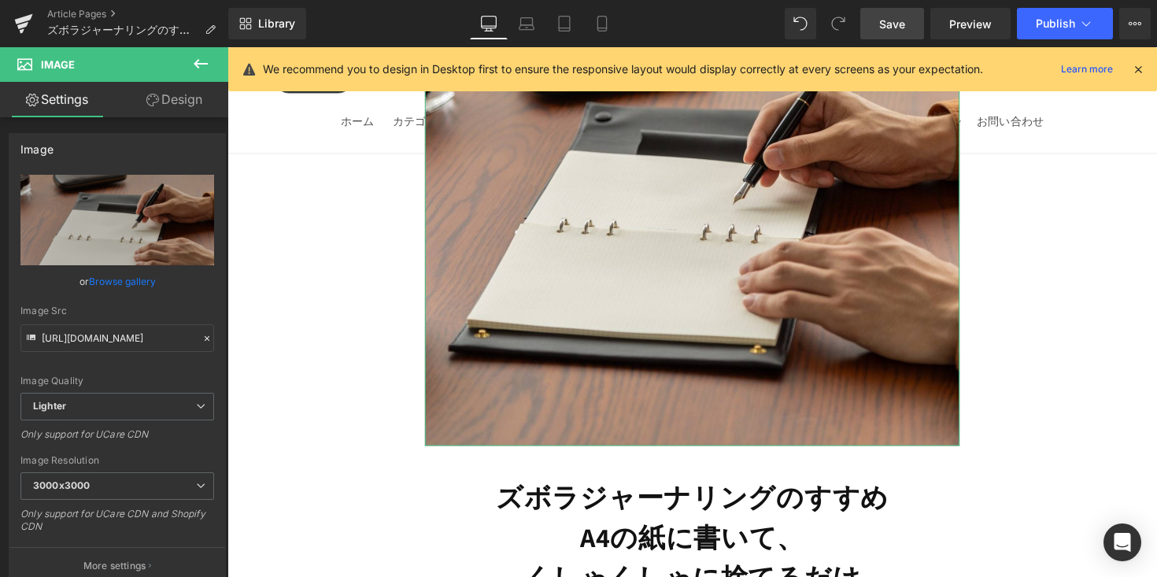
click at [114, 276] on link "Browse gallery" at bounding box center [122, 282] width 67 height 28
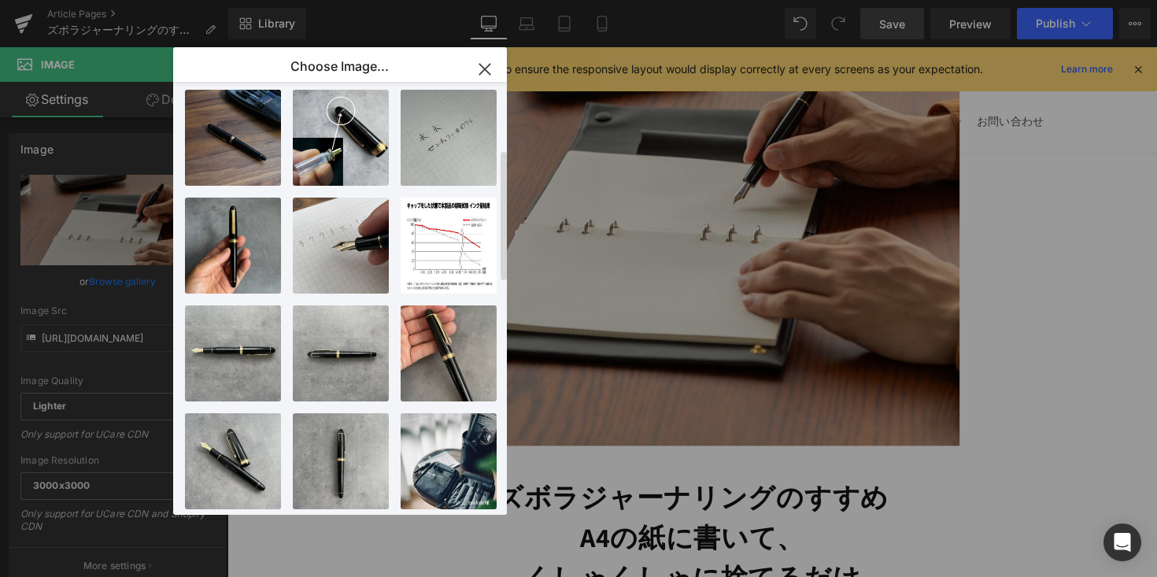
scroll to position [0, 0]
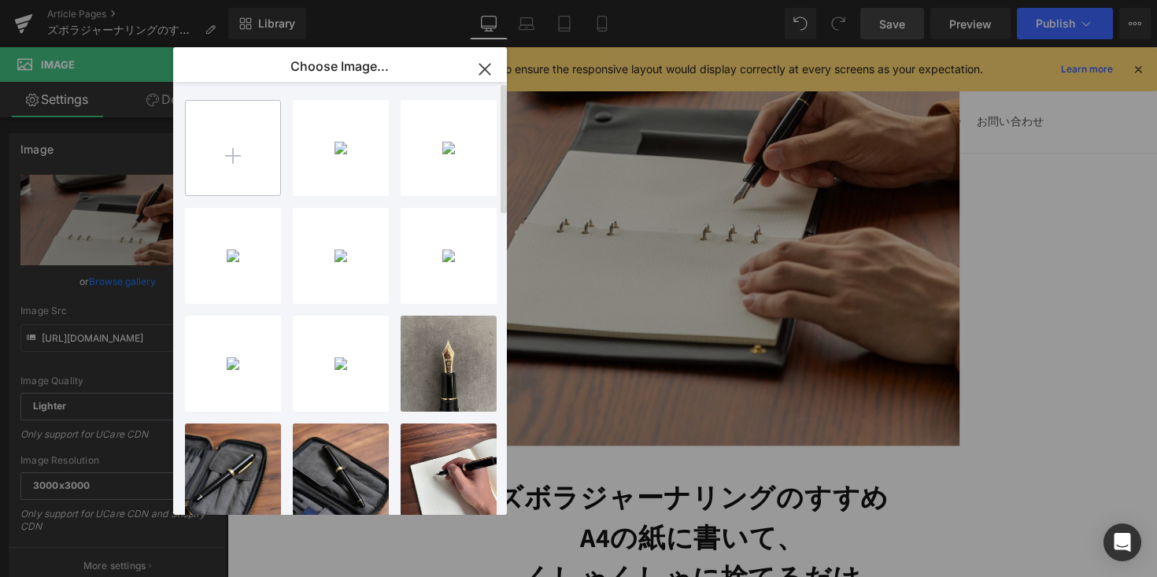
click at [239, 167] on input "file" at bounding box center [233, 148] width 94 height 94
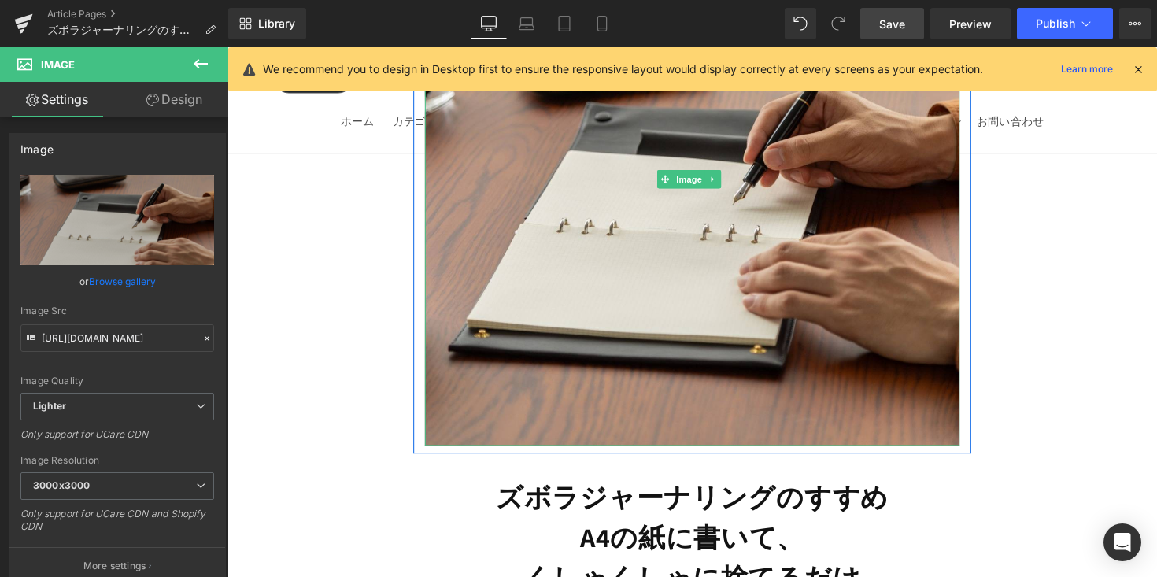
click at [634, 240] on img at bounding box center [704, 182] width 548 height 546
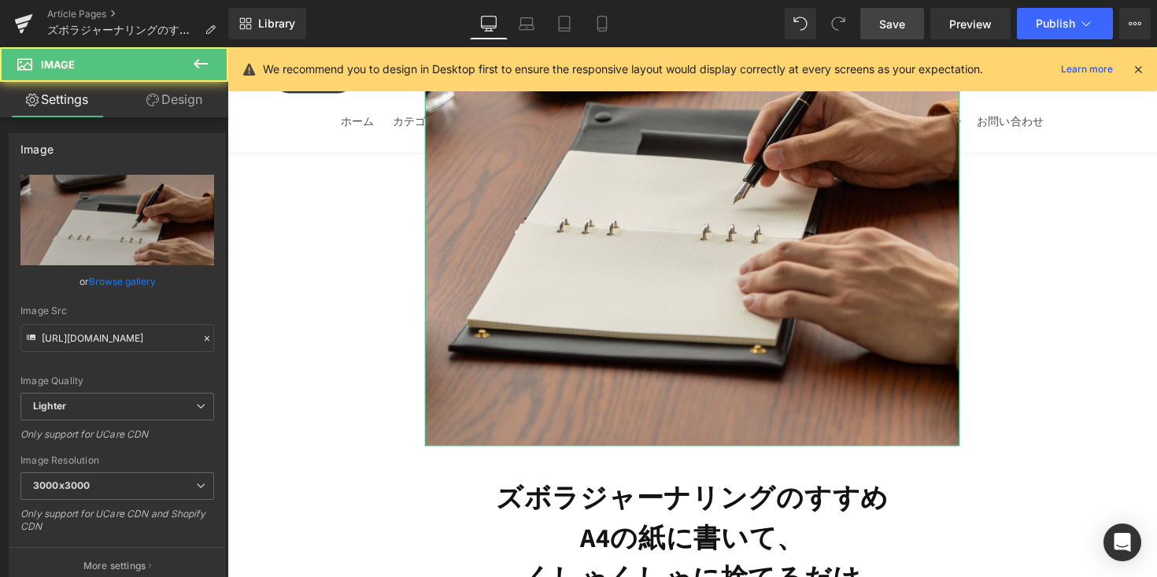
click at [134, 283] on link "Browse gallery" at bounding box center [122, 282] width 67 height 28
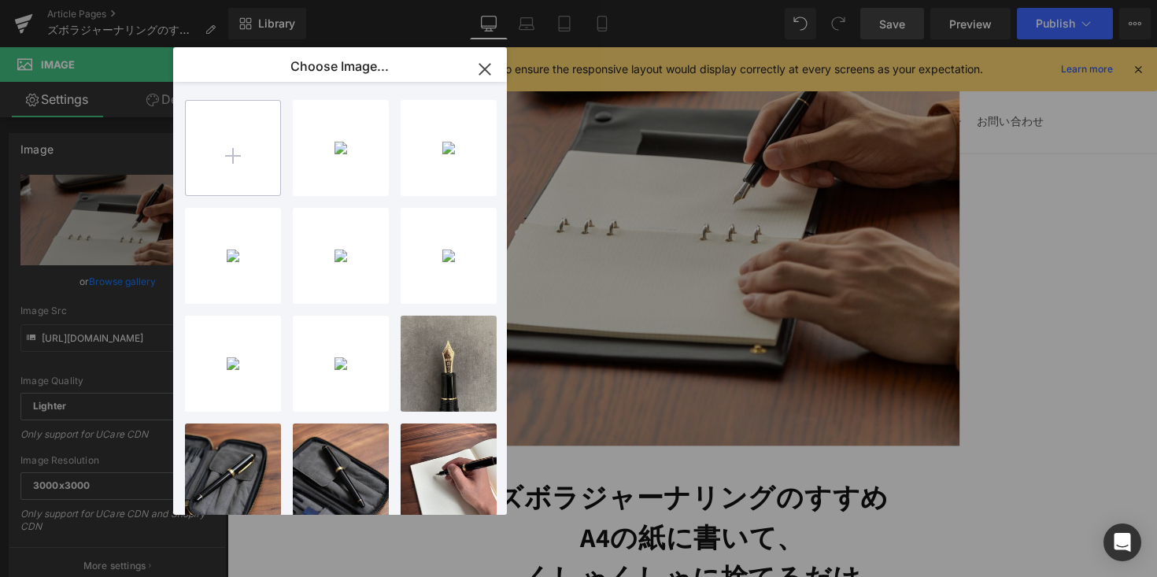
click at [218, 177] on input "file" at bounding box center [233, 148] width 94 height 94
type input "C:\fakepath\1万円以下で買える！ (4).jpg"
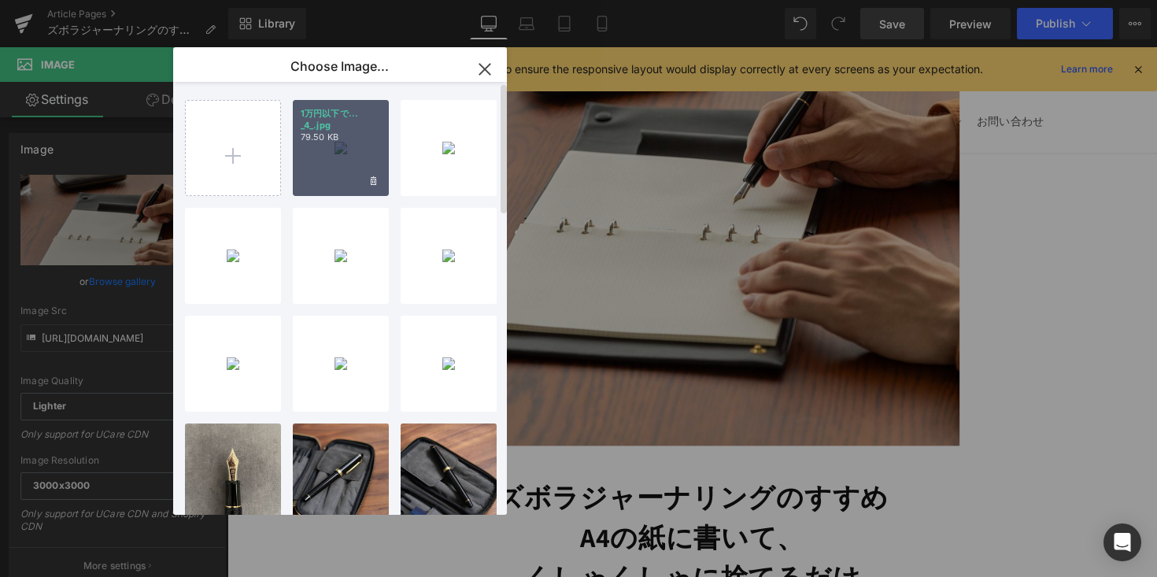
click at [326, 128] on p "1万円以下で... _4_.jpg" at bounding box center [341, 120] width 80 height 24
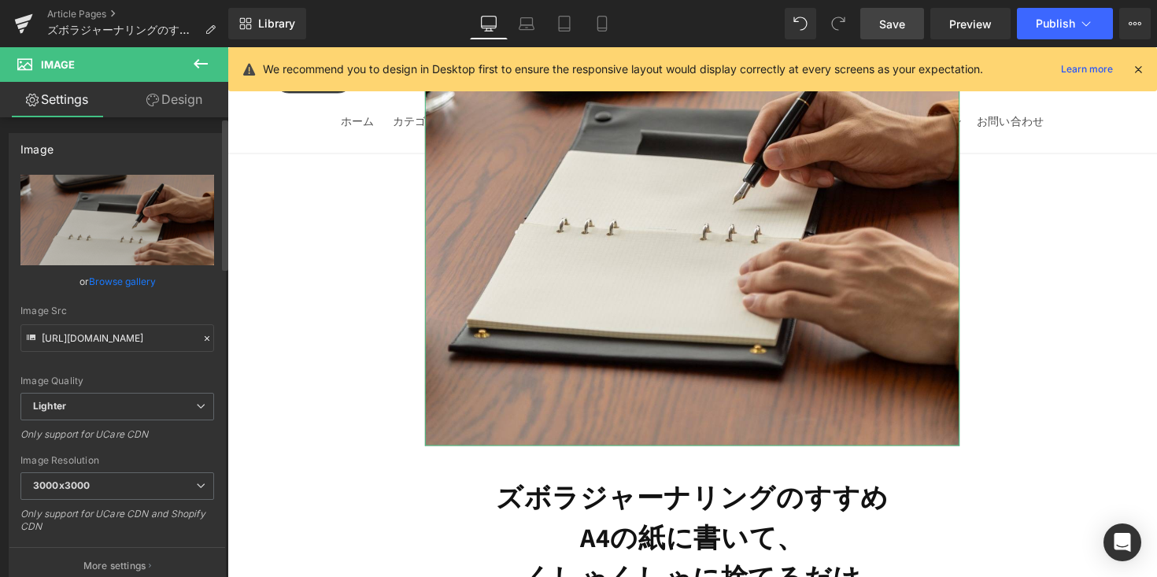
click at [108, 287] on link "Browse gallery" at bounding box center [122, 282] width 67 height 28
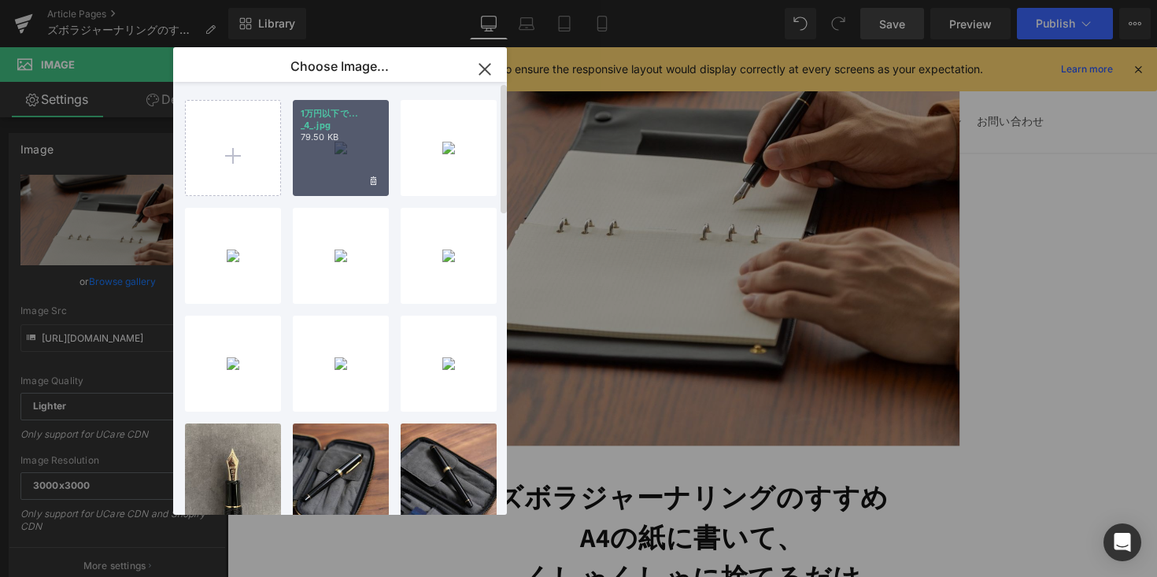
click at [335, 152] on div "1万円以下で... _4_.jpg 79.50 KB" at bounding box center [341, 148] width 96 height 96
type input "[URL][DOMAIN_NAME]"
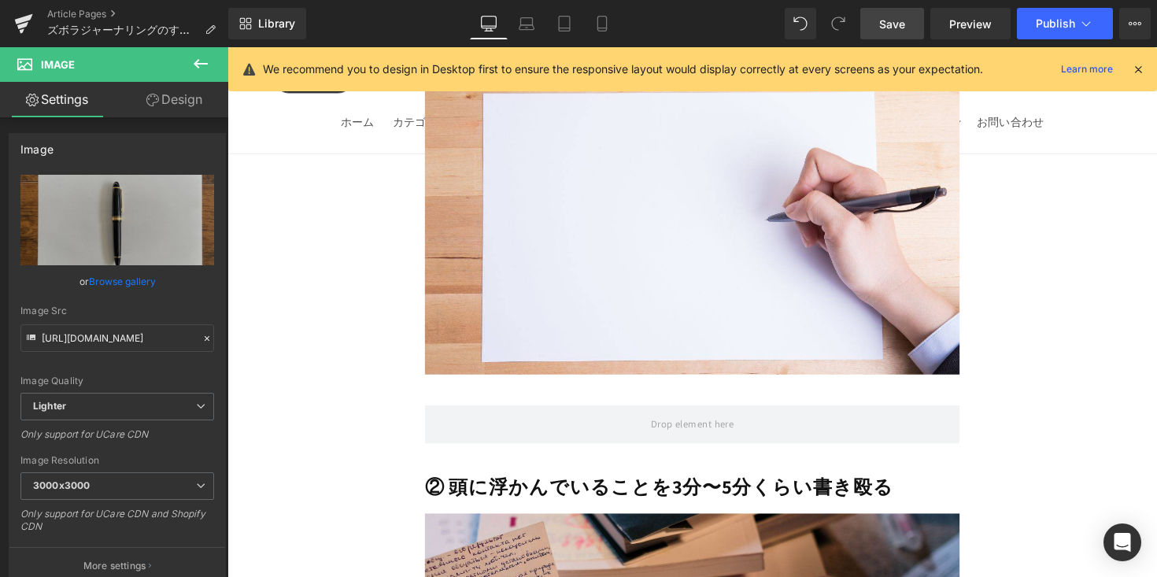
scroll to position [4419, 0]
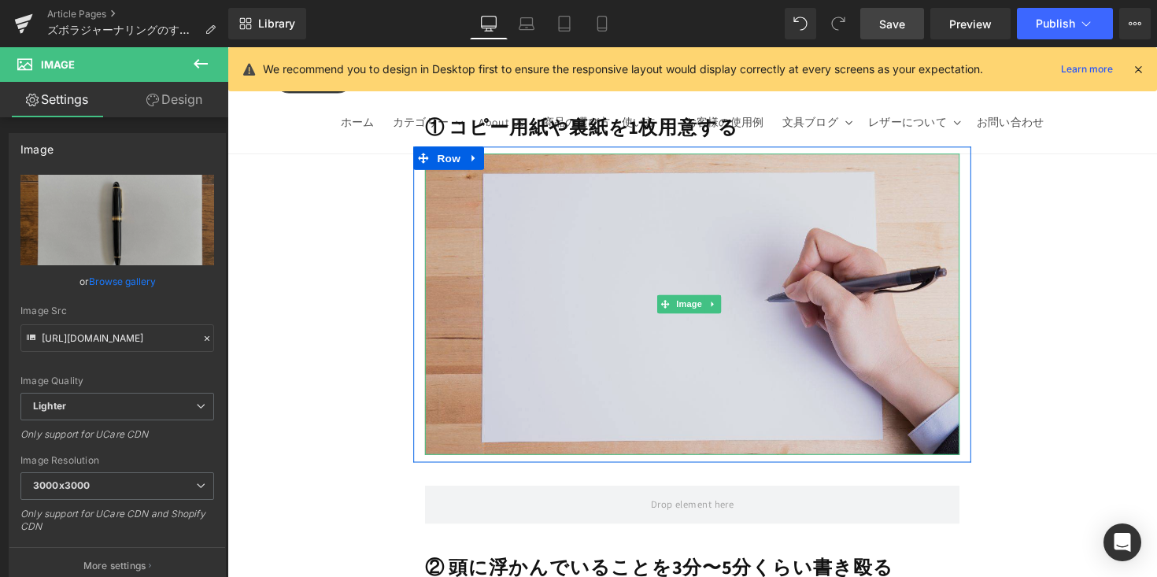
click at [505, 196] on img at bounding box center [704, 310] width 548 height 309
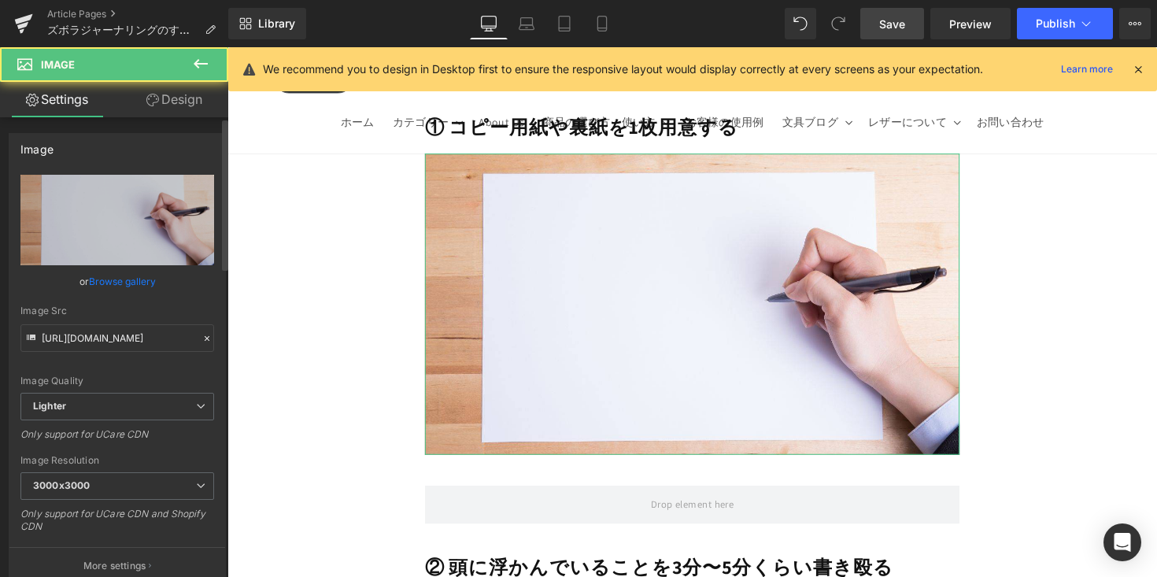
click at [146, 277] on link "Browse gallery" at bounding box center [122, 282] width 67 height 28
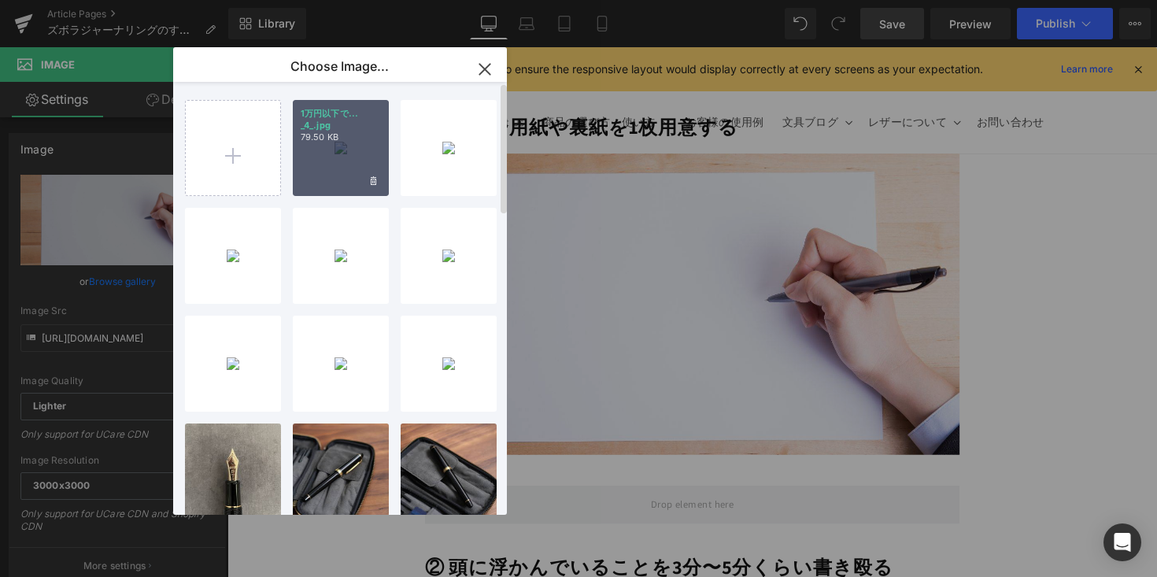
click at [324, 180] on div "1万円以下で... _4_.jpg 79.50 KB" at bounding box center [341, 148] width 96 height 96
type input "[URL][DOMAIN_NAME]"
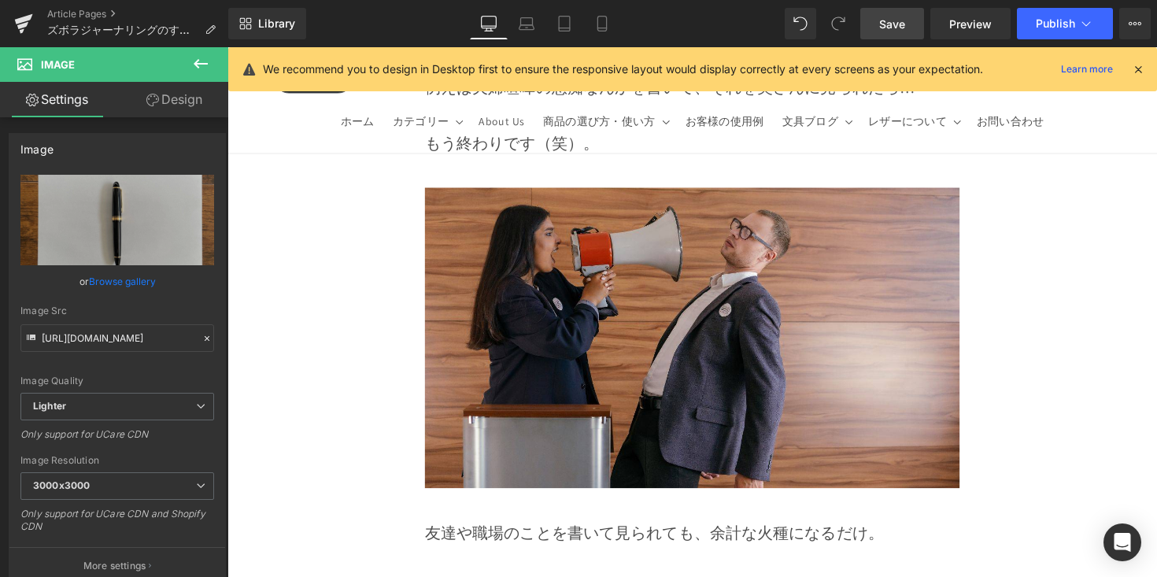
scroll to position [11037, 0]
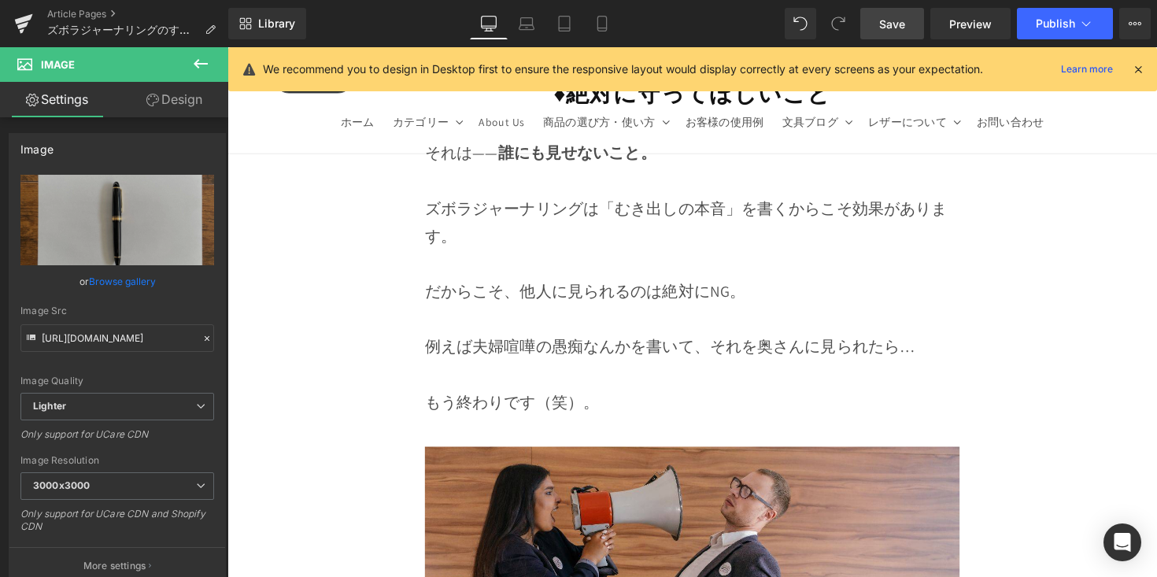
click at [883, 31] on span "Save" at bounding box center [892, 24] width 26 height 17
click at [1082, 28] on icon at bounding box center [1086, 24] width 16 height 16
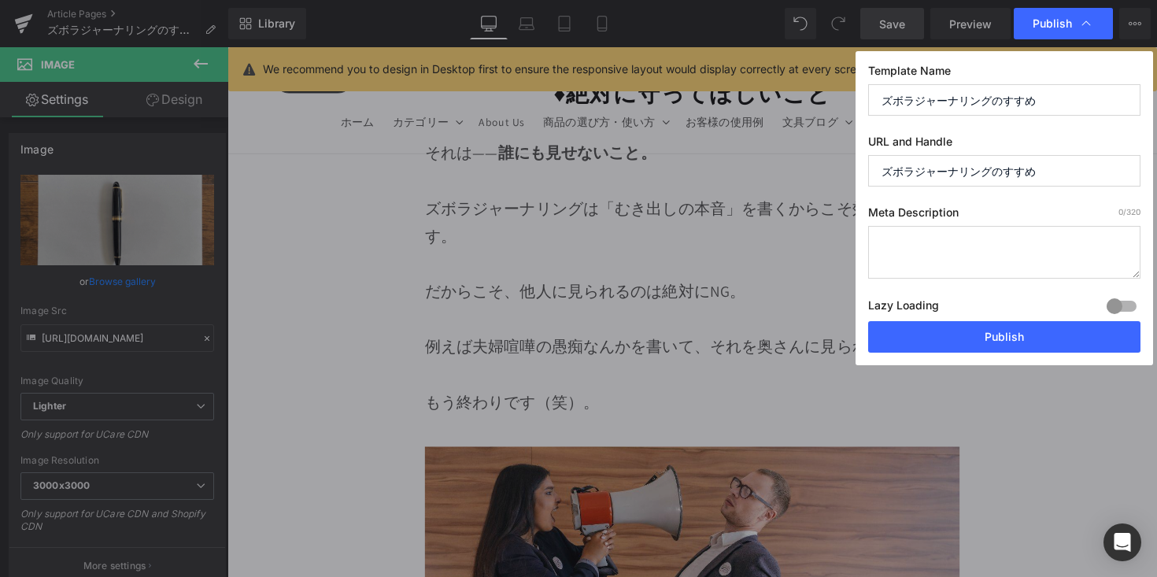
drag, startPoint x: 1019, startPoint y: 167, endPoint x: 870, endPoint y: 166, distance: 149.6
click at [870, 166] on input "ズボラジャーナリングのすすめ" at bounding box center [1004, 170] width 272 height 31
paste input "lazy-journaling"
type input "lazy-journaling"
click at [963, 325] on button "Publish" at bounding box center [1004, 336] width 272 height 31
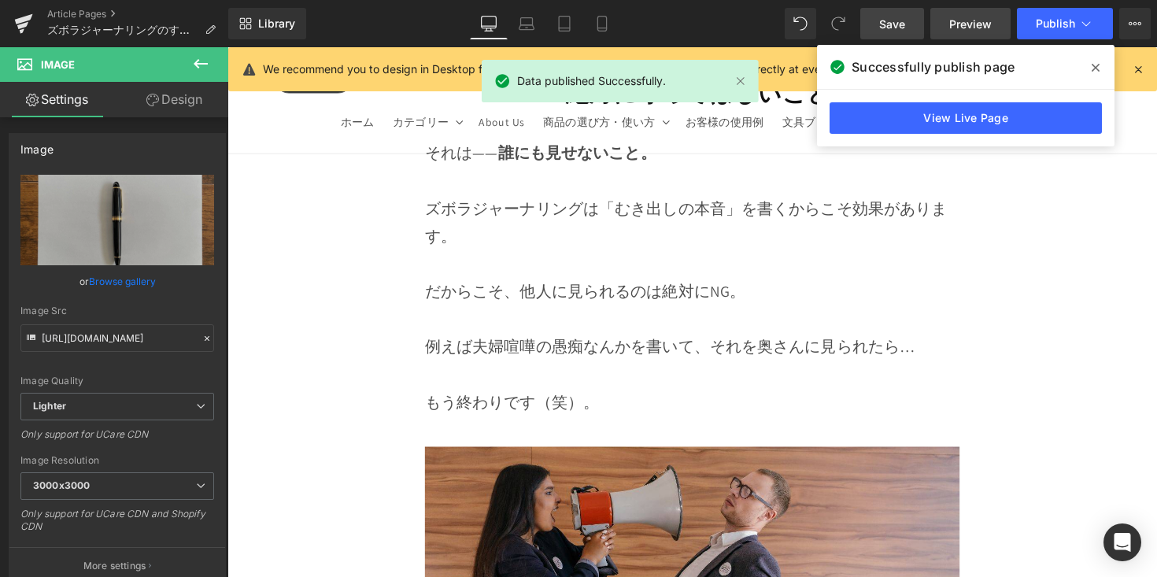
click at [926, 24] on div "Save Preview Publish Scheduled View Live Page View with current Template Save T…" at bounding box center [1005, 23] width 303 height 31
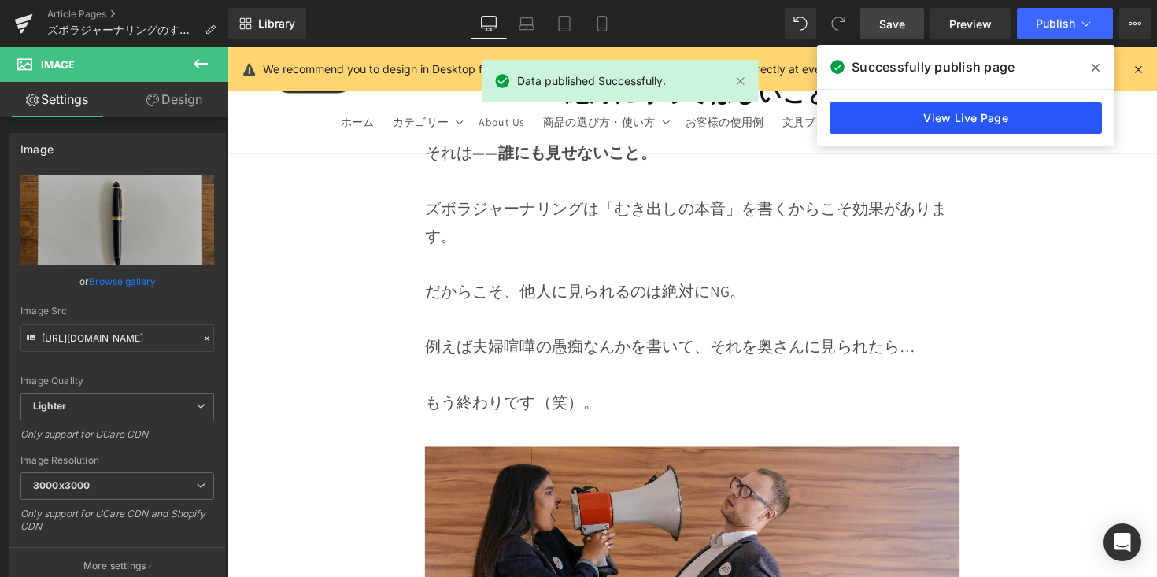
click at [949, 117] on link "View Live Page" at bounding box center [966, 117] width 272 height 31
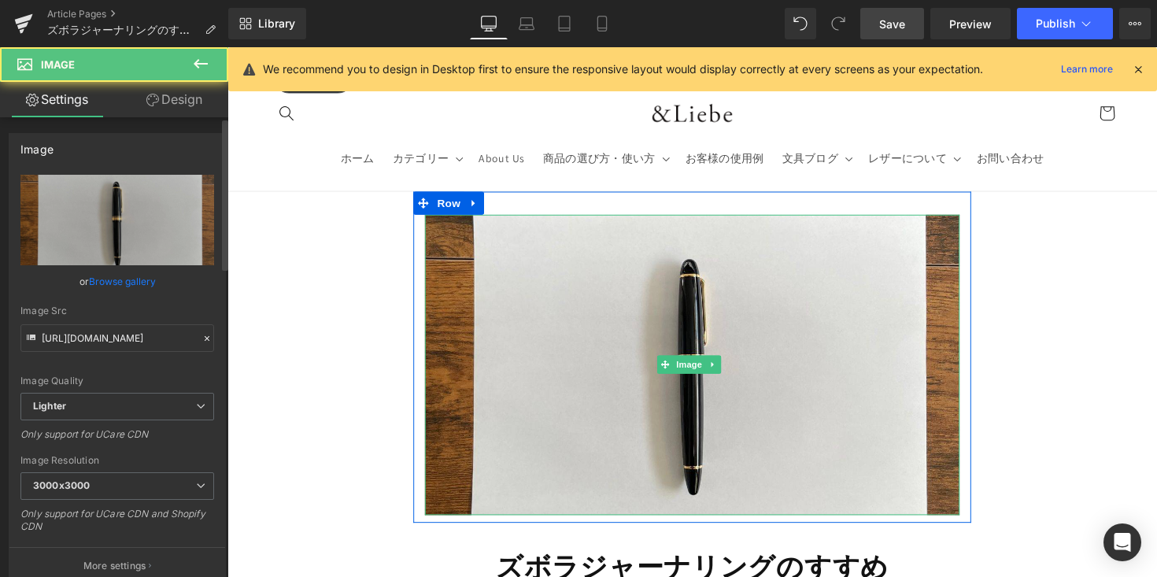
click at [139, 277] on link "Browse gallery" at bounding box center [122, 282] width 67 height 28
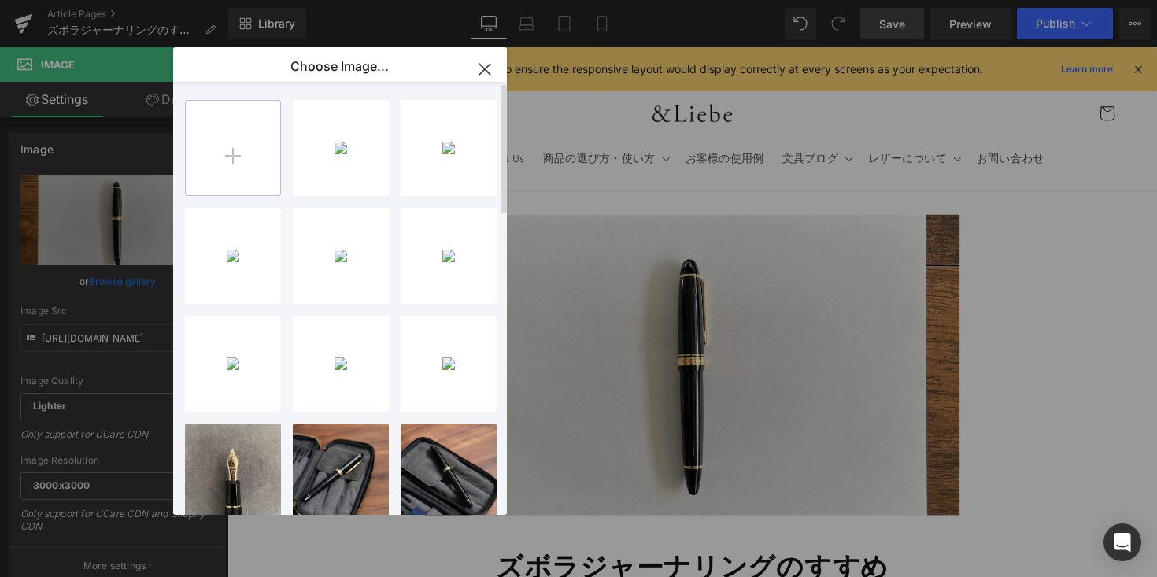
click at [250, 166] on input "file" at bounding box center [233, 148] width 94 height 94
type input "C:\fakepath\1.jpg"
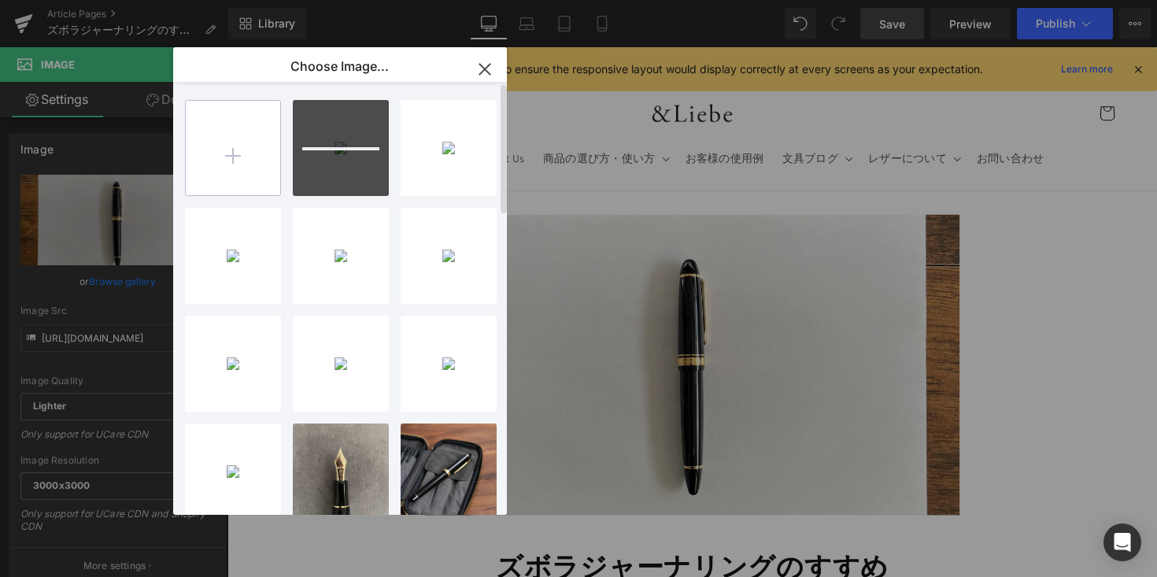
click at [251, 168] on input "file" at bounding box center [233, 148] width 94 height 94
type input "C:\fakepath\2.jpg"
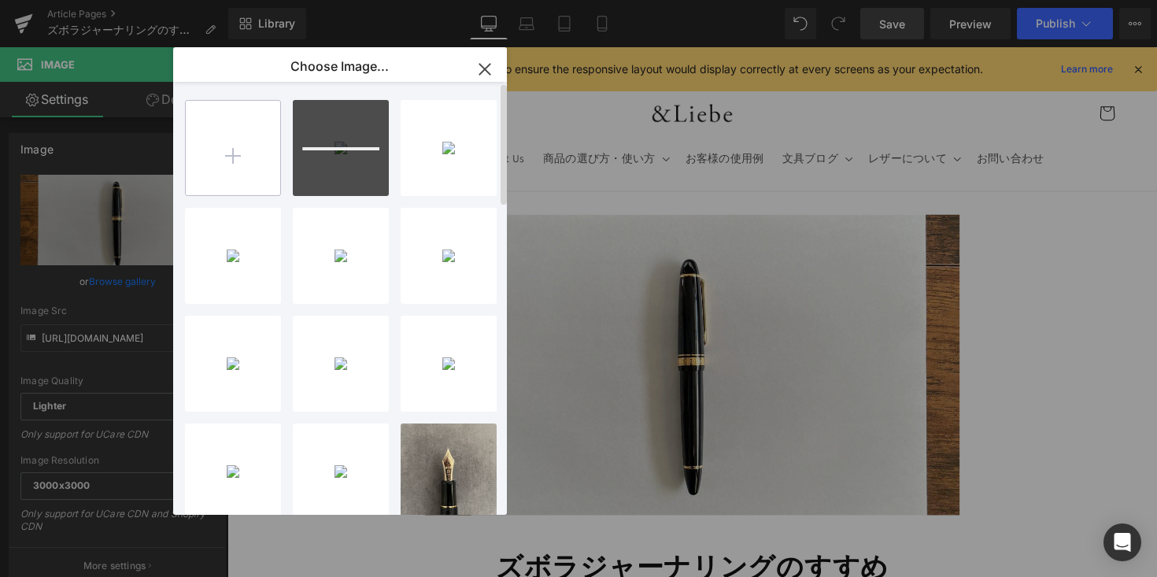
click at [257, 168] on input "file" at bounding box center [233, 148] width 94 height 94
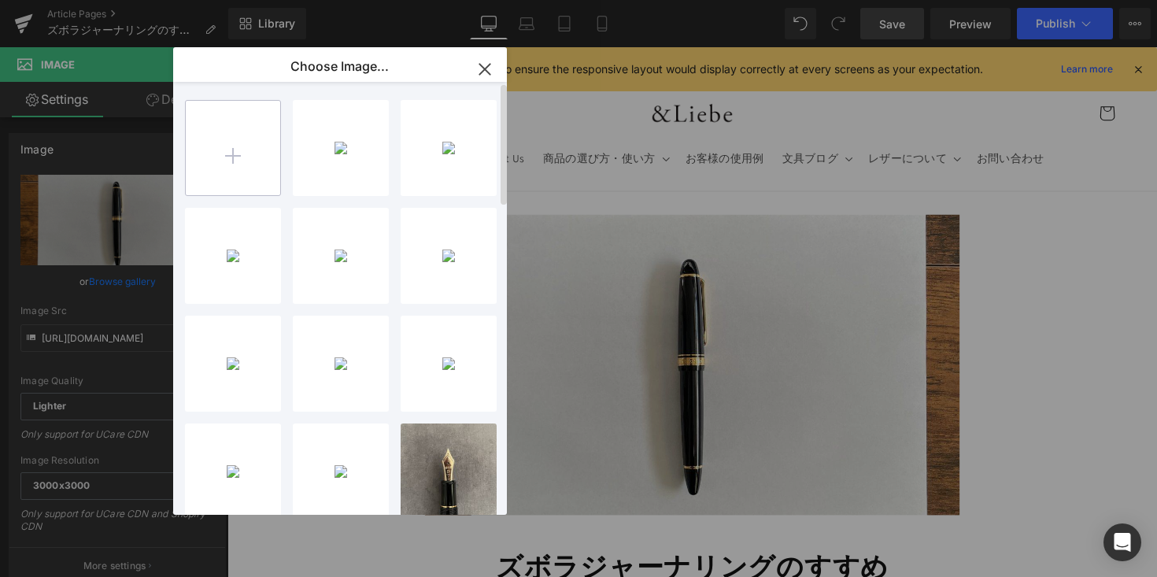
type input "C:\fakepath\無料素材 (12).jpg"
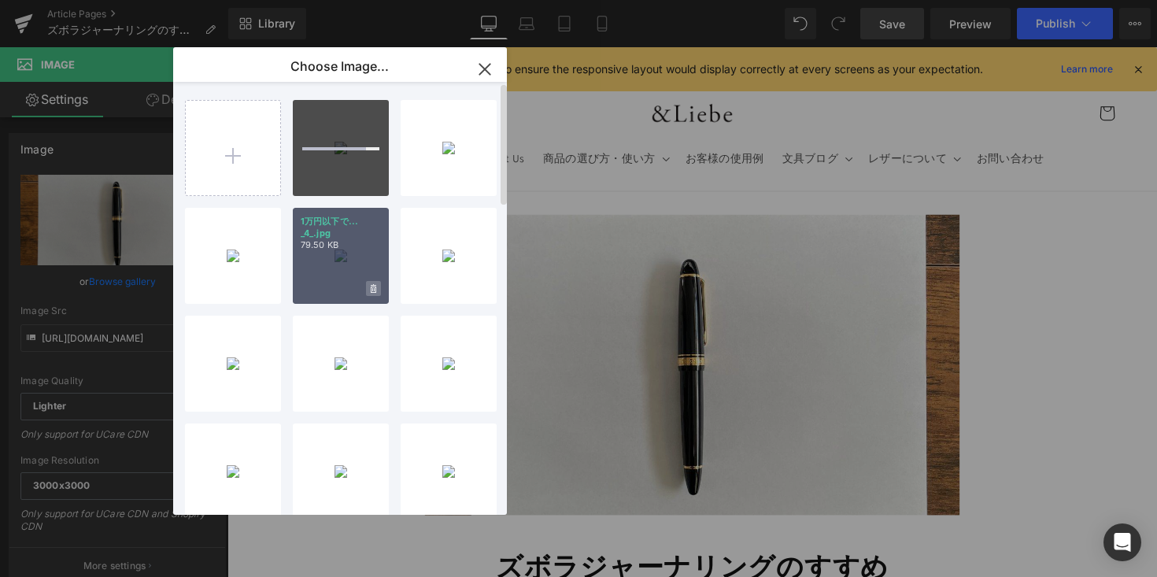
click at [373, 290] on icon at bounding box center [374, 289] width 6 height 10
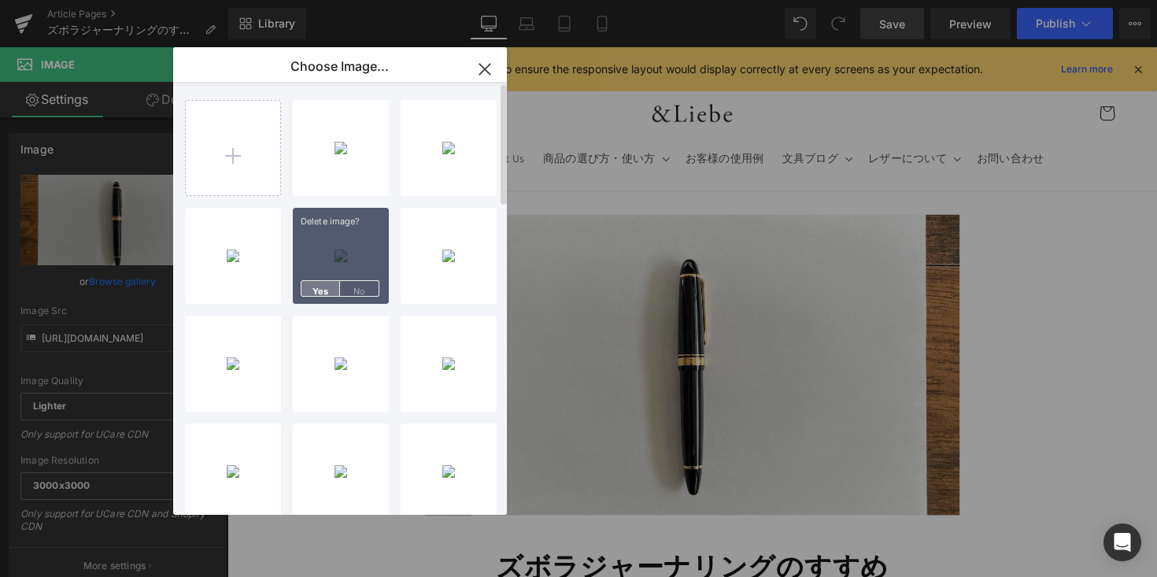
click at [319, 283] on span "Yes" at bounding box center [320, 288] width 39 height 17
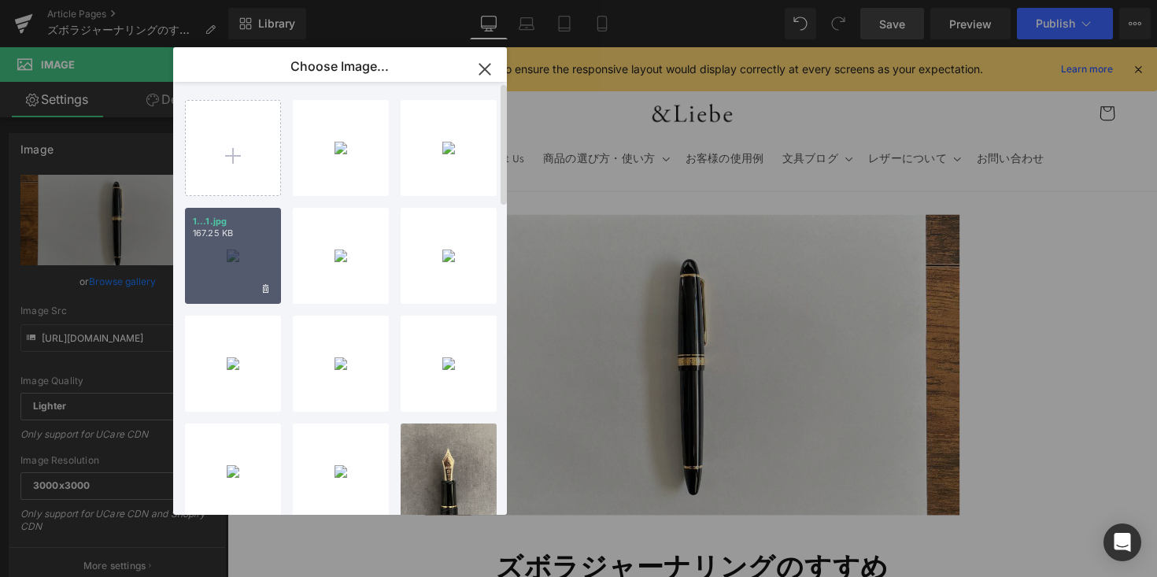
click at [235, 280] on div "1...1.jpg 167.25 KB" at bounding box center [233, 256] width 96 height 96
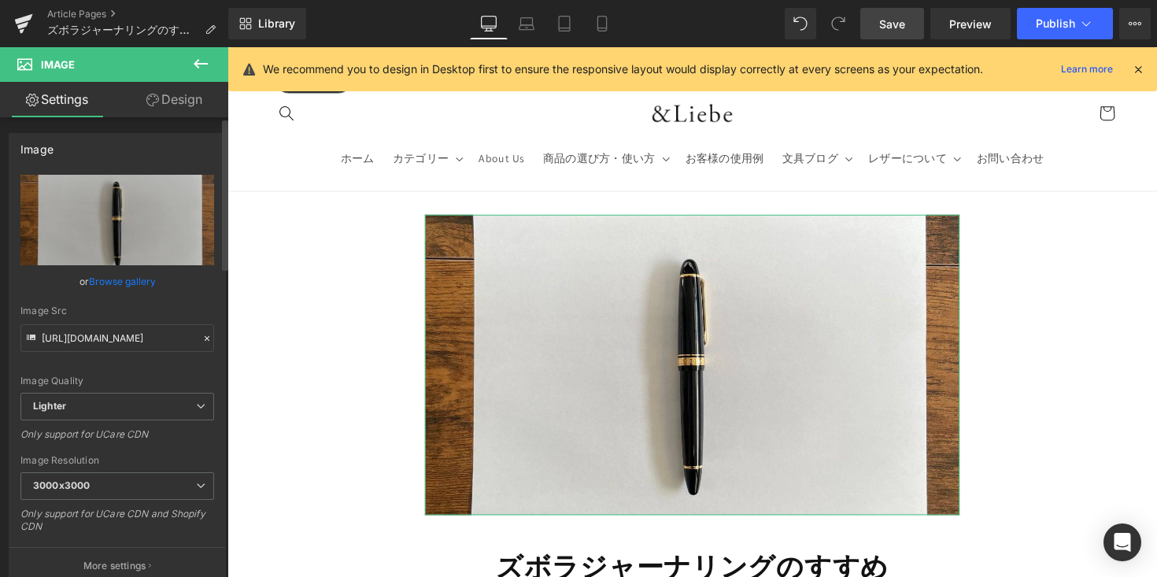
click at [139, 284] on link "Browse gallery" at bounding box center [122, 282] width 67 height 28
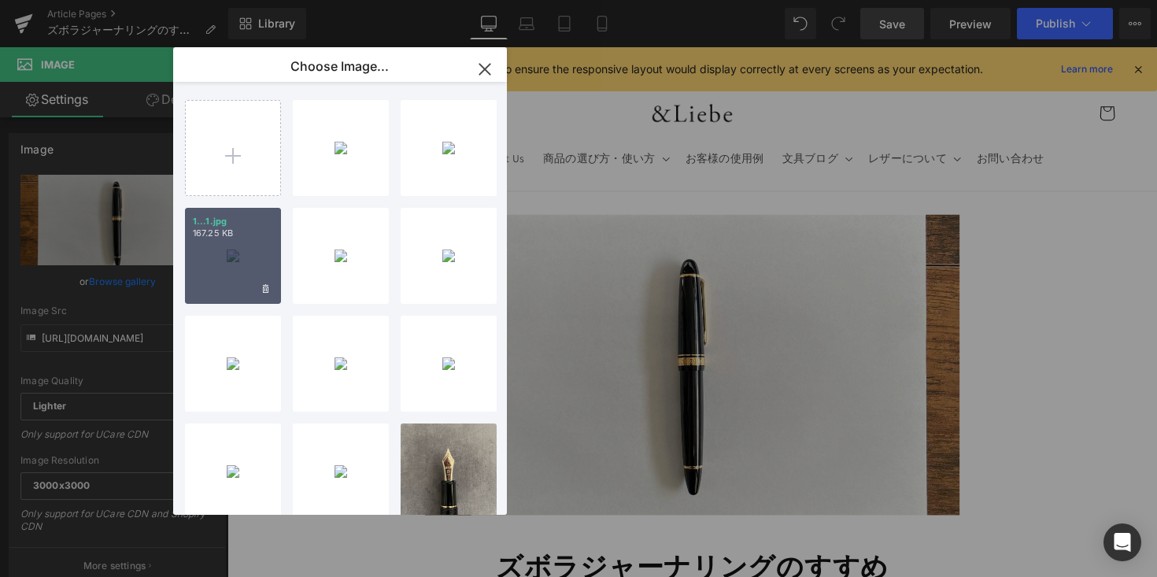
click at [232, 268] on div "1...1.jpg 167.25 KB" at bounding box center [233, 256] width 96 height 96
type input "[URL][DOMAIN_NAME]"
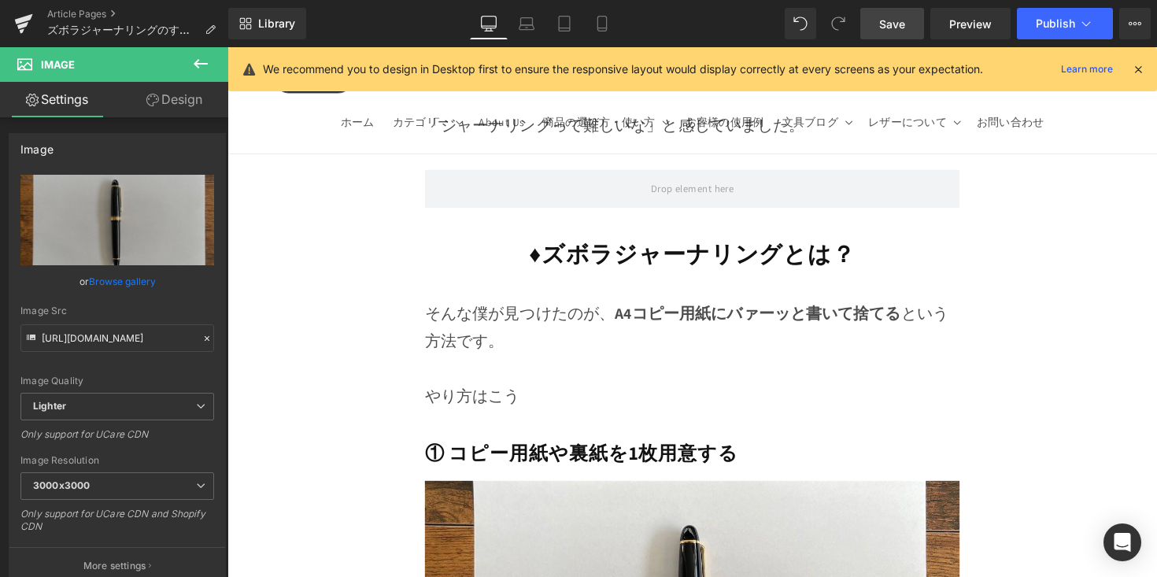
scroll to position [4849, 0]
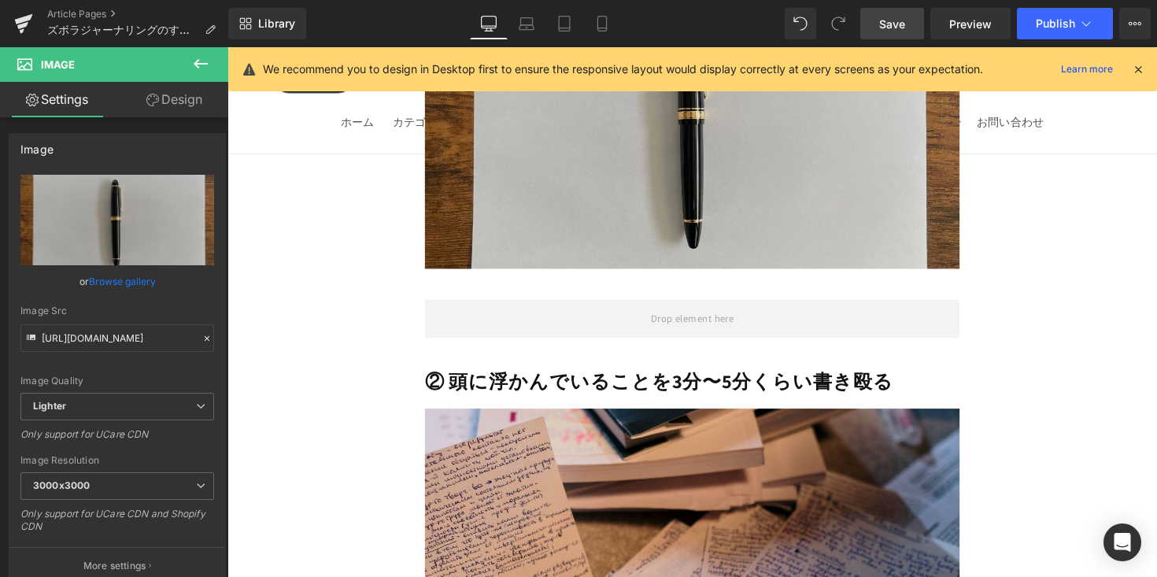
click at [227, 47] on div at bounding box center [227, 47] width 0 height 0
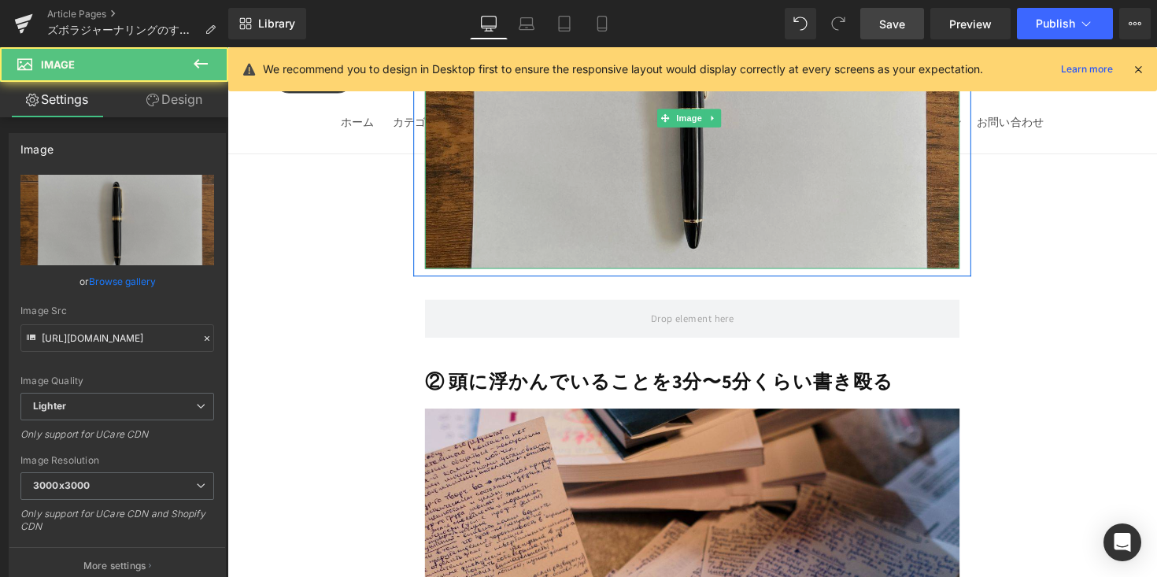
click at [567, 183] on img at bounding box center [704, 120] width 548 height 309
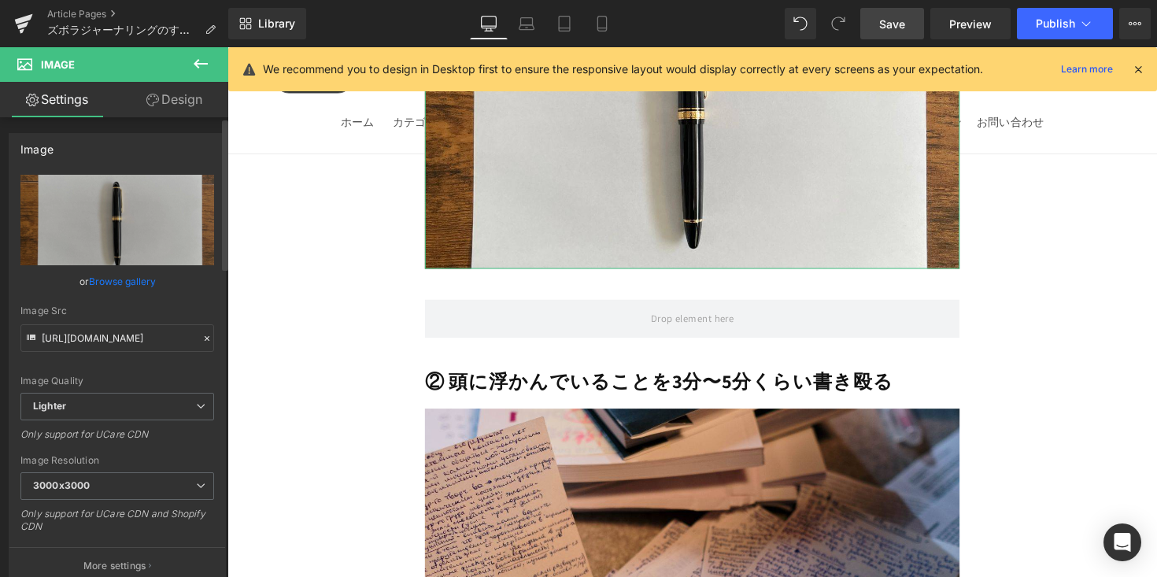
click at [117, 288] on link "Browse gallery" at bounding box center [122, 282] width 67 height 28
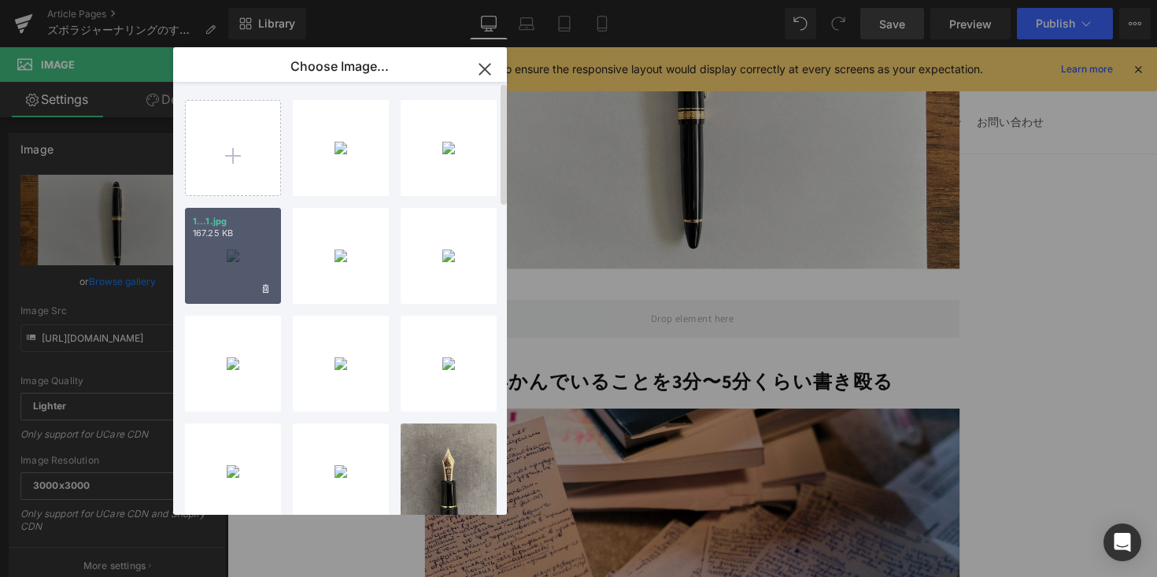
click at [234, 252] on div "1...1.jpg 167.25 KB" at bounding box center [233, 256] width 96 height 96
type input "[URL][DOMAIN_NAME]"
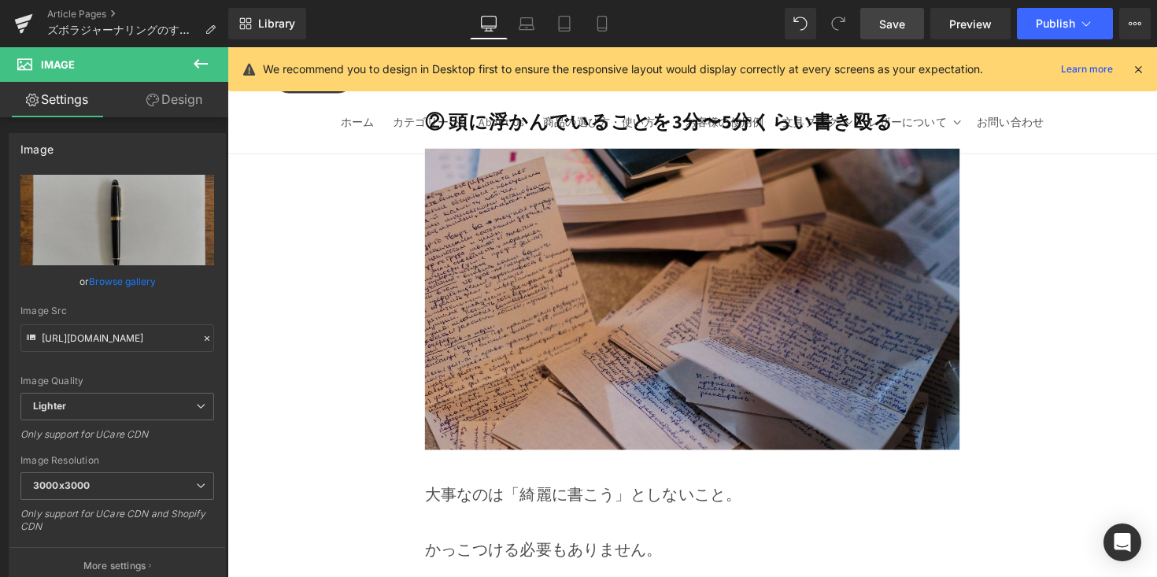
scroll to position [5336, 0]
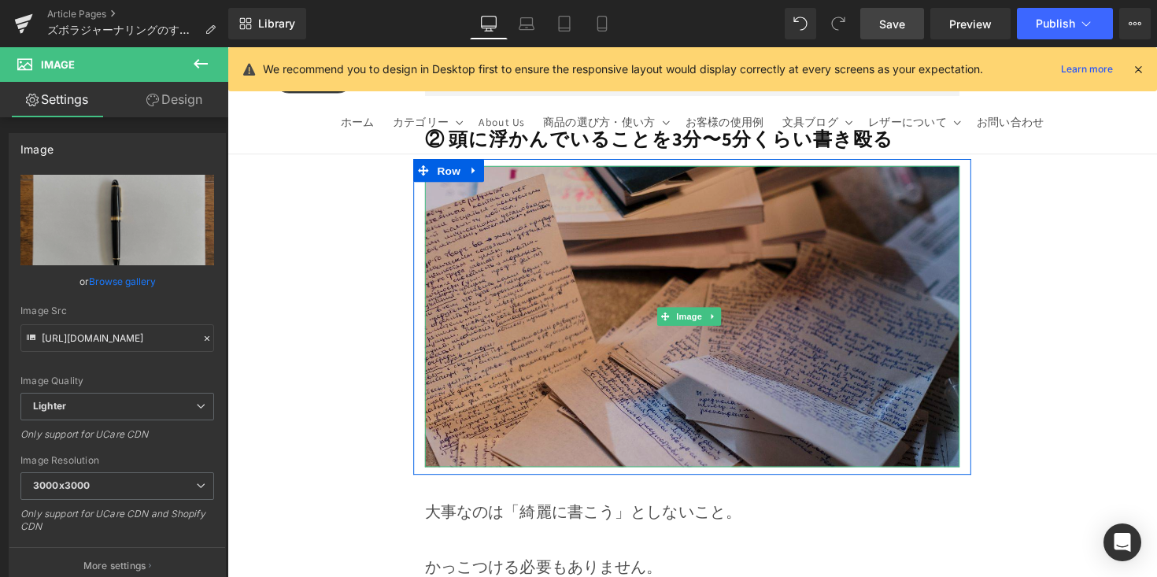
click at [525, 260] on img at bounding box center [704, 323] width 548 height 309
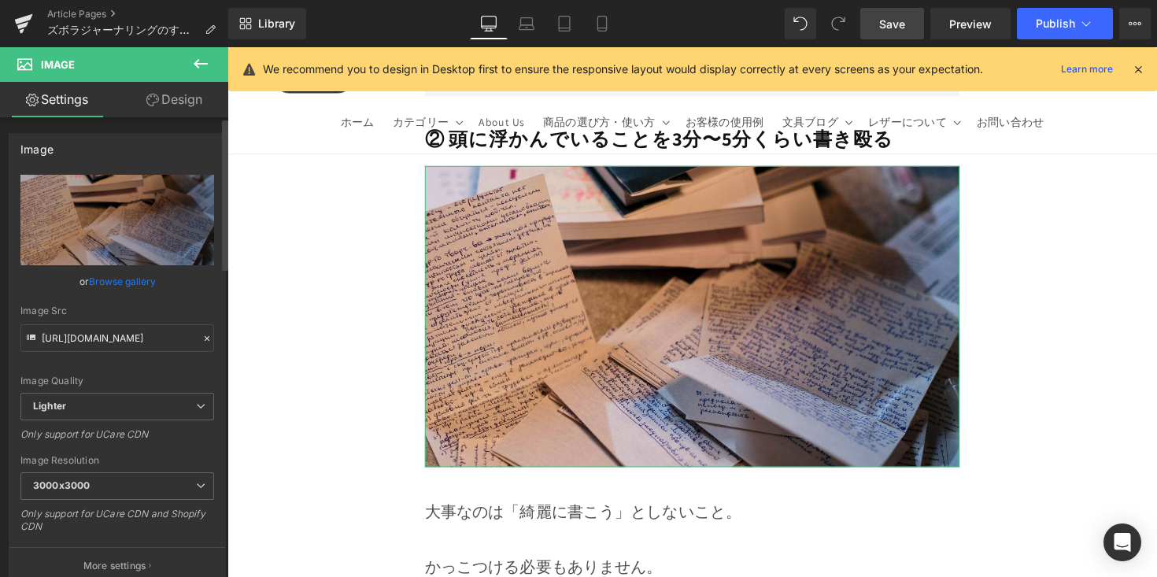
click at [135, 274] on link "Browse gallery" at bounding box center [122, 282] width 67 height 28
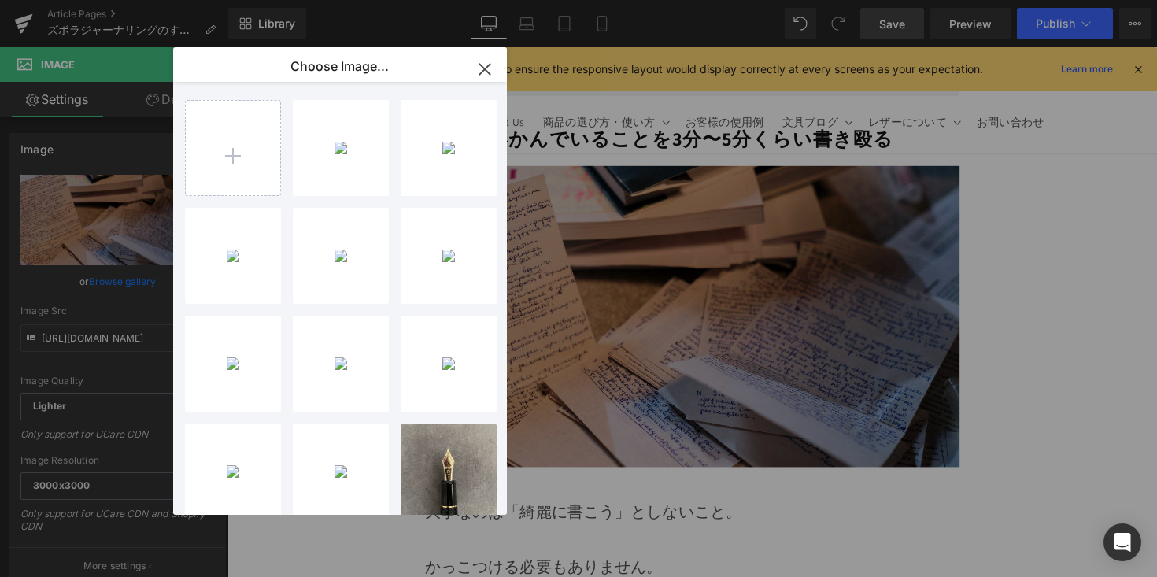
drag, startPoint x: 823, startPoint y: 378, endPoint x: 605, endPoint y: 337, distance: 221.9
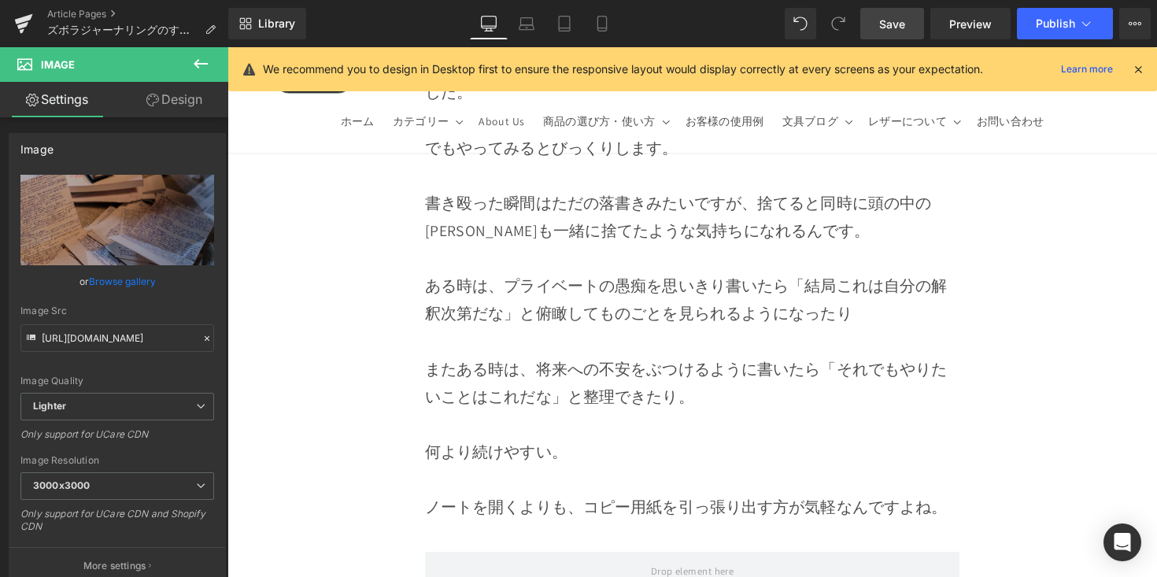
scroll to position [7969, 0]
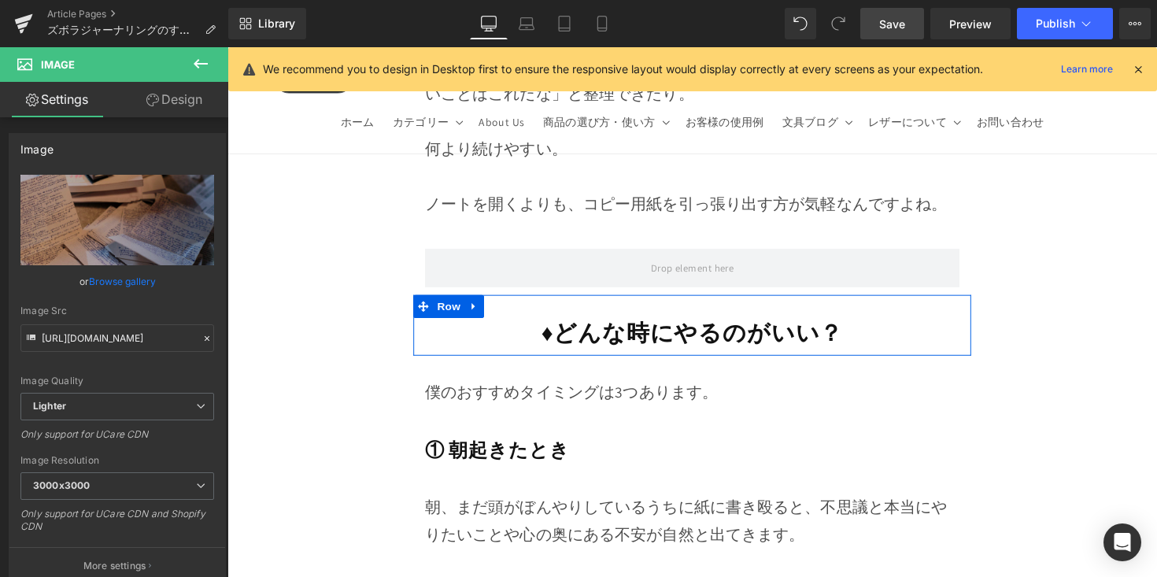
click at [483, 307] on icon at bounding box center [480, 313] width 11 height 12
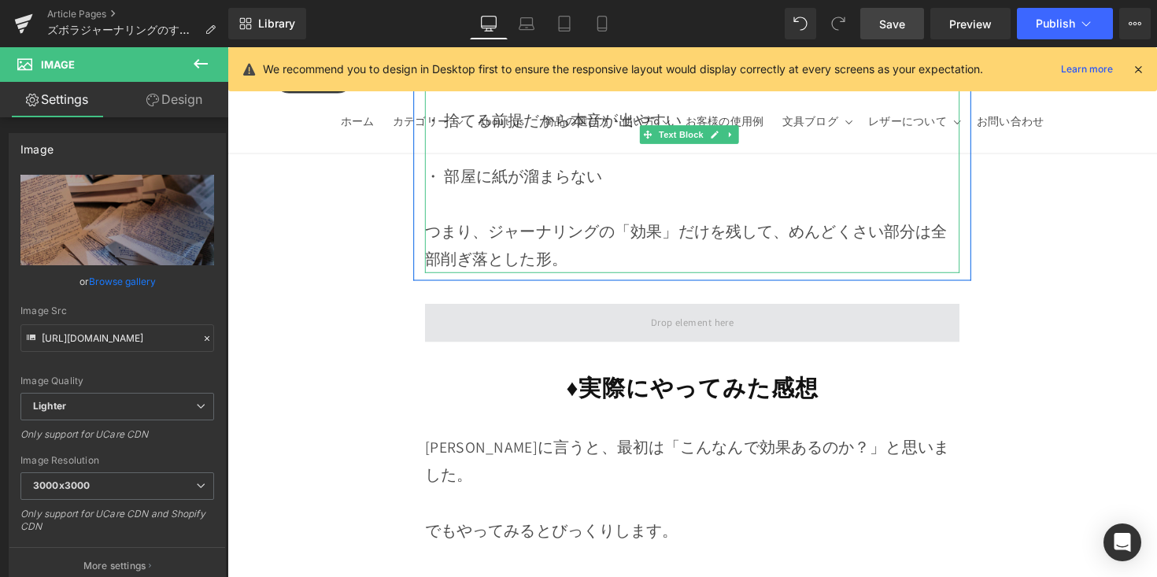
scroll to position [7278, 0]
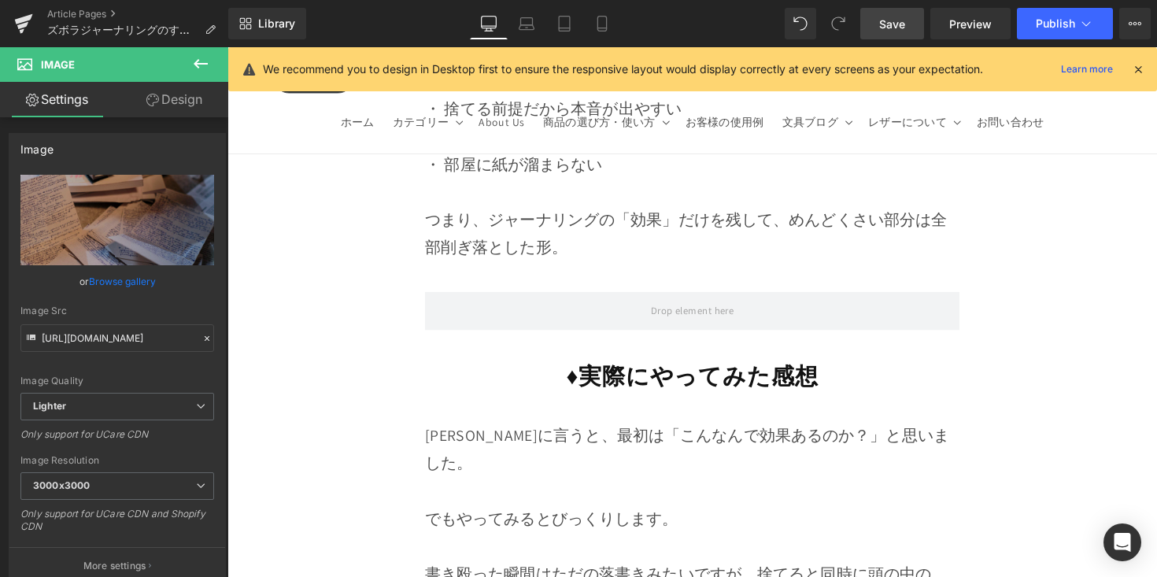
click at [575, 368] on strong "♦︎実際にやってみた感想" at bounding box center [704, 383] width 258 height 31
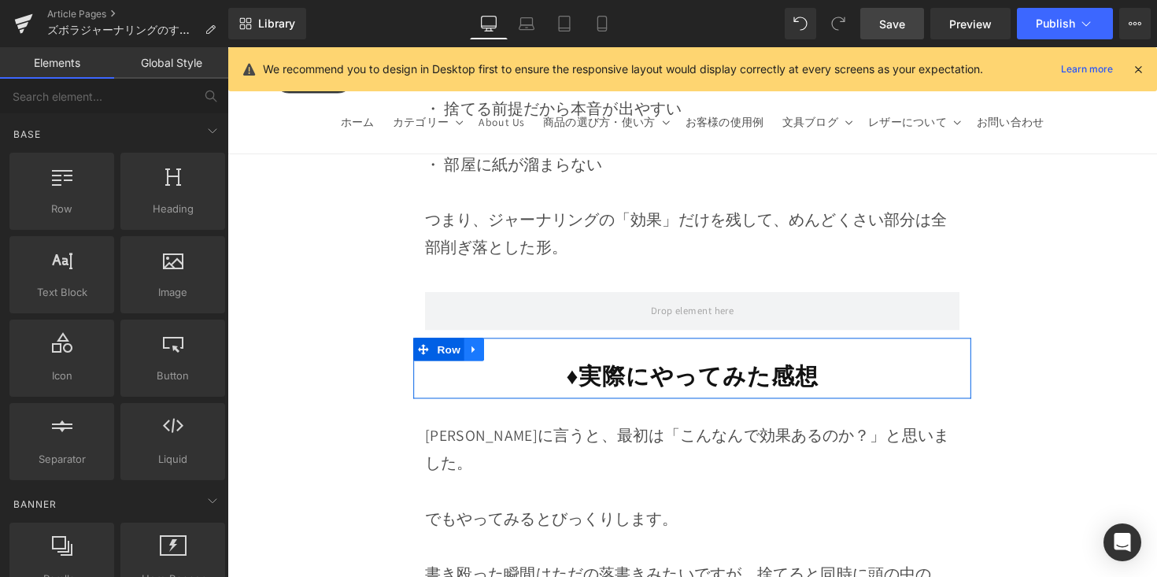
click at [479, 351] on icon at bounding box center [480, 357] width 11 height 12
click at [503, 351] on icon at bounding box center [500, 356] width 11 height 11
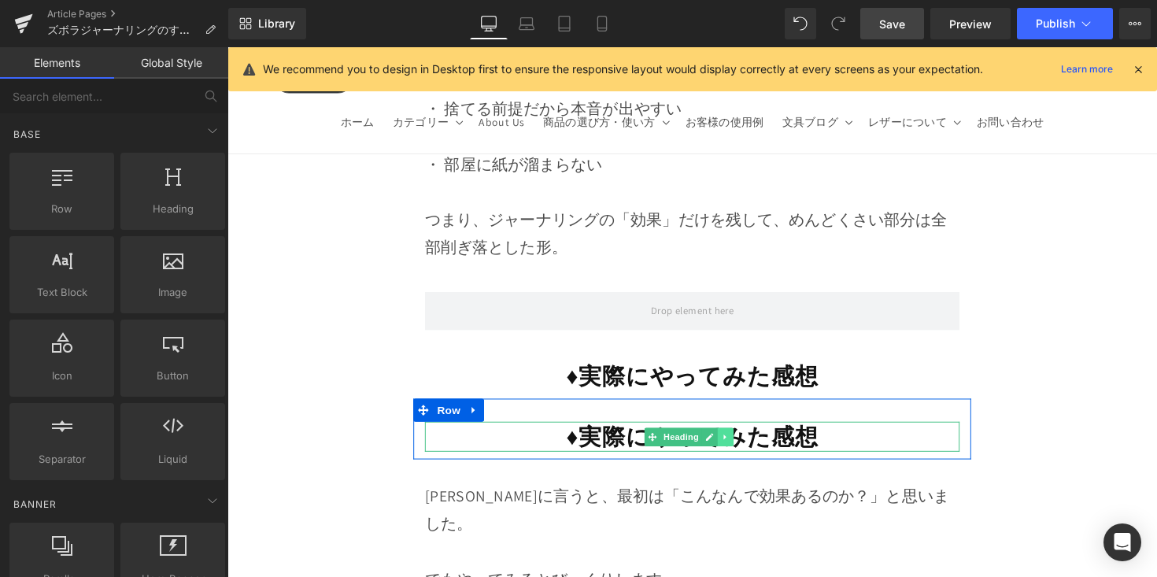
click at [736, 437] on link at bounding box center [738, 446] width 17 height 19
click at [742, 442] on icon at bounding box center [746, 446] width 9 height 9
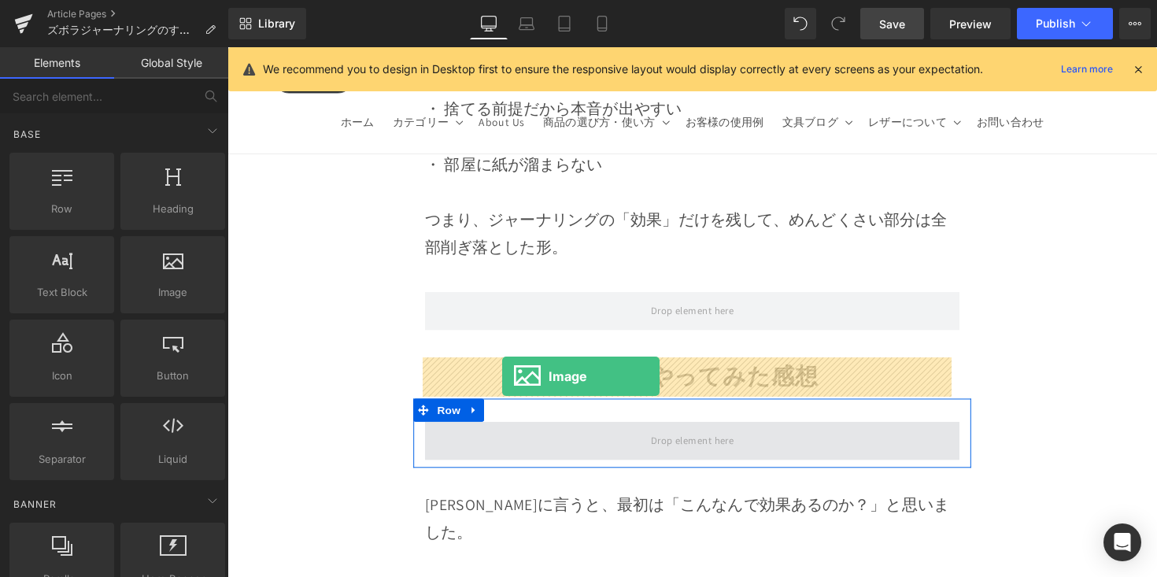
drag, startPoint x: 424, startPoint y: 342, endPoint x: 509, endPoint y: 384, distance: 95.1
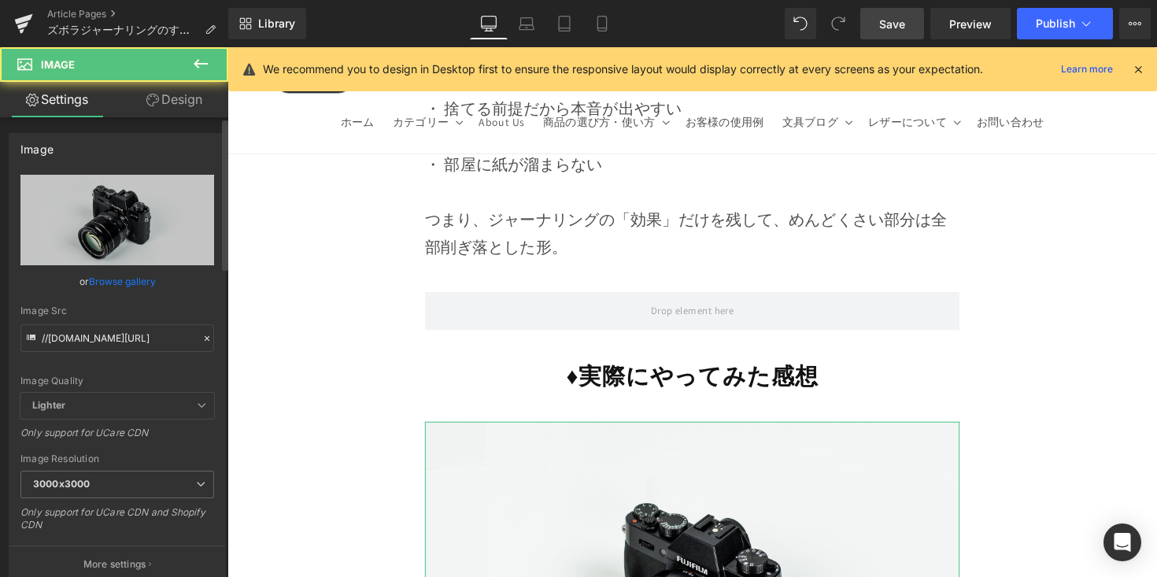
click at [120, 283] on link "Browse gallery" at bounding box center [122, 282] width 67 height 28
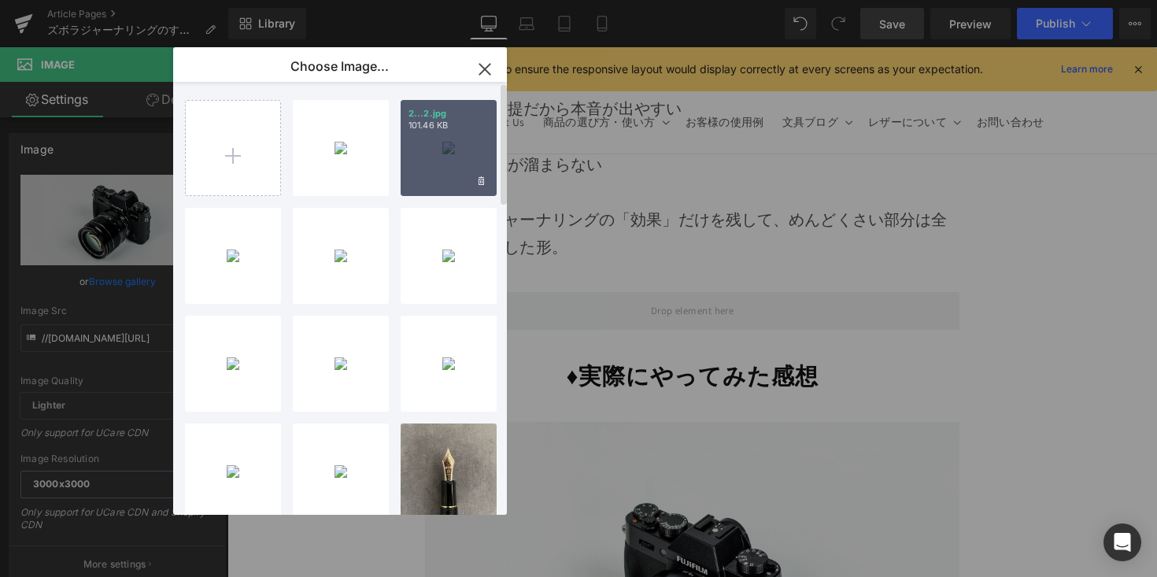
click at [464, 139] on div "2...2.jpg 101.46 KB" at bounding box center [449, 148] width 96 height 96
type input "[URL][DOMAIN_NAME]"
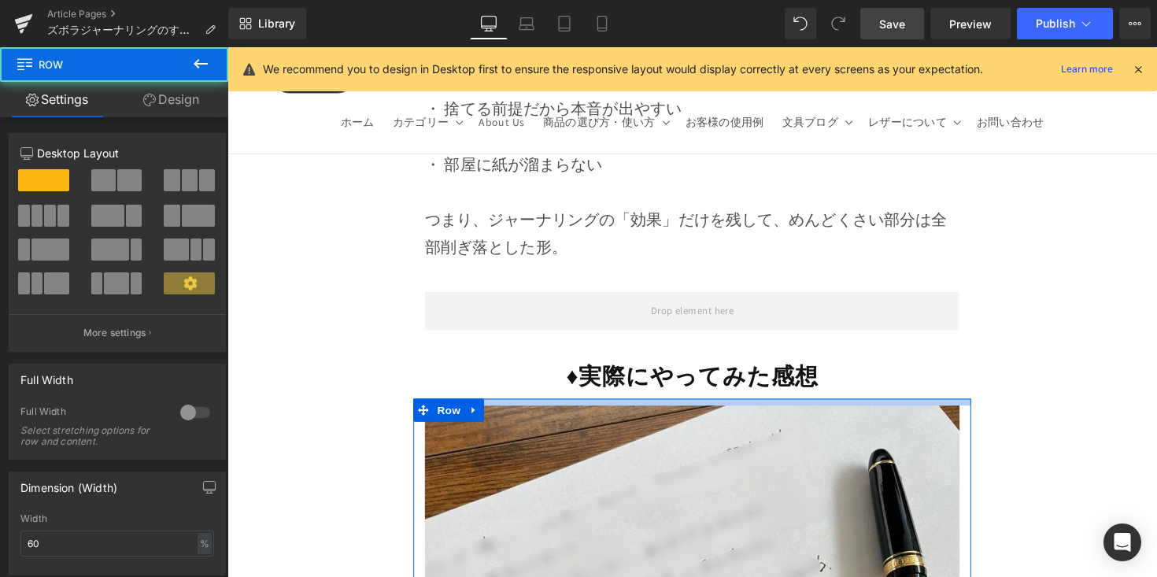
drag, startPoint x: 708, startPoint y: 346, endPoint x: 709, endPoint y: 327, distance: 18.1
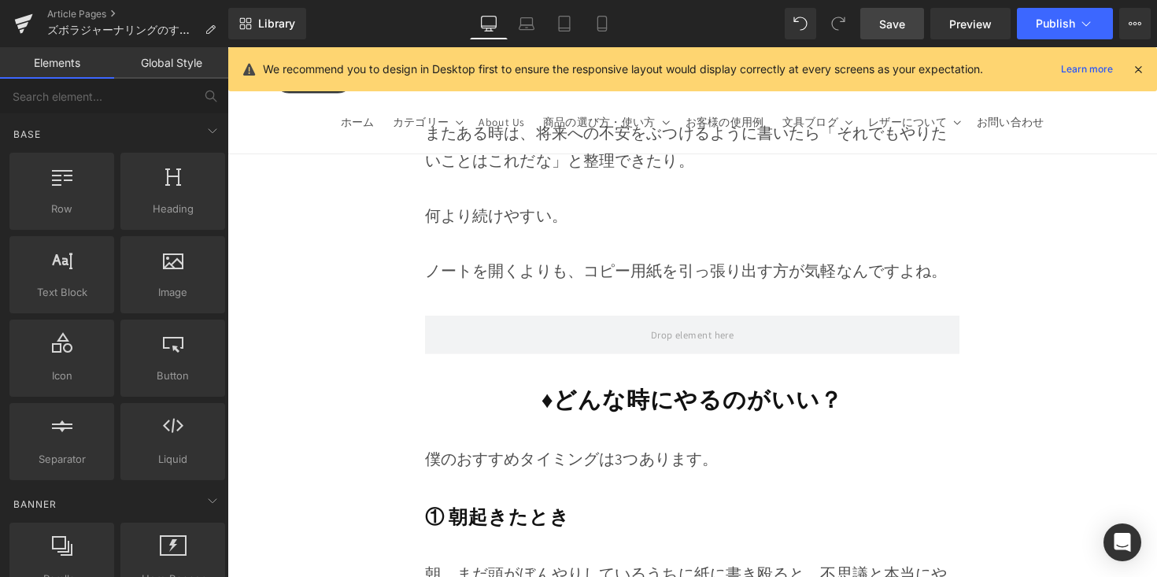
scroll to position [8469, 0]
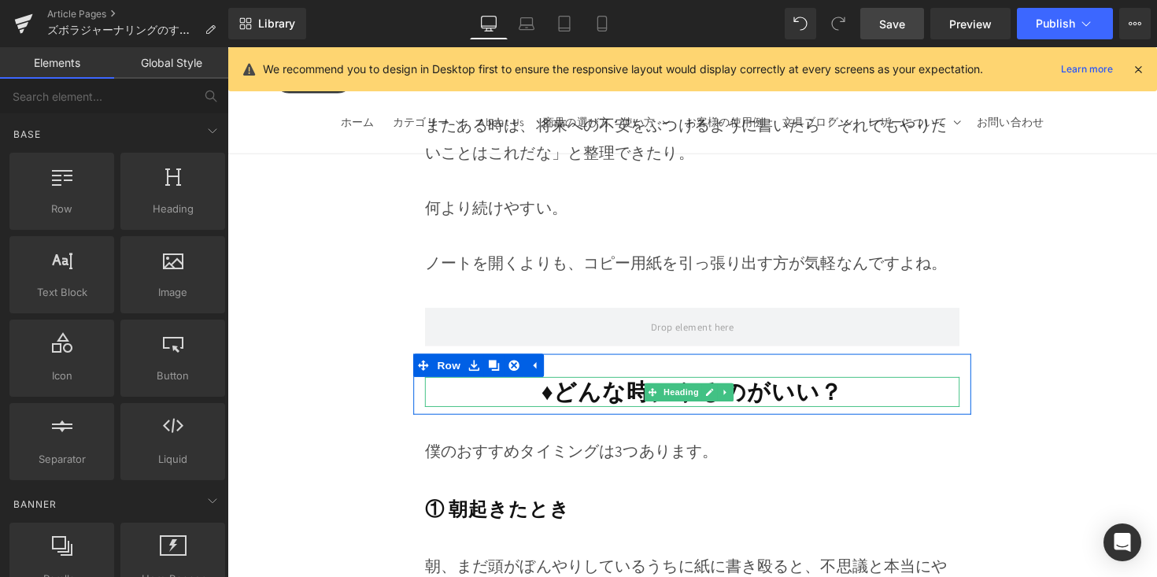
click at [807, 384] on strong "♦︎どんな時にやるのがいい？" at bounding box center [703, 399] width 309 height 31
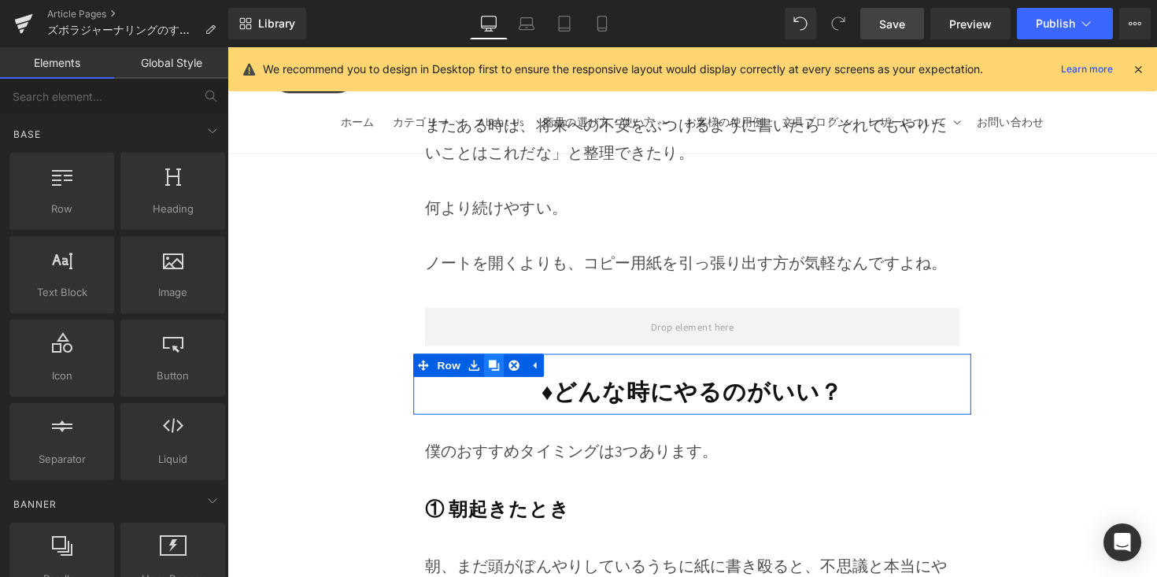
click at [504, 368] on icon at bounding box center [500, 373] width 11 height 11
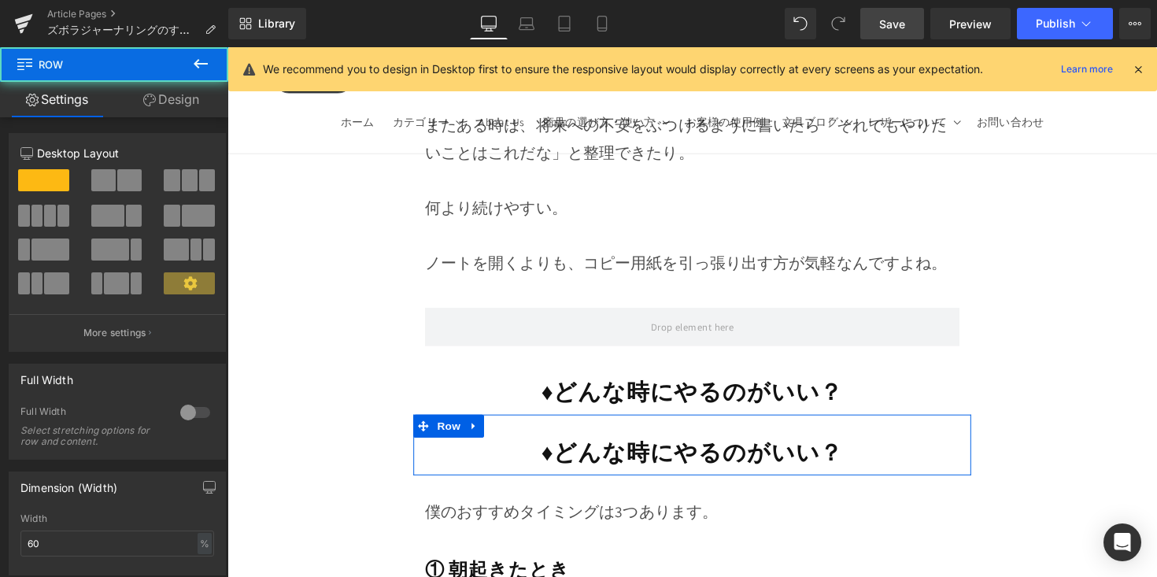
click at [595, 424] on div "♦︎どんな時にやるのがいい？ Heading Row" at bounding box center [704, 455] width 572 height 62
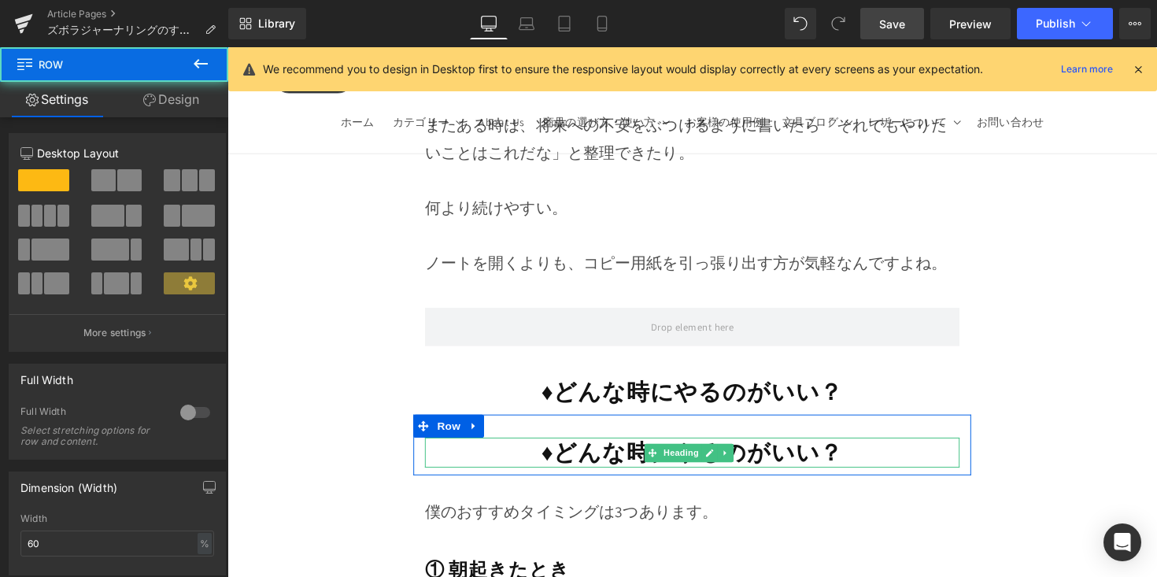
click at [575, 446] on strong "♦︎どんな時にやるのがいい？" at bounding box center [703, 461] width 309 height 31
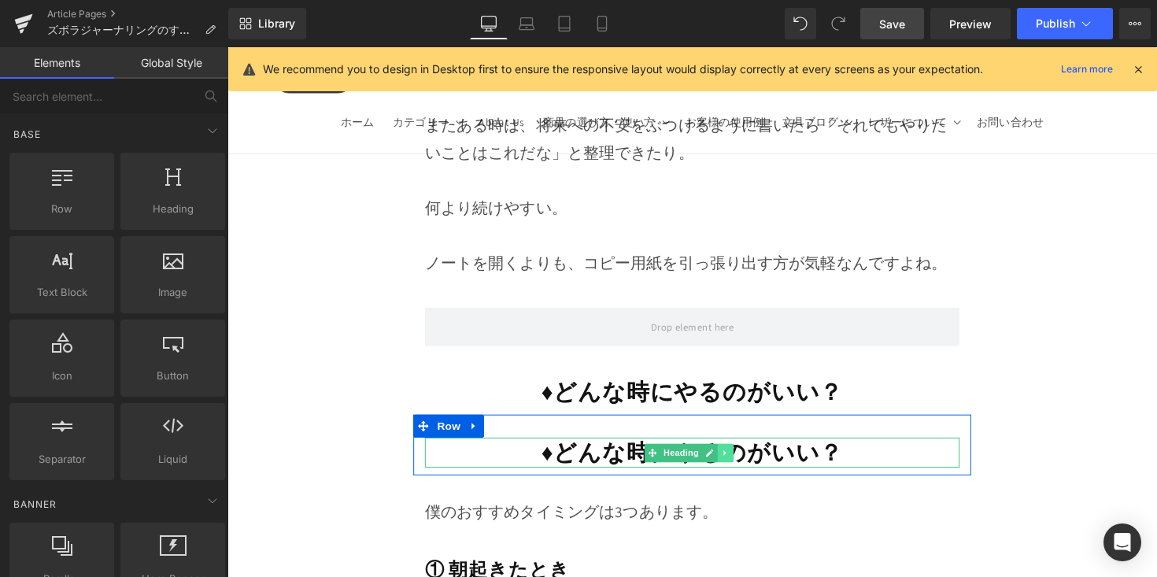
click at [734, 458] on icon at bounding box center [738, 462] width 9 height 9
click at [745, 458] on icon at bounding box center [746, 462] width 9 height 9
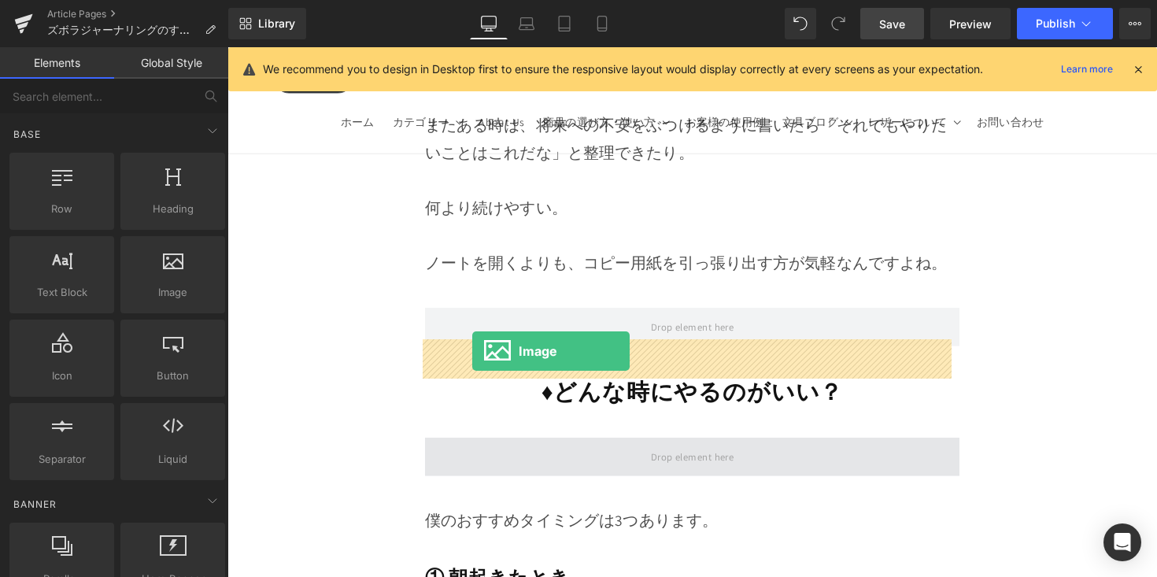
drag, startPoint x: 446, startPoint y: 326, endPoint x: 479, endPoint y: 358, distance: 46.2
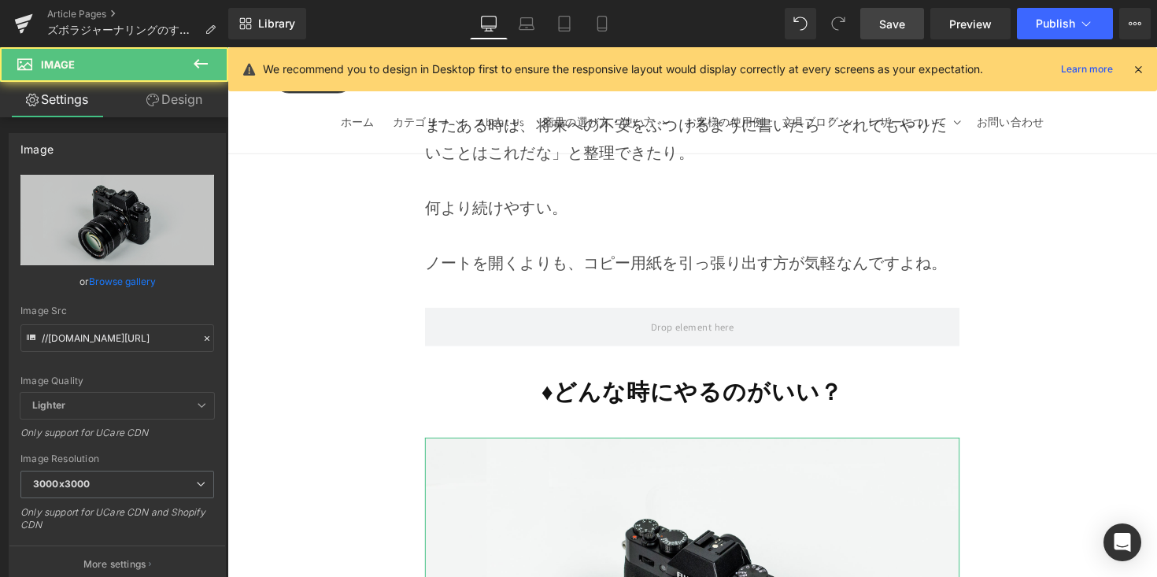
click at [122, 279] on link "Browse gallery" at bounding box center [122, 282] width 67 height 28
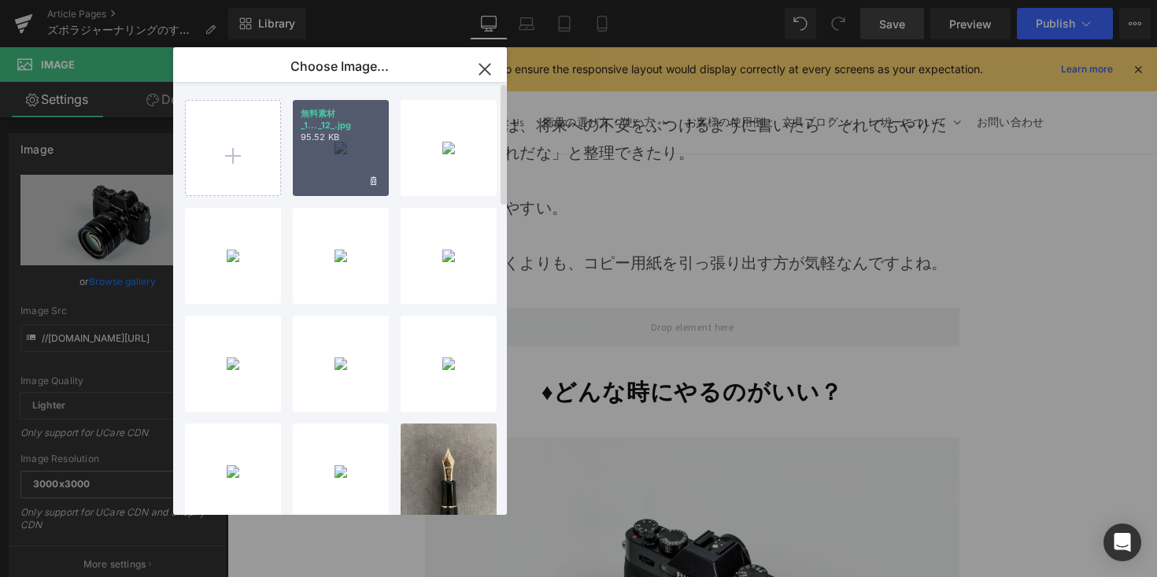
click at [319, 178] on div "無料素材 _1..._12_.jpg 95.52 KB" at bounding box center [341, 148] width 96 height 96
type input "[URL][DOMAIN_NAME]"
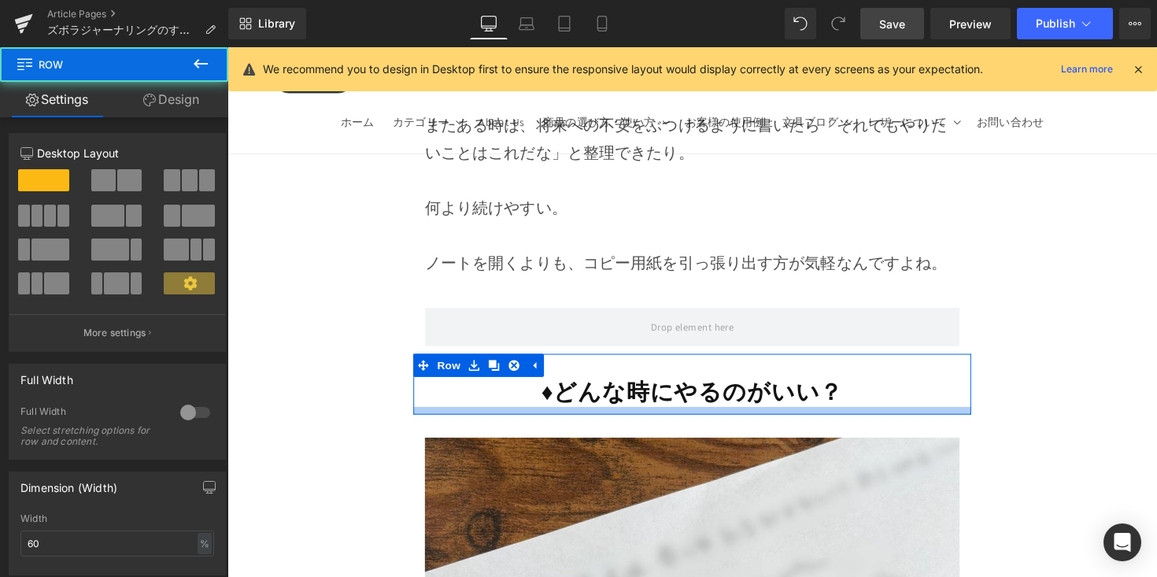
click at [678, 361] on div "♦︎どんな時にやるのがいい？ Heading Row" at bounding box center [704, 392] width 572 height 62
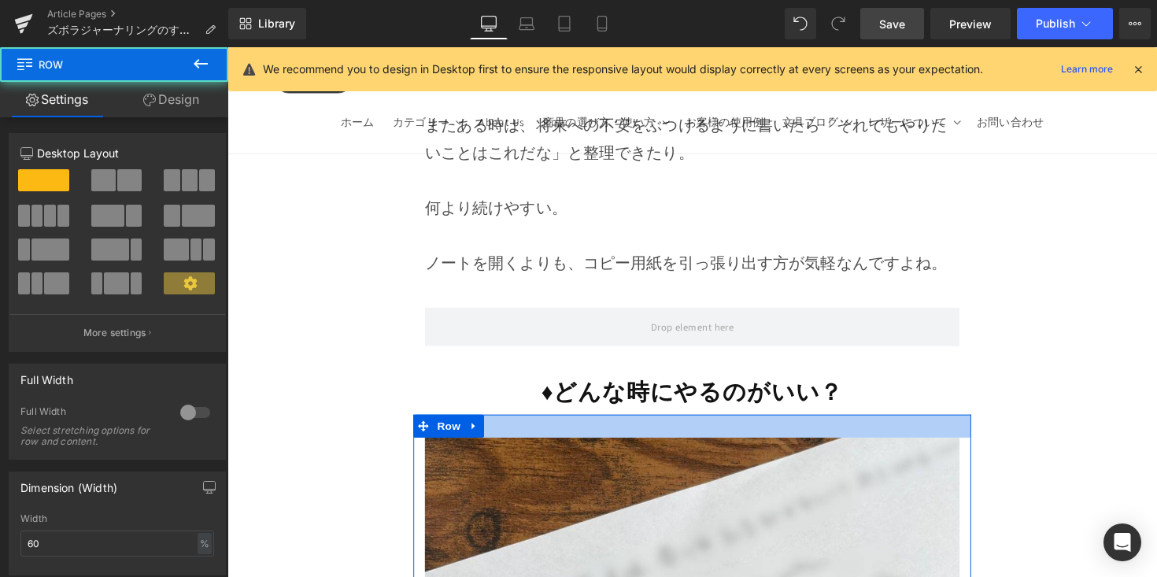
click at [670, 424] on div at bounding box center [704, 436] width 572 height 24
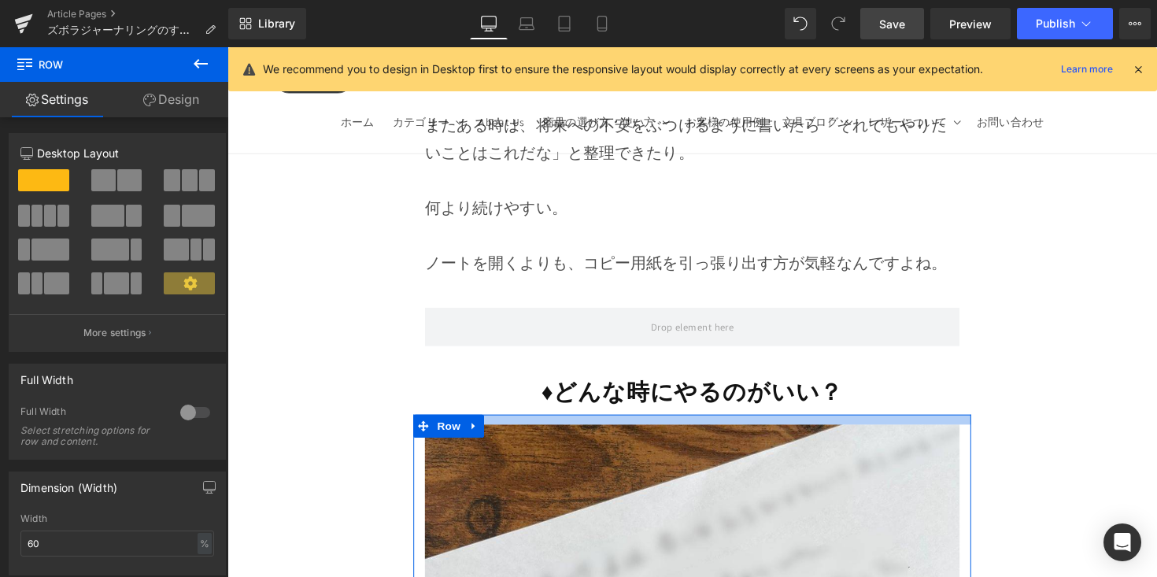
drag, startPoint x: 673, startPoint y: 330, endPoint x: 675, endPoint y: 316, distance: 13.6
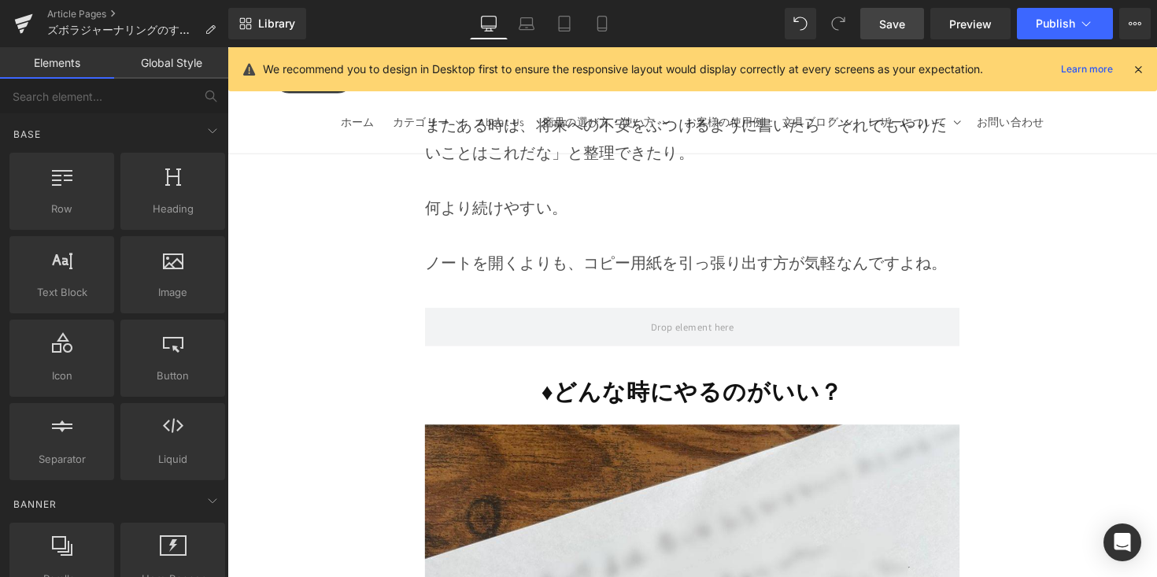
click at [904, 42] on div "Library Desktop Desktop Laptop Tablet Mobile Save Preview Publish Scheduled Vie…" at bounding box center [692, 23] width 929 height 47
click at [902, 28] on span "Save" at bounding box center [892, 24] width 26 height 17
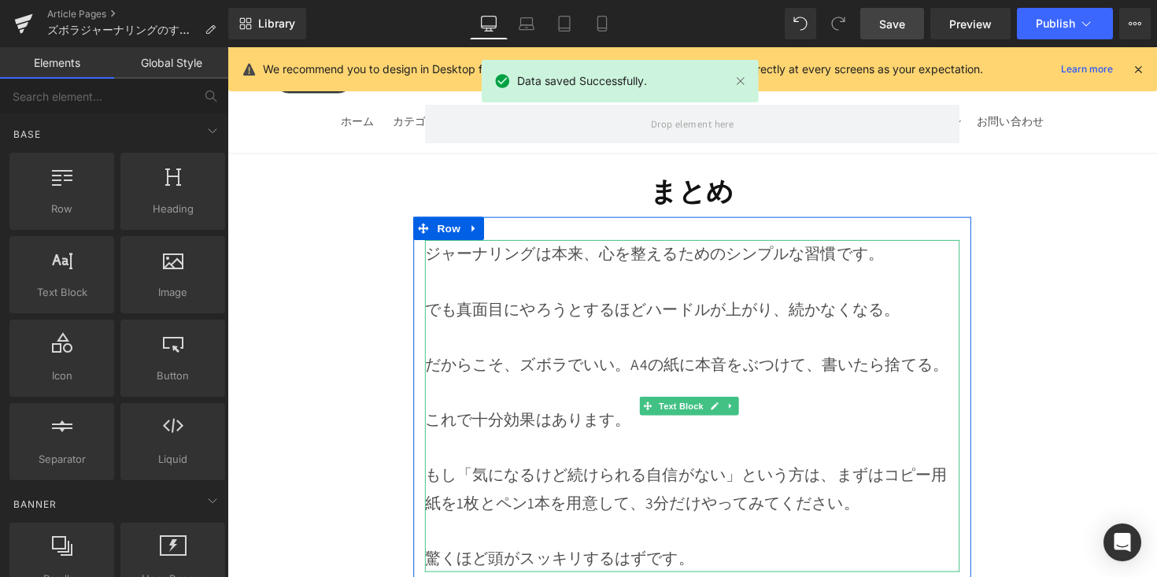
scroll to position [13194, 0]
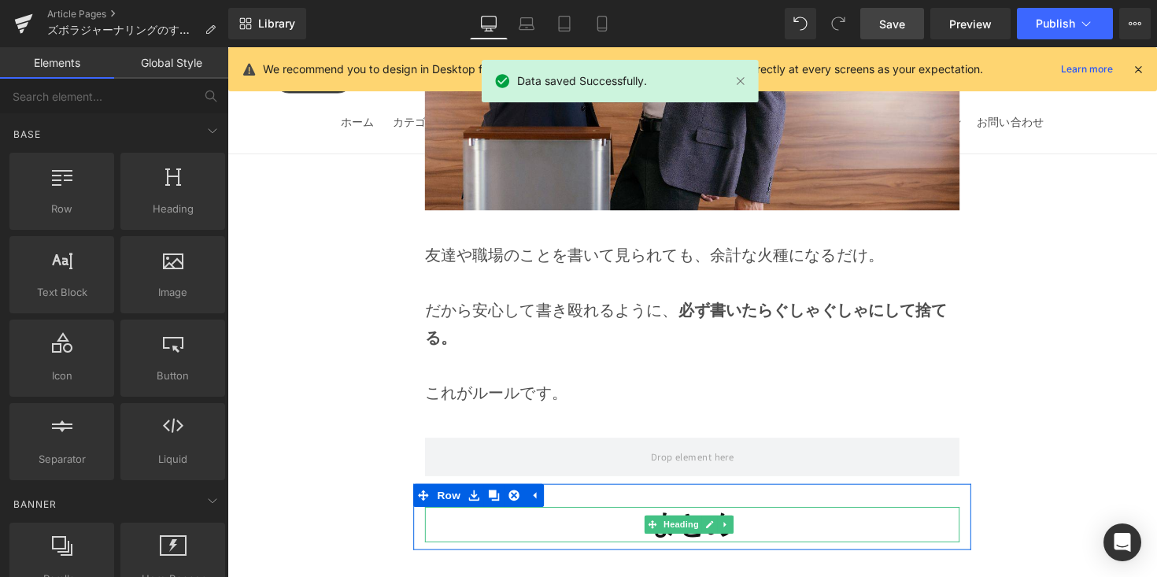
click at [643, 518] on h1 "まとめ" at bounding box center [704, 536] width 548 height 36
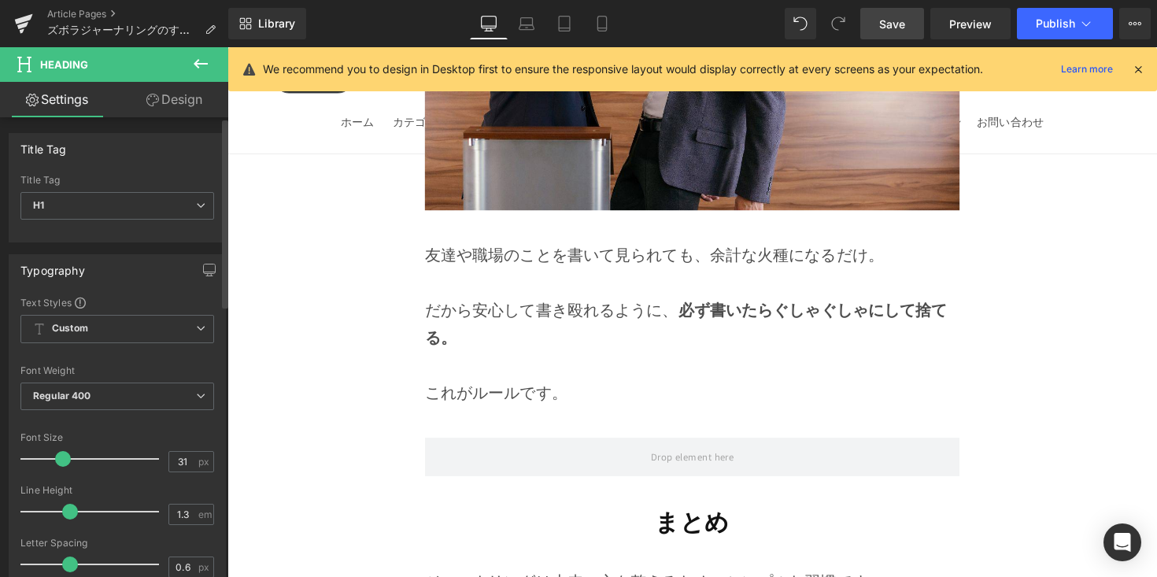
type input "32"
click at [61, 462] on span at bounding box center [65, 459] width 16 height 16
click at [884, 29] on span "Save" at bounding box center [892, 24] width 26 height 17
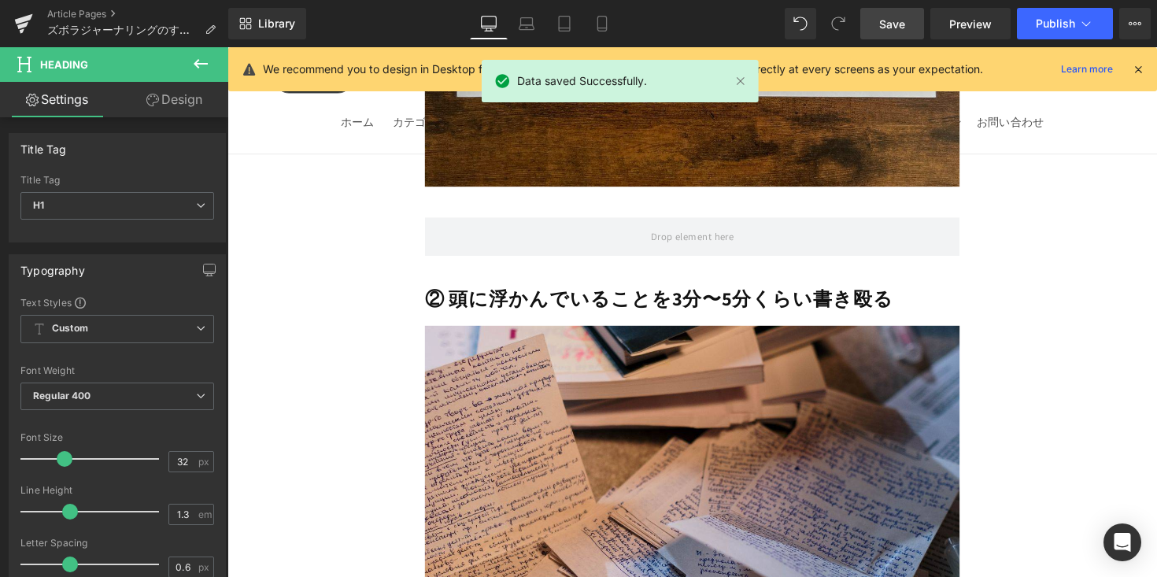
scroll to position [5050, 0]
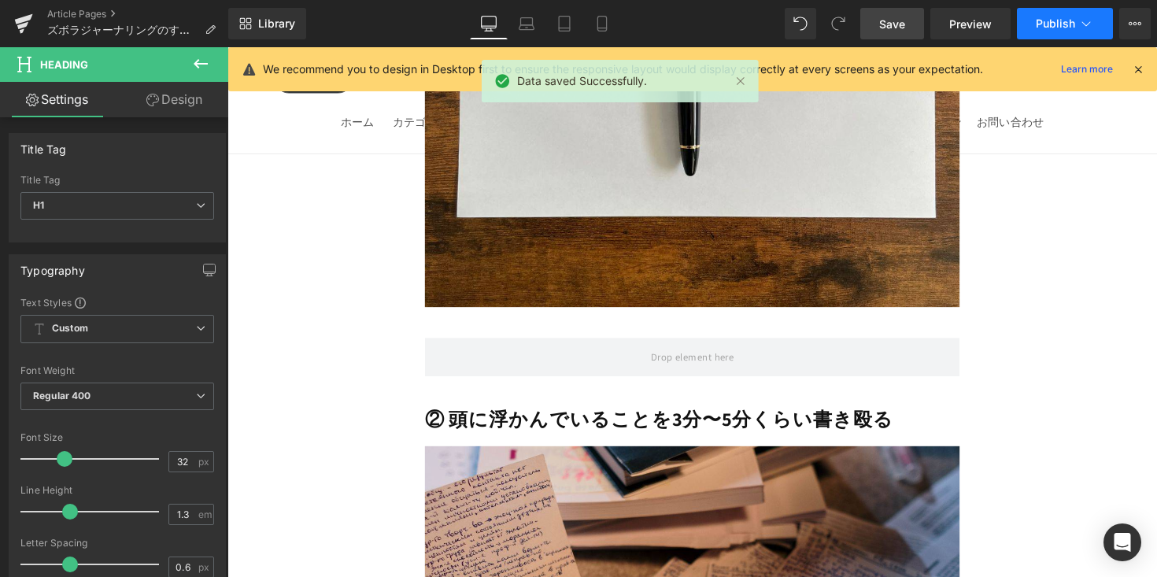
click at [1051, 35] on button "Publish" at bounding box center [1065, 23] width 96 height 31
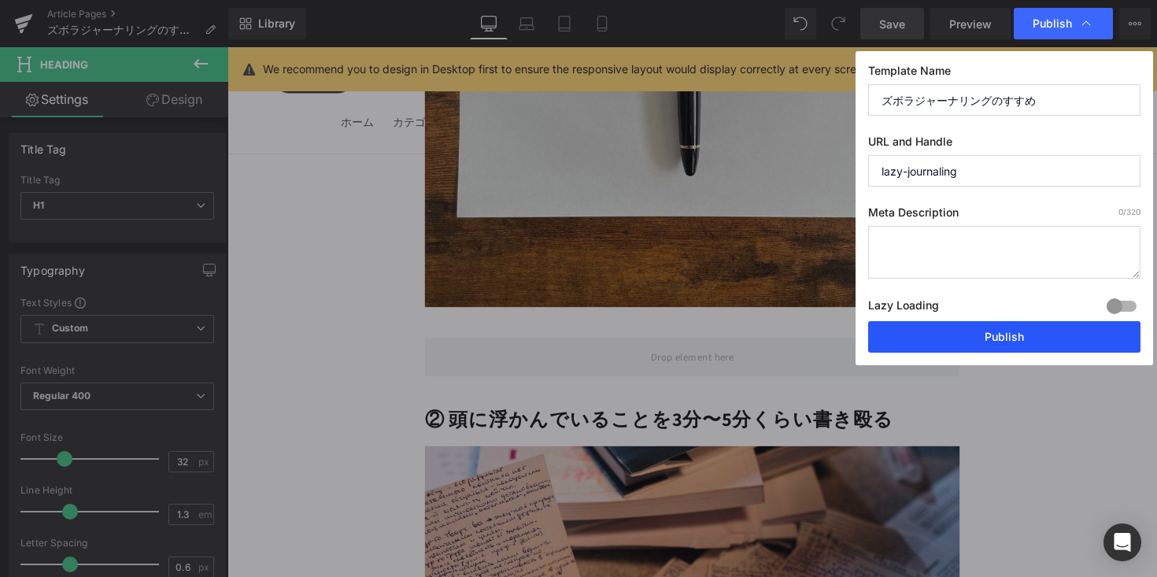
click at [997, 333] on button "Publish" at bounding box center [1004, 336] width 272 height 31
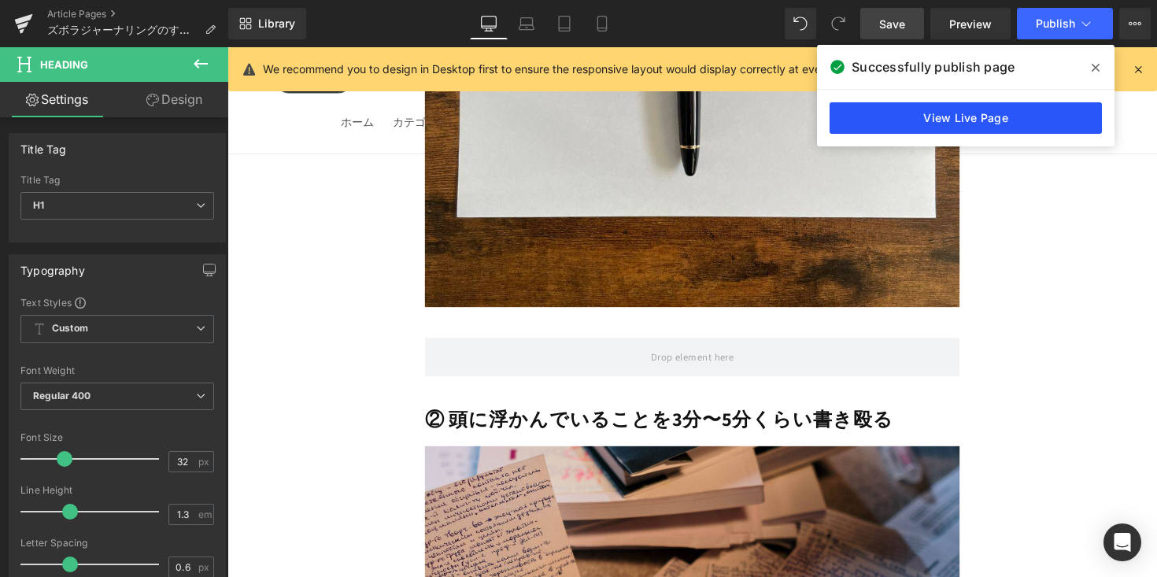
click at [991, 128] on link "View Live Page" at bounding box center [966, 117] width 272 height 31
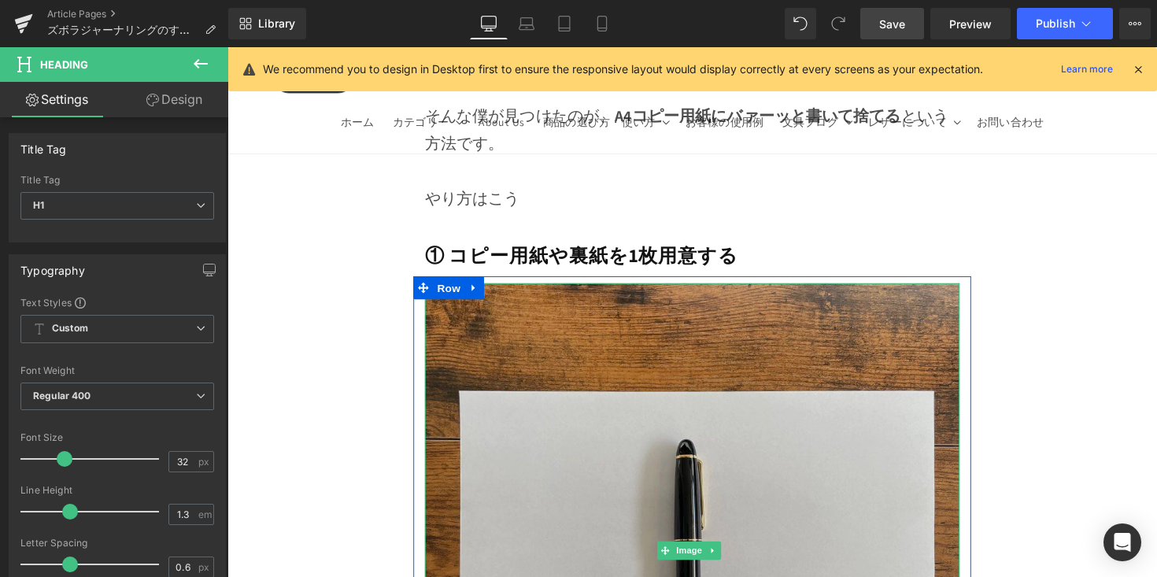
scroll to position [4271, 0]
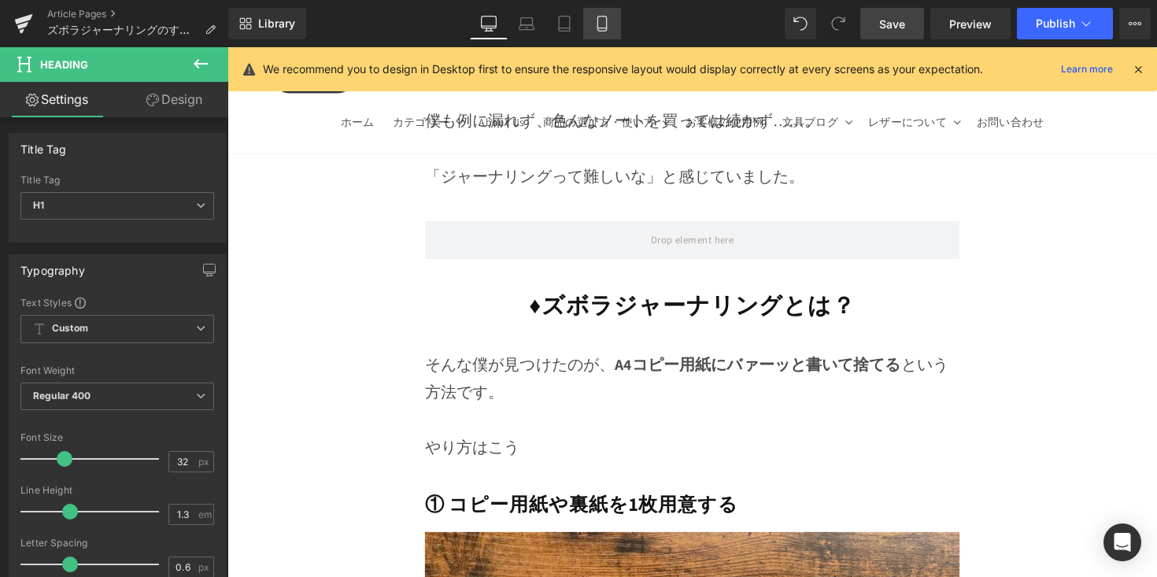
click at [612, 9] on link "Mobile" at bounding box center [602, 23] width 38 height 31
type input "100"
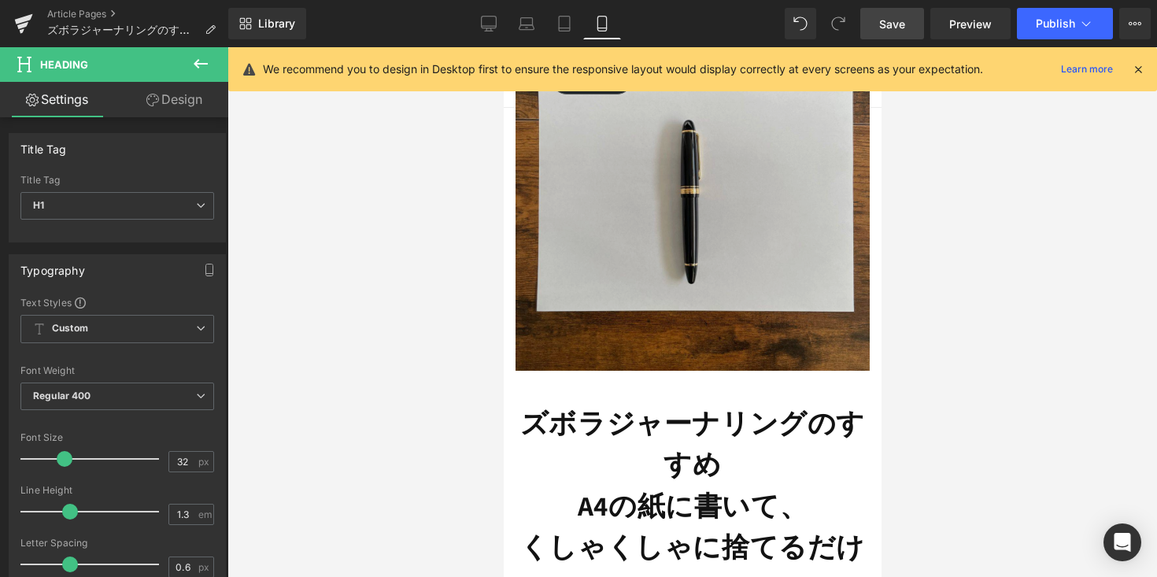
scroll to position [147, 0]
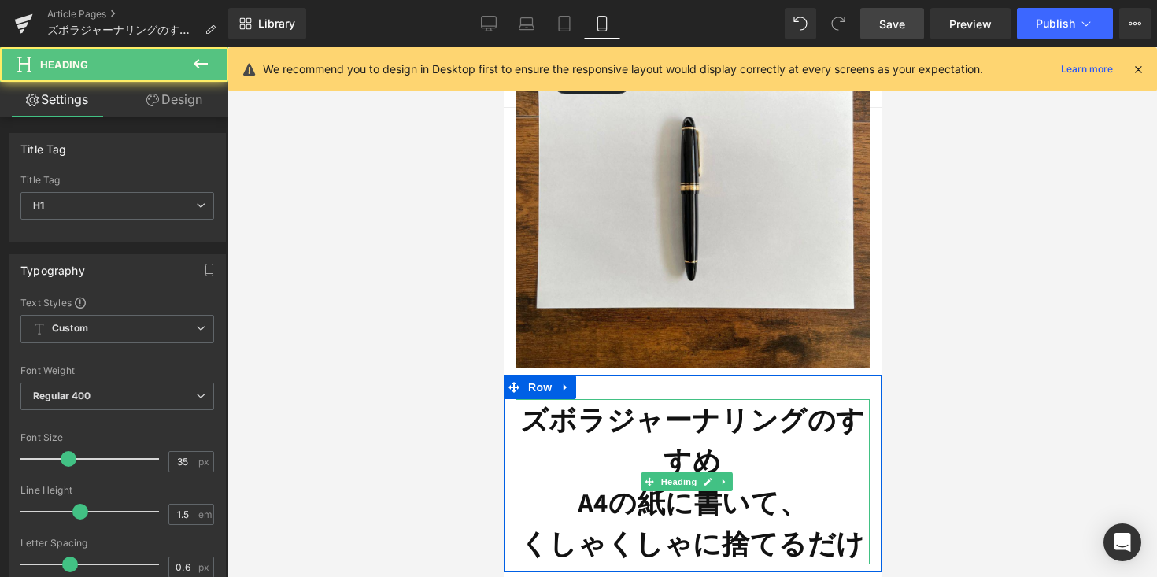
click at [745, 405] on strong "ズボラジャーナリングのすすめ" at bounding box center [692, 440] width 345 height 78
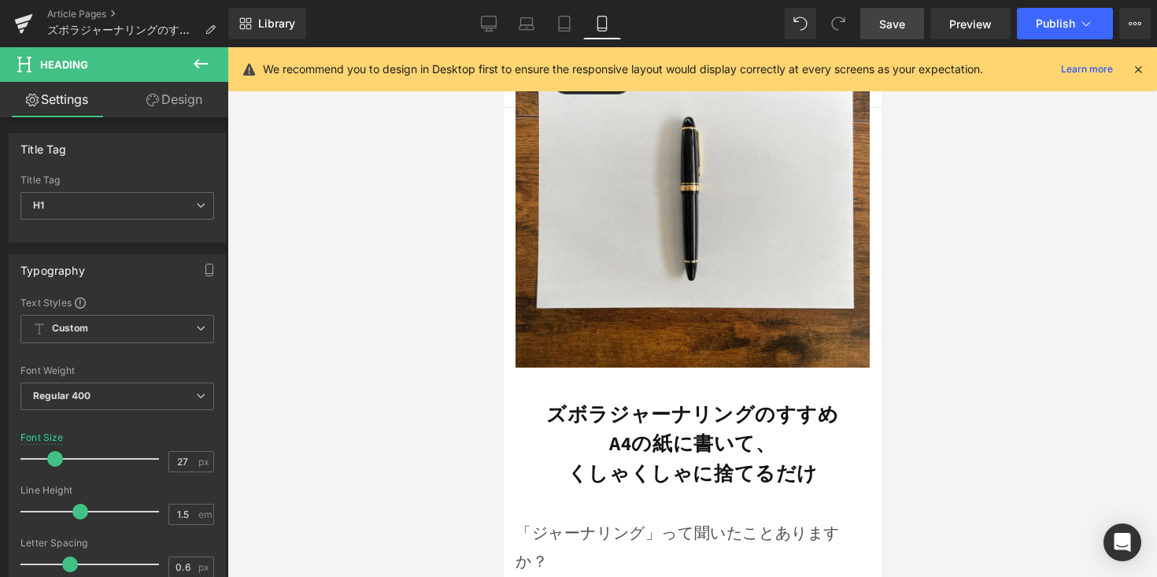
drag, startPoint x: 63, startPoint y: 463, endPoint x: 323, endPoint y: 424, distance: 262.6
click at [52, 467] on div at bounding box center [93, 458] width 131 height 31
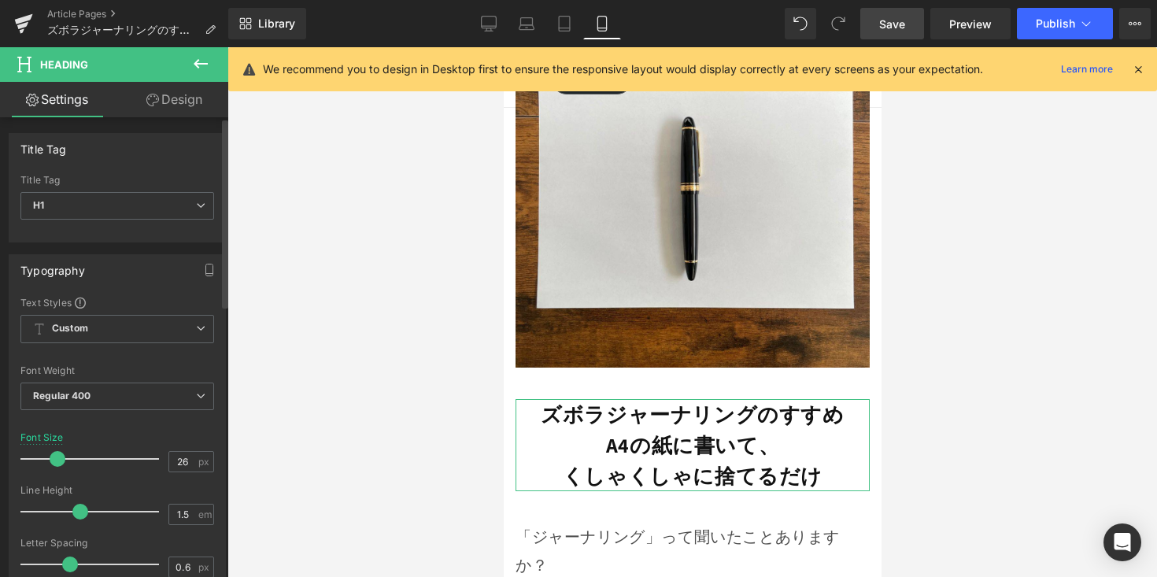
type input "25"
click at [50, 464] on span at bounding box center [55, 459] width 16 height 16
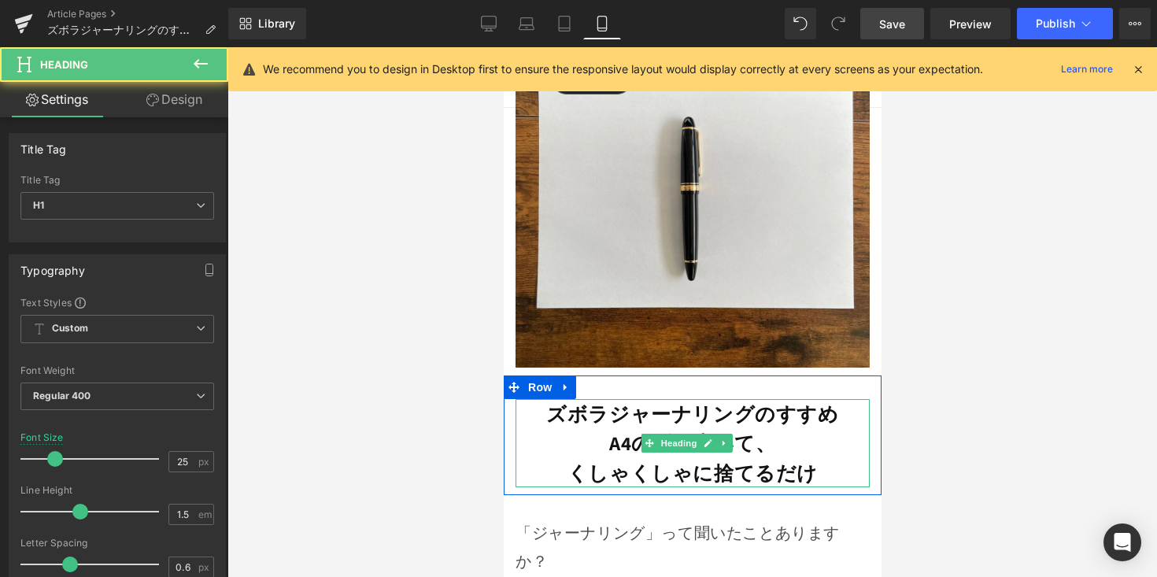
click at [546, 415] on h1 "ズボラジャーナリングのすすめ" at bounding box center [692, 414] width 354 height 30
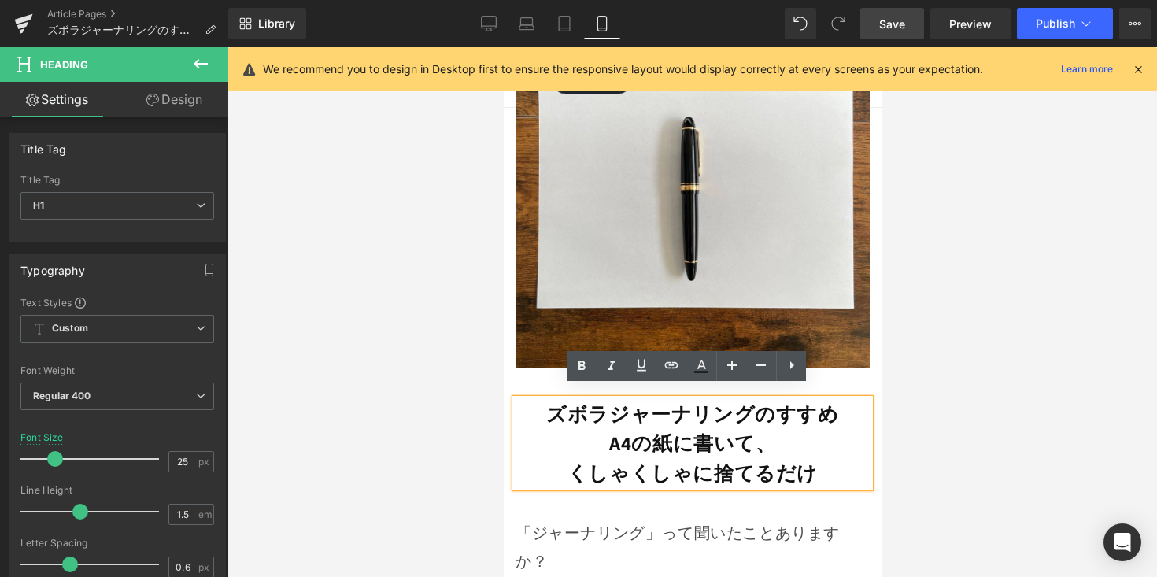
click at [528, 375] on div "ズボラジャーナリングのすすめ A4の紙に書いて、 くしゃくしゃに捨てるだけ Heading Row" at bounding box center [692, 435] width 378 height 120
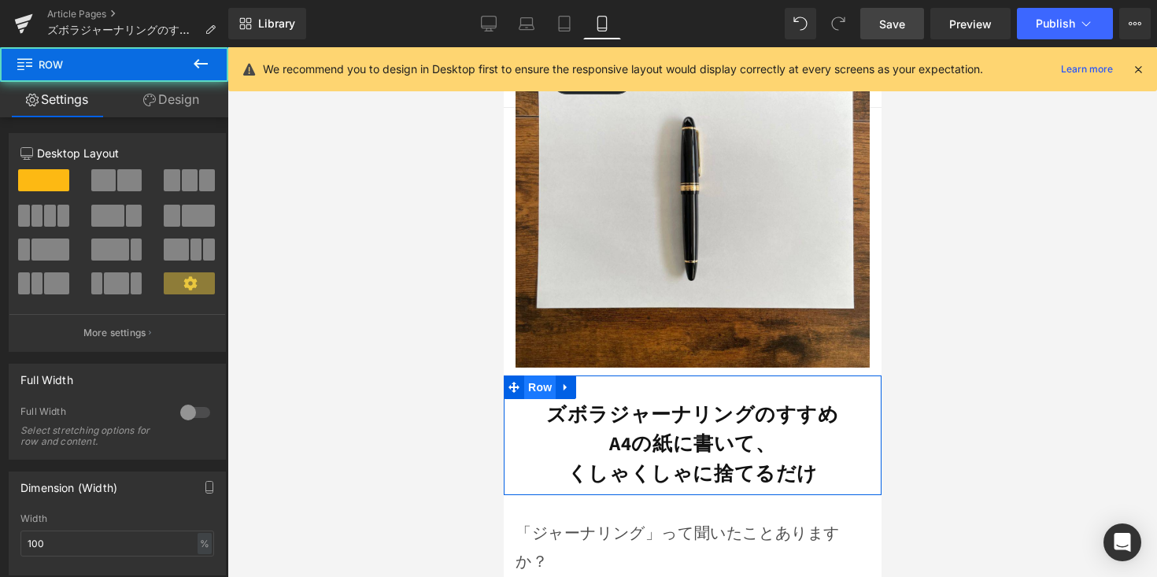
click at [532, 377] on span "Row" at bounding box center [538, 387] width 31 height 24
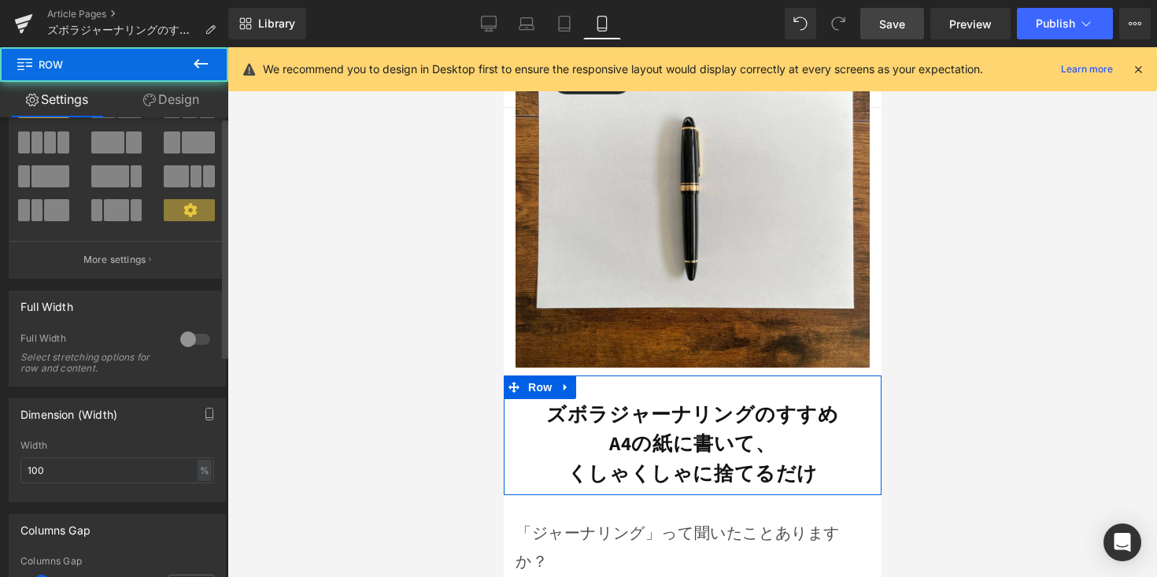
scroll to position [424, 0]
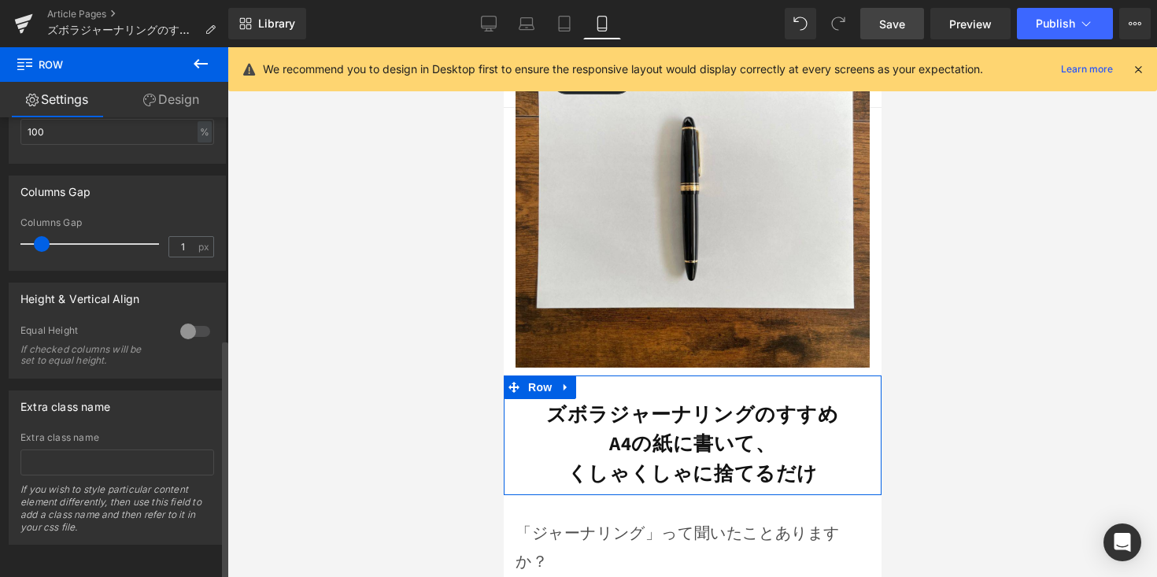
type input "0"
drag, startPoint x: 39, startPoint y: 234, endPoint x: 31, endPoint y: 239, distance: 9.9
click at [12, 235] on div "0px Columns Gap 0 px" at bounding box center [117, 243] width 216 height 53
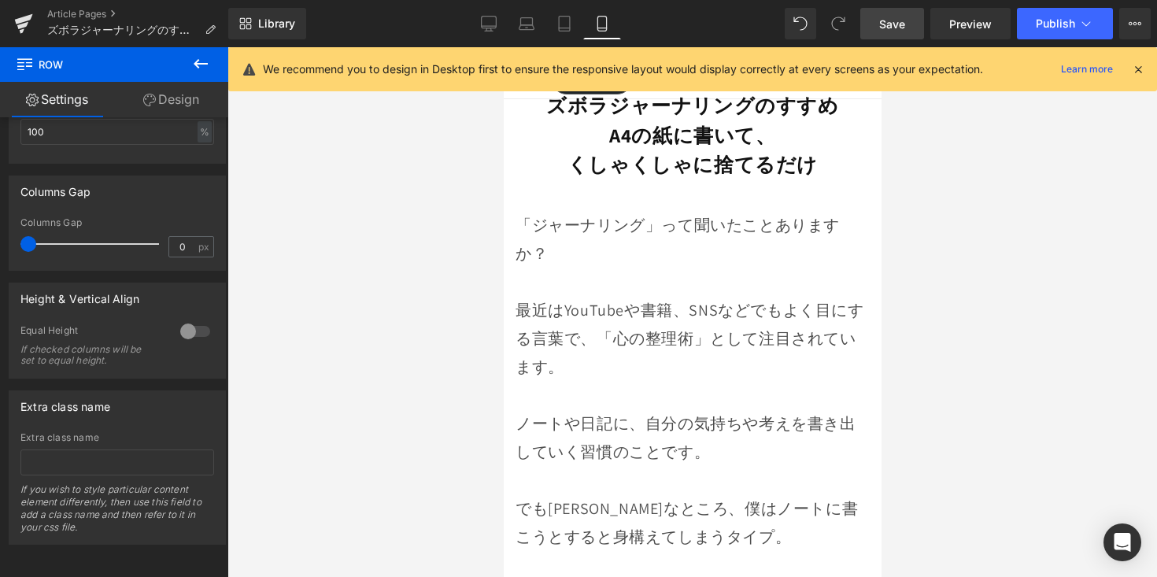
scroll to position [446, 0]
click at [706, 342] on p "最近はYouTubeや書籍、SNSなどでもよく目にする言葉で、「心の整理術」として注目されています。" at bounding box center [692, 324] width 354 height 113
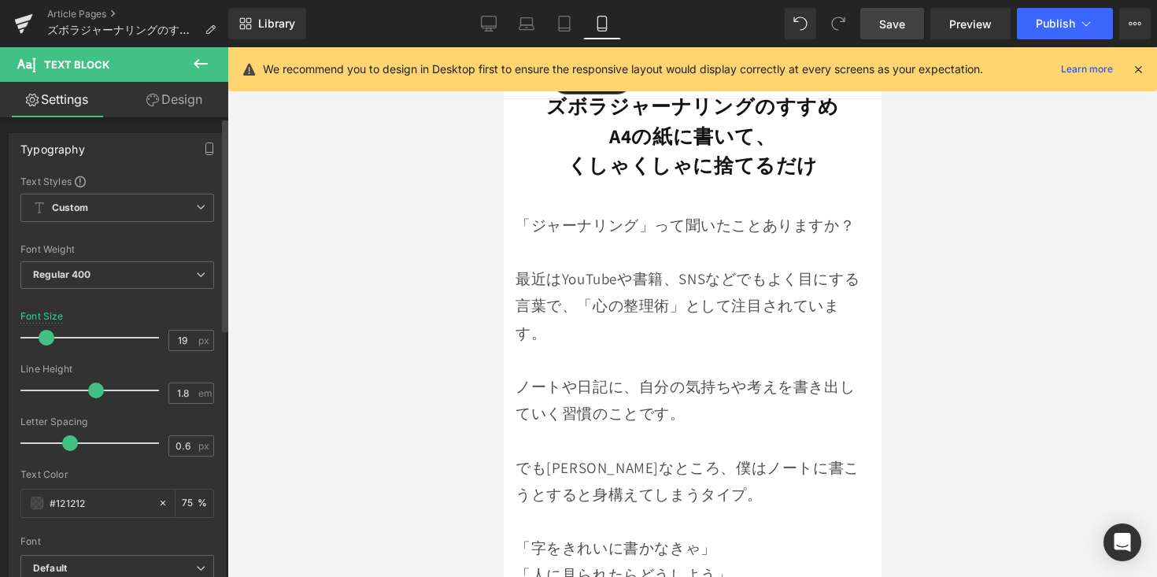
type input "18"
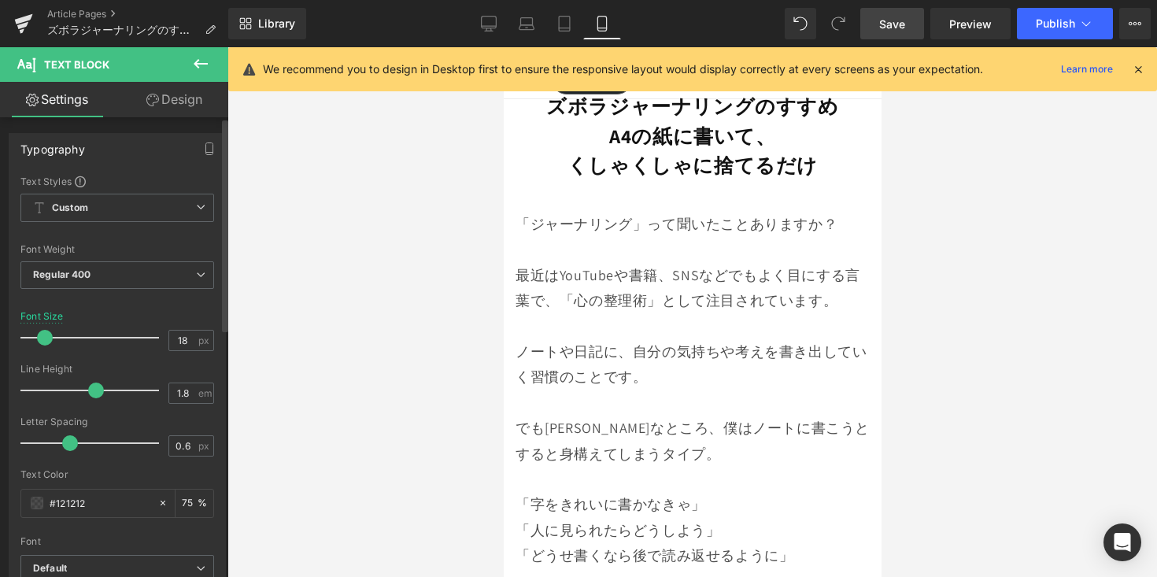
click at [42, 346] on div at bounding box center [93, 337] width 131 height 31
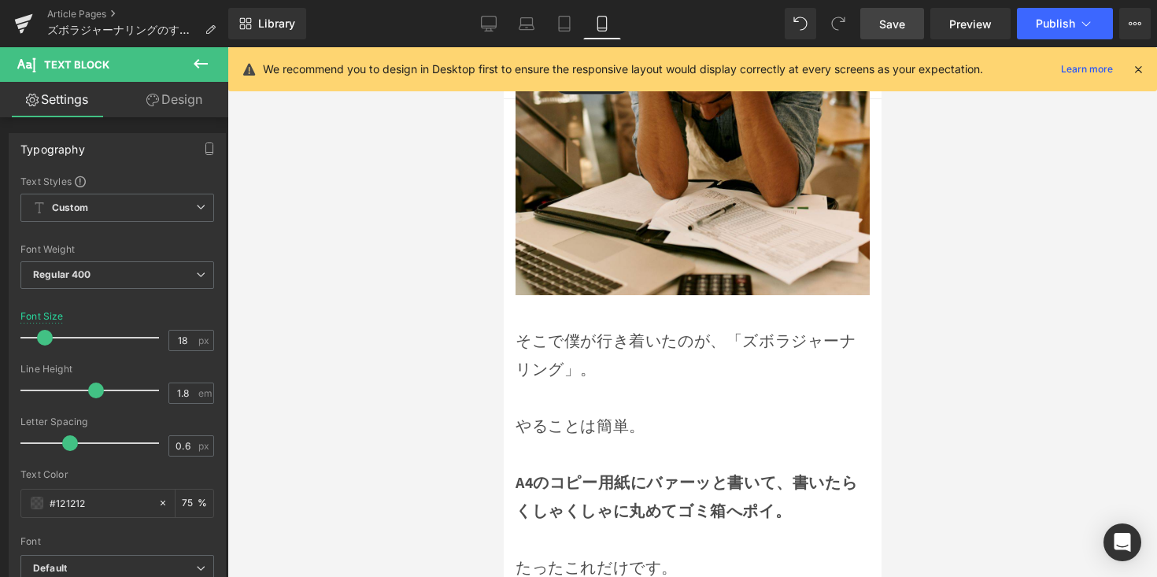
scroll to position [1260, 0]
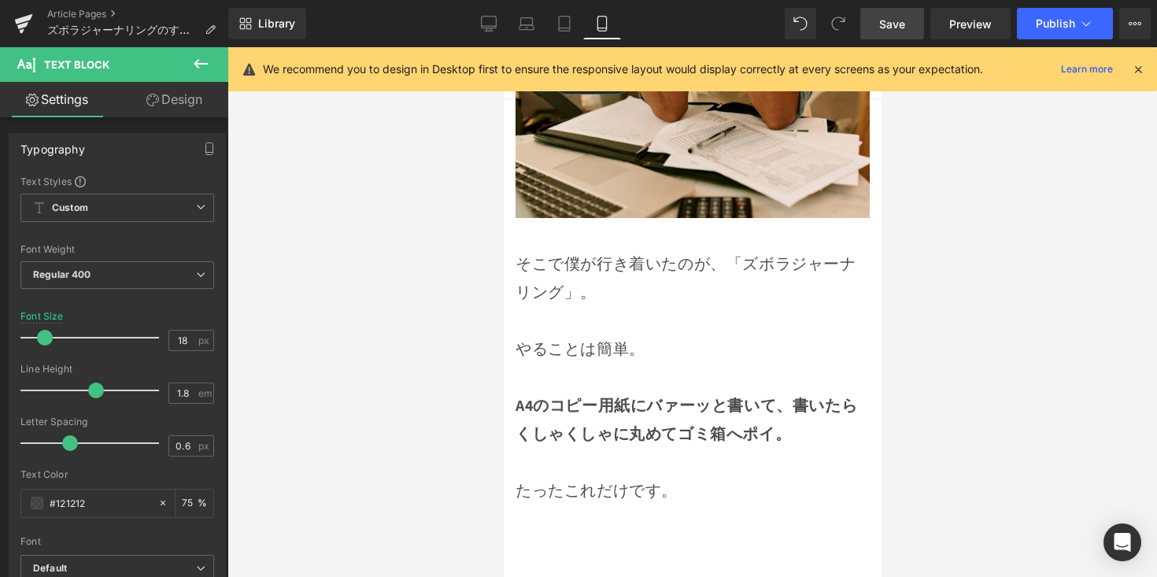
click at [557, 335] on p "やることは簡単。" at bounding box center [692, 349] width 354 height 28
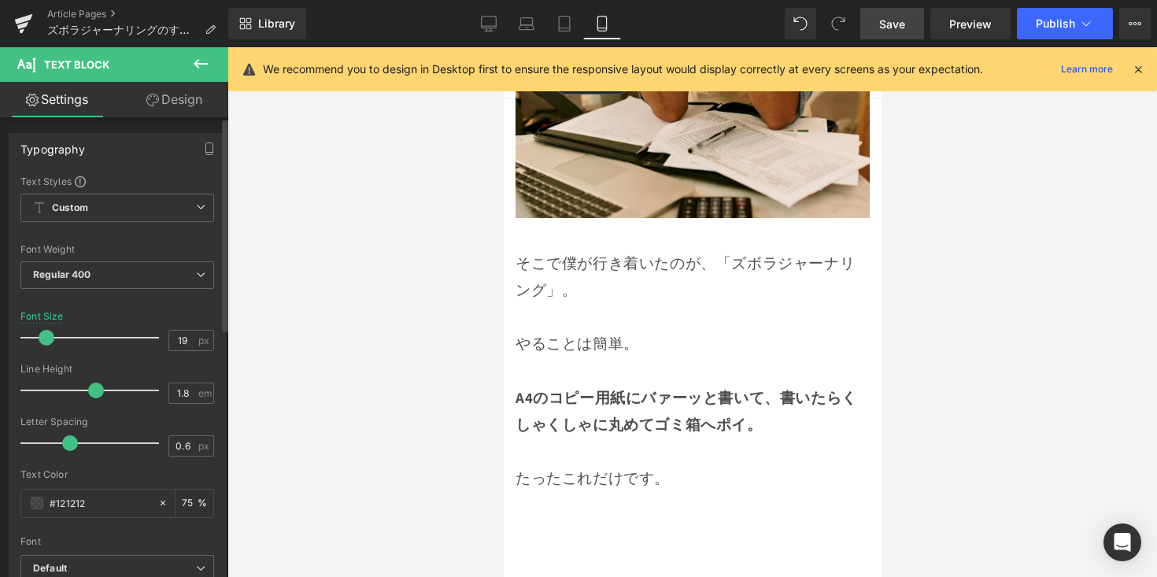
type input "18"
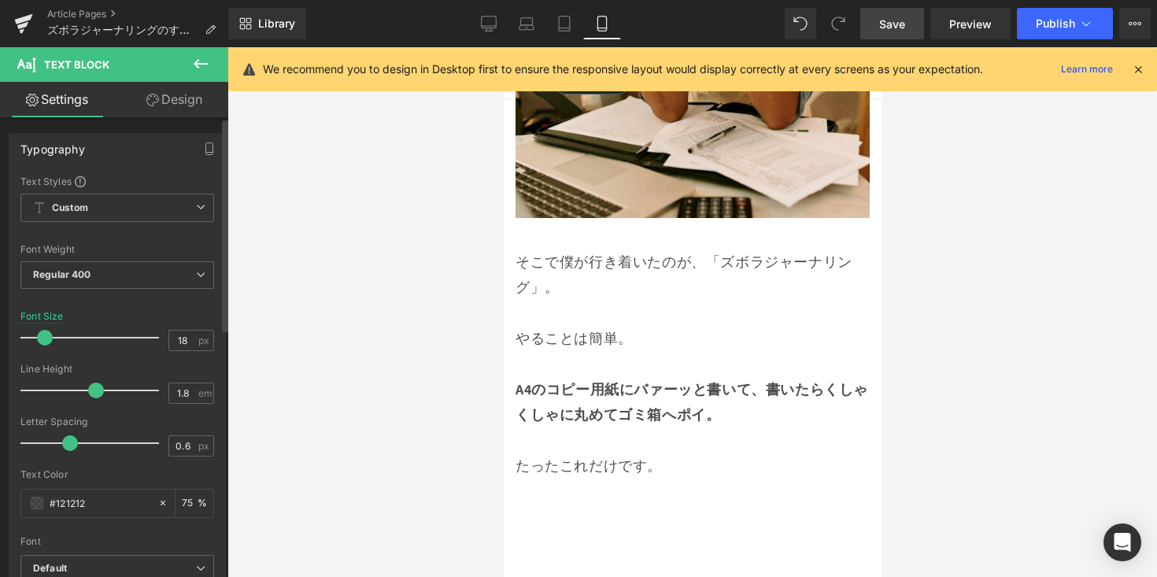
click at [46, 341] on span at bounding box center [45, 338] width 16 height 16
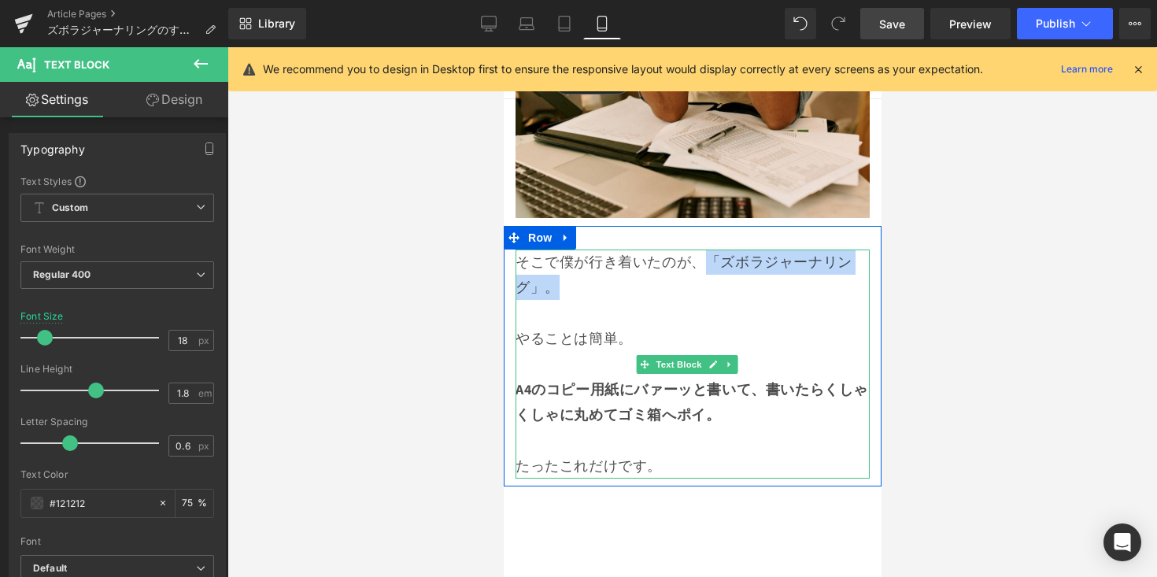
drag, startPoint x: 701, startPoint y: 233, endPoint x: 712, endPoint y: 257, distance: 26.8
click at [712, 257] on p "そこで僕が行き着いたのが、「ズボラジャーナリング」。" at bounding box center [692, 275] width 354 height 51
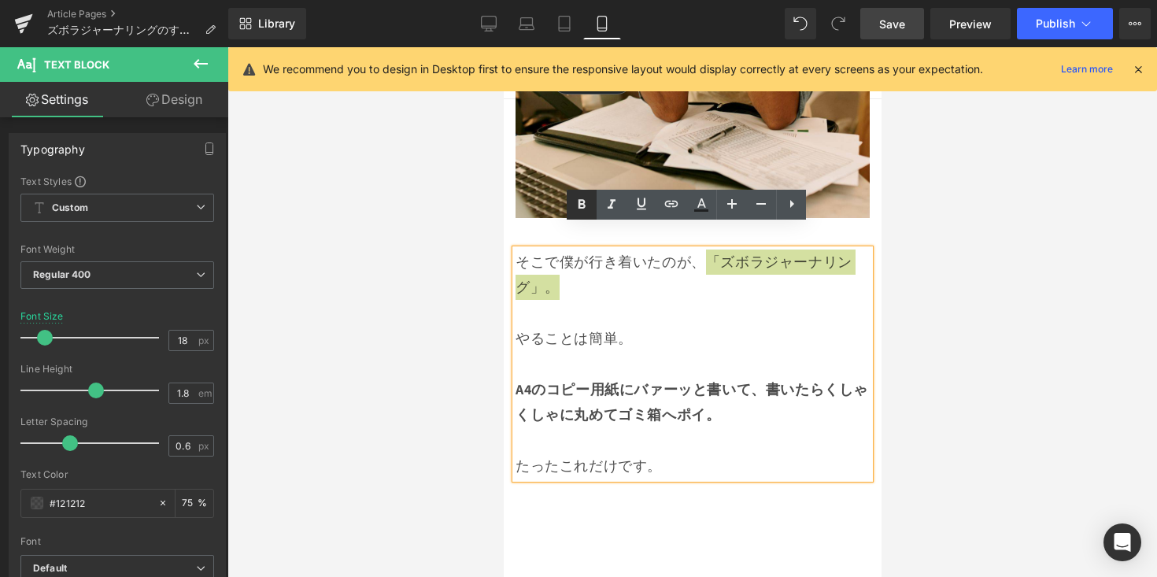
click at [579, 212] on icon at bounding box center [581, 204] width 19 height 19
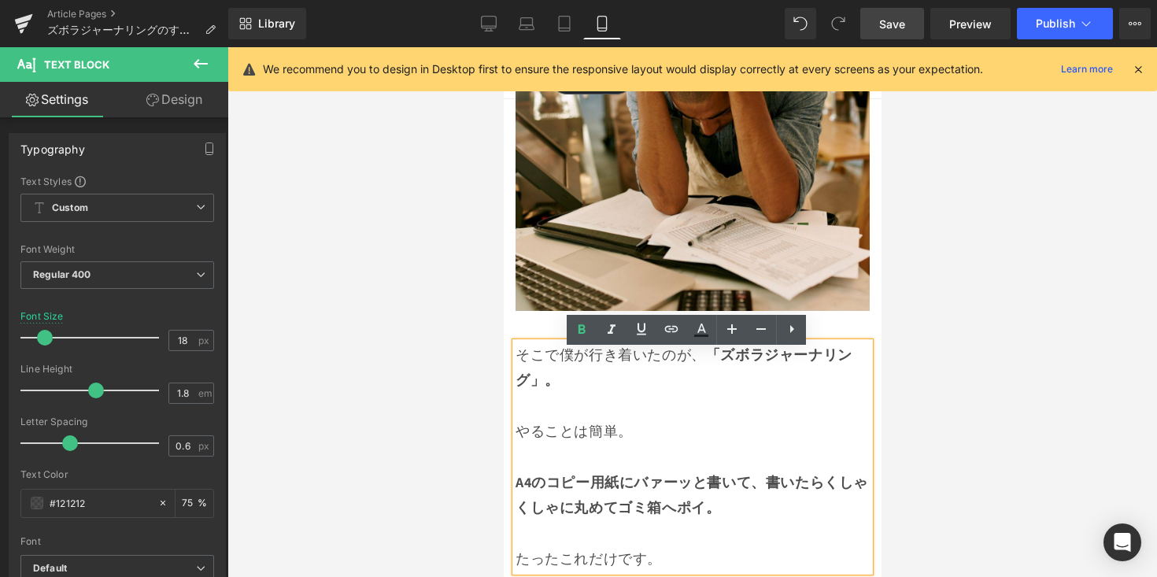
scroll to position [1108, 0]
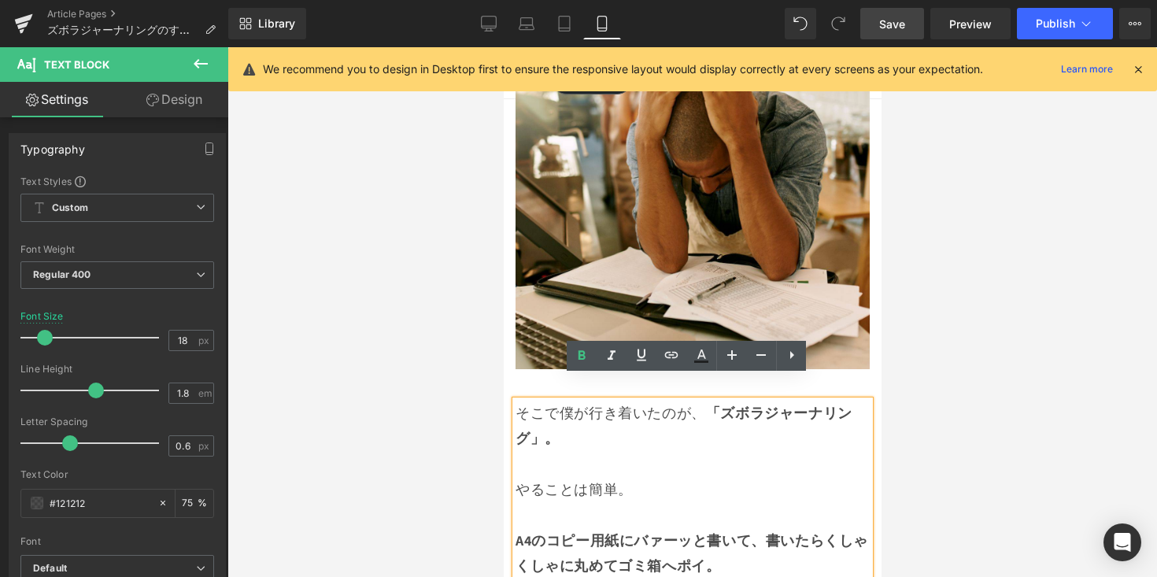
click at [914, 396] on div at bounding box center [692, 312] width 930 height 530
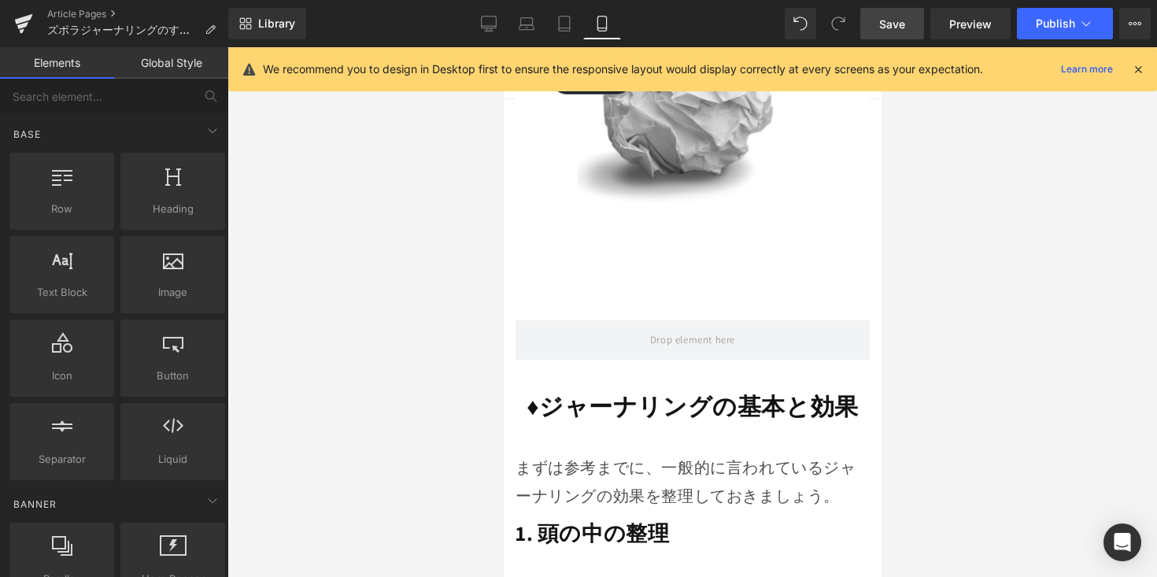
scroll to position [1834, 0]
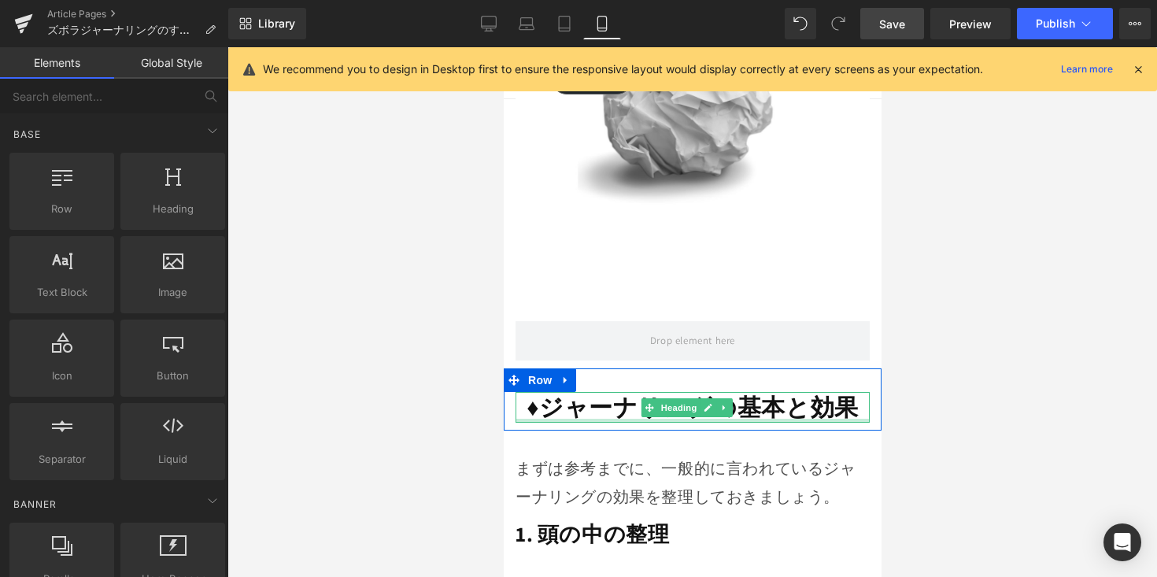
click at [748, 419] on div at bounding box center [692, 421] width 354 height 4
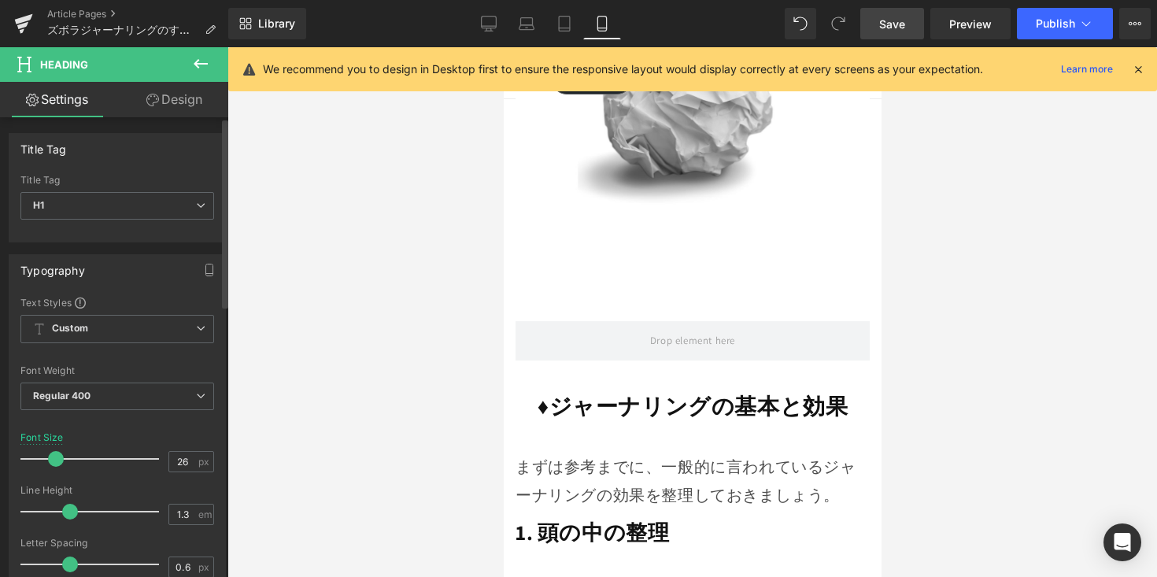
type input "25"
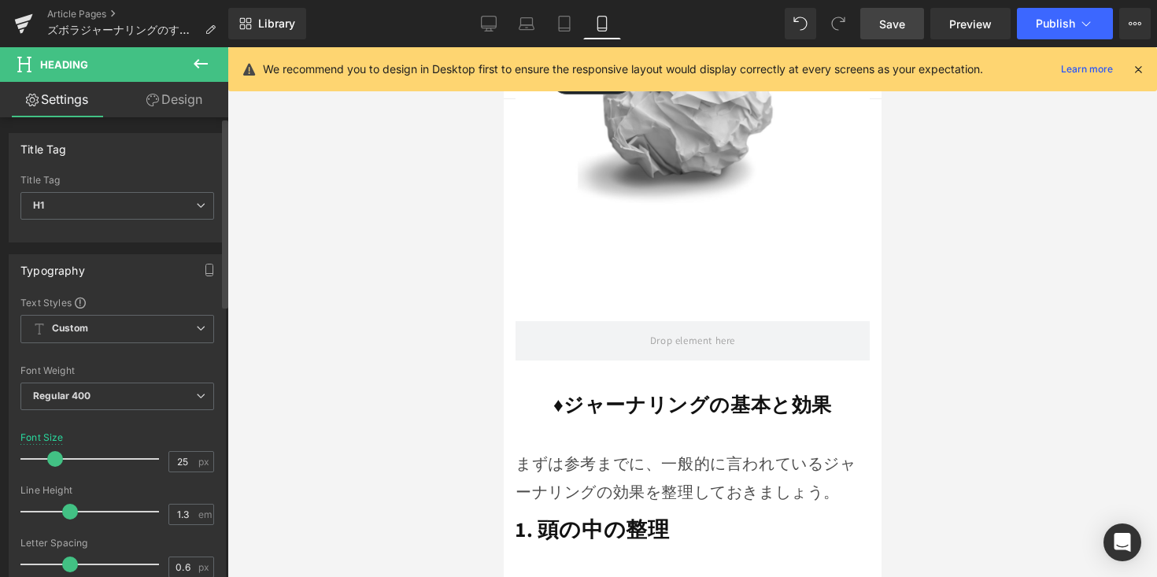
click at [55, 467] on div at bounding box center [93, 458] width 131 height 31
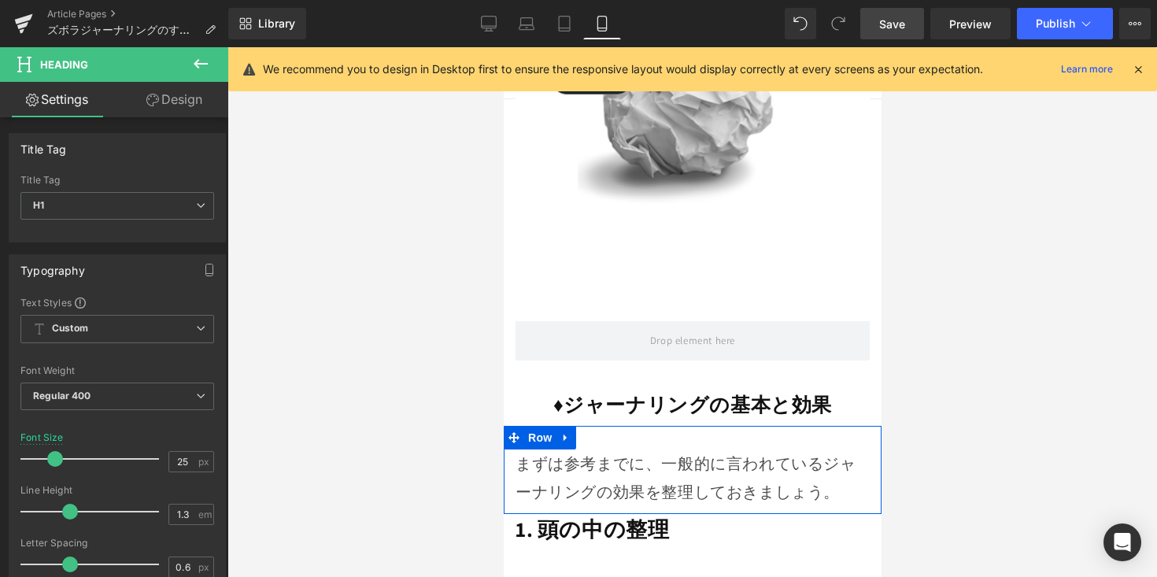
click at [511, 449] on div "まずは参考までに、一般的に言われているジャーナリングの効果を整理しておきましょう。 Text Block" at bounding box center [692, 477] width 378 height 57
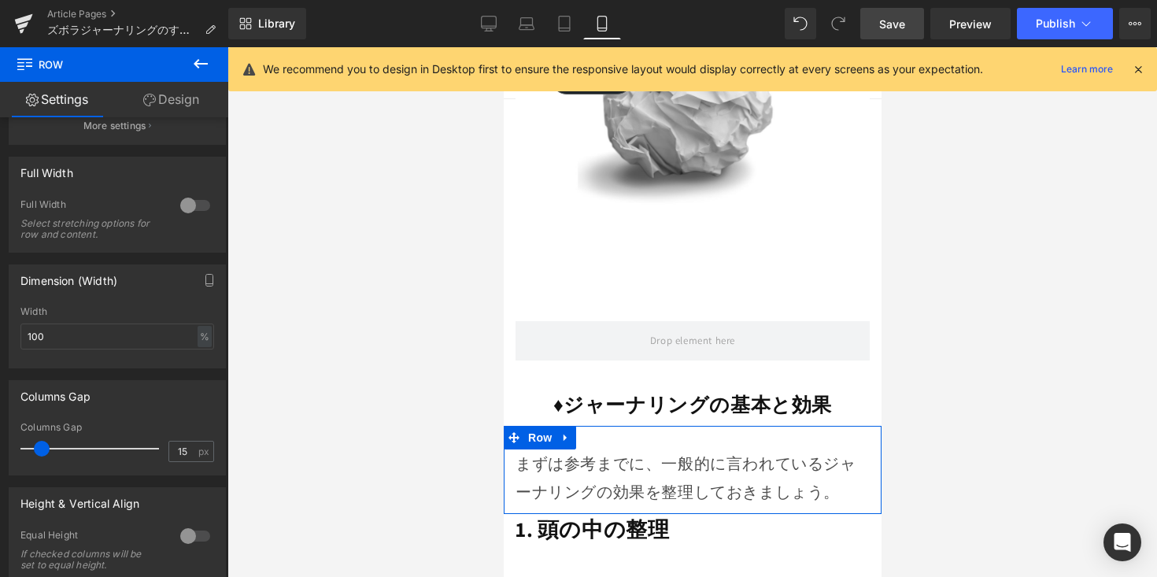
scroll to position [268, 0]
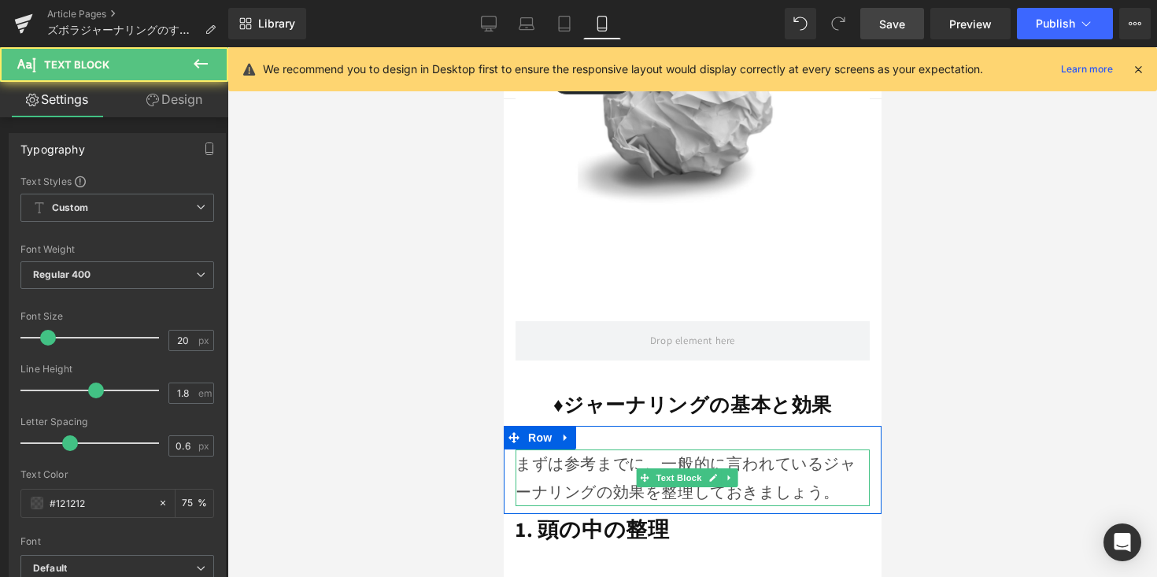
click at [557, 449] on p "まずは参考までに、一般的に言われているジャーナリングの効果を整理しておきましょう。" at bounding box center [692, 477] width 354 height 57
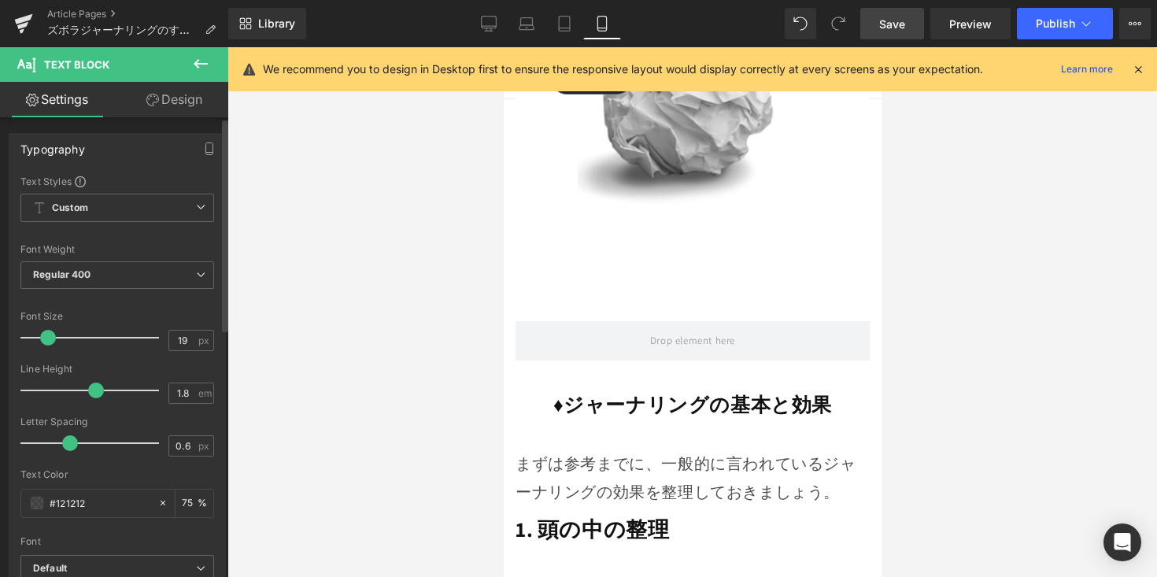
type input "18"
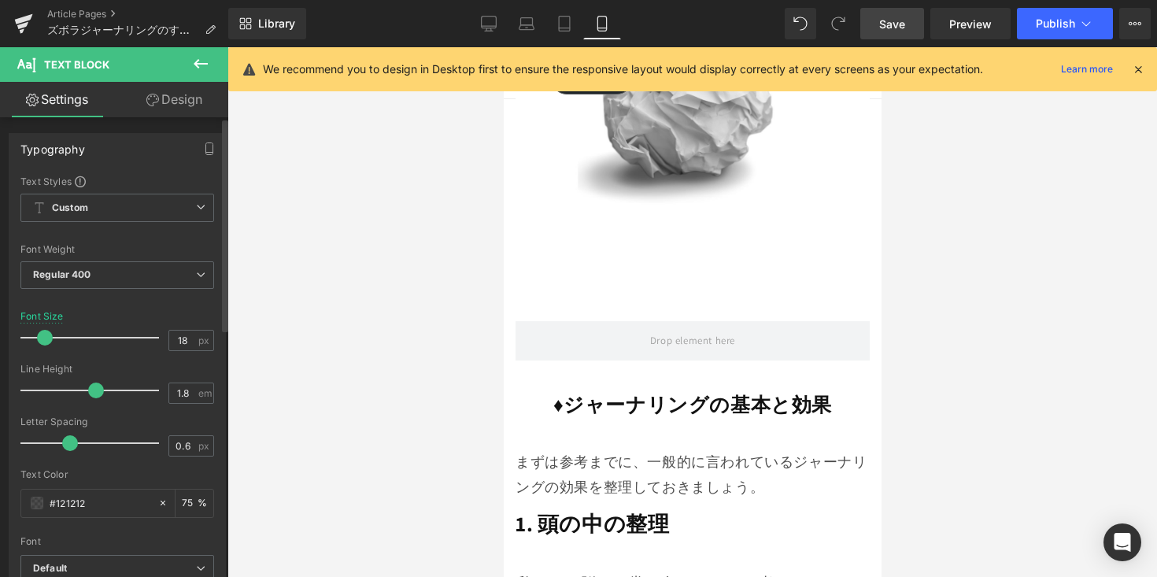
click at [39, 342] on span at bounding box center [45, 338] width 16 height 16
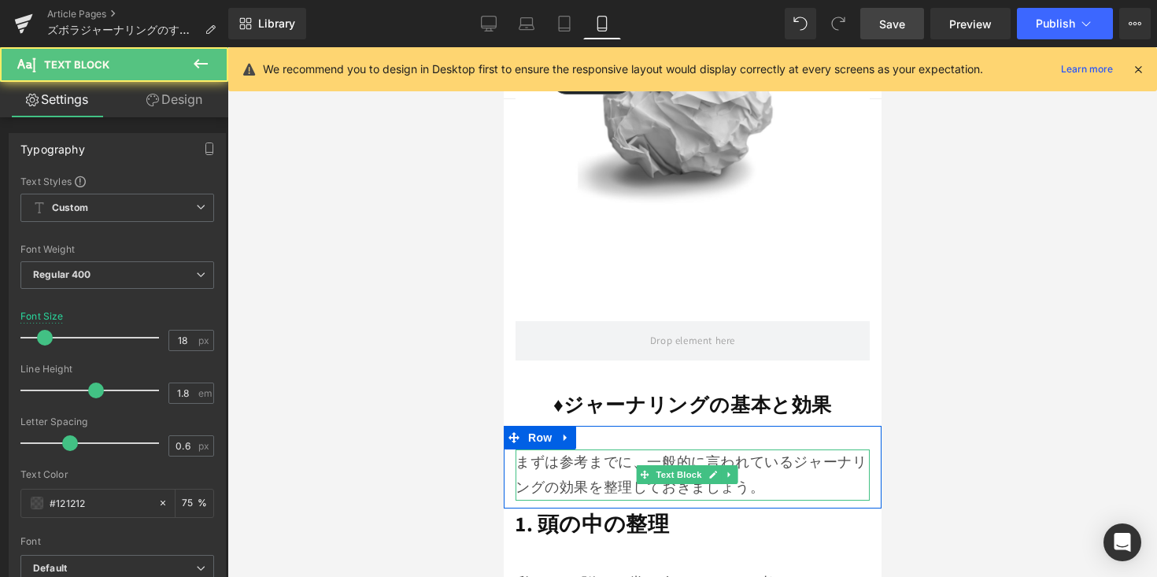
click at [785, 449] on p "まずは参考までに、一般的に言われているジャーナリングの効果を整理しておきましょう。" at bounding box center [692, 474] width 354 height 51
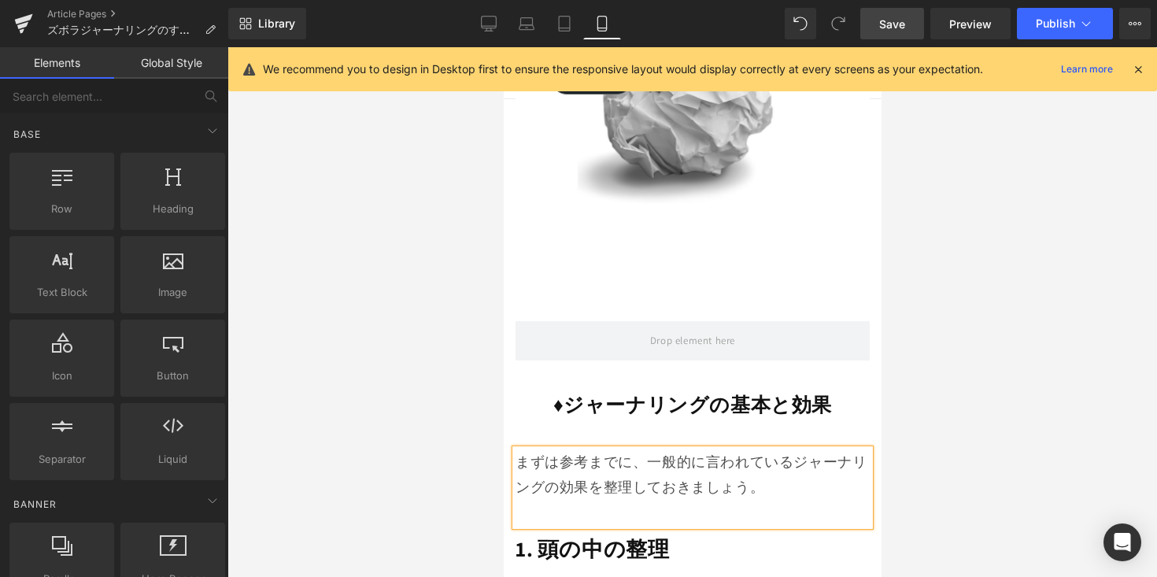
click at [909, 425] on div at bounding box center [692, 312] width 930 height 530
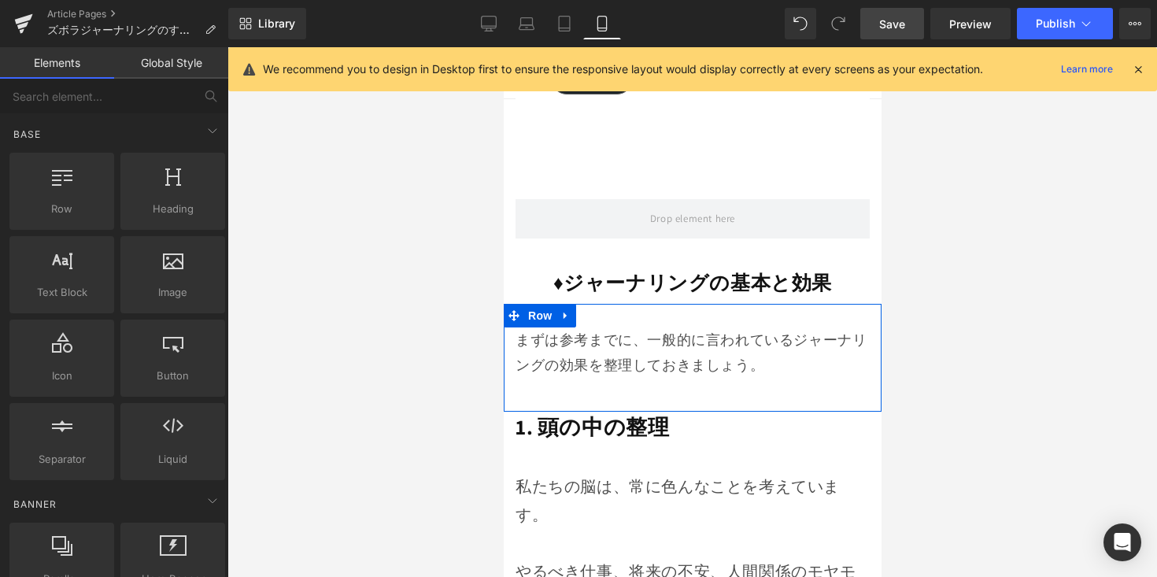
scroll to position [1968, 0]
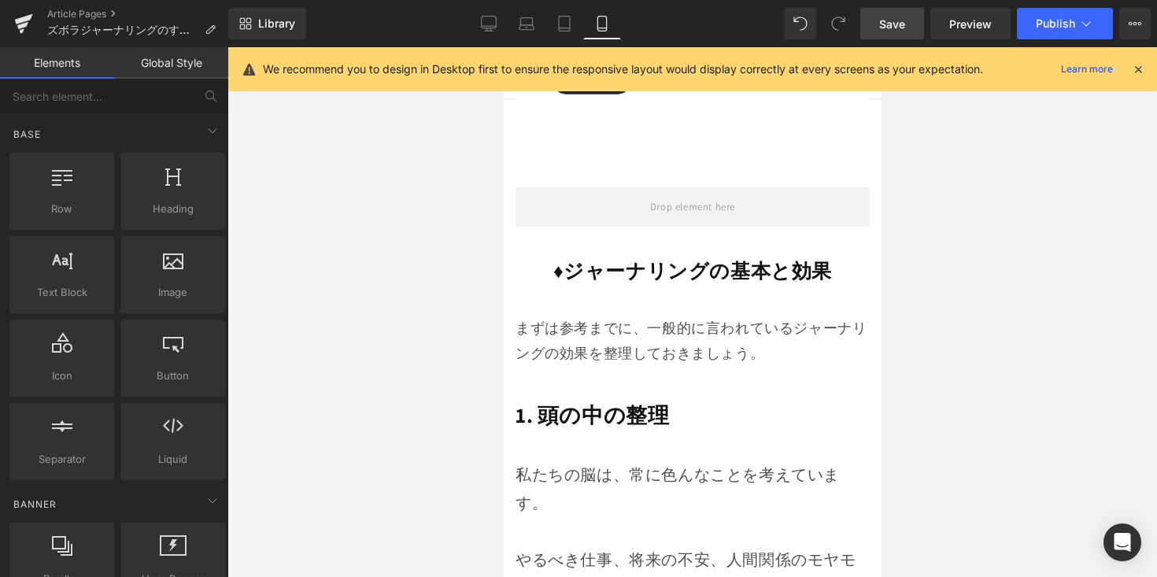
click at [660, 400] on div "1. 頭の中の整理 Heading Row" at bounding box center [692, 418] width 378 height 37
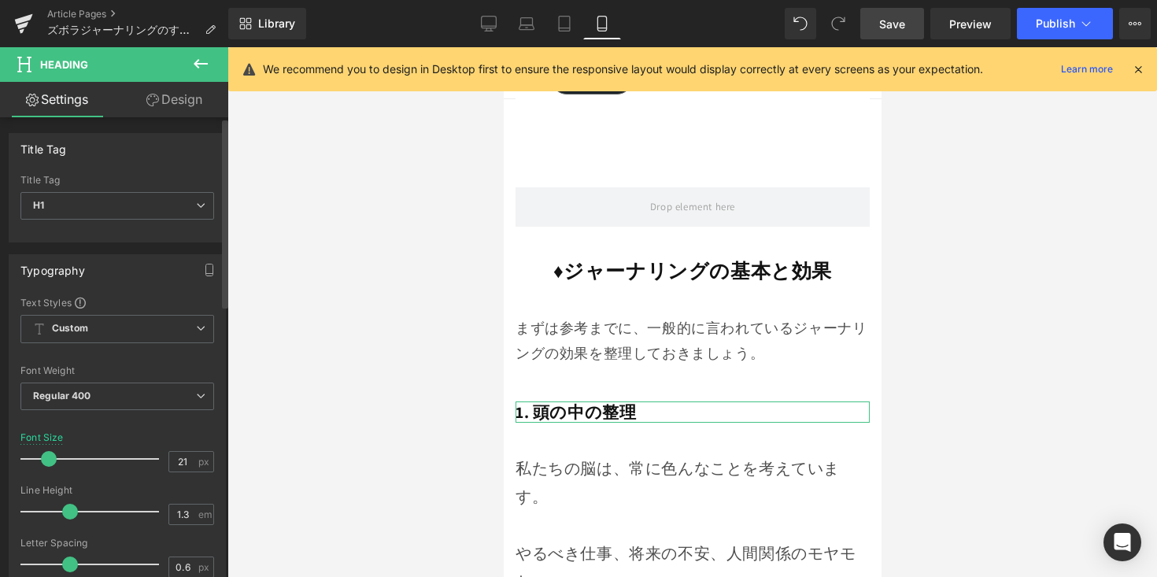
type input "20"
click at [49, 467] on div at bounding box center [93, 458] width 131 height 31
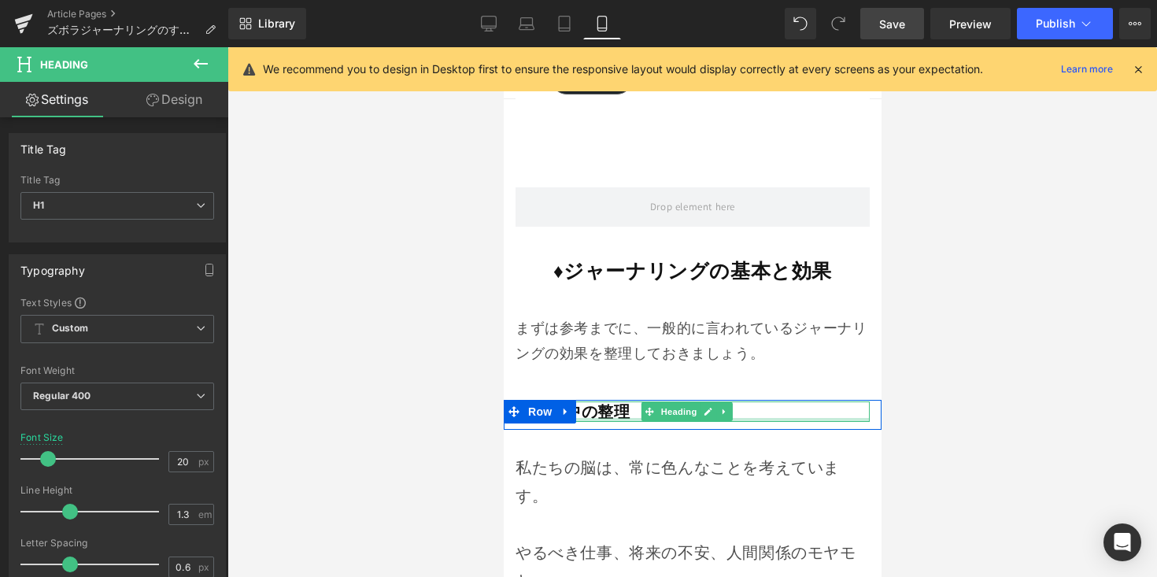
click at [614, 418] on div at bounding box center [692, 420] width 354 height 4
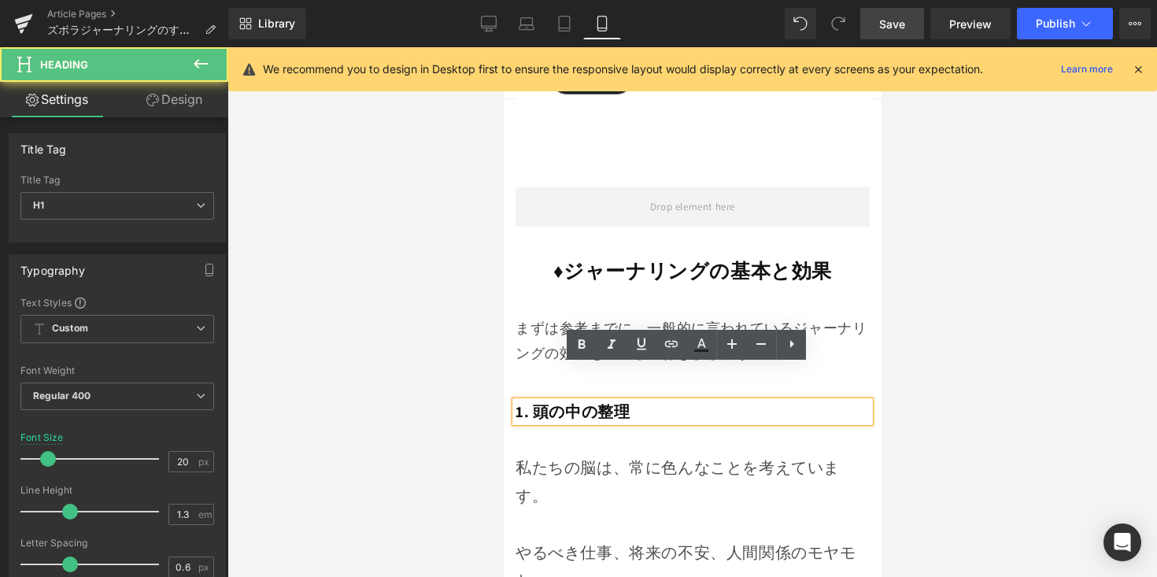
click at [525, 401] on strong "1. 頭の中の整理" at bounding box center [572, 411] width 114 height 20
click at [533, 401] on strong "1. 頭の中の整理" at bounding box center [572, 411] width 114 height 20
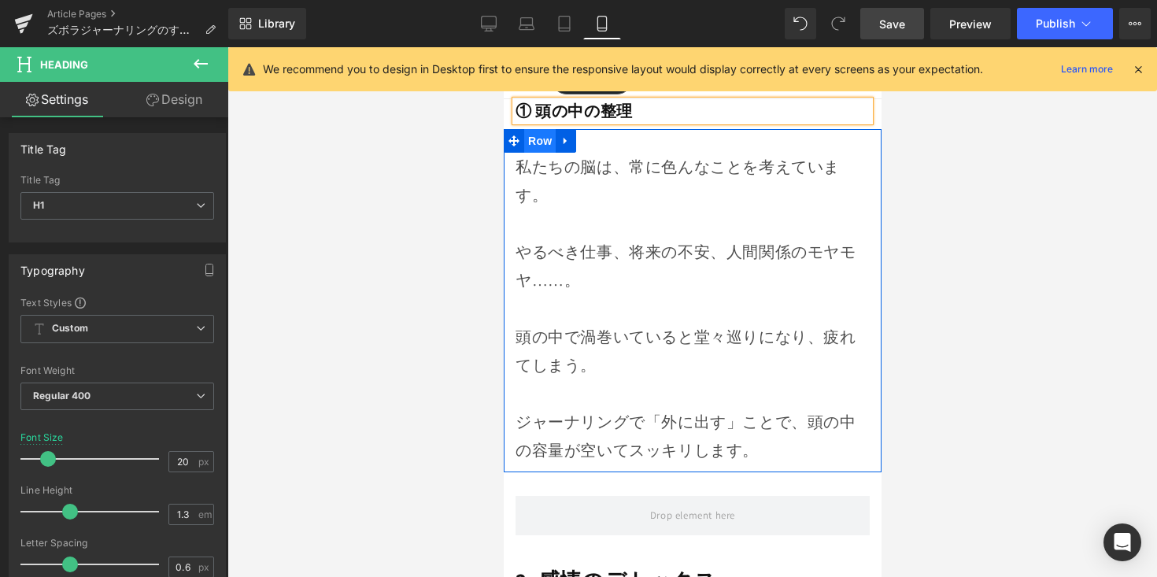
scroll to position [2271, 0]
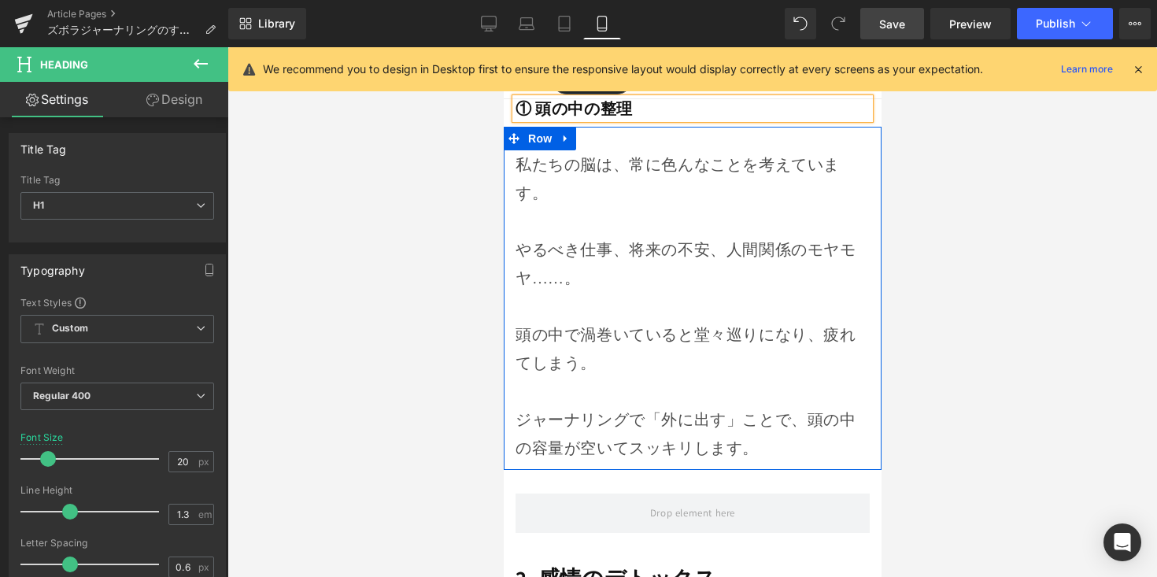
click at [596, 320] on p "頭の中で渦巻いていると堂々巡りになり、疲れてしまう。" at bounding box center [692, 348] width 354 height 57
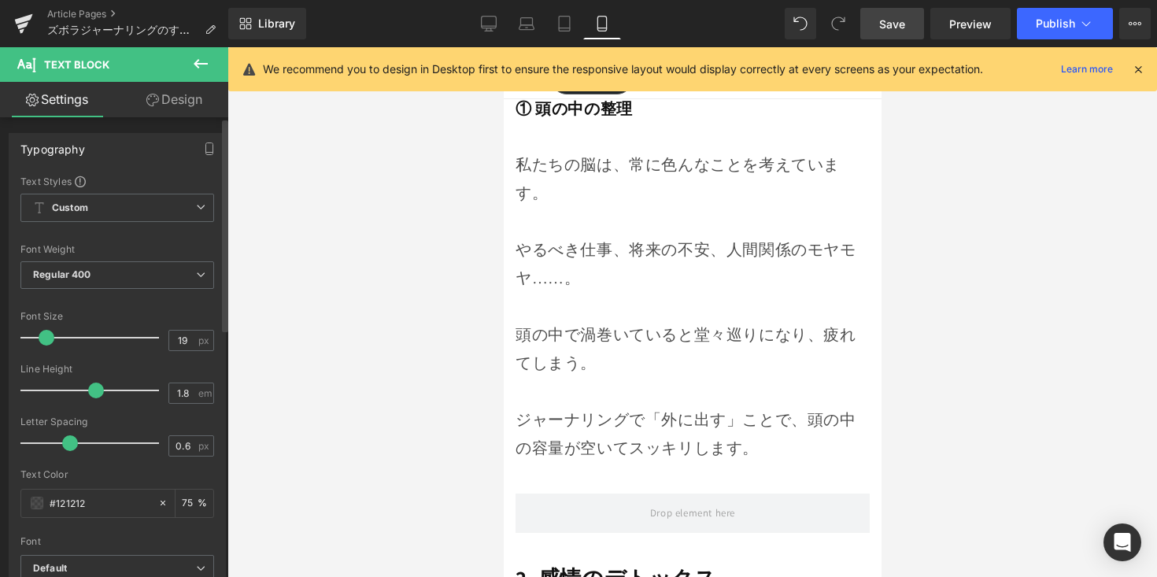
type input "18"
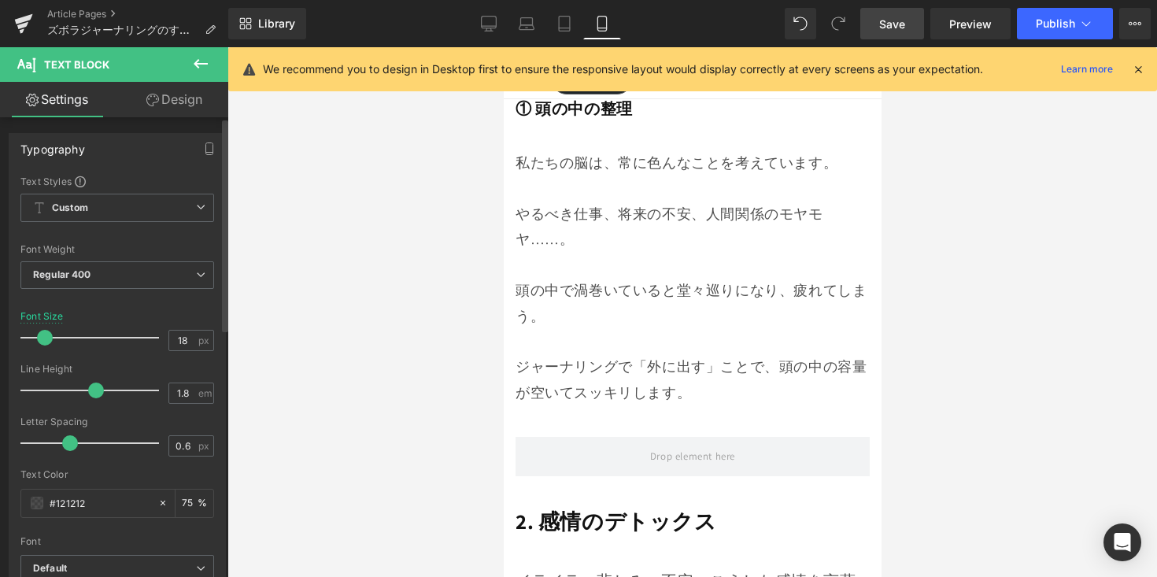
click at [46, 343] on span at bounding box center [45, 338] width 16 height 16
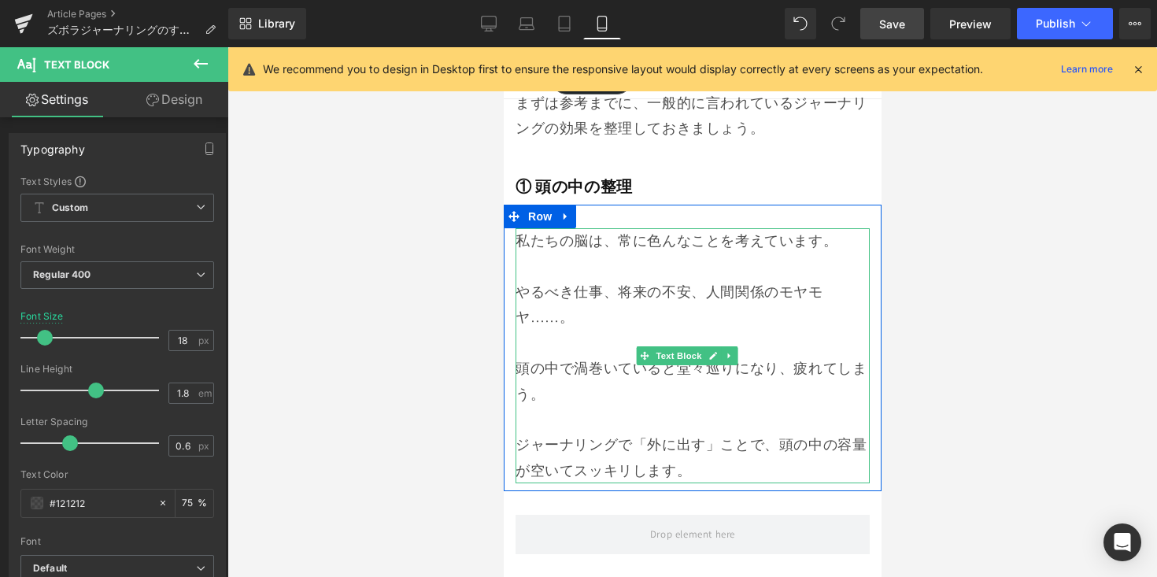
scroll to position [2166, 0]
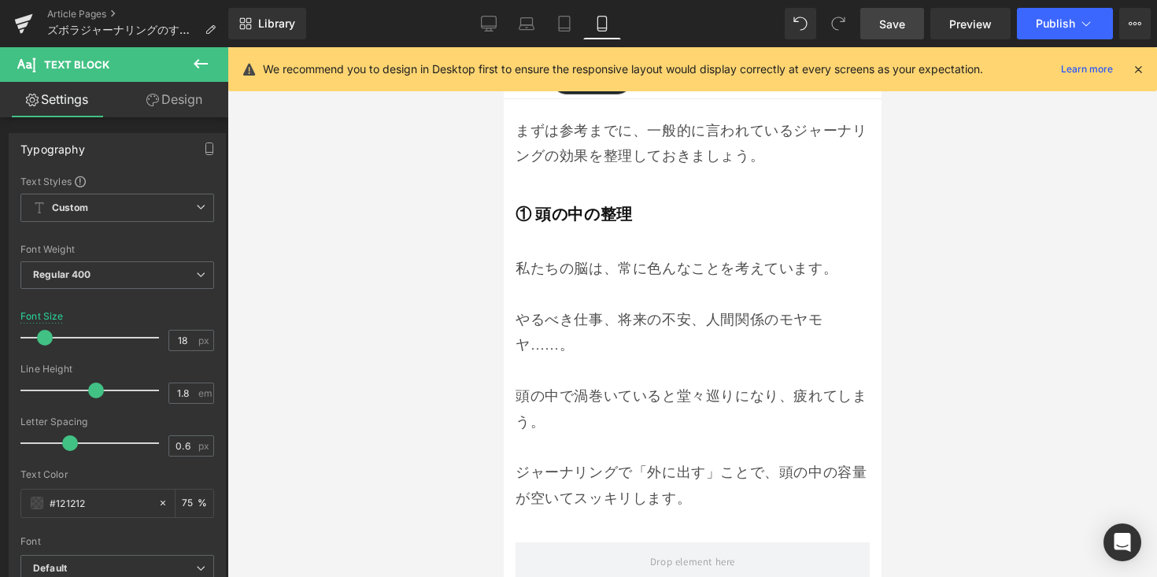
click at [918, 301] on div at bounding box center [692, 312] width 930 height 530
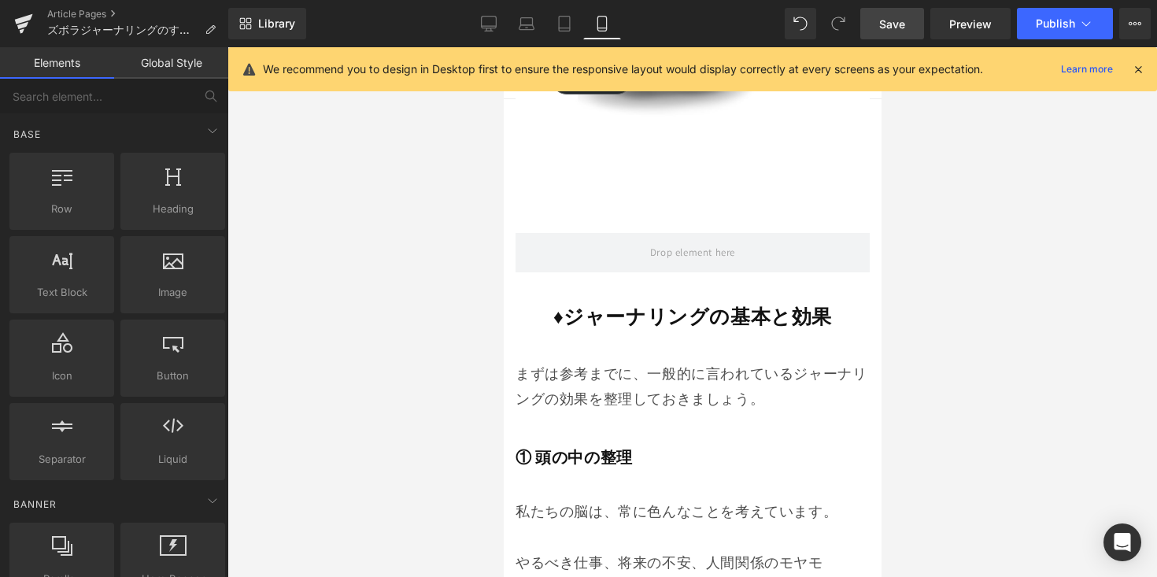
scroll to position [1922, 0]
click at [738, 304] on strong "♦︎ジャーナリングの基本と効果" at bounding box center [692, 317] width 279 height 26
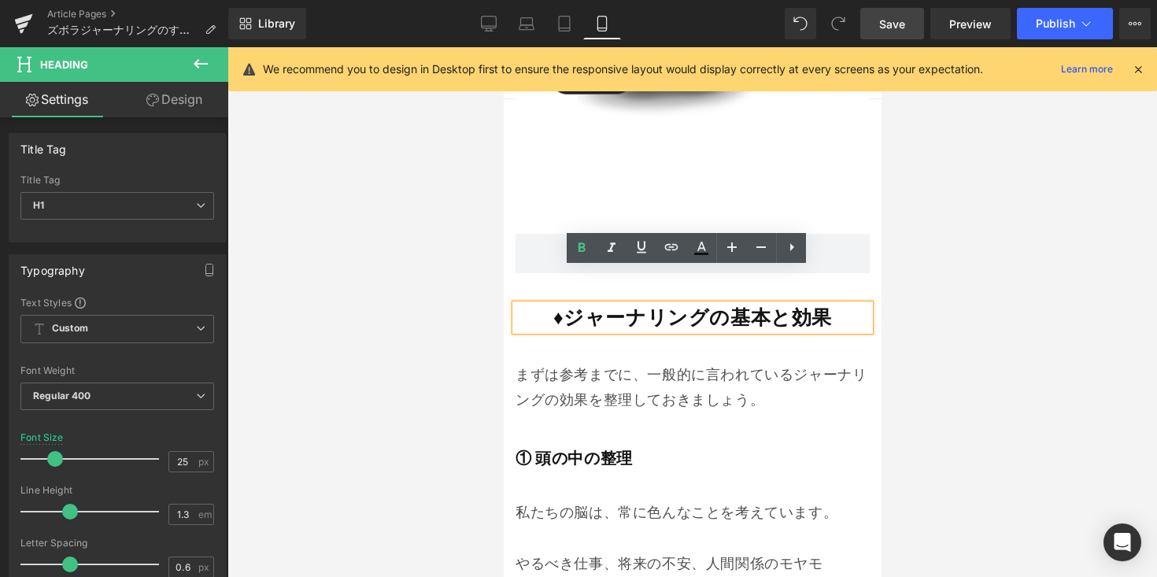
click at [517, 305] on h1 "♦︎ジャーナリングの基本と効果" at bounding box center [692, 318] width 354 height 26
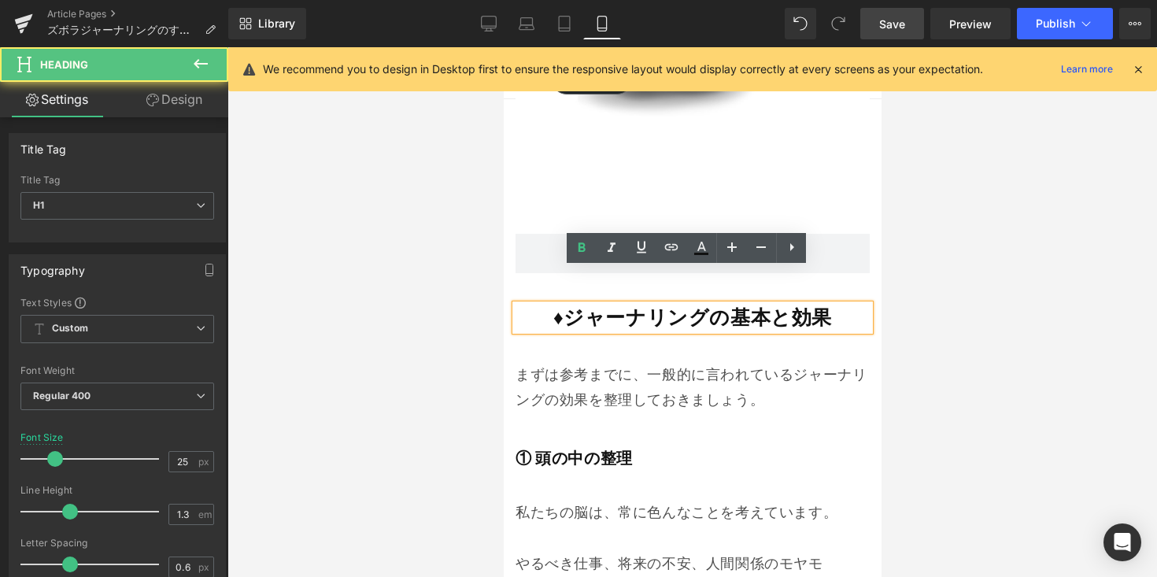
click at [439, 272] on div at bounding box center [692, 312] width 930 height 530
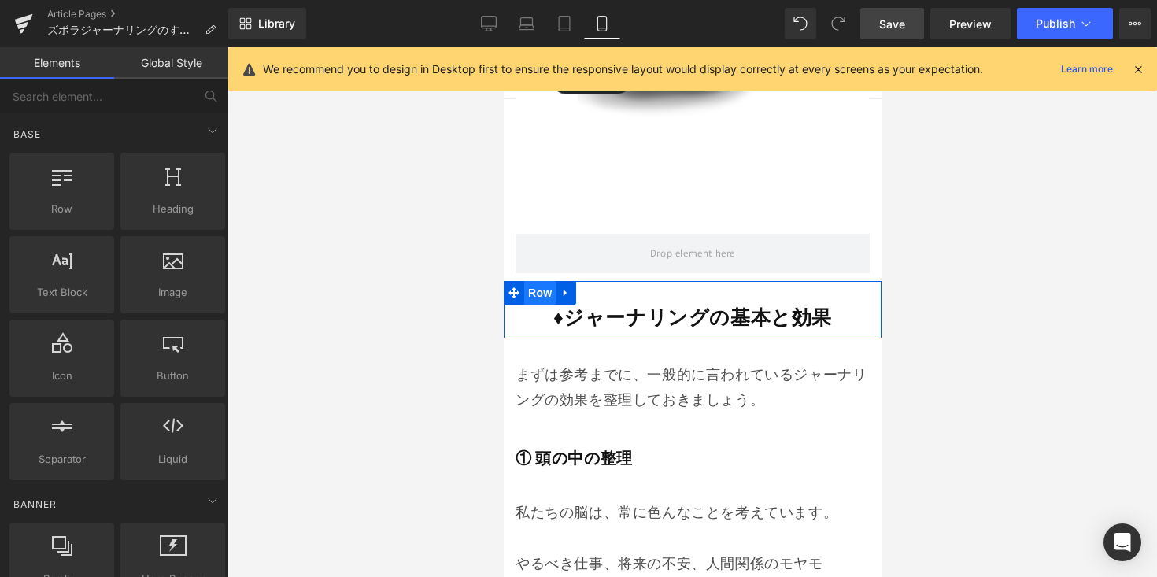
click at [528, 281] on span "Row" at bounding box center [538, 293] width 31 height 24
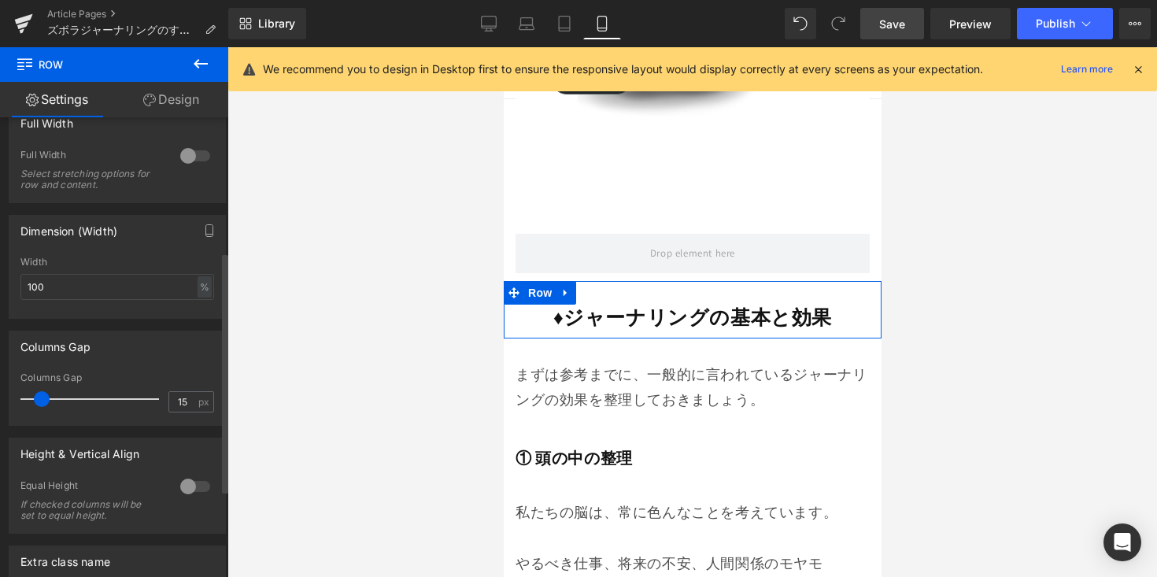
scroll to position [285, 0]
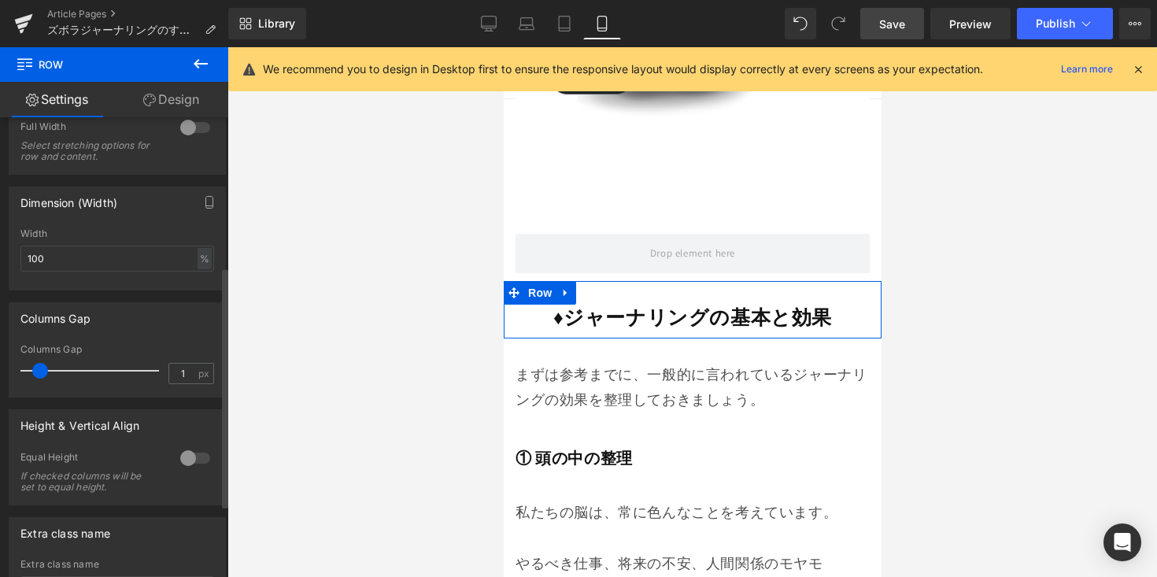
type input "0"
drag, startPoint x: 37, startPoint y: 374, endPoint x: 9, endPoint y: 375, distance: 27.6
click at [5, 375] on div "Columns Gap 0px Columns Gap 0 px" at bounding box center [117, 343] width 235 height 107
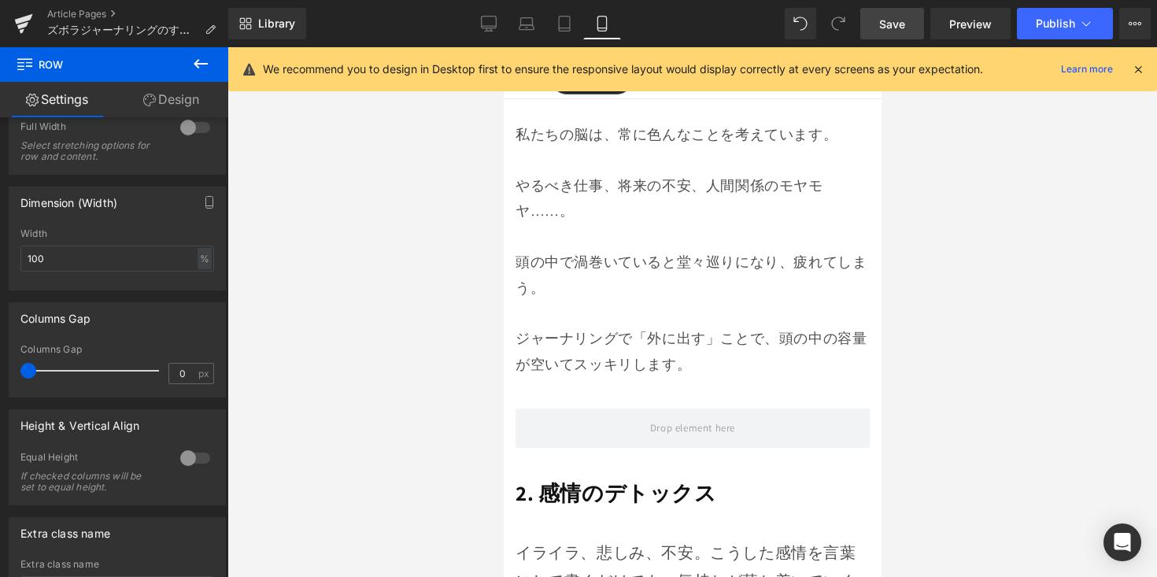
scroll to position [2345, 0]
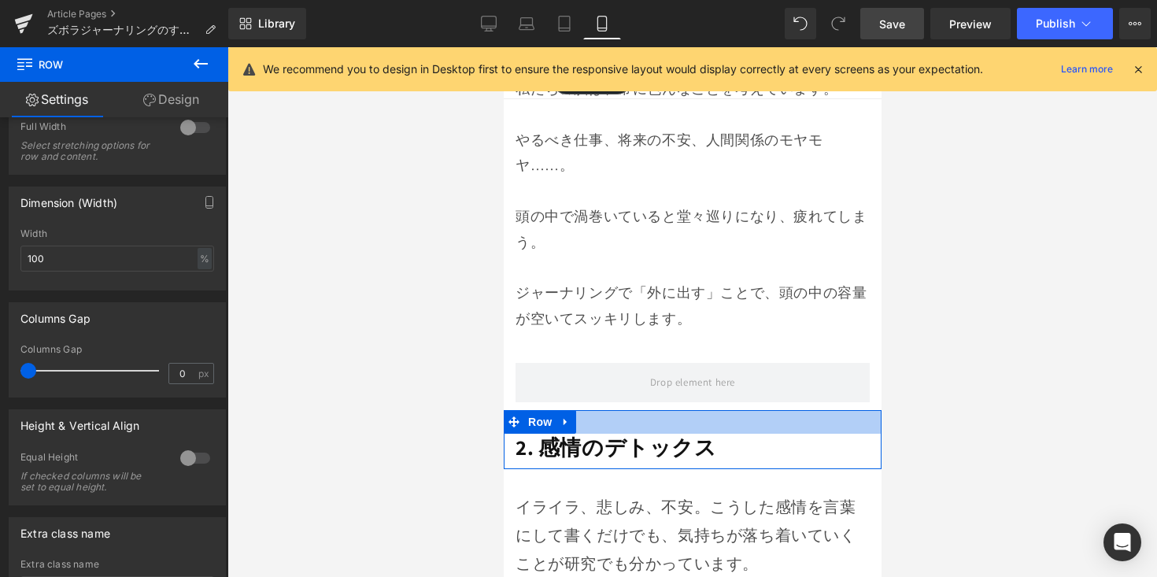
click at [616, 434] on div "2. 感情のデトックス Heading" at bounding box center [692, 448] width 354 height 28
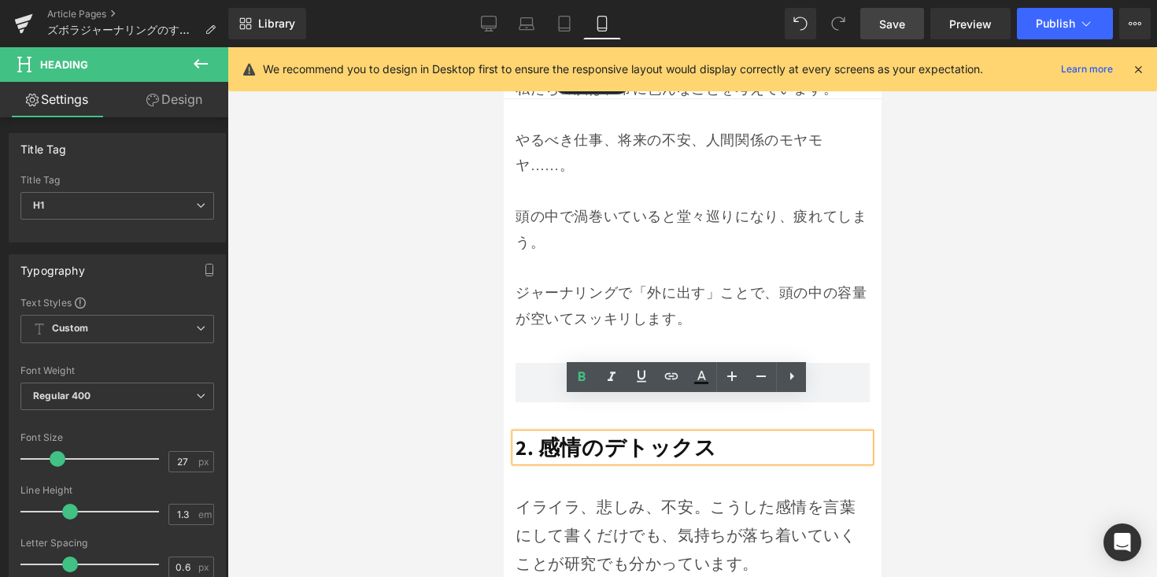
click at [535, 433] on strong "2. 感情のデトックス" at bounding box center [616, 447] width 202 height 28
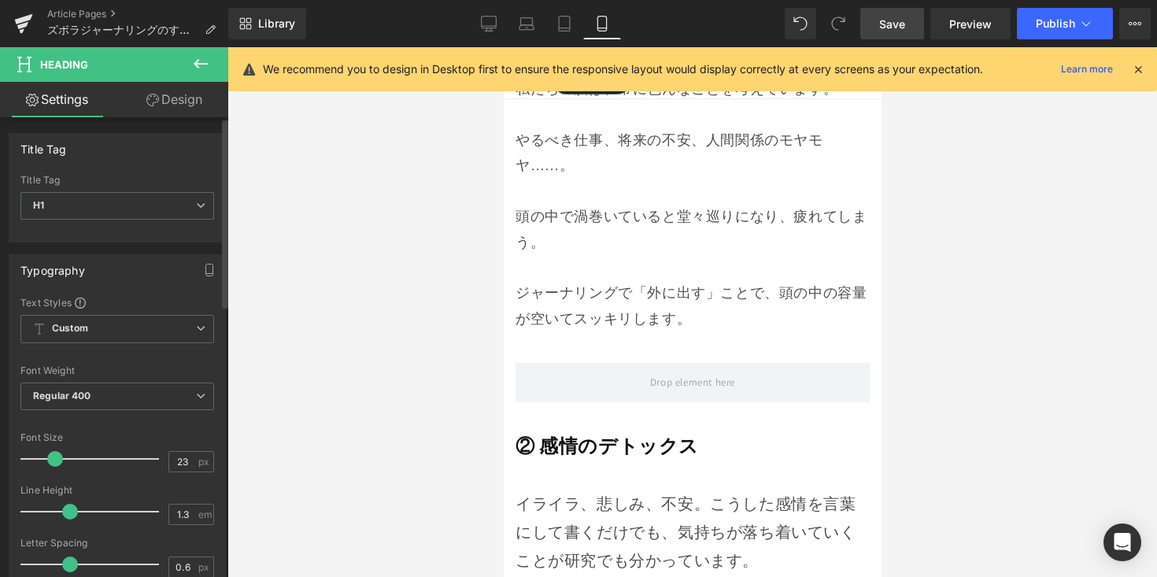
type input "22"
click at [54, 463] on span at bounding box center [51, 459] width 16 height 16
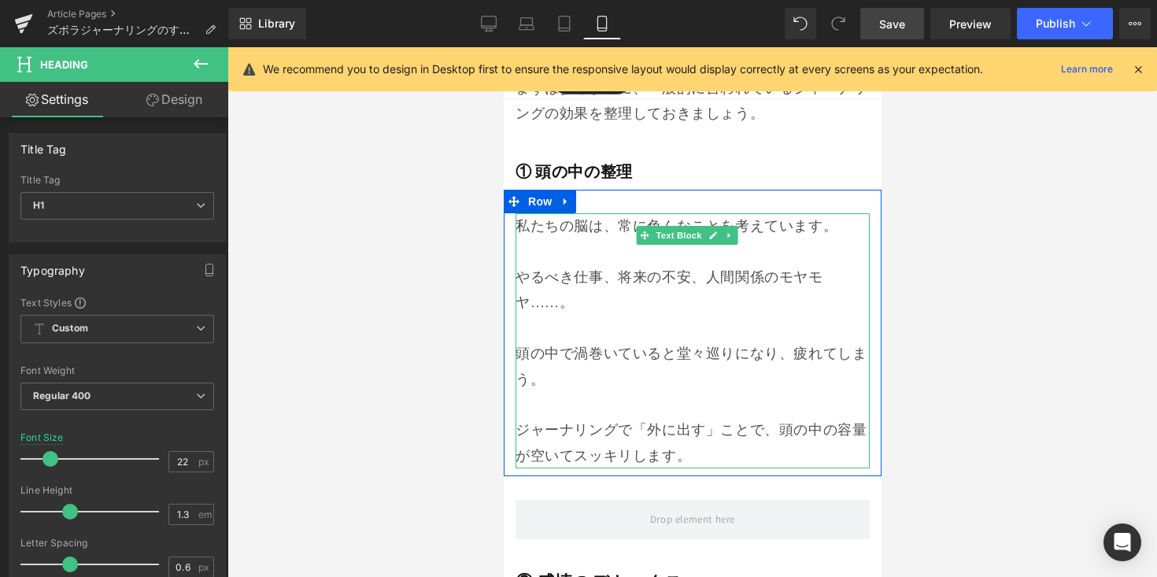
scroll to position [2192, 0]
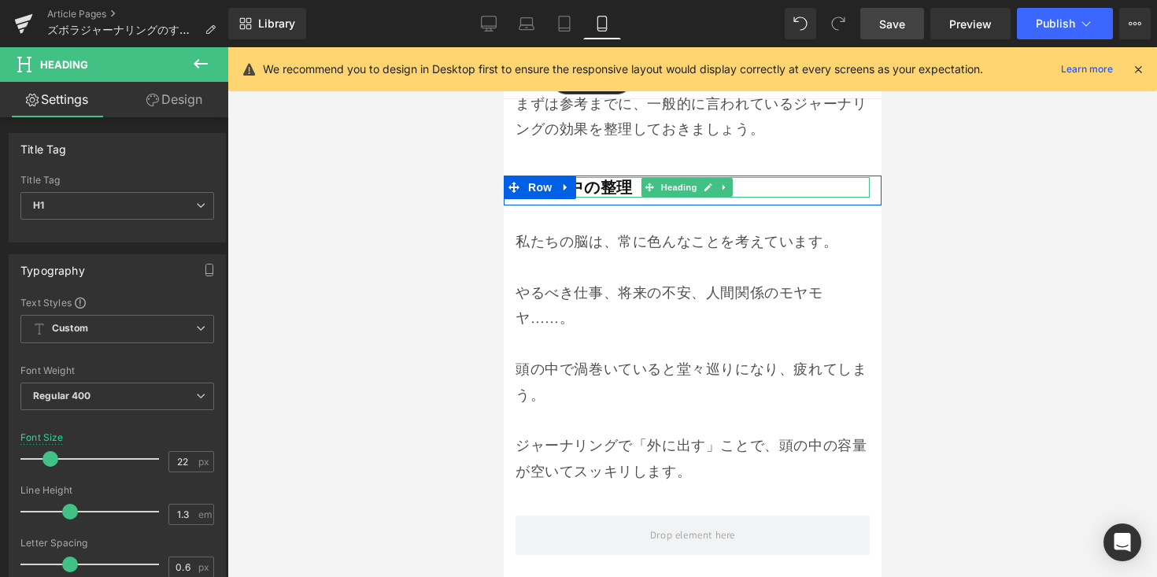
click at [607, 177] on strong "① 頭の中の整理" at bounding box center [573, 187] width 117 height 20
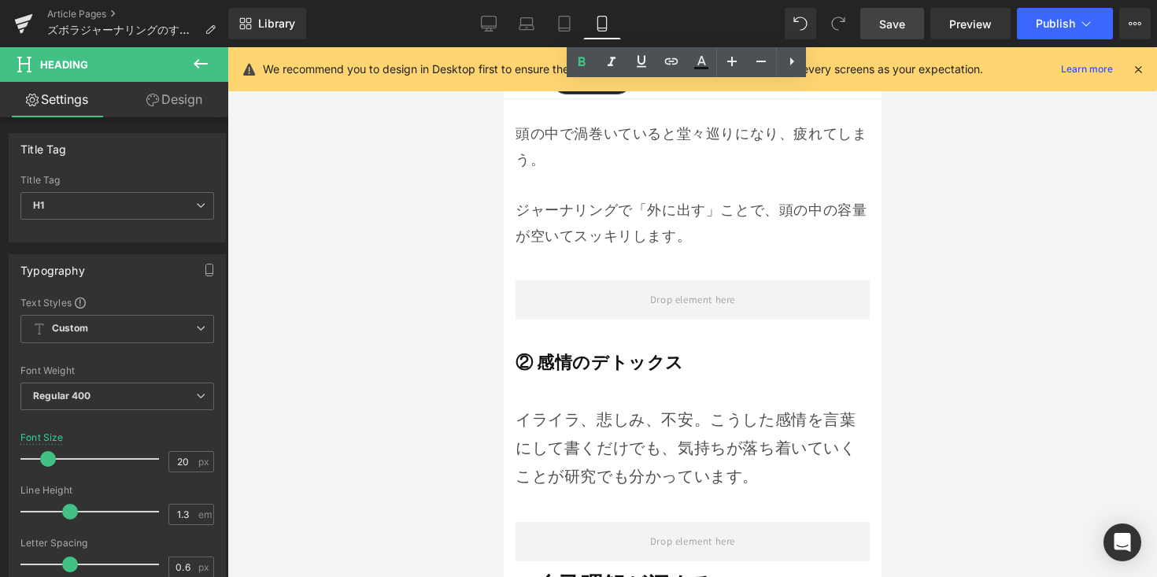
scroll to position [2438, 0]
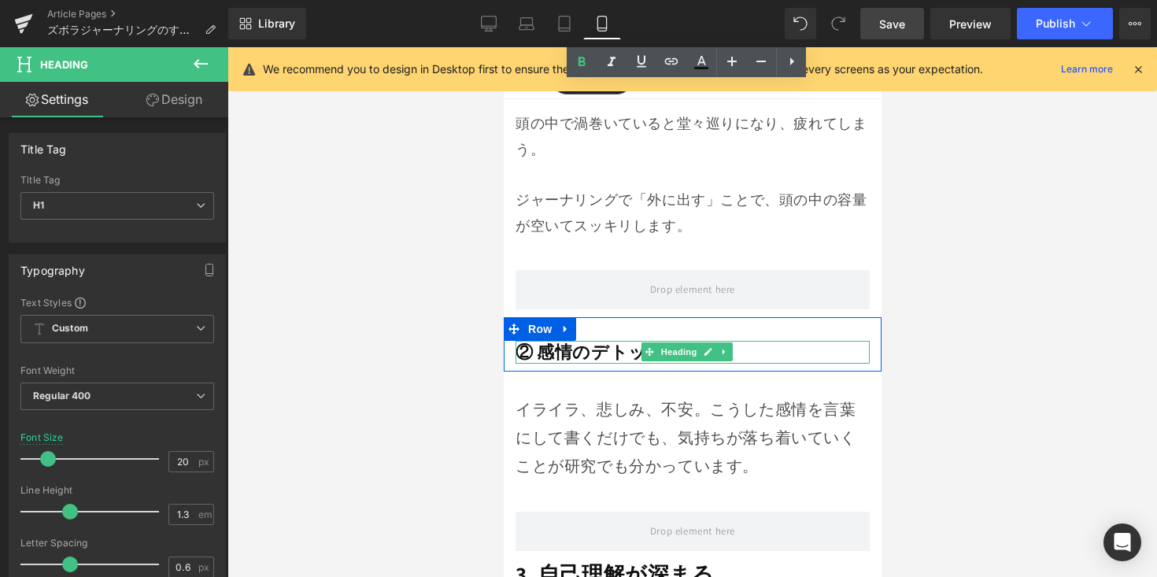
click at [544, 341] on strong "② 感情のデトックス" at bounding box center [599, 352] width 168 height 22
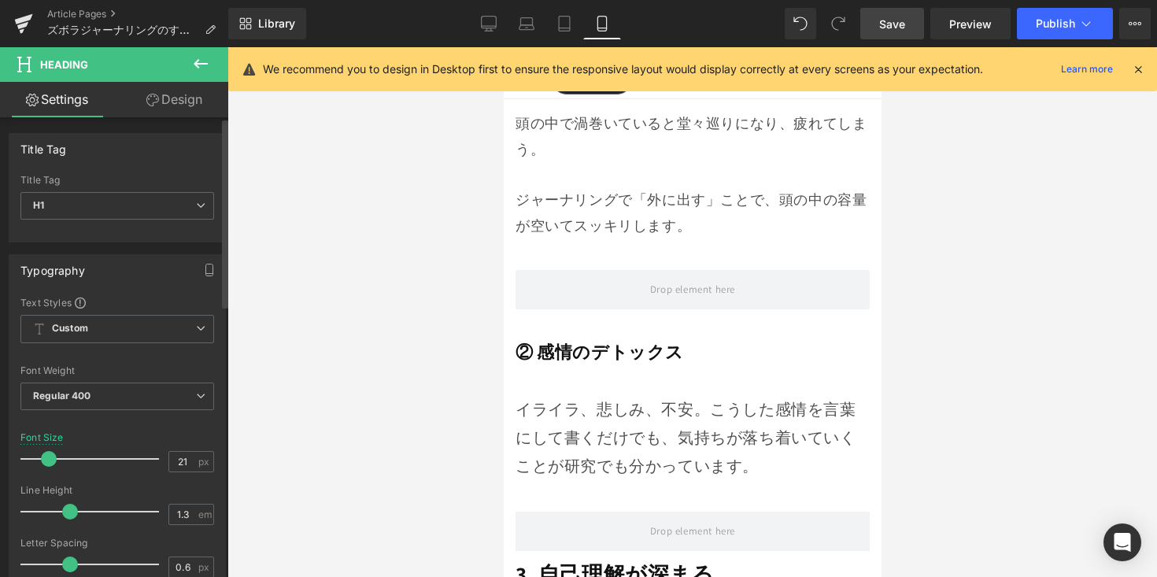
type input "20"
click at [47, 460] on span at bounding box center [48, 459] width 16 height 16
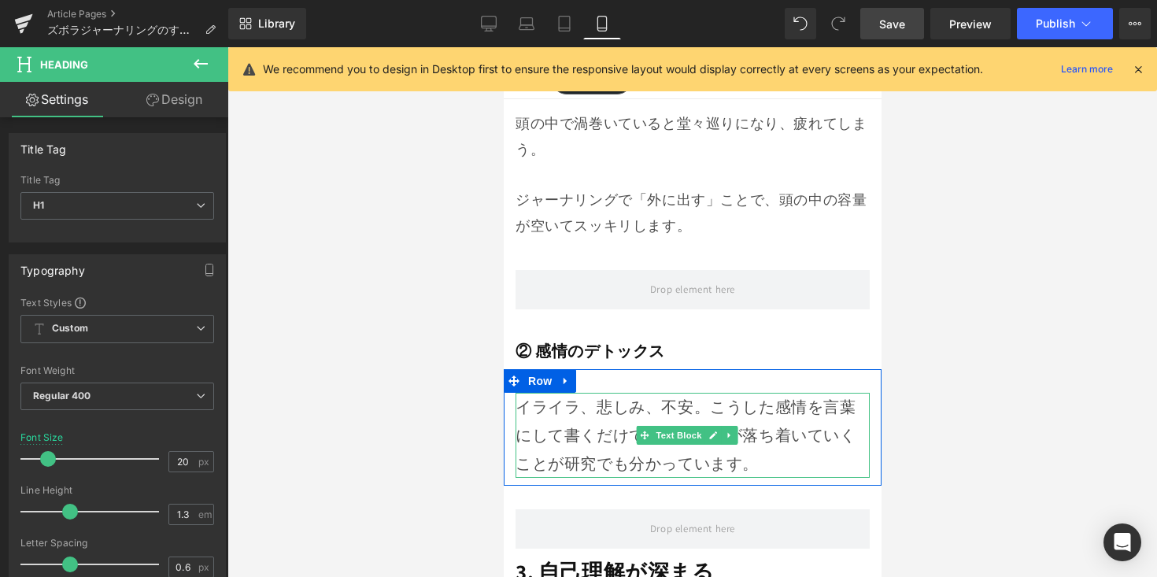
click at [564, 405] on p "イライラ、悲しみ、不安。こうした感情を言葉にして書くだけでも、気持ちが落ち着いていくことが研究でも分かっています。" at bounding box center [692, 435] width 354 height 85
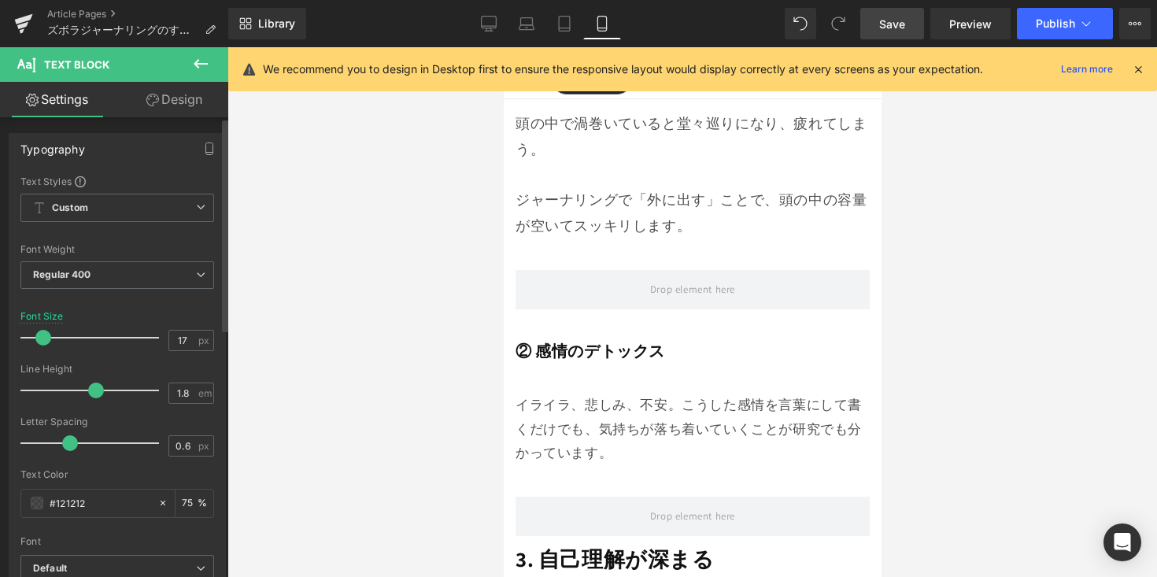
type input "18"
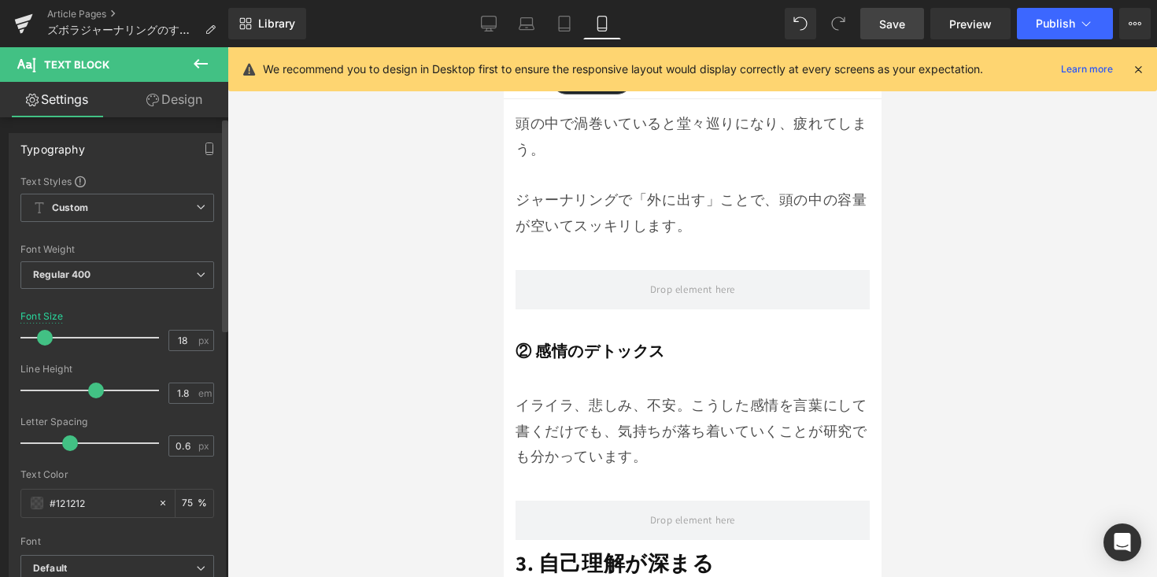
click at [46, 340] on span at bounding box center [45, 338] width 16 height 16
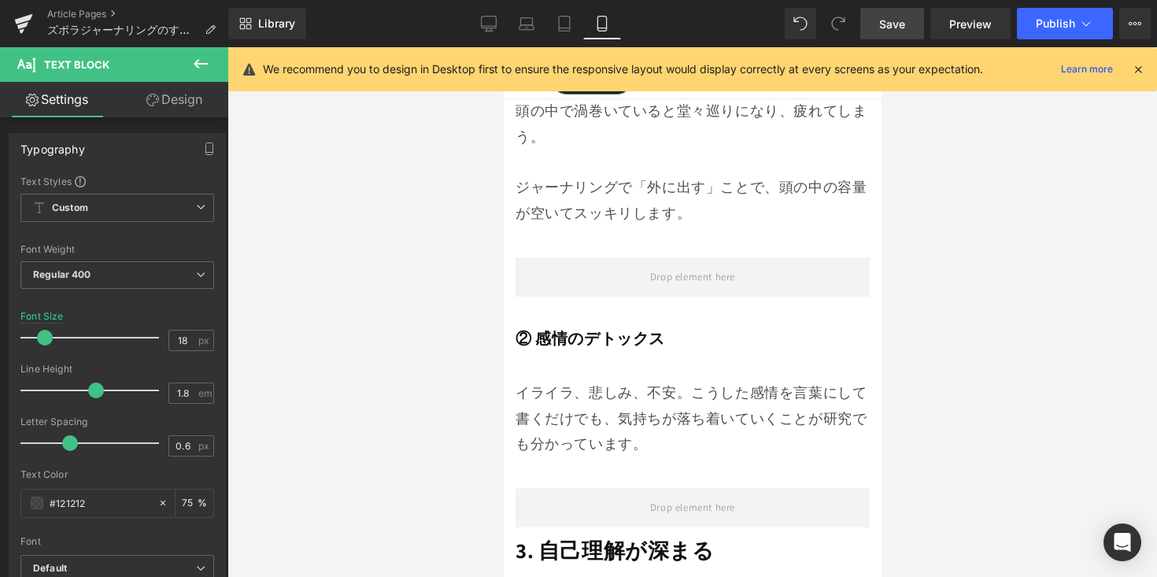
scroll to position [2464, 0]
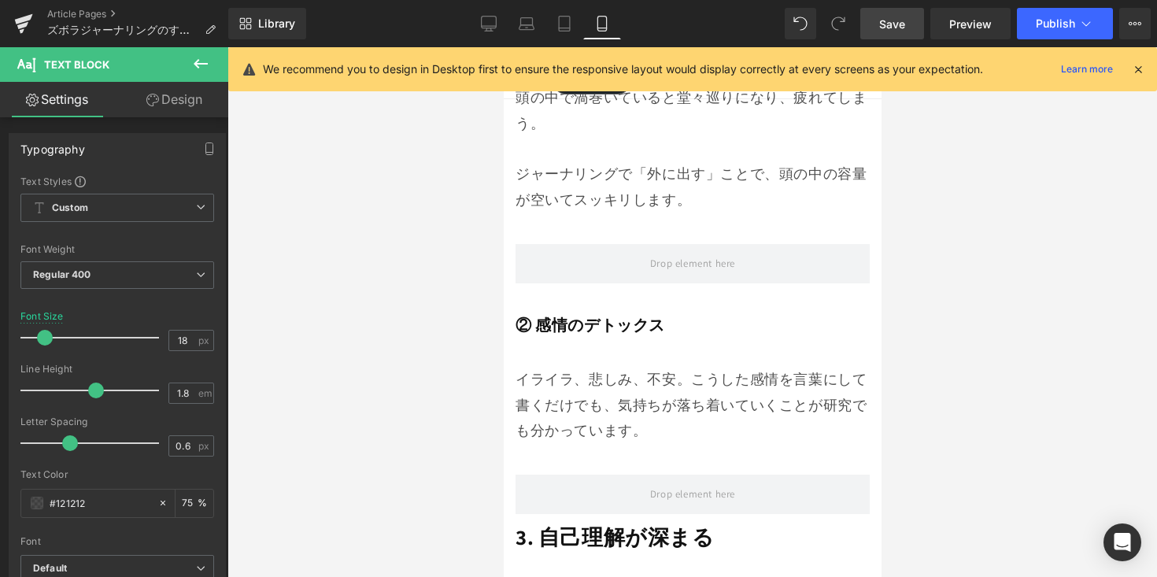
click at [537, 522] on div "3. 自己理解が深まる Heading Row" at bounding box center [692, 540] width 378 height 37
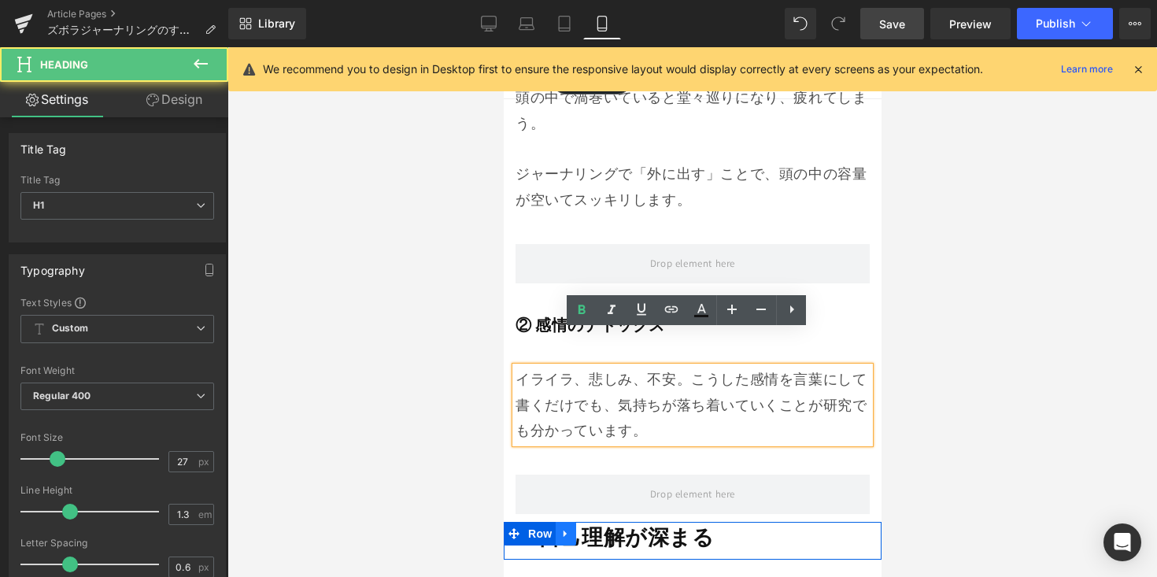
click at [575, 522] on link at bounding box center [565, 534] width 20 height 24
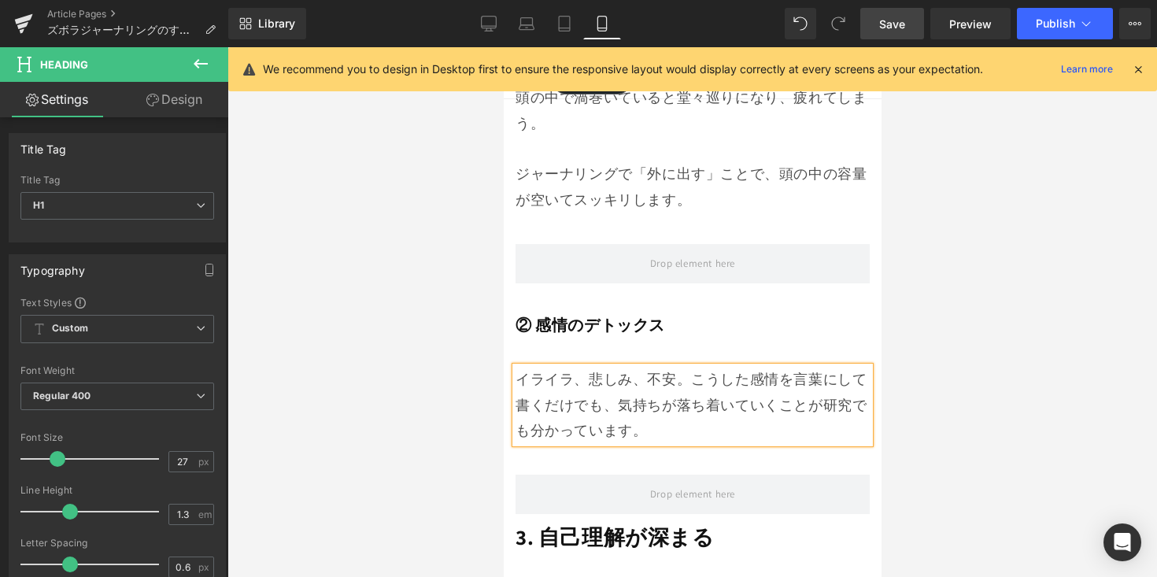
click at [589, 516] on div "Rendering Content" at bounding box center [579, 514] width 97 height 17
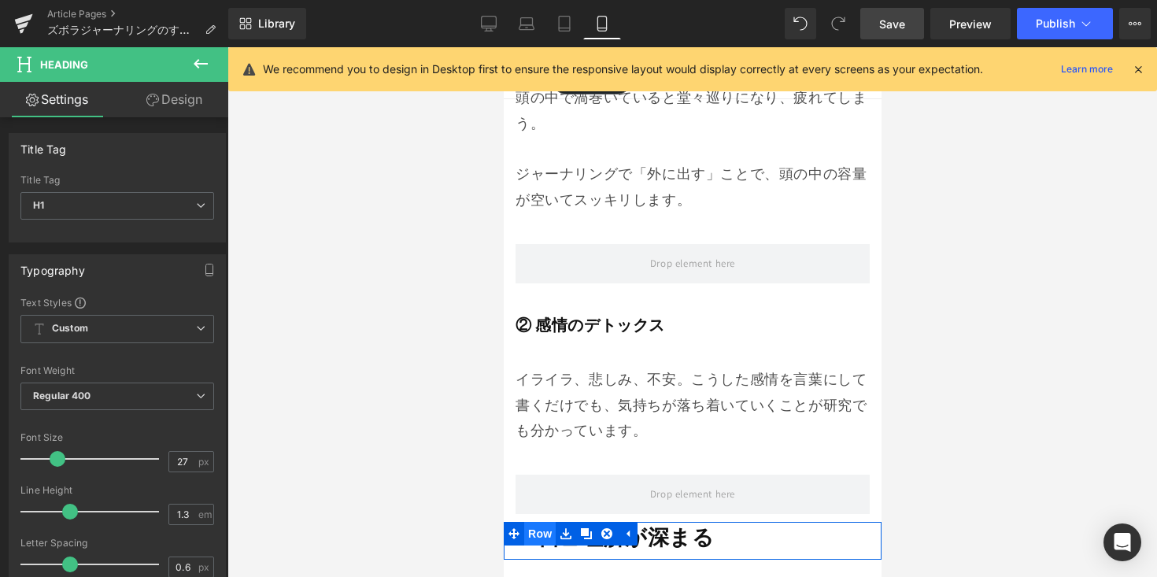
click at [539, 522] on span "Row" at bounding box center [538, 534] width 31 height 24
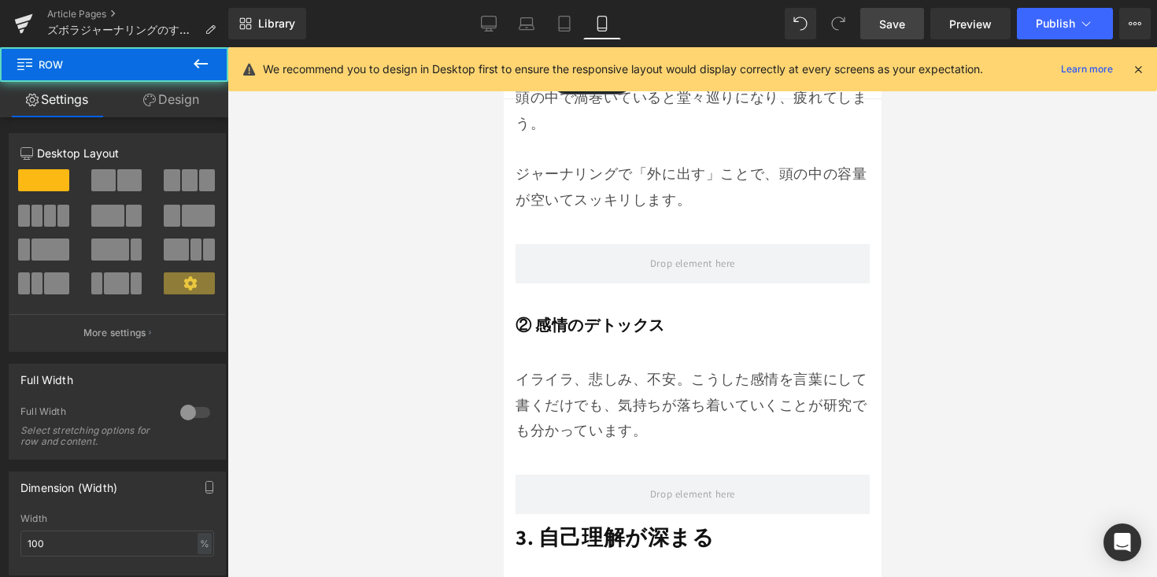
click at [608, 522] on div "3. 自己理解が深まる Heading Row" at bounding box center [692, 540] width 378 height 37
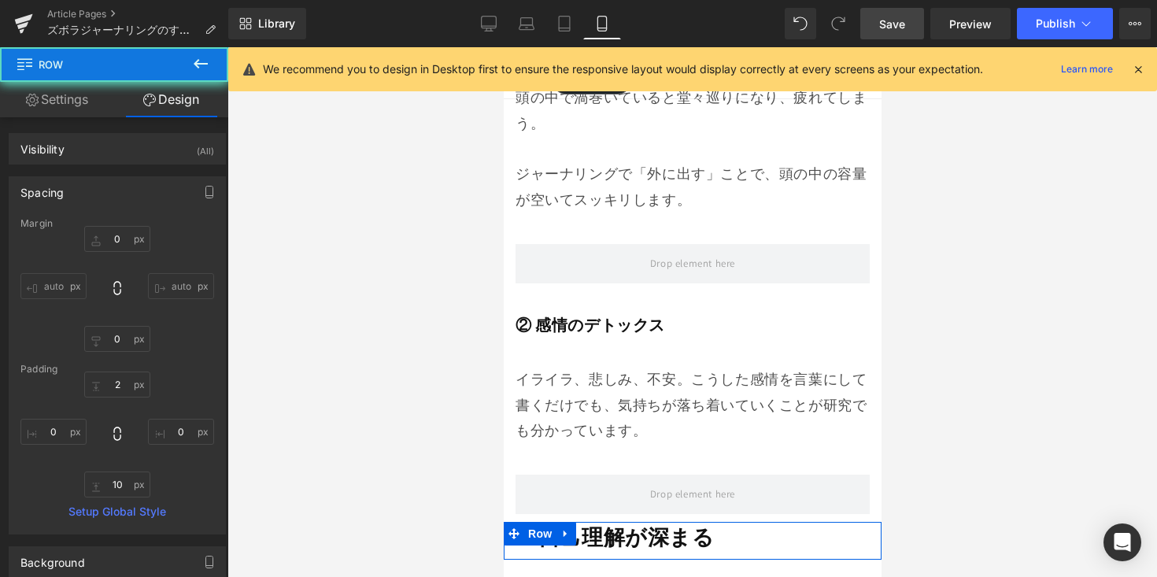
click at [621, 523] on strong "3. 自己理解が深まる" at bounding box center [614, 537] width 199 height 28
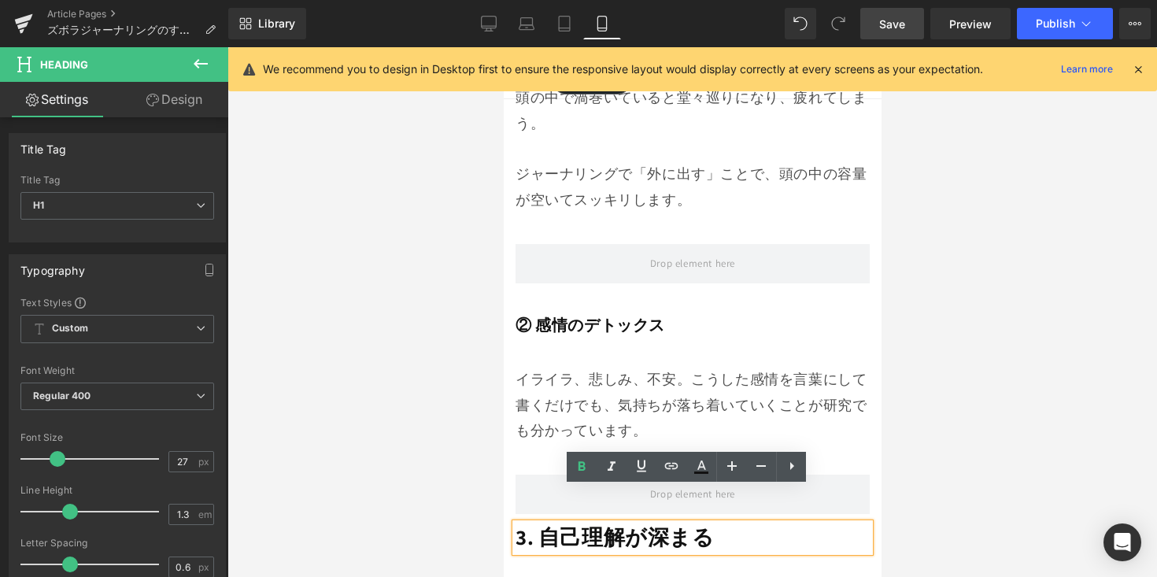
click at [540, 523] on strong "3. 自己理解が深まる" at bounding box center [614, 537] width 199 height 28
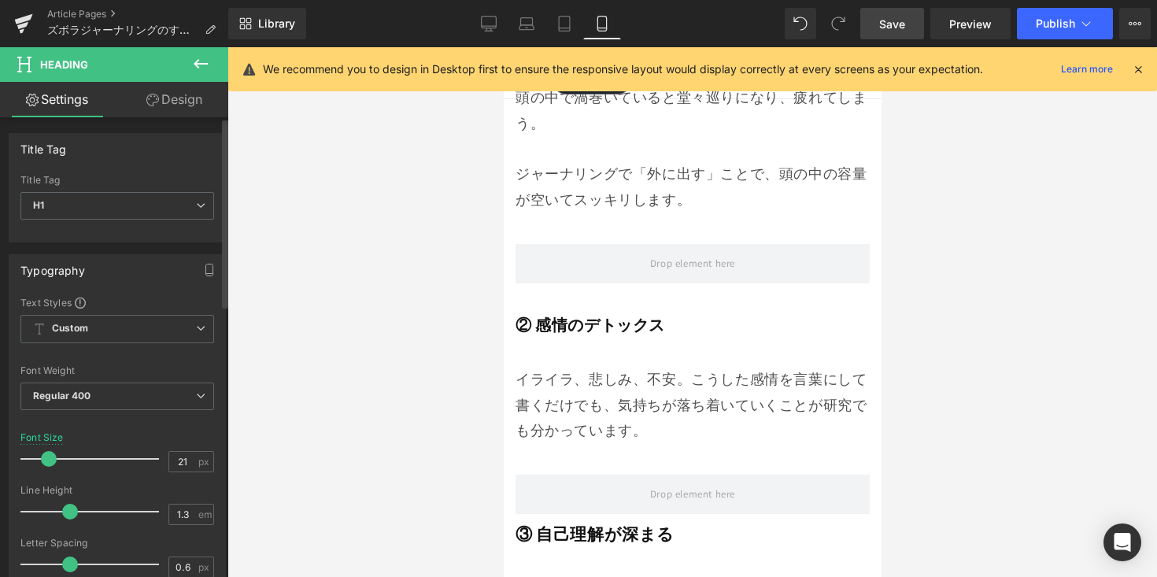
type input "20"
drag, startPoint x: 52, startPoint y: 458, endPoint x: 43, endPoint y: 465, distance: 11.2
click at [43, 465] on span at bounding box center [48, 459] width 16 height 16
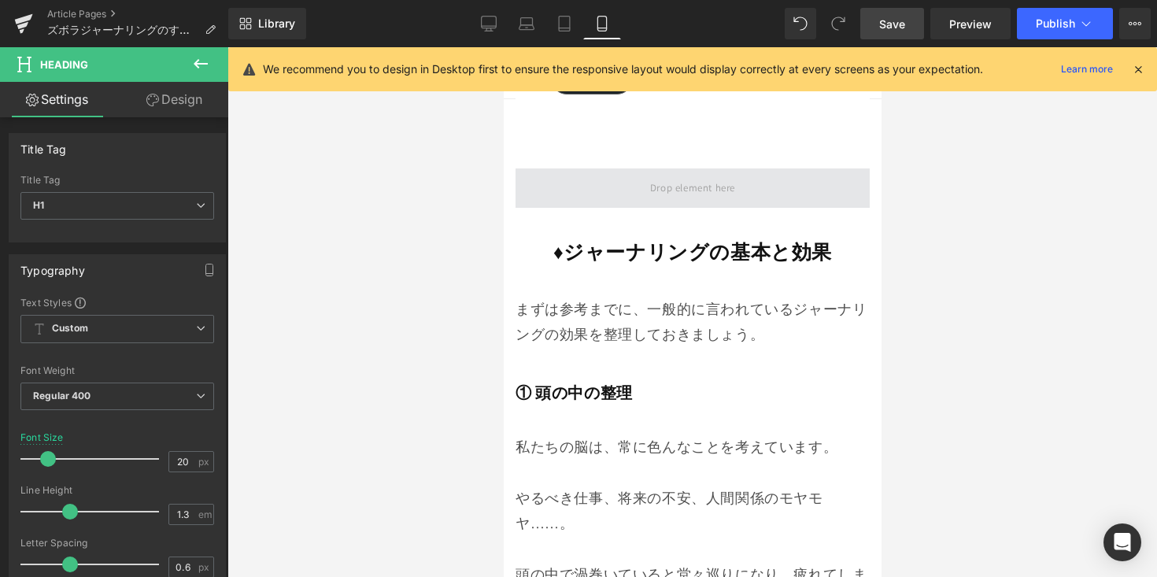
scroll to position [1986, 0]
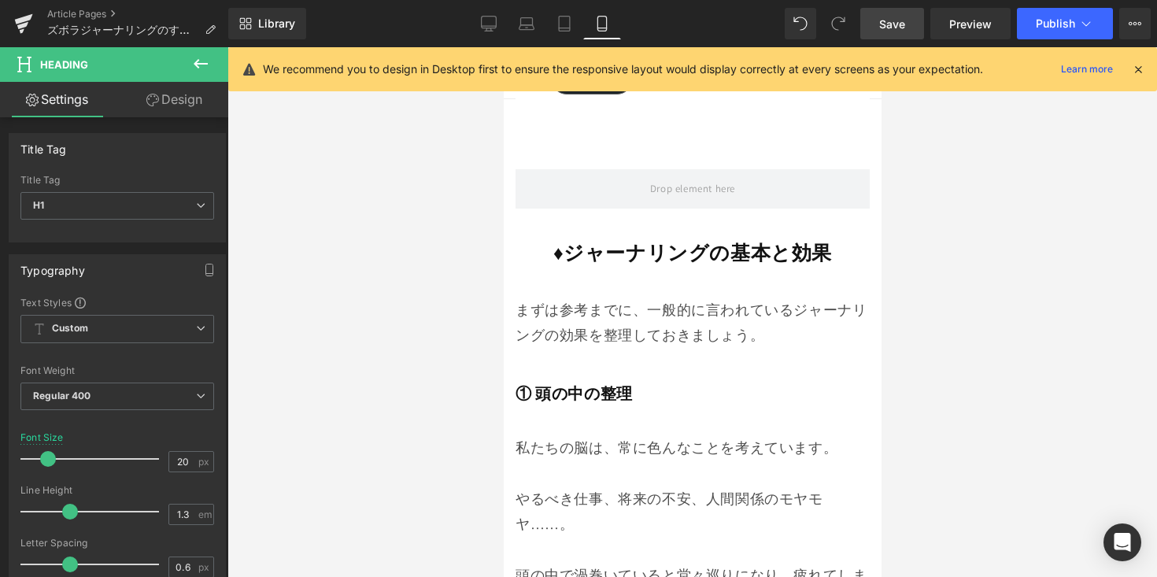
click at [553, 239] on strong "♦︎ジャーナリングの基本と効果" at bounding box center [692, 252] width 279 height 26
type input "24"
click at [50, 458] on span at bounding box center [54, 459] width 16 height 16
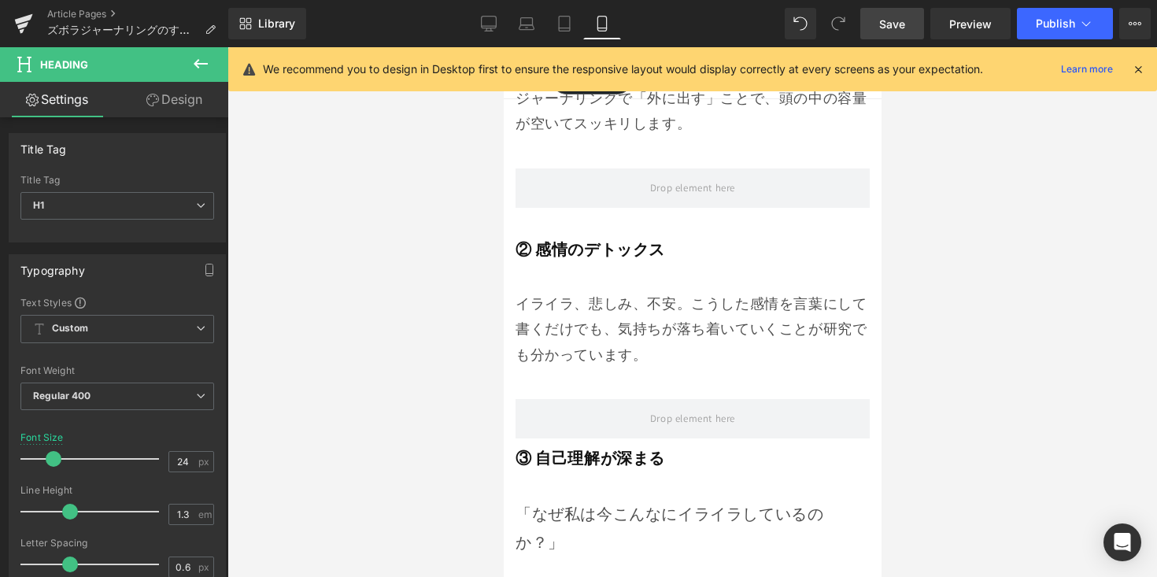
scroll to position [2623, 0]
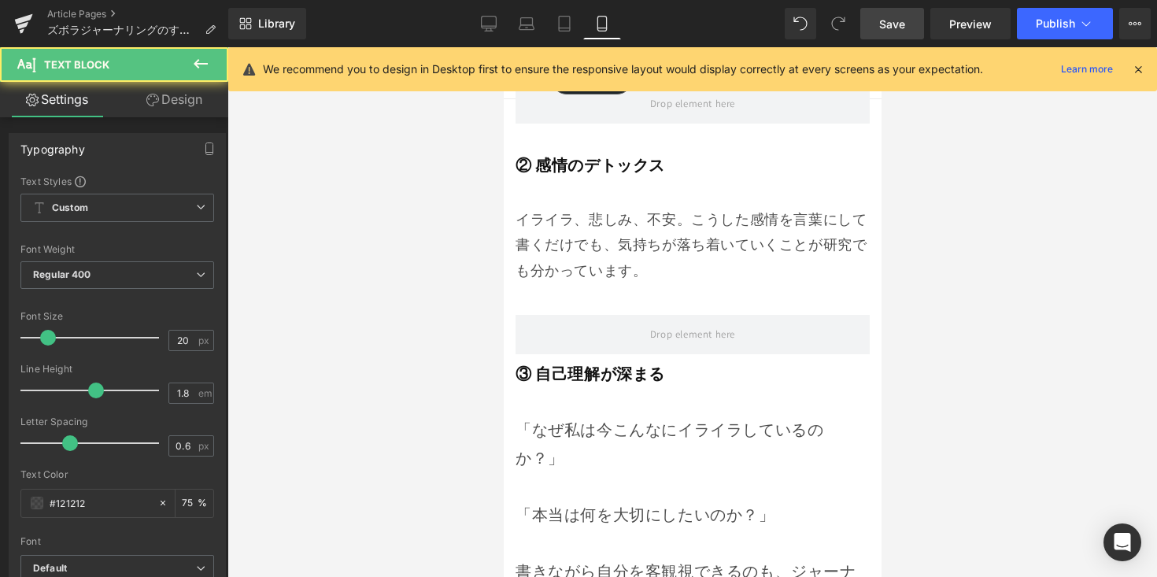
click at [597, 416] on div "「なぜ私は今こんなにイライラしているのか？」 「本当は何を大切にしたいのか？」 書きながら自分を客観視できるのも、ジャーナリングの大きな魅力です。" at bounding box center [692, 515] width 354 height 198
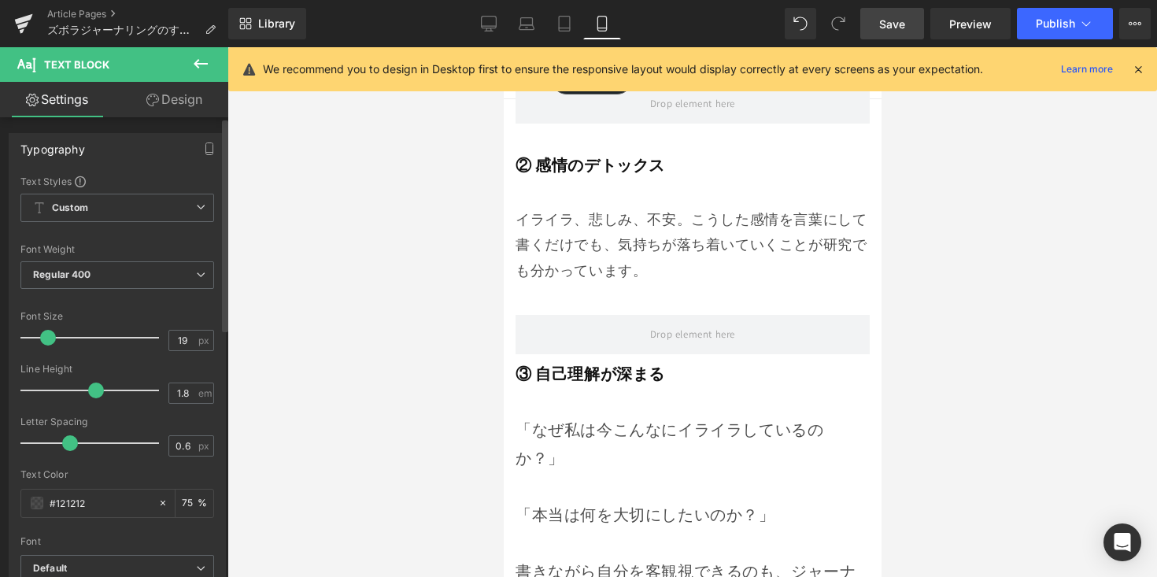
type input "18"
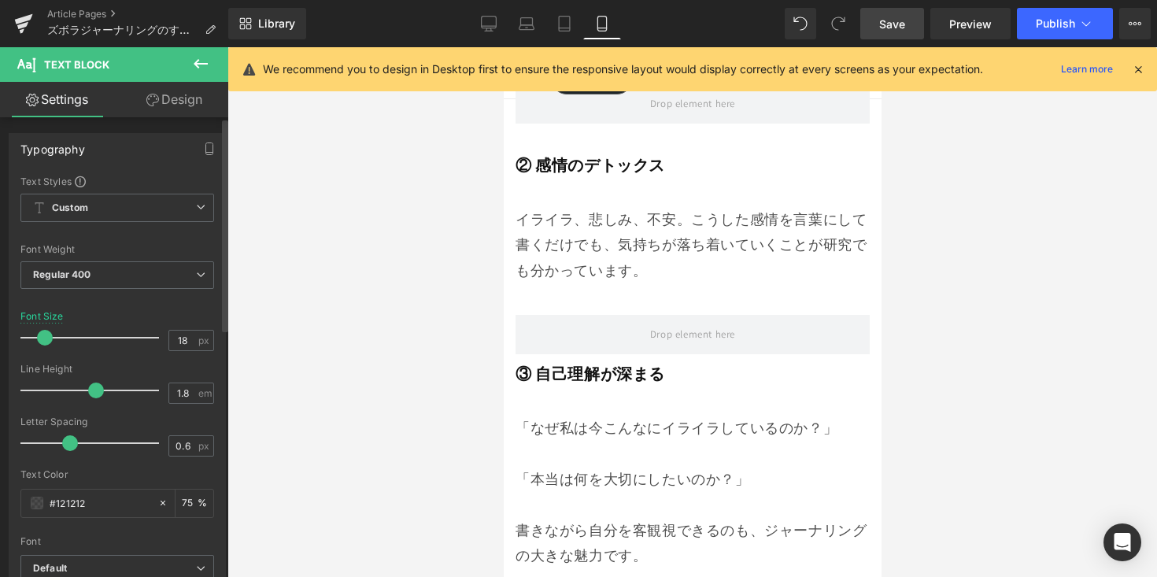
click at [46, 339] on span at bounding box center [45, 338] width 16 height 16
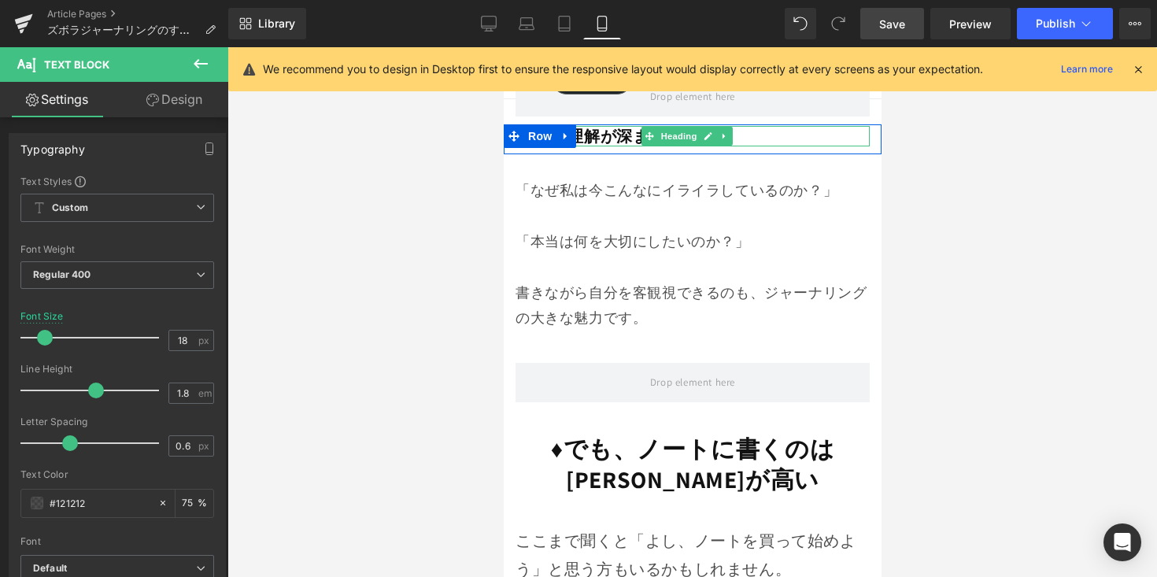
scroll to position [2921, 0]
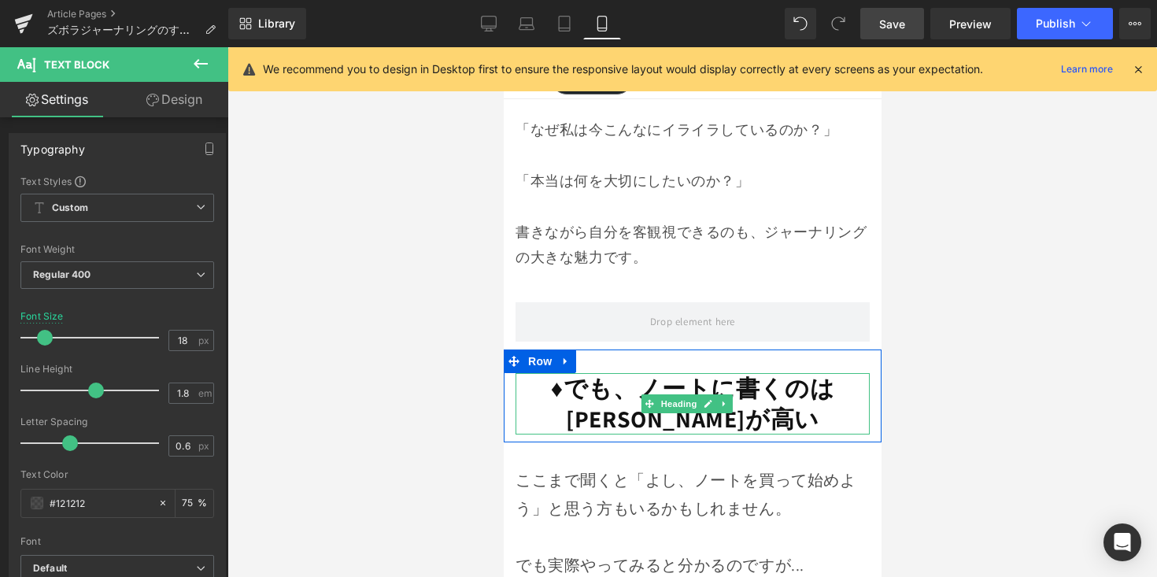
click at [582, 372] on strong "♦︎でも、ノートに書くのは[PERSON_NAME]が高い" at bounding box center [692, 403] width 284 height 62
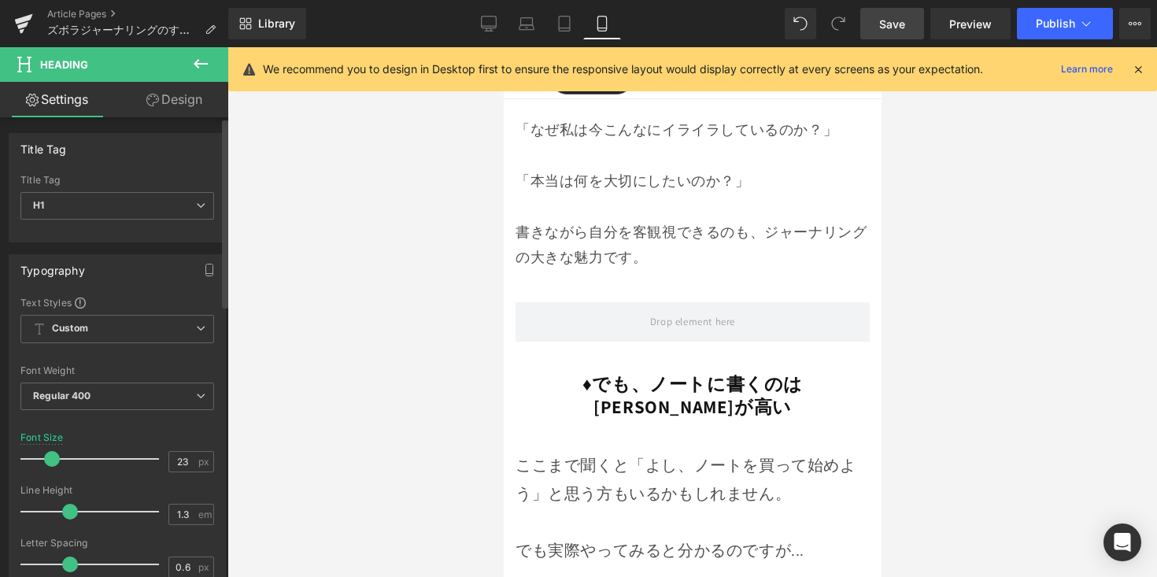
type input "22"
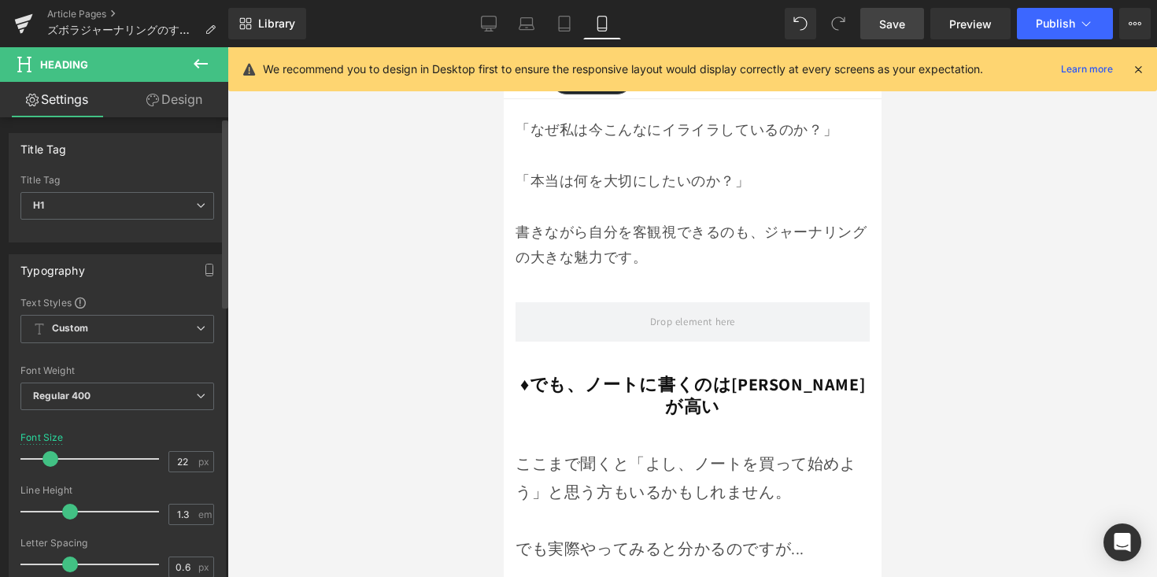
drag, startPoint x: 58, startPoint y: 457, endPoint x: 47, endPoint y: 464, distance: 12.7
click at [47, 464] on span at bounding box center [51, 459] width 16 height 16
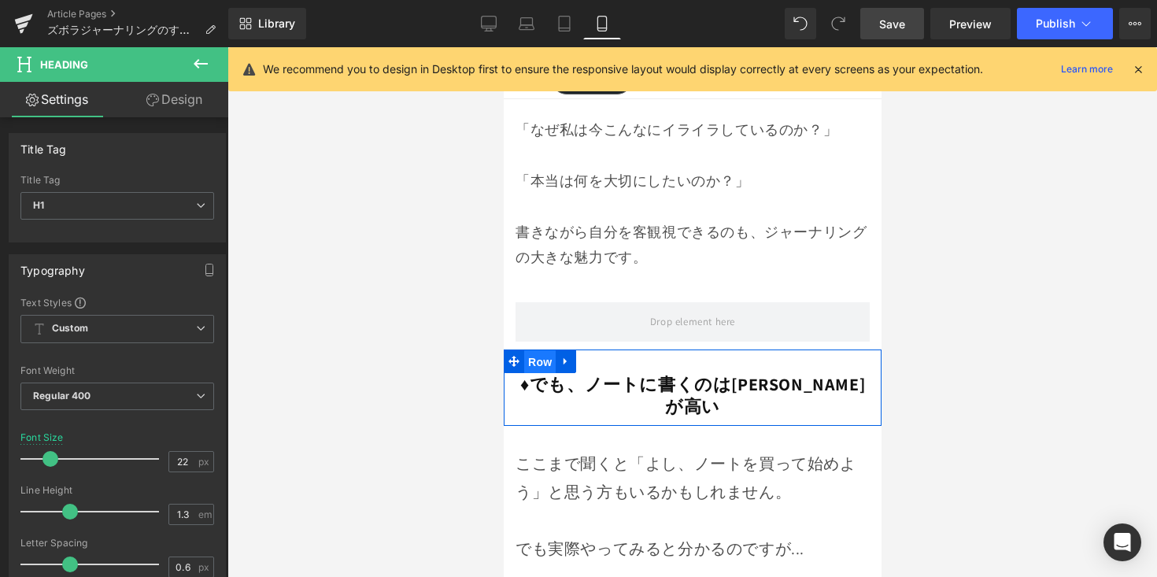
click at [542, 350] on span "Row" at bounding box center [538, 362] width 31 height 24
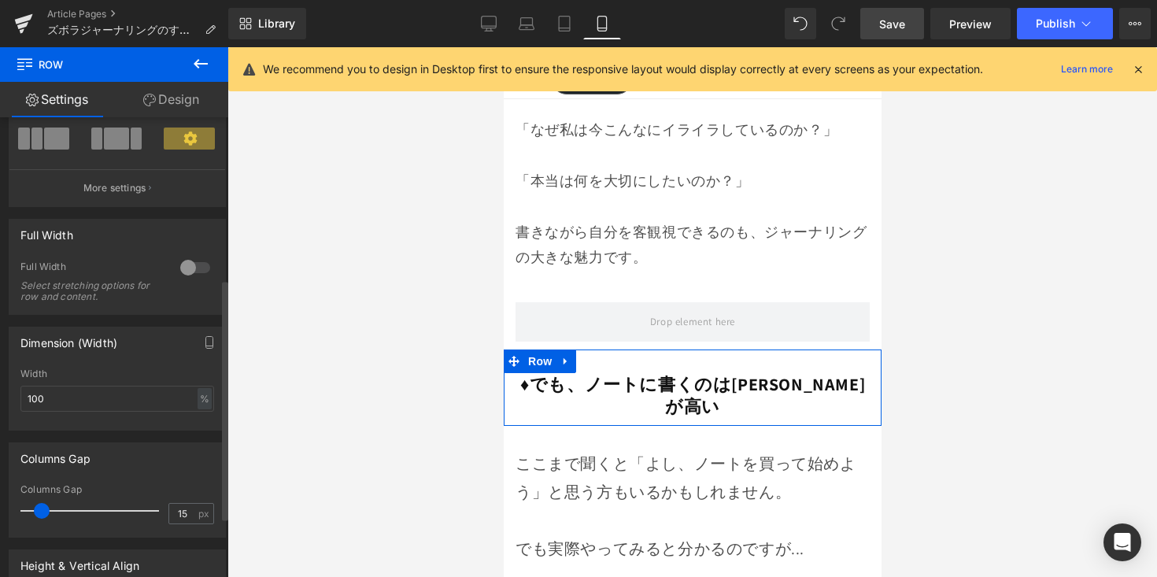
scroll to position [319, 0]
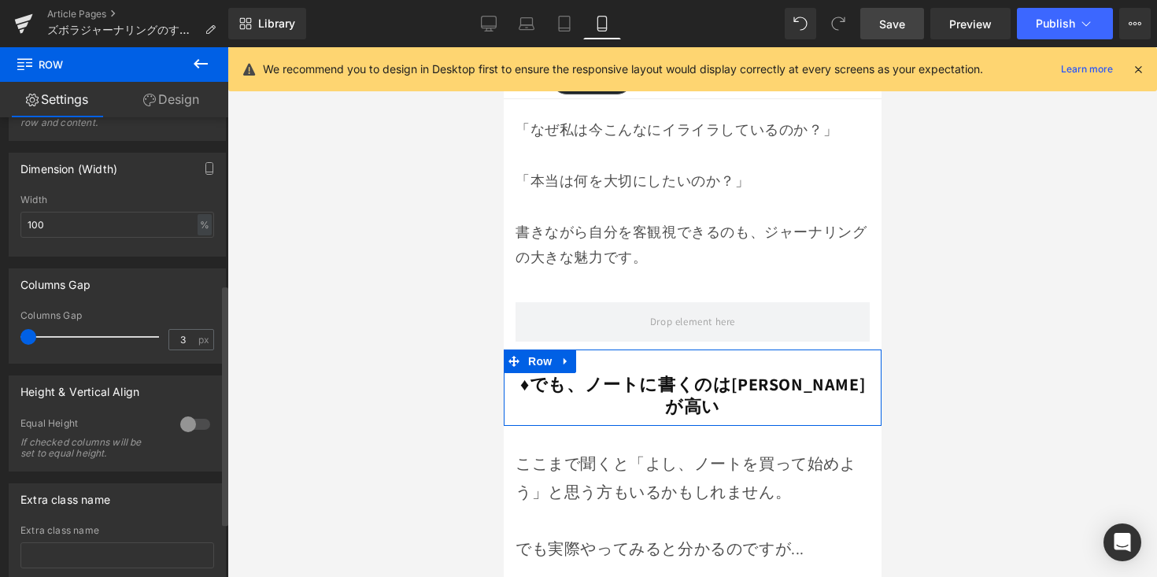
type input "0"
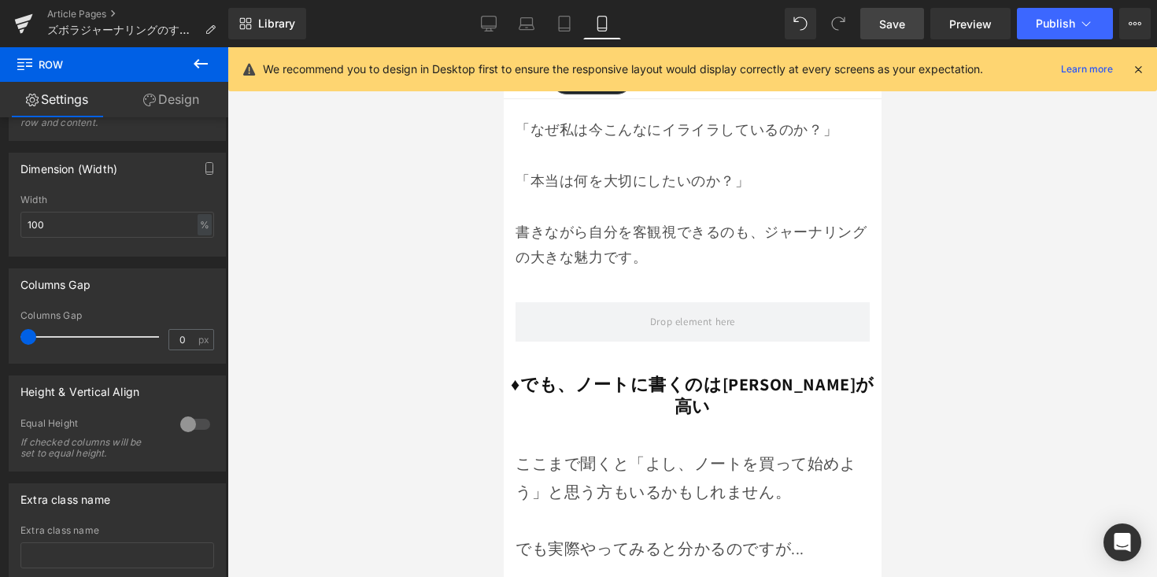
drag, startPoint x: 40, startPoint y: 341, endPoint x: -2, endPoint y: 341, distance: 41.7
click at [0, 341] on html "Row You are previewing how the will restyle your page. You can not edit Element…" at bounding box center [578, 288] width 1157 height 577
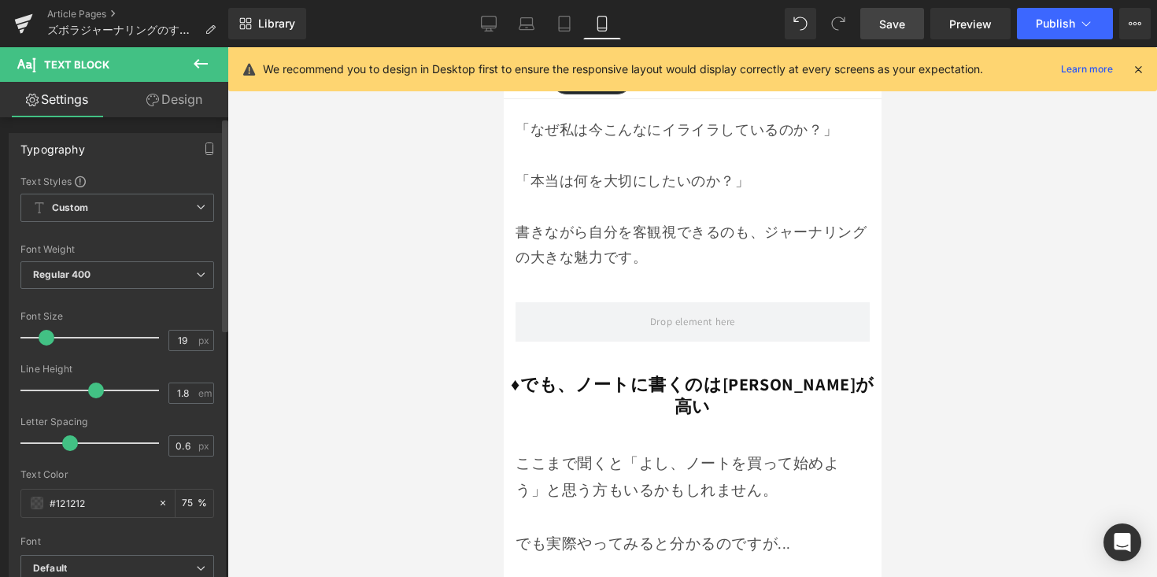
type input "18"
click at [46, 339] on span at bounding box center [45, 338] width 16 height 16
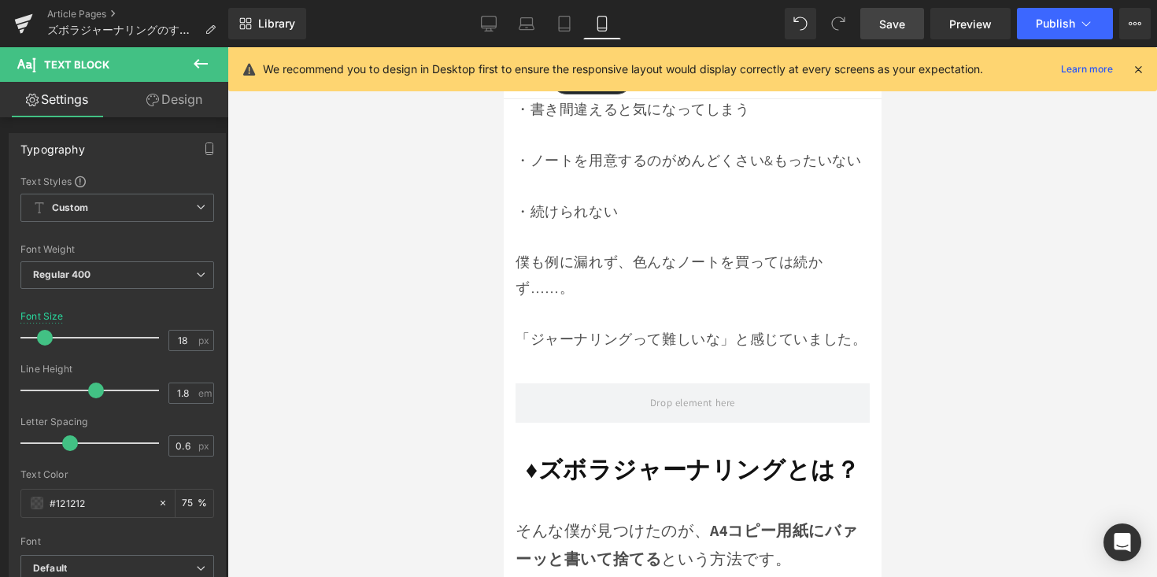
scroll to position [3505, 0]
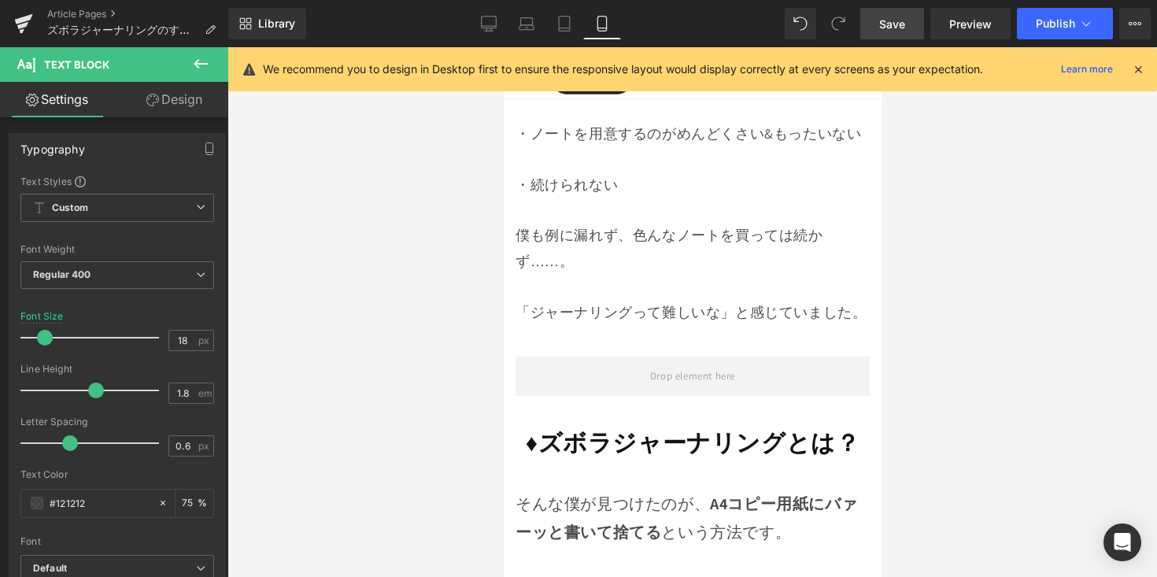
click at [590, 439] on strong "♦︎ズボラジャーナリングとは？" at bounding box center [692, 442] width 335 height 31
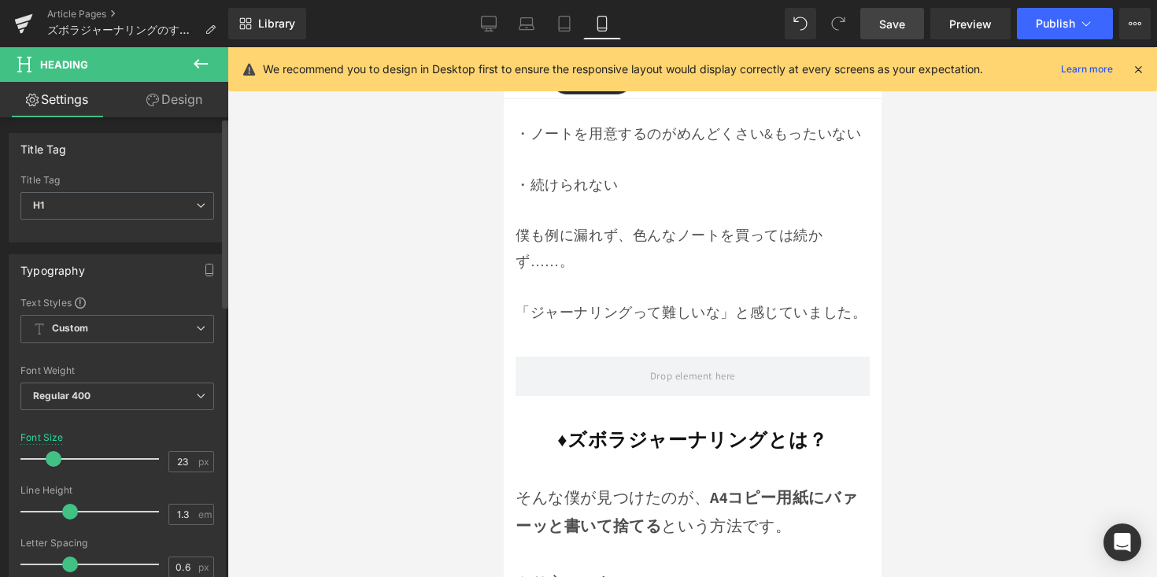
type input "22"
drag, startPoint x: 58, startPoint y: 459, endPoint x: 48, endPoint y: 465, distance: 12.0
click at [48, 465] on span at bounding box center [51, 459] width 16 height 16
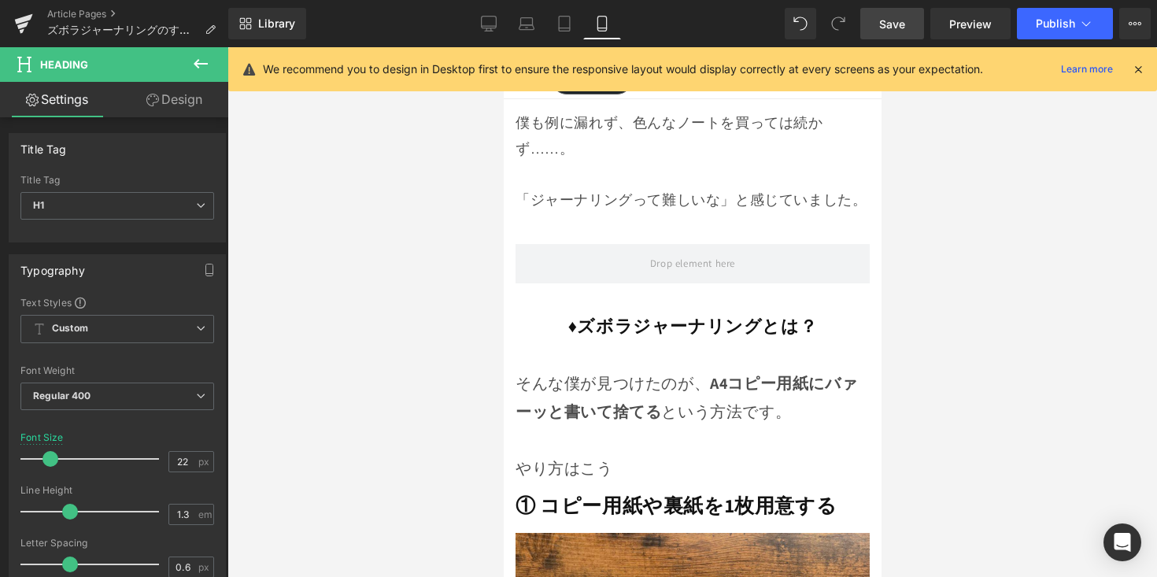
scroll to position [3629, 0]
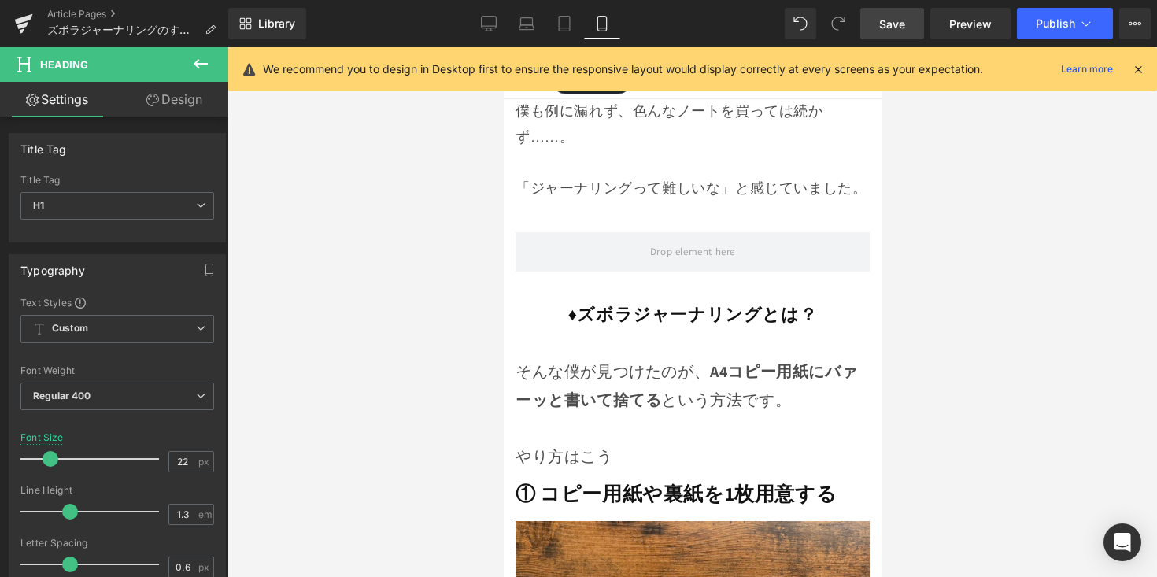
click at [546, 400] on strong "A4コピー用紙にバァーッと書いて捨てる" at bounding box center [686, 385] width 342 height 49
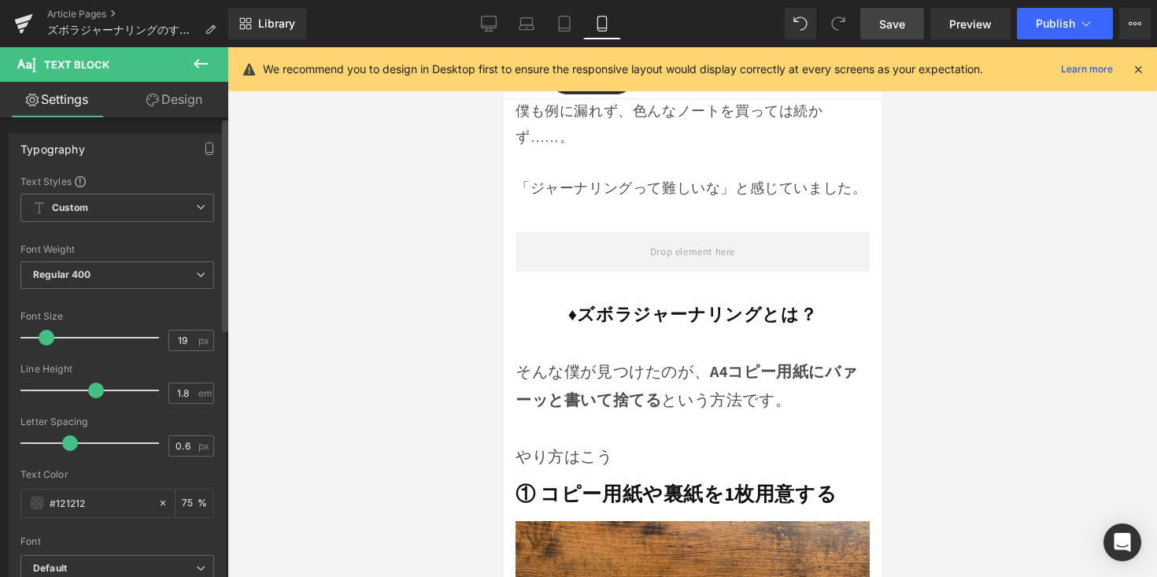
type input "18"
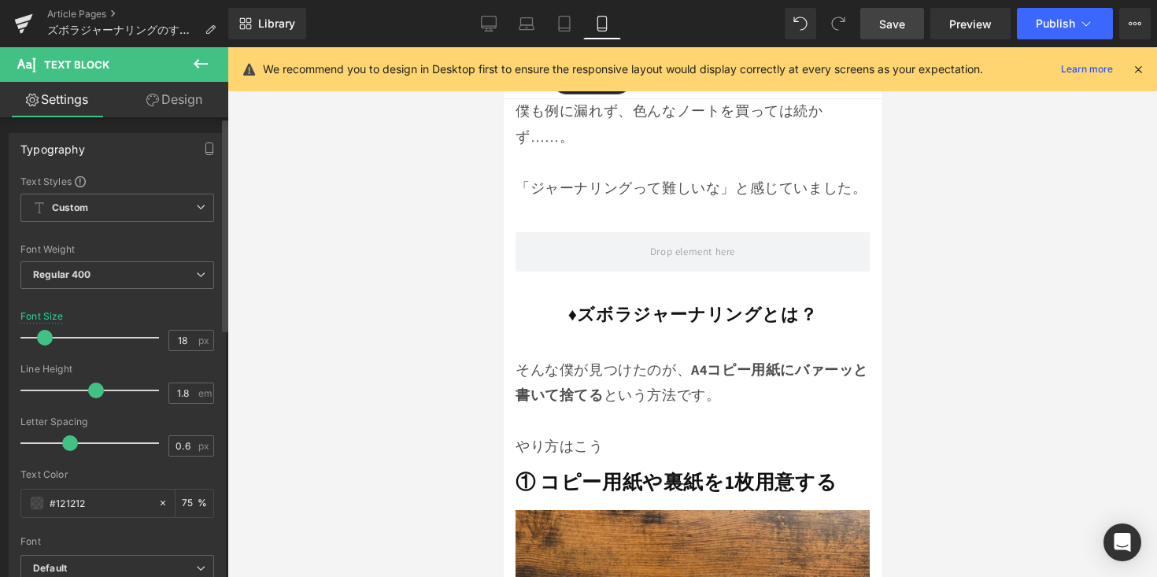
click at [40, 340] on span at bounding box center [45, 338] width 16 height 16
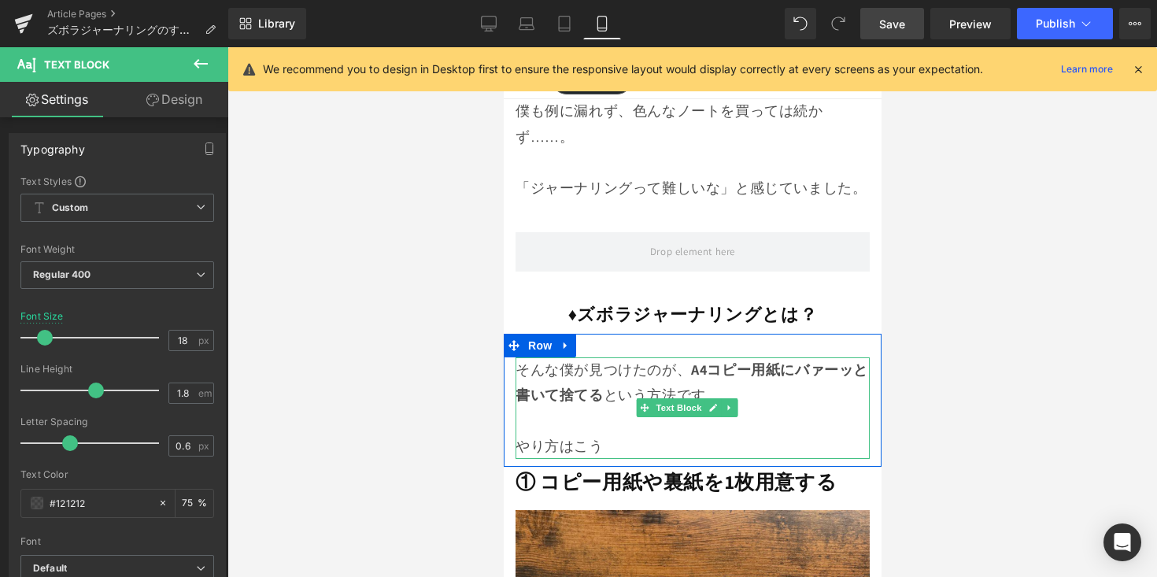
click at [623, 442] on p "やり方はこう" at bounding box center [692, 446] width 354 height 25
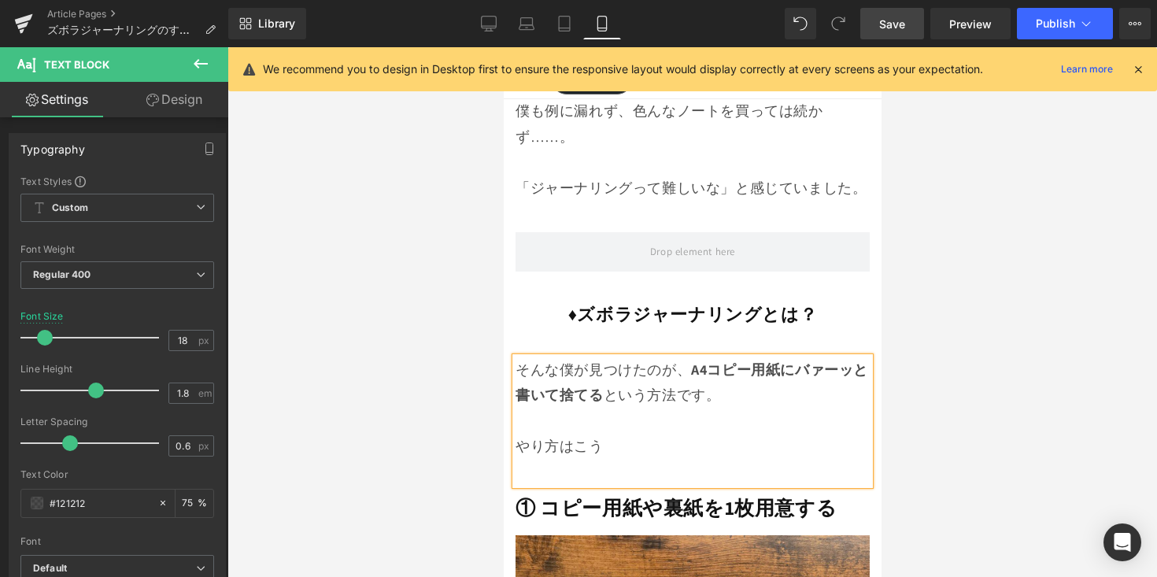
click at [602, 441] on p "やり方はこう" at bounding box center [692, 446] width 354 height 25
click at [613, 459] on p at bounding box center [692, 471] width 354 height 25
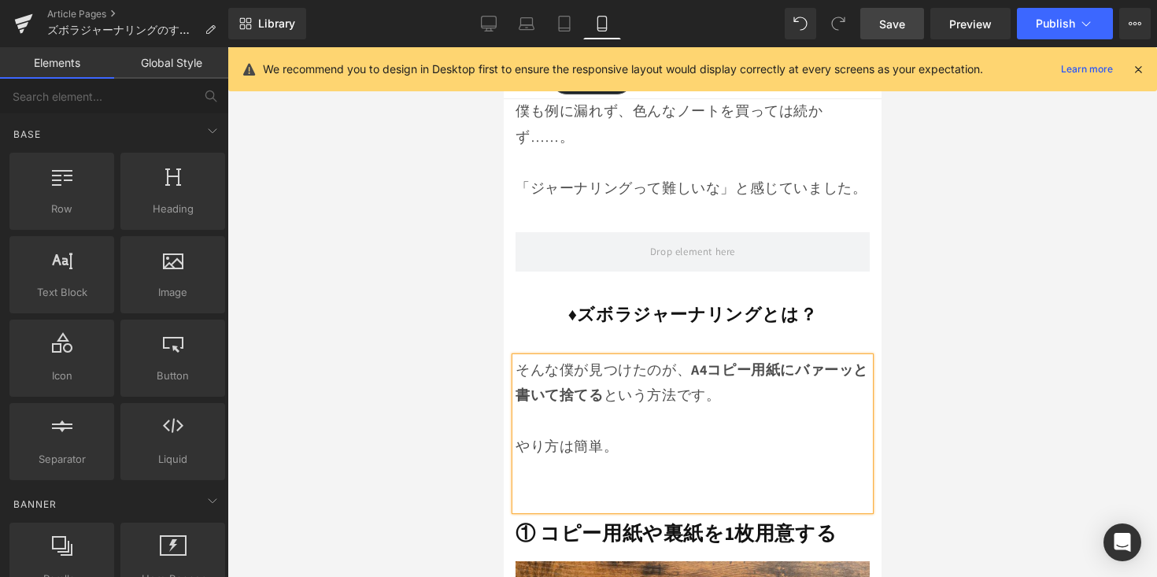
click at [950, 407] on div at bounding box center [692, 312] width 930 height 530
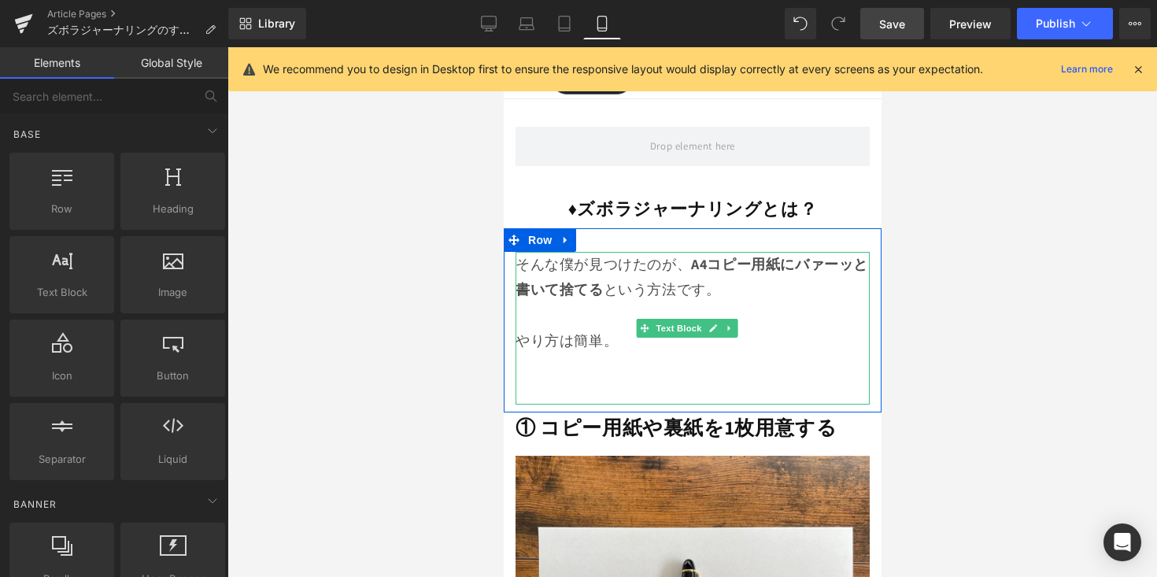
scroll to position [3743, 0]
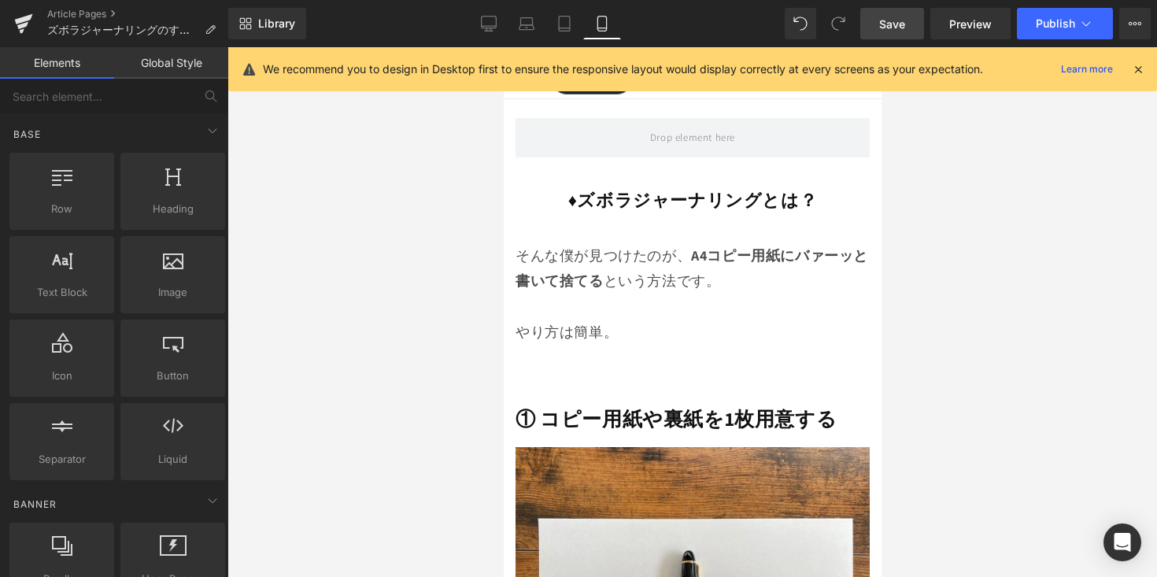
click at [727, 420] on div "① コピー用紙や裏紙を1枚用意する Heading Row" at bounding box center [692, 422] width 378 height 36
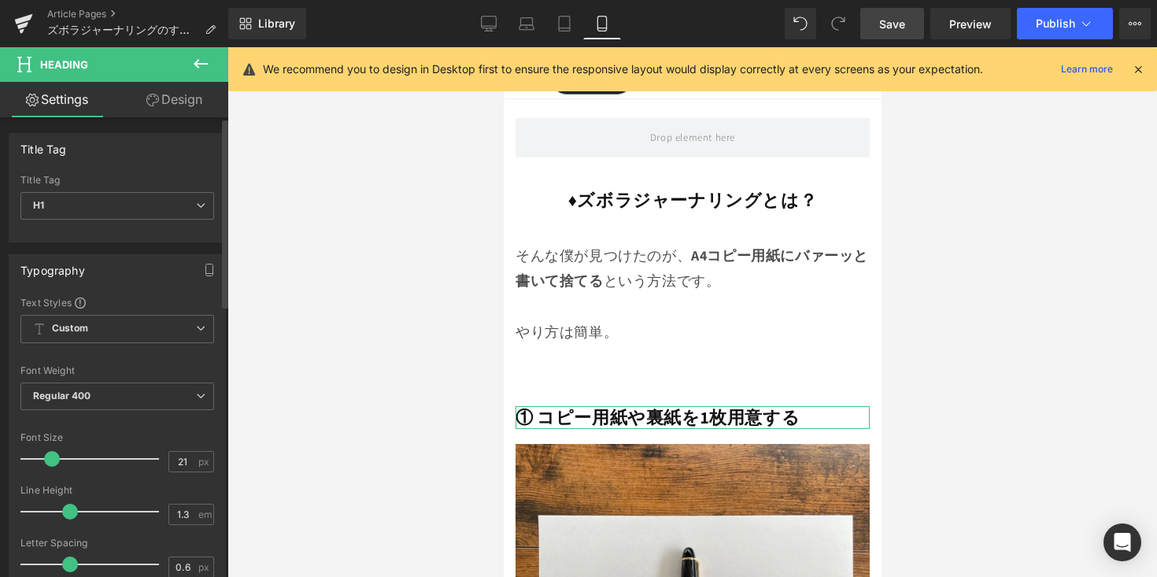
type input "20"
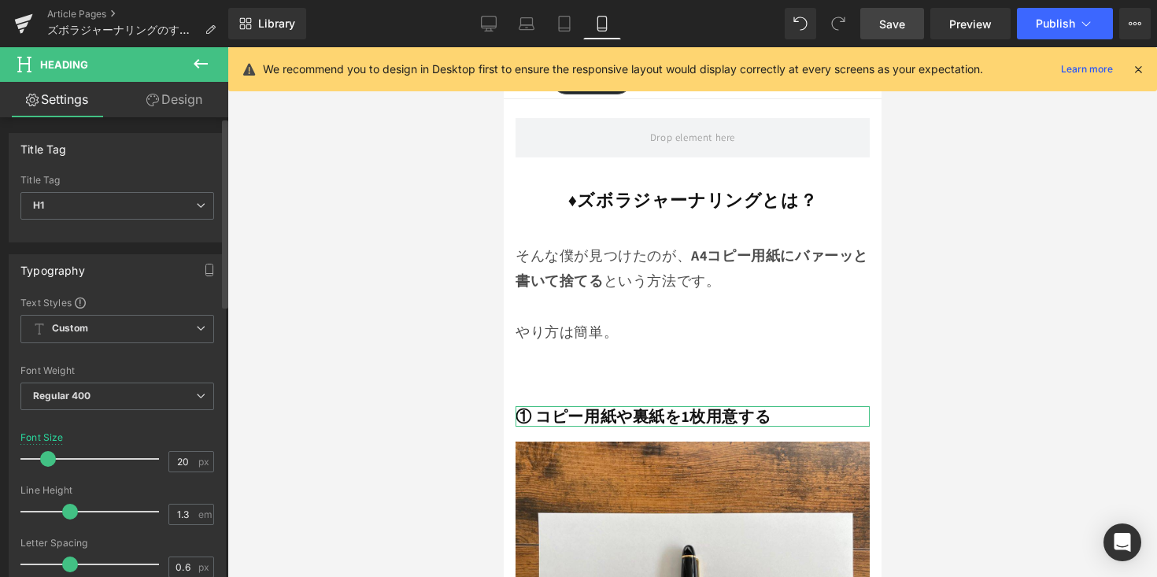
click at [50, 467] on div at bounding box center [93, 458] width 131 height 31
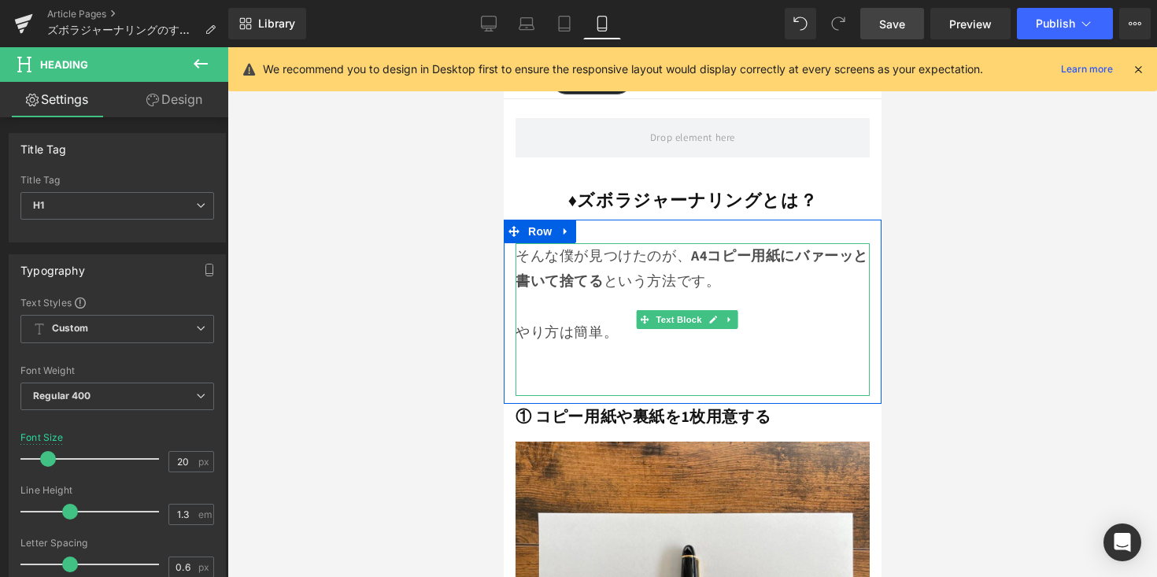
click at [560, 372] on p at bounding box center [692, 383] width 354 height 25
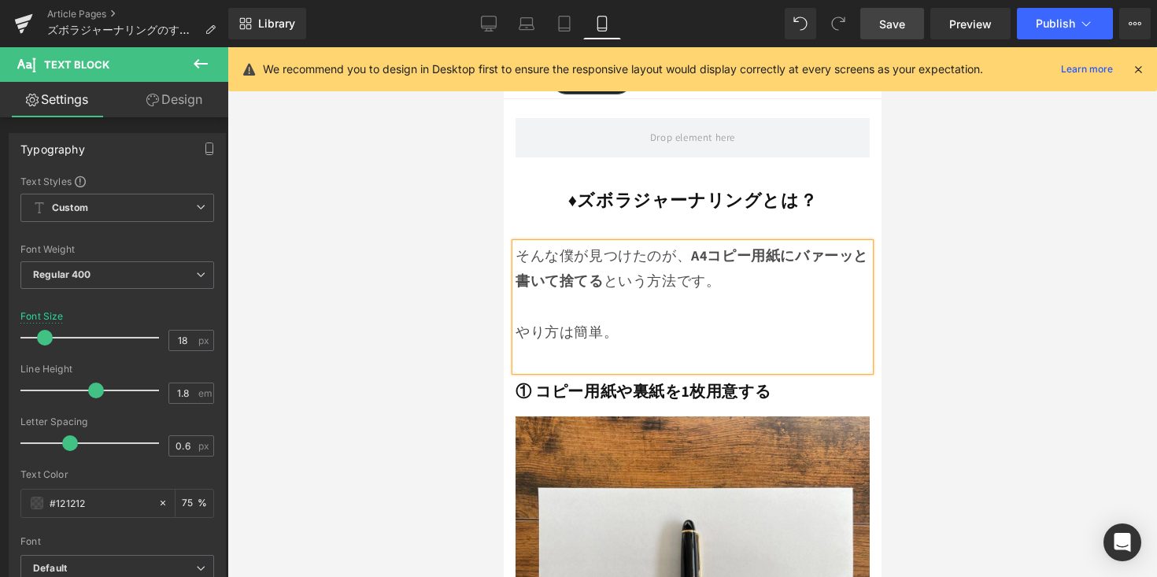
click at [1029, 353] on div at bounding box center [692, 312] width 930 height 530
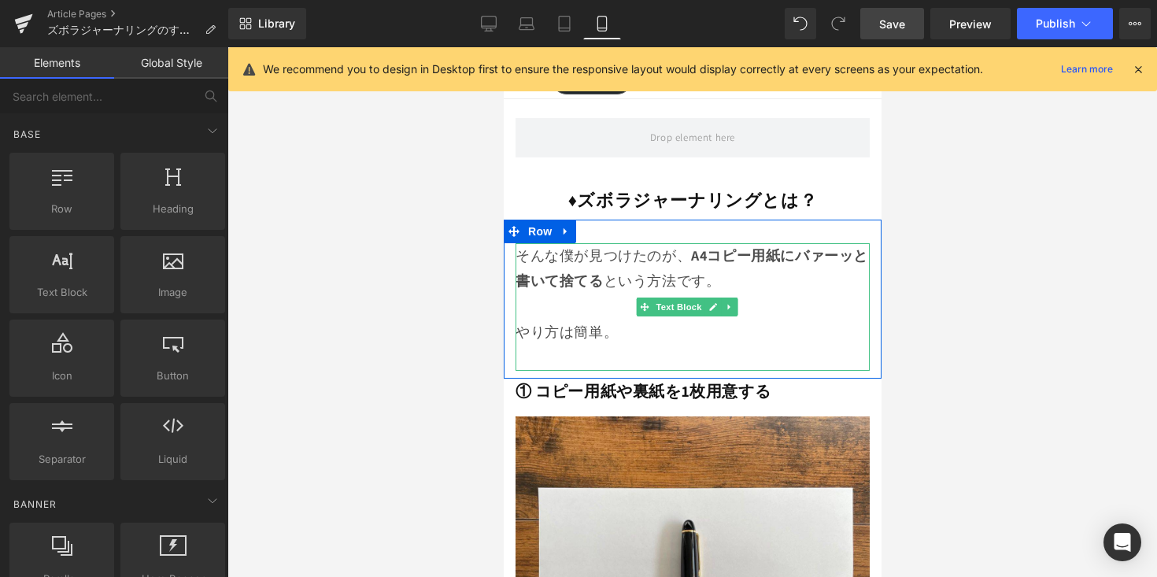
click at [802, 347] on p at bounding box center [692, 357] width 354 height 25
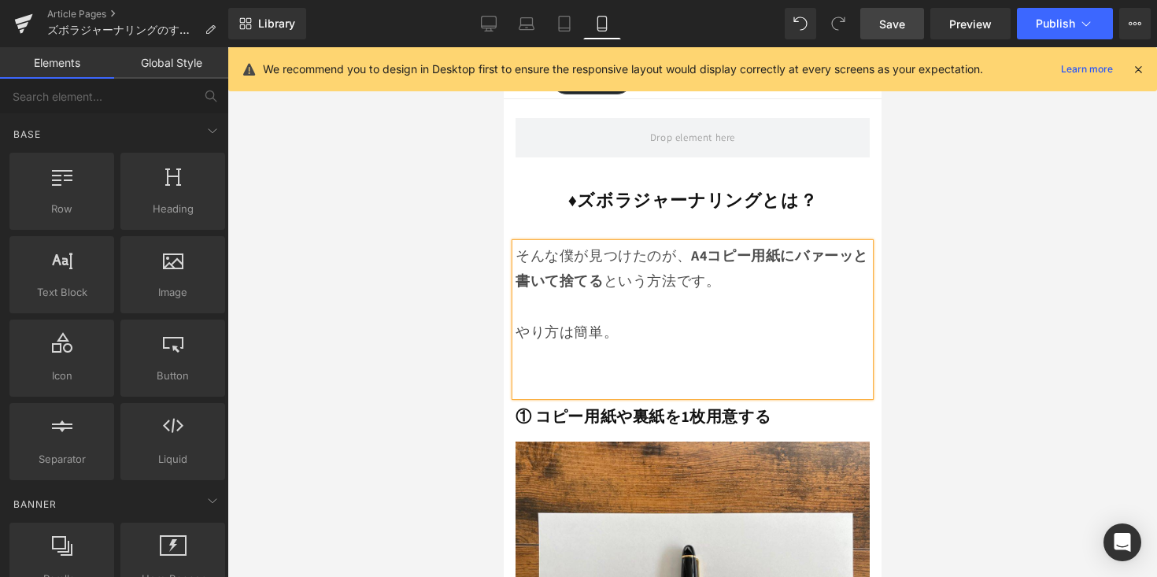
click at [924, 333] on div at bounding box center [692, 312] width 930 height 530
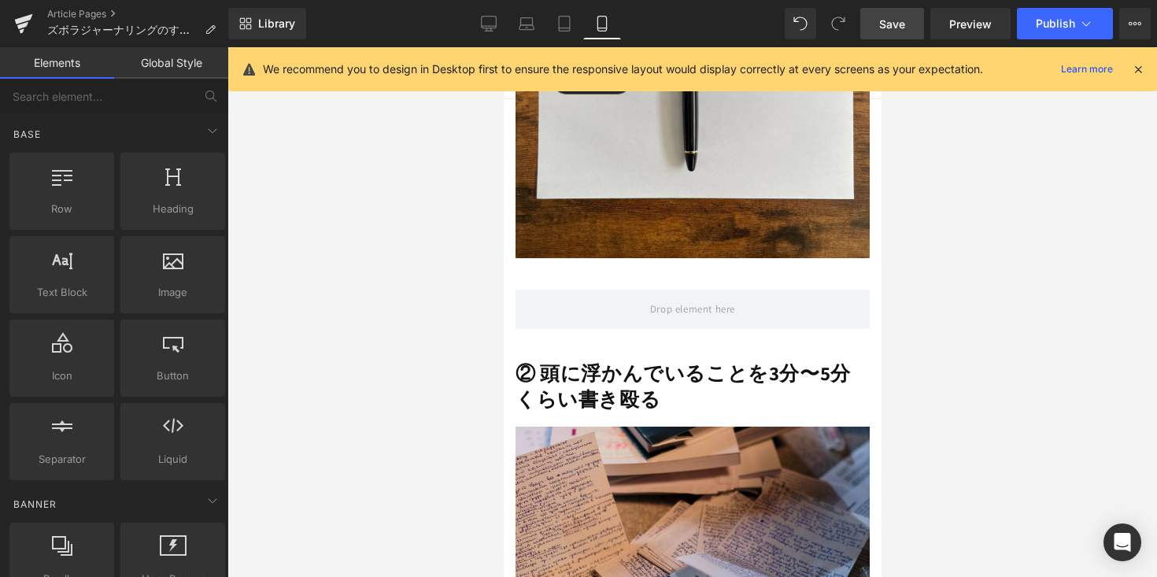
scroll to position [4293, 0]
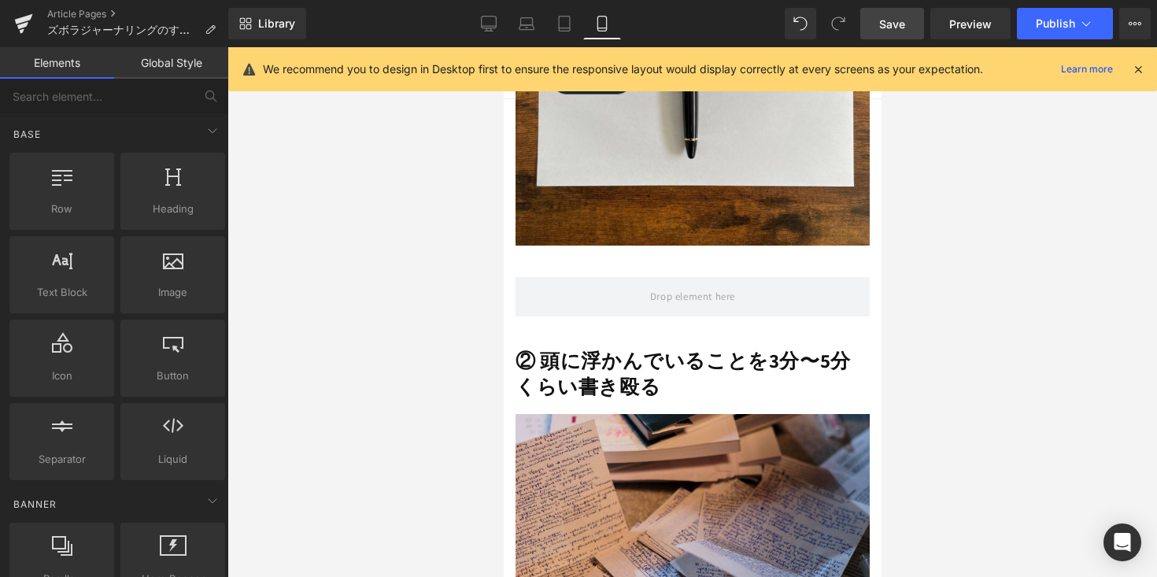
click at [690, 347] on strong "② 頭に浮かんでいることを3分〜5分くらい書き殴る" at bounding box center [682, 373] width 335 height 52
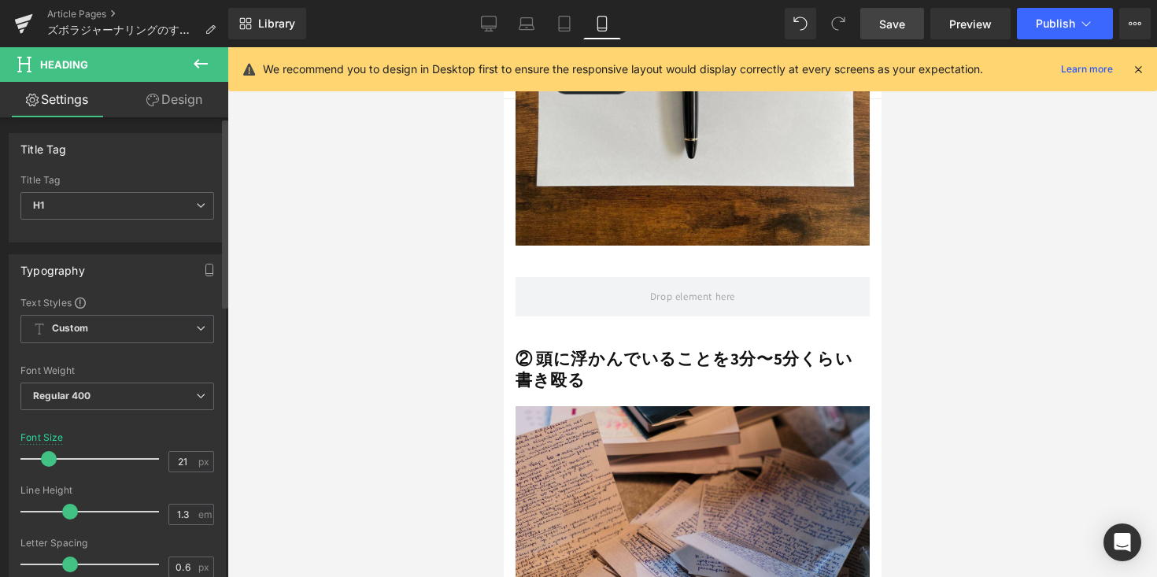
type input "20"
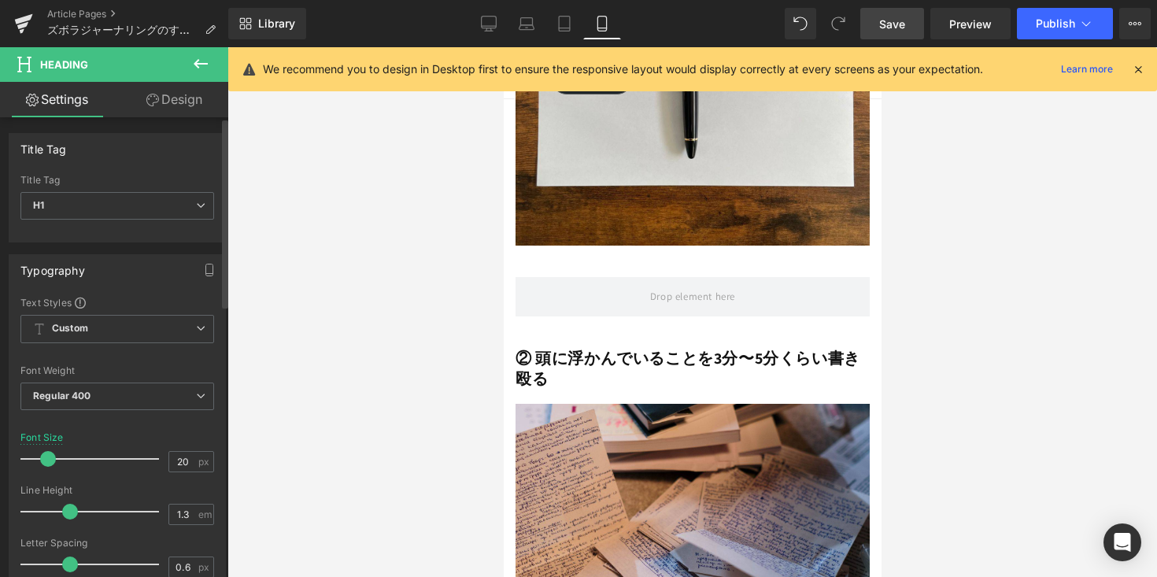
drag, startPoint x: 54, startPoint y: 456, endPoint x: 48, endPoint y: 464, distance: 9.6
click at [48, 464] on span at bounding box center [48, 459] width 16 height 16
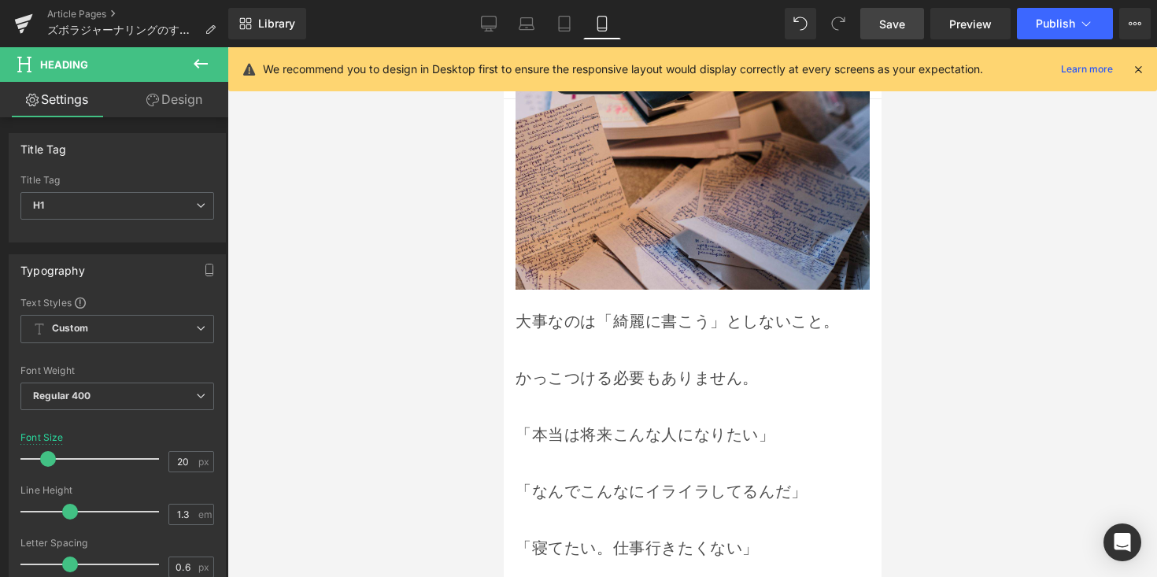
scroll to position [4612, 0]
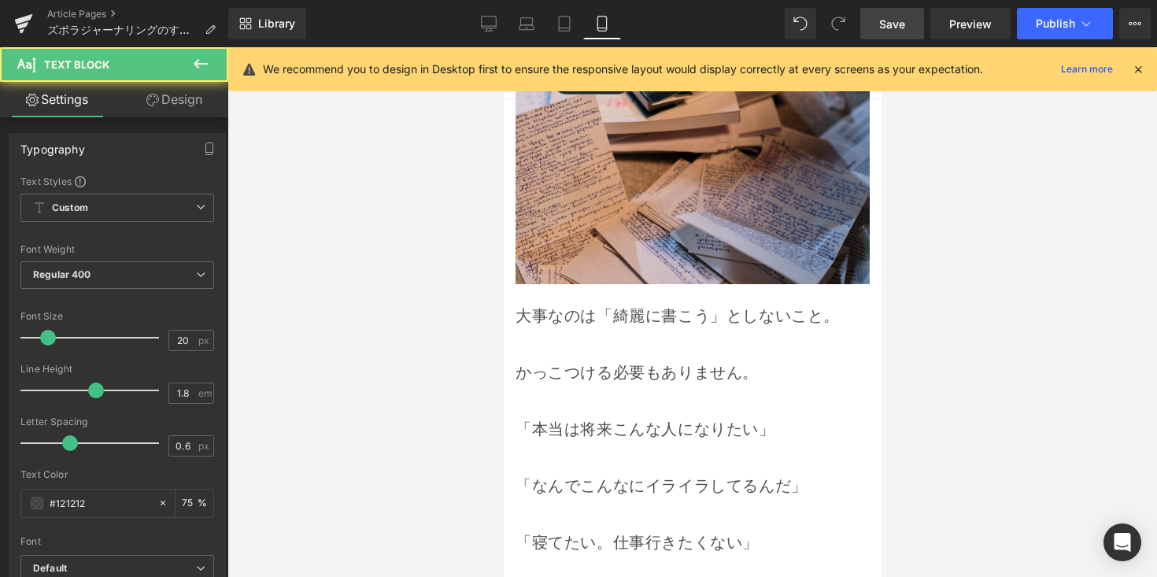
click at [603, 443] on div at bounding box center [692, 457] width 354 height 28
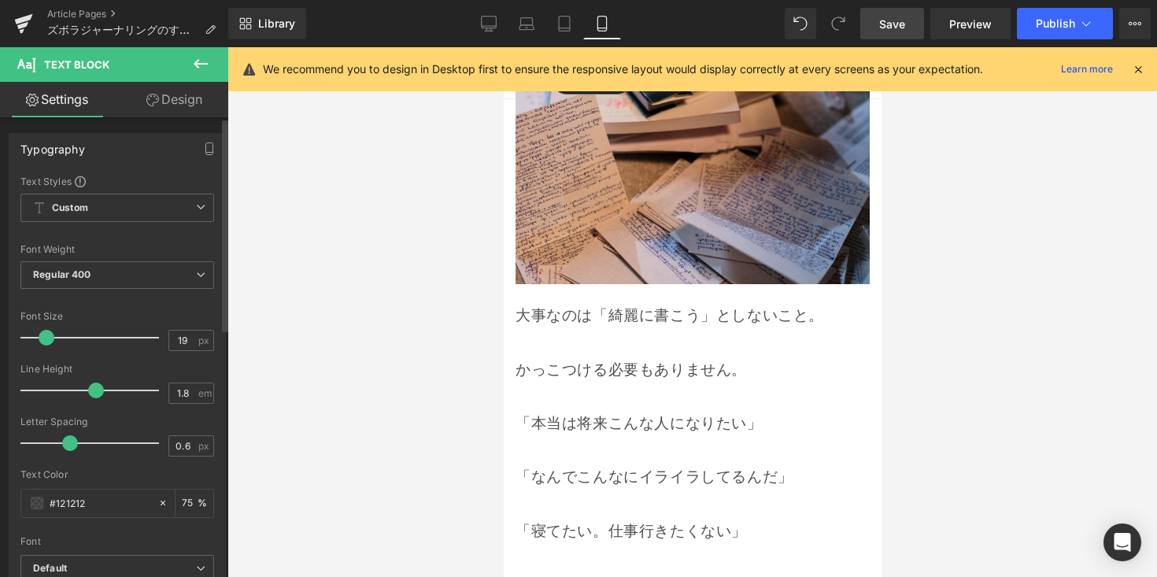
type input "18"
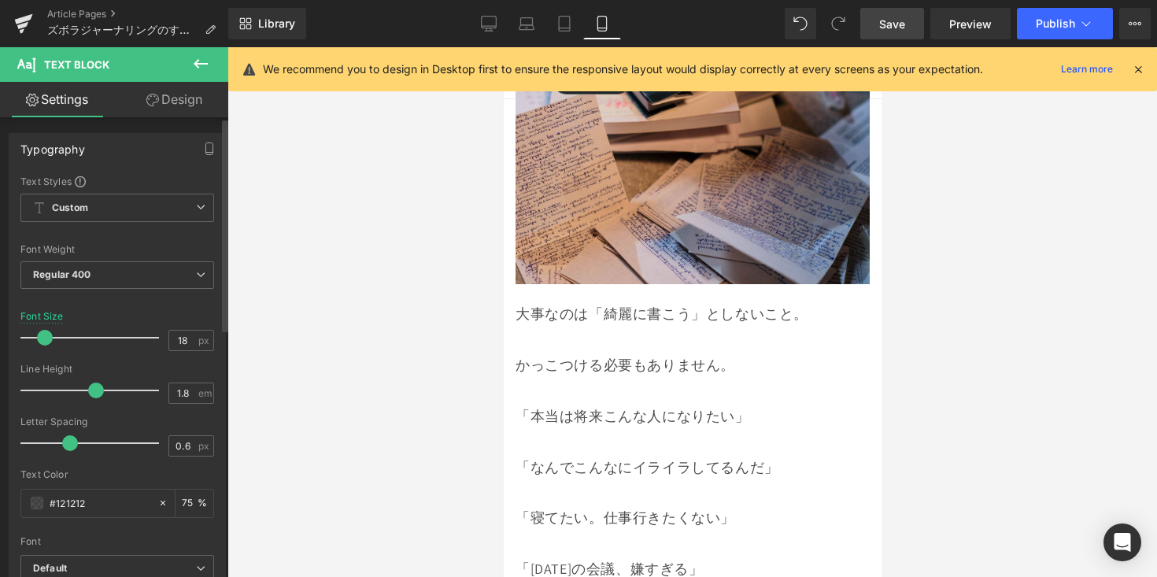
click at [45, 342] on span at bounding box center [45, 338] width 16 height 16
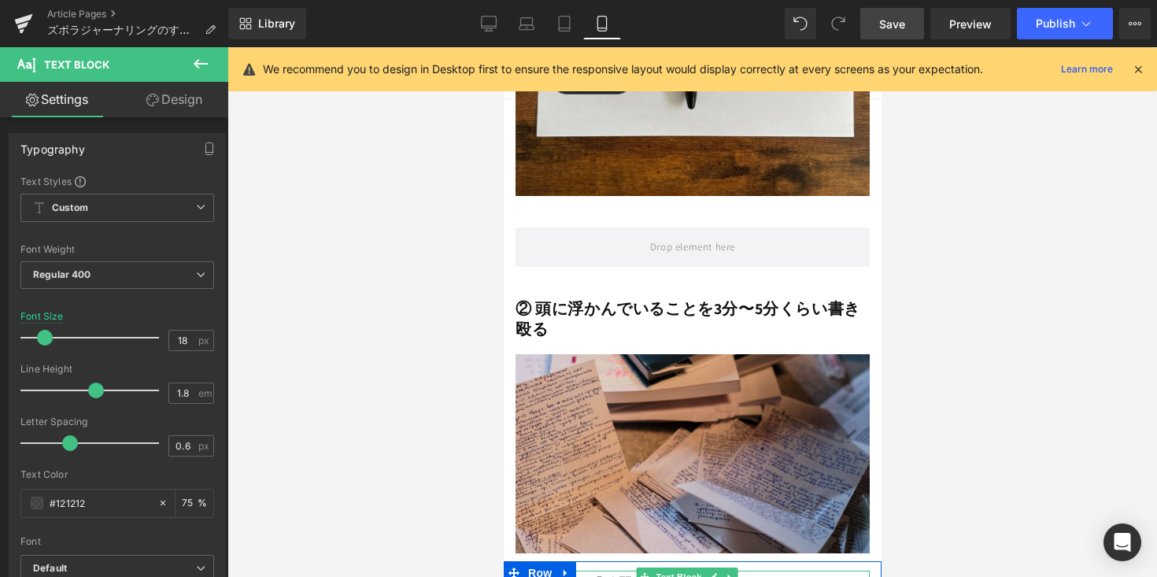
scroll to position [4152, 0]
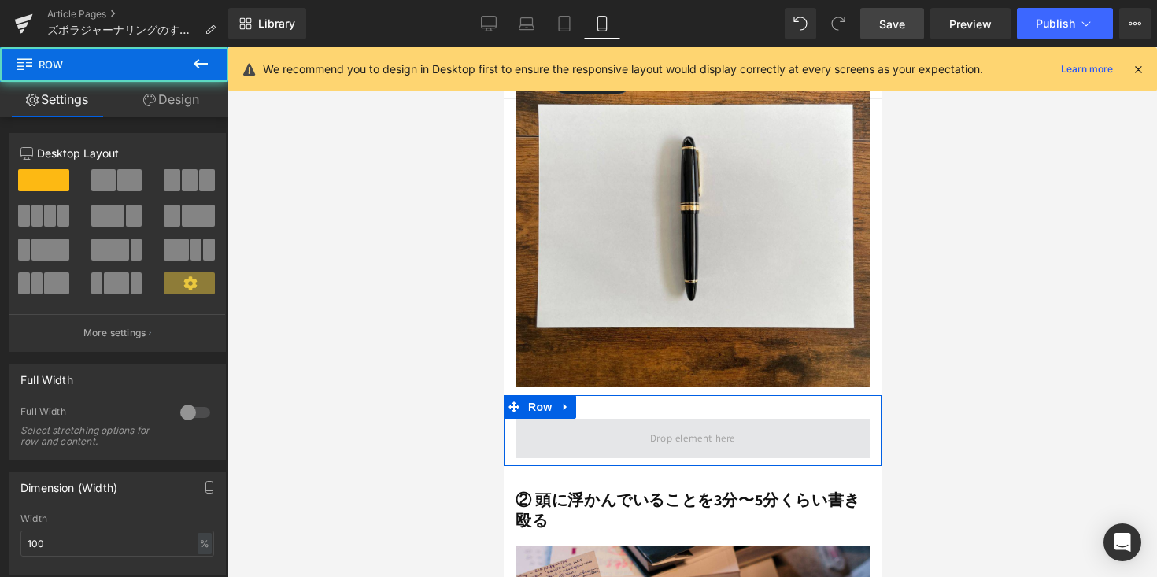
click at [591, 430] on span at bounding box center [692, 438] width 354 height 39
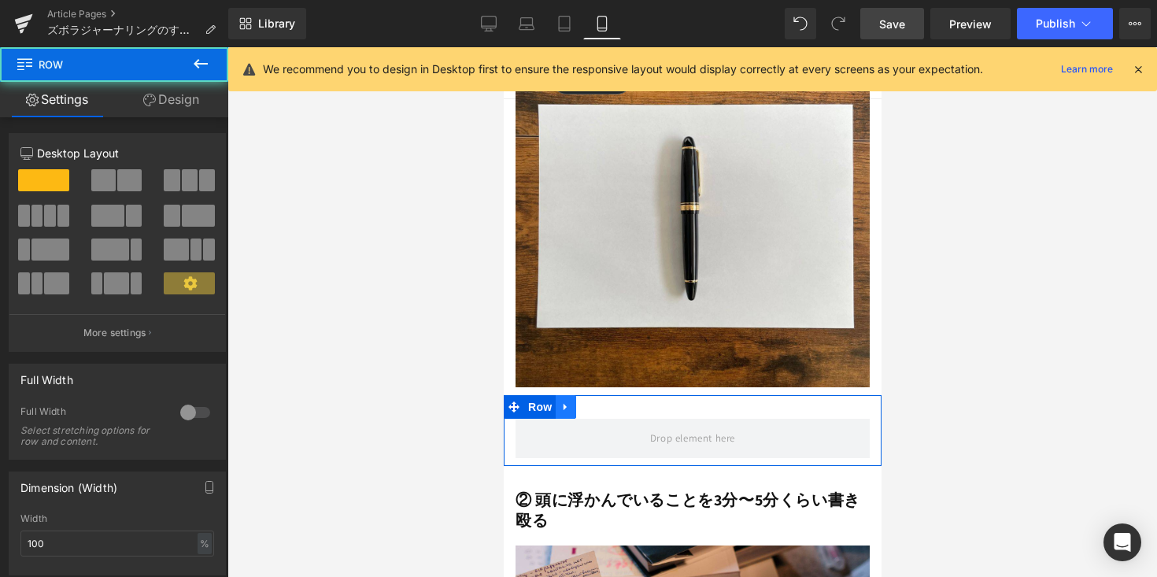
click at [565, 404] on icon at bounding box center [564, 407] width 3 height 7
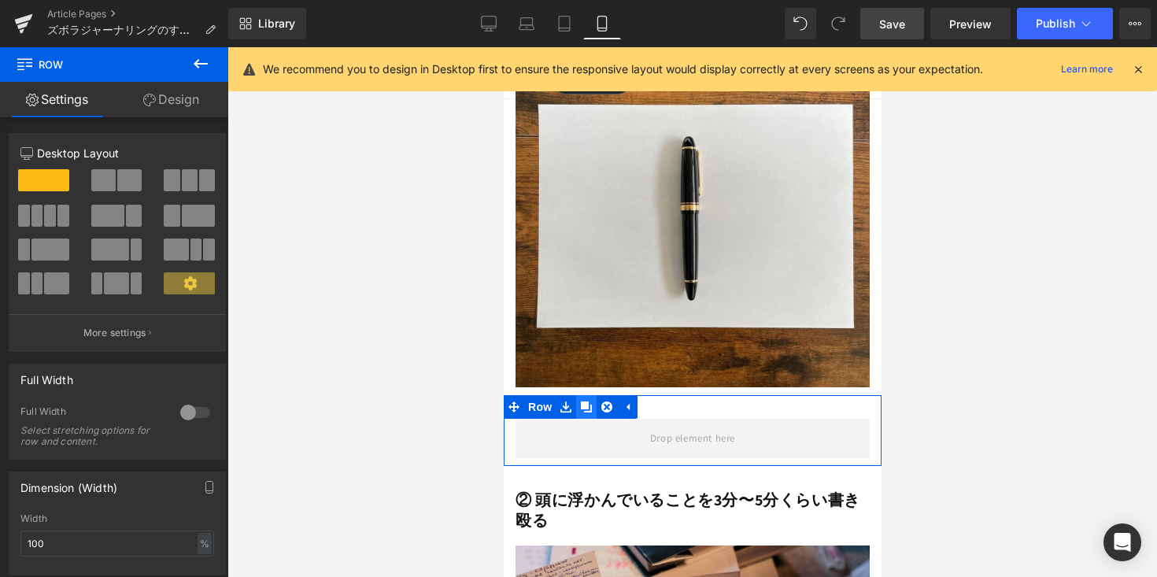
click at [584, 401] on icon at bounding box center [585, 406] width 11 height 11
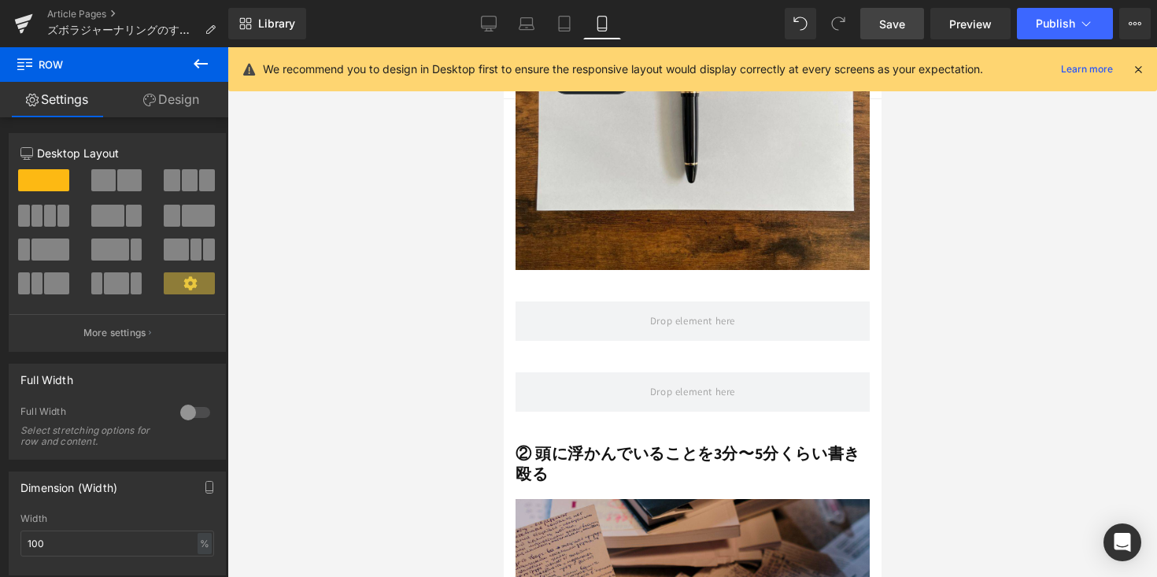
scroll to position [4216, 0]
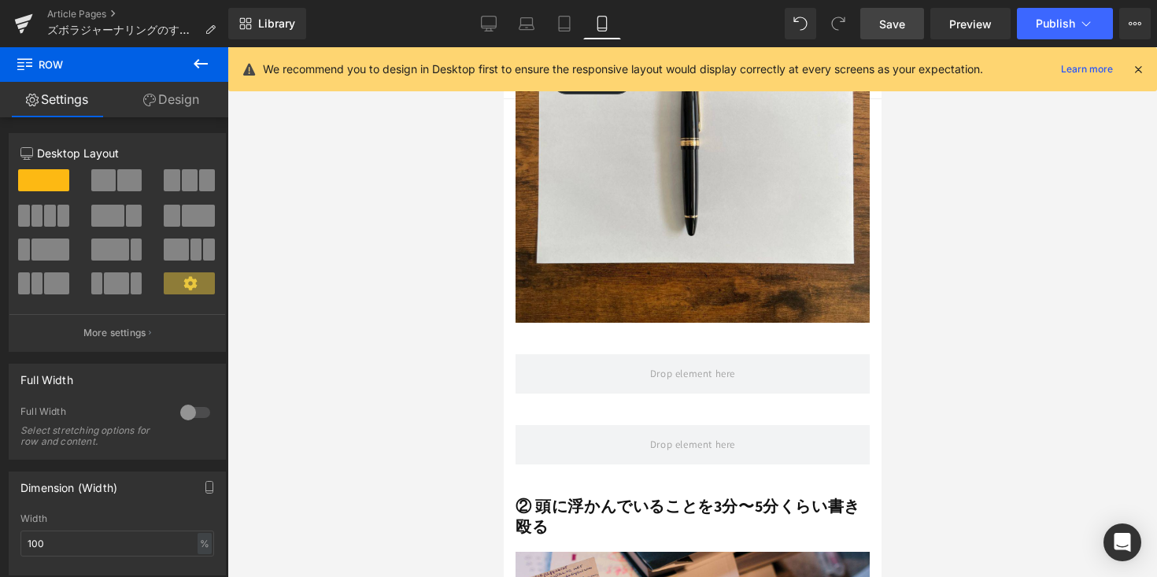
click at [213, 76] on button at bounding box center [200, 64] width 55 height 35
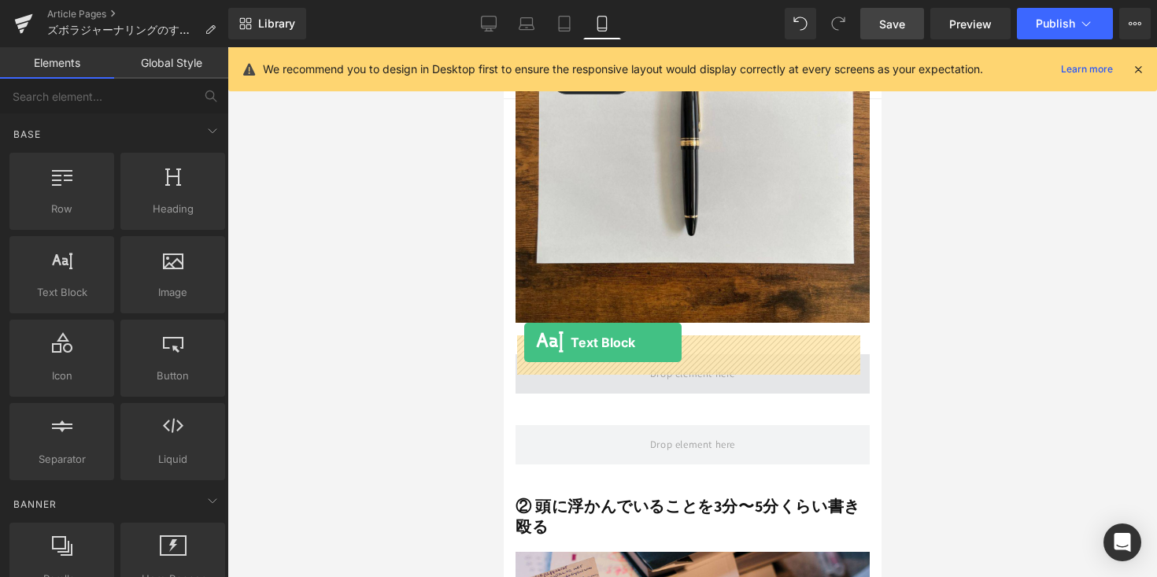
drag, startPoint x: 589, startPoint y: 312, endPoint x: 523, endPoint y: 342, distance: 72.2
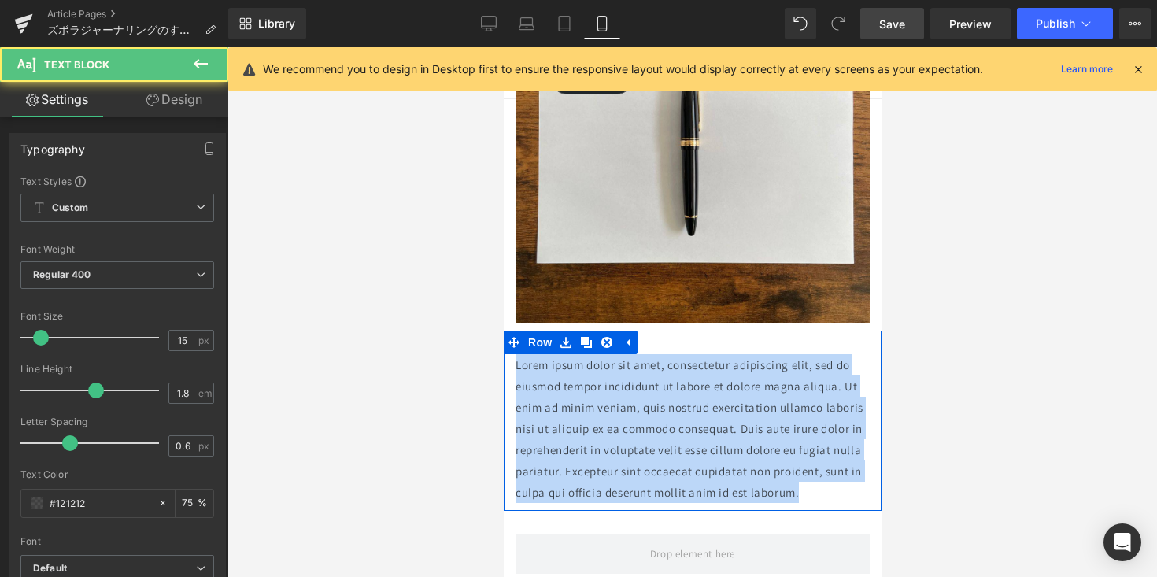
drag, startPoint x: 609, startPoint y: 483, endPoint x: 509, endPoint y: 350, distance: 167.0
click at [509, 354] on div "Lorem ipsum dolor sit amet, consectetur adipiscing elit, sed do eiusmod tempor …" at bounding box center [692, 428] width 378 height 149
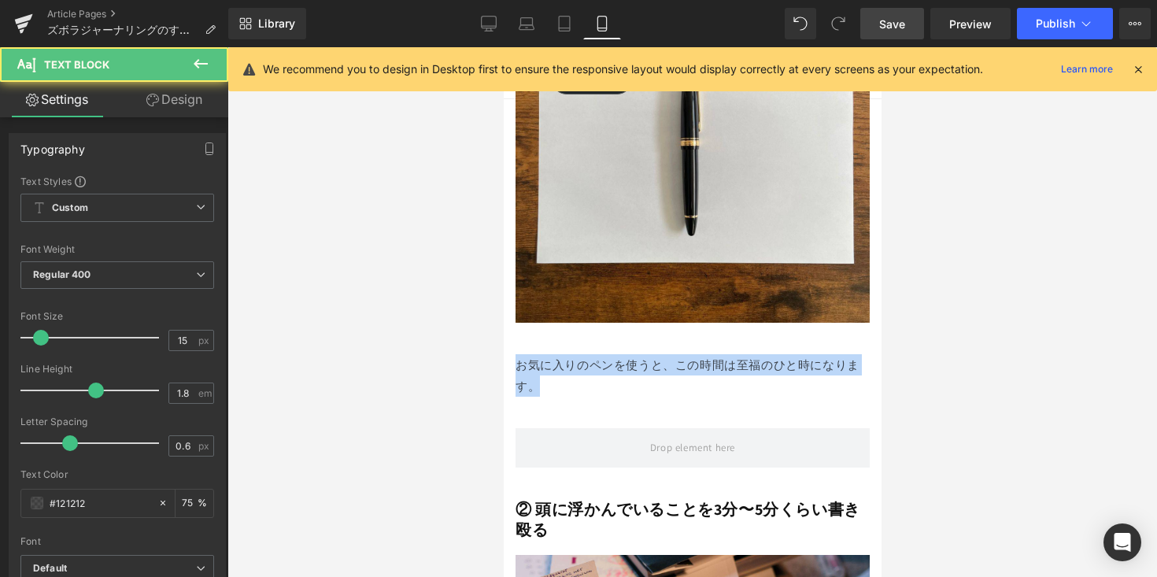
drag, startPoint x: 549, startPoint y: 361, endPoint x: 487, endPoint y: 336, distance: 66.8
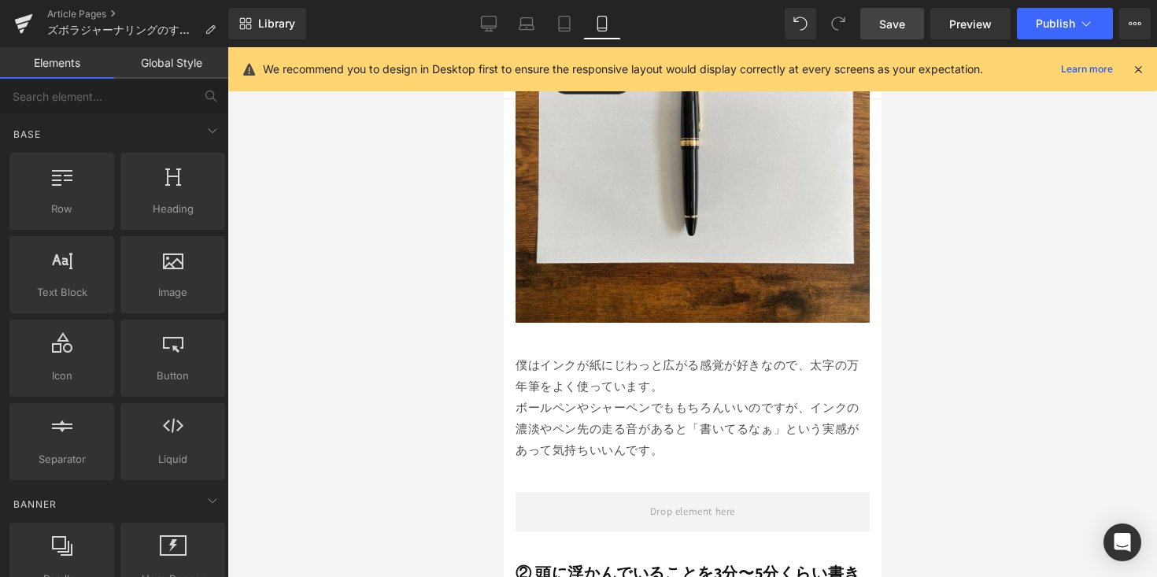
click at [948, 394] on div at bounding box center [692, 312] width 930 height 530
click at [492, 31] on link "Desktop" at bounding box center [489, 23] width 38 height 31
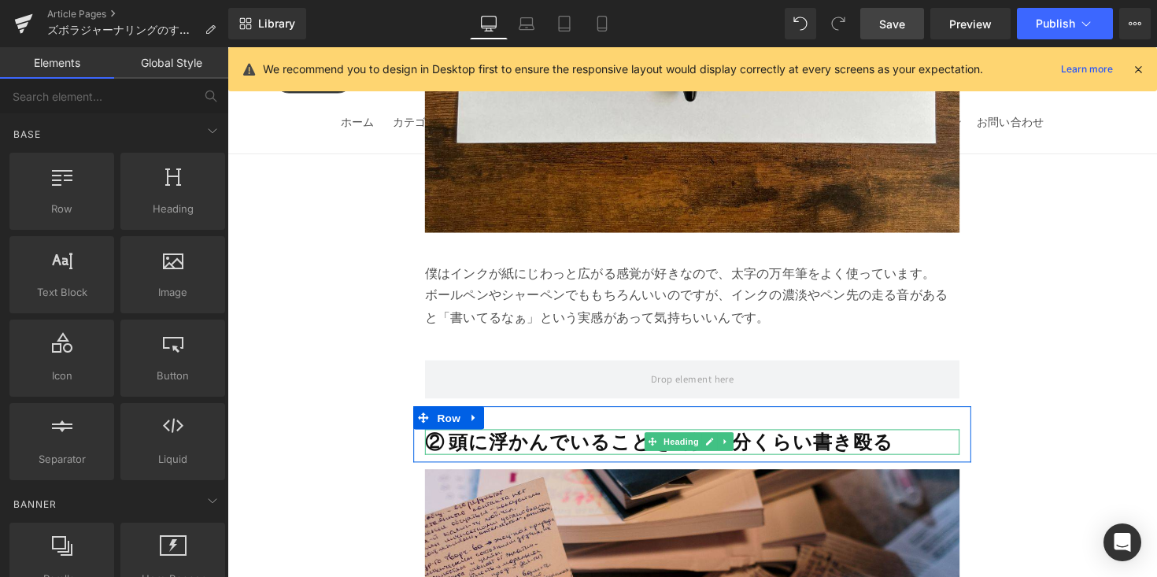
scroll to position [5201, 0]
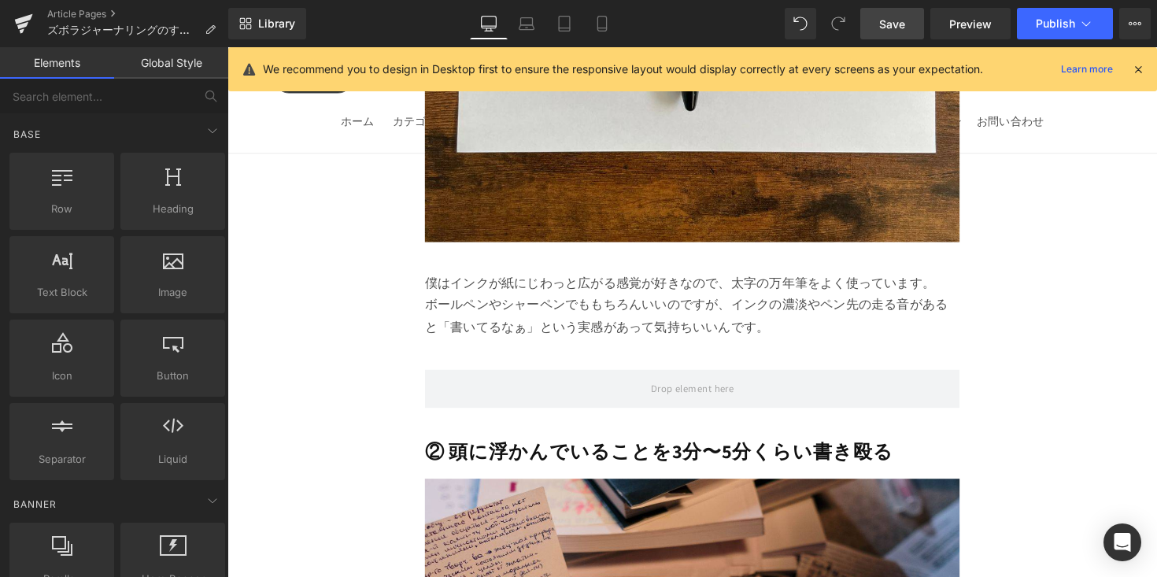
click at [543, 279] on p "僕はインクが紙にじわっと広がる感覚が好きなので、太字の万年筆をよく使っています。 ボールペンやシャーペンでももちろんいいのですが、インクの濃淡やペン先の走る音…" at bounding box center [704, 313] width 548 height 68
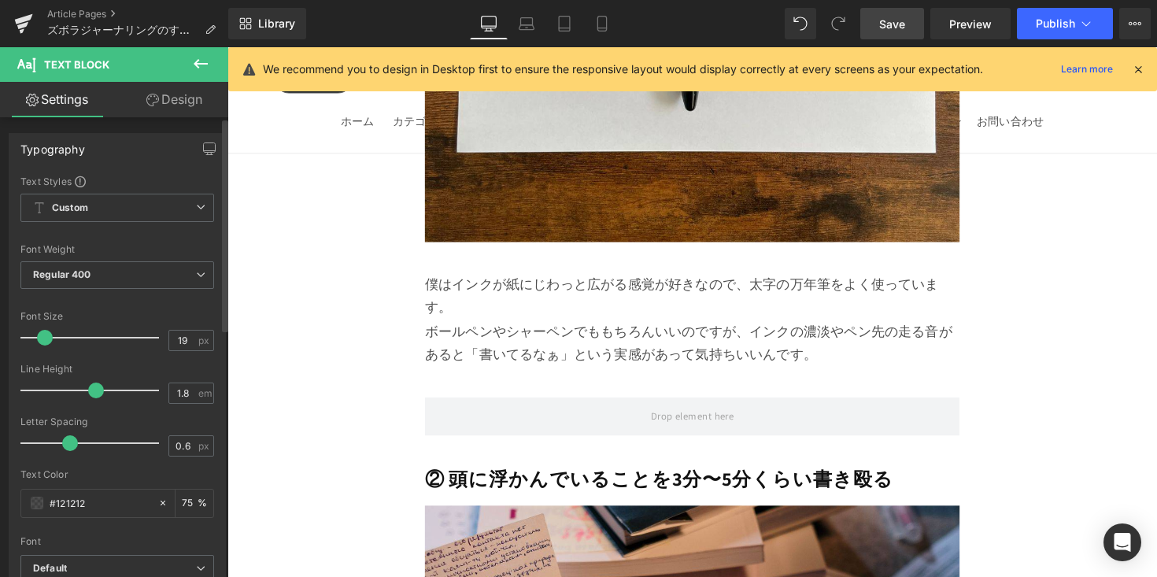
type input "20"
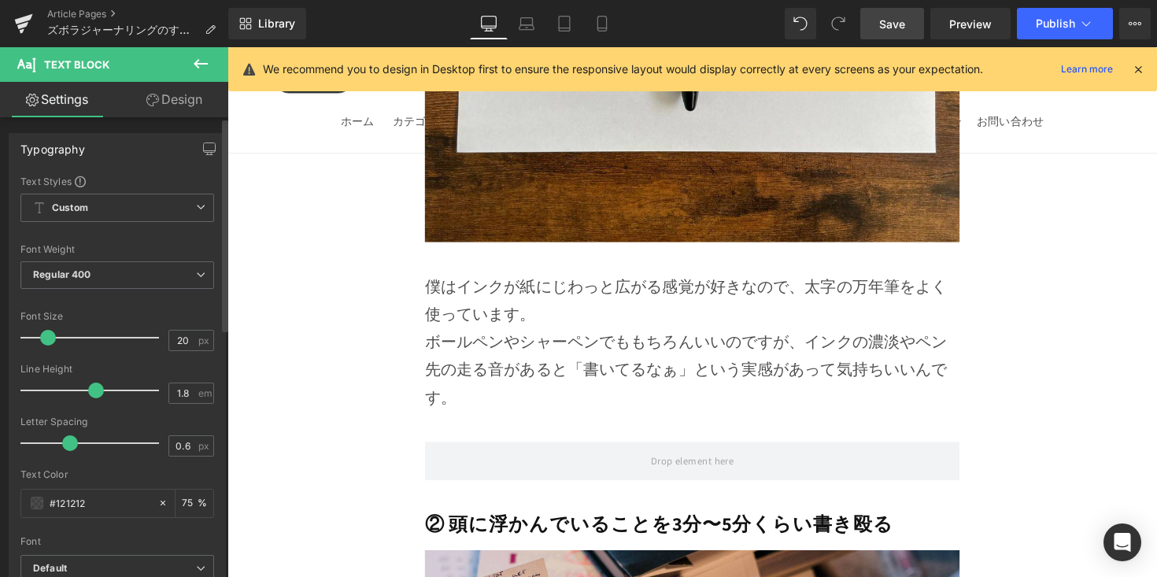
click at [50, 338] on span at bounding box center [48, 338] width 16 height 16
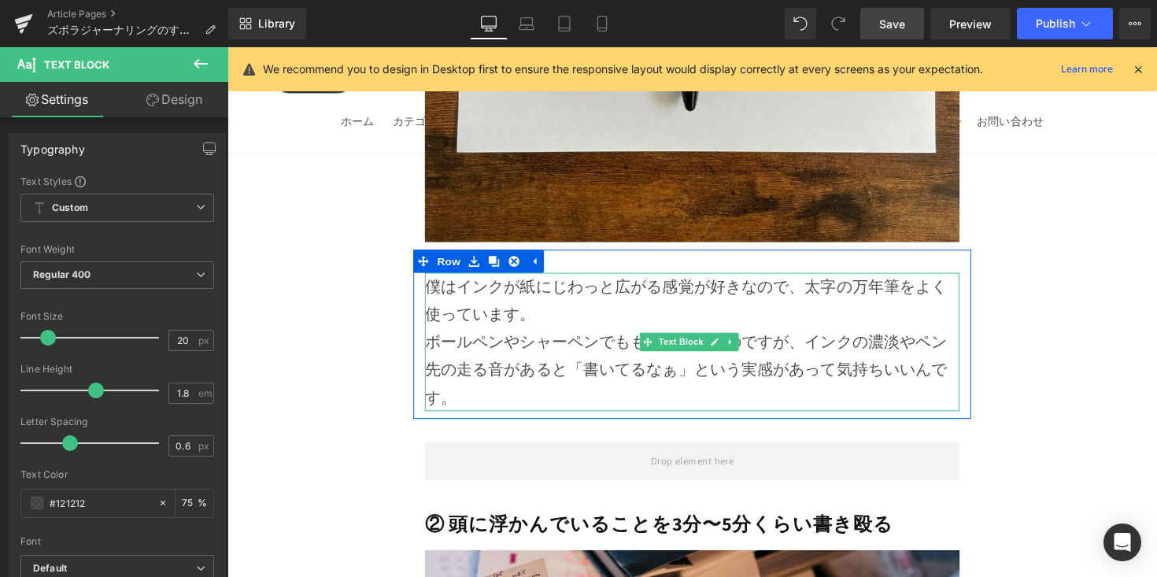
click at [605, 279] on p "僕はインクが紙にじわっと広がる感覚が好きなので、太字の万年筆をよく使っています。 ボールペンやシャーペンでももちろんいいのですが、インクの濃淡やペン先の走る音…" at bounding box center [704, 350] width 548 height 142
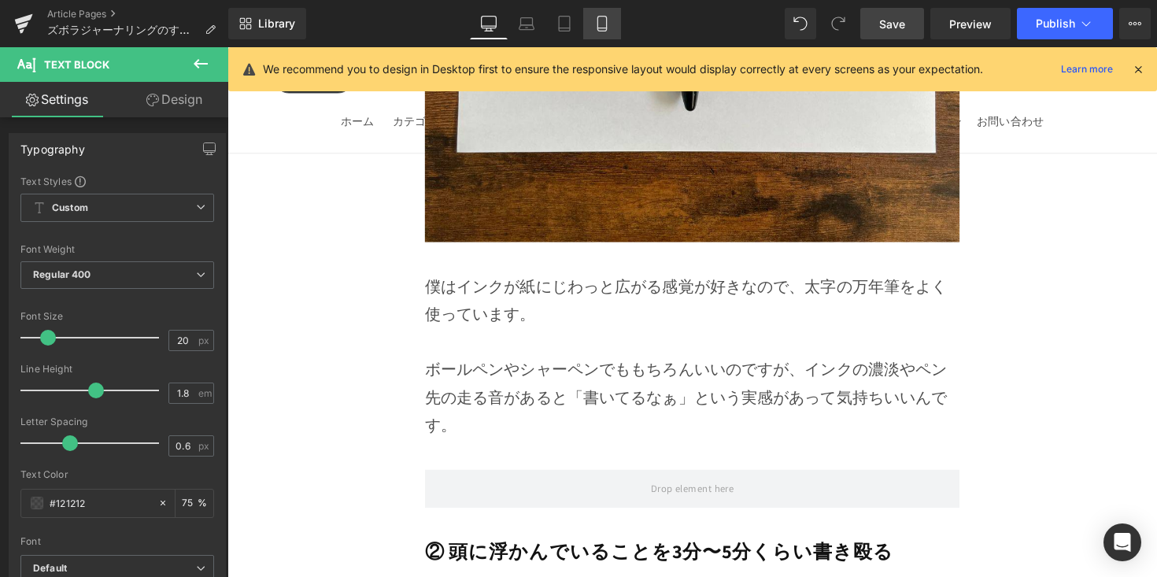
click at [598, 32] on link "Mobile" at bounding box center [602, 23] width 38 height 31
type input "75"
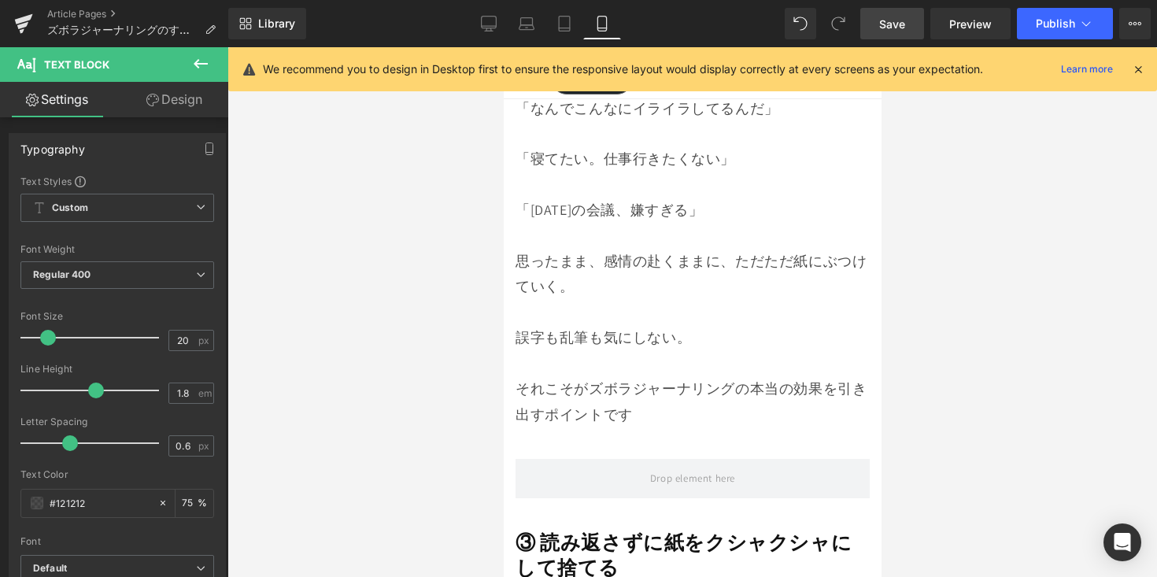
scroll to position [4330, 0]
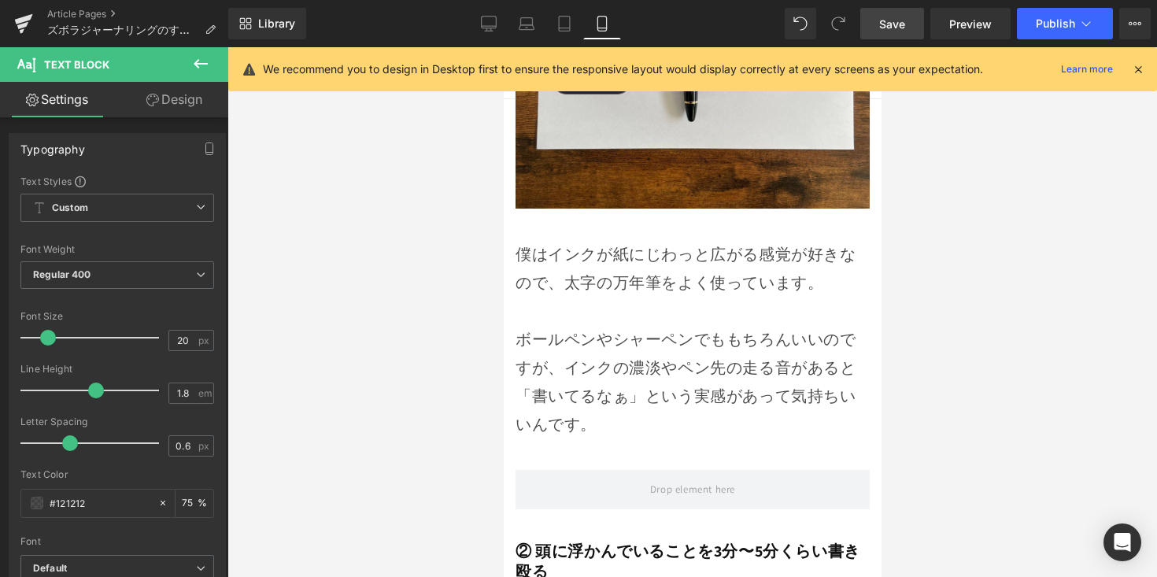
click at [584, 321] on p "ボールペンやシャーペンでももちろんいいのですが、インクの濃淡やペン先の走る音があると「書いてるなぁ」という実感があって気持ちいいんです。" at bounding box center [692, 368] width 354 height 142
type input "18"
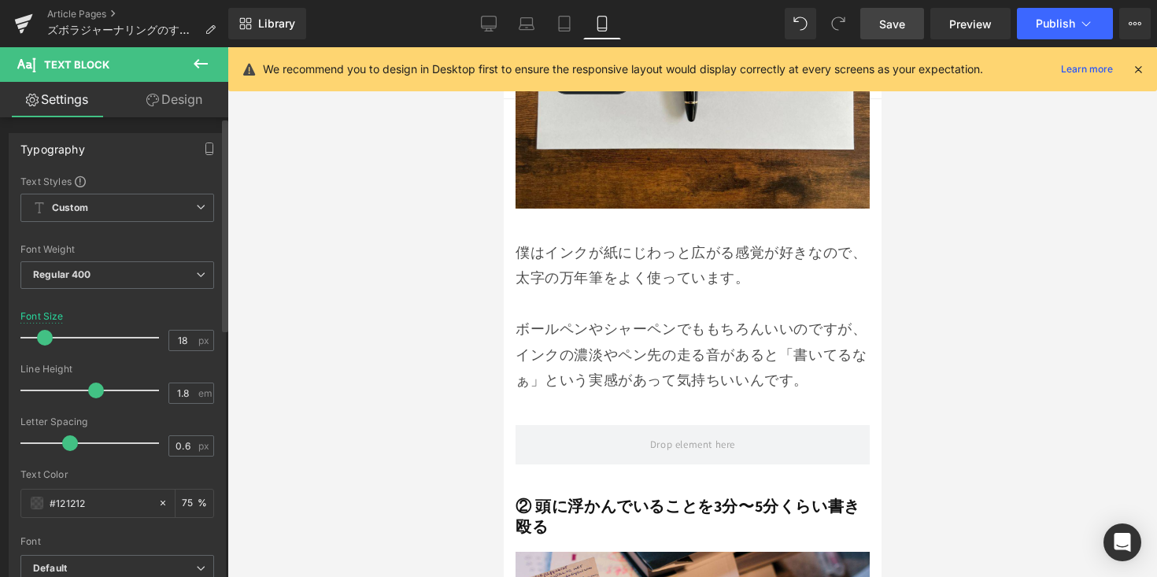
click at [50, 339] on span at bounding box center [45, 338] width 16 height 16
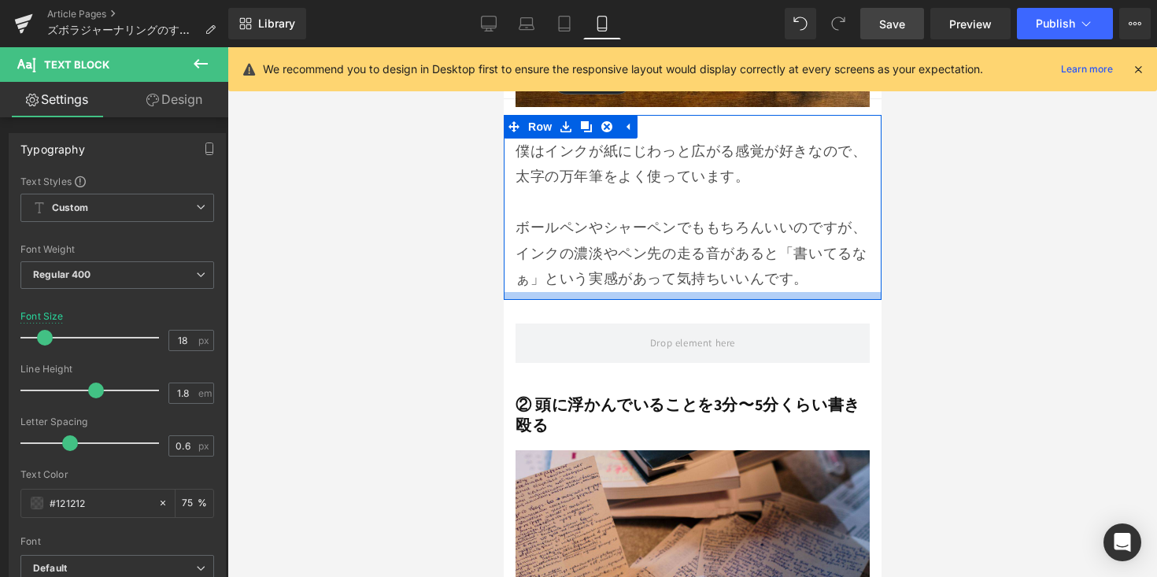
scroll to position [4451, 0]
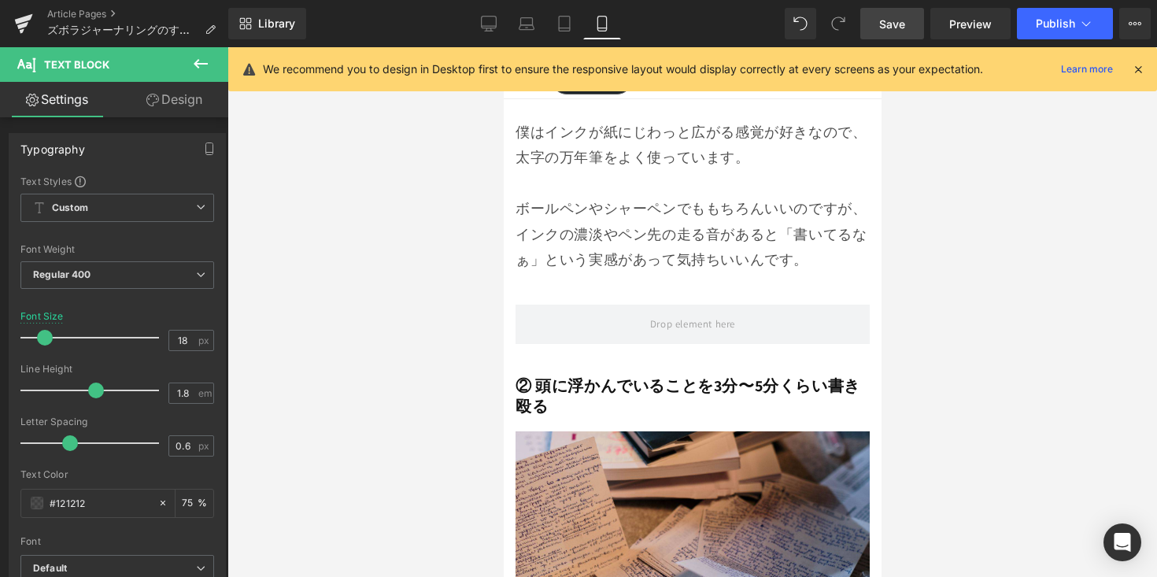
click at [586, 379] on h1 "② 頭に浮かんでいることを3分〜5分くらい書き殴る" at bounding box center [692, 395] width 354 height 41
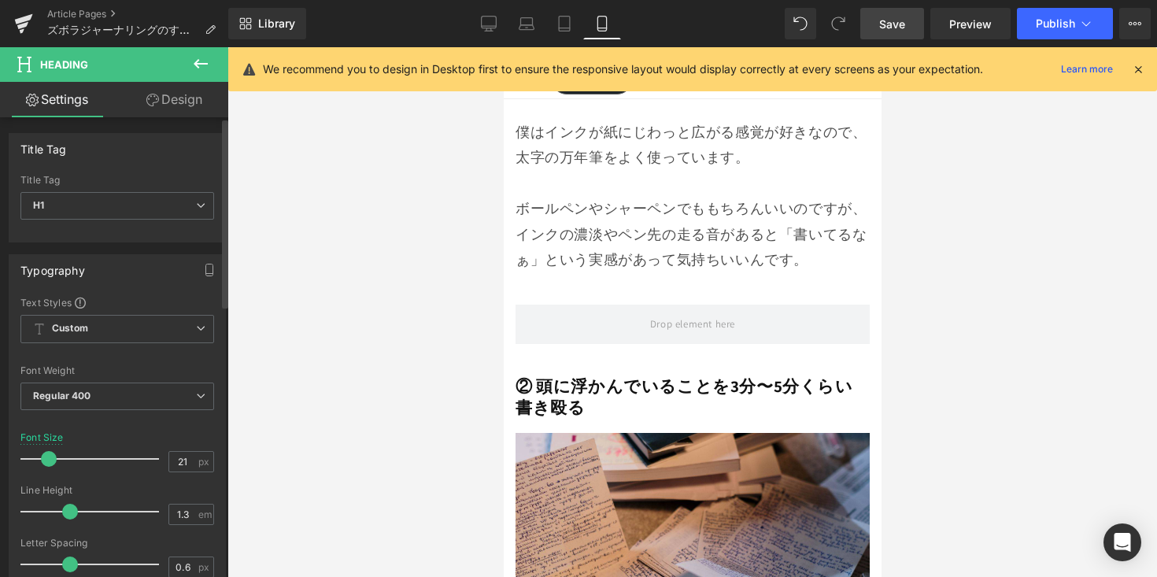
type input "20"
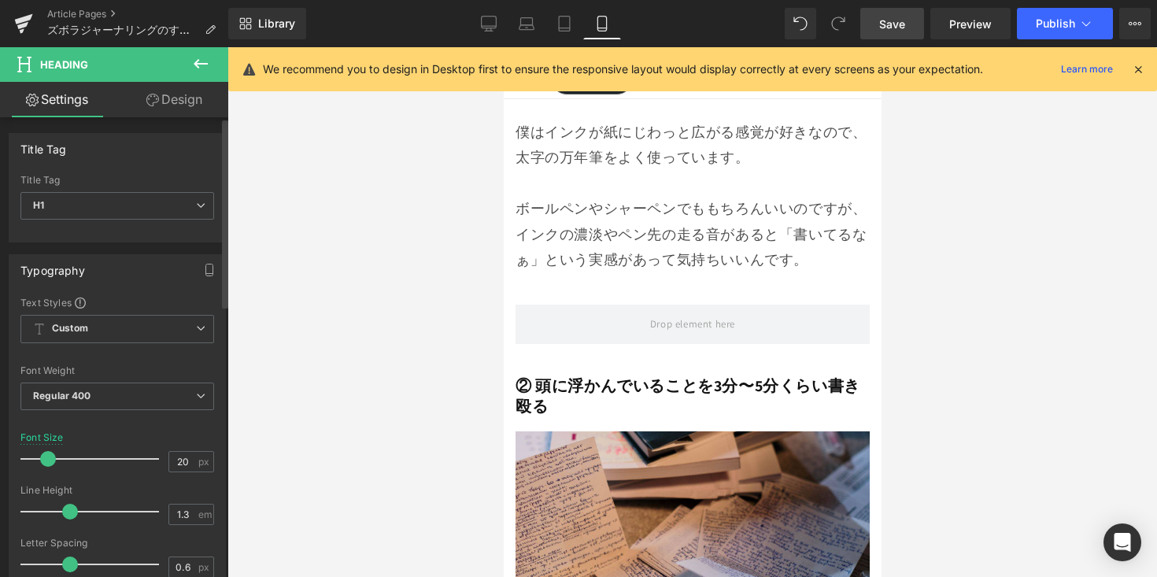
click at [47, 459] on span at bounding box center [48, 459] width 16 height 16
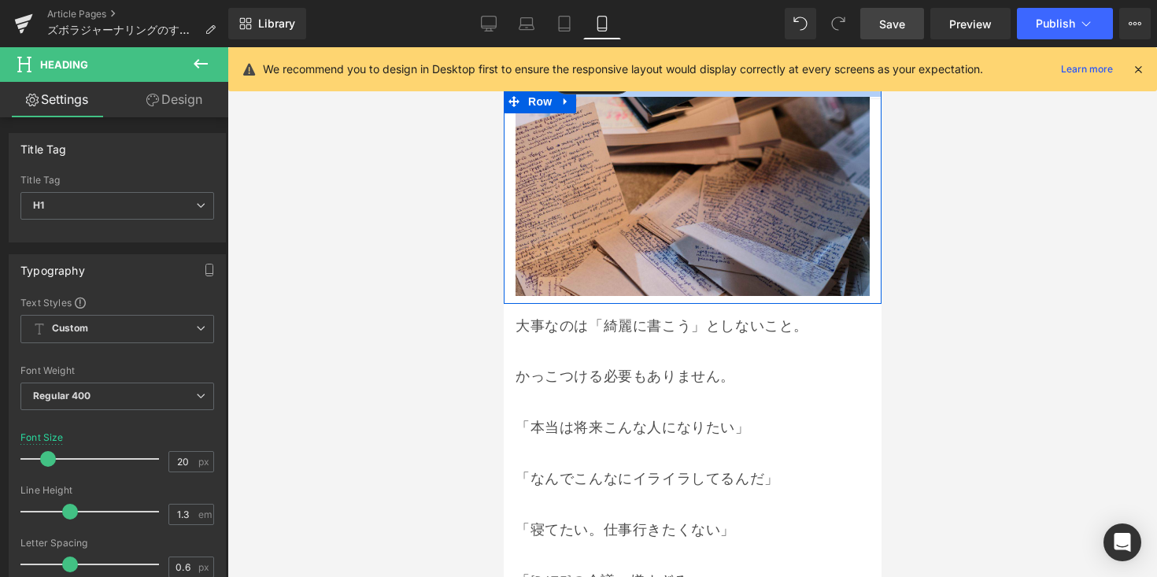
scroll to position [4833, 0]
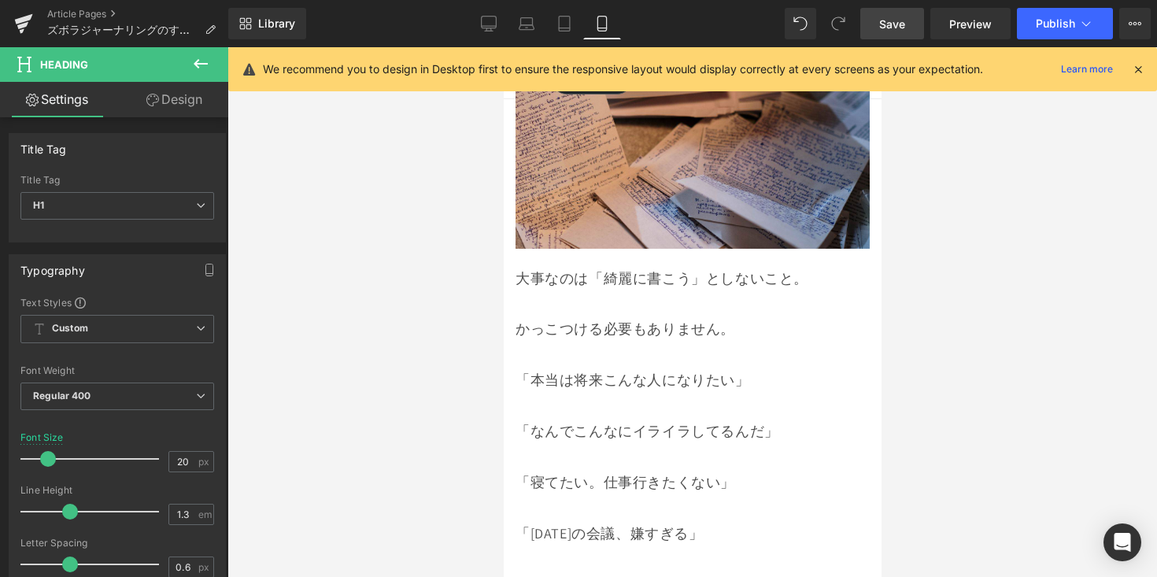
click at [614, 316] on div "かっこつける必要もありません。" at bounding box center [692, 328] width 354 height 25
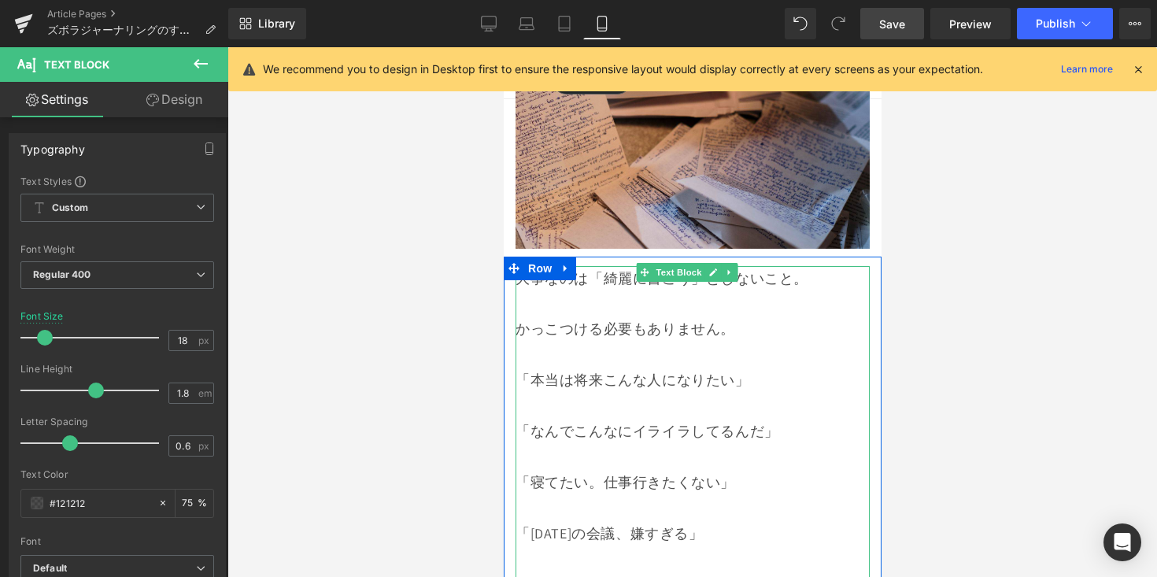
click at [559, 342] on div at bounding box center [692, 354] width 354 height 25
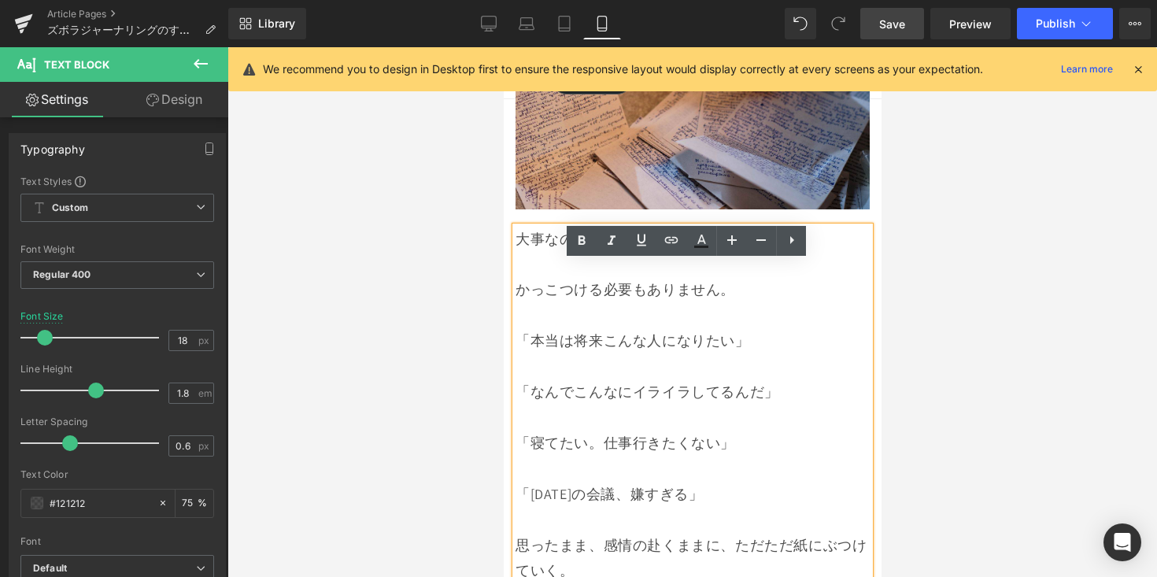
scroll to position [4811, 0]
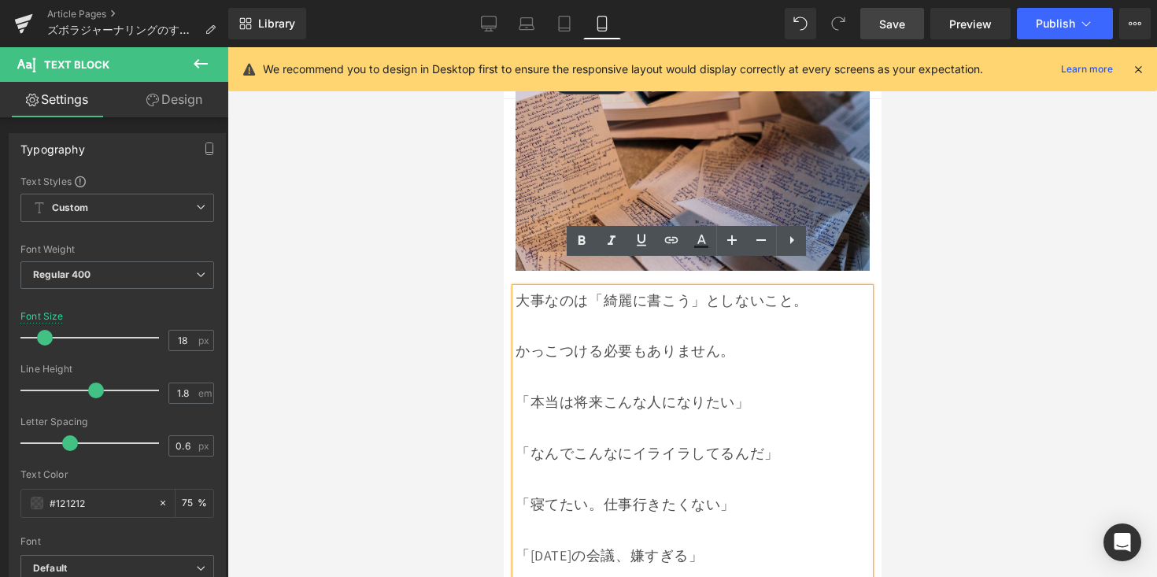
click at [685, 313] on div at bounding box center [692, 325] width 354 height 25
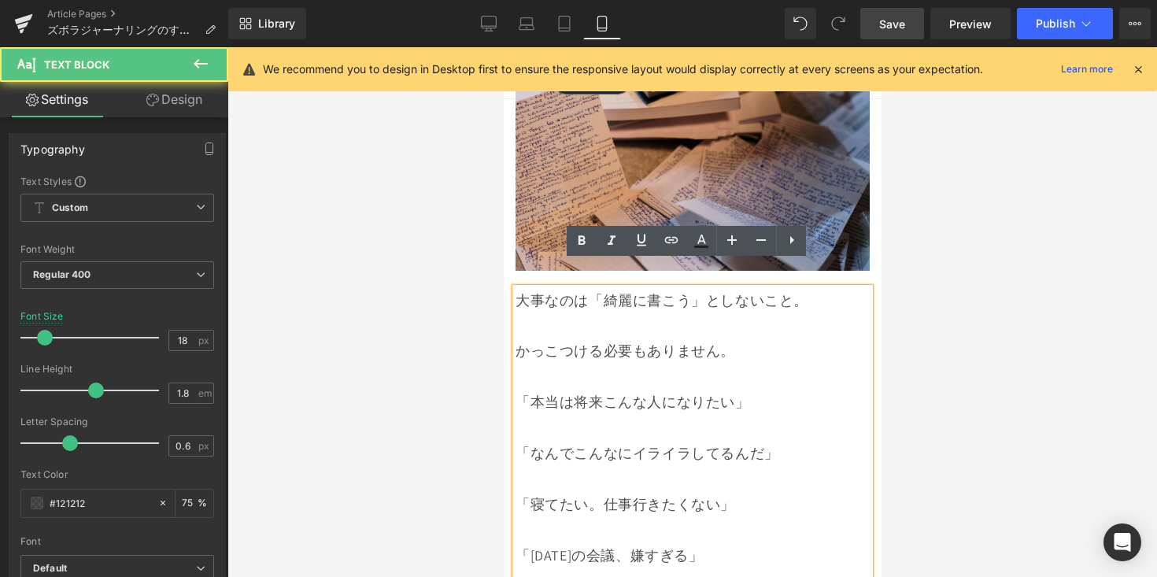
click at [930, 239] on div at bounding box center [692, 312] width 930 height 530
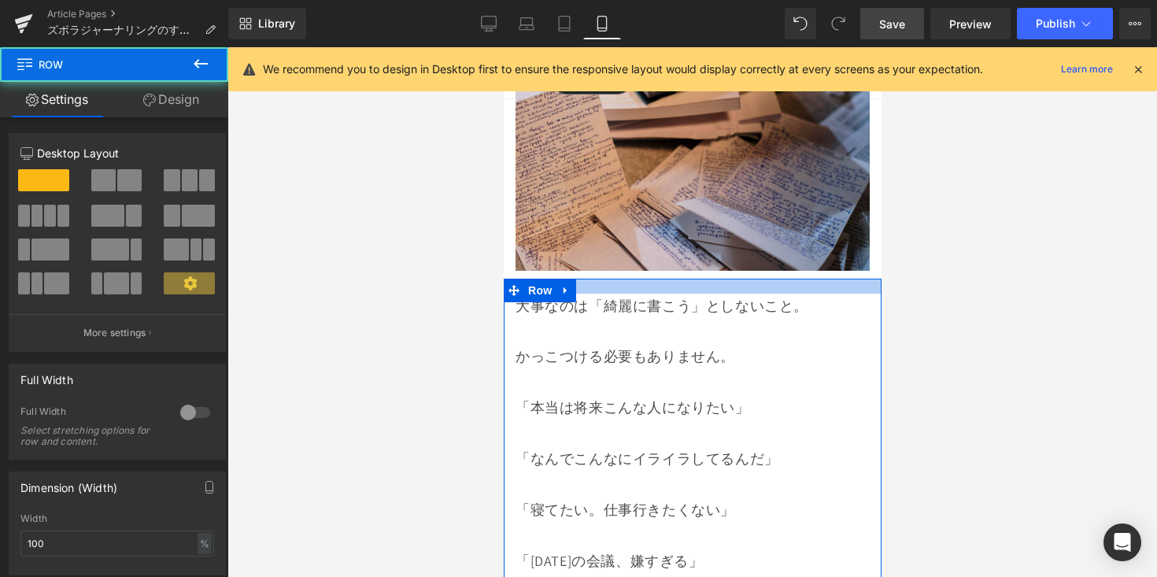
click at [784, 279] on div at bounding box center [692, 286] width 378 height 15
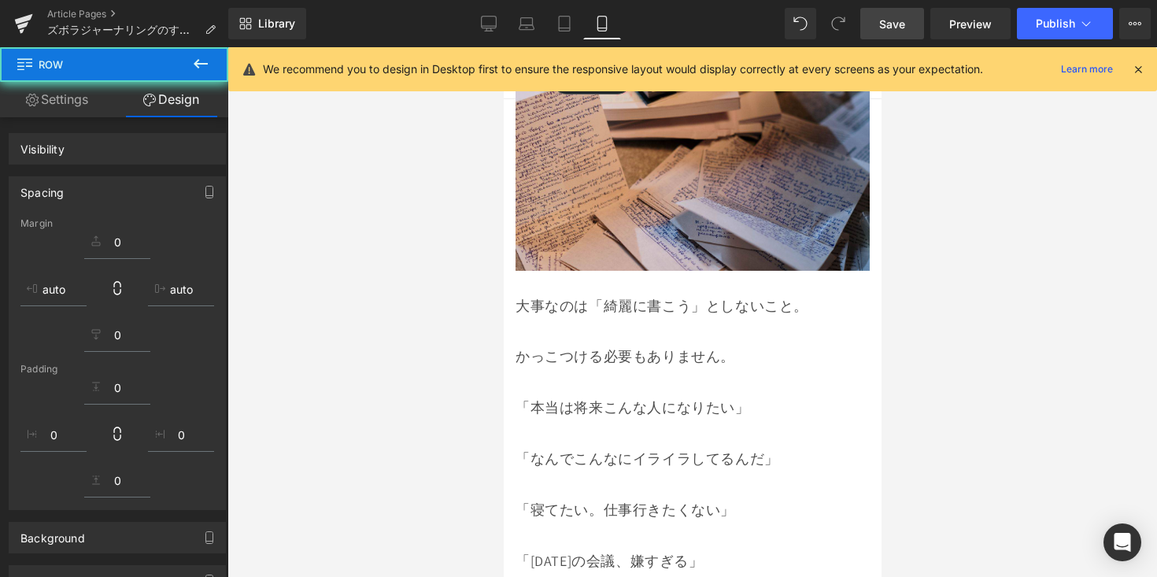
click at [927, 279] on div at bounding box center [692, 312] width 930 height 530
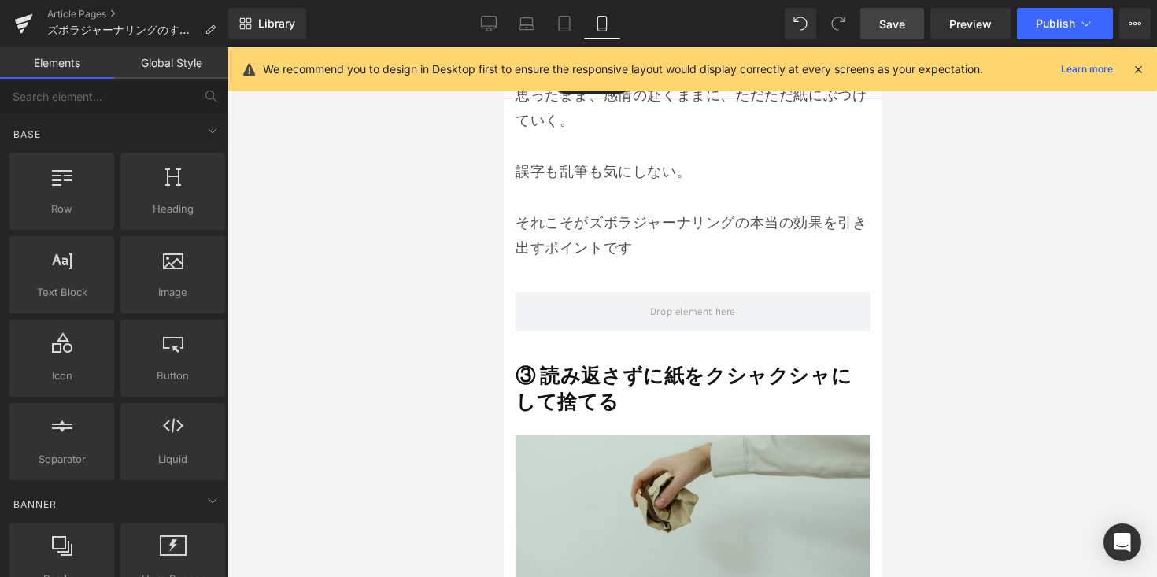
scroll to position [5376, 0]
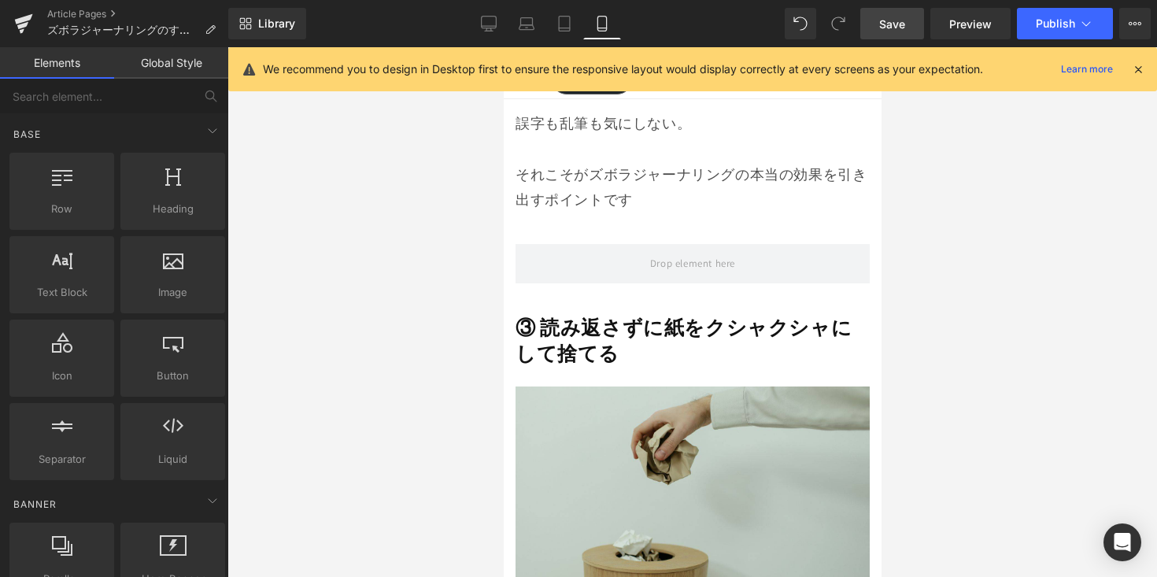
click at [640, 315] on div "③ 読み返さずに紙をクシャクシャにして捨てる Heading" at bounding box center [692, 340] width 354 height 51
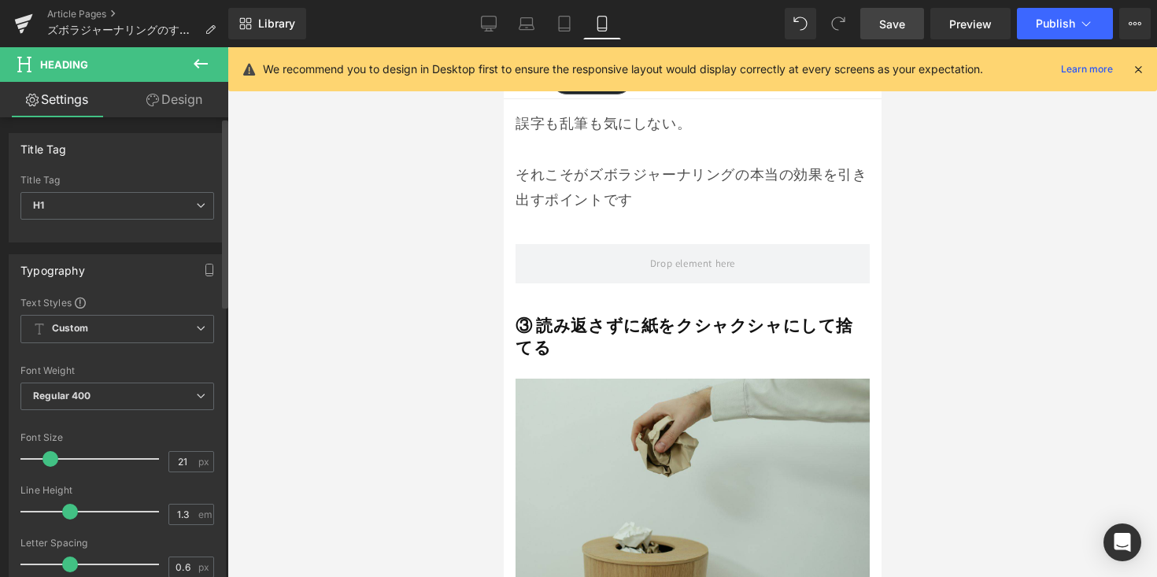
type input "20"
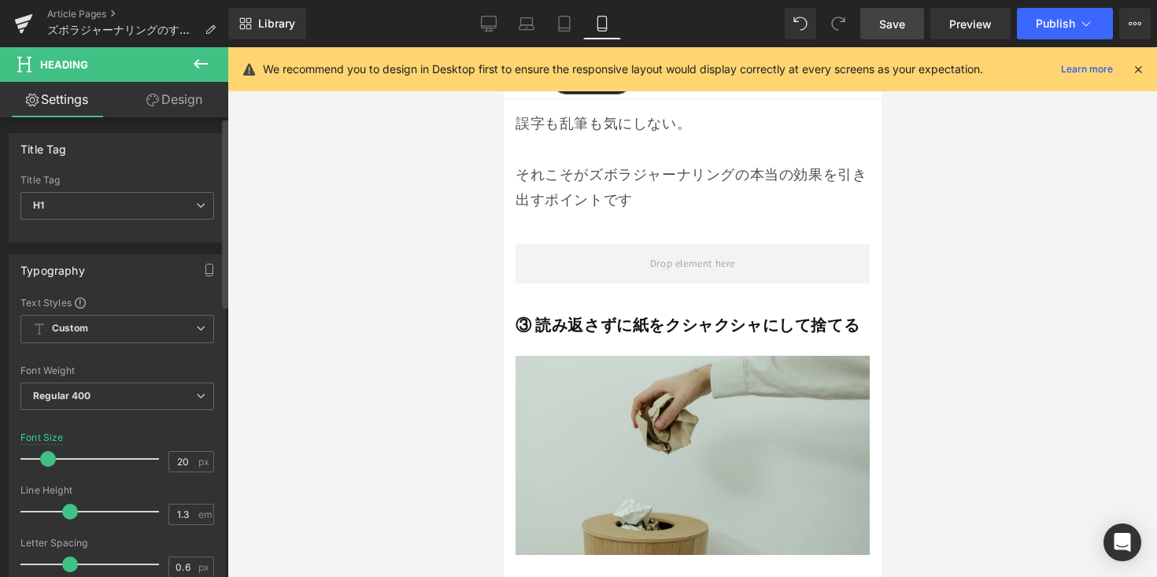
click at [46, 459] on span at bounding box center [48, 459] width 16 height 16
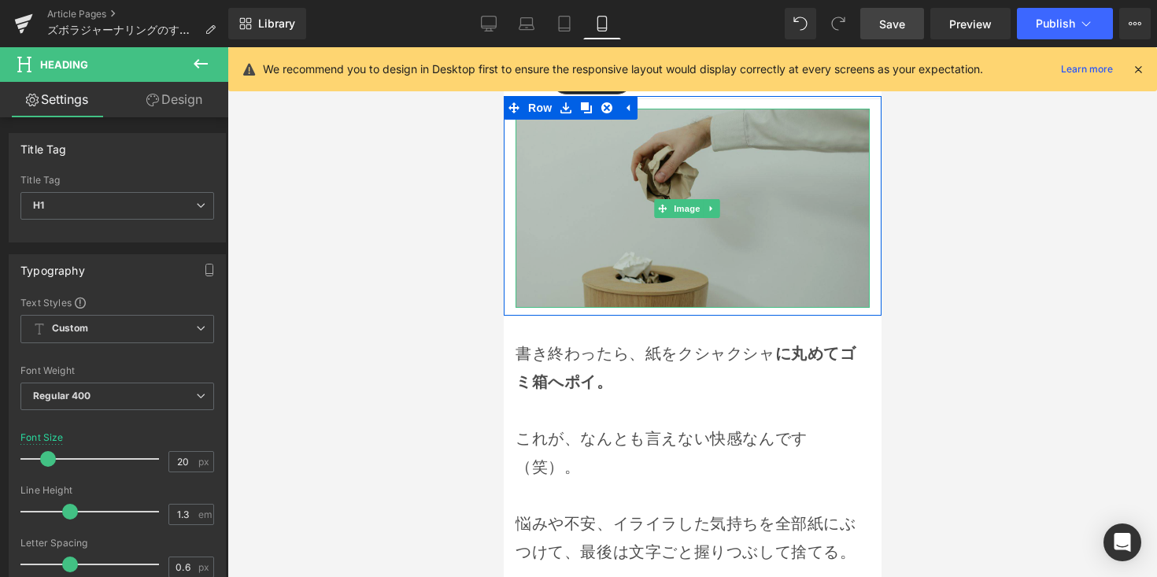
scroll to position [5650, 0]
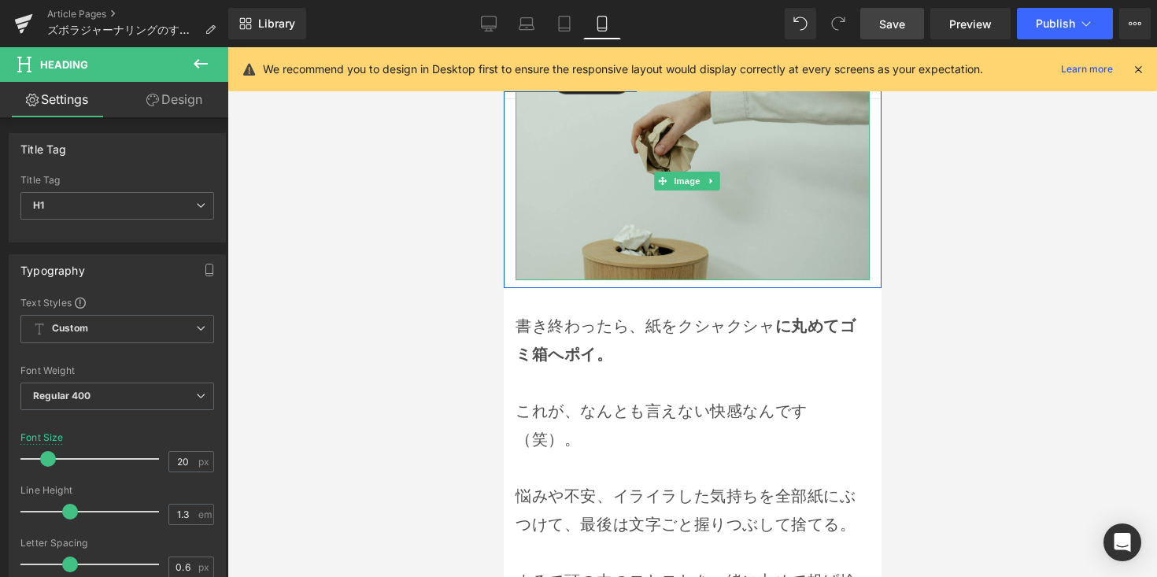
click at [582, 394] on p "これが、なんとも言えない快感なんです（笑）。" at bounding box center [692, 410] width 354 height 85
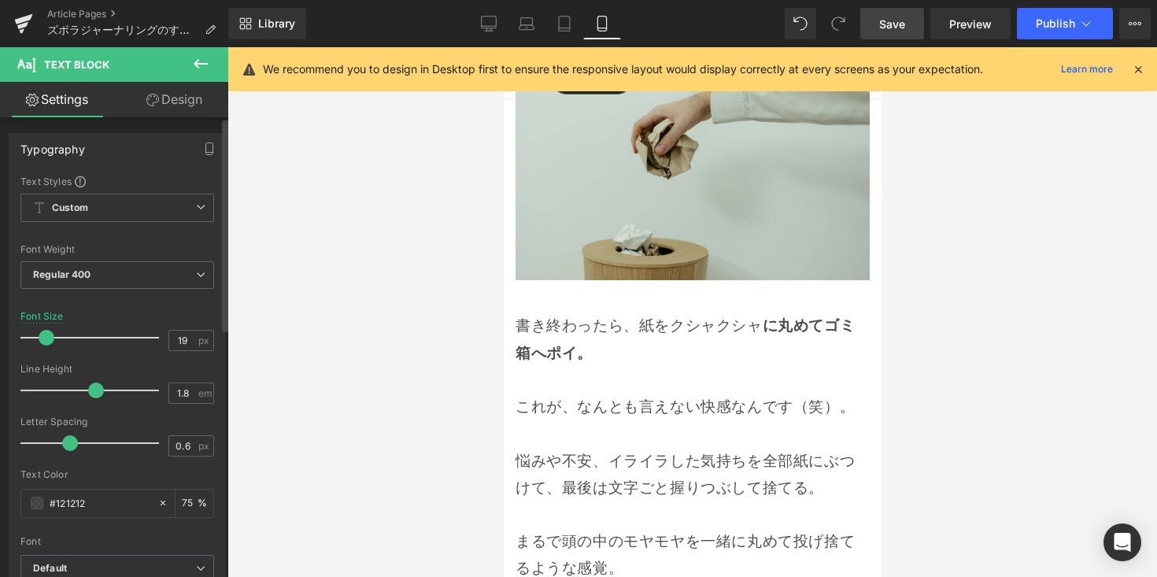
type input "18"
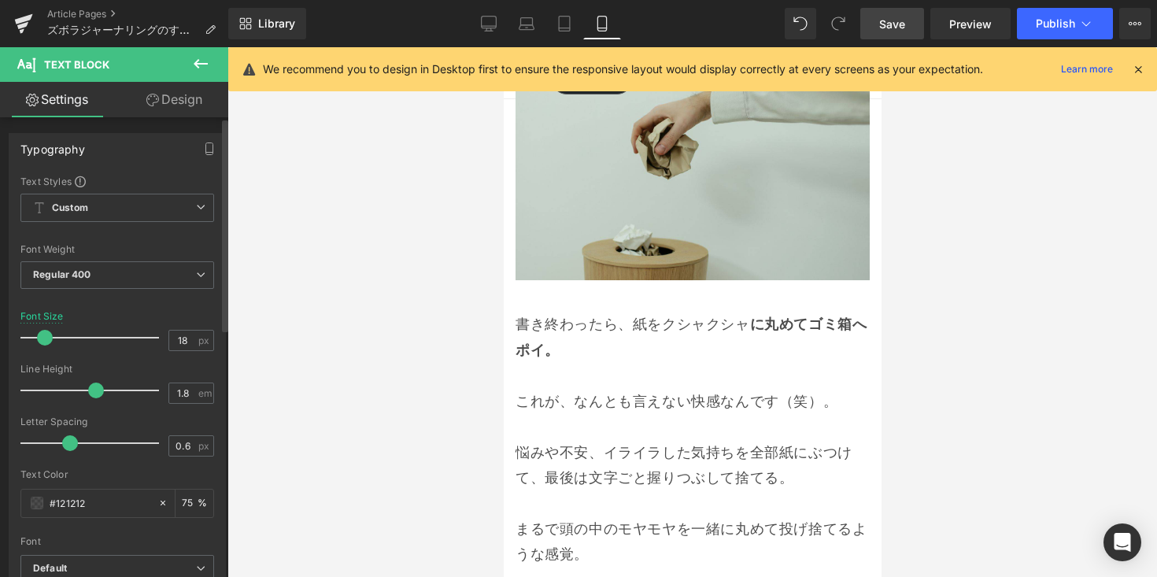
click at [43, 341] on span at bounding box center [45, 338] width 16 height 16
drag, startPoint x: 891, startPoint y: 19, endPoint x: 268, endPoint y: 233, distance: 659.2
click at [891, 19] on span "Save" at bounding box center [892, 24] width 26 height 17
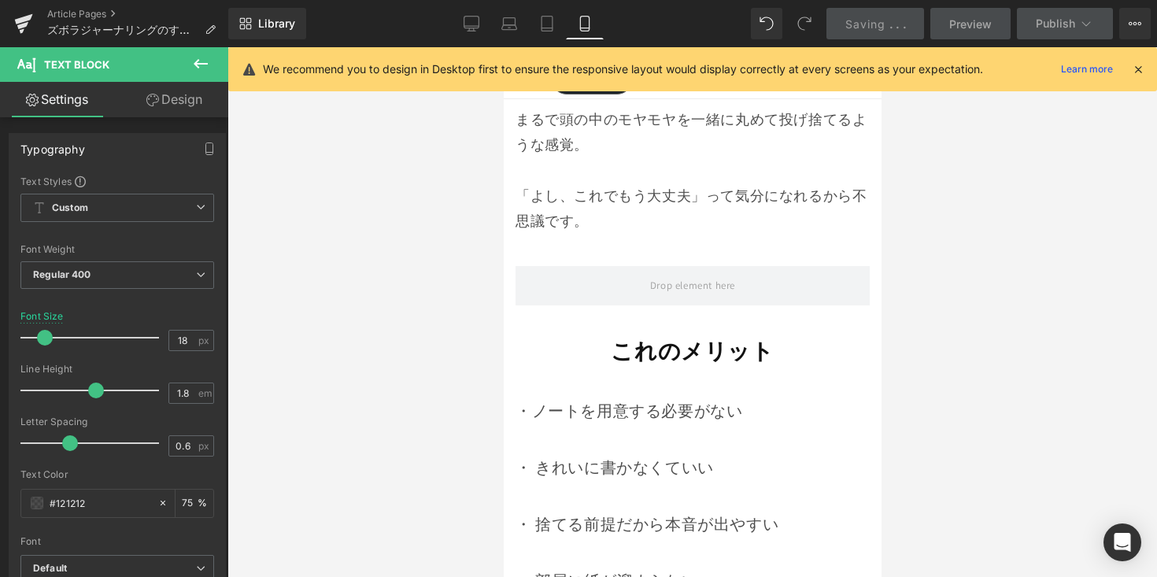
scroll to position [6067, 0]
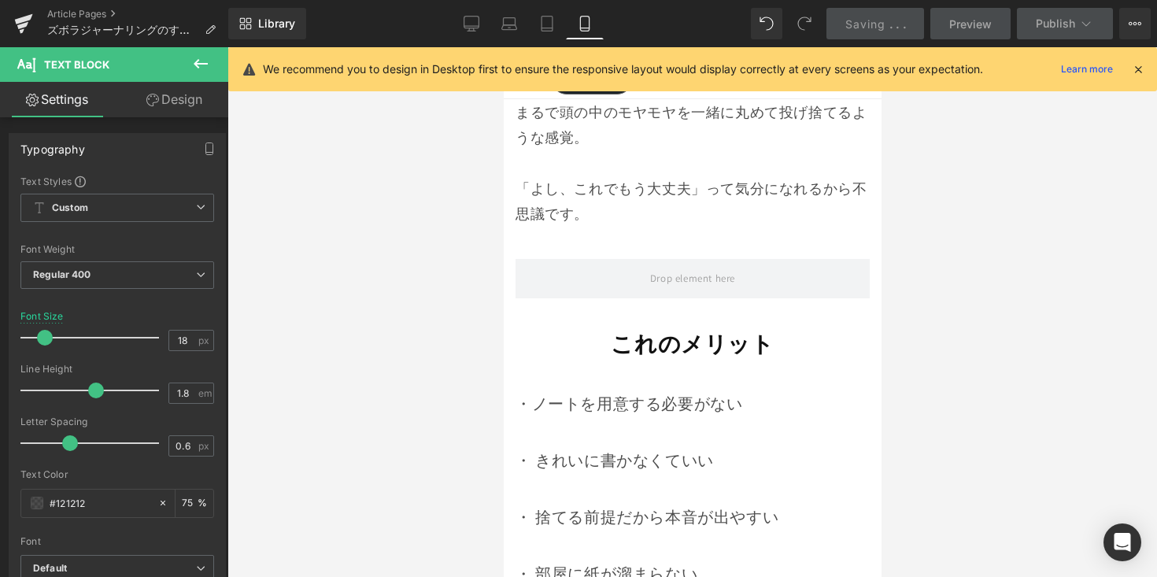
click at [698, 342] on strong "これのメリット" at bounding box center [691, 343] width 163 height 29
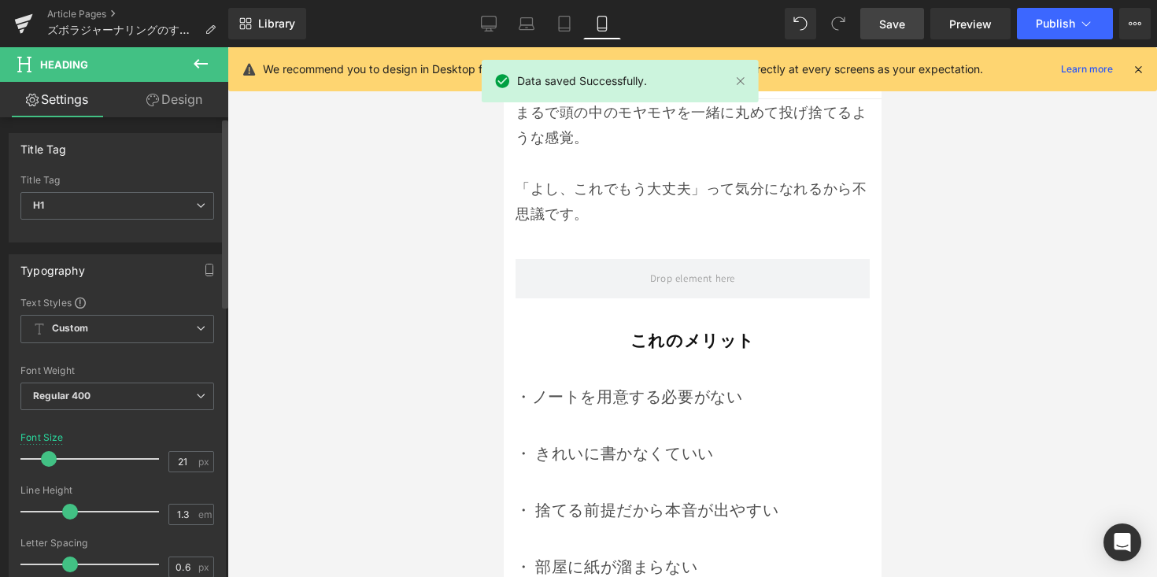
type input "22"
drag, startPoint x: 53, startPoint y: 463, endPoint x: 45, endPoint y: 460, distance: 8.5
click at [45, 460] on span at bounding box center [51, 459] width 16 height 16
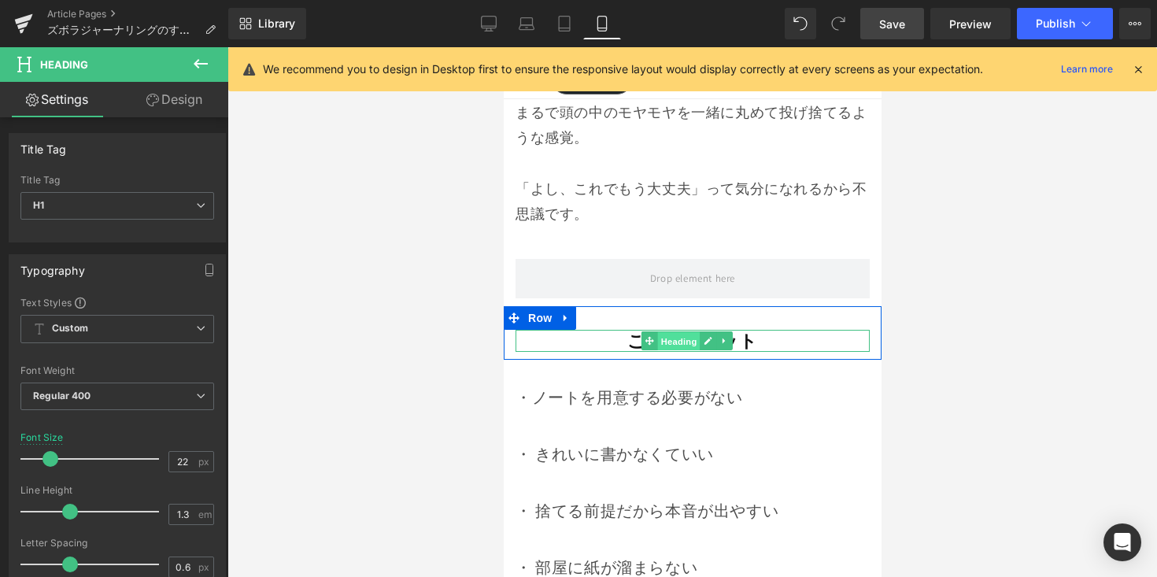
click at [659, 334] on span "Heading" at bounding box center [678, 341] width 43 height 19
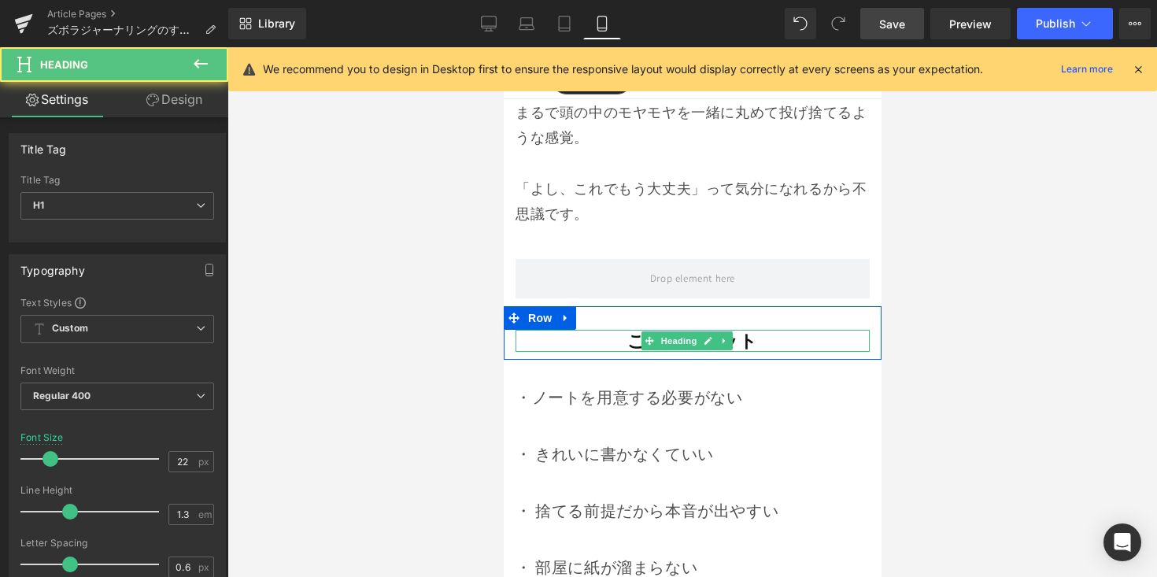
click at [634, 330] on strong "これのメリット" at bounding box center [692, 341] width 130 height 22
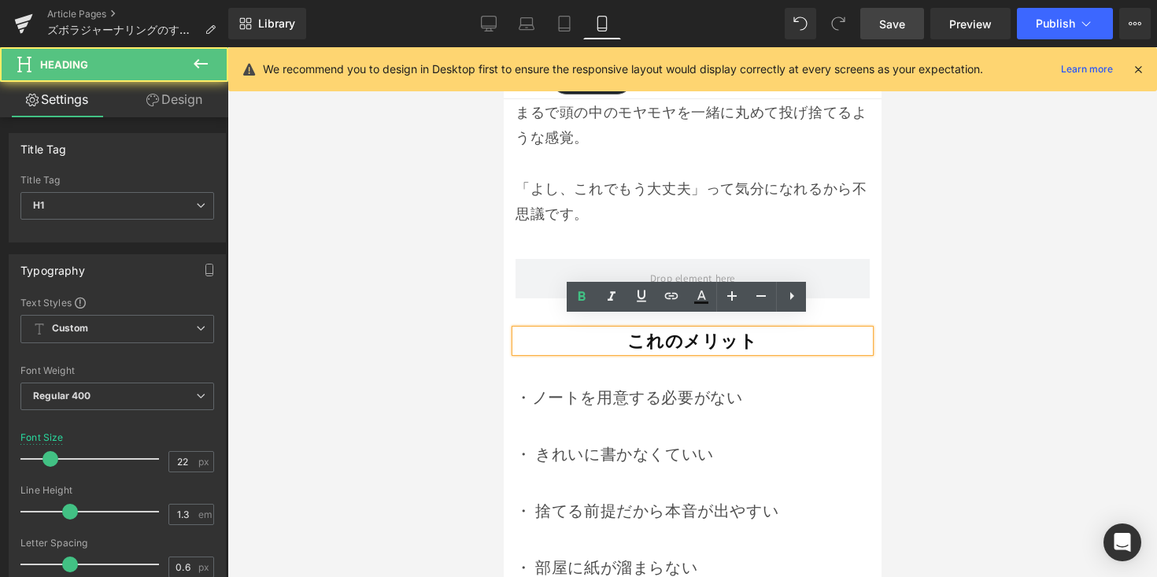
click at [652, 330] on strong "これのメリット" at bounding box center [692, 341] width 130 height 22
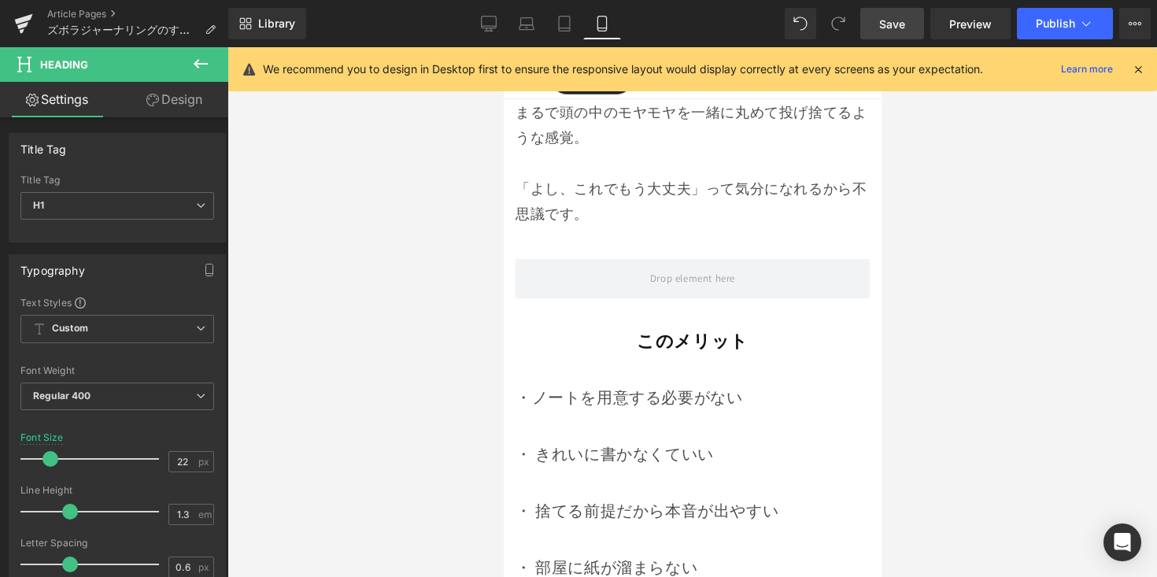
click at [890, 351] on div at bounding box center [692, 312] width 930 height 530
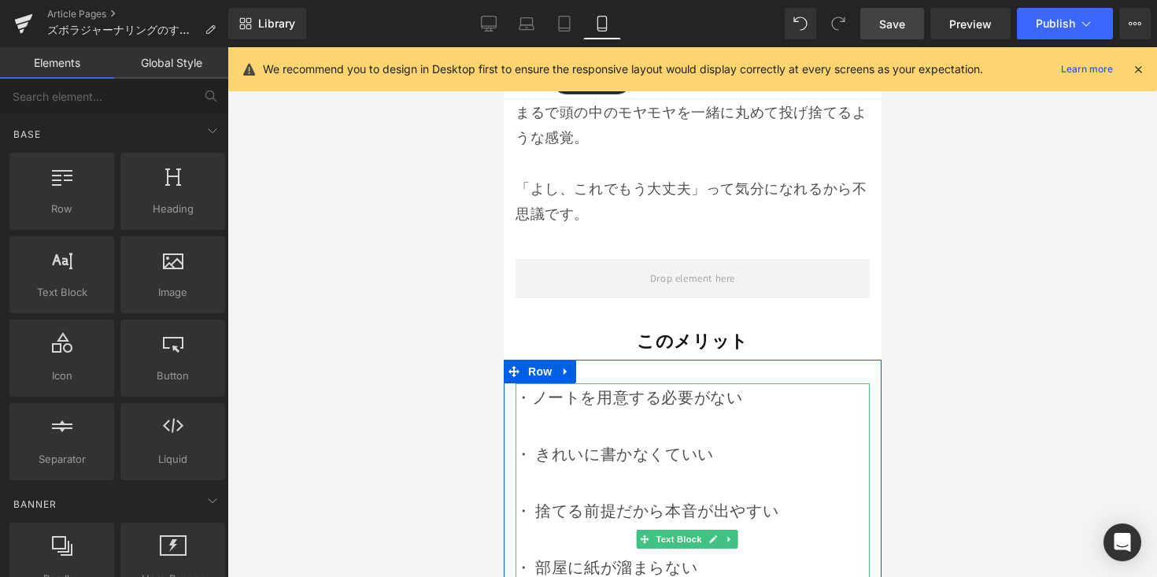
click at [760, 412] on div at bounding box center [692, 426] width 354 height 28
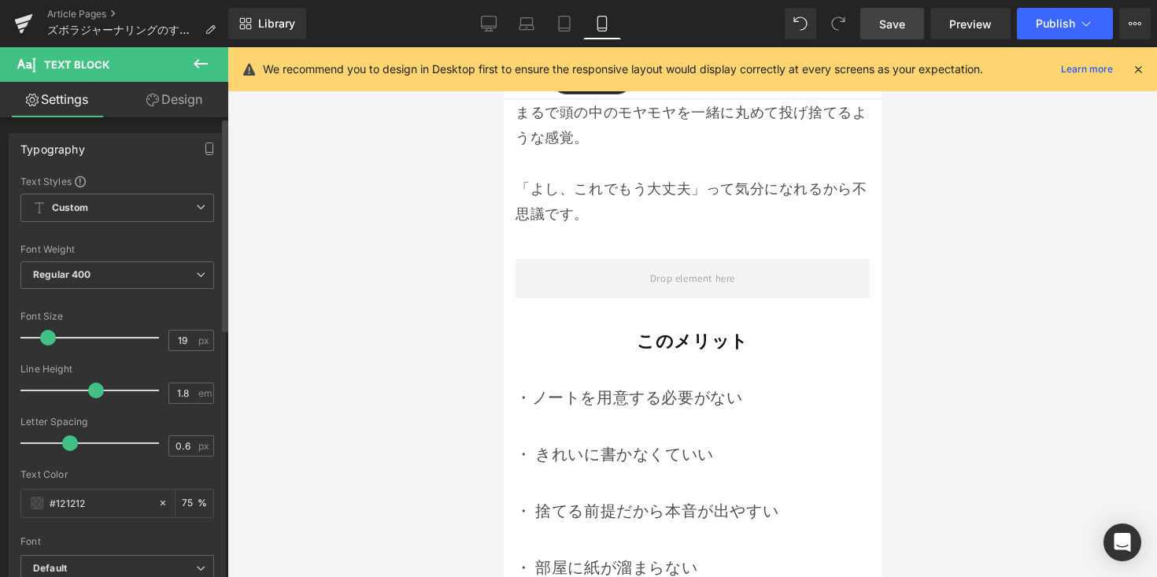
type input "18"
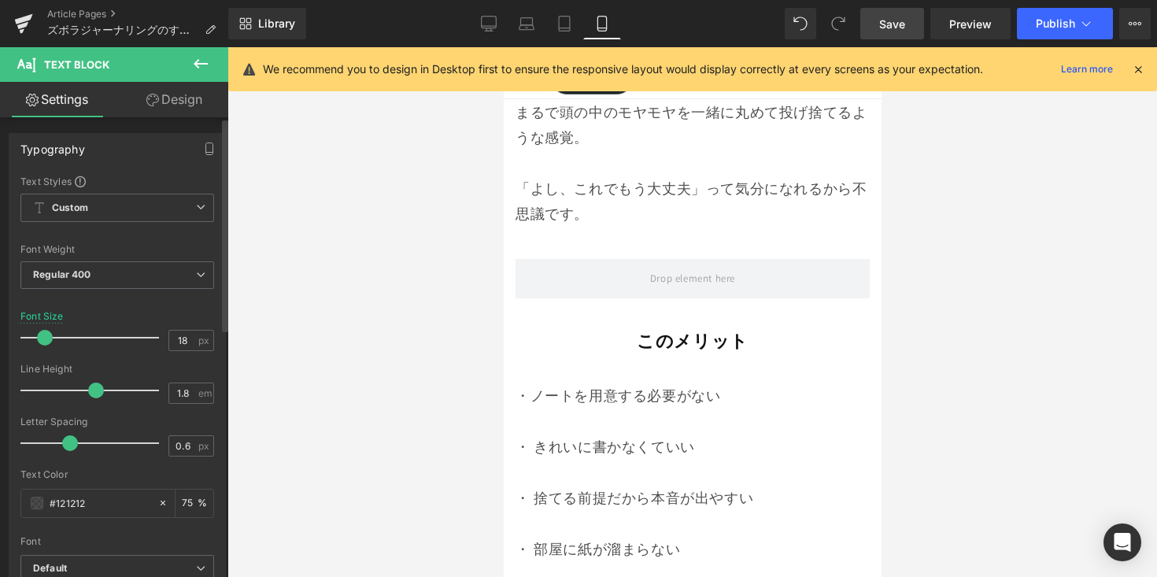
click at [50, 337] on span at bounding box center [45, 338] width 16 height 16
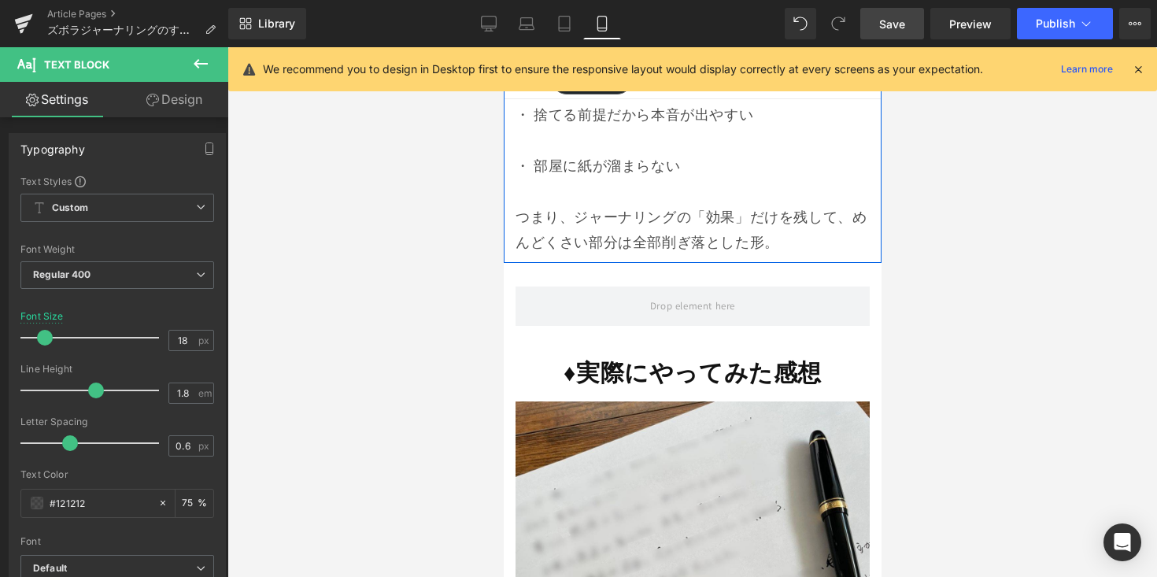
scroll to position [6470, 0]
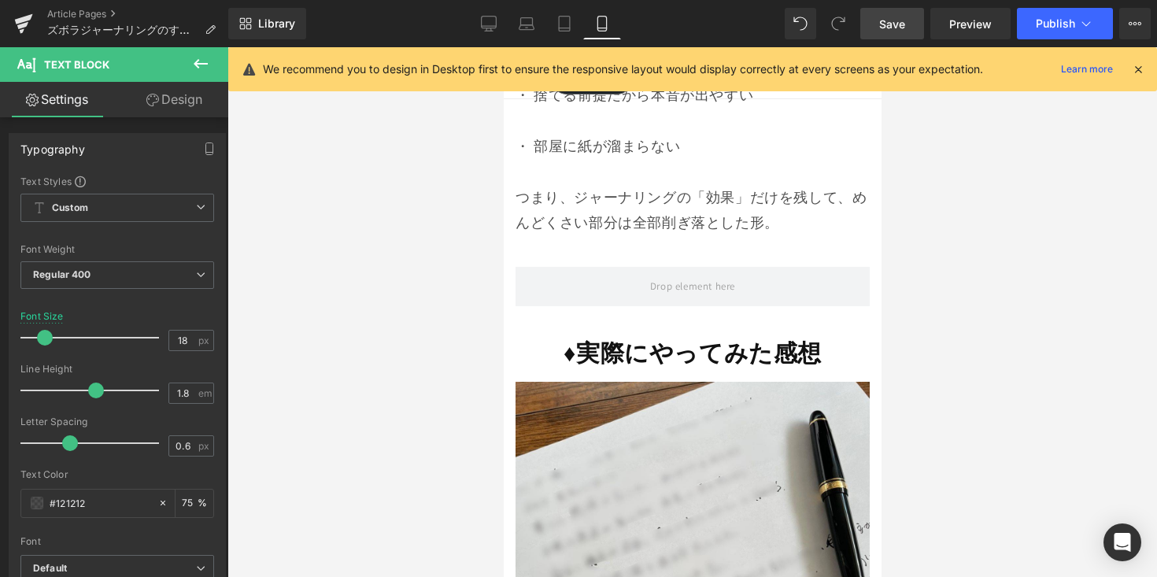
click at [563, 338] on strong "♦︎実際にやってみた感想" at bounding box center [692, 352] width 258 height 31
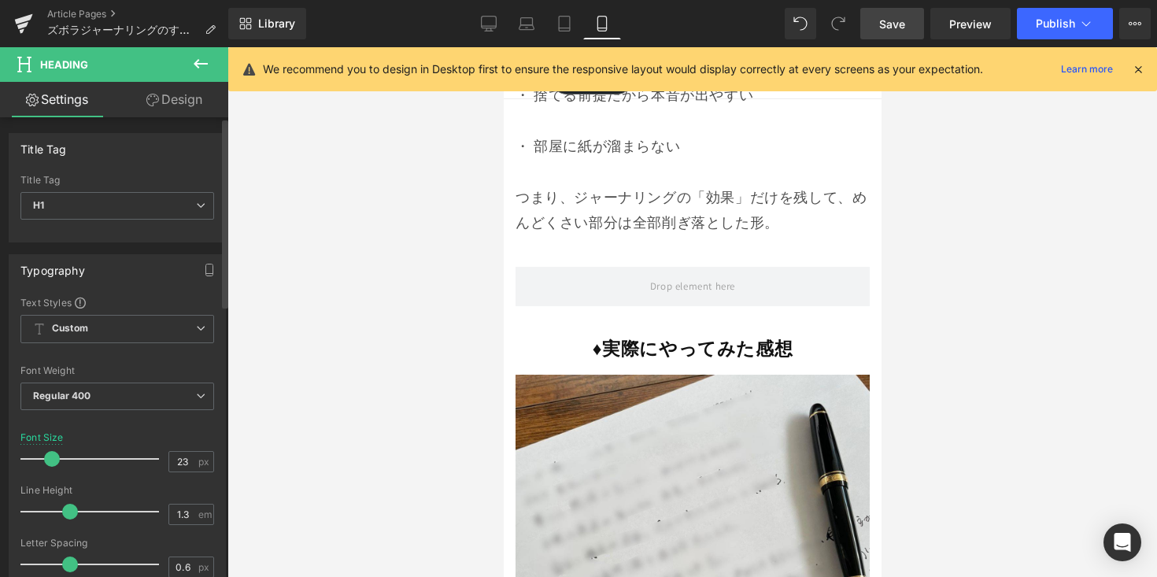
type input "22"
drag, startPoint x: 61, startPoint y: 456, endPoint x: 51, endPoint y: 461, distance: 10.9
click at [51, 461] on span at bounding box center [51, 459] width 16 height 16
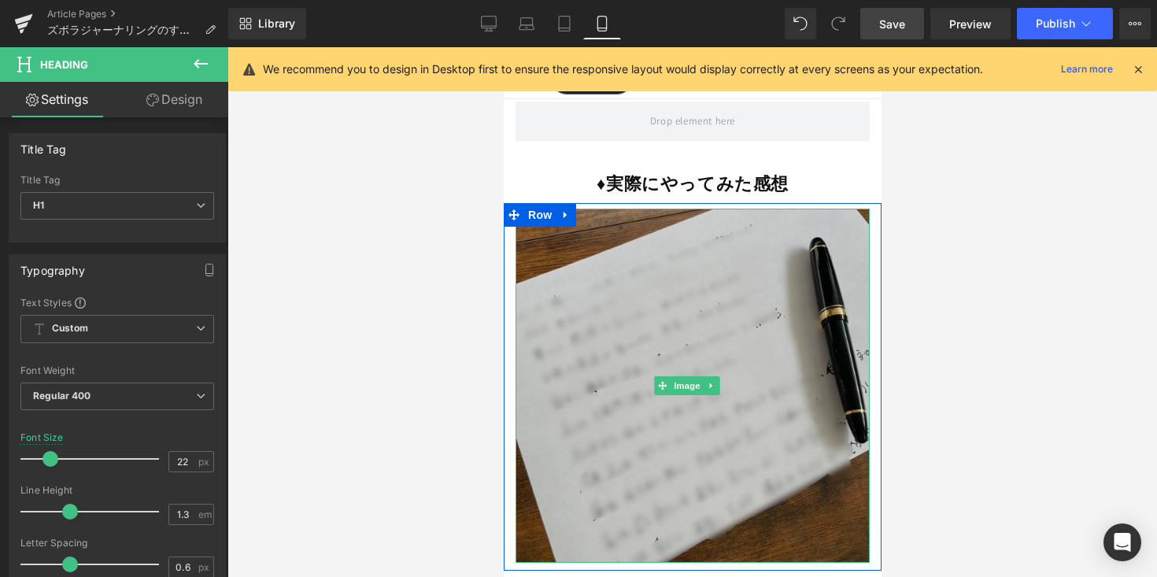
scroll to position [6802, 0]
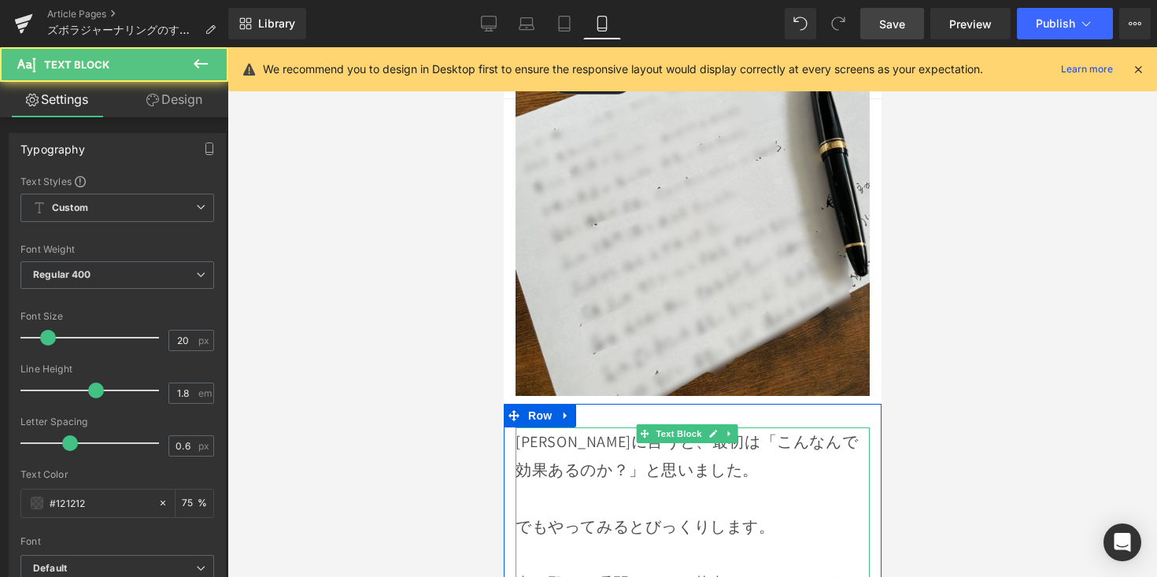
click at [591, 427] on p "[PERSON_NAME]に言うと、最初は「こんなんで効果あるのか？」と思いました。" at bounding box center [692, 455] width 354 height 57
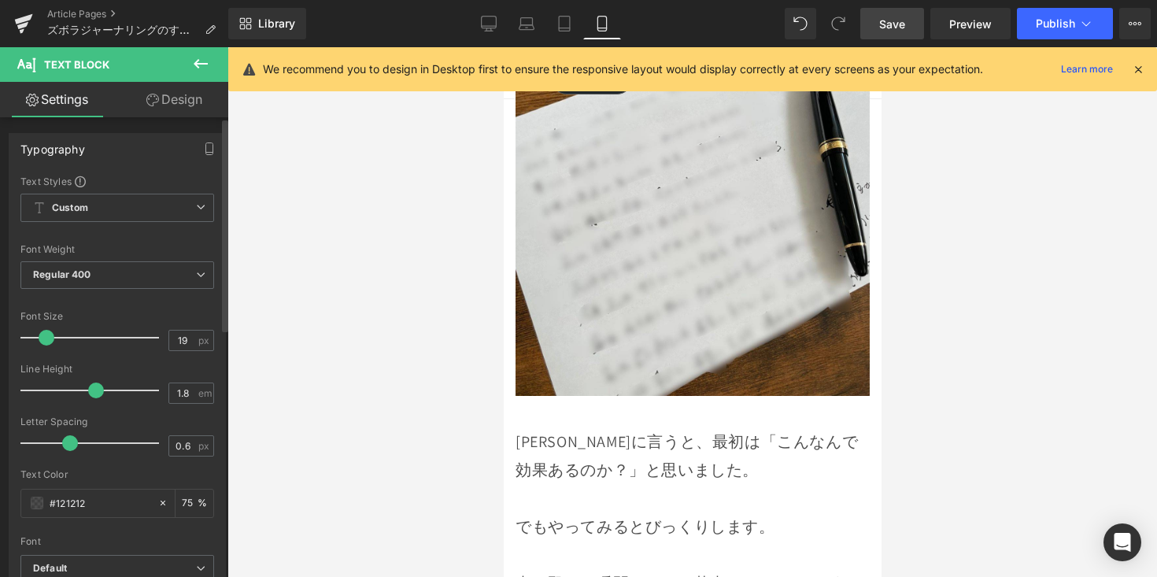
type input "18"
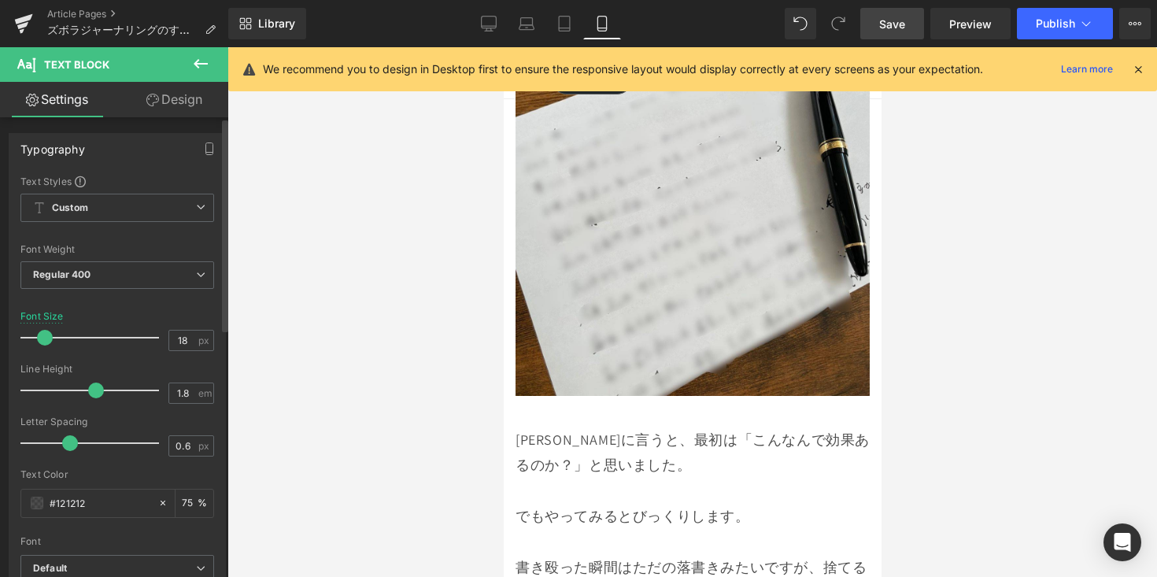
click at [44, 335] on span at bounding box center [45, 338] width 16 height 16
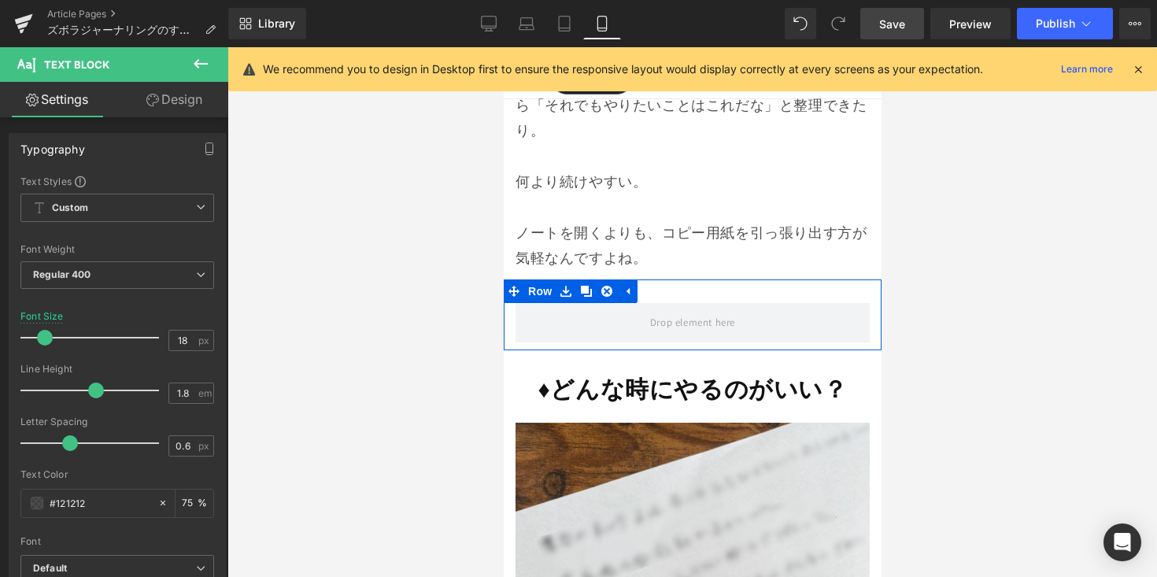
scroll to position [7535, 0]
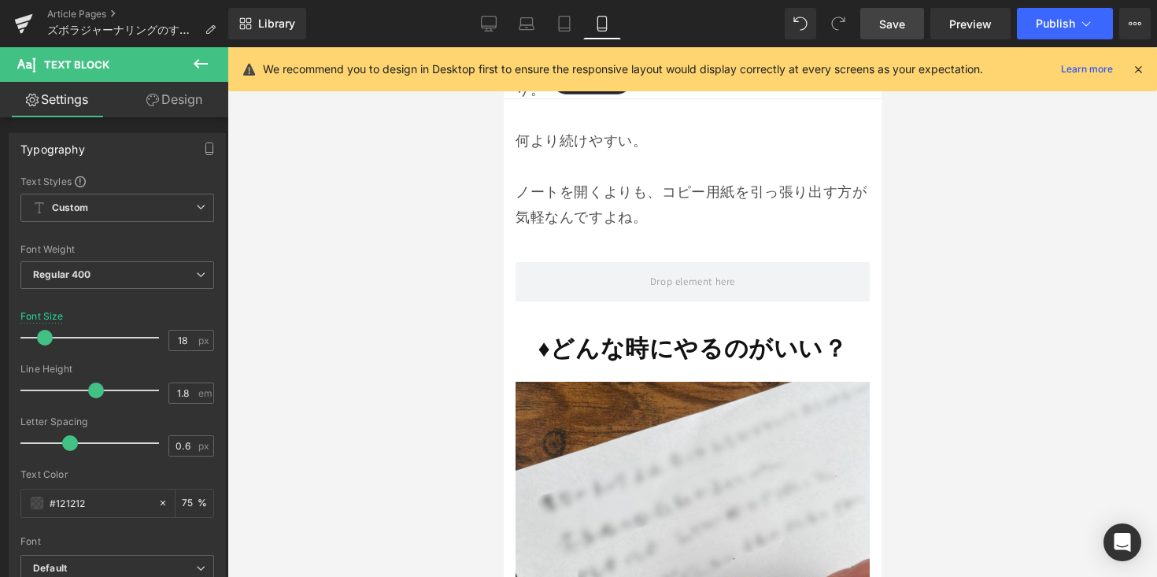
click at [601, 332] on strong "♦︎どんな時にやるのがいい？" at bounding box center [691, 347] width 309 height 31
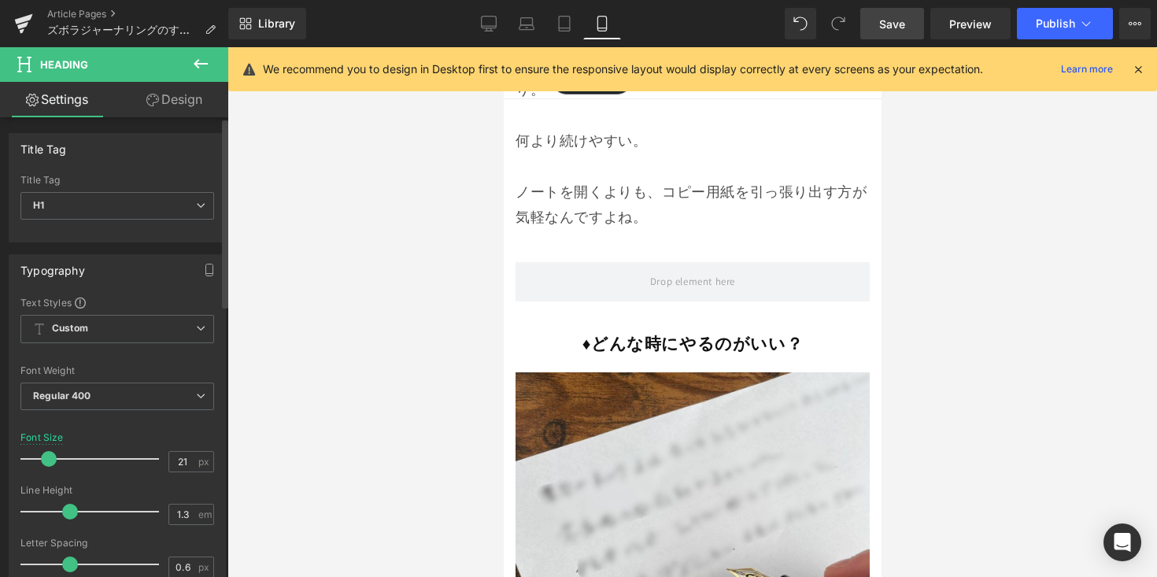
type input "22"
drag, startPoint x: 61, startPoint y: 458, endPoint x: 50, endPoint y: 462, distance: 11.7
click at [50, 462] on span at bounding box center [51, 459] width 16 height 16
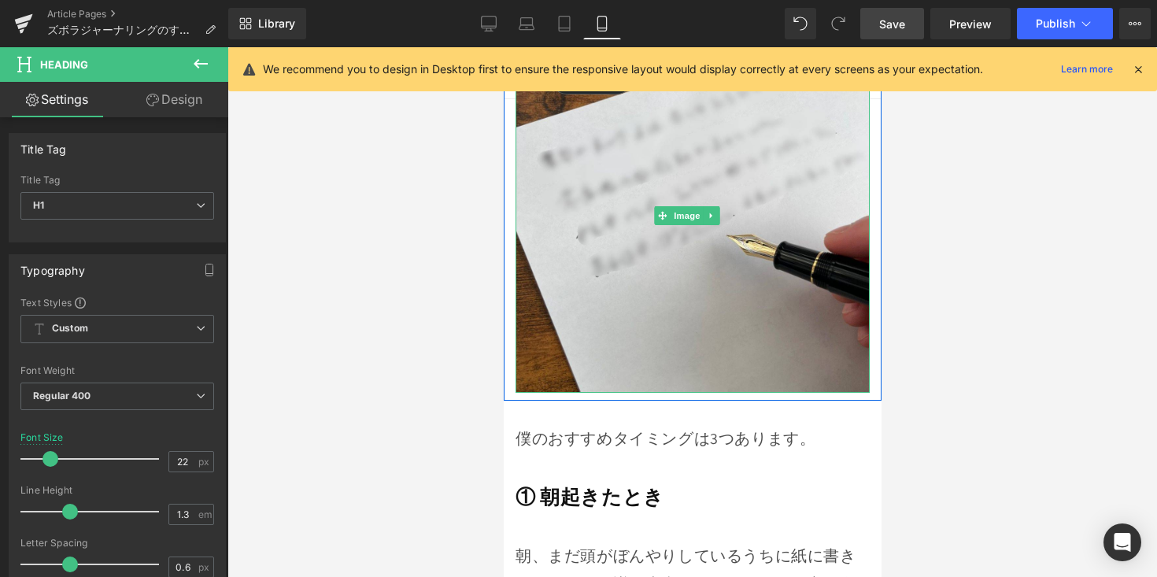
scroll to position [7870, 0]
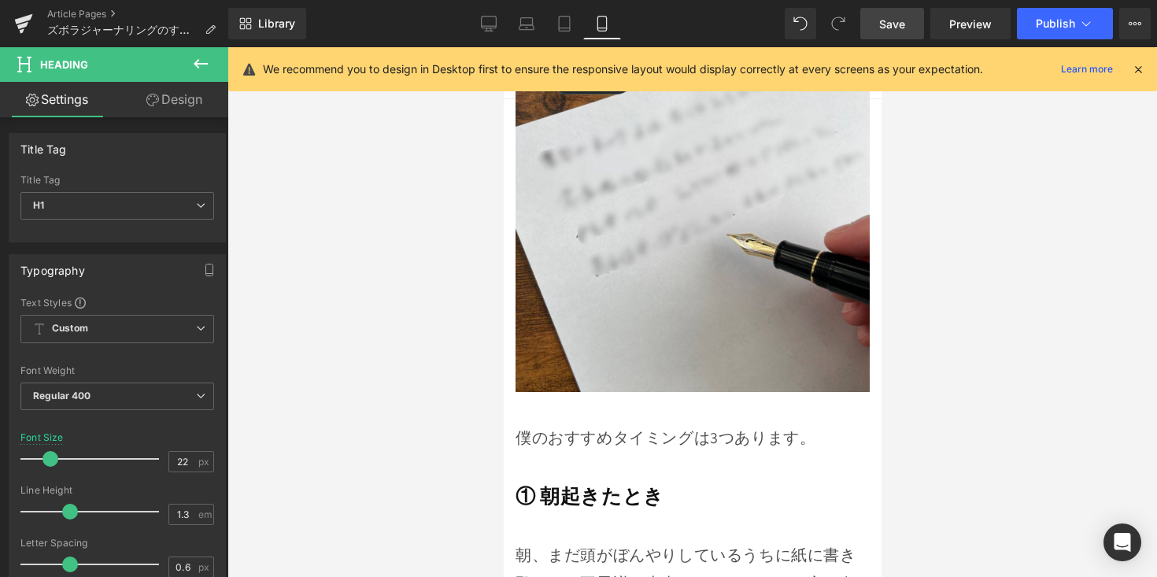
click at [528, 483] on div "① 朝起きたとき Heading" at bounding box center [692, 496] width 354 height 26
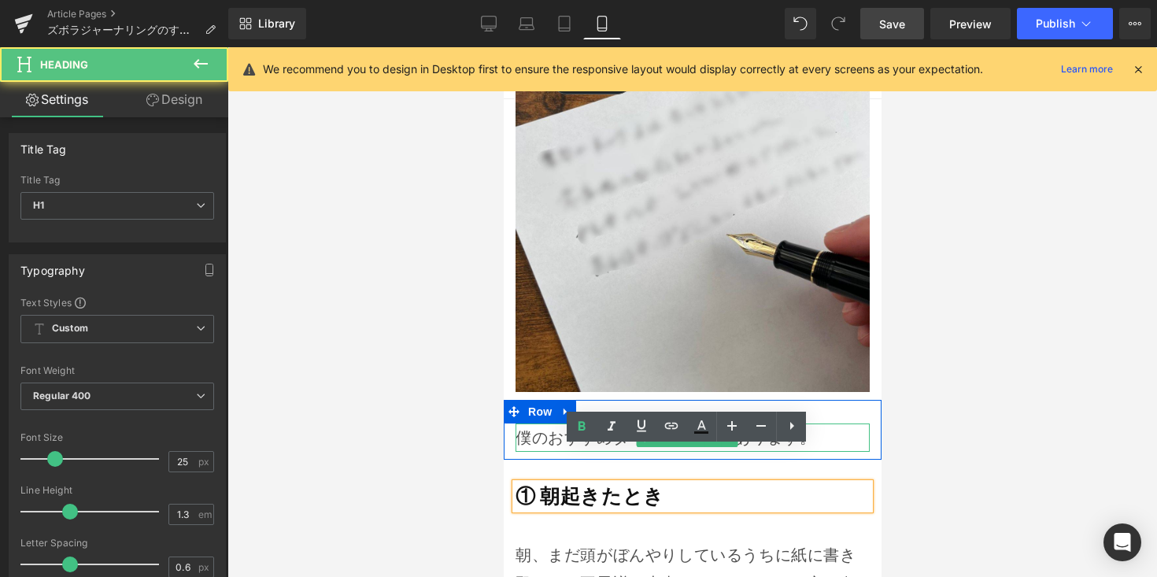
click at [539, 424] on p "僕のおすすめタイミングは3つあります。" at bounding box center [692, 438] width 354 height 28
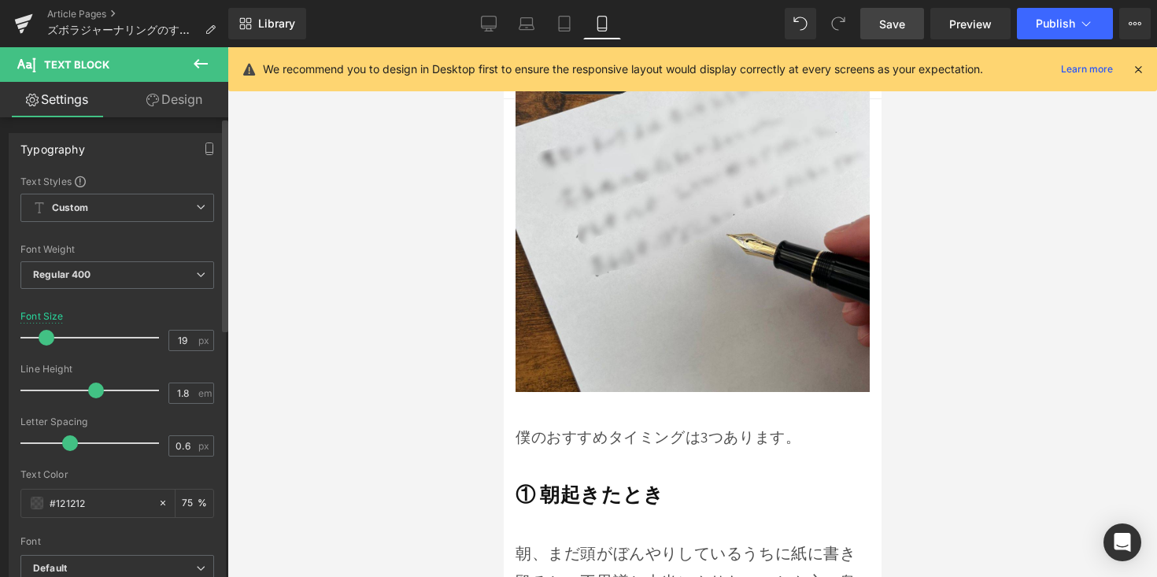
type input "18"
click at [48, 345] on div at bounding box center [93, 337] width 131 height 31
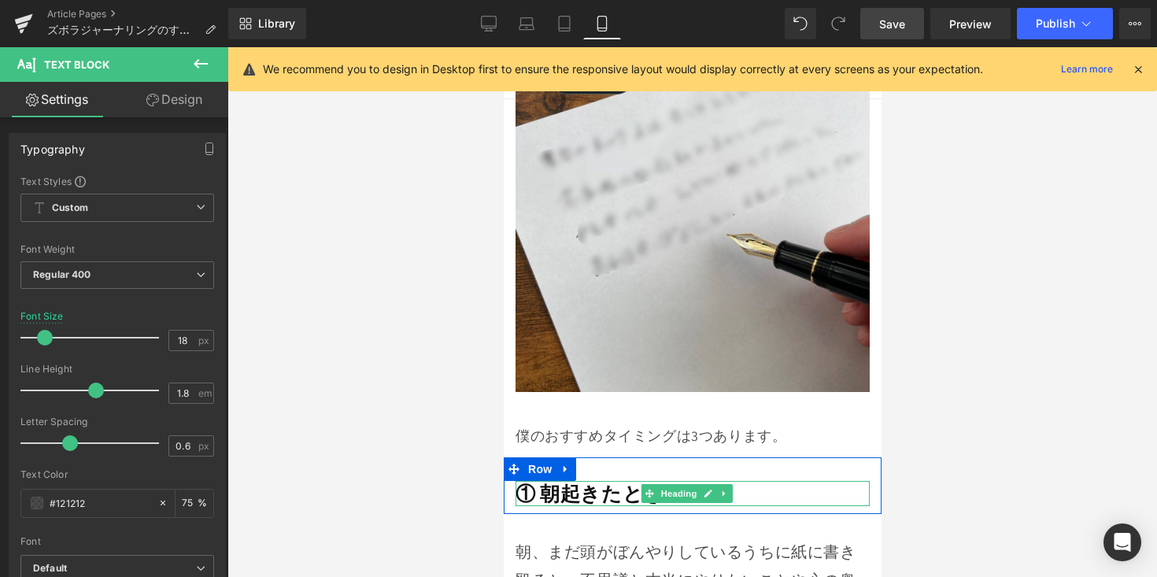
click at [531, 480] on strong "① 朝起きたとき" at bounding box center [589, 493] width 149 height 26
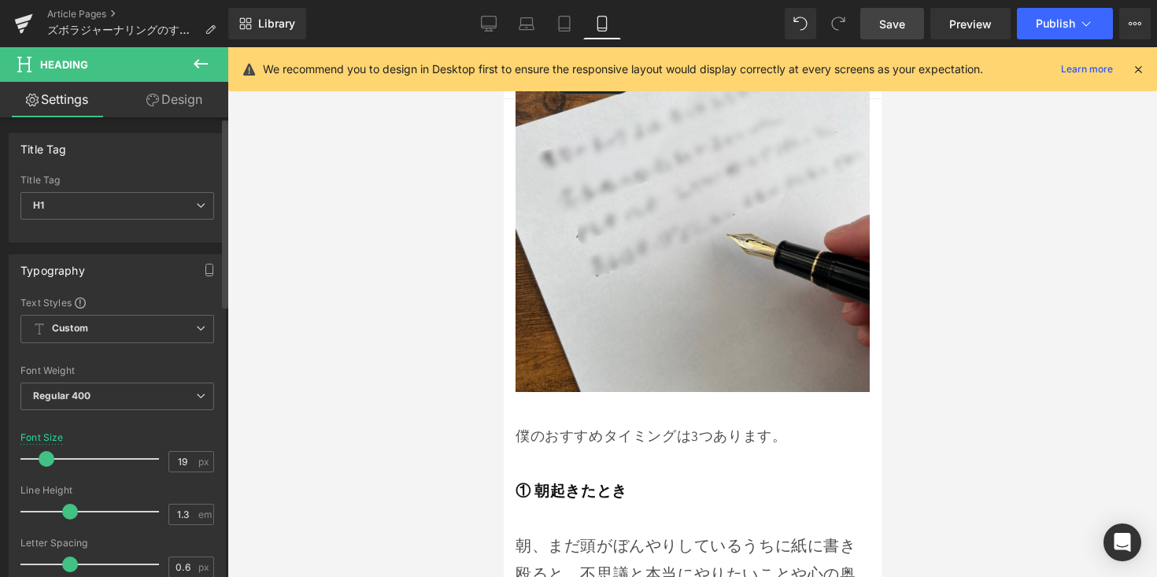
type input "20"
click at [44, 464] on span at bounding box center [48, 459] width 16 height 16
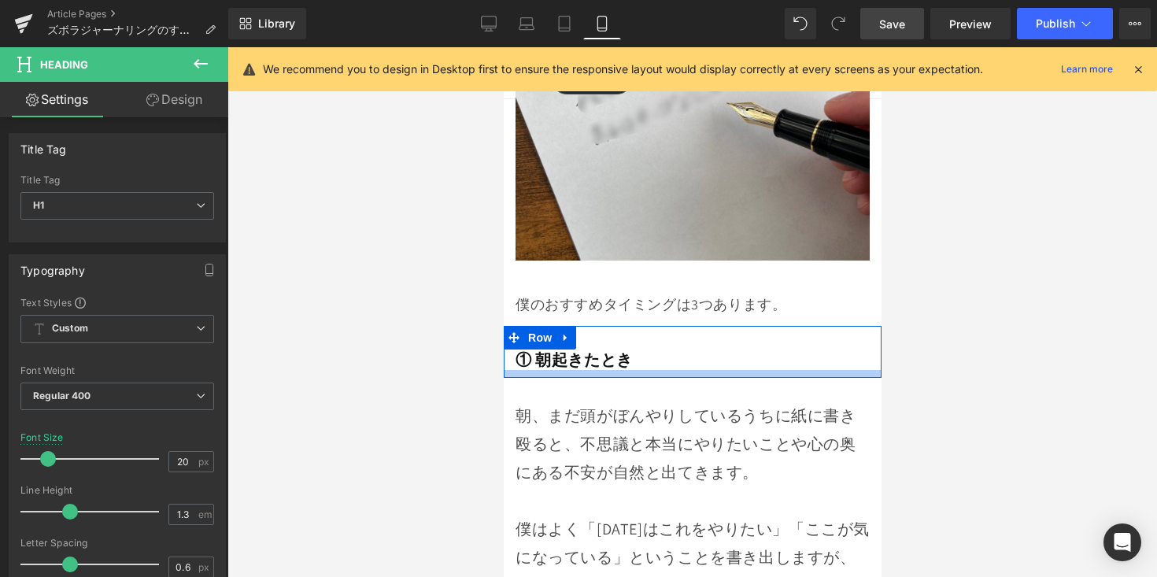
scroll to position [8004, 0]
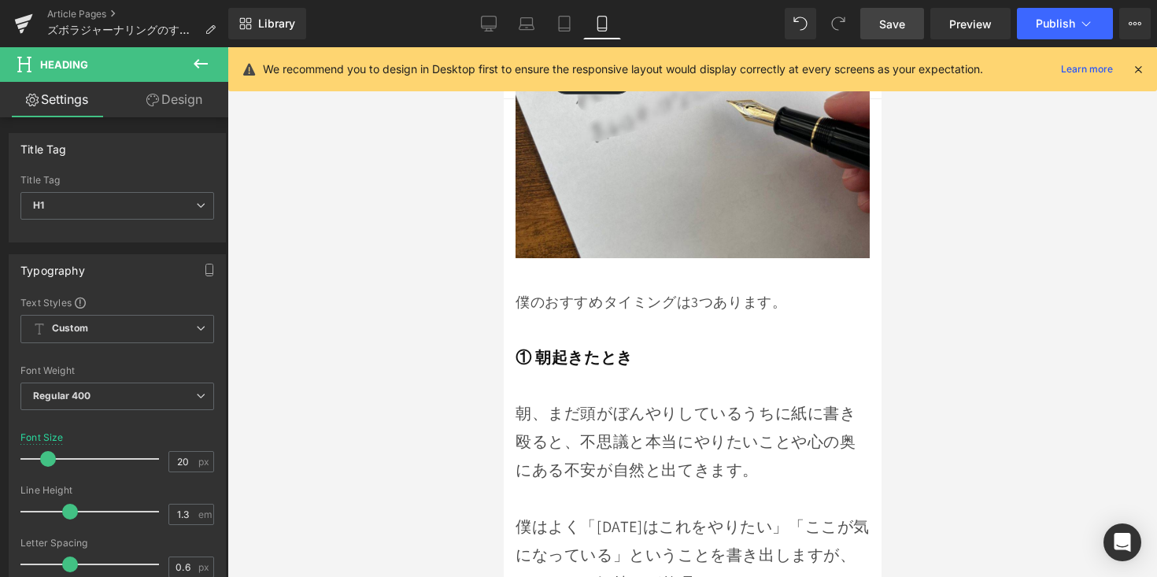
click at [593, 484] on p "僕はよく「[DATE]はこれをやりたい」「ここが気になっている」ということを書き出しますが、それだけで気持ちが整理されていくんです。" at bounding box center [692, 540] width 354 height 113
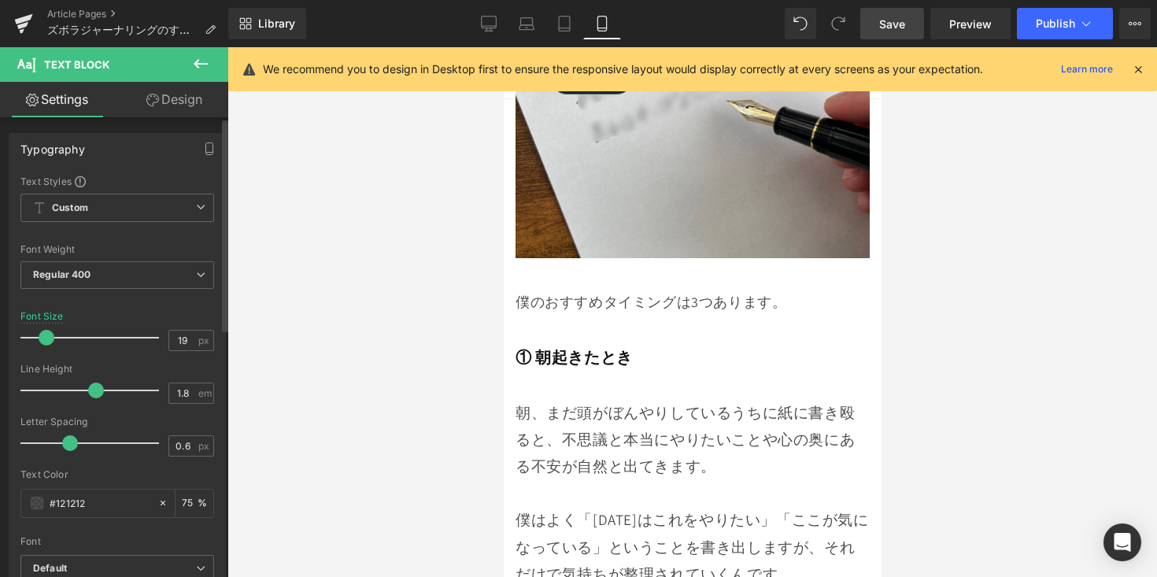
type input "18"
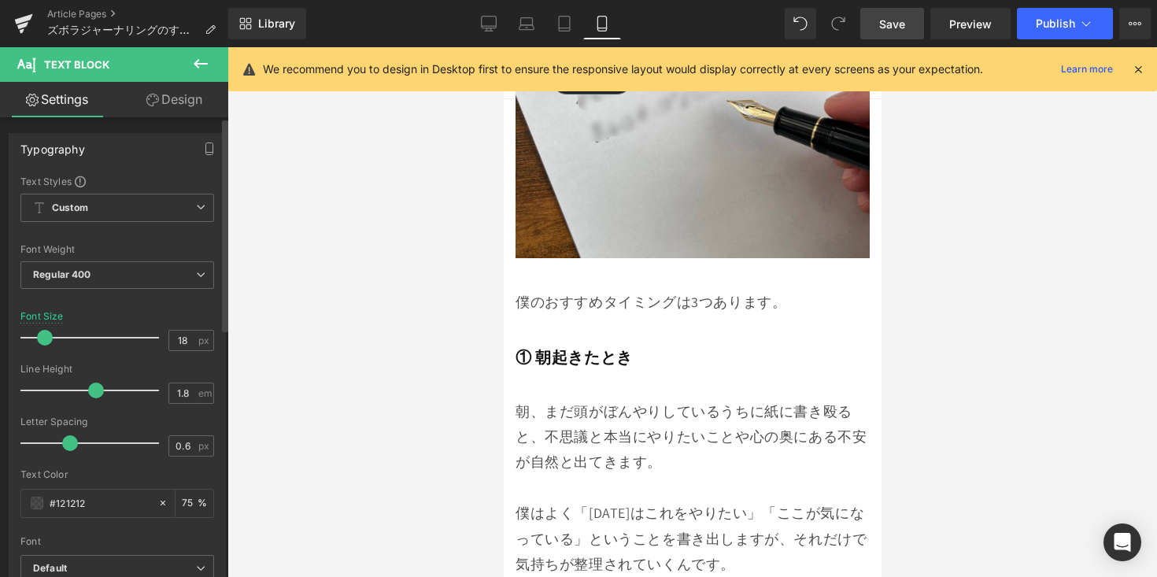
click at [40, 341] on span at bounding box center [45, 338] width 16 height 16
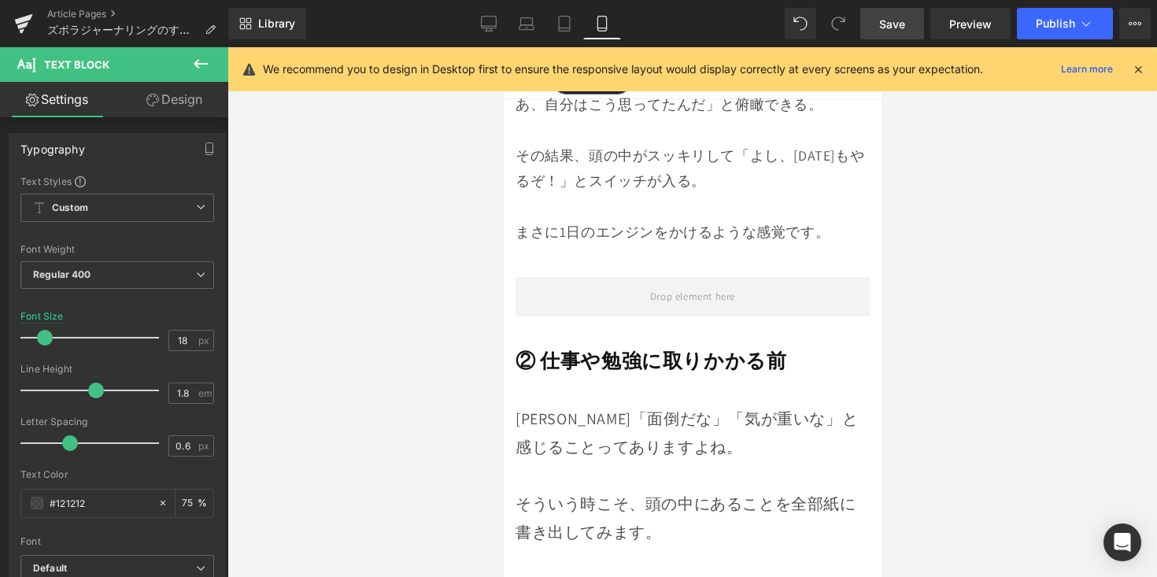
scroll to position [8550, 0]
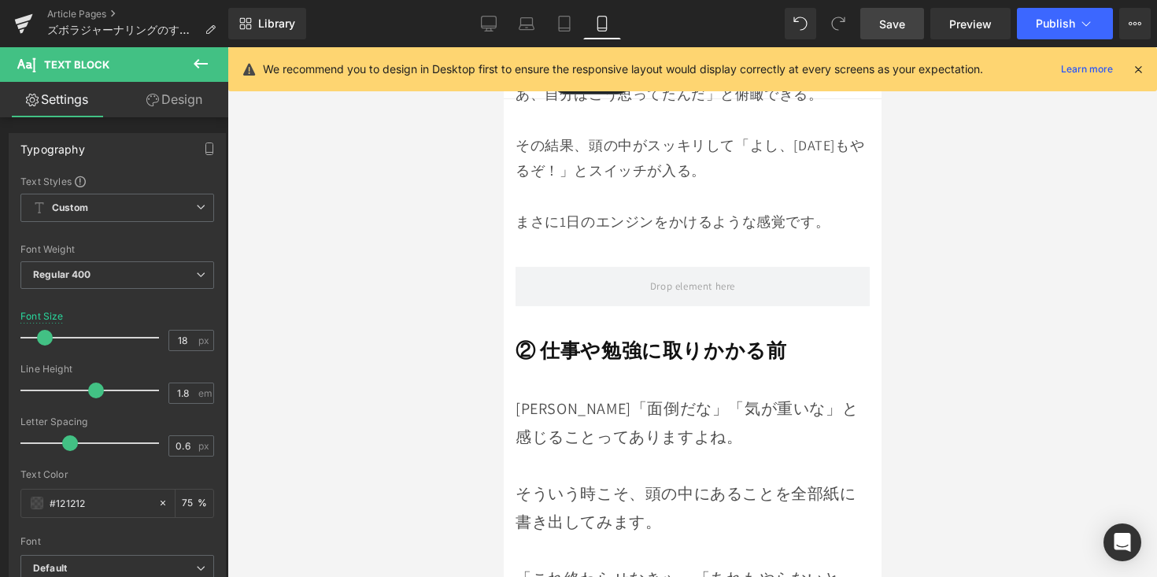
click at [560, 337] on strong "② 仕事や勉強に取りかかる前" at bounding box center [650, 350] width 271 height 26
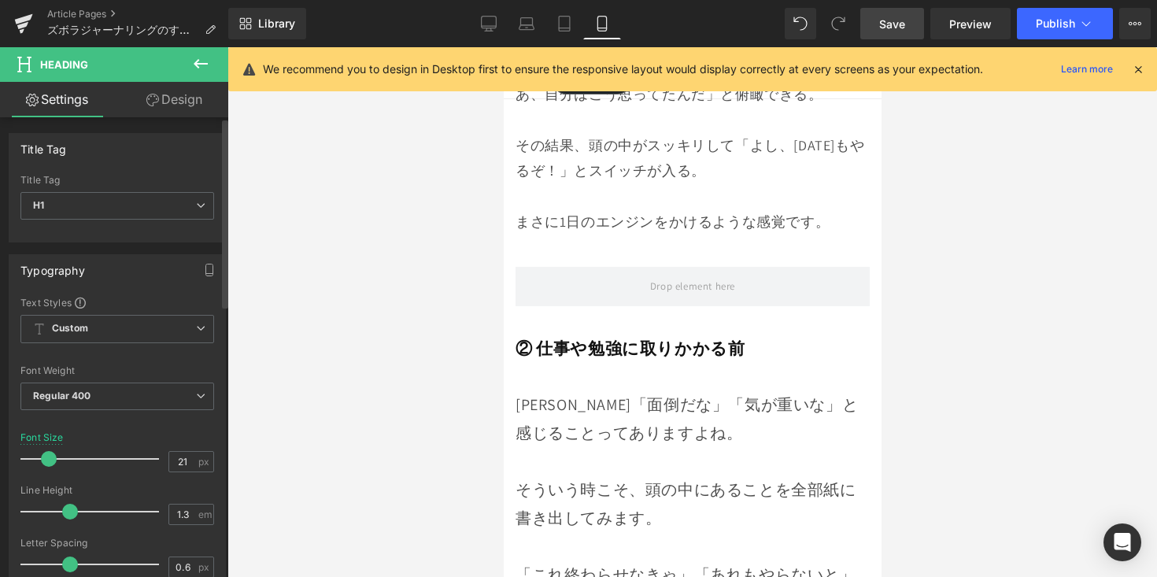
type input "20"
click at [50, 465] on span at bounding box center [48, 459] width 16 height 16
click at [650, 475] on div "そういう時こそ、頭の中にあることを全部紙に書き出してみます。" at bounding box center [692, 503] width 354 height 57
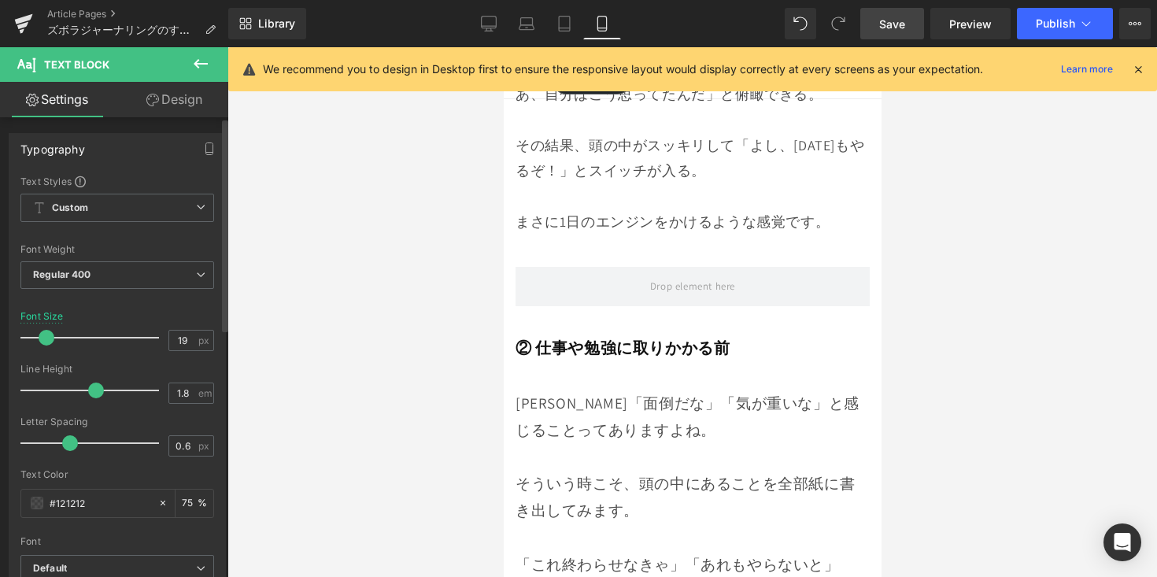
type input "18"
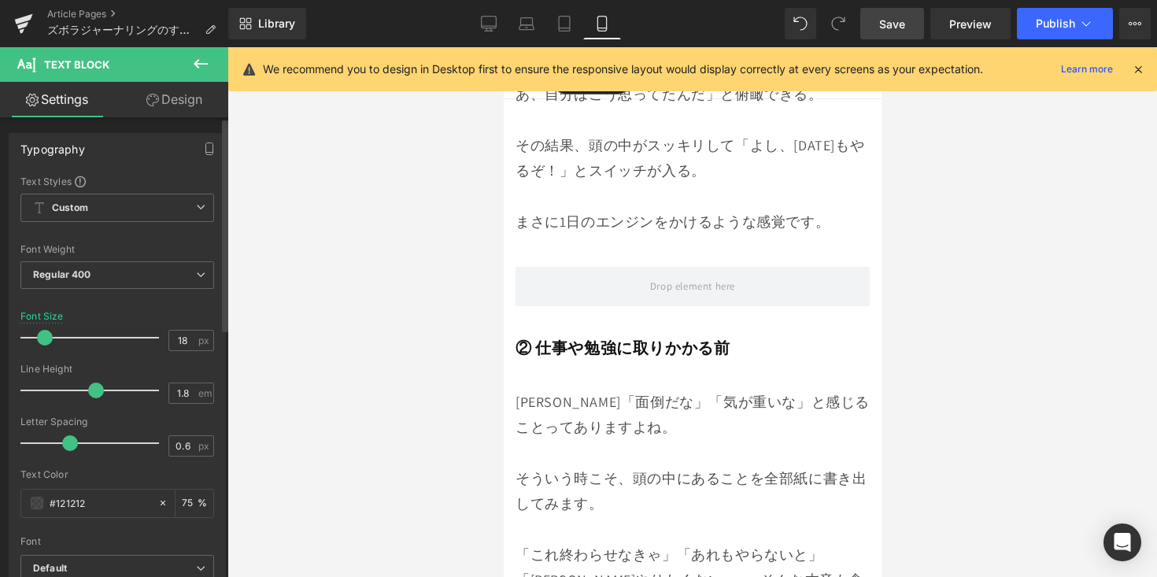
click at [47, 342] on span at bounding box center [45, 338] width 16 height 16
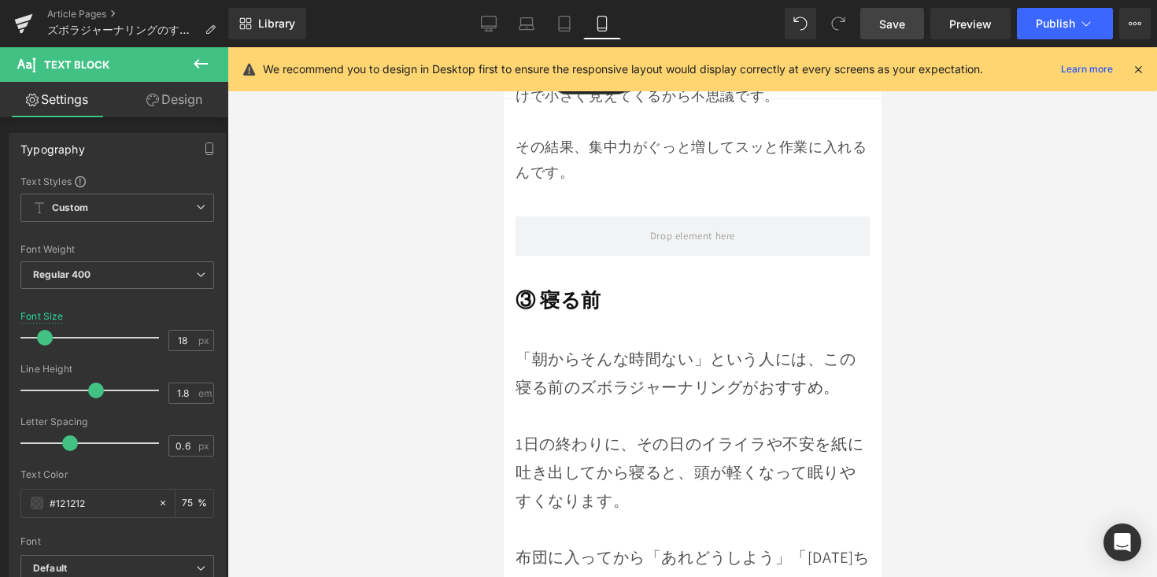
scroll to position [9242, 0]
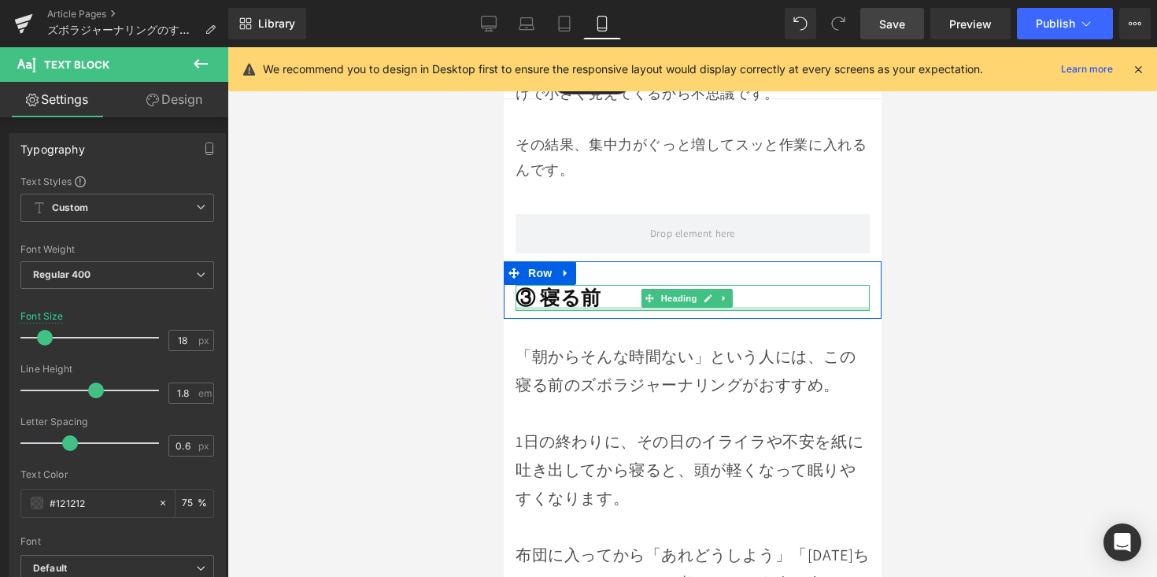
click at [545, 284] on strong "③ 寝る前" at bounding box center [558, 297] width 86 height 26
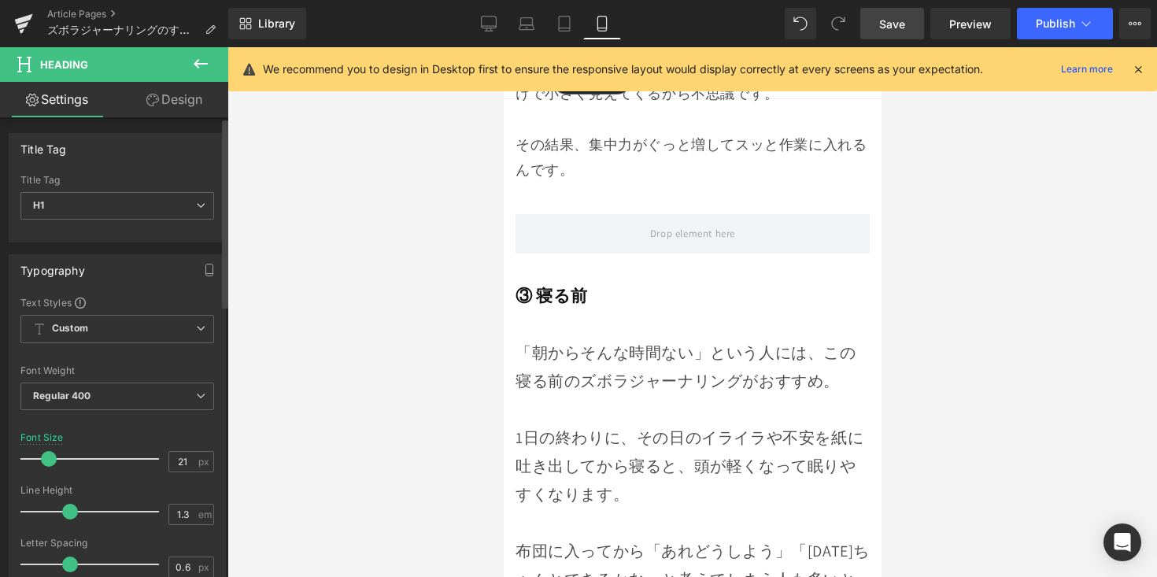
type input "20"
drag, startPoint x: 54, startPoint y: 457, endPoint x: 46, endPoint y: 461, distance: 8.1
click at [46, 461] on span at bounding box center [48, 459] width 16 height 16
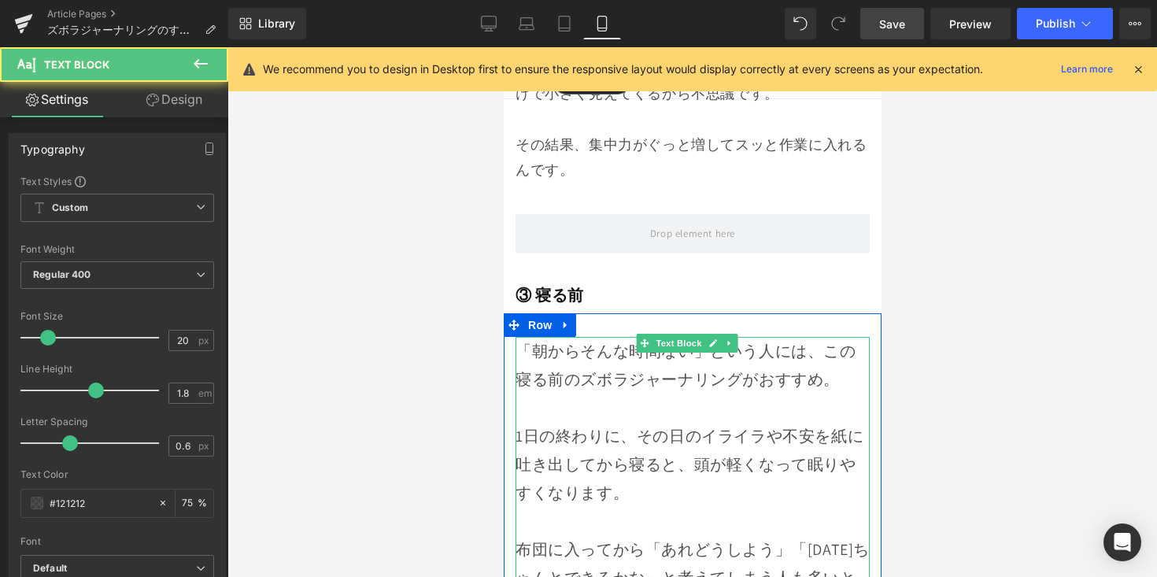
click at [609, 457] on p "1日の終わりに、その日のイライラや不安を紙に吐き出してから寝ると、頭が軽くなって眠りやすくなります。" at bounding box center [692, 464] width 354 height 85
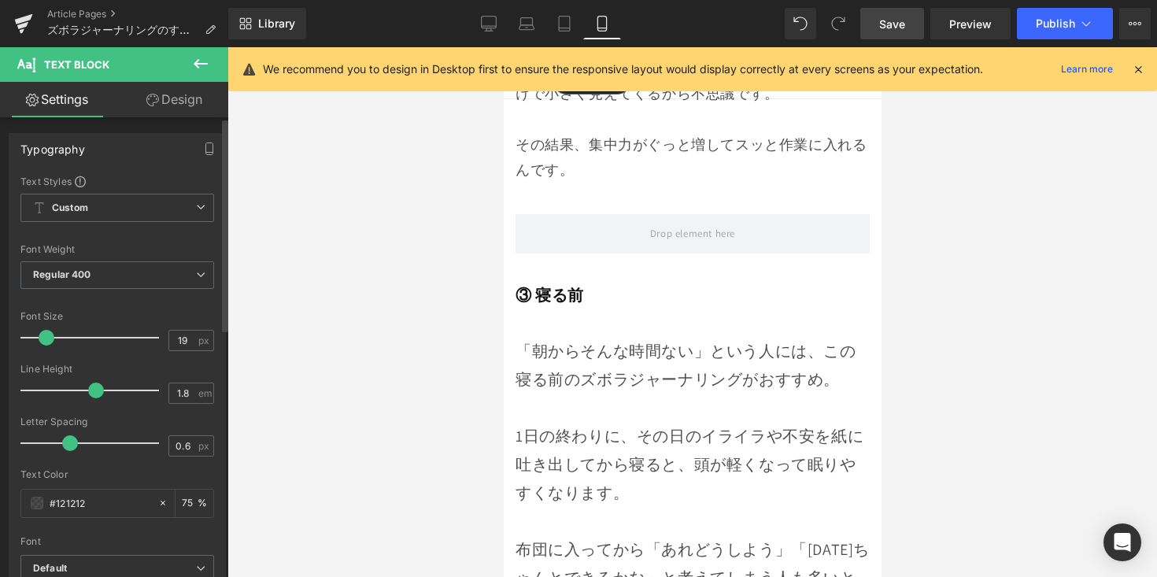
type input "18"
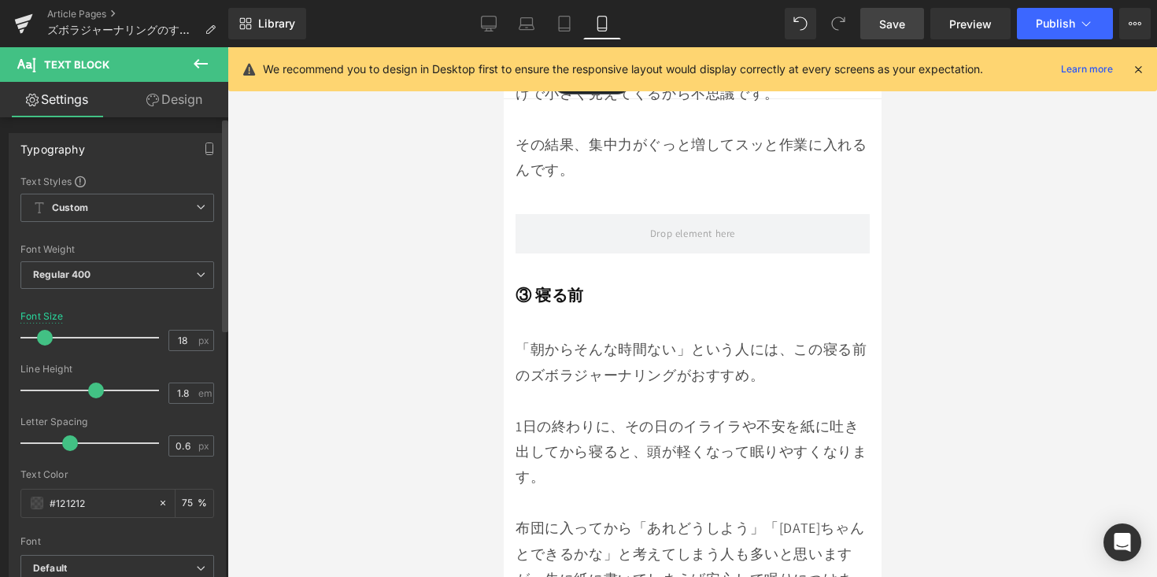
click at [39, 338] on span at bounding box center [45, 338] width 16 height 16
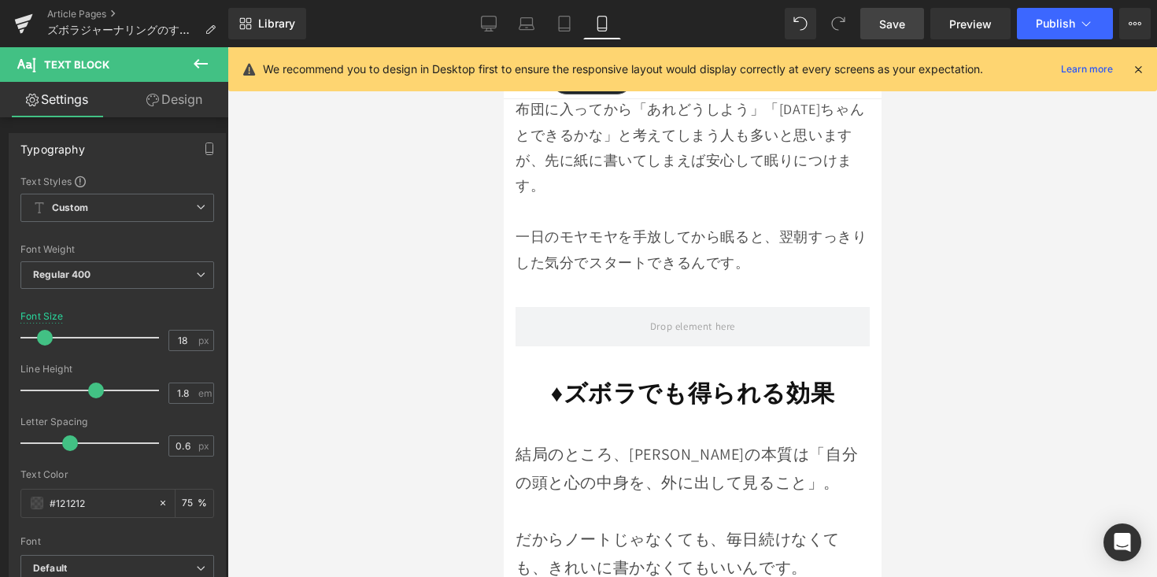
scroll to position [9665, 0]
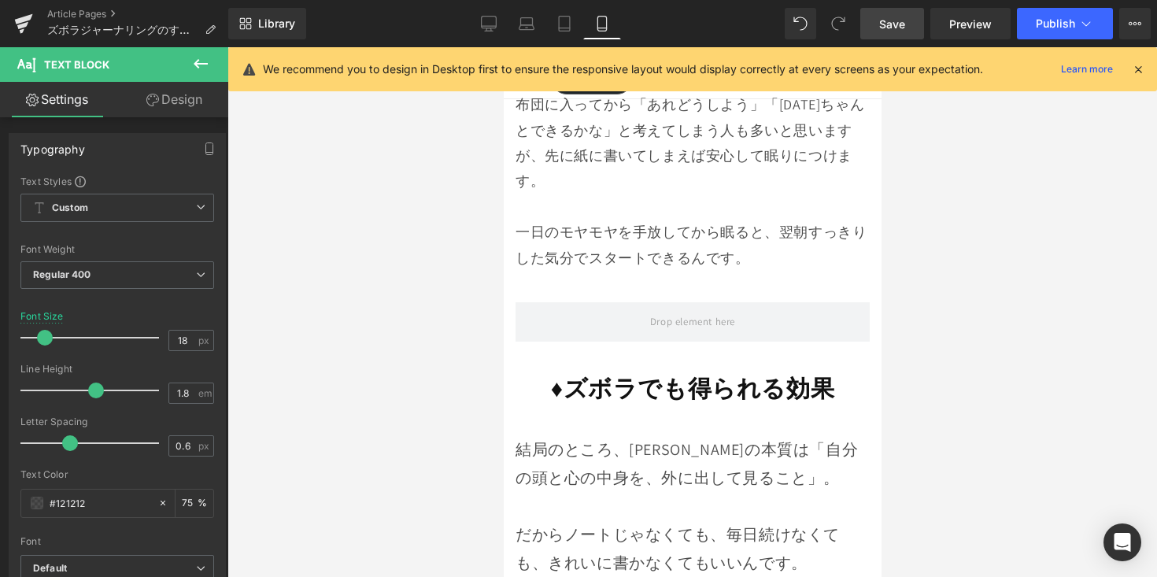
click at [628, 372] on strong "♦︎ズボラでも得られる効果" at bounding box center [692, 387] width 284 height 31
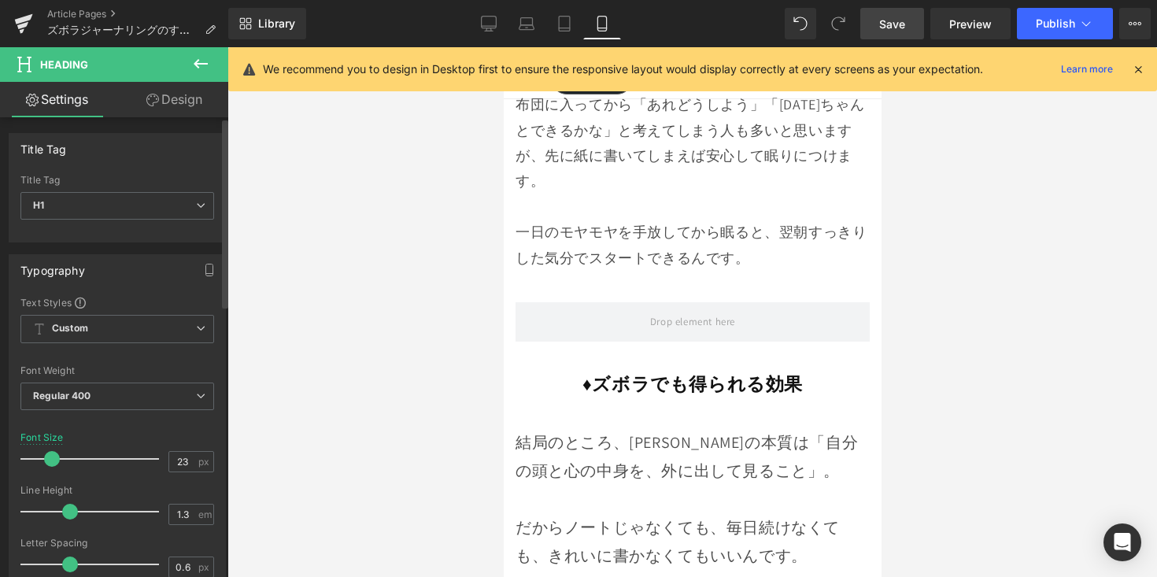
type input "22"
drag, startPoint x: 61, startPoint y: 457, endPoint x: 51, endPoint y: 464, distance: 11.8
click at [51, 464] on span at bounding box center [51, 459] width 16 height 16
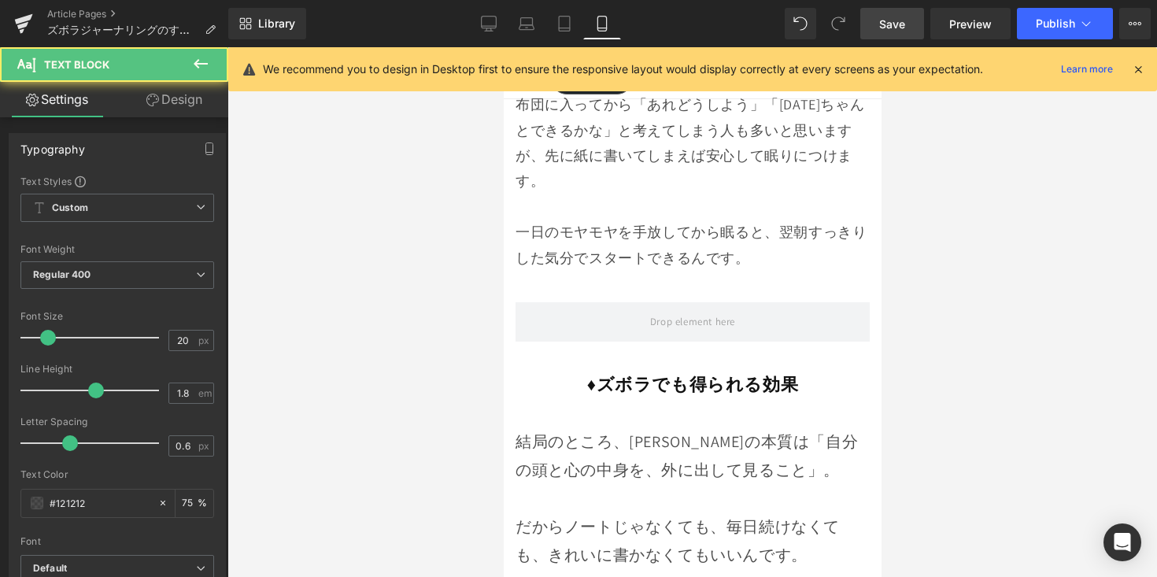
click at [539, 427] on p "結局のところ、[PERSON_NAME]の本質は「自分の頭と心の中身を、外に出して見ること」。" at bounding box center [692, 455] width 354 height 57
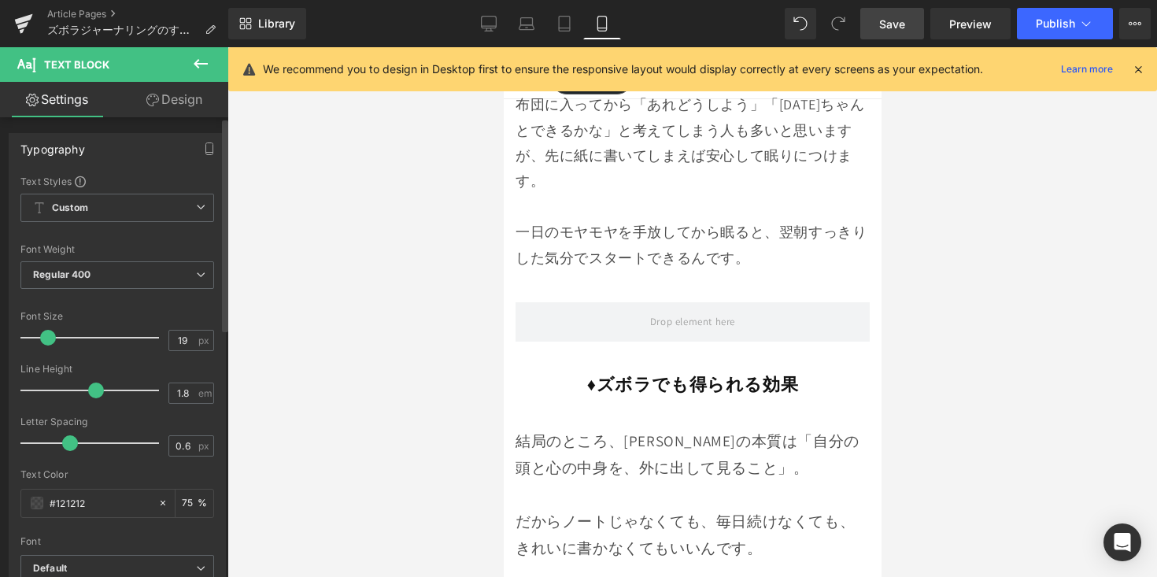
type input "18"
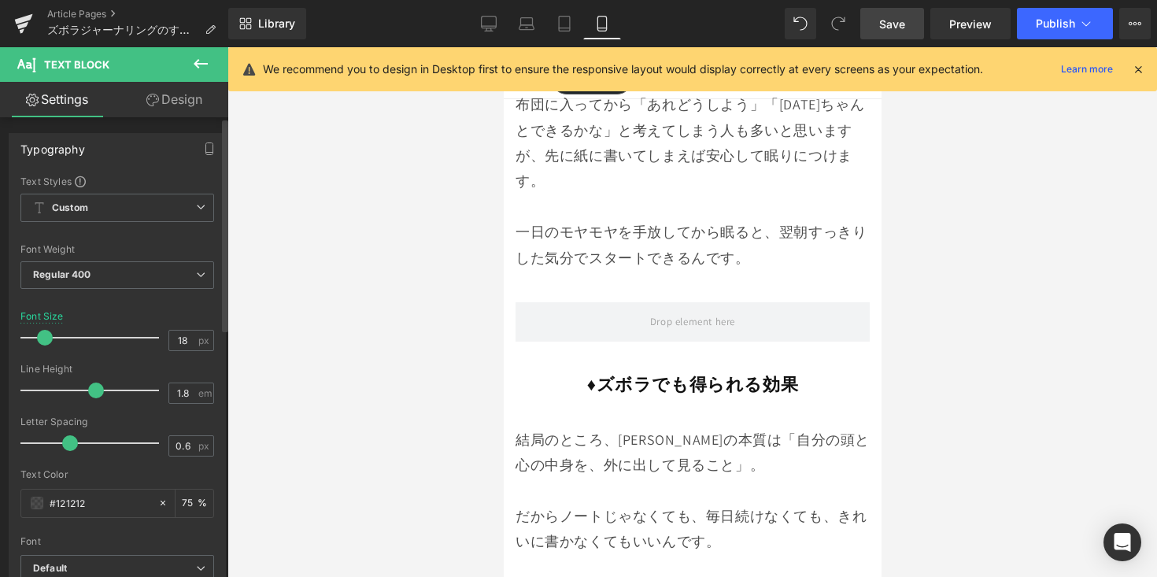
click at [45, 335] on span at bounding box center [45, 338] width 16 height 16
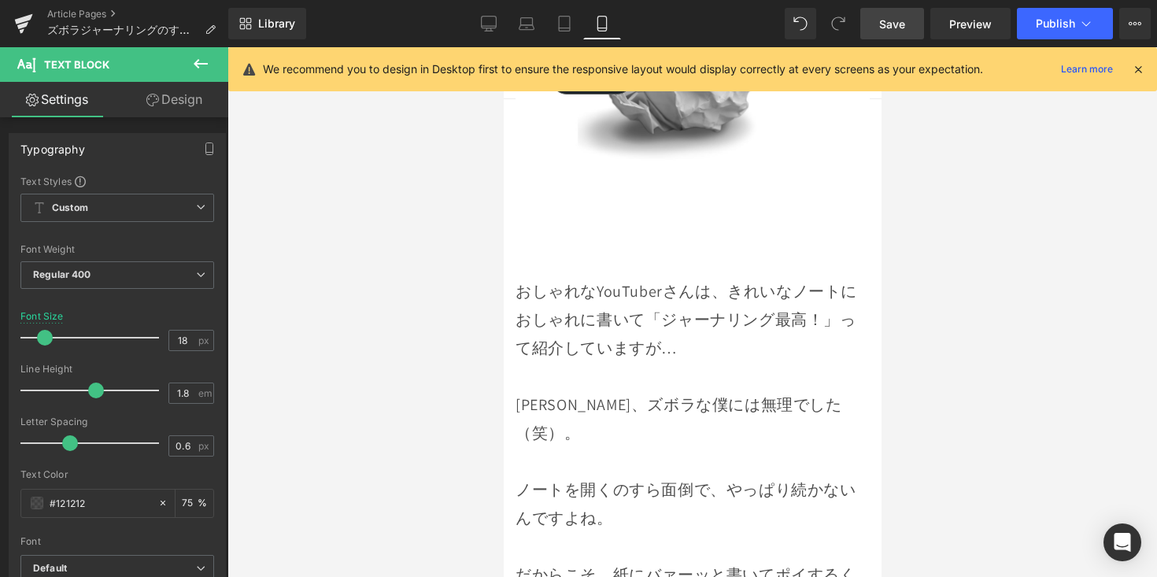
scroll to position [10670, 0]
click at [620, 359] on p at bounding box center [692, 373] width 354 height 28
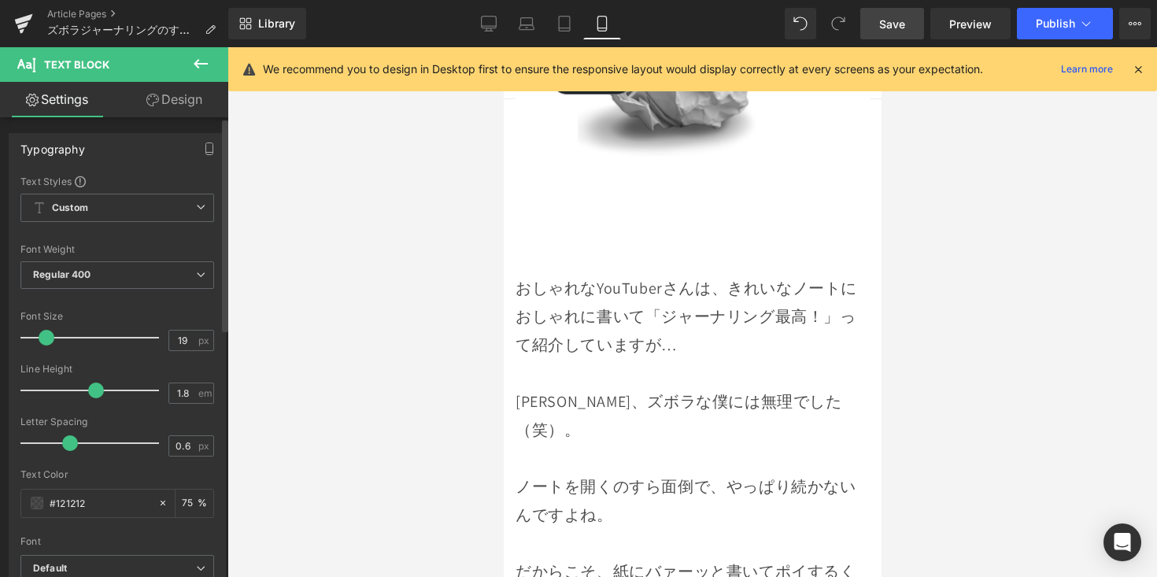
type input "18"
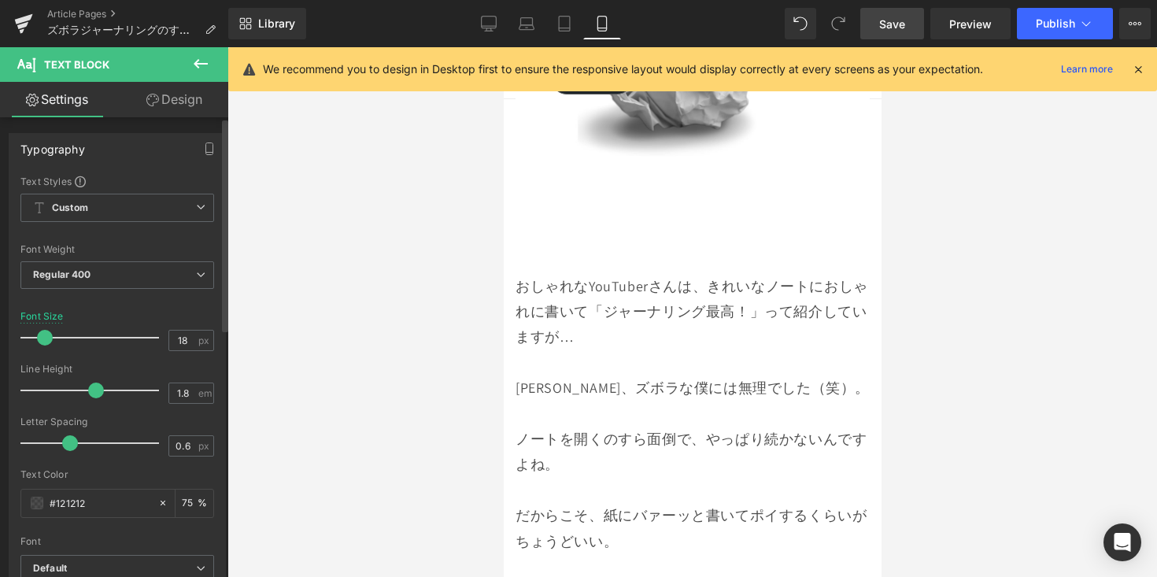
click at [49, 341] on span at bounding box center [45, 338] width 16 height 16
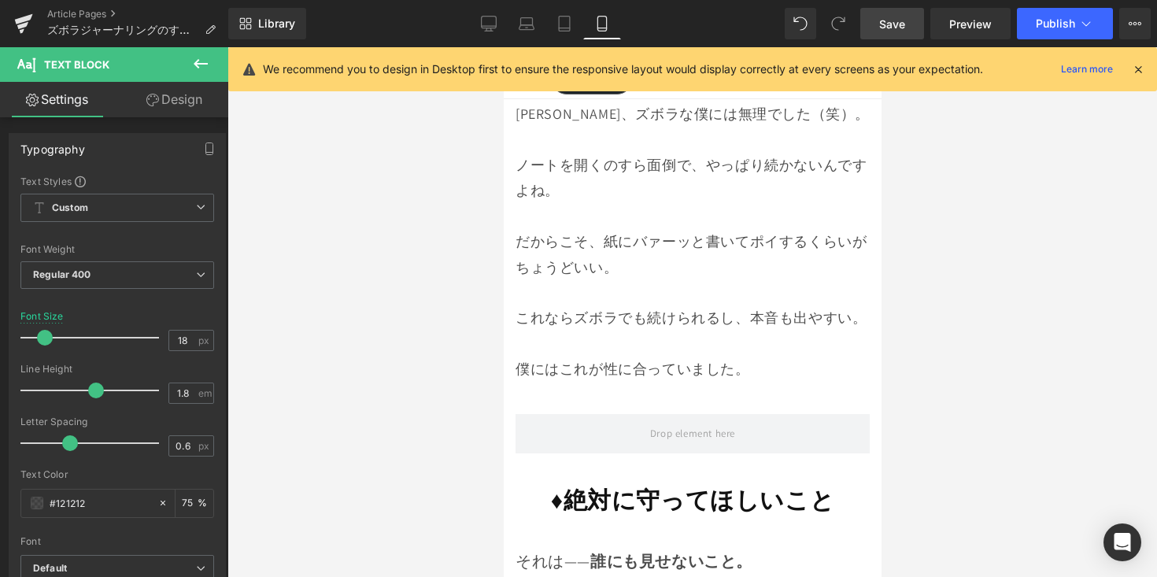
scroll to position [11077, 0]
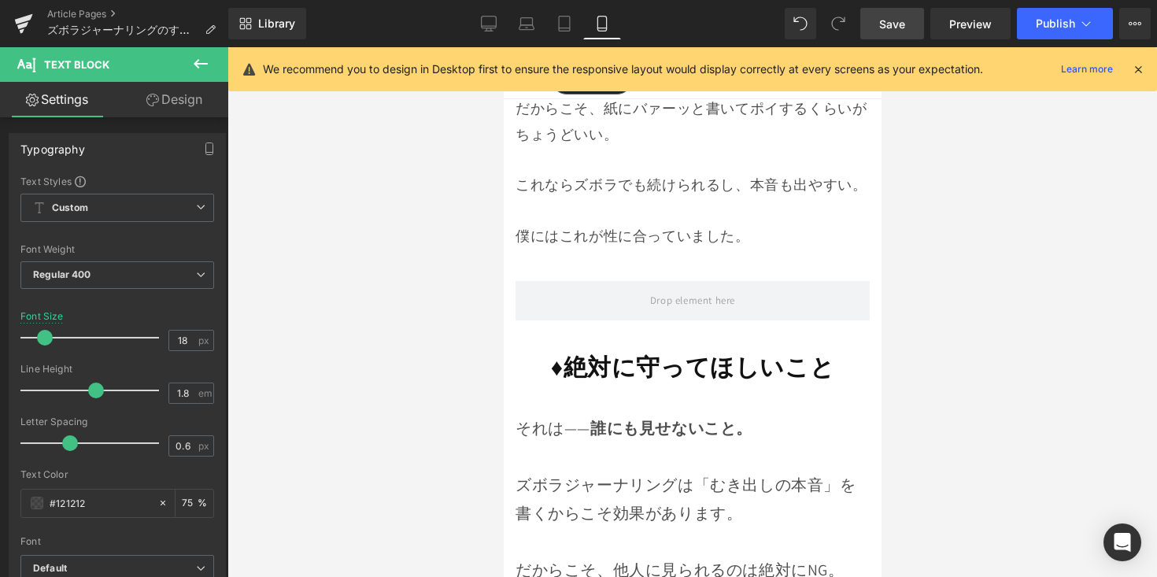
click at [642, 357] on div "♦︎絶対に守ってほしいこと Heading" at bounding box center [692, 367] width 354 height 31
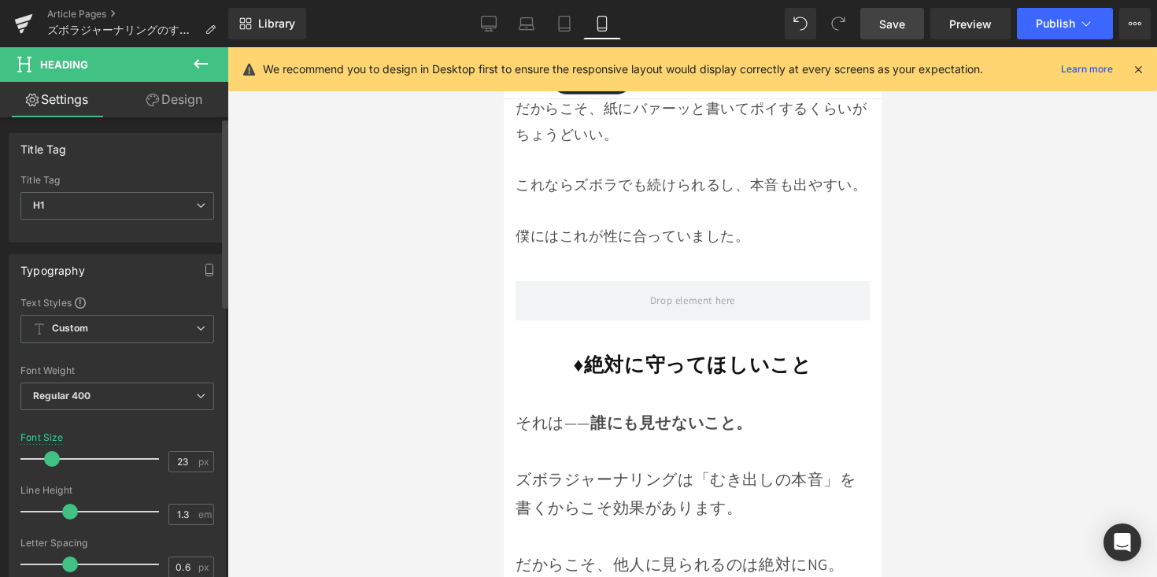
type input "22"
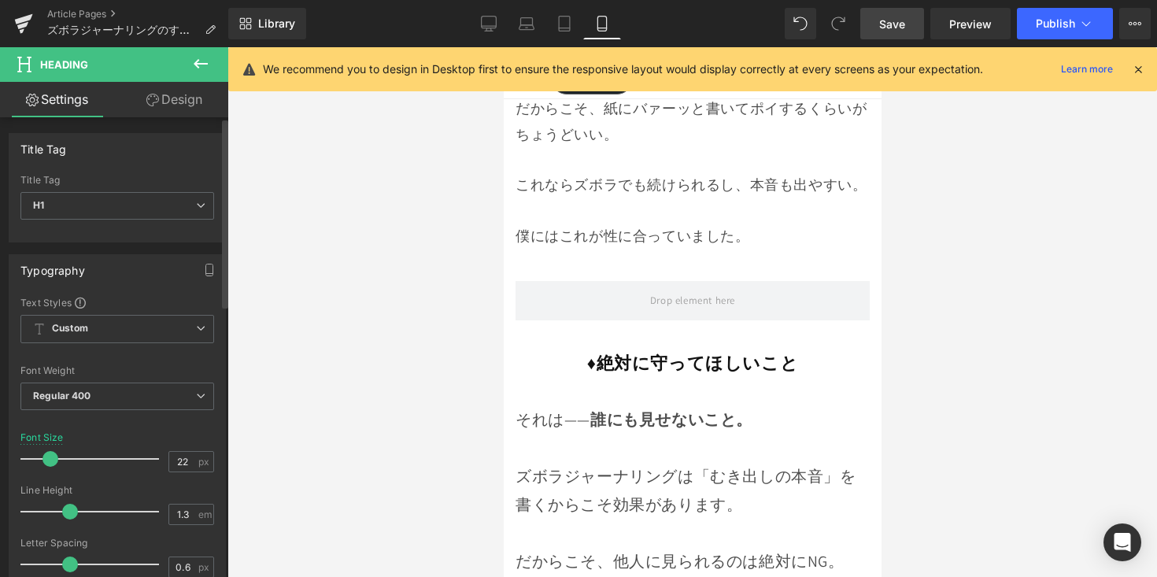
drag, startPoint x: 61, startPoint y: 457, endPoint x: 50, endPoint y: 468, distance: 14.5
click at [50, 468] on div at bounding box center [93, 458] width 131 height 31
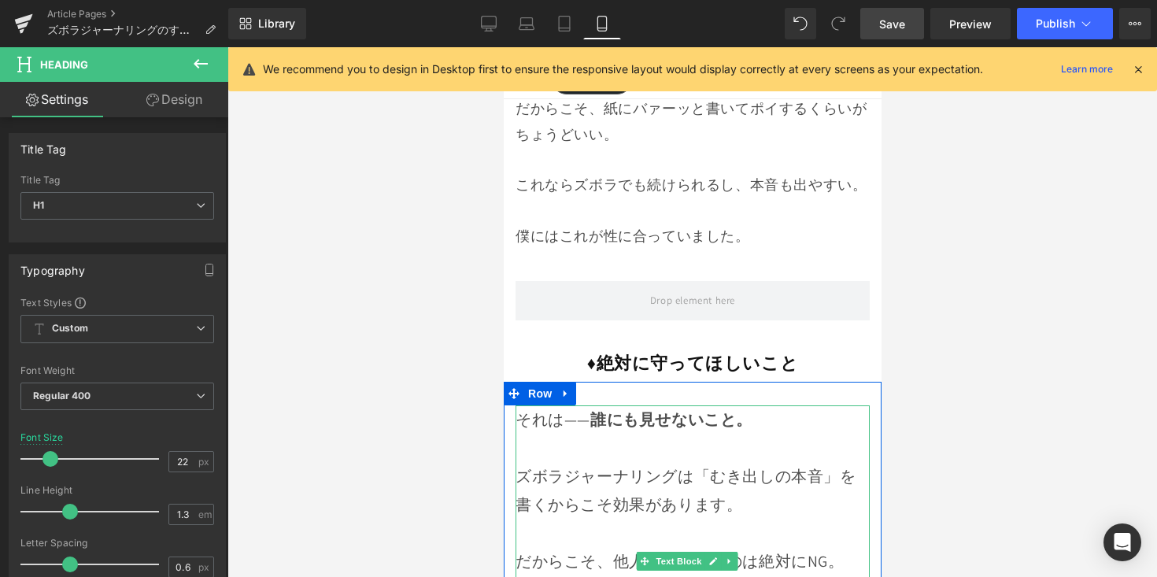
click at [583, 452] on p at bounding box center [692, 448] width 354 height 28
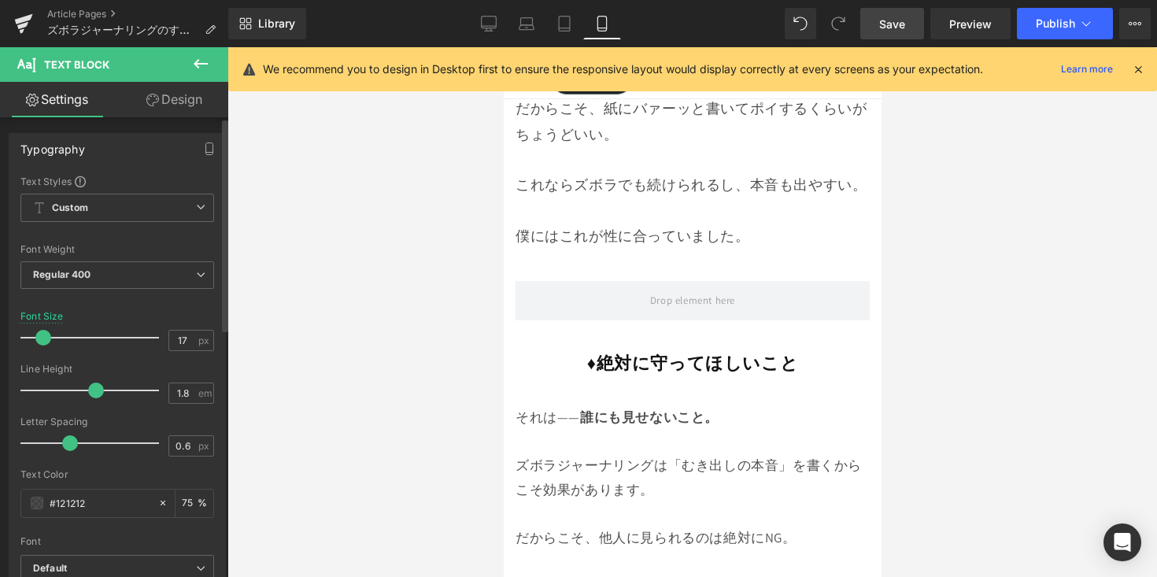
type input "18"
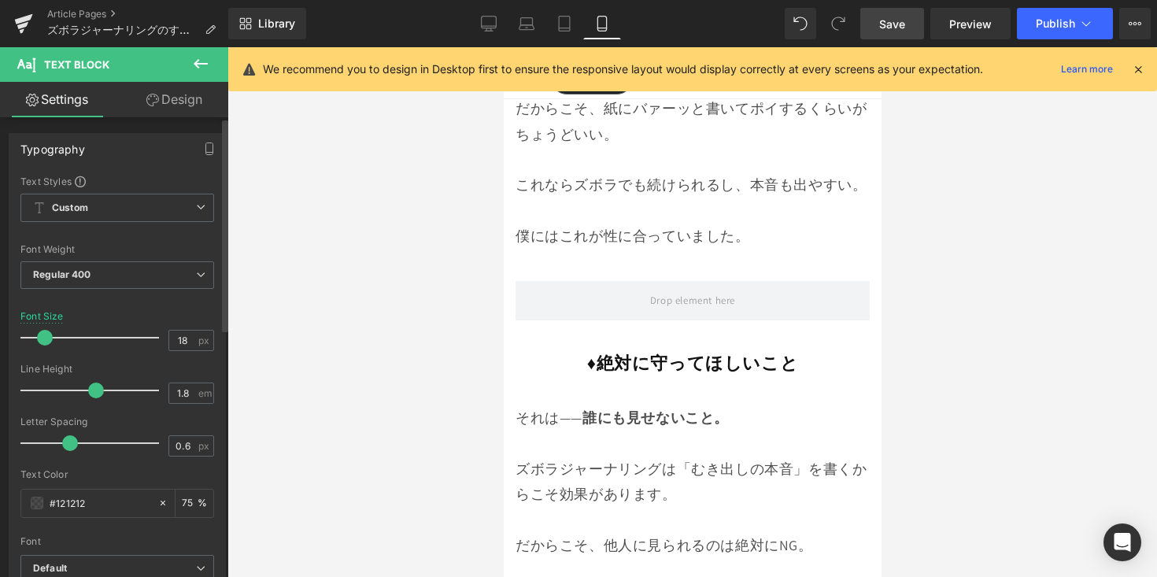
click at [47, 339] on span at bounding box center [45, 338] width 16 height 16
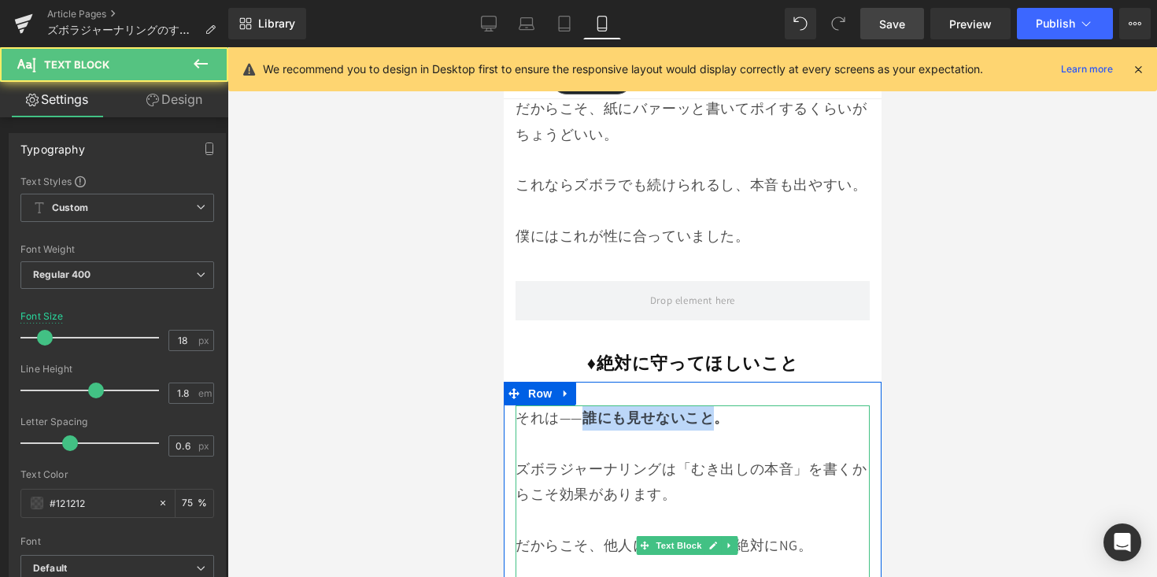
drag, startPoint x: 583, startPoint y: 418, endPoint x: 719, endPoint y: 422, distance: 136.2
click at [719, 422] on strong "誰にも見せないこと。" at bounding box center [655, 418] width 146 height 18
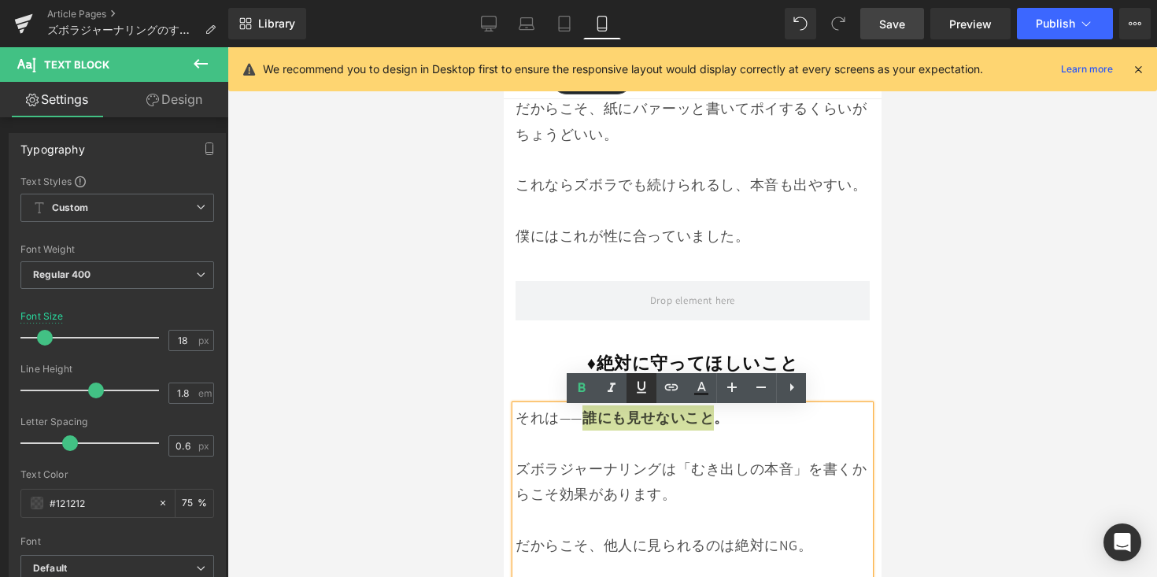
click at [638, 389] on icon at bounding box center [641, 387] width 19 height 19
click at [957, 461] on div at bounding box center [692, 312] width 930 height 530
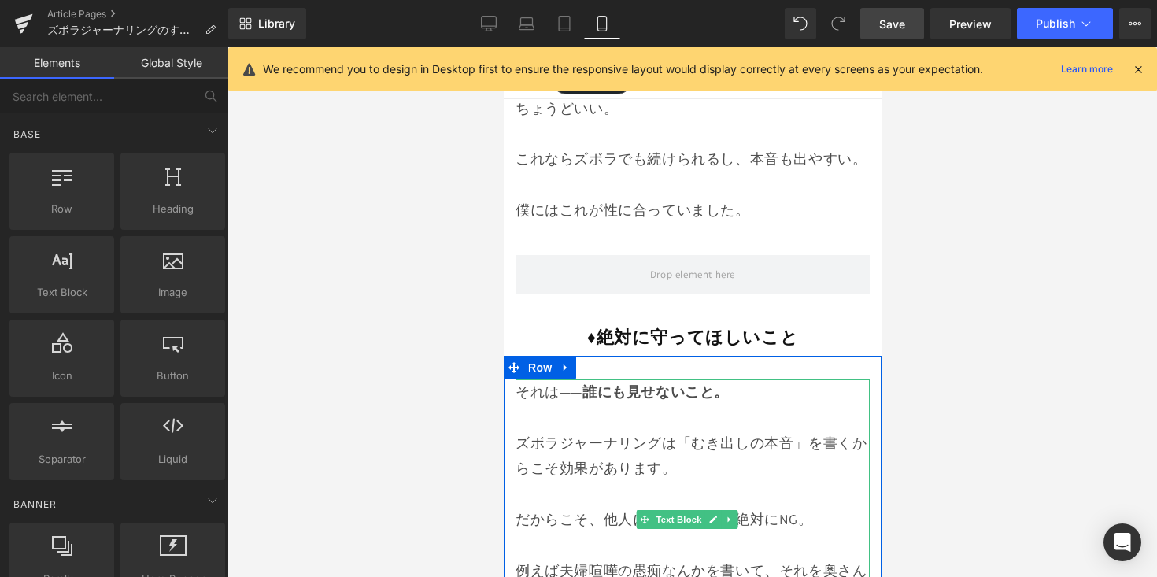
click at [783, 458] on p "ズボラジャーナリングは「むき出しの本音」を書くからこそ効果があります。" at bounding box center [692, 456] width 354 height 51
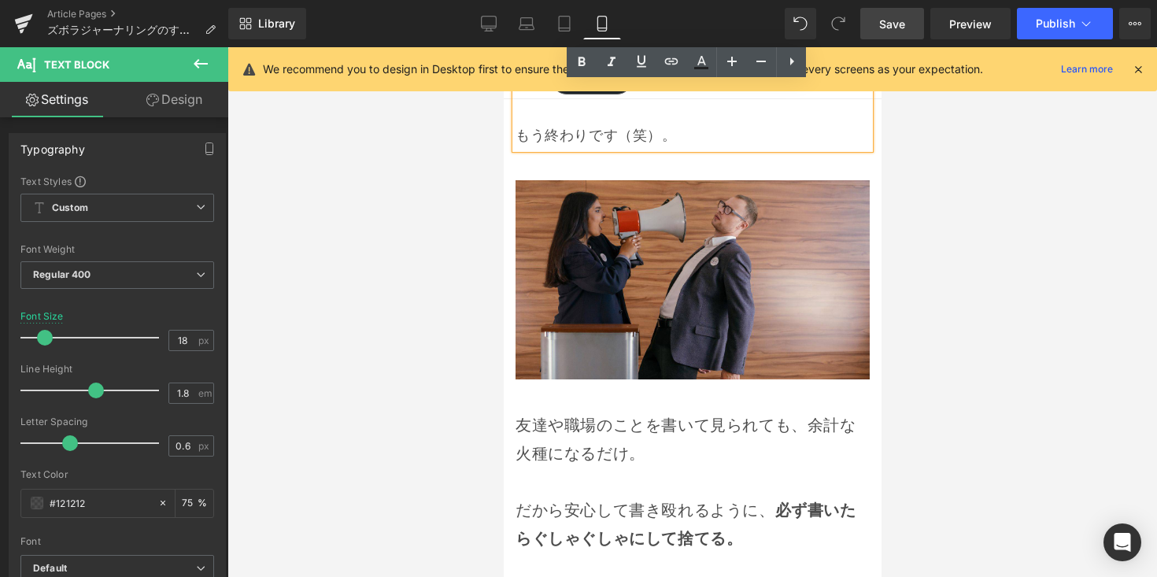
scroll to position [11672, 0]
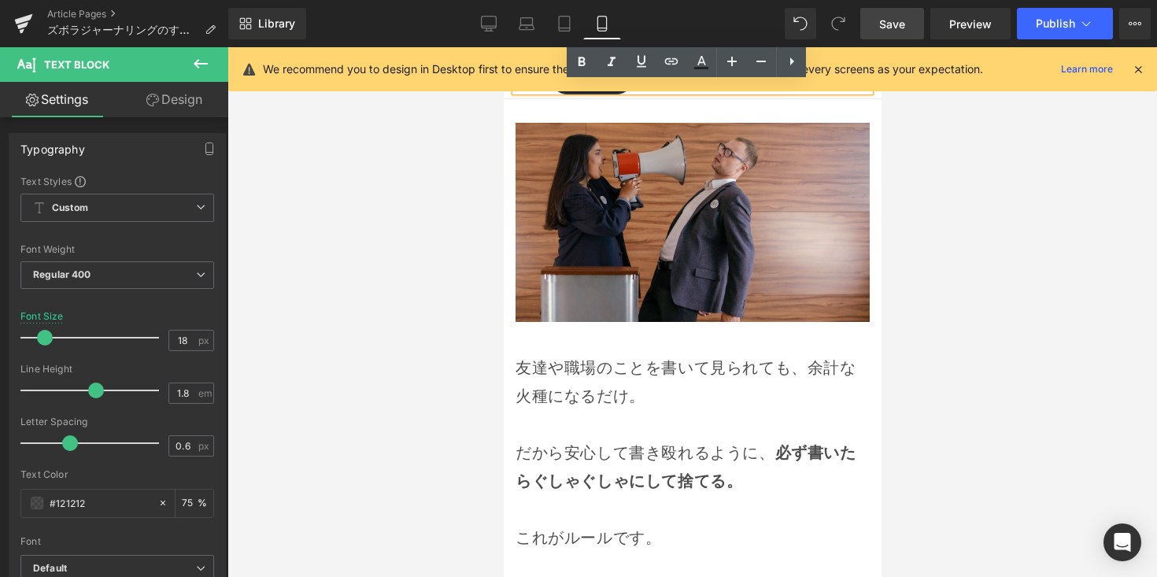
click at [700, 398] on p "友達や職場のことを書いて見られても、余計な火種になるだけ。" at bounding box center [692, 381] width 354 height 57
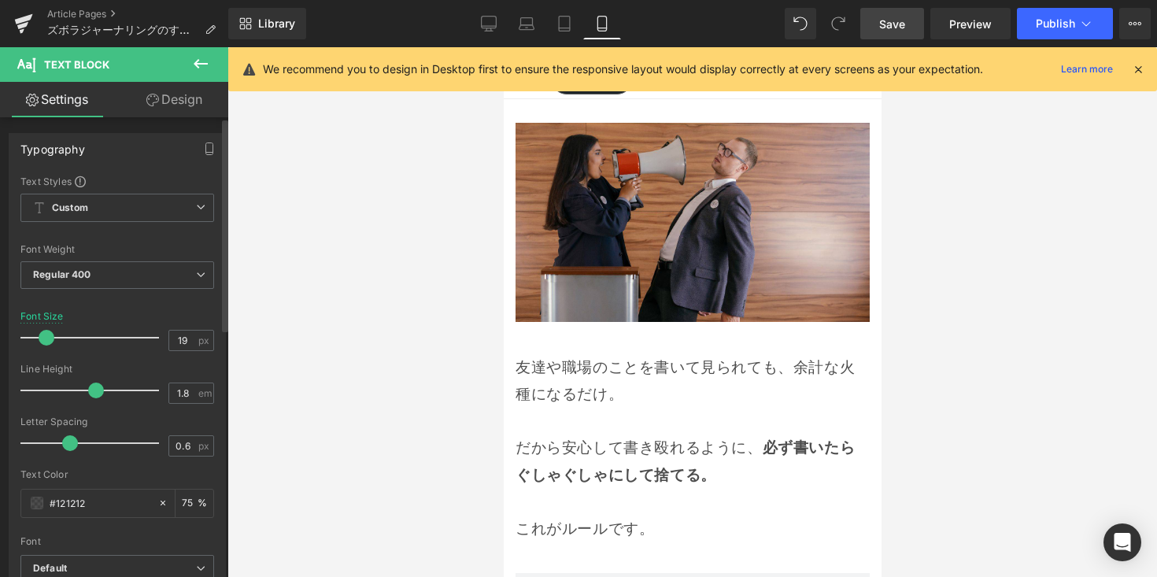
type input "18"
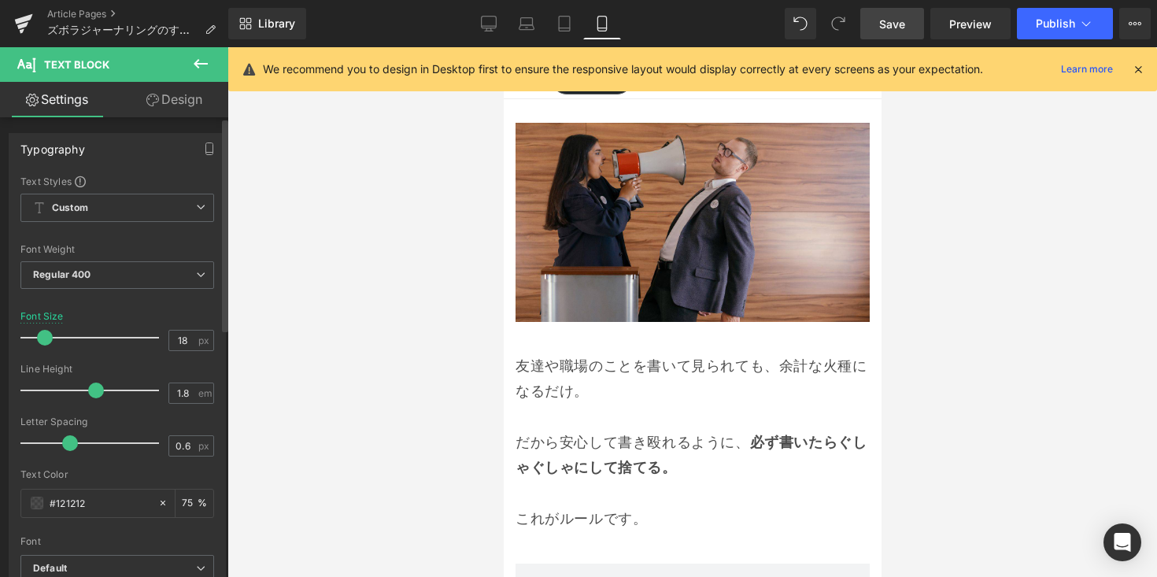
click at [42, 342] on span at bounding box center [45, 338] width 16 height 16
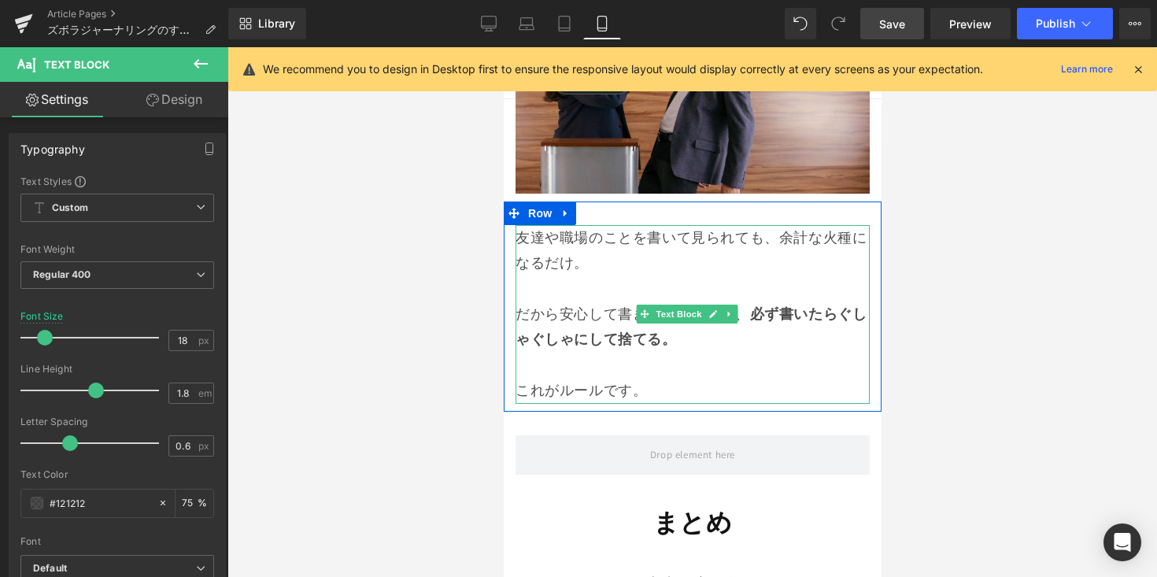
scroll to position [12105, 0]
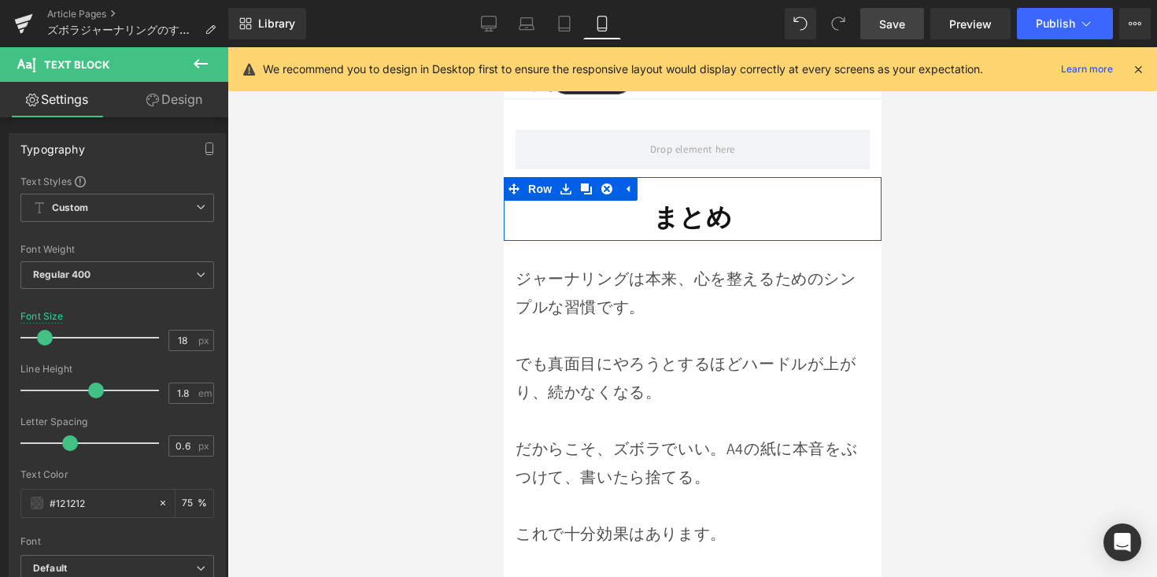
click at [649, 229] on div "まとめ Heading Row" at bounding box center [692, 209] width 378 height 65
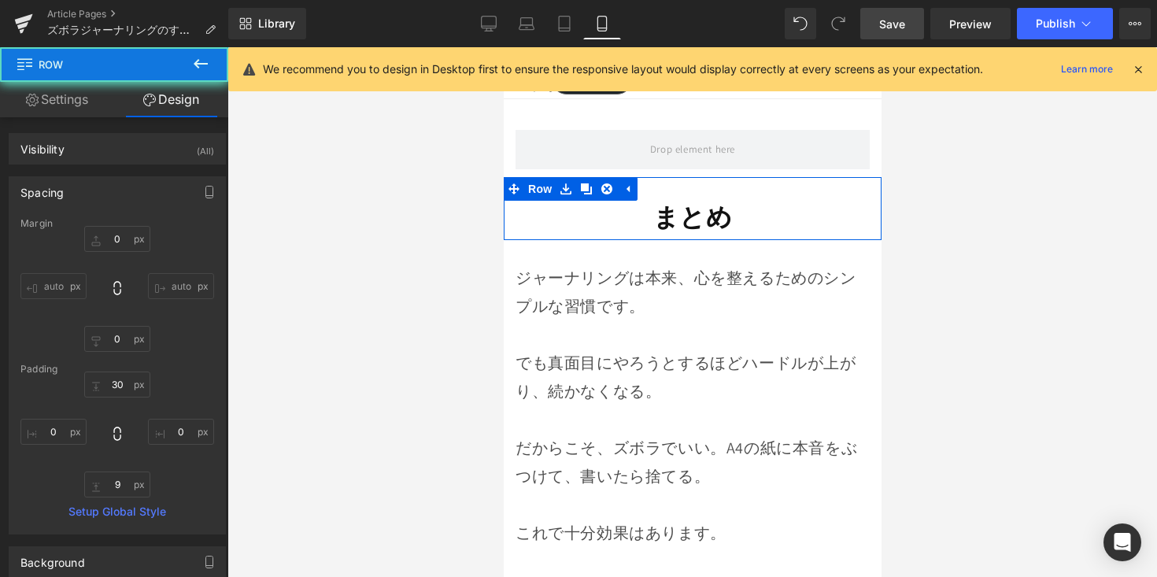
click at [651, 214] on div "まとめ Heading" at bounding box center [692, 217] width 354 height 33
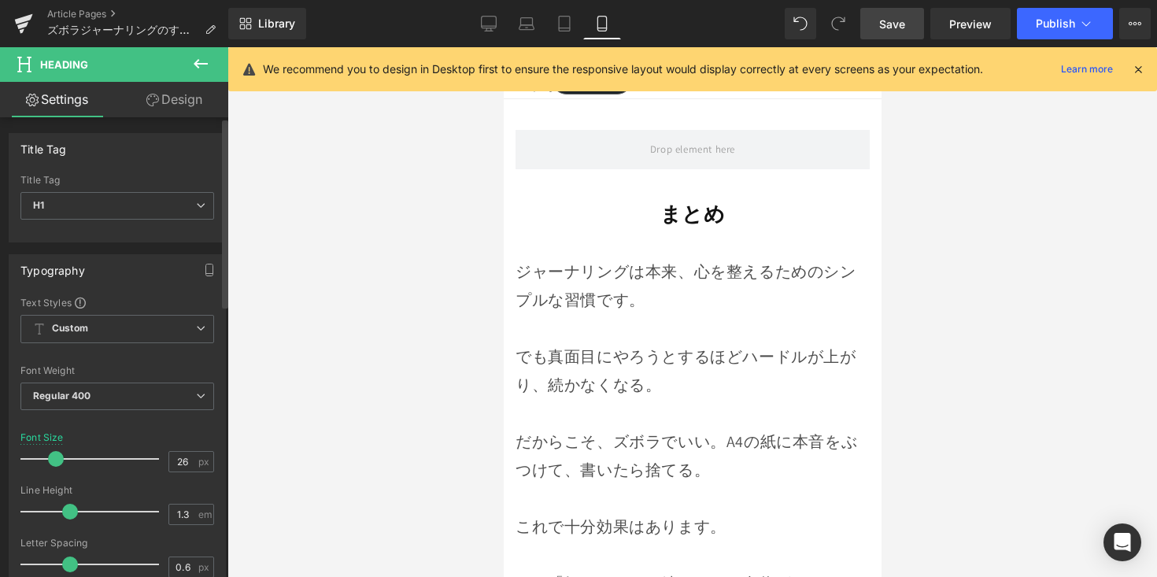
type input "25"
drag, startPoint x: 60, startPoint y: 461, endPoint x: 53, endPoint y: 468, distance: 10.0
click at [53, 468] on div at bounding box center [93, 458] width 131 height 31
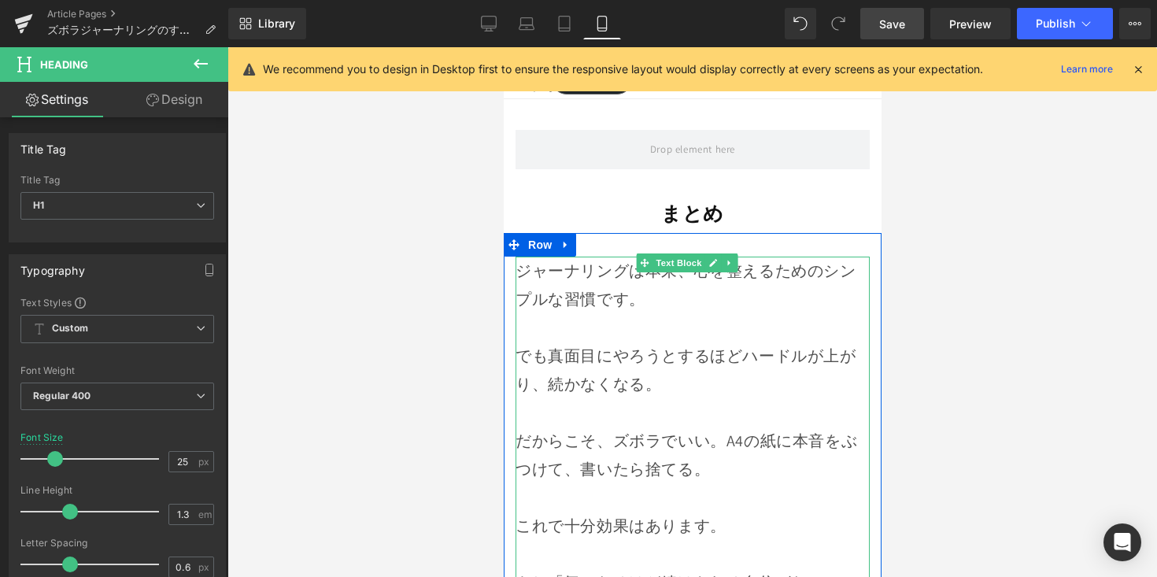
click at [559, 370] on div "でも真面目にやろうとするほどハードルが上がり、続かなくなる。" at bounding box center [692, 370] width 354 height 57
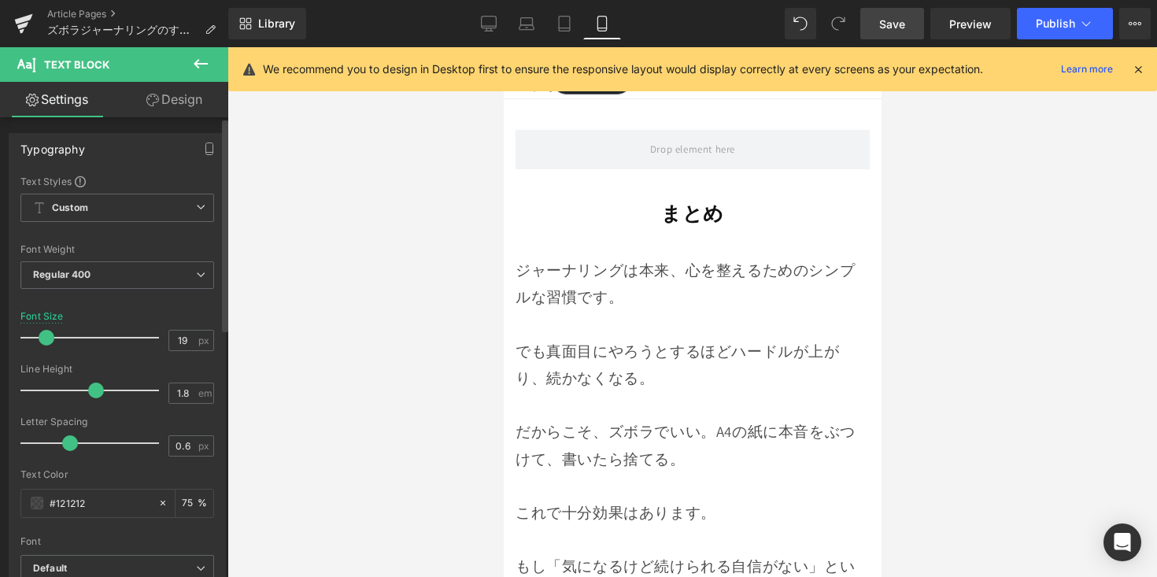
type input "18"
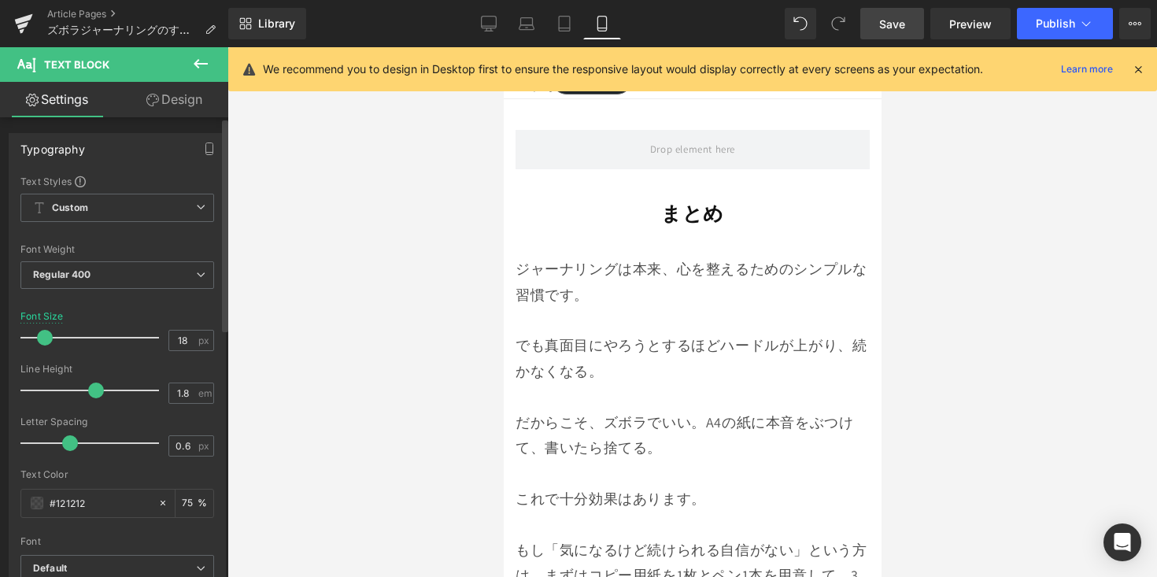
click at [48, 341] on span at bounding box center [45, 338] width 16 height 16
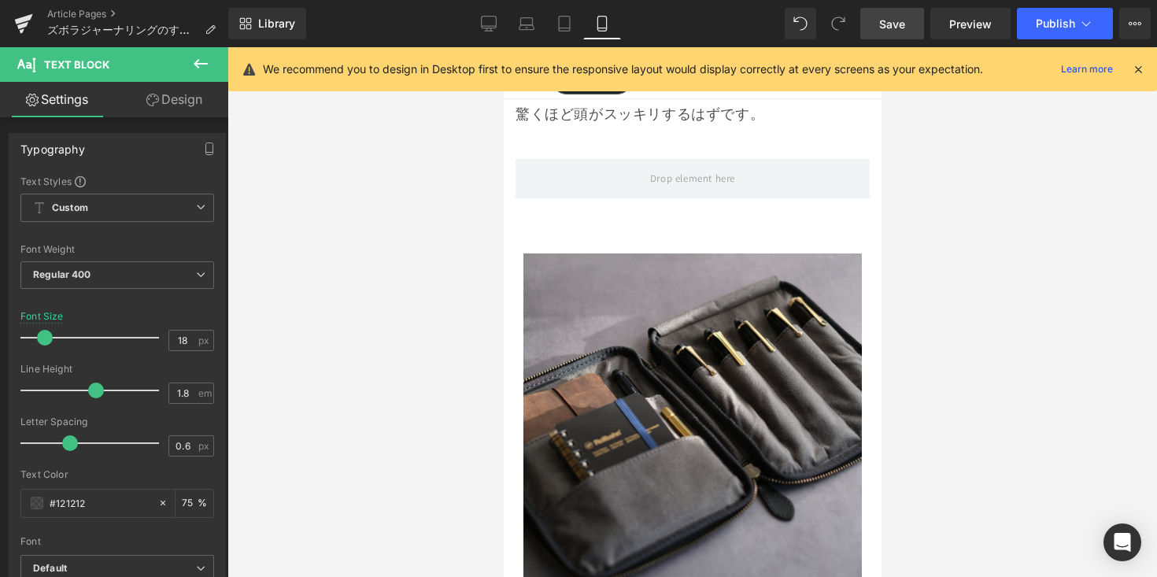
scroll to position [12645, 0]
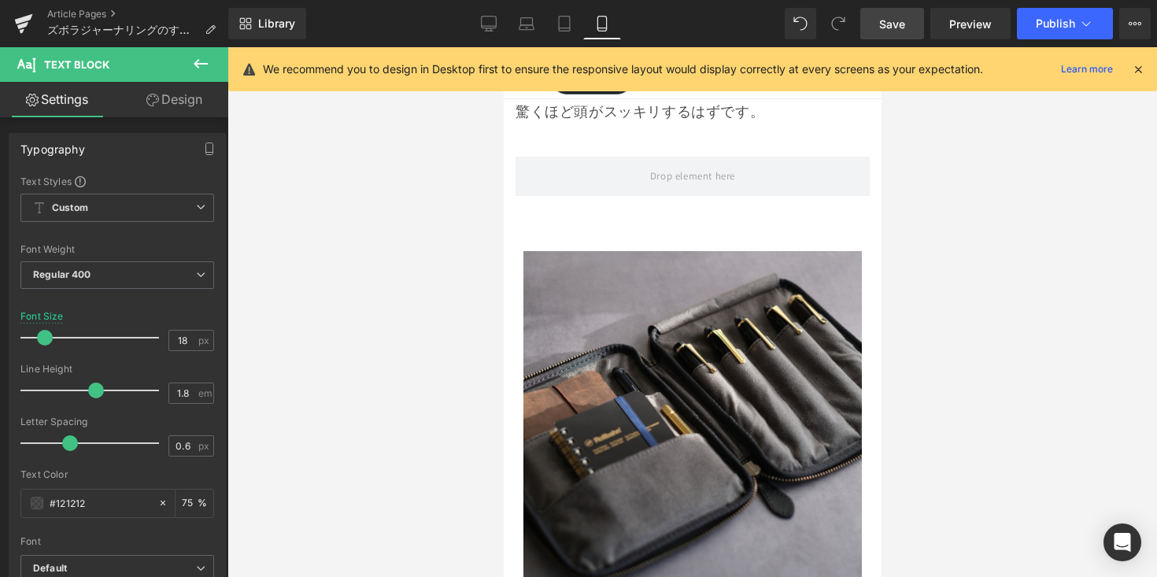
click at [887, 24] on span "Save" at bounding box center [892, 24] width 26 height 17
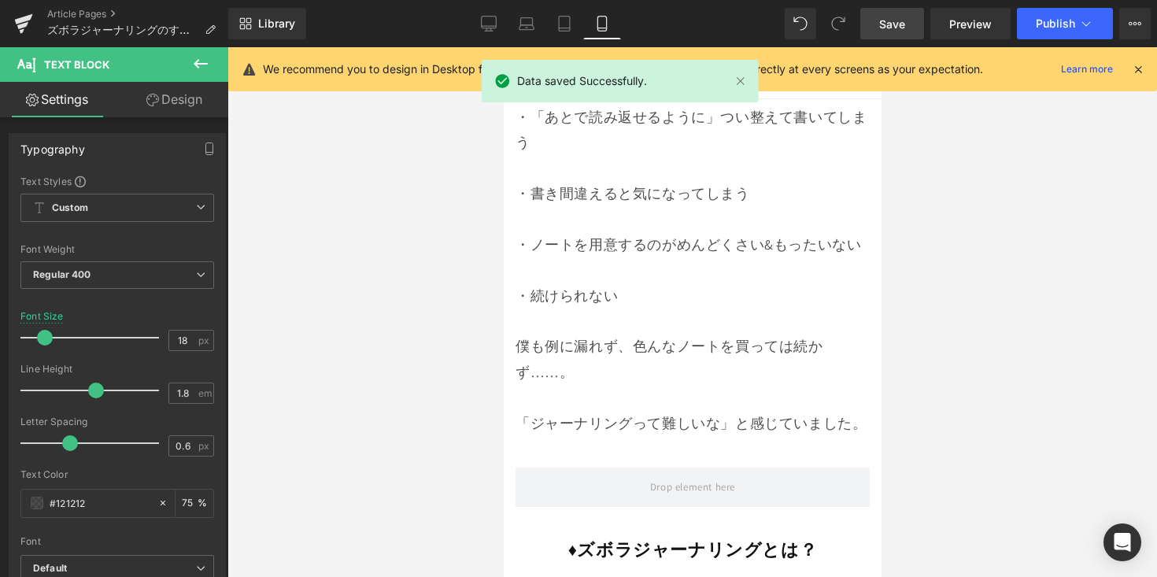
scroll to position [2832, 0]
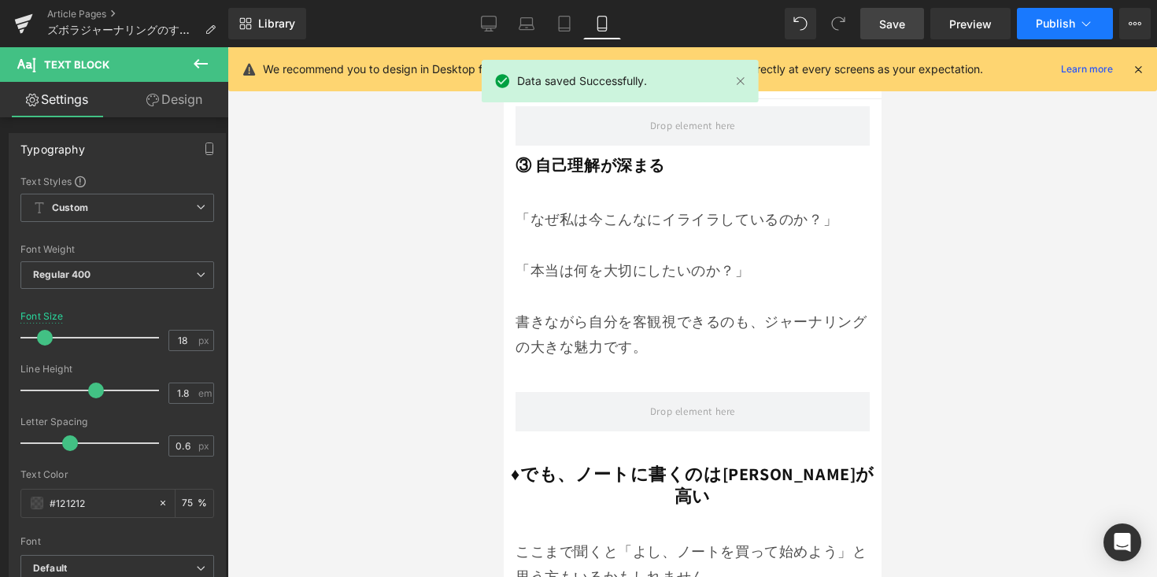
click at [1051, 23] on span "Publish" at bounding box center [1055, 23] width 39 height 13
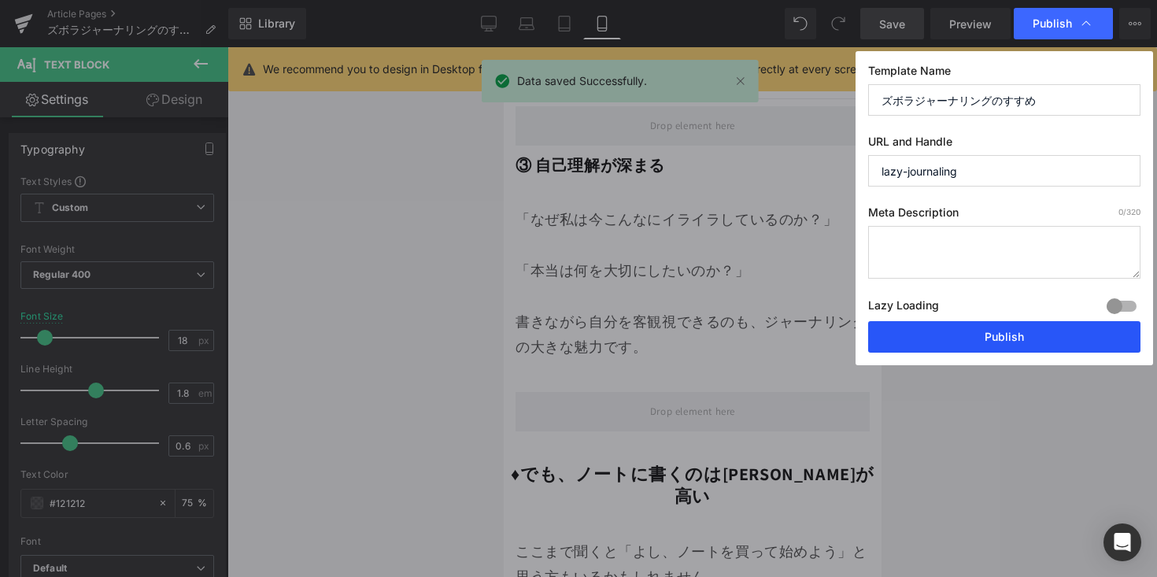
click at [975, 325] on button "Publish" at bounding box center [1004, 336] width 272 height 31
